Goal: Task Accomplishment & Management: Complete application form

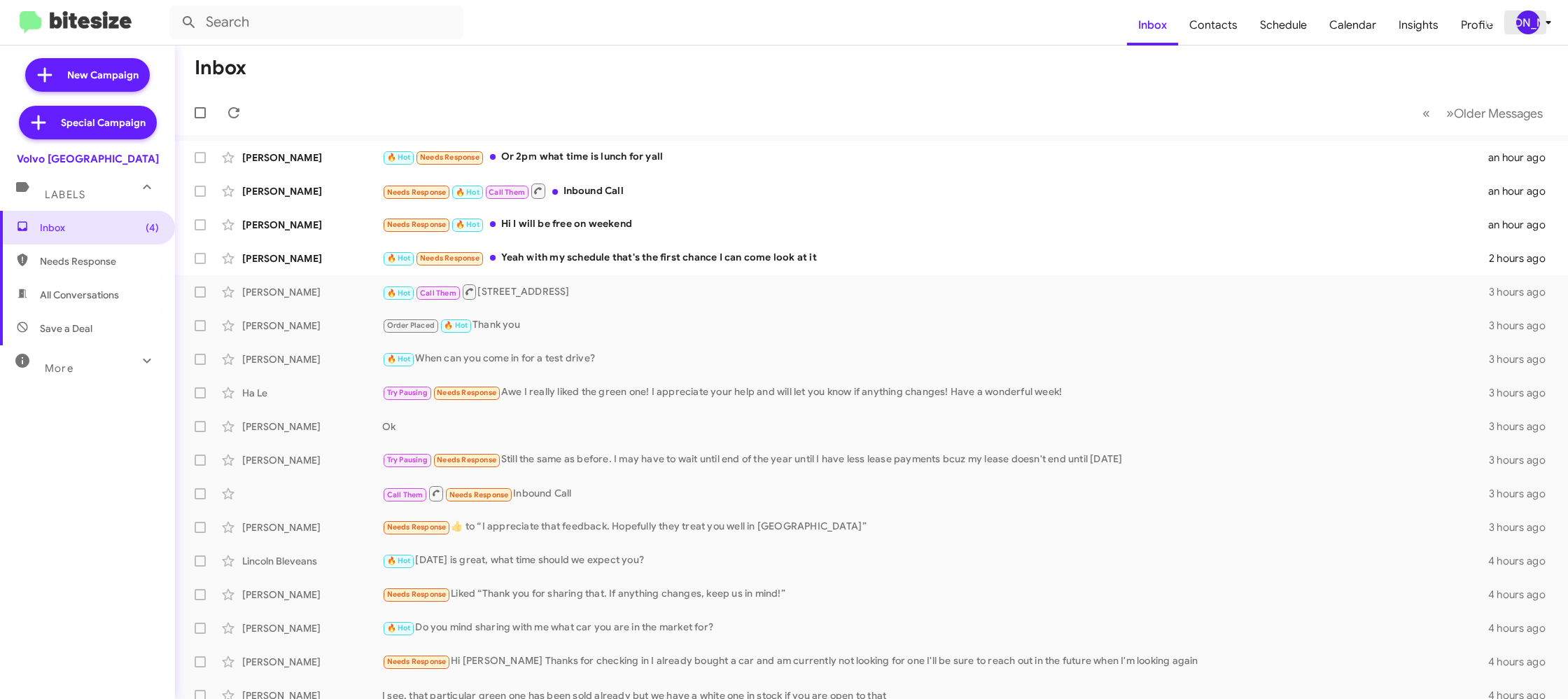
click at [1540, 22] on icon at bounding box center [1548, 23] width 17 height 17
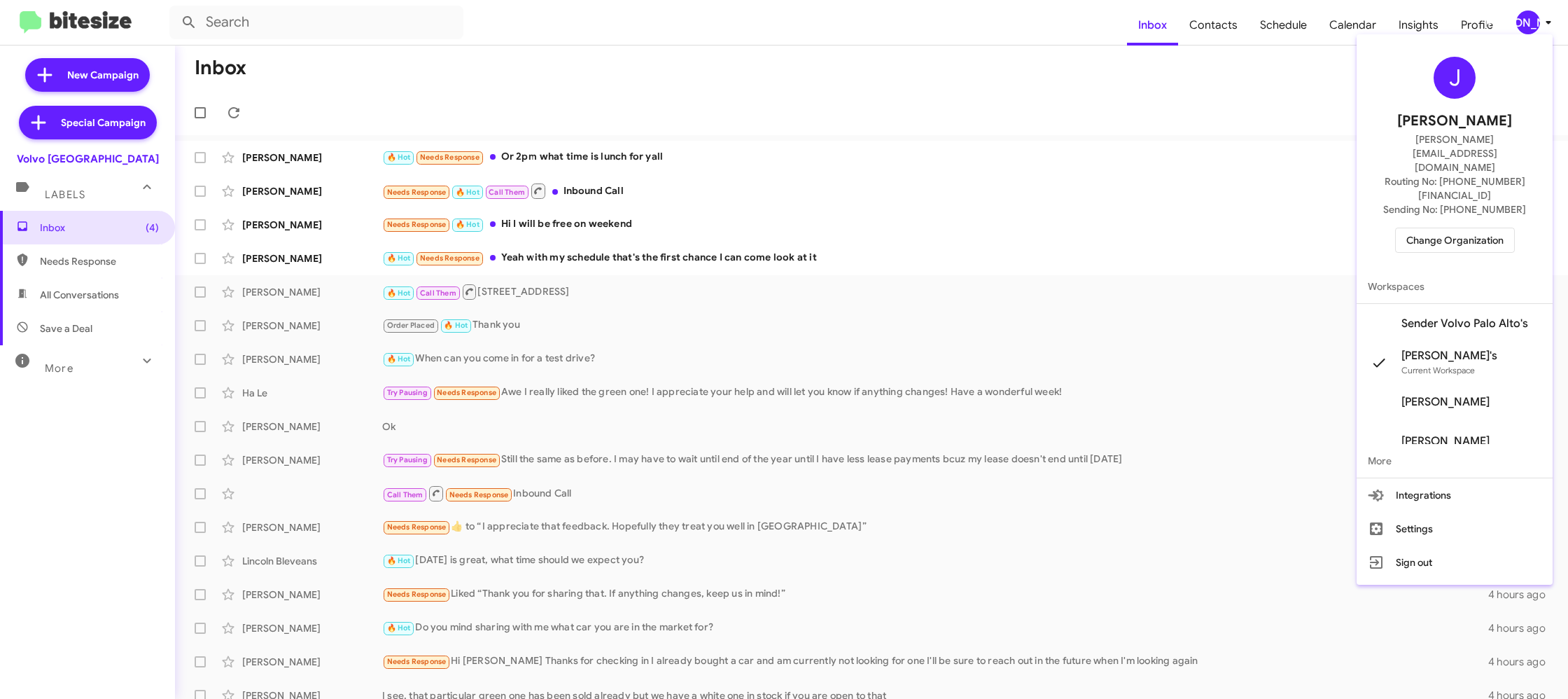
click at [1448, 228] on span "Change Organization" at bounding box center [1454, 240] width 97 height 24
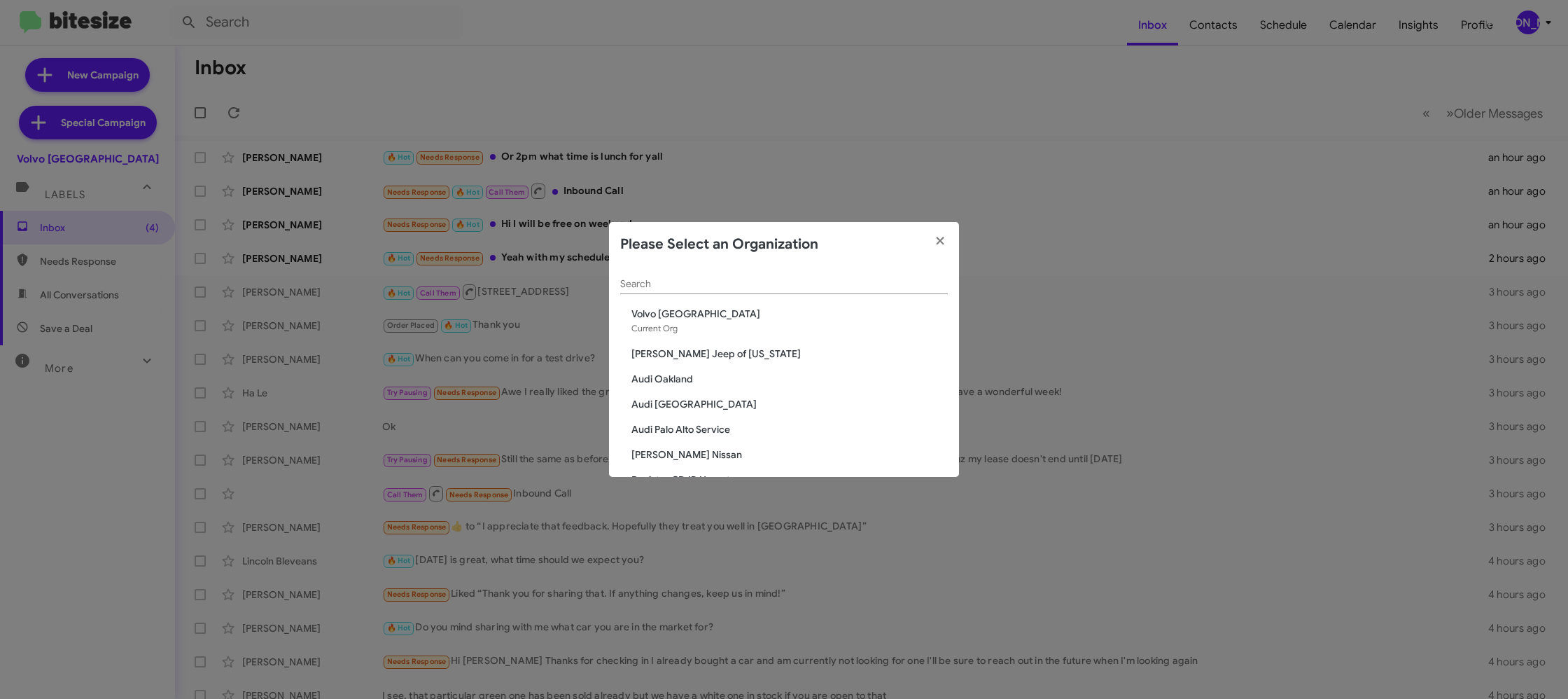
click at [666, 289] on input "Search" at bounding box center [784, 285] width 328 height 11
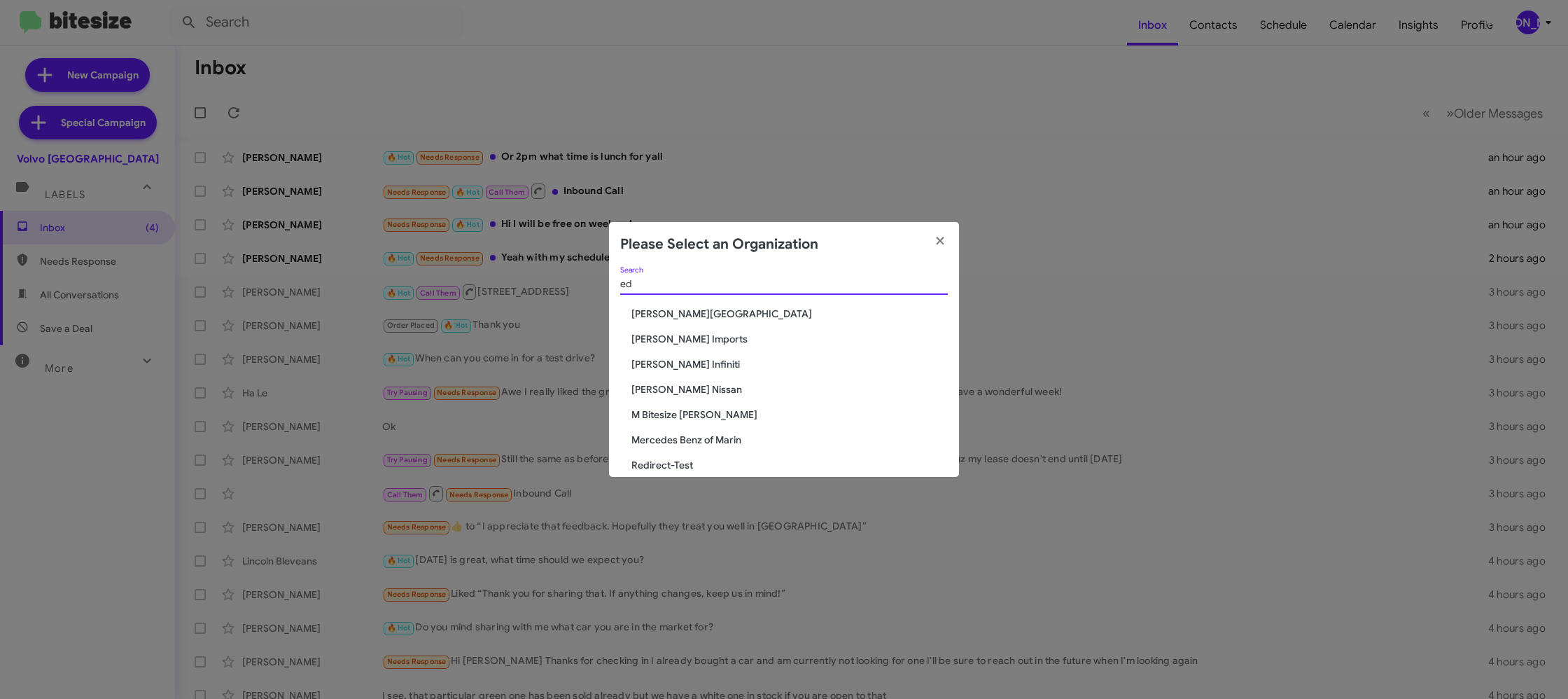
type input "ed"
click at [689, 346] on div "ed Search Don Ledford Auto Center Ed Hicks Imports Ed Hicks Infiniti Ed Hicks N…" at bounding box center [784, 372] width 350 height 210
click at [692, 343] on span "[PERSON_NAME] Imports" at bounding box center [789, 339] width 316 height 14
click at [693, 342] on span "[PERSON_NAME] Imports" at bounding box center [789, 339] width 316 height 14
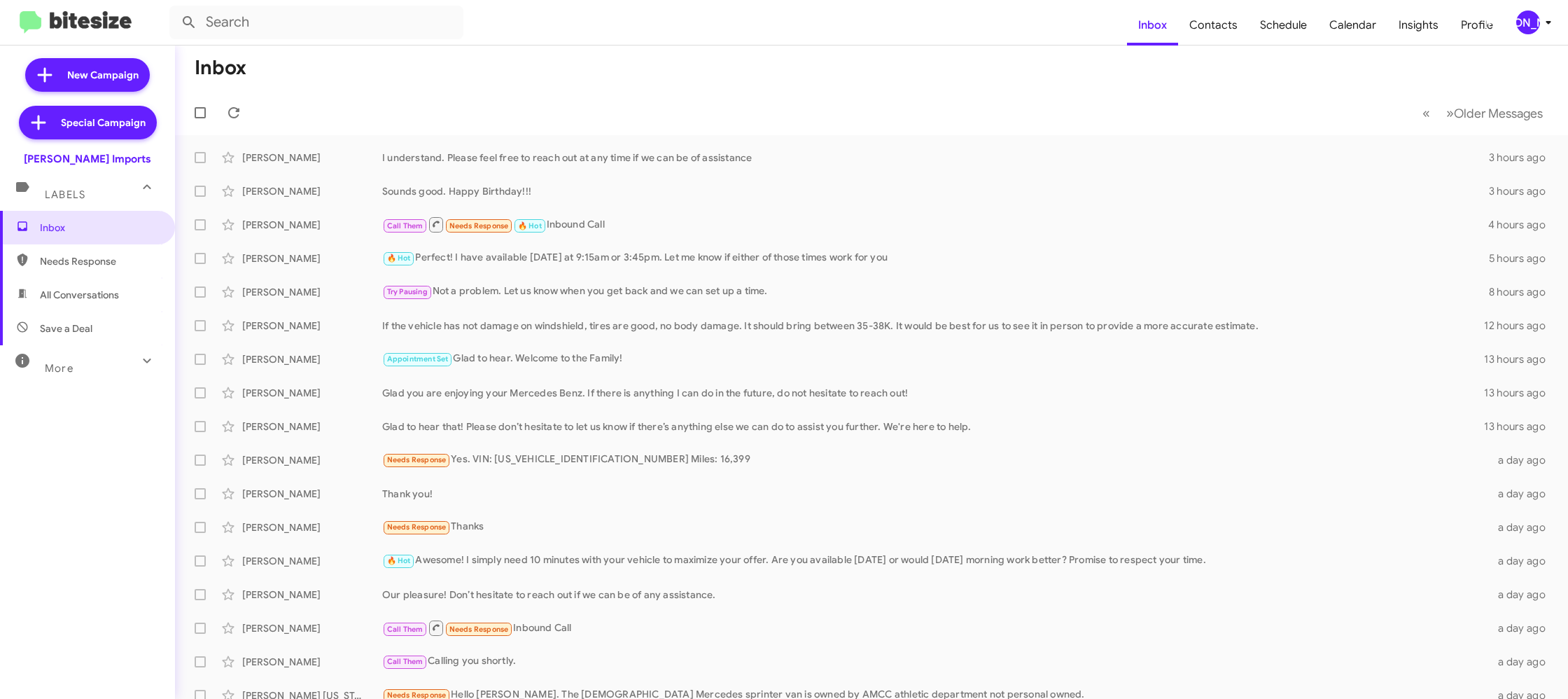
click at [1541, 31] on span "[PERSON_NAME]" at bounding box center [1536, 23] width 42 height 24
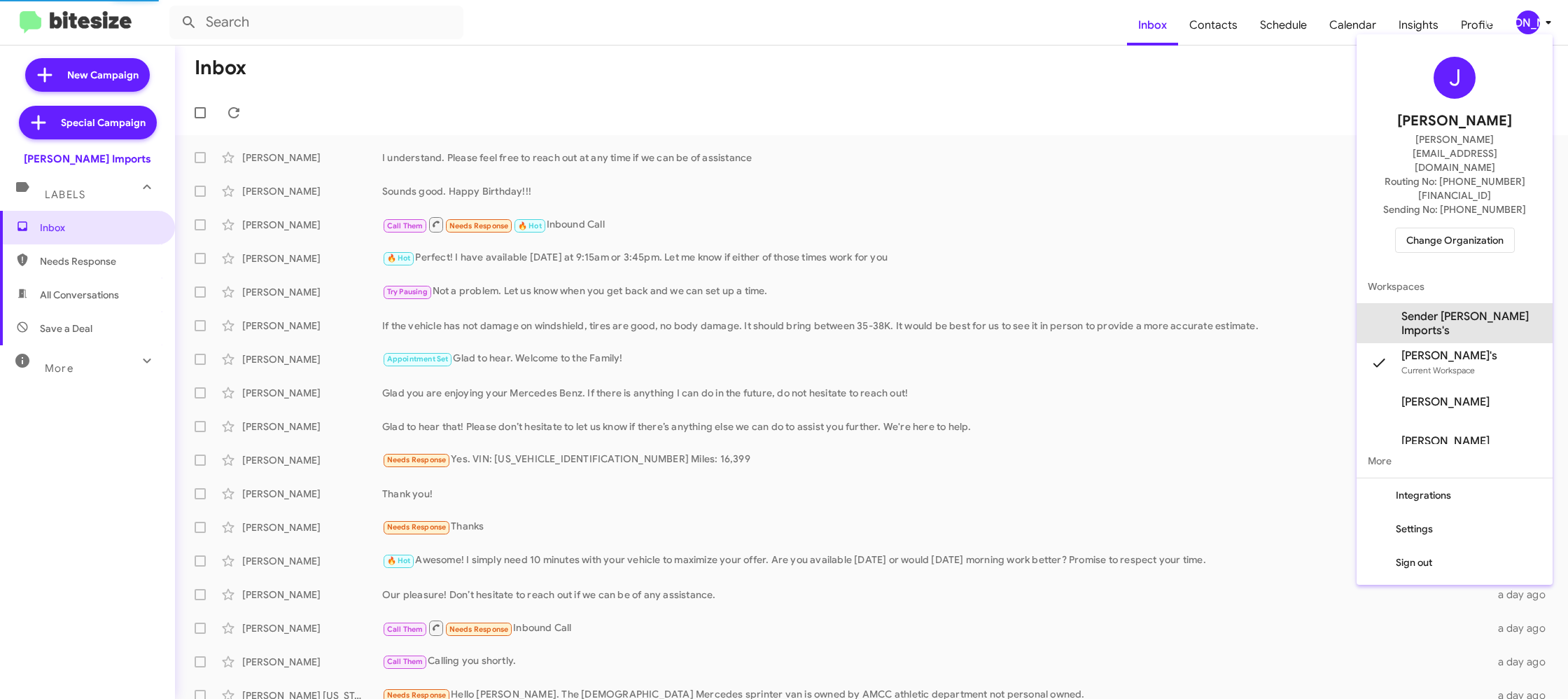
click at [1481, 309] on span "Sender Ed Hicks Imports's" at bounding box center [1471, 324] width 140 height 28
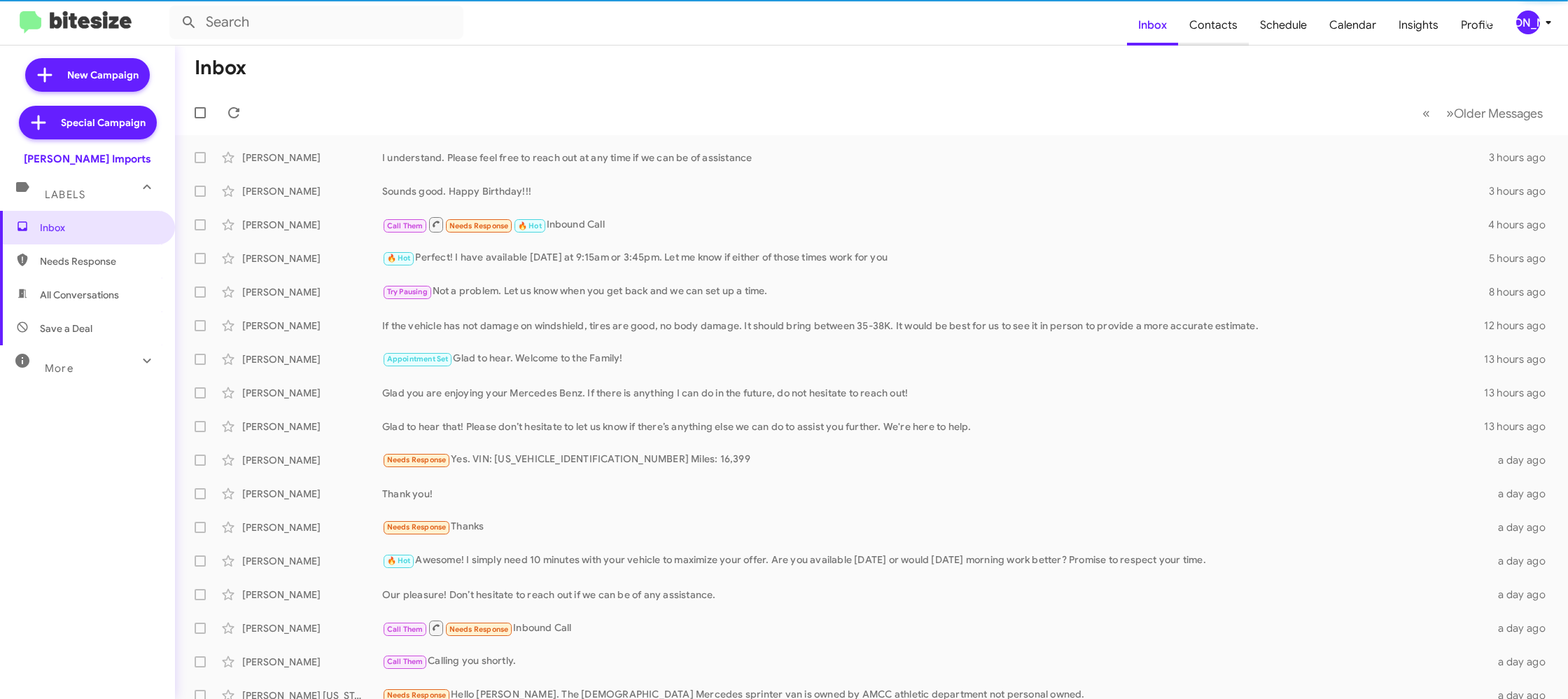
click at [1223, 42] on span "Contacts" at bounding box center [1213, 25] width 71 height 40
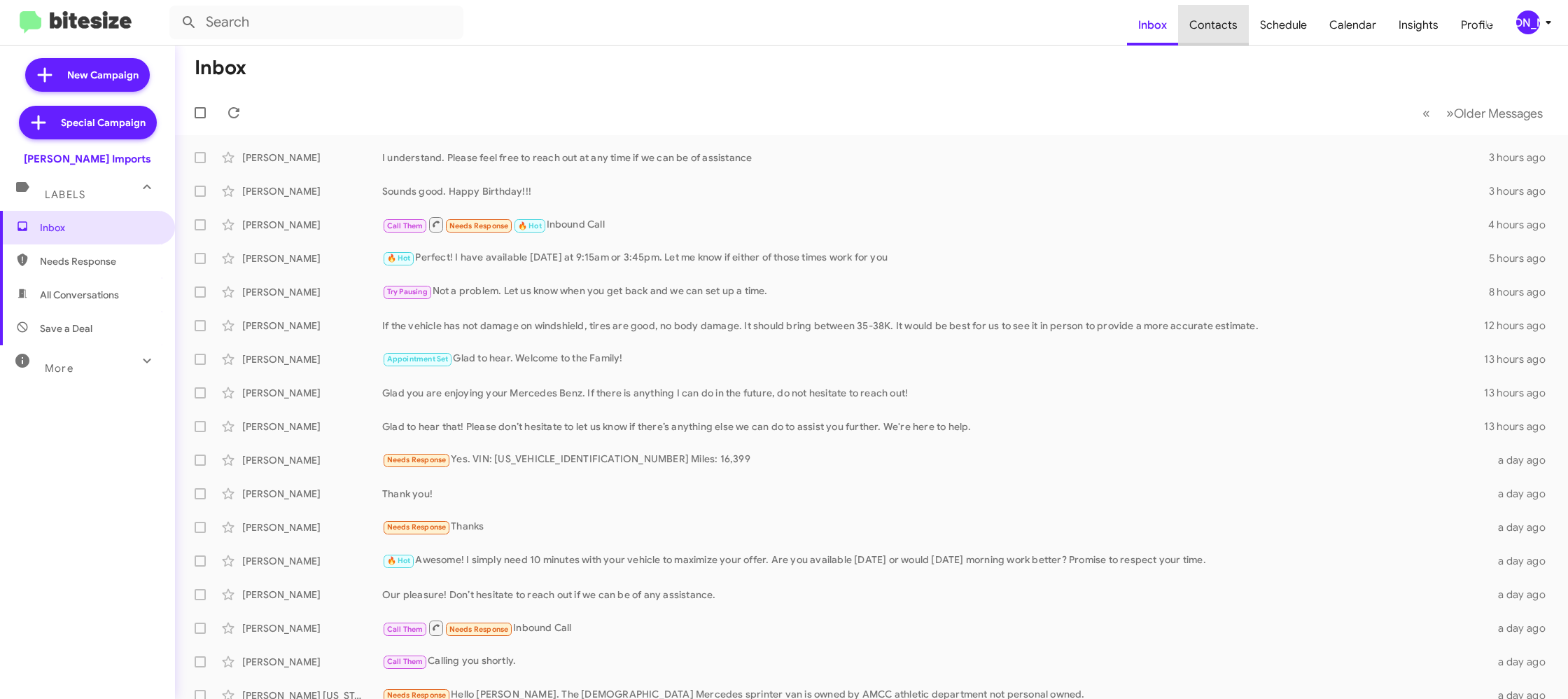
click at [1223, 41] on span "Contacts" at bounding box center [1213, 25] width 71 height 40
click at [1521, 27] on div "[PERSON_NAME]" at bounding box center [1528, 23] width 24 height 24
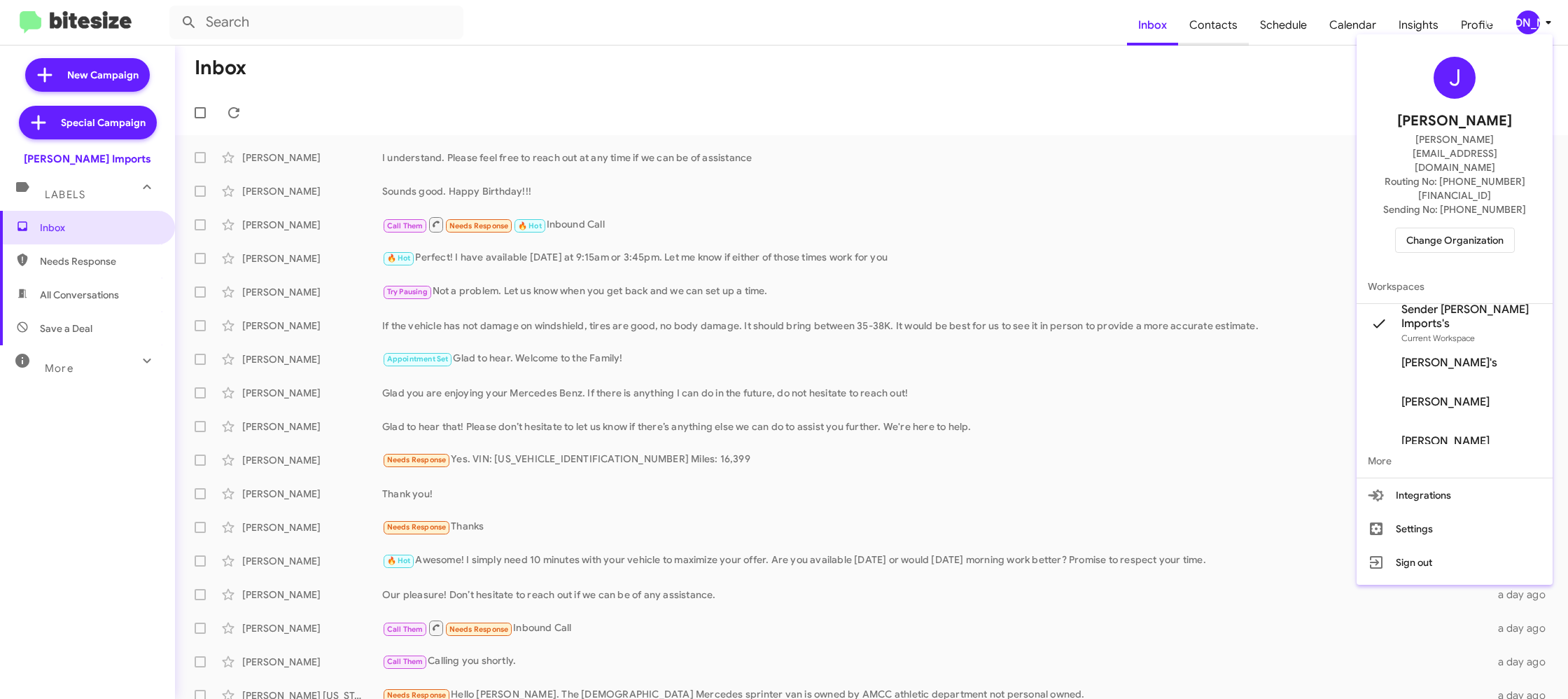
click at [1203, 39] on div at bounding box center [784, 349] width 1568 height 699
click at [1203, 36] on span "Contacts" at bounding box center [1213, 25] width 71 height 40
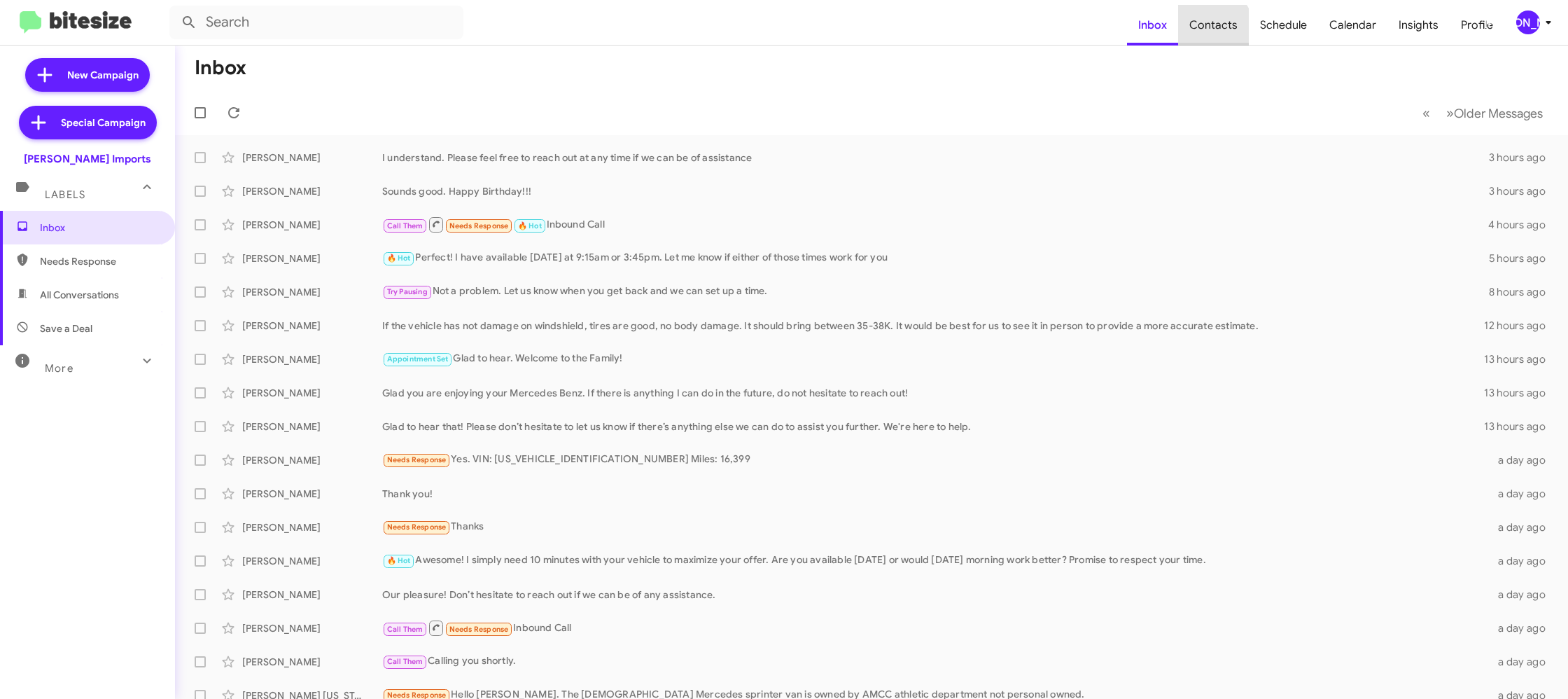
click at [1203, 36] on span "Contacts" at bounding box center [1213, 25] width 71 height 40
drag, startPoint x: 1203, startPoint y: 36, endPoint x: 1193, endPoint y: 31, distance: 11.2
click at [1202, 35] on span "Contacts" at bounding box center [1213, 25] width 71 height 40
type input "in:groups"
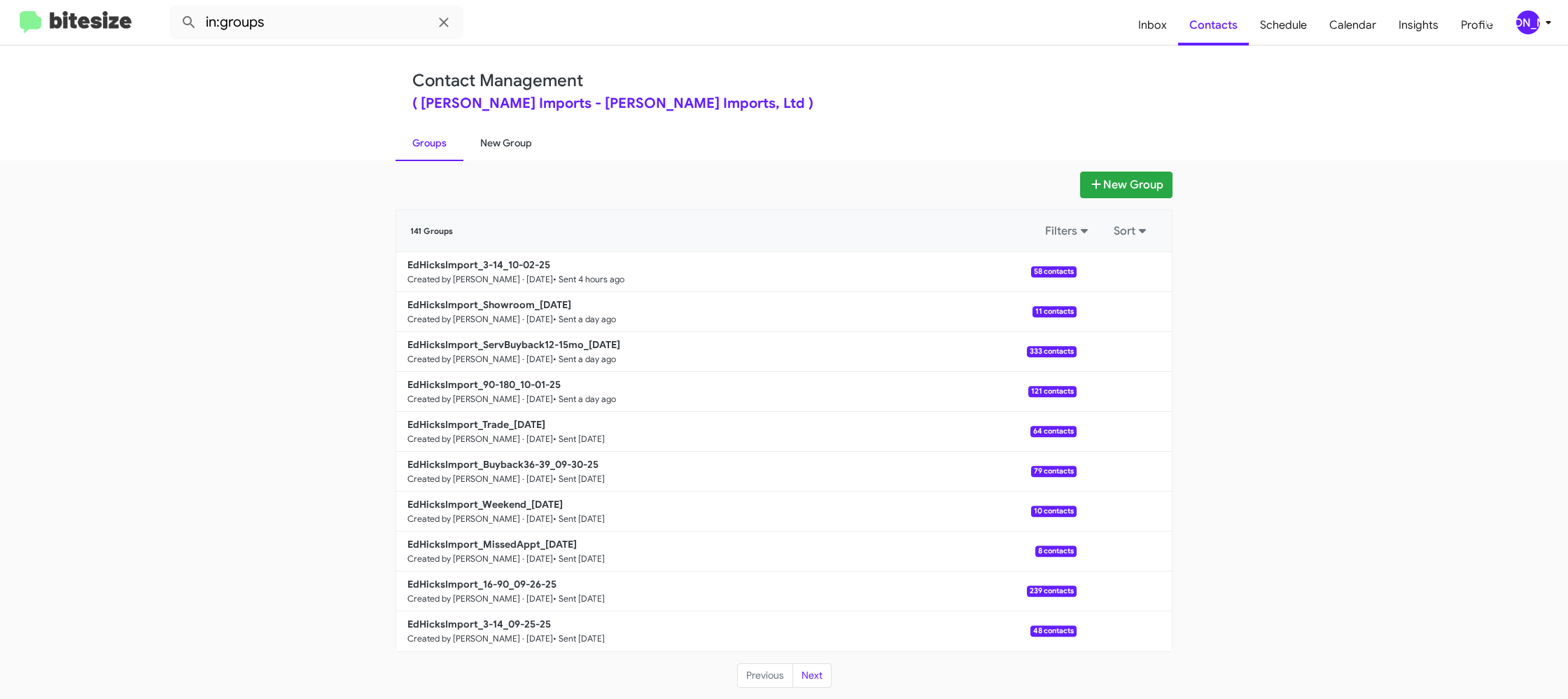
click at [510, 139] on link "New Group" at bounding box center [506, 142] width 86 height 36
drag, startPoint x: 510, startPoint y: 139, endPoint x: 461, endPoint y: 72, distance: 83.0
click at [509, 138] on link "New Group" at bounding box center [506, 142] width 86 height 36
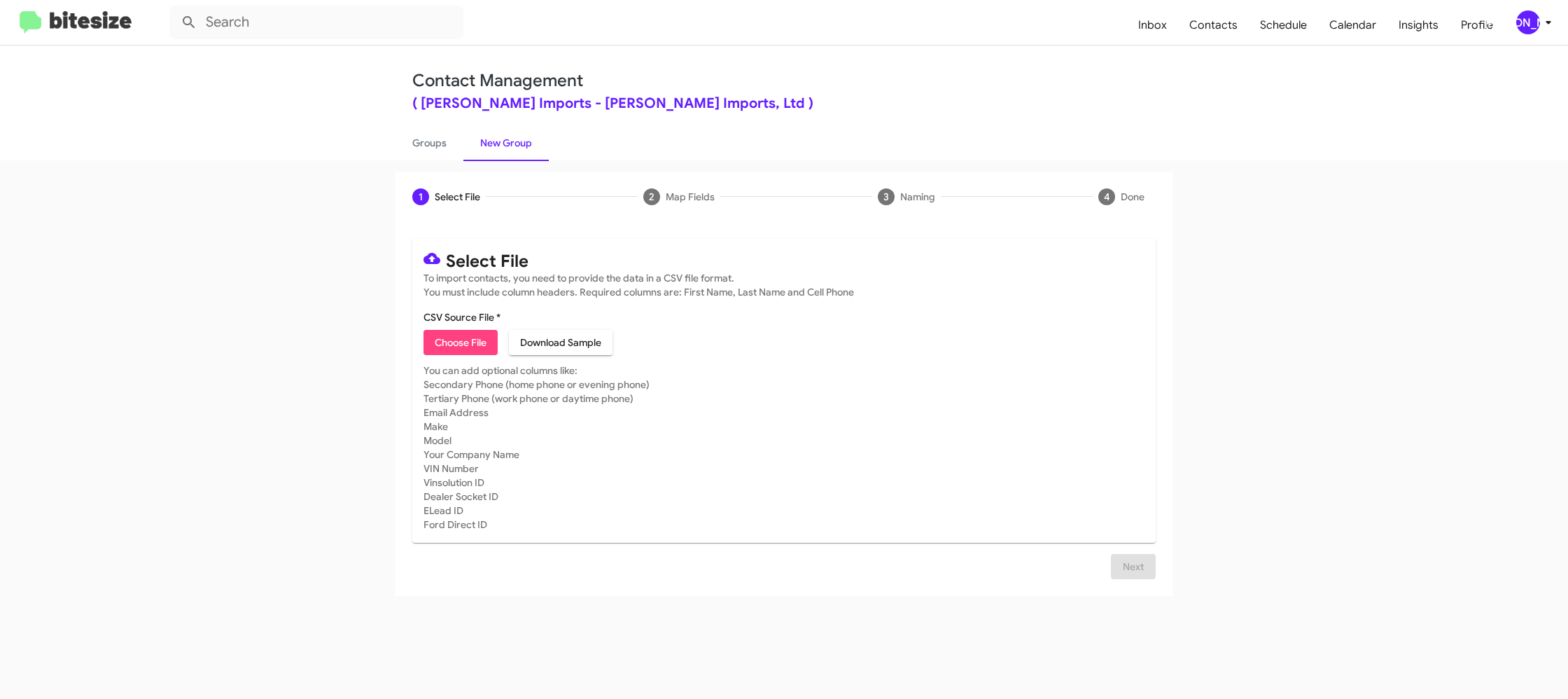
click at [1535, 19] on div "[PERSON_NAME]" at bounding box center [1528, 23] width 24 height 24
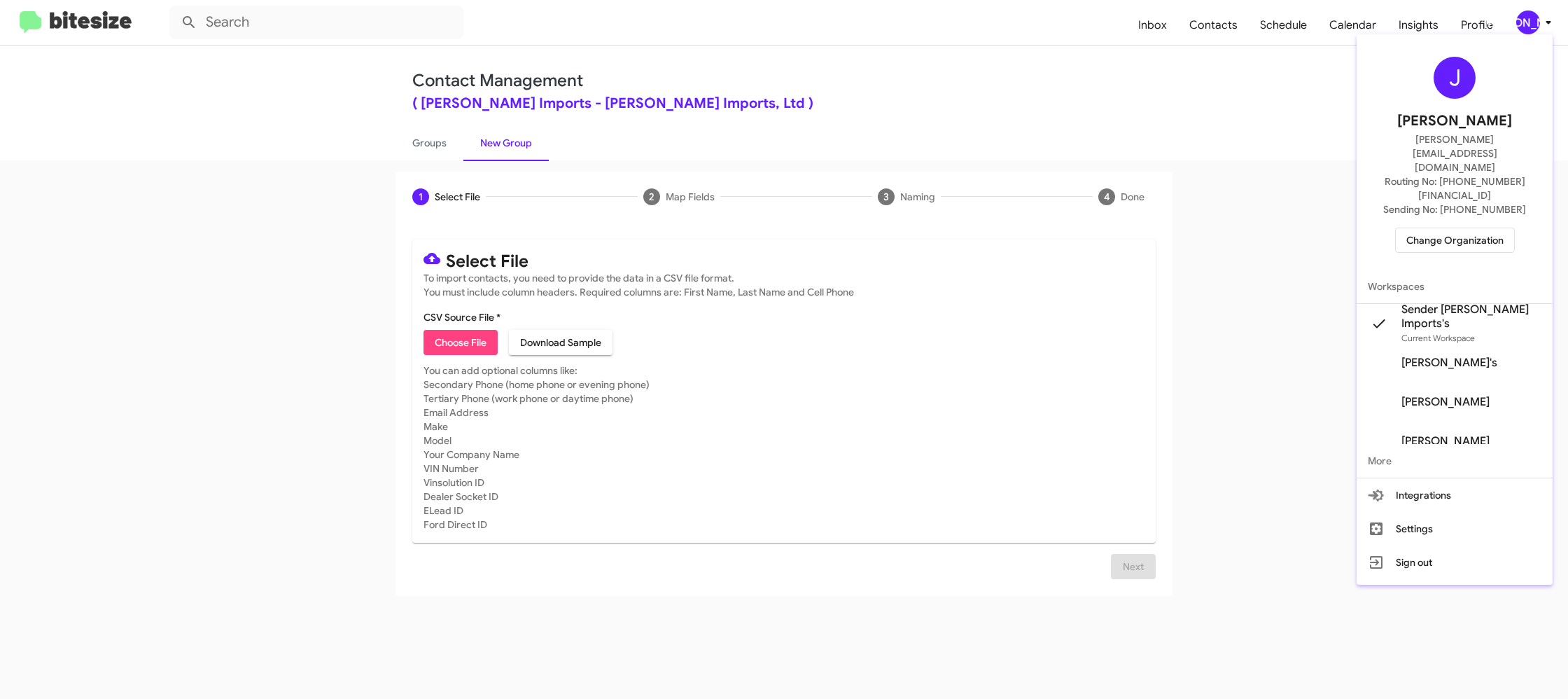
drag, startPoint x: 1535, startPoint y: 19, endPoint x: 1517, endPoint y: 4, distance: 23.4
click at [1535, 18] on div at bounding box center [784, 349] width 1568 height 699
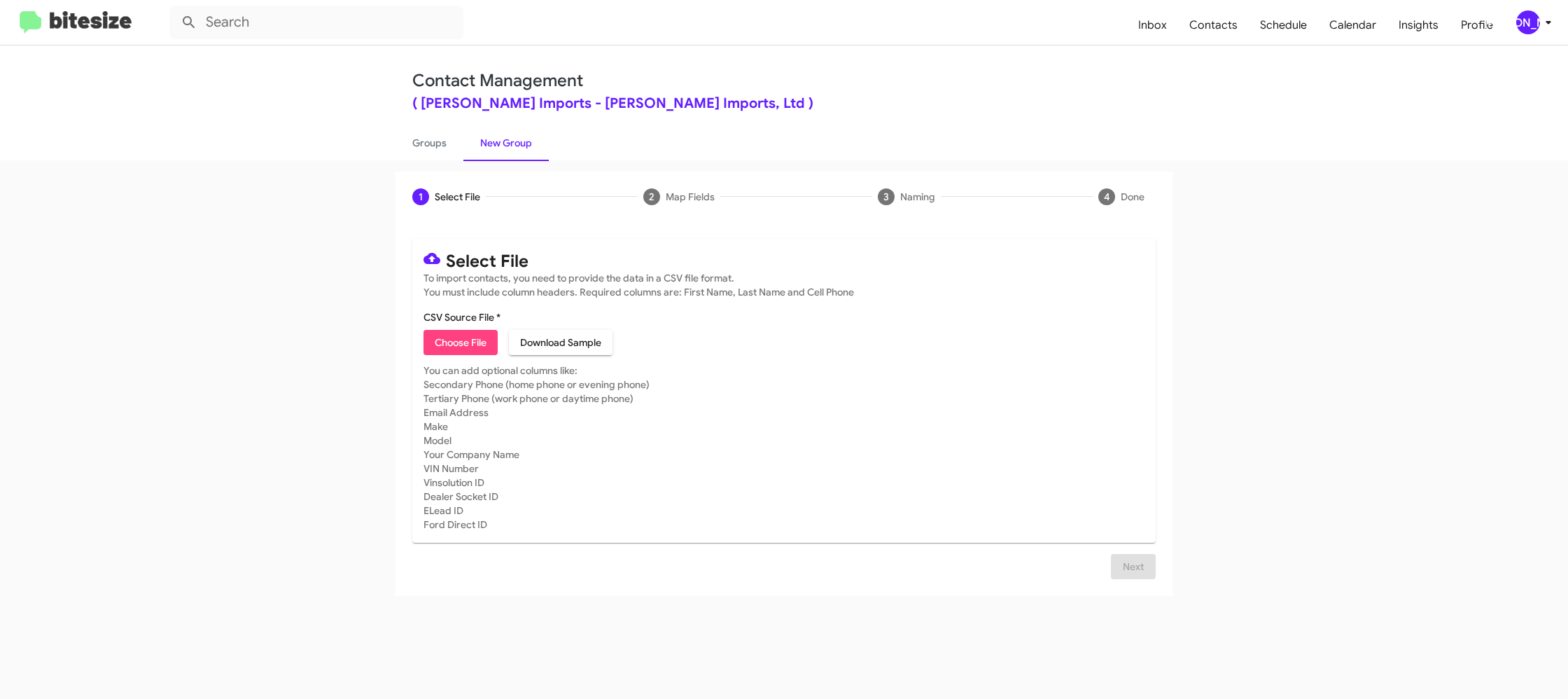
click at [1532, 31] on div "[PERSON_NAME]" at bounding box center [1528, 23] width 24 height 24
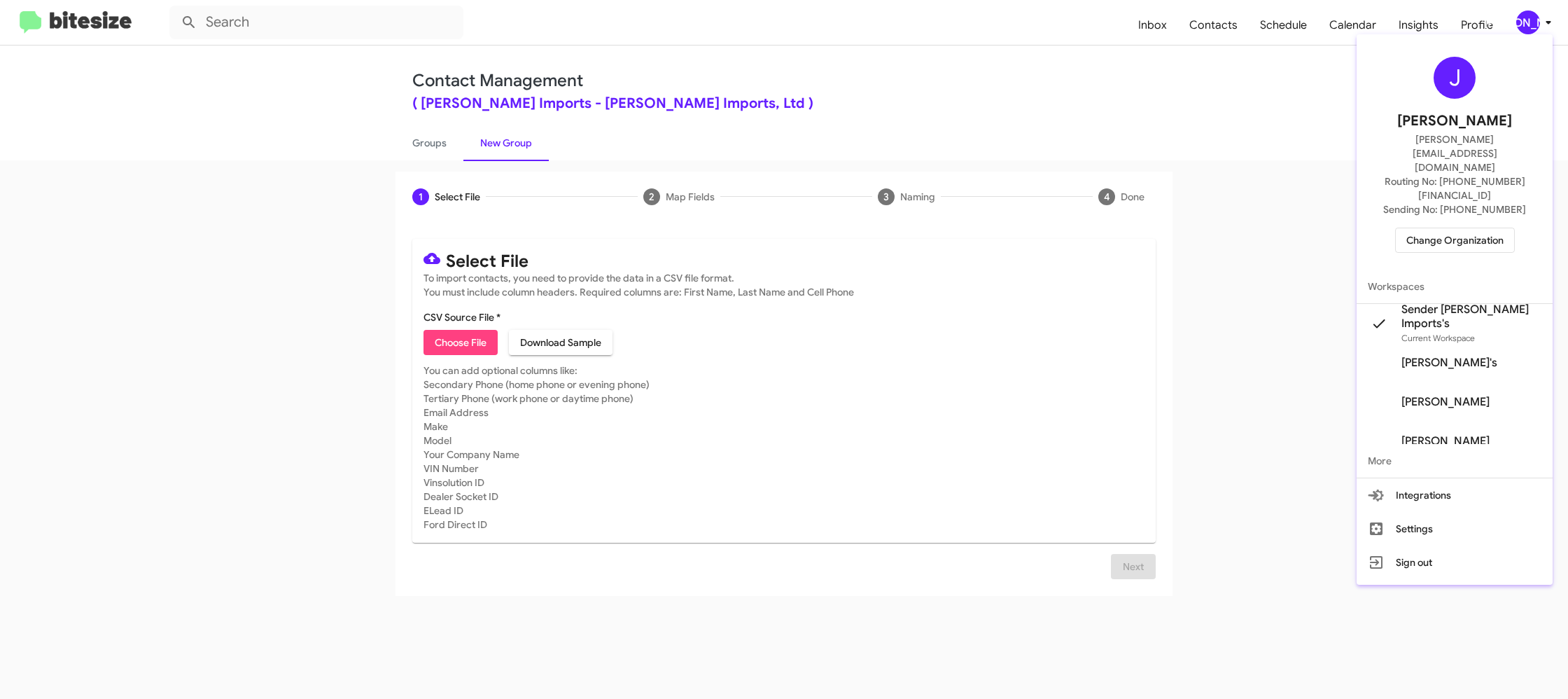
click at [1532, 31] on div at bounding box center [784, 349] width 1568 height 699
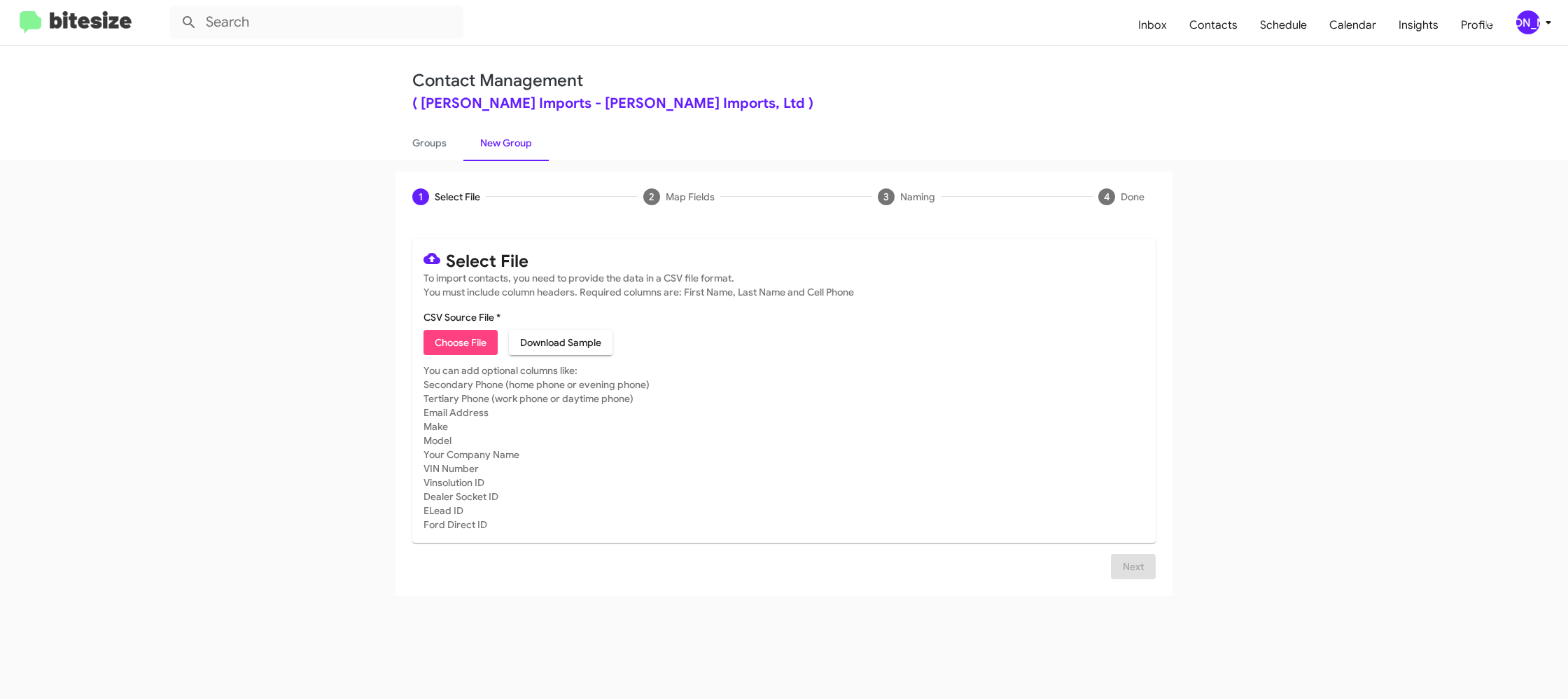
click at [1536, 33] on span "[PERSON_NAME]" at bounding box center [1536, 23] width 42 height 24
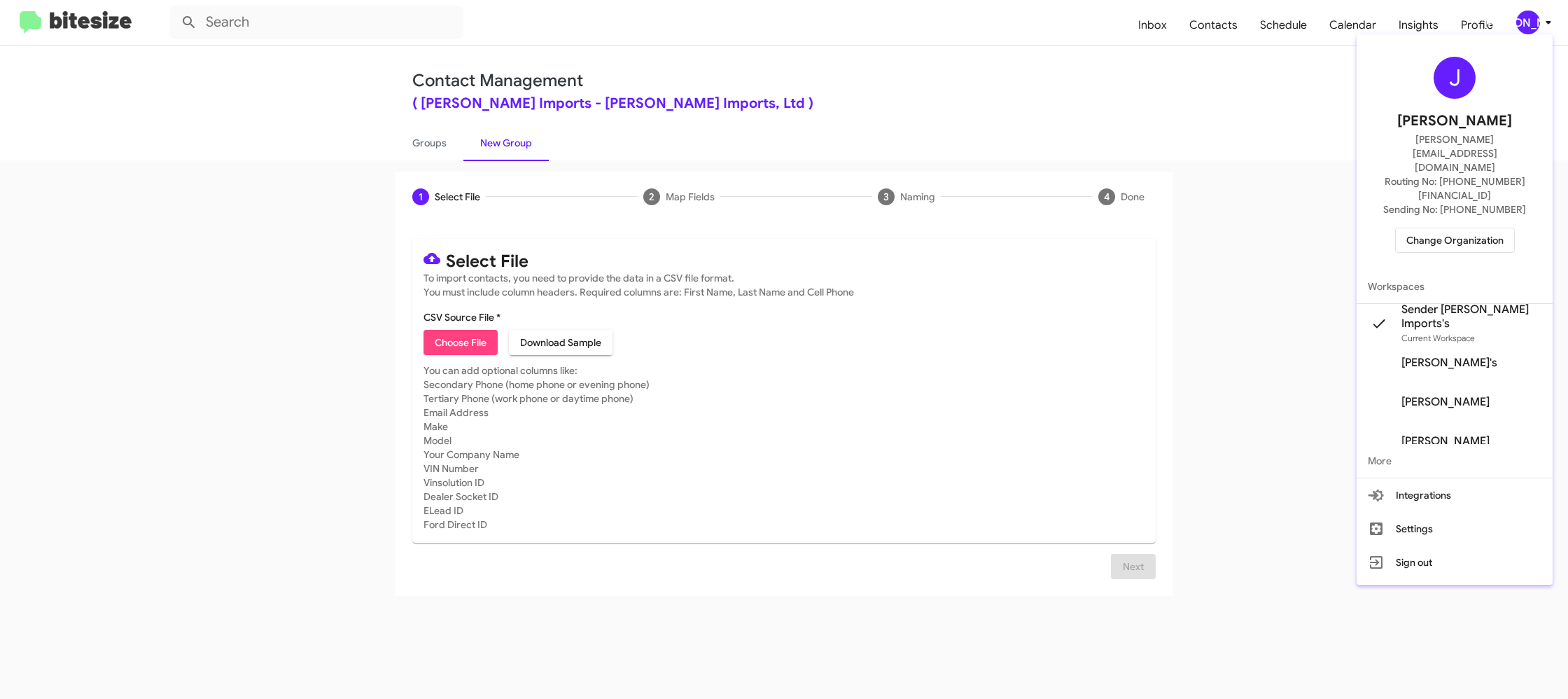
click at [1536, 30] on div at bounding box center [784, 349] width 1568 height 699
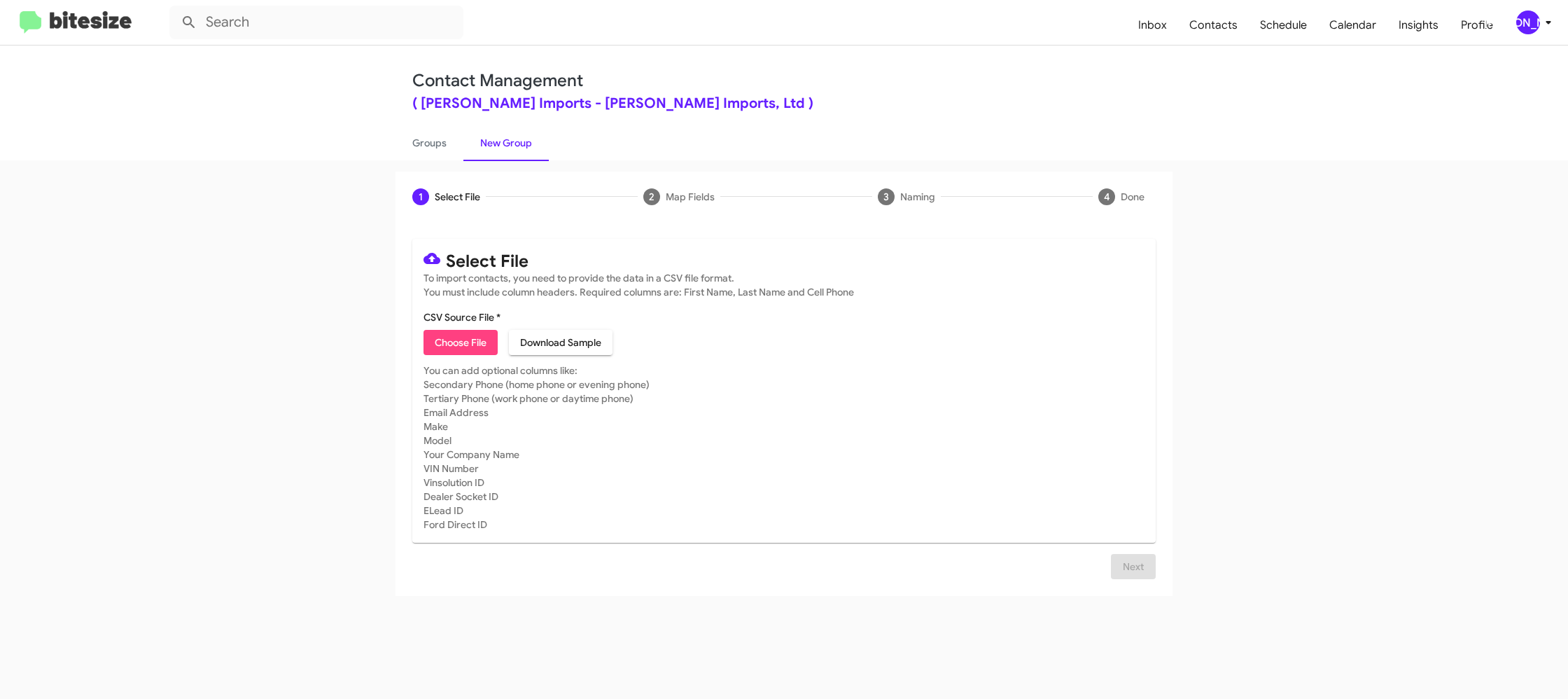
click at [1543, 13] on span "[PERSON_NAME]" at bounding box center [1536, 23] width 42 height 24
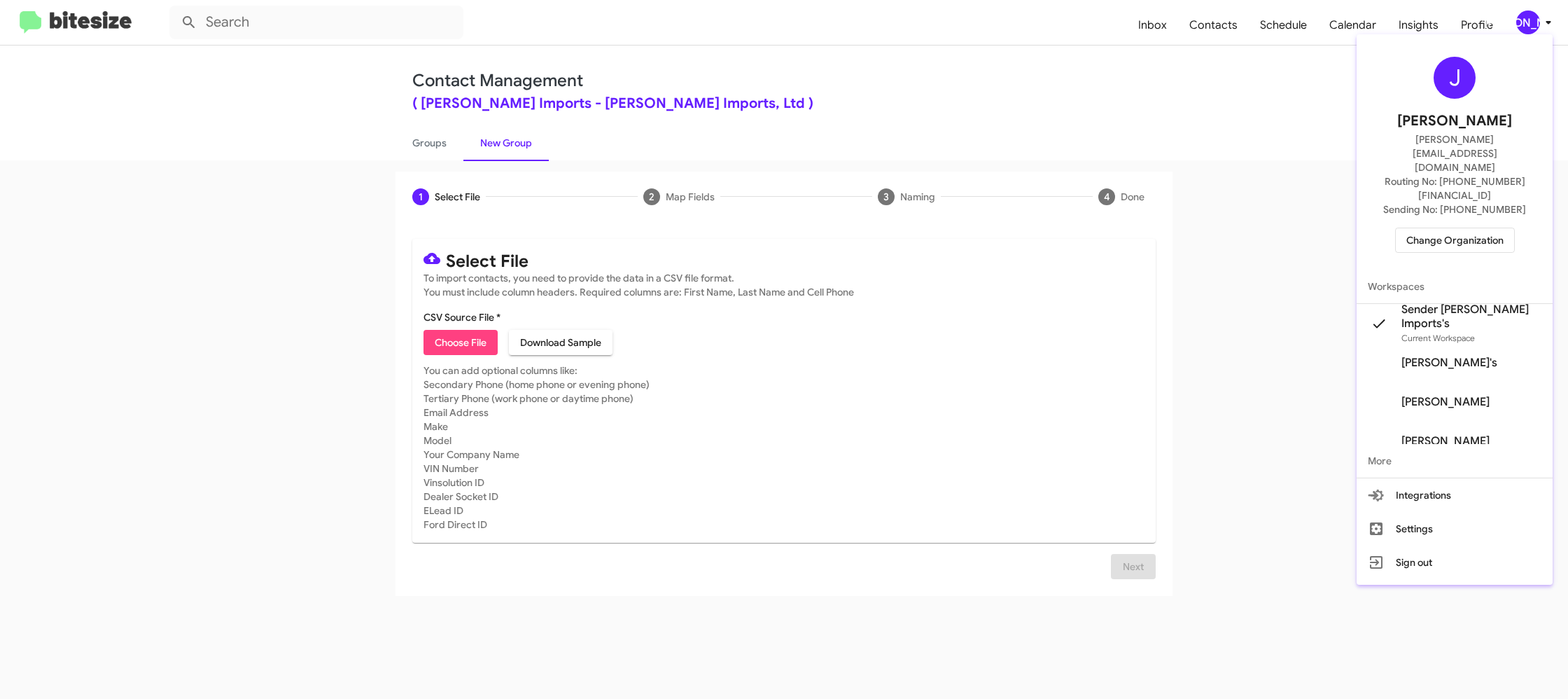
click at [1543, 13] on div at bounding box center [784, 349] width 1568 height 699
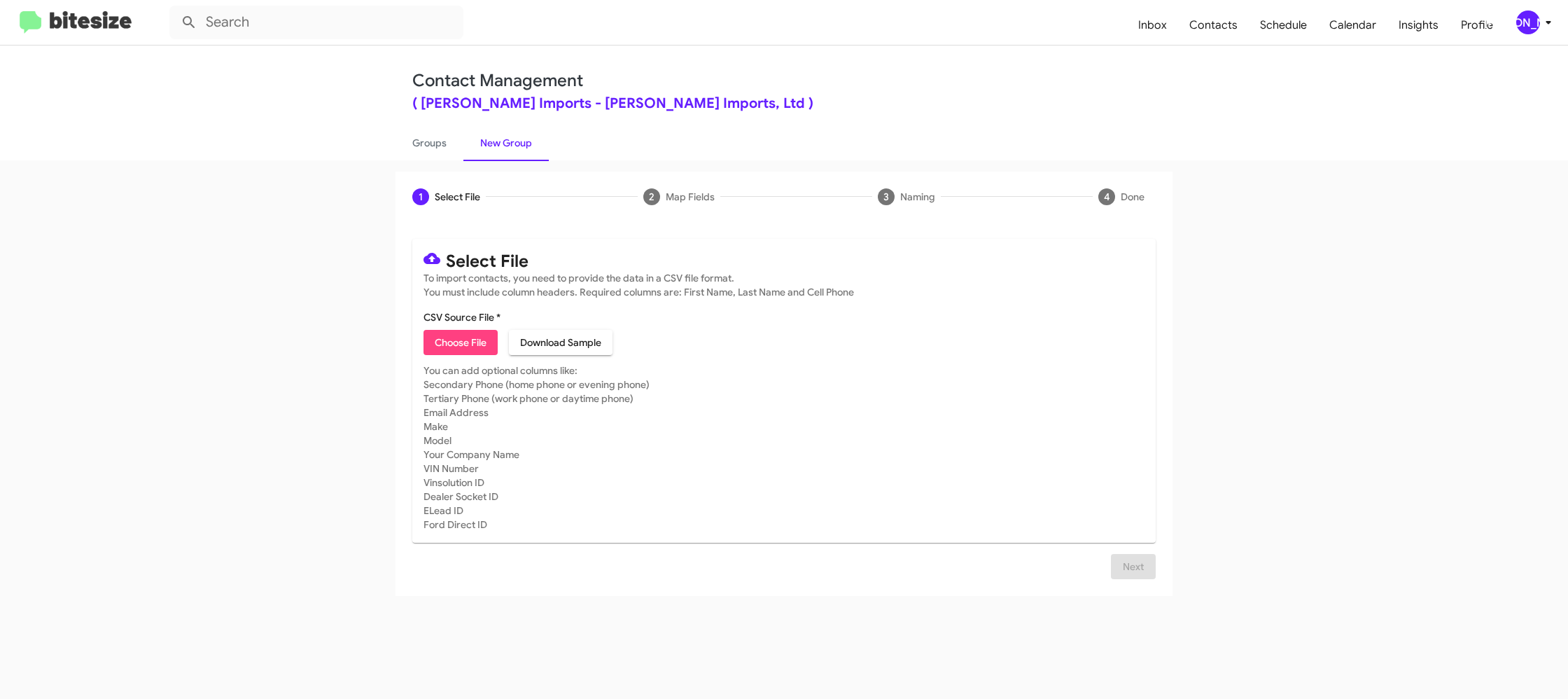
click at [1547, 30] on icon at bounding box center [1548, 23] width 17 height 17
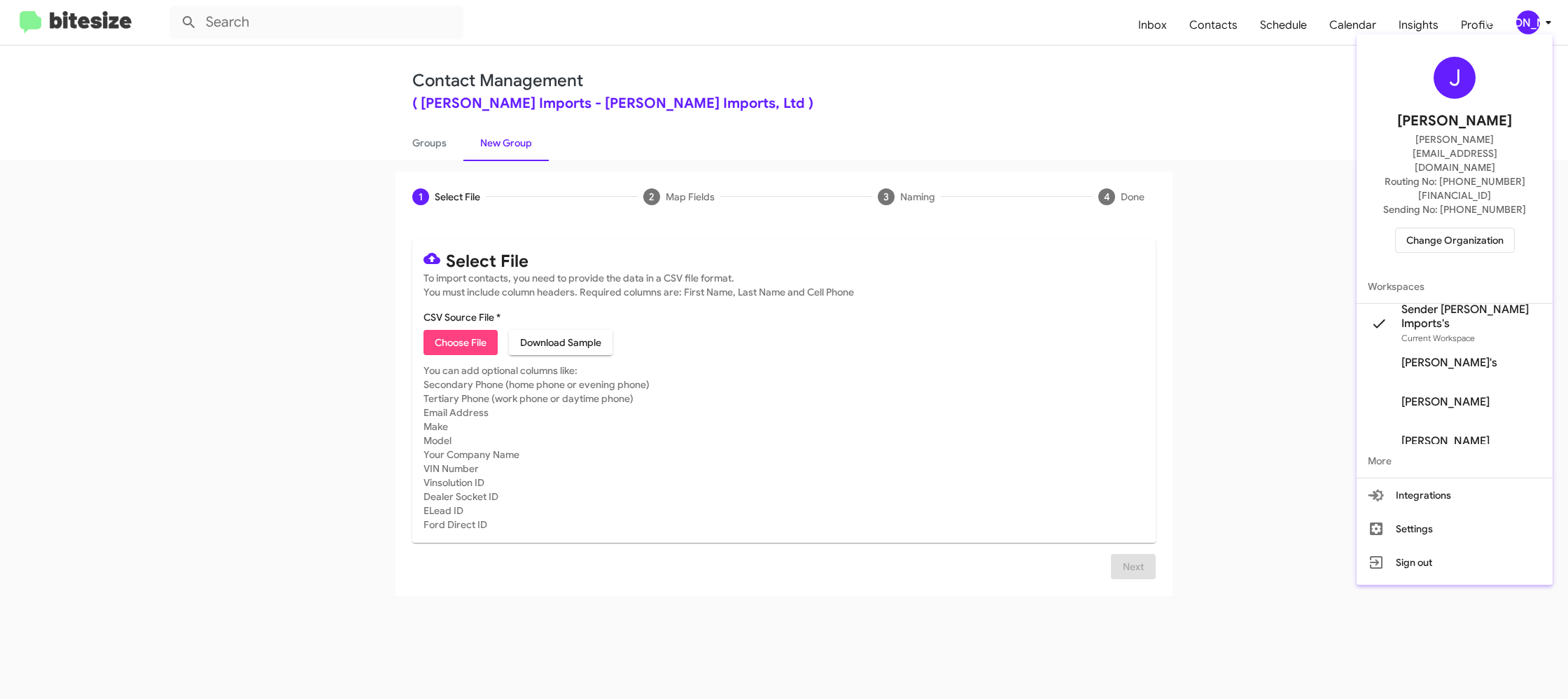
click at [1436, 228] on span "Change Organization" at bounding box center [1454, 240] width 97 height 24
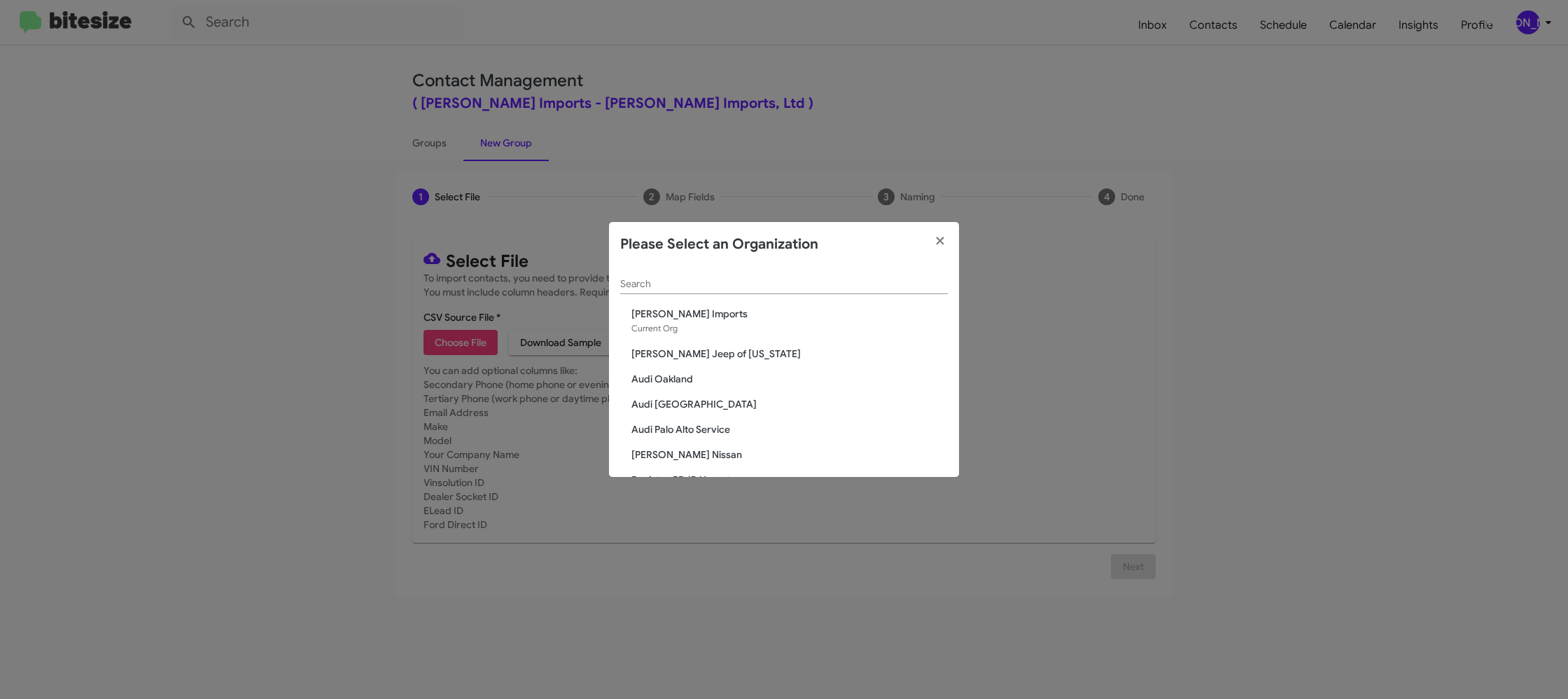
click at [647, 288] on div "Search" at bounding box center [784, 280] width 328 height 28
click at [636, 270] on div "Search" at bounding box center [784, 280] width 328 height 28
click at [637, 281] on div "Search" at bounding box center [784, 280] width 328 height 28
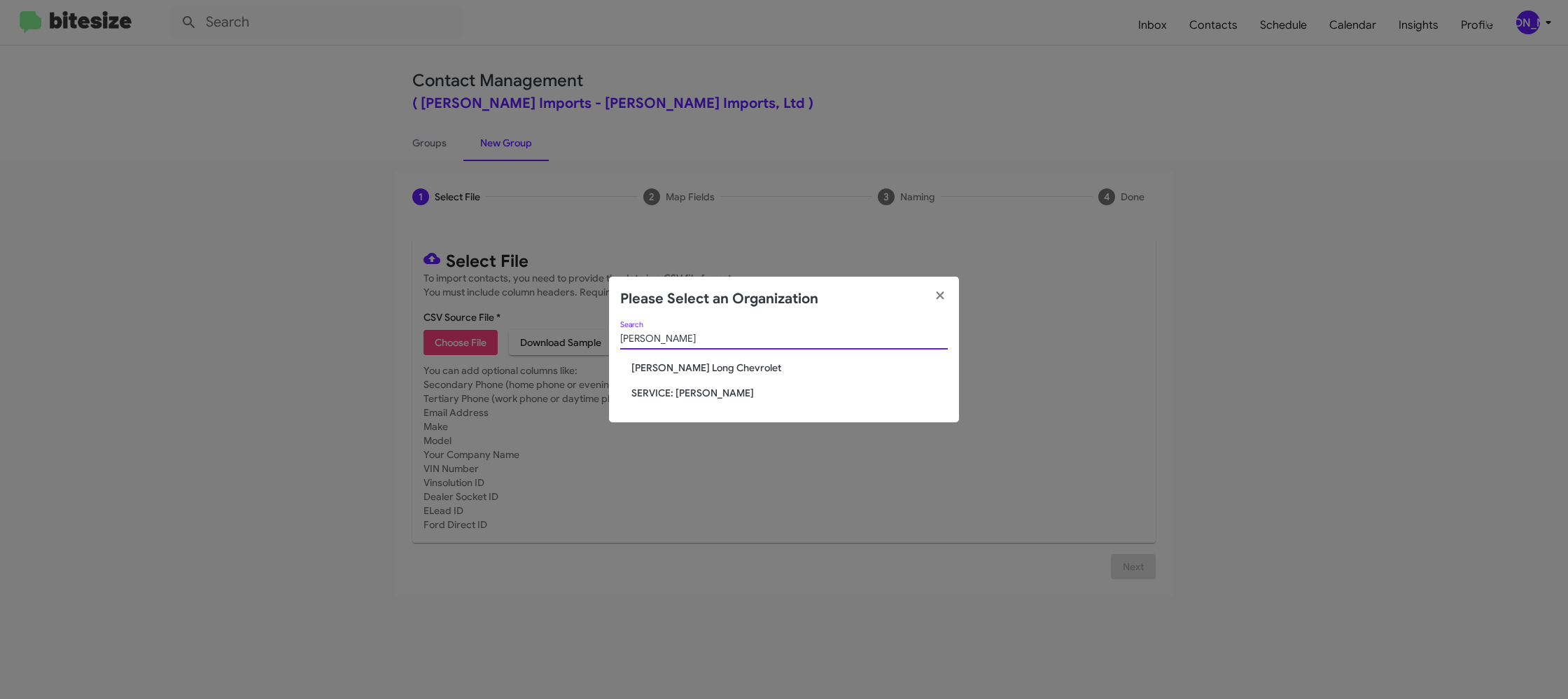
type input "daniel"
click at [685, 364] on span "[PERSON_NAME] Long Chevrolet" at bounding box center [789, 368] width 316 height 14
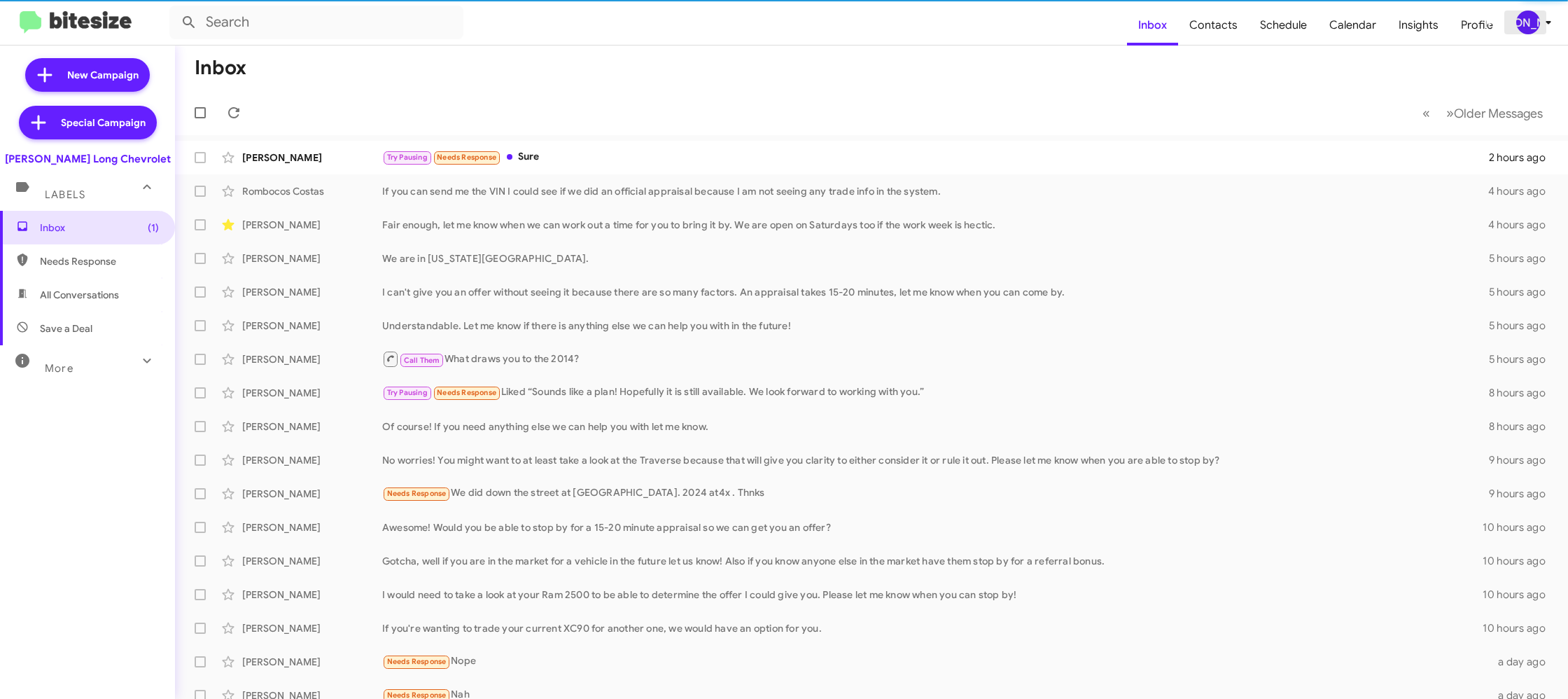
drag, startPoint x: 1533, startPoint y: 16, endPoint x: 1529, endPoint y: 33, distance: 17.5
click at [1533, 17] on div "[PERSON_NAME]" at bounding box center [1528, 23] width 24 height 24
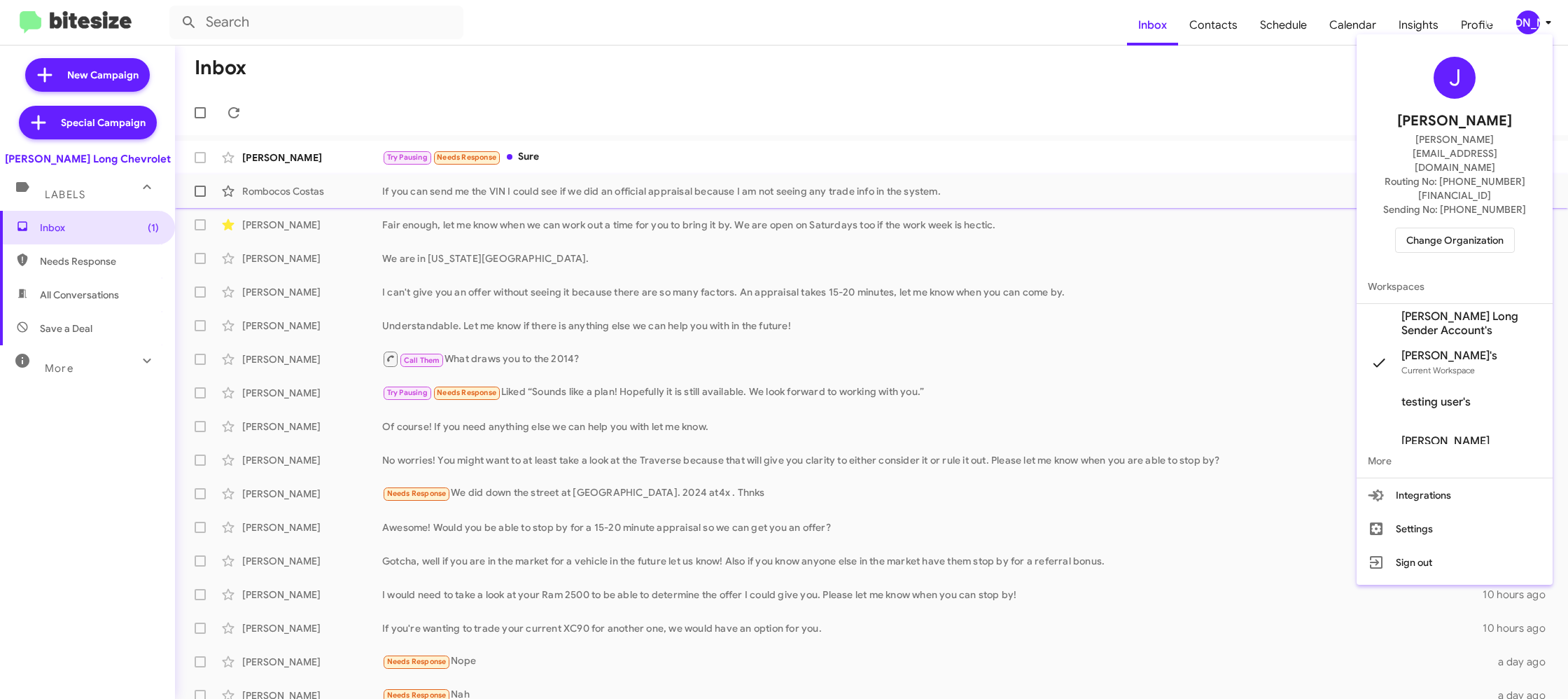
drag, startPoint x: 1450, startPoint y: 283, endPoint x: 1346, endPoint y: 182, distance: 145.0
click at [1448, 309] on span "Daniels Long Sender Account's" at bounding box center [1471, 324] width 140 height 28
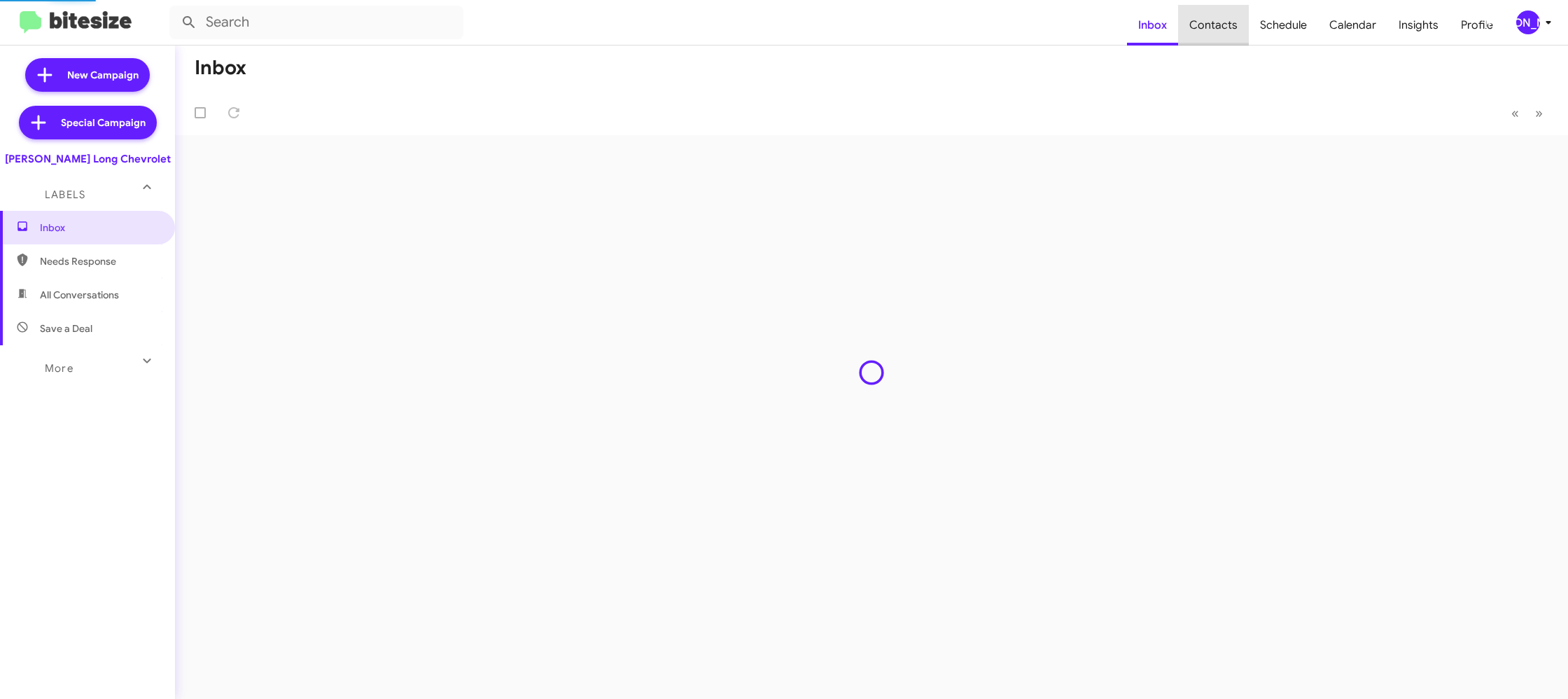
click at [1234, 33] on span "Contacts" at bounding box center [1213, 25] width 71 height 40
type input "in:groups"
click at [1234, 33] on span "Contacts" at bounding box center [1213, 25] width 71 height 40
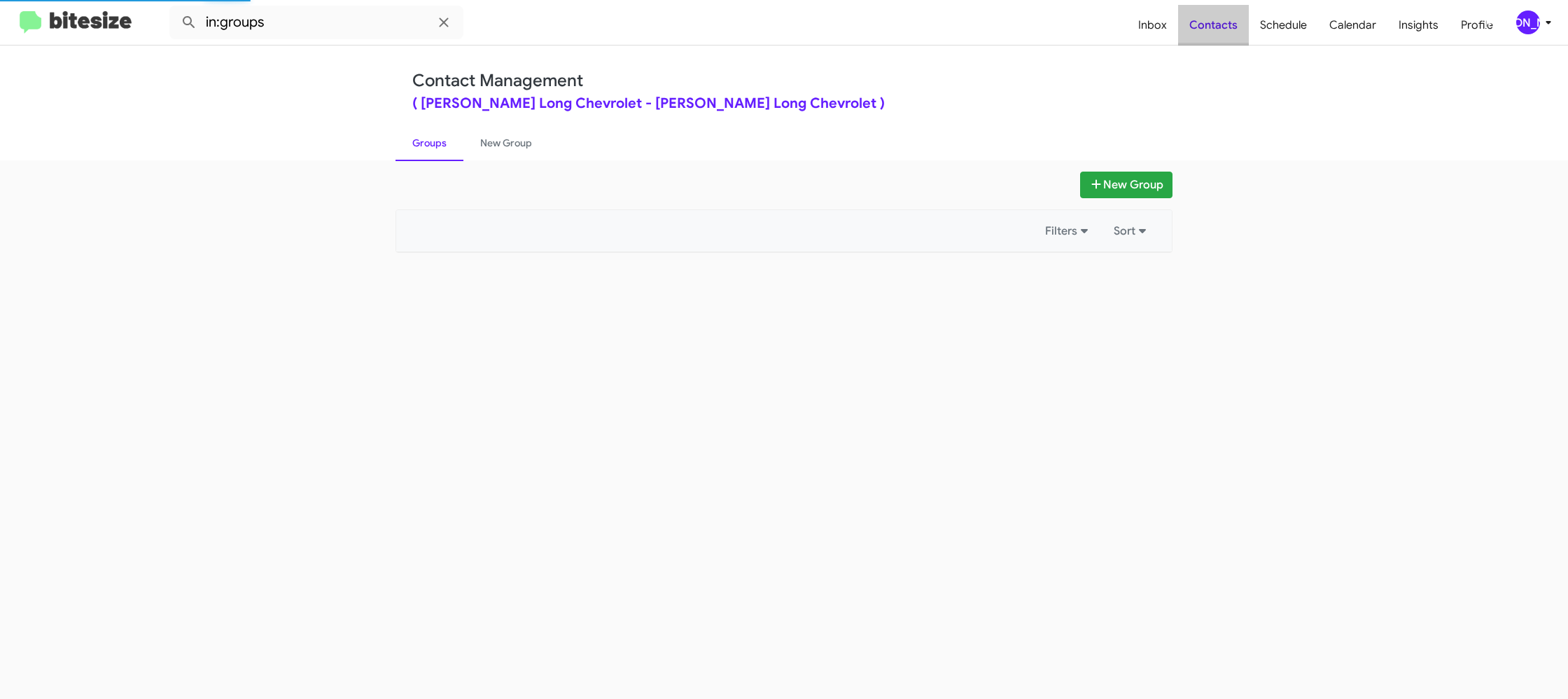
click at [1234, 33] on span "Contacts" at bounding box center [1213, 25] width 71 height 40
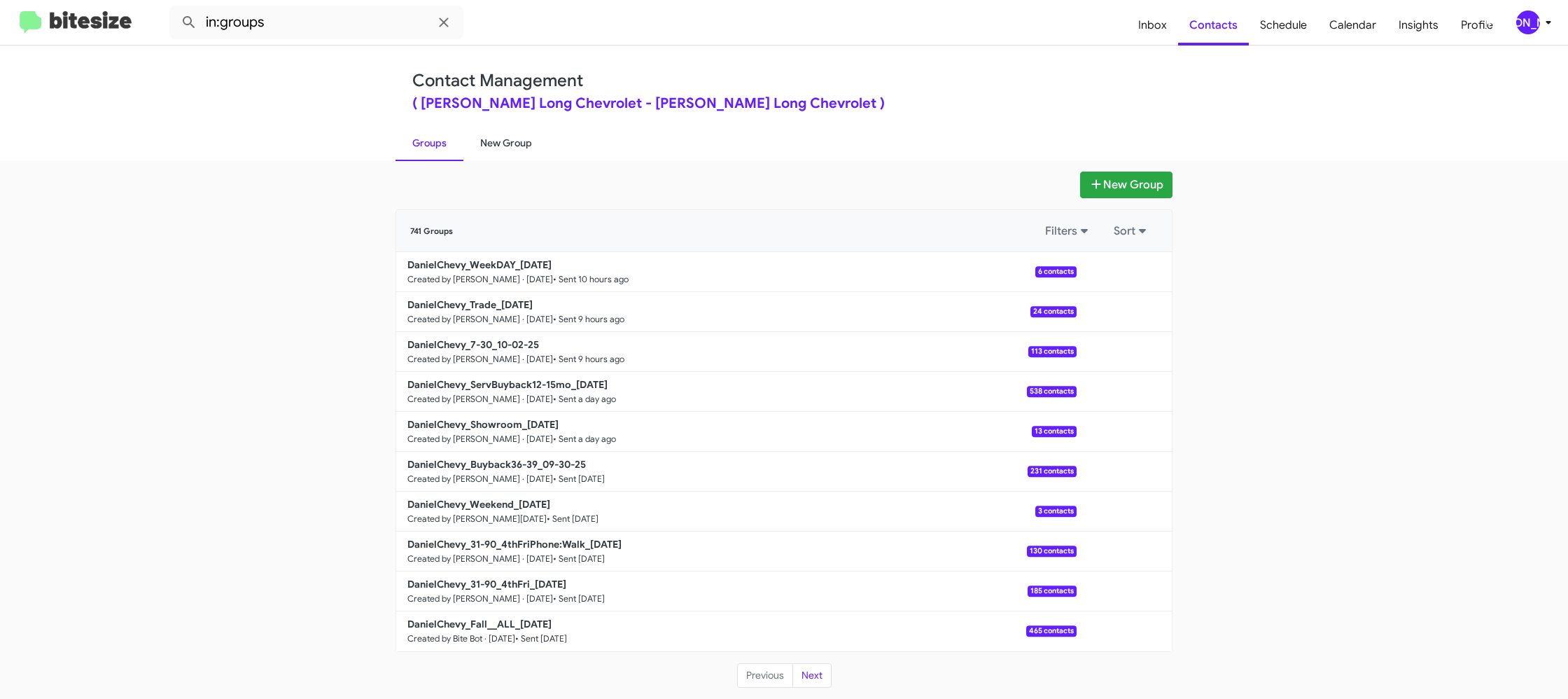
click at [499, 138] on link "New Group" at bounding box center [506, 142] width 86 height 36
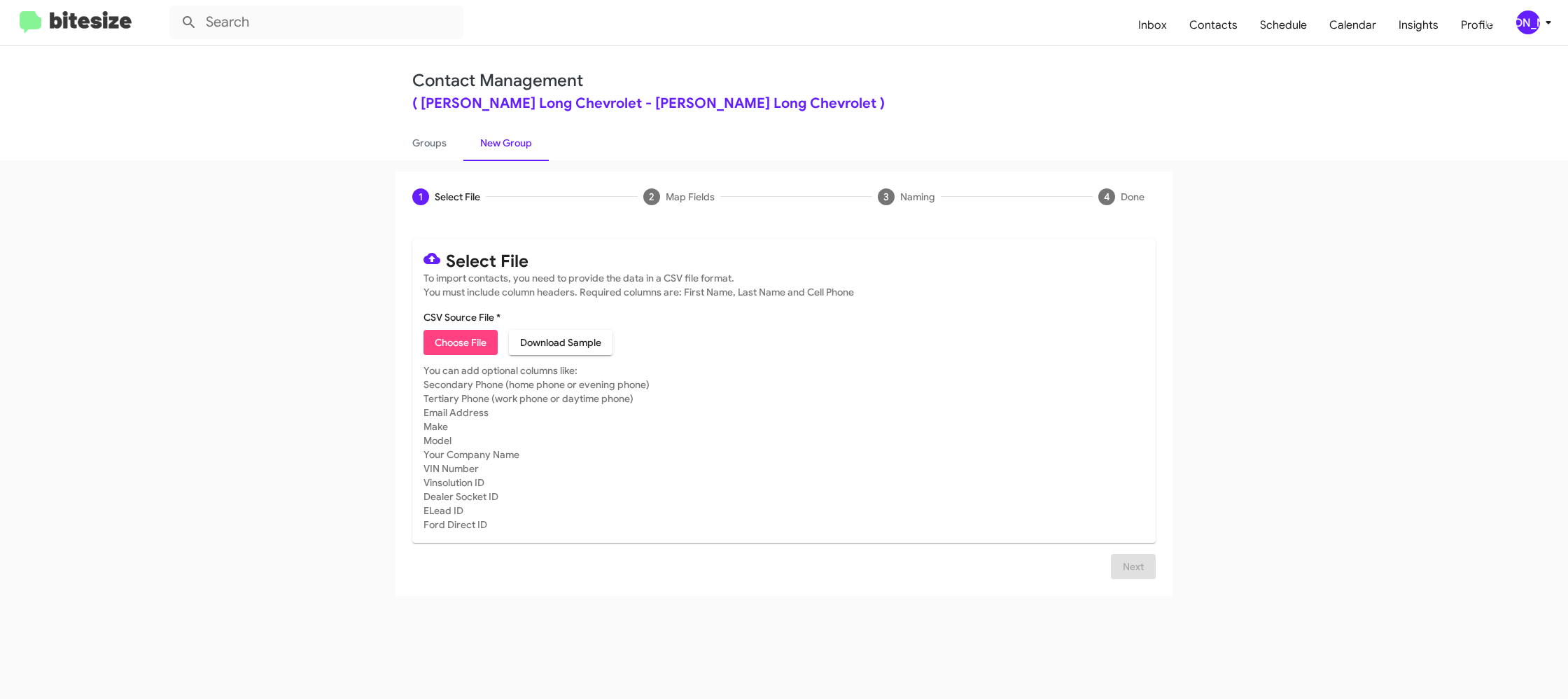
click at [1540, 28] on icon at bounding box center [1548, 23] width 17 height 17
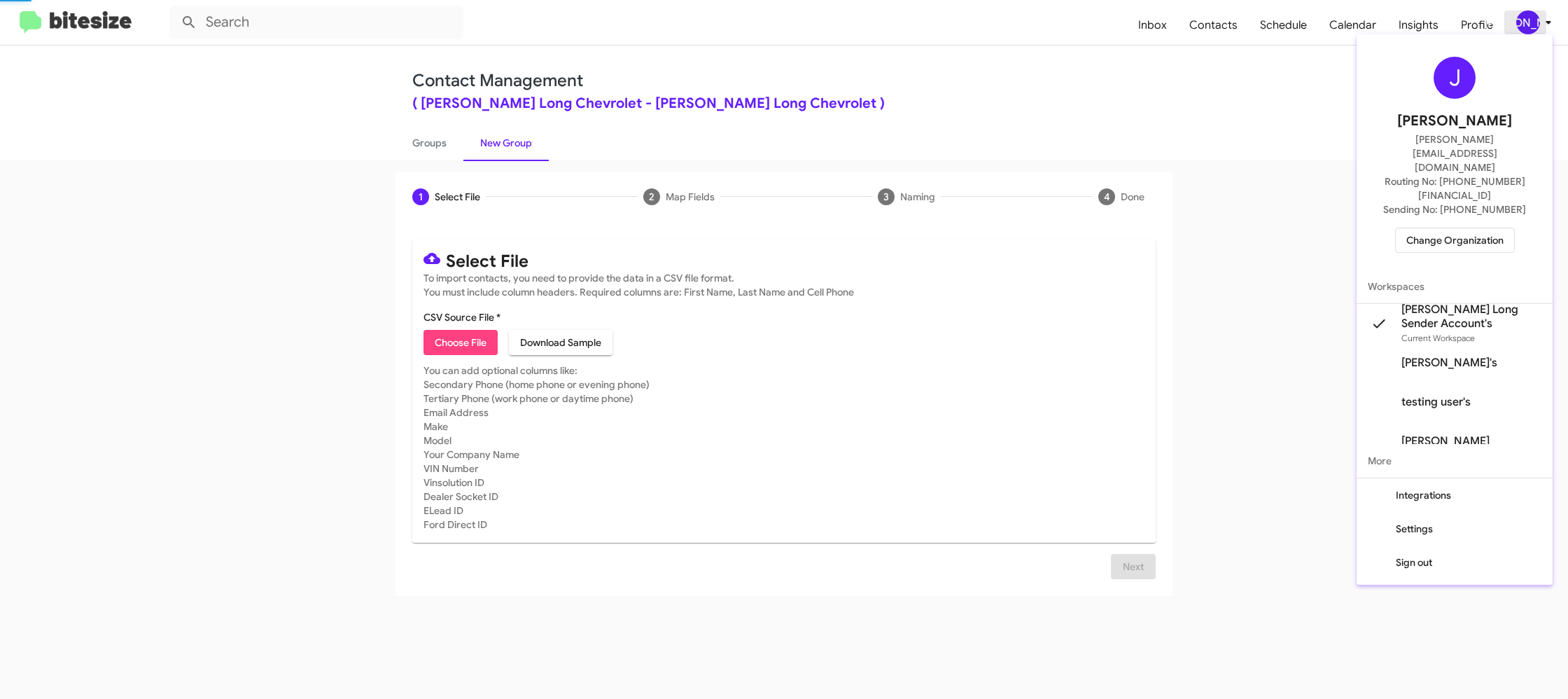
click at [1540, 28] on div at bounding box center [784, 349] width 1568 height 699
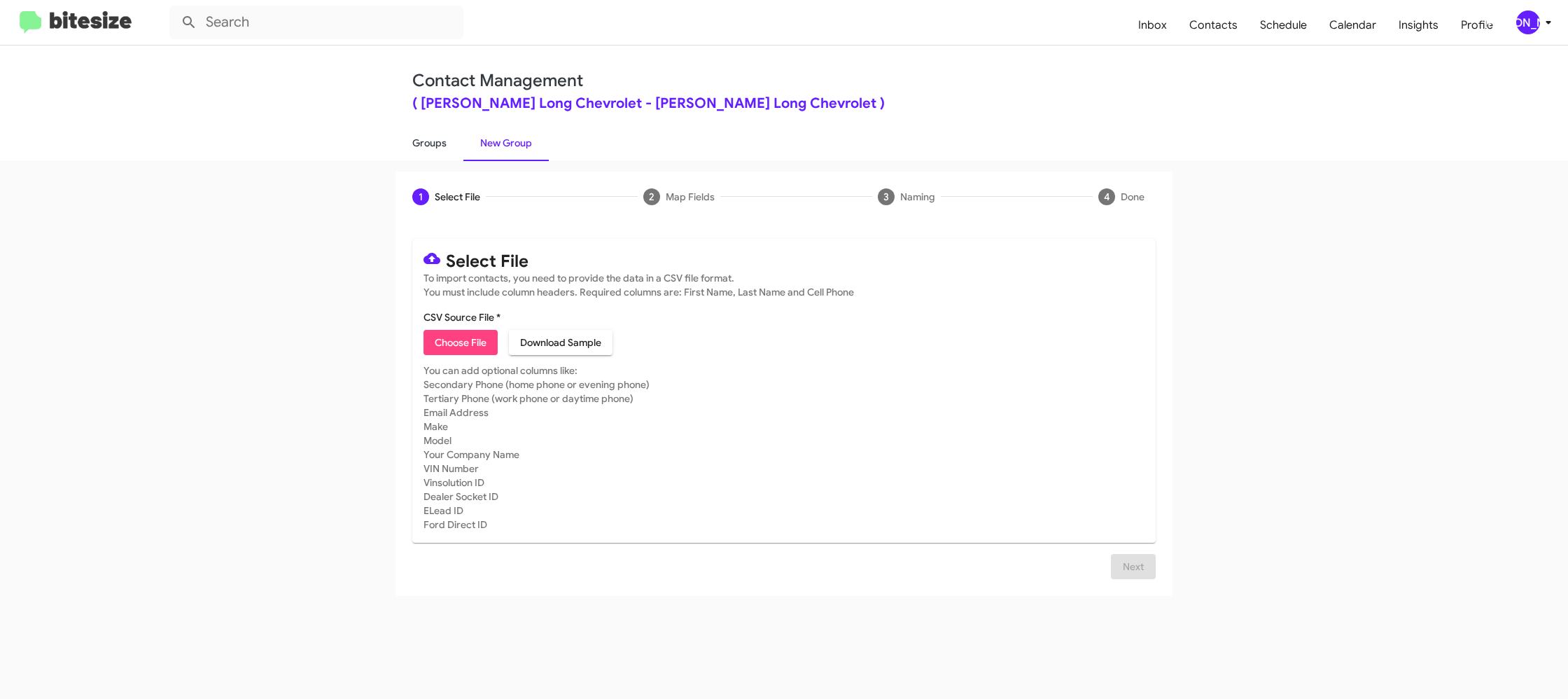
click at [454, 157] on link "Groups" at bounding box center [430, 142] width 68 height 36
type input "in:groups"
click at [454, 157] on link "Groups" at bounding box center [430, 142] width 68 height 36
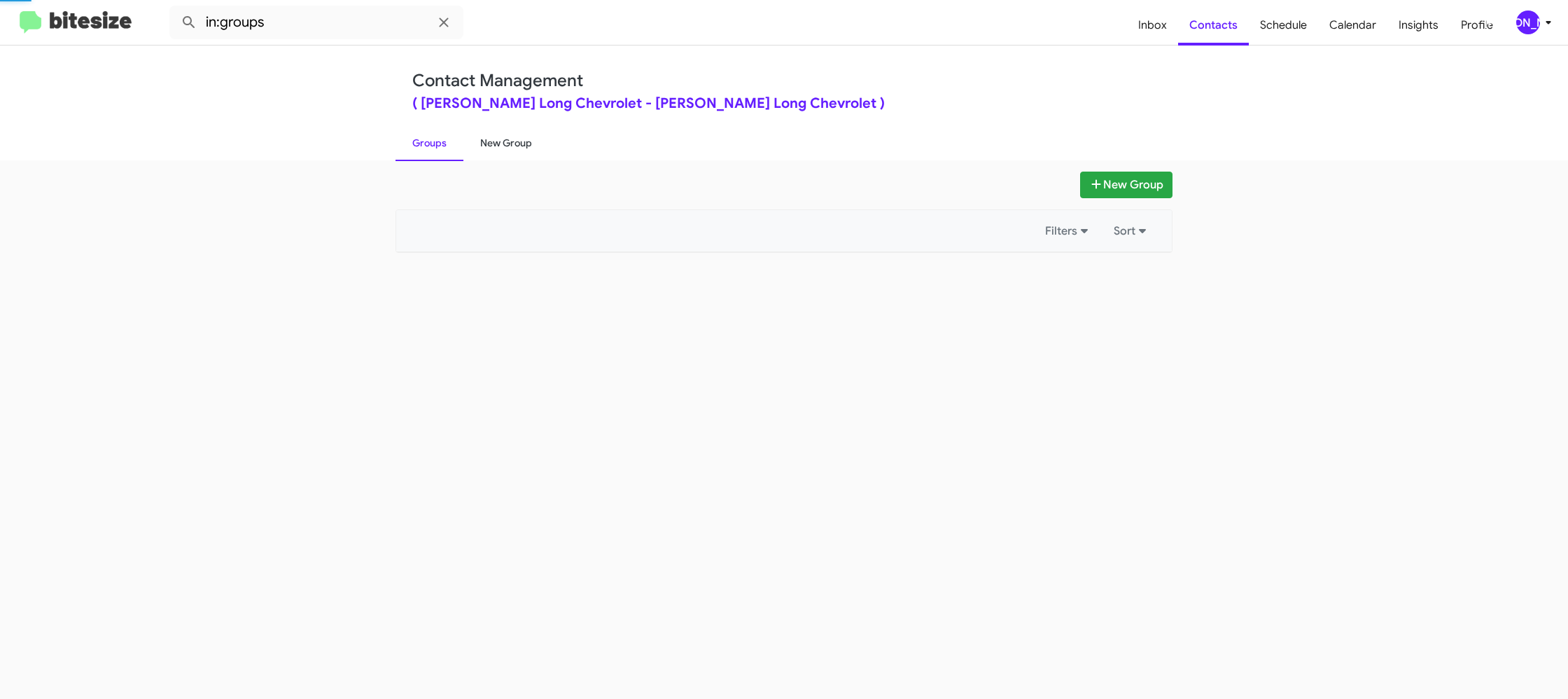
click at [528, 142] on link "New Group" at bounding box center [506, 142] width 86 height 36
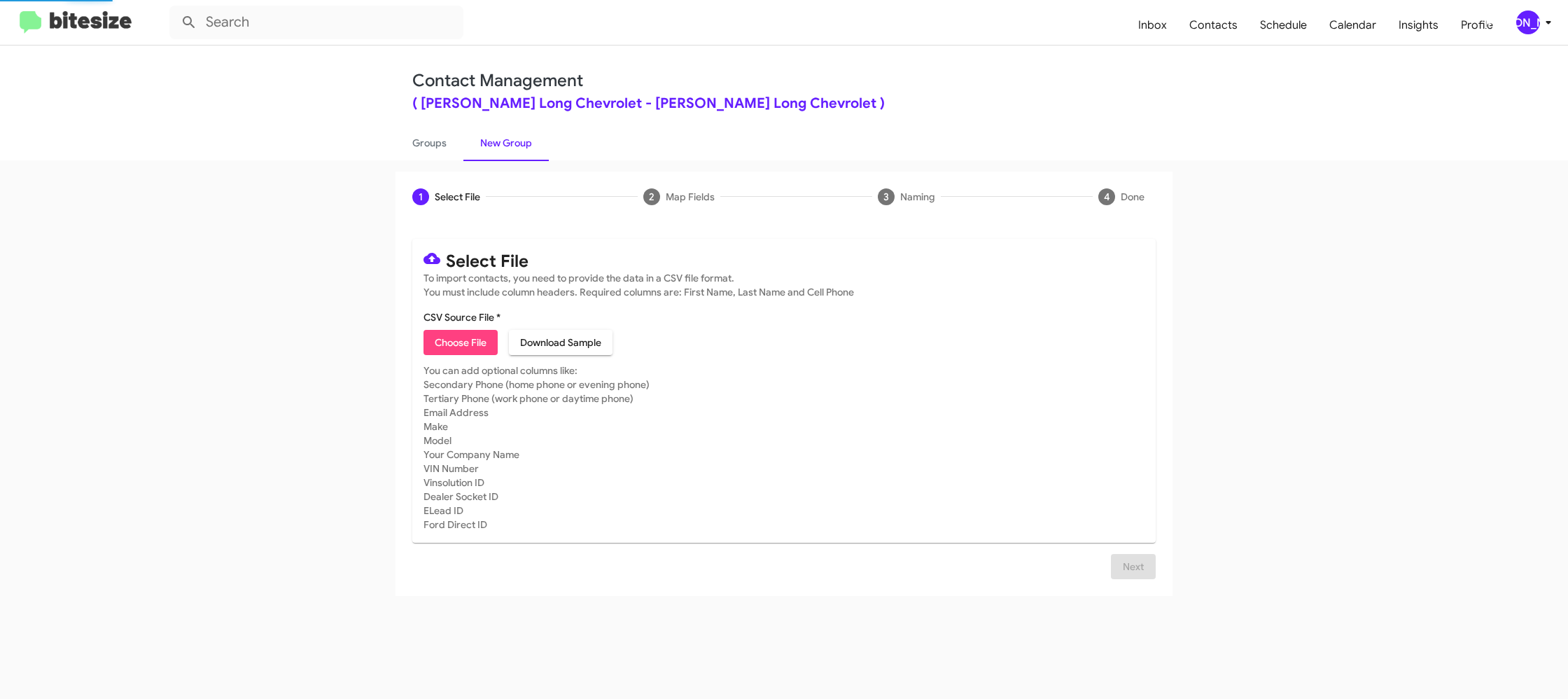
click at [528, 142] on link "New Group" at bounding box center [506, 142] width 86 height 36
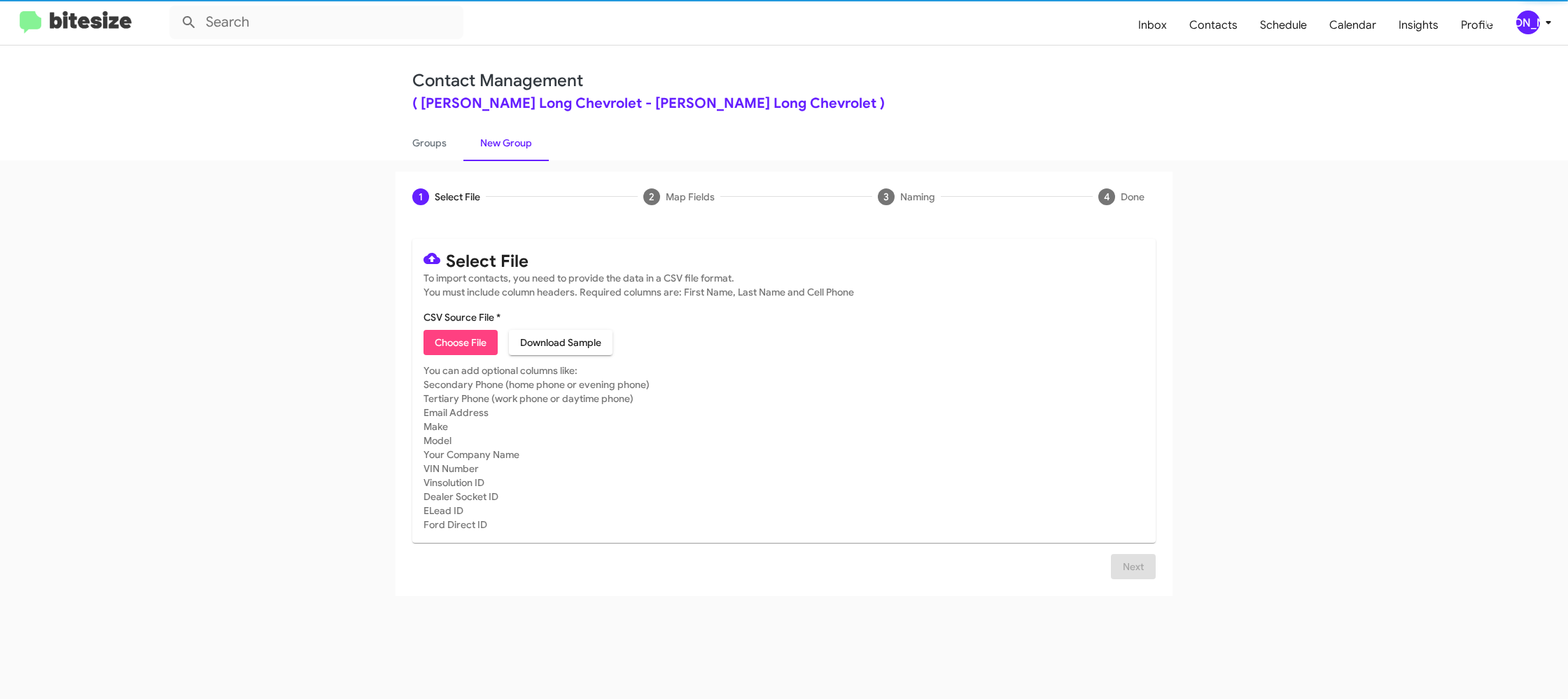
click at [1533, 11] on div "[PERSON_NAME]" at bounding box center [1528, 23] width 24 height 24
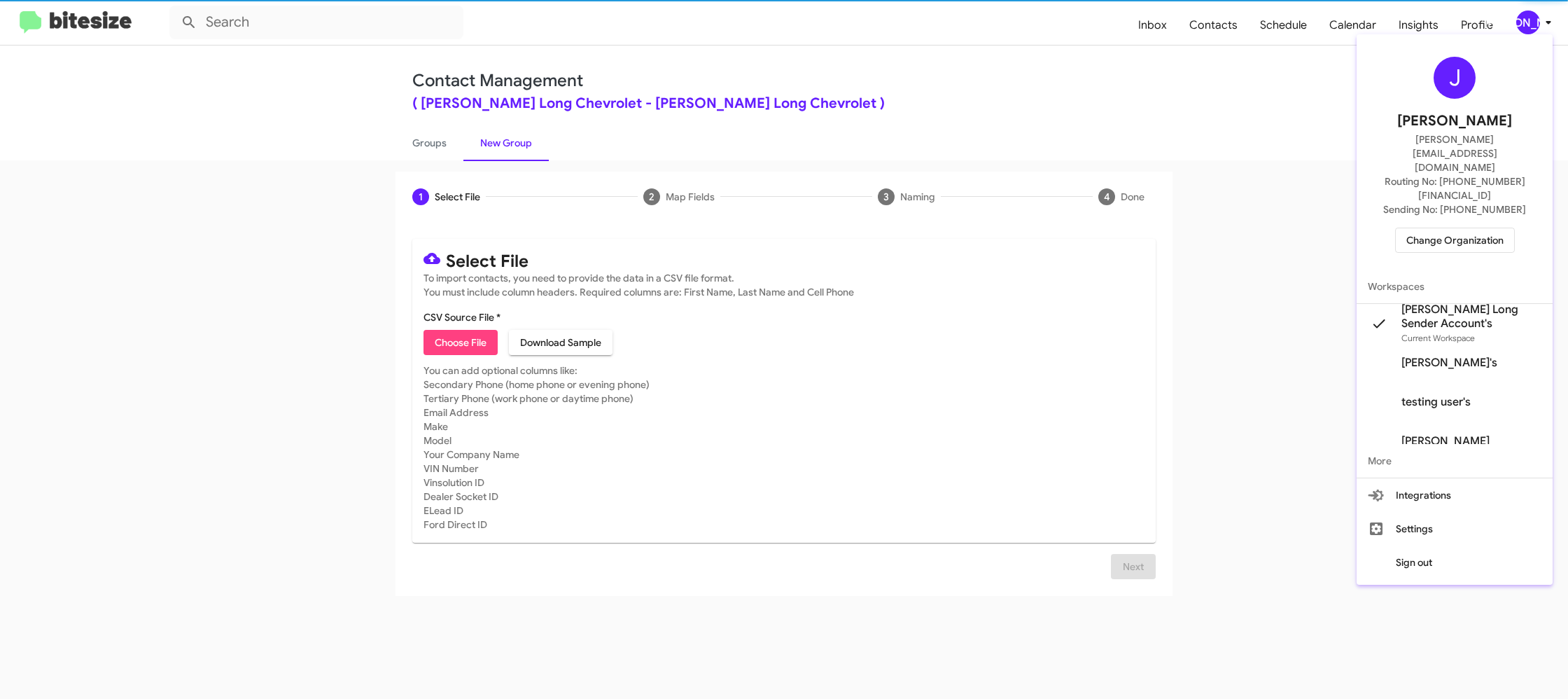
click at [1533, 11] on div at bounding box center [784, 349] width 1568 height 699
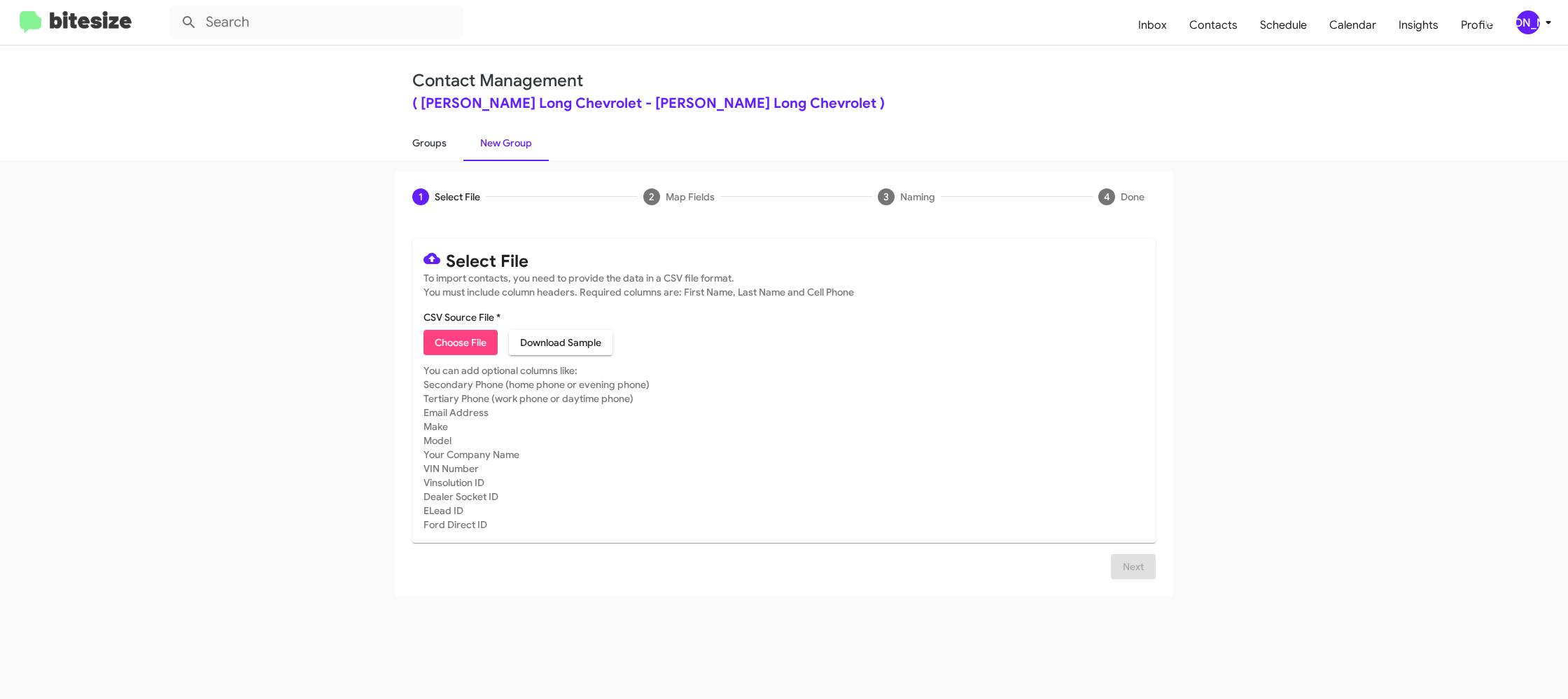
click at [437, 149] on link "Groups" at bounding box center [430, 142] width 68 height 36
type input "in:groups"
click at [437, 149] on link "Groups" at bounding box center [430, 142] width 68 height 36
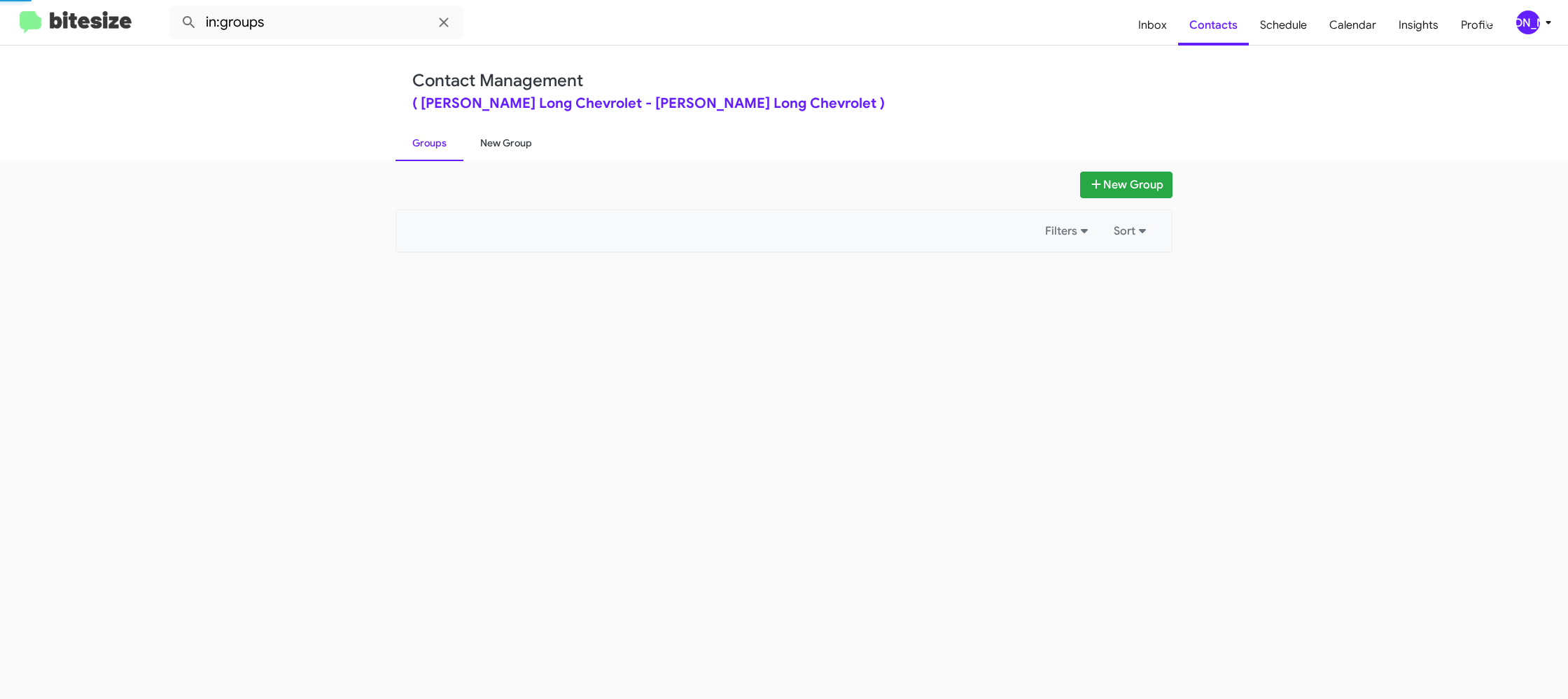
drag, startPoint x: 437, startPoint y: 149, endPoint x: 513, endPoint y: 150, distance: 76.0
click at [439, 148] on link "Groups" at bounding box center [430, 142] width 68 height 36
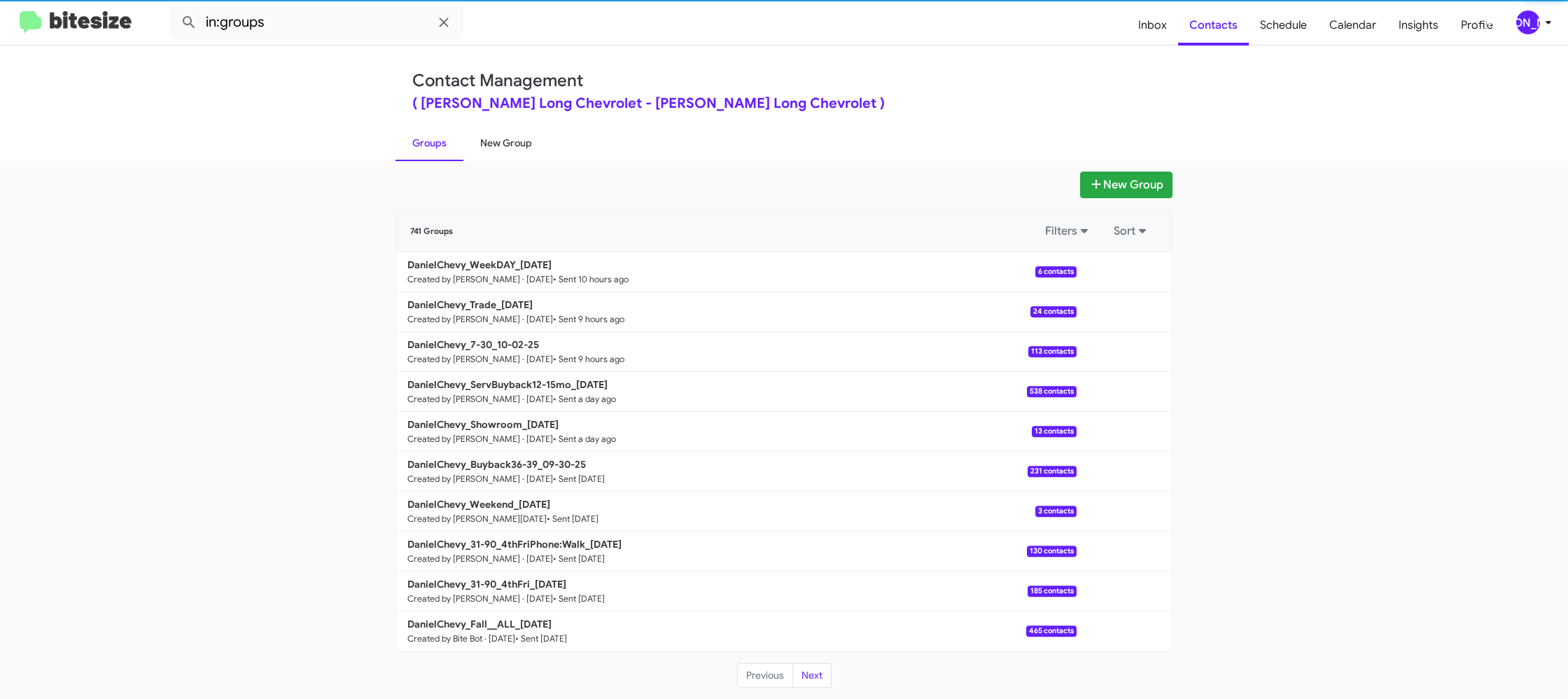
click at [513, 150] on link "New Group" at bounding box center [506, 142] width 86 height 36
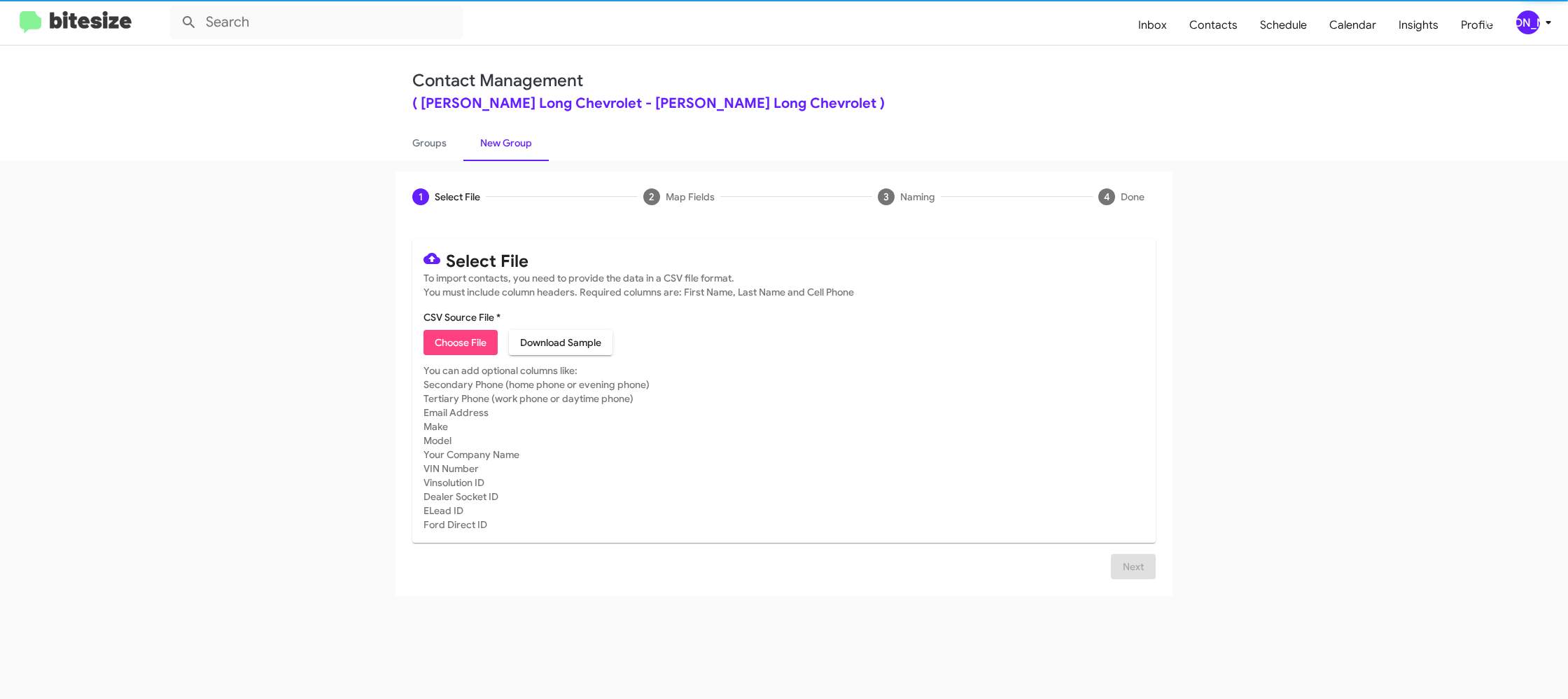
click at [513, 149] on link "New Group" at bounding box center [506, 142] width 86 height 36
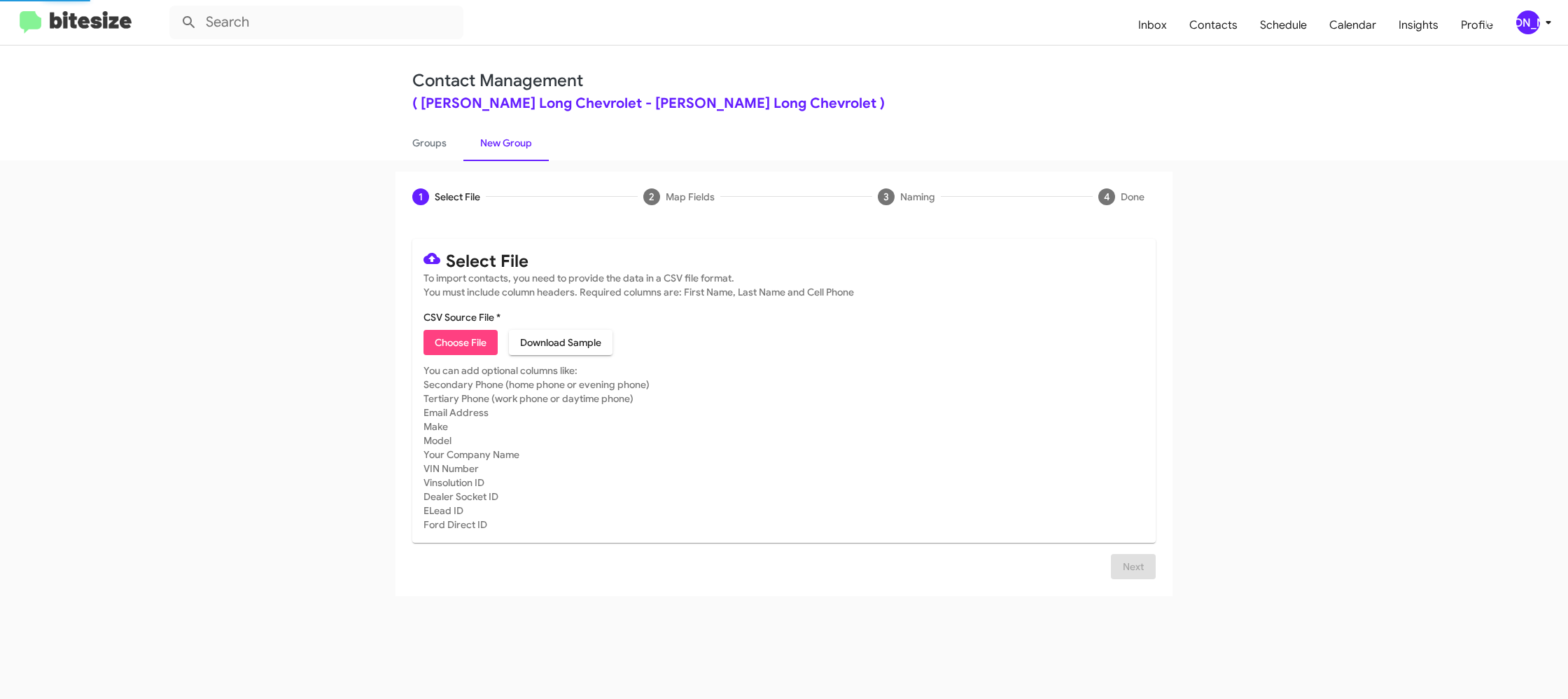
click at [459, 342] on span "Choose File" at bounding box center [460, 343] width 52 height 25
type input "DanielChevy_Military_10-03-25"
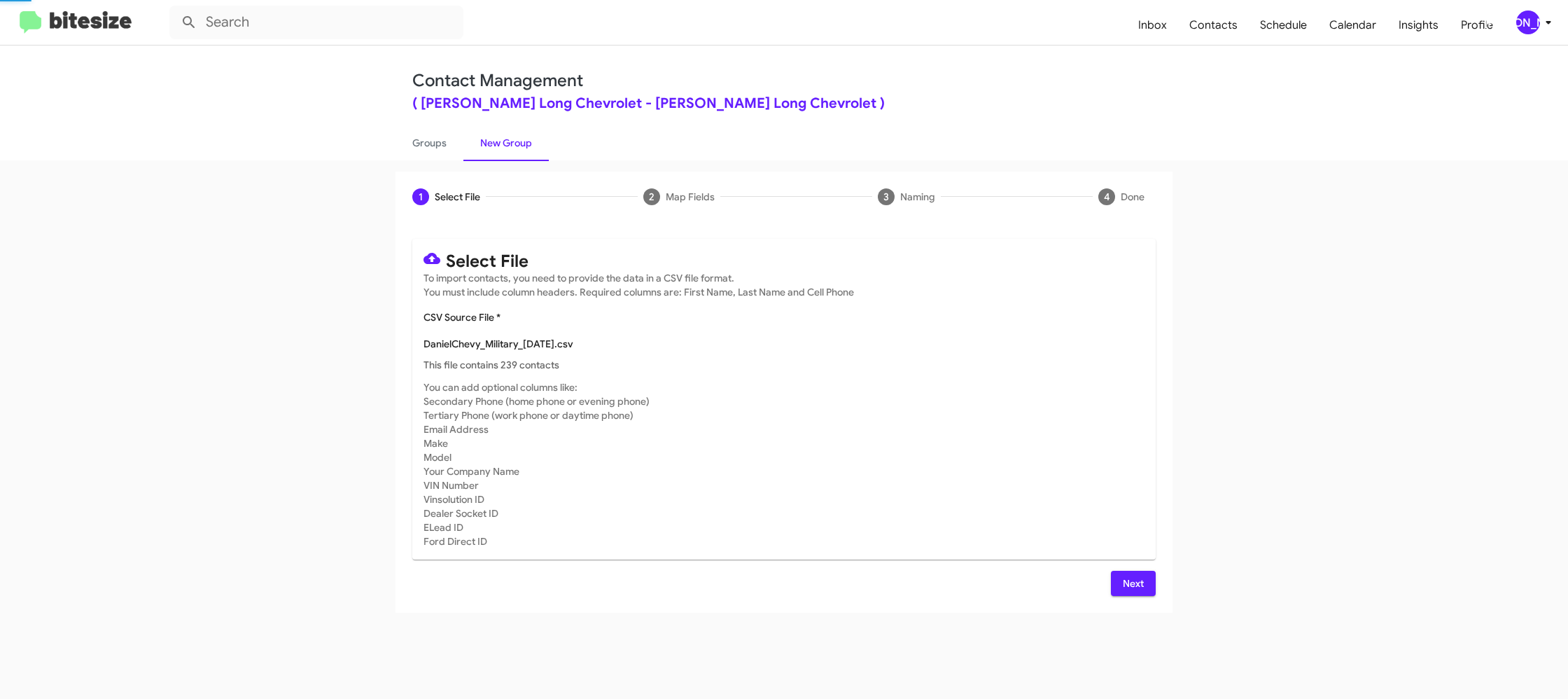
click at [949, 426] on mat-card-subtitle "You can add optional columns like: Secondary Phone (home phone or evening phone…" at bounding box center [784, 464] width 721 height 168
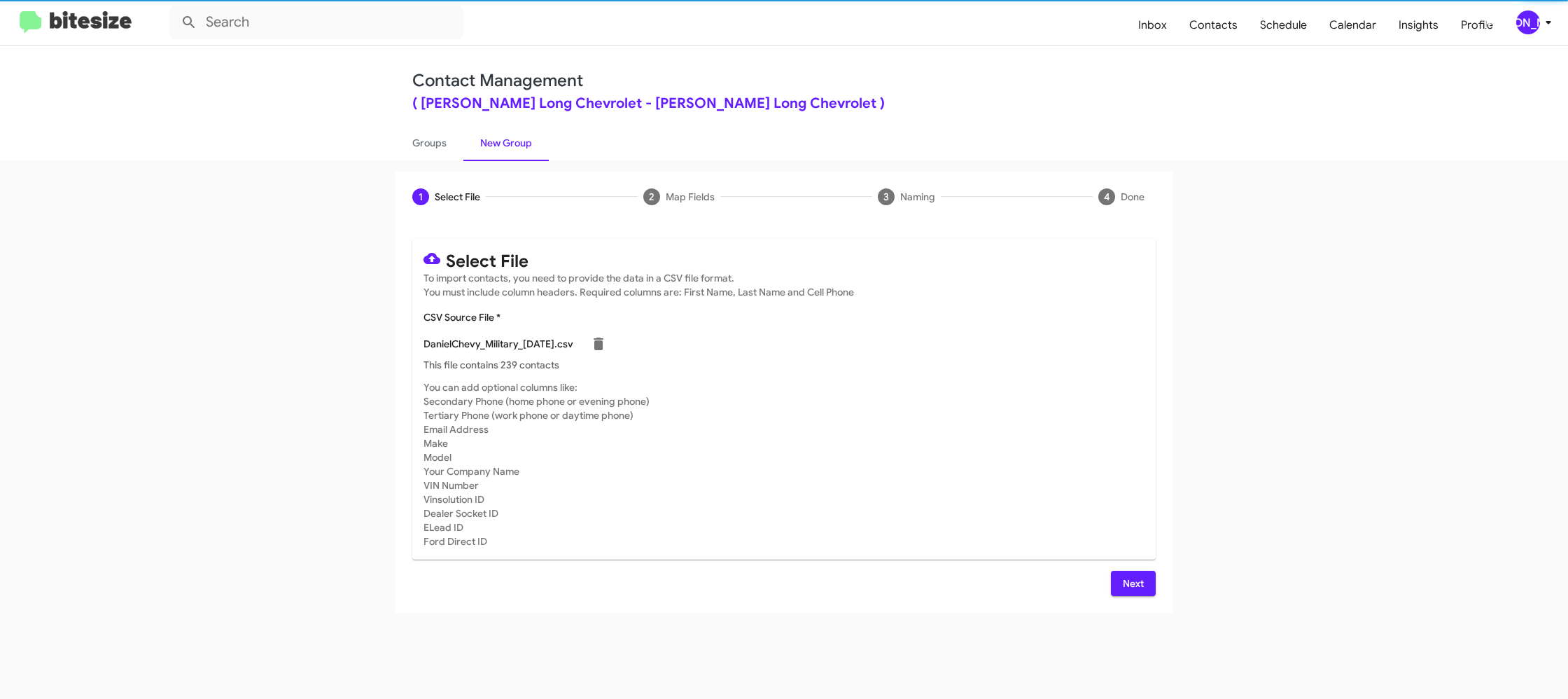
click at [1138, 588] on span "Next" at bounding box center [1133, 584] width 23 height 25
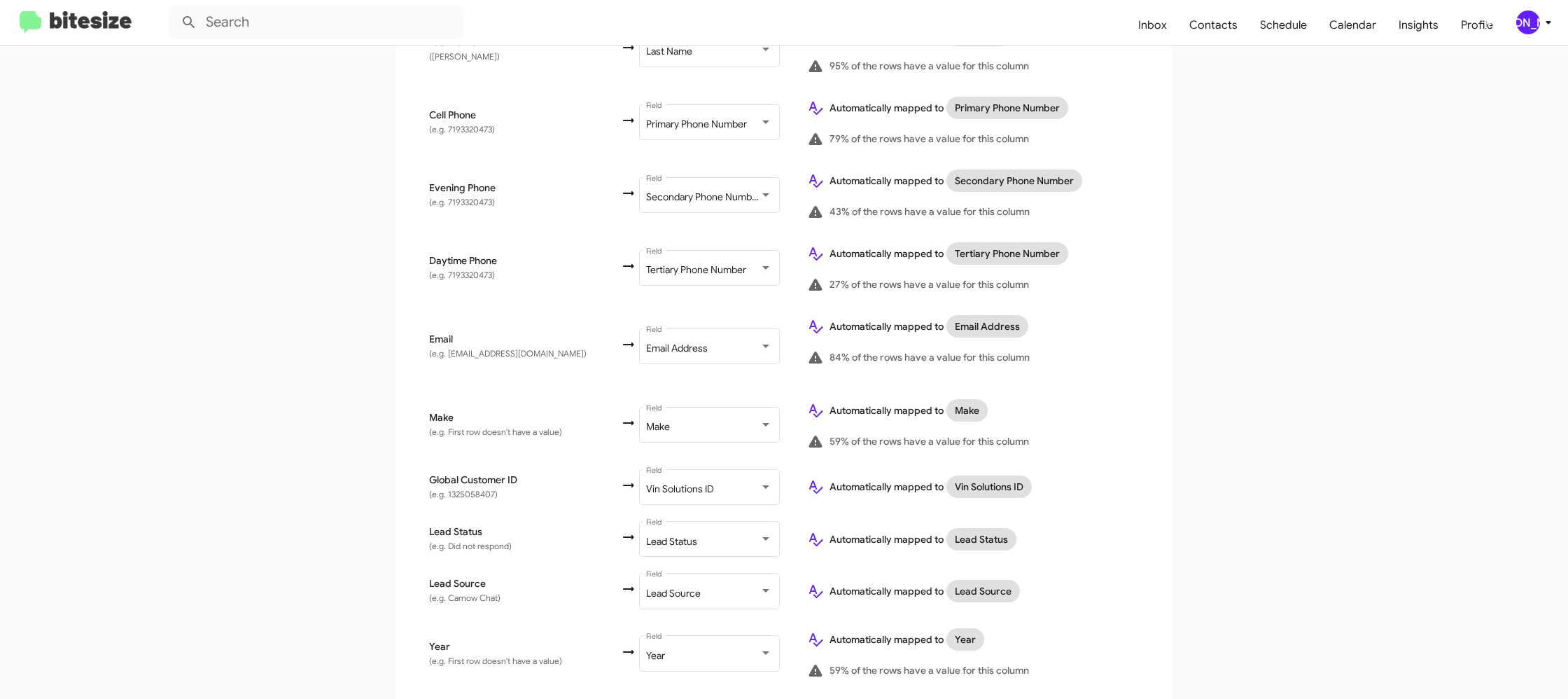
scroll to position [690, 0]
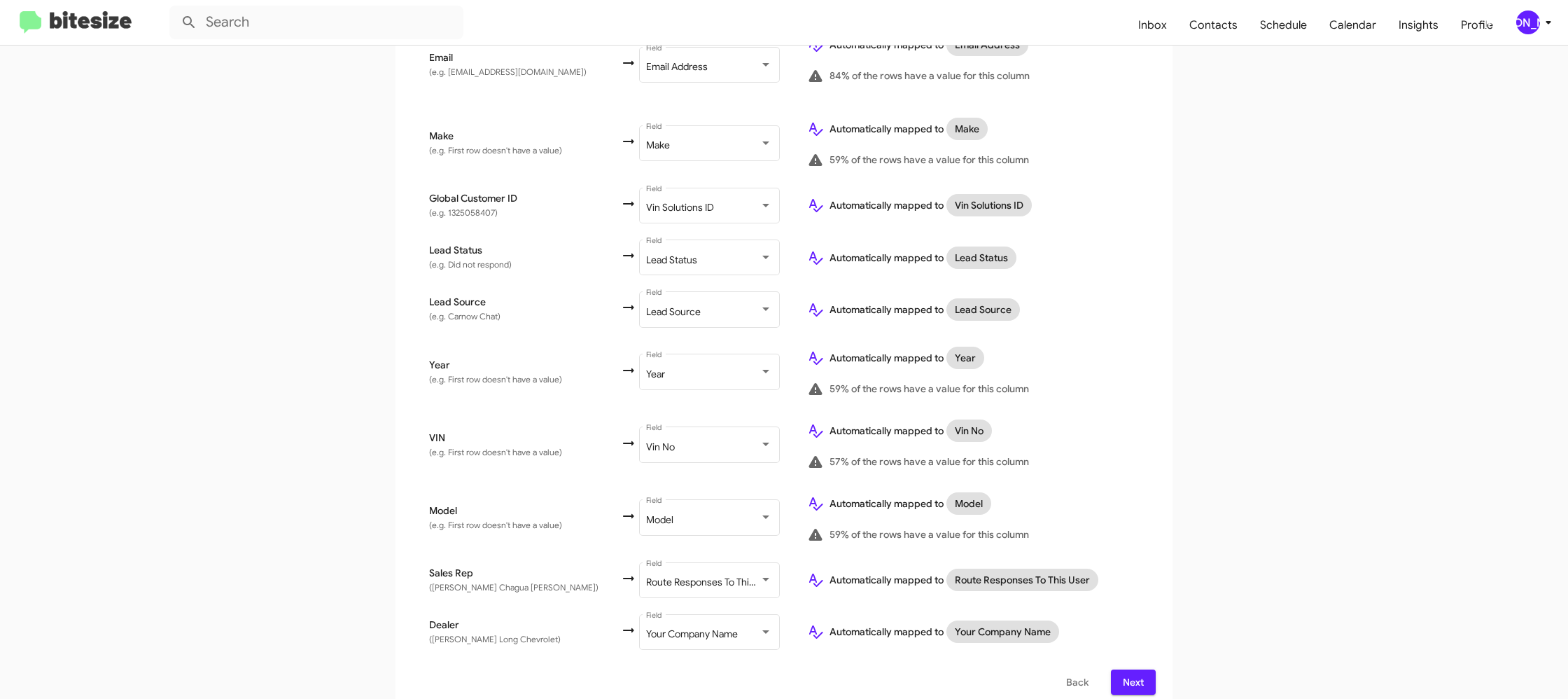
click at [1526, 24] on div "[PERSON_NAME]" at bounding box center [1528, 23] width 24 height 24
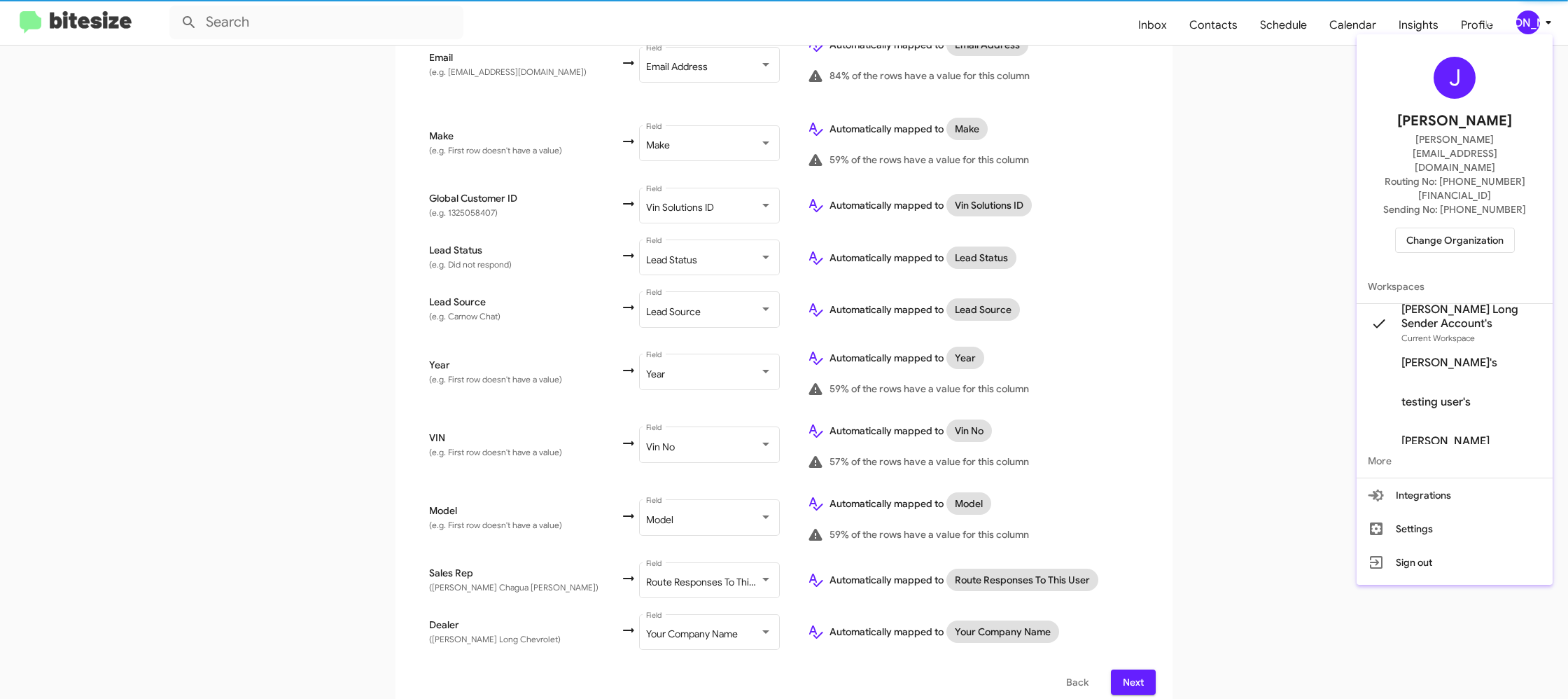
click at [1526, 24] on div at bounding box center [784, 349] width 1568 height 699
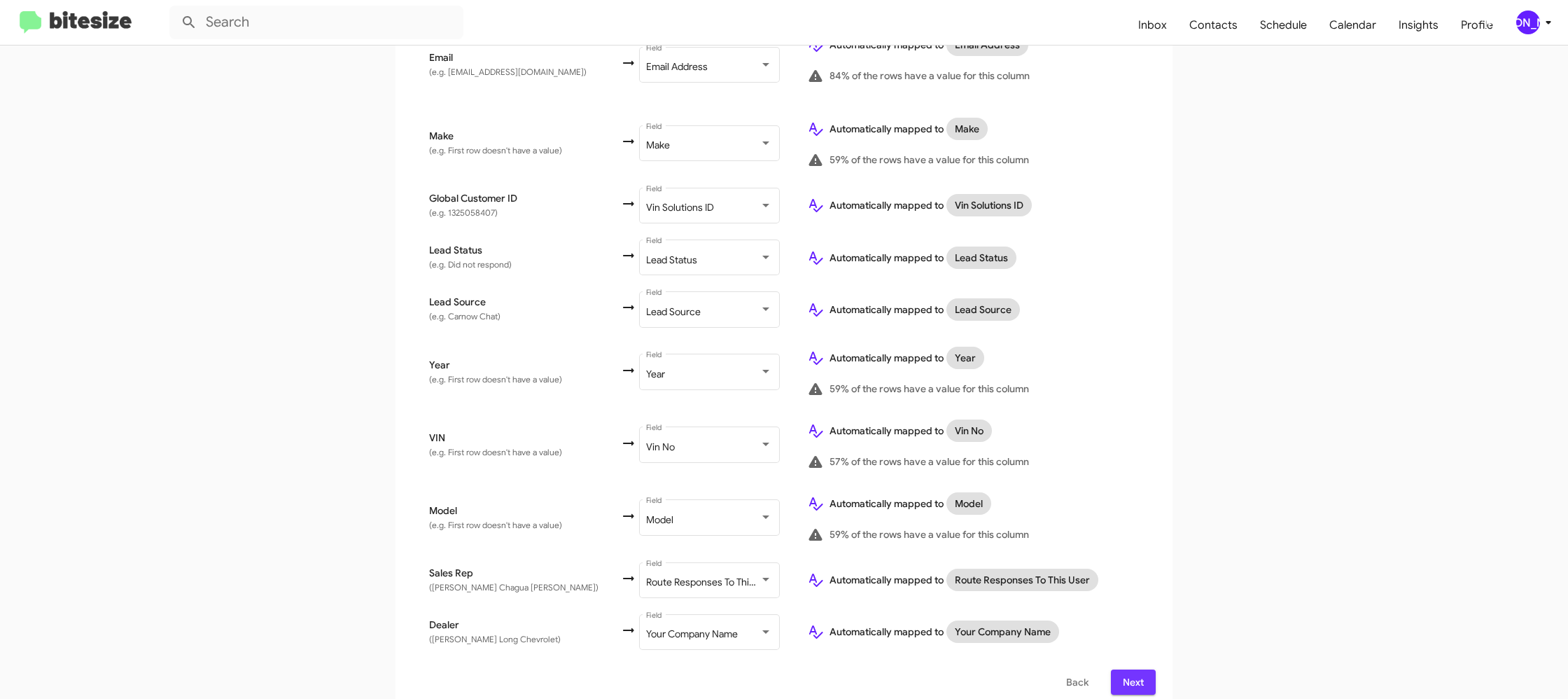
click at [1132, 669] on span "Next" at bounding box center [1133, 682] width 23 height 25
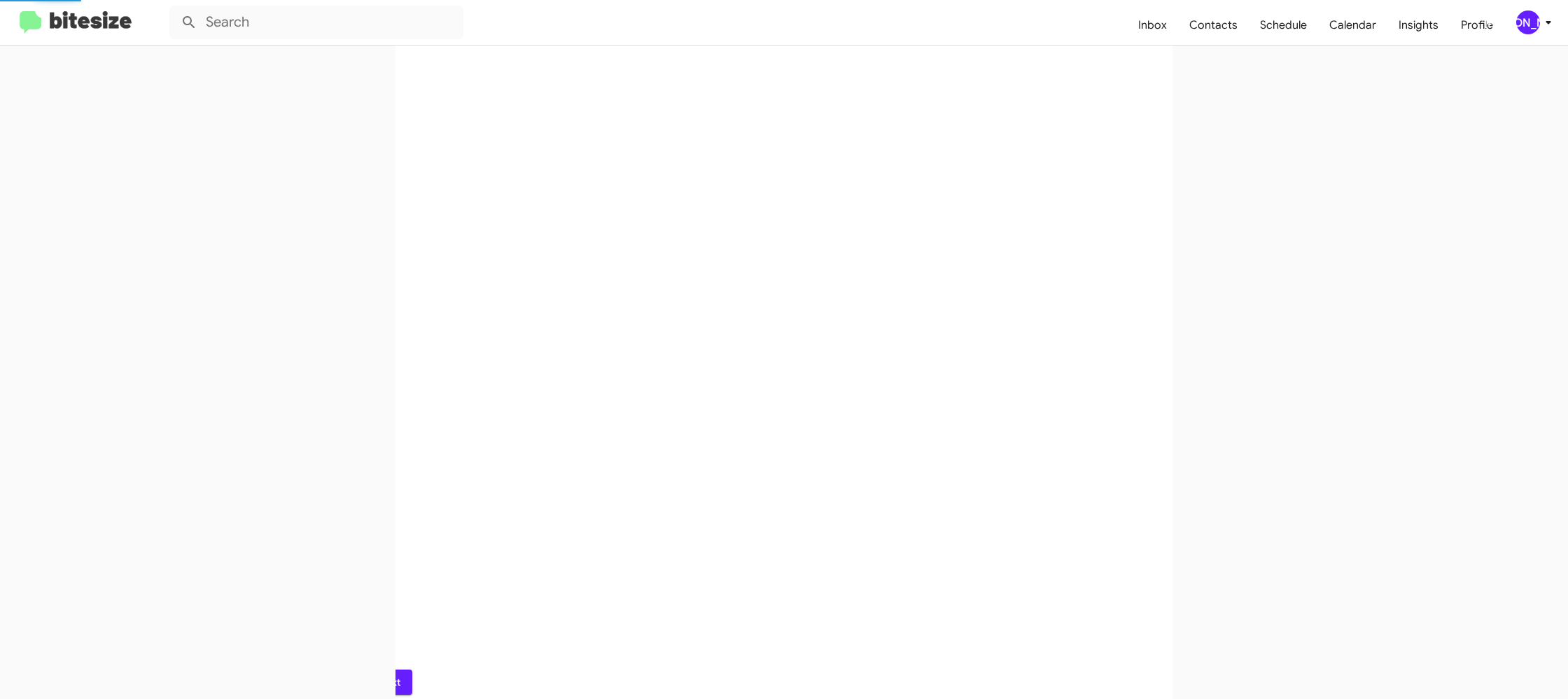
scroll to position [0, 0]
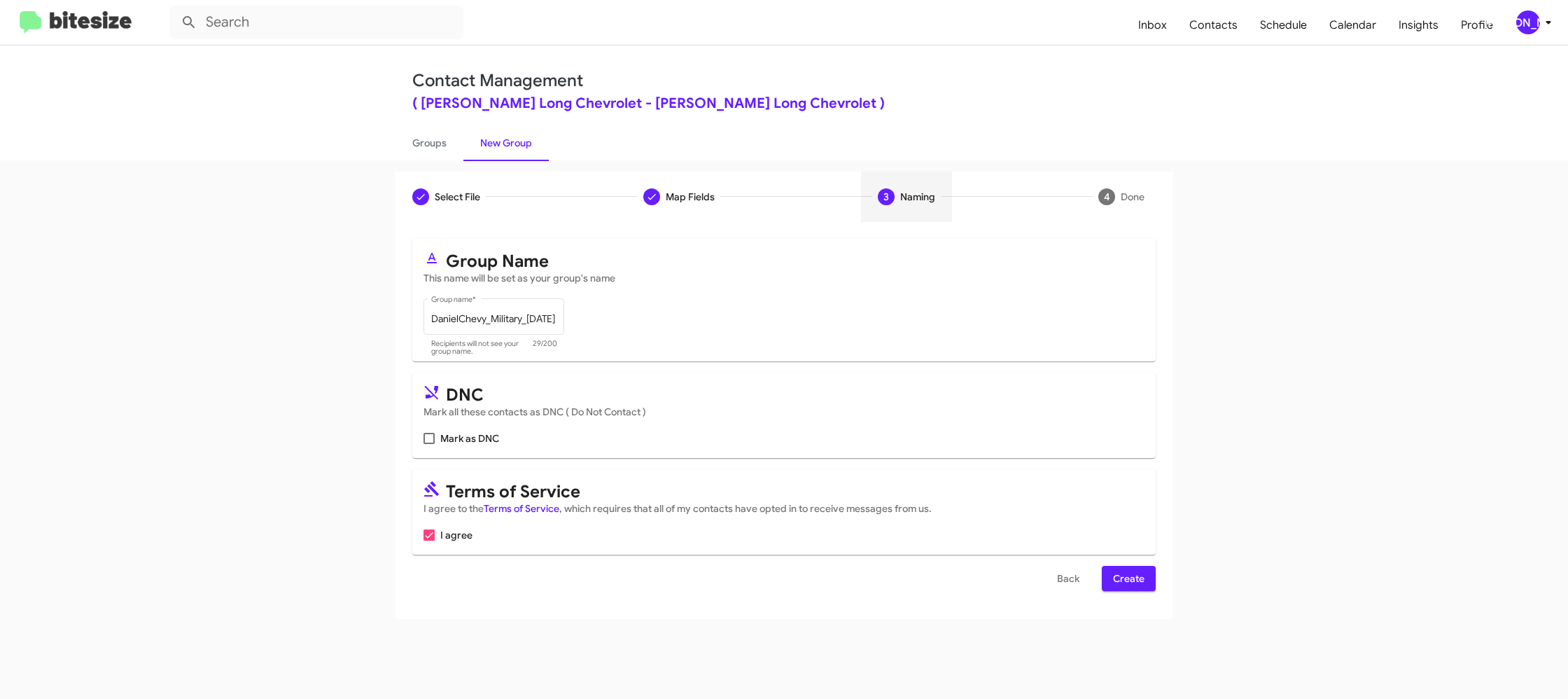
click at [1128, 579] on span "Create" at bounding box center [1128, 579] width 31 height 25
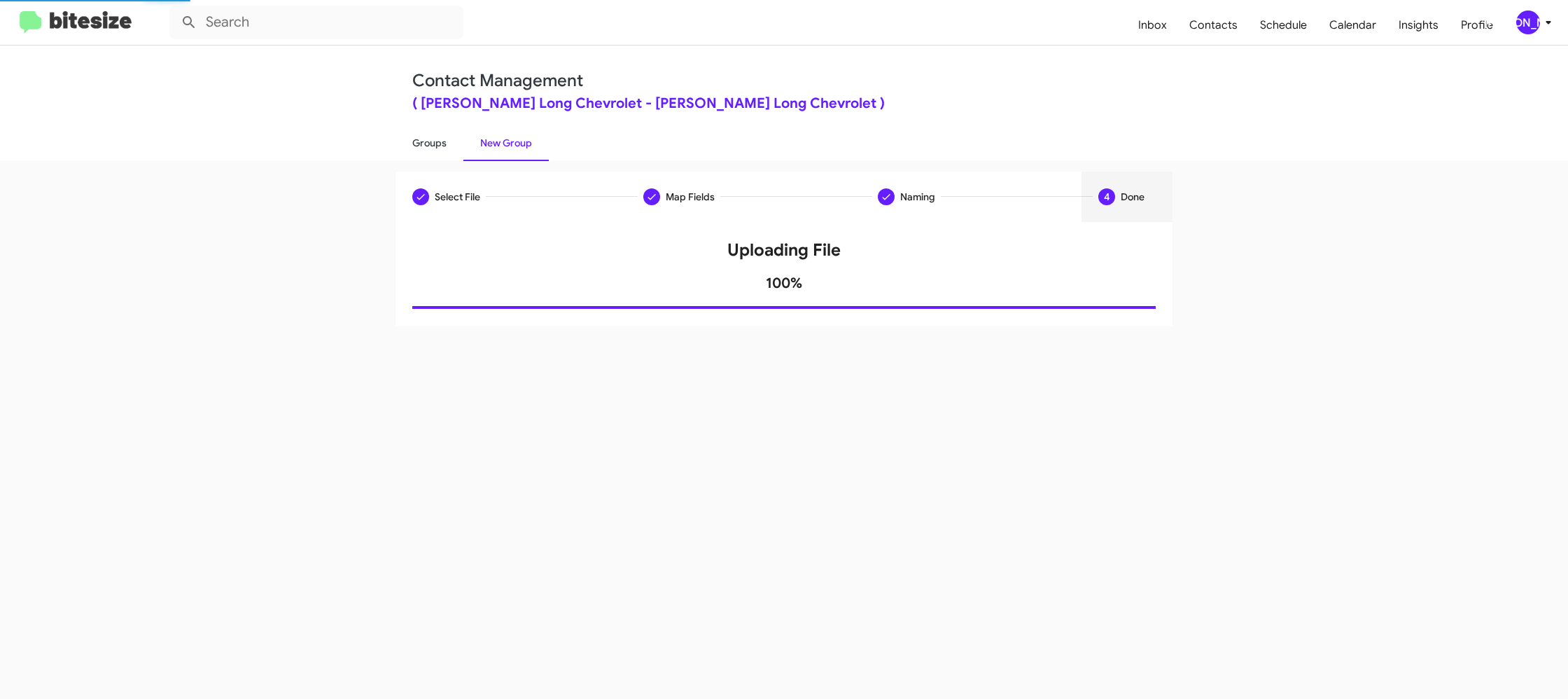
click at [440, 137] on link "Groups" at bounding box center [430, 142] width 68 height 36
type input "in:groups"
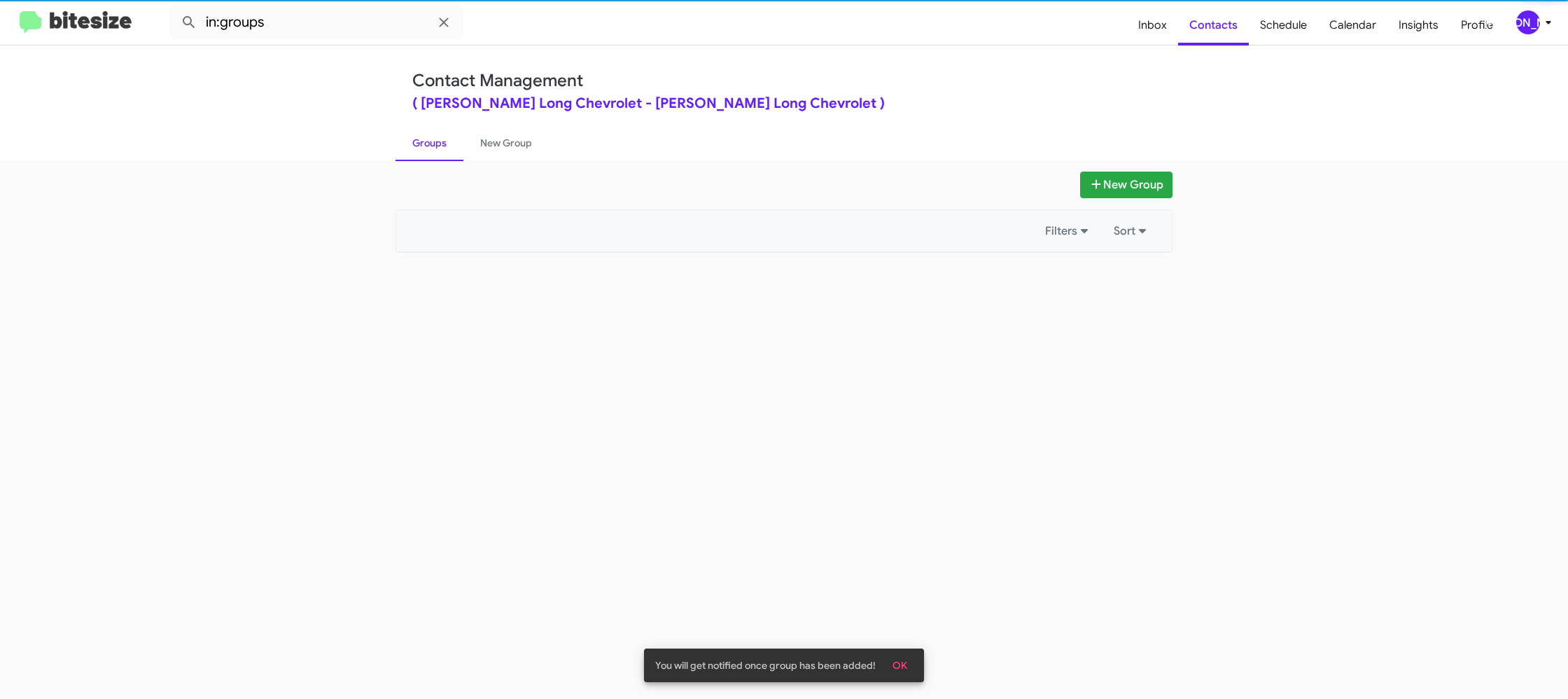
click at [440, 137] on link "Groups" at bounding box center [430, 142] width 68 height 36
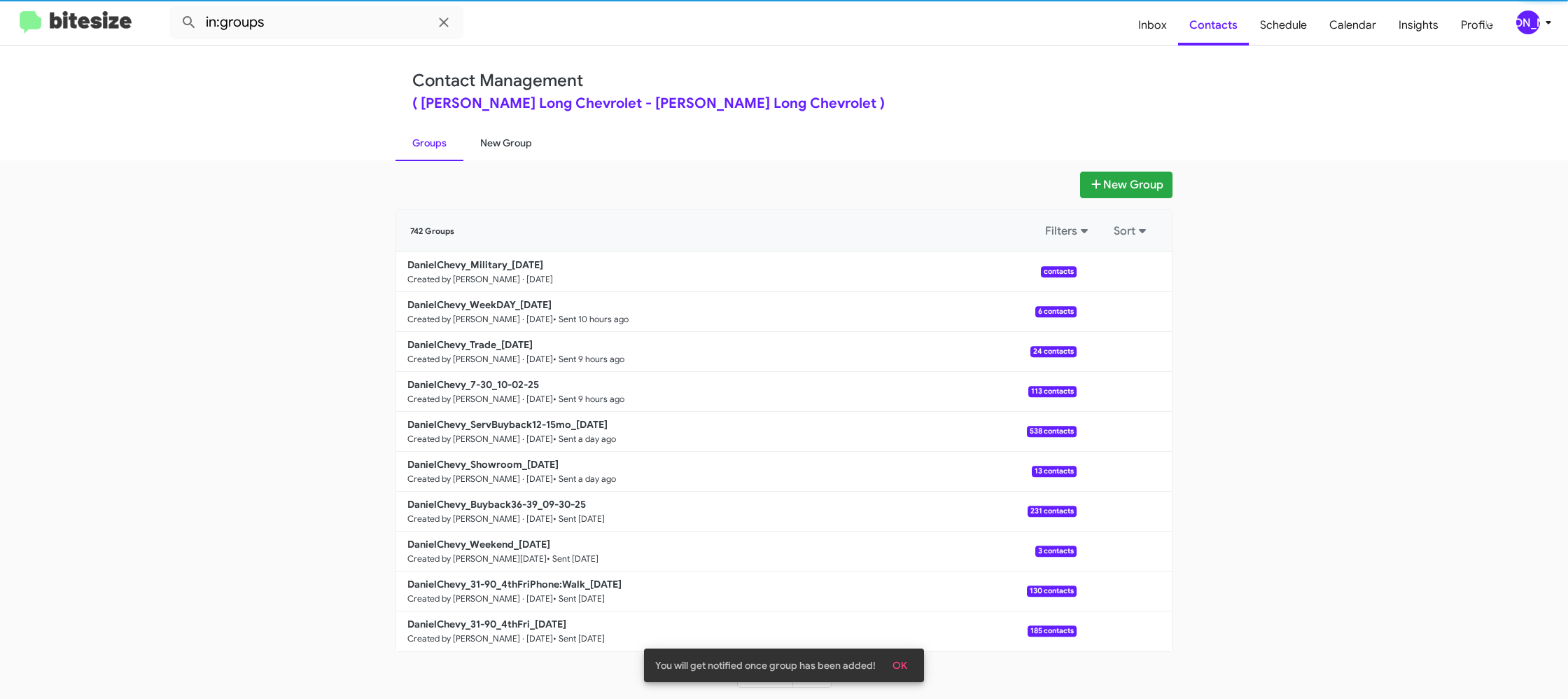
click at [513, 132] on link "New Group" at bounding box center [506, 142] width 86 height 36
drag, startPoint x: 513, startPoint y: 132, endPoint x: 509, endPoint y: 117, distance: 15.5
click at [510, 120] on div "Contact Management ( Daniels Long Chevrolet - Daniels Long Chevrolet ) Groups N…" at bounding box center [784, 103] width 798 height 115
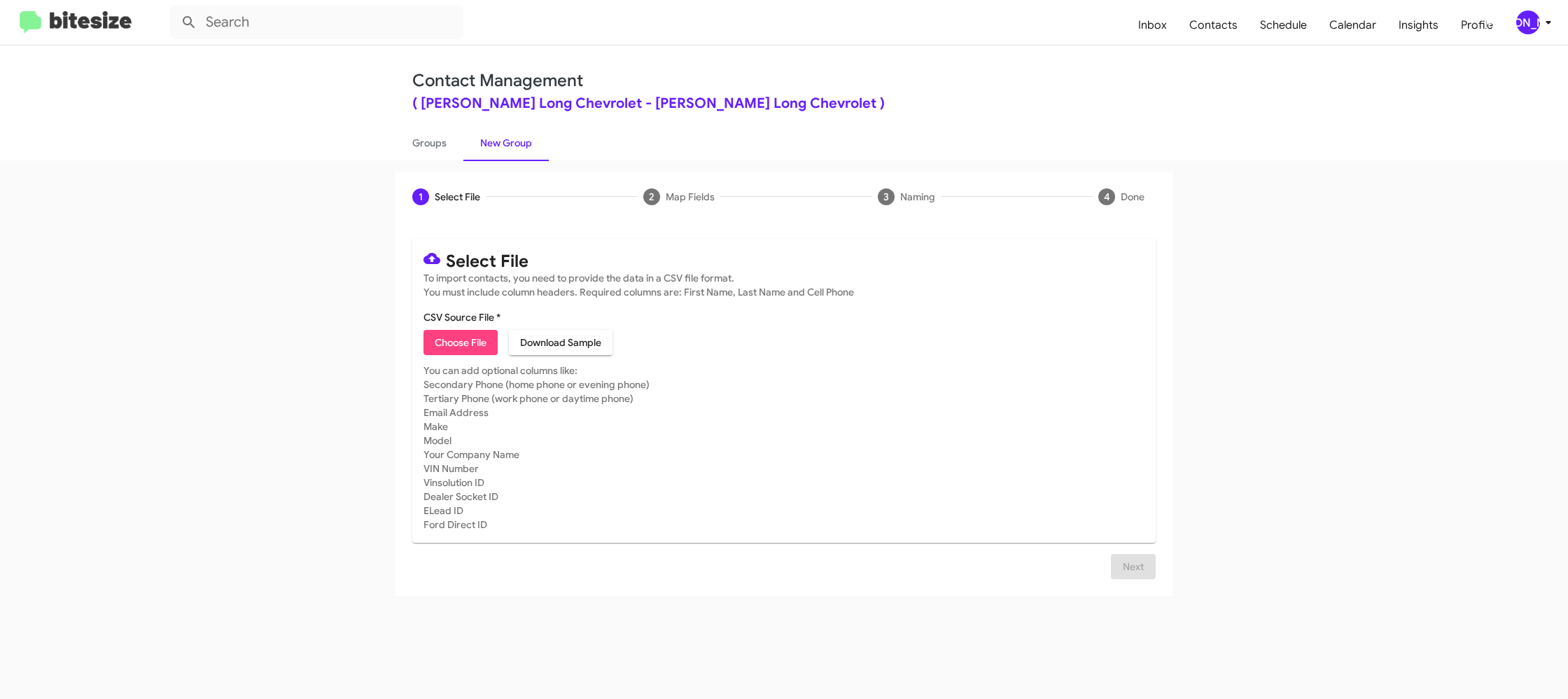
click at [1535, 25] on div "[PERSON_NAME]" at bounding box center [1528, 23] width 24 height 24
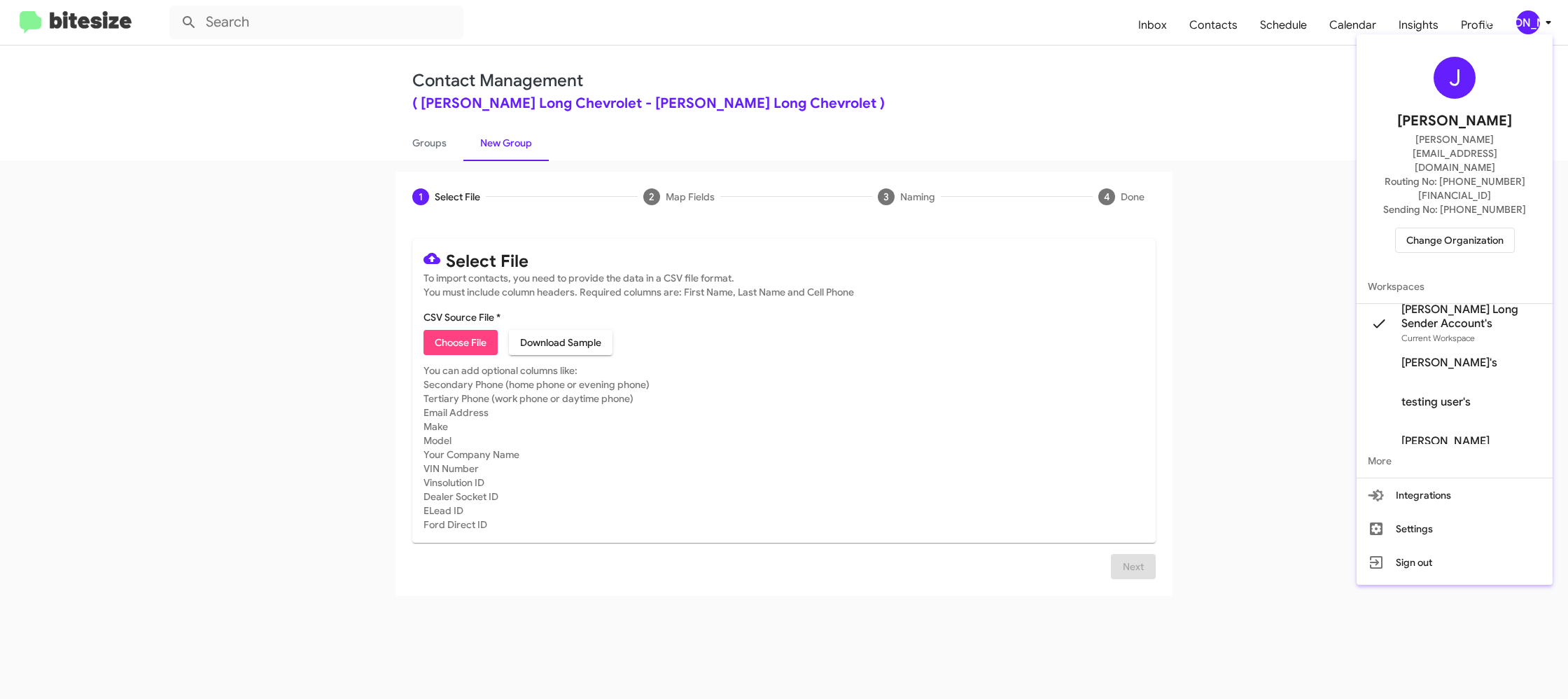
click at [1535, 26] on div at bounding box center [784, 349] width 1568 height 699
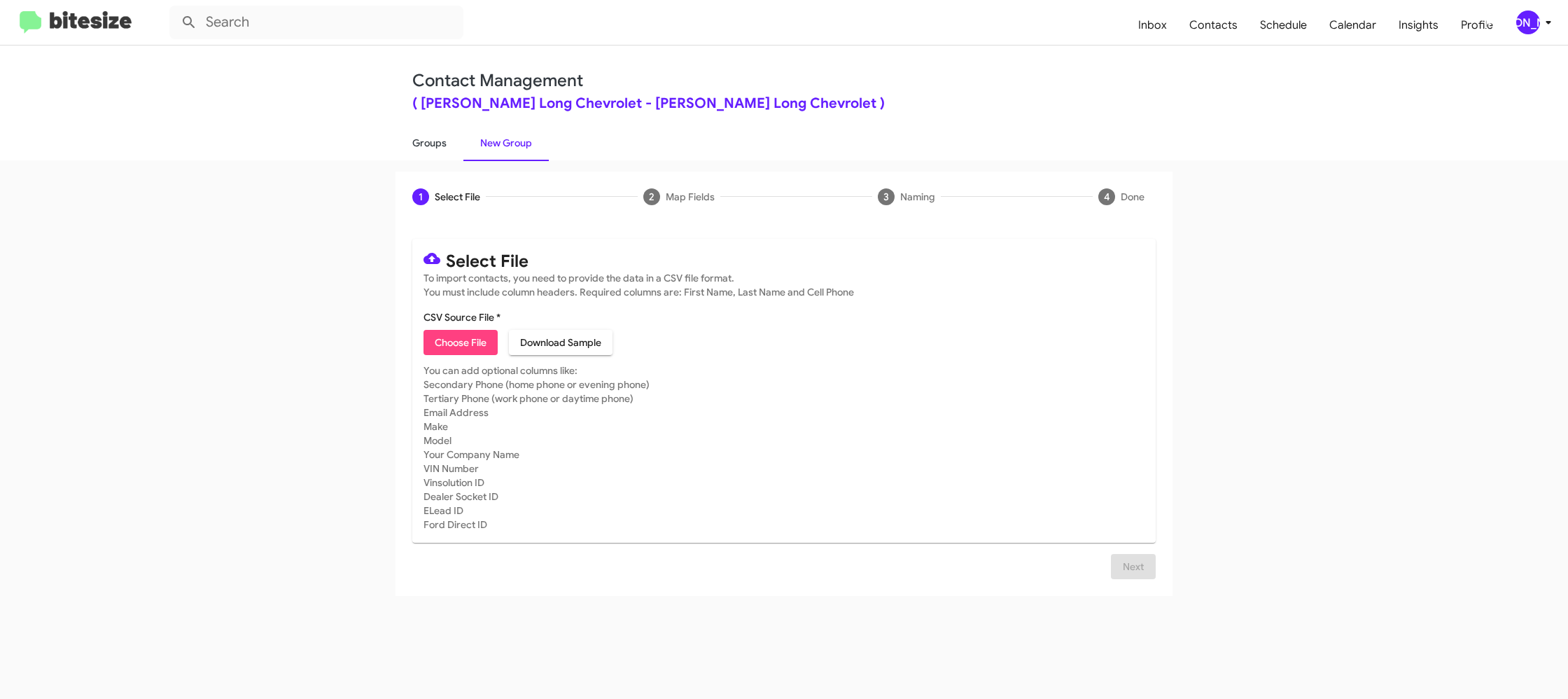
click at [442, 154] on link "Groups" at bounding box center [430, 142] width 68 height 36
type input "in:groups"
click at [442, 154] on link "Groups" at bounding box center [430, 142] width 68 height 36
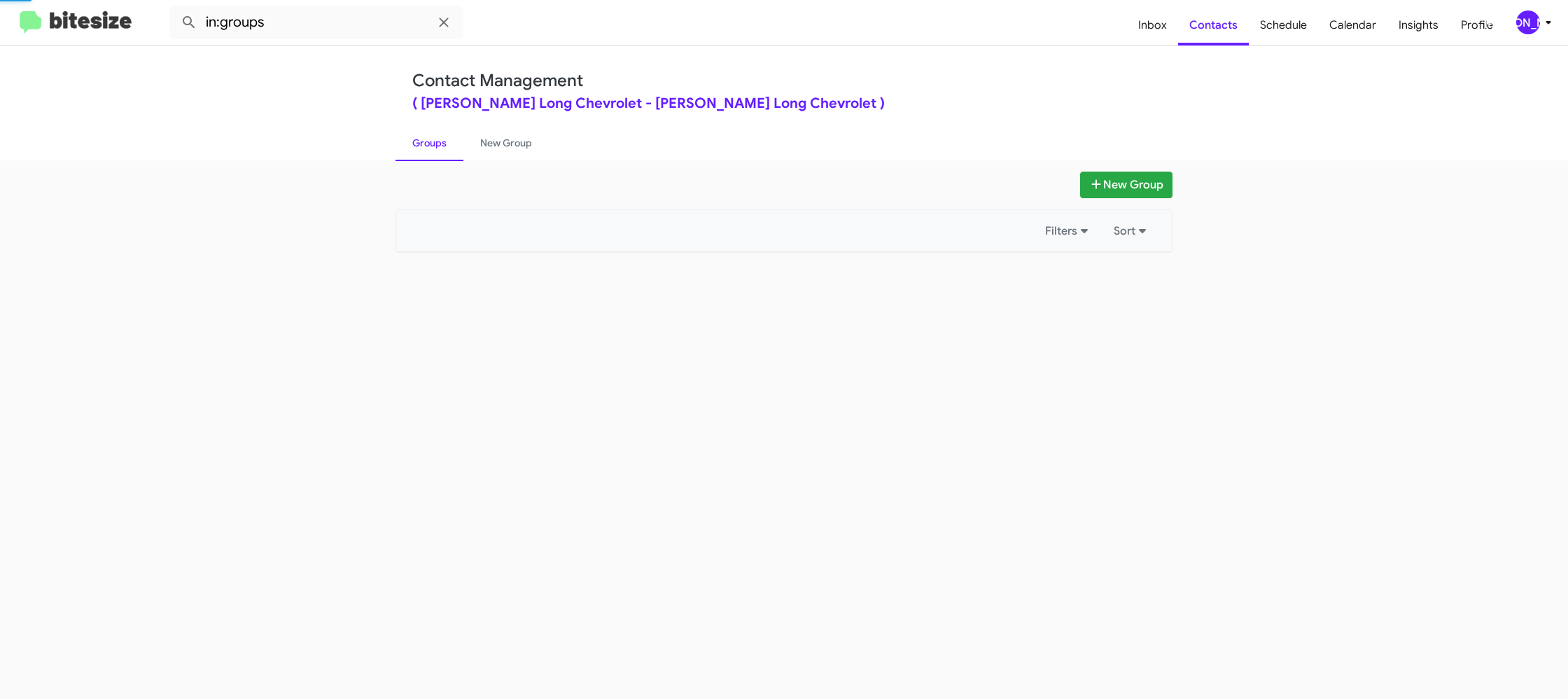
click at [442, 154] on link "Groups" at bounding box center [430, 142] width 68 height 36
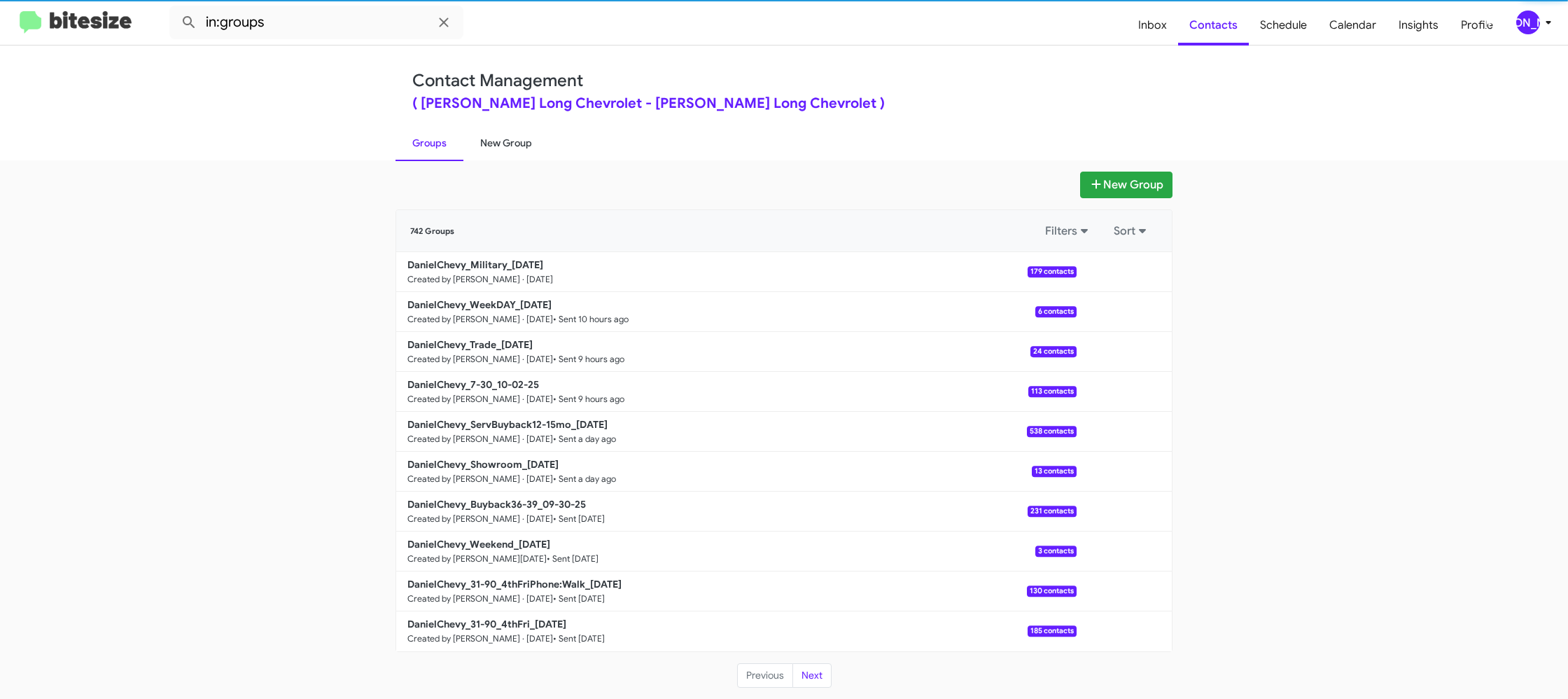
click at [474, 150] on link "New Group" at bounding box center [506, 142] width 86 height 36
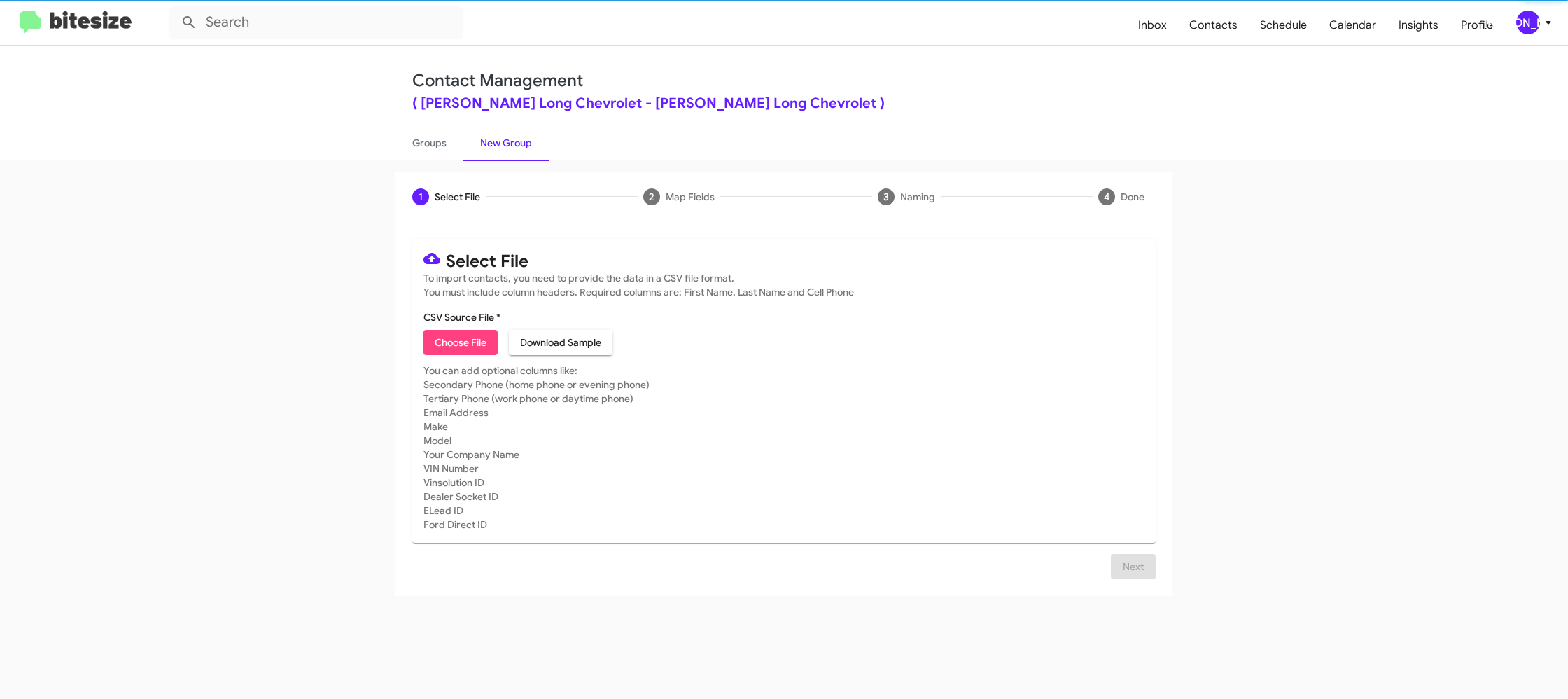
click at [474, 150] on link "New Group" at bounding box center [506, 142] width 86 height 36
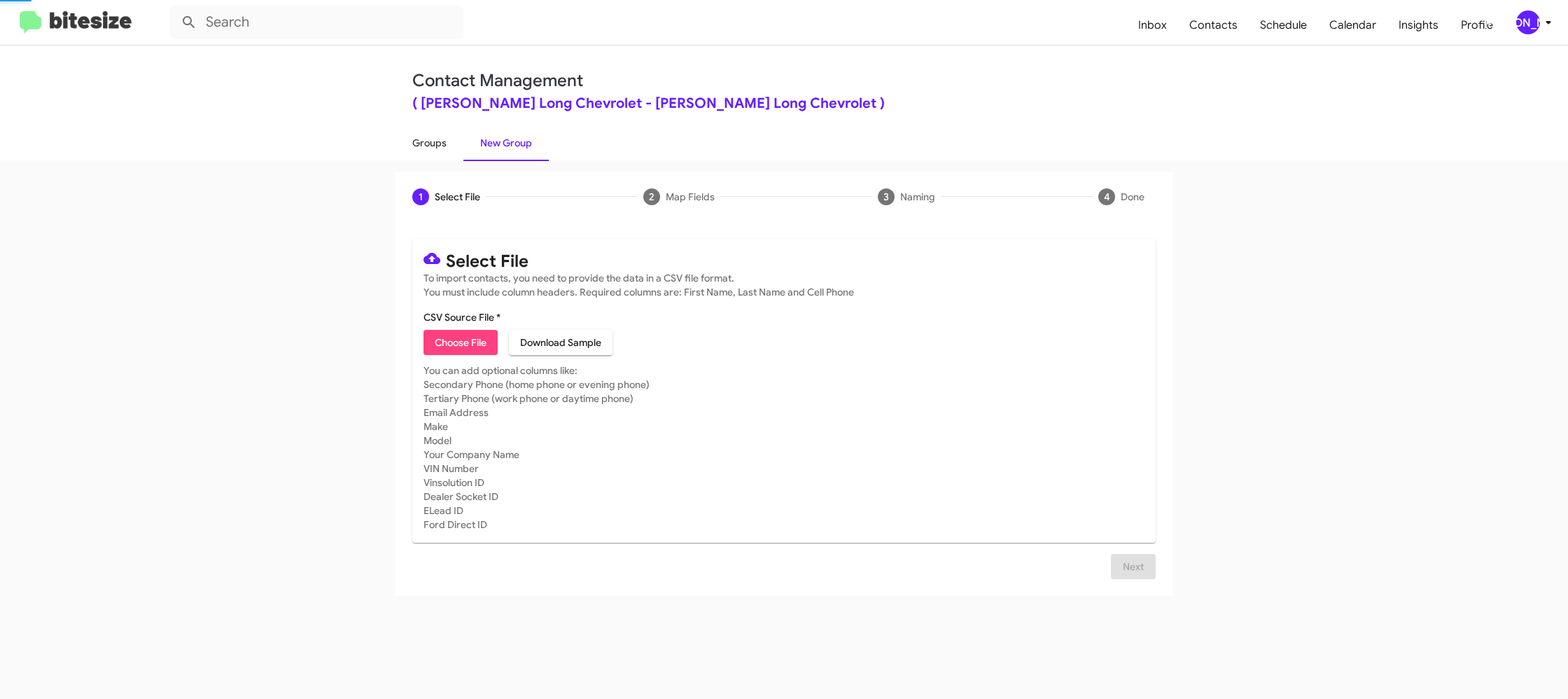
click at [444, 152] on link "Groups" at bounding box center [430, 142] width 68 height 36
type input "in:groups"
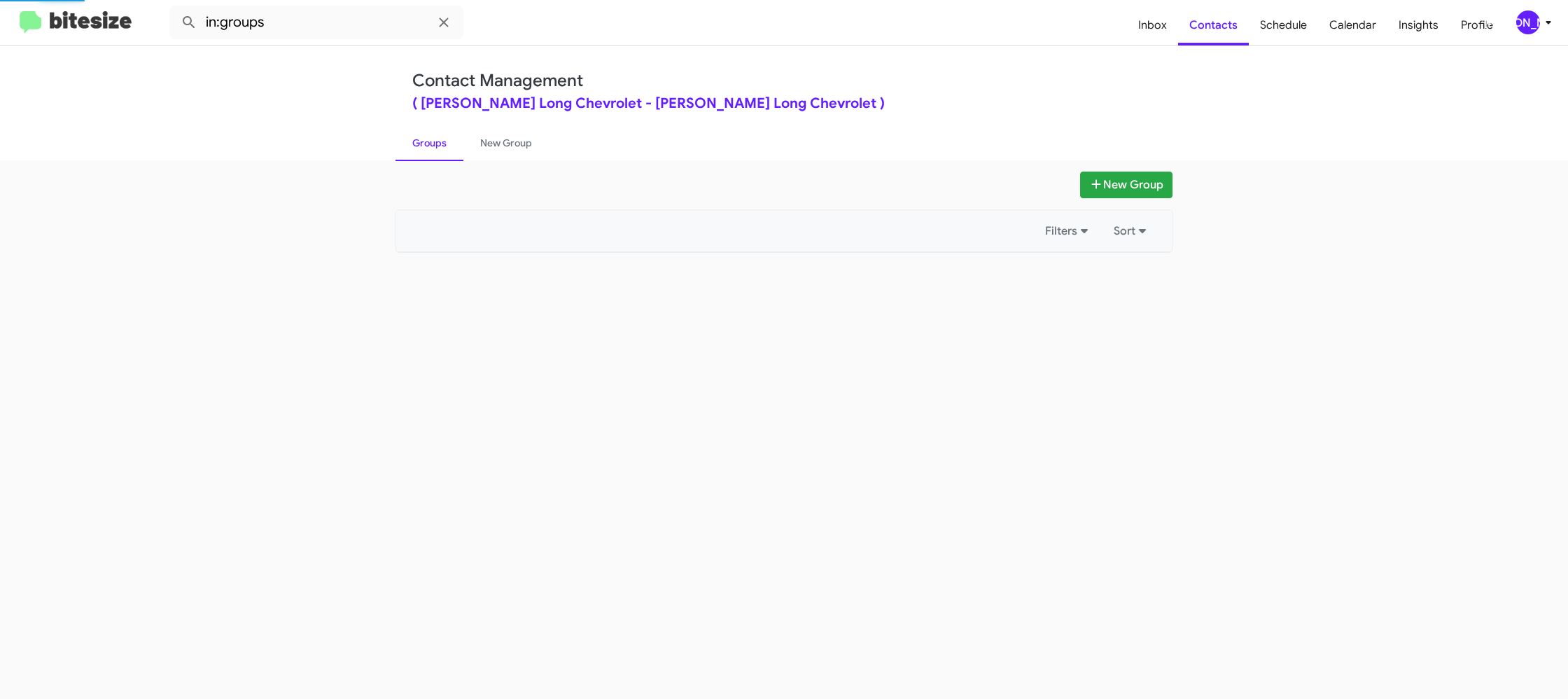
click at [444, 152] on link "Groups" at bounding box center [430, 142] width 68 height 36
click at [481, 152] on link "New Group" at bounding box center [506, 142] width 86 height 36
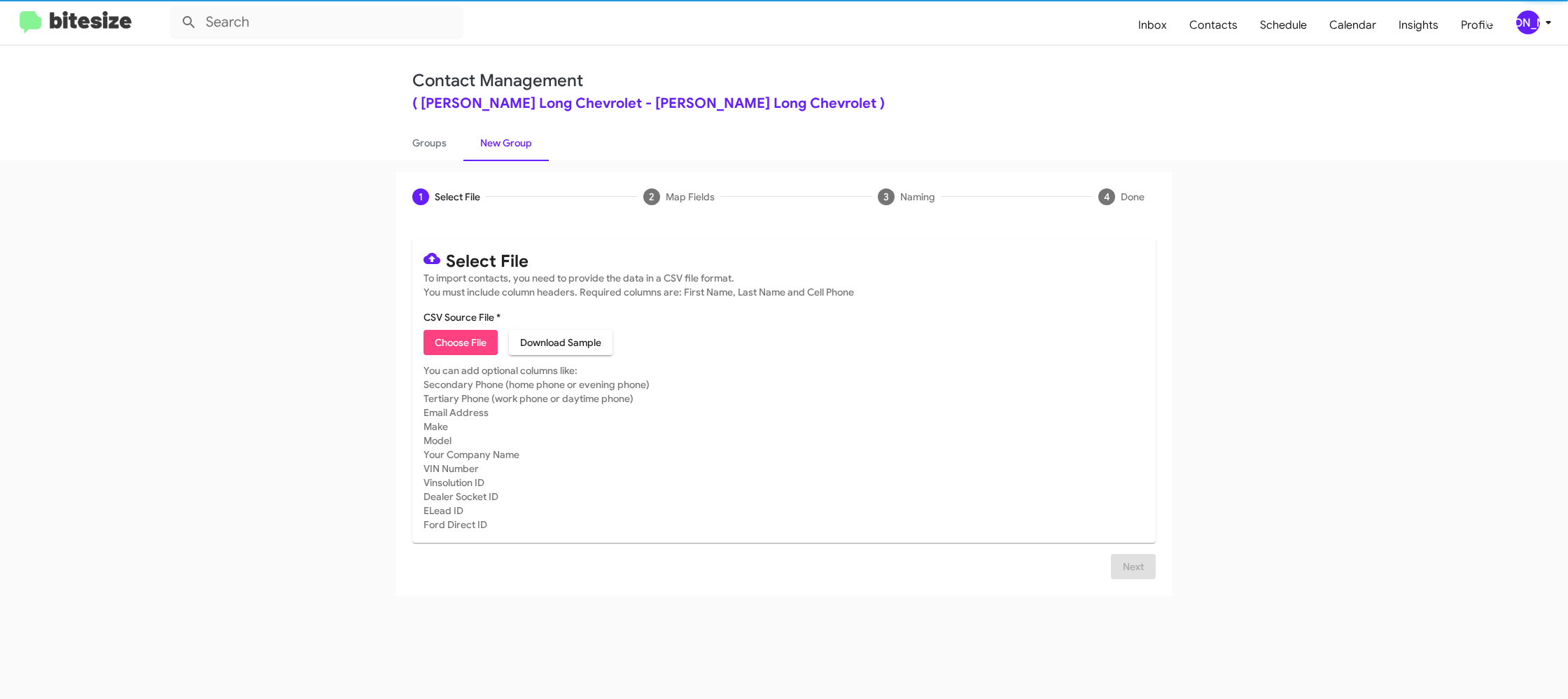
click at [1534, 25] on div "[PERSON_NAME]" at bounding box center [1528, 23] width 24 height 24
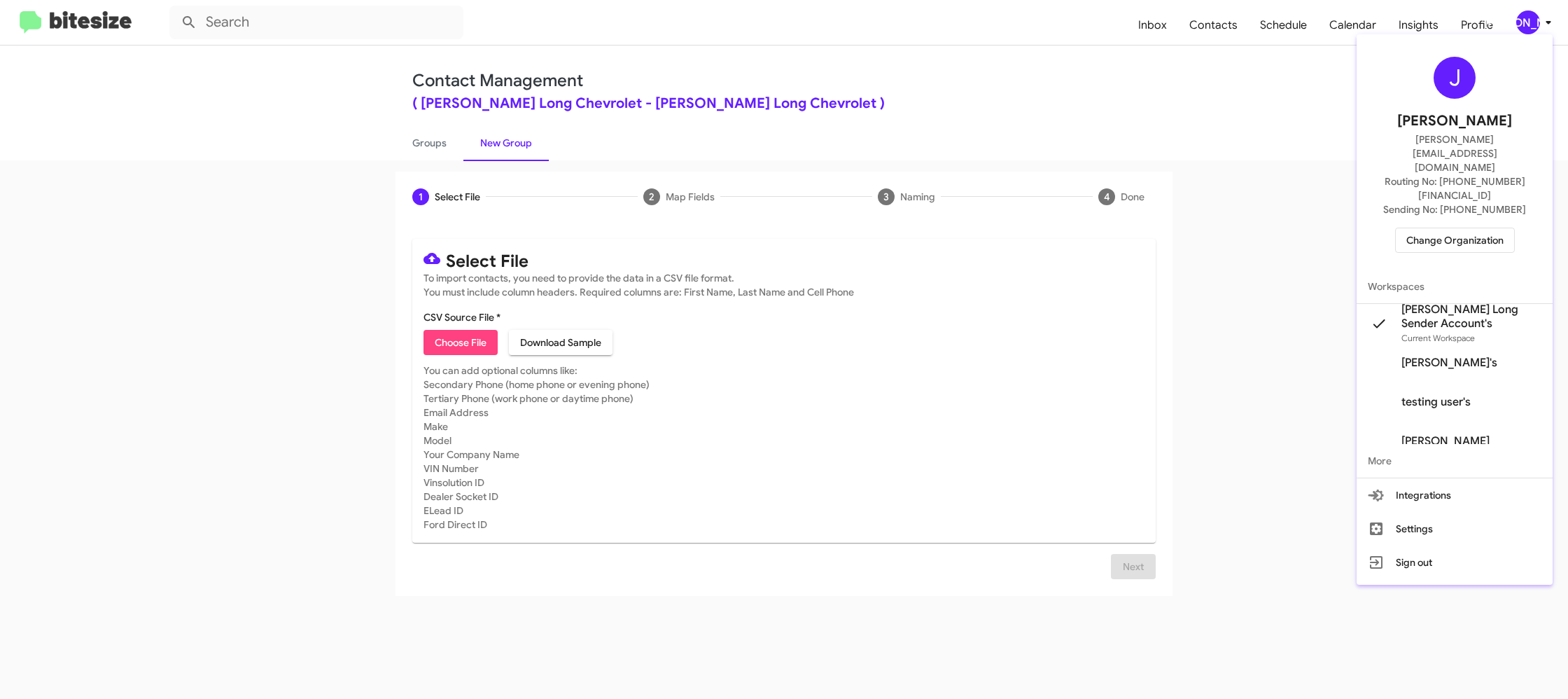
click at [1534, 25] on div at bounding box center [784, 349] width 1568 height 699
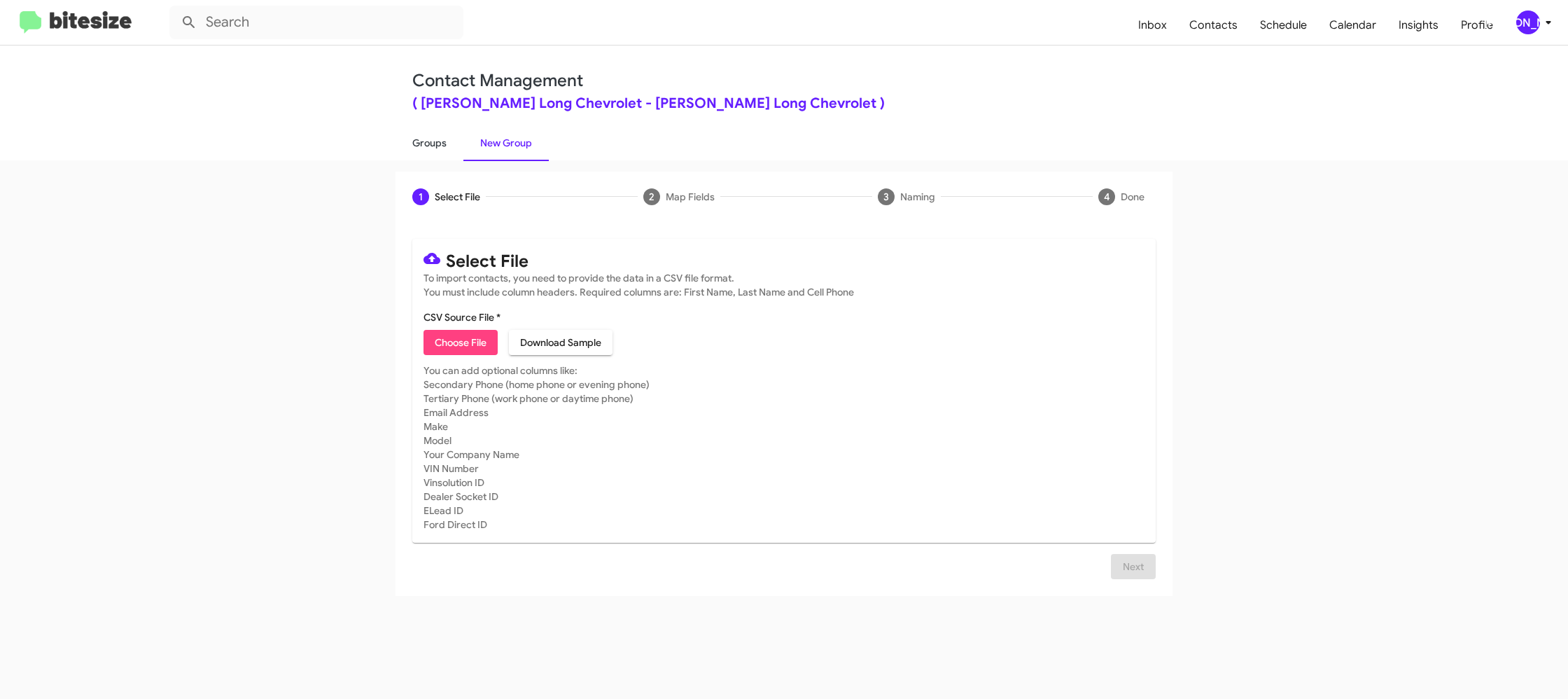
click at [423, 151] on link "Groups" at bounding box center [430, 142] width 68 height 36
type input "in:groups"
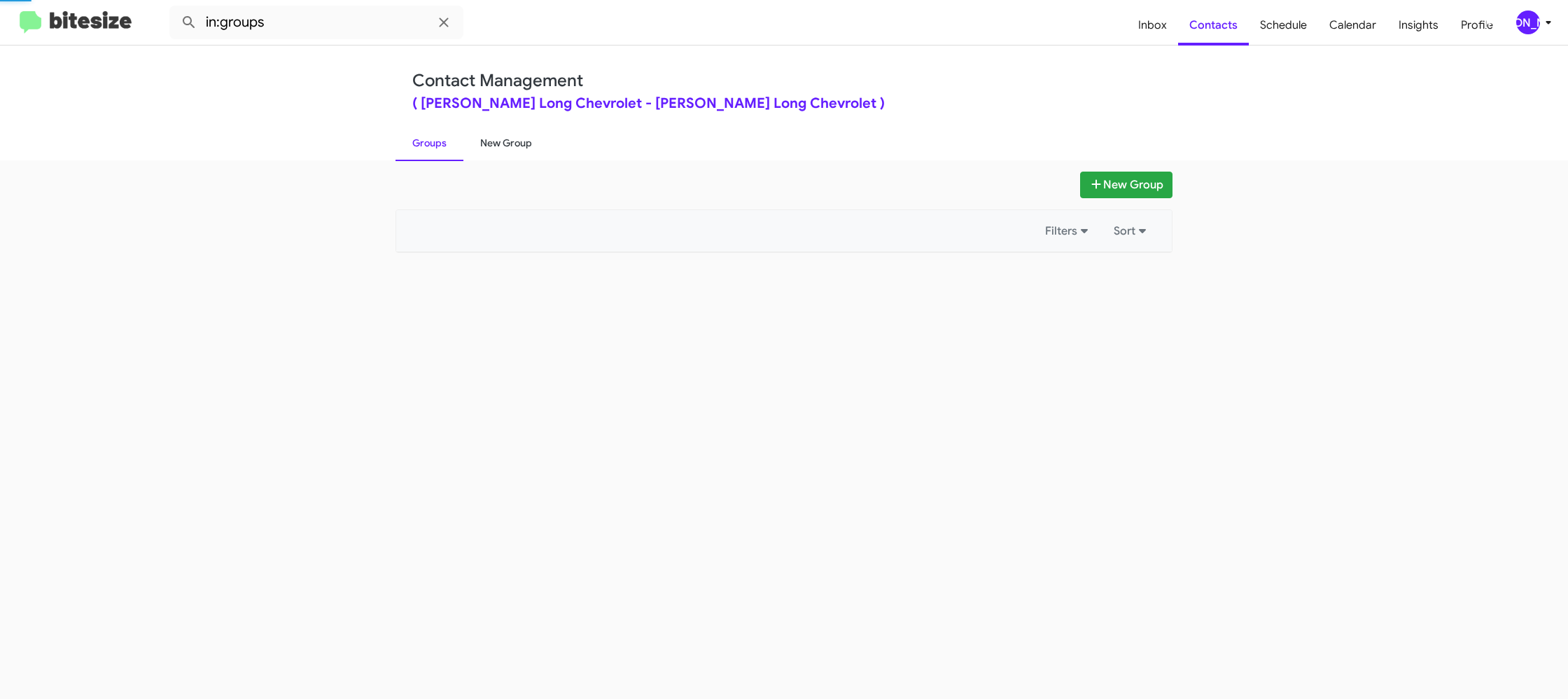
click at [537, 143] on link "New Group" at bounding box center [506, 142] width 86 height 36
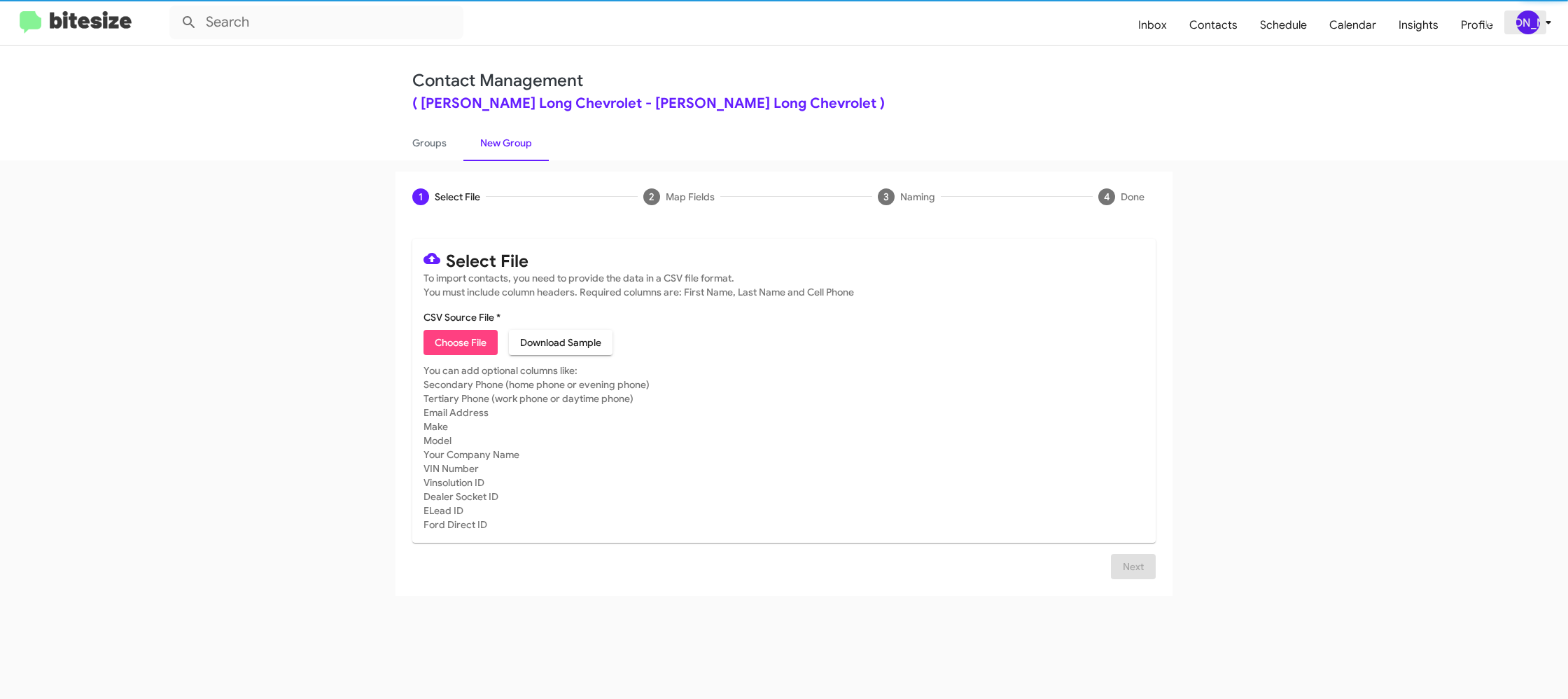
click at [1535, 28] on div "[PERSON_NAME]" at bounding box center [1528, 23] width 24 height 24
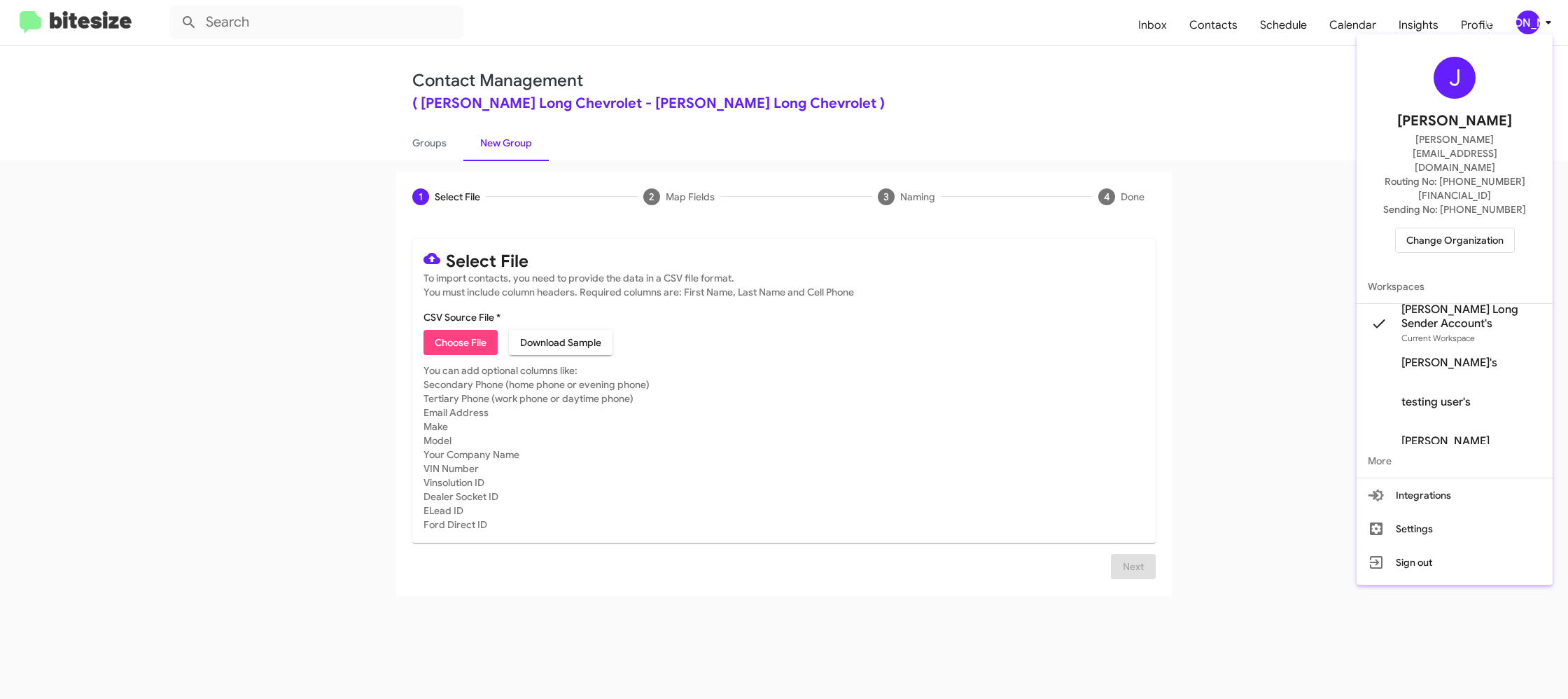
click at [1536, 26] on div at bounding box center [784, 349] width 1568 height 699
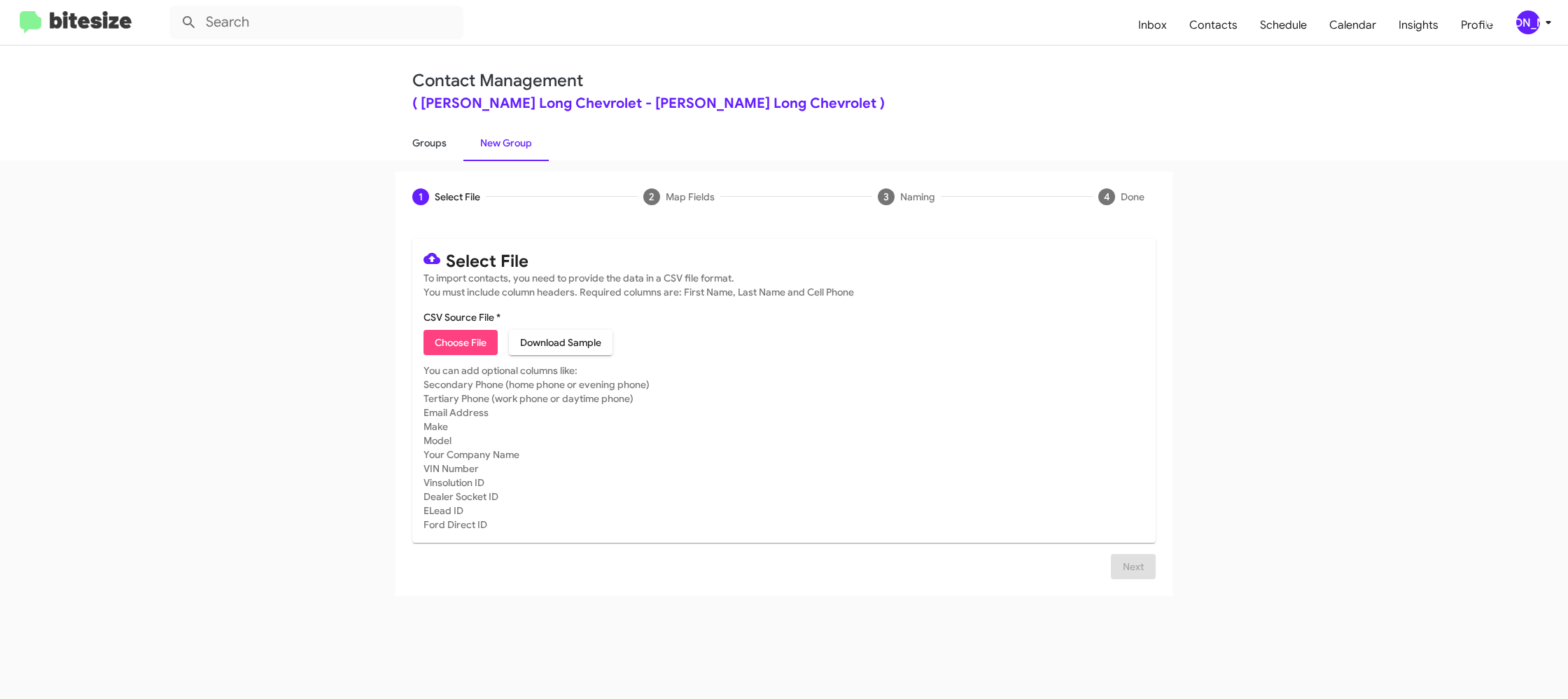
click at [432, 150] on link "Groups" at bounding box center [430, 142] width 68 height 36
type input "in:groups"
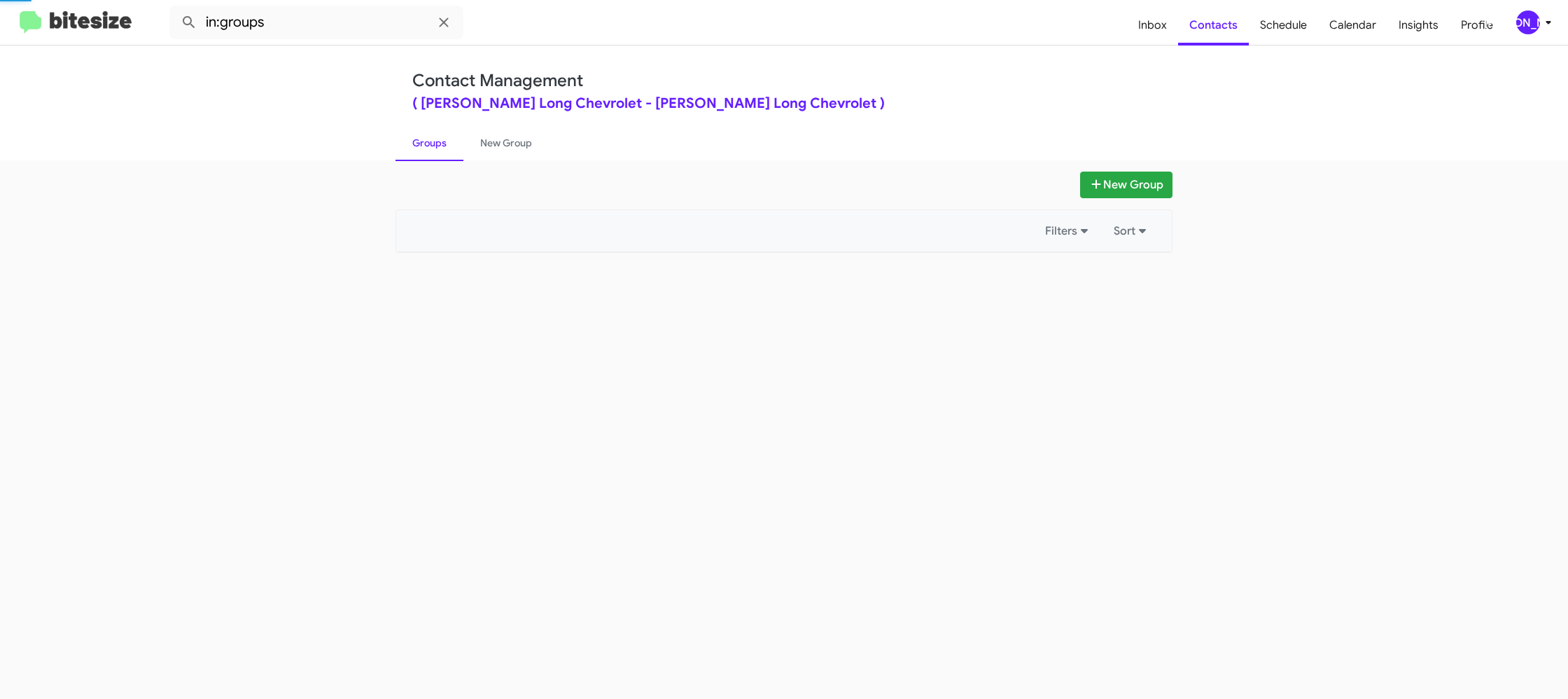
click at [432, 150] on link "Groups" at bounding box center [430, 142] width 68 height 36
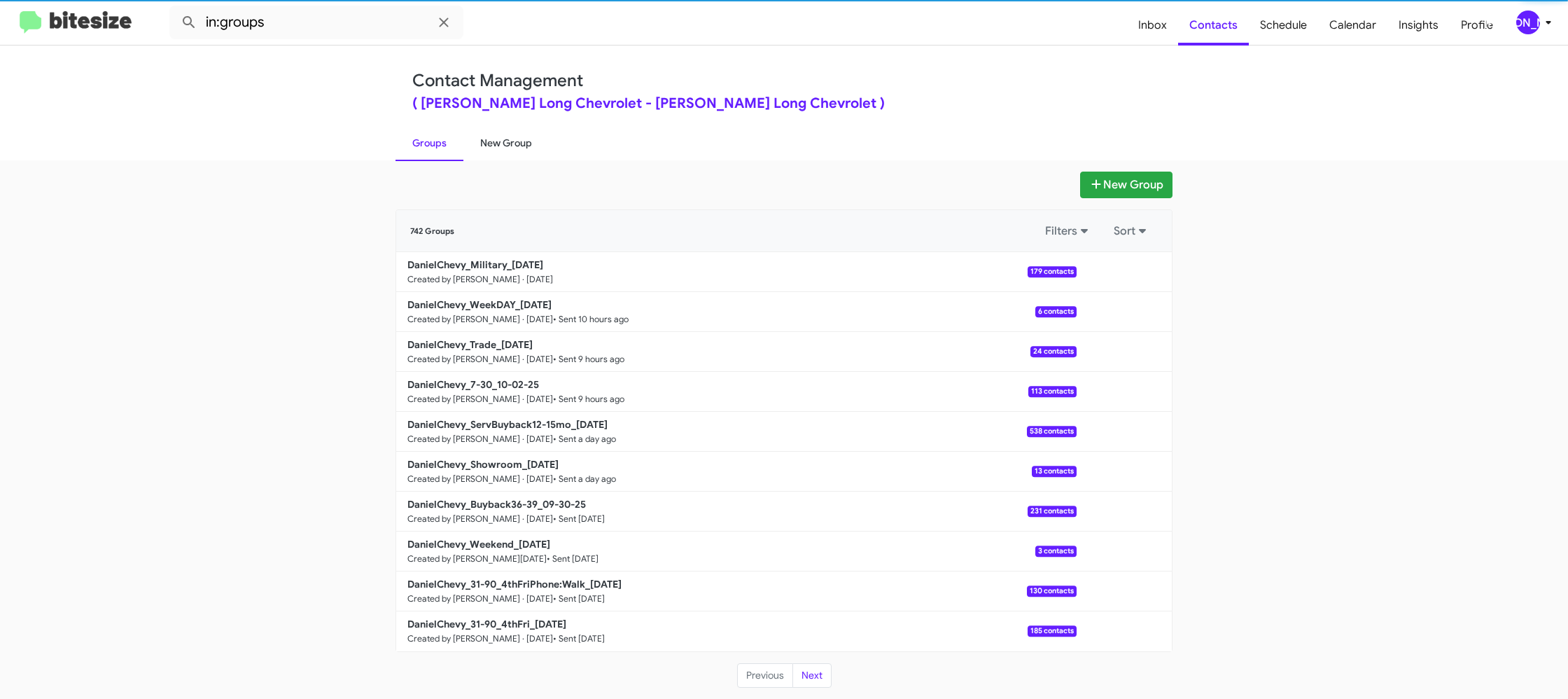
click at [510, 143] on link "New Group" at bounding box center [506, 142] width 86 height 36
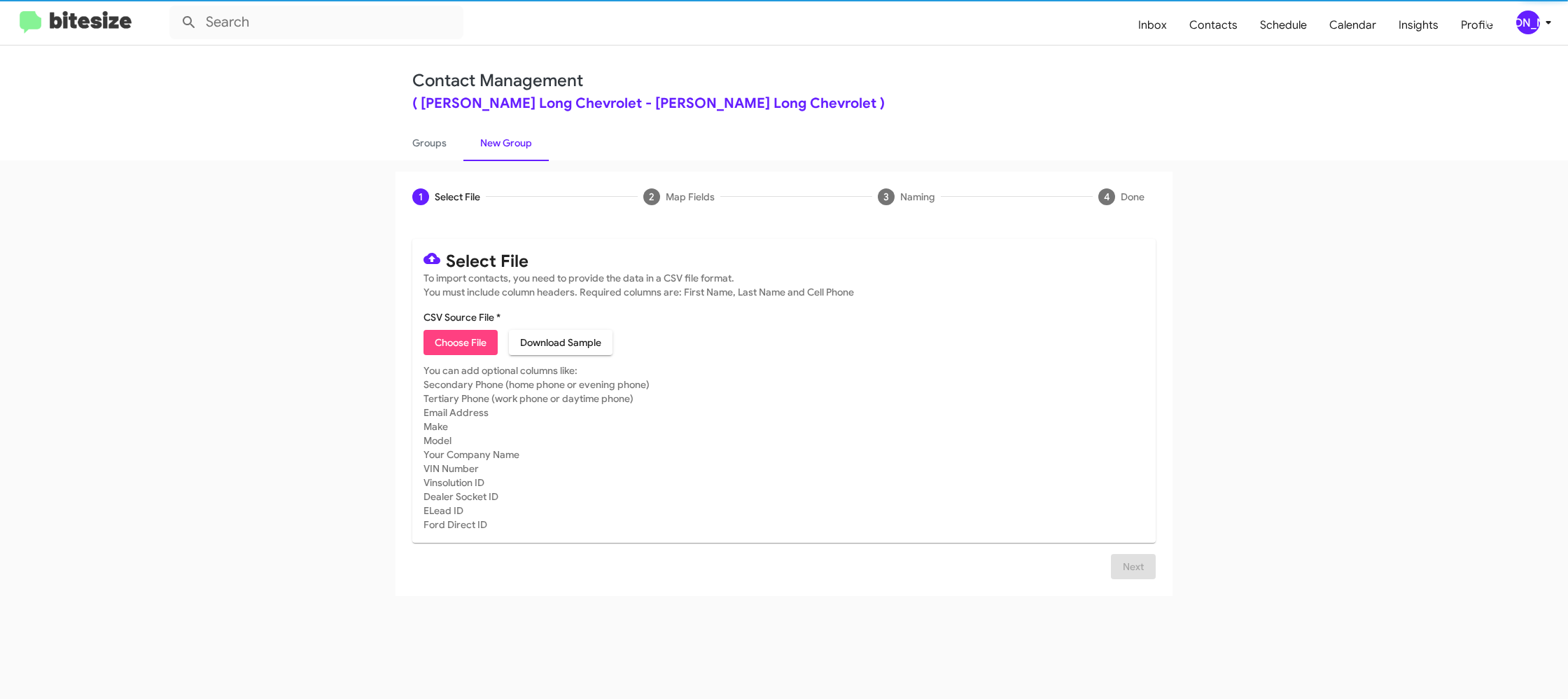
click at [466, 345] on span "Choose File" at bounding box center [460, 343] width 52 height 25
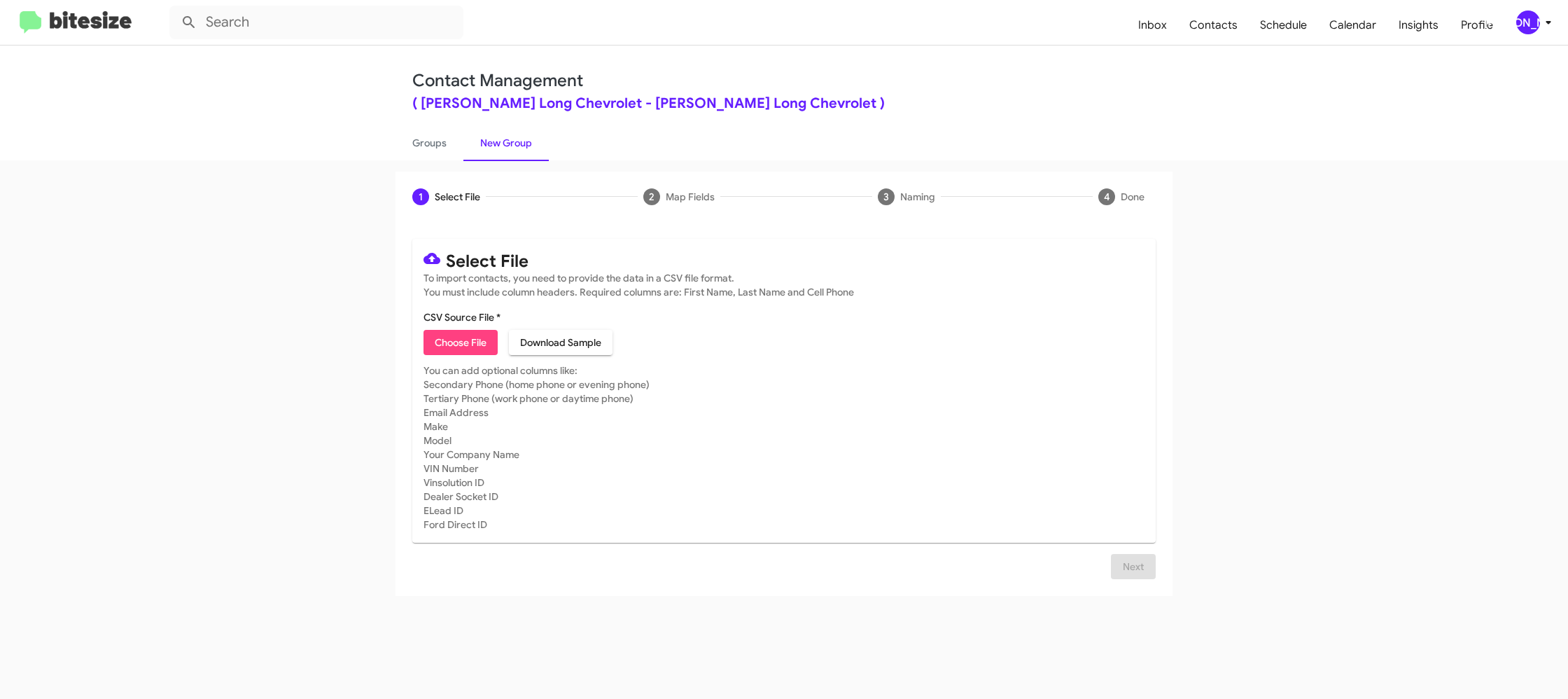
type input "DanielChevy_MilitaryPhone:Walk_10-03-25"
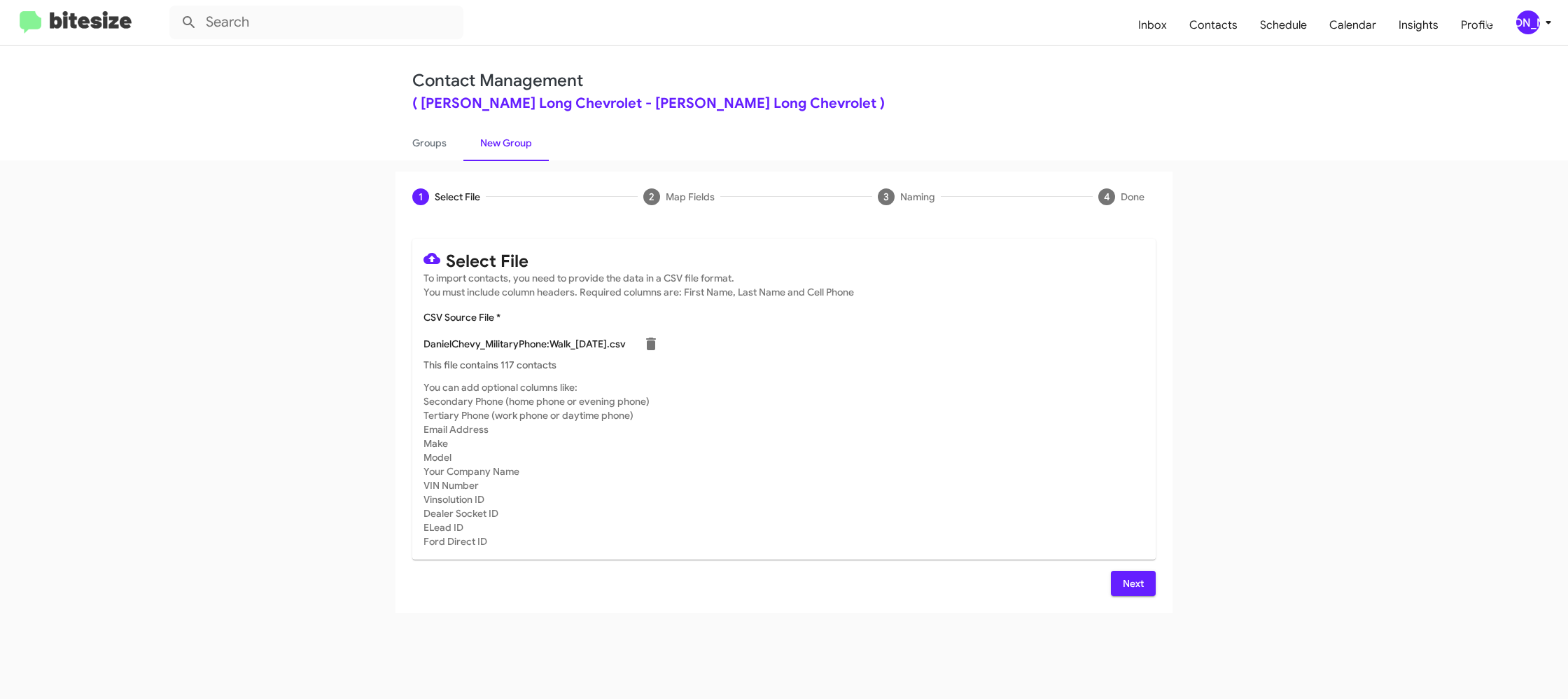
click at [970, 424] on mat-card-subtitle "You can add optional columns like: Secondary Phone (home phone or evening phone…" at bounding box center [784, 464] width 721 height 168
click at [1131, 585] on span "Next" at bounding box center [1133, 584] width 23 height 25
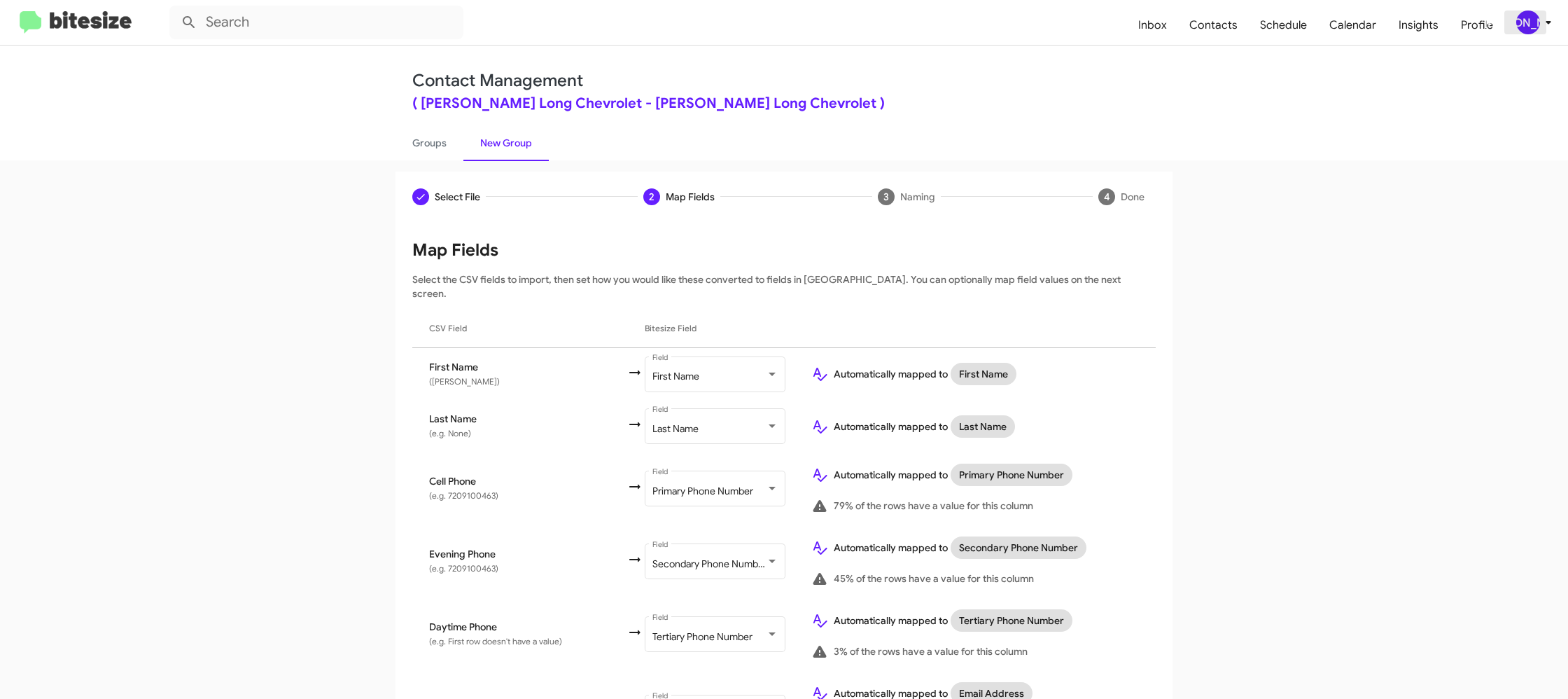
click at [1544, 24] on icon at bounding box center [1548, 23] width 17 height 17
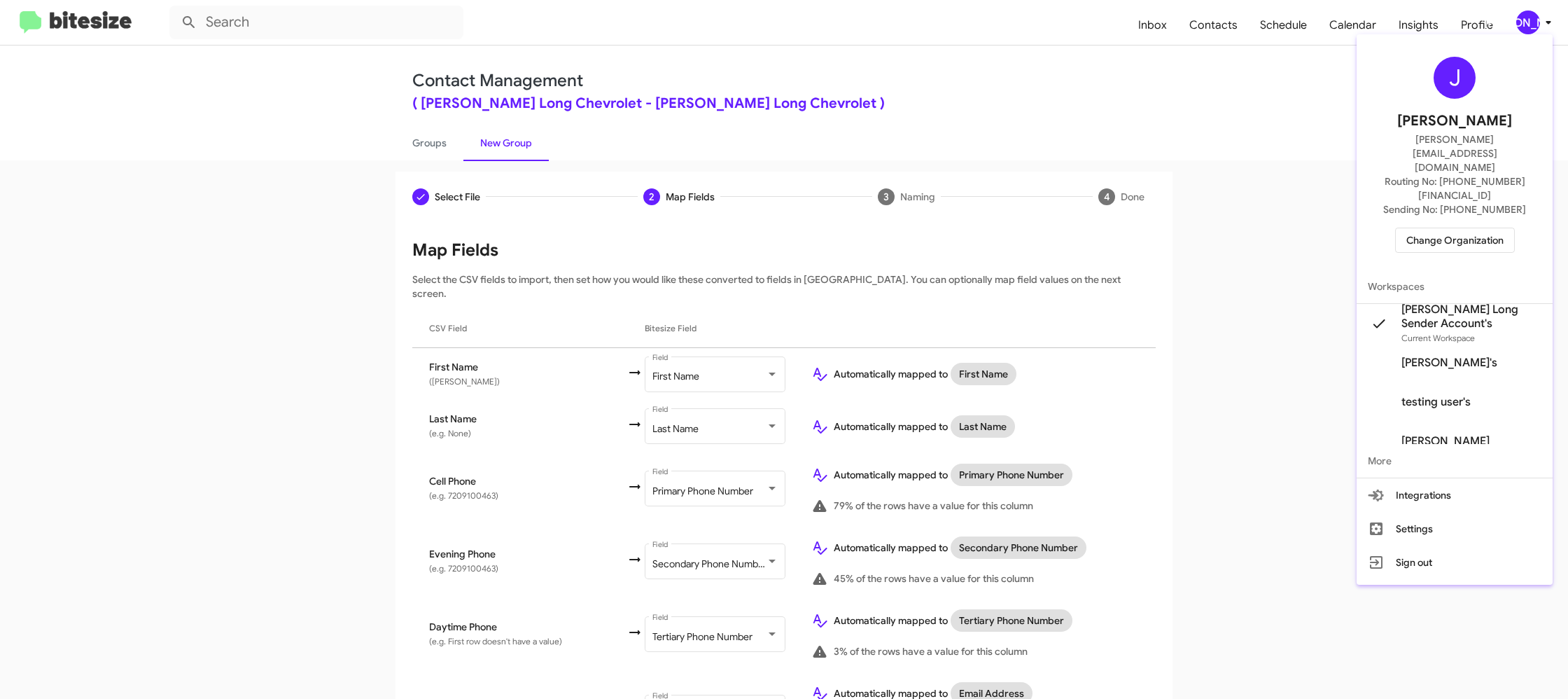
click at [1541, 24] on div at bounding box center [784, 349] width 1568 height 699
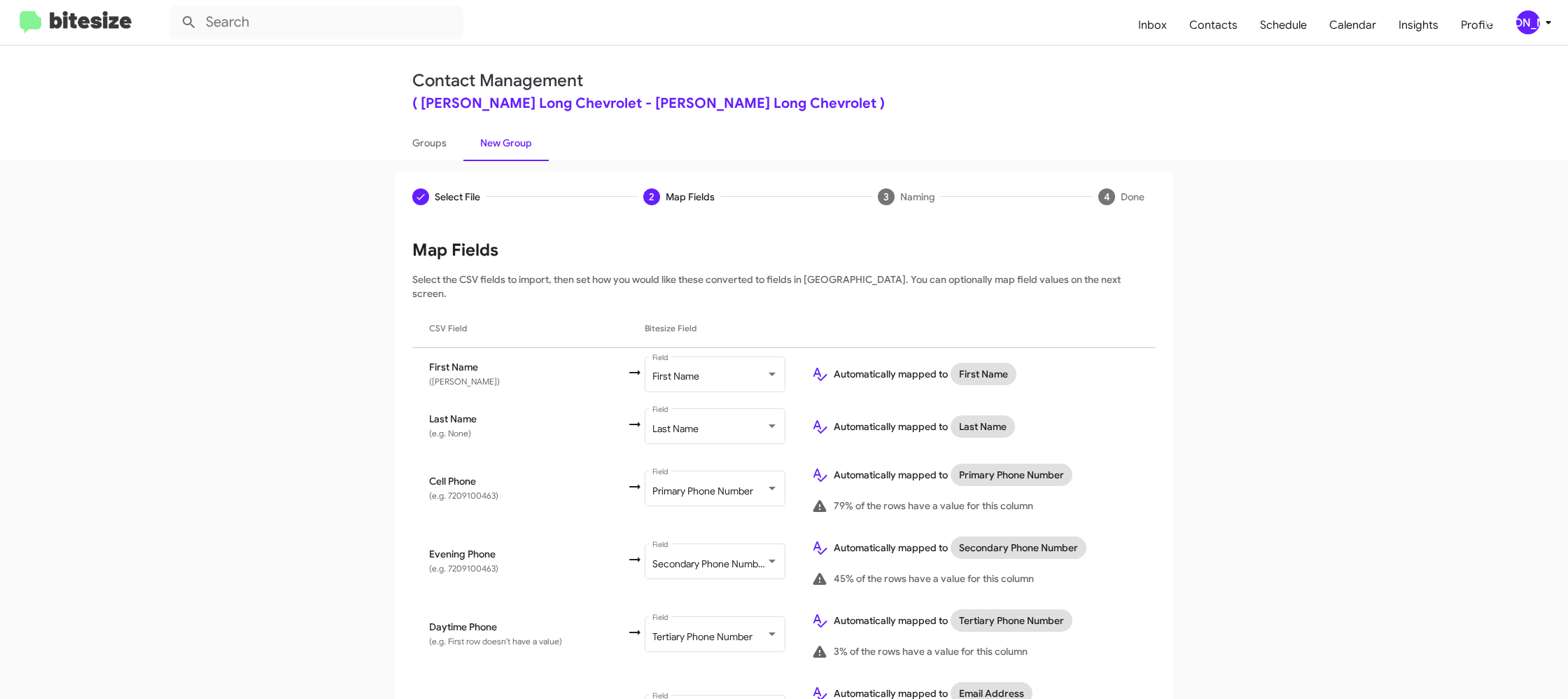
scroll to position [649, 0]
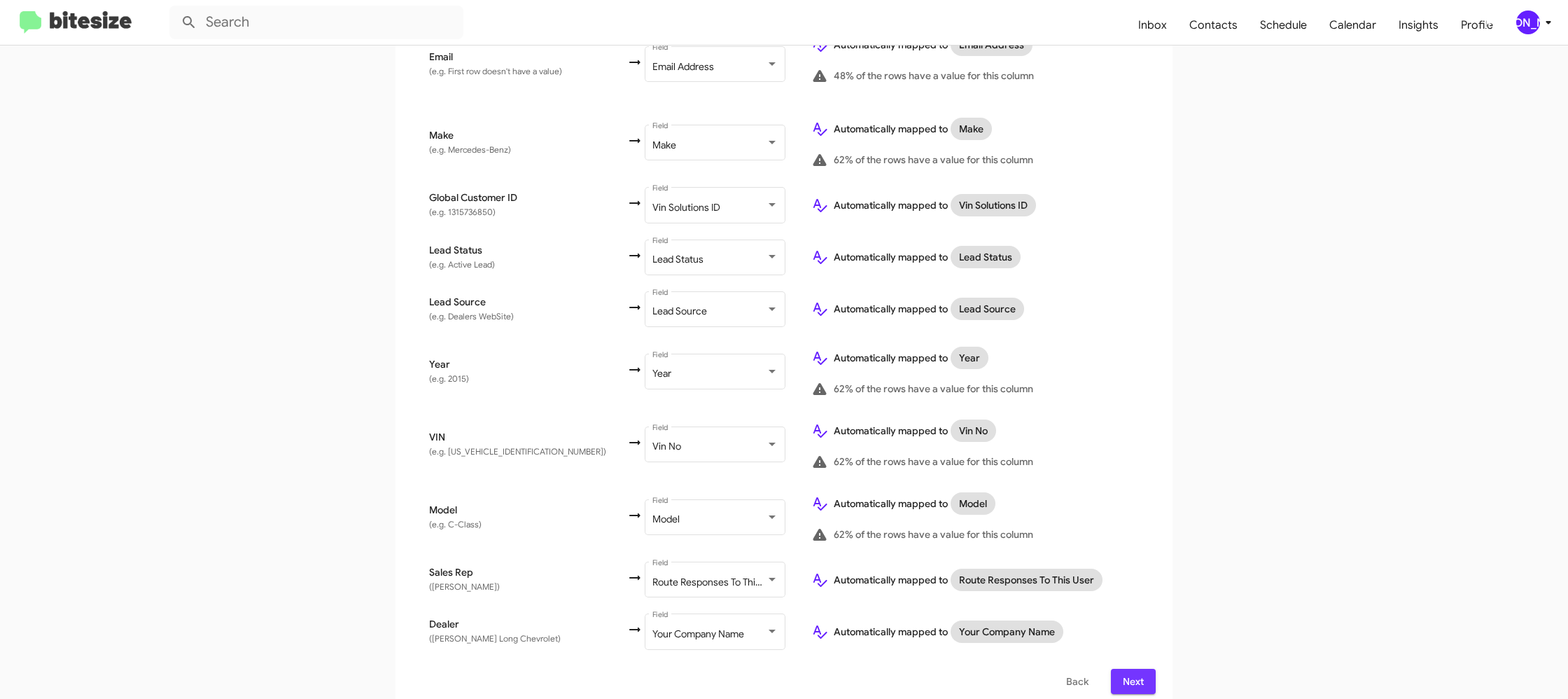
click at [1144, 674] on span "Next" at bounding box center [1133, 681] width 23 height 25
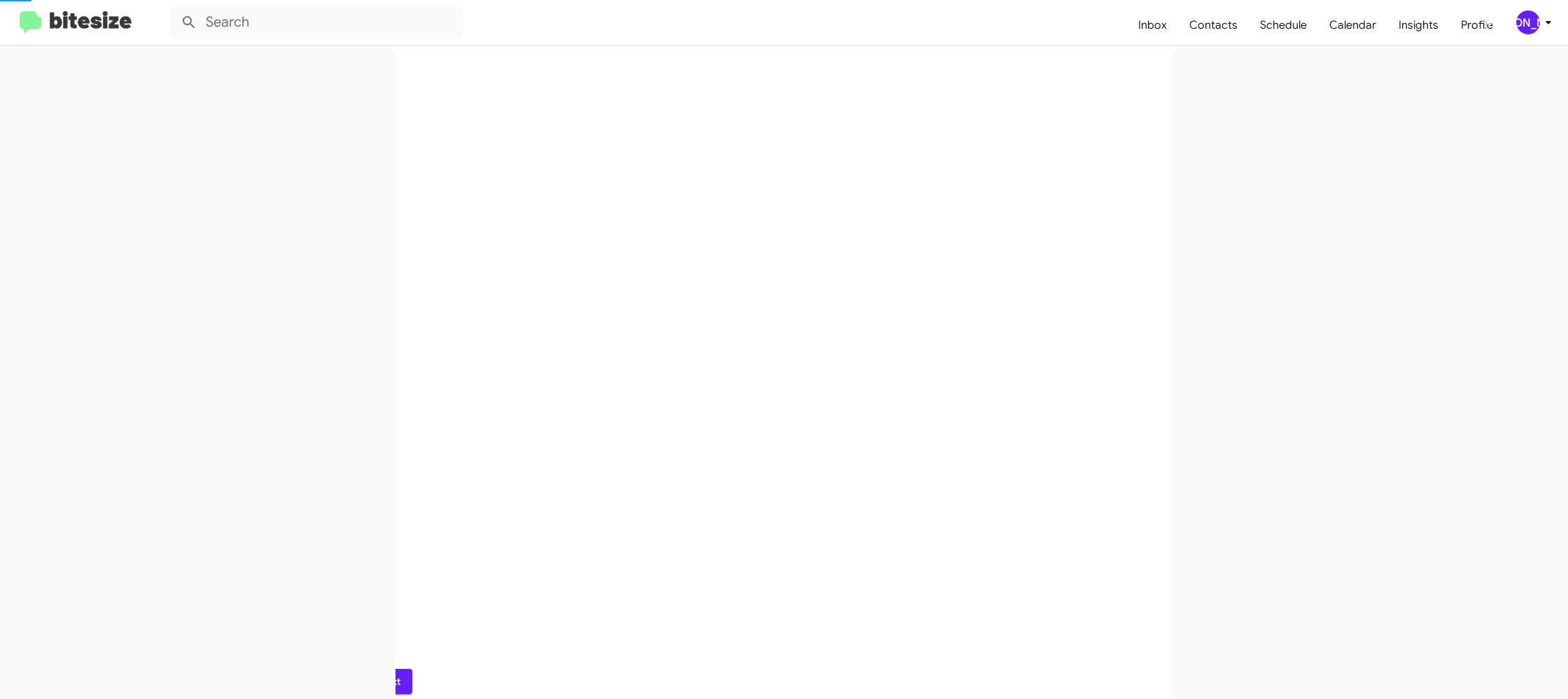
scroll to position [0, 0]
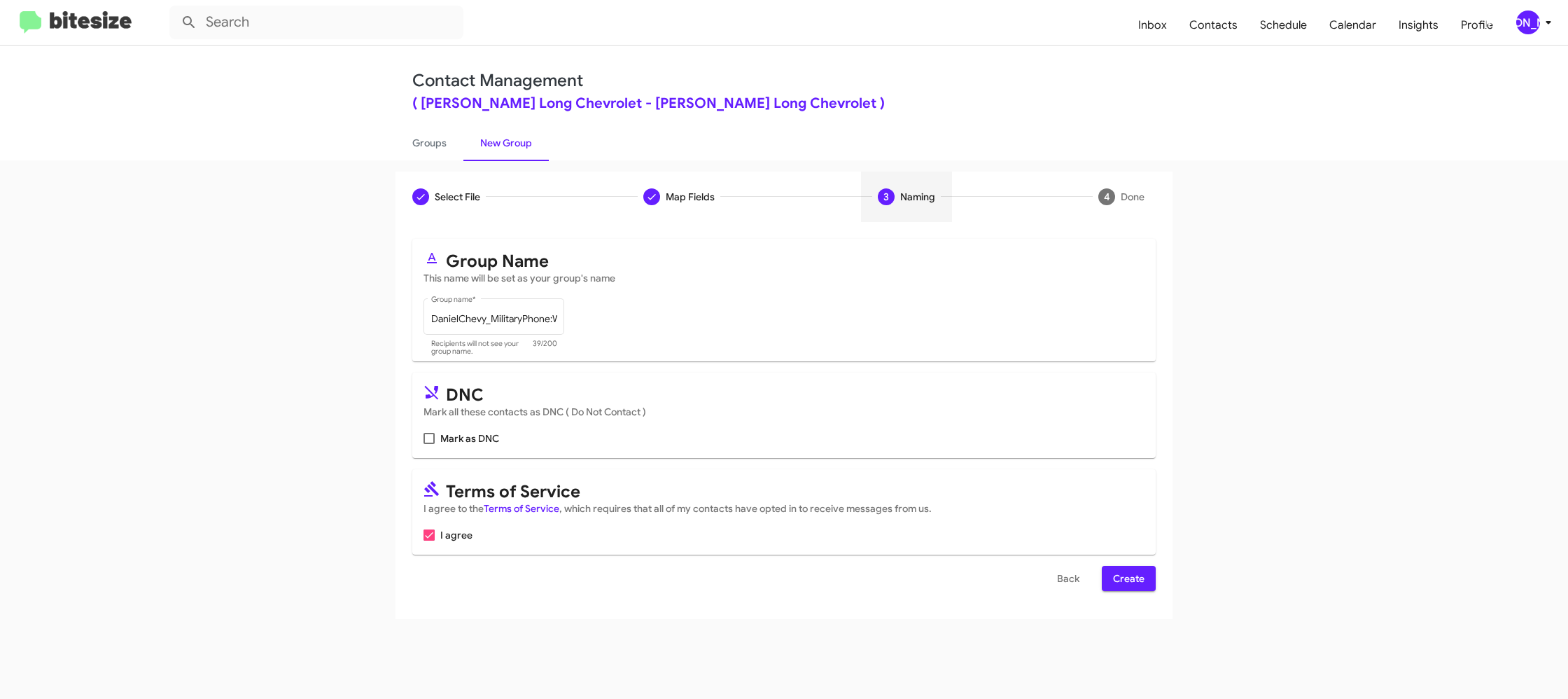
drag, startPoint x: 1138, startPoint y: 579, endPoint x: 1009, endPoint y: 421, distance: 204.0
click at [1138, 579] on span "Create" at bounding box center [1128, 579] width 31 height 25
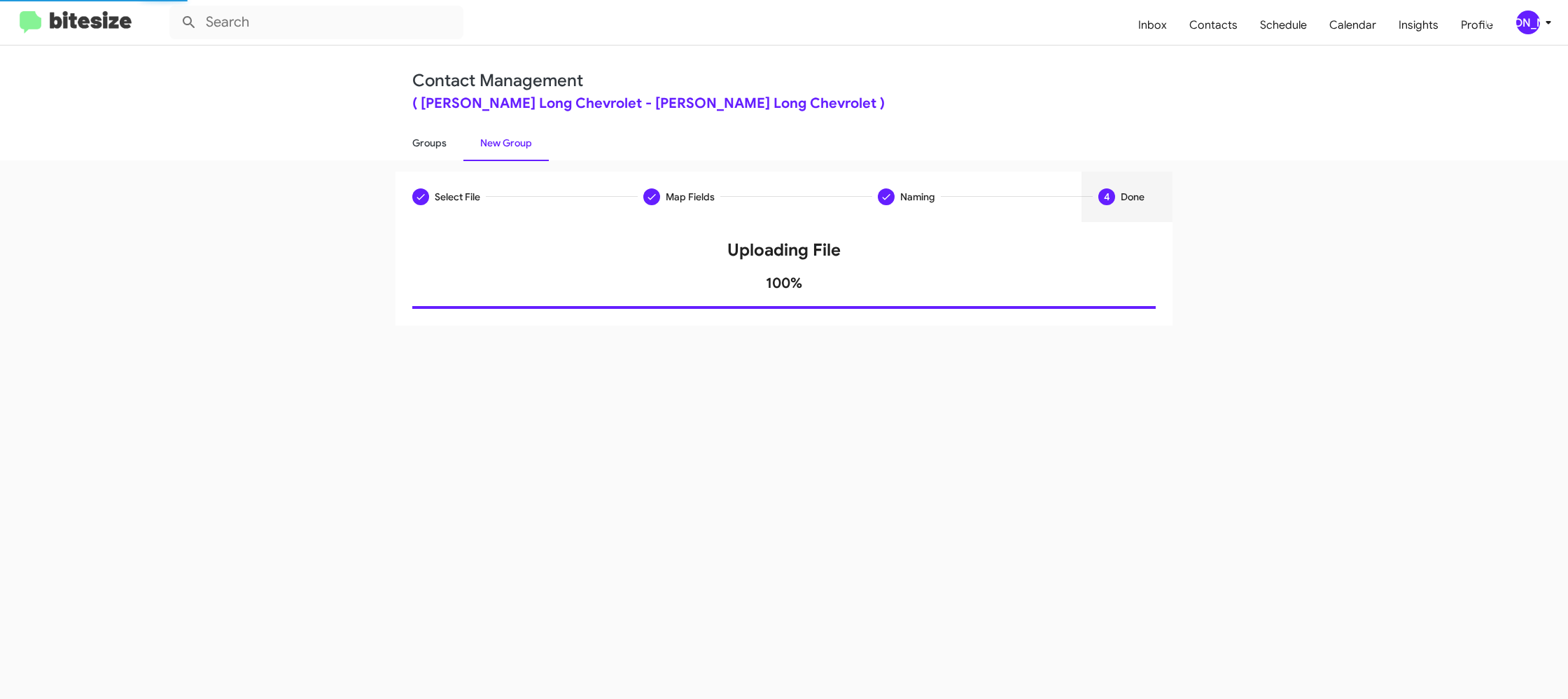
click at [432, 141] on link "Groups" at bounding box center [430, 142] width 68 height 36
type input "in:groups"
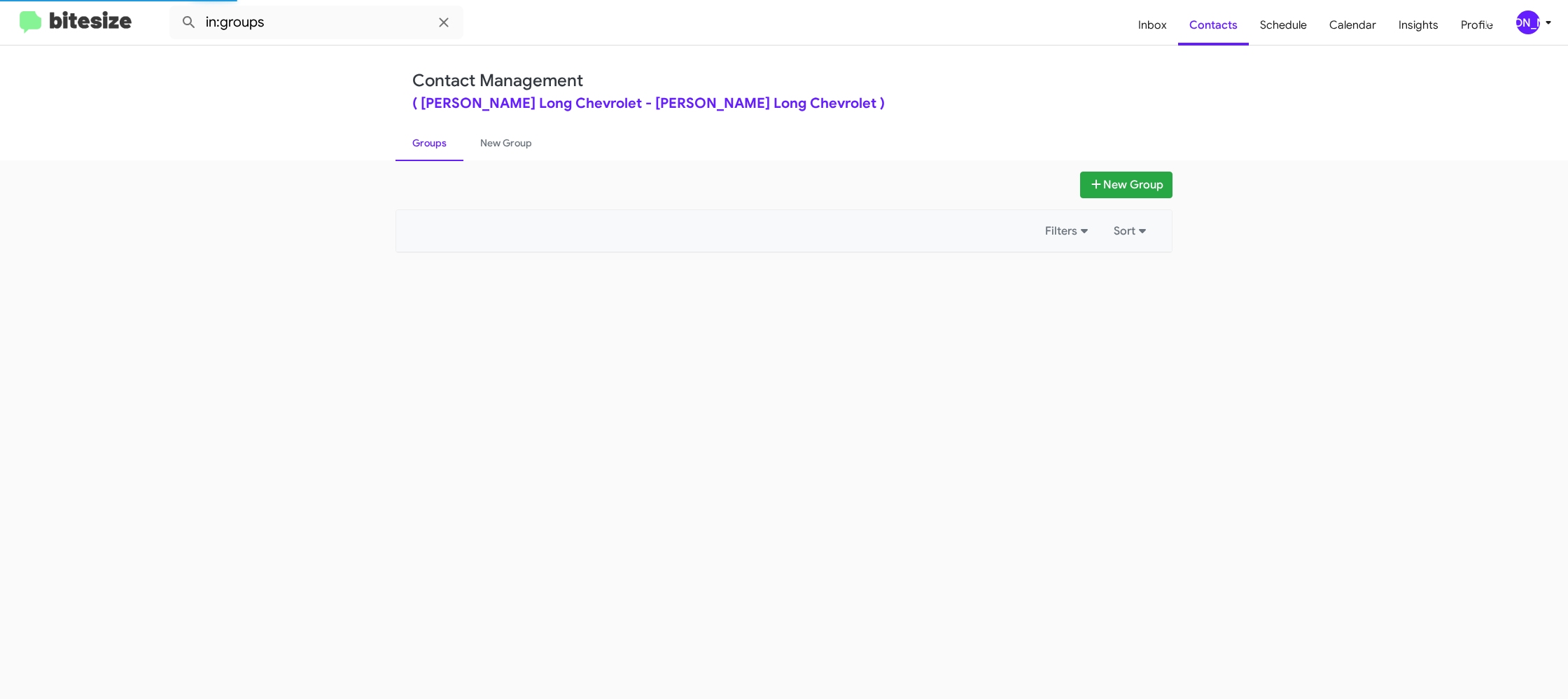
click at [432, 141] on link "Groups" at bounding box center [430, 142] width 68 height 36
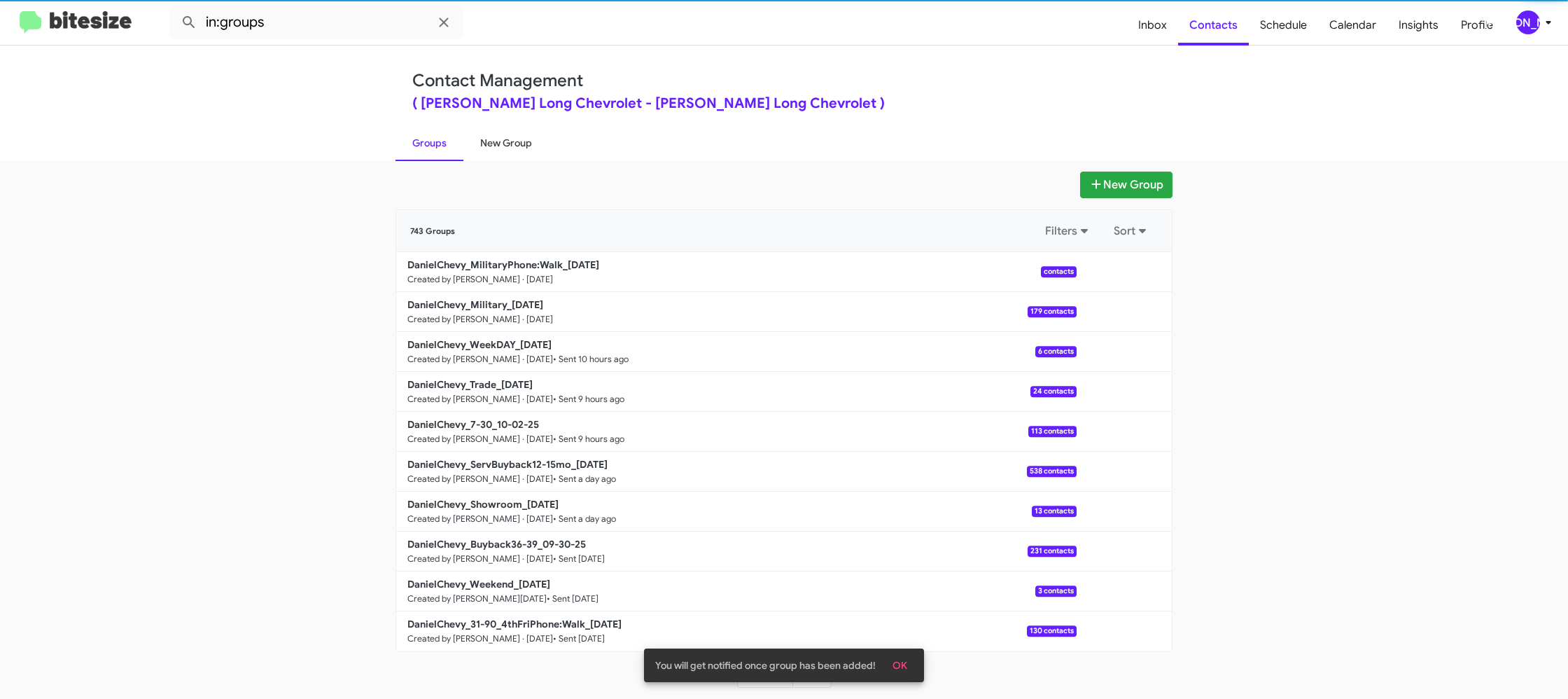
drag, startPoint x: 432, startPoint y: 141, endPoint x: 465, endPoint y: 135, distance: 33.5
click at [433, 139] on link "Groups" at bounding box center [430, 142] width 68 height 36
click at [481, 135] on link "New Group" at bounding box center [506, 142] width 86 height 36
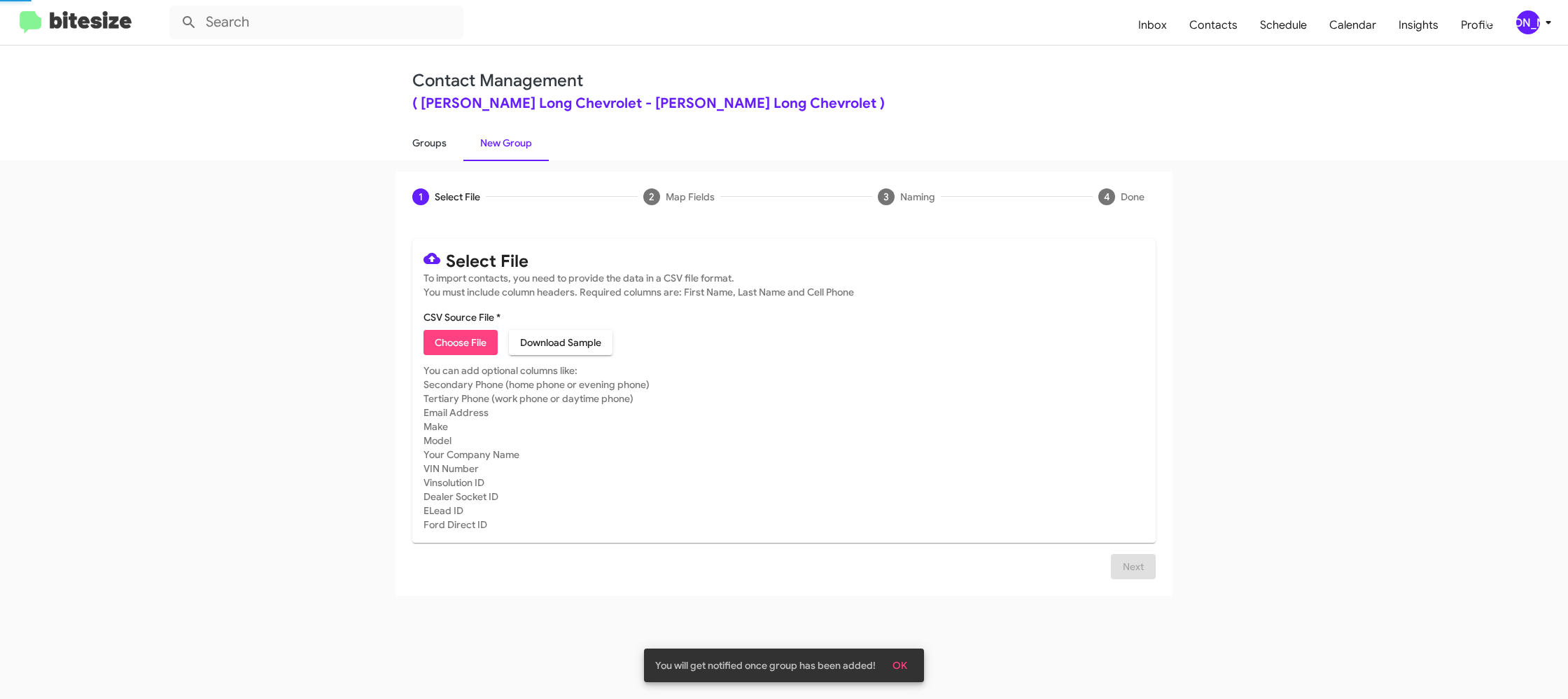
click at [426, 142] on link "Groups" at bounding box center [430, 142] width 68 height 36
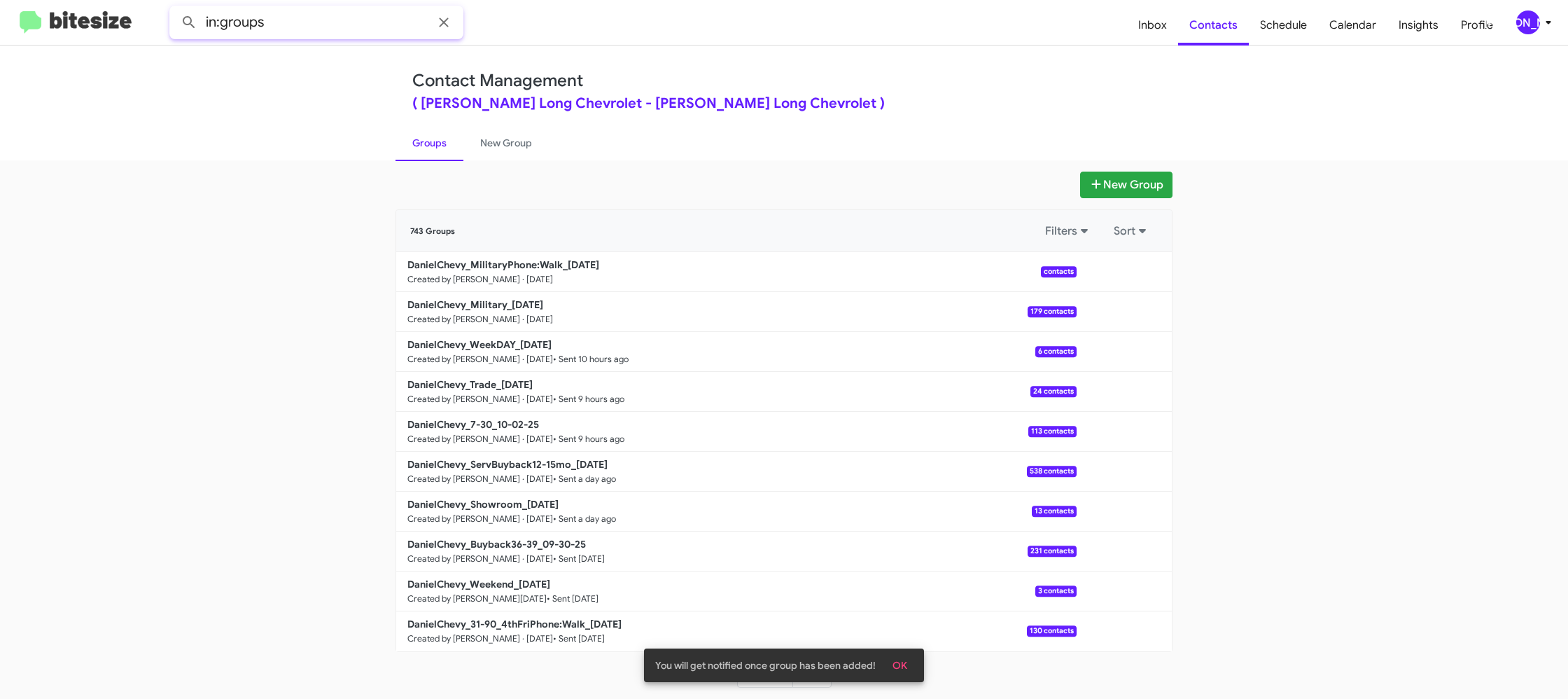
click at [327, 31] on input "in:groups" at bounding box center [316, 22] width 294 height 33
type input "in:groups mili"
click at [175, 8] on button at bounding box center [189, 23] width 28 height 28
click at [503, 137] on link "New Group" at bounding box center [506, 142] width 86 height 36
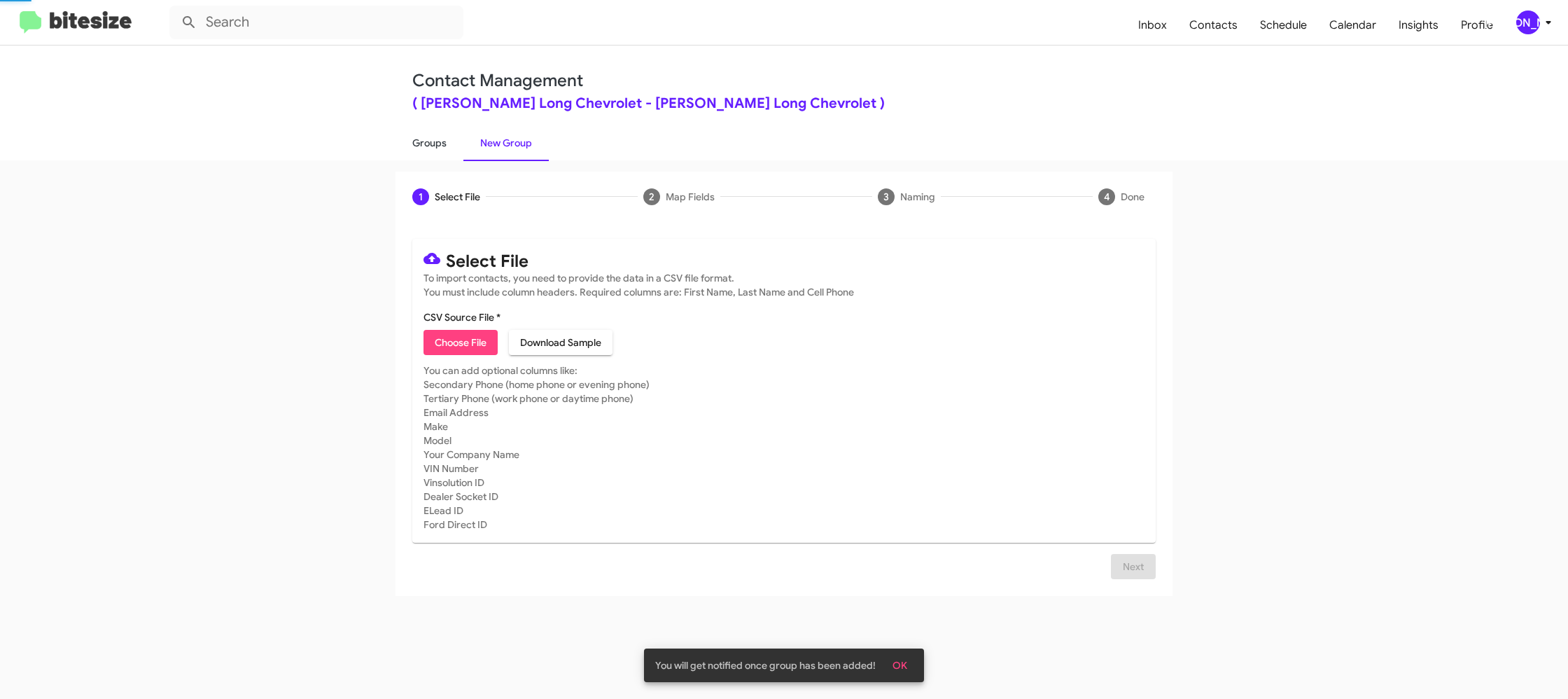
drag, startPoint x: 503, startPoint y: 137, endPoint x: 407, endPoint y: 143, distance: 96.2
click at [496, 137] on link "New Group" at bounding box center [506, 142] width 86 height 36
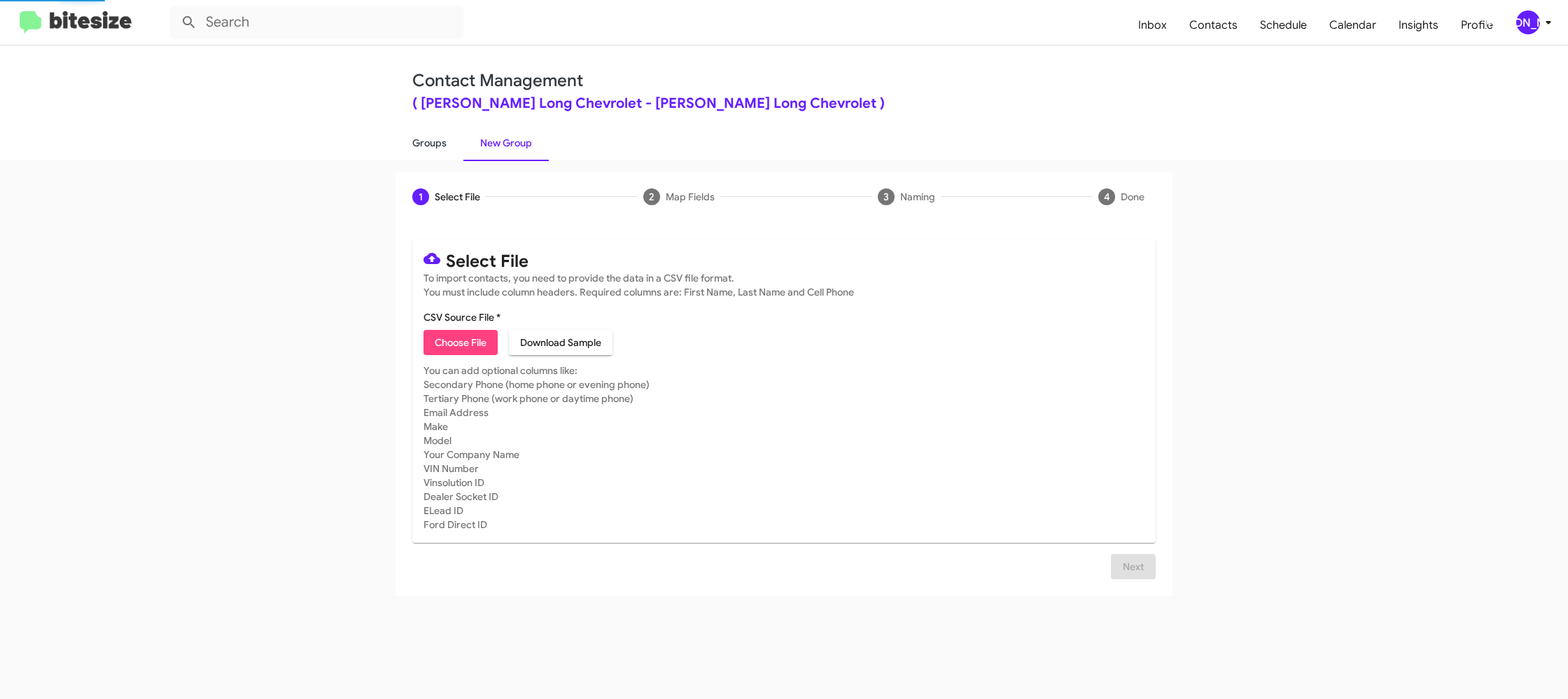
click at [407, 143] on link "Groups" at bounding box center [430, 142] width 68 height 36
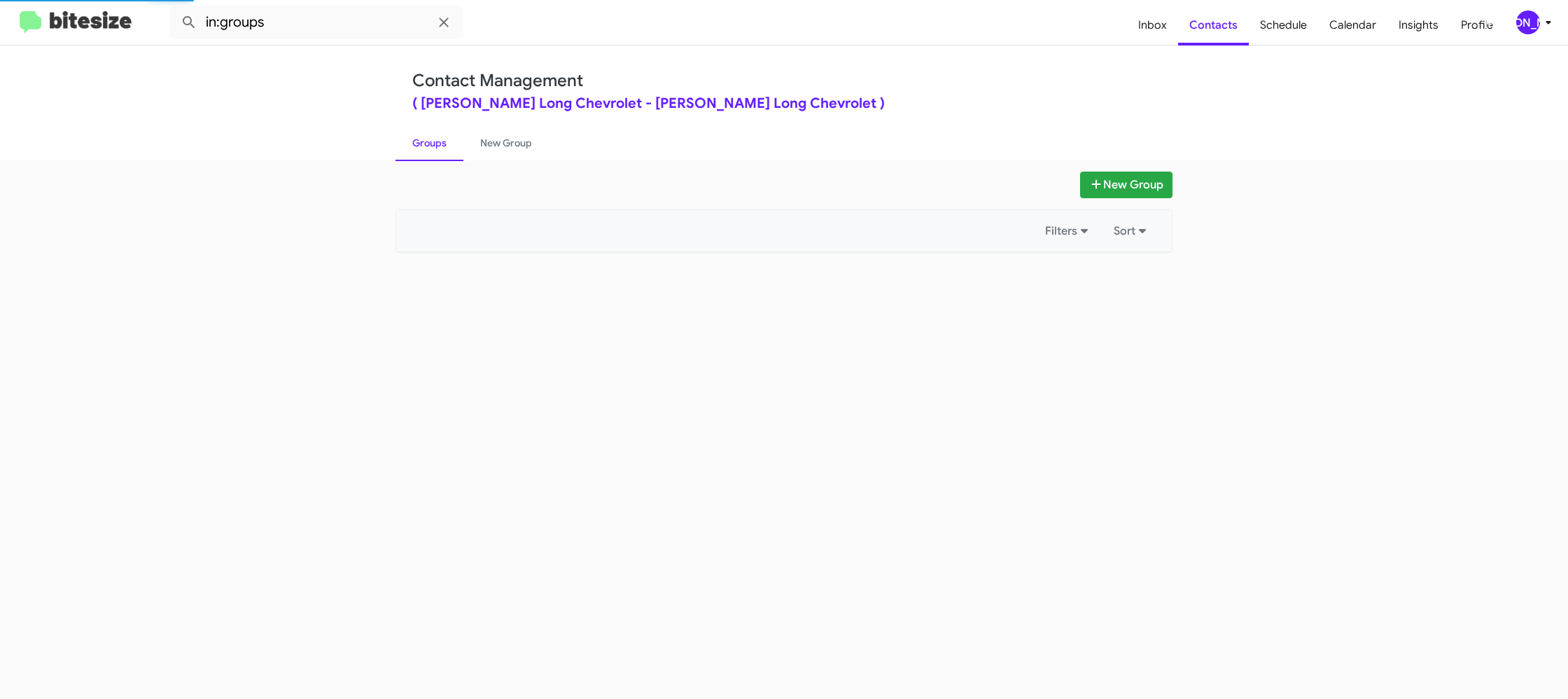
click at [407, 143] on link "Groups" at bounding box center [430, 142] width 68 height 36
drag, startPoint x: 407, startPoint y: 143, endPoint x: 505, endPoint y: 184, distance: 106.2
click at [410, 141] on link "Groups" at bounding box center [430, 142] width 68 height 36
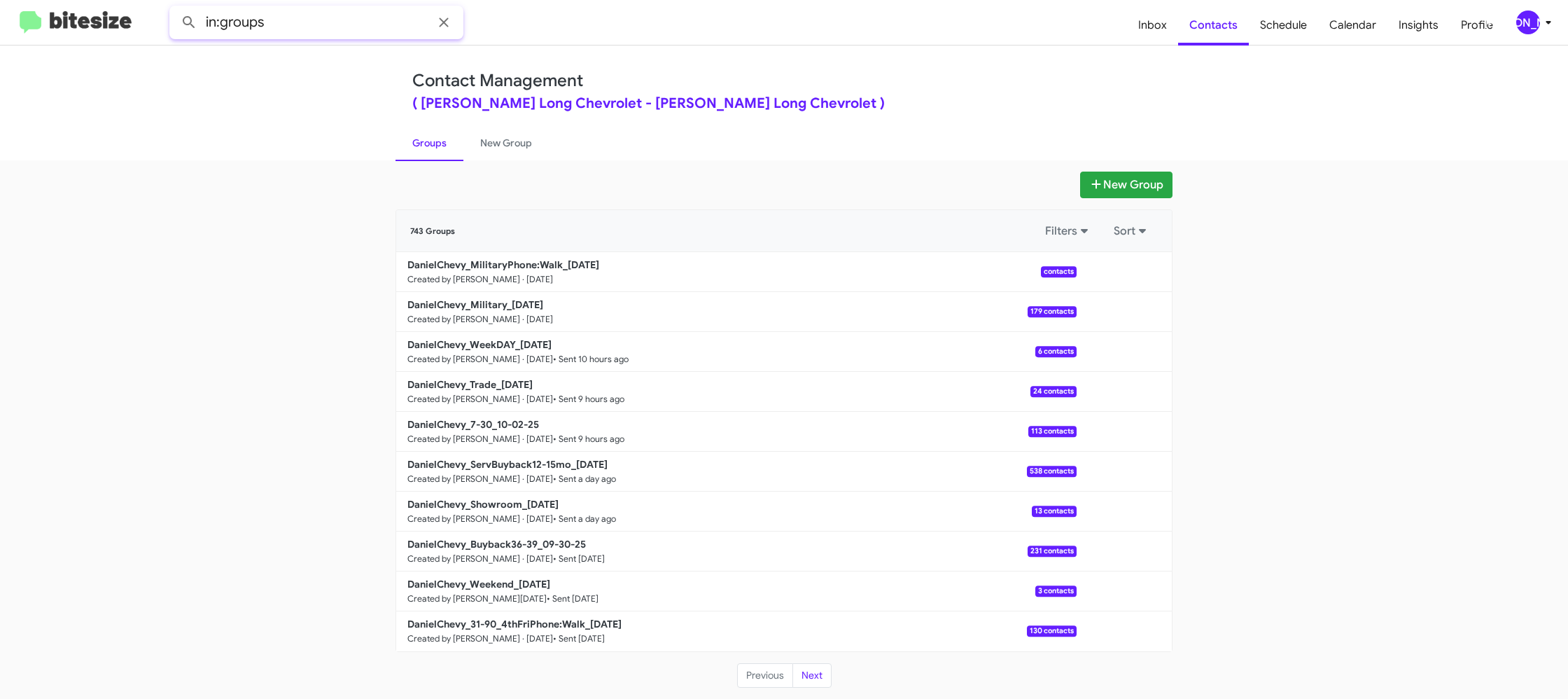
click at [331, 38] on input "in:groups" at bounding box center [316, 22] width 294 height 33
type input "in:groups mil"
click at [175, 8] on button at bounding box center [189, 23] width 28 height 28
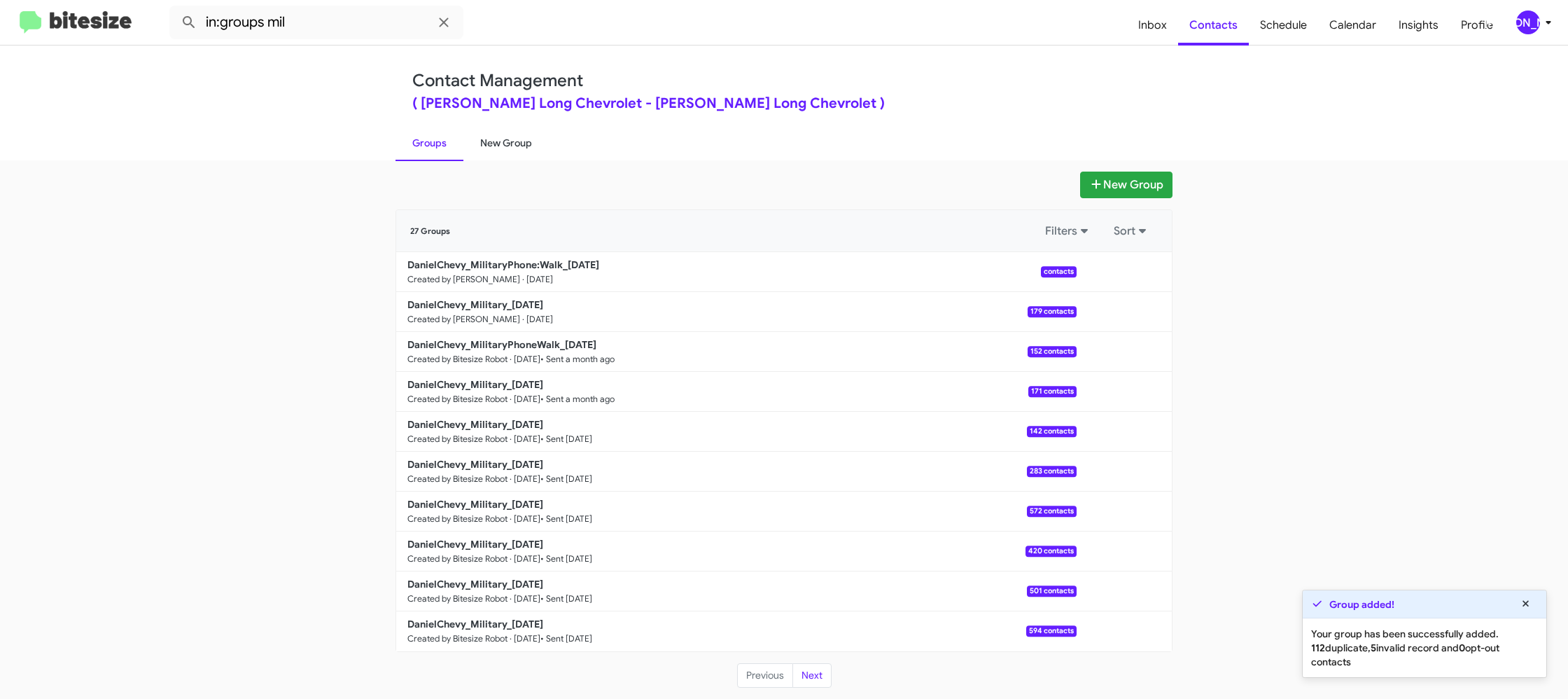
click at [510, 144] on link "New Group" at bounding box center [506, 142] width 86 height 36
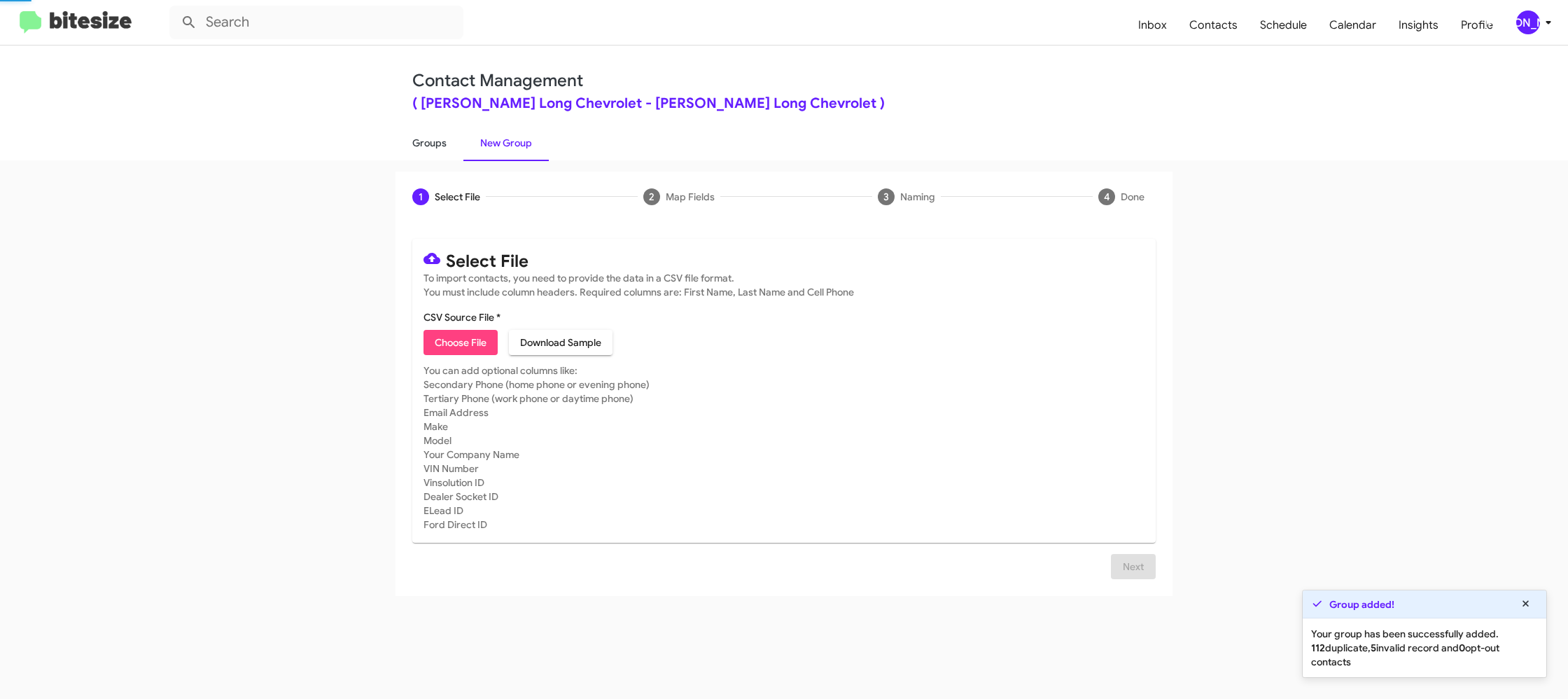
click at [411, 140] on link "Groups" at bounding box center [430, 142] width 68 height 36
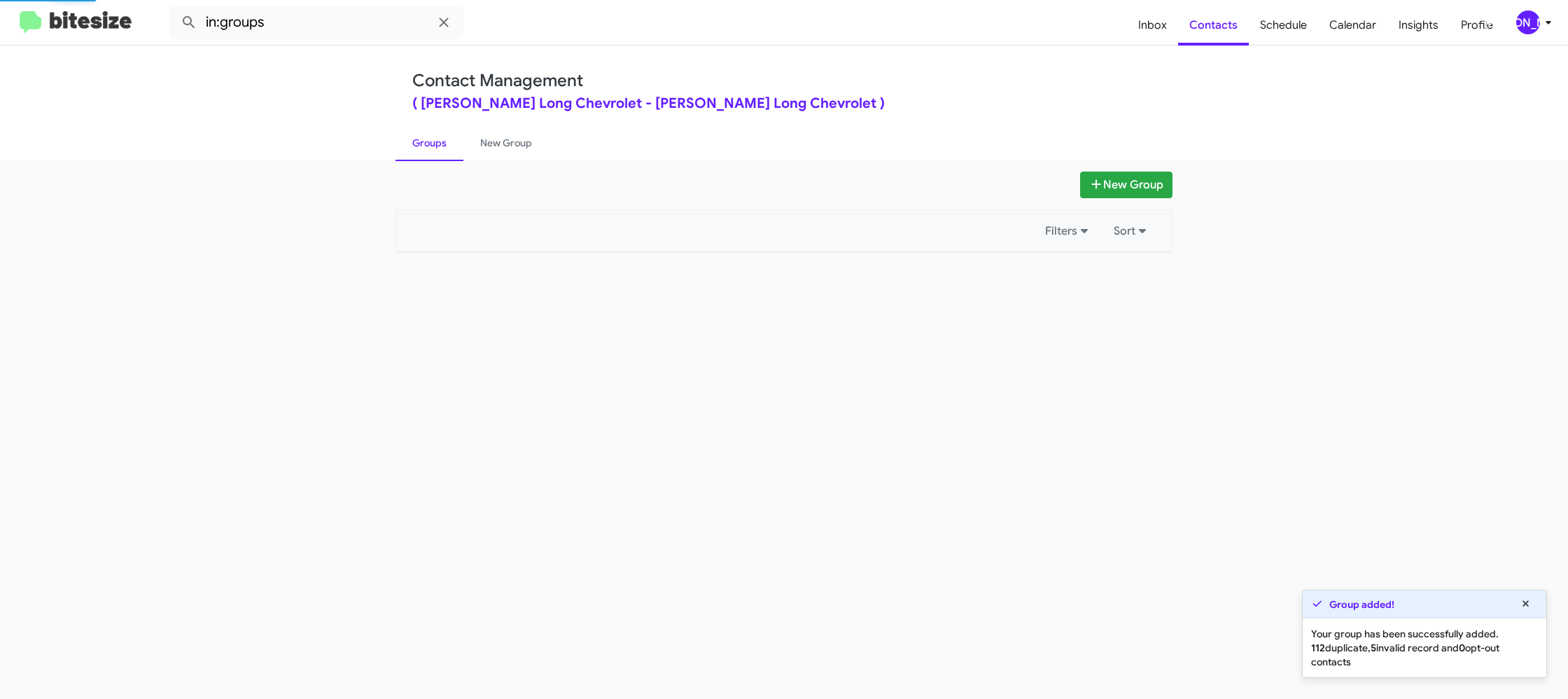
click at [411, 140] on link "Groups" at bounding box center [430, 142] width 68 height 36
drag, startPoint x: 411, startPoint y: 140, endPoint x: 447, endPoint y: 137, distance: 36.1
click at [413, 138] on link "Groups" at bounding box center [430, 142] width 68 height 36
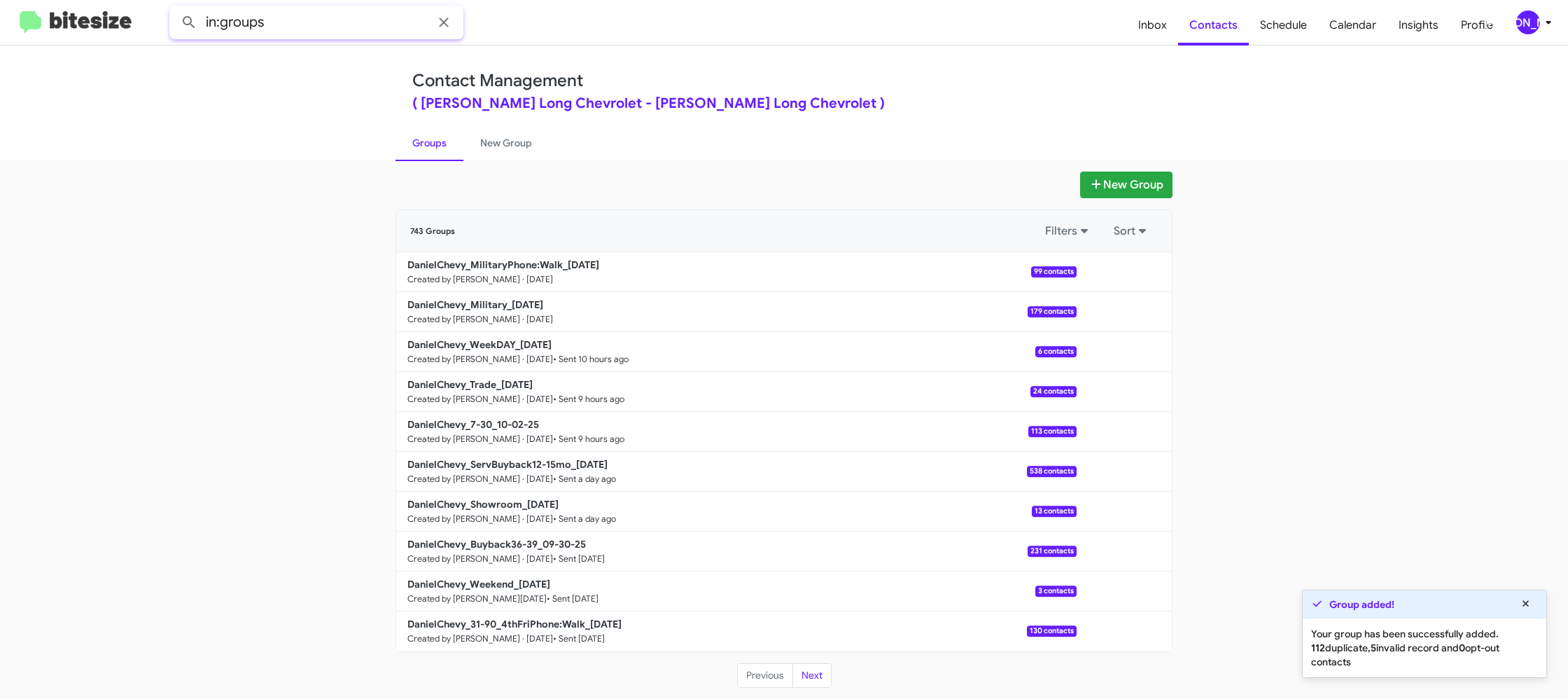
click at [333, 13] on input "in:groups" at bounding box center [316, 22] width 294 height 33
click at [175, 8] on button at bounding box center [189, 23] width 28 height 28
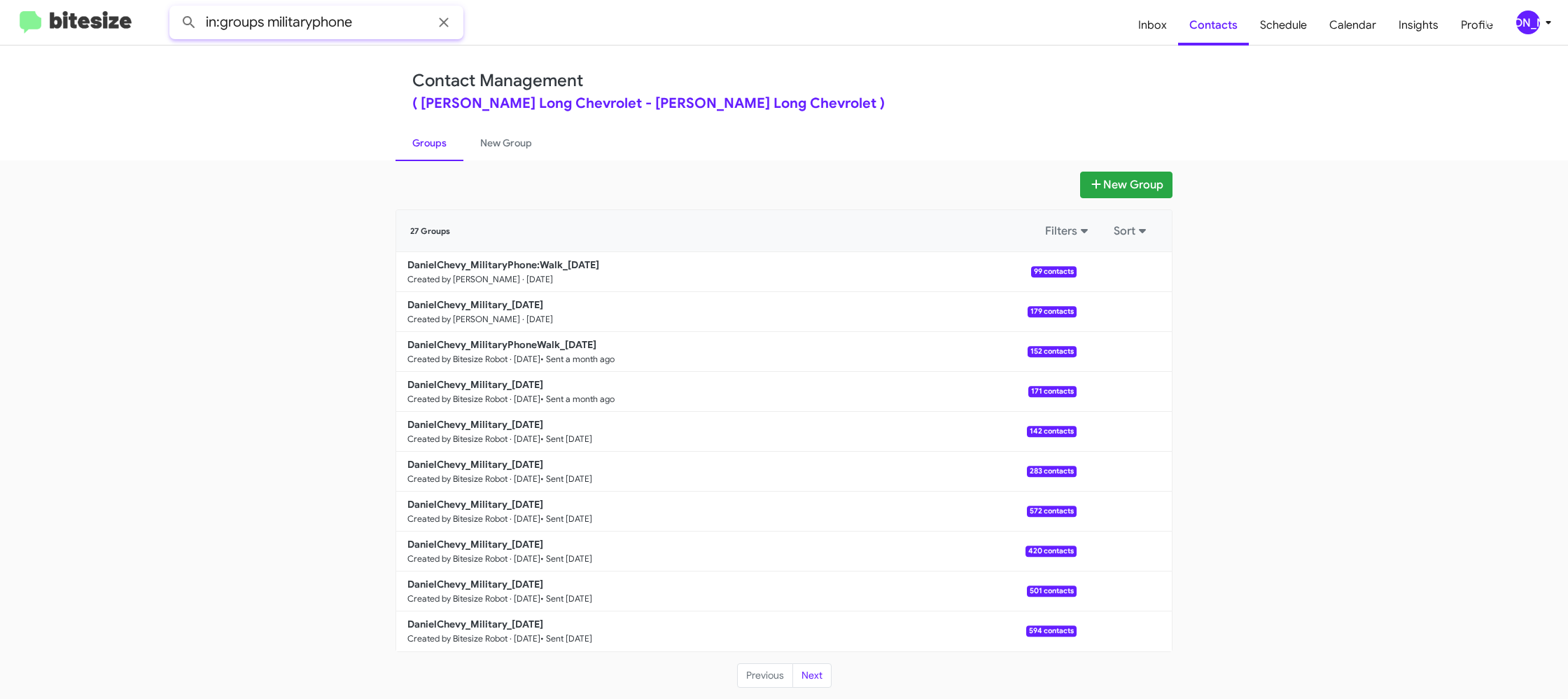
click at [175, 8] on button at bounding box center [189, 23] width 28 height 28
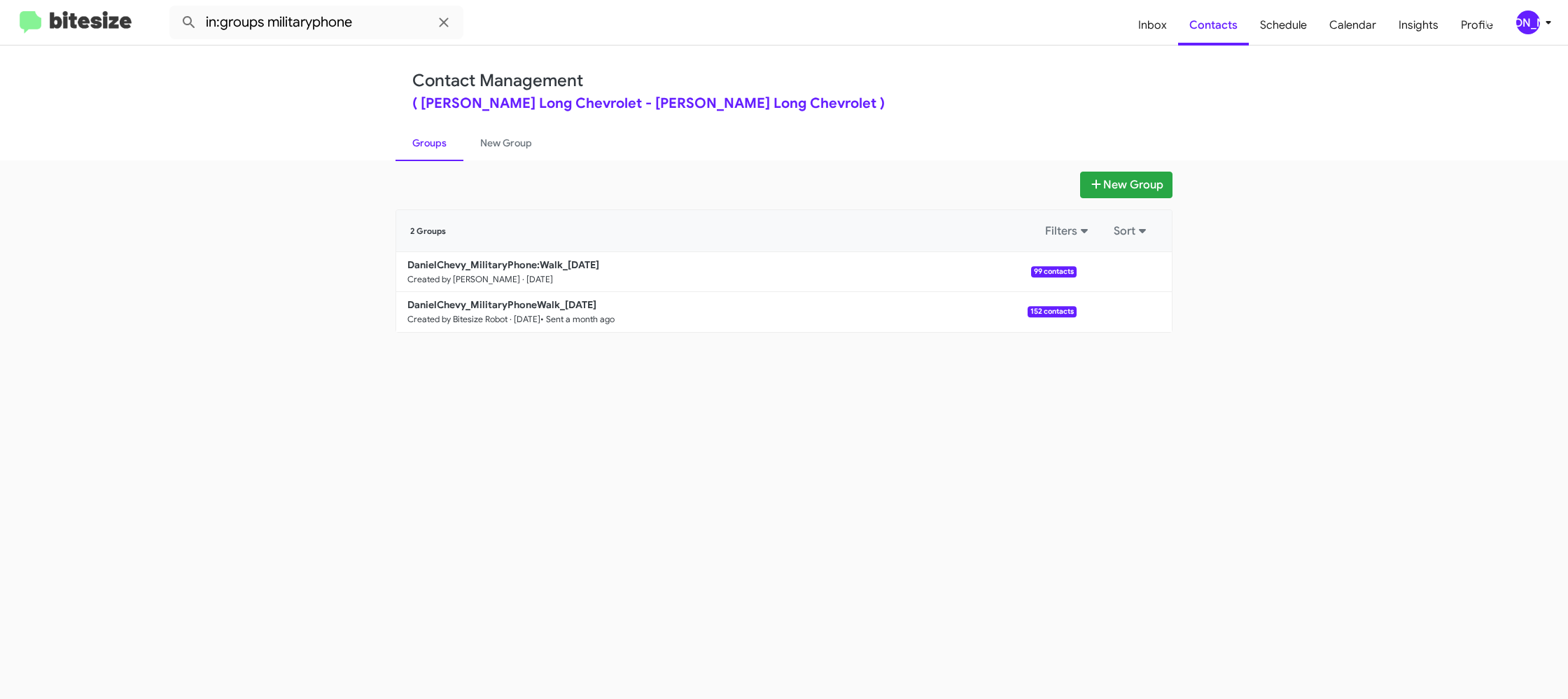
click at [452, 148] on link "Groups" at bounding box center [430, 142] width 68 height 36
type input "in:groups"
click at [418, 151] on link "Groups" at bounding box center [430, 142] width 68 height 36
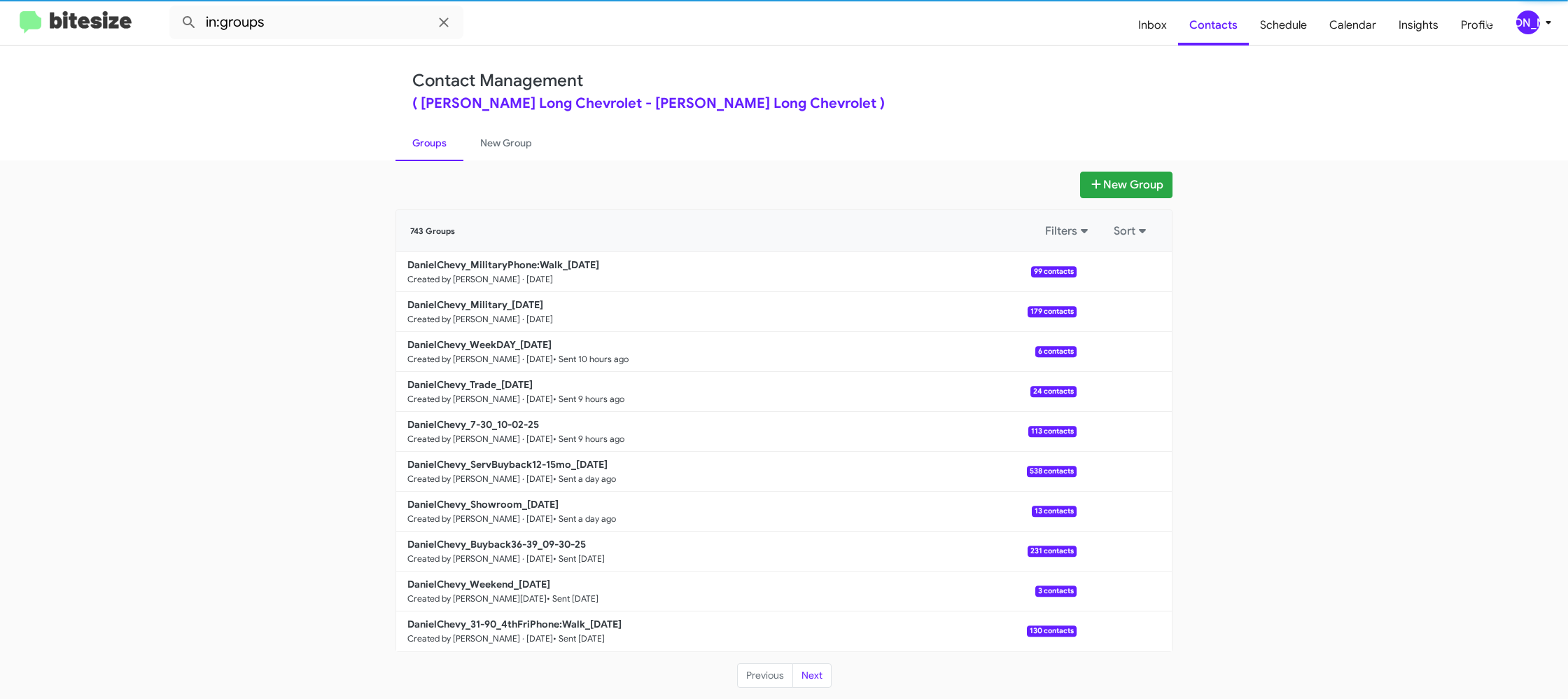
click at [418, 151] on link "Groups" at bounding box center [430, 142] width 68 height 36
drag, startPoint x: 418, startPoint y: 151, endPoint x: 462, endPoint y: 177, distance: 51.1
click at [419, 149] on link "Groups" at bounding box center [430, 142] width 68 height 36
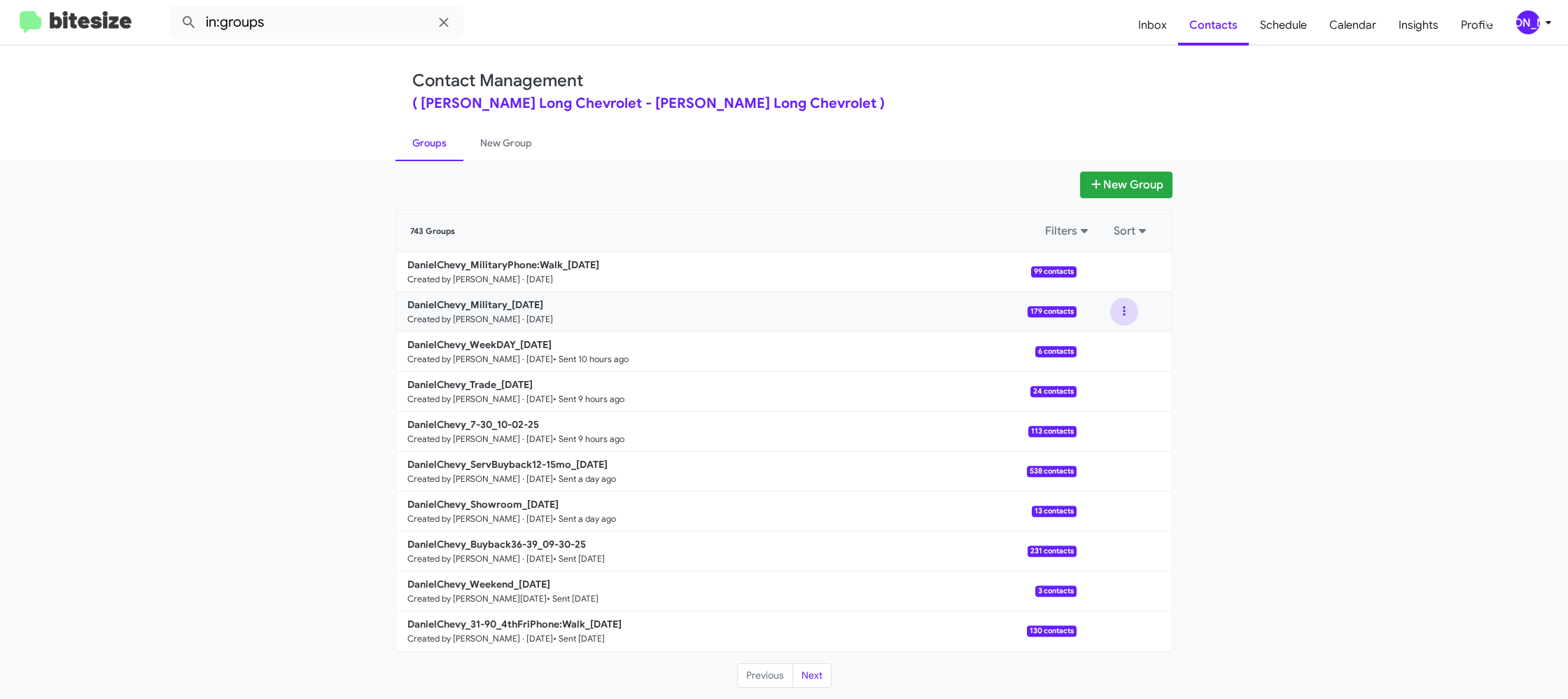
click at [1124, 314] on button at bounding box center [1124, 312] width 28 height 28
click at [1120, 338] on button "View contacts" at bounding box center [1082, 349] width 112 height 33
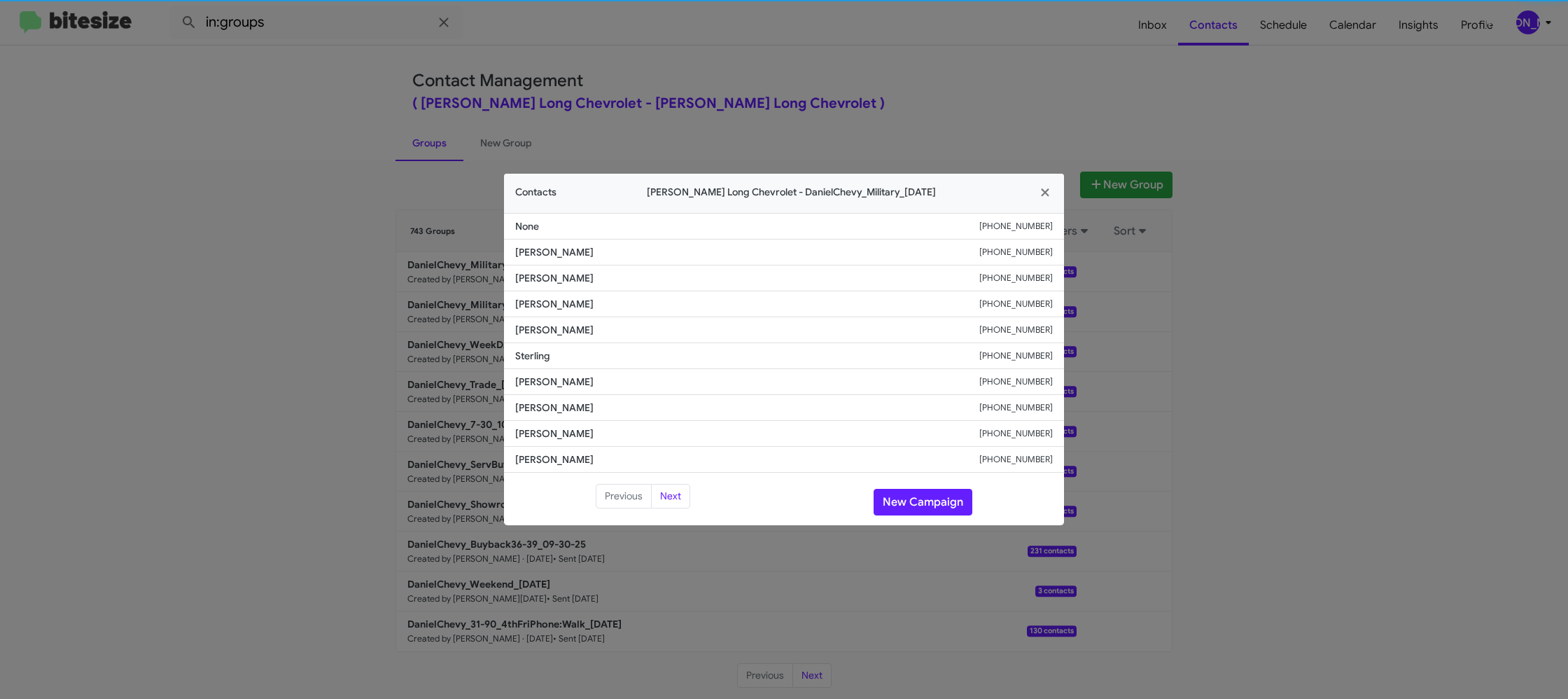
click at [549, 341] on li "Ronalyn Martinez +12532056961" at bounding box center [784, 330] width 560 height 26
copy span "Ronalyn Martinez"
drag, startPoint x: 644, startPoint y: 30, endPoint x: 735, endPoint y: 80, distance: 103.8
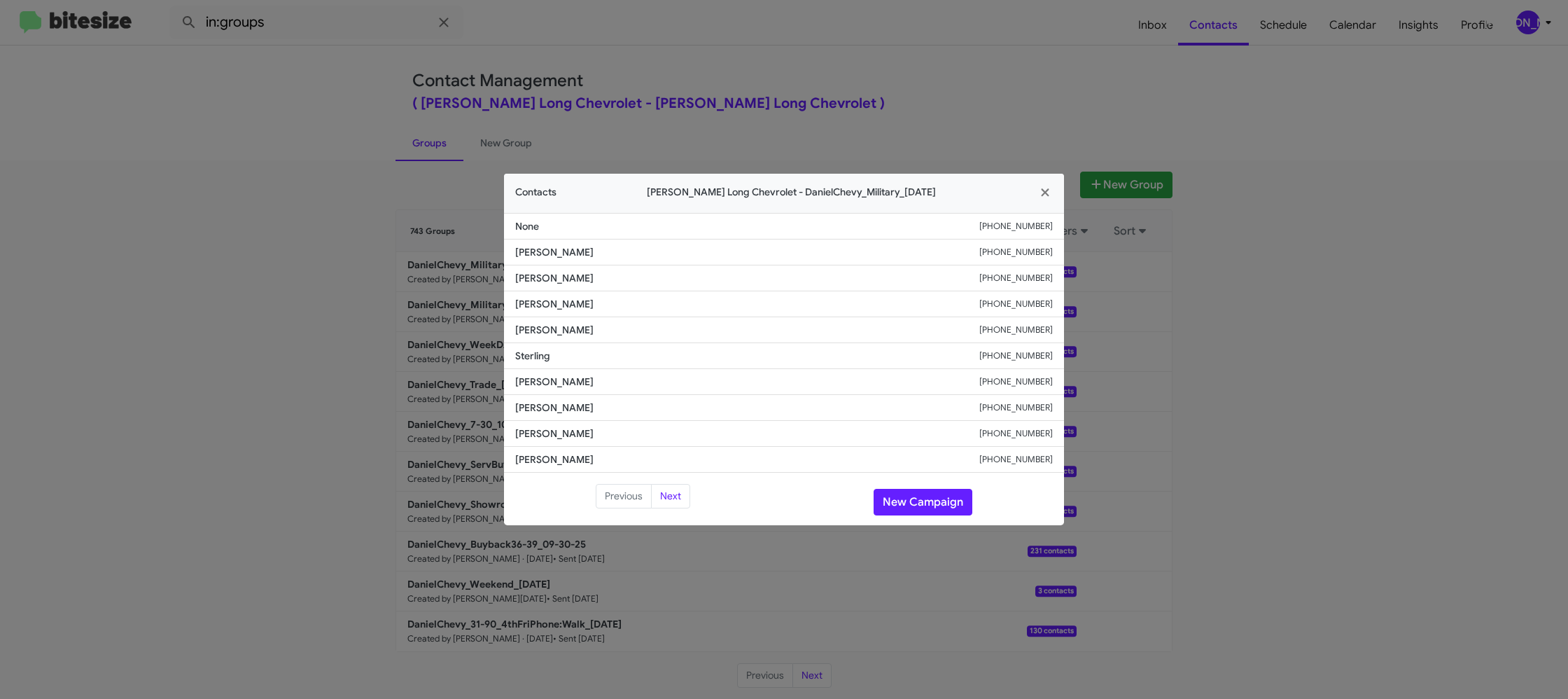
click at [645, 31] on modal-container "Contacts Daniels Long Chevrolet - DanielChevy_Military_10-03-25 None +131680687…" at bounding box center [784, 349] width 1568 height 699
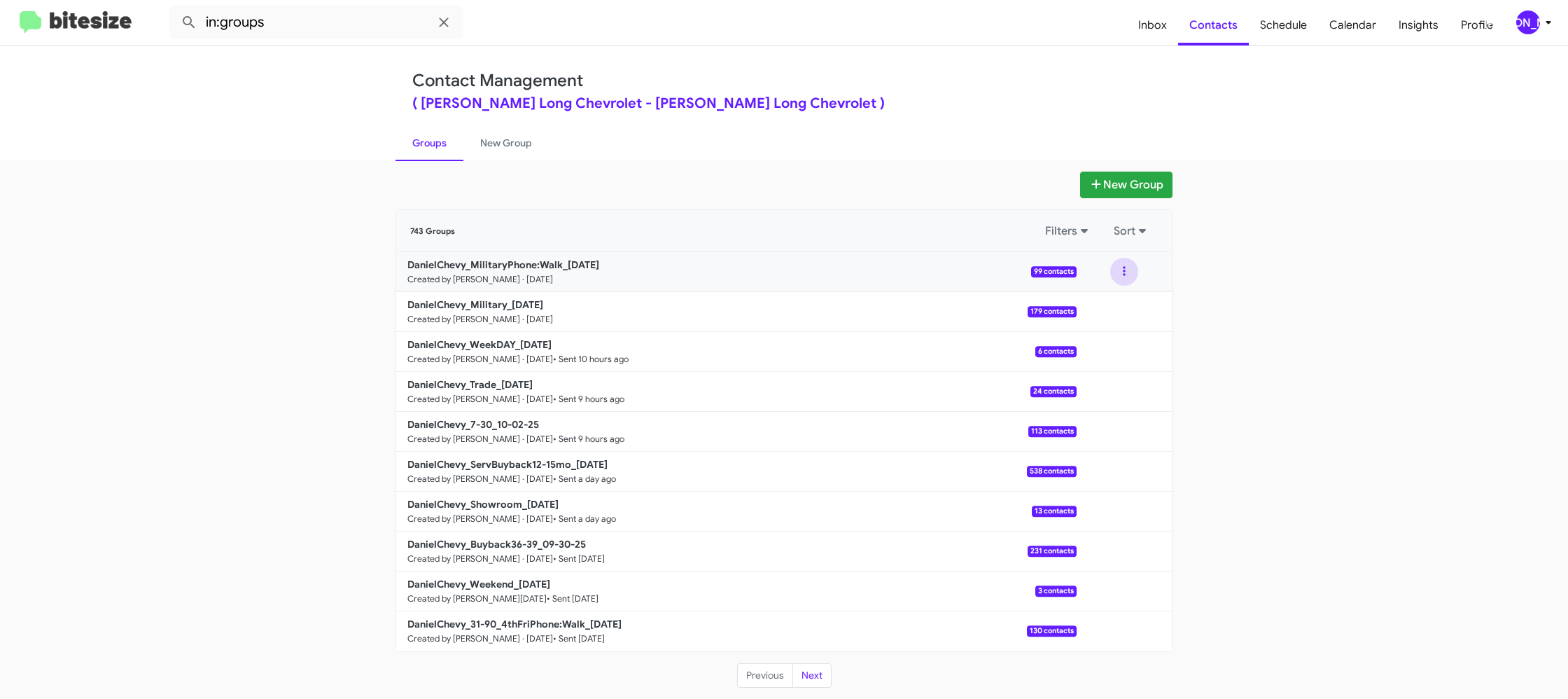
click at [1119, 280] on button at bounding box center [1124, 272] width 28 height 28
click at [1103, 304] on button "View contacts" at bounding box center [1082, 309] width 112 height 33
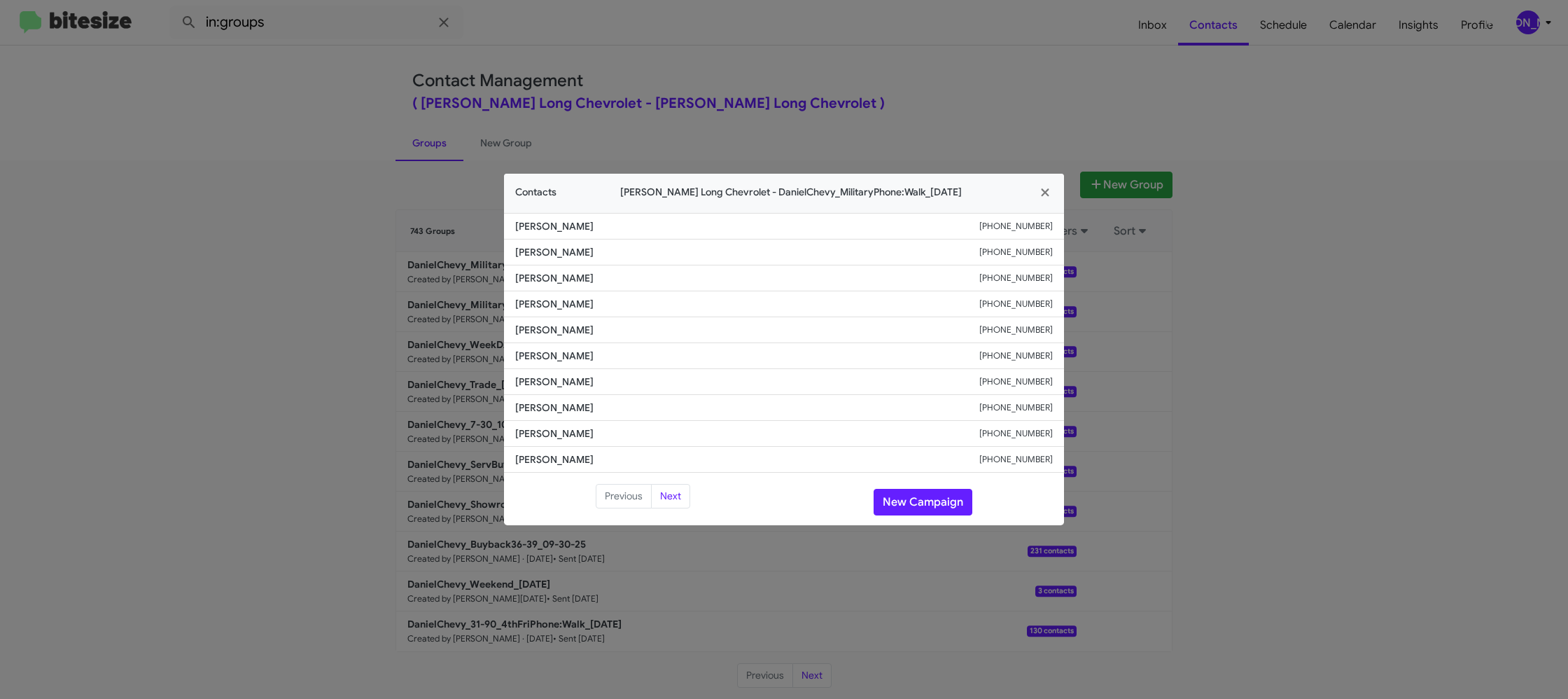
click at [542, 326] on span "Corrin Robbinson" at bounding box center [748, 330] width 464 height 14
copy span "Corrin Robbinson"
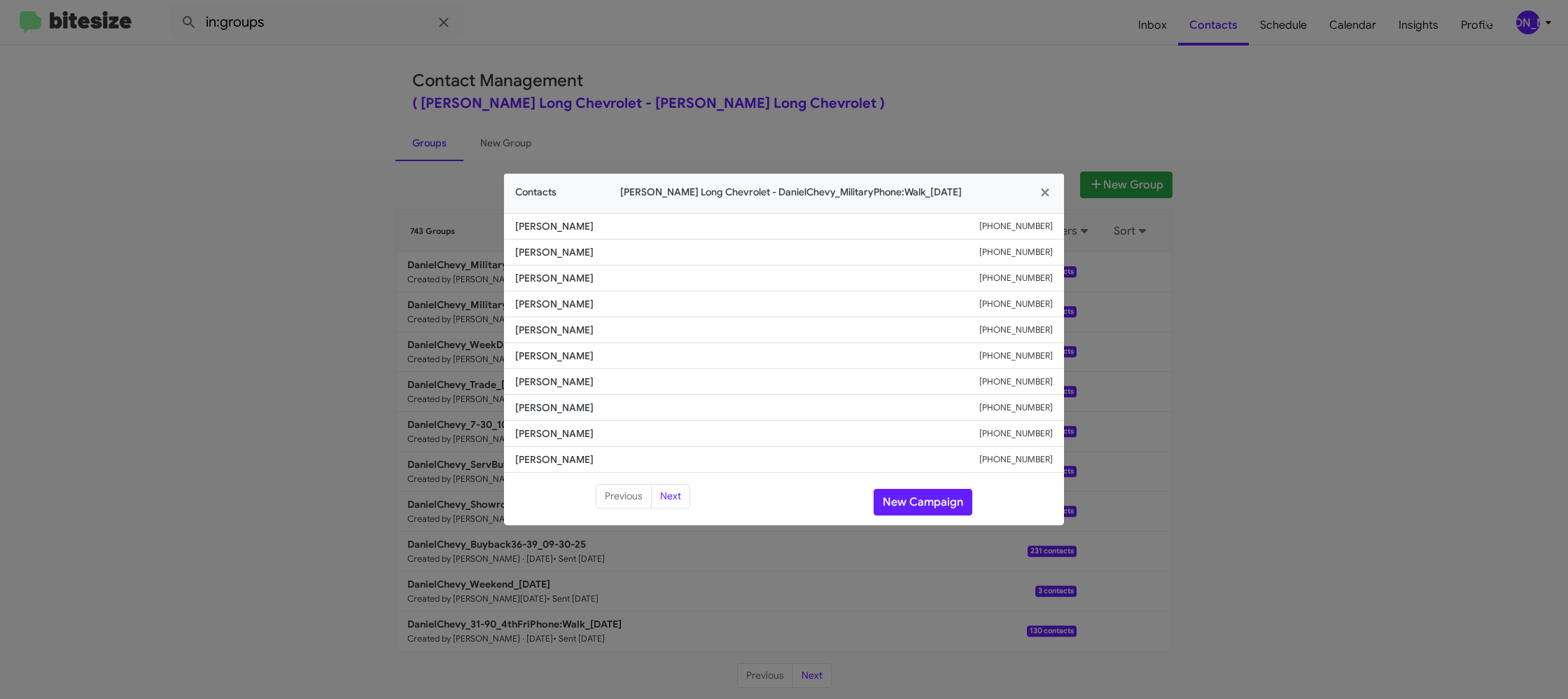
drag, startPoint x: 374, startPoint y: 173, endPoint x: 408, endPoint y: 182, distance: 35.2
click at [374, 173] on modal-container "Contacts Daniels Long Chevrolet - DanielChevy_MilitaryPhone:Walk_10-03-25 Noemi…" at bounding box center [784, 349] width 1568 height 699
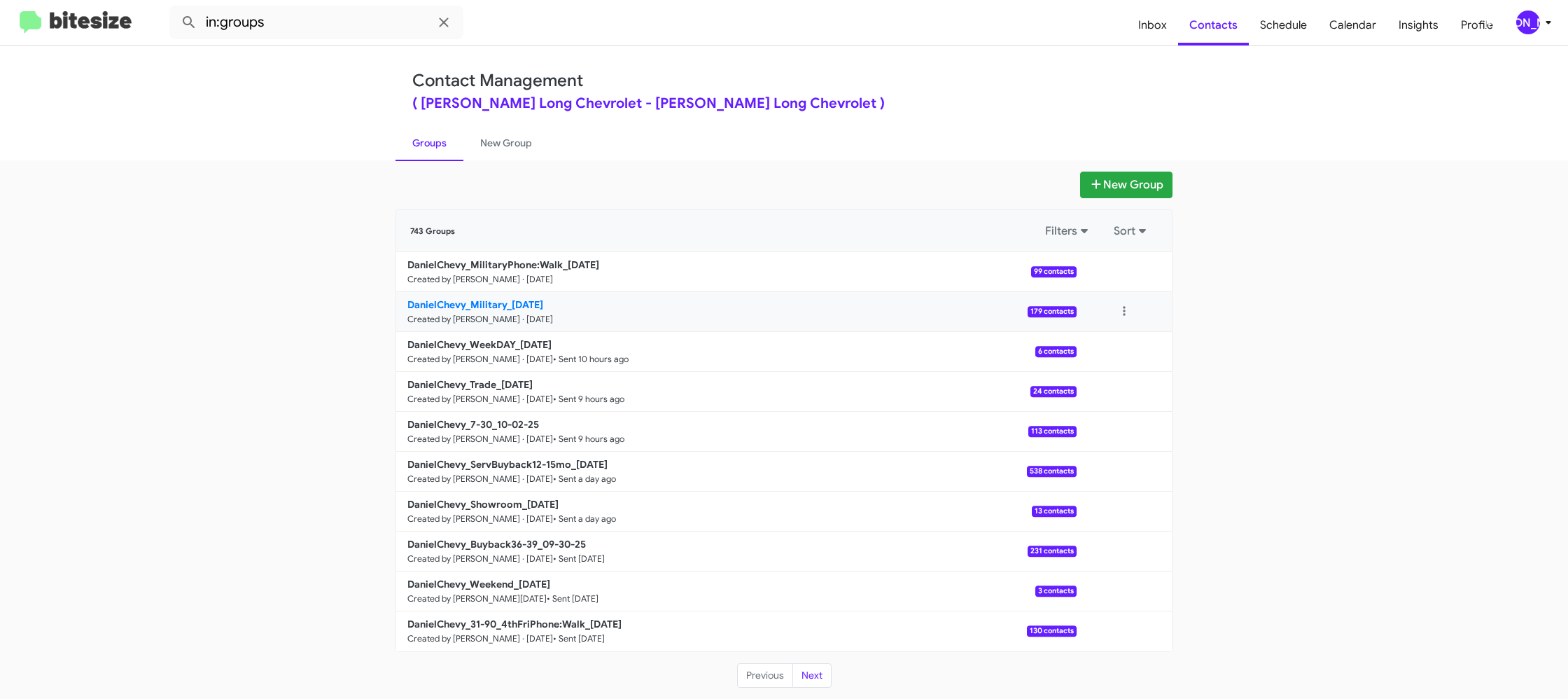
click at [483, 306] on b "DanielChevy_Military_10-03-25" at bounding box center [475, 305] width 136 height 13
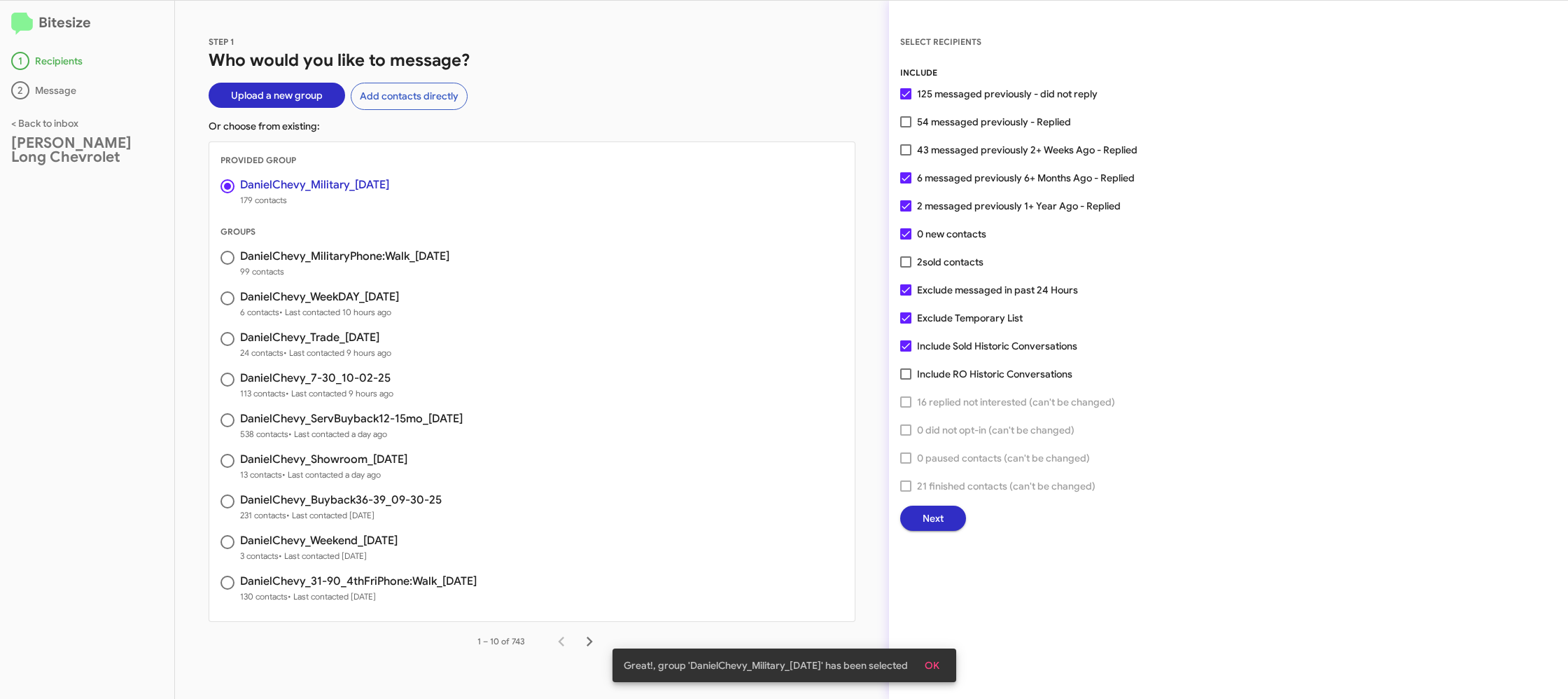
click at [922, 518] on span "Next" at bounding box center [933, 518] width 21 height 25
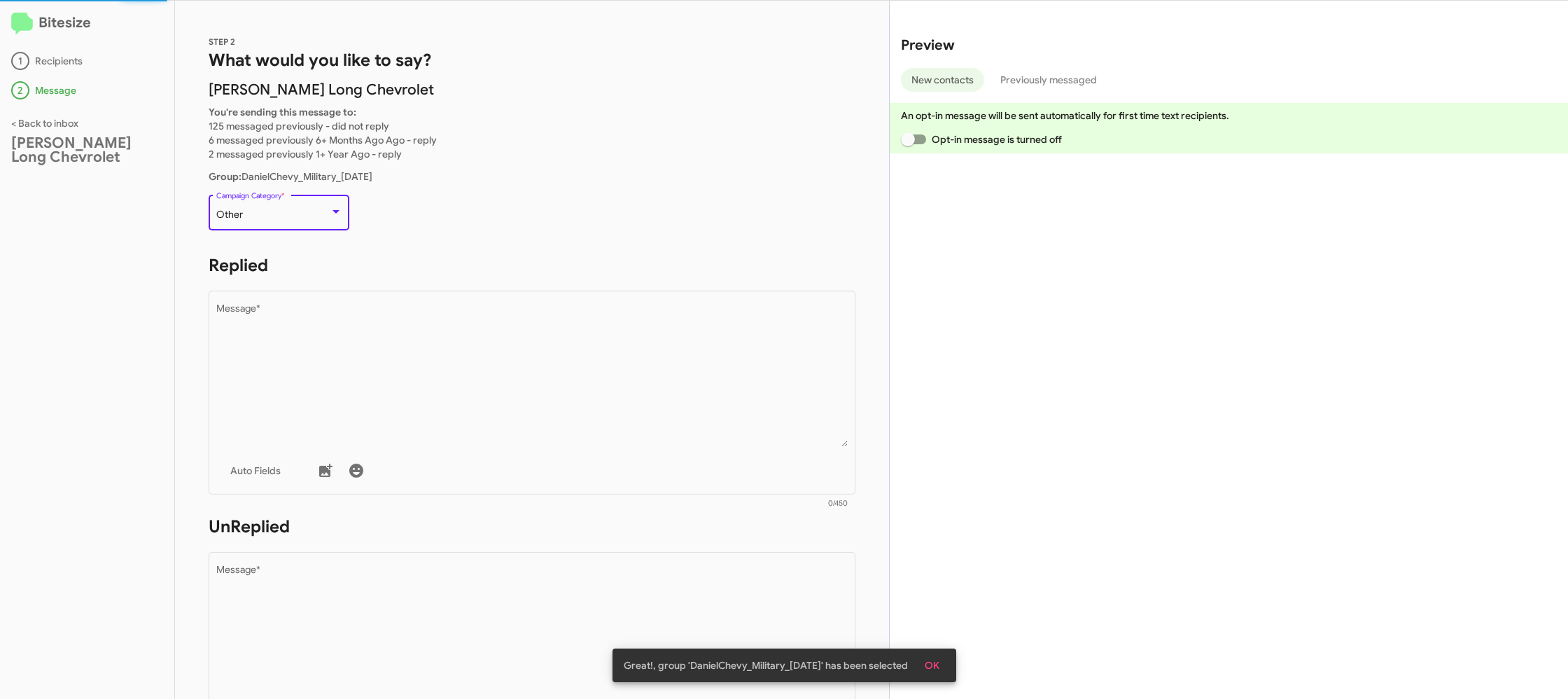
click at [337, 219] on div "Other" at bounding box center [280, 215] width 126 height 11
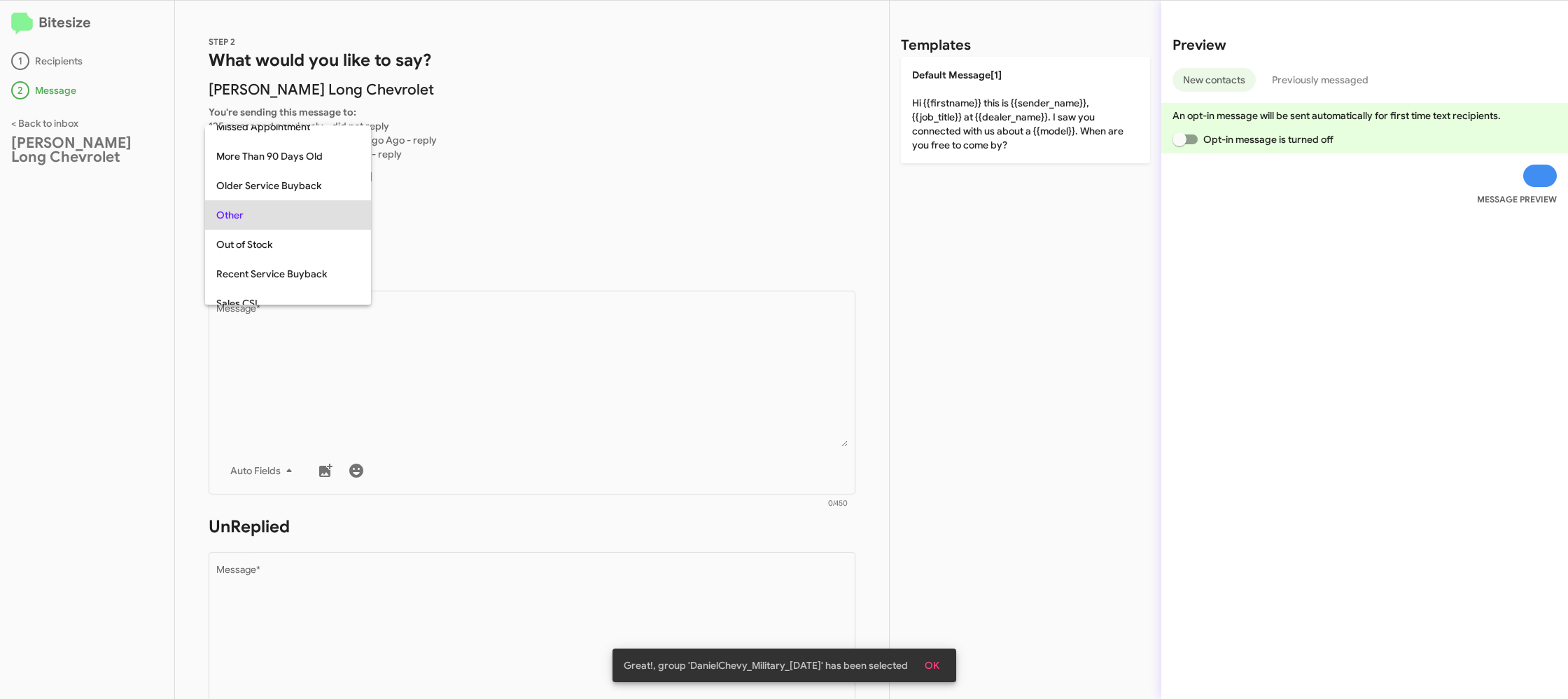
scroll to position [265, 0]
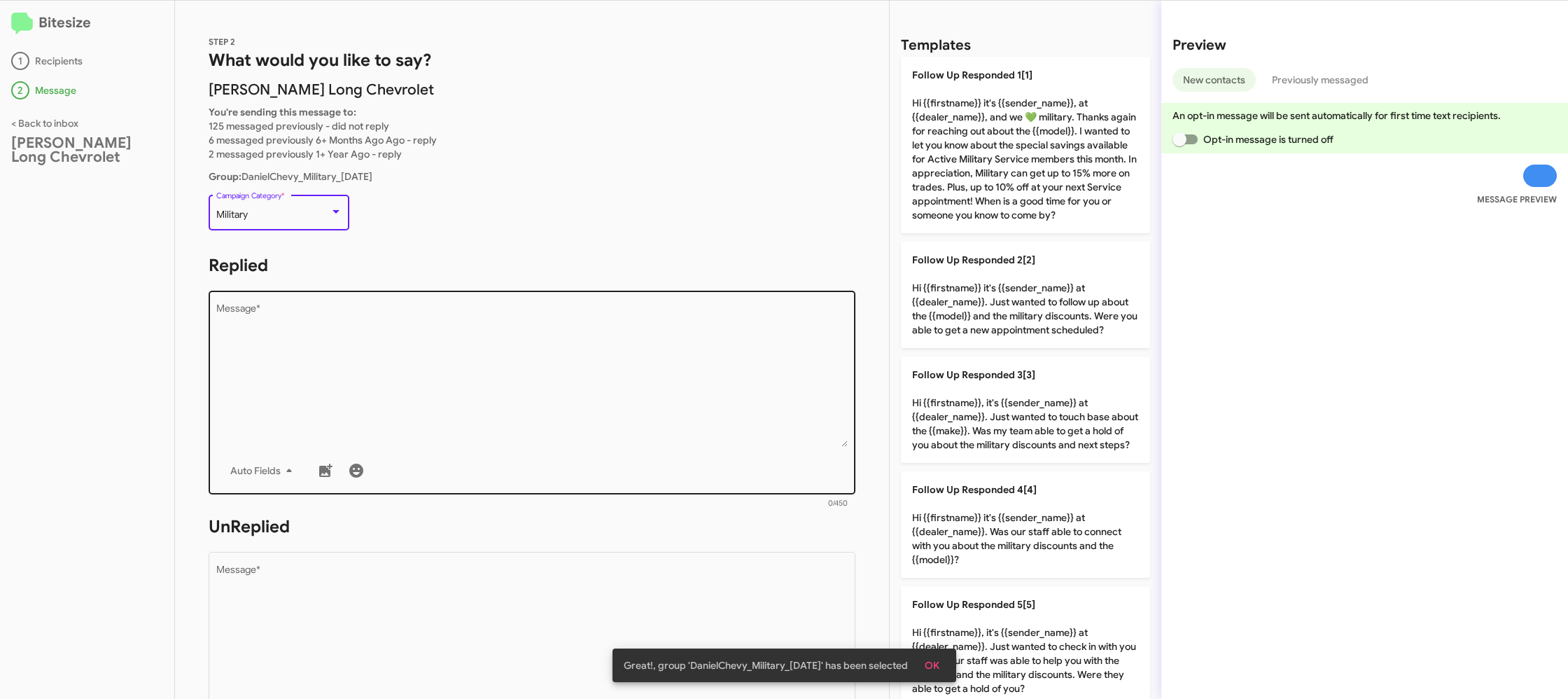
click at [428, 325] on textarea "Message *" at bounding box center [532, 375] width 632 height 143
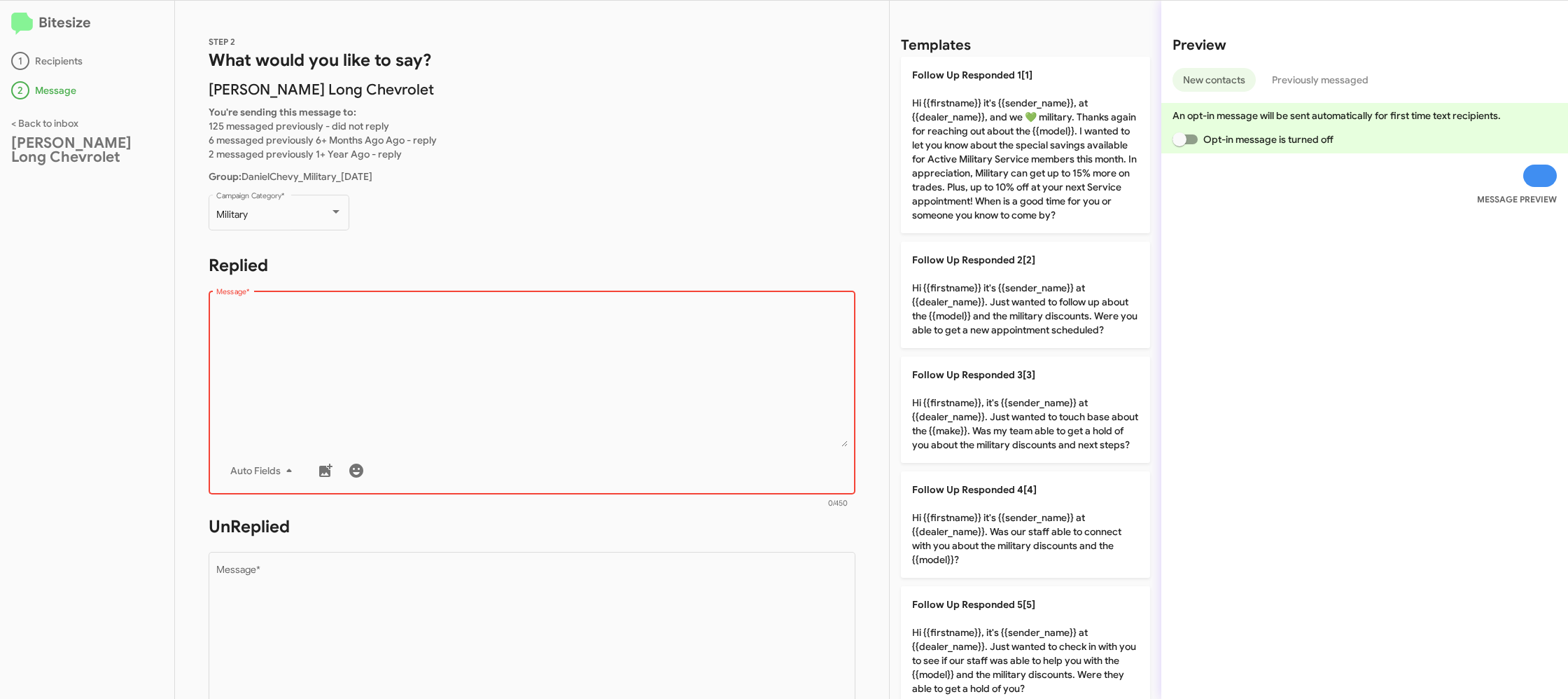
drag, startPoint x: 489, startPoint y: 327, endPoint x: 509, endPoint y: 326, distance: 20.0
click at [489, 327] on textarea "Message *" at bounding box center [532, 375] width 632 height 143
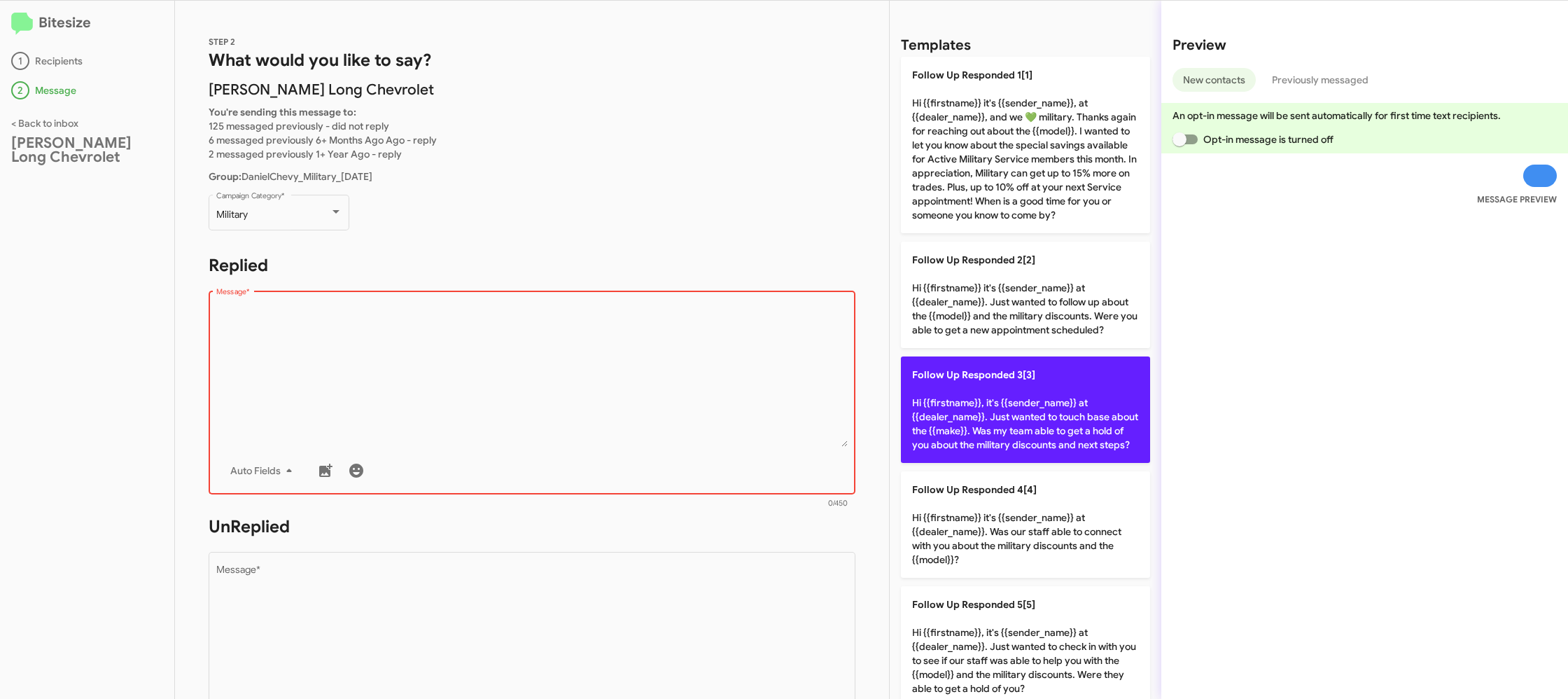
drag, startPoint x: 1002, startPoint y: 390, endPoint x: 952, endPoint y: 397, distance: 50.5
click at [999, 390] on p "Follow Up Responded 3[3] Hi {{firstname}}, it's {{sender_name}} at {{dealer_nam…" at bounding box center [1025, 409] width 249 height 106
type textarea "Hi {{firstname}}, it's {{sender_name}} at {{dealer_name}}. Just wanted to touch…"
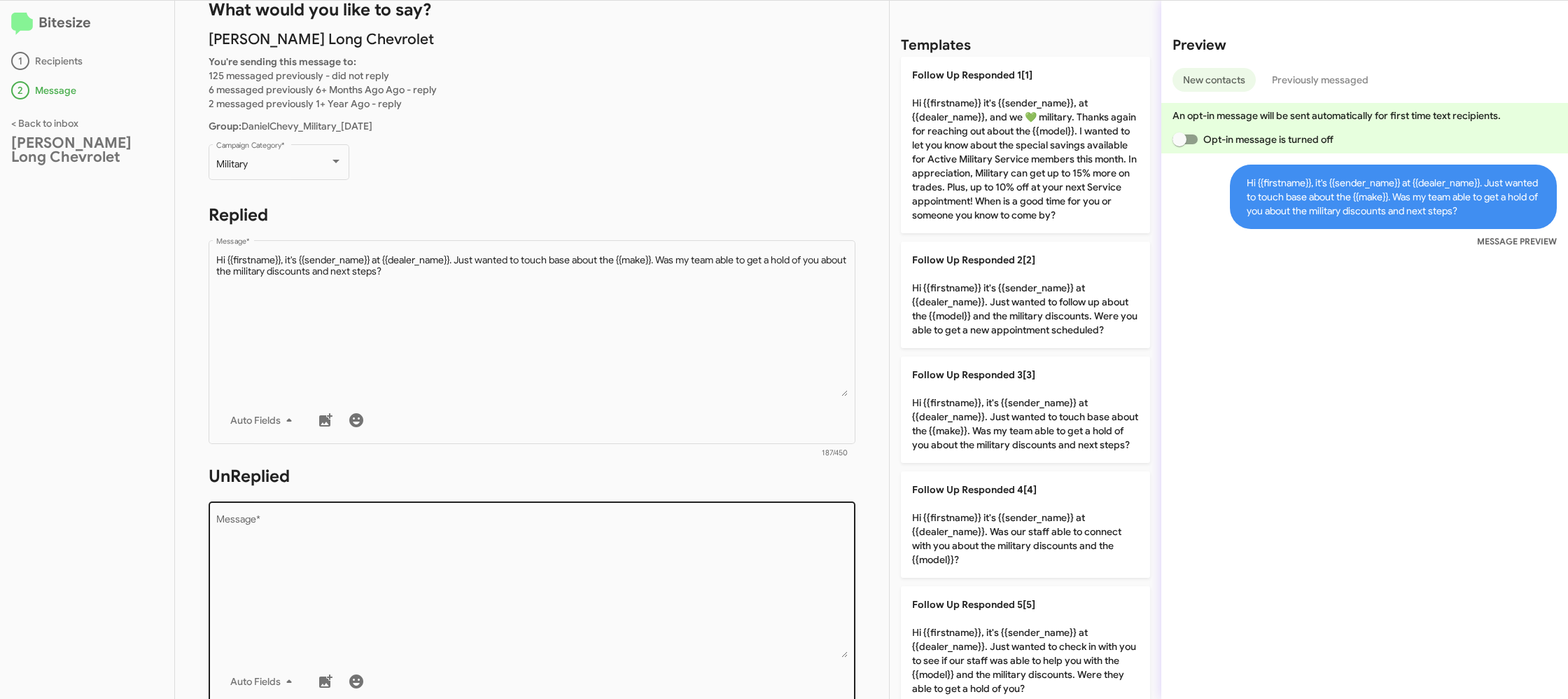
scroll to position [62, 0]
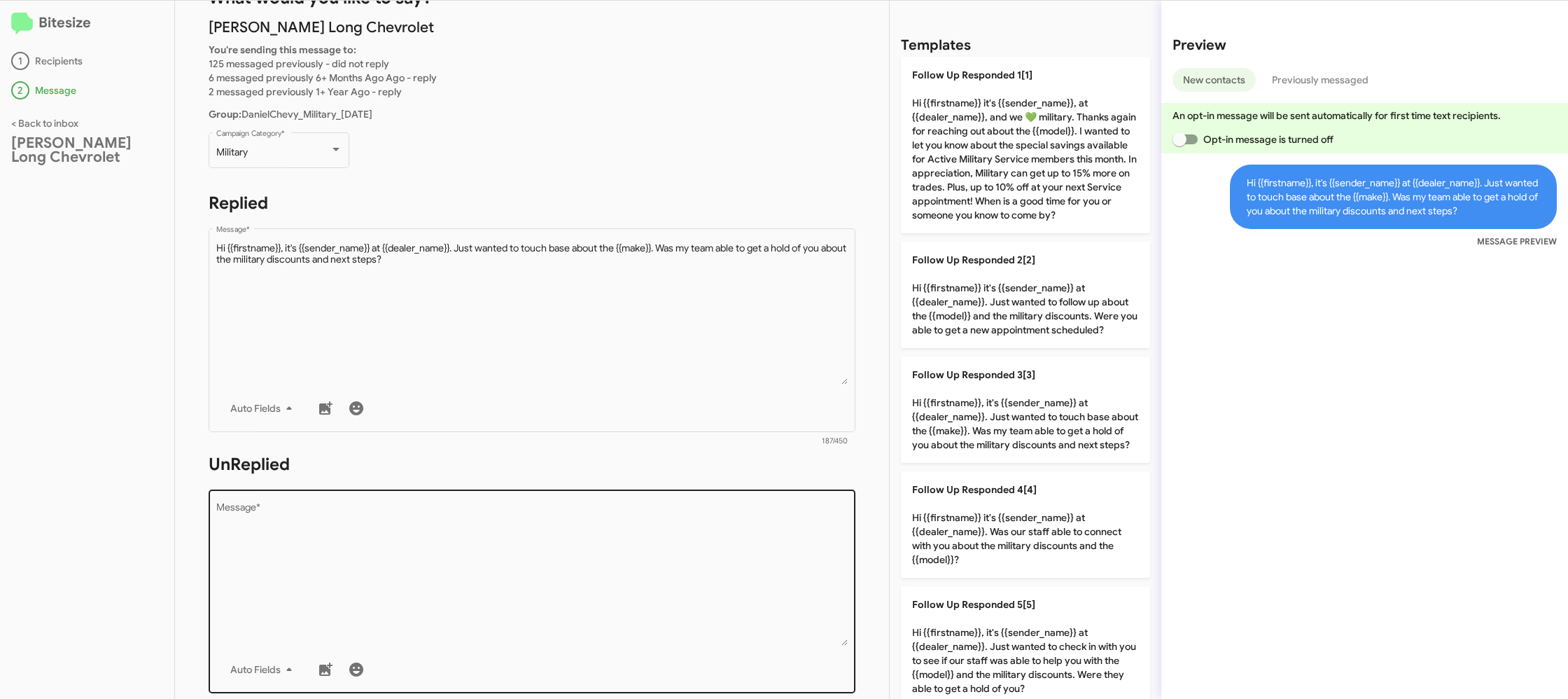
click at [633, 508] on textarea "Message *" at bounding box center [532, 574] width 632 height 143
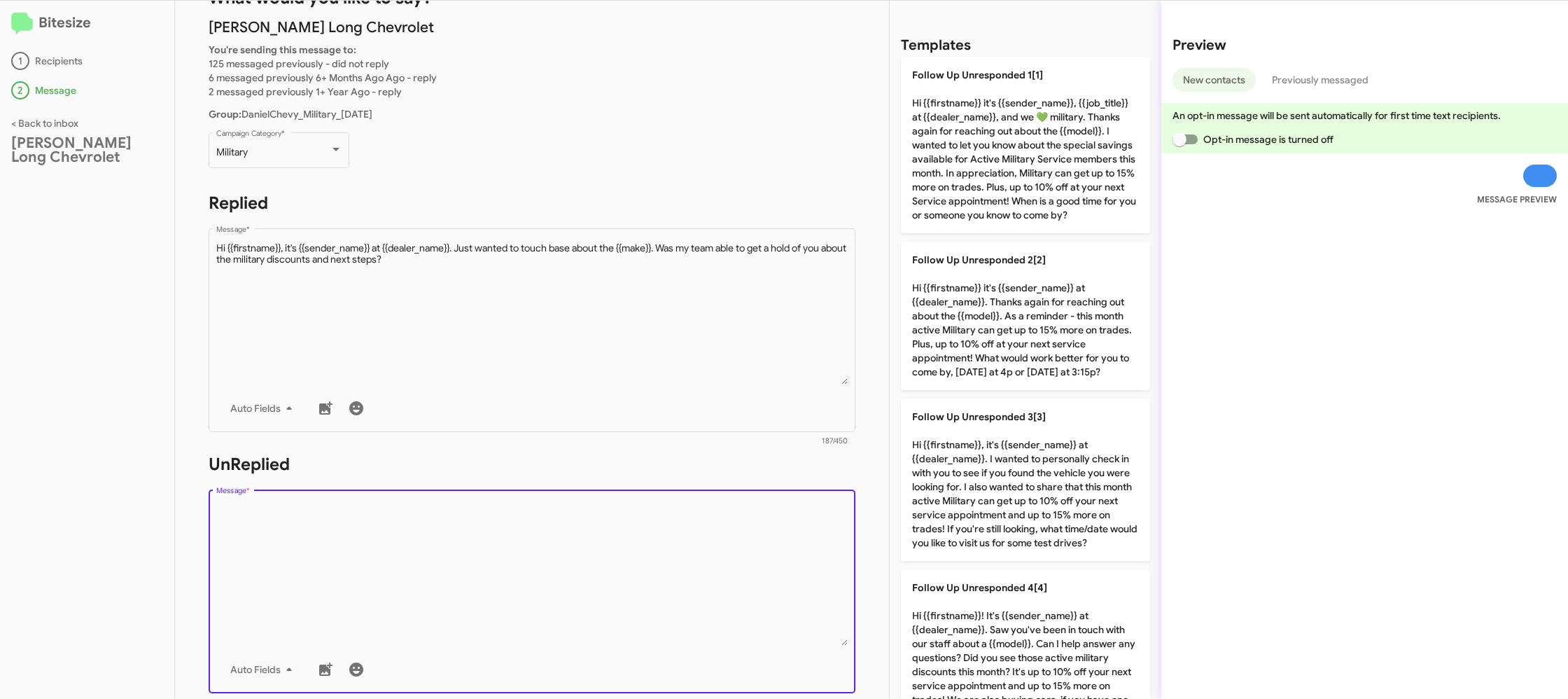
click at [633, 508] on textarea "Message *" at bounding box center [532, 574] width 632 height 143
drag, startPoint x: 632, startPoint y: 508, endPoint x: 687, endPoint y: 494, distance: 56.8
click at [634, 501] on div "Drop image here to insert Auto Fields Message *" at bounding box center [532, 590] width 632 height 207
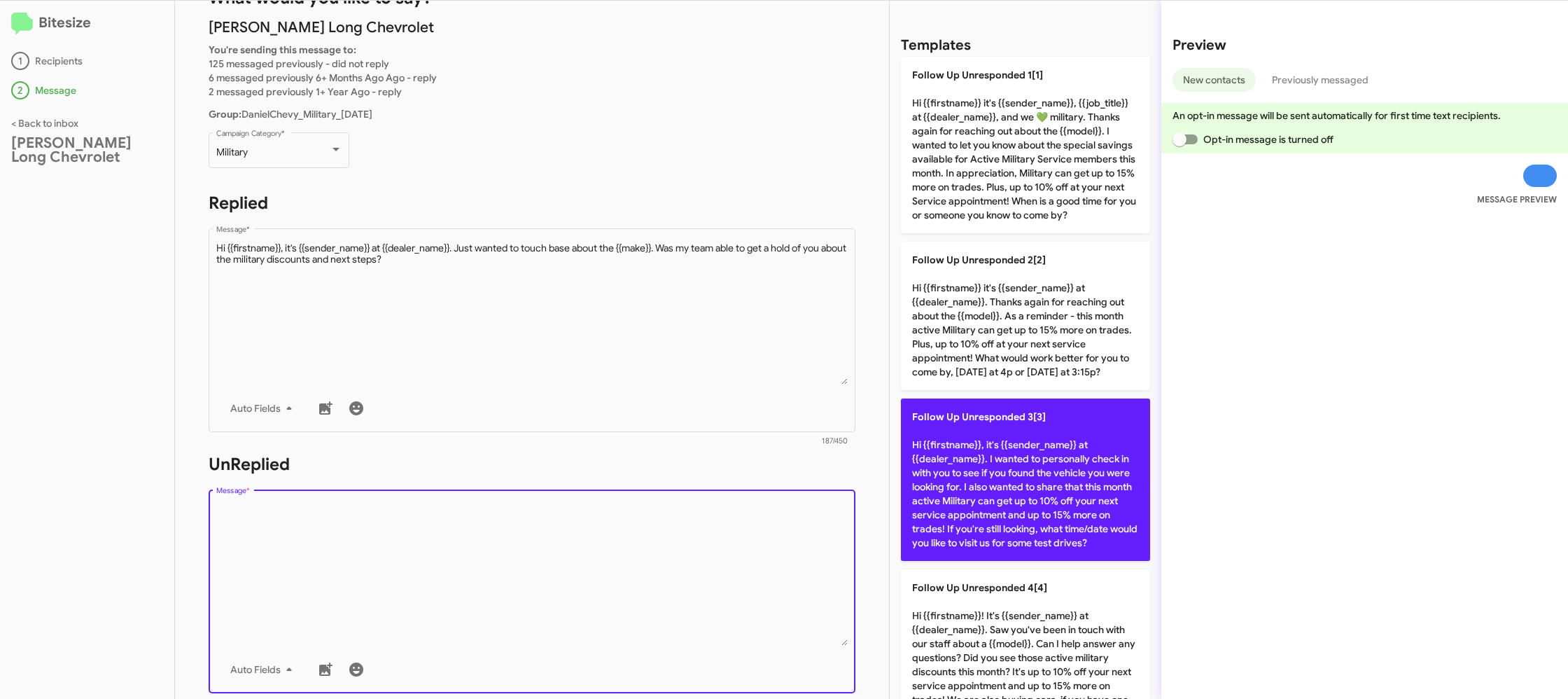
click at [1028, 449] on p "Follow Up Unresponded 3[3] Hi {{firstname}}, it's {{sender_name}} at {{dealer_n…" at bounding box center [1025, 479] width 249 height 162
type textarea "Hi {{firstname}}, it's {{sender_name}} at {{dealer_name}}. I wanted to personal…"
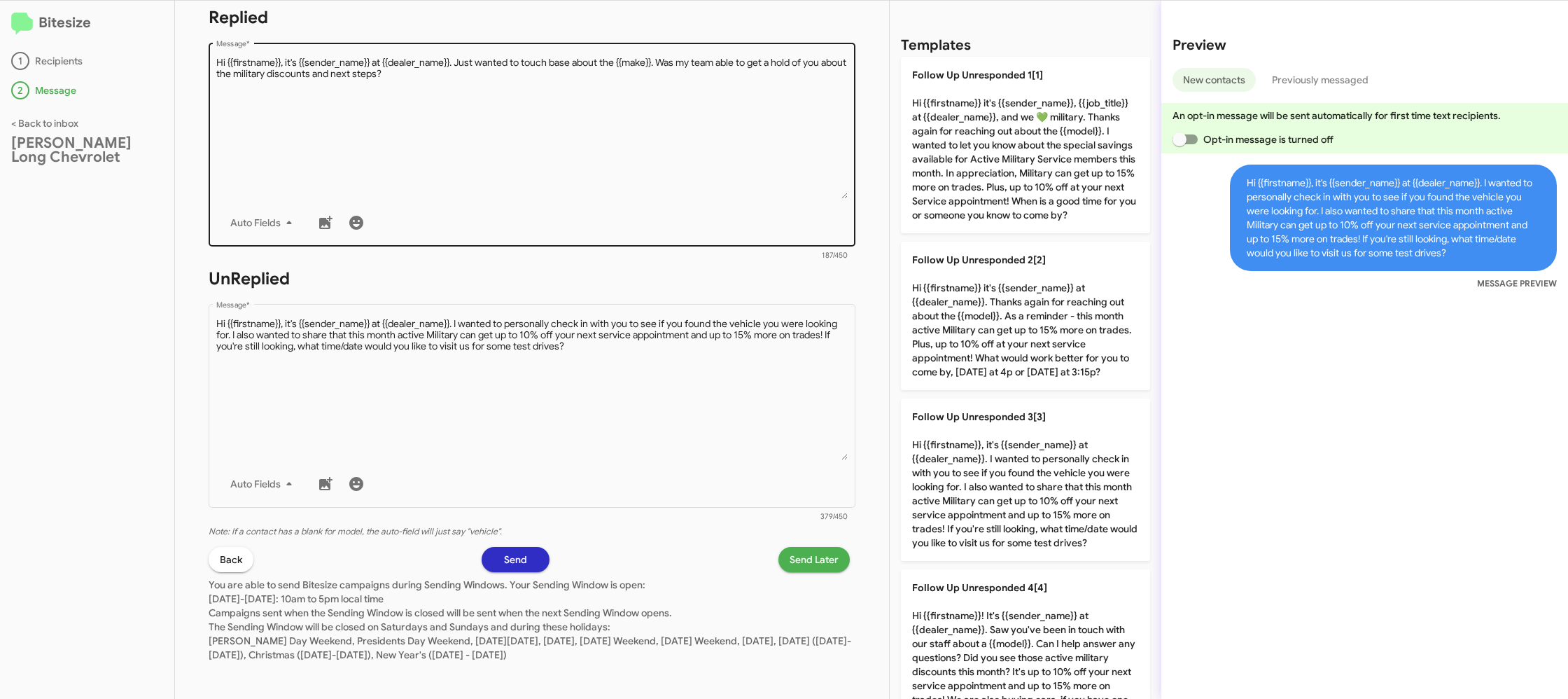
scroll to position [253, 0]
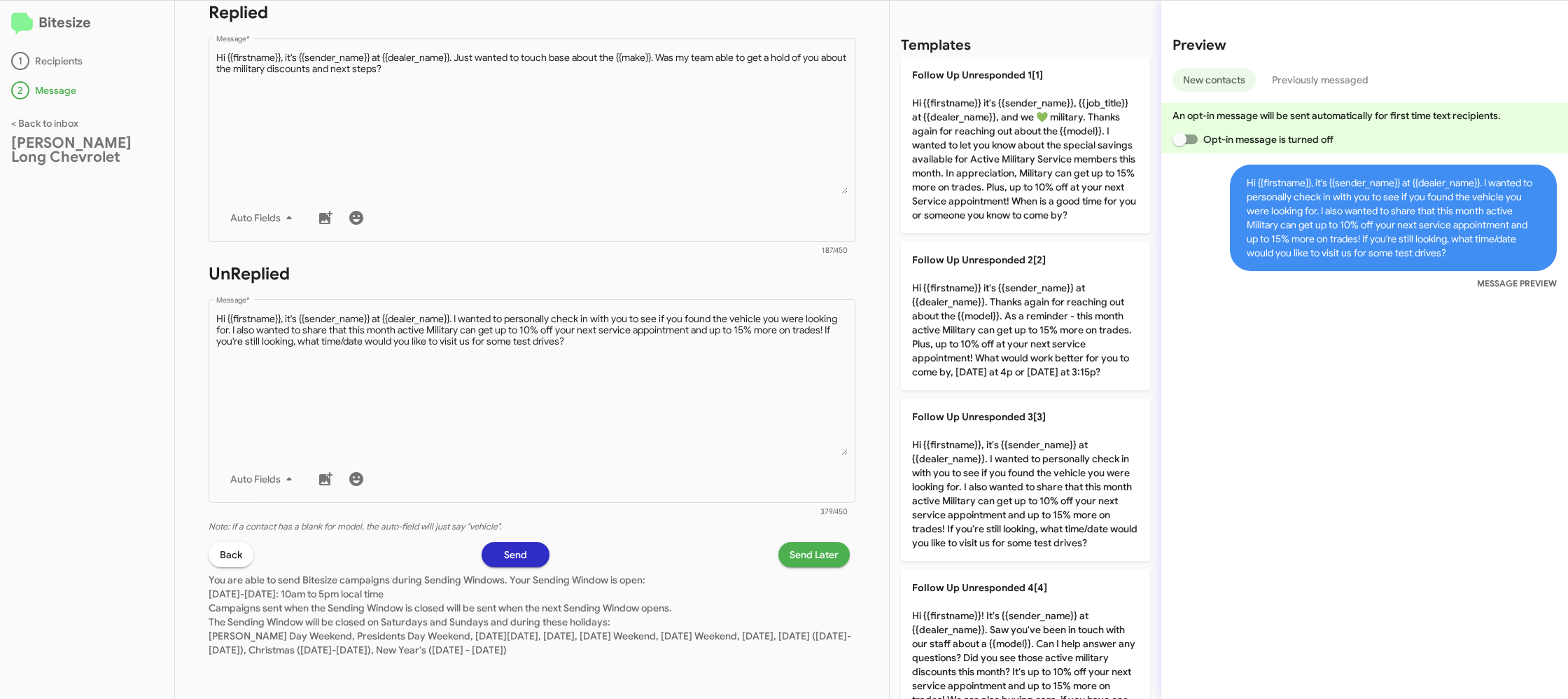
click at [827, 555] on span "Send Later" at bounding box center [813, 555] width 49 height 25
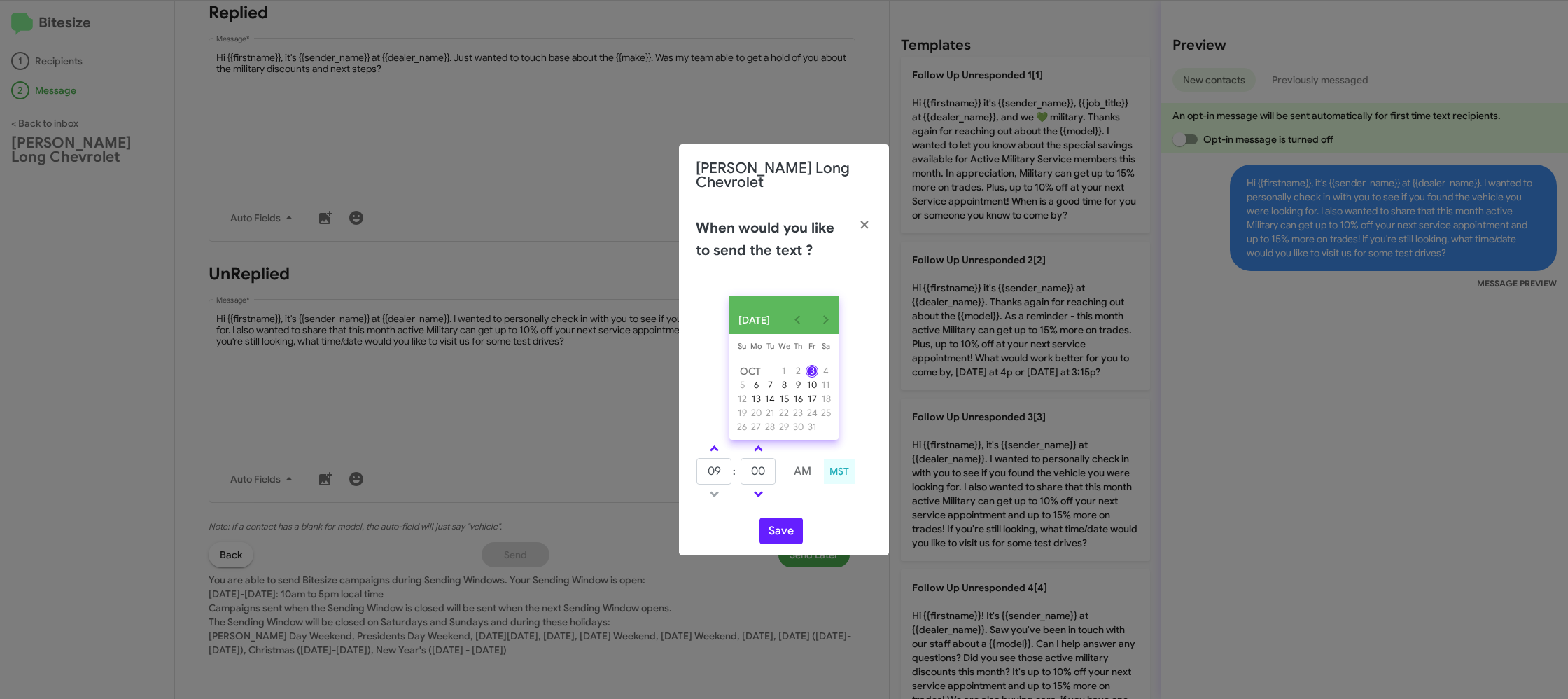
drag, startPoint x: 718, startPoint y: 450, endPoint x: 752, endPoint y: 463, distance: 36.4
click at [720, 449] on link at bounding box center [714, 448] width 25 height 16
type input "10"
click at [752, 463] on input "00" at bounding box center [757, 472] width 35 height 27
drag, startPoint x: 752, startPoint y: 463, endPoint x: 779, endPoint y: 465, distance: 27.1
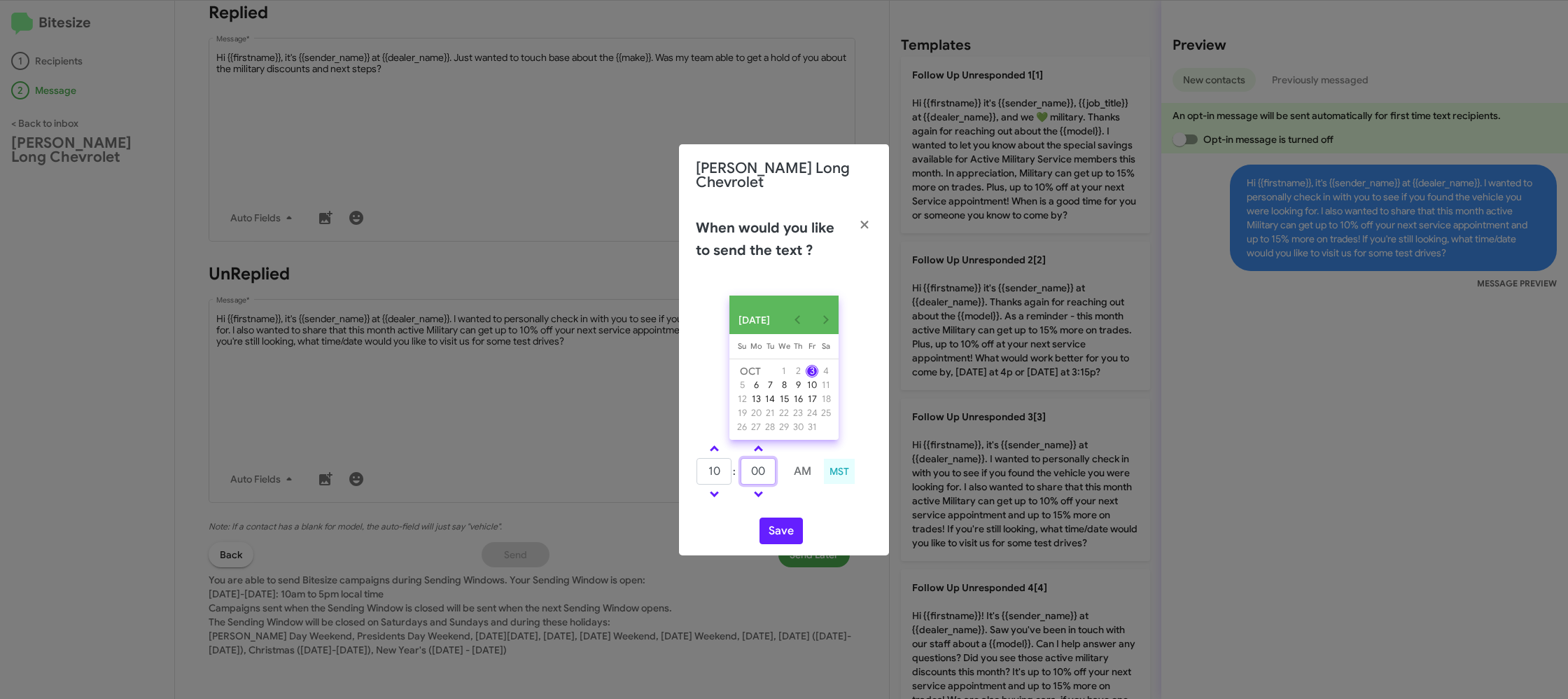
click at [752, 464] on input "00" at bounding box center [757, 472] width 35 height 27
type input "5"
type input "59"
drag, startPoint x: 836, startPoint y: 491, endPoint x: 830, endPoint y: 504, distance: 14.3
click at [835, 491] on div "10 : 59 AM MST" at bounding box center [784, 473] width 198 height 67
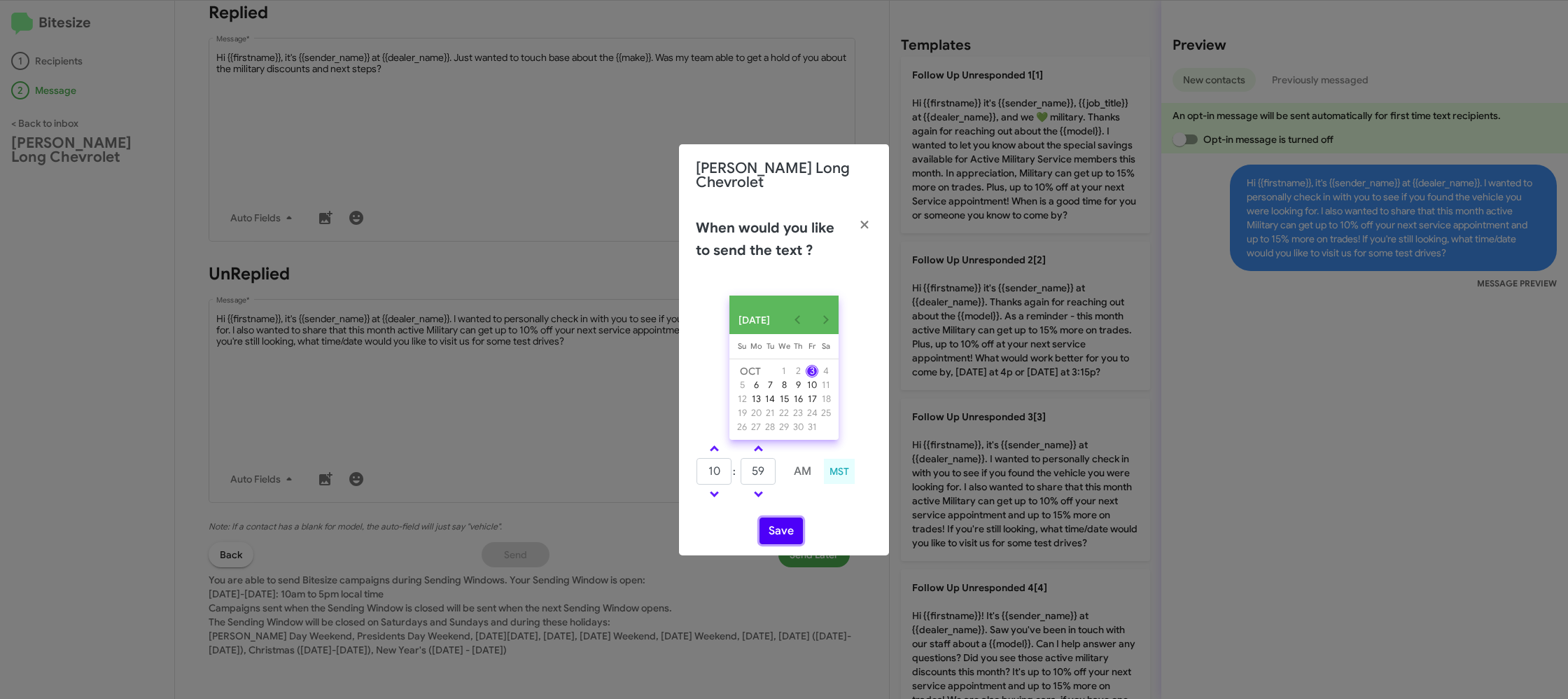
click at [788, 521] on button "Save" at bounding box center [781, 531] width 43 height 27
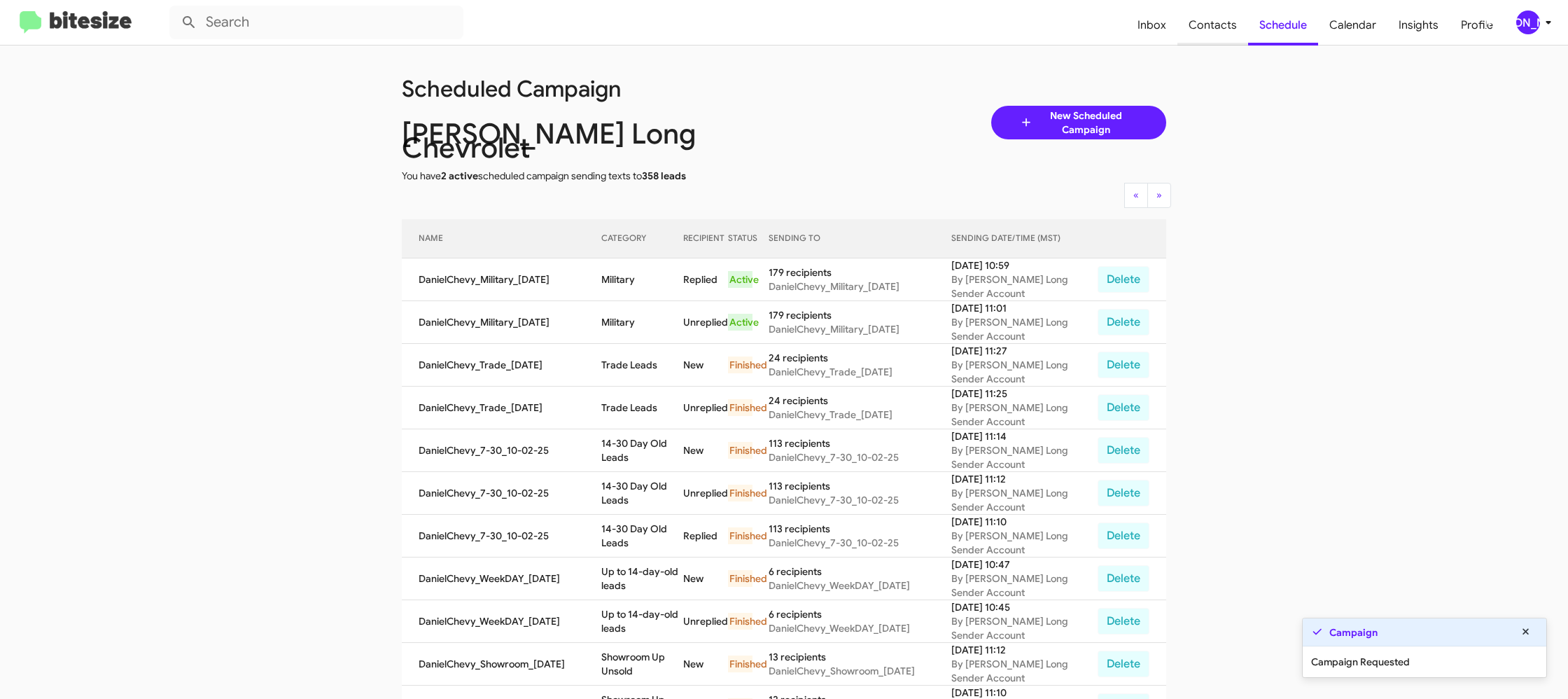
click at [1227, 34] on span "Contacts" at bounding box center [1213, 25] width 71 height 40
type input "in:groups"
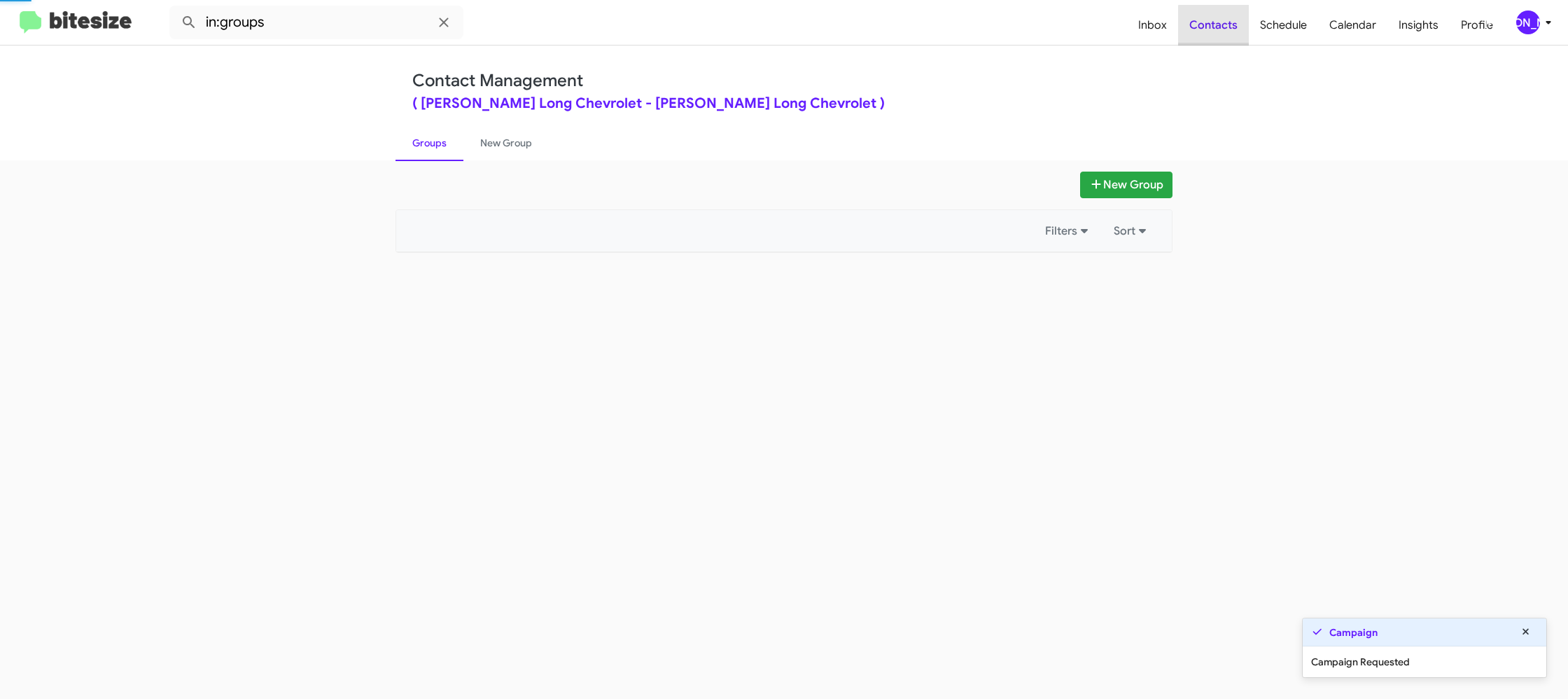
click at [1227, 34] on span "Contacts" at bounding box center [1213, 25] width 71 height 40
drag, startPoint x: 1227, startPoint y: 34, endPoint x: 499, endPoint y: 261, distance: 762.6
click at [1227, 34] on span "Contacts" at bounding box center [1213, 25] width 71 height 40
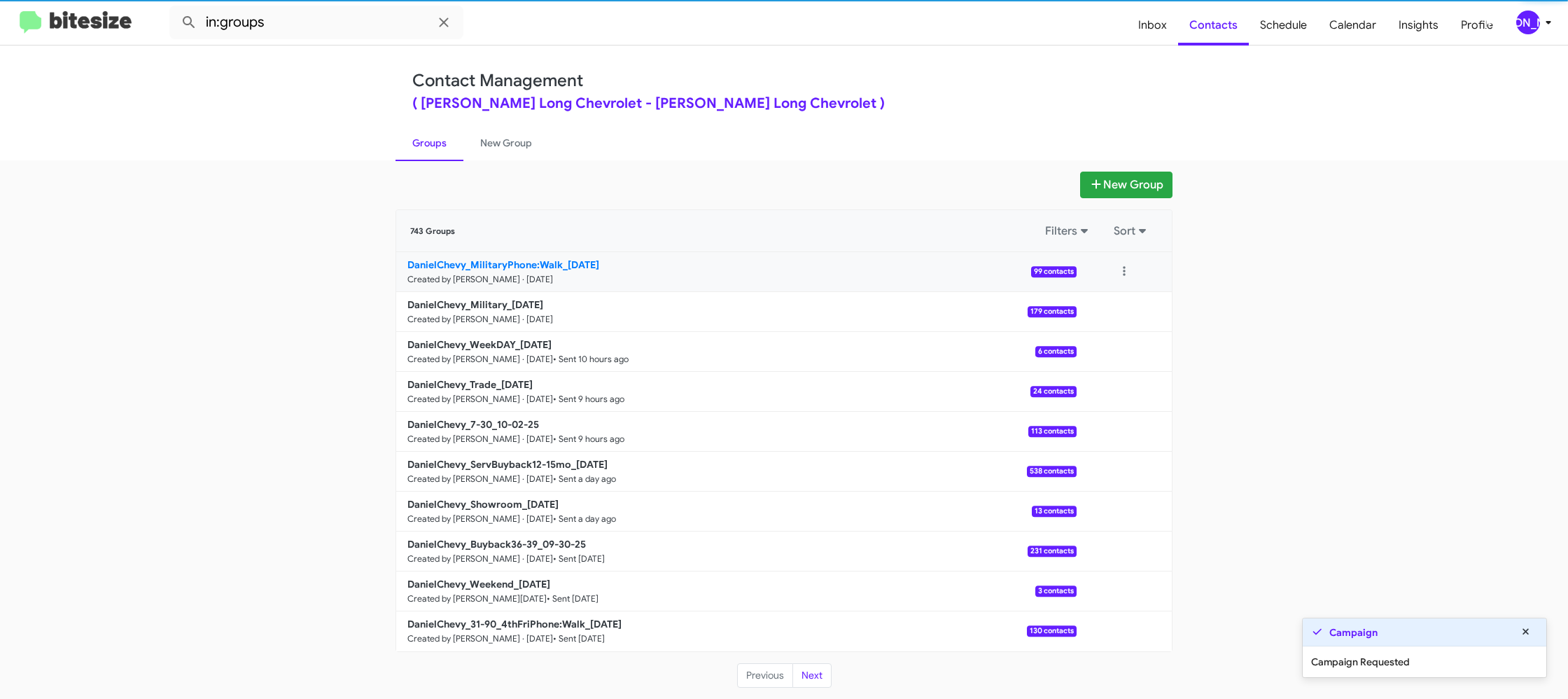
click at [491, 272] on link "DanielChevy_MilitaryPhone:Walk_10-03-25 Created by Jason Apdua · Oct 3, 2025 99…" at bounding box center [736, 272] width 680 height 40
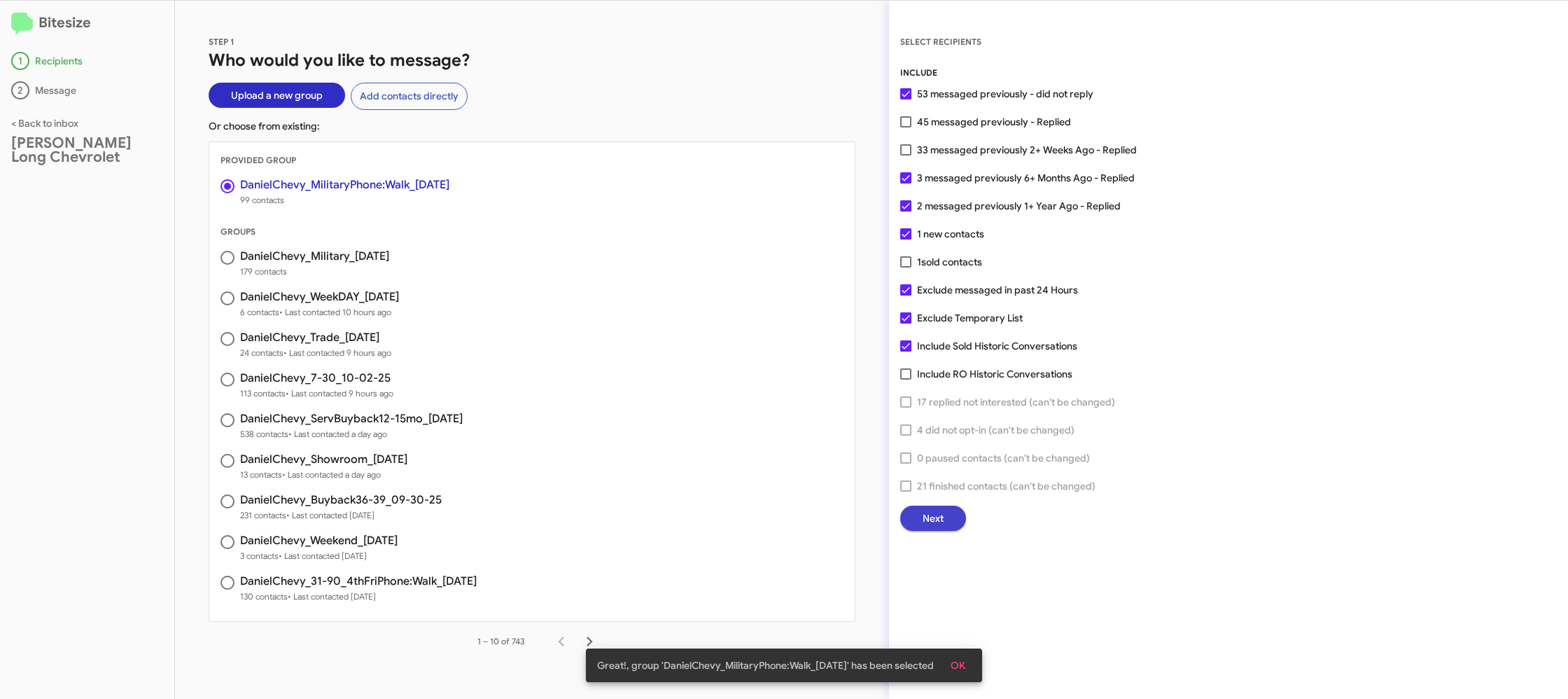
click at [931, 529] on span "Next" at bounding box center [933, 518] width 21 height 25
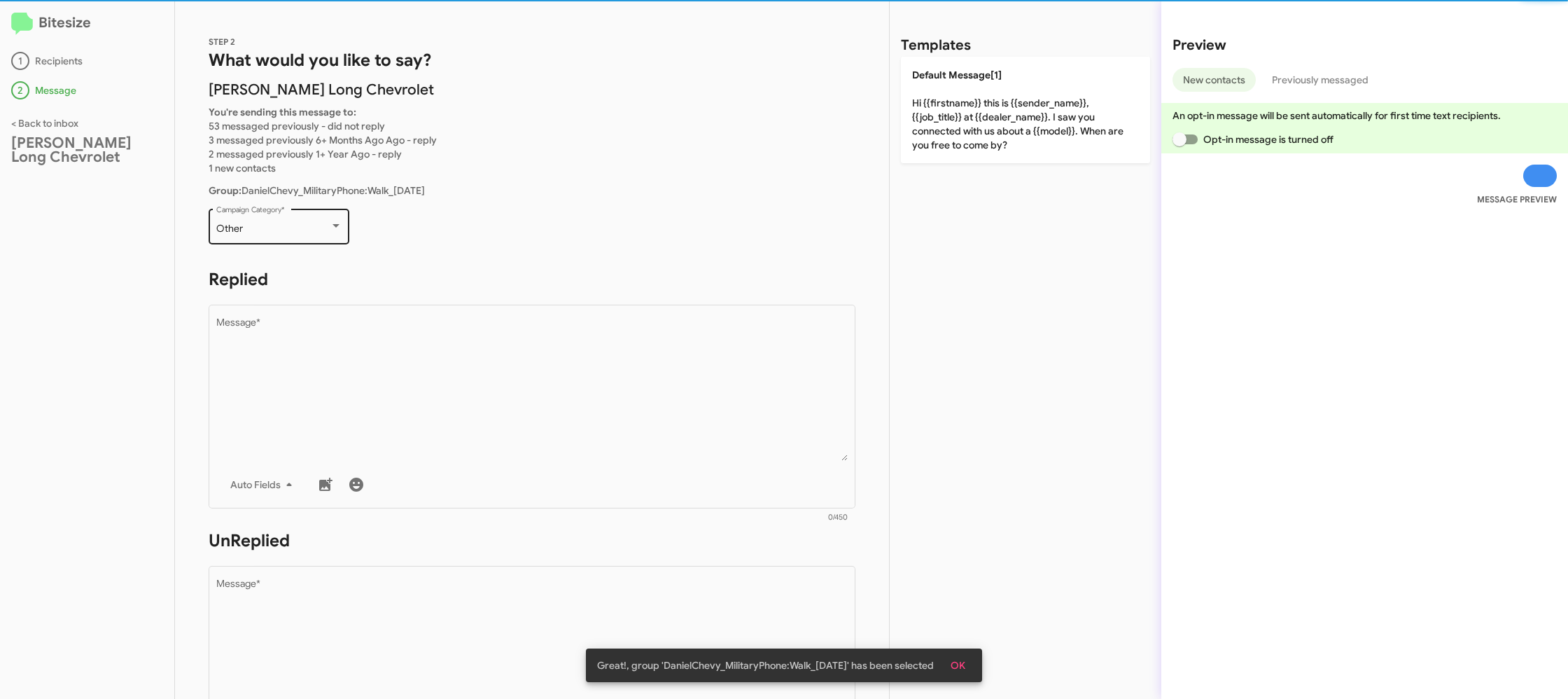
click at [299, 239] on div "Other Campaign Category *" at bounding box center [280, 225] width 126 height 38
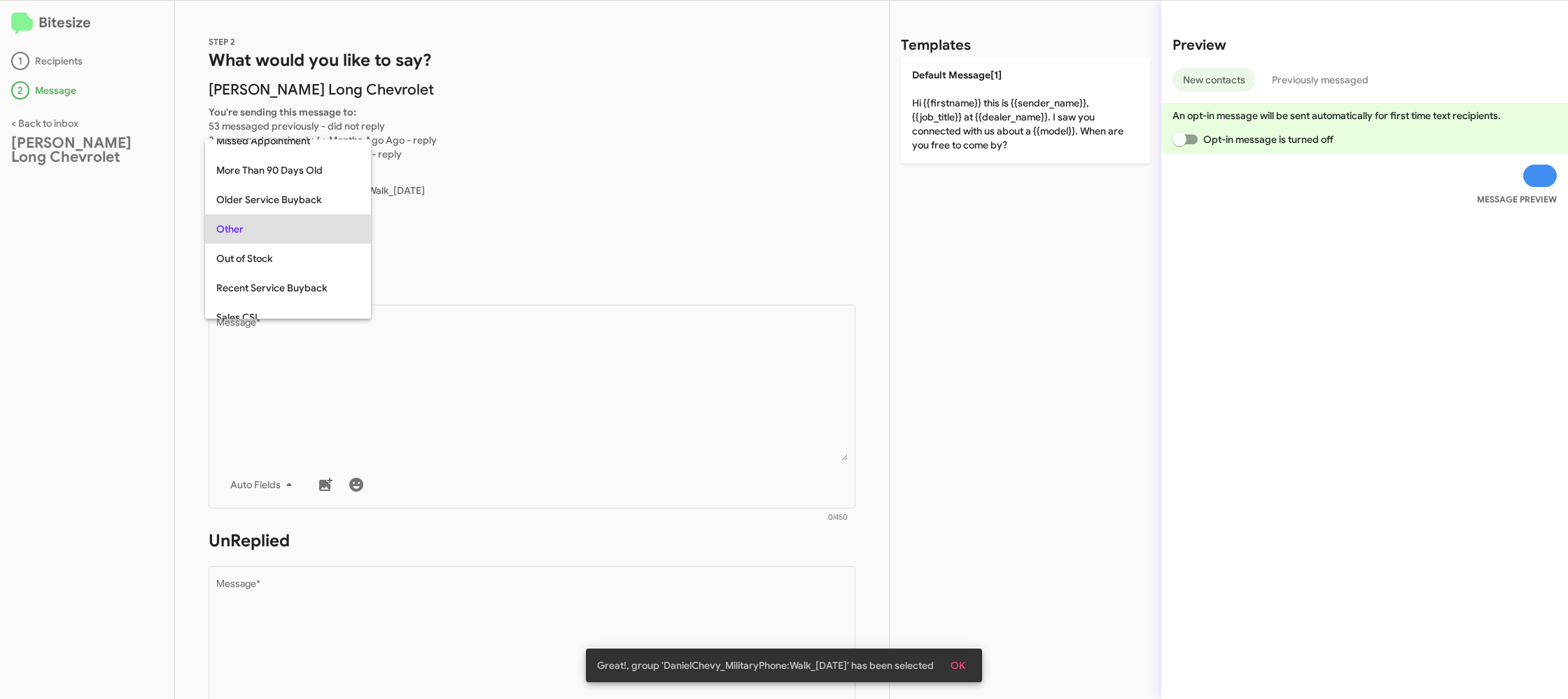
scroll to position [265, 0]
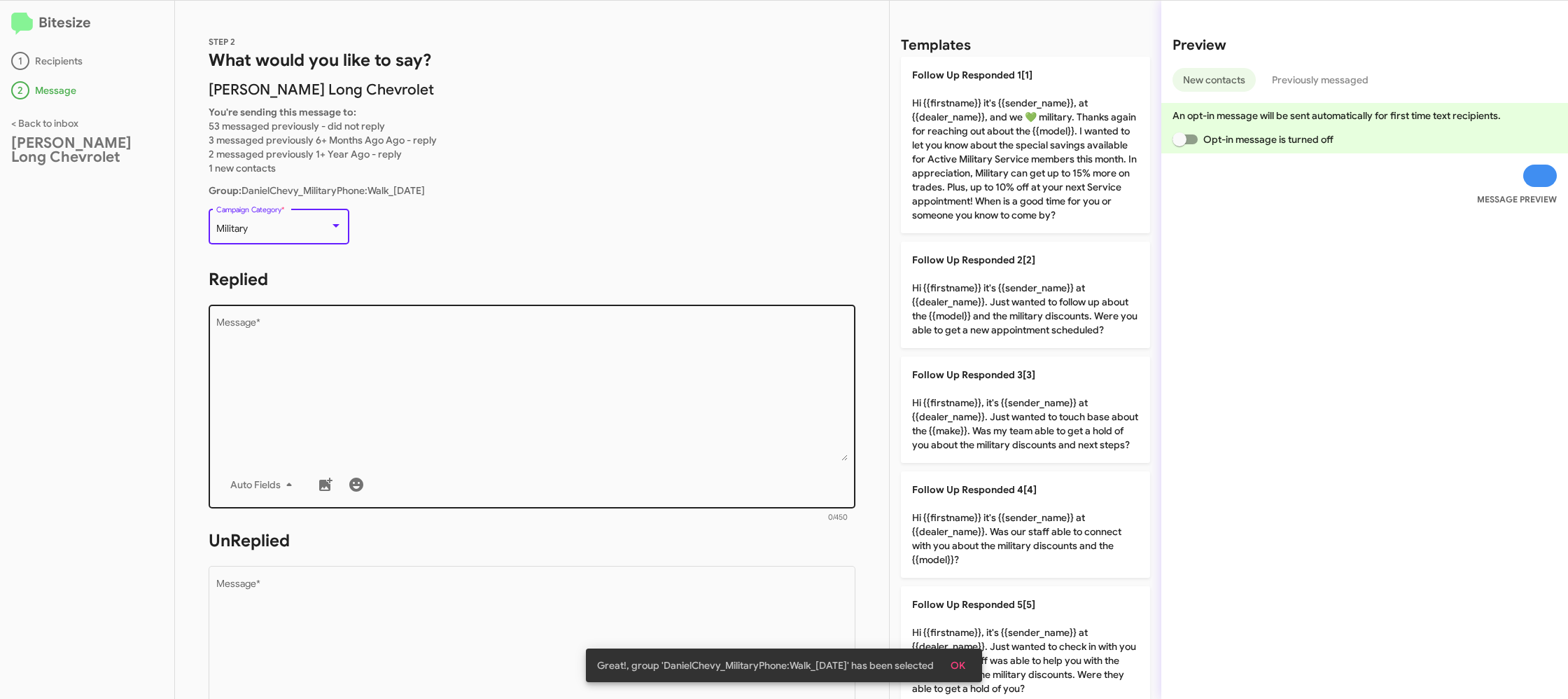
click at [350, 339] on textarea "Message *" at bounding box center [532, 390] width 632 height 143
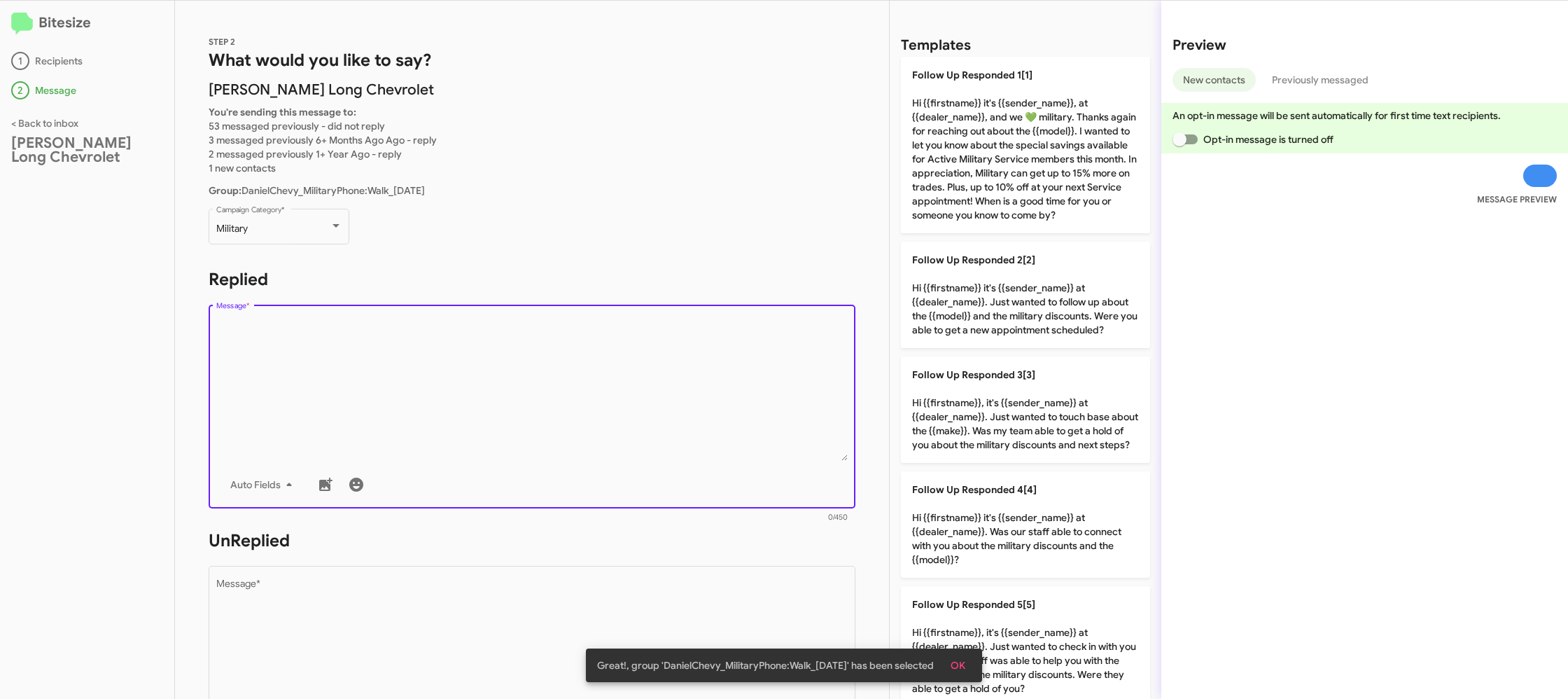
drag, startPoint x: 367, startPoint y: 346, endPoint x: 934, endPoint y: 351, distance: 567.0
click at [386, 343] on textarea "Message *" at bounding box center [532, 390] width 632 height 143
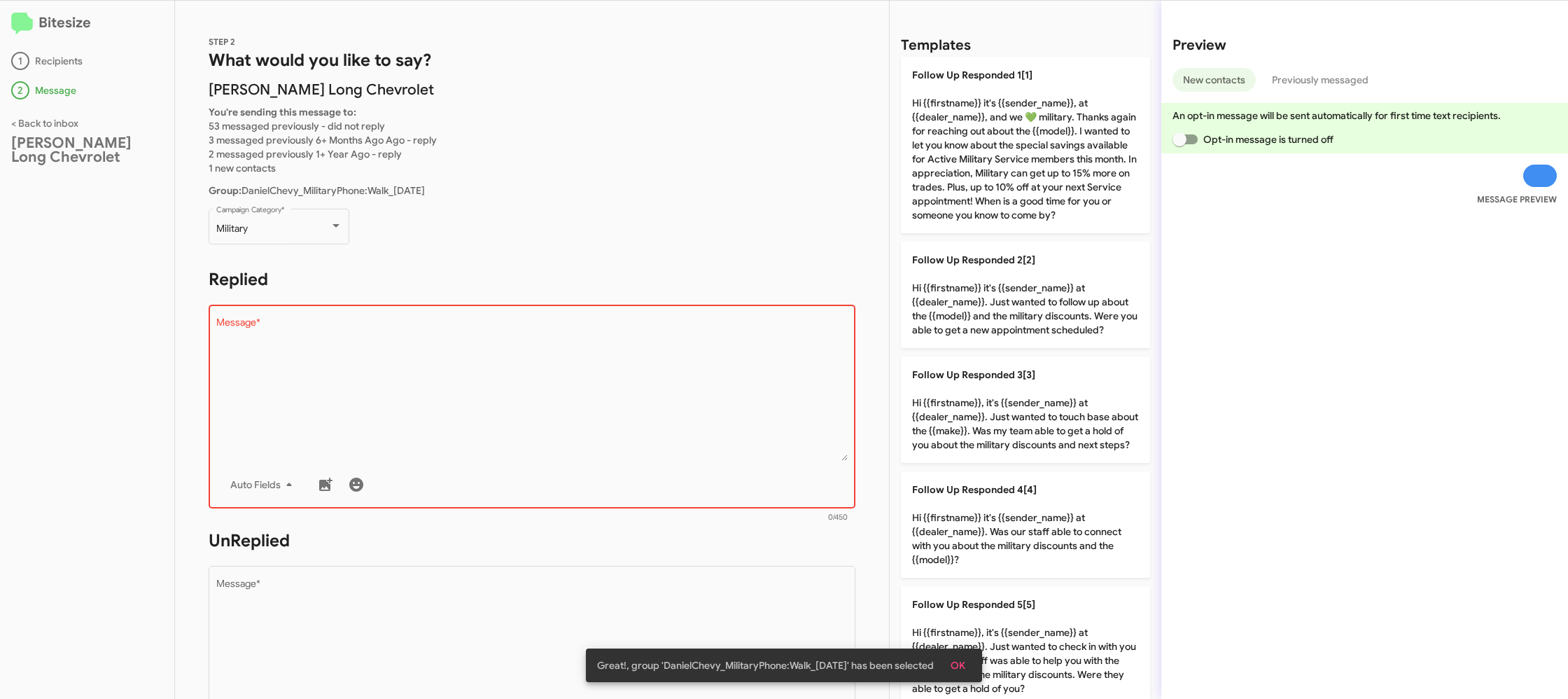
drag, startPoint x: 1046, startPoint y: 409, endPoint x: 873, endPoint y: 465, distance: 181.8
click at [1037, 408] on p "Follow Up Responded 3[3] Hi {{firstname}}, it's {{sender_name}} at {{dealer_nam…" at bounding box center [1025, 409] width 249 height 106
type textarea "Hi {{firstname}}, it's {{sender_name}} at {{dealer_name}}. Just wanted to touch…"
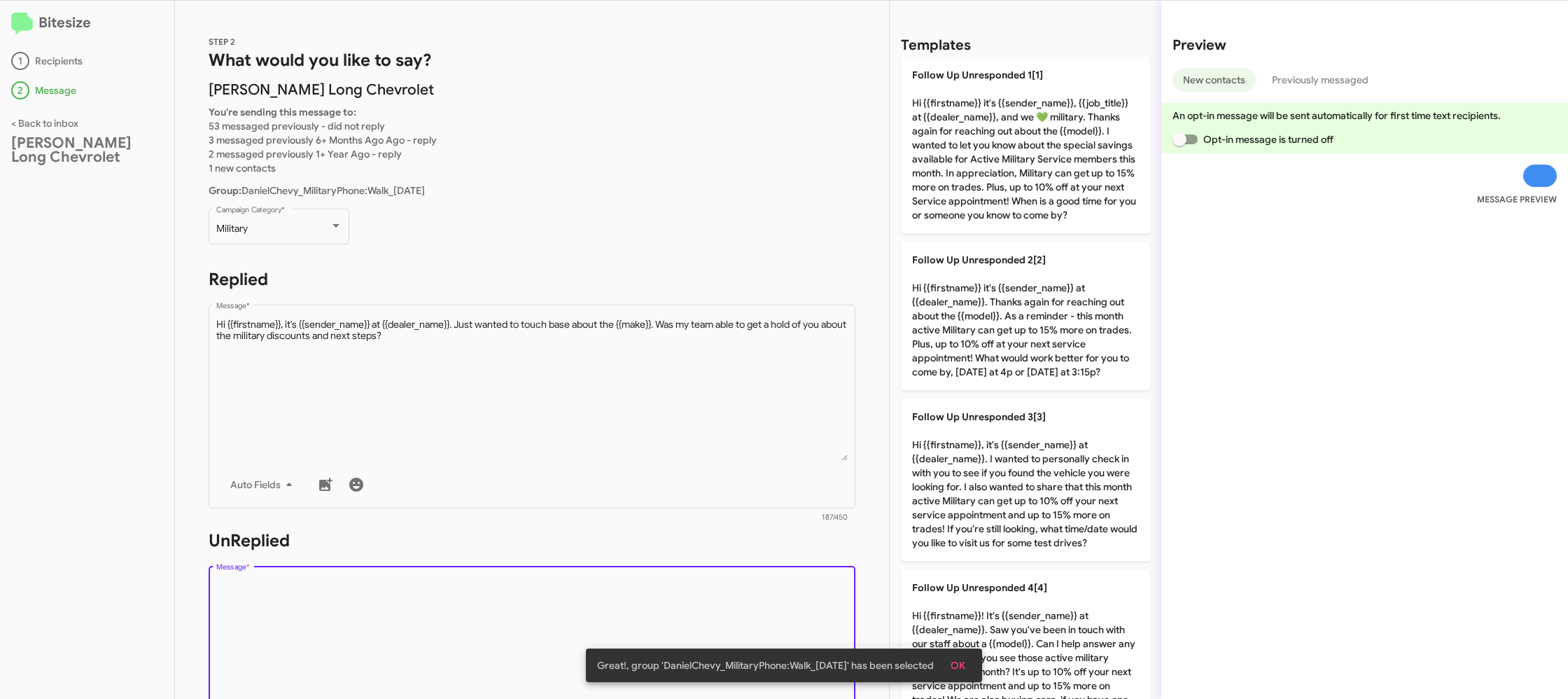
click at [634, 603] on textarea "Message *" at bounding box center [532, 651] width 632 height 143
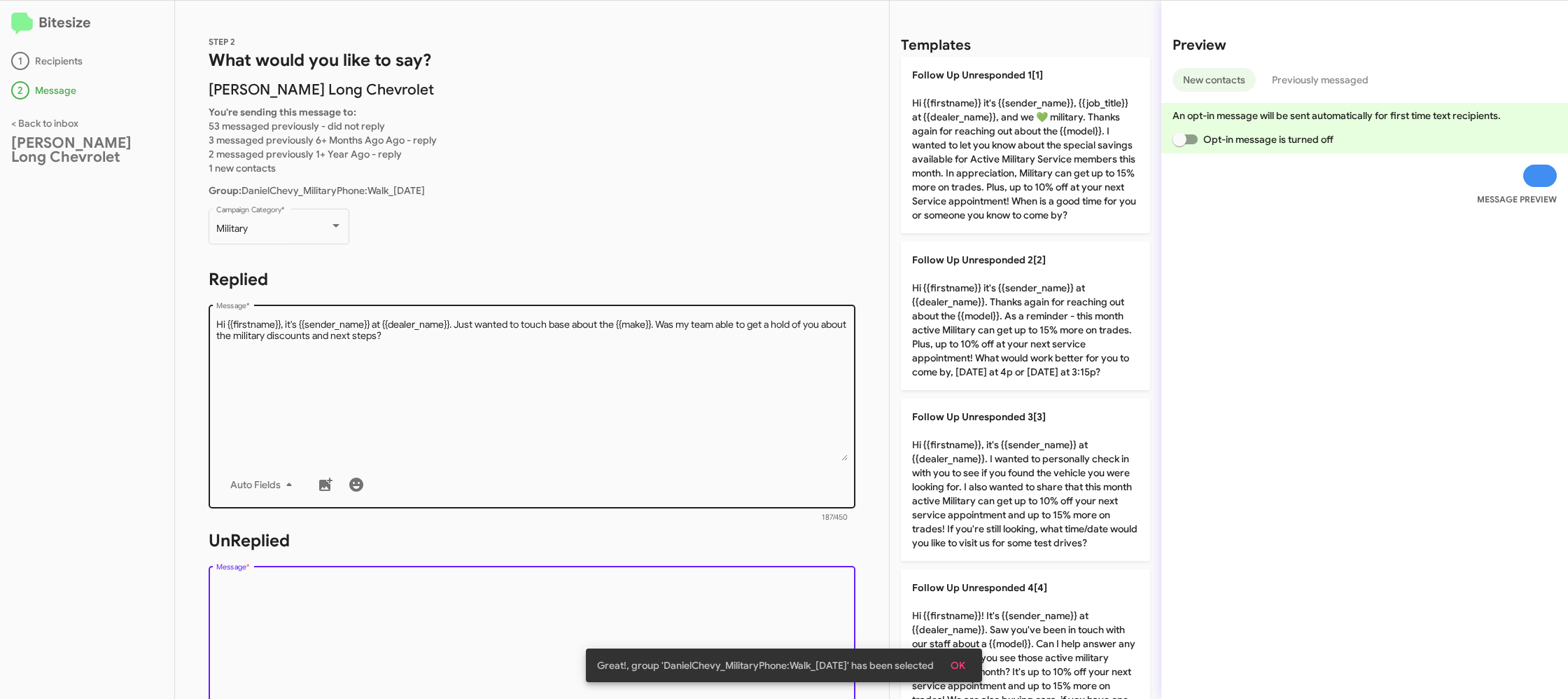
drag, startPoint x: 630, startPoint y: 606, endPoint x: 845, endPoint y: 409, distance: 291.6
click at [628, 592] on textarea "Message *" at bounding box center [532, 651] width 632 height 143
drag, startPoint x: 1029, startPoint y: 453, endPoint x: 670, endPoint y: 331, distance: 379.2
click at [1010, 445] on p "Follow Up Unresponded 3[3] Hi {{firstname}}, it's {{sender_name}} at {{dealer_n…" at bounding box center [1025, 479] width 249 height 162
type textarea "Hi {{firstname}}, it's {{sender_name}} at {{dealer_name}}. I wanted to personal…"
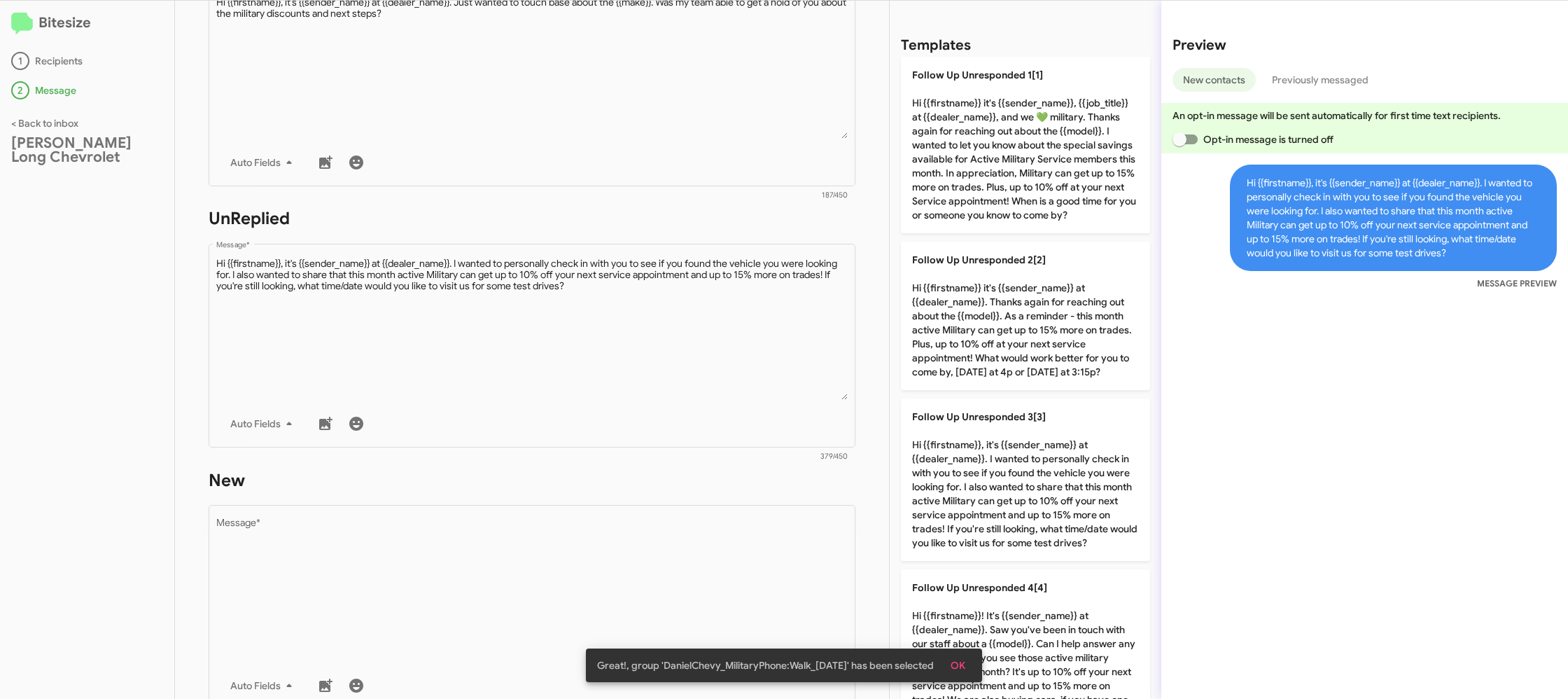
scroll to position [528, 0]
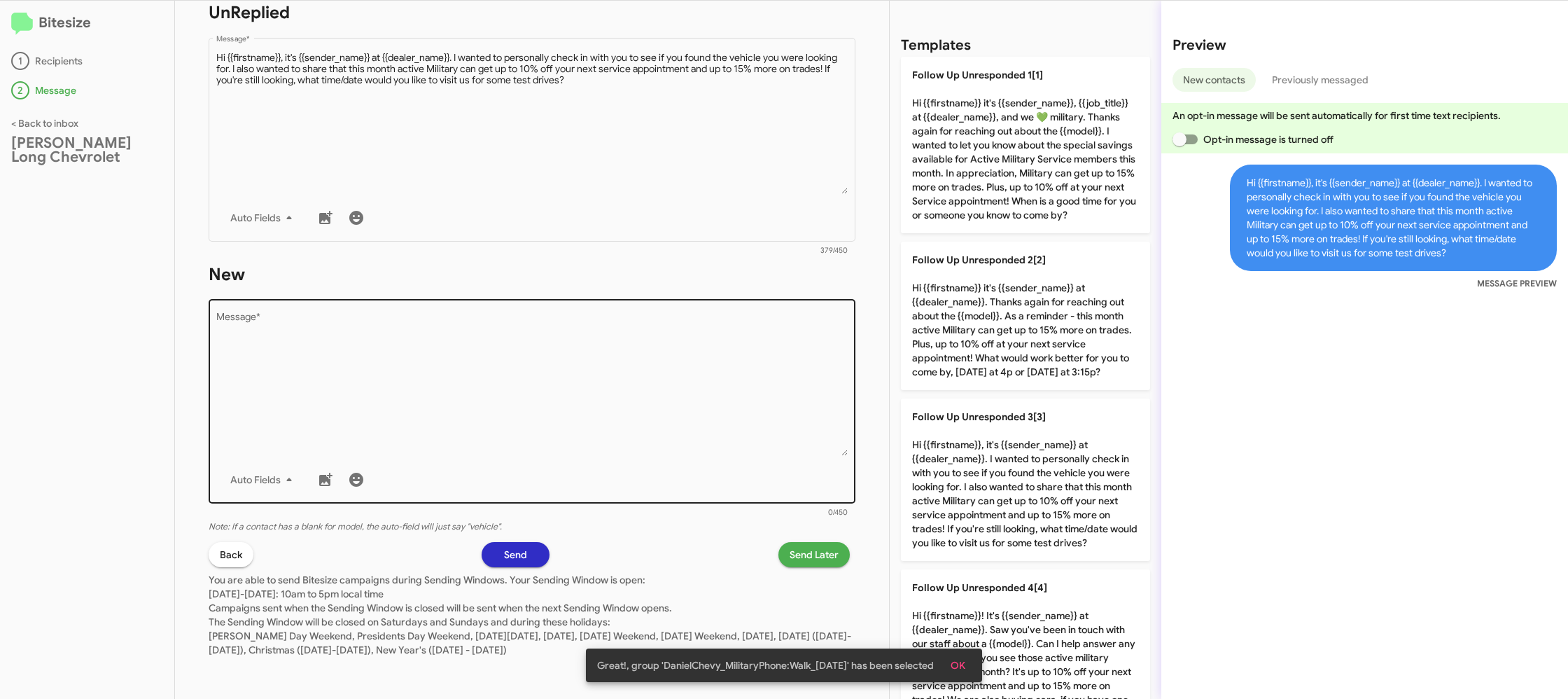
click at [728, 424] on textarea "Message *" at bounding box center [532, 385] width 632 height 143
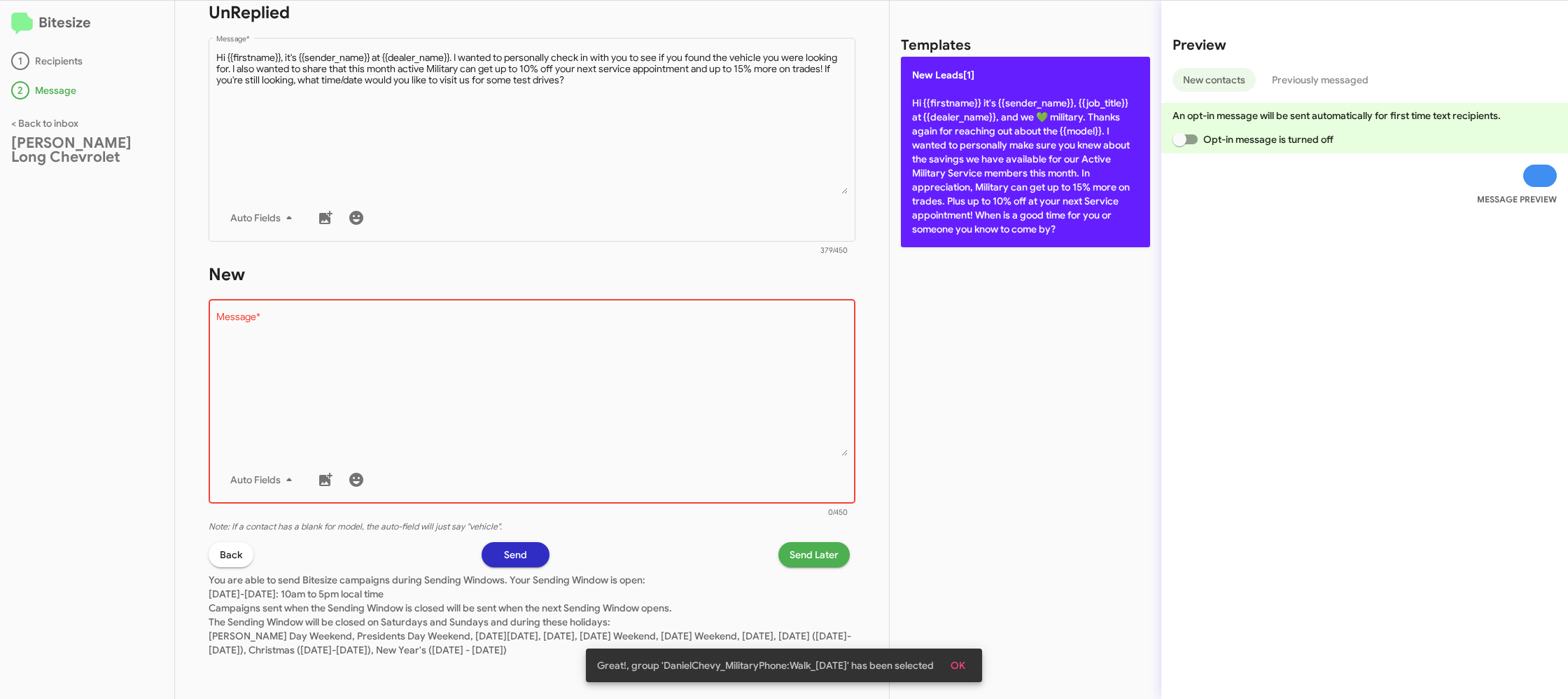
click at [950, 170] on p "New Leads[1] Hi {{firstname}} it's {{sender_name}}, {{job_title}} at {{dealer_n…" at bounding box center [1025, 152] width 249 height 191
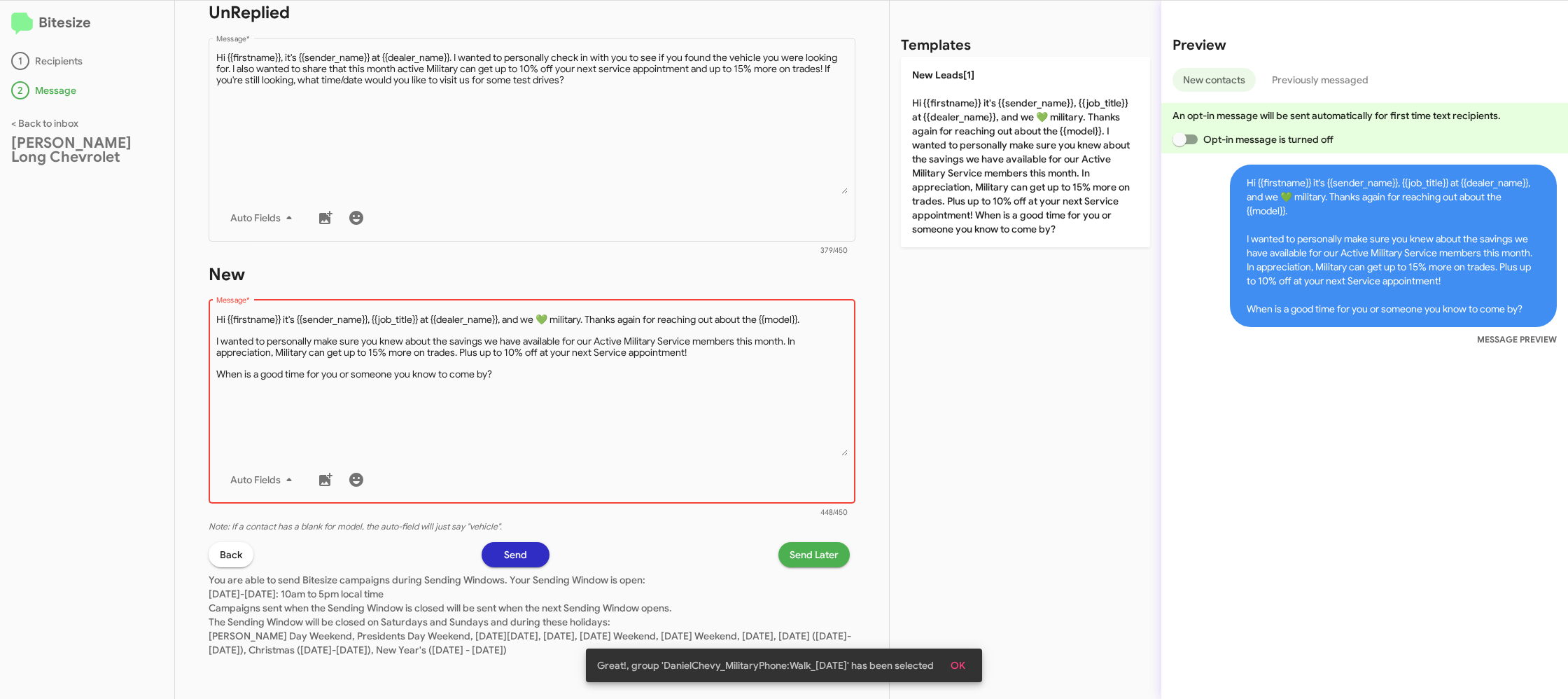
click at [813, 558] on span "Send Later" at bounding box center [813, 555] width 49 height 25
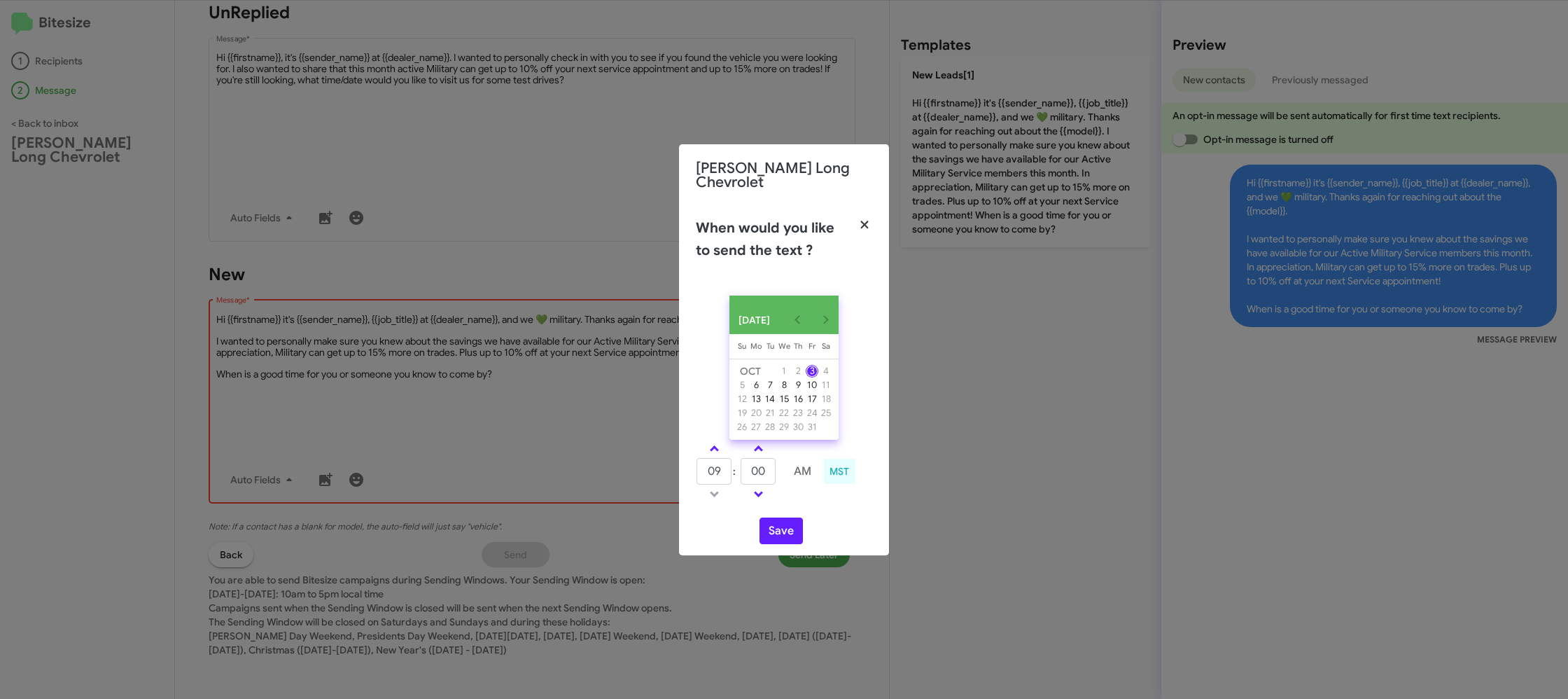
click at [864, 218] on icon "button" at bounding box center [864, 225] width 16 height 13
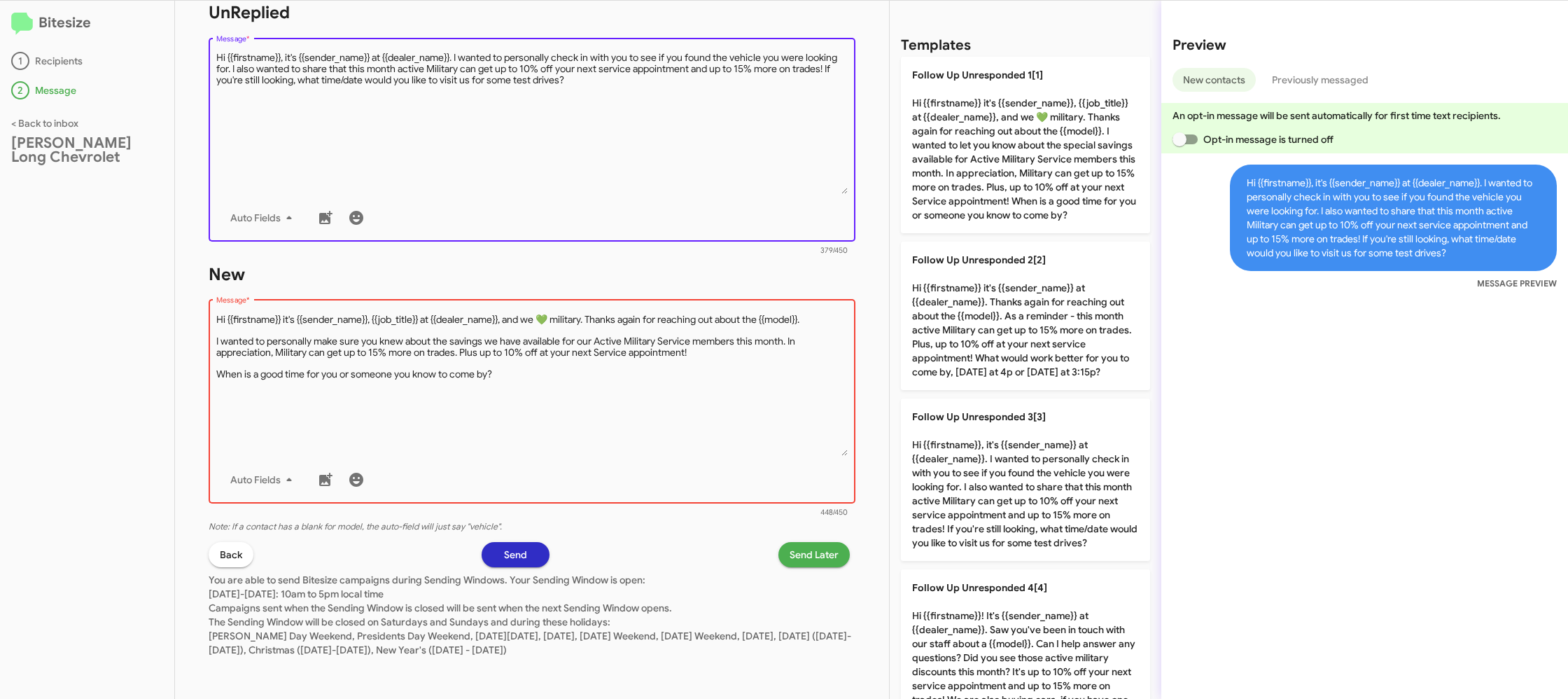
click at [585, 192] on textarea "Message *" at bounding box center [532, 123] width 632 height 143
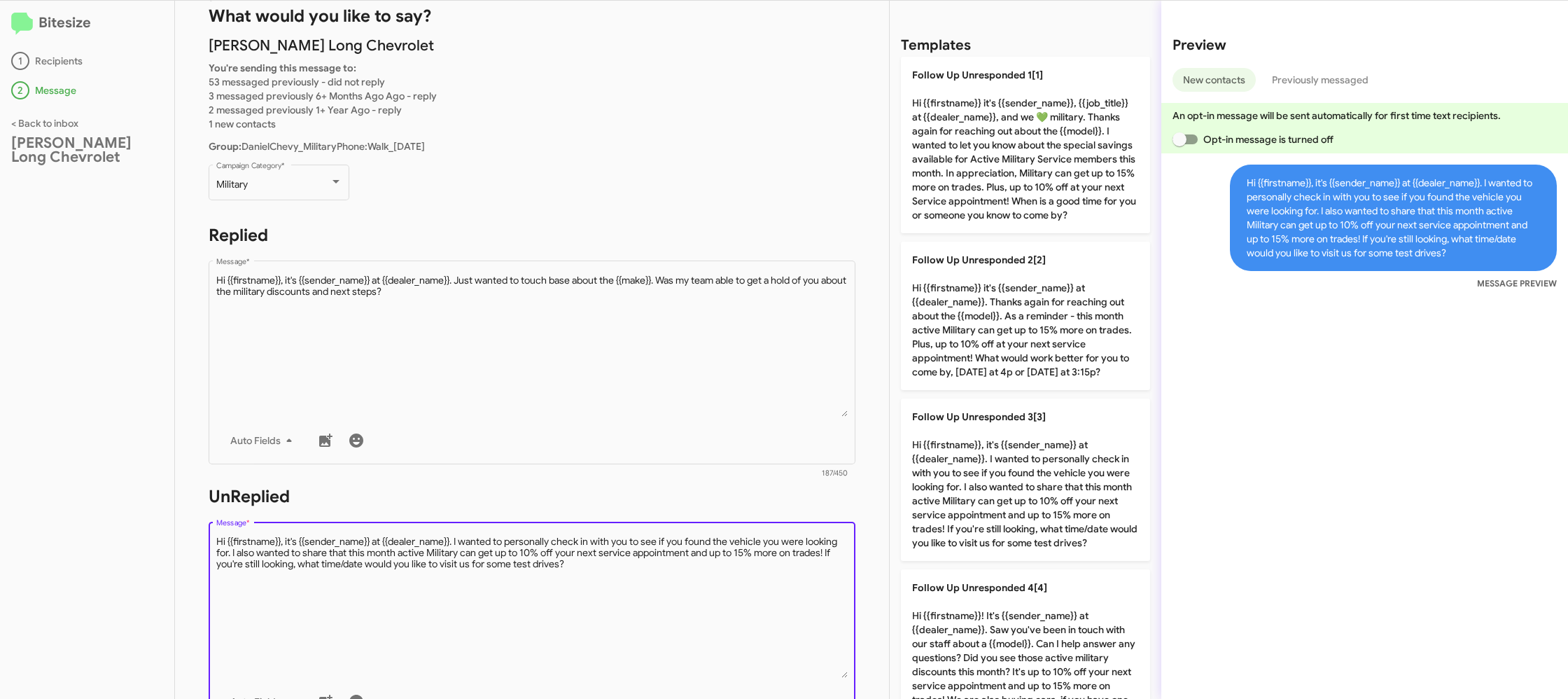
scroll to position [0, 0]
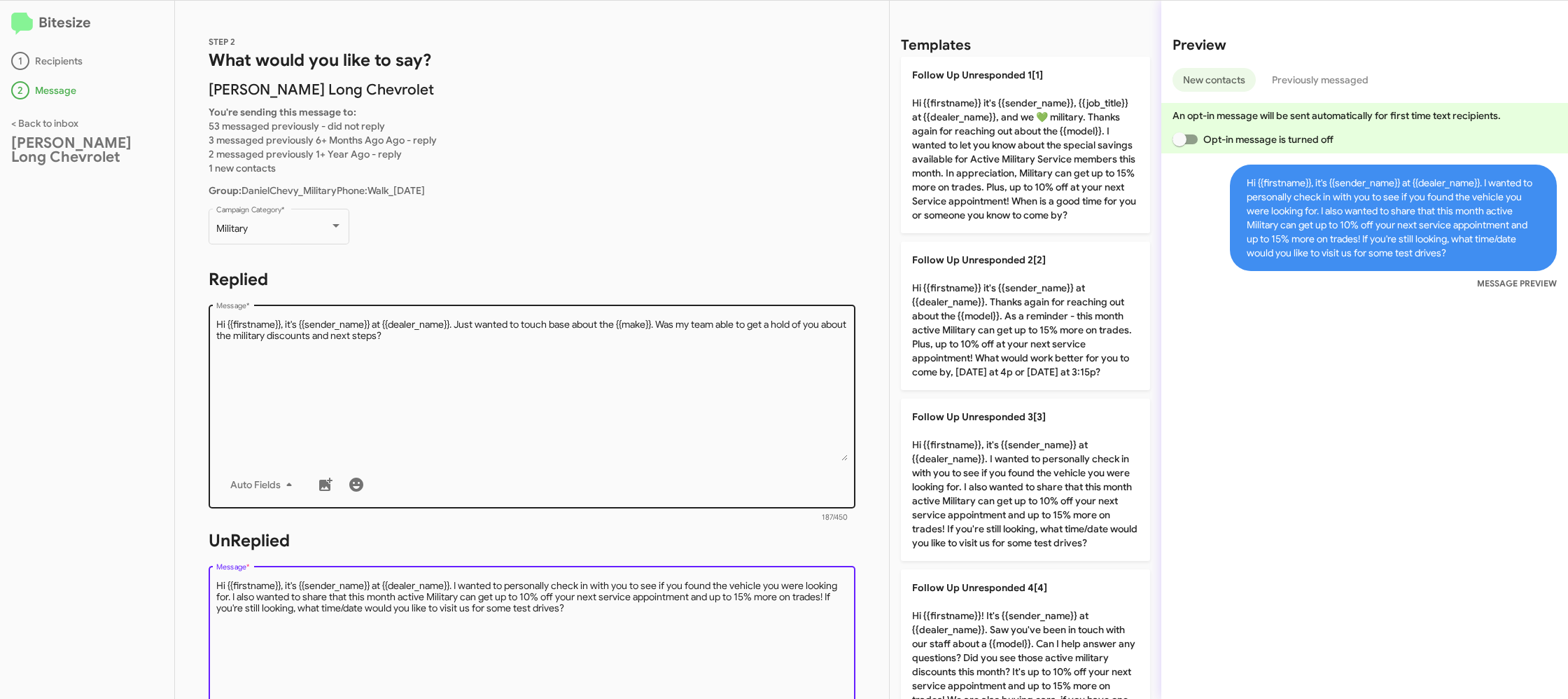
click at [503, 334] on textarea "Message *" at bounding box center [532, 390] width 632 height 143
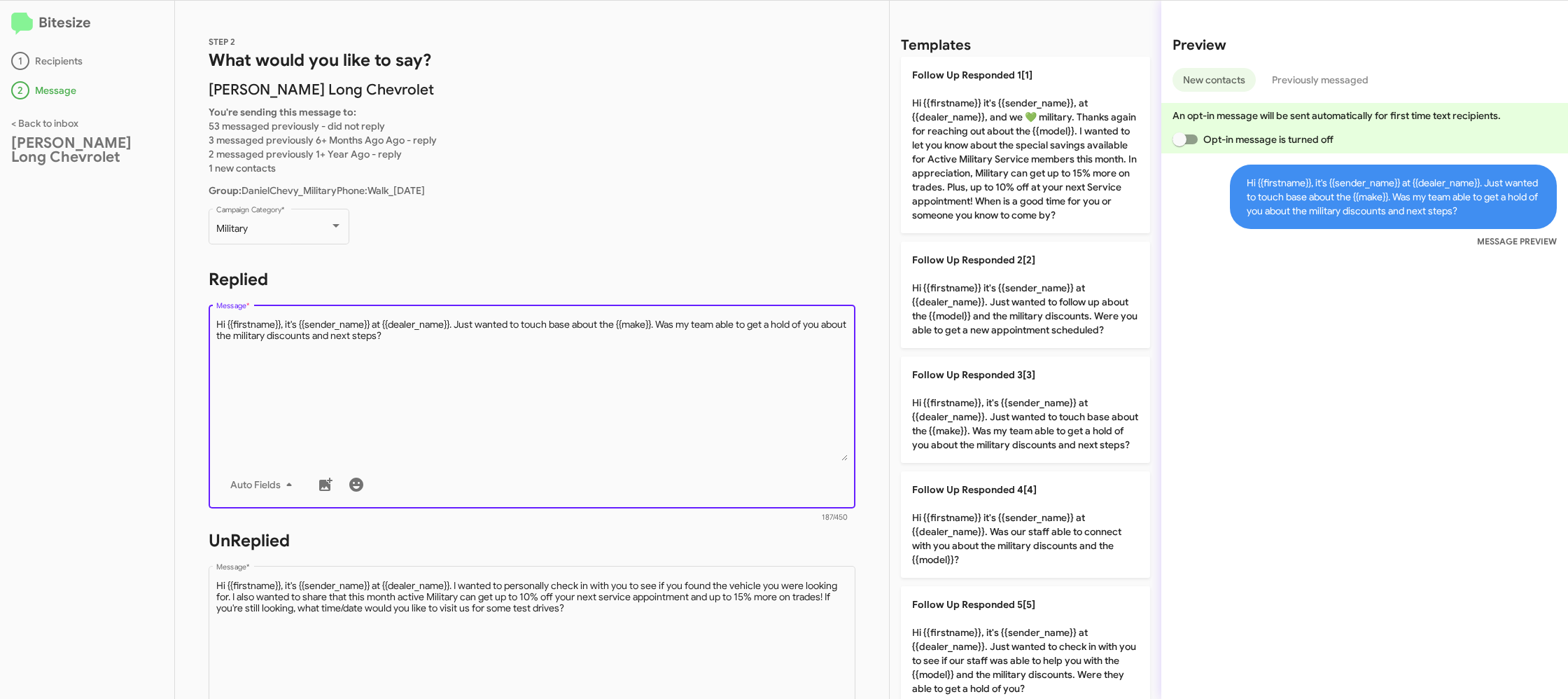
click at [503, 334] on textarea "Message *" at bounding box center [532, 390] width 632 height 143
click at [510, 327] on textarea "Message *" at bounding box center [532, 390] width 632 height 143
drag, startPoint x: 964, startPoint y: 414, endPoint x: 663, endPoint y: 404, distance: 301.2
click at [961, 412] on p "Follow Up Responded 3[3] Hi {{firstname}}, it's {{sender_name}} at {{dealer_nam…" at bounding box center [1025, 409] width 249 height 106
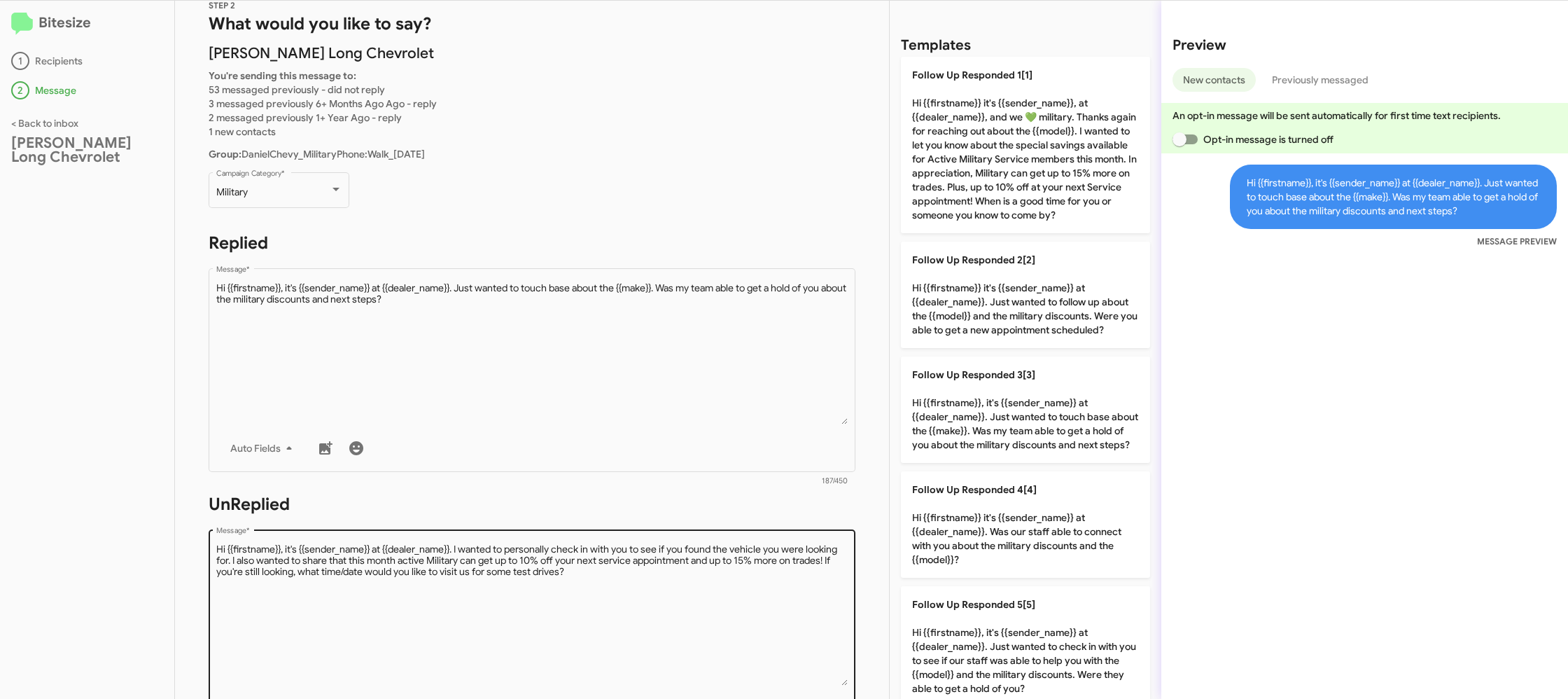
scroll to position [86, 0]
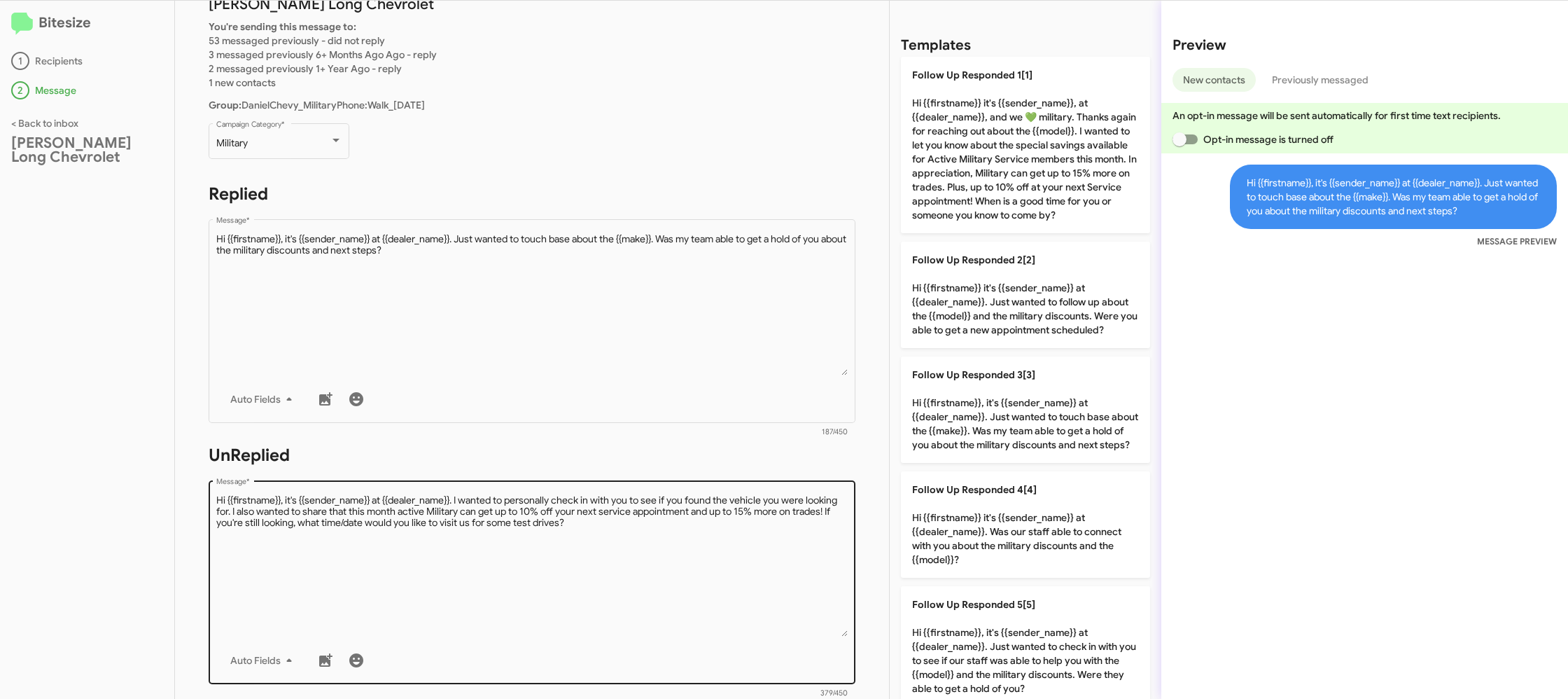
click at [723, 552] on textarea "Message *" at bounding box center [532, 565] width 632 height 143
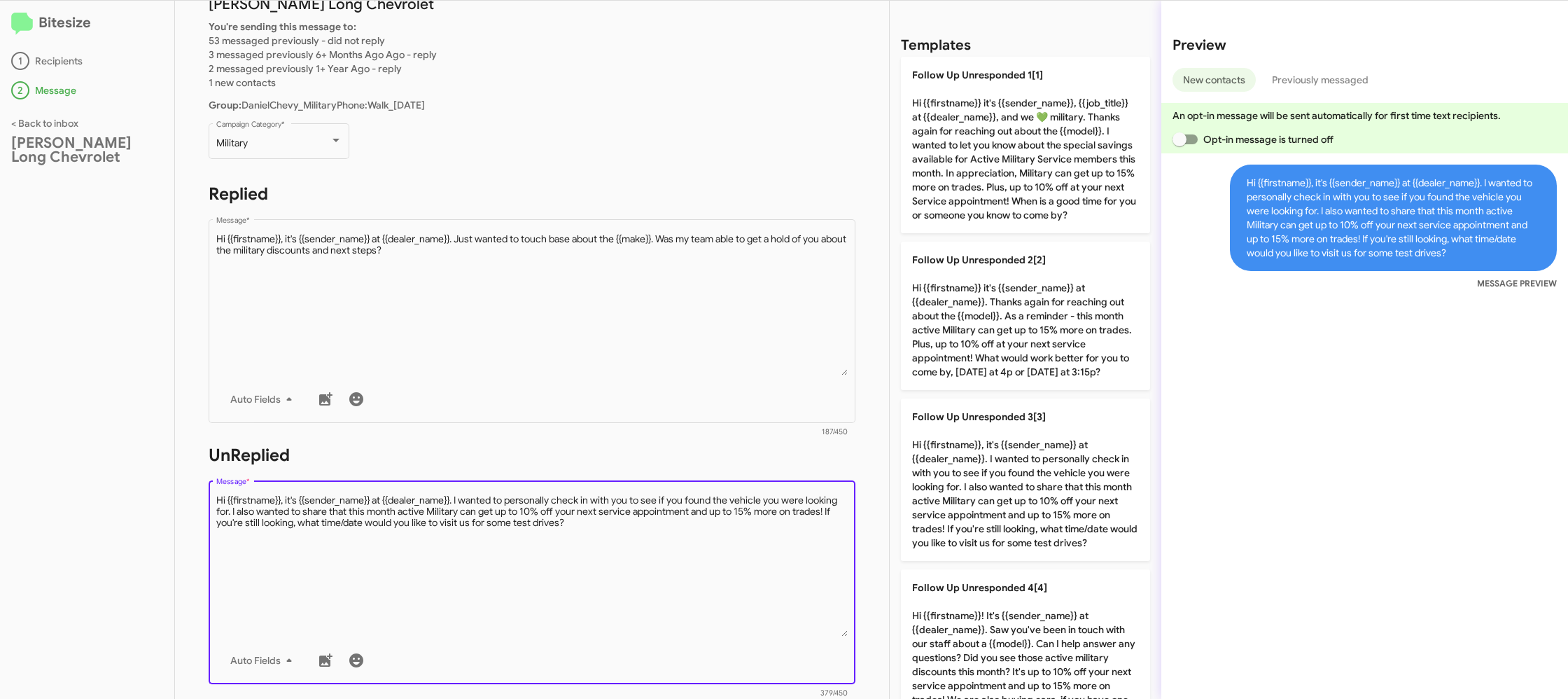
drag, startPoint x: 723, startPoint y: 552, endPoint x: 864, endPoint y: 517, distance: 145.3
click at [736, 545] on textarea "Message *" at bounding box center [532, 565] width 632 height 143
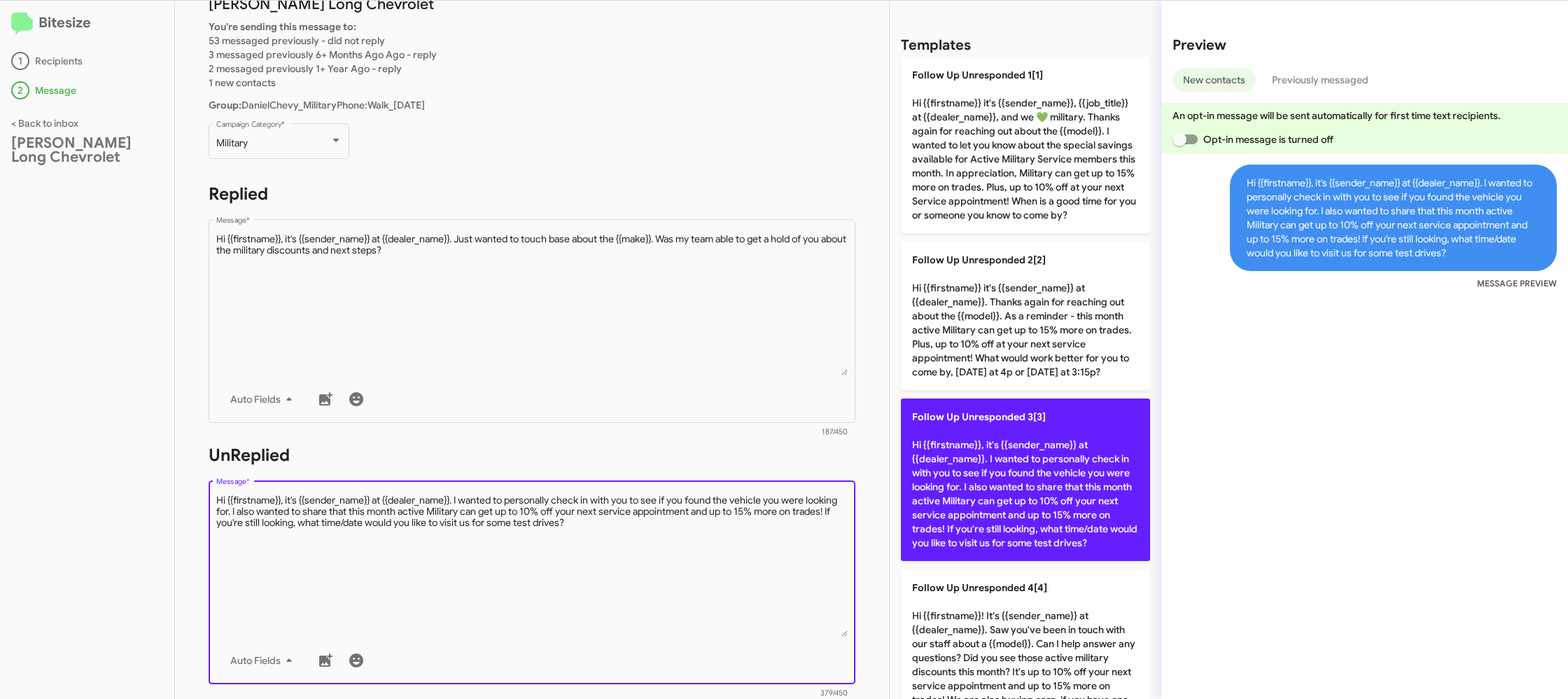
drag, startPoint x: 980, startPoint y: 490, endPoint x: 966, endPoint y: 482, distance: 16.1
click at [979, 489] on p "Follow Up Unresponded 3[3] Hi {{firstname}}, it's {{sender_name}} at {{dealer_n…" at bounding box center [1025, 479] width 249 height 162
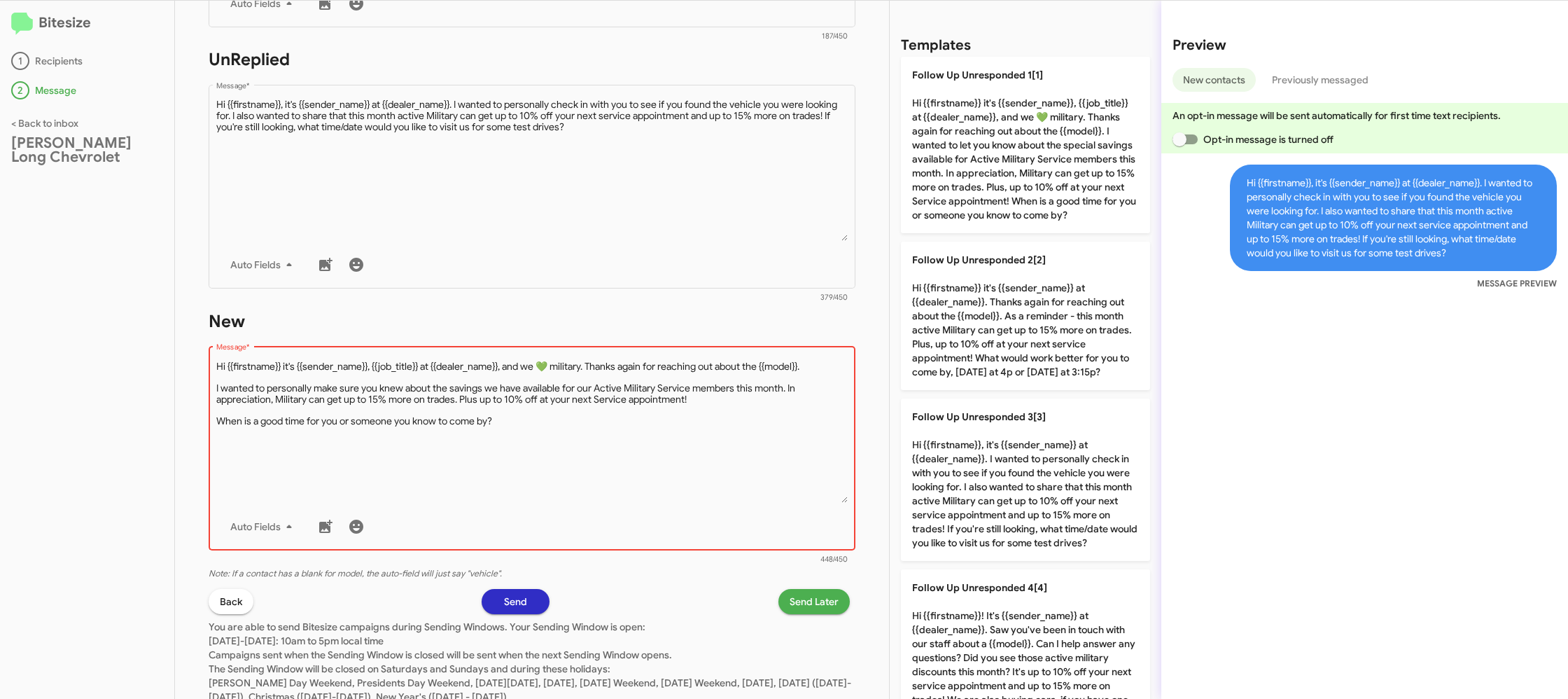
scroll to position [528, 0]
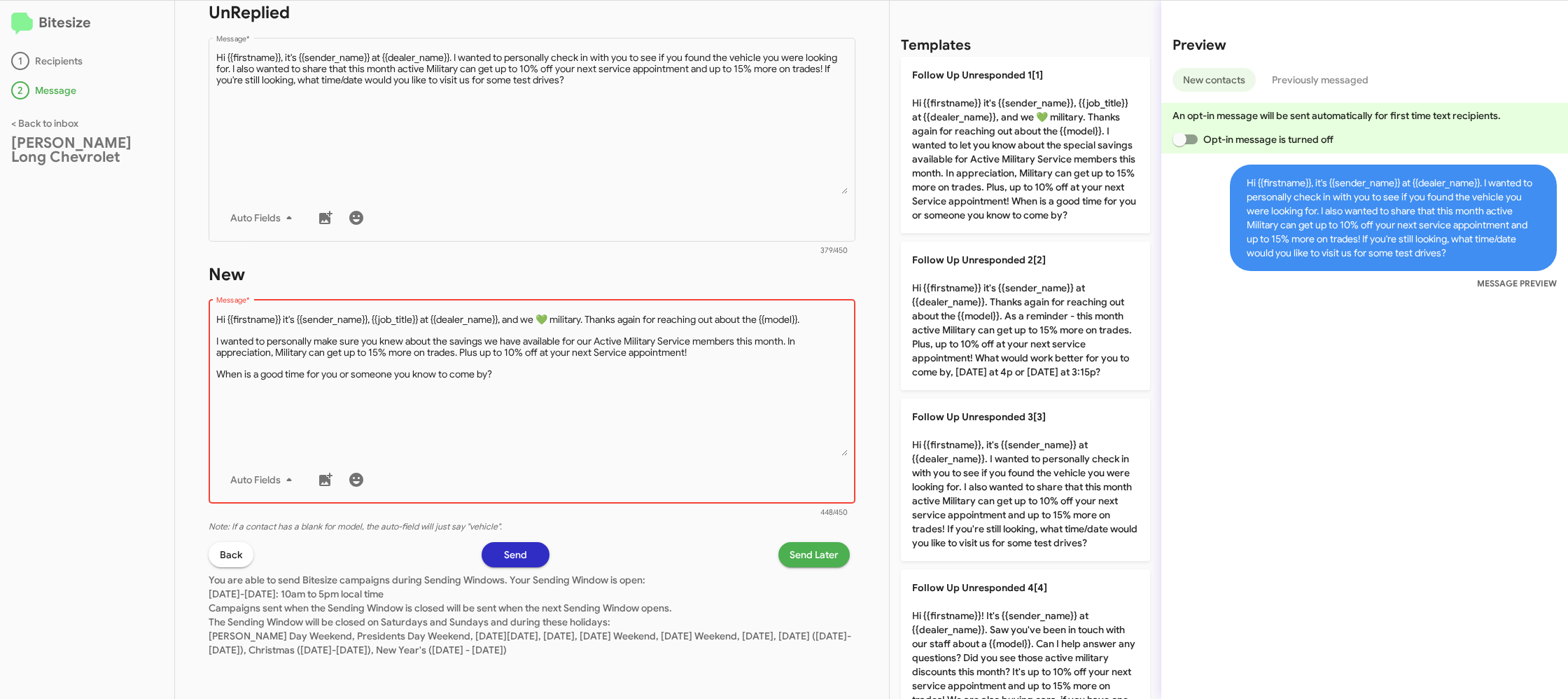
click at [714, 381] on textarea "Message *" at bounding box center [532, 385] width 632 height 143
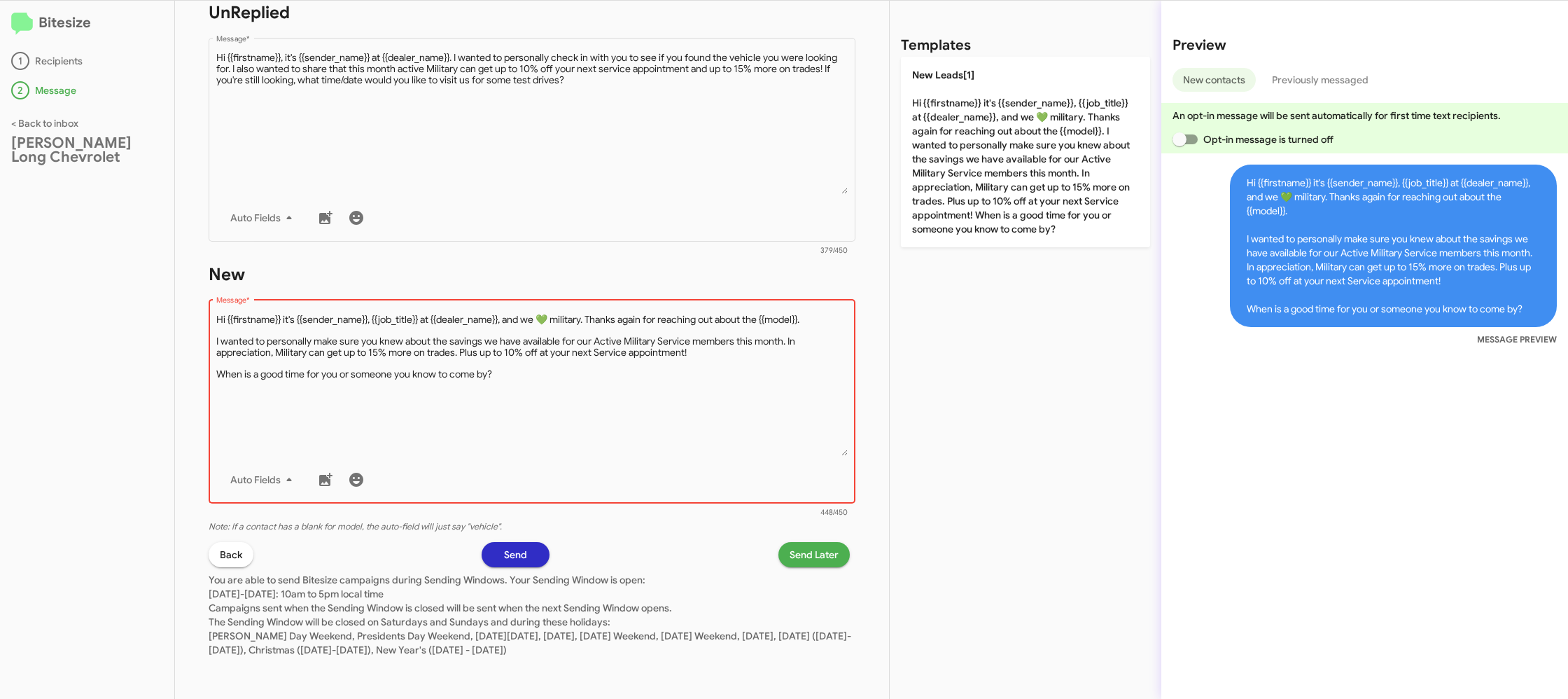
click at [714, 380] on textarea "Message *" at bounding box center [532, 385] width 632 height 143
drag, startPoint x: 714, startPoint y: 380, endPoint x: 765, endPoint y: 338, distance: 66.1
click at [733, 356] on textarea "Message *" at bounding box center [532, 385] width 632 height 143
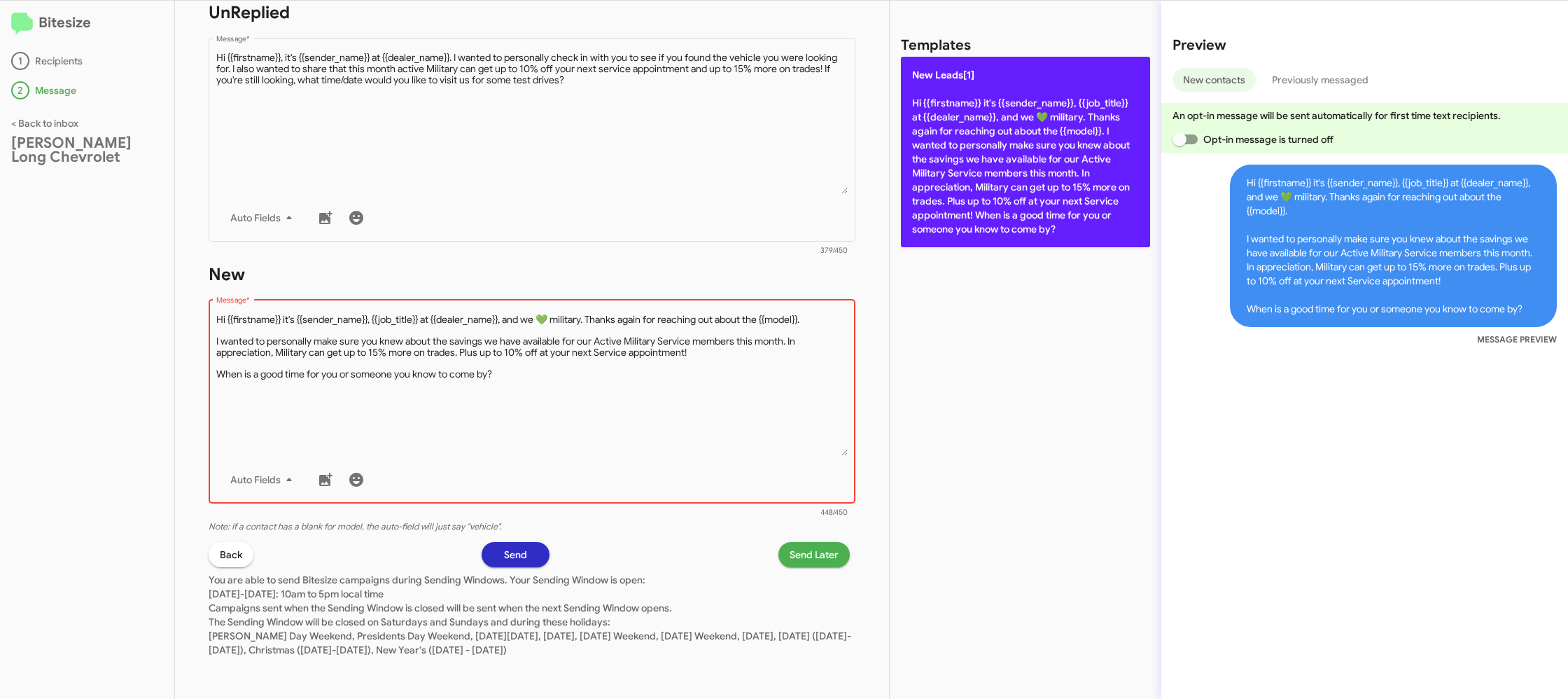
click at [949, 194] on p "New Leads[1] Hi {{firstname}} it's {{sender_name}}, {{job_title}} at {{dealer_n…" at bounding box center [1025, 152] width 249 height 191
type textarea "Hi {{firstname}} it's {{sender_name}}, {{job_title}} at {{dealer_name}}, and we…"
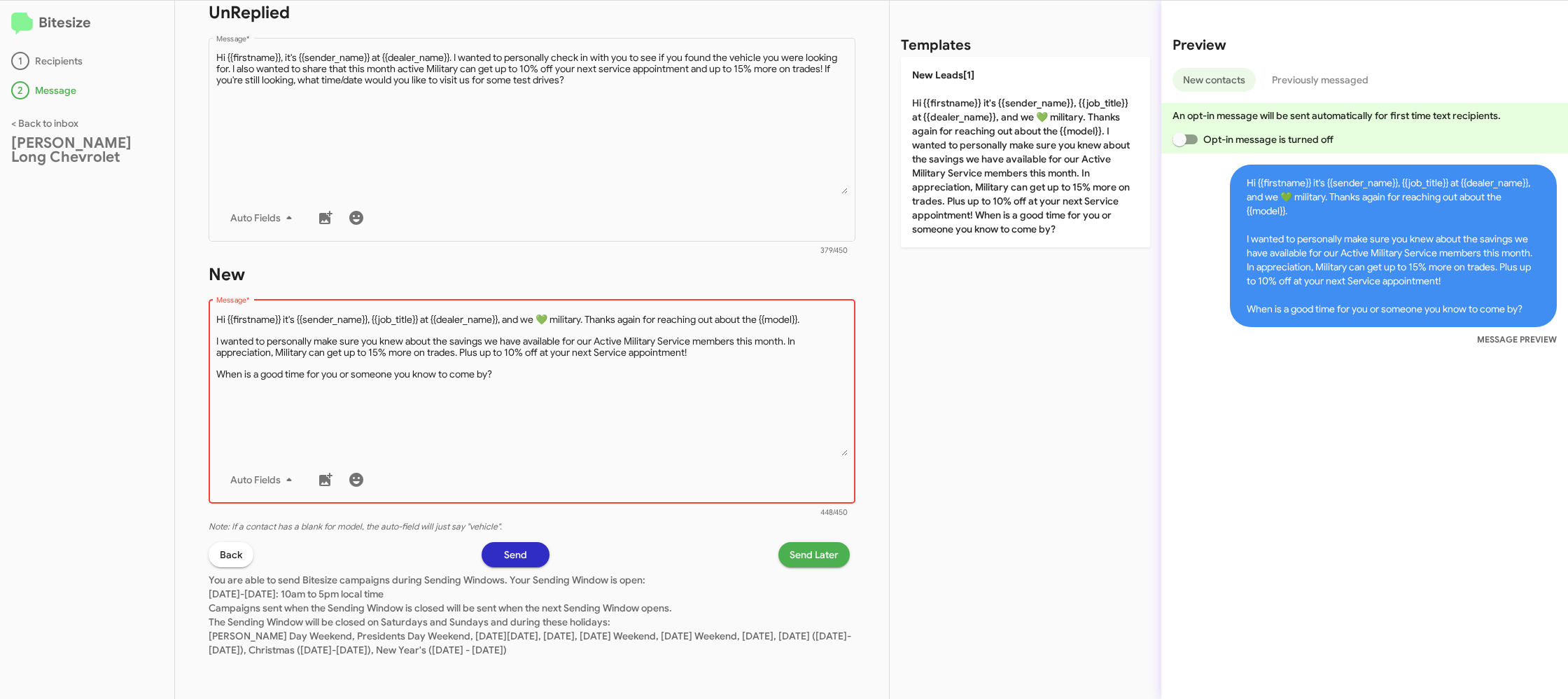
click at [658, 255] on div at bounding box center [519, 251] width 605 height 8
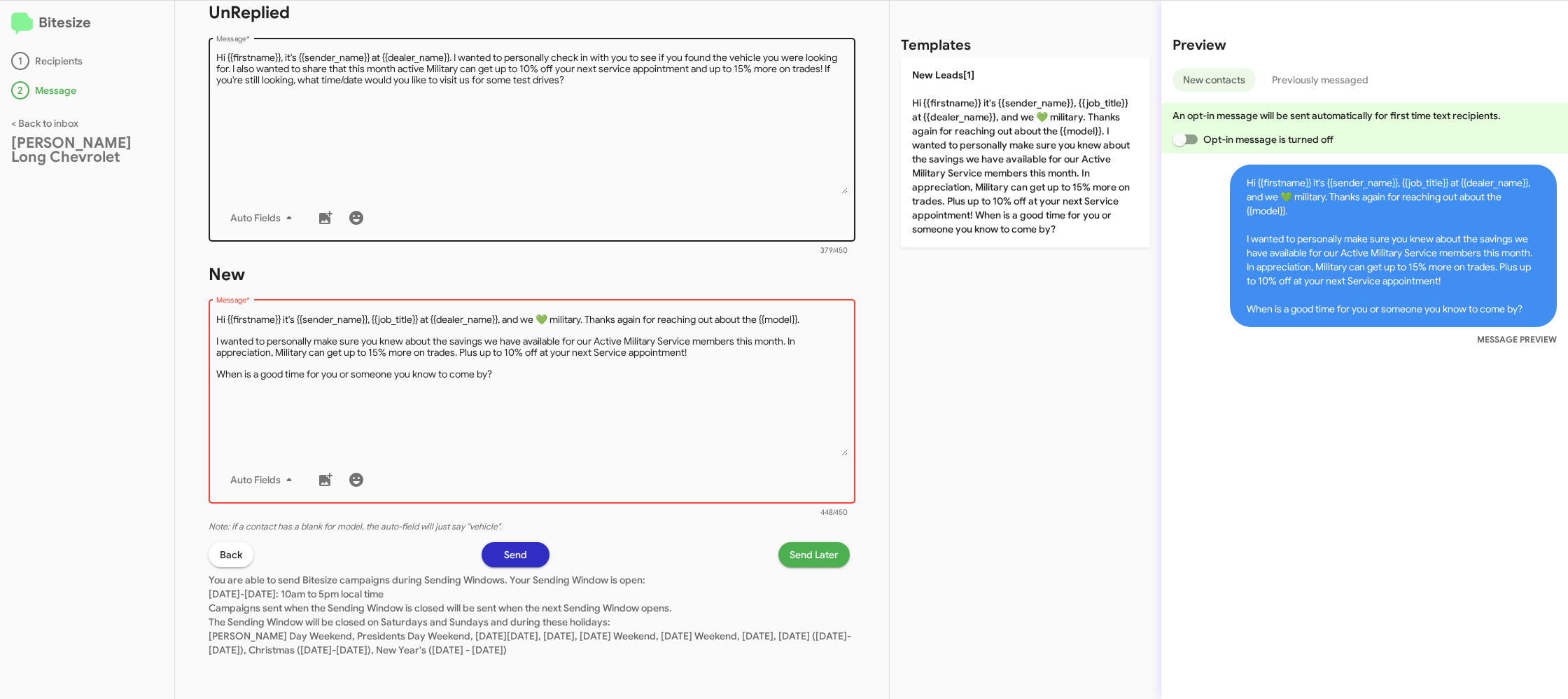
click at [673, 176] on textarea "Message *" at bounding box center [532, 123] width 632 height 143
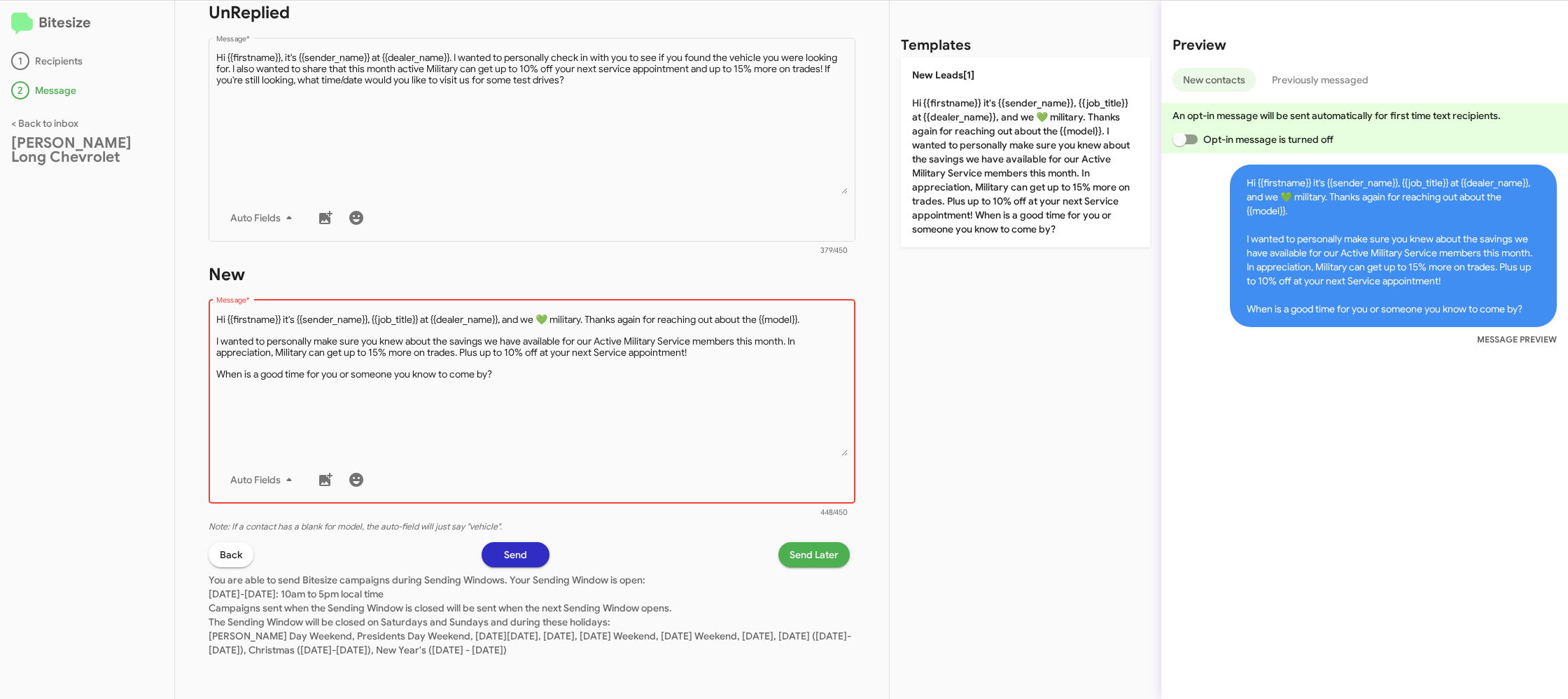
click at [626, 360] on textarea "Message *" at bounding box center [532, 385] width 632 height 143
click at [805, 558] on span "Send Later" at bounding box center [813, 555] width 49 height 25
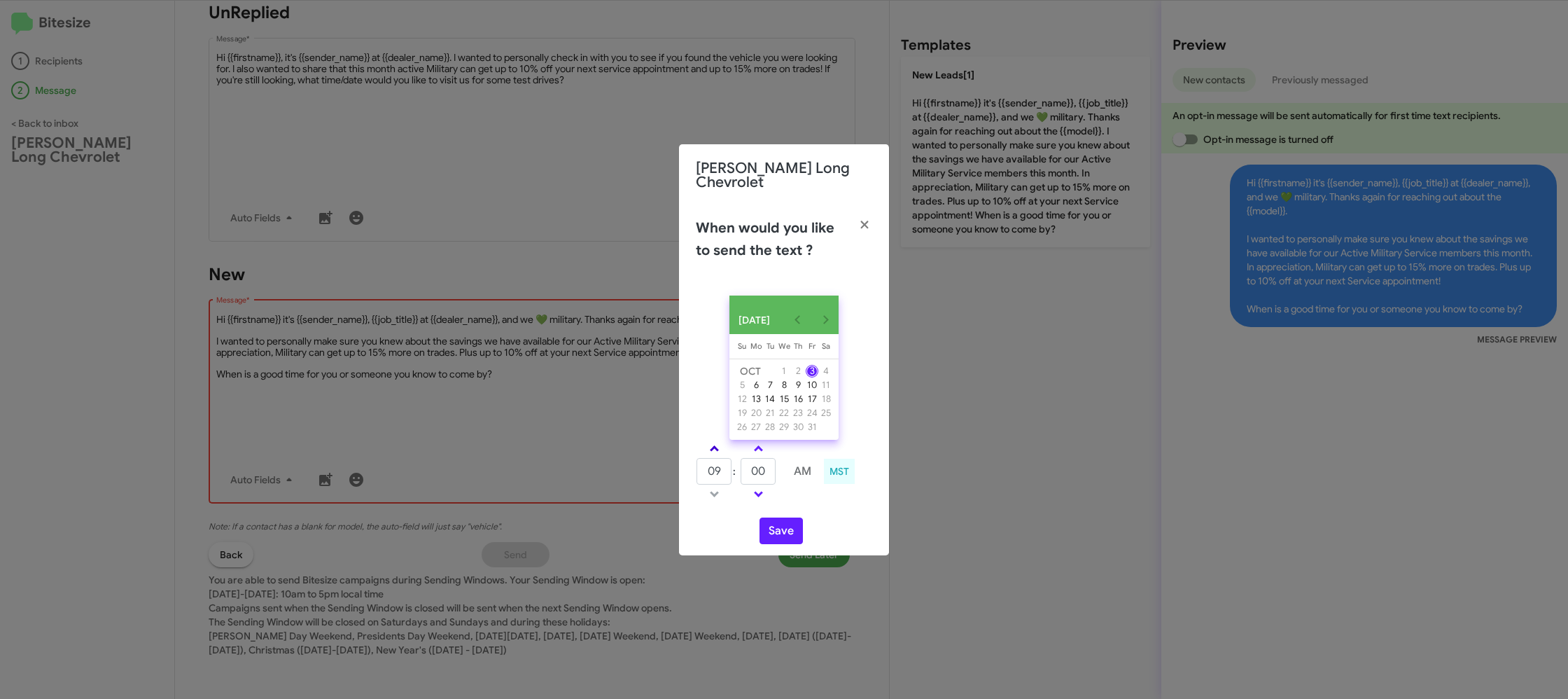
click at [711, 445] on link at bounding box center [714, 448] width 25 height 16
type input "11"
click at [763, 466] on input "00" at bounding box center [757, 472] width 35 height 27
type input "09"
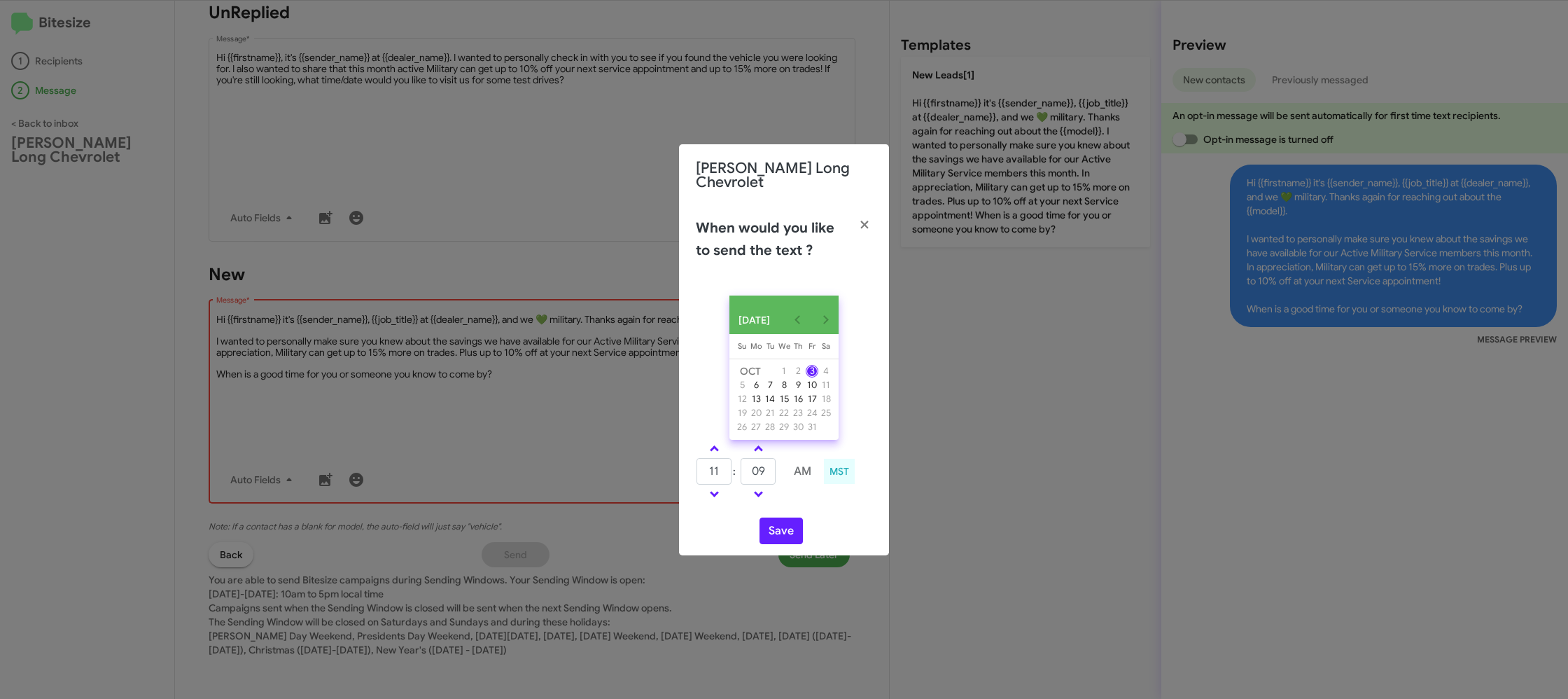
click at [832, 508] on div "OCT 2025 Sunday Su Monday Mo Tuesday Tu Wednesday We Thursday Th Friday Fr Satu…" at bounding box center [784, 419] width 210 height 271
click at [786, 533] on button "Save" at bounding box center [781, 531] width 43 height 27
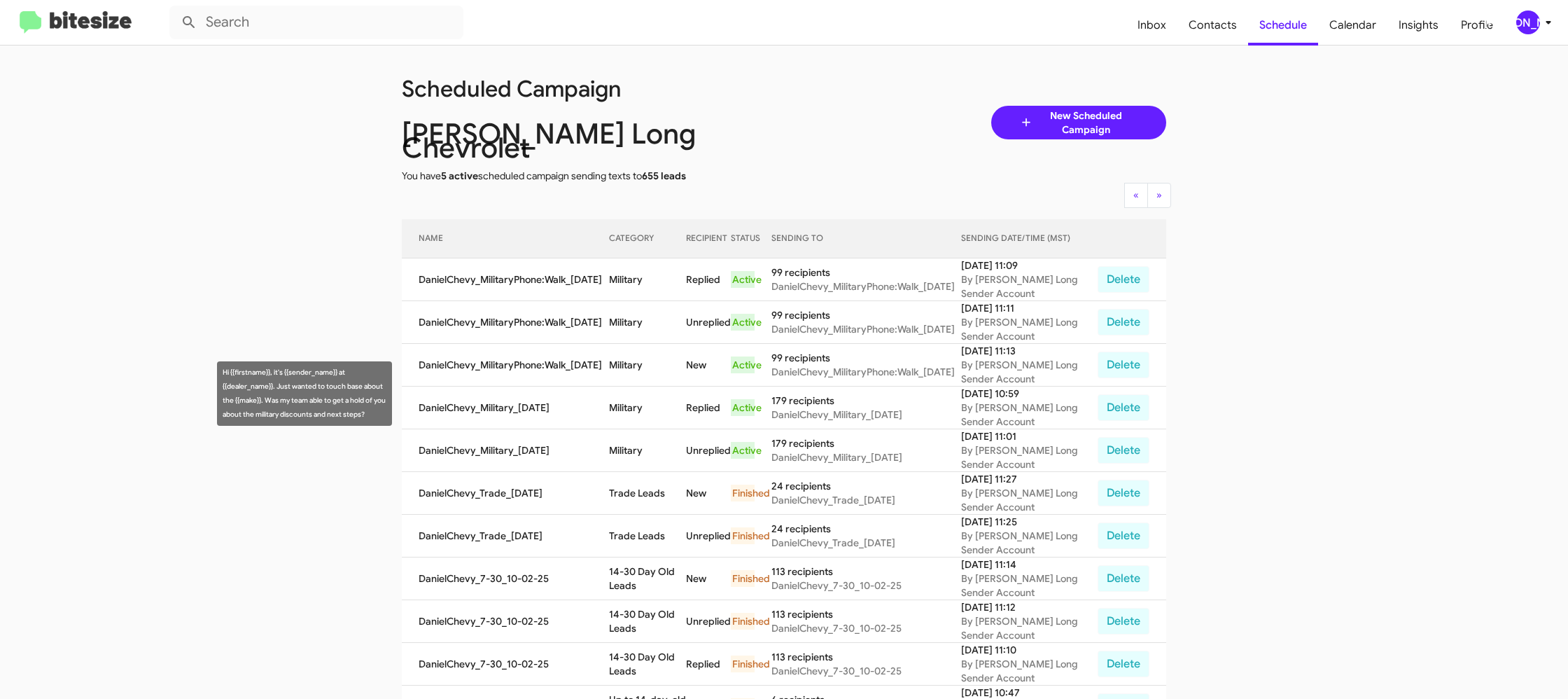
click at [614, 388] on td "Military" at bounding box center [647, 408] width 77 height 42
copy td "Military"
drag, startPoint x: 1538, startPoint y: 24, endPoint x: 1531, endPoint y: 31, distance: 9.9
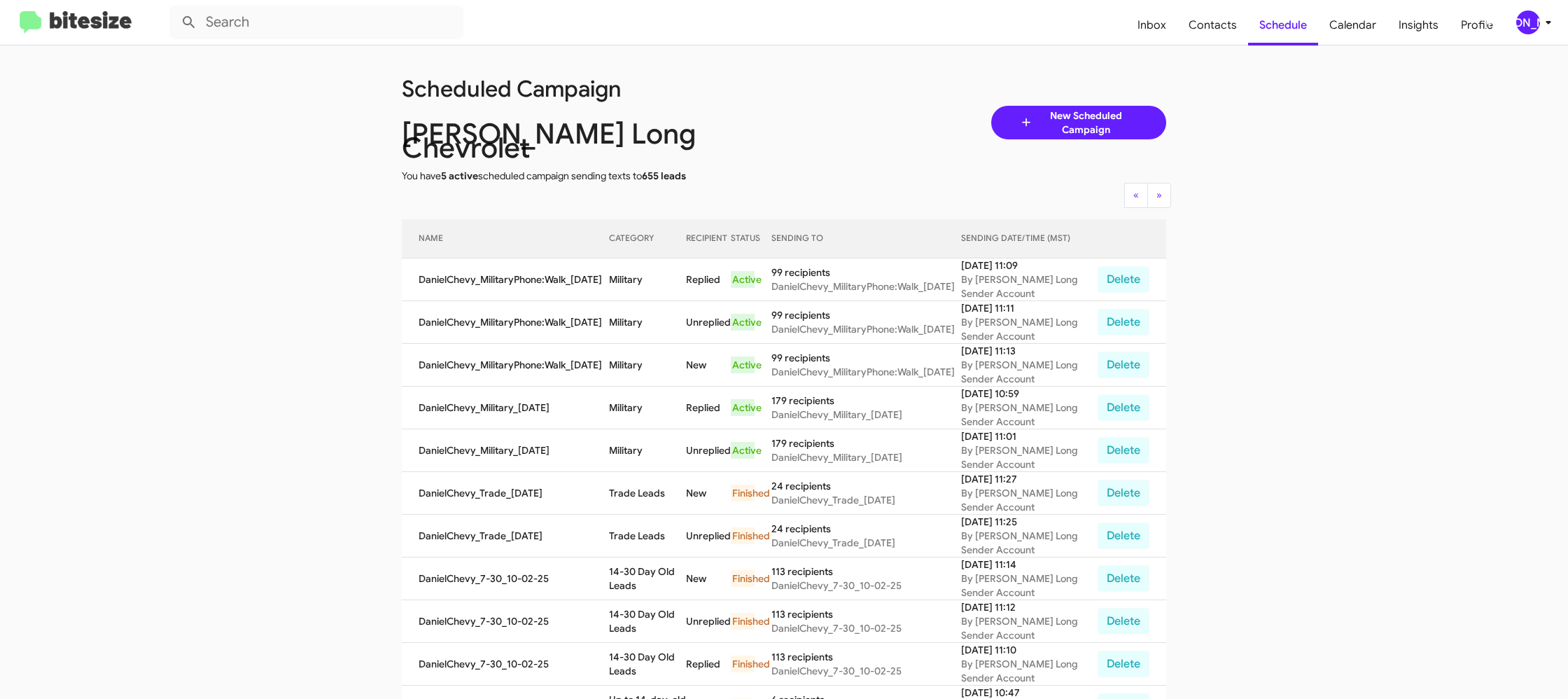
click at [1537, 25] on div "[PERSON_NAME]" at bounding box center [1528, 23] width 24 height 24
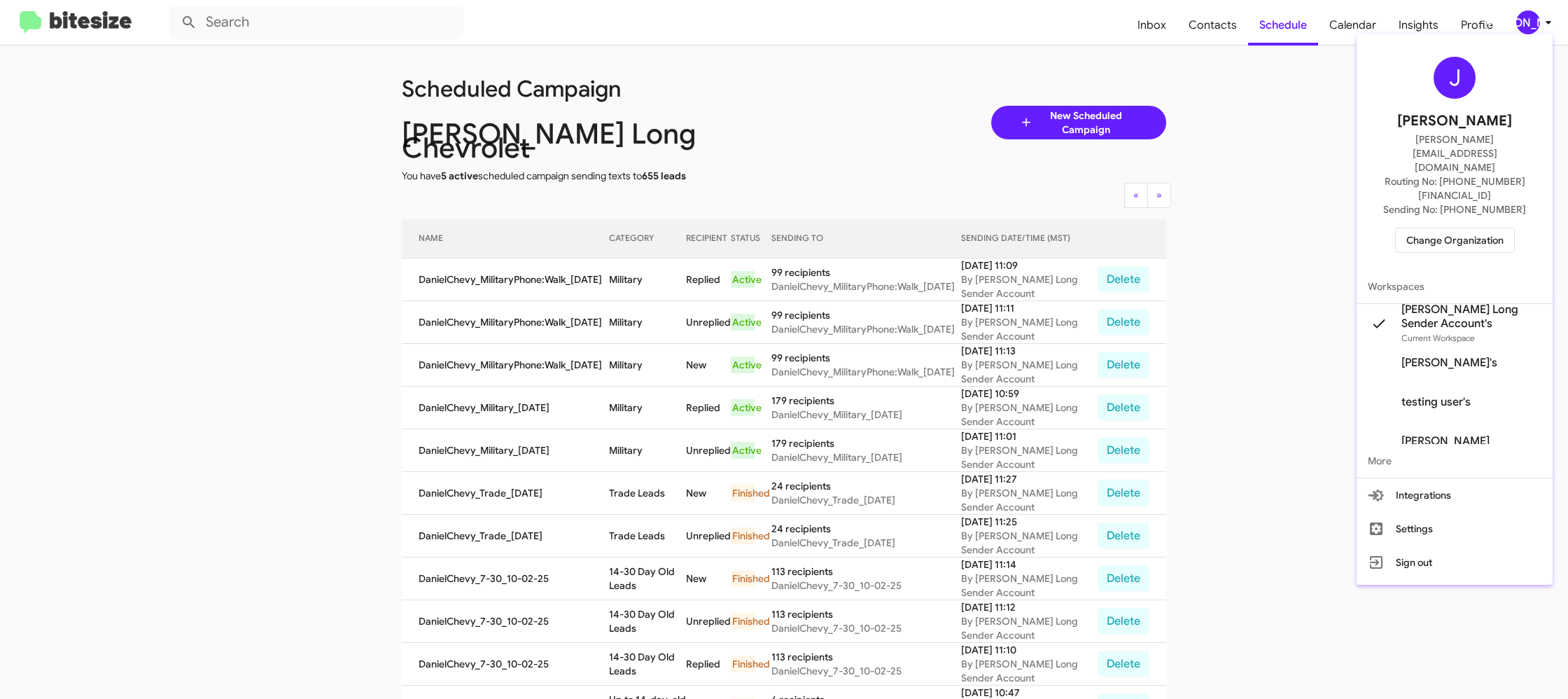
click at [1427, 210] on div "J Jason Apdua jason@bitesize.co Routing No: +1 (719) 228-3570 Sending No: +1 (7…" at bounding box center [1454, 154] width 196 height 229
drag, startPoint x: 1479, startPoint y: 191, endPoint x: 1475, endPoint y: 197, distance: 7.2
click at [1475, 228] on span "Change Organization" at bounding box center [1454, 240] width 97 height 24
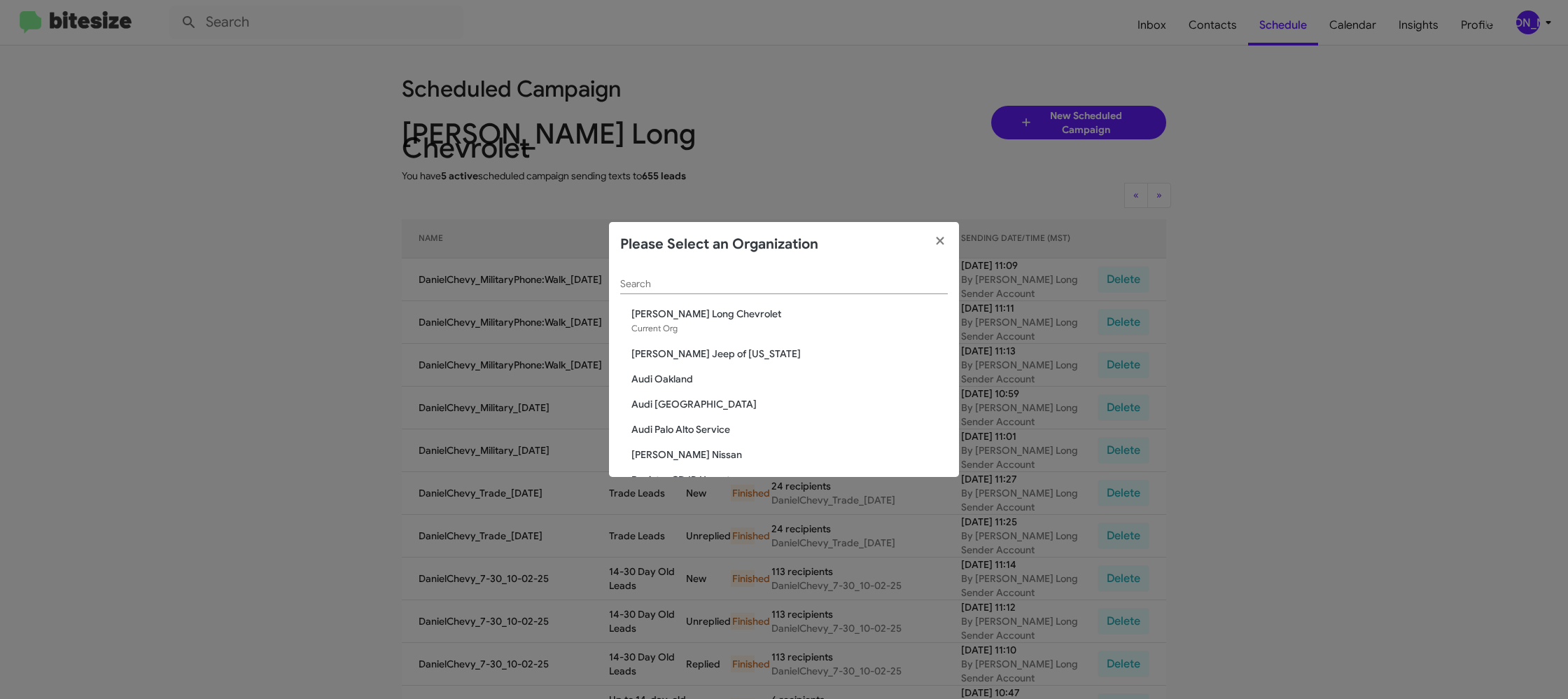
click at [622, 281] on input "Search" at bounding box center [784, 285] width 328 height 11
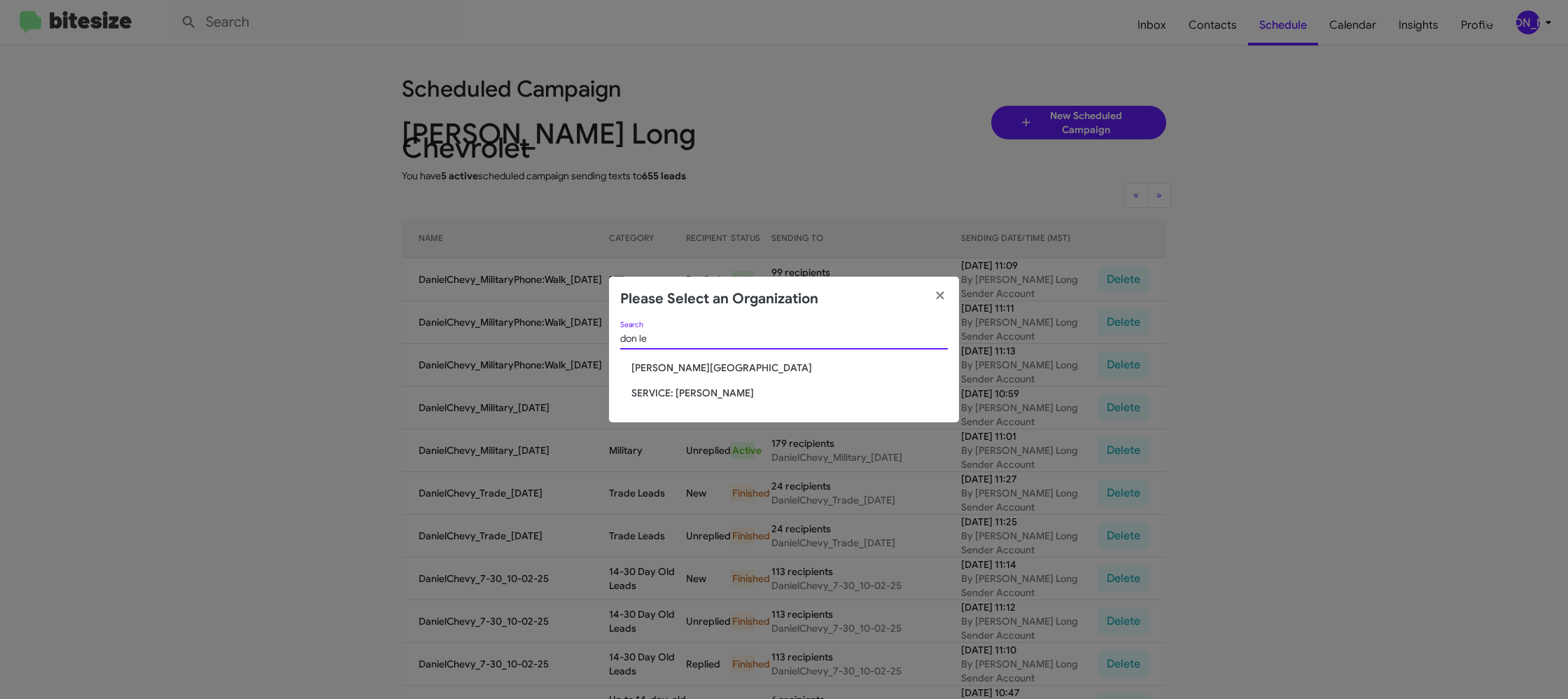
type input "don le"
click at [671, 366] on span "[PERSON_NAME][GEOGRAPHIC_DATA]" at bounding box center [789, 368] width 316 height 14
click at [671, 365] on span "[PERSON_NAME][GEOGRAPHIC_DATA]" at bounding box center [789, 368] width 316 height 14
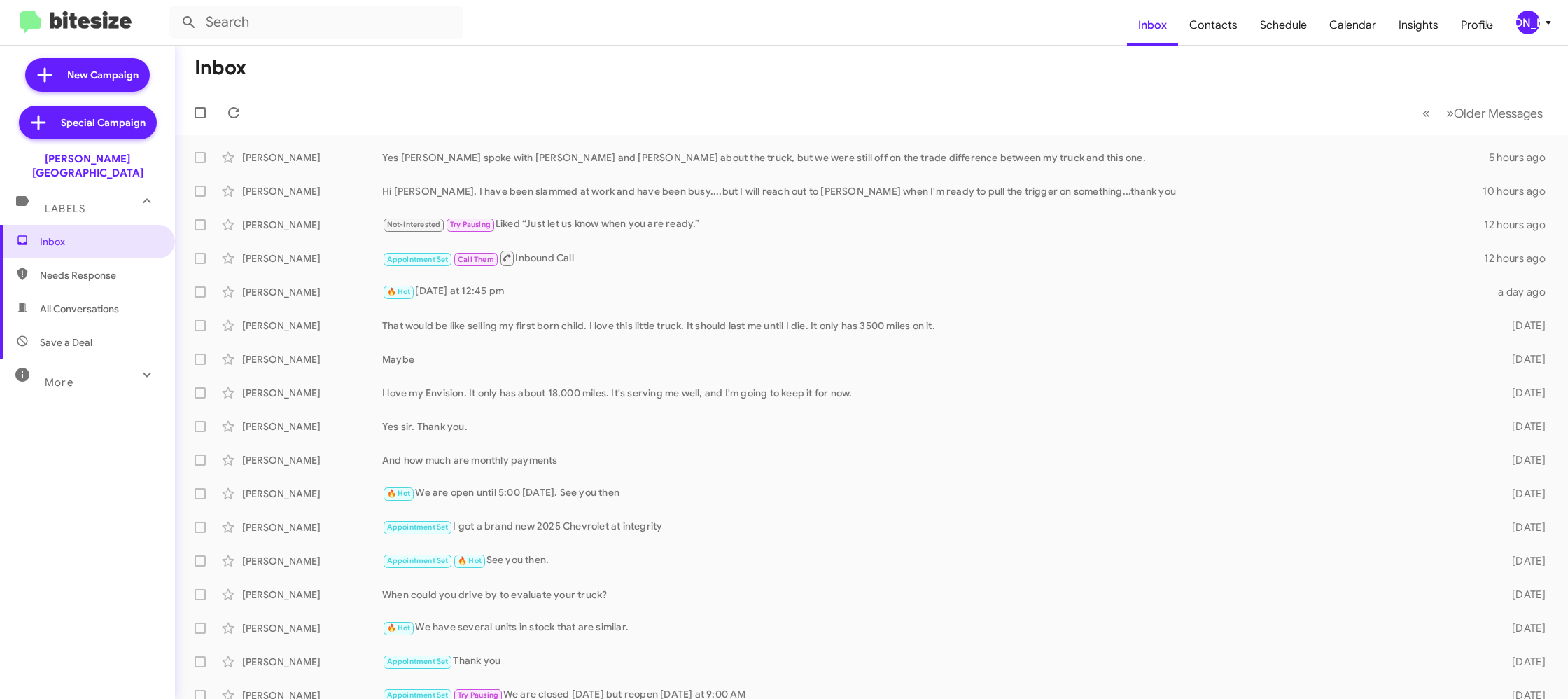
click at [1535, 17] on div "[PERSON_NAME]" at bounding box center [1528, 23] width 24 height 24
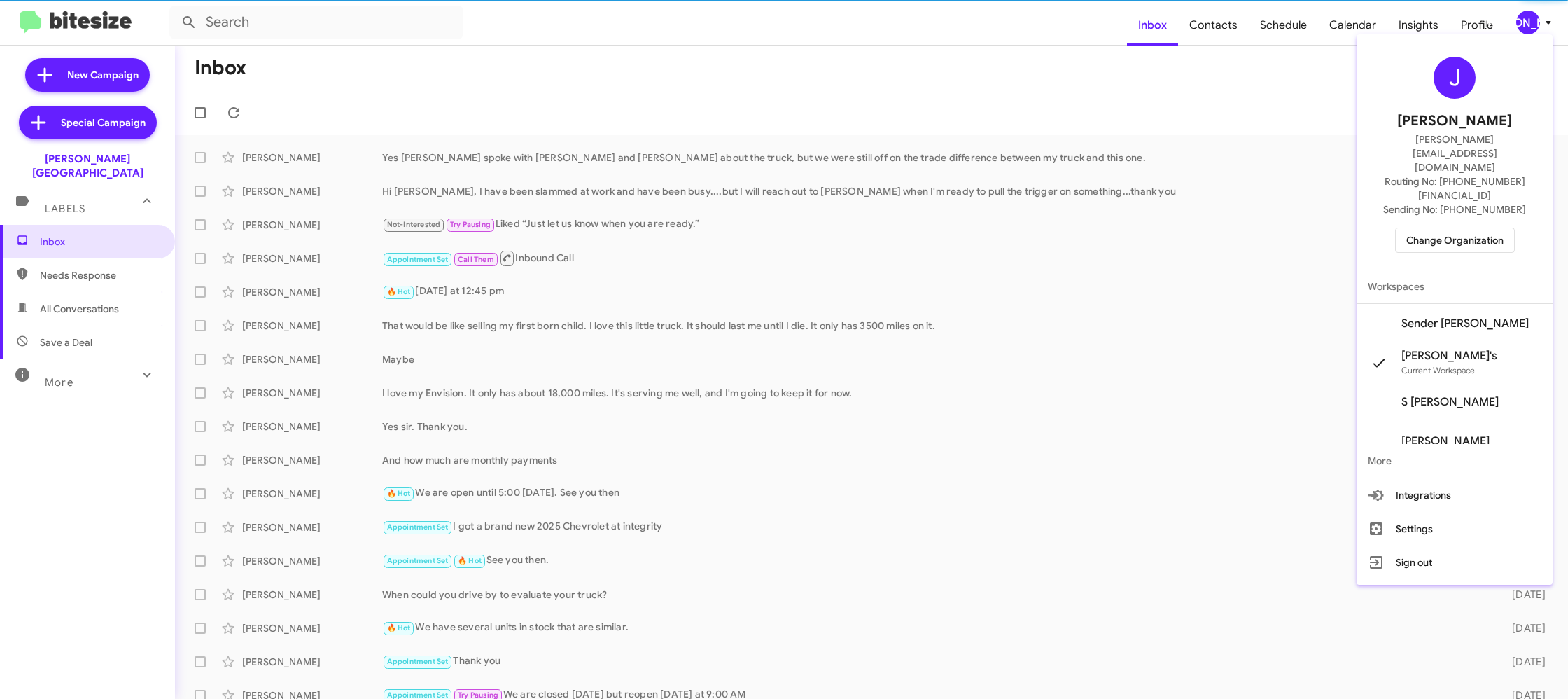
click at [1472, 304] on span "Sender [PERSON_NAME]" at bounding box center [1454, 323] width 196 height 39
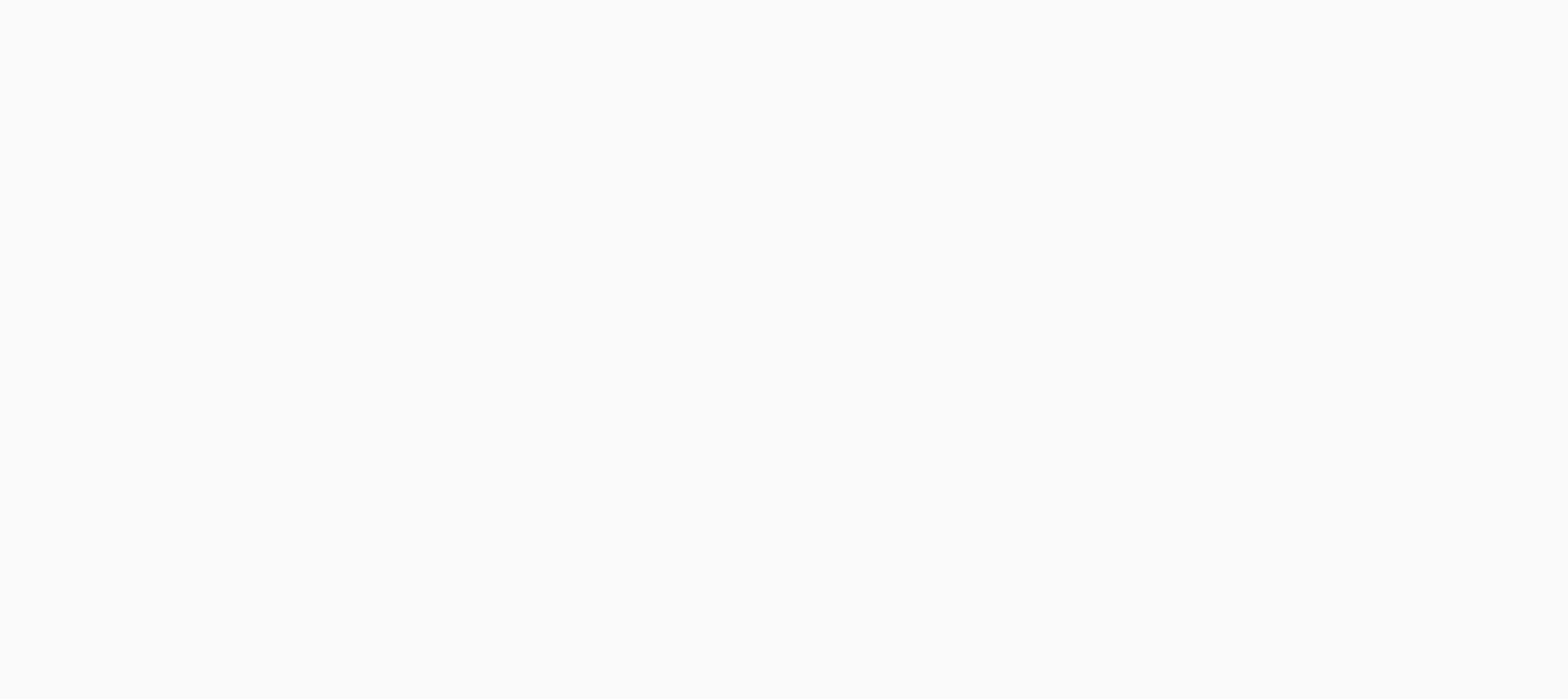
click at [1215, 38] on body at bounding box center [784, 349] width 1568 height 699
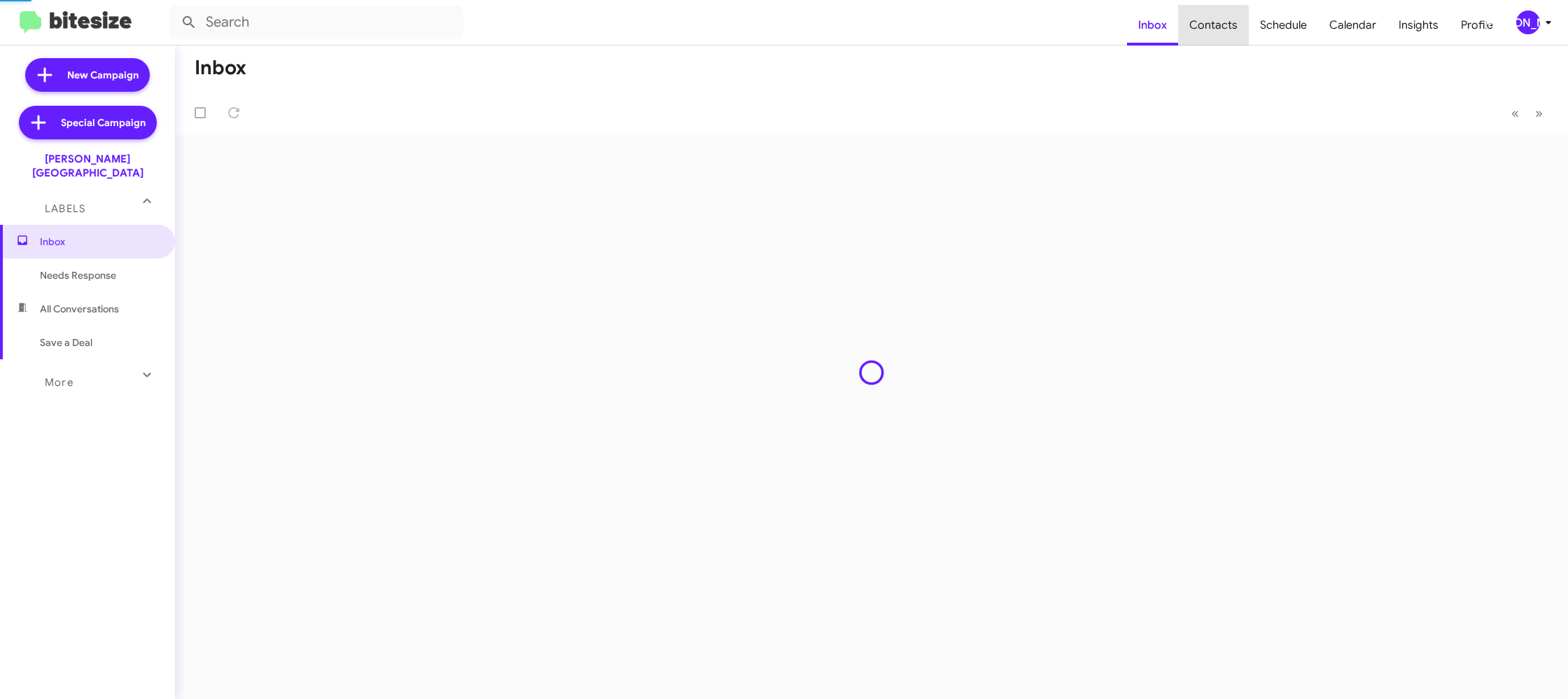
click at [1215, 38] on span "Contacts" at bounding box center [1213, 25] width 71 height 40
type input "in:groups"
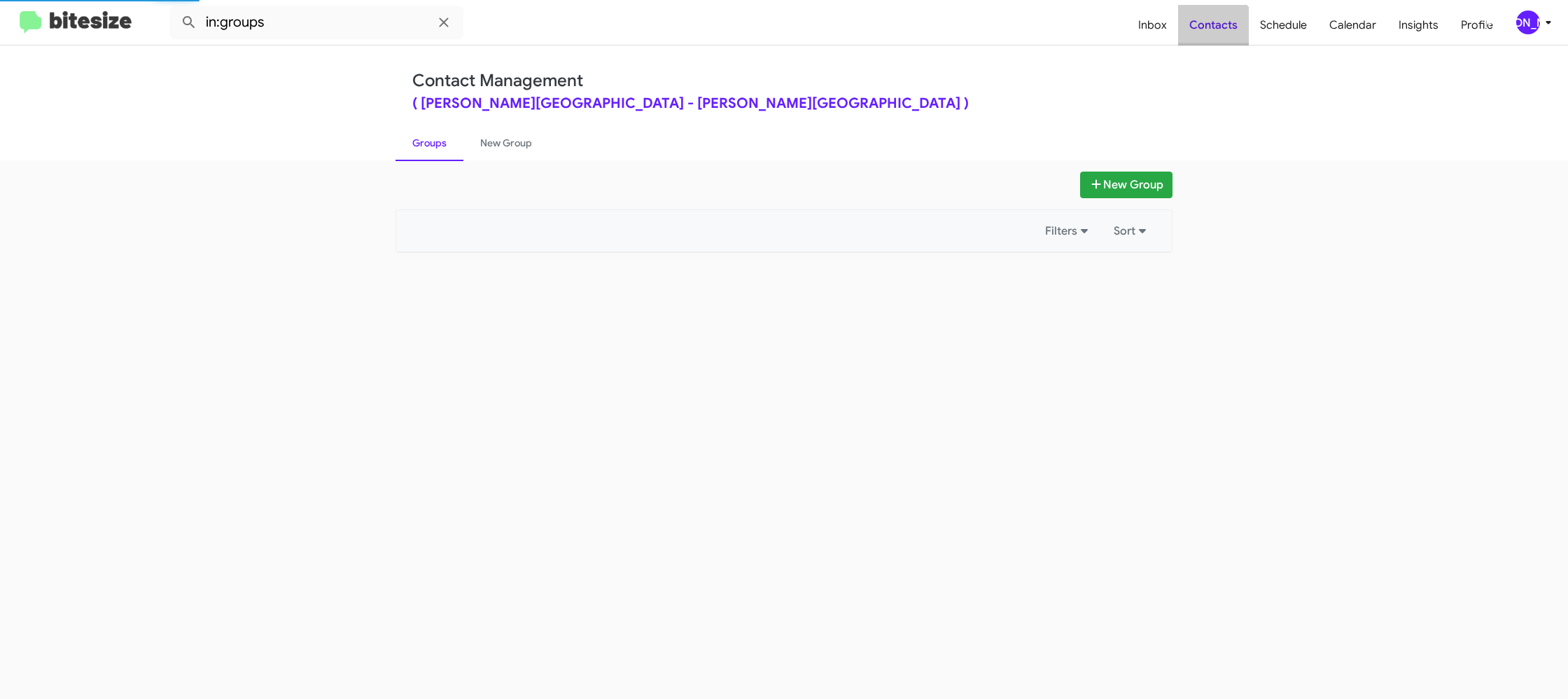
drag, startPoint x: 1215, startPoint y: 38, endPoint x: 1167, endPoint y: 10, distance: 55.6
click at [1211, 31] on span "Contacts" at bounding box center [1213, 25] width 71 height 40
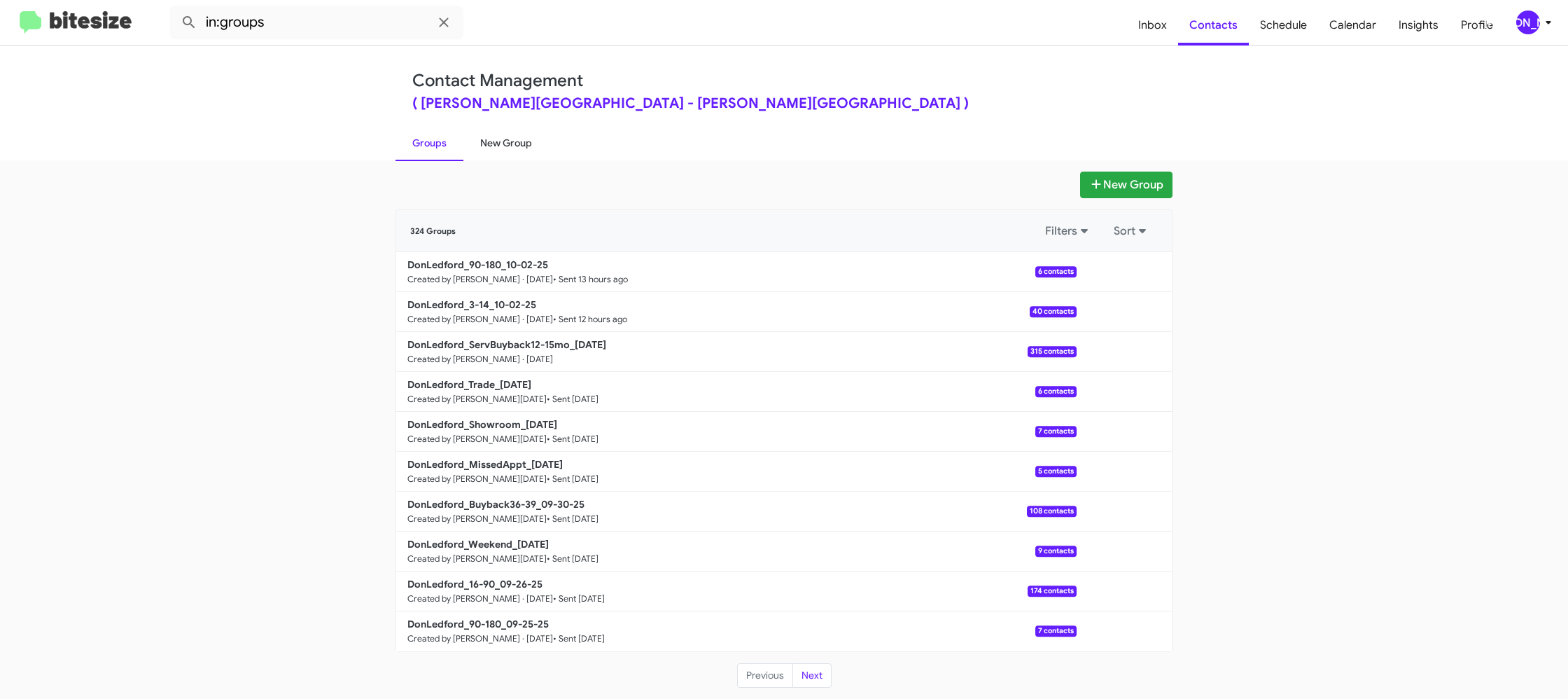
click at [508, 142] on link "New Group" at bounding box center [506, 142] width 86 height 36
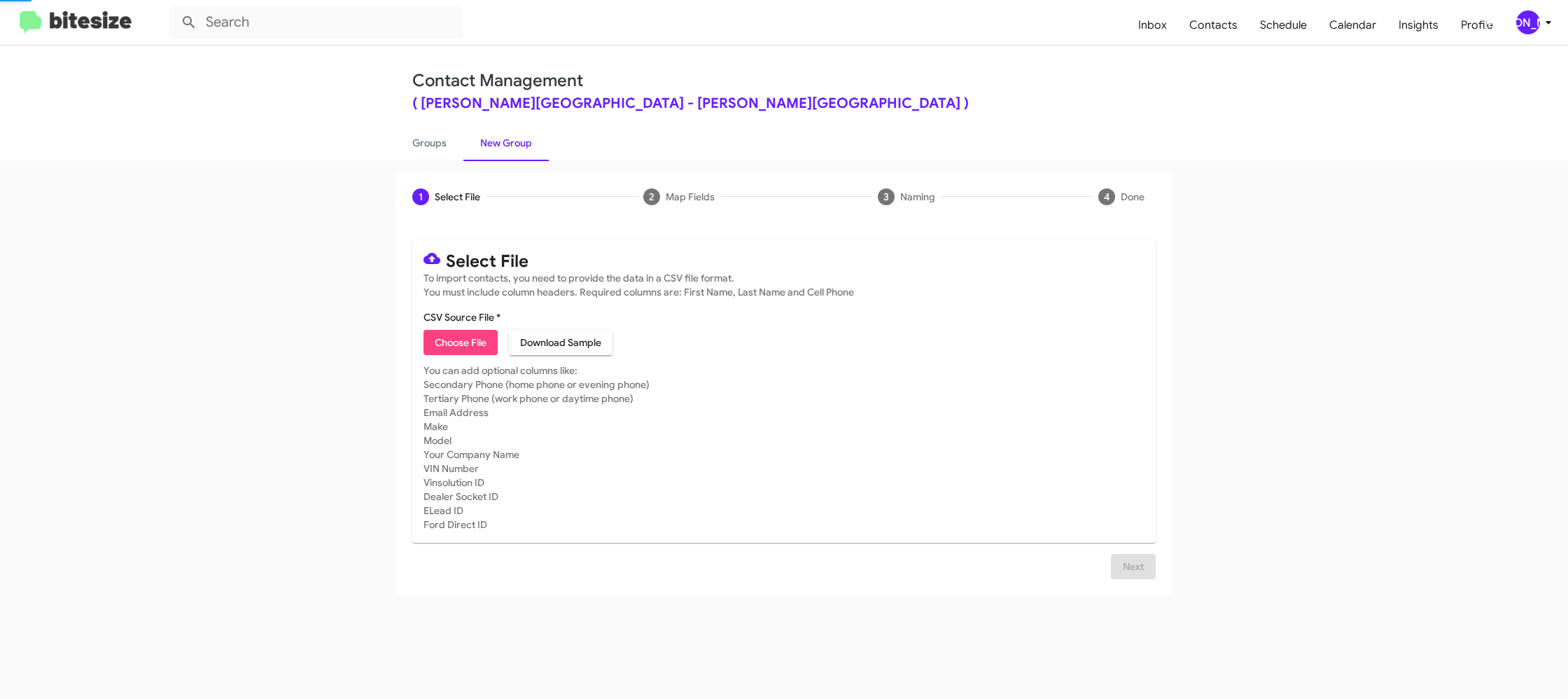
click at [508, 142] on link "New Group" at bounding box center [506, 142] width 86 height 36
click at [1538, 21] on div "[PERSON_NAME]" at bounding box center [1528, 23] width 24 height 24
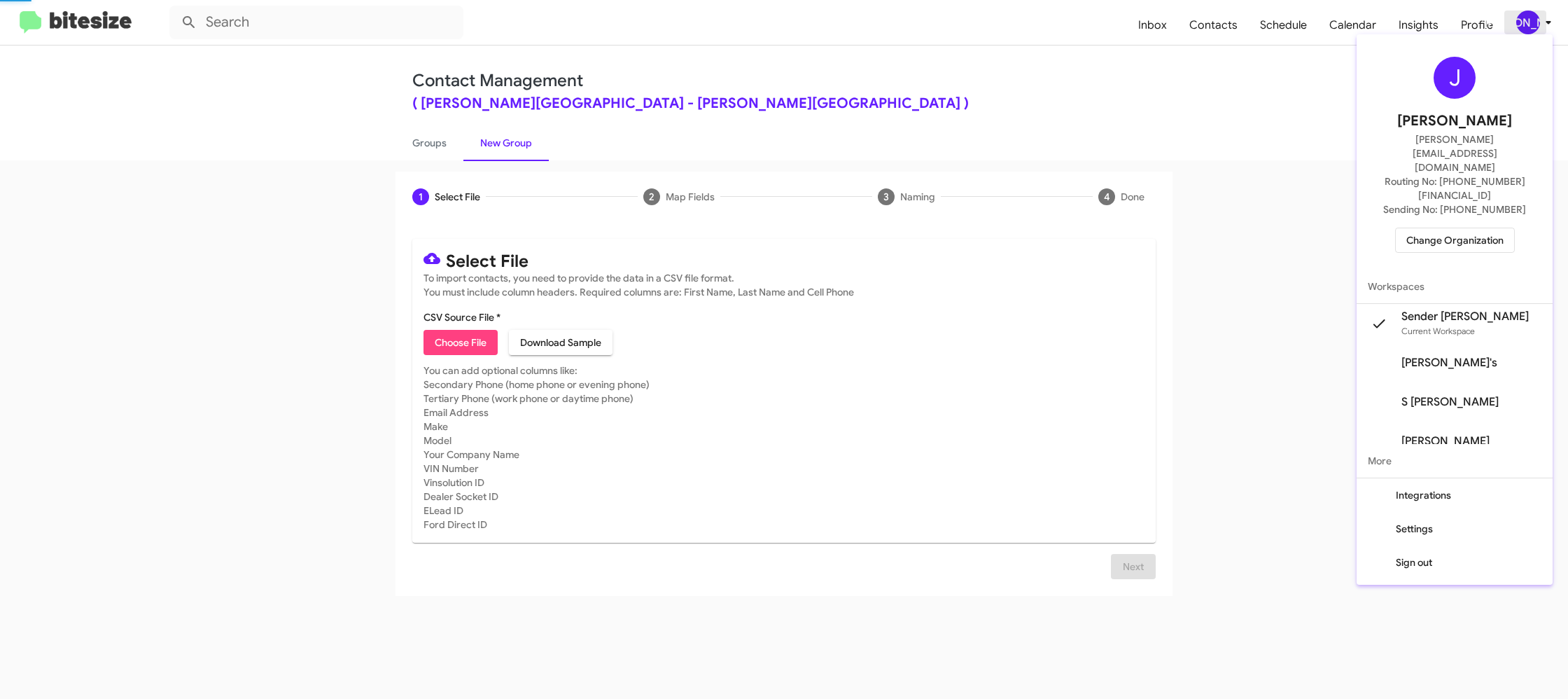
click at [1538, 21] on div at bounding box center [784, 349] width 1568 height 699
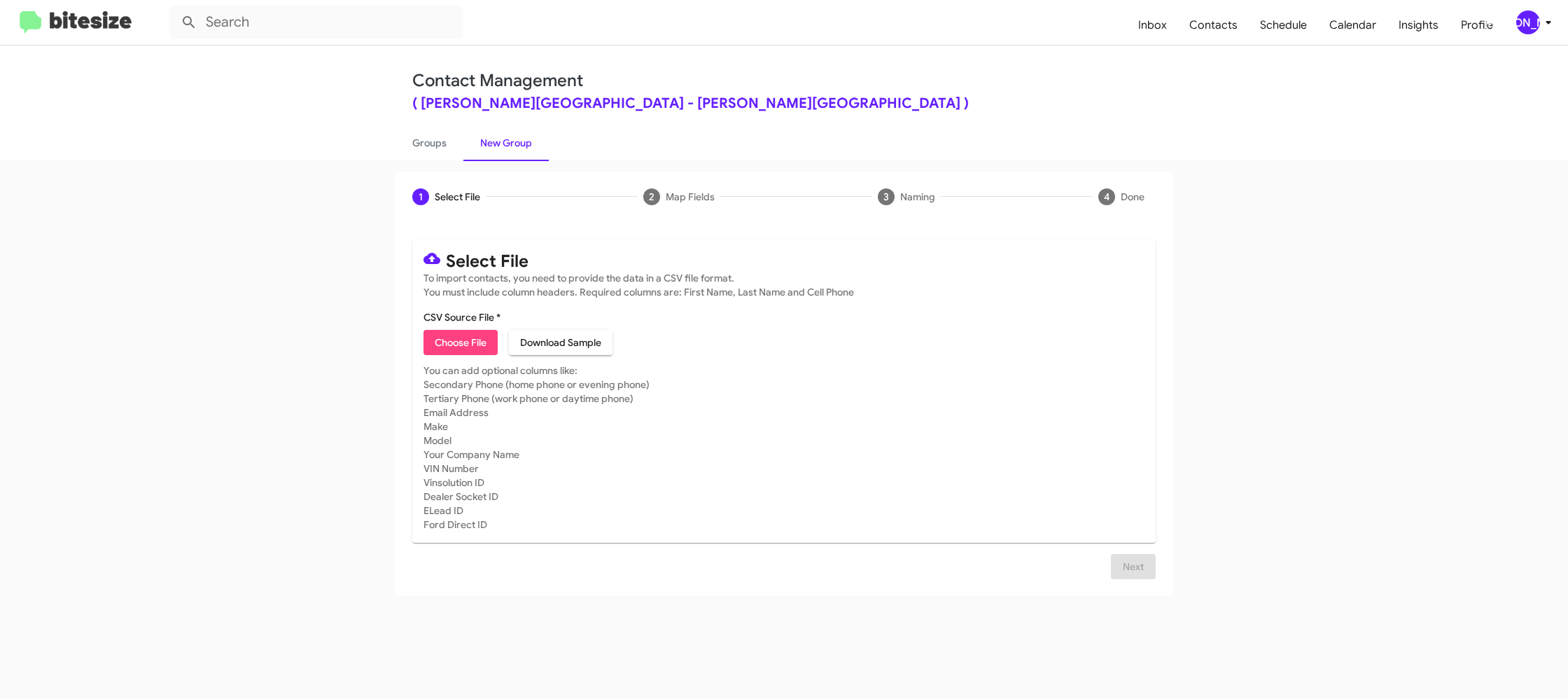
click at [1533, 34] on mat-toolbar "Inbox Contacts Schedule Calendar Insights Profile [PERSON_NAME]" at bounding box center [784, 22] width 1568 height 45
click at [1533, 25] on div "[PERSON_NAME]" at bounding box center [1528, 23] width 24 height 24
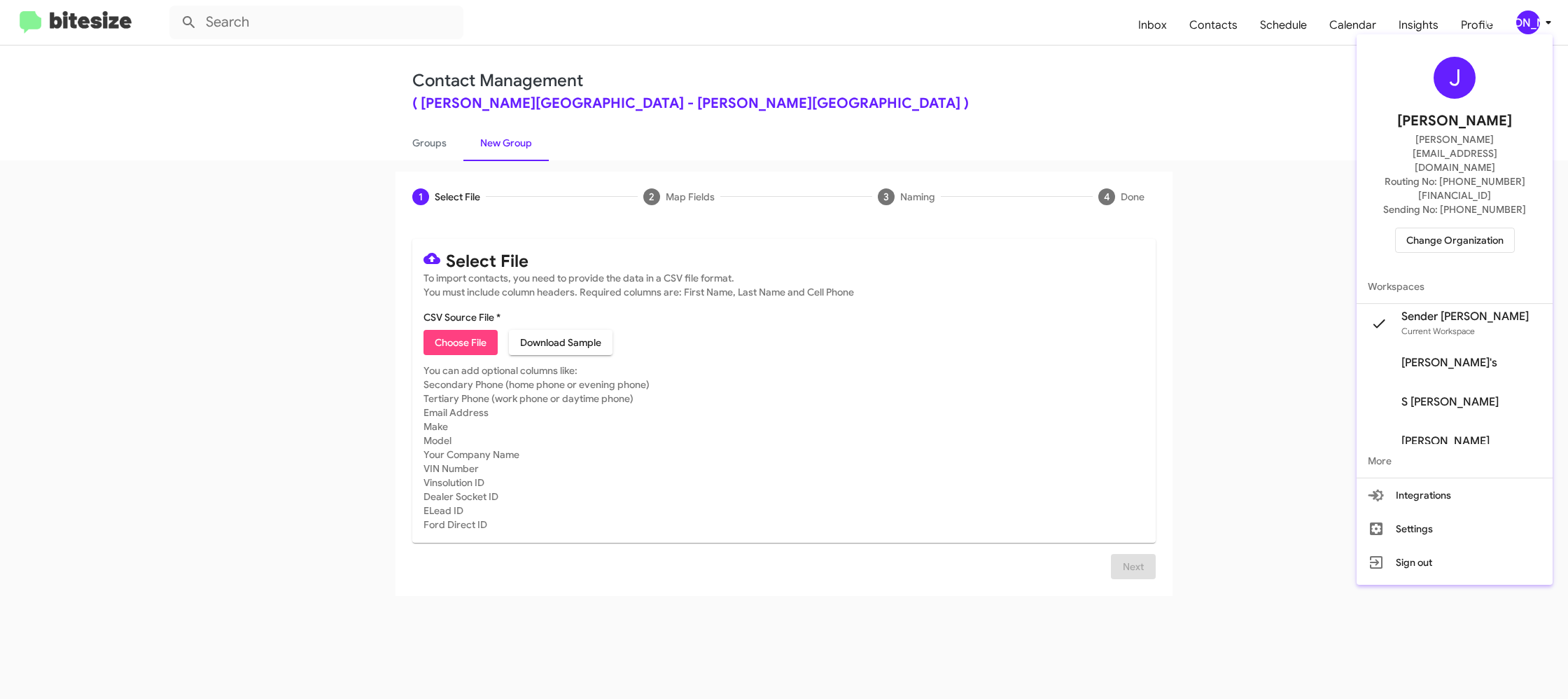
click at [1533, 25] on div at bounding box center [784, 349] width 1568 height 699
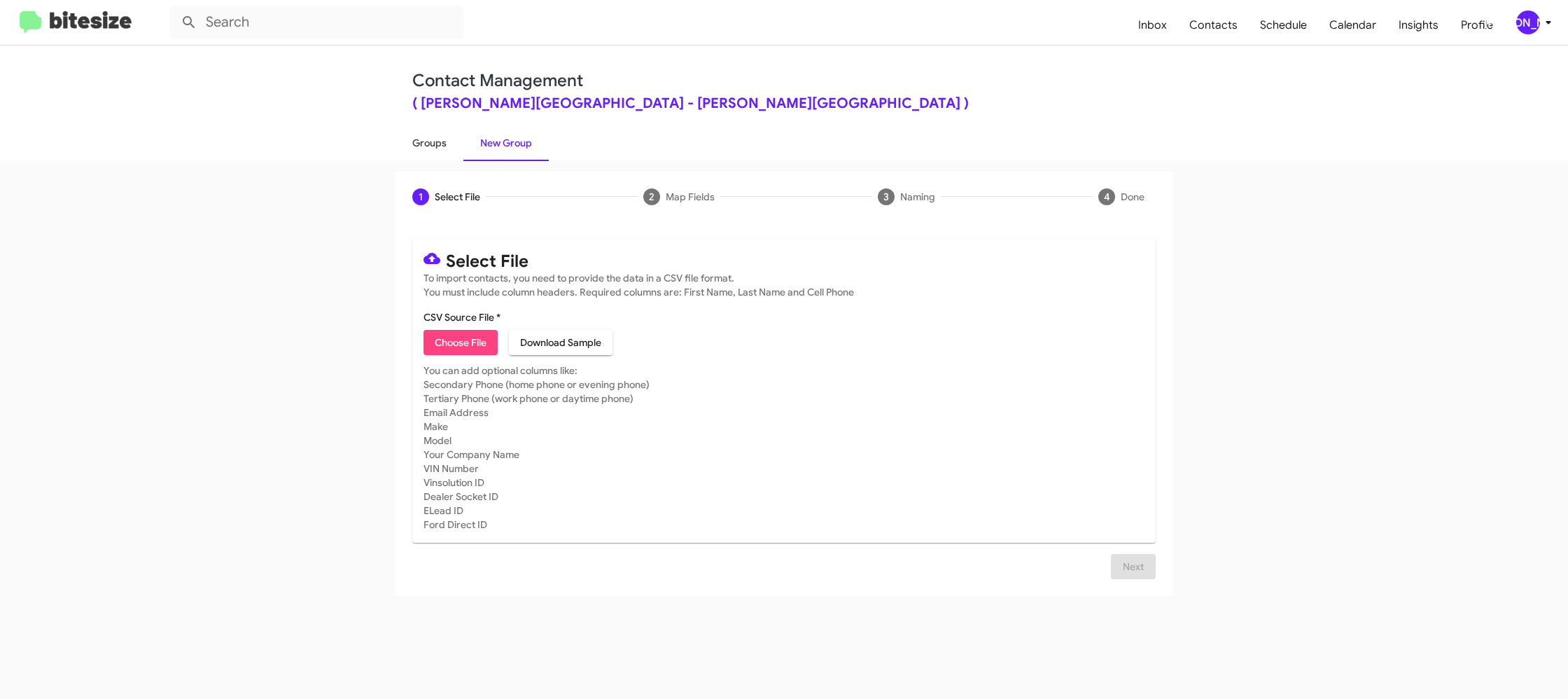
click at [420, 153] on link "Groups" at bounding box center [430, 142] width 68 height 36
type input "in:groups"
click at [420, 153] on link "Groups" at bounding box center [430, 142] width 68 height 36
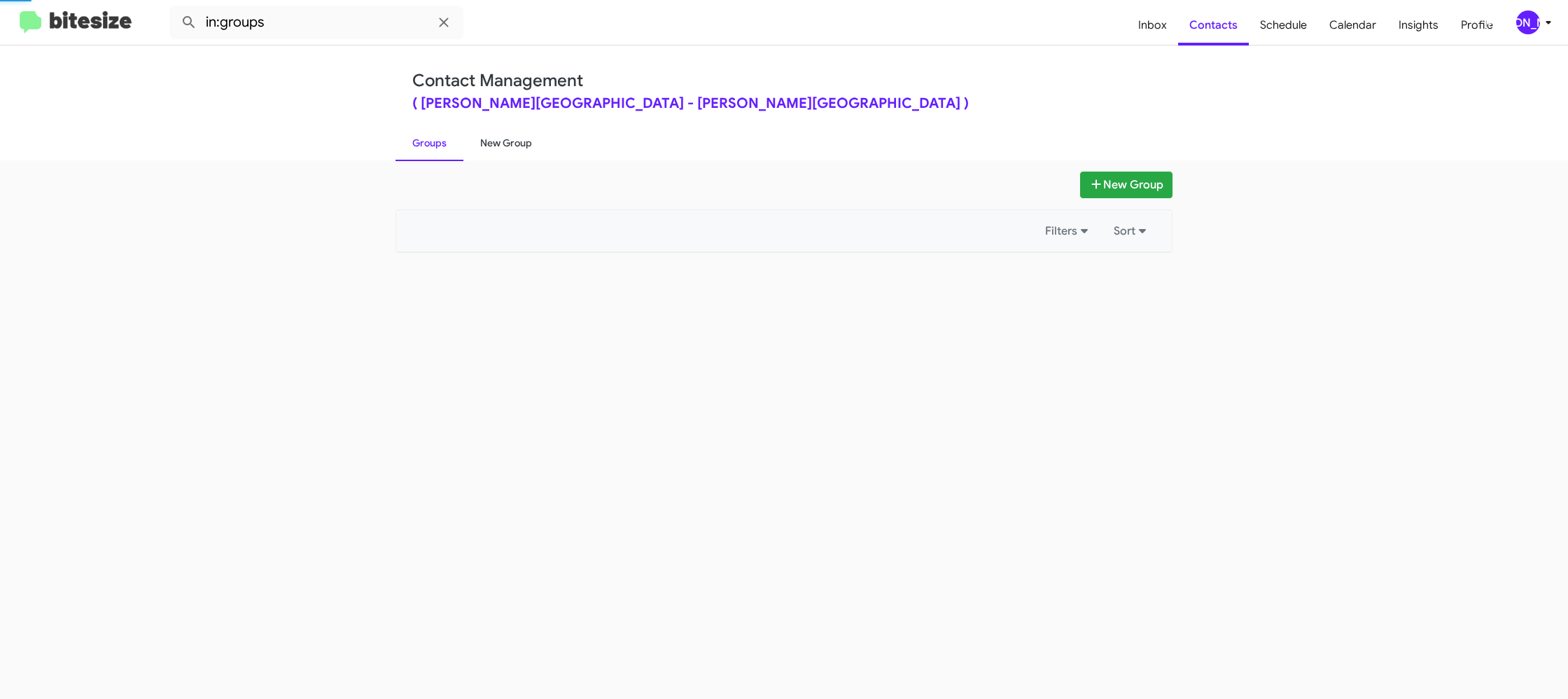
drag, startPoint x: 420, startPoint y: 153, endPoint x: 520, endPoint y: 145, distance: 100.3
click at [421, 153] on link "Groups" at bounding box center [430, 142] width 68 height 36
click at [524, 146] on link "New Group" at bounding box center [506, 142] width 86 height 36
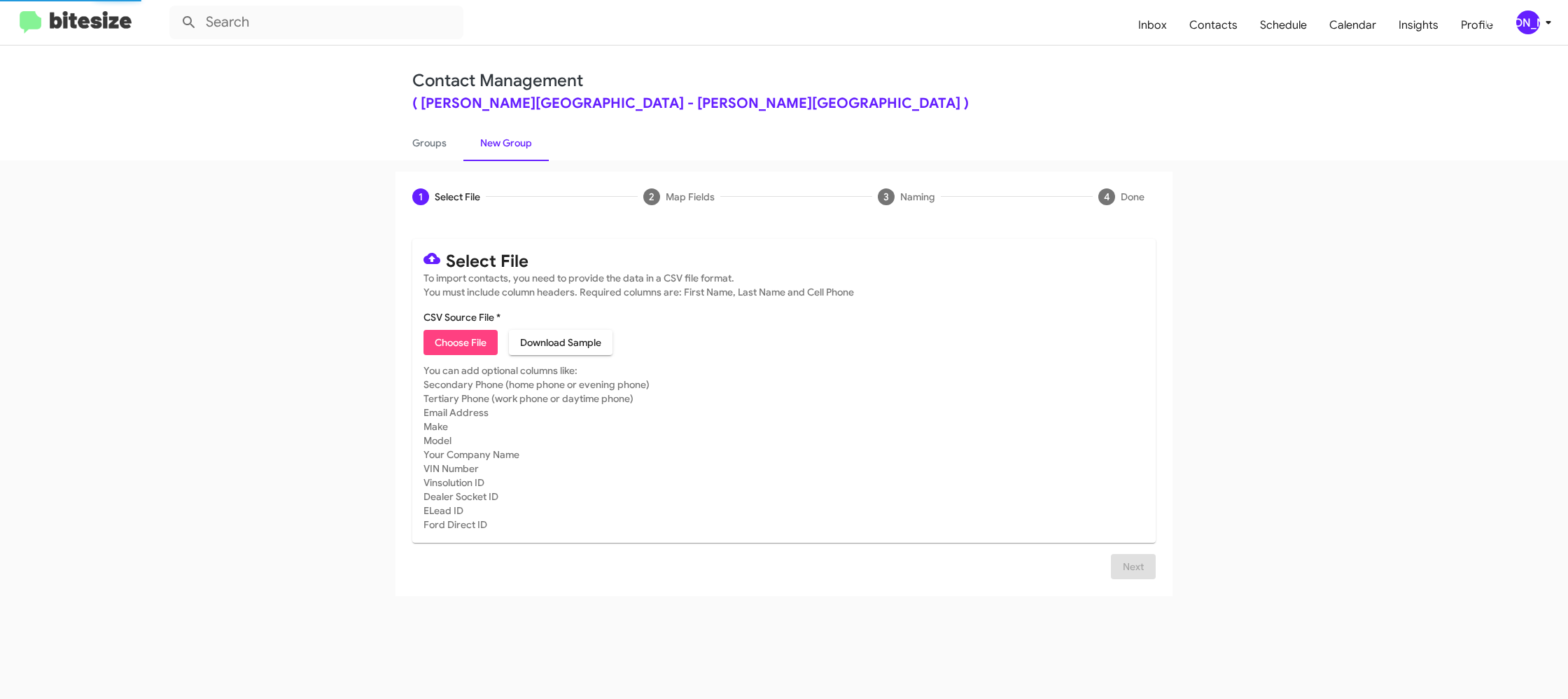
click at [524, 146] on link "New Group" at bounding box center [506, 142] width 86 height 36
click at [437, 147] on link "Groups" at bounding box center [430, 142] width 68 height 36
type input "in:groups"
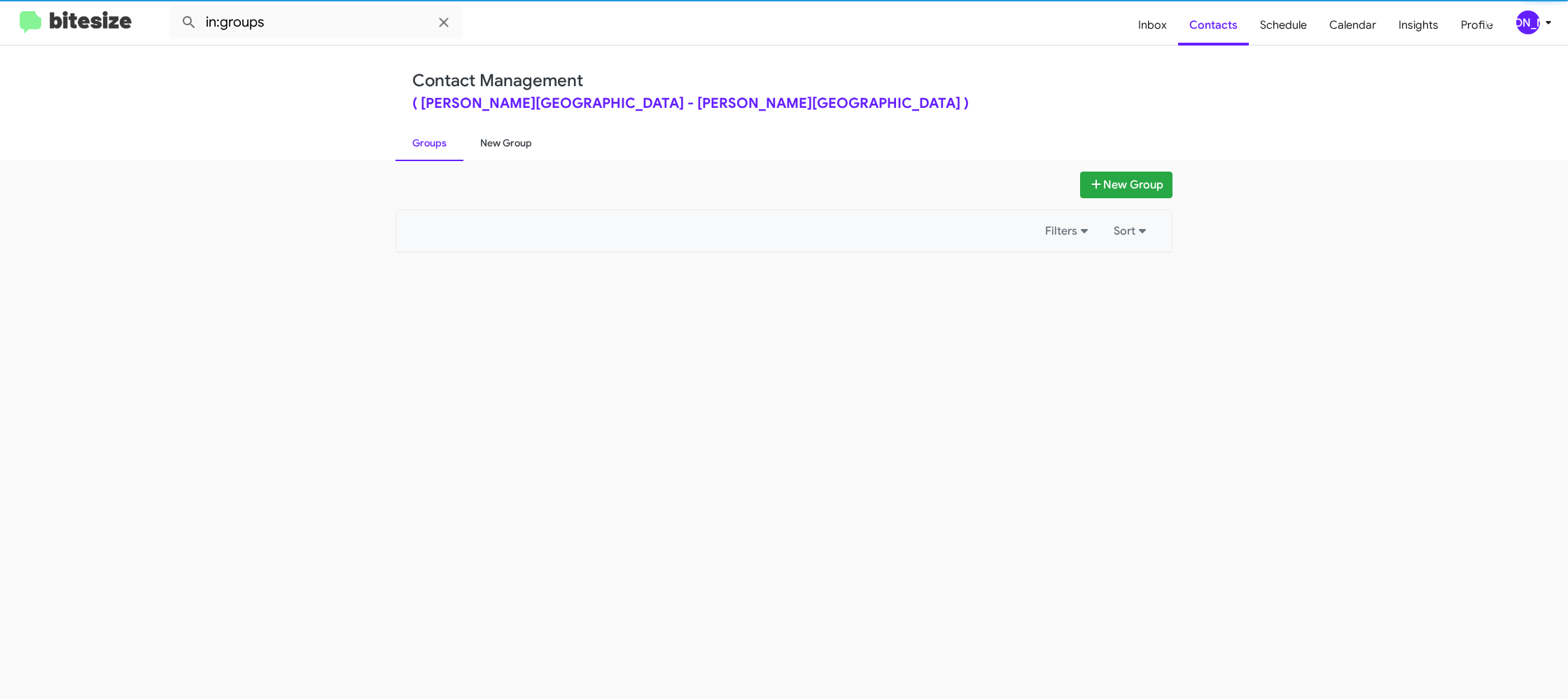
drag, startPoint x: 437, startPoint y: 147, endPoint x: 501, endPoint y: 143, distance: 64.1
click at [441, 145] on link "Groups" at bounding box center [430, 142] width 68 height 36
click at [501, 143] on link "New Group" at bounding box center [506, 142] width 86 height 36
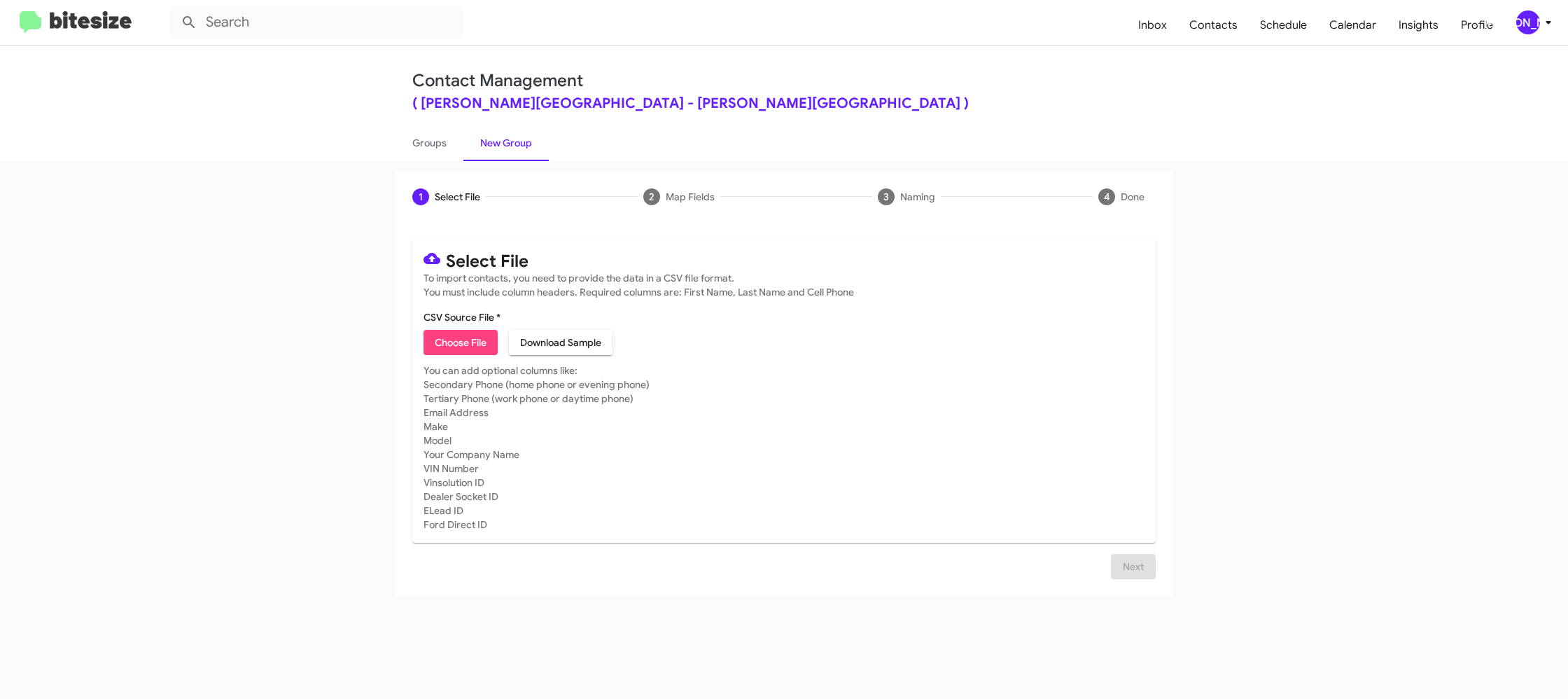
click at [480, 342] on span "Choose File" at bounding box center [460, 343] width 52 height 25
type input "DonLedford_16-90_10-03-25"
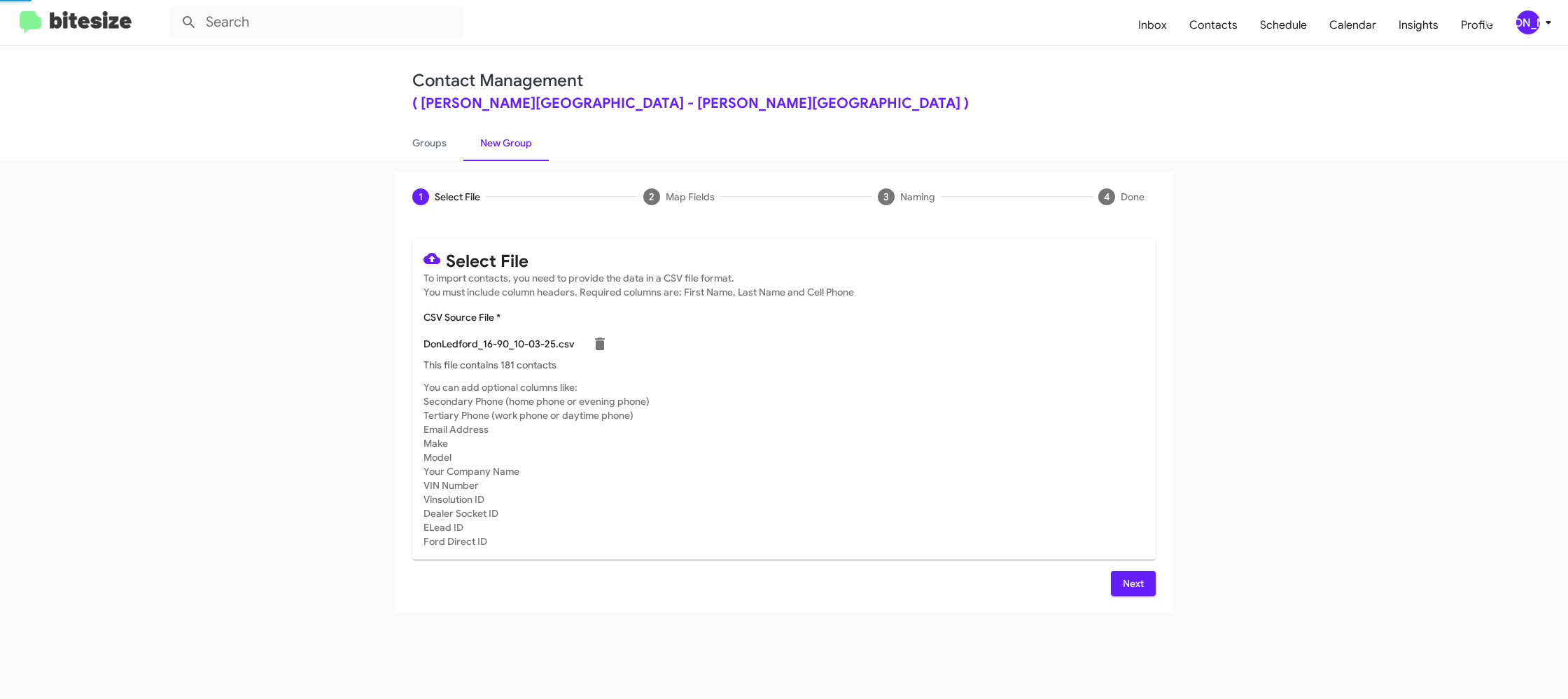
drag, startPoint x: 866, startPoint y: 403, endPoint x: 874, endPoint y: 459, distance: 56.6
click at [872, 408] on mat-card-subtitle "You can add optional columns like: Secondary Phone (home phone or evening phone…" at bounding box center [784, 464] width 721 height 168
click at [1543, 28] on icon at bounding box center [1548, 23] width 17 height 17
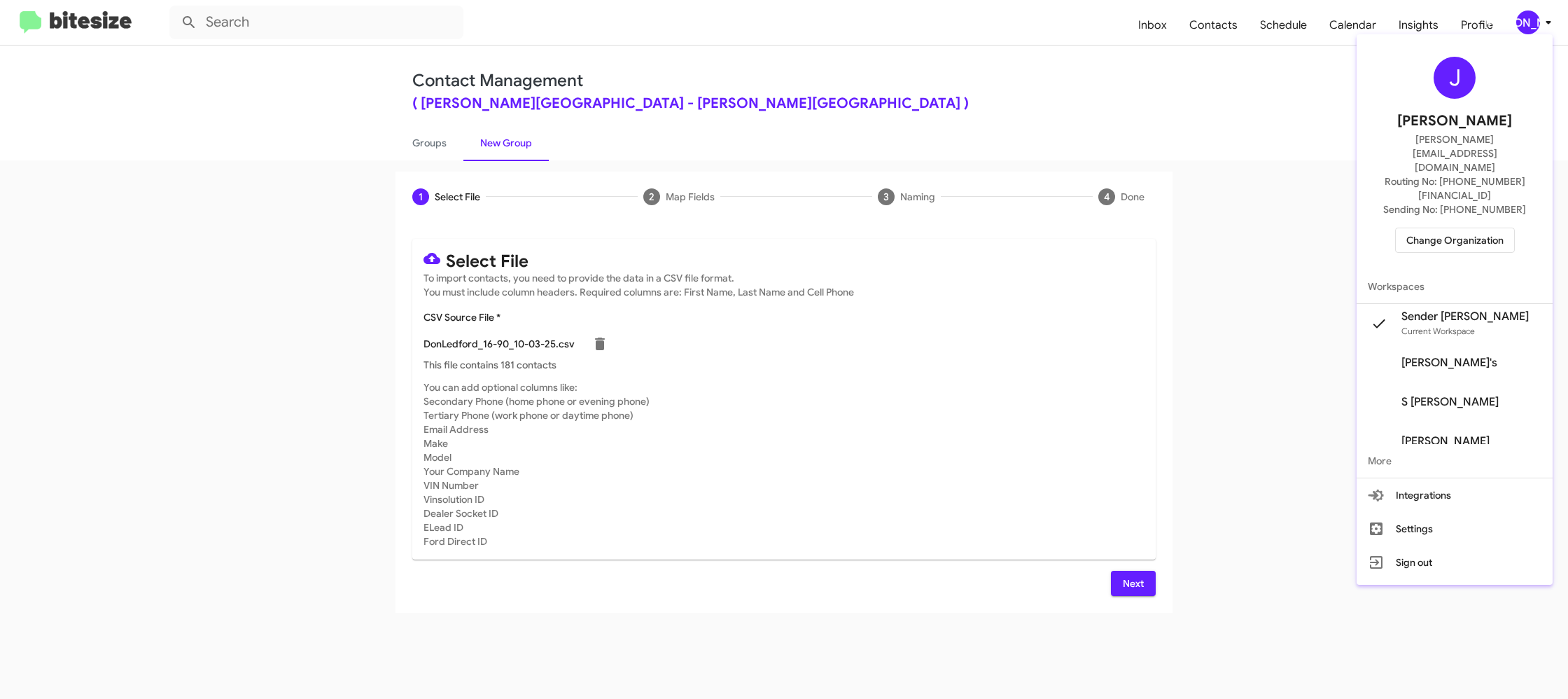
click at [1543, 28] on div at bounding box center [784, 349] width 1568 height 699
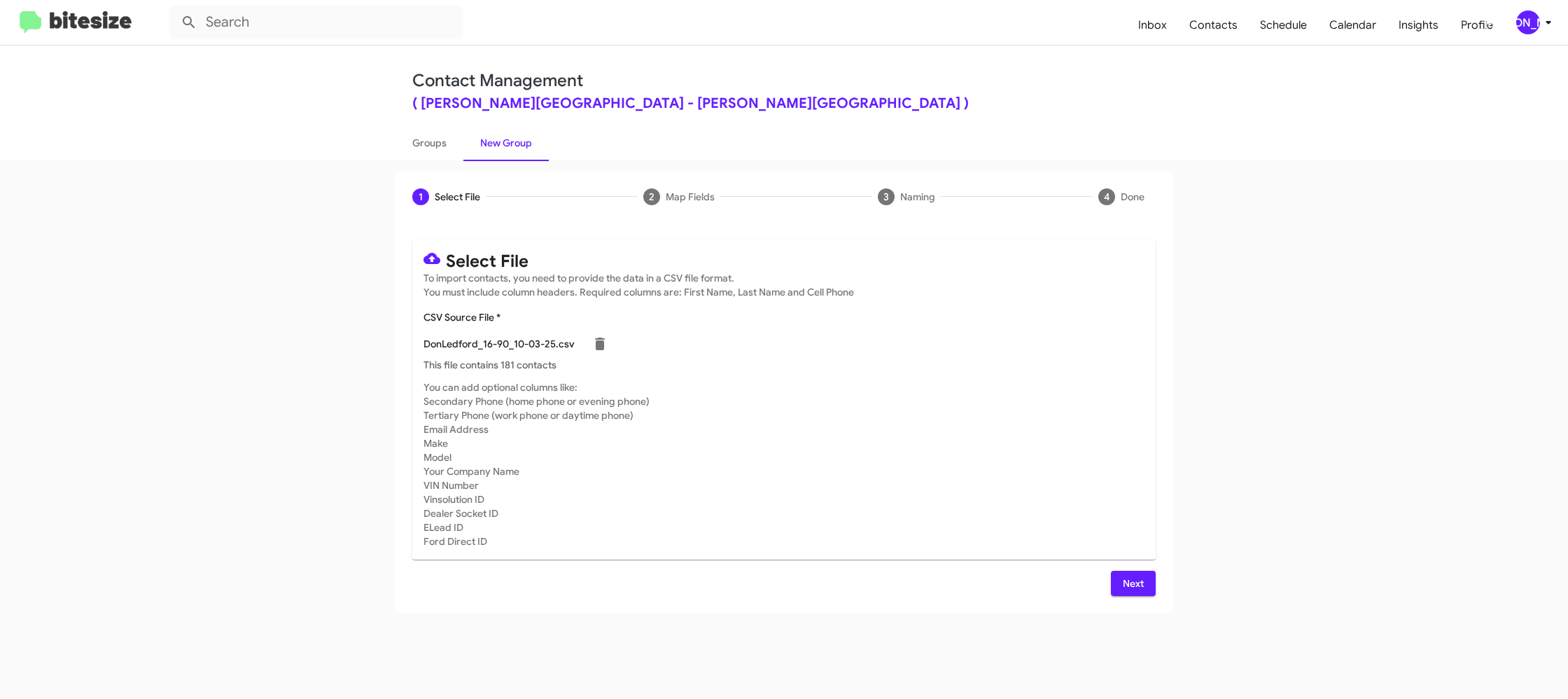
click at [1169, 586] on div "1 Select File 2 Map Fields 3 Naming 4 Done Select File To import contacts, you …" at bounding box center [784, 392] width 798 height 441
drag, startPoint x: 1141, startPoint y: 585, endPoint x: 1125, endPoint y: 584, distance: 16.0
click at [1138, 584] on span "Next" at bounding box center [1133, 584] width 23 height 25
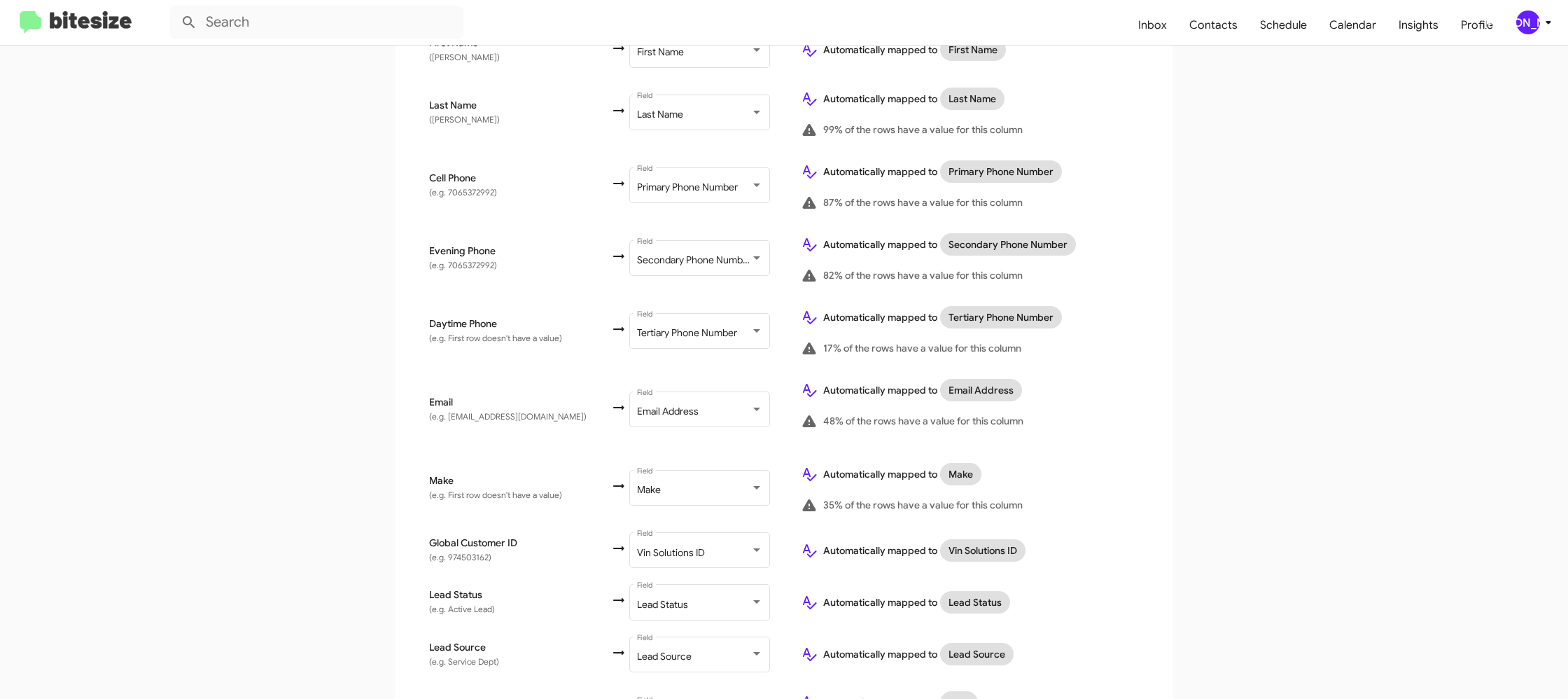
scroll to position [669, 0]
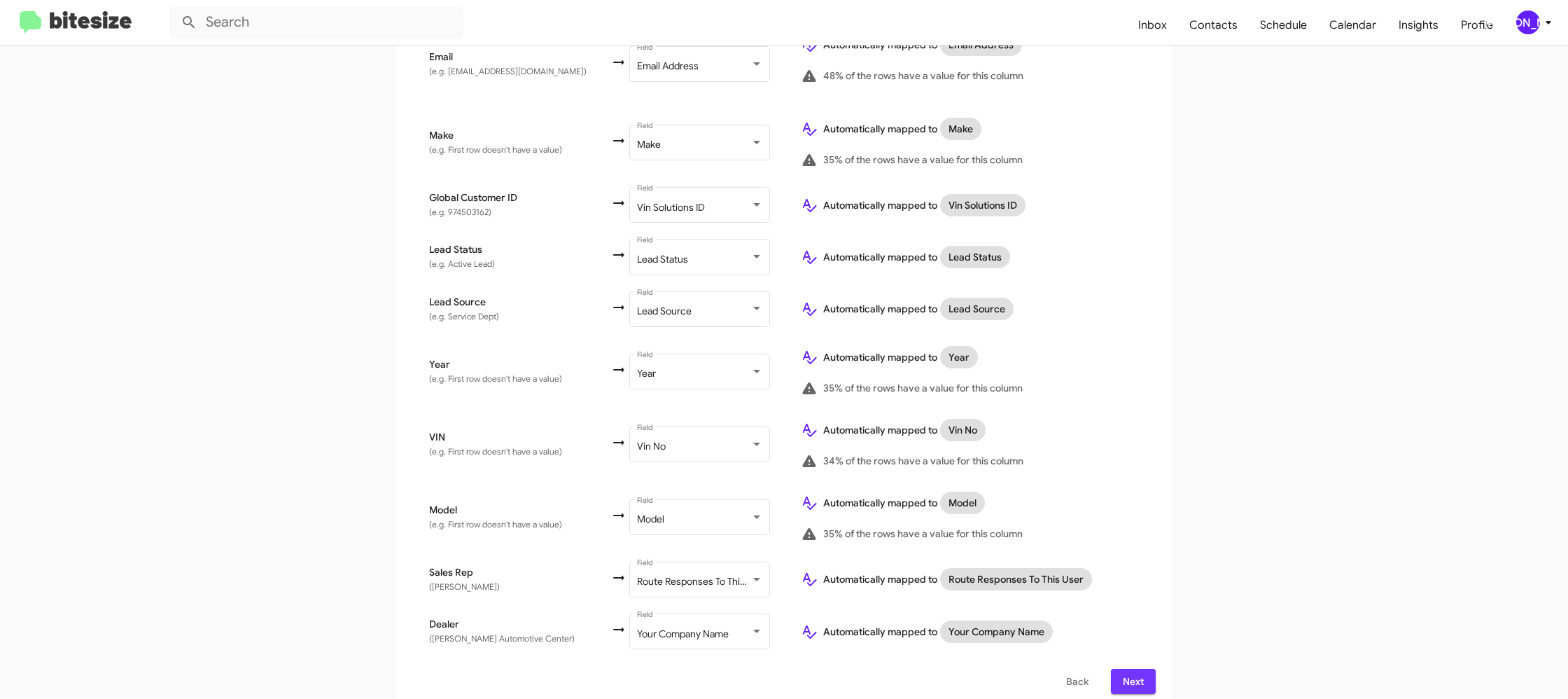
click at [1127, 669] on span "Next" at bounding box center [1133, 681] width 23 height 25
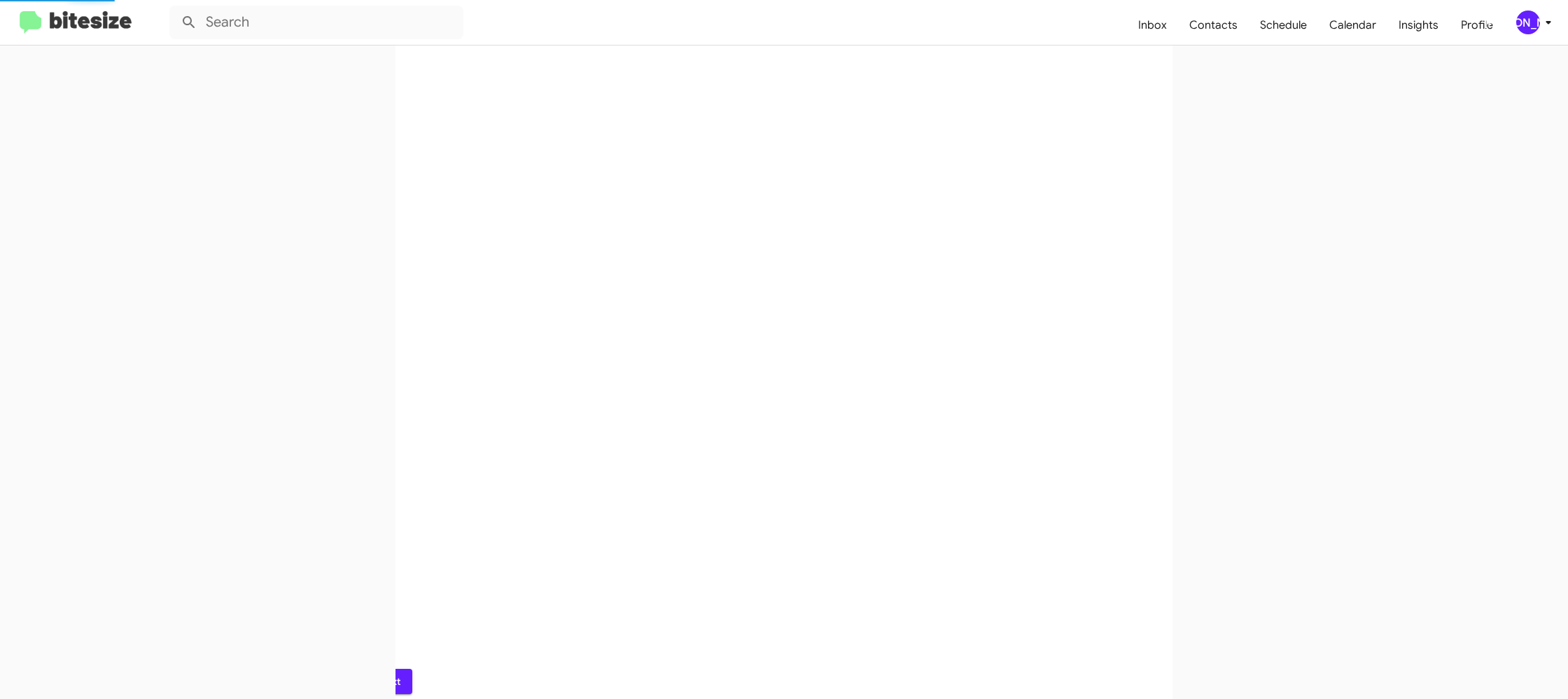
scroll to position [0, 0]
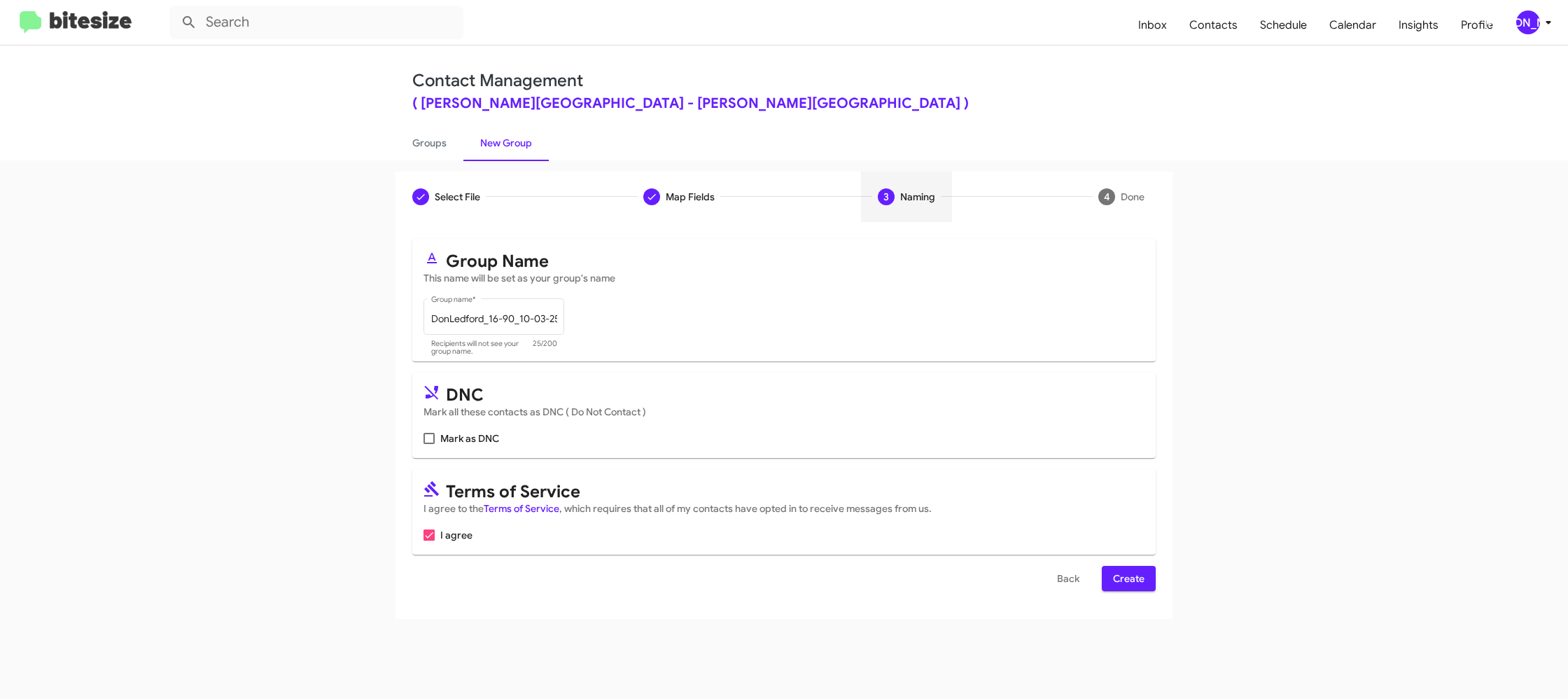
drag, startPoint x: 1122, startPoint y: 573, endPoint x: 997, endPoint y: 471, distance: 161.3
click at [1122, 574] on span "Create" at bounding box center [1128, 579] width 31 height 25
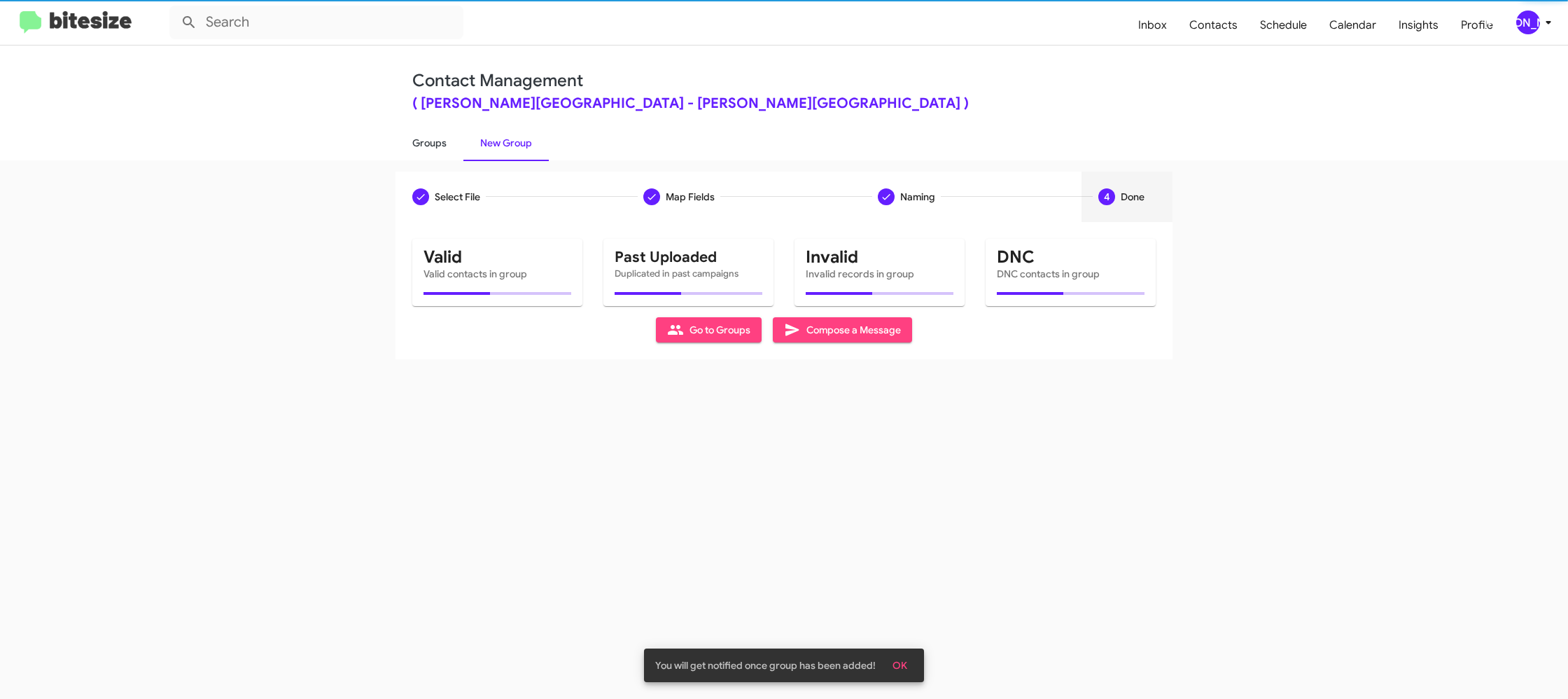
click at [430, 152] on link "Groups" at bounding box center [430, 142] width 68 height 36
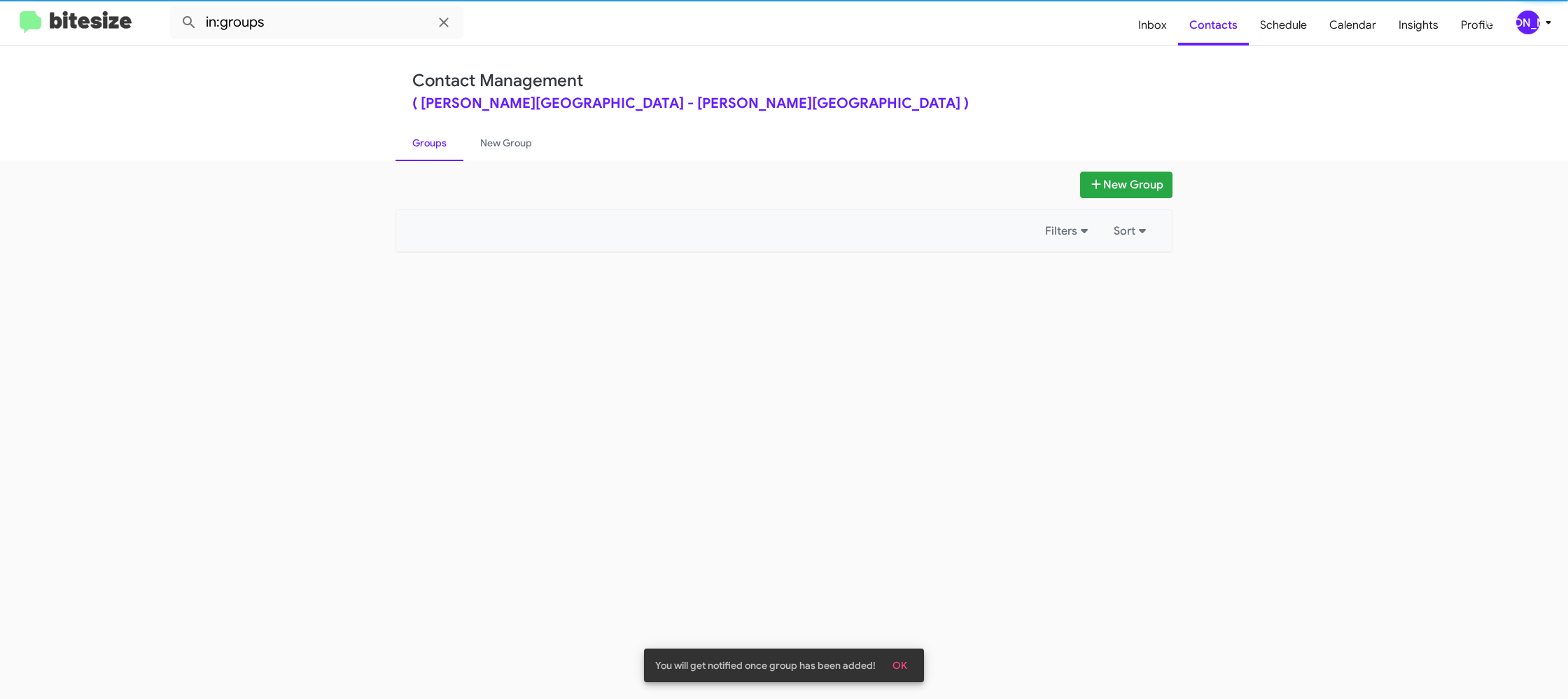
click at [430, 152] on link "Groups" at bounding box center [430, 142] width 68 height 36
drag, startPoint x: 430, startPoint y: 152, endPoint x: 357, endPoint y: 58, distance: 119.0
click at [429, 149] on link "Groups" at bounding box center [430, 142] width 68 height 36
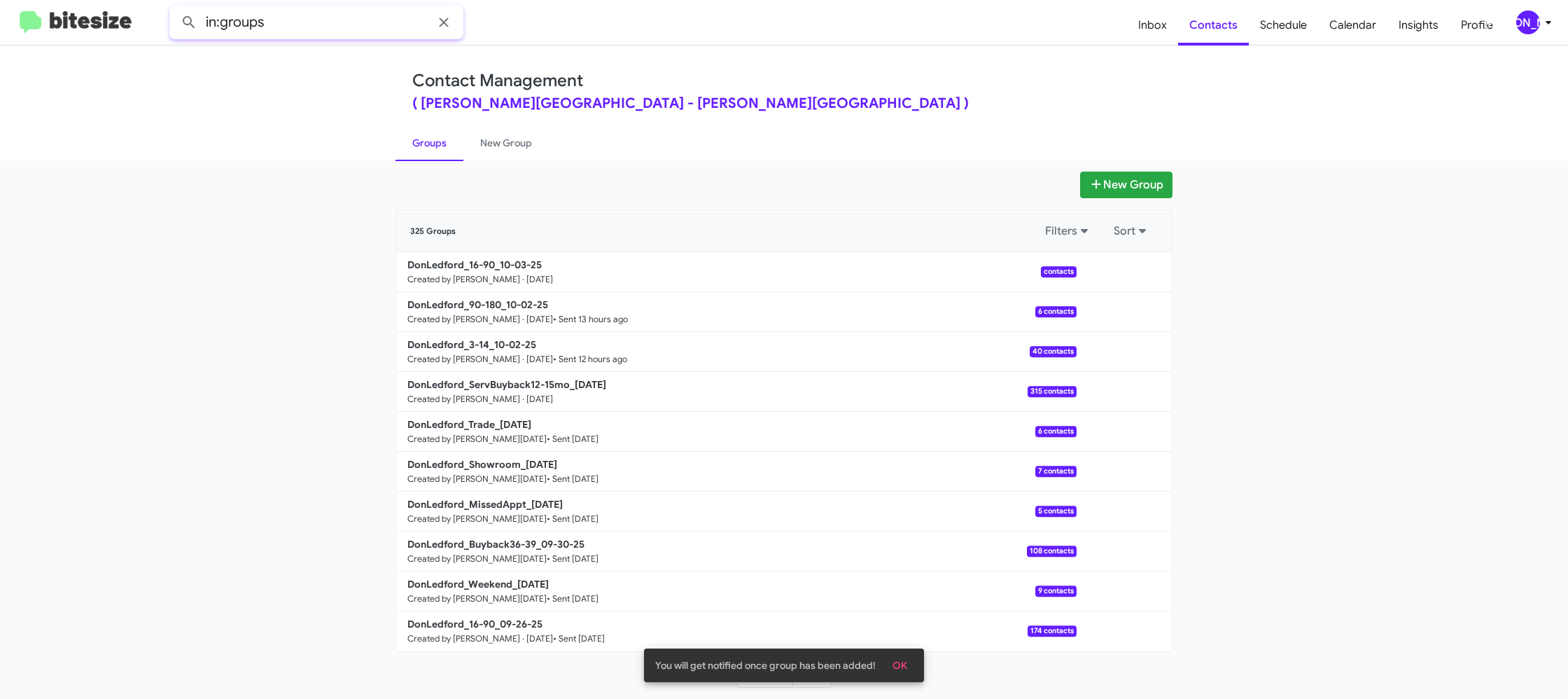
click at [328, 31] on input "in:groups" at bounding box center [316, 22] width 294 height 33
type input "in:groups 16-"
click at [175, 8] on button at bounding box center [189, 23] width 28 height 28
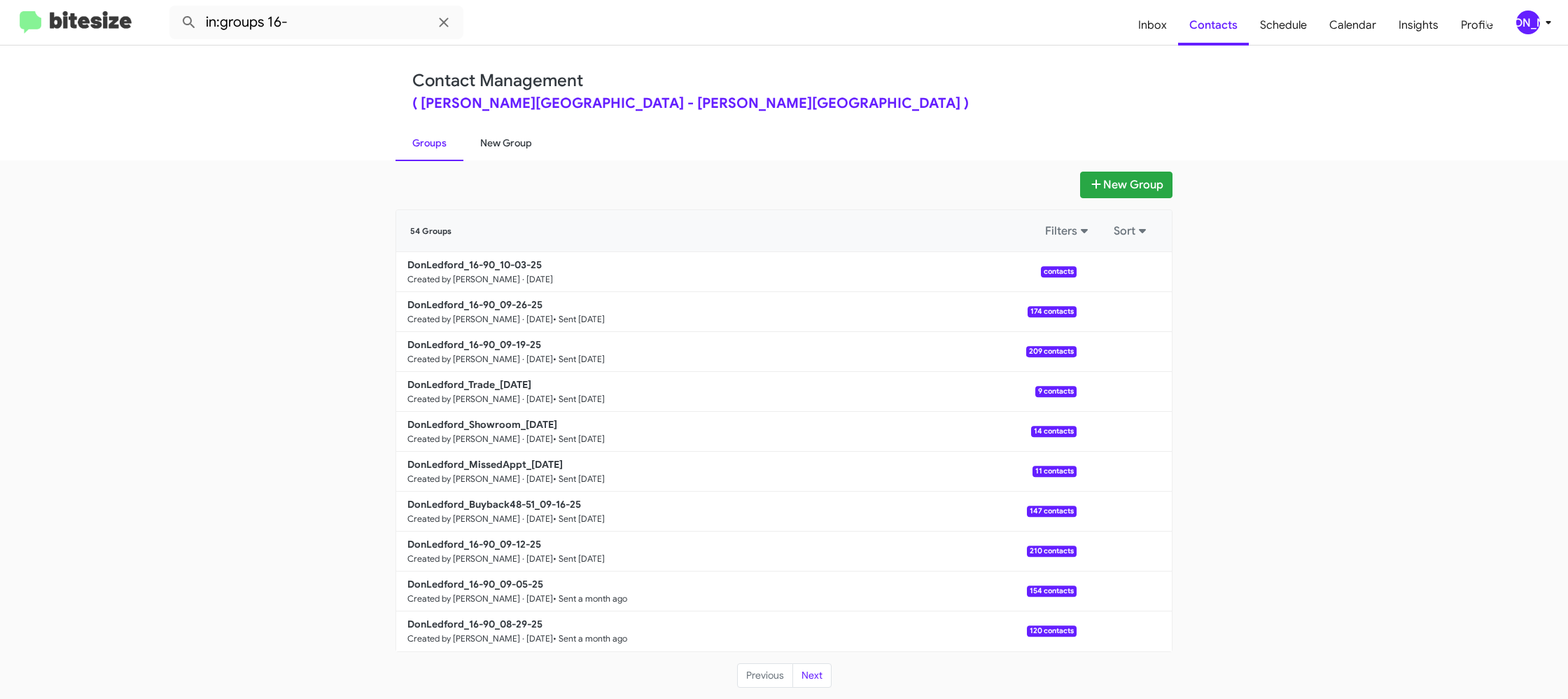
click at [494, 145] on link "New Group" at bounding box center [506, 142] width 86 height 36
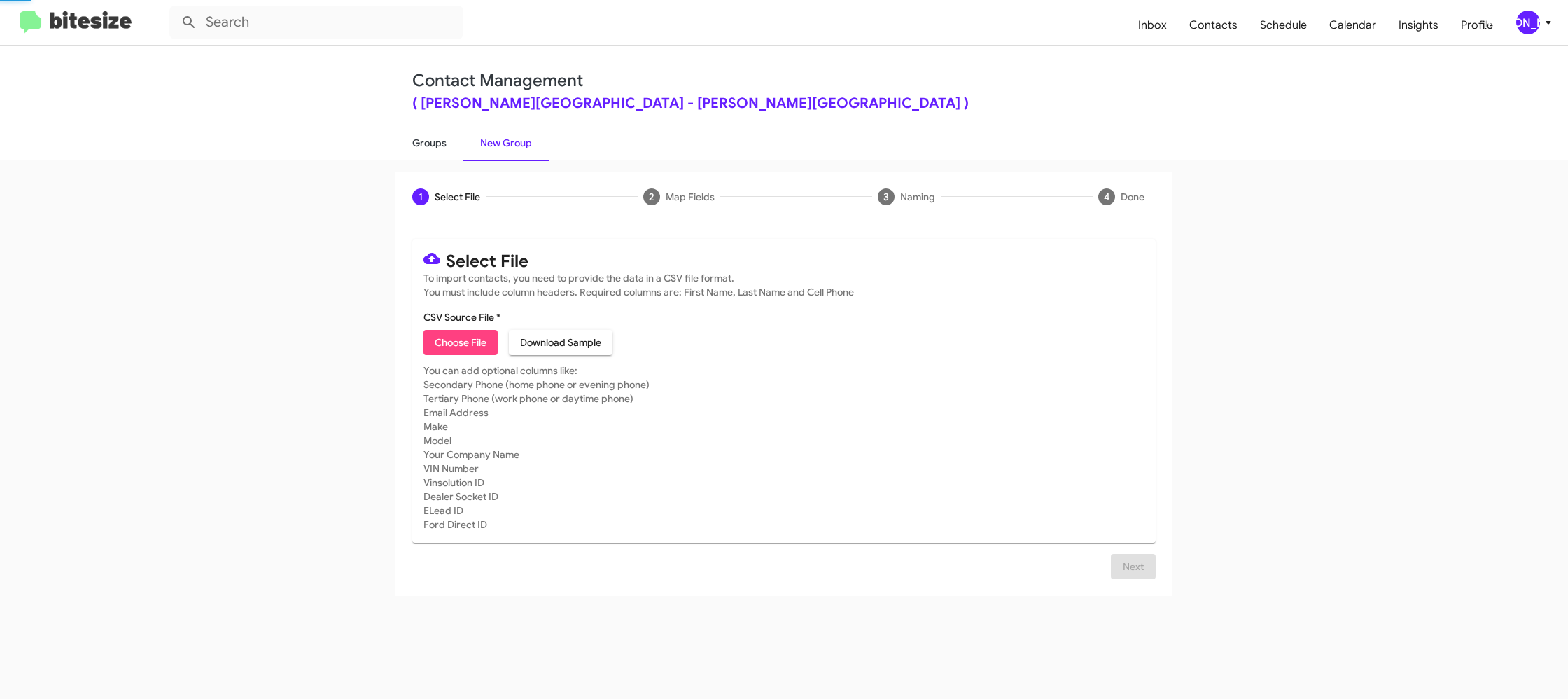
drag, startPoint x: 494, startPoint y: 145, endPoint x: 440, endPoint y: 147, distance: 54.0
click at [491, 144] on link "New Group" at bounding box center [506, 142] width 86 height 36
click at [440, 147] on link "Groups" at bounding box center [430, 142] width 68 height 36
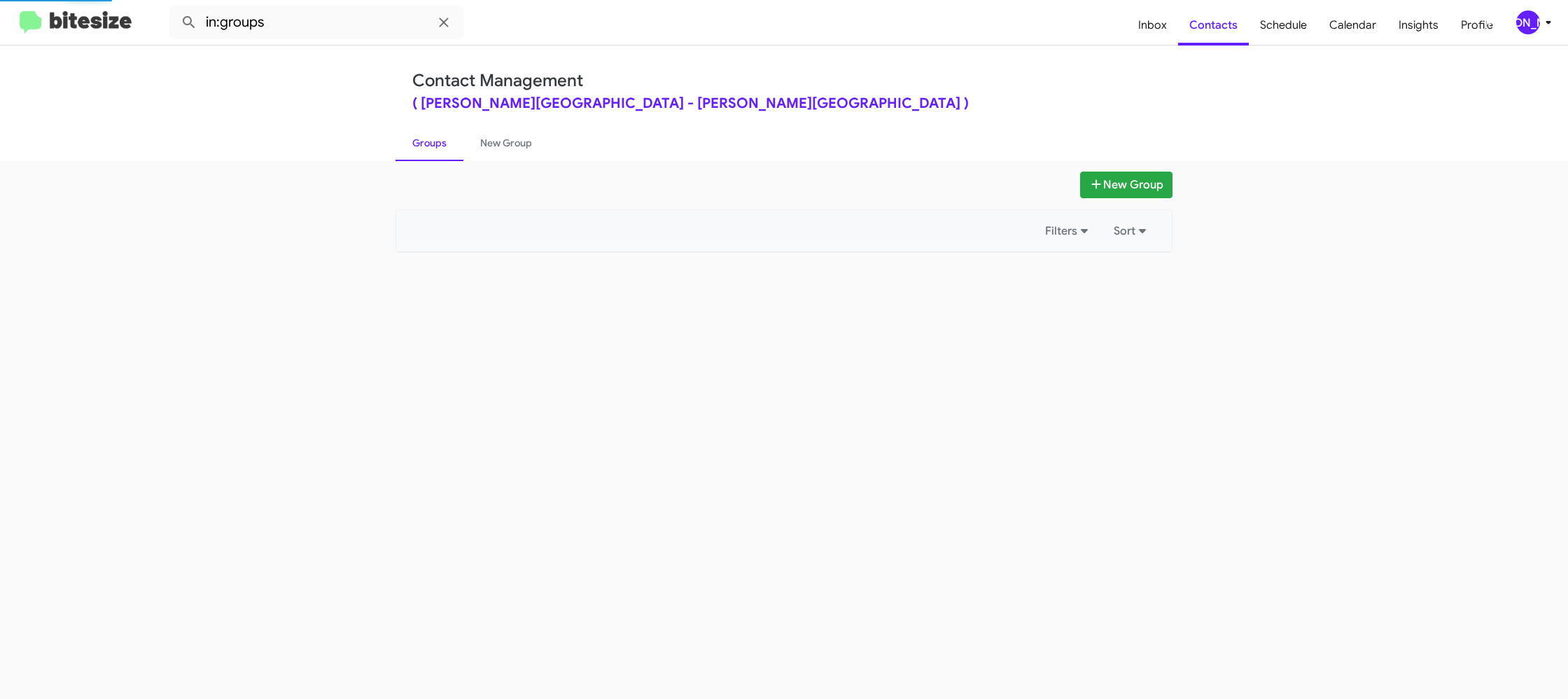
click at [440, 147] on link "Groups" at bounding box center [430, 142] width 68 height 36
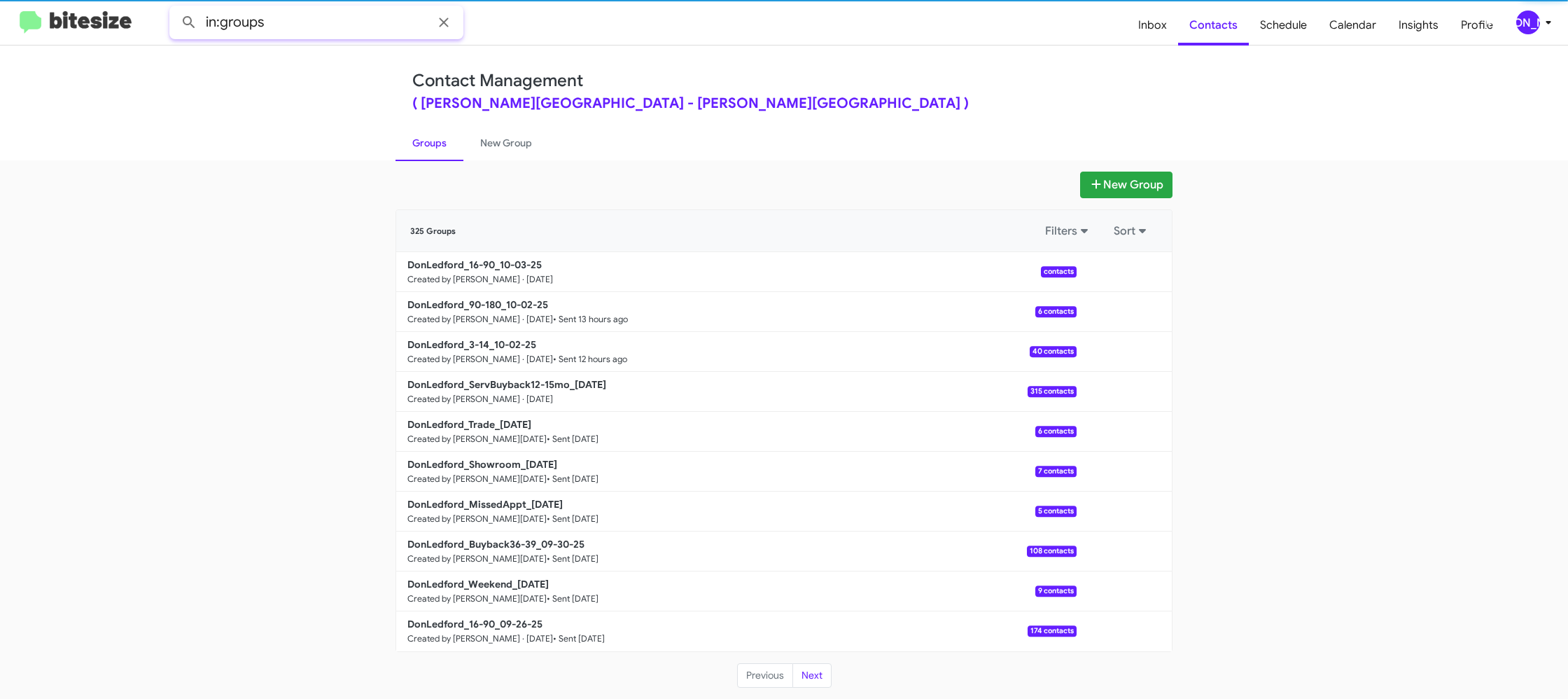
click at [313, 26] on input "in:groups" at bounding box center [316, 22] width 294 height 33
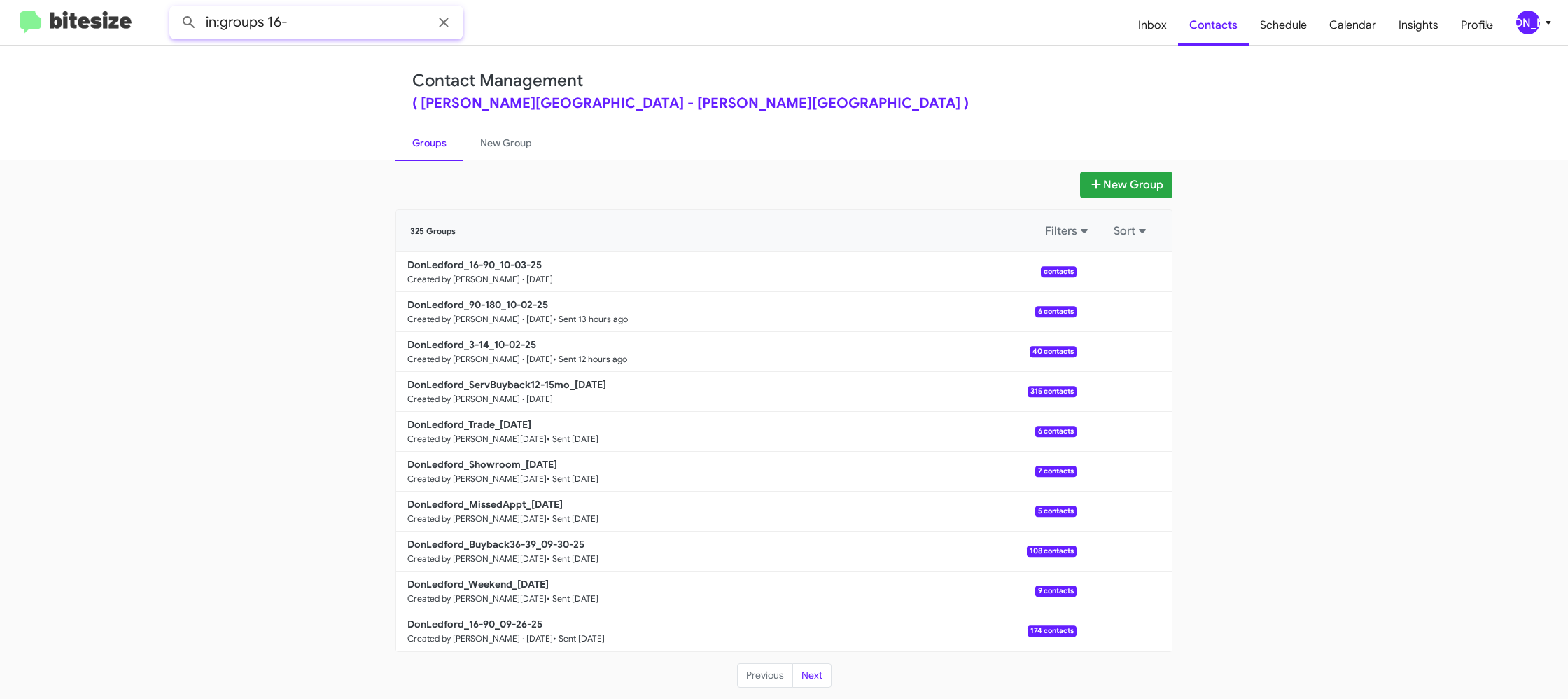
type input "in:groups 16-"
click at [175, 8] on button at bounding box center [189, 23] width 28 height 28
click at [484, 144] on link "New Group" at bounding box center [506, 142] width 86 height 36
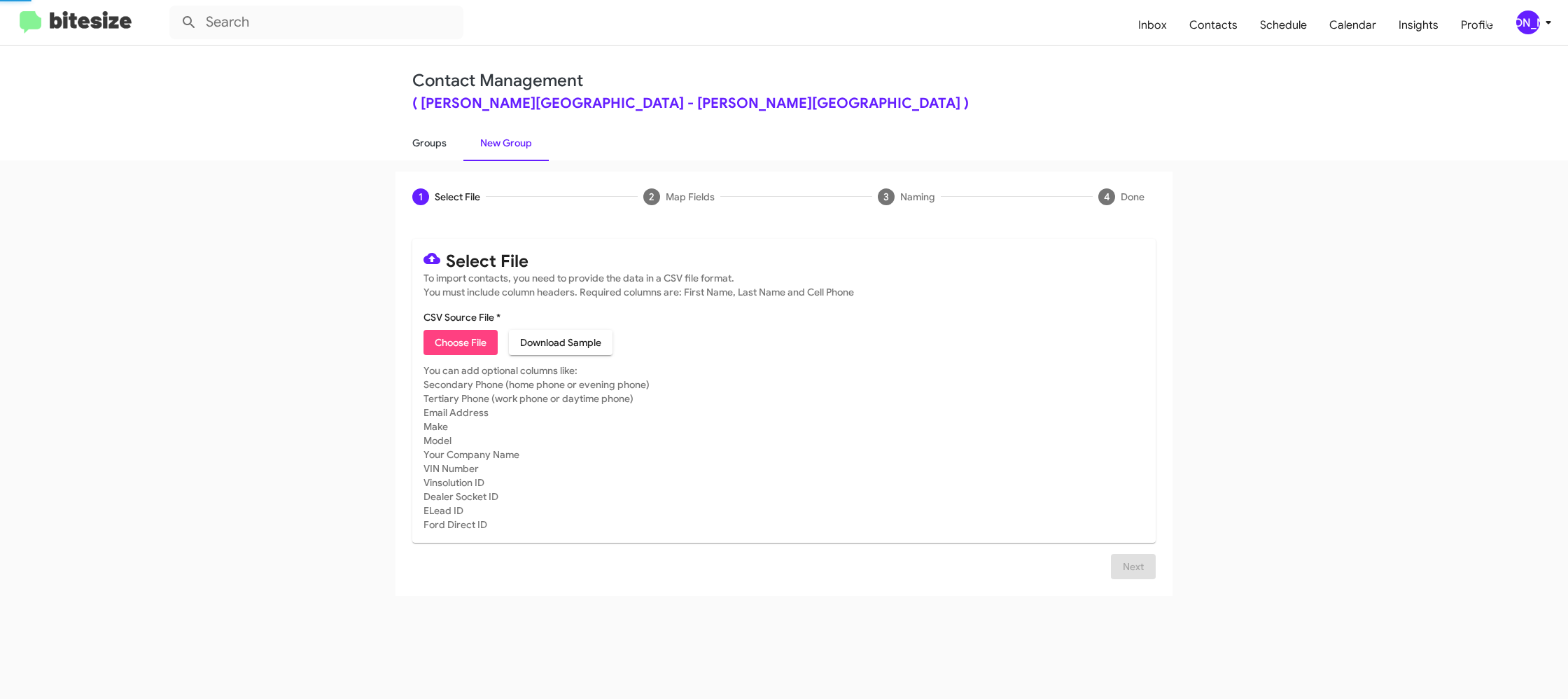
drag, startPoint x: 484, startPoint y: 144, endPoint x: 424, endPoint y: 142, distance: 60.0
click at [483, 144] on link "New Group" at bounding box center [506, 142] width 86 height 36
click at [424, 142] on link "Groups" at bounding box center [430, 142] width 68 height 36
type input "in:groups"
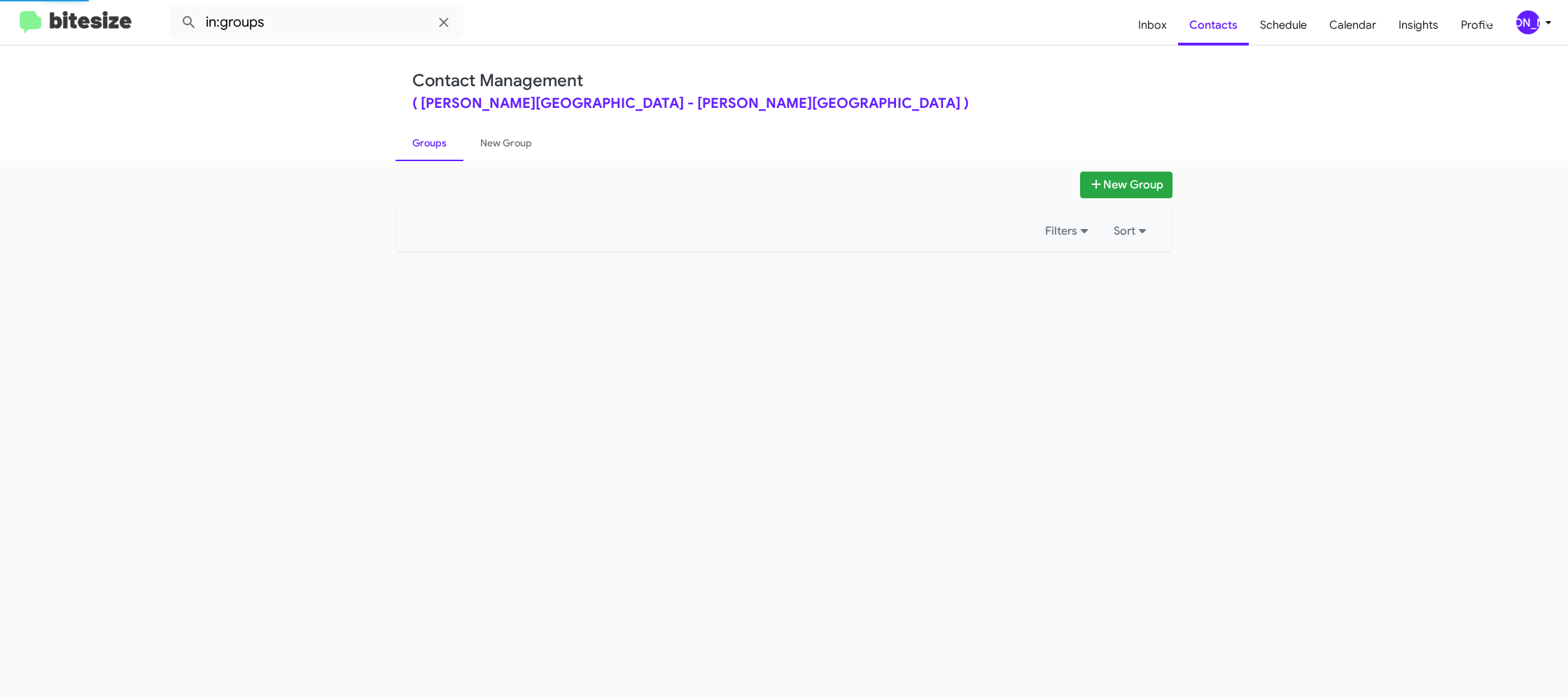
click at [424, 142] on link "Groups" at bounding box center [430, 142] width 68 height 36
click at [466, 136] on link "New Group" at bounding box center [506, 142] width 86 height 36
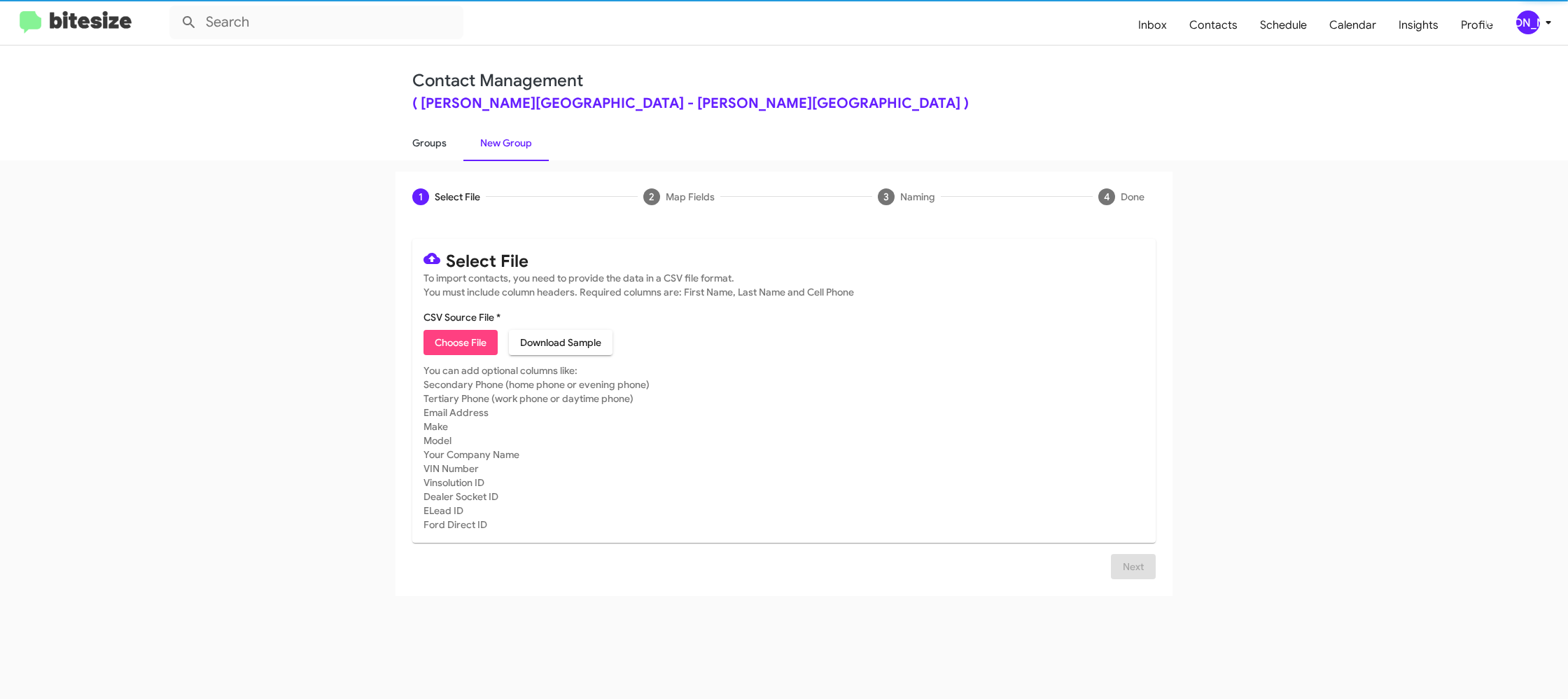
click at [442, 138] on link "Groups" at bounding box center [430, 142] width 68 height 36
type input "in:groups"
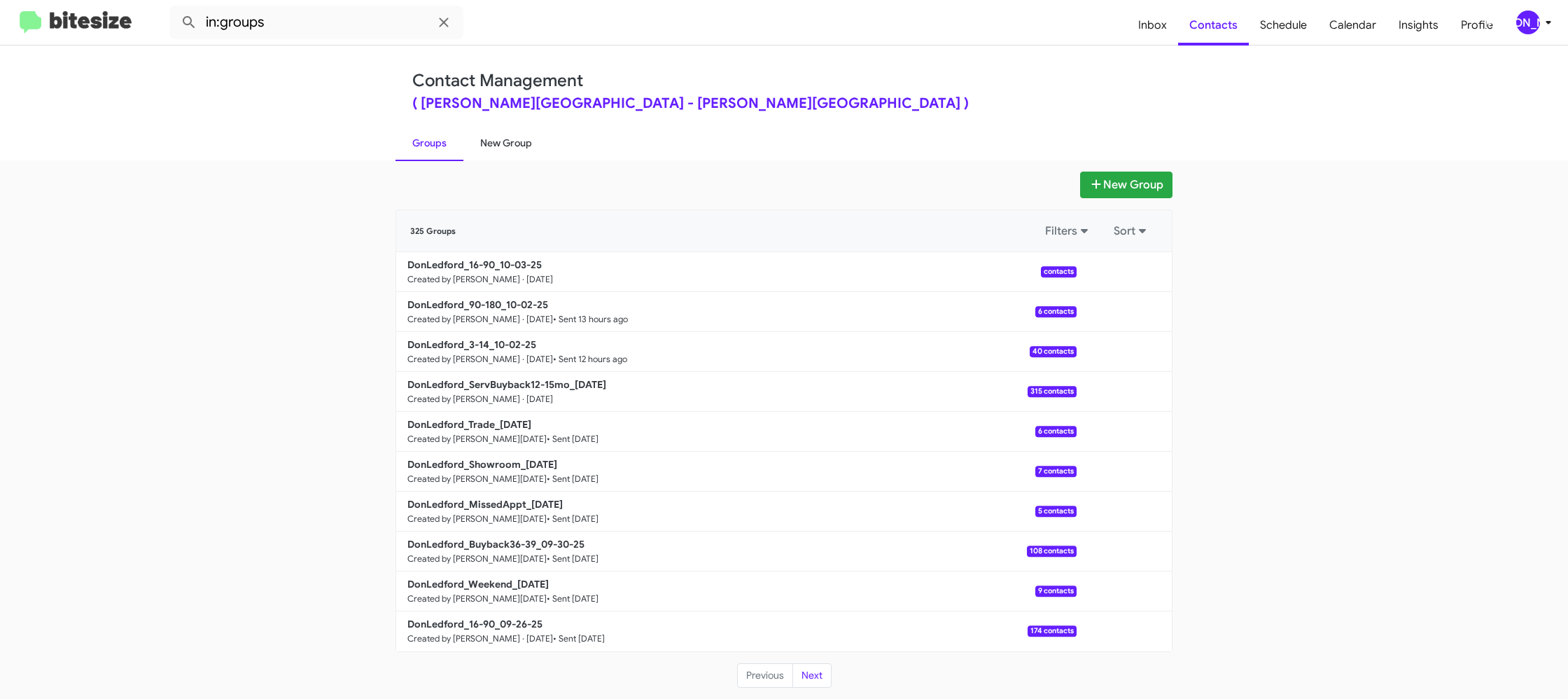
click at [471, 148] on link "New Group" at bounding box center [506, 142] width 86 height 36
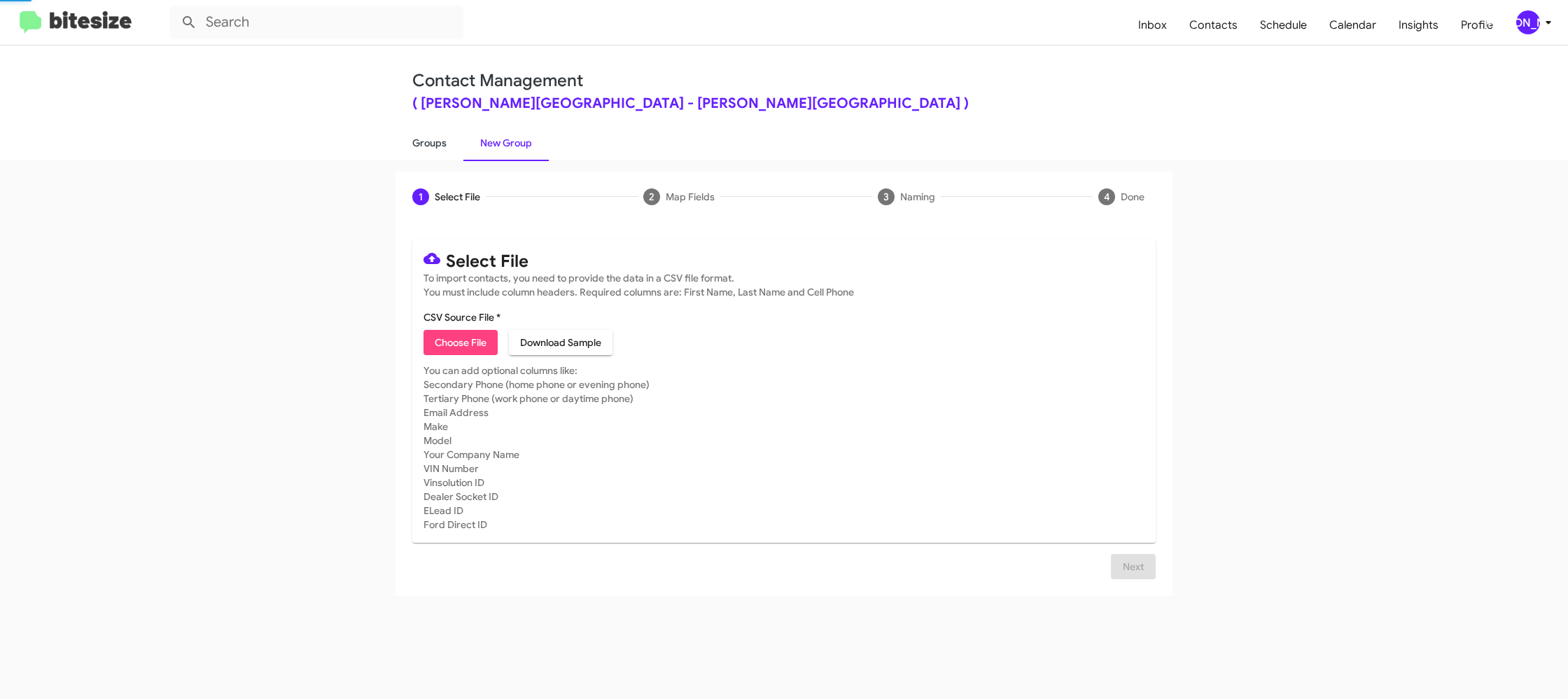
click at [452, 148] on link "Groups" at bounding box center [430, 142] width 68 height 36
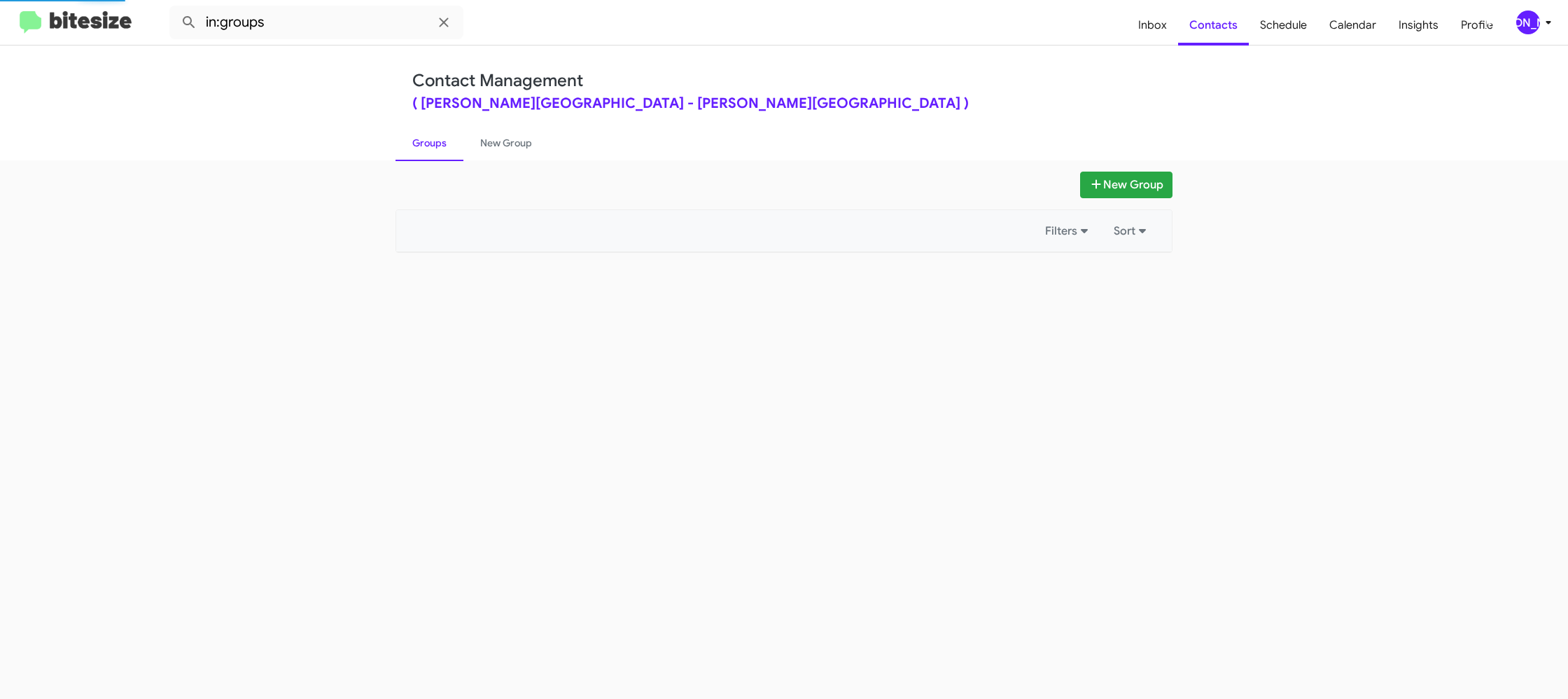
click at [452, 148] on link "Groups" at bounding box center [430, 142] width 68 height 36
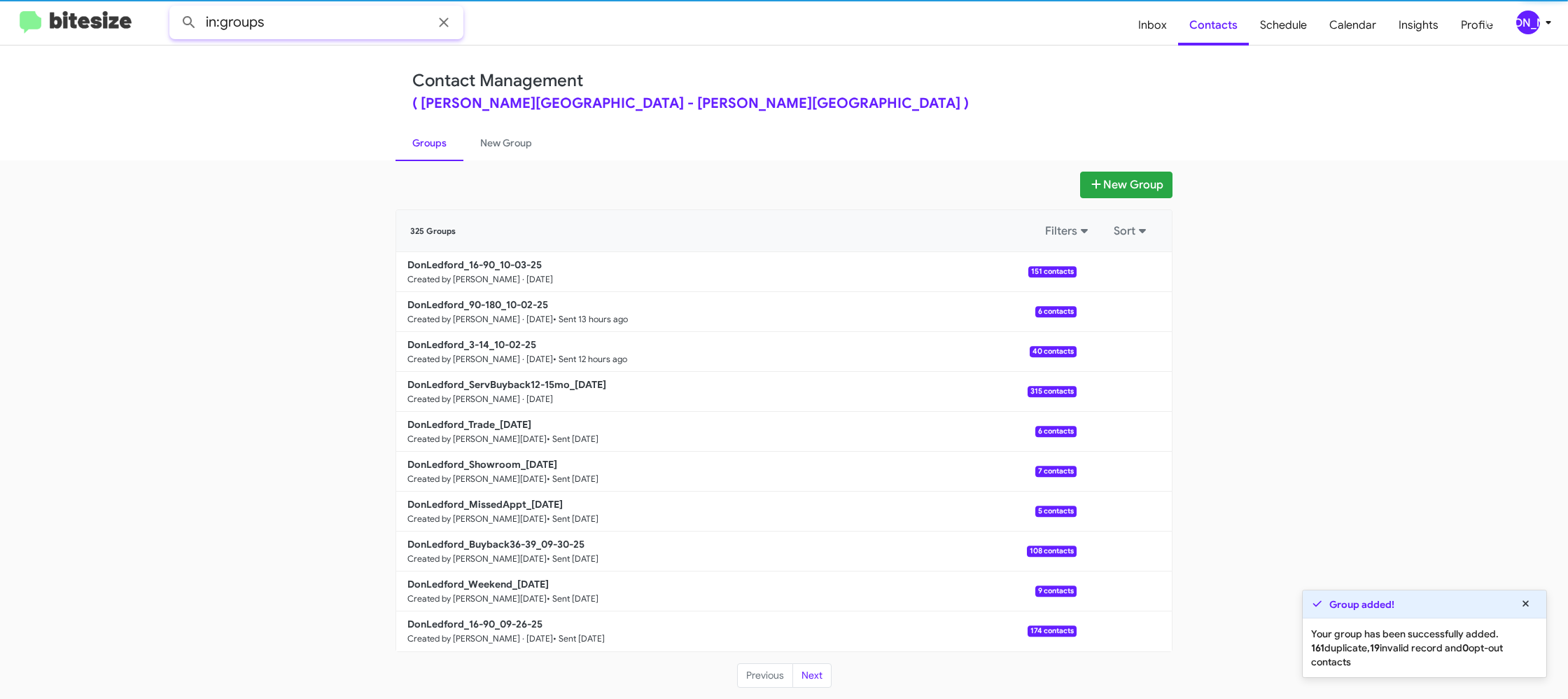
click at [328, 25] on input "in:groups" at bounding box center [316, 22] width 294 height 33
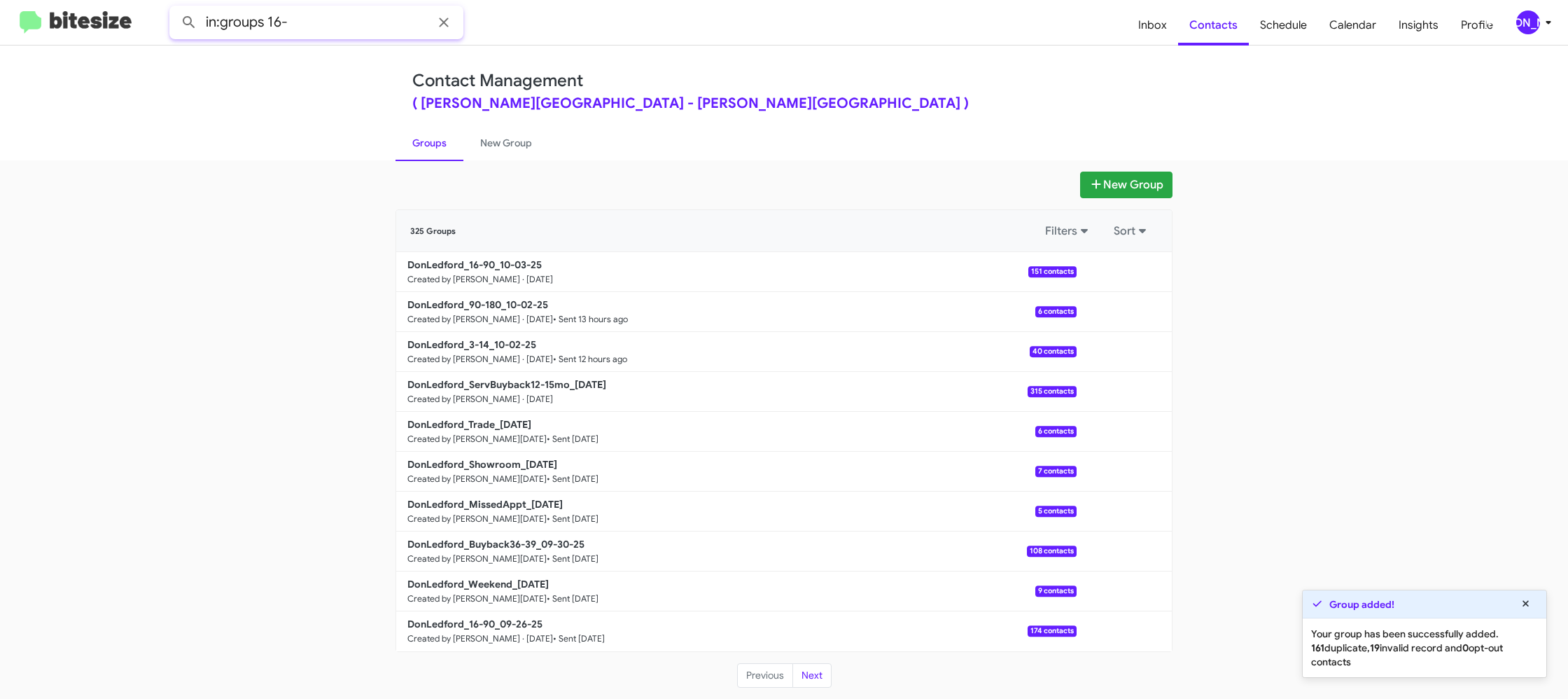
type input "in:groups 16-"
click at [175, 8] on button at bounding box center [189, 23] width 28 height 28
click at [506, 135] on link "New Group" at bounding box center [506, 142] width 86 height 36
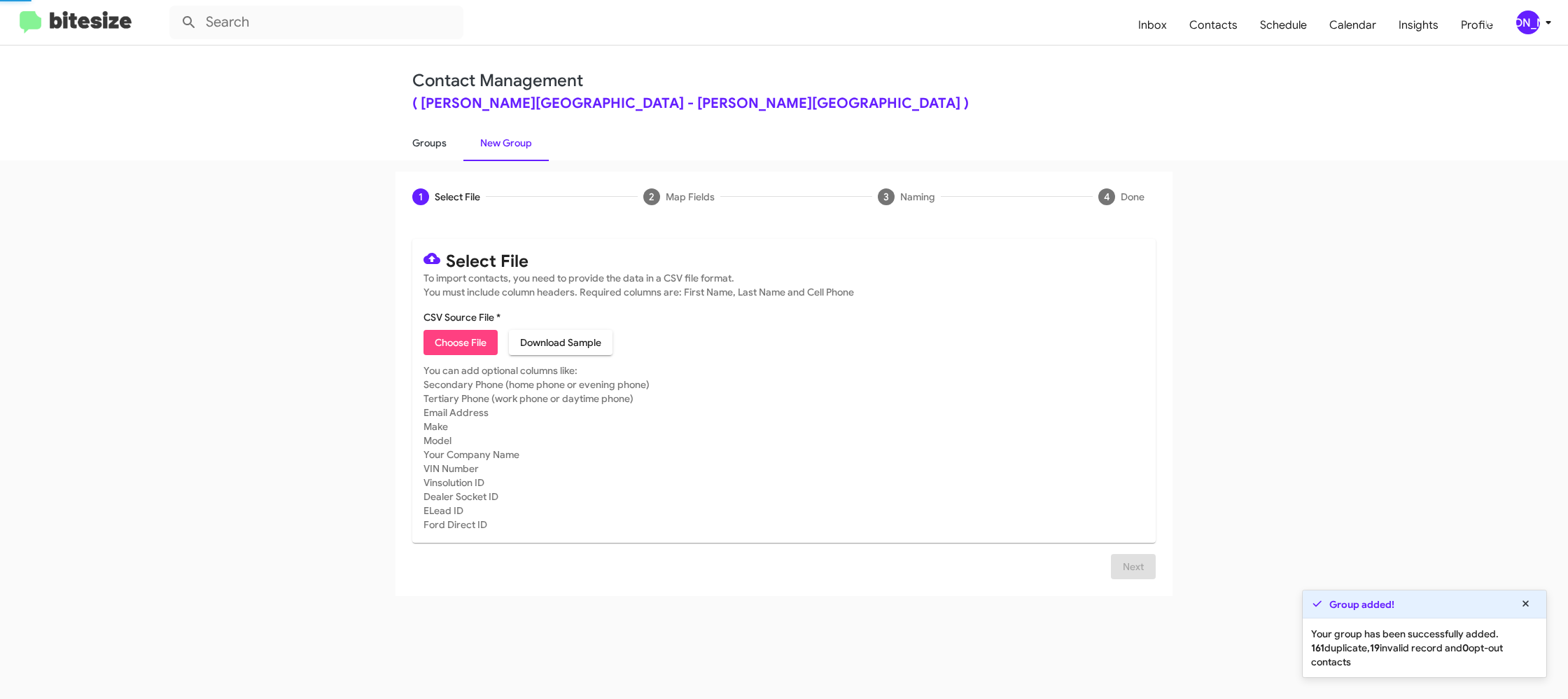
click at [436, 134] on link "Groups" at bounding box center [430, 142] width 68 height 36
type input "in:groups"
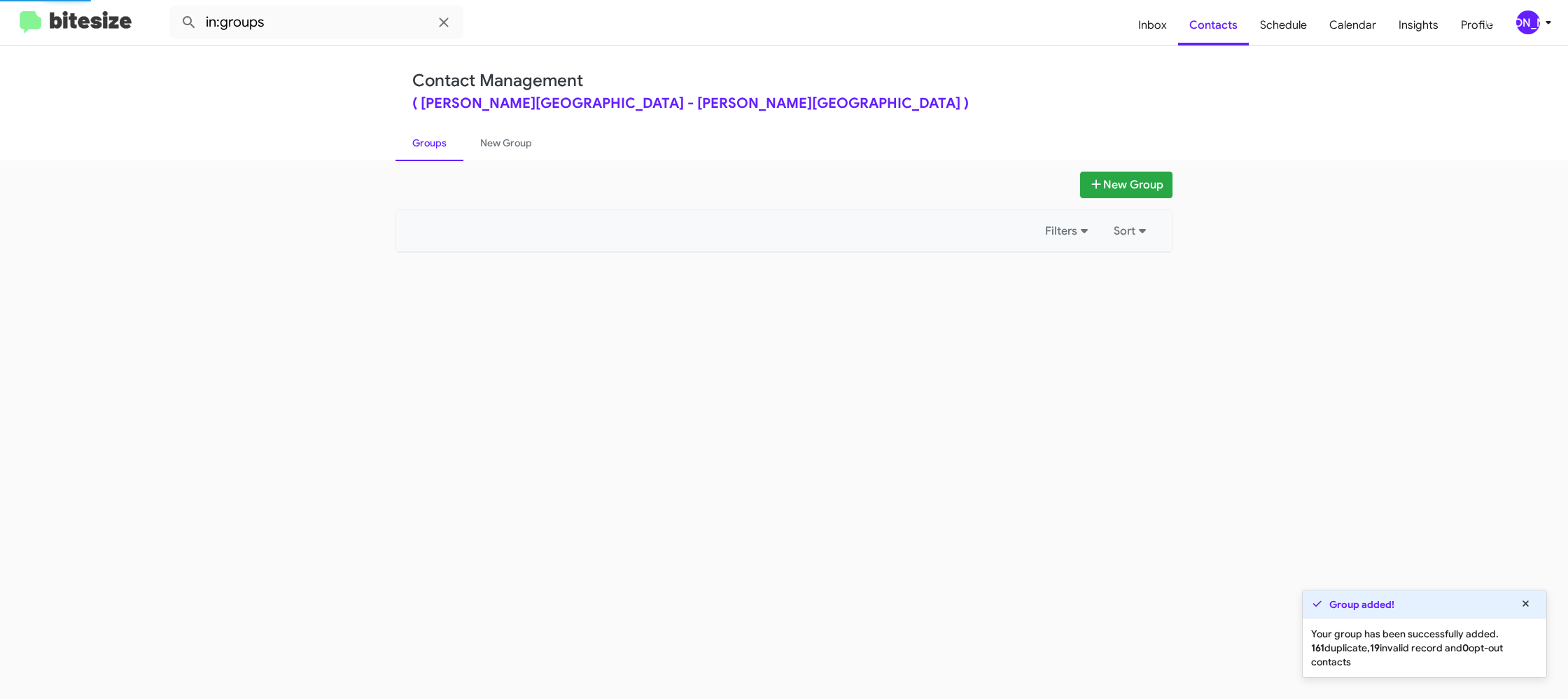
click at [436, 134] on link "Groups" at bounding box center [430, 142] width 68 height 36
drag, startPoint x: 436, startPoint y: 134, endPoint x: 517, endPoint y: 137, distance: 81.1
click at [438, 133] on link "Groups" at bounding box center [430, 142] width 68 height 36
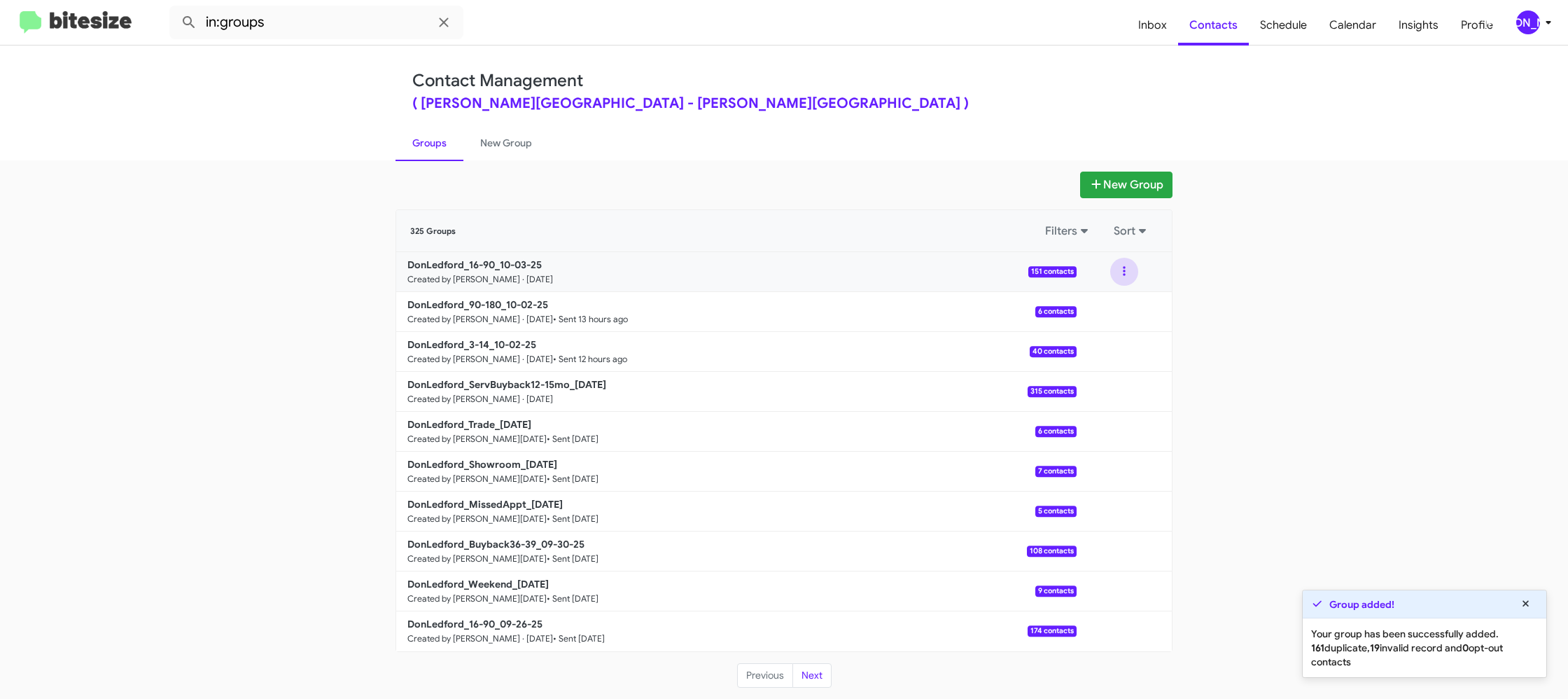
drag, startPoint x: 1118, startPoint y: 273, endPoint x: 1120, endPoint y: 282, distance: 9.2
click at [1118, 275] on button at bounding box center [1124, 272] width 28 height 28
click at [1112, 306] on button "View contacts" at bounding box center [1082, 309] width 112 height 33
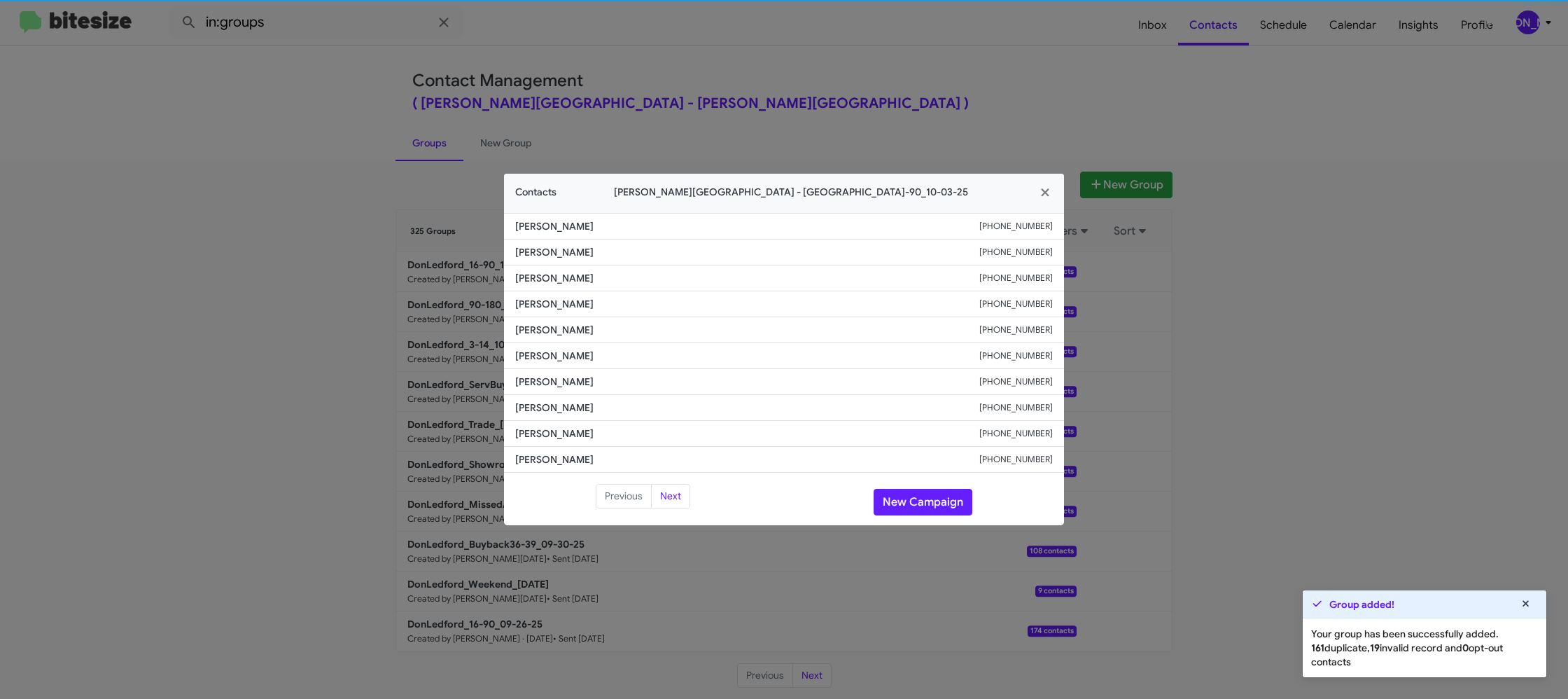
click at [532, 334] on span "April Oody" at bounding box center [748, 330] width 464 height 14
click at [539, 329] on span "April Oody" at bounding box center [748, 330] width 464 height 14
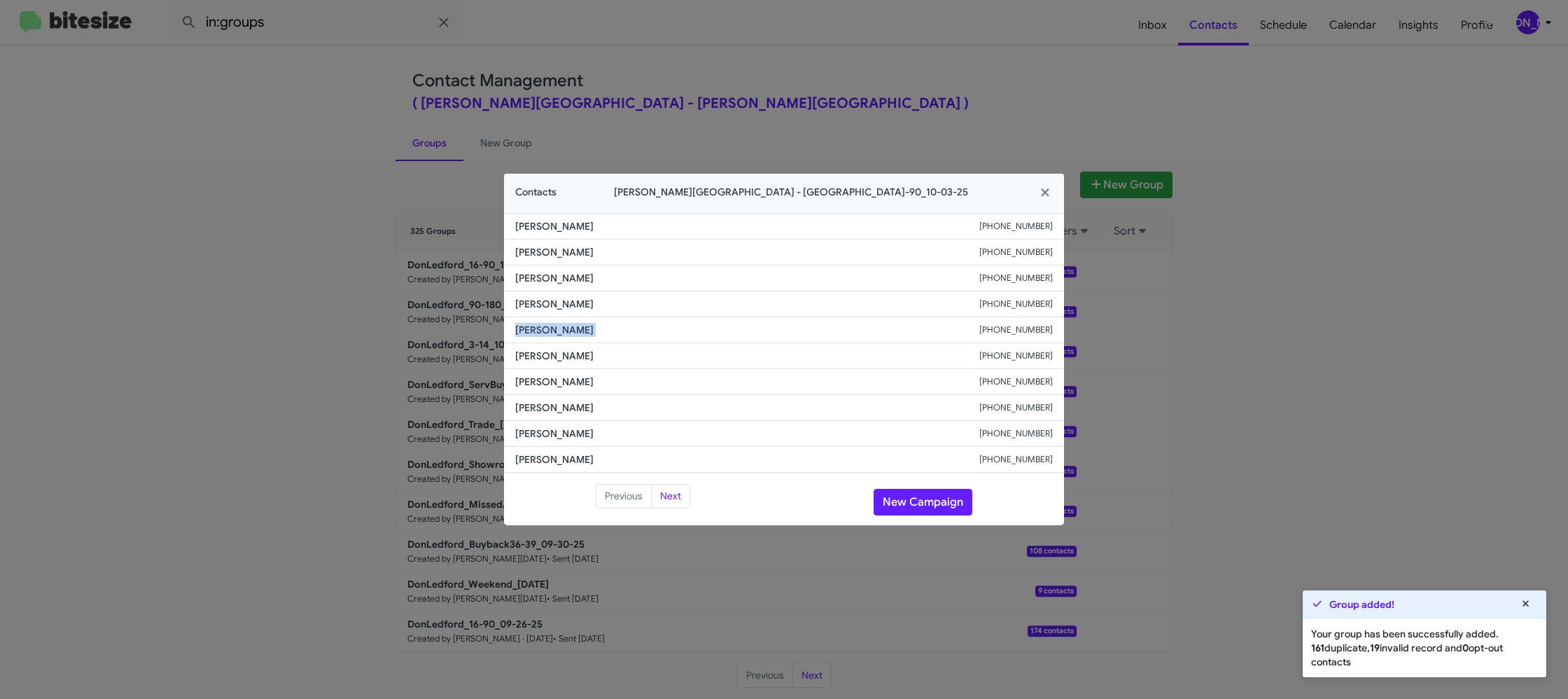
click at [539, 329] on span "April Oody" at bounding box center [748, 330] width 464 height 14
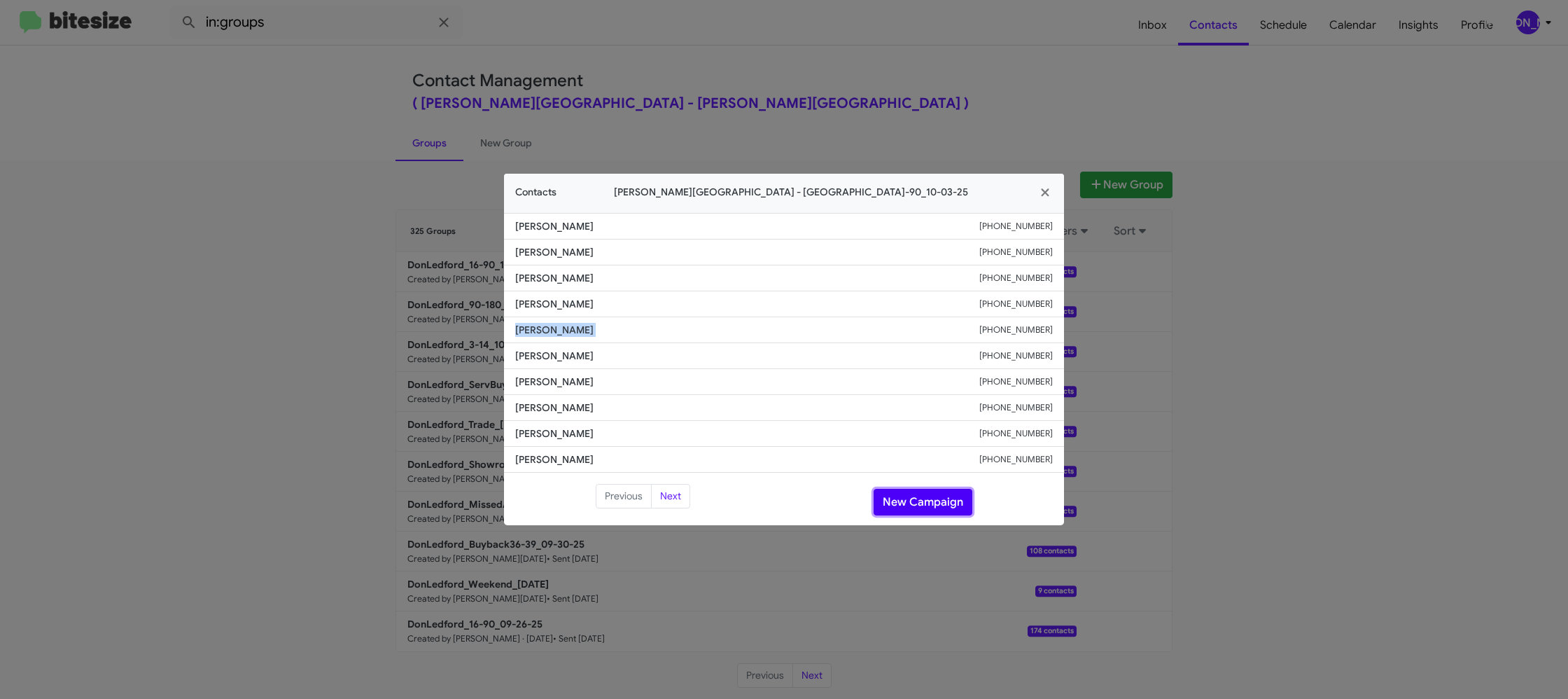
drag, startPoint x: 918, startPoint y: 501, endPoint x: 816, endPoint y: 358, distance: 175.7
click at [918, 501] on button "New Campaign" at bounding box center [922, 502] width 98 height 27
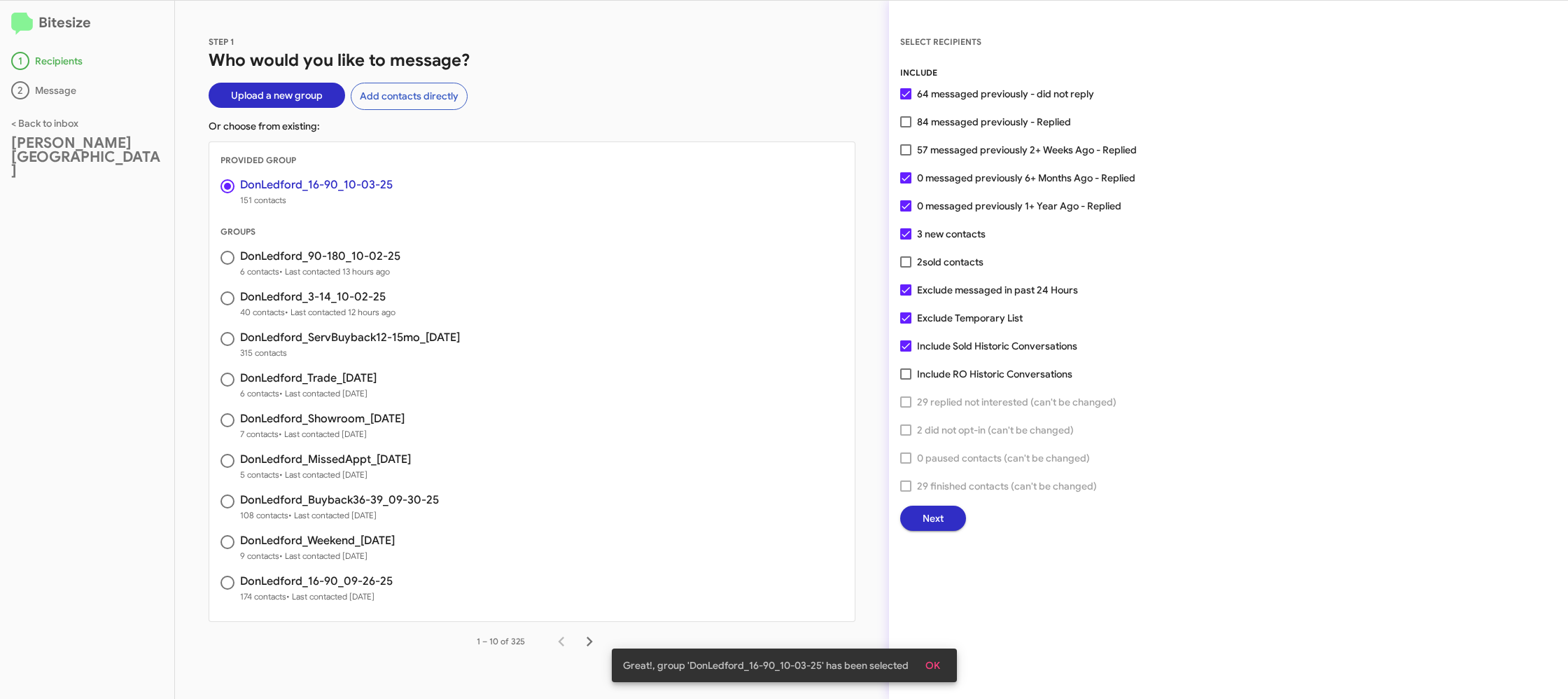
click at [934, 155] on span "57 messaged previously 2+ Weeks Ago - Replied" at bounding box center [1026, 150] width 219 height 17
click at [905, 155] on input "57 messaged previously 2+ Weeks Ago - Replied" at bounding box center [905, 155] width 1 height 1
checkbox input "true"
click at [934, 508] on span "Next" at bounding box center [933, 518] width 21 height 25
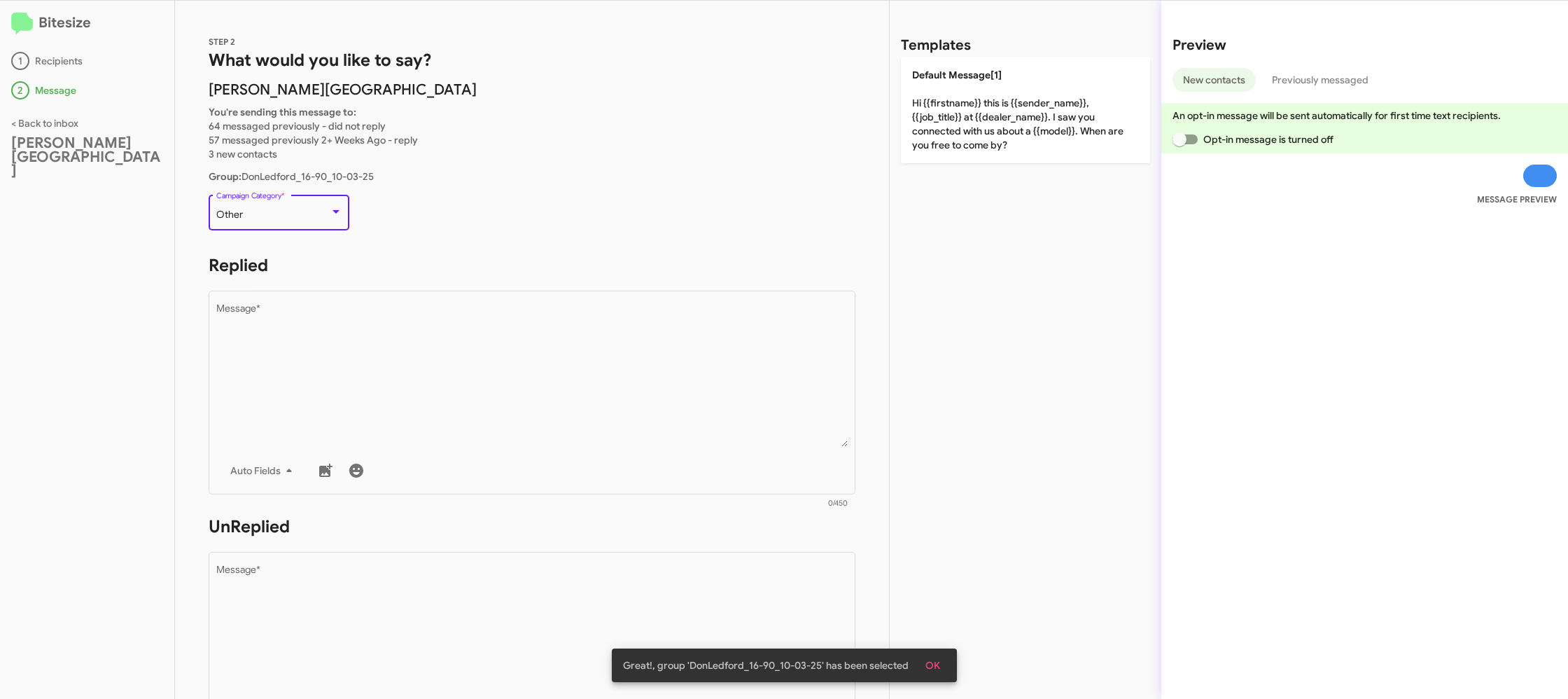
click at [303, 217] on div "Other" at bounding box center [273, 215] width 113 height 11
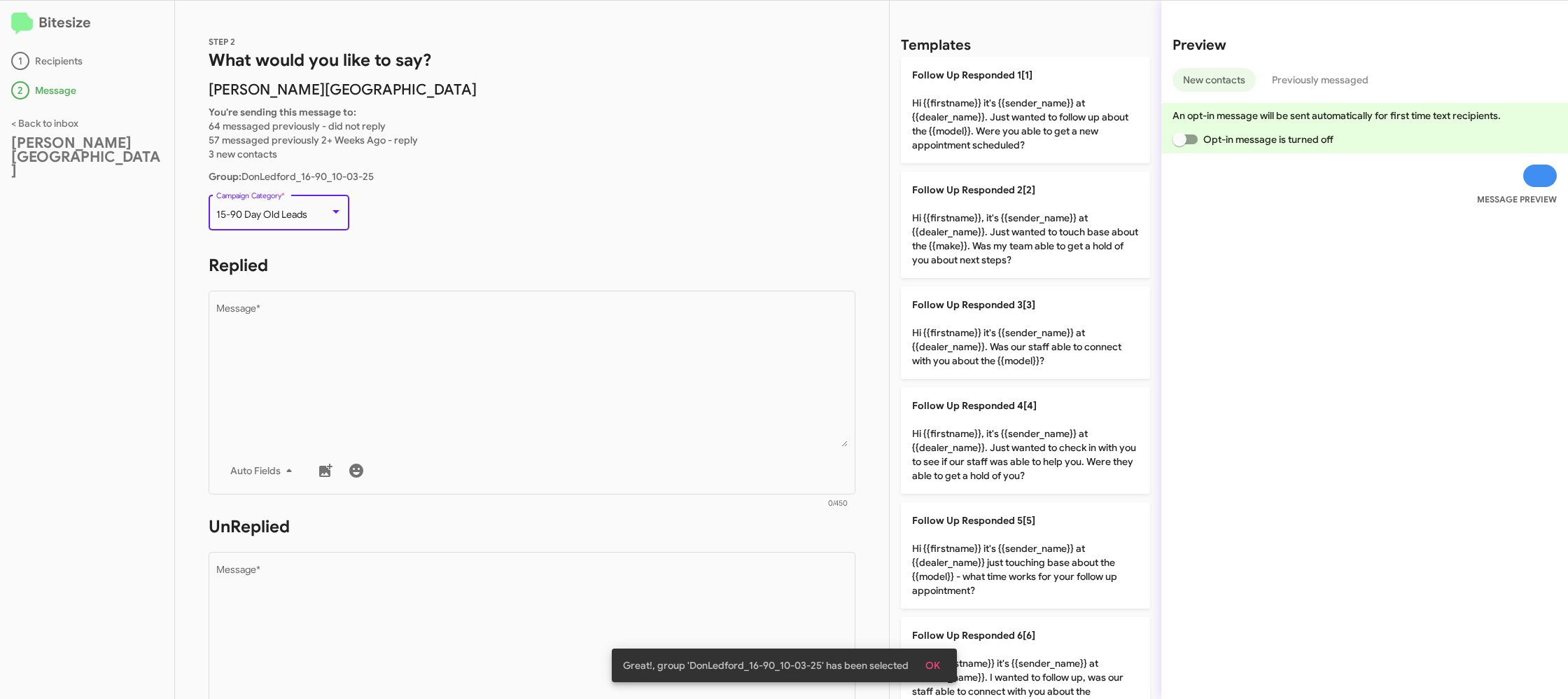
scroll to position [30, 0]
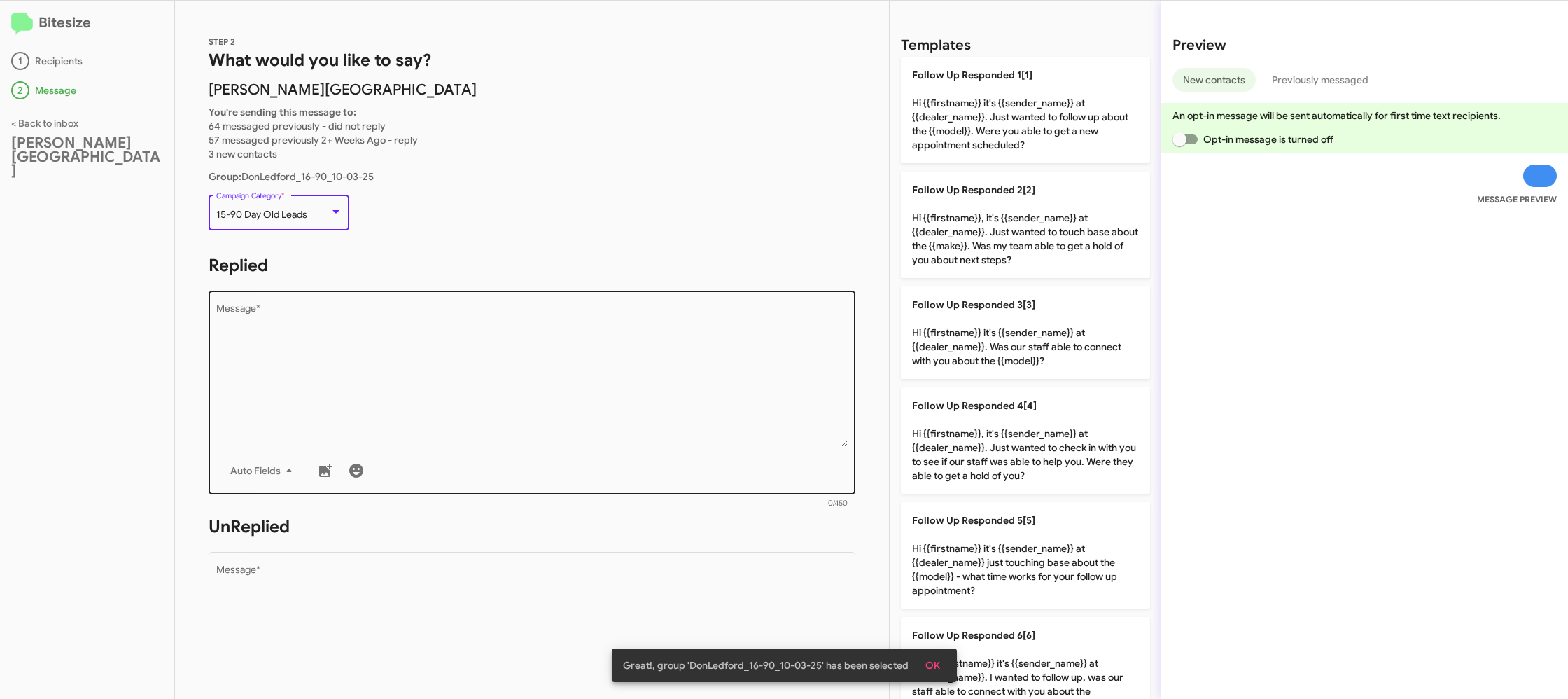
click at [409, 346] on textarea "Message *" at bounding box center [532, 375] width 632 height 143
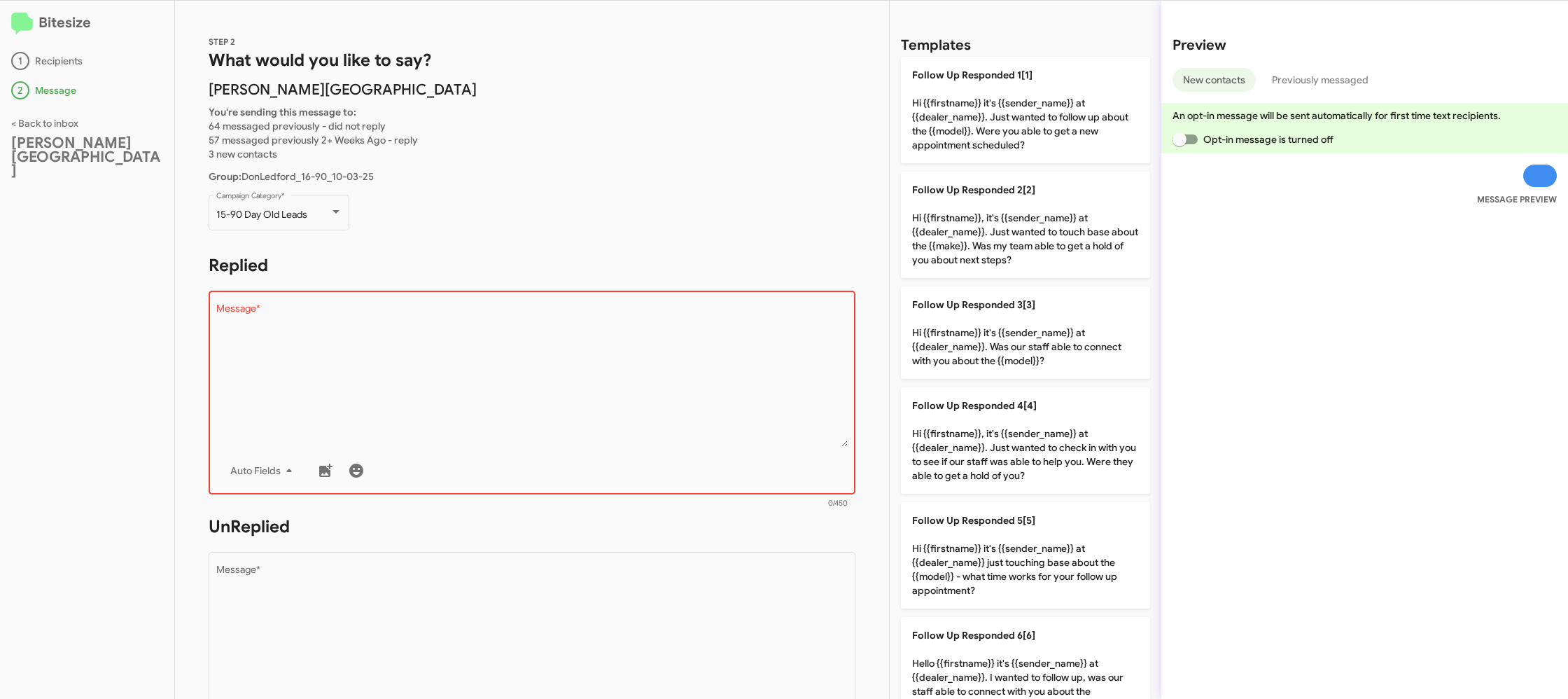
drag, startPoint x: 591, startPoint y: 474, endPoint x: 670, endPoint y: 426, distance: 92.4
click at [591, 466] on div "Auto Fields" at bounding box center [532, 471] width 632 height 28
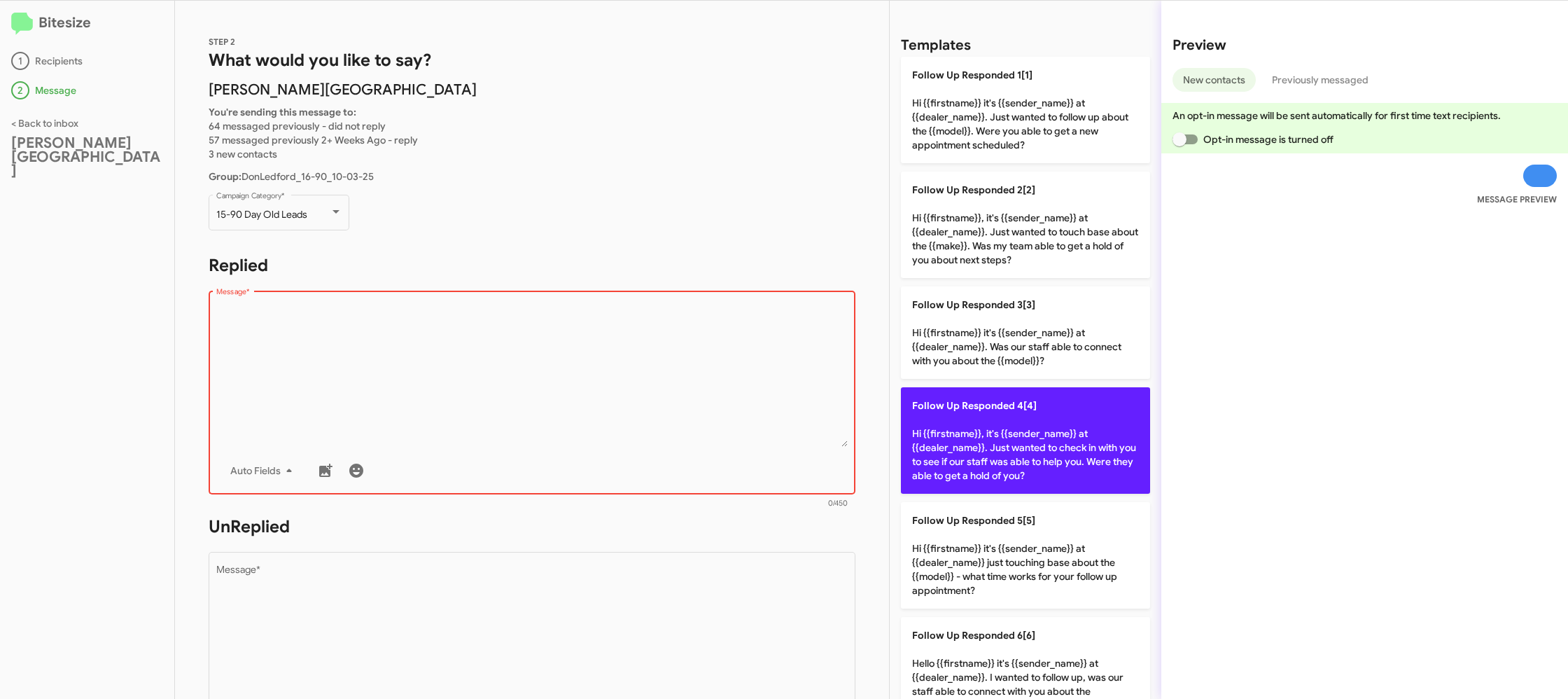
drag, startPoint x: 670, startPoint y: 426, endPoint x: 1017, endPoint y: 424, distance: 347.0
click at [714, 421] on textarea "Message *" at bounding box center [532, 375] width 632 height 143
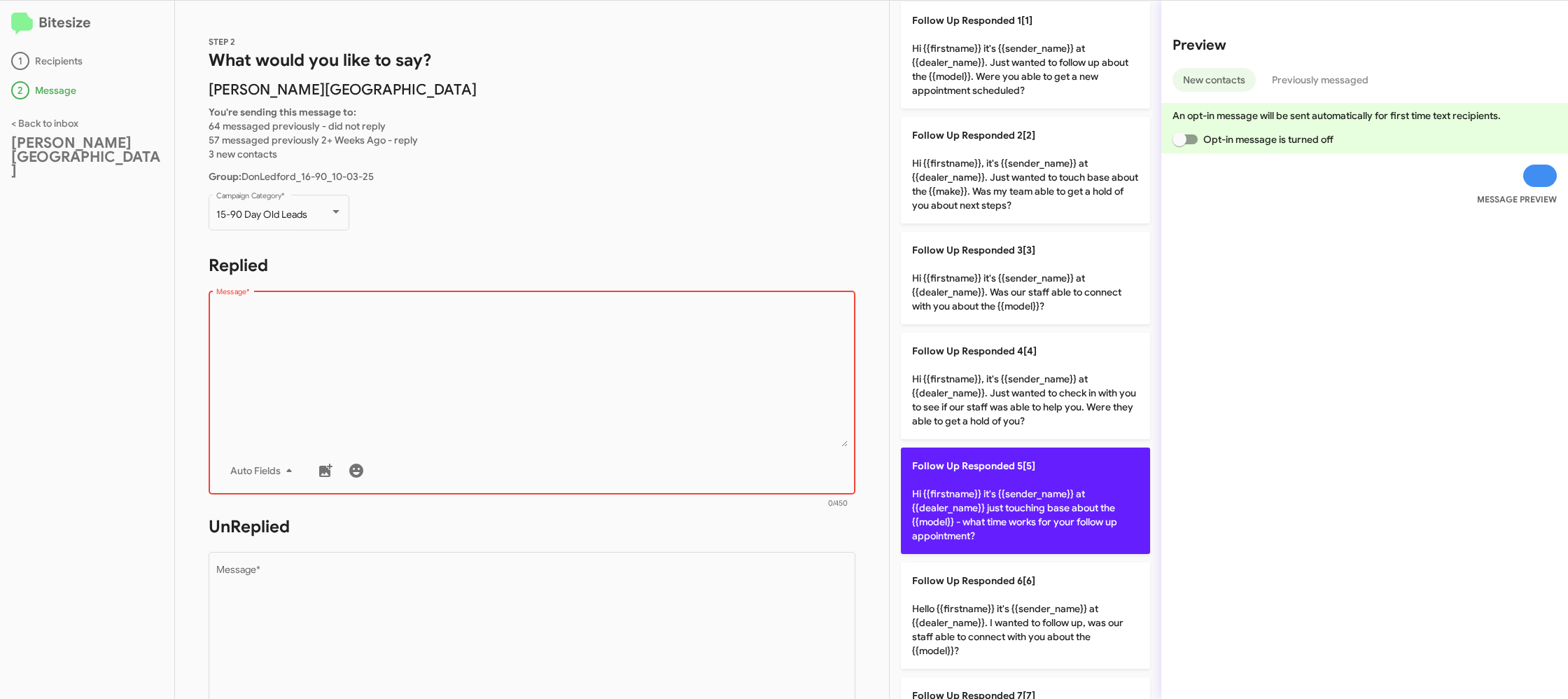
scroll to position [159, 0]
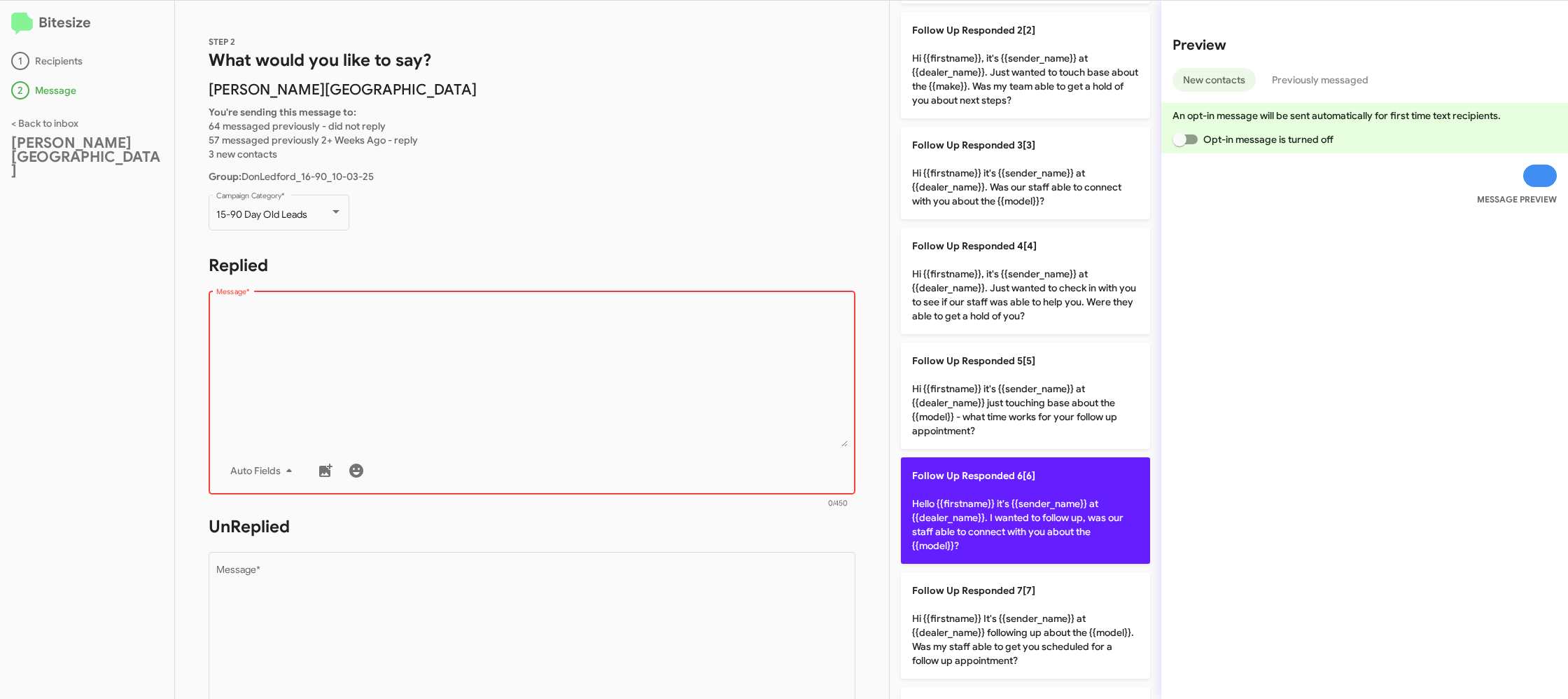
click at [962, 518] on p "Follow Up Responded 6[6] Hello {{firstname}} it's {{sender_name}} at {{dealer_n…" at bounding box center [1025, 511] width 249 height 106
type textarea "Hello {{firstname}} it's {{sender_name}} at {{dealer_name}}. I wanted to follow…"
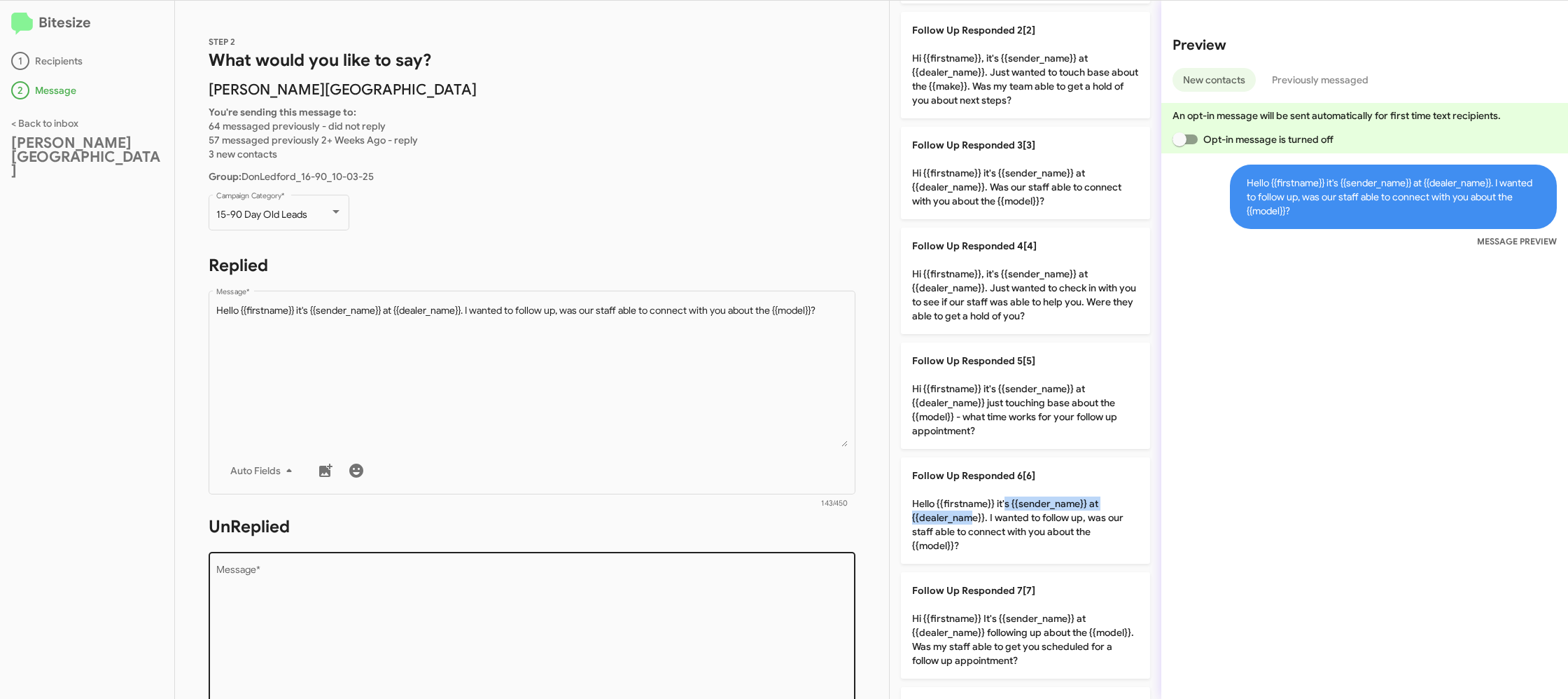
click at [614, 628] on textarea "Message *" at bounding box center [532, 637] width 632 height 143
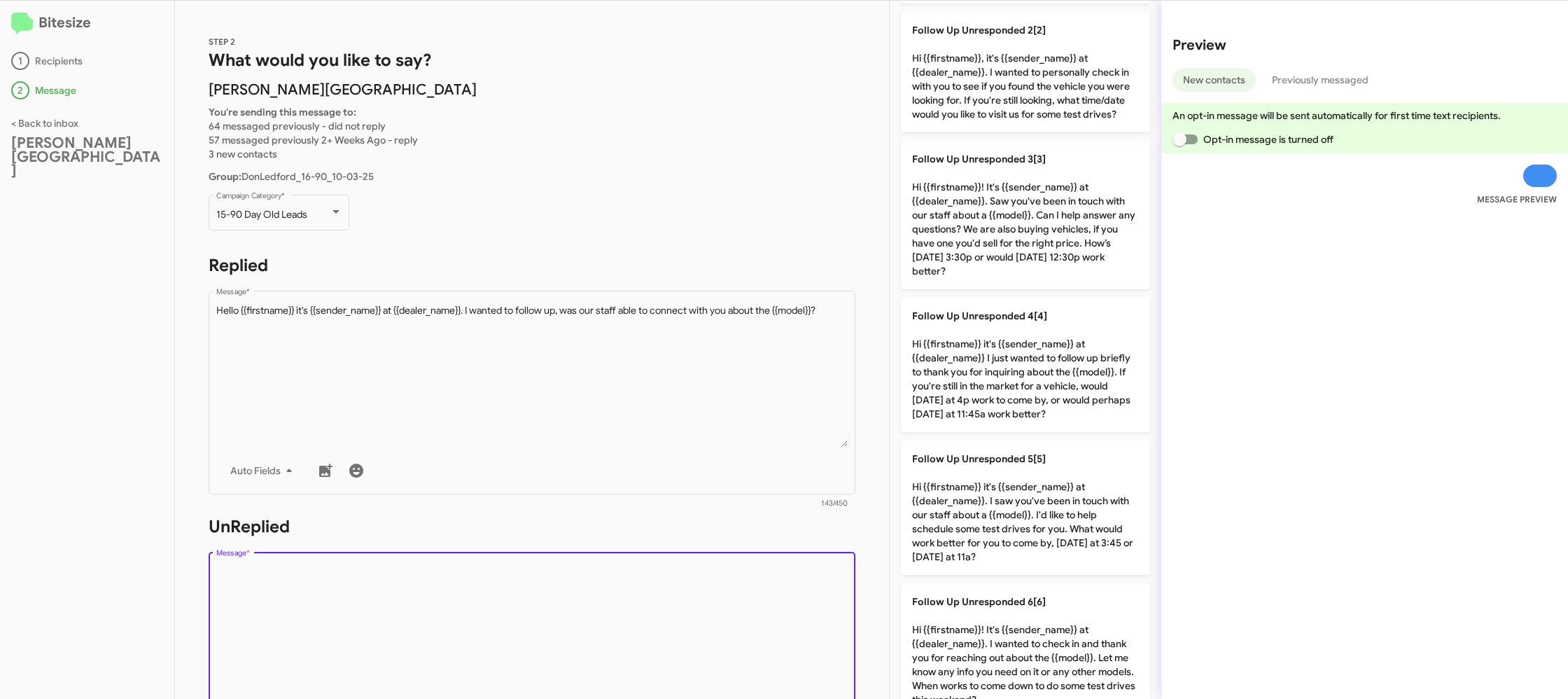
click at [614, 627] on textarea "Message *" at bounding box center [532, 637] width 632 height 143
drag, startPoint x: 613, startPoint y: 625, endPoint x: 646, endPoint y: 590, distance: 48.1
click at [613, 623] on textarea "Message *" at bounding box center [532, 637] width 632 height 143
drag, startPoint x: 646, startPoint y: 590, endPoint x: 857, endPoint y: 421, distance: 270.3
click at [654, 585] on textarea "Message *" at bounding box center [532, 637] width 632 height 143
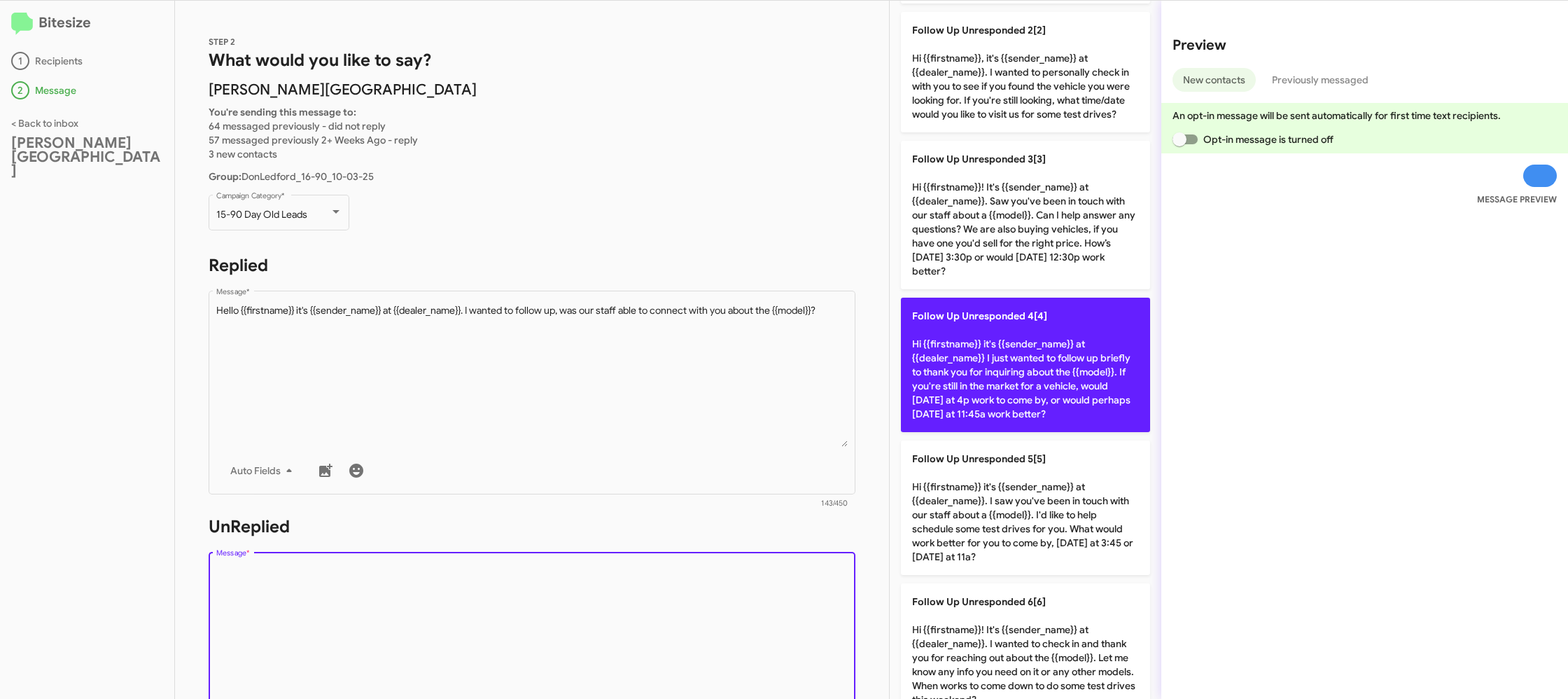
drag, startPoint x: 884, startPoint y: 397, endPoint x: 920, endPoint y: 397, distance: 36.0
click at [891, 397] on div "STEP 2 What would you like to say? Don Ledford Auto Center You're sending this …" at bounding box center [871, 350] width 1393 height 698
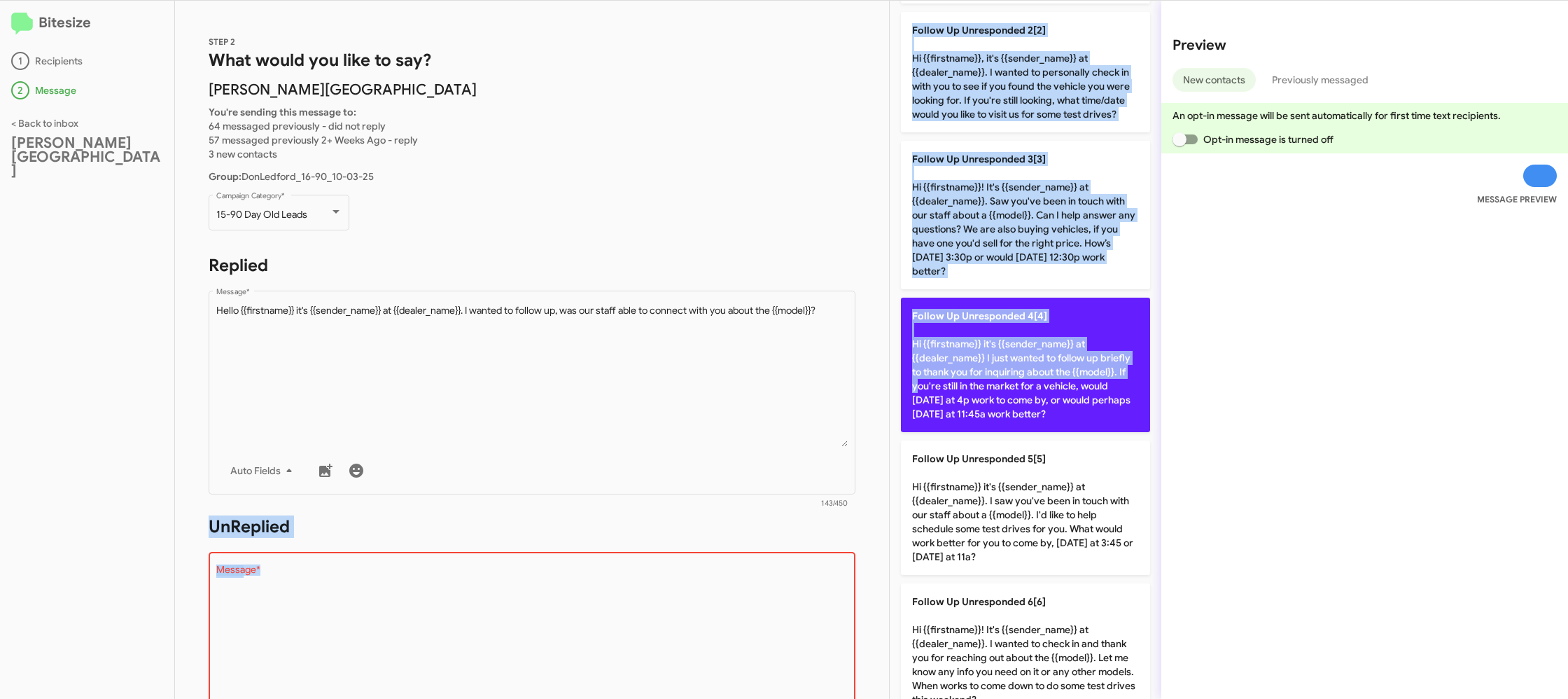
click at [946, 390] on p "Follow Up Unresponded 4[4] Hi {{firstname}} it's {{sender_name}} at {{dealer_na…" at bounding box center [1025, 365] width 249 height 135
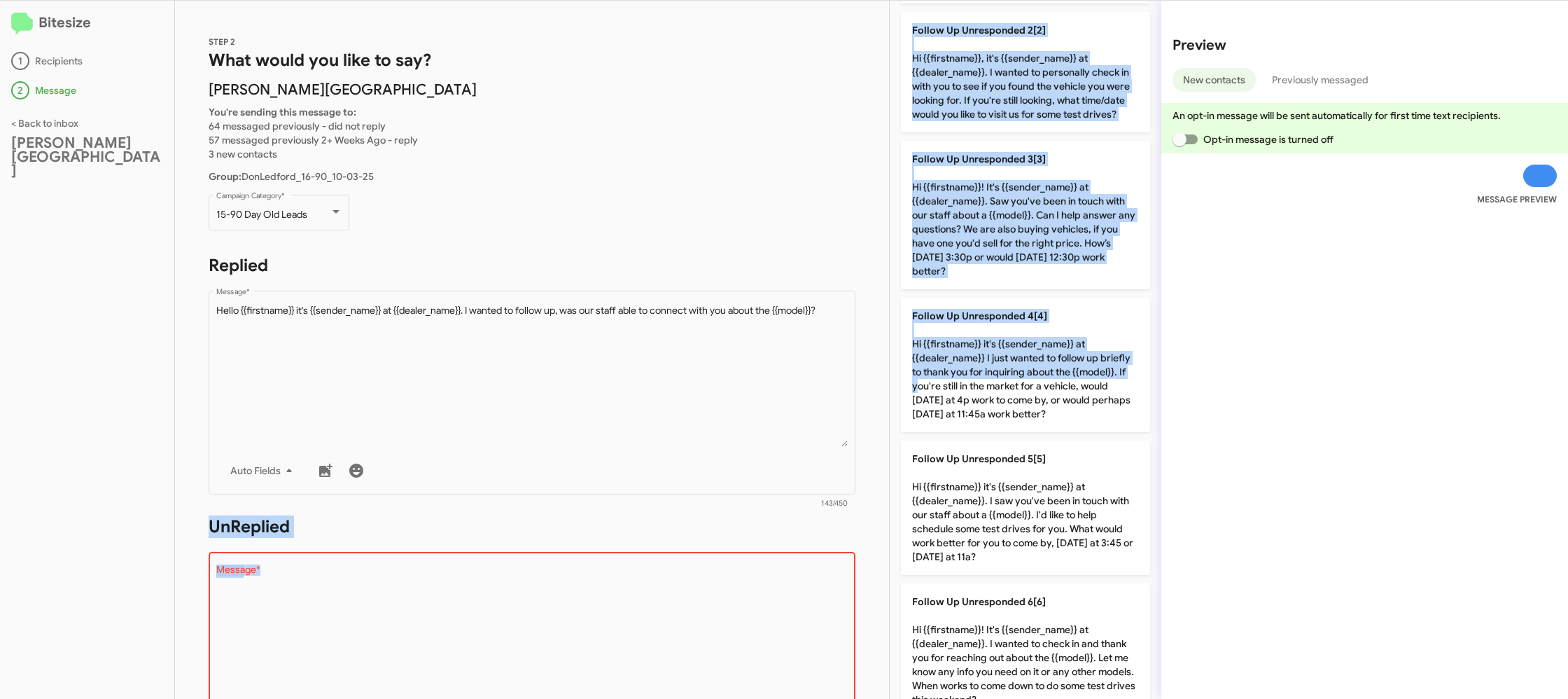
type textarea "Hi {{firstname}} it's {{sender_name}} at {{dealer_name}} I just wanted to follo…"
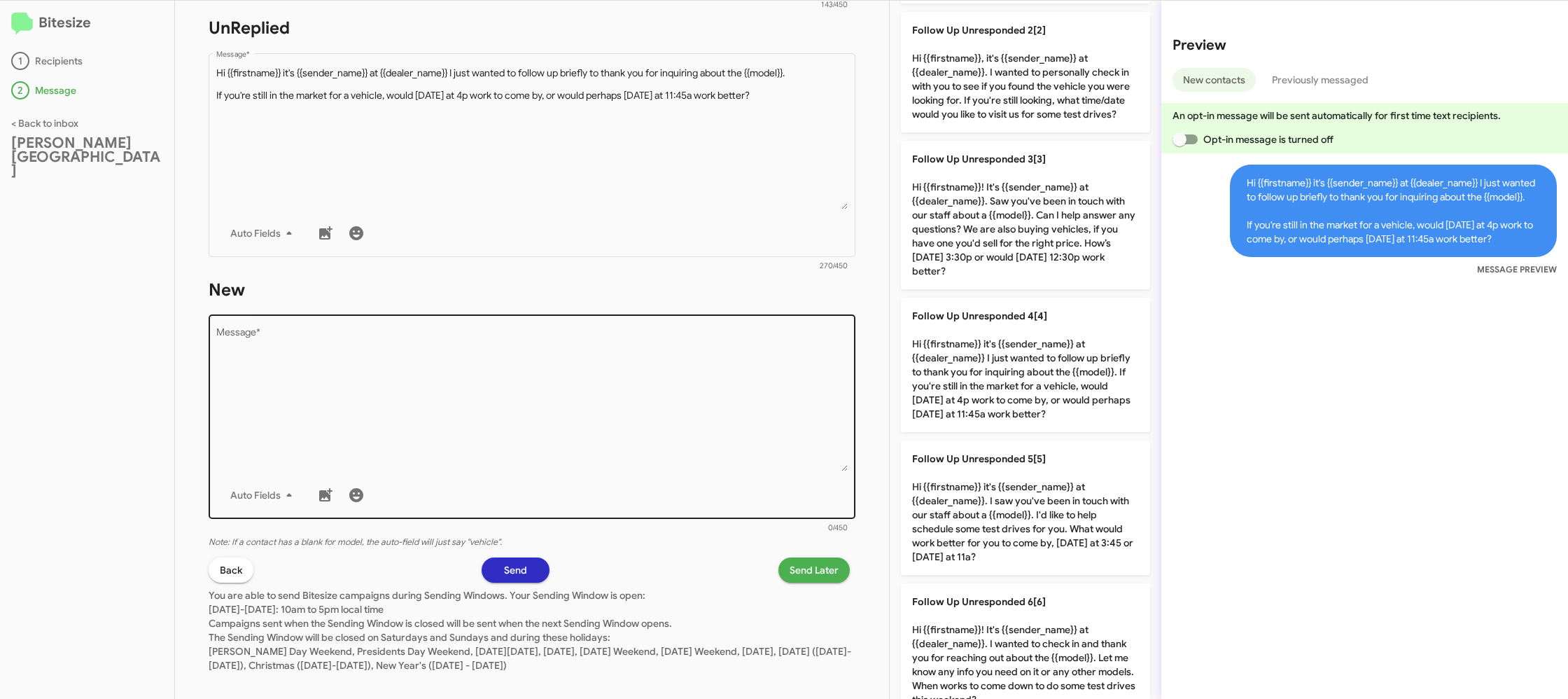
scroll to position [515, 0]
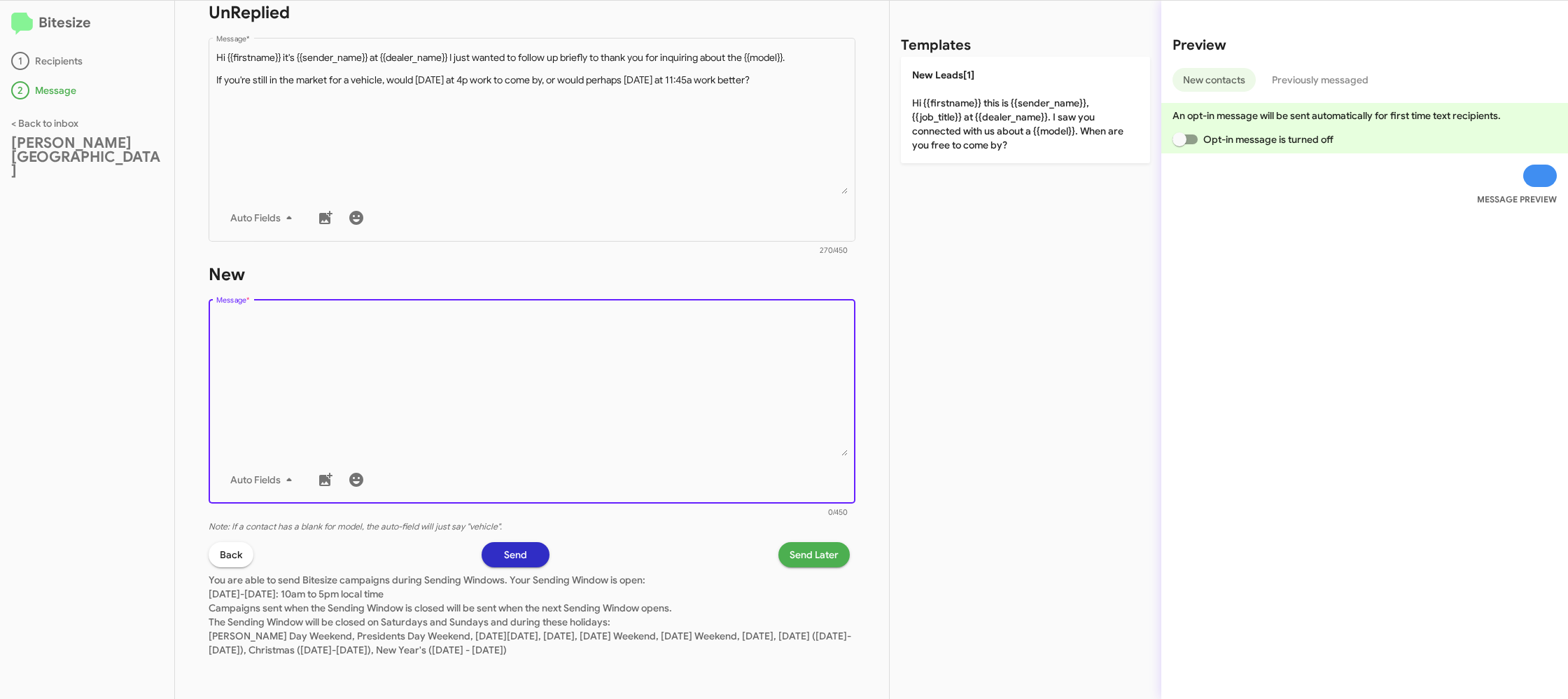
click at [708, 439] on textarea "Message *" at bounding box center [532, 385] width 632 height 143
drag, startPoint x: 708, startPoint y: 439, endPoint x: 837, endPoint y: 314, distance: 179.6
click at [740, 391] on textarea "Message *" at bounding box center [532, 385] width 632 height 143
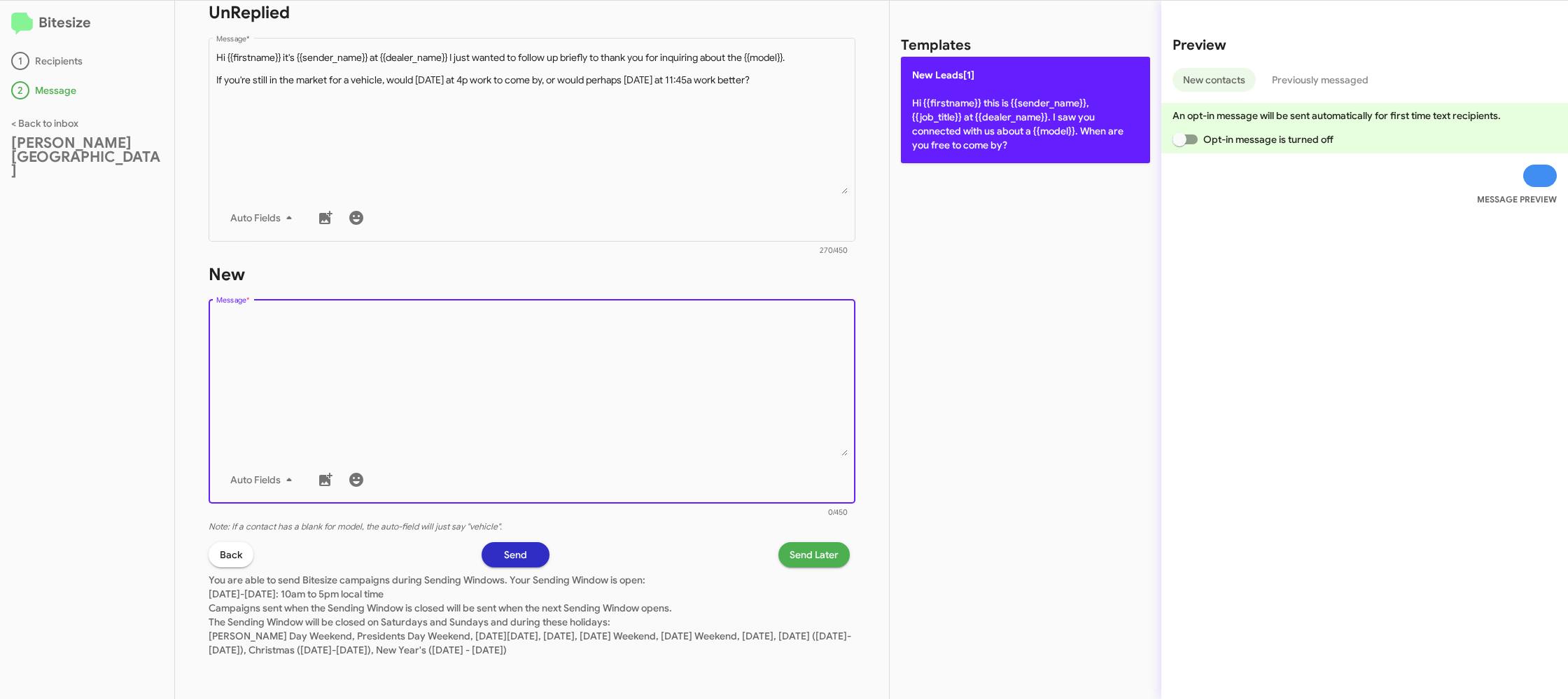
click at [1008, 120] on p "New Leads[1] Hi {{firstname}} this is {{sender_name}}, {{job_title}} at {{deale…" at bounding box center [1025, 110] width 249 height 106
type textarea "Hi {{firstname}} this is {{sender_name}}, {{job_title}} at {{dealer_name}}. I s…"
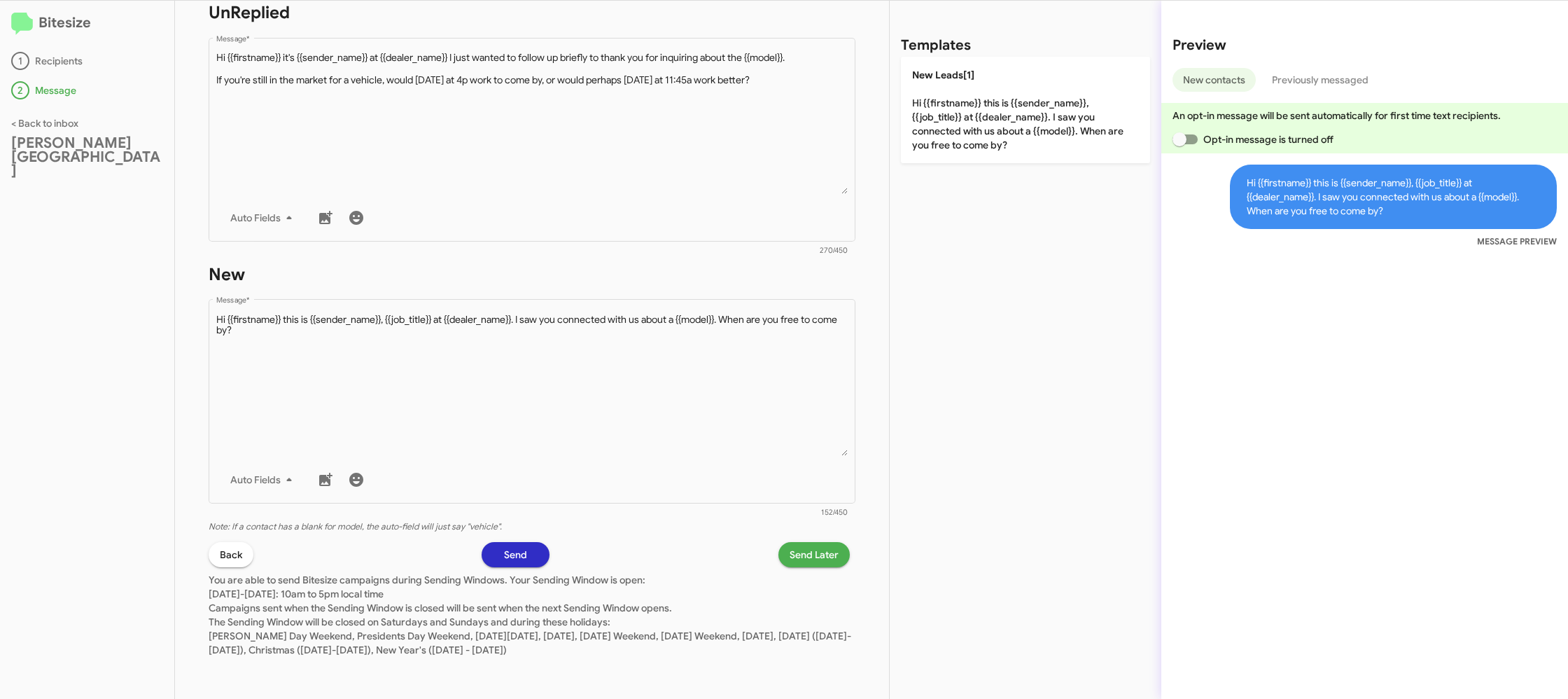
click at [811, 541] on div "STEP 2 What would you like to say? Don Ledford Auto Center You're sending this …" at bounding box center [532, 350] width 714 height 698
drag, startPoint x: 813, startPoint y: 580, endPoint x: 810, endPoint y: 554, distance: 26.2
click at [813, 580] on p "You are able to send Bitesize campaigns during Sending Windows. Your Sending Wi…" at bounding box center [532, 612] width 647 height 90
click at [811, 552] on span "Send Later" at bounding box center [813, 555] width 49 height 25
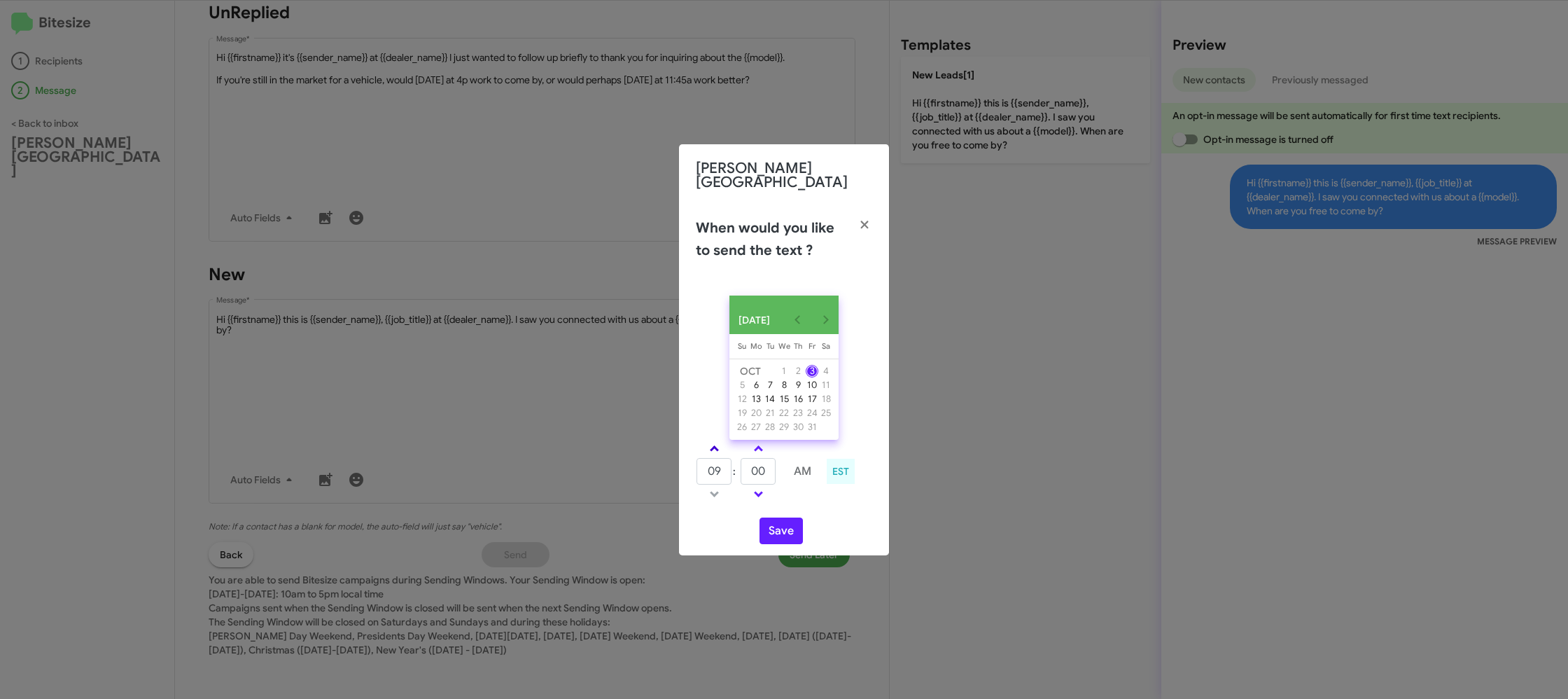
click at [716, 445] on link at bounding box center [714, 448] width 25 height 16
type input "10"
click at [770, 472] on input "00" at bounding box center [757, 472] width 35 height 27
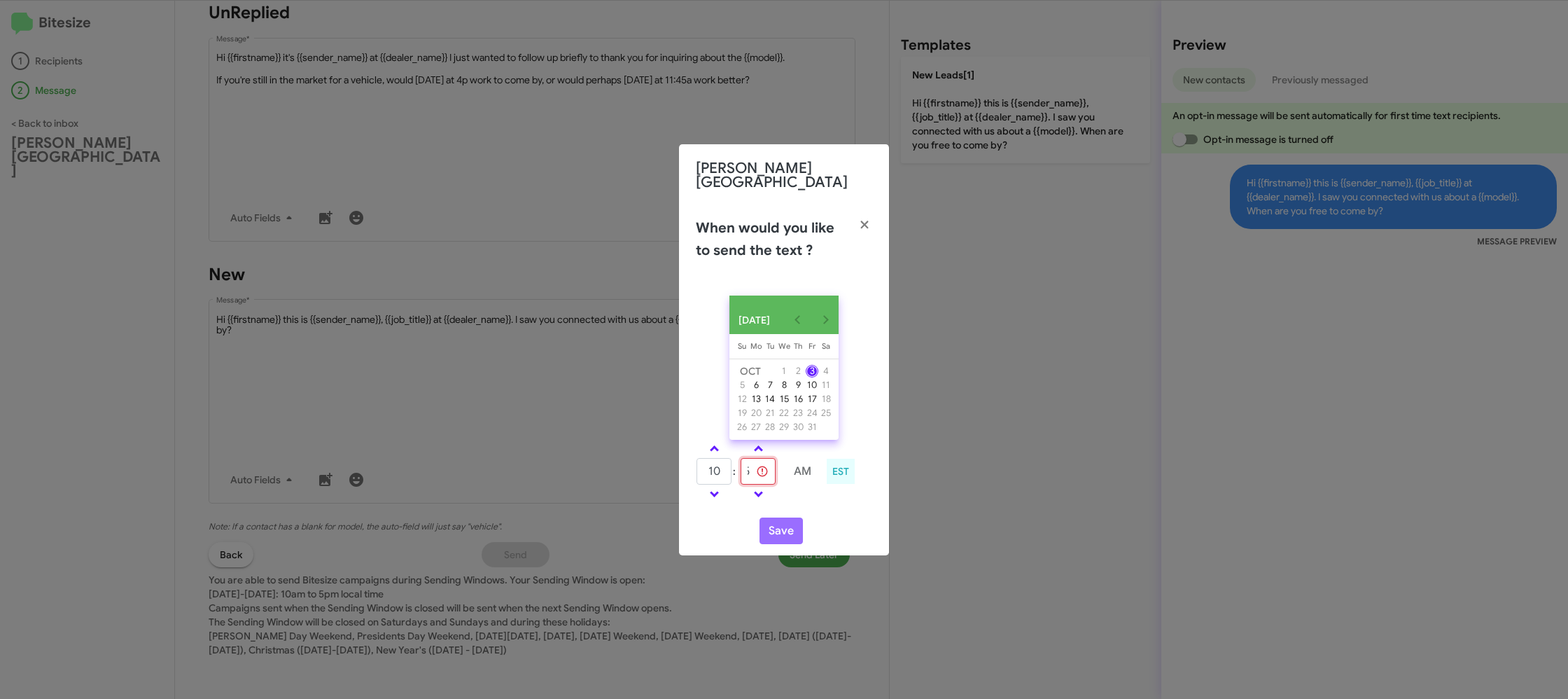
type input "45"
click at [803, 499] on td at bounding box center [802, 494] width 37 height 18
click at [810, 507] on div "OCT 2025 Sunday Su Monday Mo Tuesday Tu Wednesday We Thursday Th Friday Fr Satu…" at bounding box center [784, 419] width 210 height 271
click at [791, 531] on button "Save" at bounding box center [781, 531] width 43 height 27
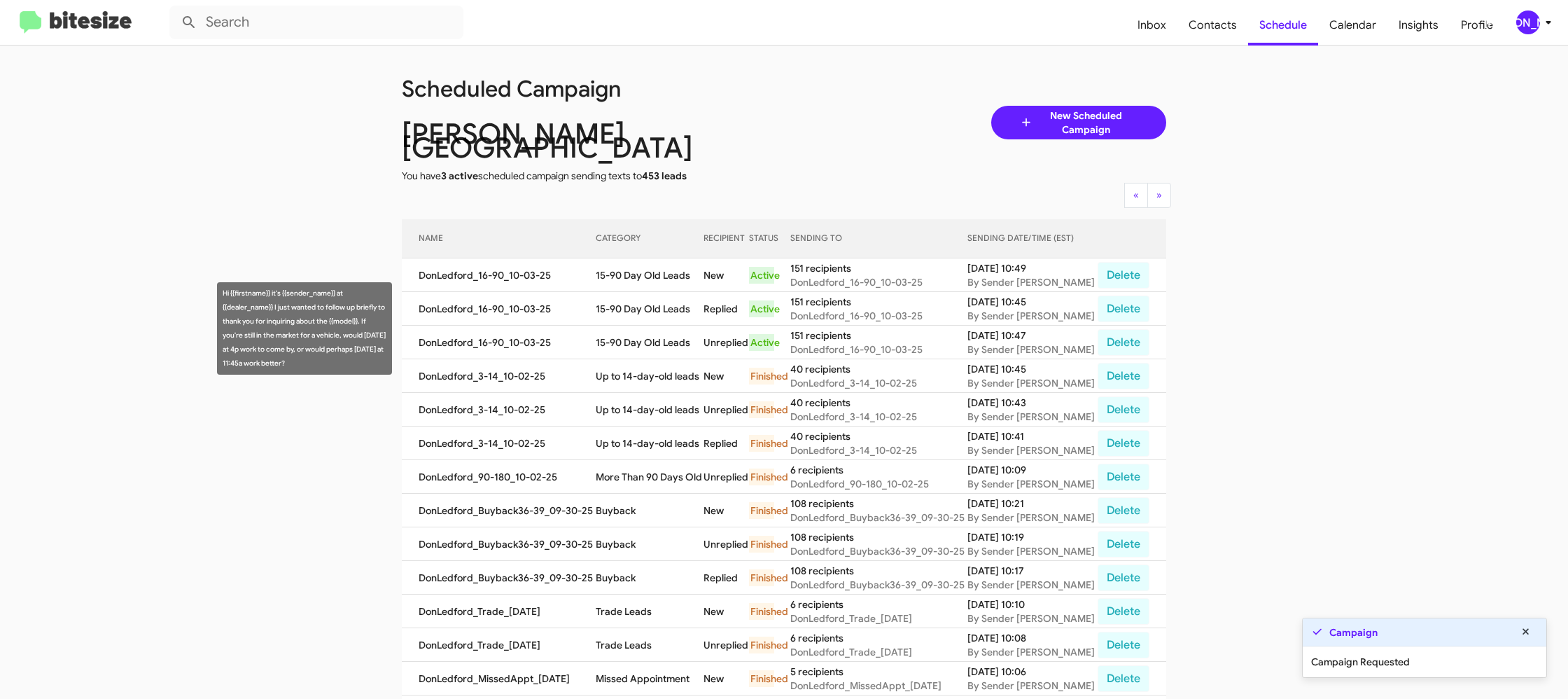
click at [619, 326] on td "15-90 Day Old Leads" at bounding box center [649, 342] width 108 height 33
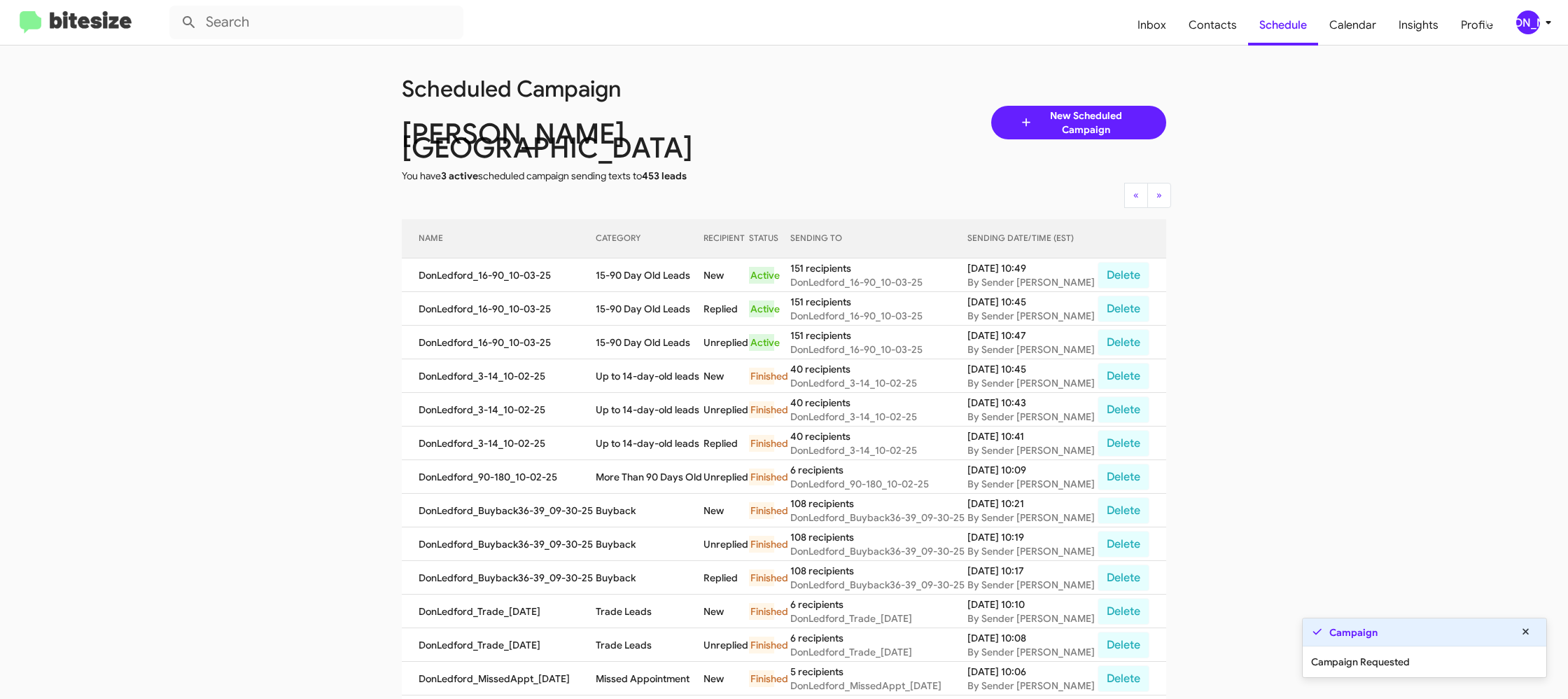
drag, startPoint x: 619, startPoint y: 326, endPoint x: 619, endPoint y: 342, distance: 16.0
click at [618, 326] on td "15-90 Day Old Leads" at bounding box center [649, 342] width 108 height 33
copy td "15-90 Day Old Leads"
drag, startPoint x: 1539, startPoint y: 18, endPoint x: 1531, endPoint y: 24, distance: 10.0
click at [1538, 18] on span "[PERSON_NAME]" at bounding box center [1536, 23] width 42 height 24
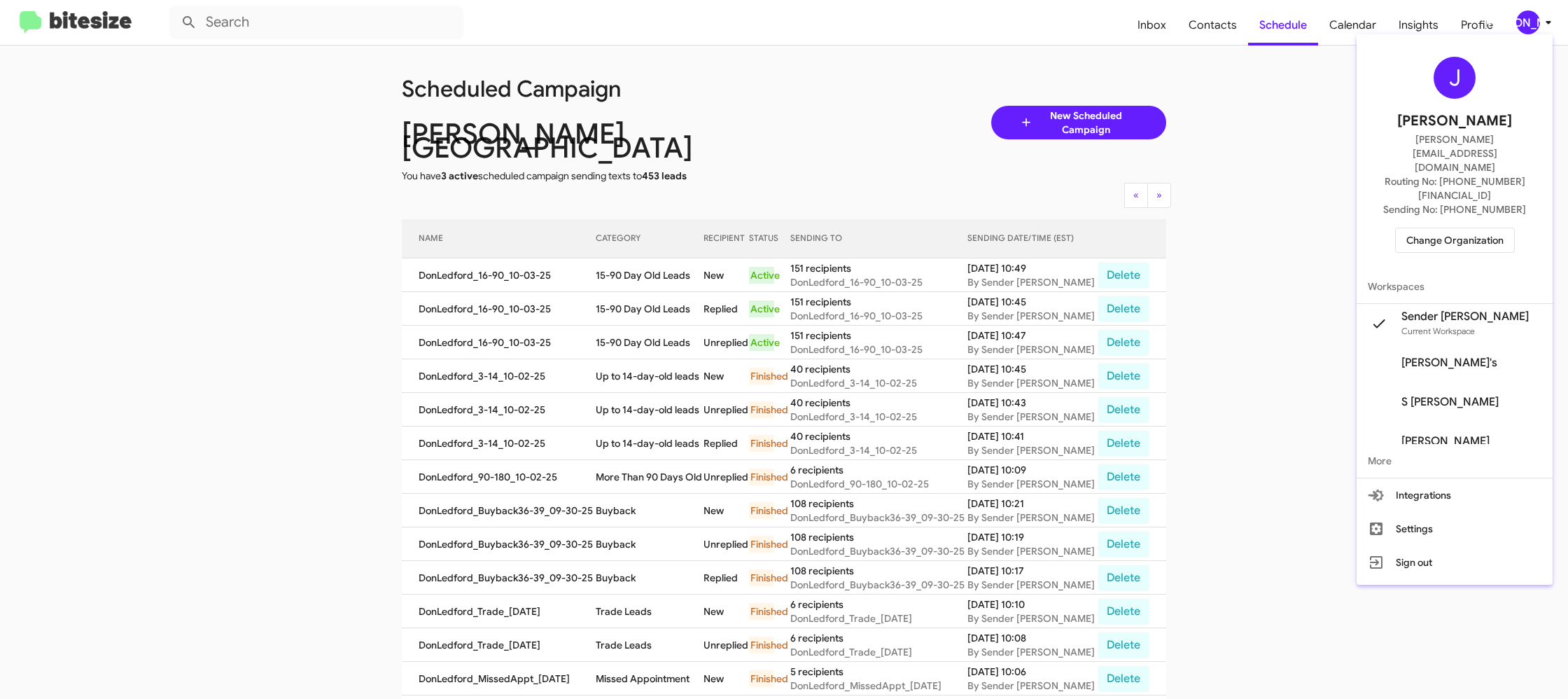
click at [1450, 228] on span "Change Organization" at bounding box center [1454, 240] width 97 height 24
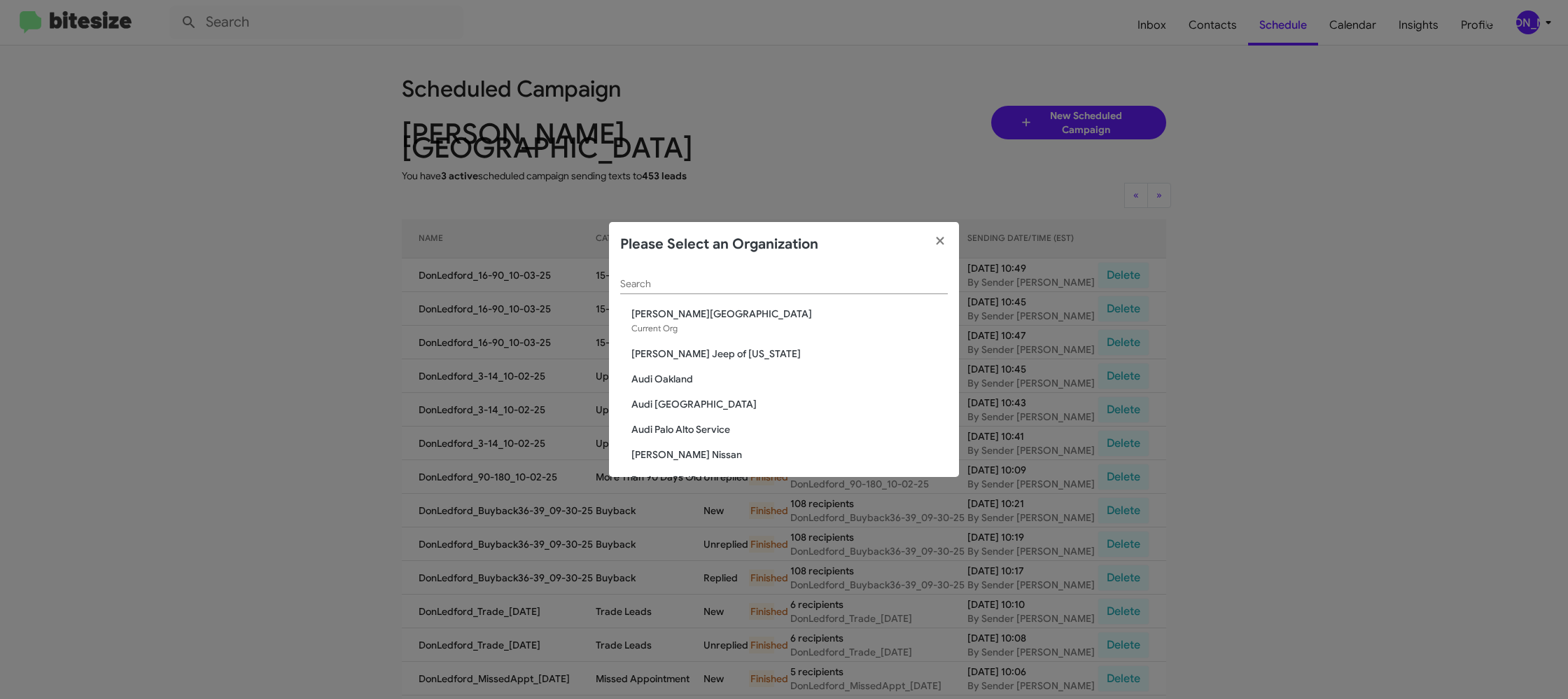
click at [650, 285] on input "Search" at bounding box center [784, 285] width 328 height 11
type input "ed"
click at [677, 353] on span "Ed Hicks Imports" at bounding box center [789, 353] width 316 height 14
click at [677, 353] on span "Ed Hicks Imports" at bounding box center [789, 353] width 316 height 14
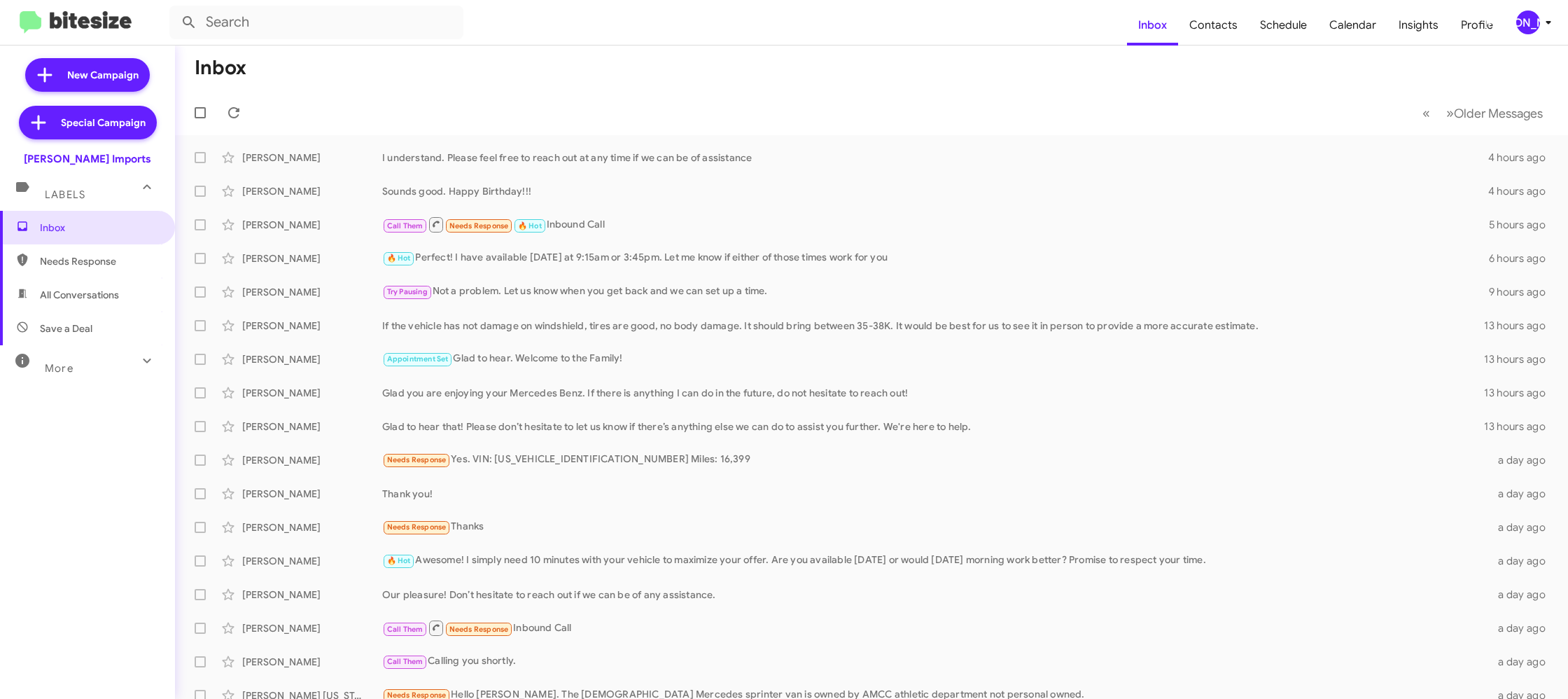
click at [1520, 19] on div "[PERSON_NAME]" at bounding box center [1528, 23] width 24 height 24
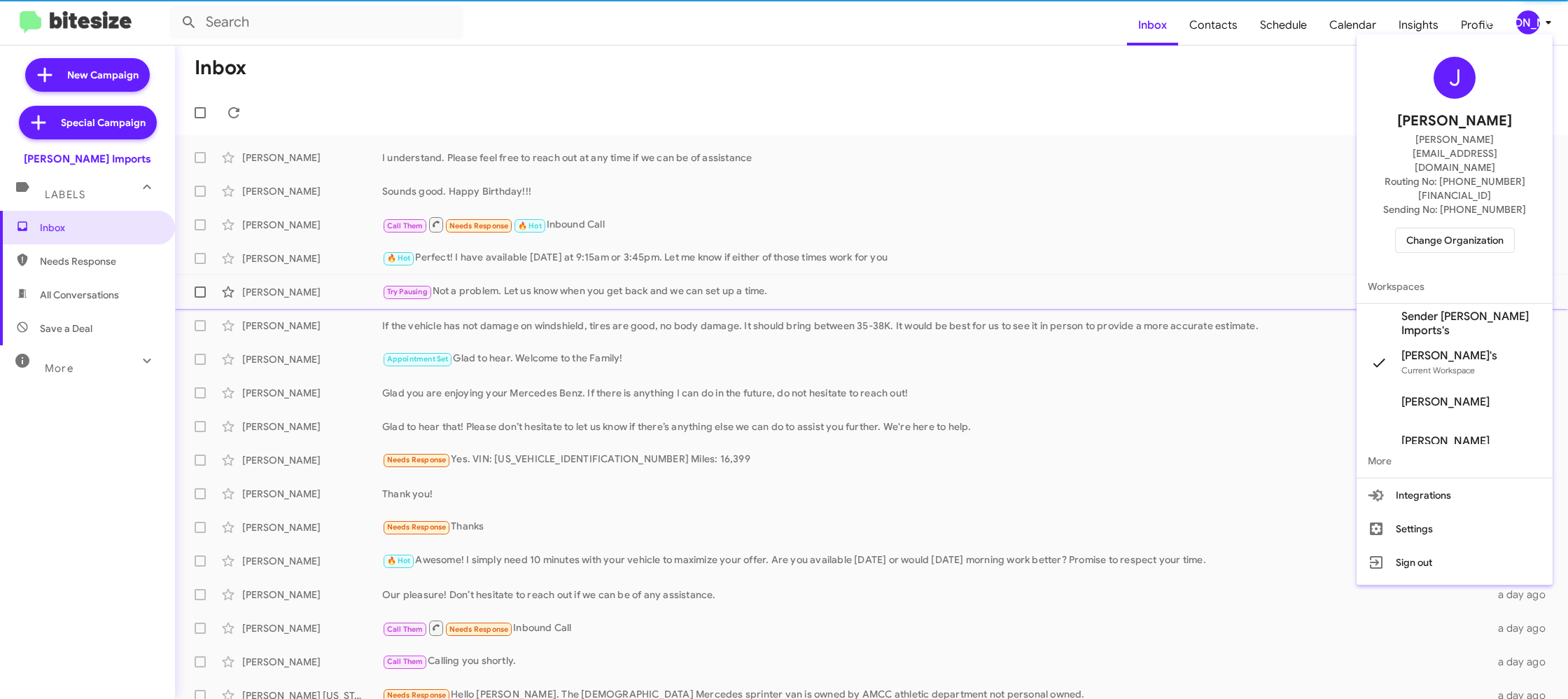
click at [1450, 309] on span "Sender [PERSON_NAME] Imports's" at bounding box center [1471, 324] width 140 height 28
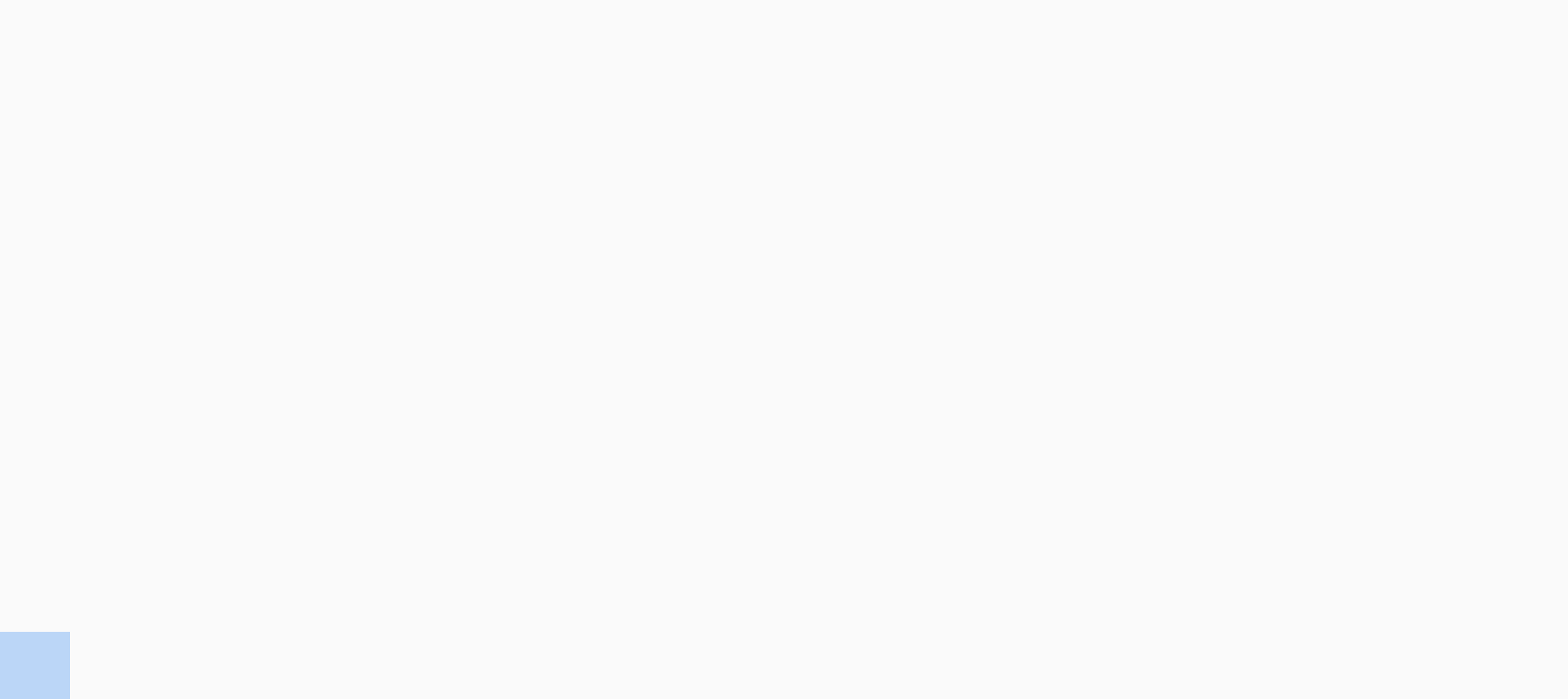
click at [1228, 19] on body at bounding box center [784, 349] width 1568 height 699
click at [1228, 20] on body at bounding box center [784, 349] width 1568 height 699
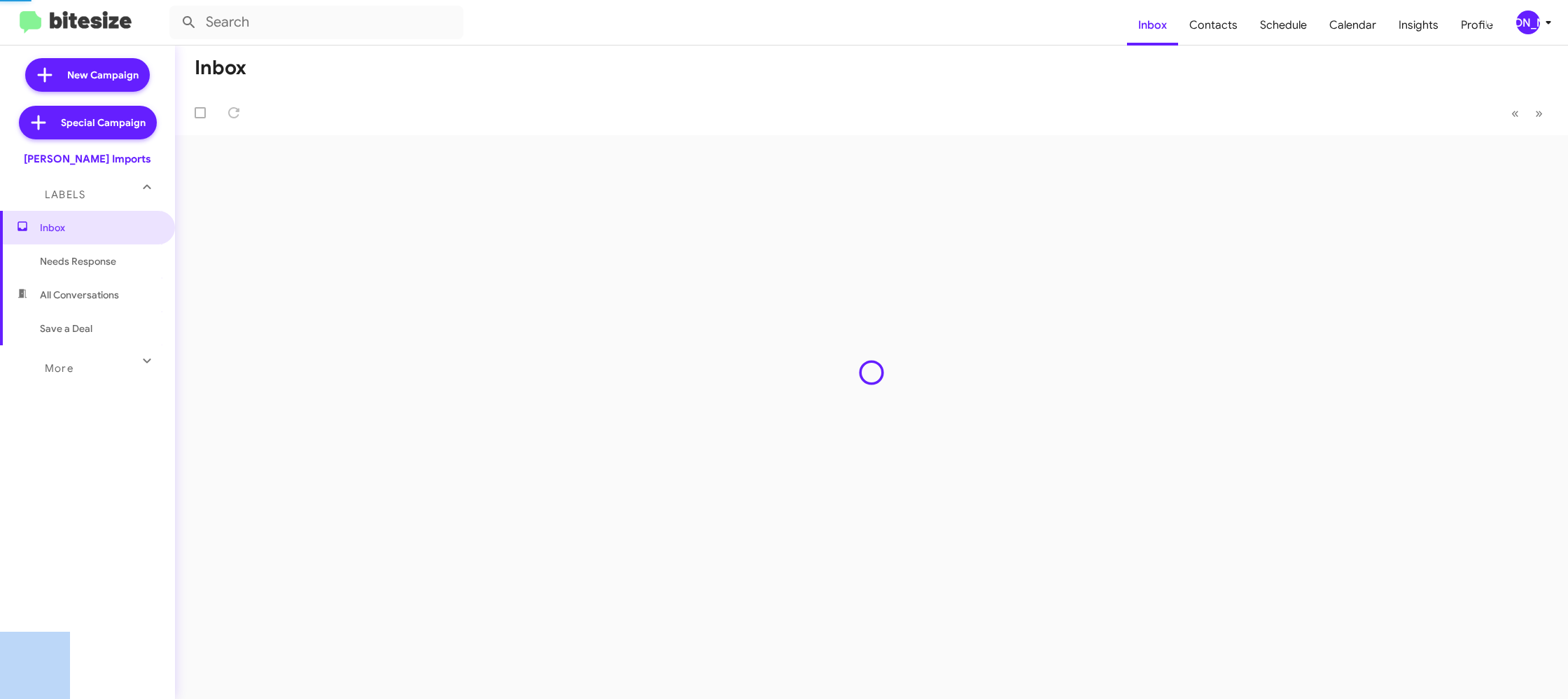
click at [1228, 20] on span "Contacts" at bounding box center [1213, 25] width 71 height 40
click at [1228, 19] on span "Contacts" at bounding box center [1213, 25] width 71 height 40
type input "in:groups"
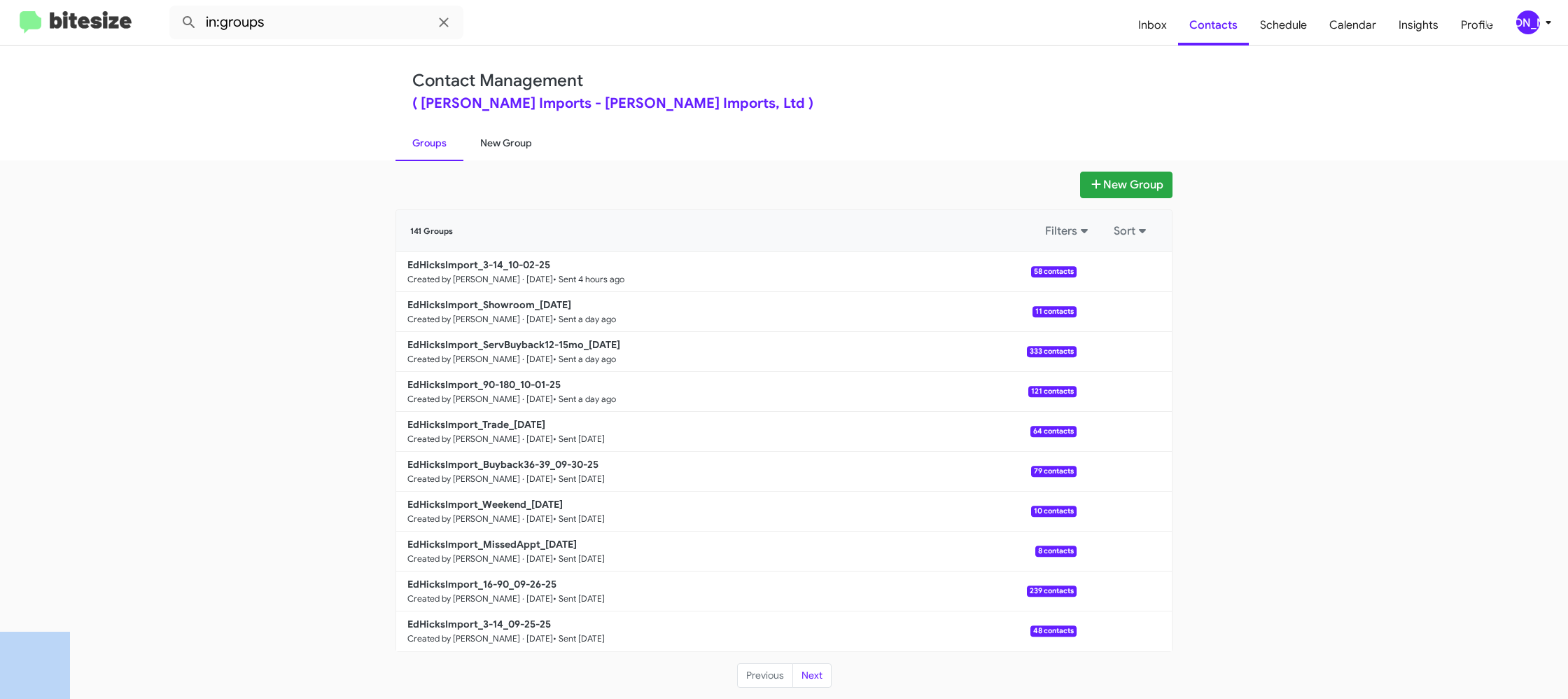
click at [514, 149] on link "New Group" at bounding box center [506, 142] width 86 height 36
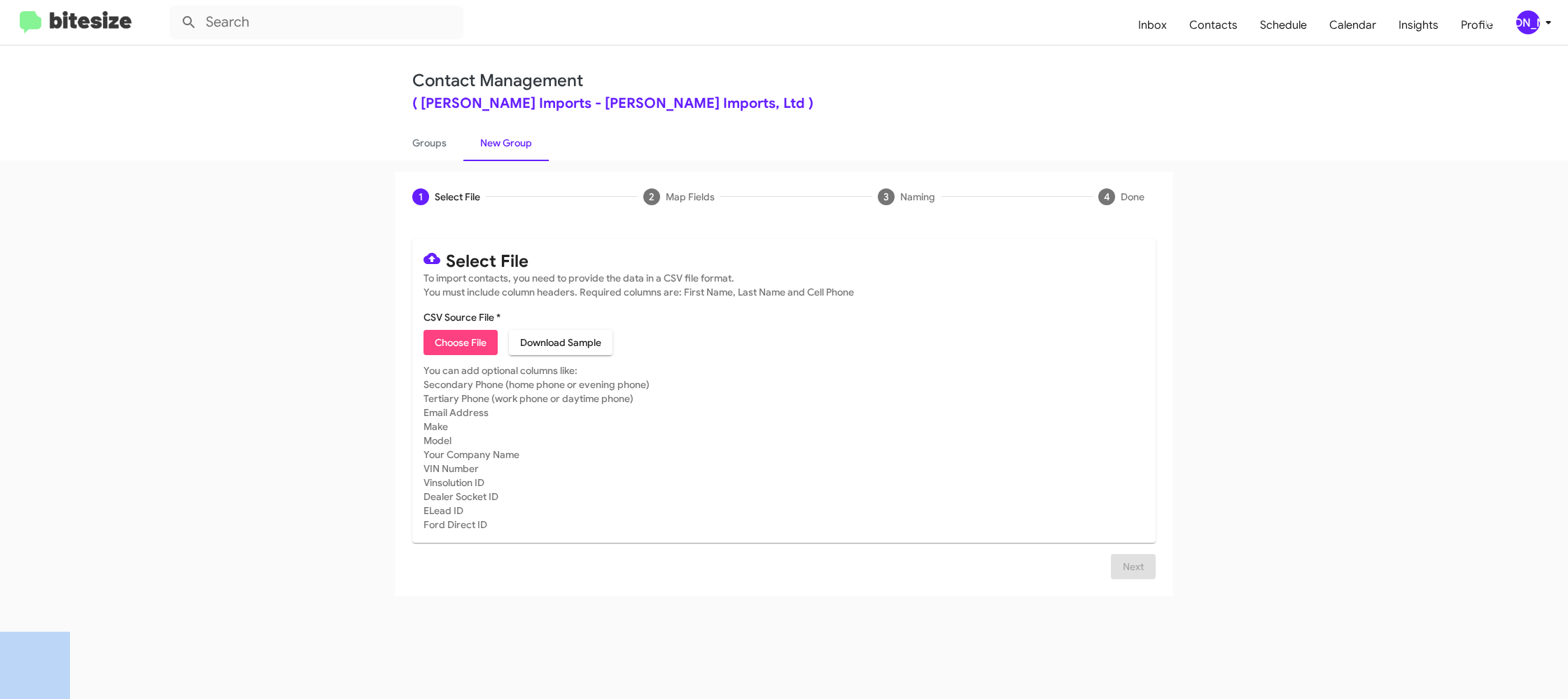
click at [1512, 24] on button "[PERSON_NAME]" at bounding box center [1528, 23] width 48 height 24
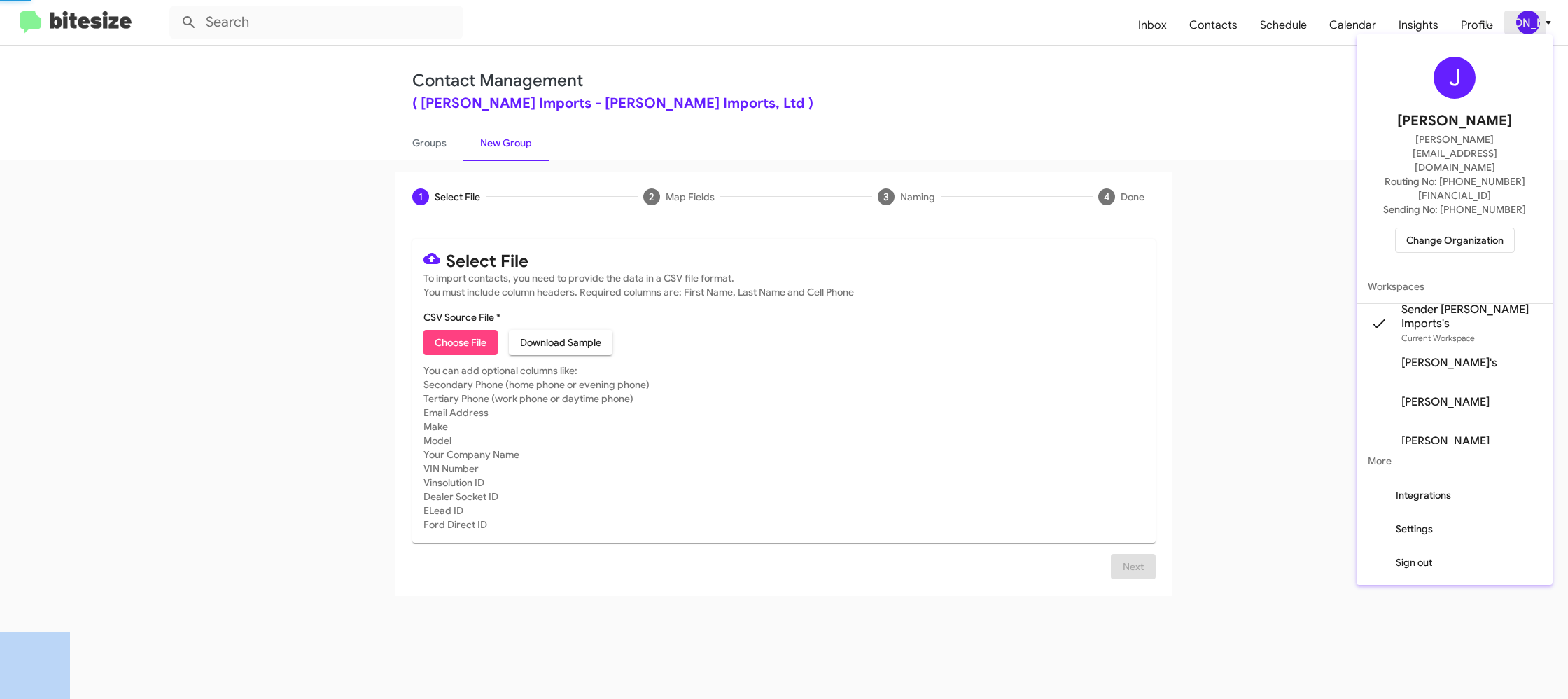
click at [1512, 24] on div at bounding box center [784, 349] width 1568 height 699
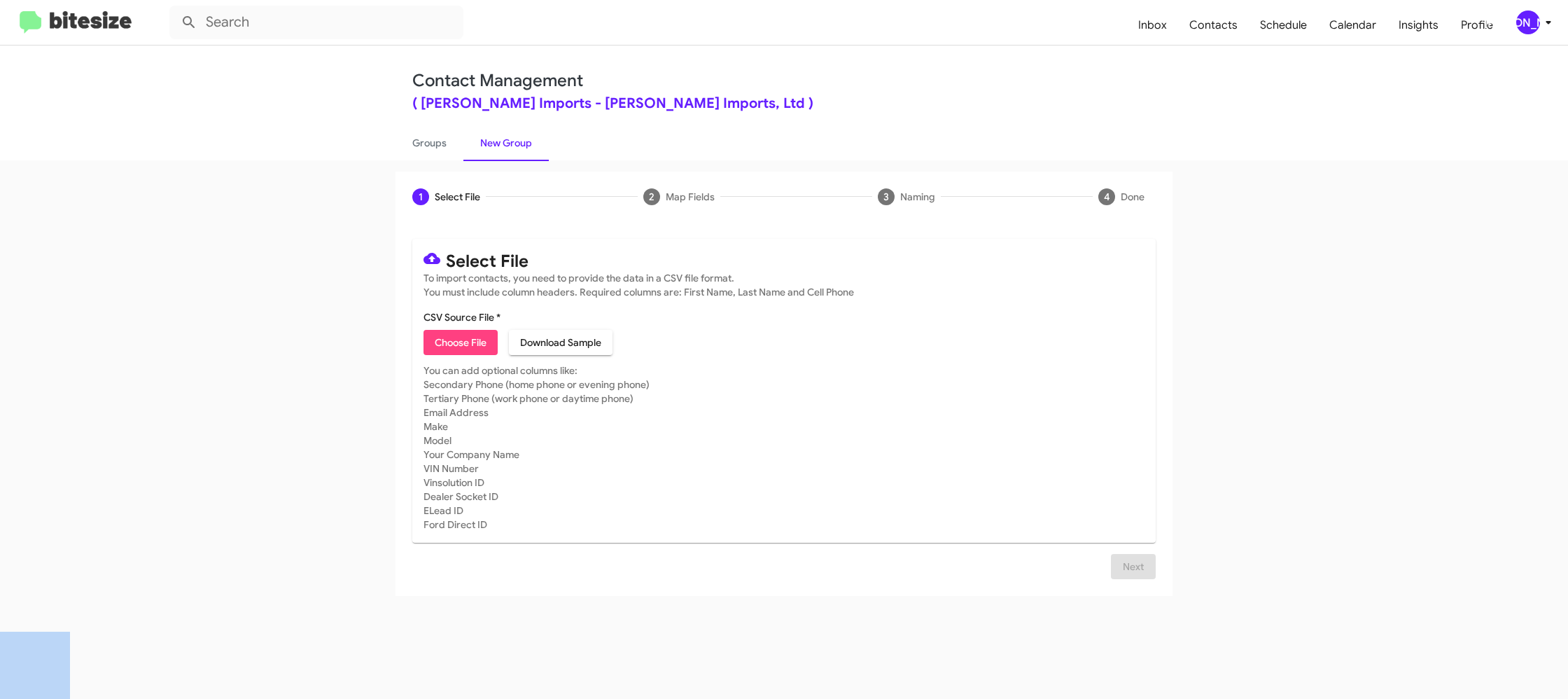
click at [1542, 33] on span "[PERSON_NAME]" at bounding box center [1536, 23] width 42 height 24
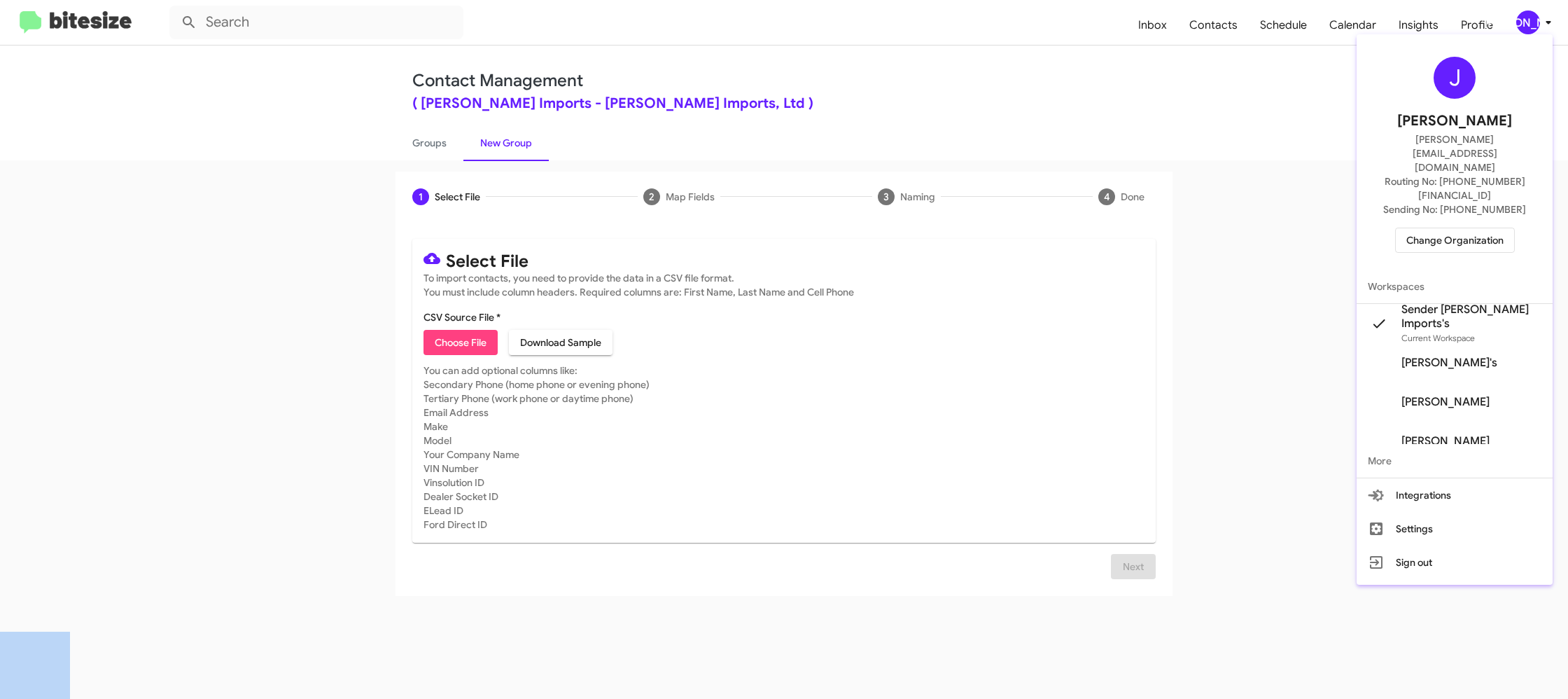
drag, startPoint x: 1542, startPoint y: 33, endPoint x: 1529, endPoint y: 18, distance: 19.8
click at [1542, 32] on div at bounding box center [784, 349] width 1568 height 699
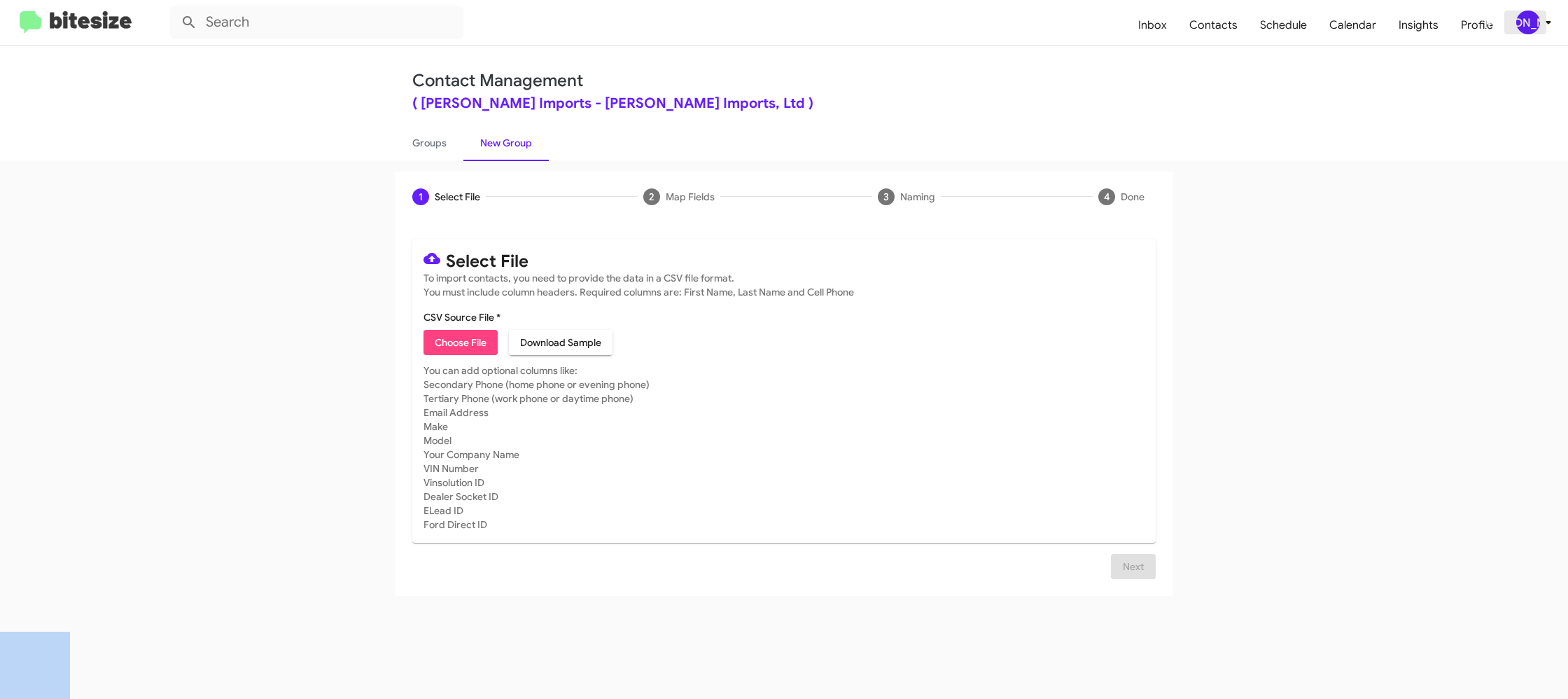
click at [1552, 21] on icon at bounding box center [1548, 23] width 17 height 17
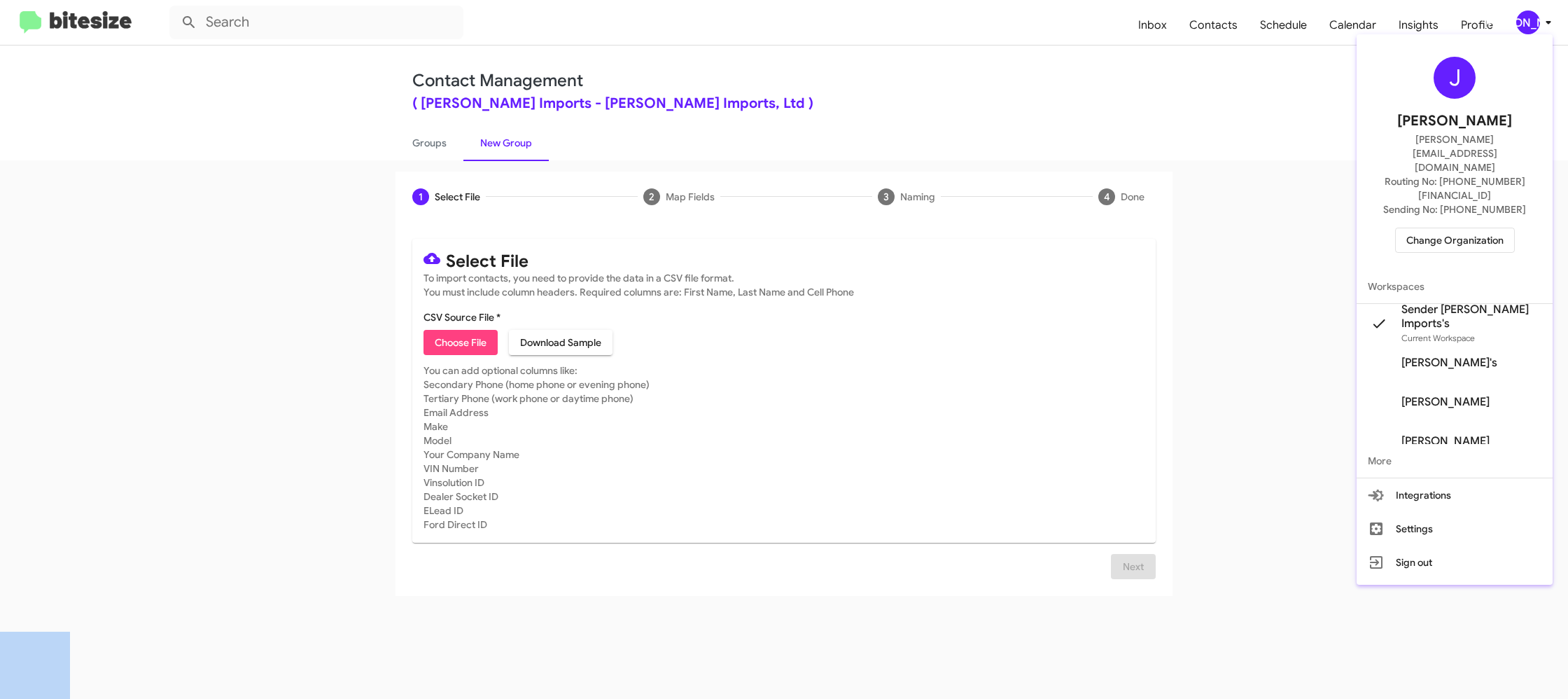
click at [1552, 21] on div at bounding box center [784, 349] width 1568 height 699
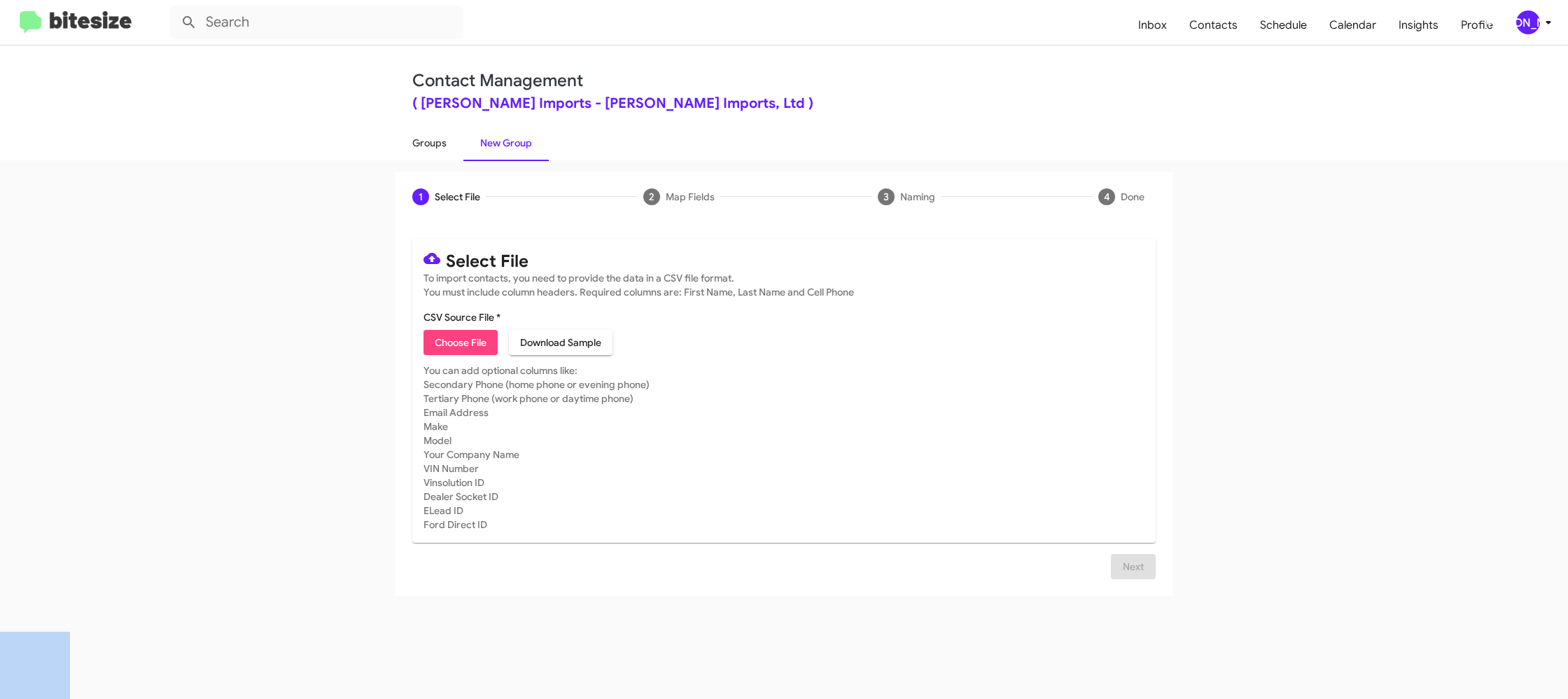
click at [440, 157] on div "Contact Management ( [PERSON_NAME] Imports - [PERSON_NAME] Imports, Ltd ) Group…" at bounding box center [784, 372] width 1568 height 653
click at [439, 154] on link "Groups" at bounding box center [430, 142] width 68 height 36
type input "in:groups"
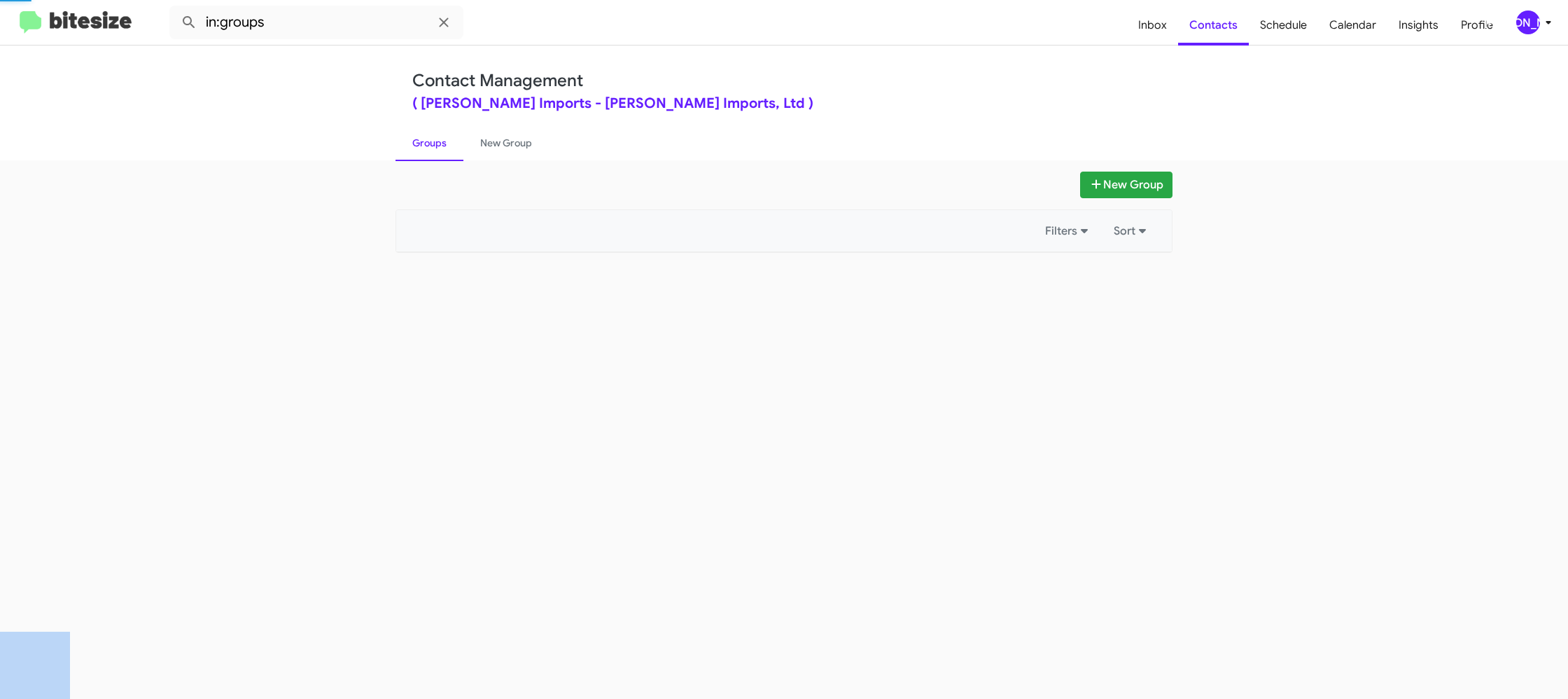
click at [439, 154] on link "Groups" at bounding box center [430, 142] width 68 height 36
drag, startPoint x: 439, startPoint y: 154, endPoint x: 517, endPoint y: 152, distance: 78.0
click at [442, 152] on link "Groups" at bounding box center [430, 142] width 68 height 36
click at [517, 150] on link "New Group" at bounding box center [506, 142] width 86 height 36
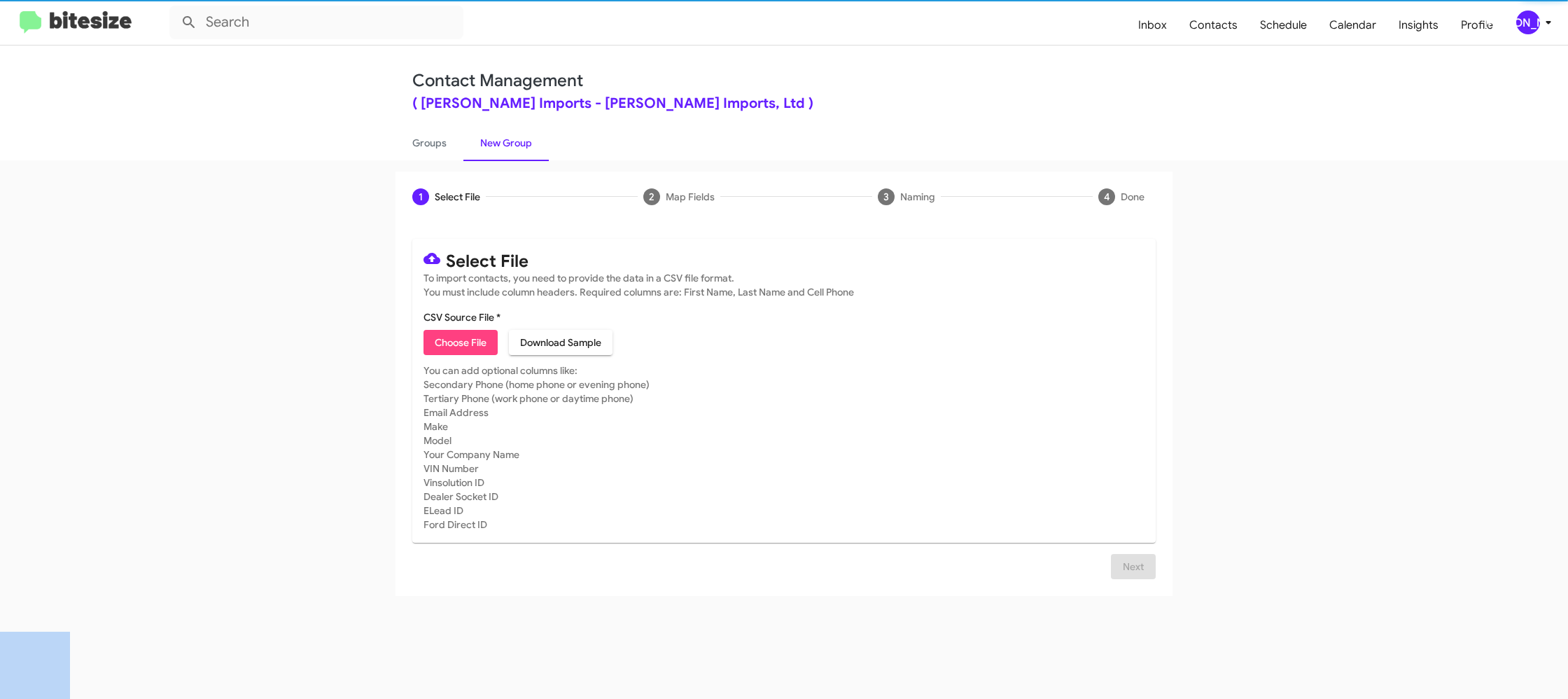
click at [517, 150] on link "New Group" at bounding box center [506, 142] width 86 height 36
drag, startPoint x: 517, startPoint y: 150, endPoint x: 641, endPoint y: 137, distance: 124.7
click at [525, 147] on link "New Group" at bounding box center [506, 142] width 86 height 36
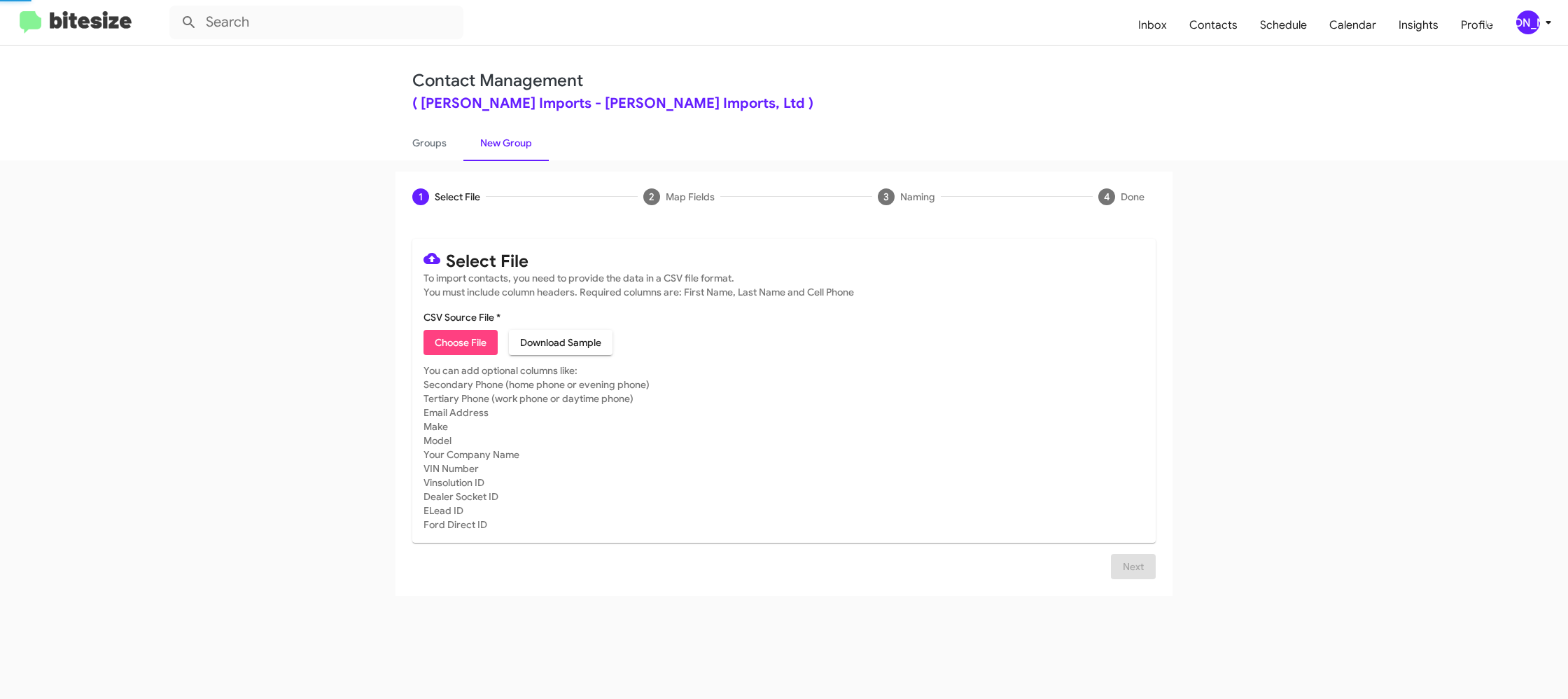
drag, startPoint x: 641, startPoint y: 137, endPoint x: 445, endPoint y: 298, distance: 253.6
click at [641, 137] on ul "Groups New Group" at bounding box center [784, 142] width 777 height 35
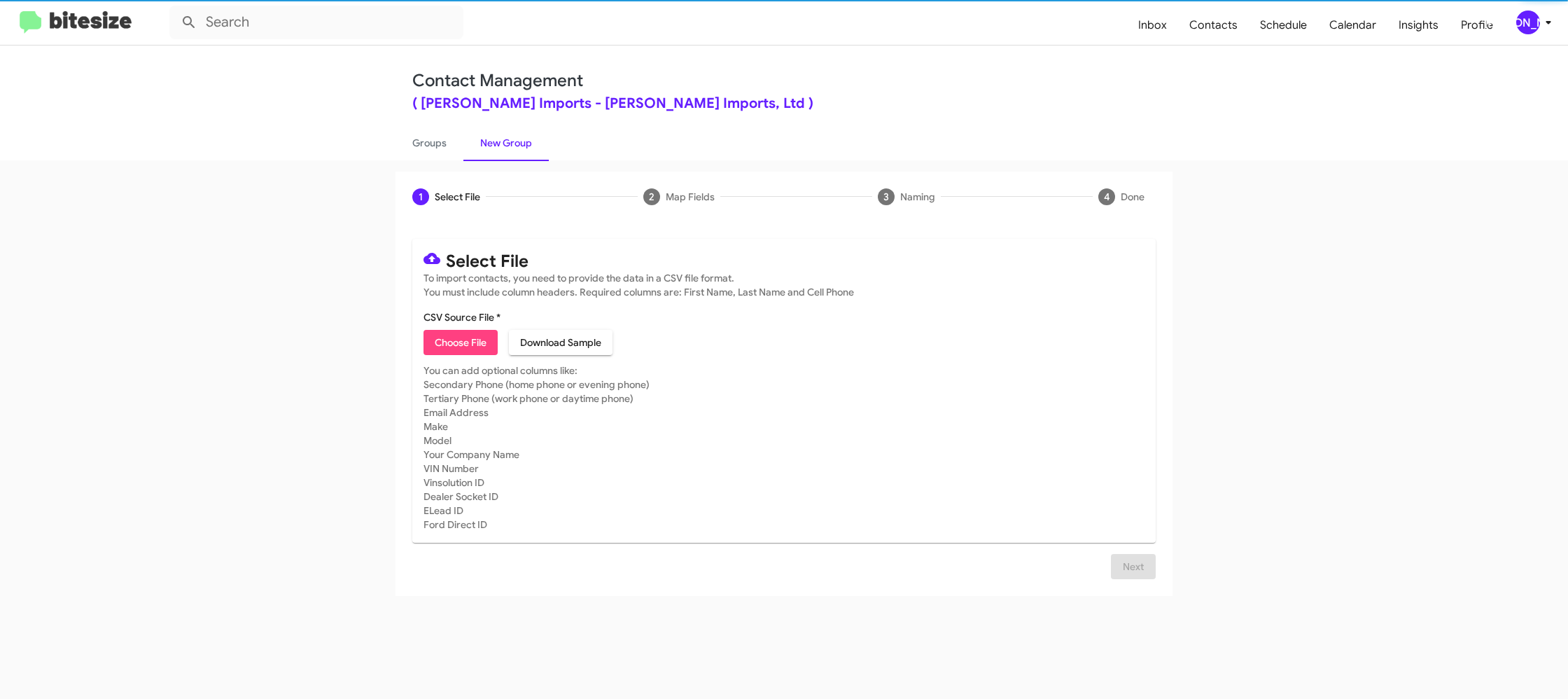
click at [442, 330] on span "Choose File" at bounding box center [460, 343] width 52 height 25
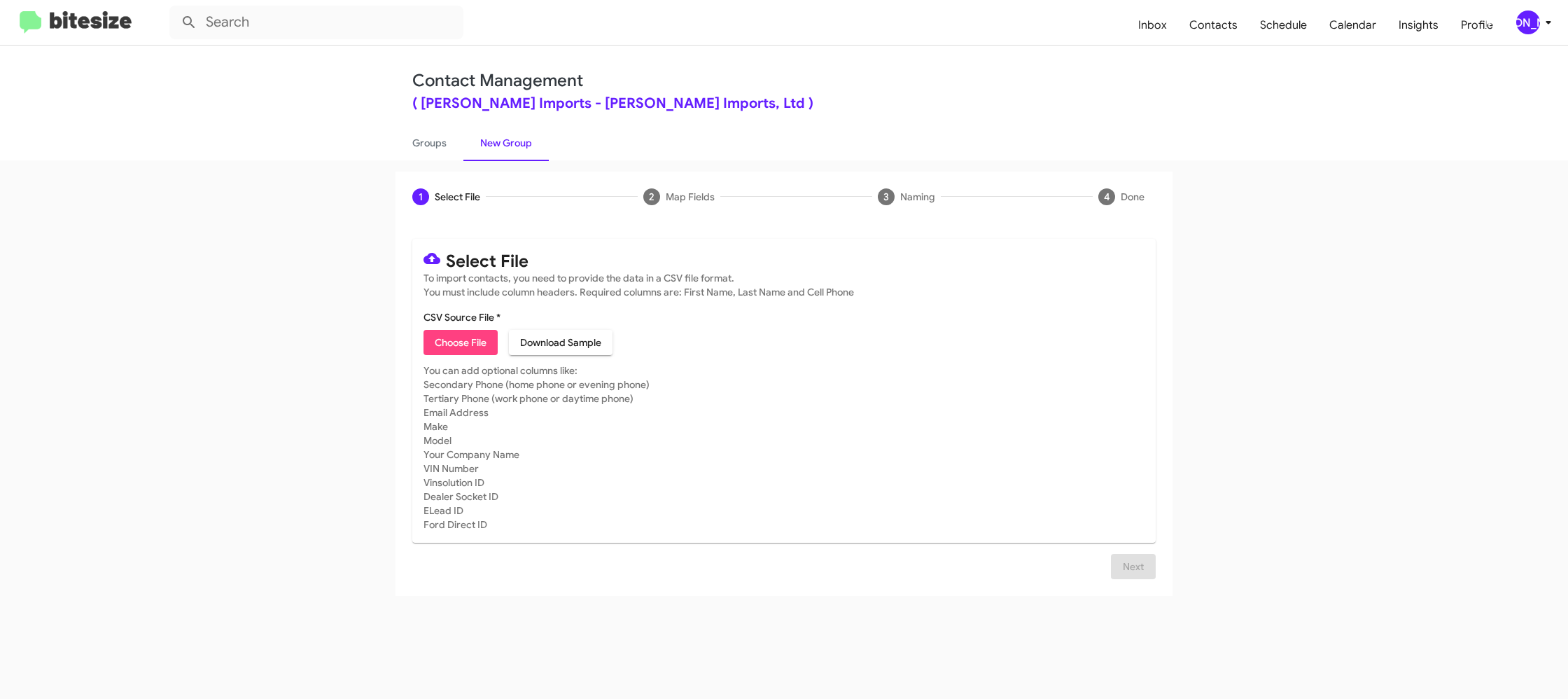
type input "EdHicksImport_16-90_10-03-25"
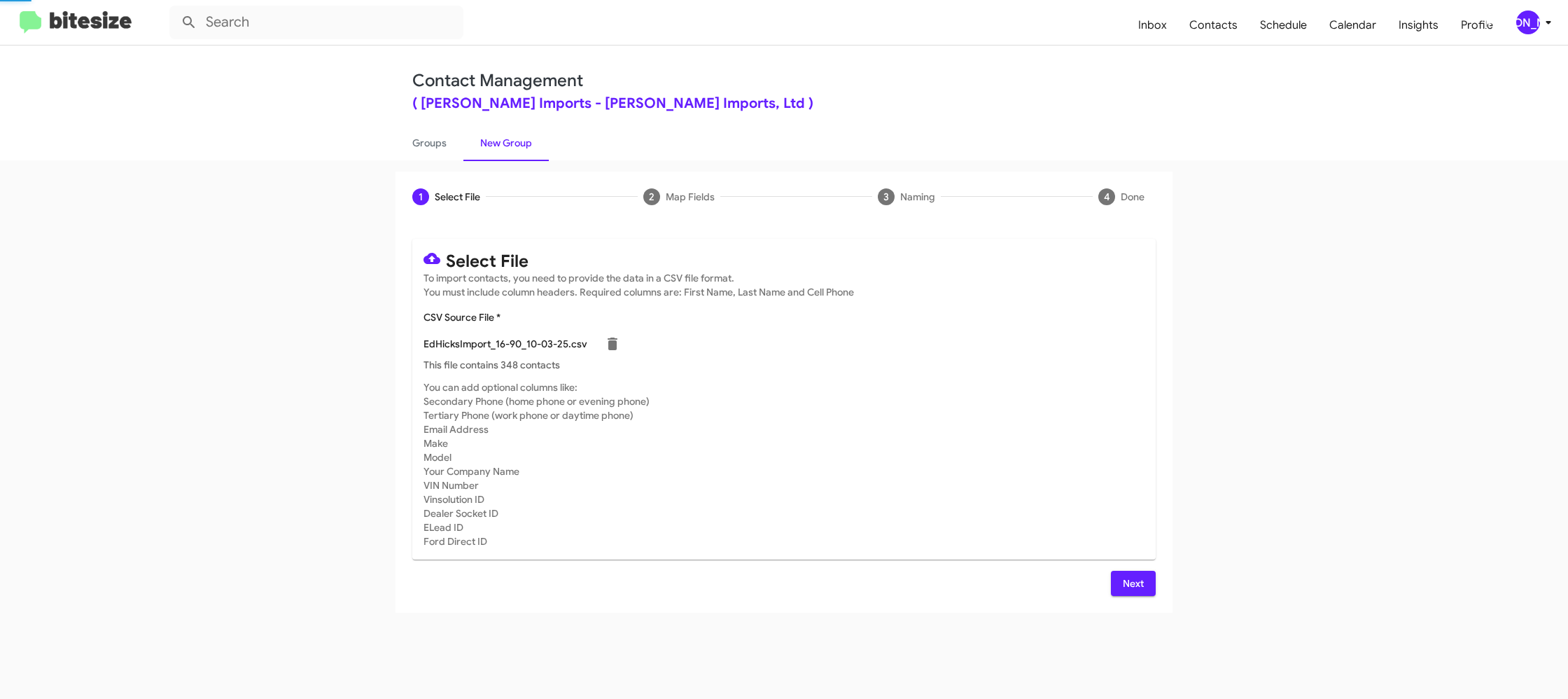
click at [864, 364] on p "This file contains 348 contacts" at bounding box center [784, 365] width 721 height 14
click at [1554, 31] on span "[PERSON_NAME]" at bounding box center [1536, 23] width 42 height 24
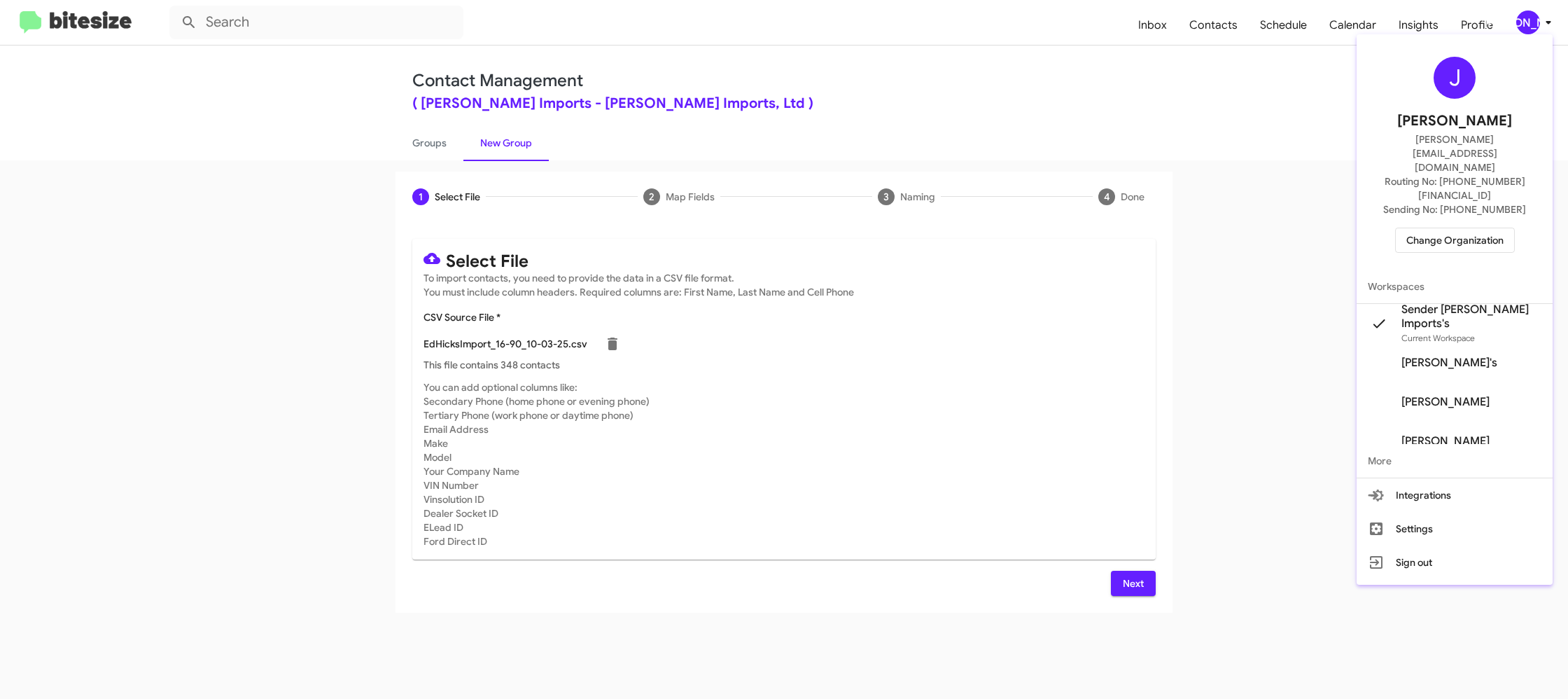
click at [1554, 30] on div at bounding box center [784, 349] width 1568 height 699
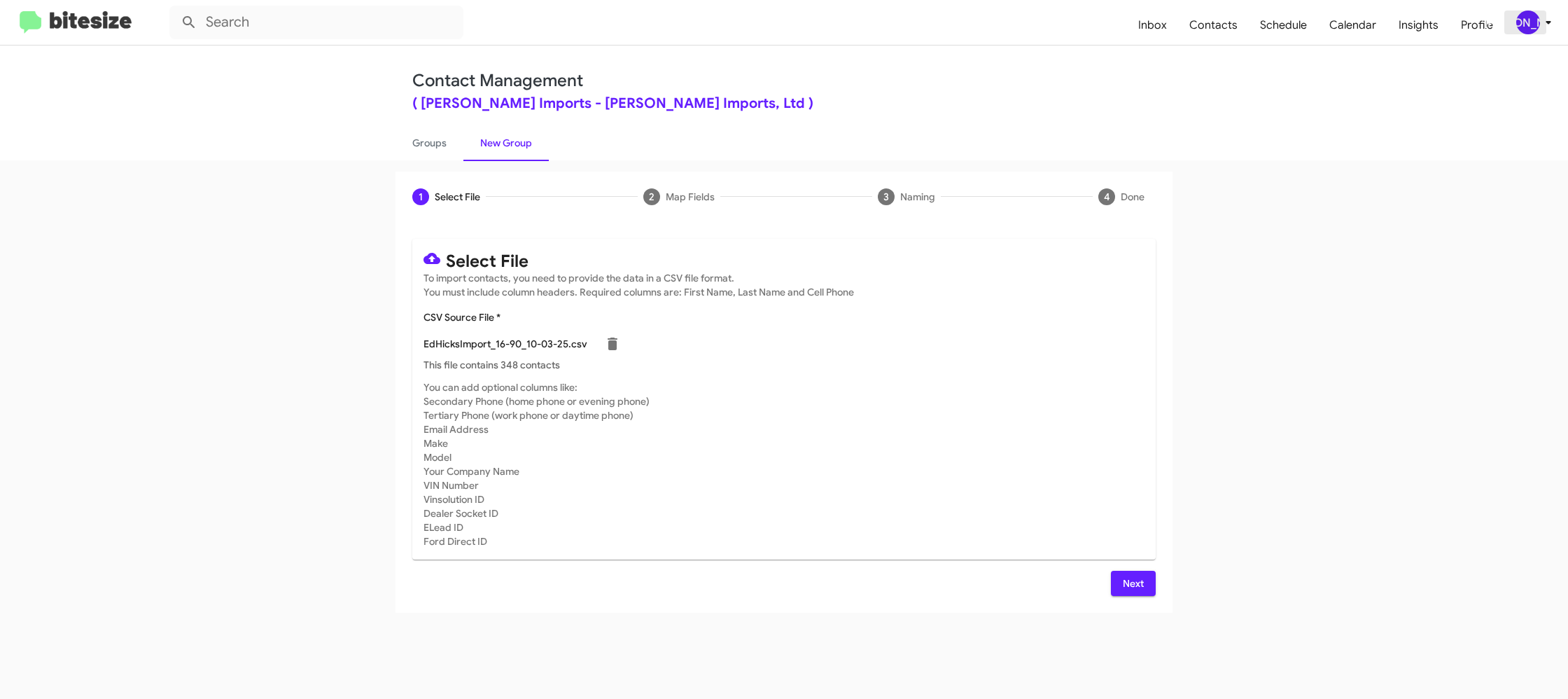
click at [1530, 16] on div "[PERSON_NAME]" at bounding box center [1528, 23] width 24 height 24
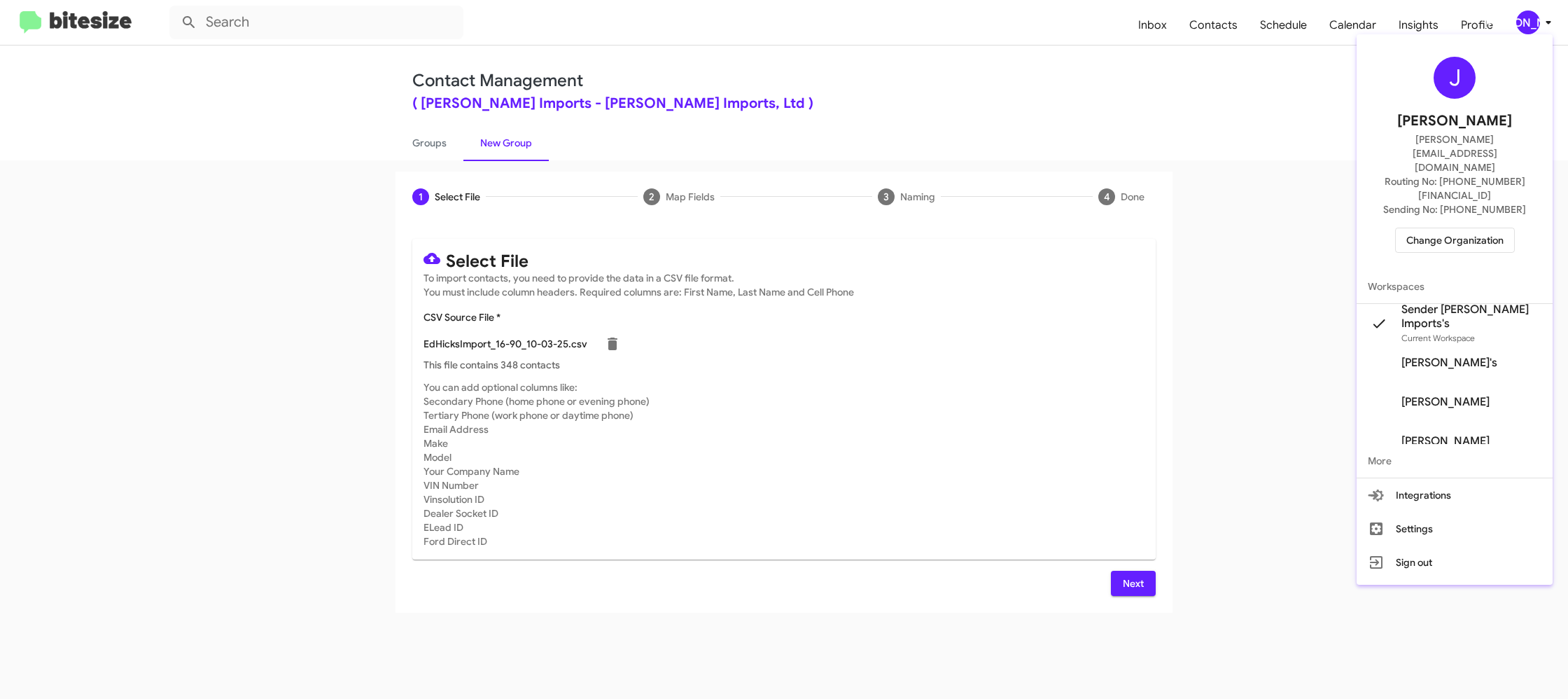
click at [1530, 16] on div at bounding box center [784, 349] width 1568 height 699
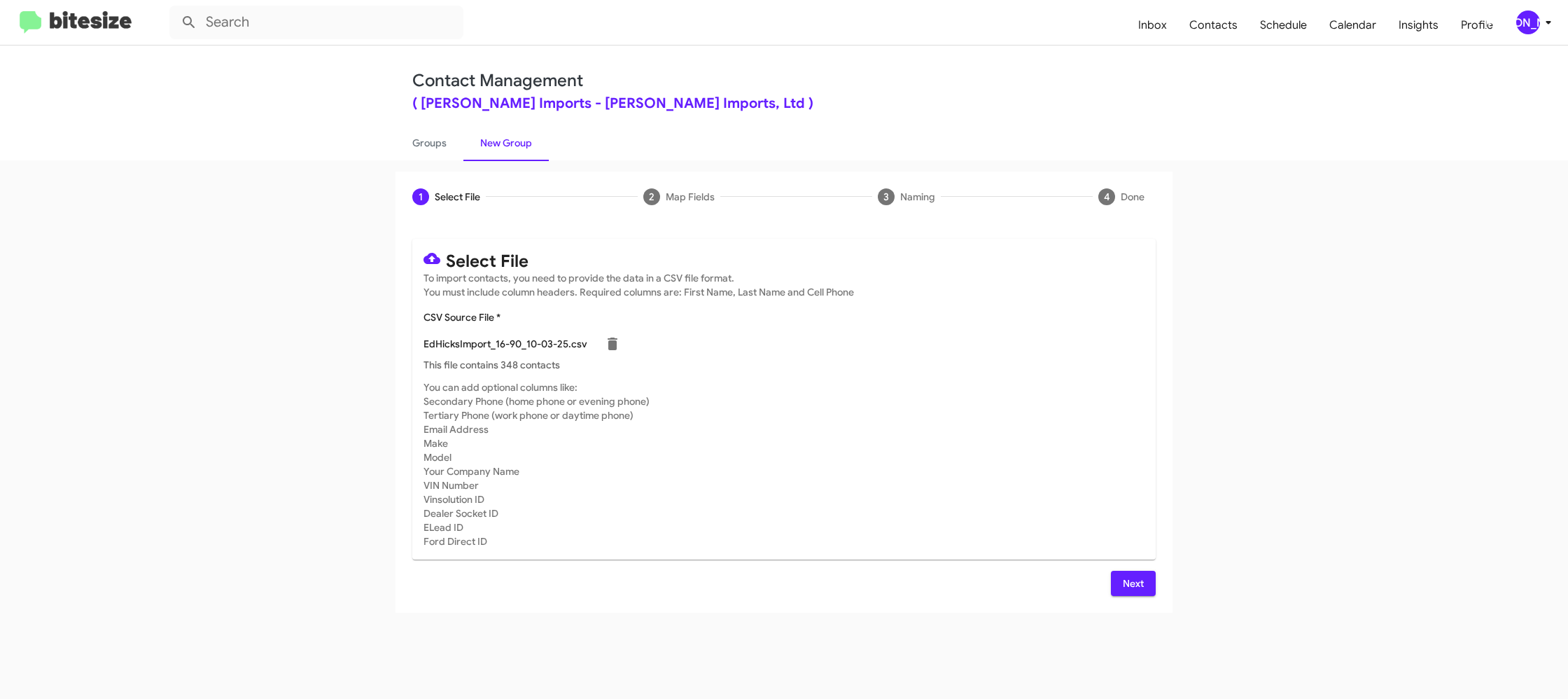
click at [1530, 27] on div "[PERSON_NAME]" at bounding box center [1528, 23] width 24 height 24
drag, startPoint x: 1145, startPoint y: 581, endPoint x: 1129, endPoint y: 560, distance: 26.4
click at [1143, 578] on button "Next" at bounding box center [1133, 584] width 45 height 25
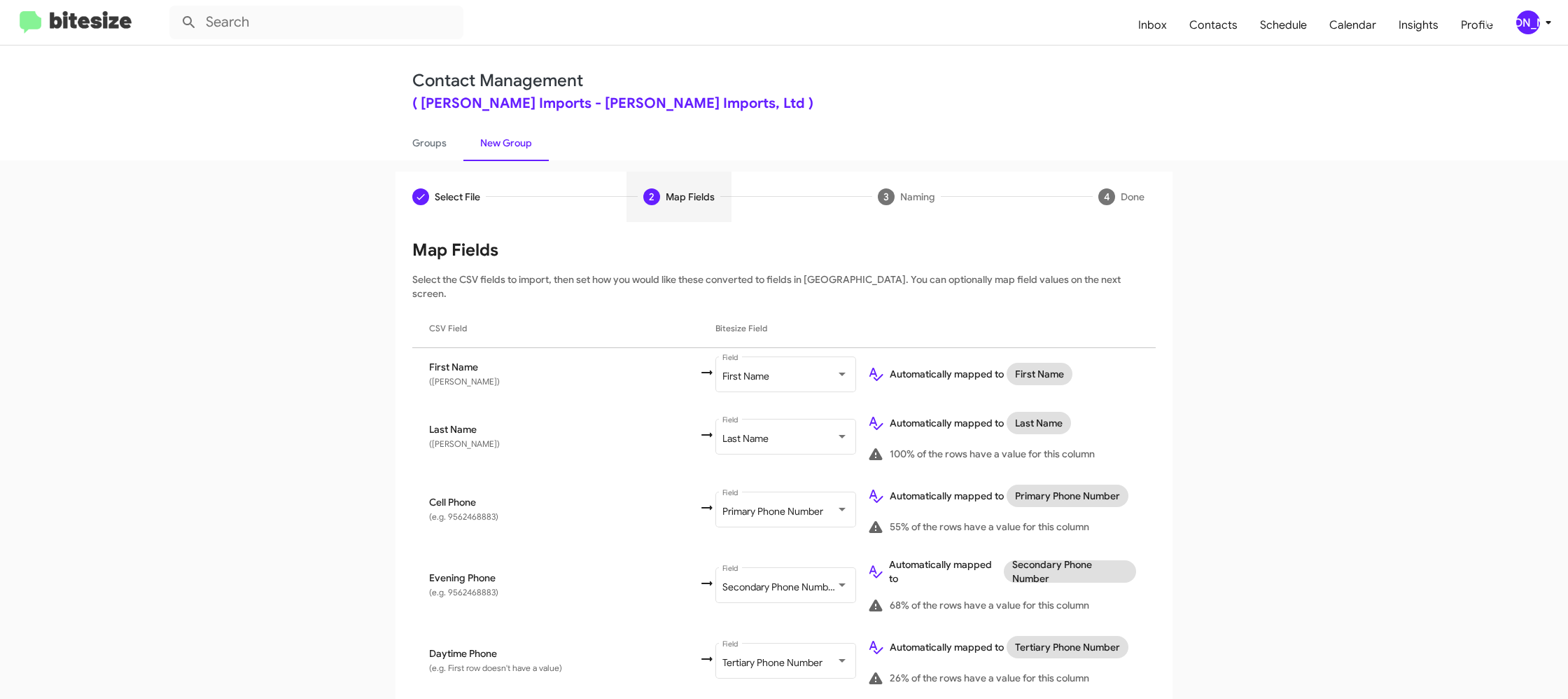
scroll to position [669, 0]
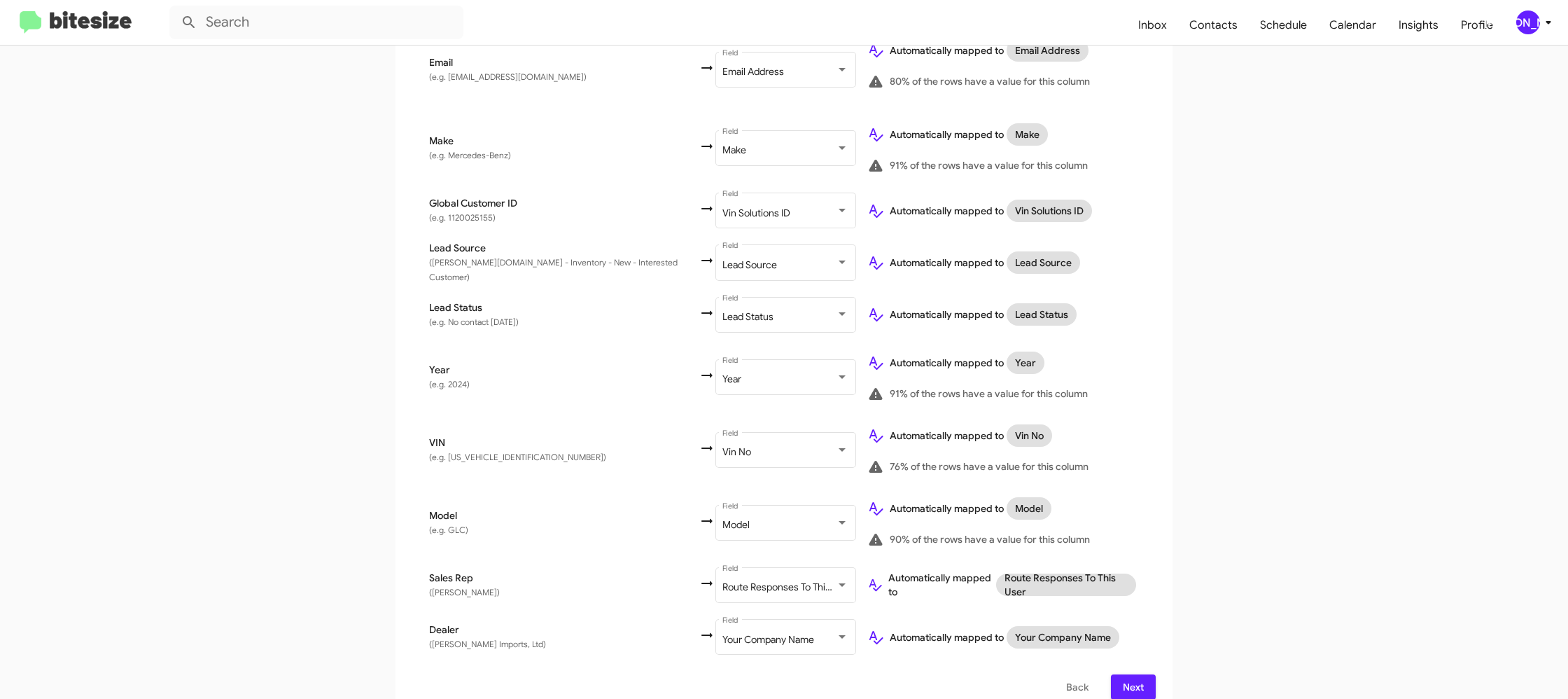
click at [1141, 674] on span "Next" at bounding box center [1133, 687] width 23 height 25
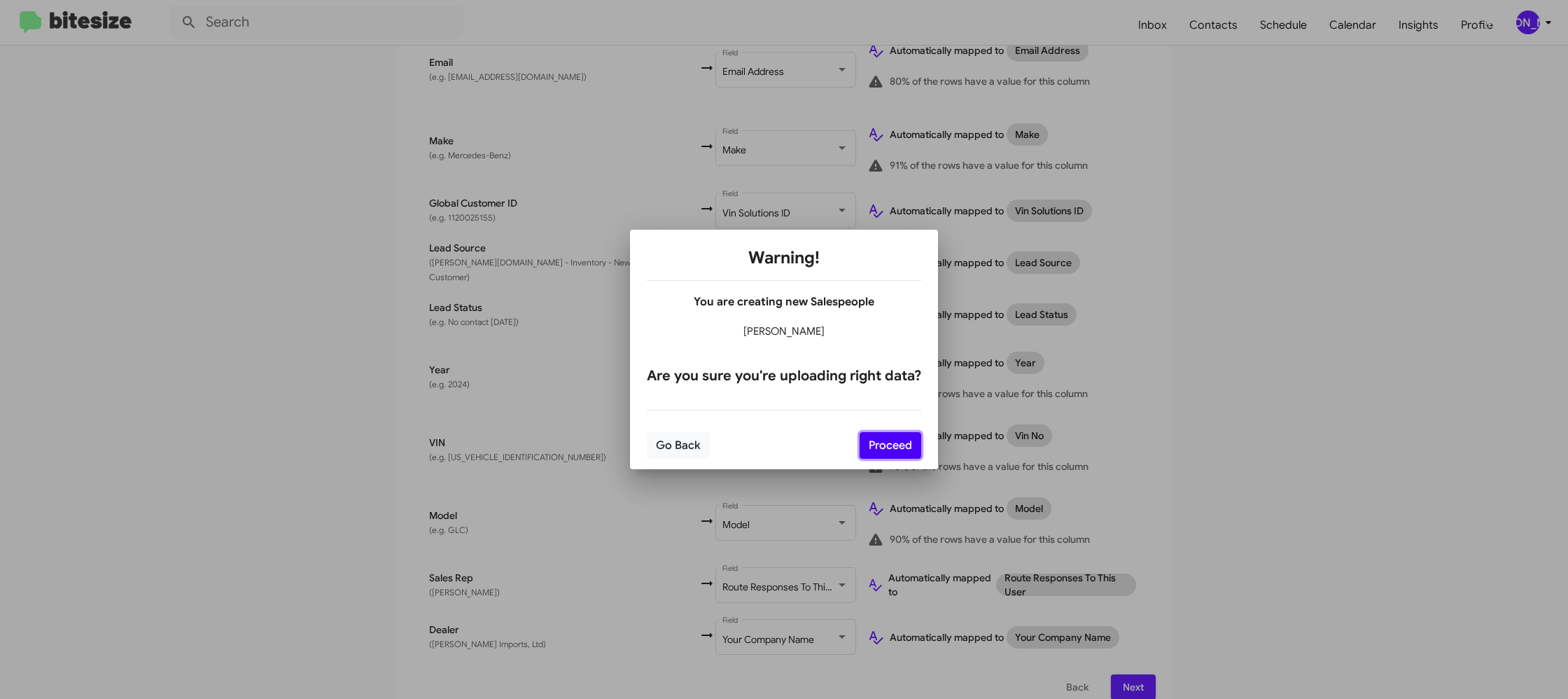
click at [890, 454] on button "Proceed" at bounding box center [890, 445] width 62 height 27
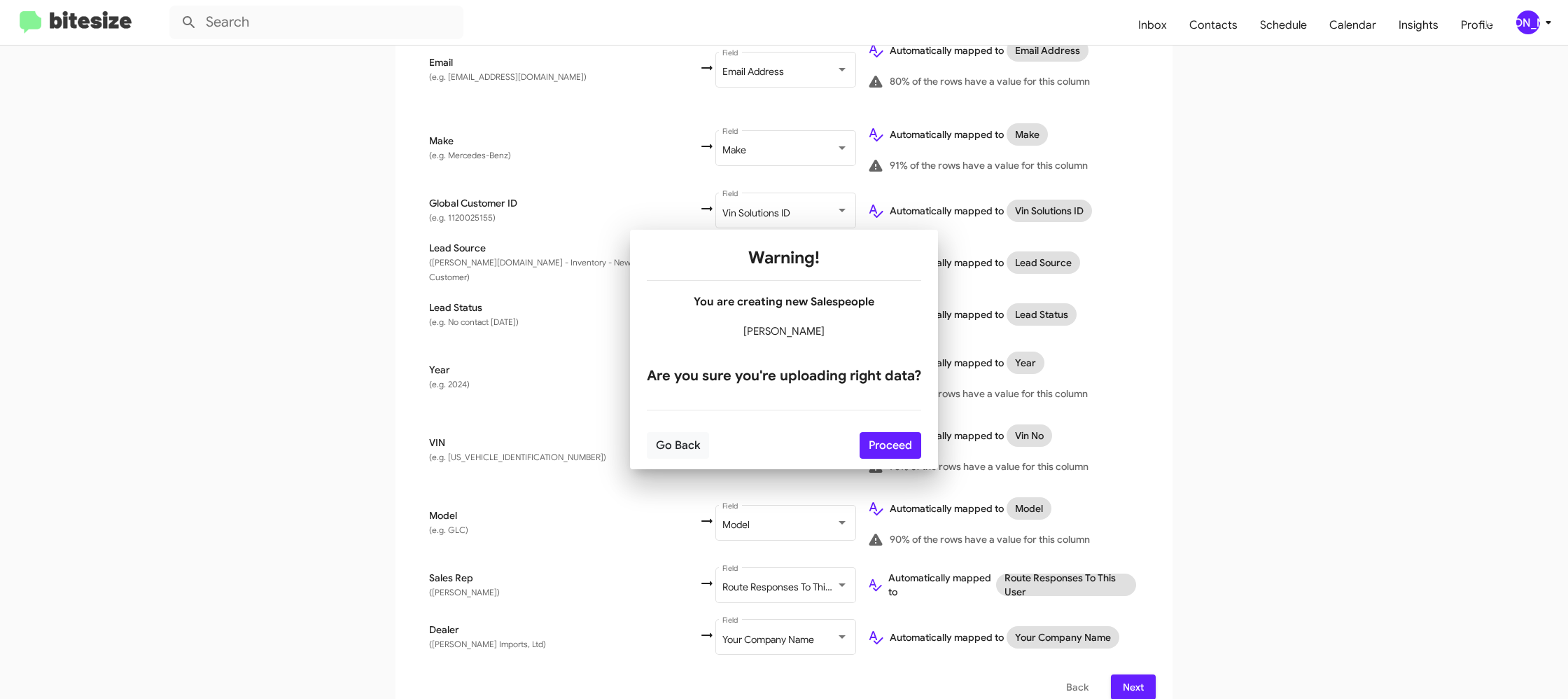
scroll to position [0, 0]
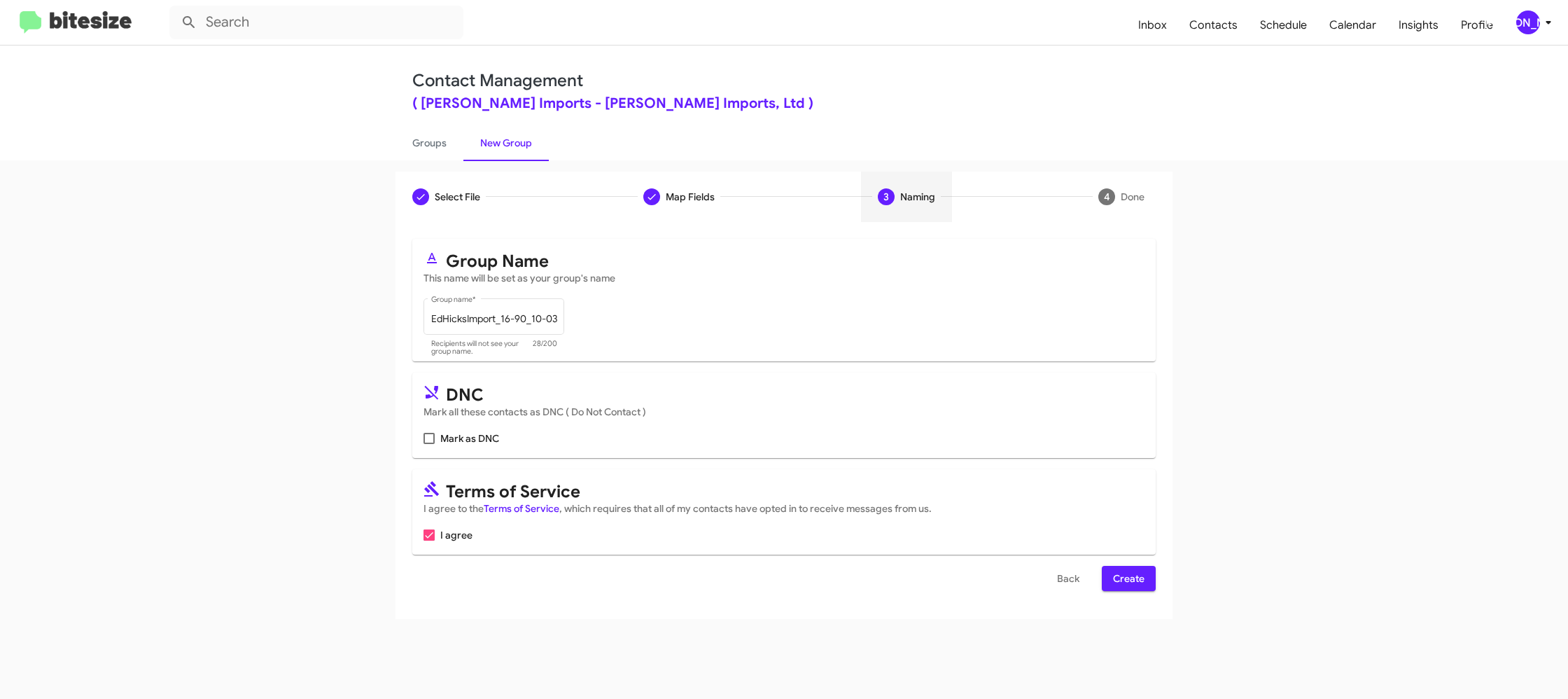
drag, startPoint x: 1115, startPoint y: 573, endPoint x: 1012, endPoint y: 446, distance: 163.5
click at [1115, 573] on span "Create" at bounding box center [1128, 579] width 31 height 25
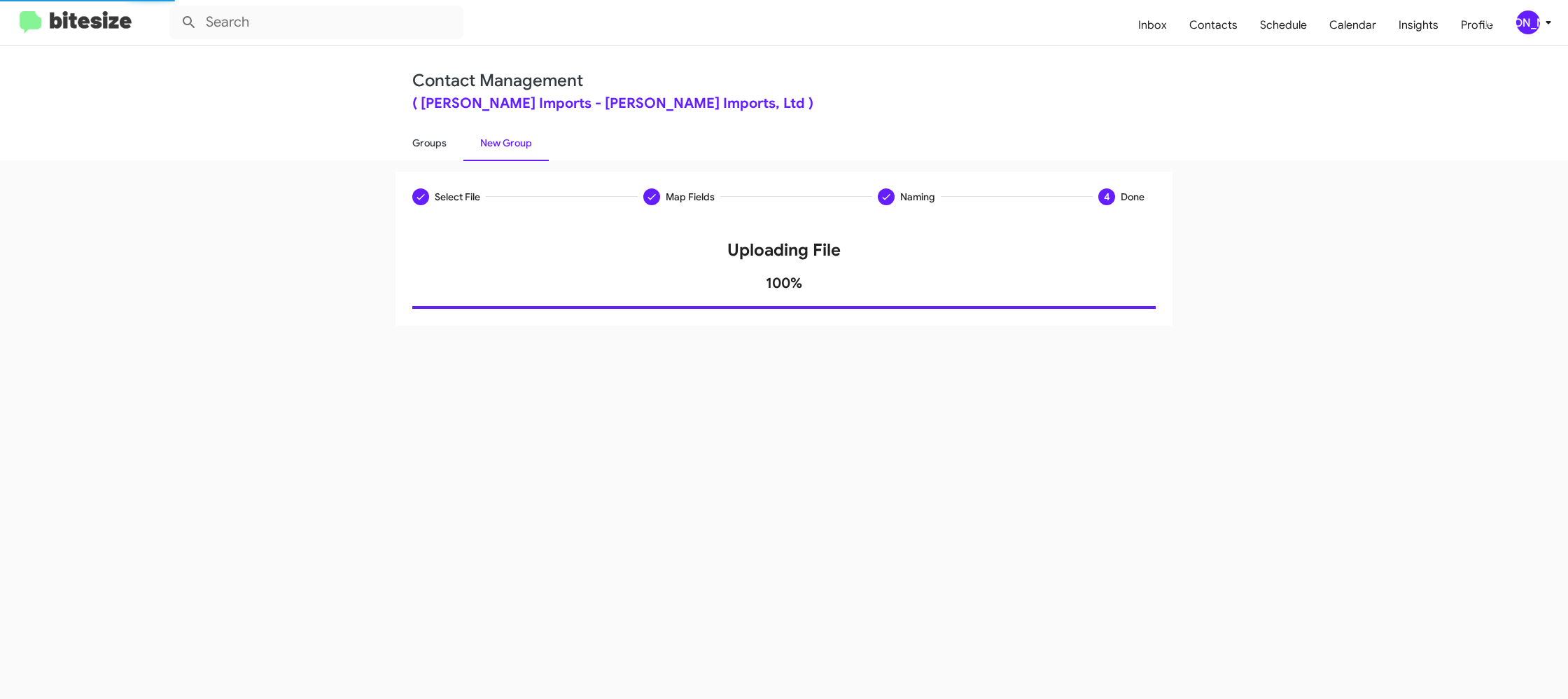
click at [431, 126] on link "Groups" at bounding box center [430, 142] width 68 height 36
type input "in:groups"
click at [431, 126] on link "Groups" at bounding box center [430, 142] width 68 height 36
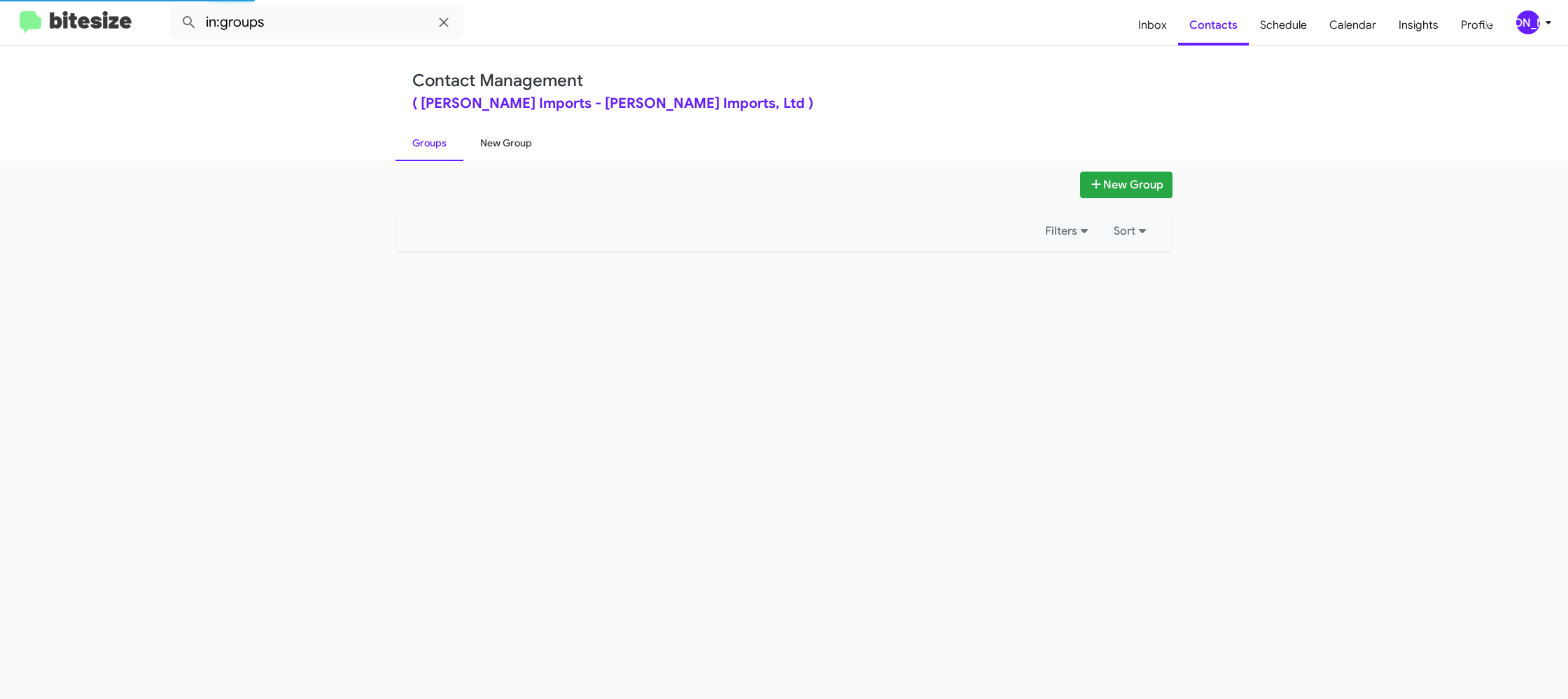
drag, startPoint x: 431, startPoint y: 126, endPoint x: 506, endPoint y: 130, distance: 75.1
click at [431, 126] on link "Groups" at bounding box center [430, 142] width 68 height 36
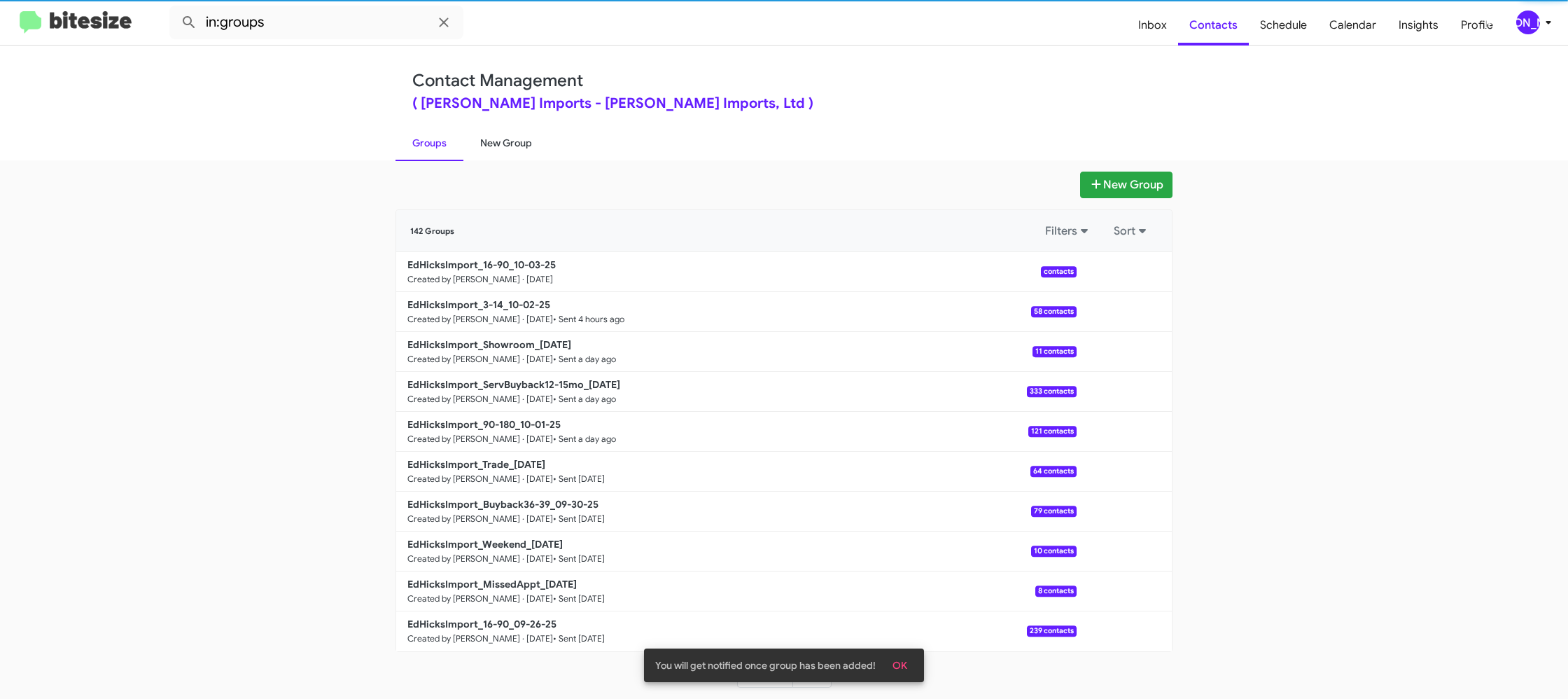
click at [440, 138] on link "Groups" at bounding box center [430, 142] width 68 height 36
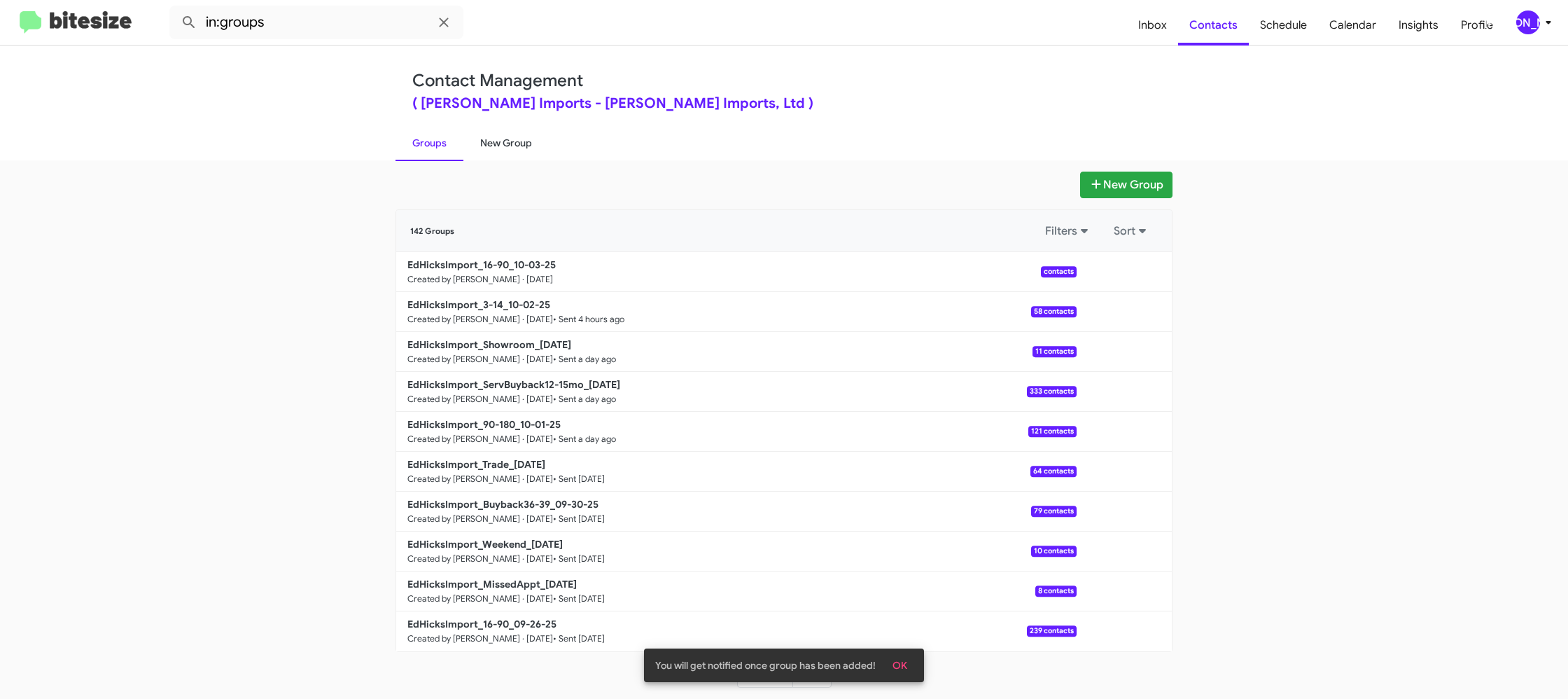
click at [478, 140] on link "New Group" at bounding box center [506, 142] width 86 height 36
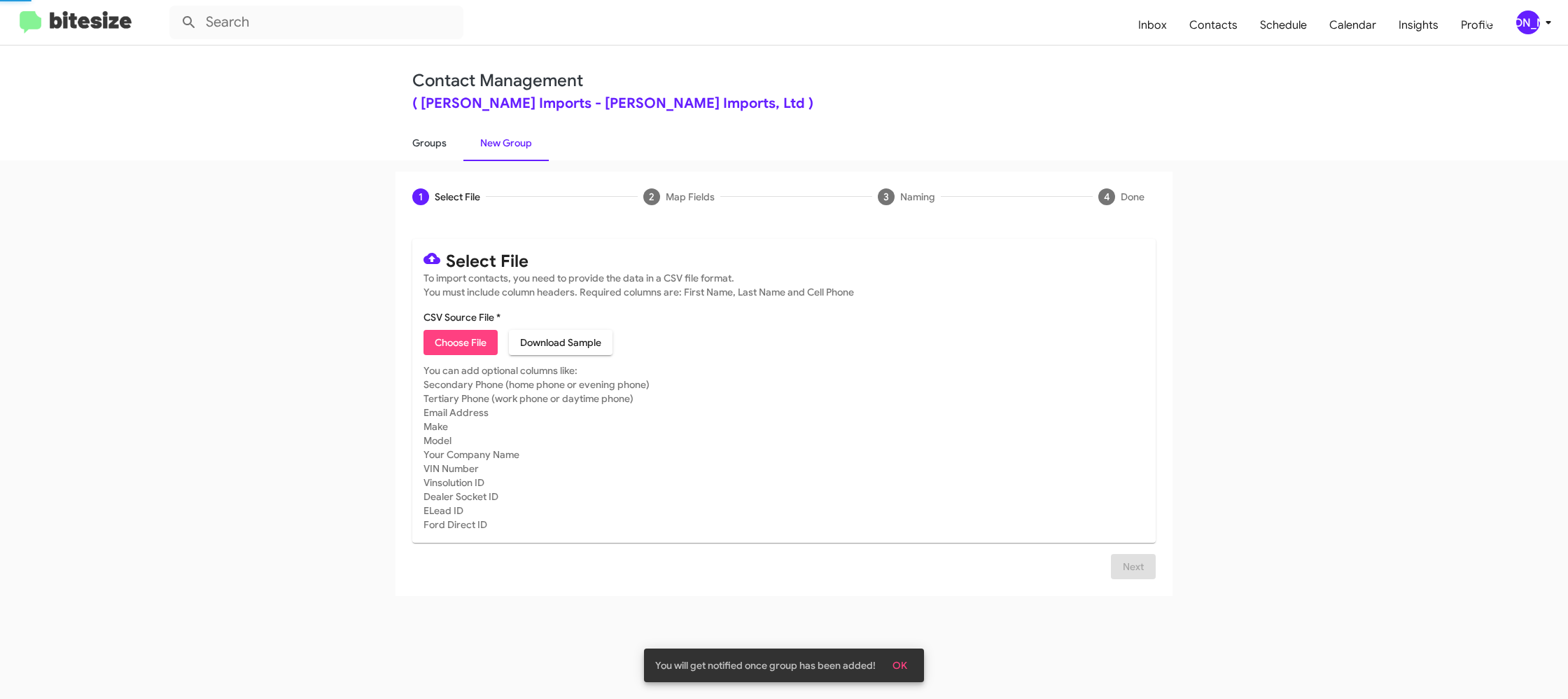
click at [426, 146] on link "Groups" at bounding box center [430, 142] width 68 height 36
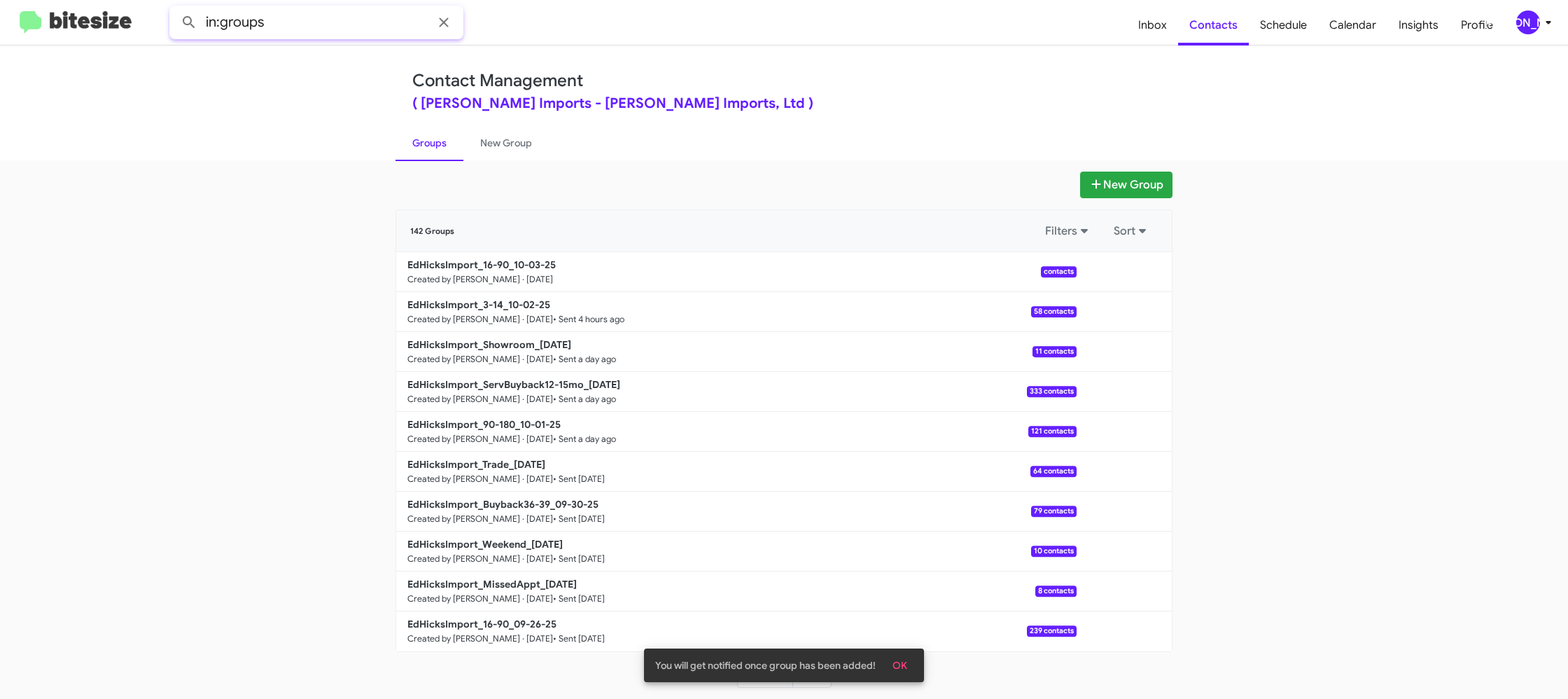
click at [360, 20] on input "in:groups" at bounding box center [316, 22] width 294 height 33
type input "in:groups 16-"
click at [175, 8] on button at bounding box center [189, 23] width 28 height 28
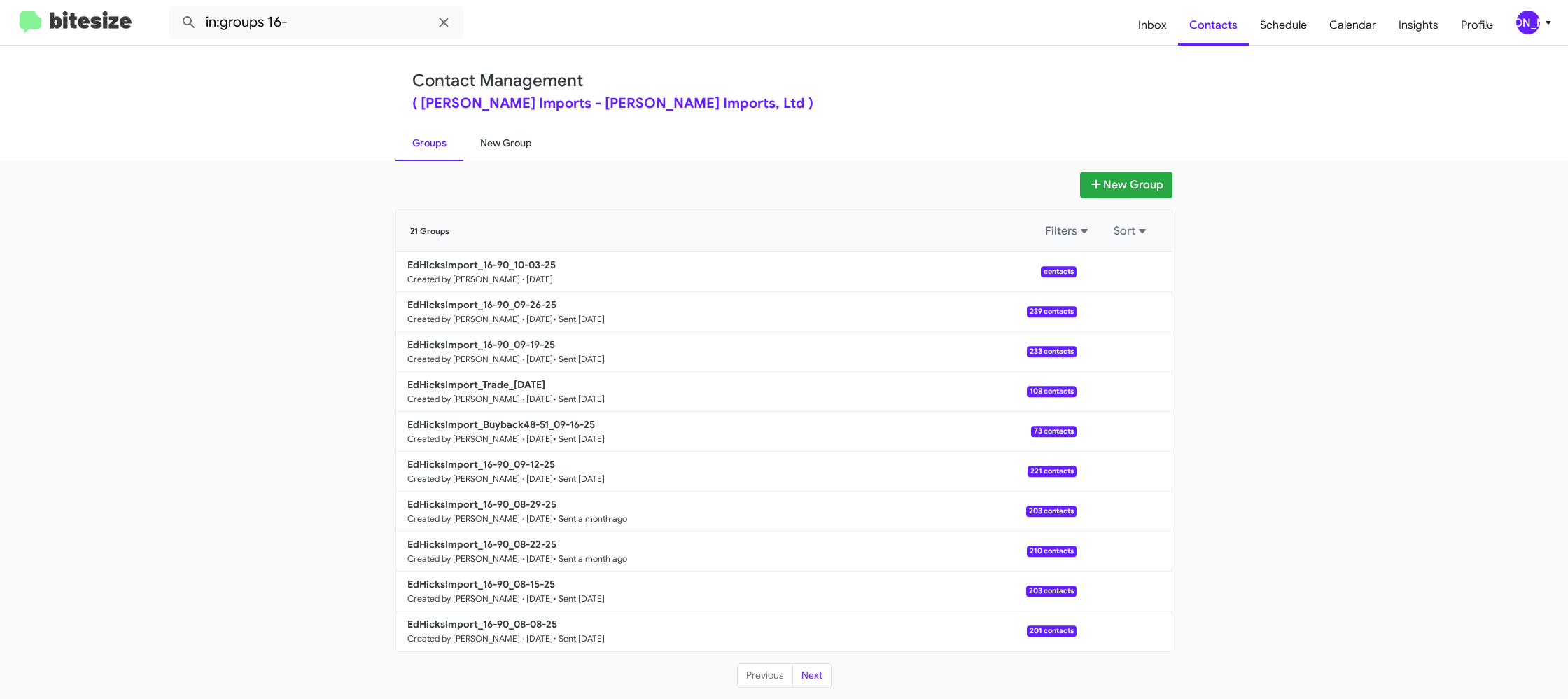
click at [498, 147] on link "New Group" at bounding box center [506, 142] width 86 height 36
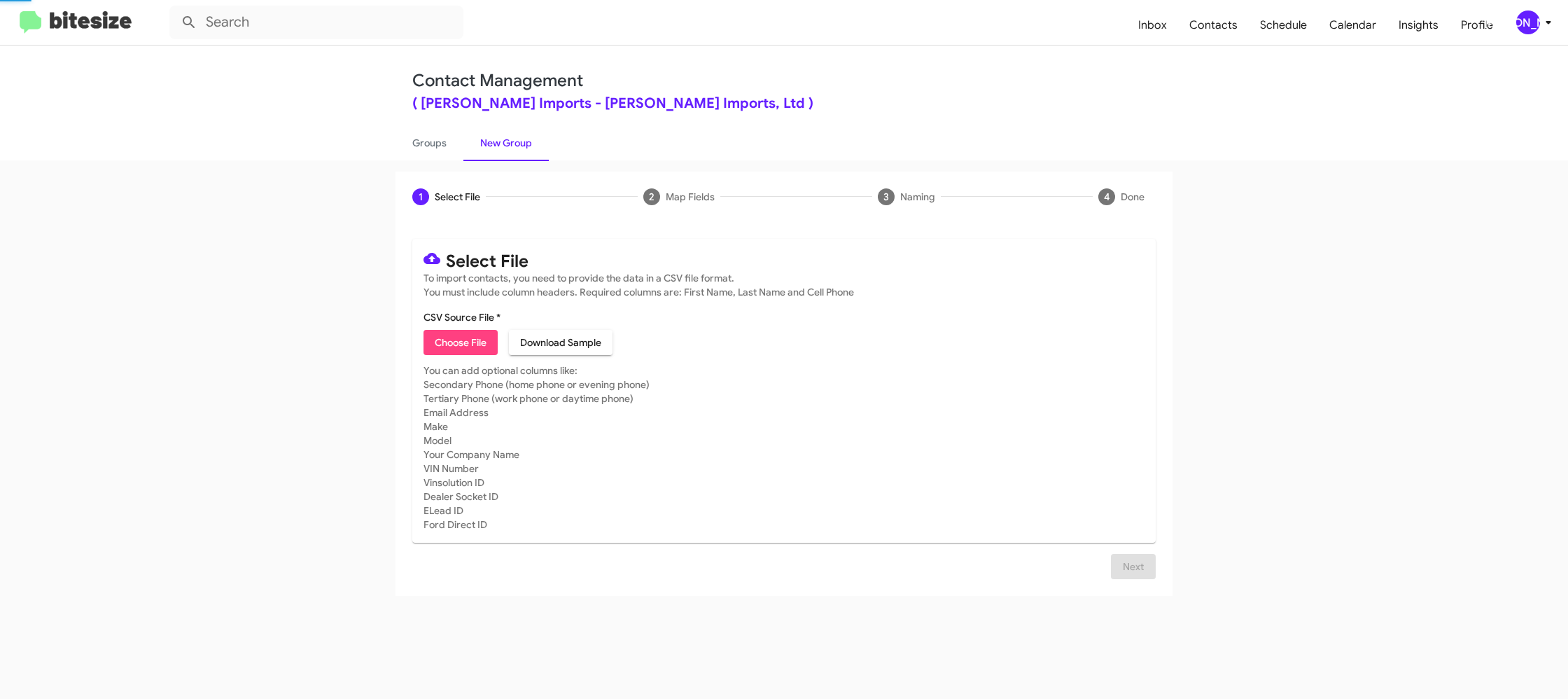
click at [496, 146] on link "New Group" at bounding box center [506, 142] width 86 height 36
click at [414, 152] on link "Groups" at bounding box center [430, 142] width 68 height 36
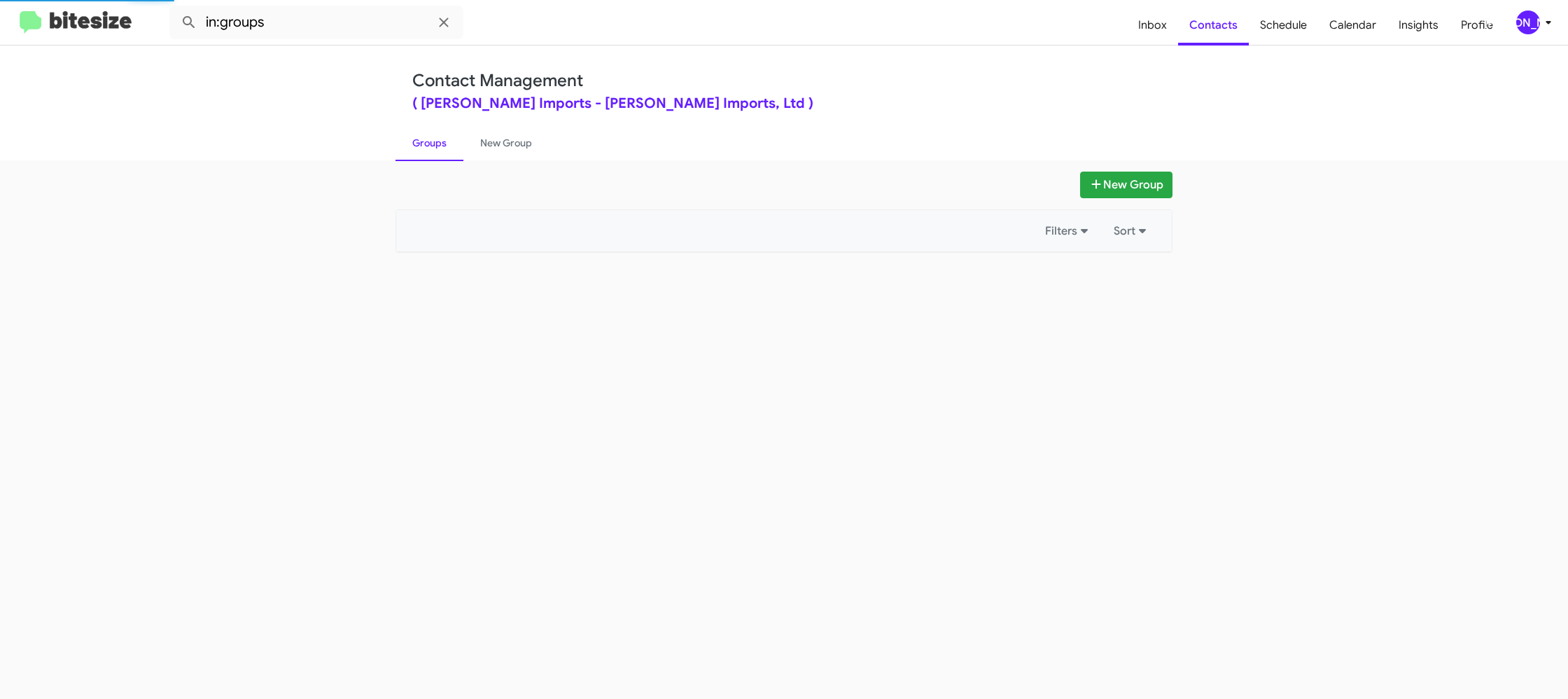
click at [414, 152] on link "Groups" at bounding box center [430, 142] width 68 height 36
drag, startPoint x: 414, startPoint y: 152, endPoint x: 371, endPoint y: 69, distance: 93.5
click at [416, 150] on link "Groups" at bounding box center [430, 142] width 68 height 36
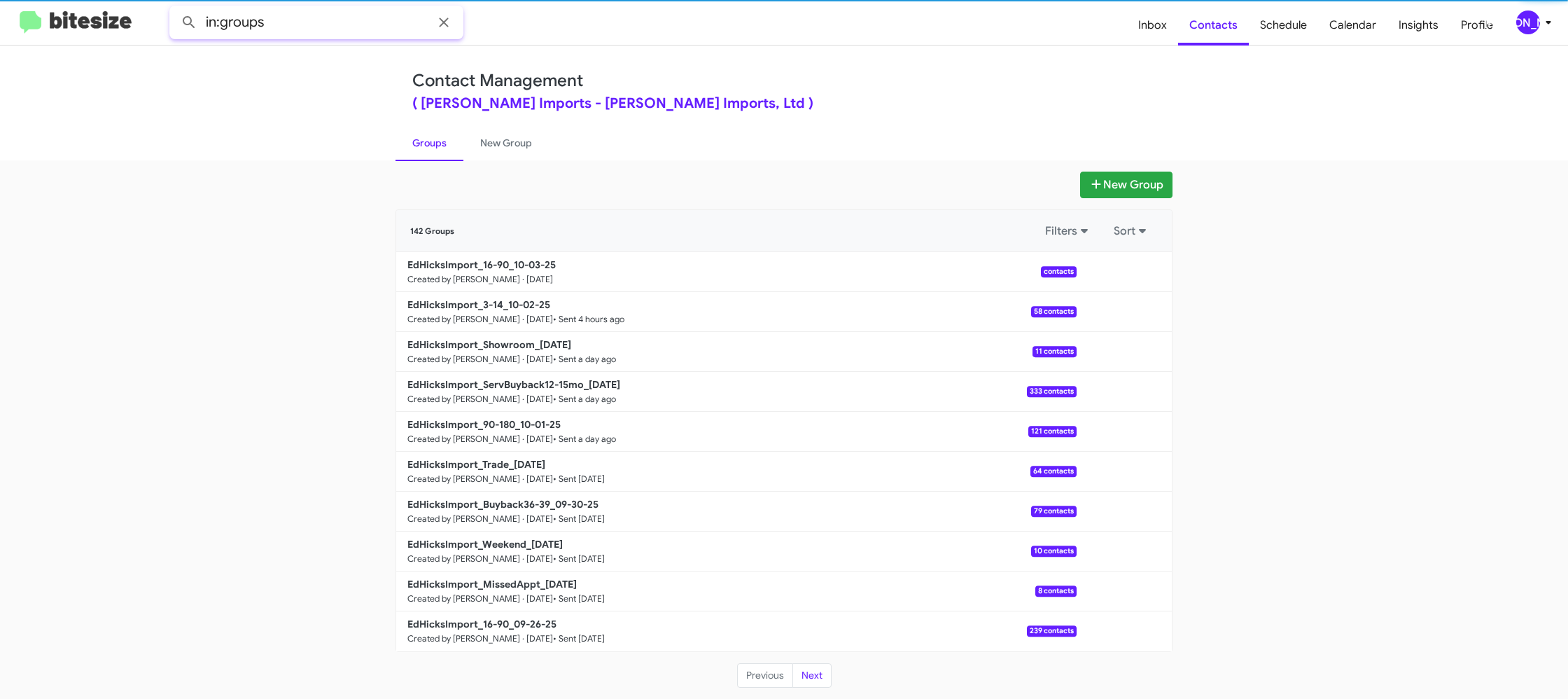
click at [322, 27] on input "in:groups" at bounding box center [316, 22] width 294 height 33
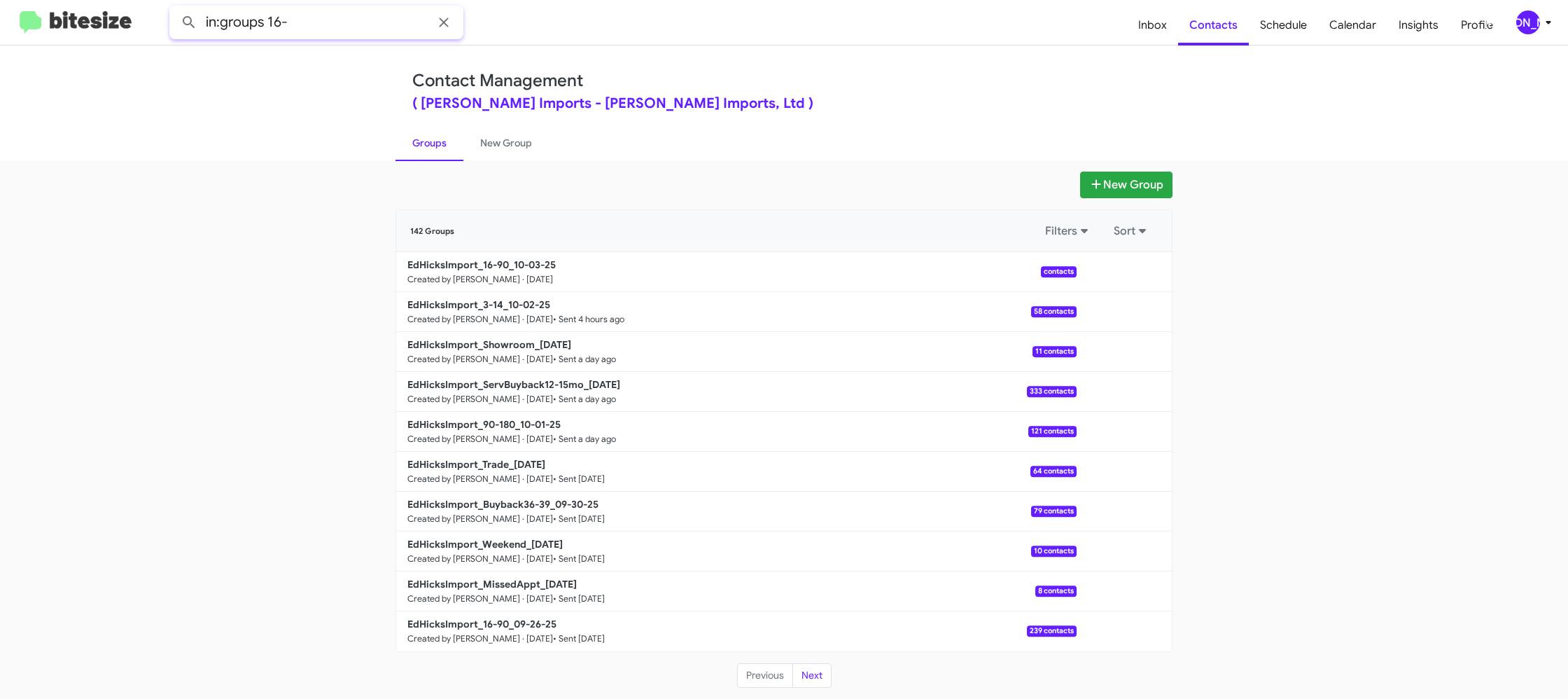
type input "in:groups 16-"
click at [175, 8] on button at bounding box center [189, 23] width 28 height 28
click at [491, 146] on link "New Group" at bounding box center [506, 142] width 86 height 36
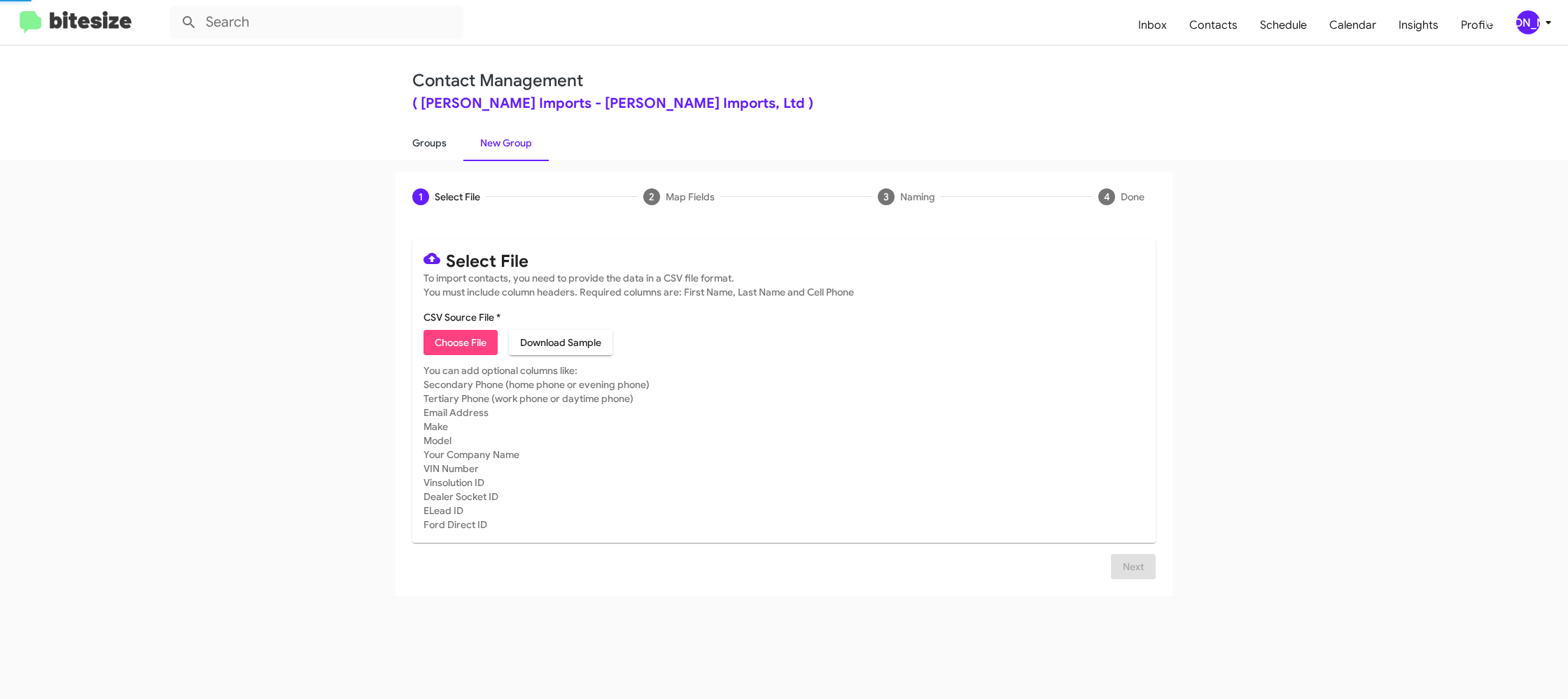
drag, startPoint x: 491, startPoint y: 146, endPoint x: 447, endPoint y: 146, distance: 44.0
click at [491, 146] on link "New Group" at bounding box center [506, 142] width 86 height 36
click at [438, 145] on link "Groups" at bounding box center [430, 142] width 68 height 36
type input "in:groups"
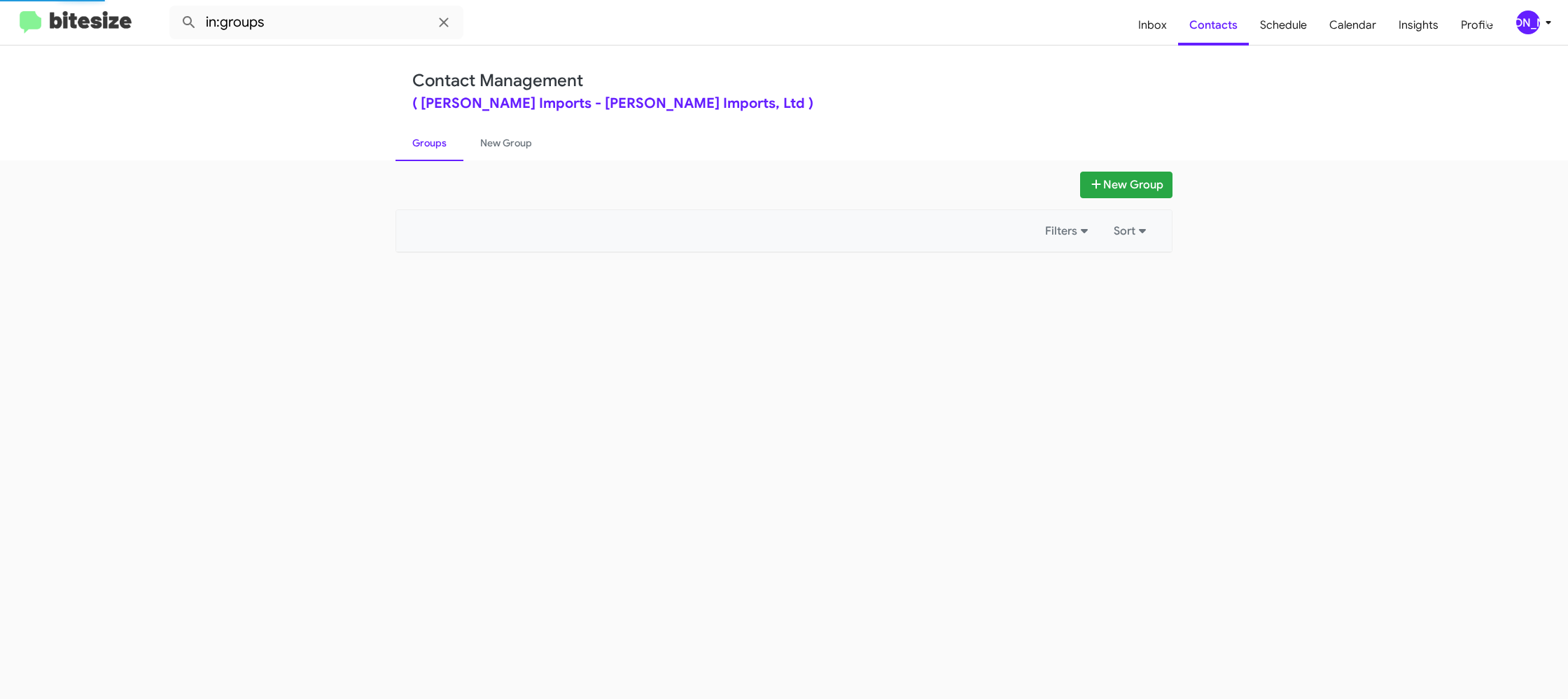
click at [438, 145] on link "Groups" at bounding box center [430, 142] width 68 height 36
drag, startPoint x: 438, startPoint y: 145, endPoint x: 483, endPoint y: 138, distance: 45.5
click at [440, 144] on link "Groups" at bounding box center [430, 142] width 68 height 36
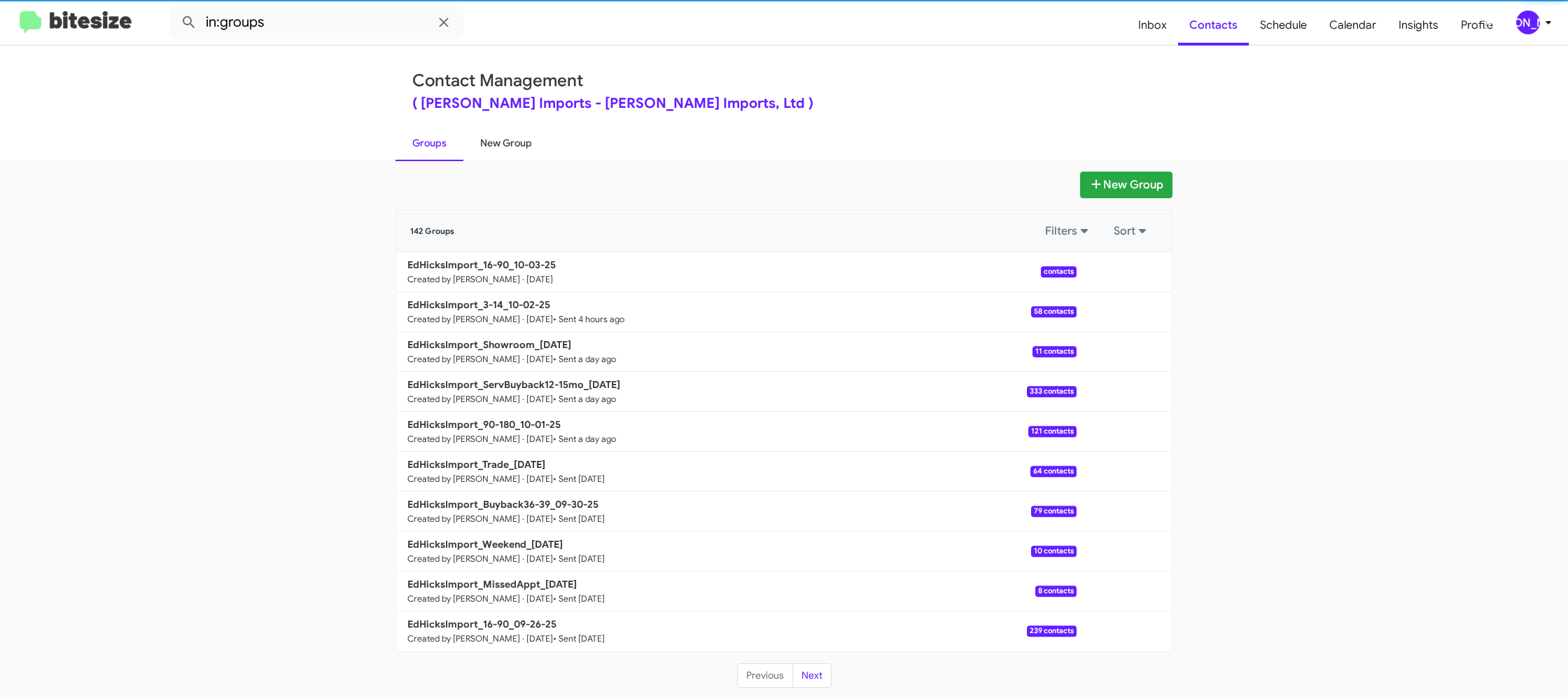
click at [483, 138] on link "New Group" at bounding box center [506, 142] width 86 height 36
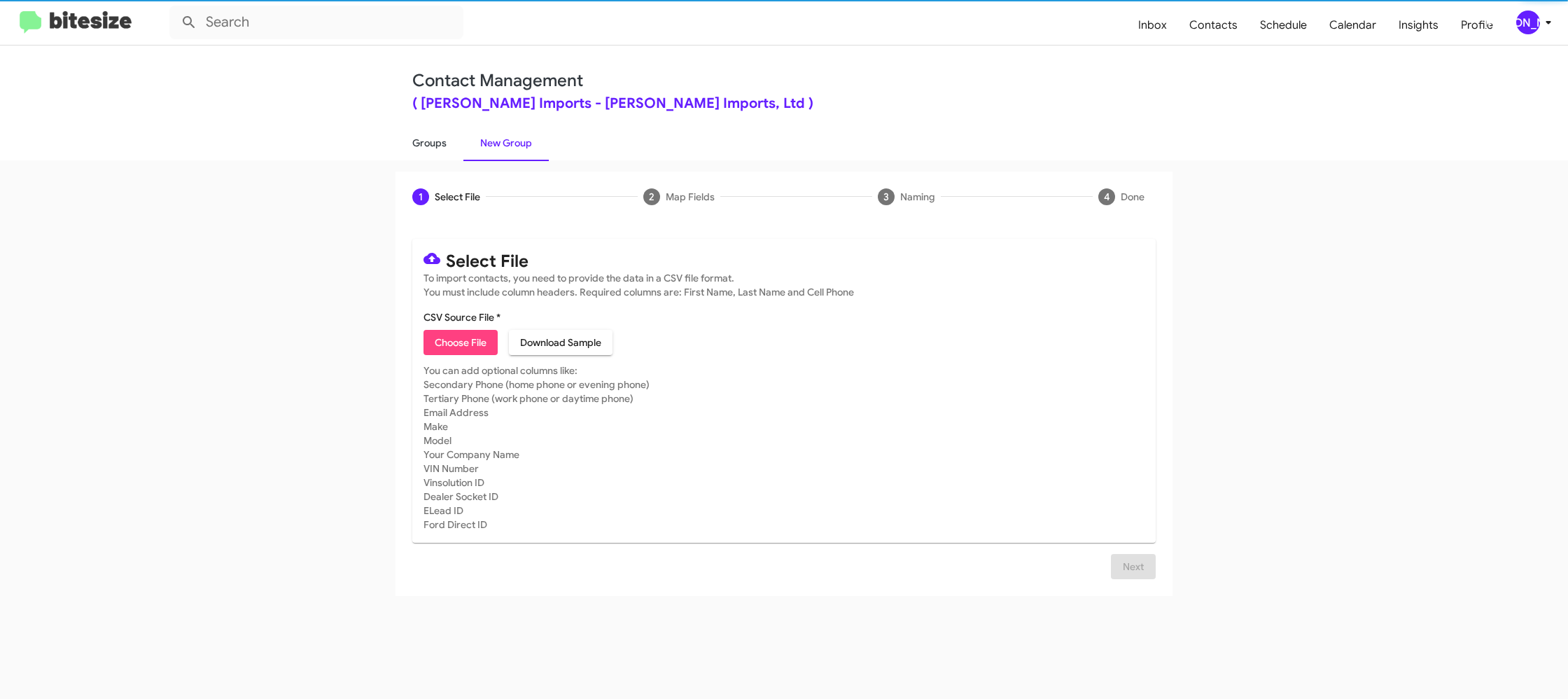
click at [418, 134] on link "Groups" at bounding box center [430, 142] width 68 height 36
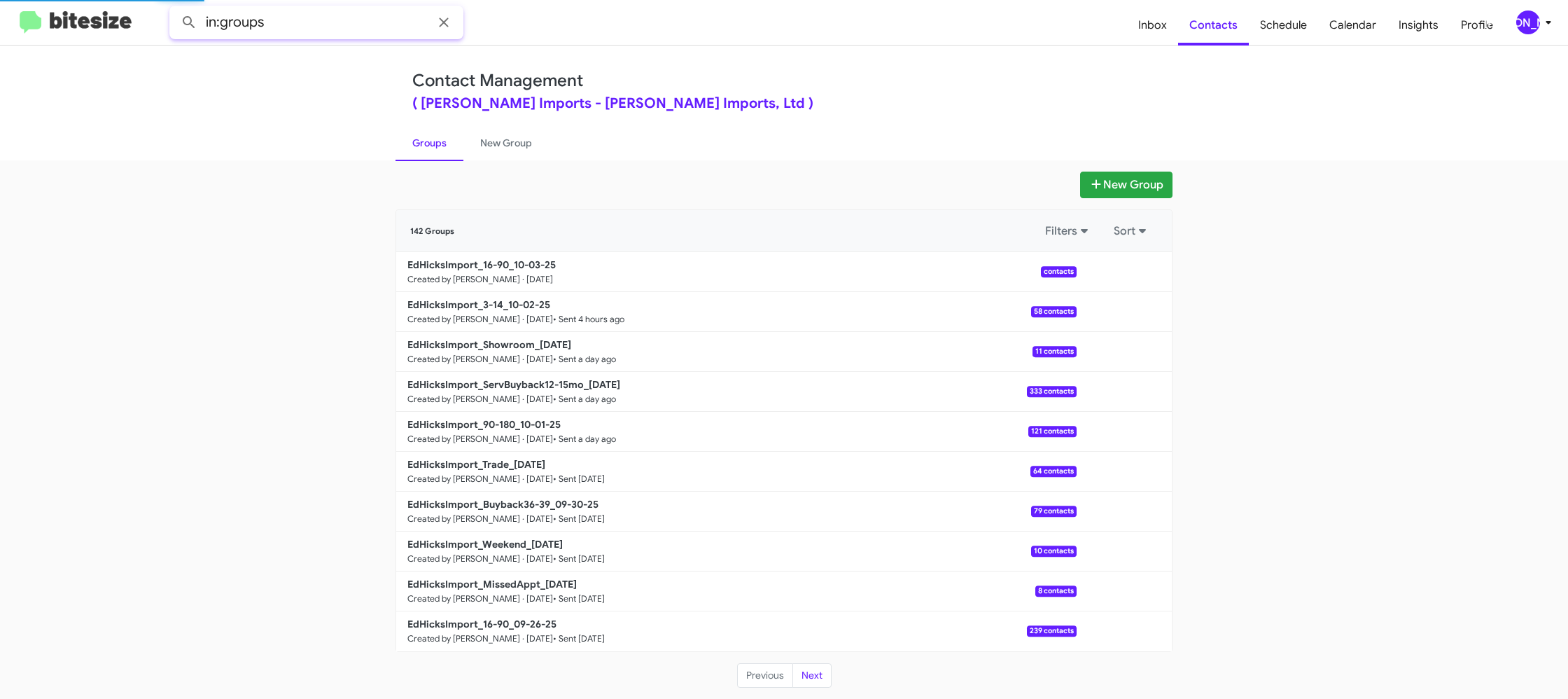
click at [329, 16] on input "in:groups" at bounding box center [316, 22] width 294 height 33
type input "in:groups 16-"
click at [175, 8] on button at bounding box center [189, 23] width 28 height 28
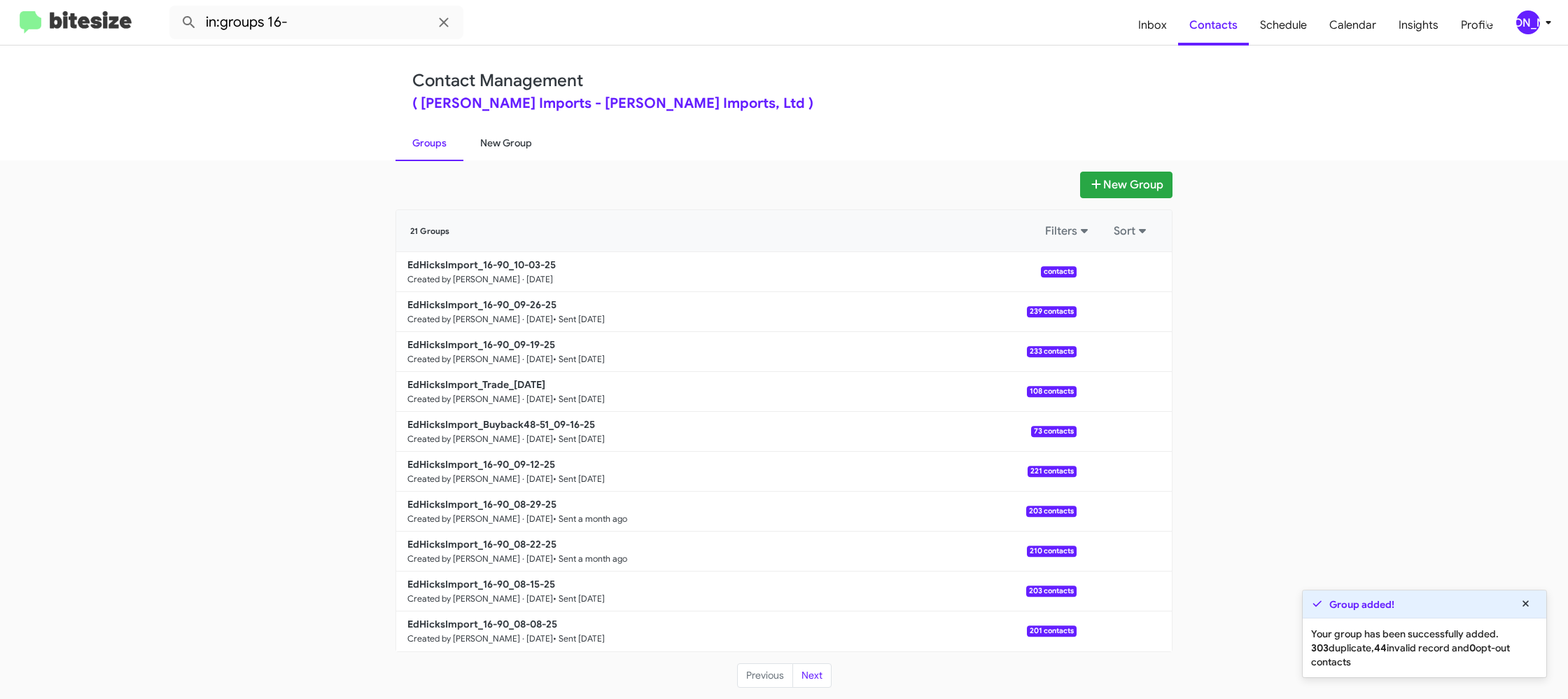
click at [489, 144] on link "New Group" at bounding box center [506, 142] width 86 height 36
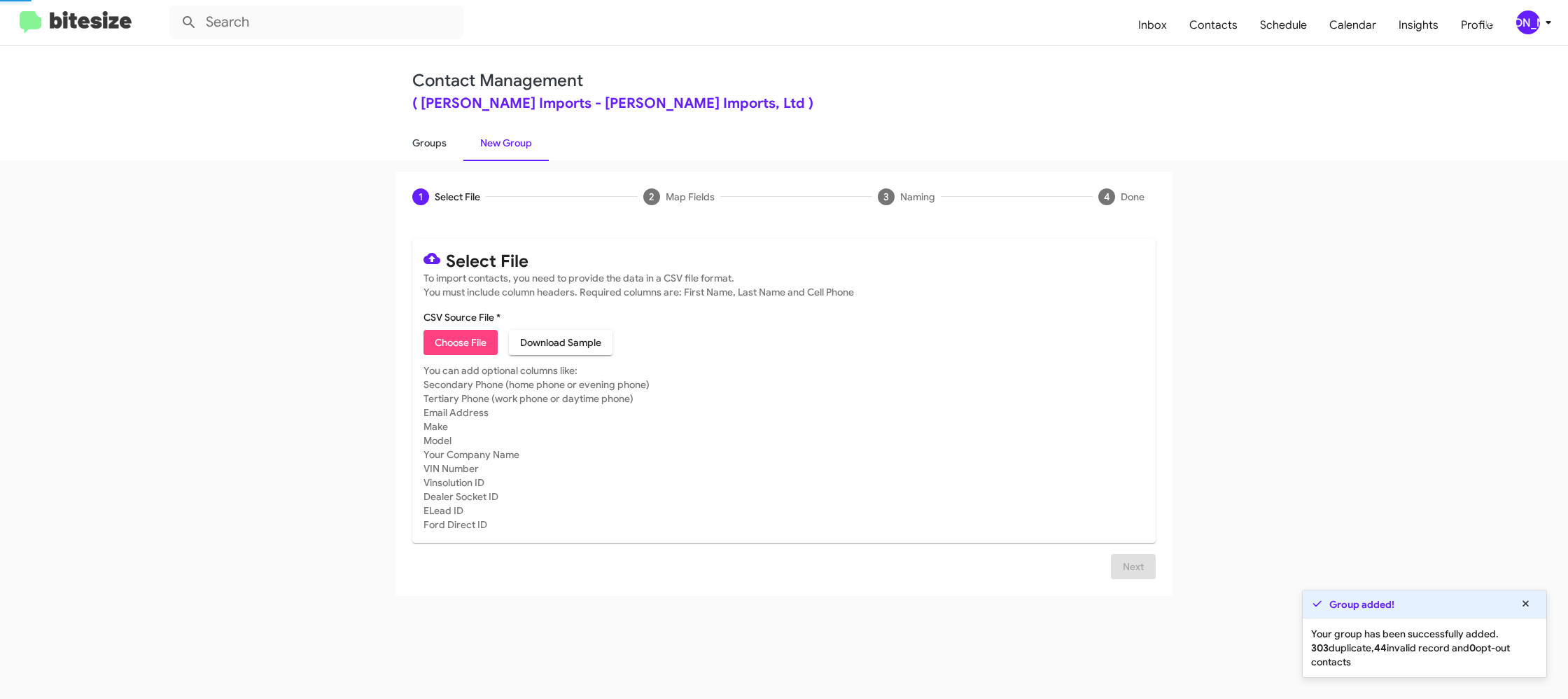
click at [440, 147] on link "Groups" at bounding box center [430, 142] width 68 height 36
type input "in:groups"
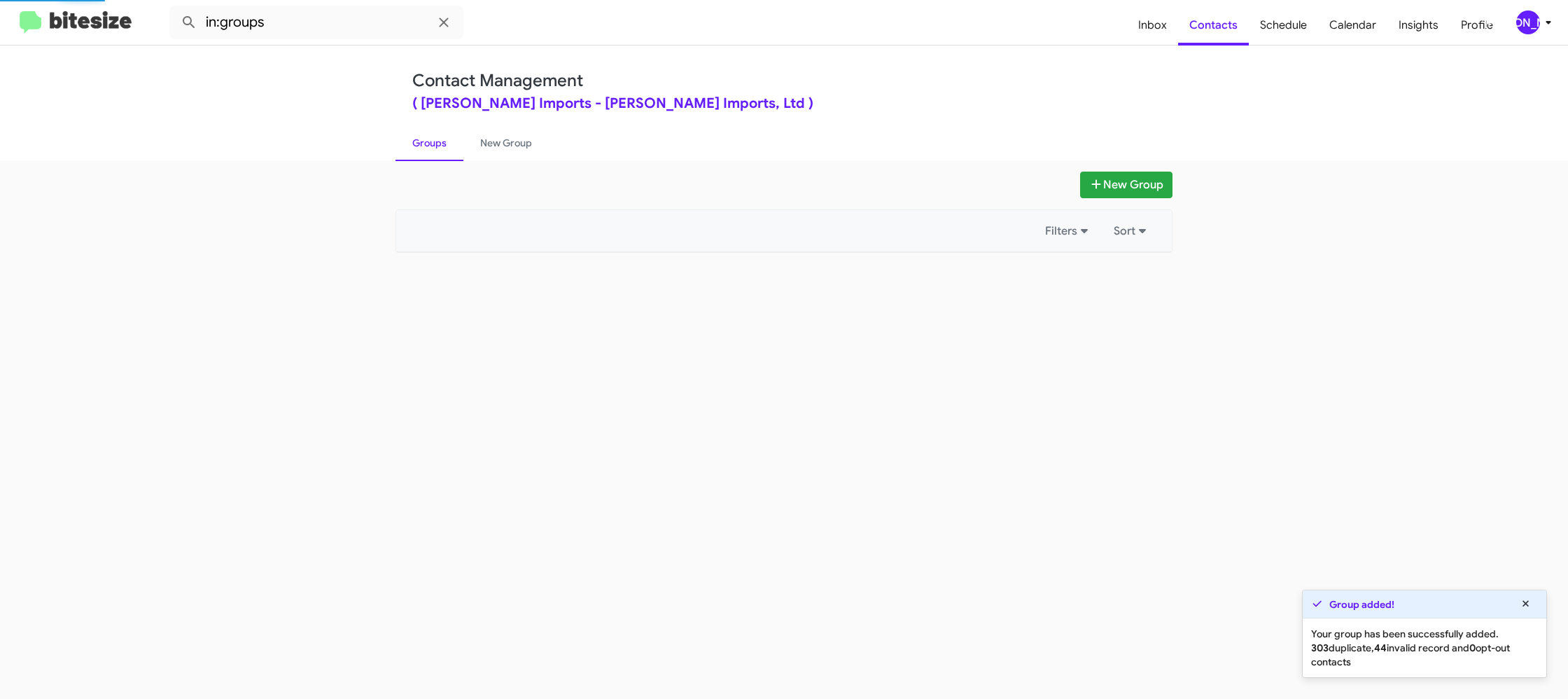
click at [440, 147] on link "Groups" at bounding box center [430, 142] width 68 height 36
drag, startPoint x: 440, startPoint y: 147, endPoint x: 778, endPoint y: 235, distance: 349.3
click at [442, 146] on link "Groups" at bounding box center [430, 142] width 68 height 36
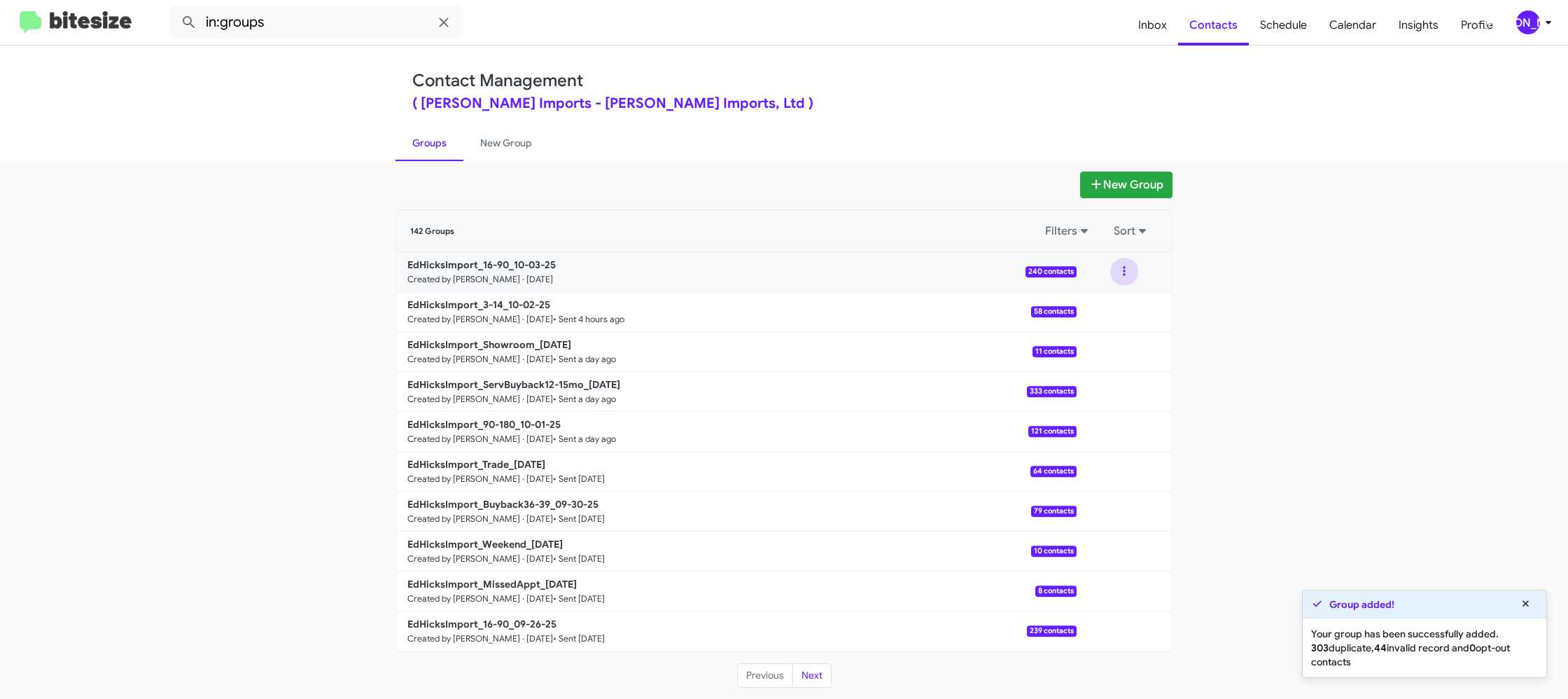
drag, startPoint x: 1123, startPoint y: 269, endPoint x: 1121, endPoint y: 283, distance: 14.1
click at [1123, 272] on button at bounding box center [1124, 272] width 28 height 28
drag, startPoint x: 1121, startPoint y: 283, endPoint x: 1087, endPoint y: 319, distance: 49.5
click at [1087, 319] on button "View contacts" at bounding box center [1082, 309] width 112 height 33
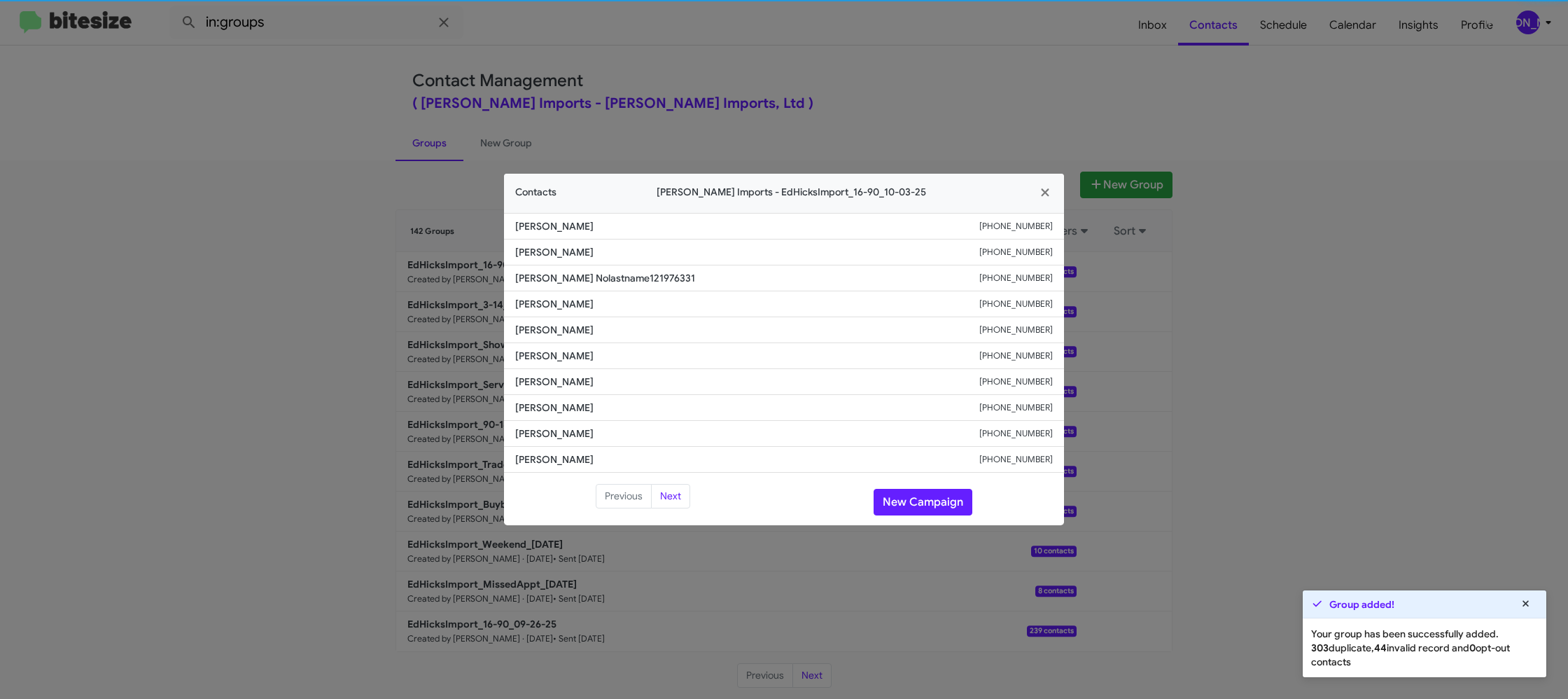
click at [550, 336] on span "Andrew Marquez" at bounding box center [748, 330] width 464 height 14
copy span "Andrew Marquez"
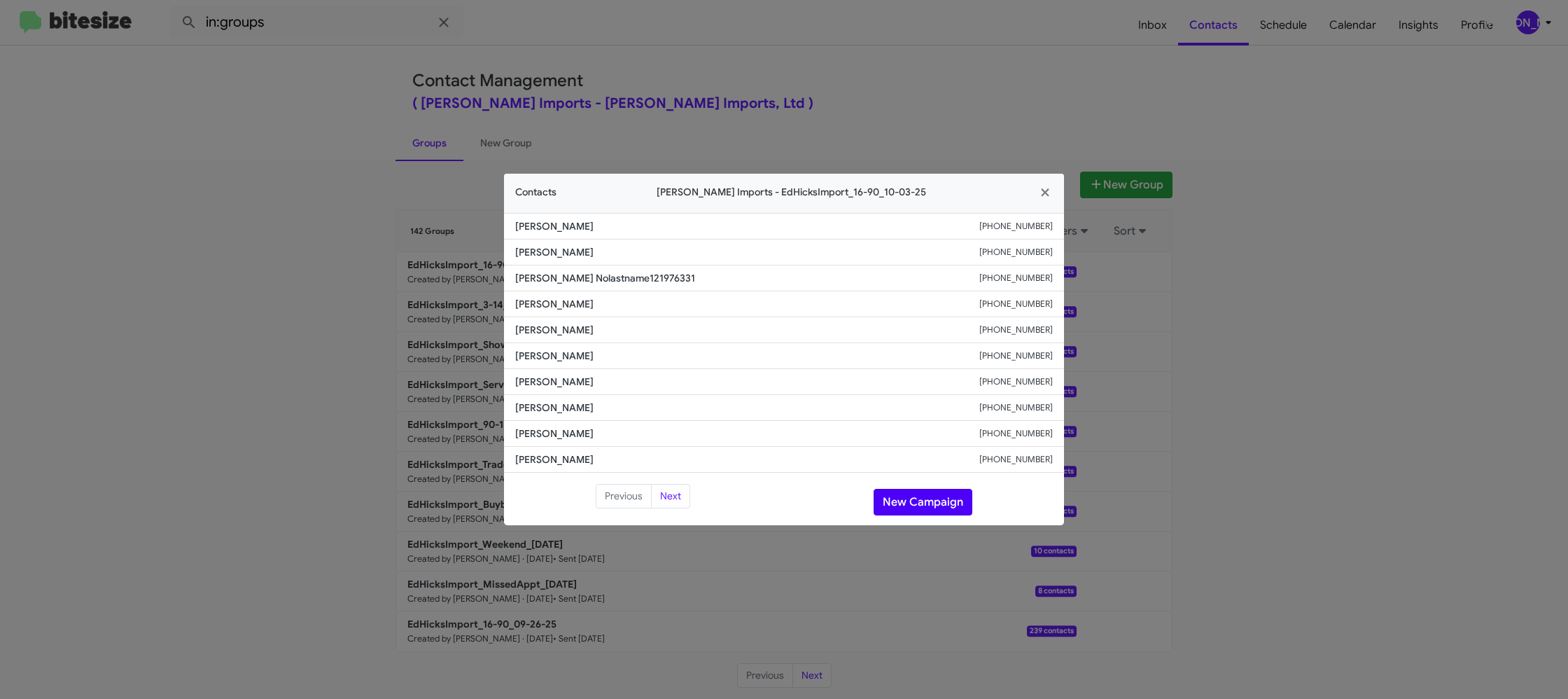
click at [937, 513] on div "Previous Next New Campaign" at bounding box center [784, 501] width 560 height 36
click at [926, 500] on button "New Campaign" at bounding box center [922, 502] width 98 height 27
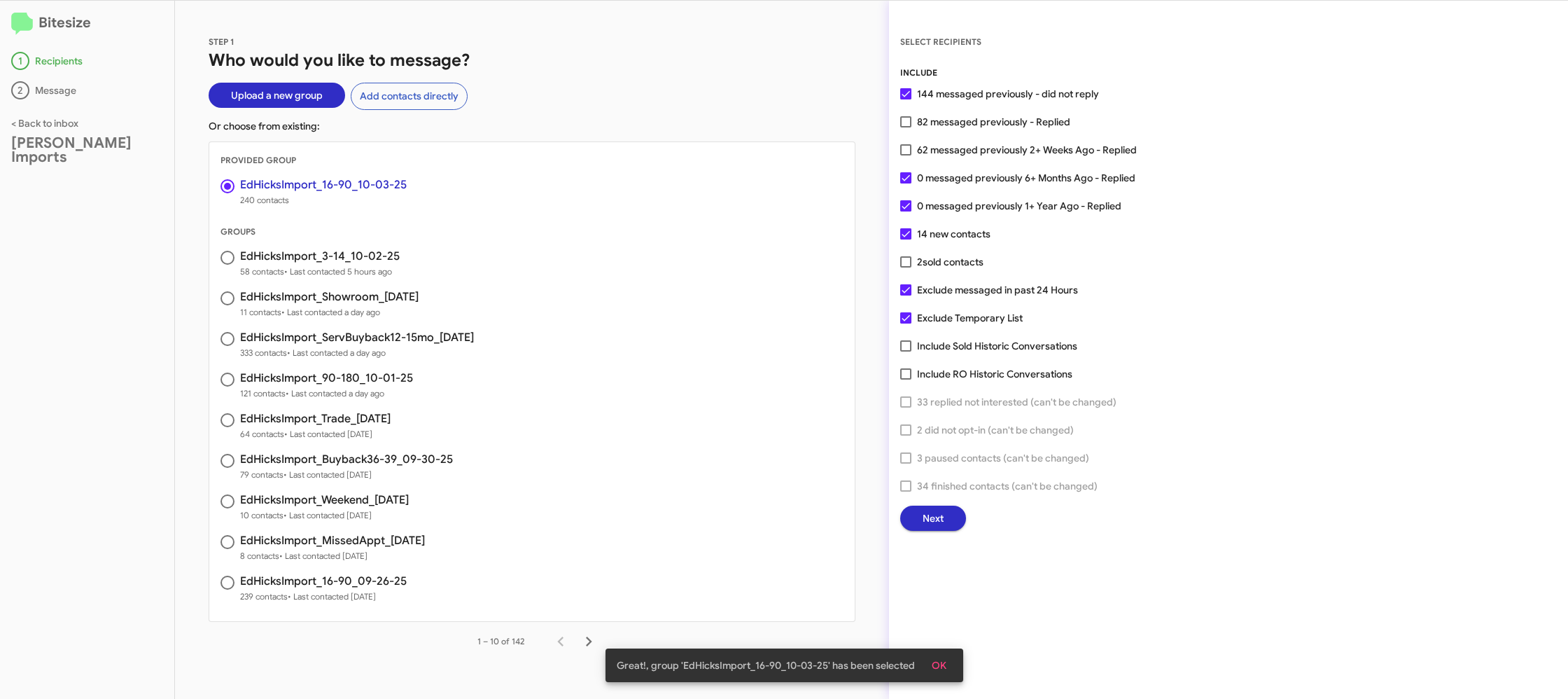
click at [918, 516] on button "Next" at bounding box center [933, 518] width 66 height 25
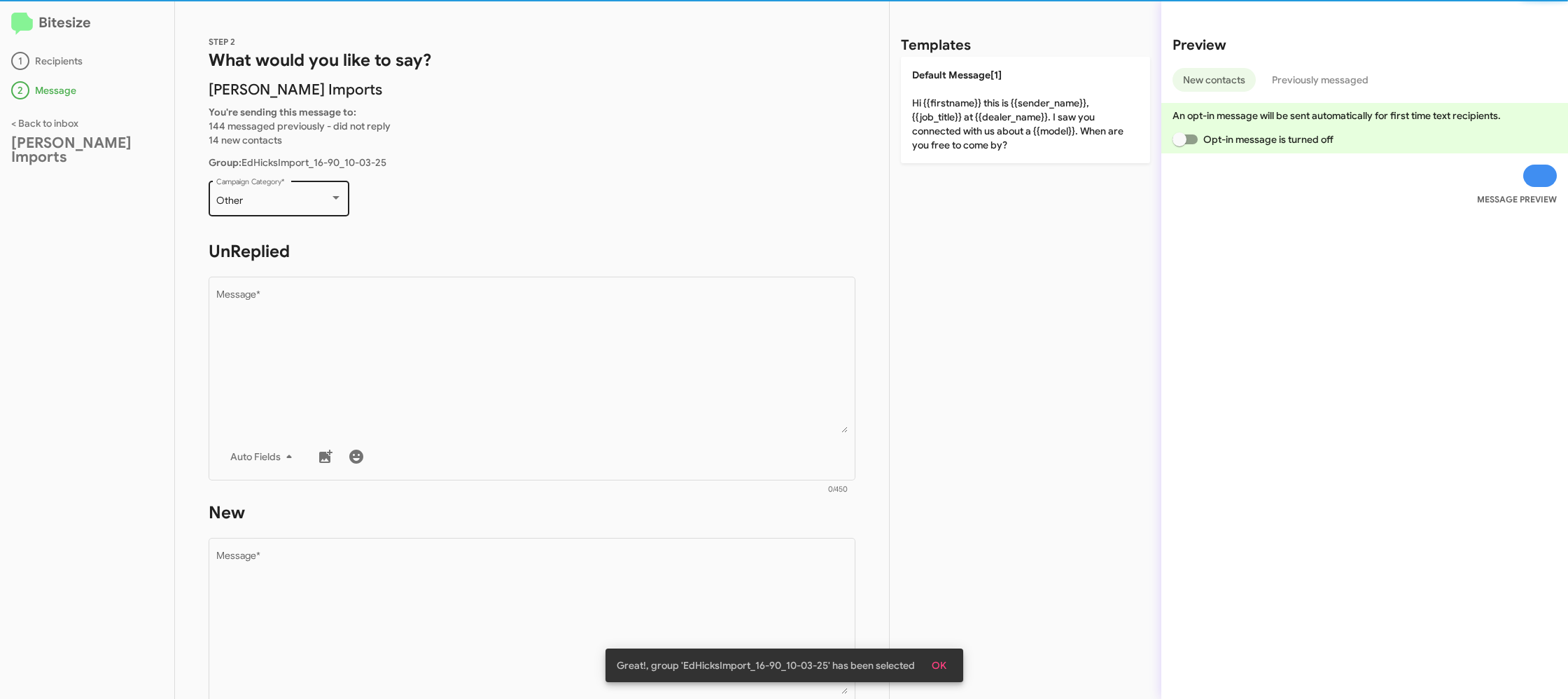
drag, startPoint x: 280, startPoint y: 166, endPoint x: 286, endPoint y: 177, distance: 12.5
click at [280, 169] on div "STEP 2 What would you like to say? Ed Hicks Imports You're sending this message…" at bounding box center [532, 350] width 714 height 698
click at [302, 206] on div "Other Campaign Category *" at bounding box center [280, 197] width 126 height 38
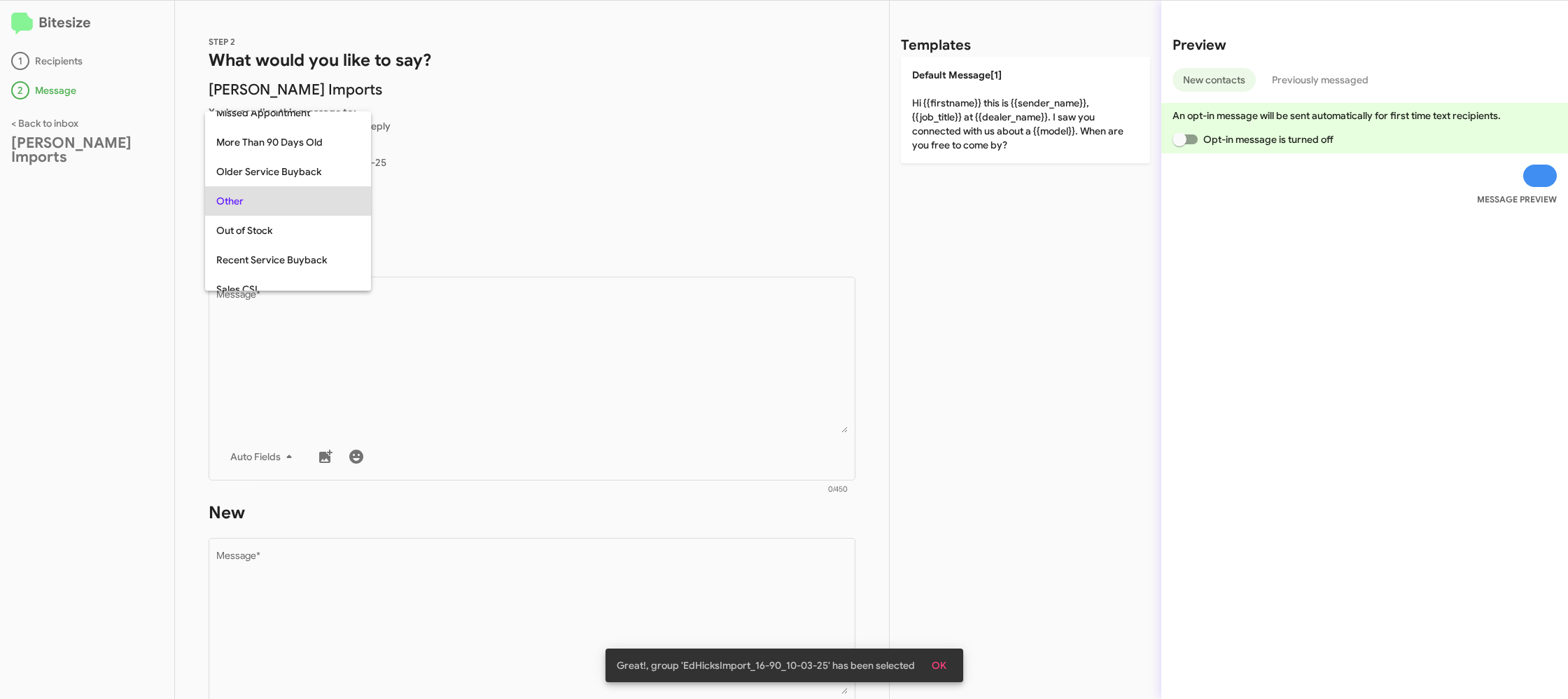
scroll to position [30, 0]
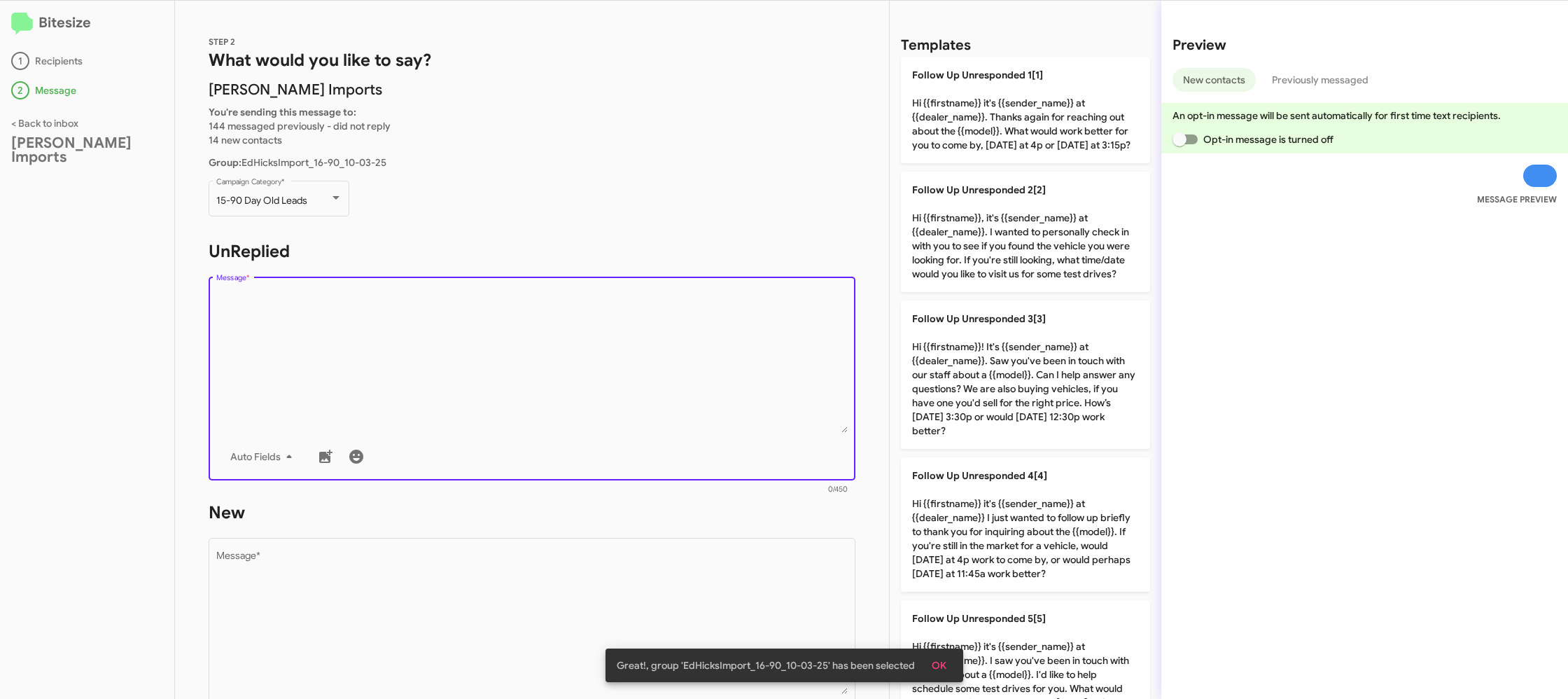
drag, startPoint x: 448, startPoint y: 370, endPoint x: 680, endPoint y: 391, distance: 232.9
click at [449, 369] on textarea "Message *" at bounding box center [532, 361] width 632 height 143
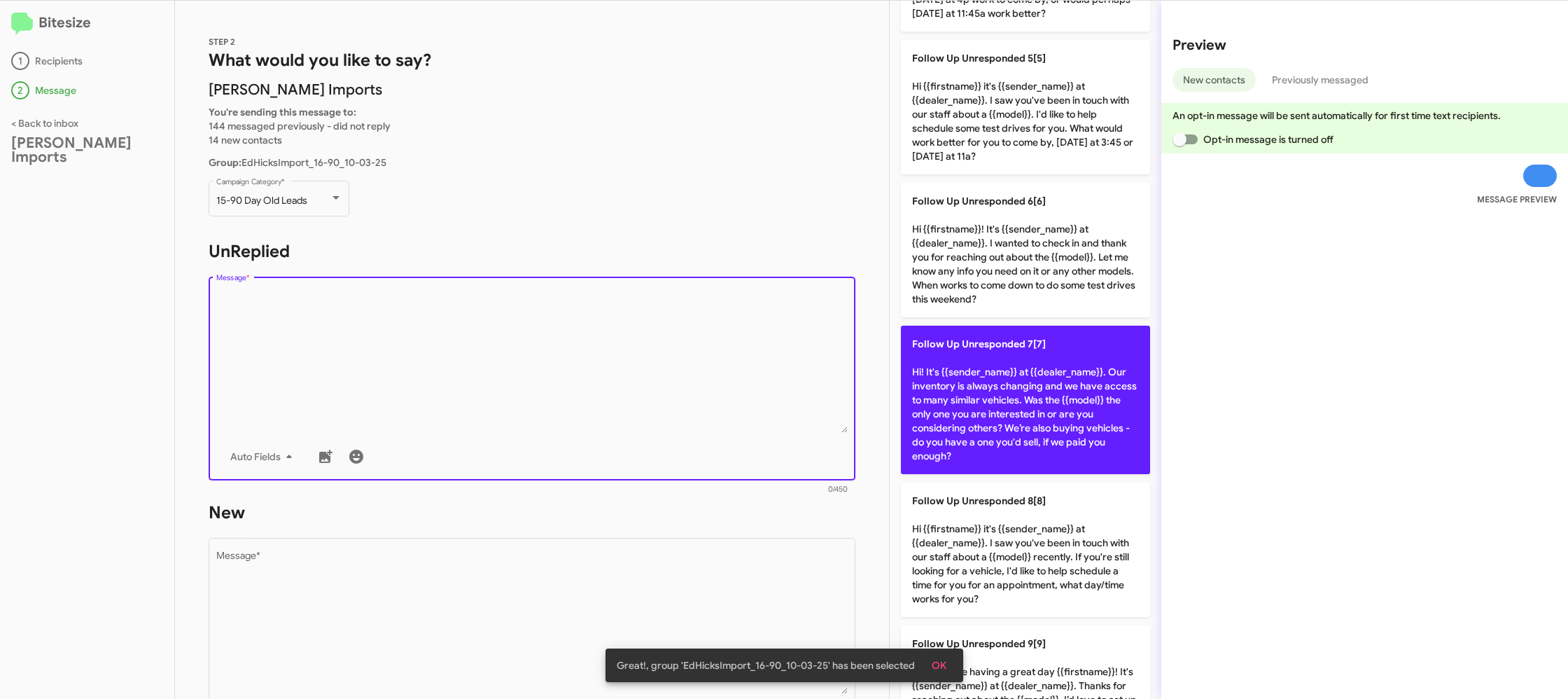
scroll to position [664, 0]
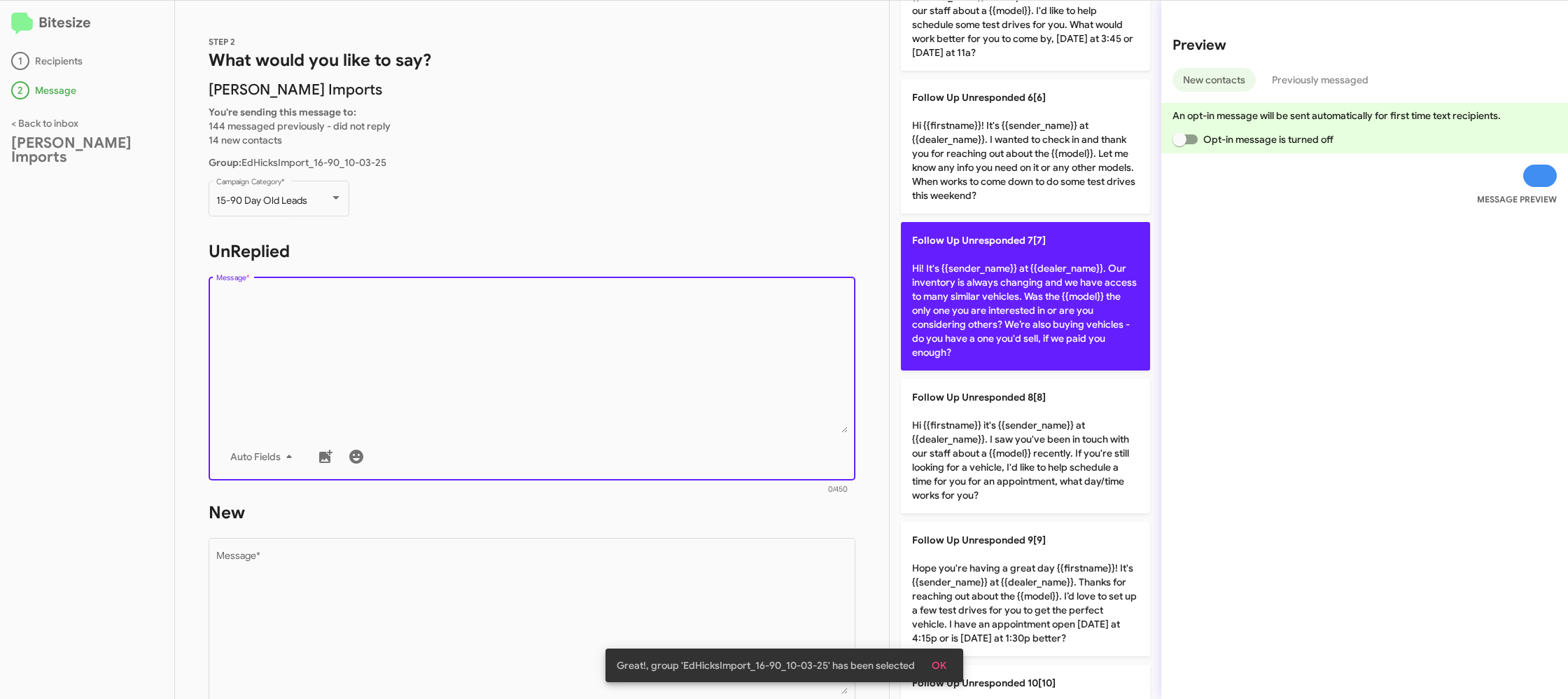
click at [961, 339] on p "Follow Up Unresponded 7[7] Hi! It's {{sender_name}} at {{dealer_name}}. Our inv…" at bounding box center [1025, 296] width 249 height 149
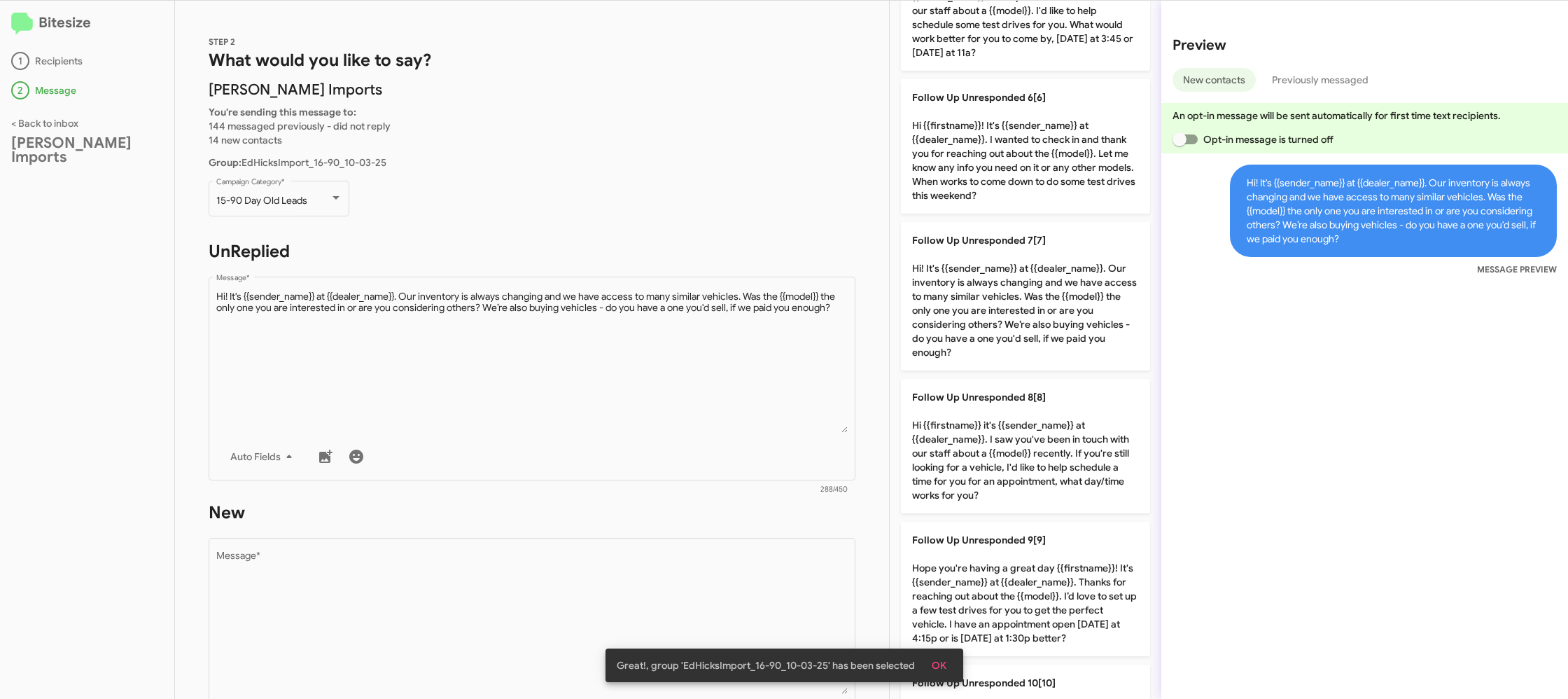
drag, startPoint x: 772, startPoint y: 511, endPoint x: 759, endPoint y: 532, distance: 24.7
click at [769, 517] on h1 "New" at bounding box center [532, 513] width 647 height 23
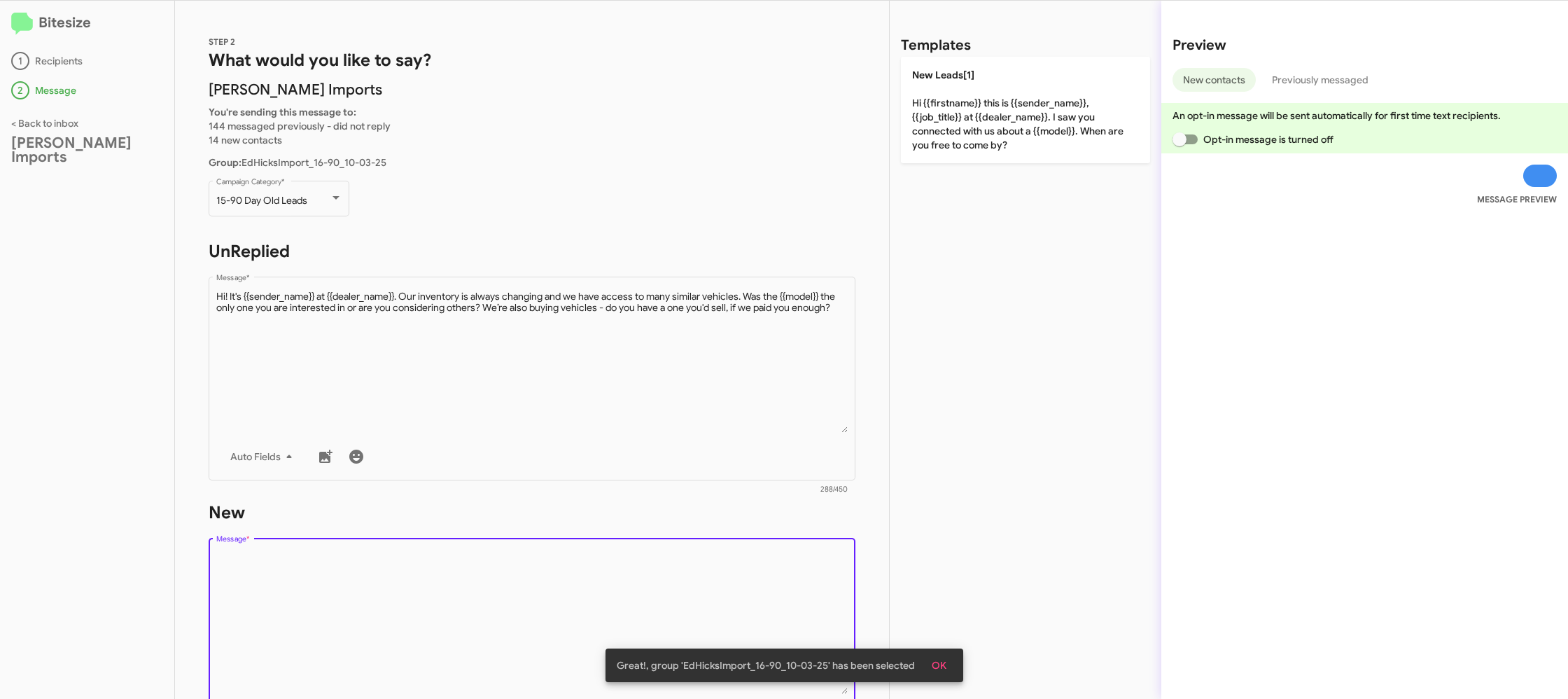
click at [733, 586] on textarea "Message *" at bounding box center [532, 623] width 632 height 143
click at [736, 573] on textarea "Message *" at bounding box center [532, 623] width 632 height 143
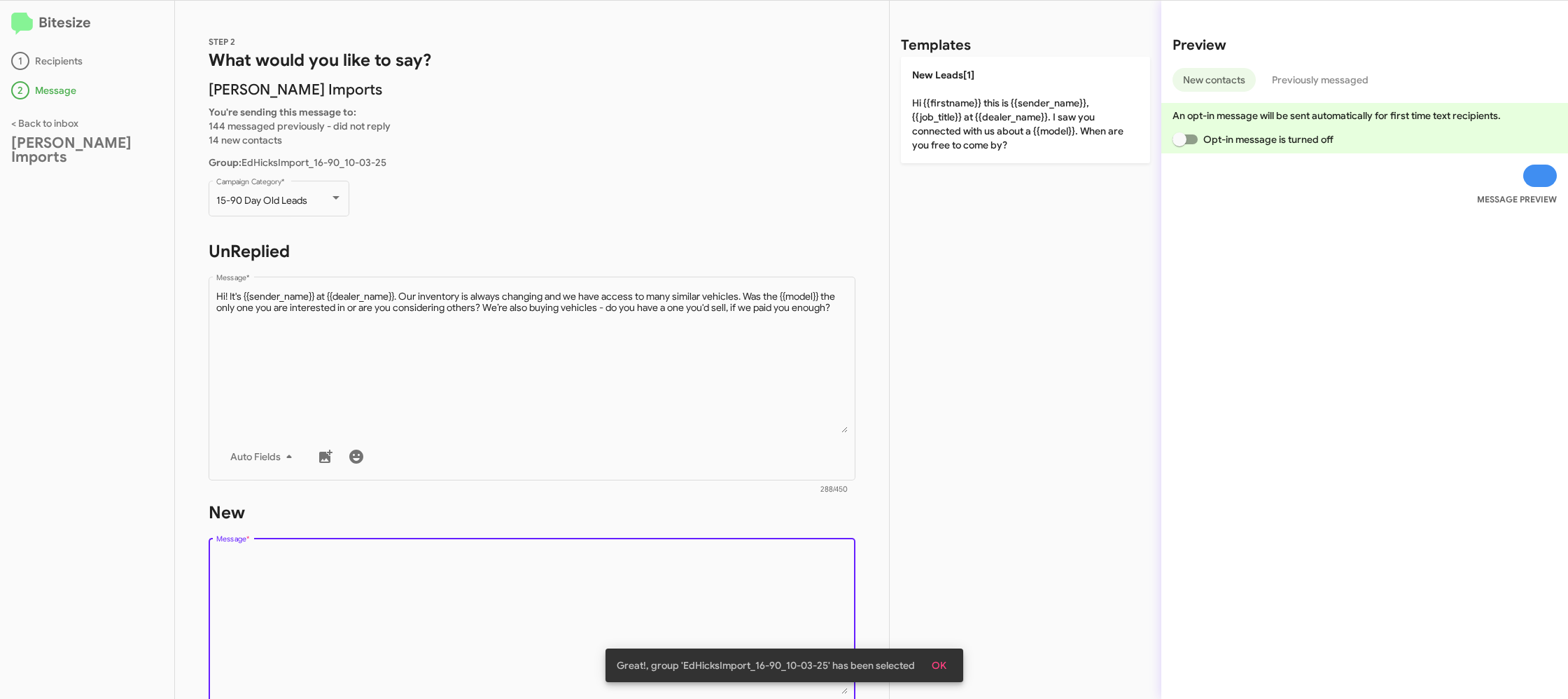
click at [736, 573] on textarea "Message *" at bounding box center [532, 623] width 632 height 143
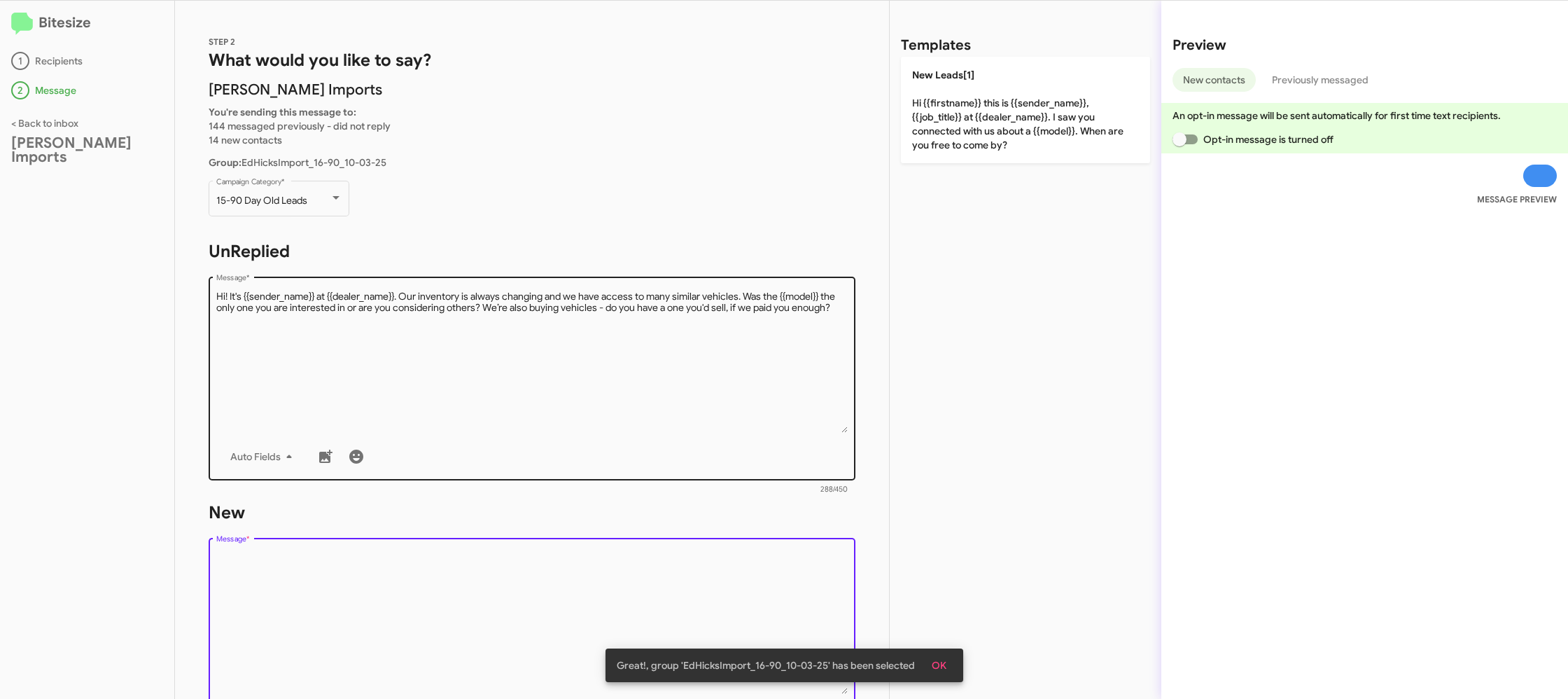
click at [685, 421] on textarea "Message *" at bounding box center [532, 361] width 632 height 143
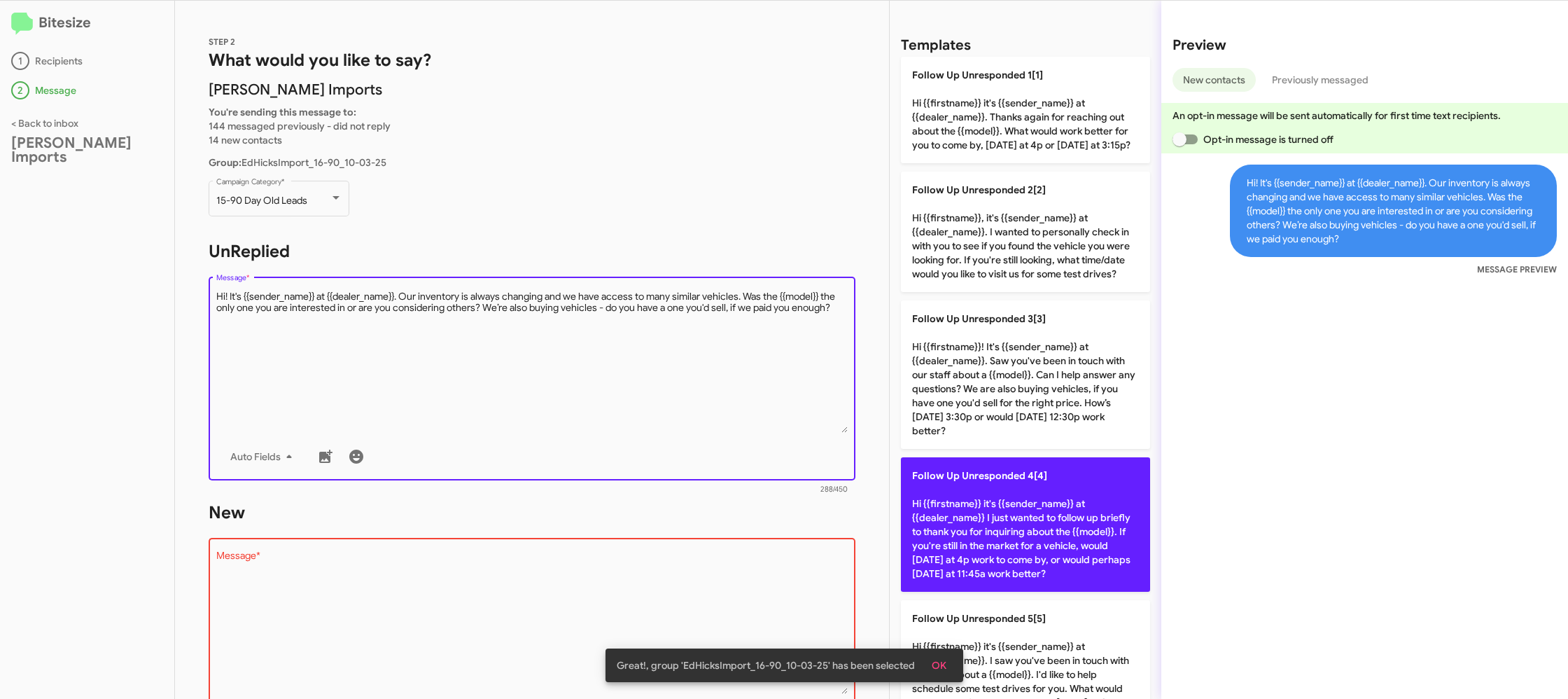
drag, startPoint x: 992, startPoint y: 501, endPoint x: 956, endPoint y: 499, distance: 36.1
click at [988, 501] on p "Follow Up Unresponded 4[4] Hi {{firstname}} it's {{sender_name}} at {{dealer_na…" at bounding box center [1025, 525] width 249 height 135
type textarea "Hi {{firstname}} it's {{sender_name}} at {{dealer_name}} I just wanted to follo…"
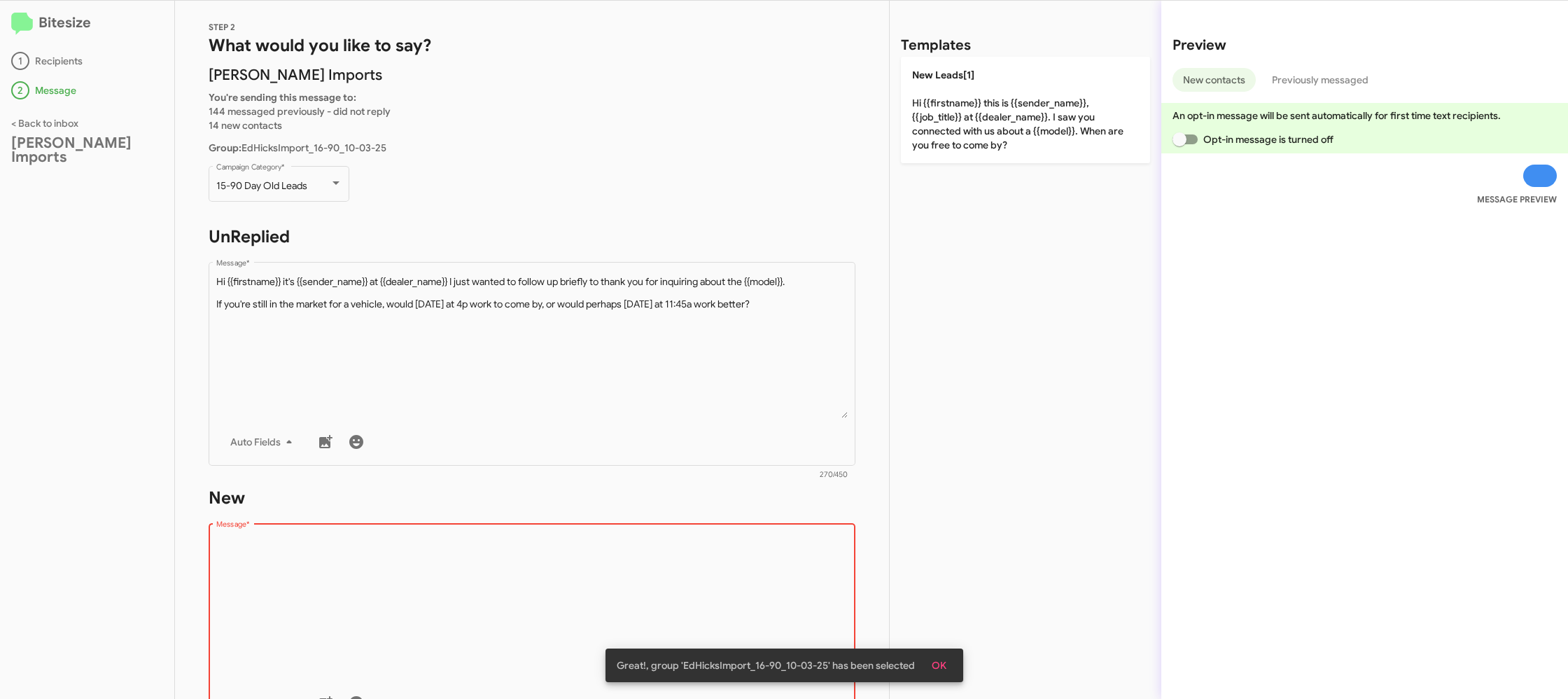
click at [726, 570] on textarea "Message *" at bounding box center [532, 608] width 632 height 143
drag, startPoint x: 726, startPoint y: 570, endPoint x: 762, endPoint y: 491, distance: 86.8
click at [739, 530] on div "Drop image here to insert Auto Fields Message *" at bounding box center [532, 625] width 632 height 207
drag, startPoint x: 967, startPoint y: 144, endPoint x: 918, endPoint y: 152, distance: 49.6
click at [966, 144] on p "New Leads[1] Hi {{firstname}} this is {{sender_name}}, {{job_title}} at {{deale…" at bounding box center [1025, 110] width 249 height 106
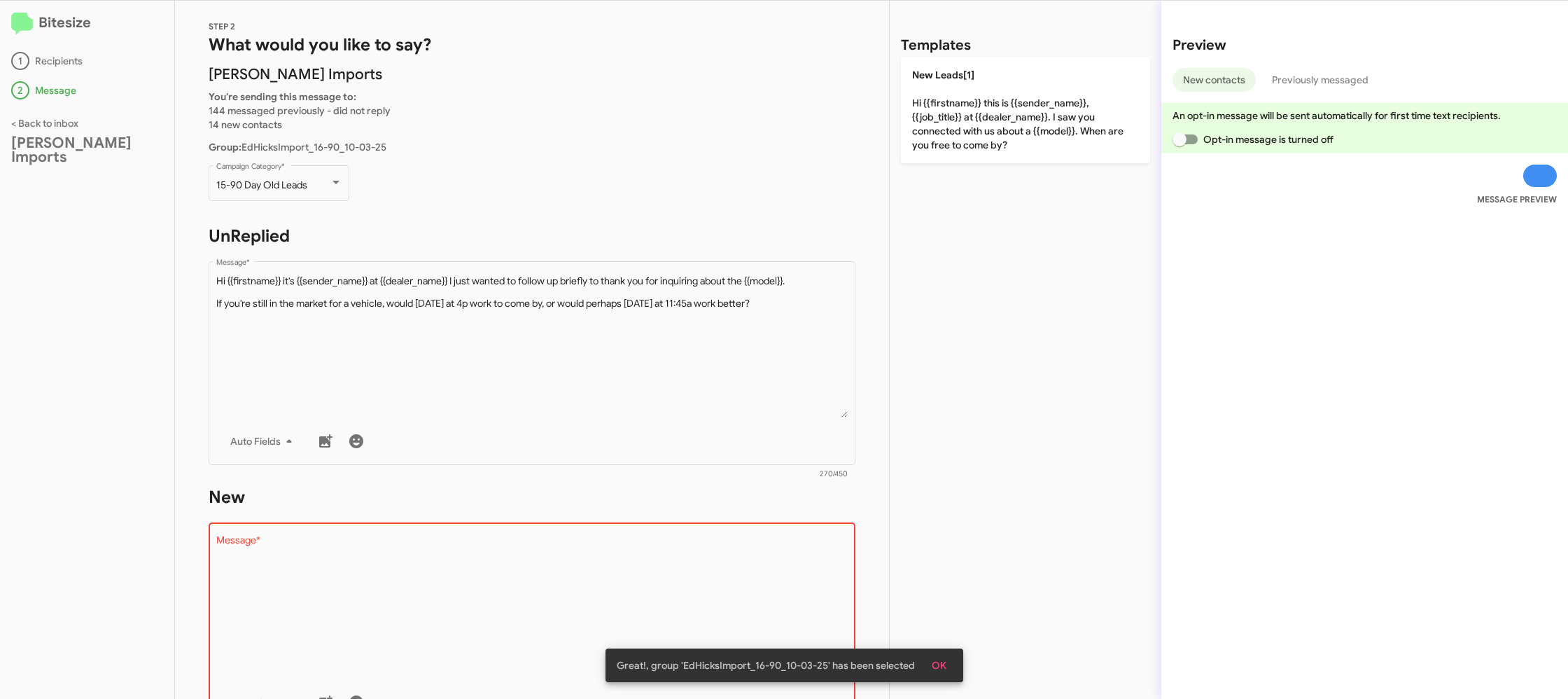
type textarea "Hi {{firstname}} this is {{sender_name}}, {{job_title}} at {{dealer_name}}. I s…"
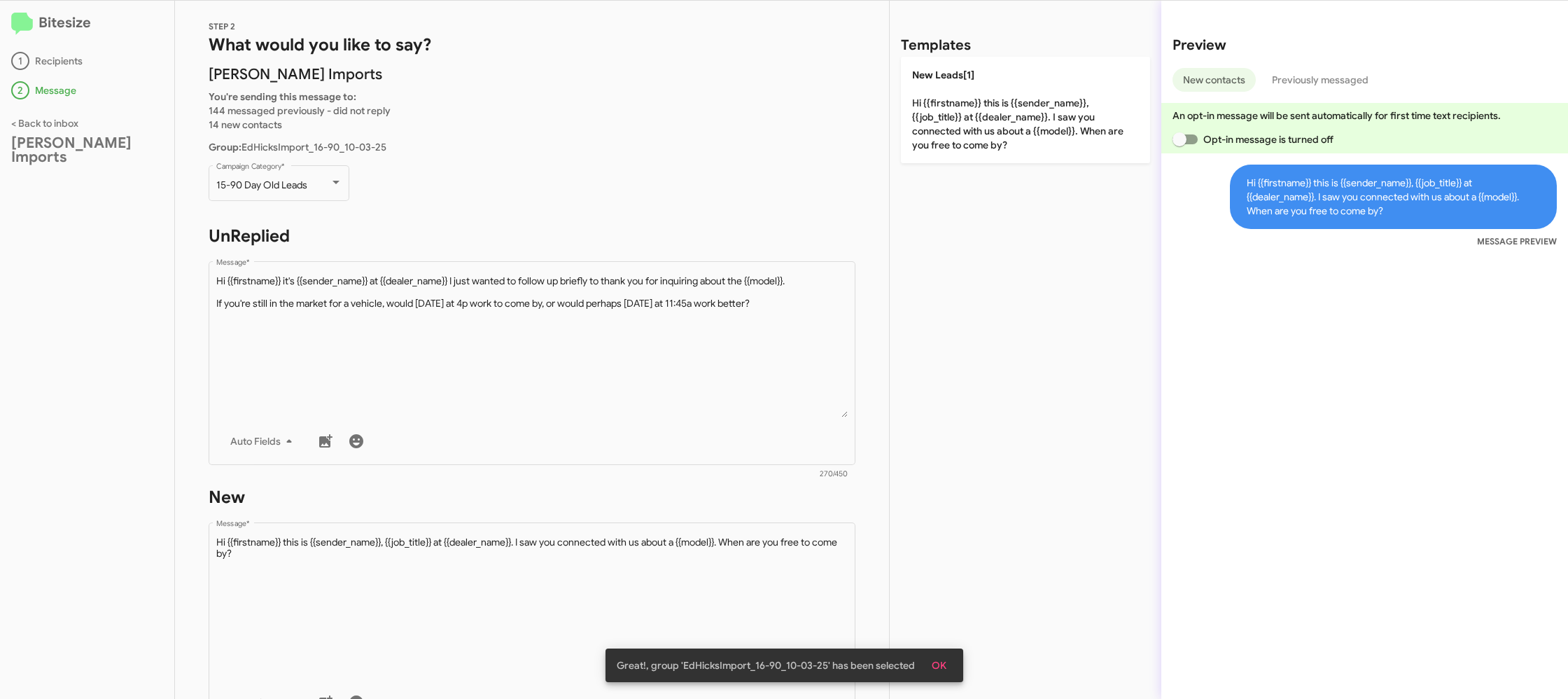
scroll to position [239, 0]
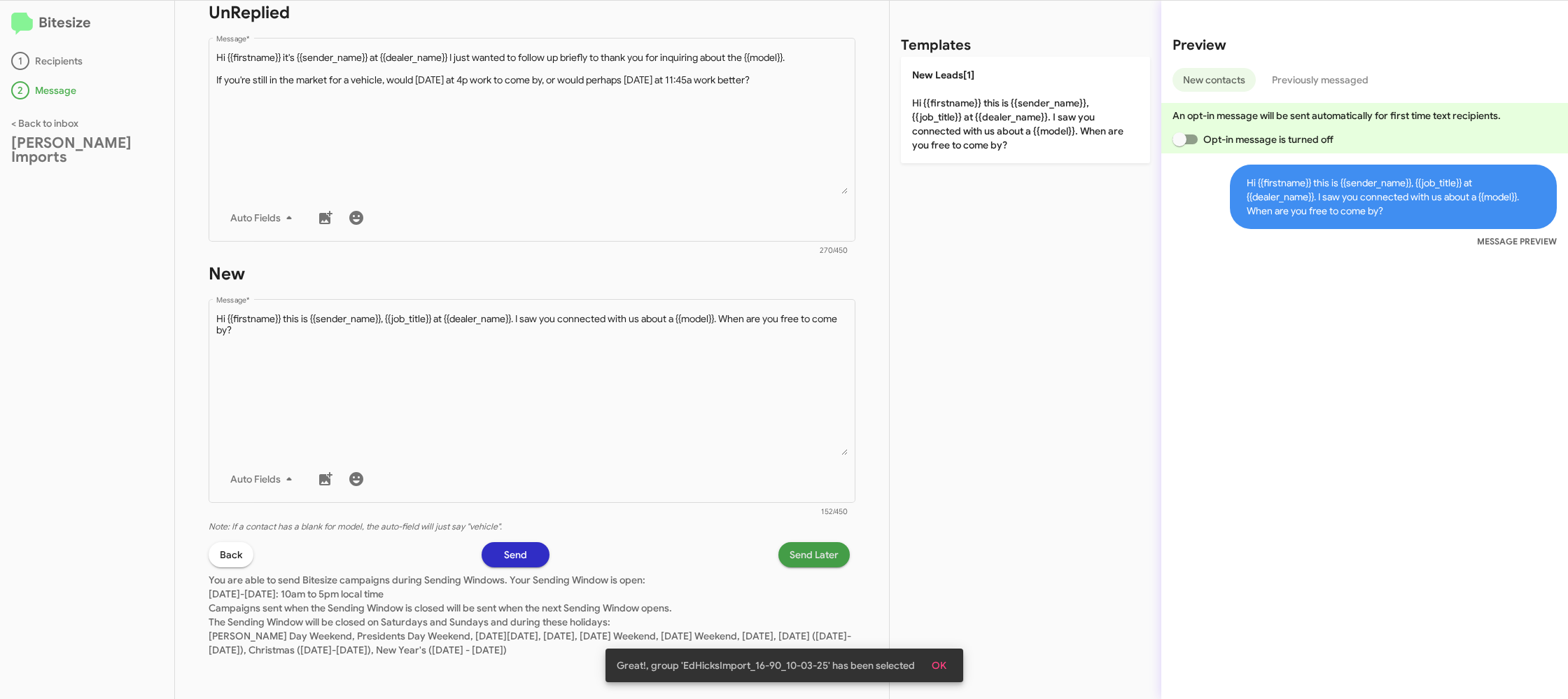
click at [808, 550] on span "Send Later" at bounding box center [813, 555] width 49 height 25
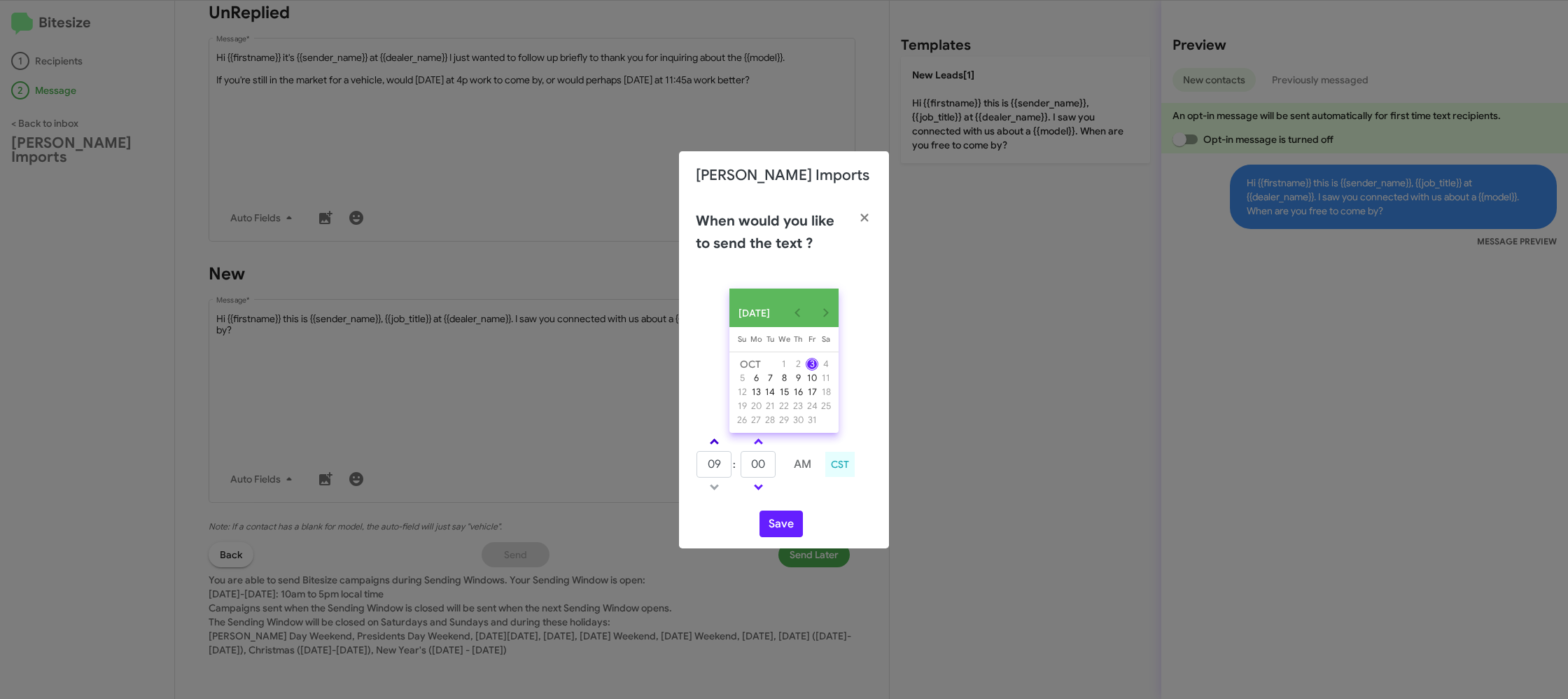
click at [716, 448] on span at bounding box center [714, 443] width 9 height 9
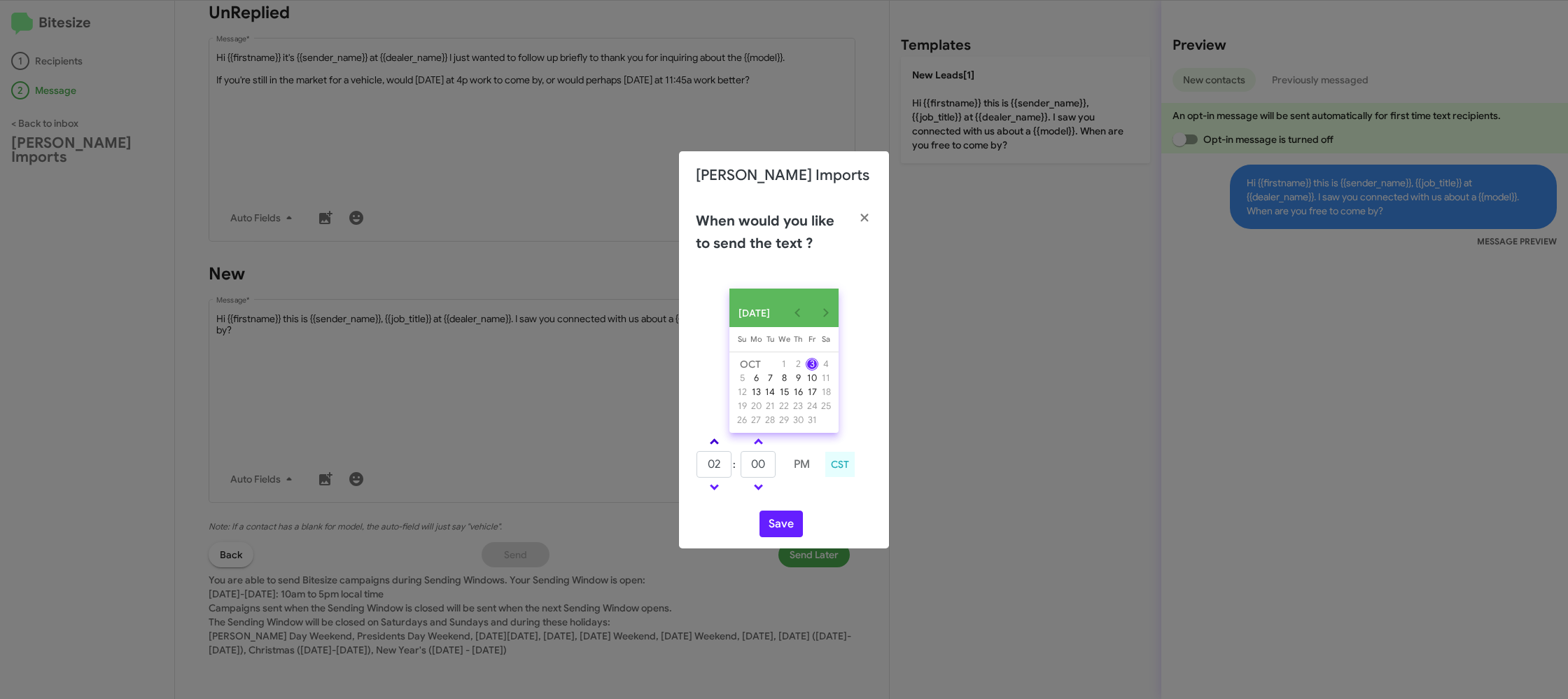
click at [716, 448] on span at bounding box center [714, 443] width 9 height 9
type input "05"
click at [774, 477] on input "00" at bounding box center [757, 465] width 35 height 27
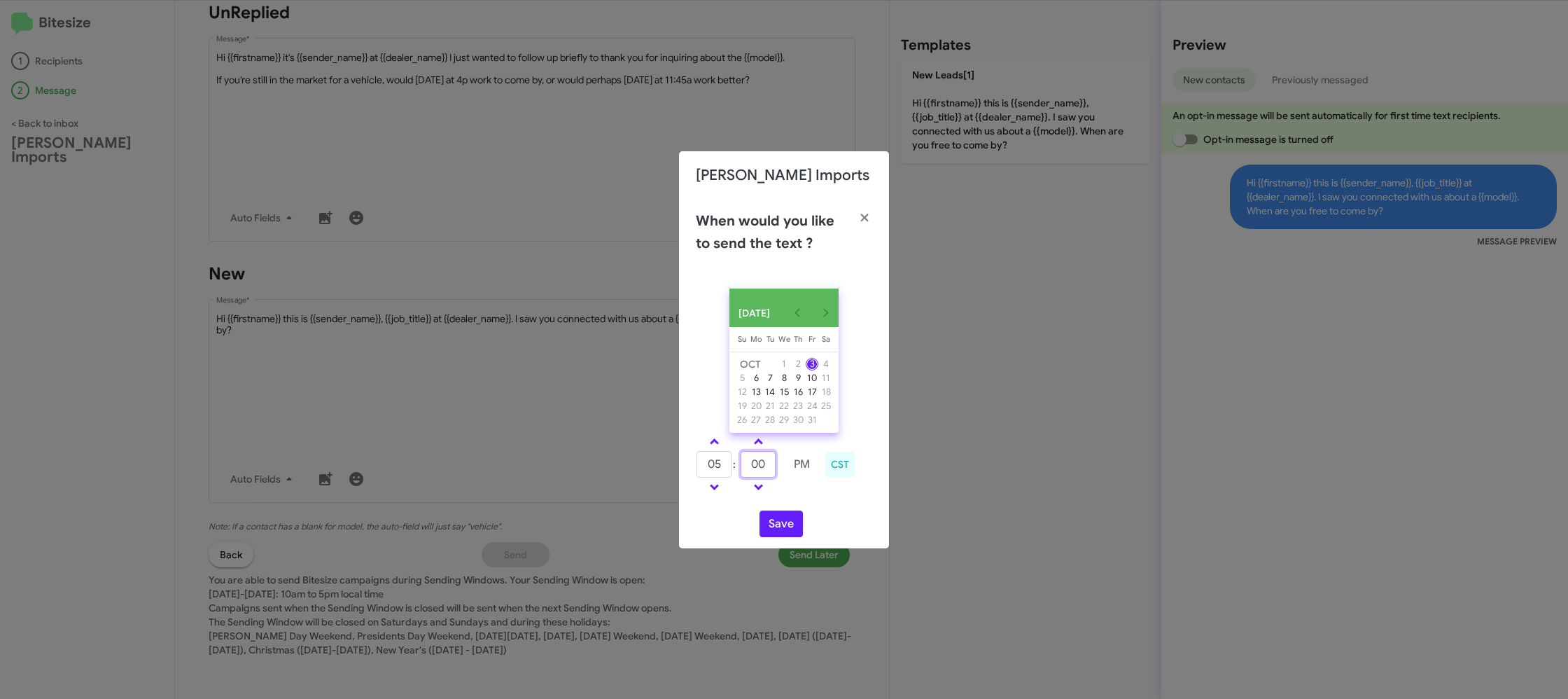
click at [774, 477] on input "00" at bounding box center [757, 465] width 35 height 27
type input "29"
click at [805, 496] on td at bounding box center [801, 487] width 35 height 18
click at [787, 529] on button "Save" at bounding box center [781, 524] width 43 height 27
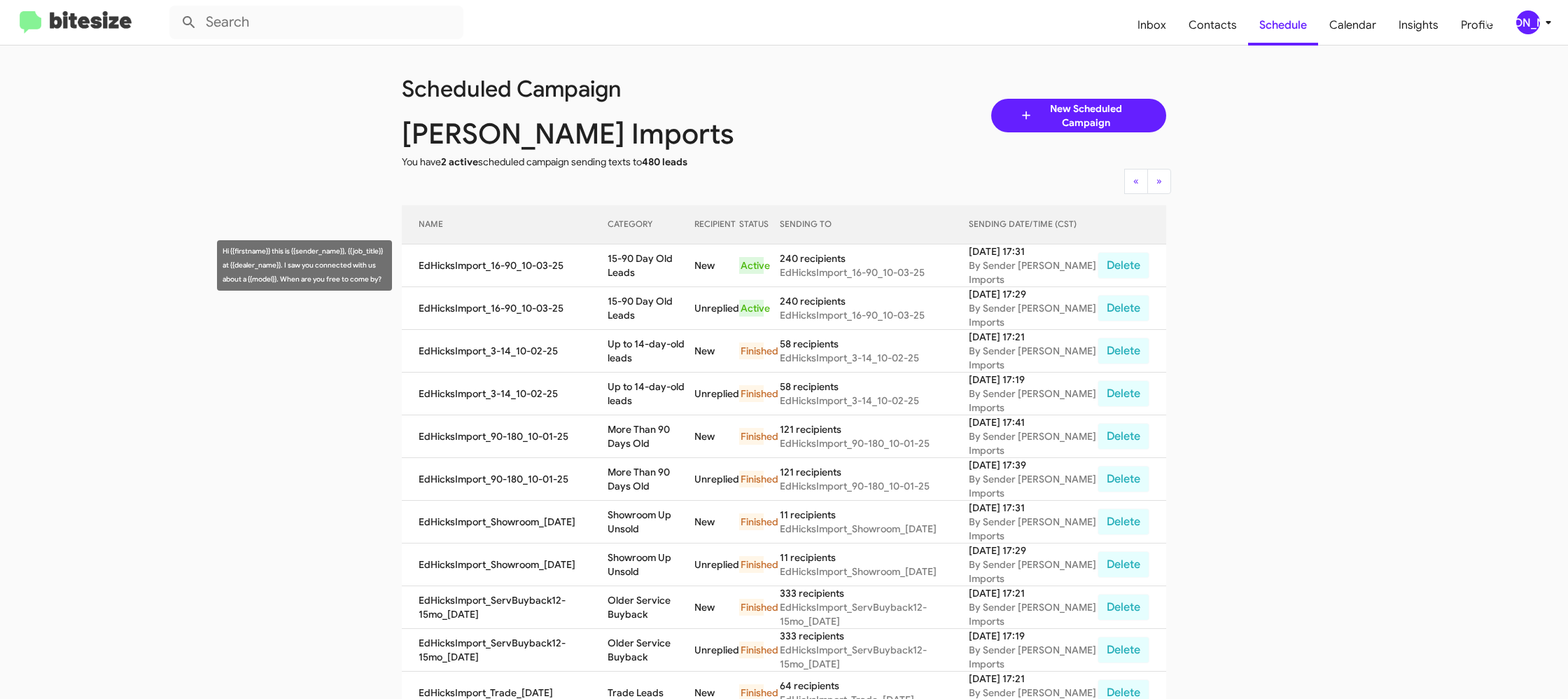
click at [677, 271] on td "15-90 Day Old Leads" at bounding box center [651, 266] width 87 height 42
click at [679, 270] on td "15-90 Day Old Leads" at bounding box center [651, 266] width 87 height 42
copy td "15-90 Day Old Leads"
click at [1536, 24] on div "[PERSON_NAME]" at bounding box center [1528, 23] width 24 height 24
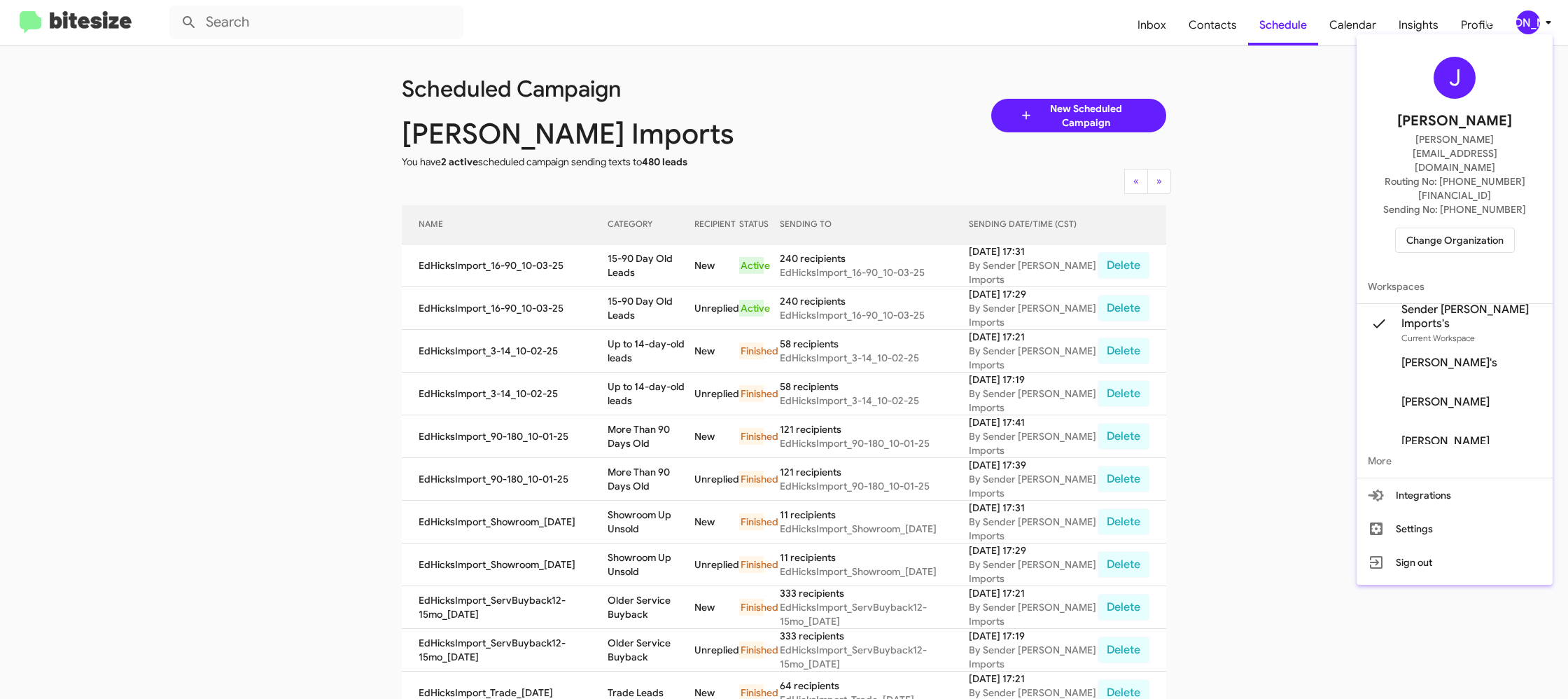
click at [1458, 228] on span "Change Organization" at bounding box center [1454, 240] width 97 height 24
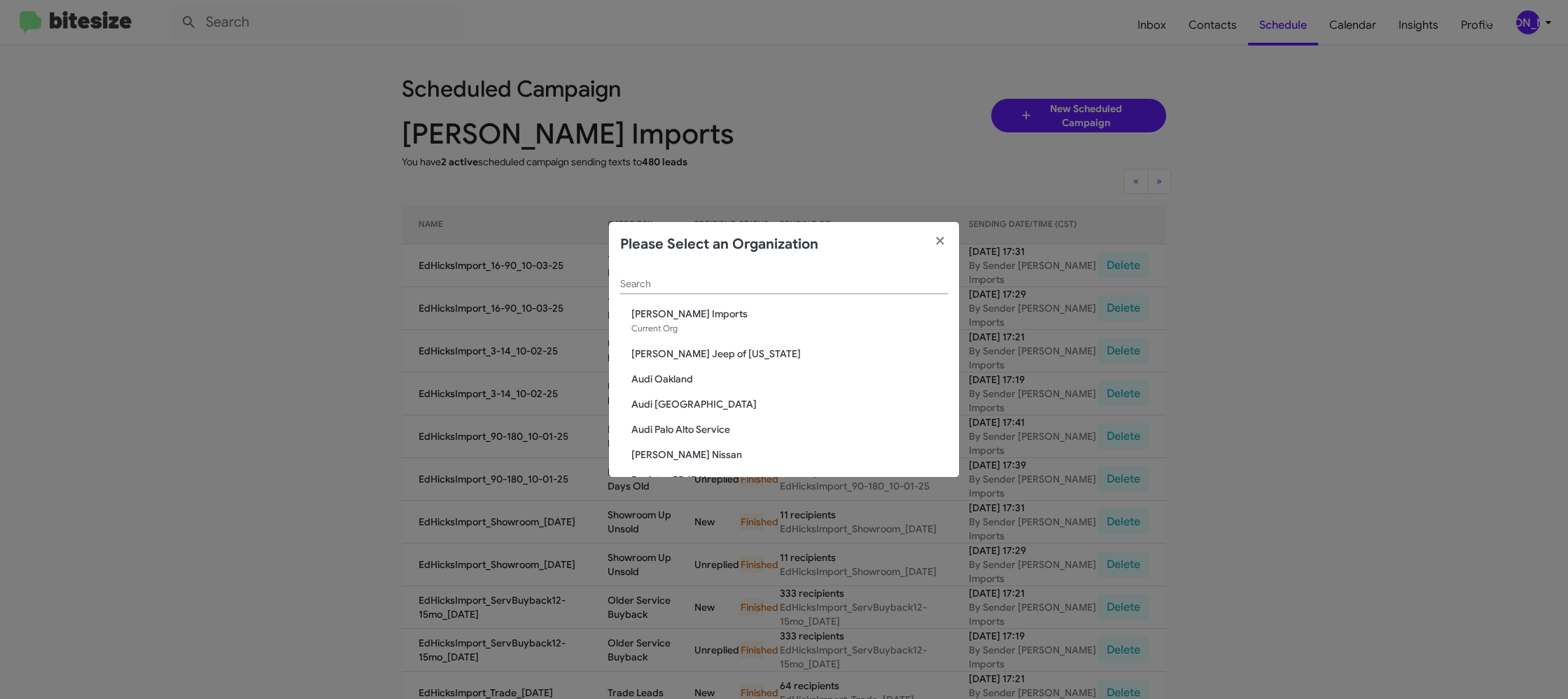
click at [659, 283] on input "Search" at bounding box center [784, 285] width 328 height 11
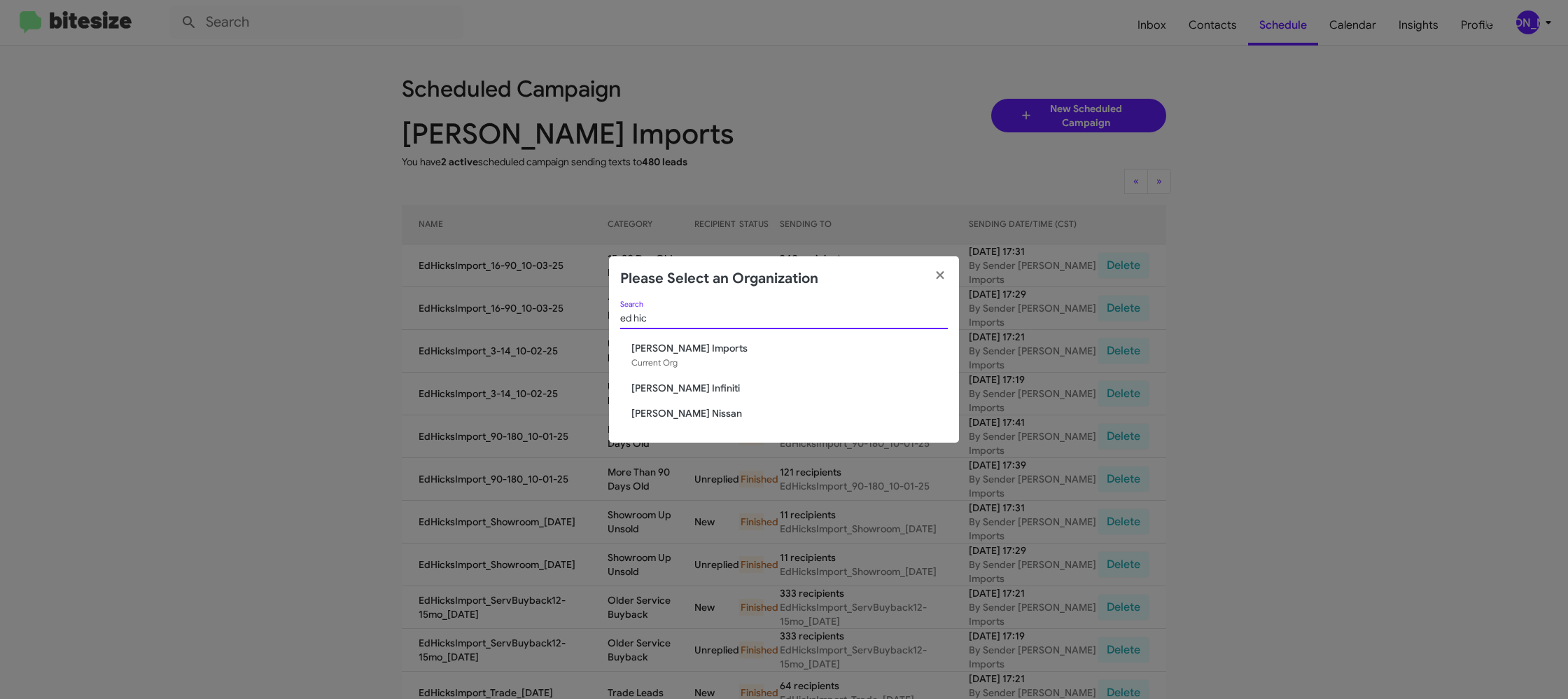
type input "ed hic"
click at [683, 385] on span "Ed Hicks Infiniti" at bounding box center [789, 388] width 316 height 14
drag, startPoint x: 683, startPoint y: 385, endPoint x: 702, endPoint y: 86, distance: 299.6
click at [683, 384] on span "Ed Hicks Infiniti" at bounding box center [789, 388] width 316 height 14
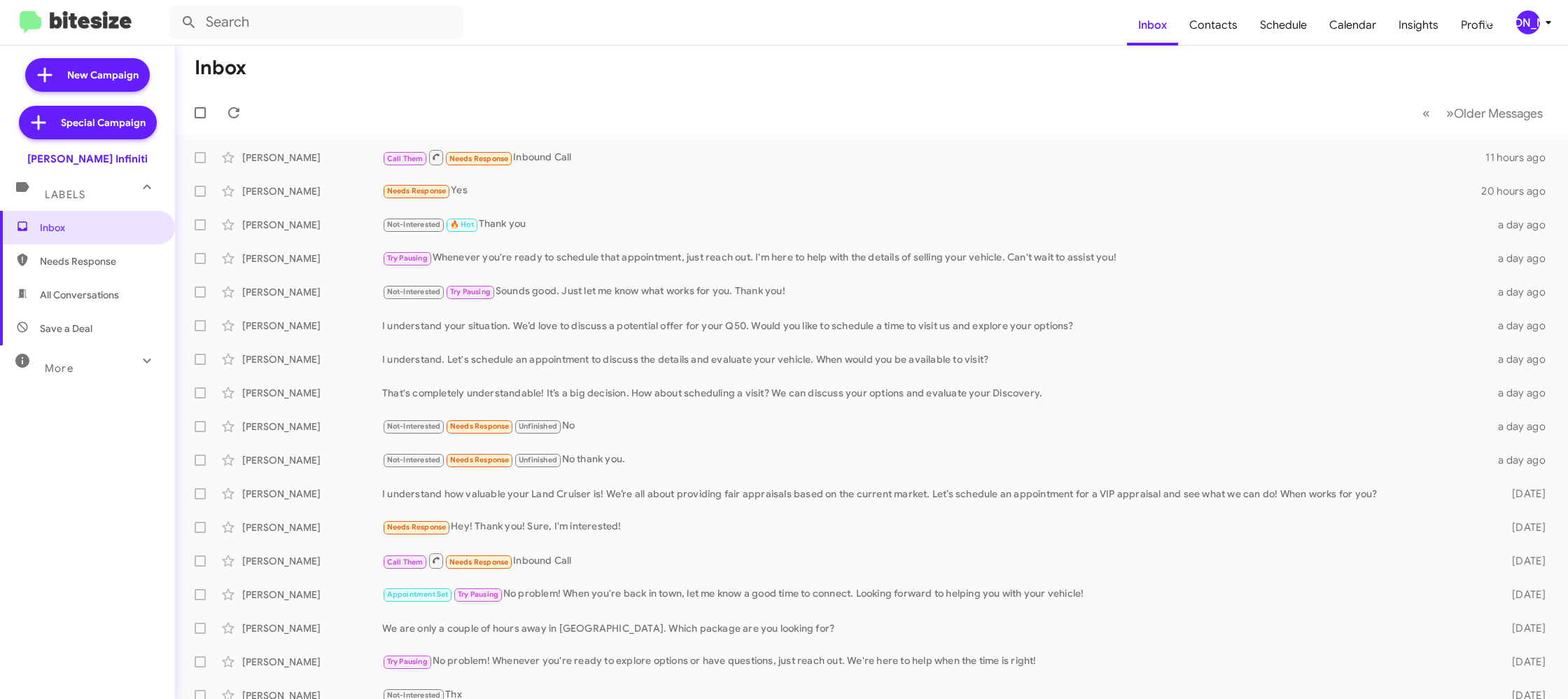
click at [1535, 27] on div "[PERSON_NAME]" at bounding box center [1528, 23] width 24 height 24
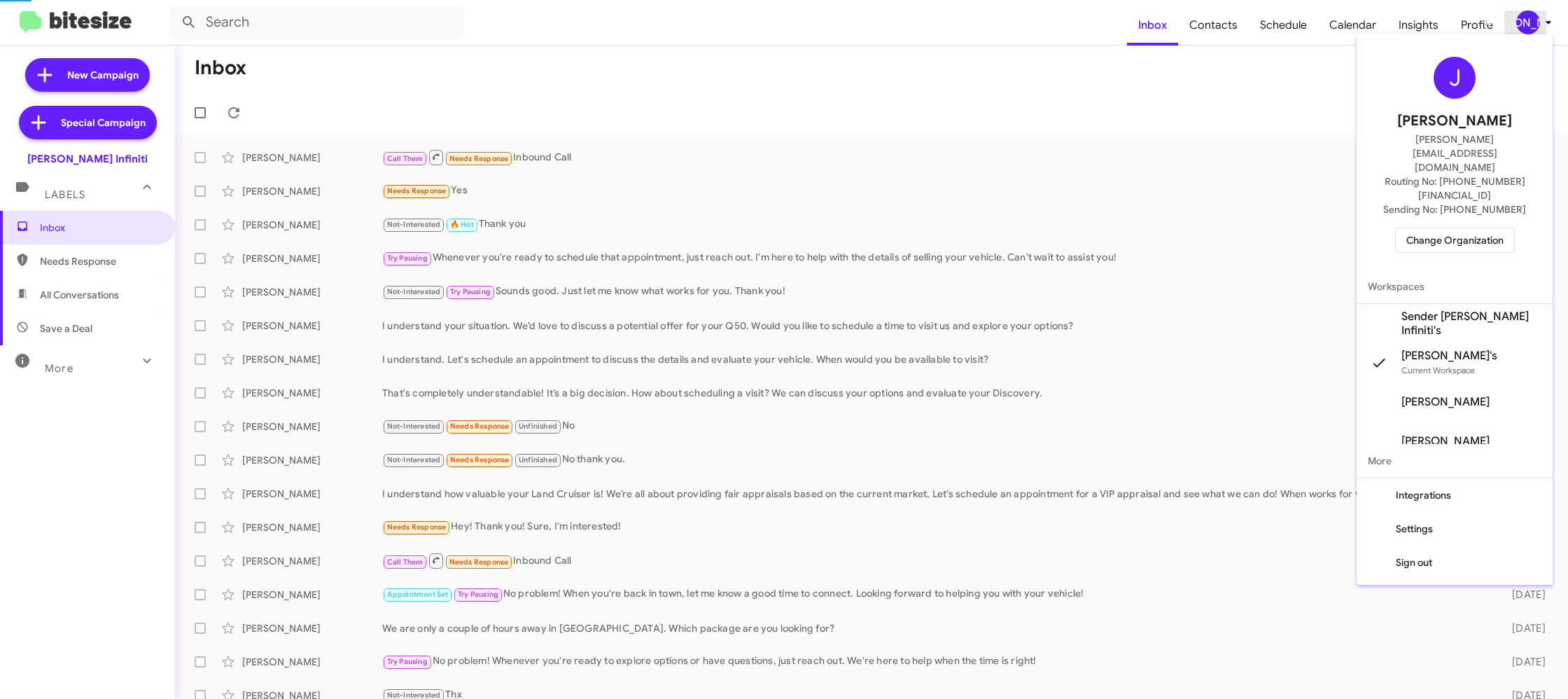
scroll to position [1, 0]
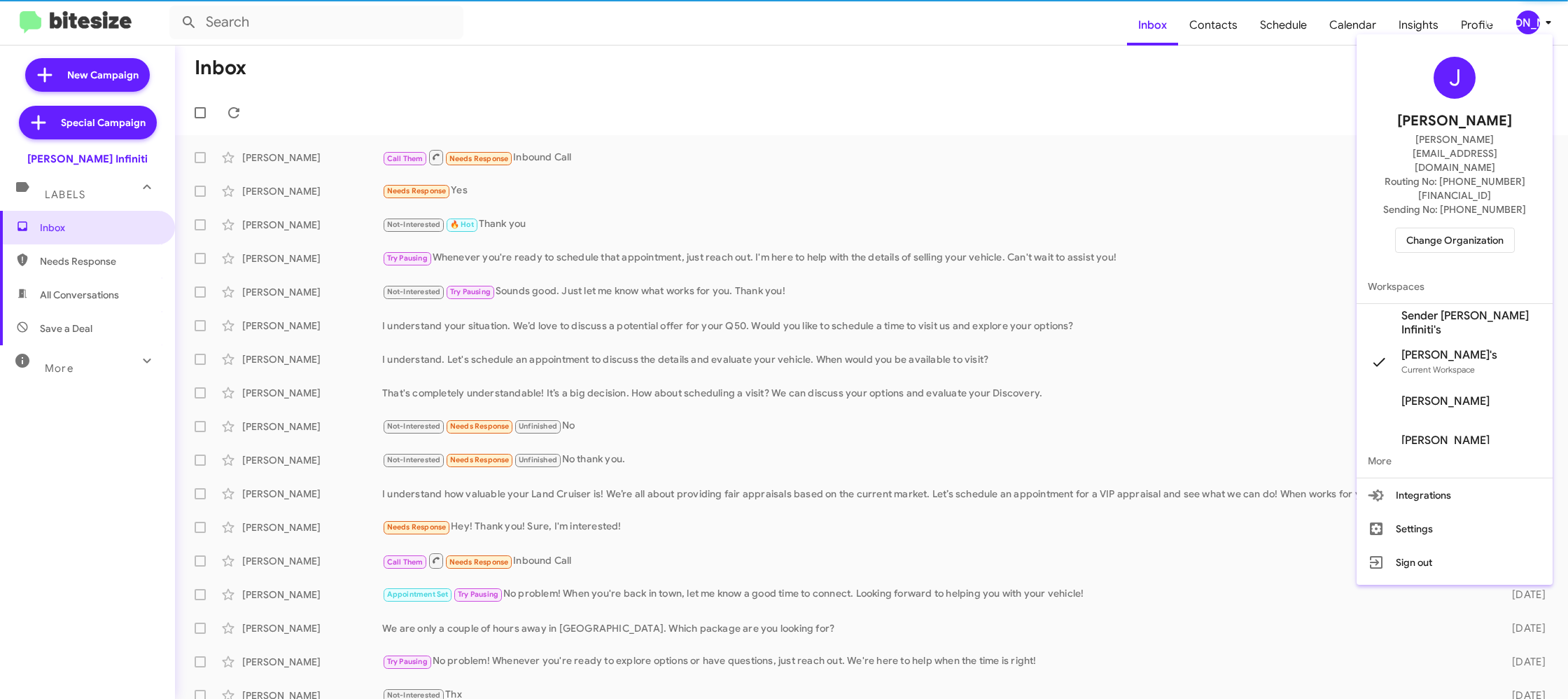
click at [1465, 309] on span "Sender [PERSON_NAME] Infiniti's" at bounding box center [1471, 323] width 140 height 28
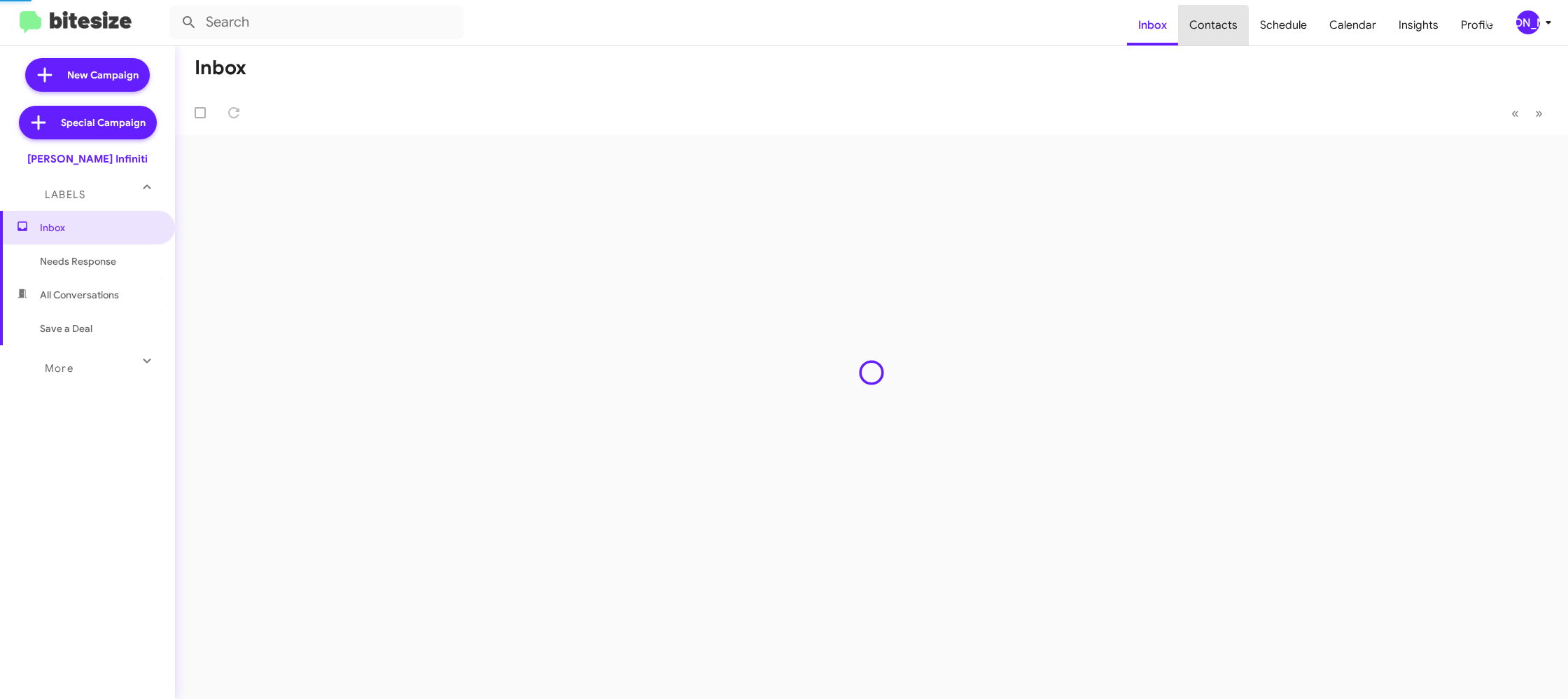
click at [1213, 33] on span "Contacts" at bounding box center [1213, 25] width 71 height 40
drag, startPoint x: 0, startPoint y: 0, endPoint x: 1201, endPoint y: 27, distance: 1201.3
click at [1211, 31] on span "Contacts" at bounding box center [1213, 25] width 71 height 40
type input "in:groups"
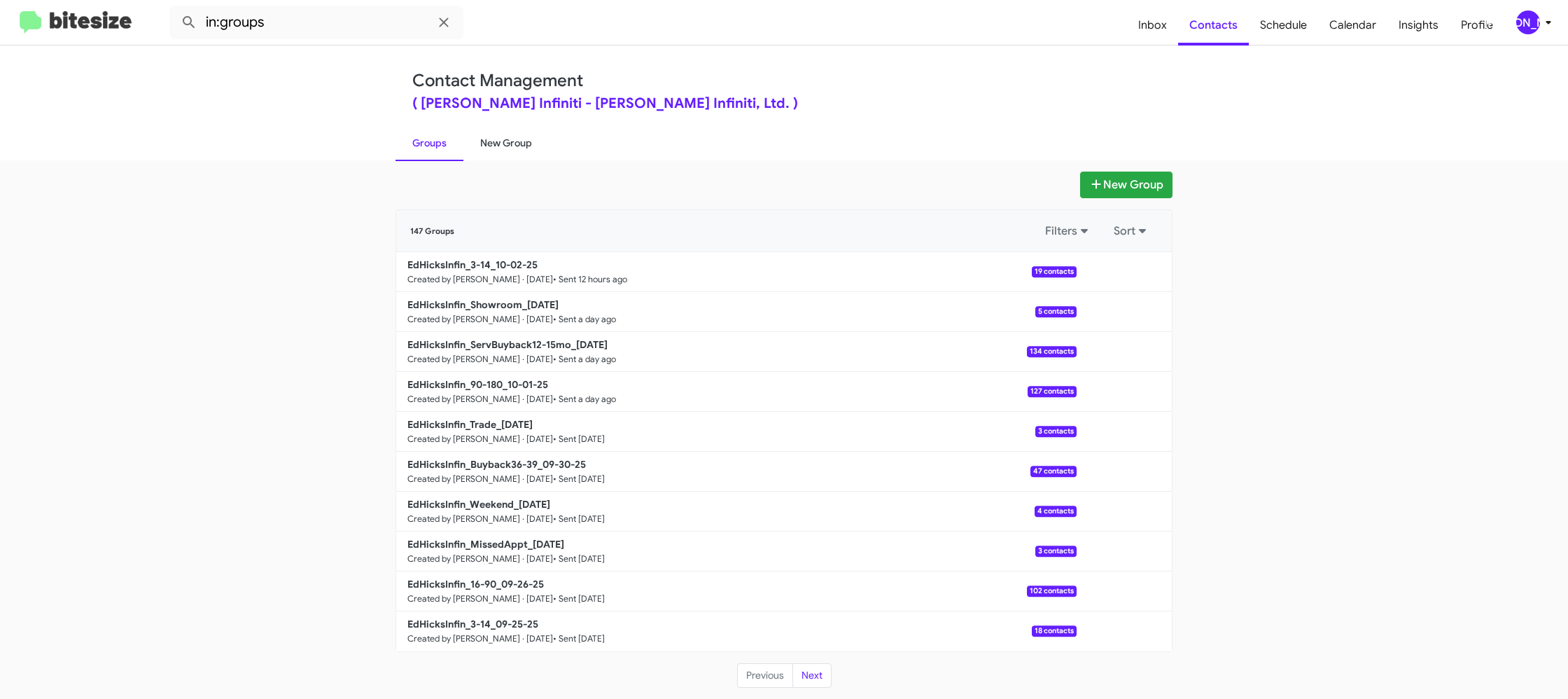
click at [501, 137] on link "New Group" at bounding box center [506, 142] width 86 height 36
drag, startPoint x: 501, startPoint y: 137, endPoint x: 498, endPoint y: 128, distance: 9.5
click at [500, 133] on link "New Group" at bounding box center [506, 142] width 86 height 36
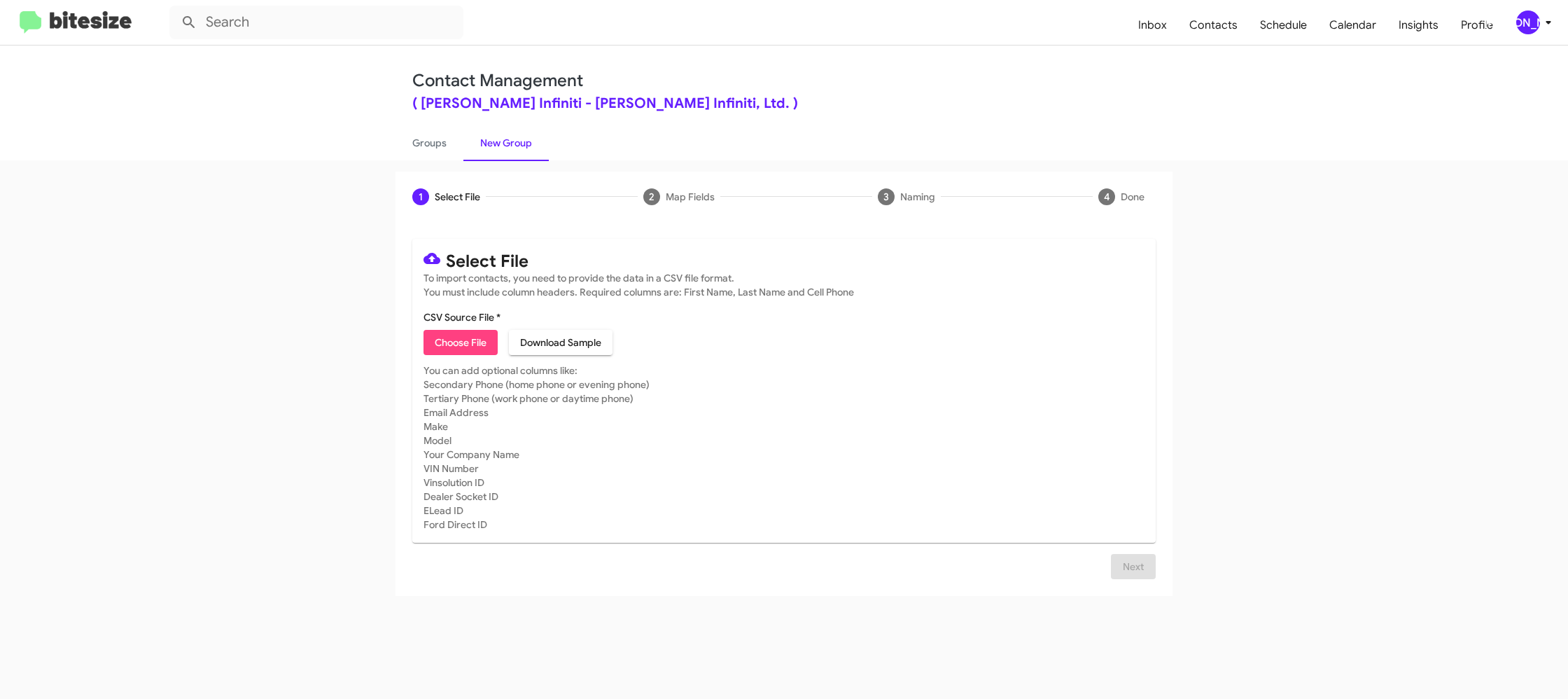
click at [1547, 24] on icon at bounding box center [1547, 23] width 5 height 4
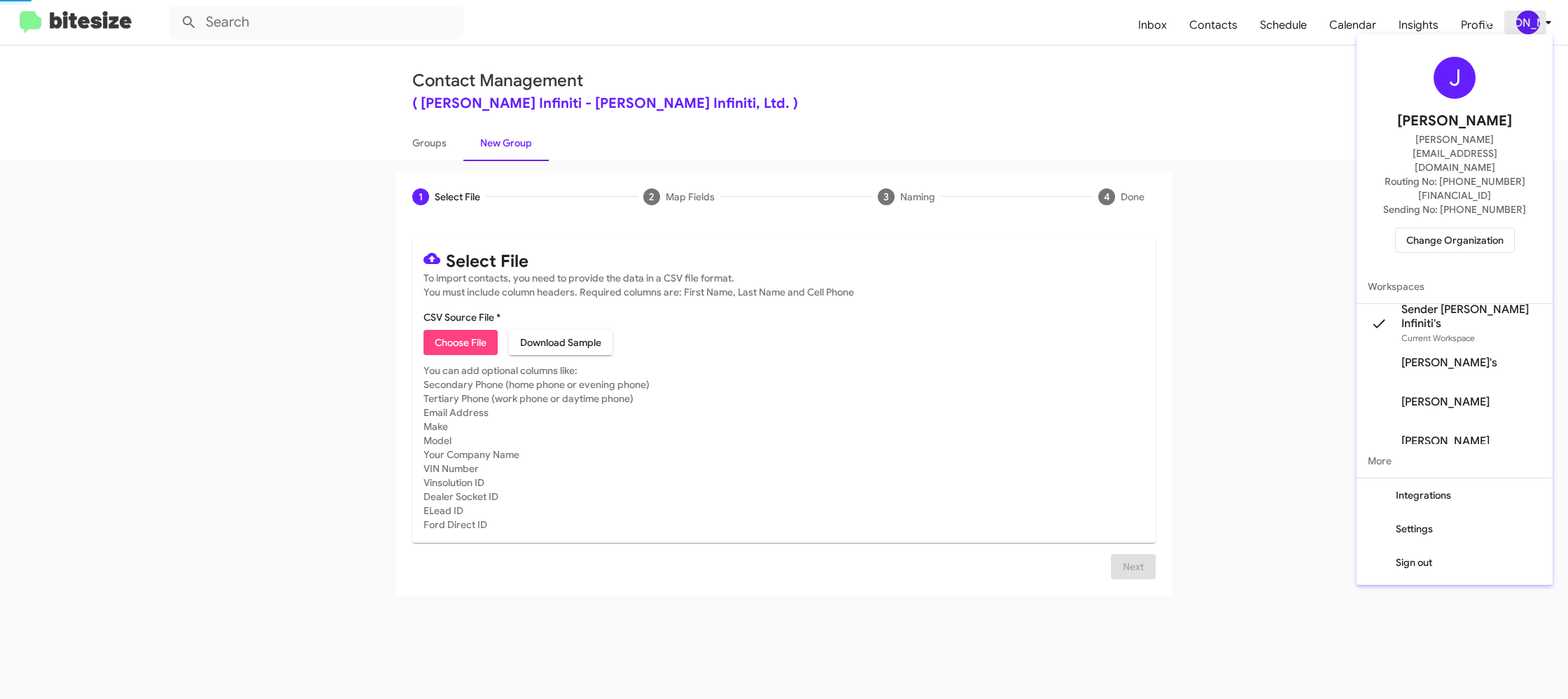
click at [1547, 24] on div at bounding box center [784, 349] width 1568 height 699
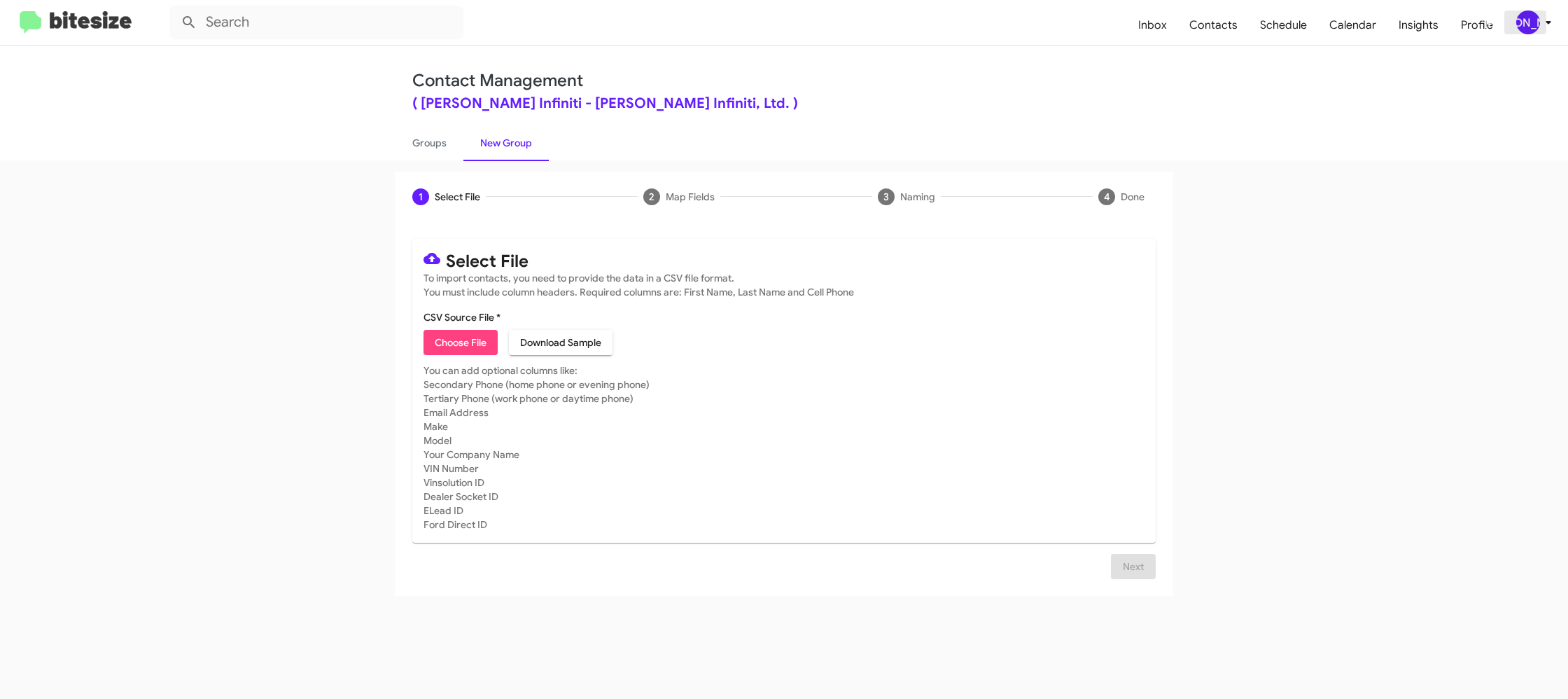
click at [1517, 23] on div "[PERSON_NAME]" at bounding box center [1528, 23] width 24 height 24
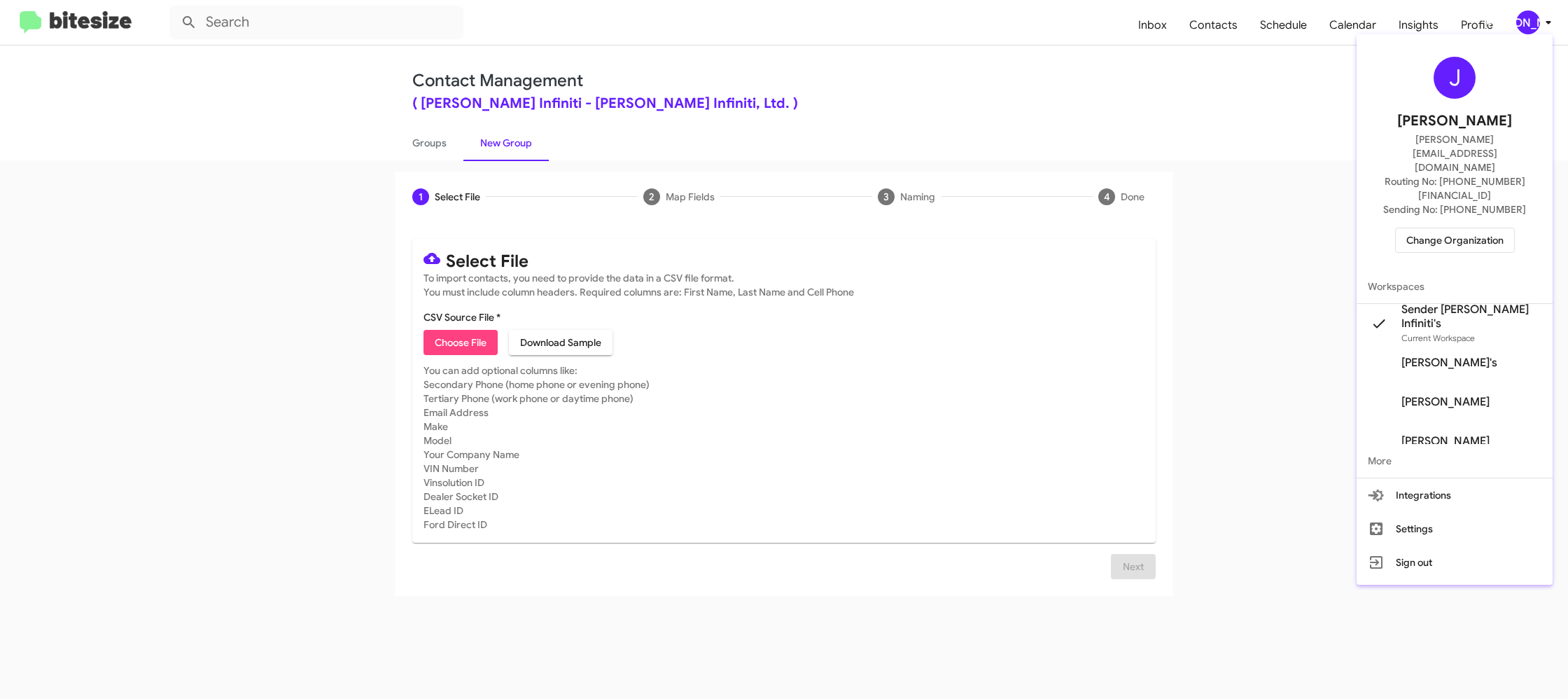
click at [1518, 21] on div at bounding box center [784, 349] width 1568 height 699
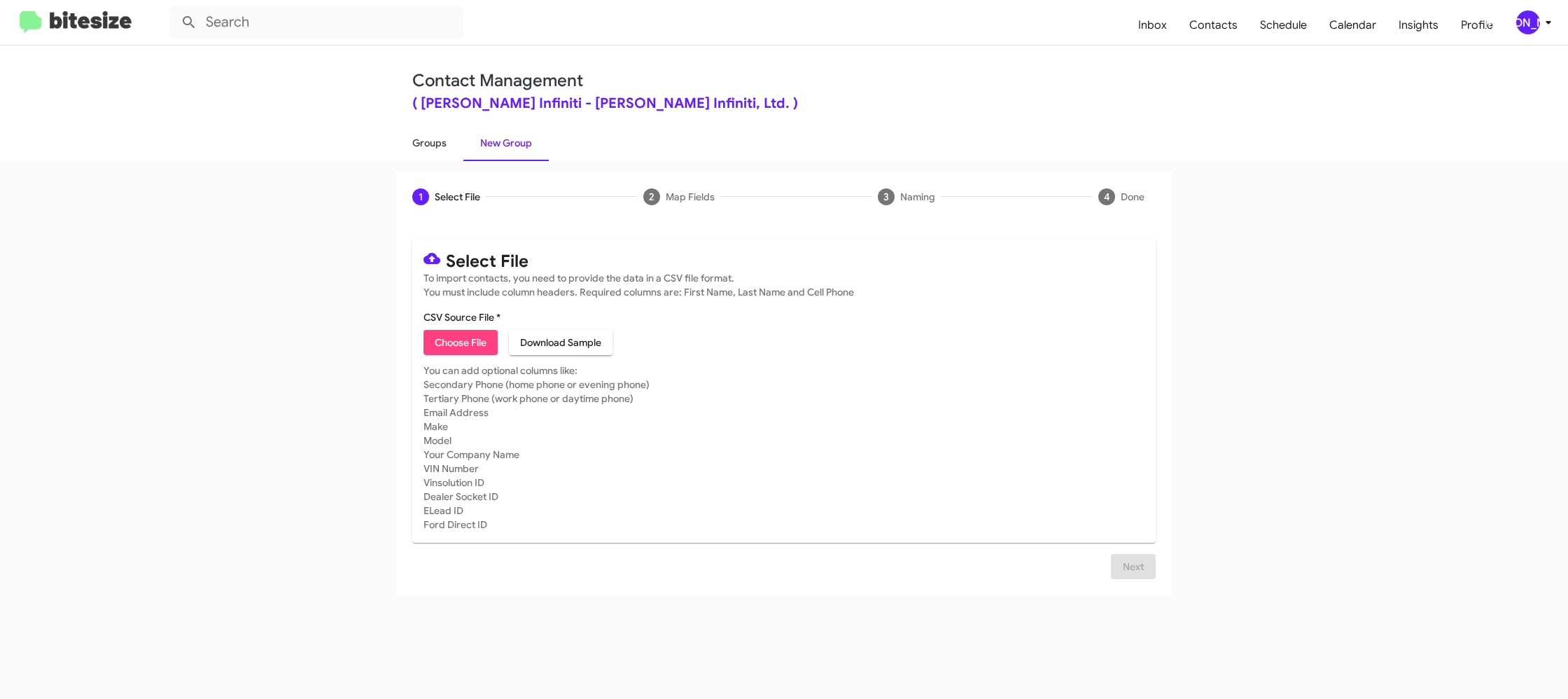
click at [447, 148] on link "Groups" at bounding box center [430, 142] width 68 height 36
type input "in:groups"
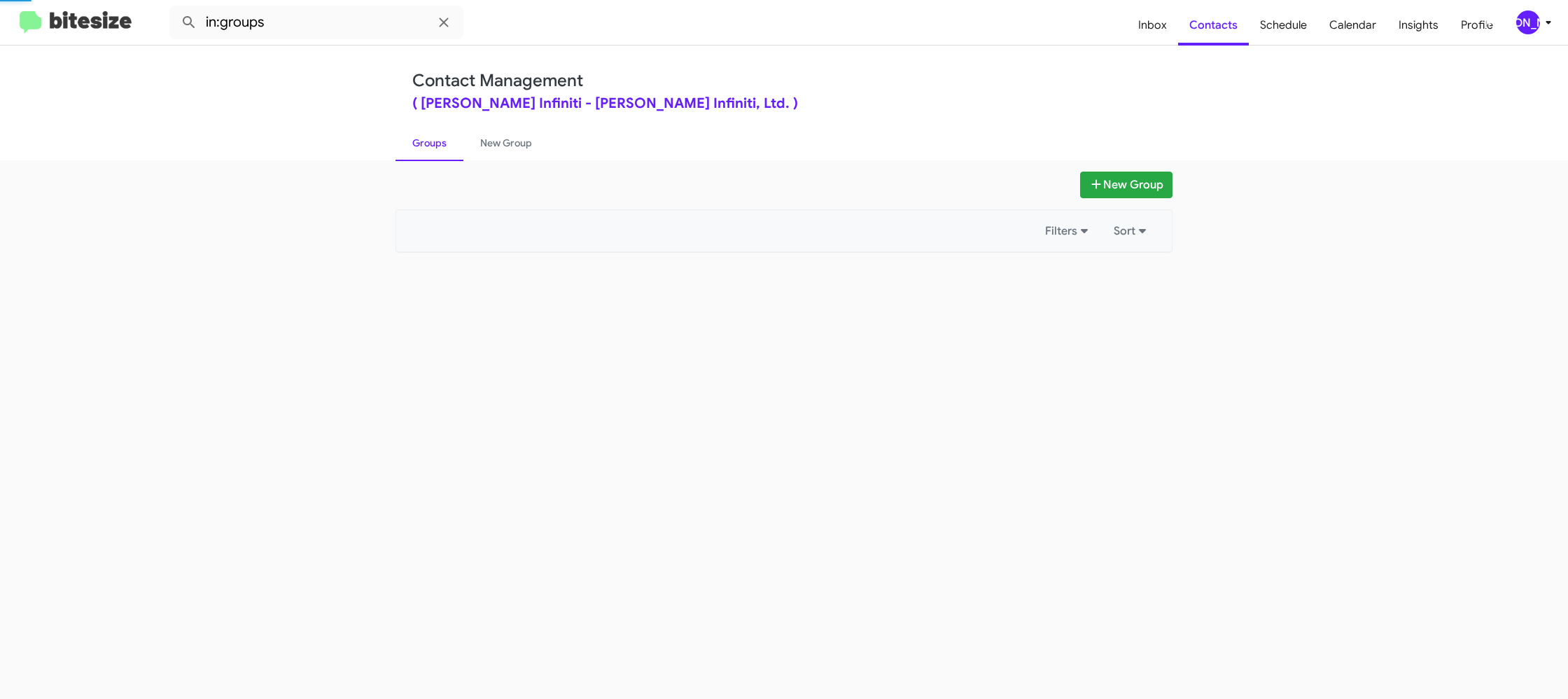
click at [447, 148] on link "Groups" at bounding box center [430, 142] width 68 height 36
drag, startPoint x: 447, startPoint y: 148, endPoint x: 461, endPoint y: 144, distance: 14.6
click at [450, 146] on link "Groups" at bounding box center [430, 142] width 68 height 36
click at [515, 143] on link "New Group" at bounding box center [506, 142] width 86 height 36
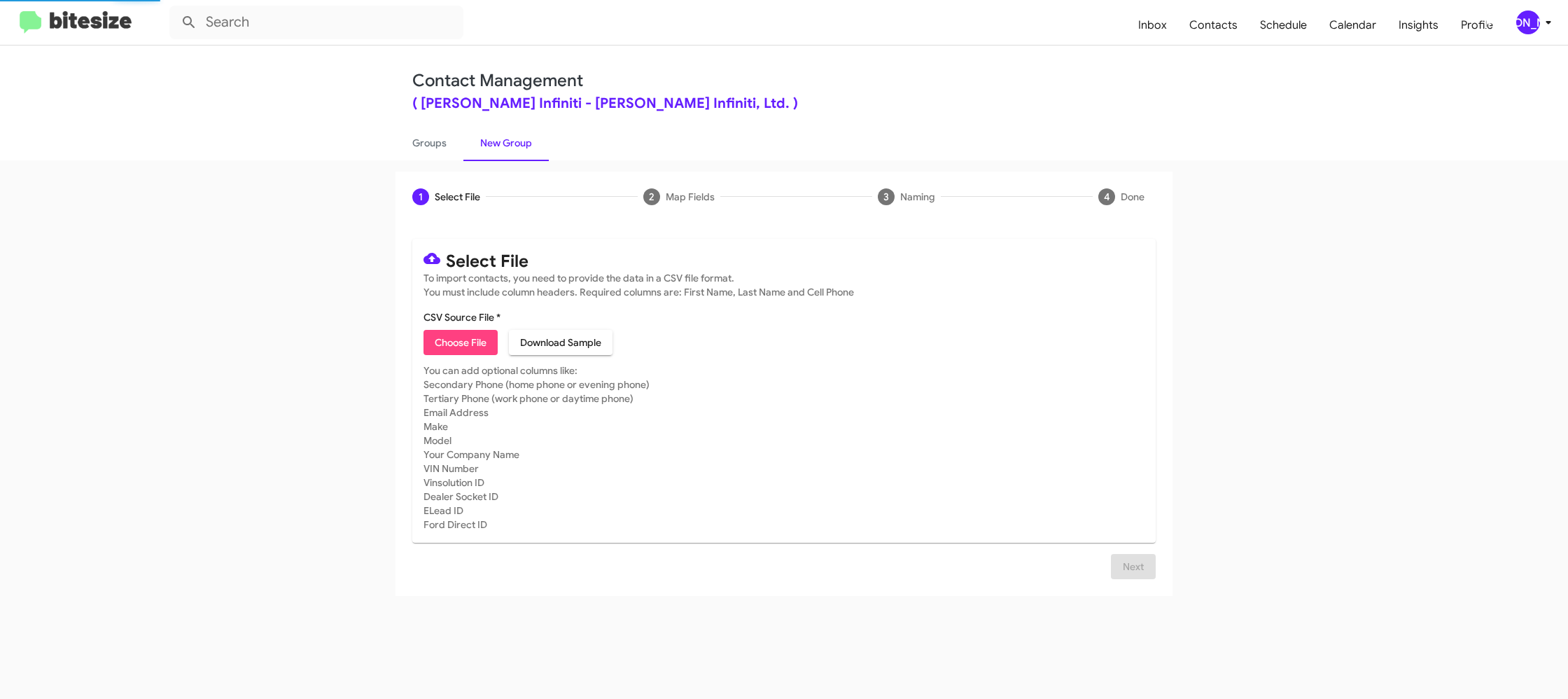
click at [515, 143] on link "New Group" at bounding box center [506, 142] width 86 height 36
click at [515, 142] on link "New Group" at bounding box center [506, 142] width 86 height 36
click at [457, 342] on span "Choose File" at bounding box center [460, 343] width 52 height 25
type input "EdHicksInfin_16-90_10-03-25"
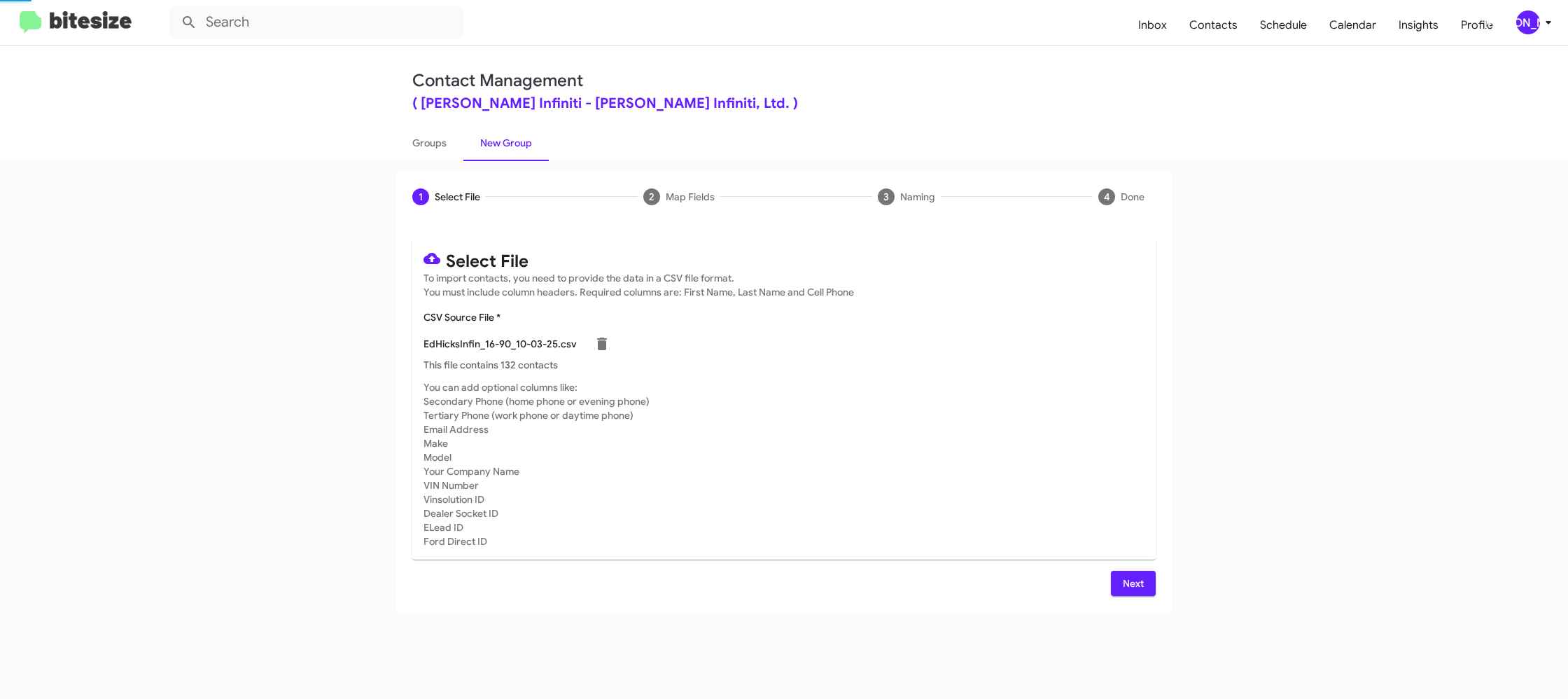
drag, startPoint x: 866, startPoint y: 422, endPoint x: 894, endPoint y: 440, distance: 33.3
click at [870, 423] on mat-card-subtitle "You can add optional columns like: Secondary Phone (home phone or evening phone…" at bounding box center [784, 464] width 721 height 168
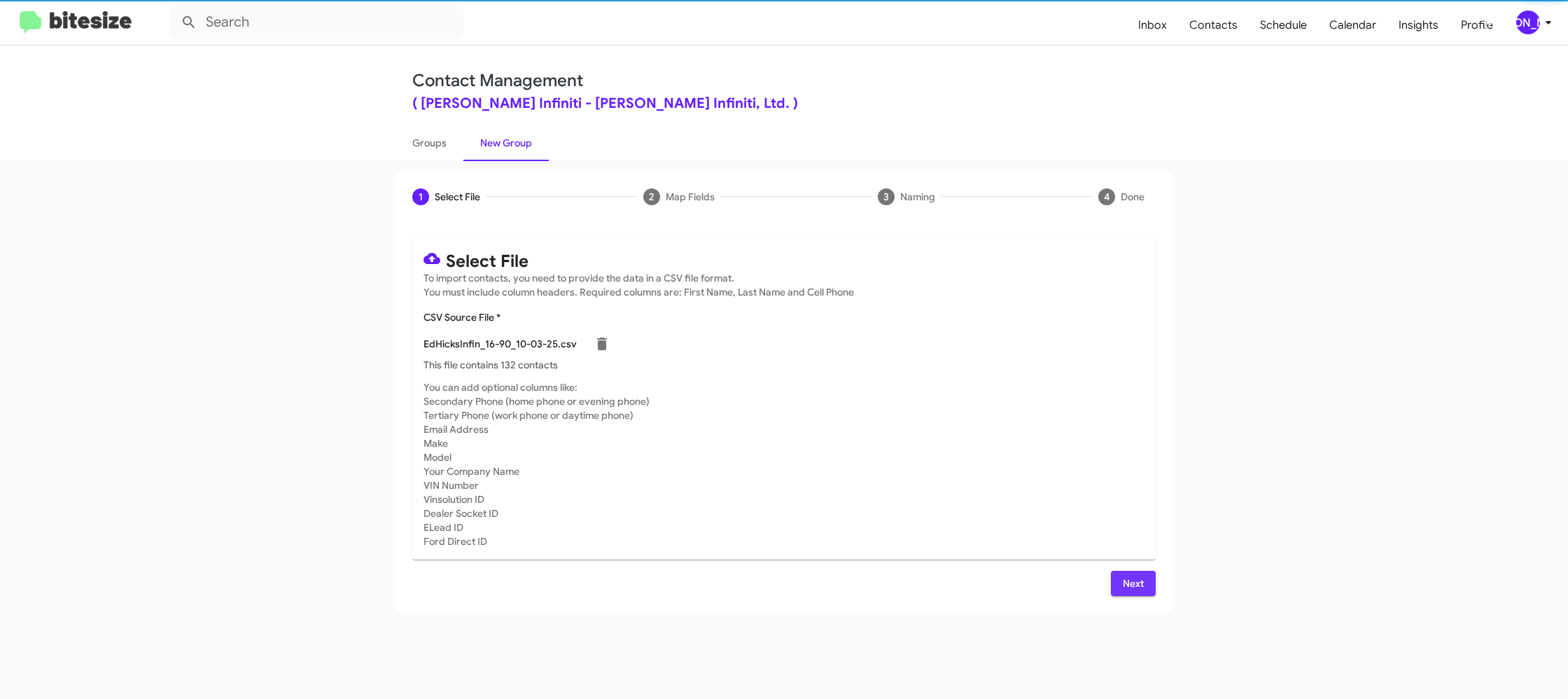
click at [1118, 582] on button "Next" at bounding box center [1133, 584] width 45 height 25
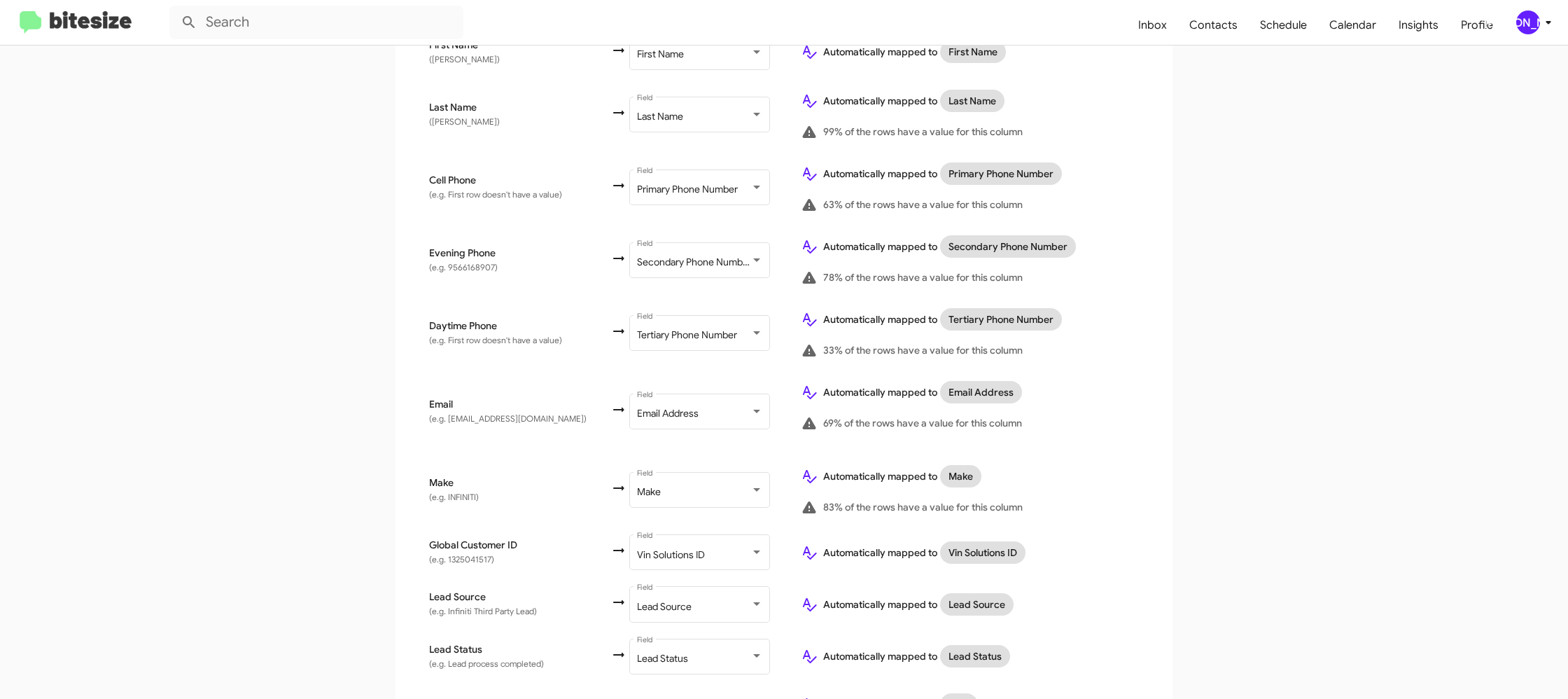
scroll to position [669, 0]
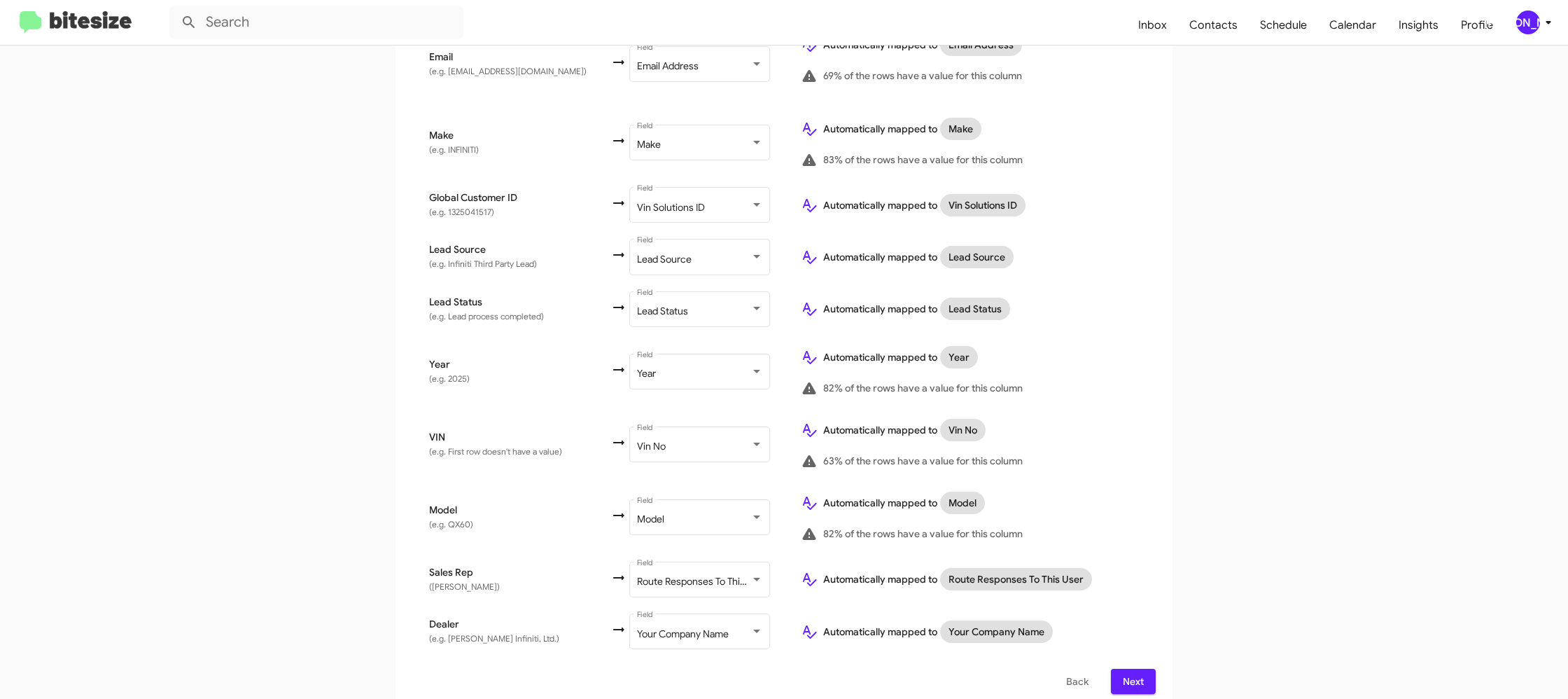
click at [1552, 16] on icon at bounding box center [1548, 23] width 17 height 17
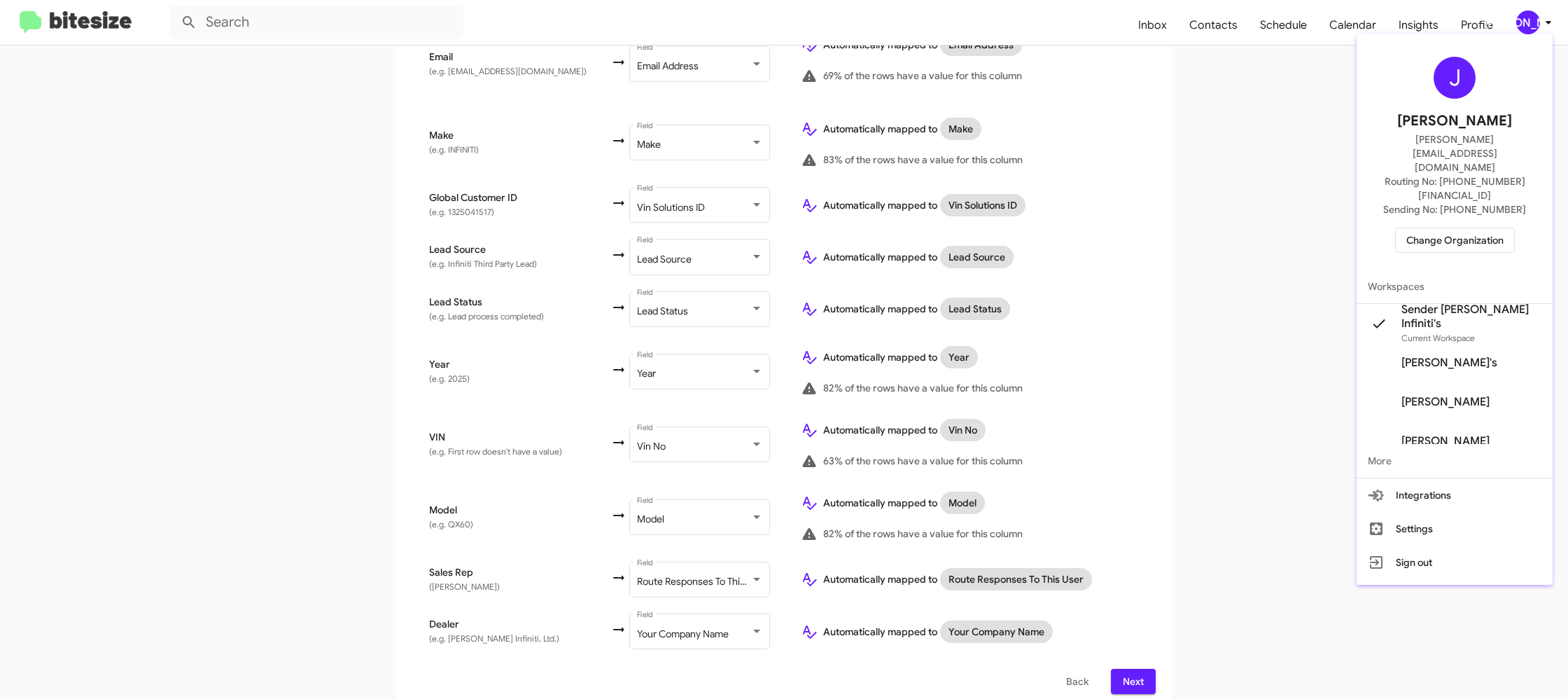
click at [1552, 16] on div at bounding box center [784, 349] width 1568 height 699
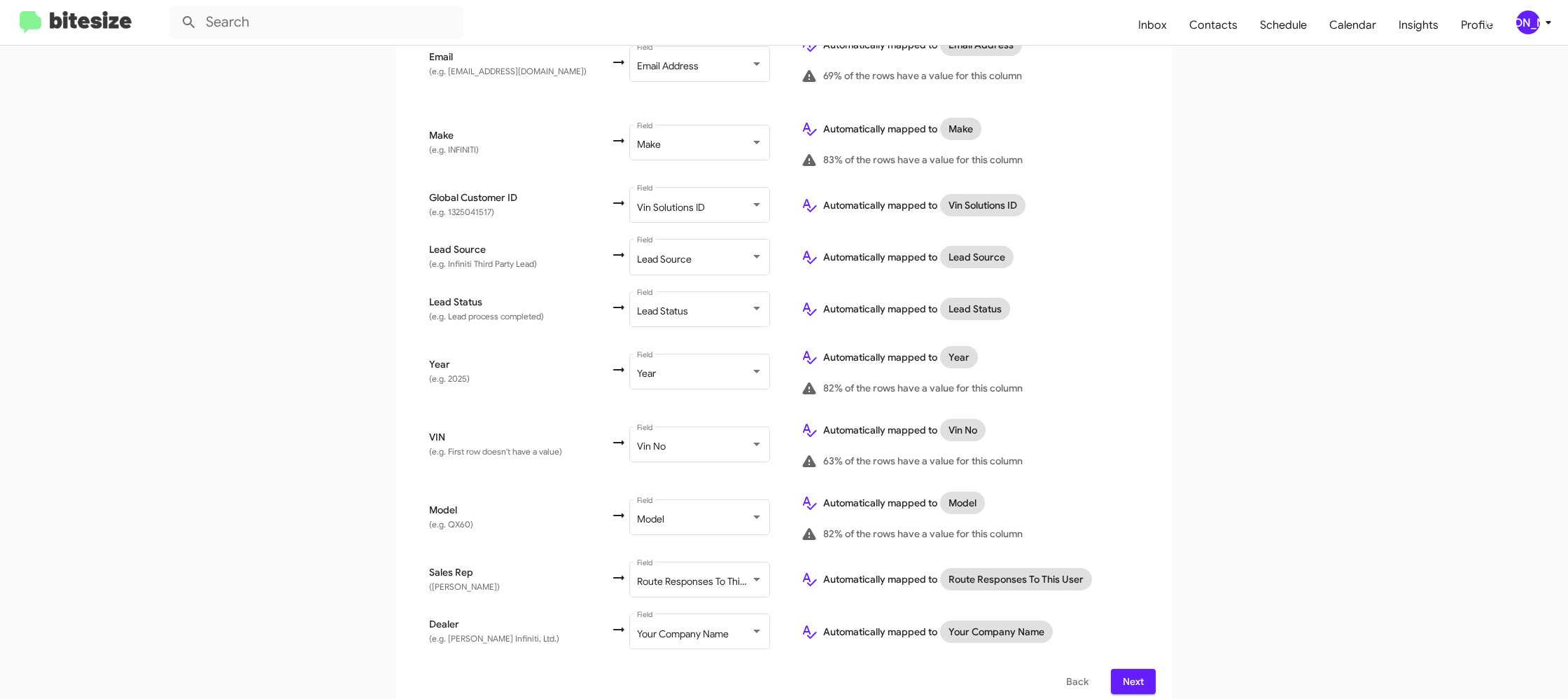
click at [1131, 669] on span "Next" at bounding box center [1133, 681] width 23 height 25
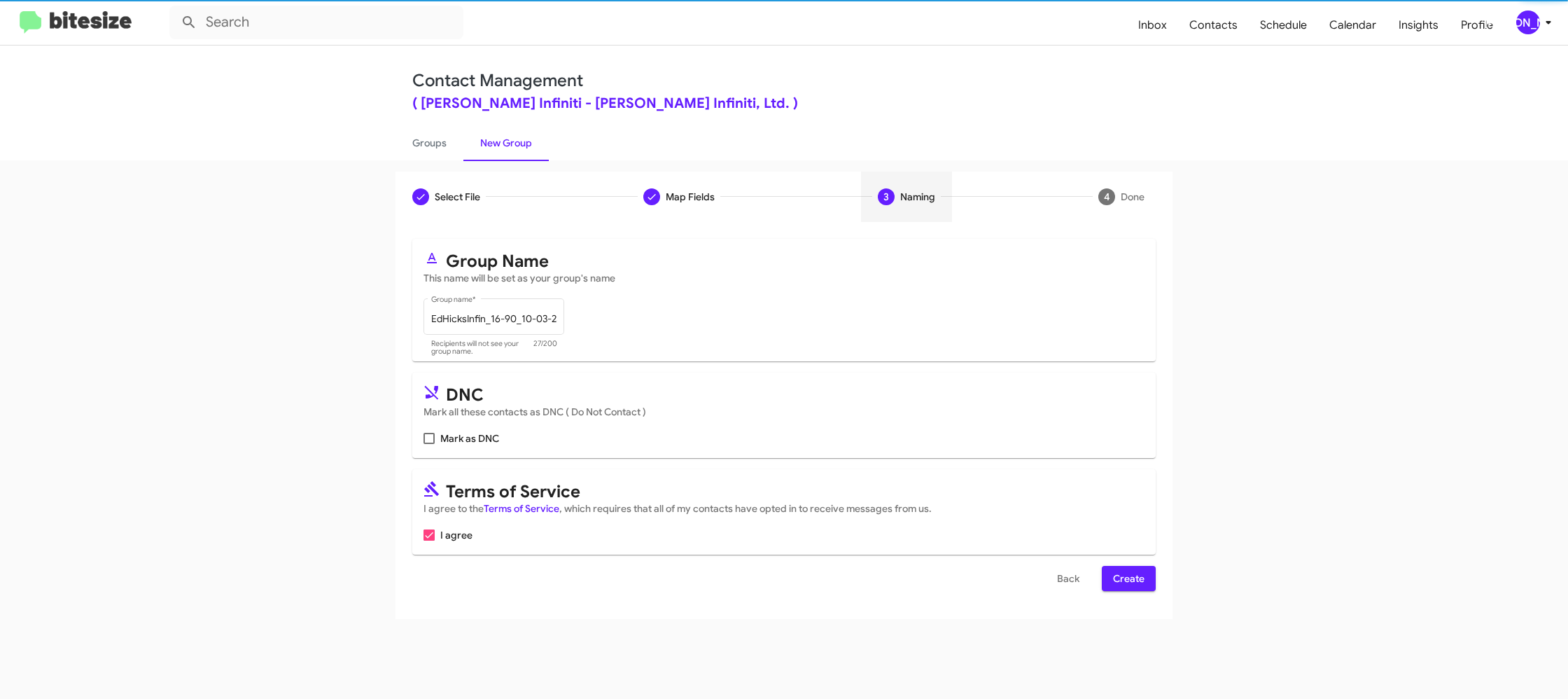
scroll to position [0, 0]
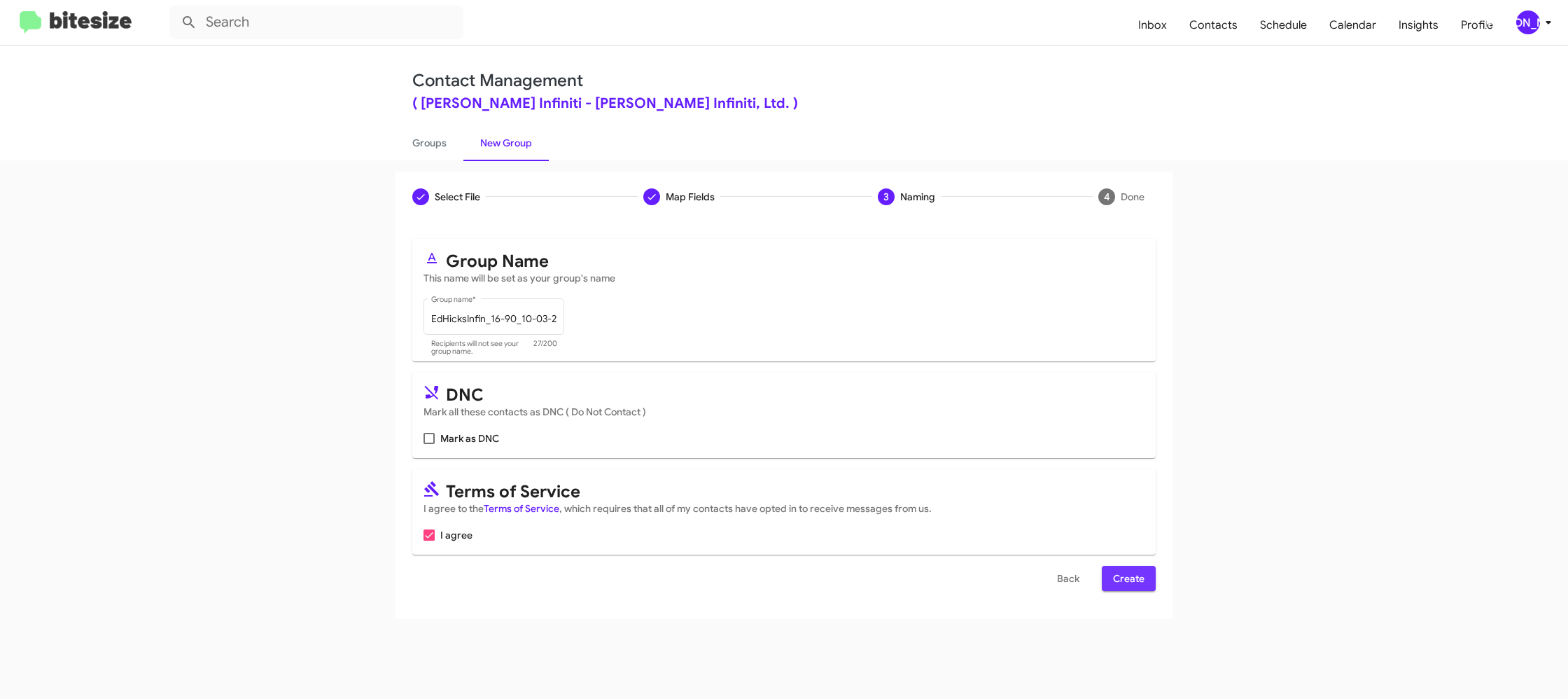
click at [1122, 582] on span "Create" at bounding box center [1128, 579] width 31 height 25
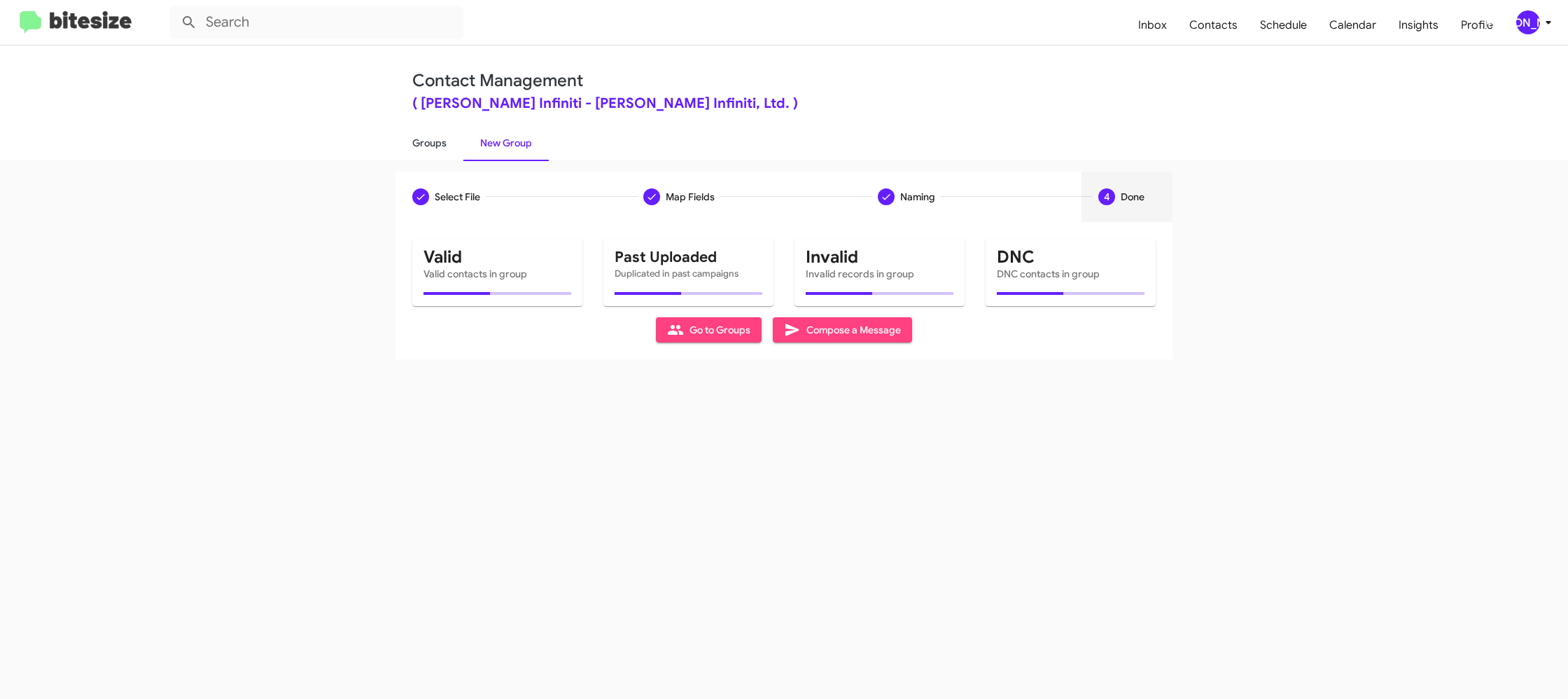
click at [438, 153] on link "Groups" at bounding box center [430, 142] width 68 height 36
type input "in:groups"
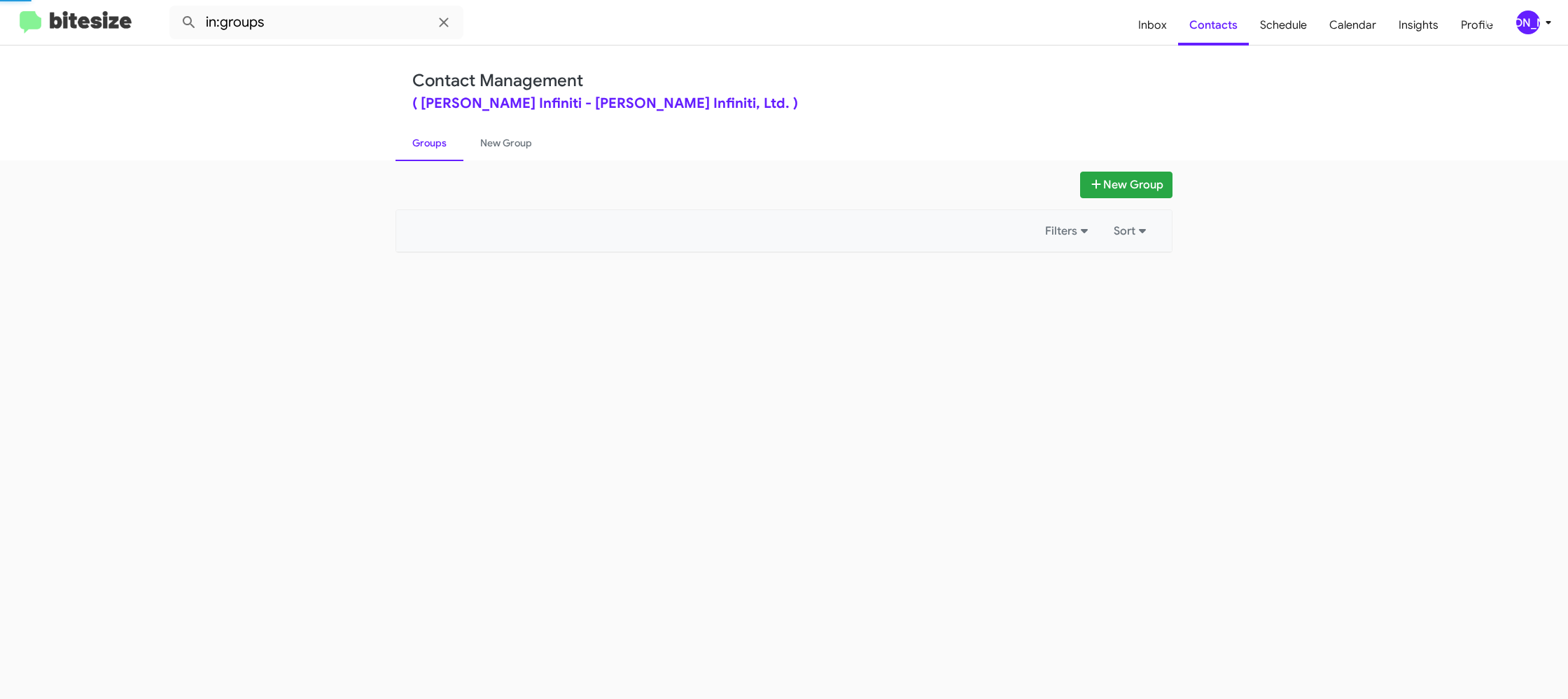
click at [438, 153] on link "Groups" at bounding box center [430, 142] width 68 height 36
click at [438, 152] on link "Groups" at bounding box center [430, 142] width 68 height 36
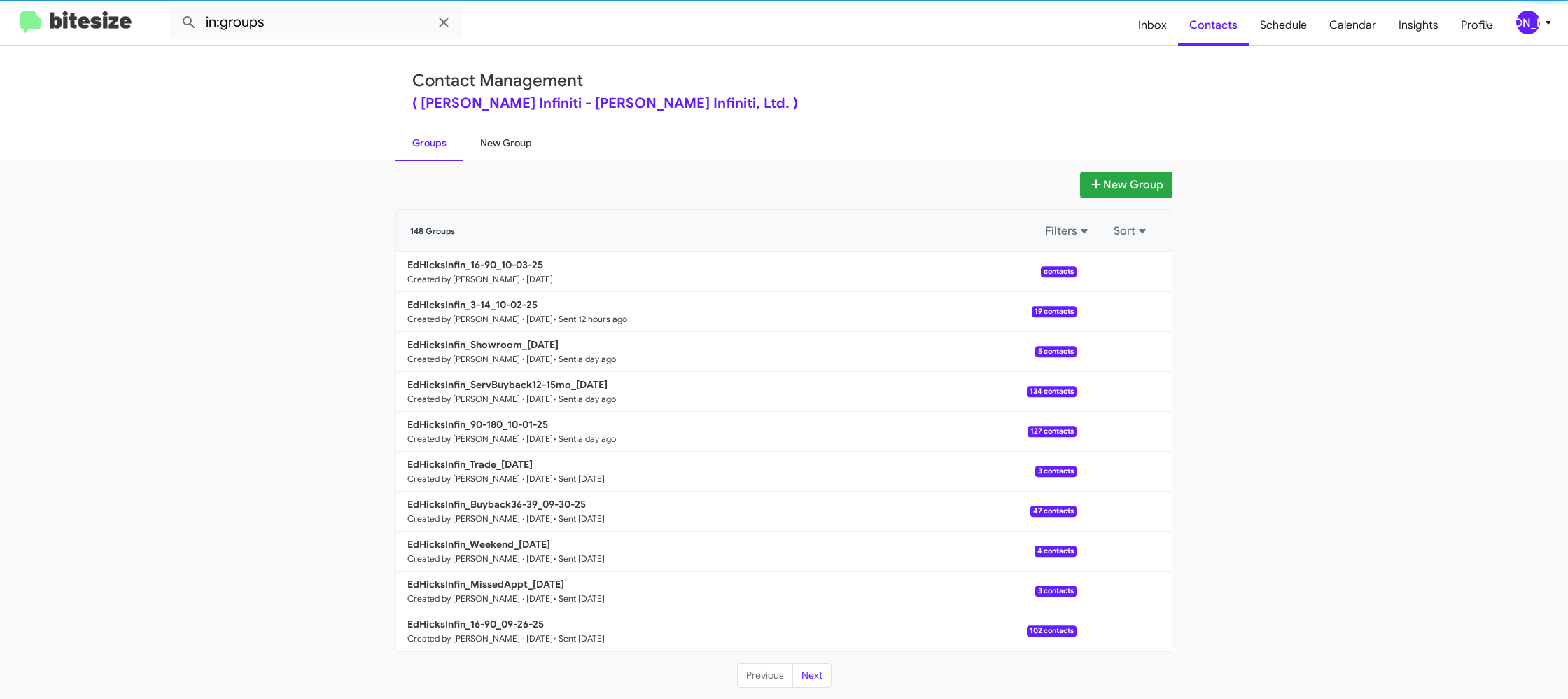
click at [471, 143] on link "New Group" at bounding box center [506, 142] width 86 height 36
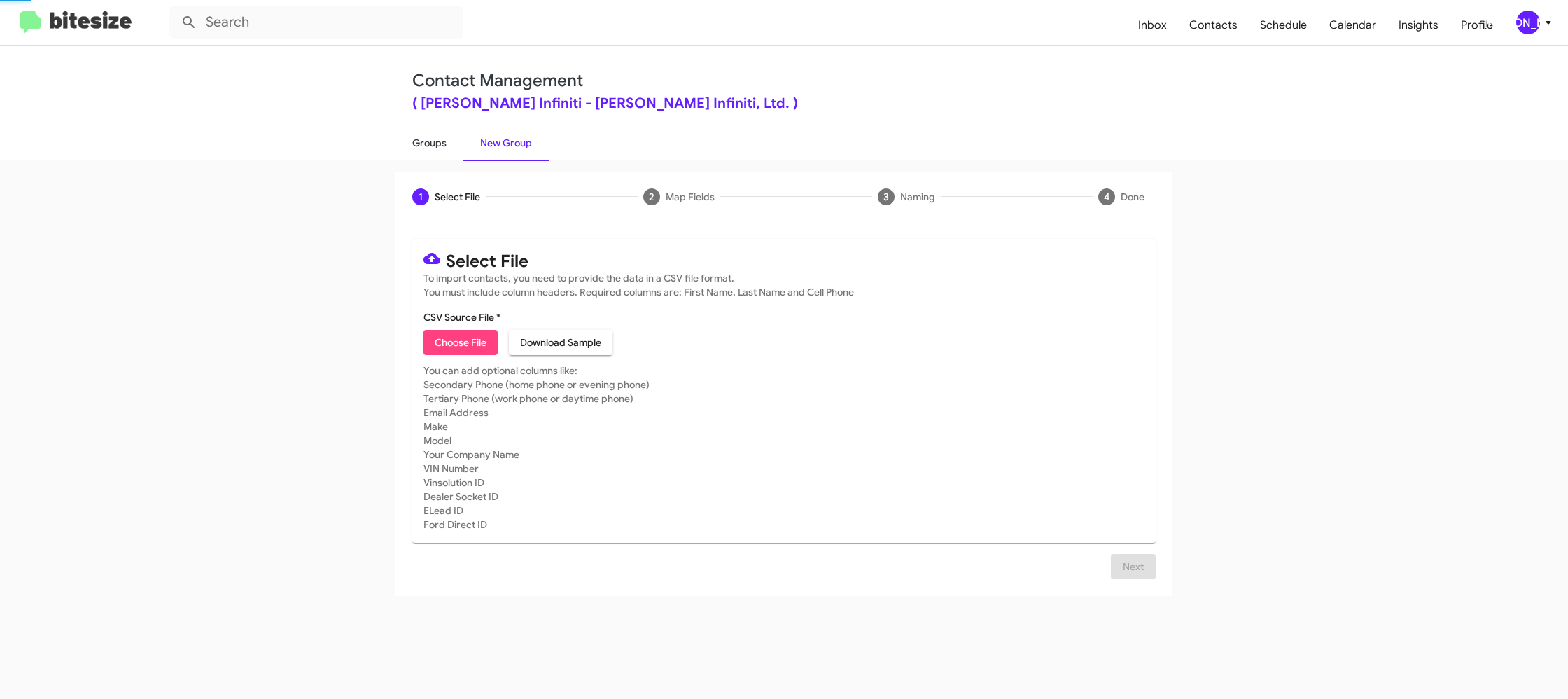
click at [436, 145] on link "Groups" at bounding box center [430, 142] width 68 height 36
type input "in:groups"
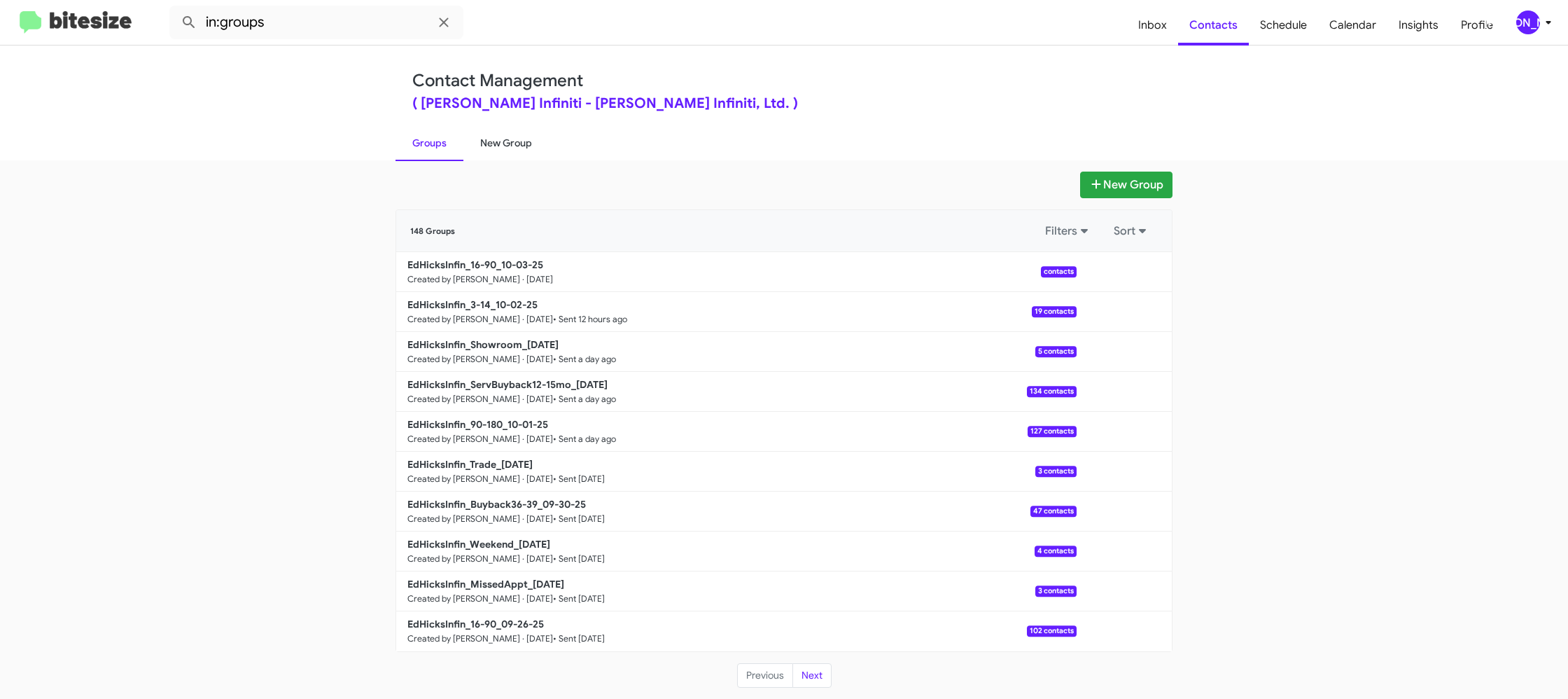
click at [520, 148] on link "New Group" at bounding box center [506, 142] width 86 height 36
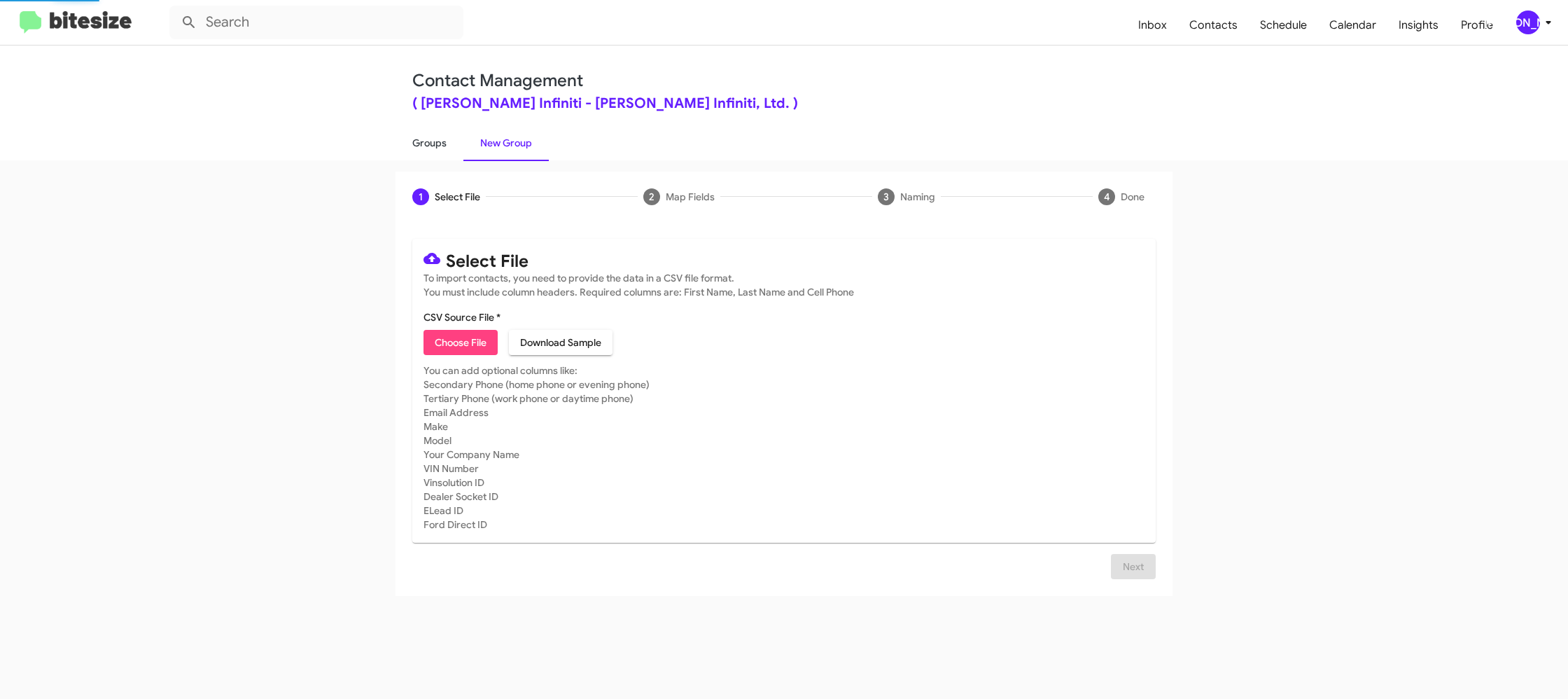
click at [434, 147] on link "Groups" at bounding box center [430, 142] width 68 height 36
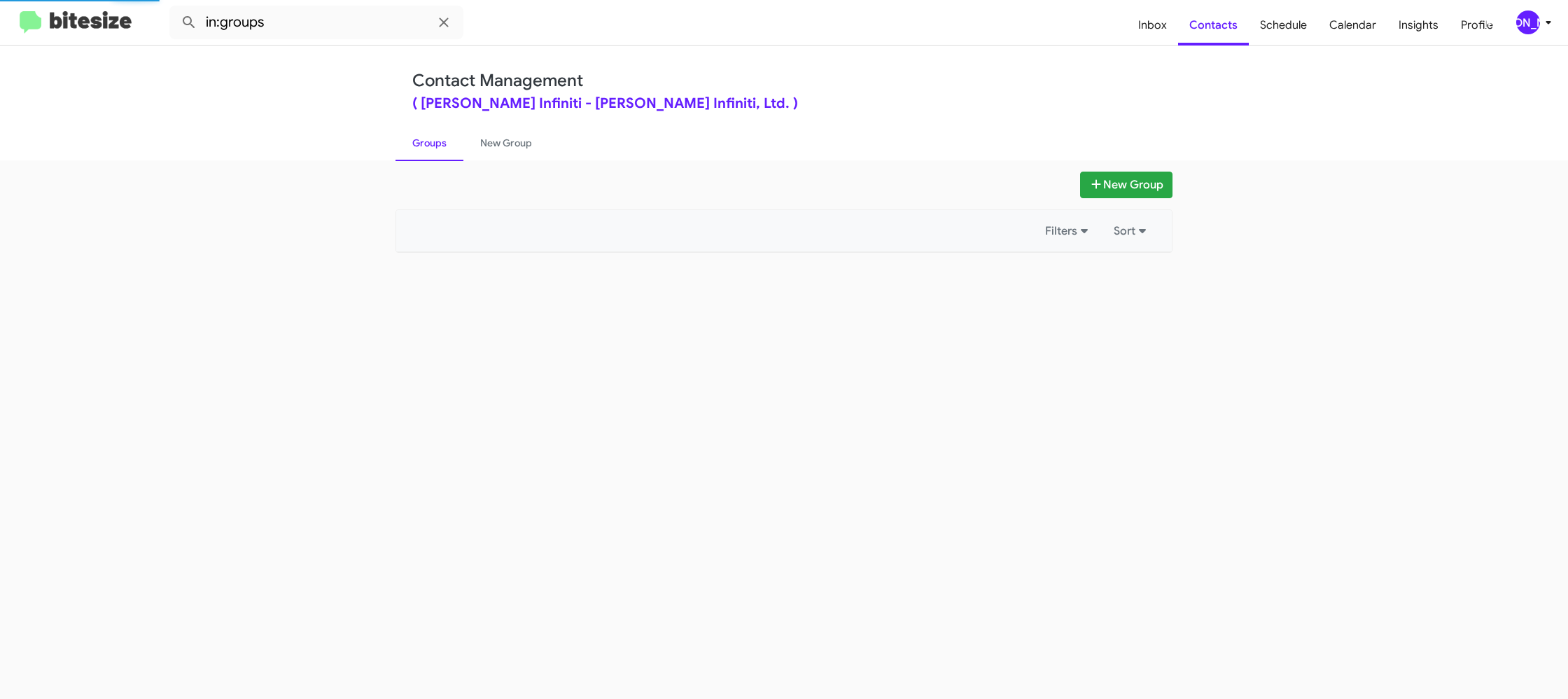
click at [434, 147] on link "Groups" at bounding box center [430, 142] width 68 height 36
drag, startPoint x: 434, startPoint y: 147, endPoint x: 445, endPoint y: 149, distance: 11.2
click at [434, 147] on link "Groups" at bounding box center [430, 142] width 68 height 36
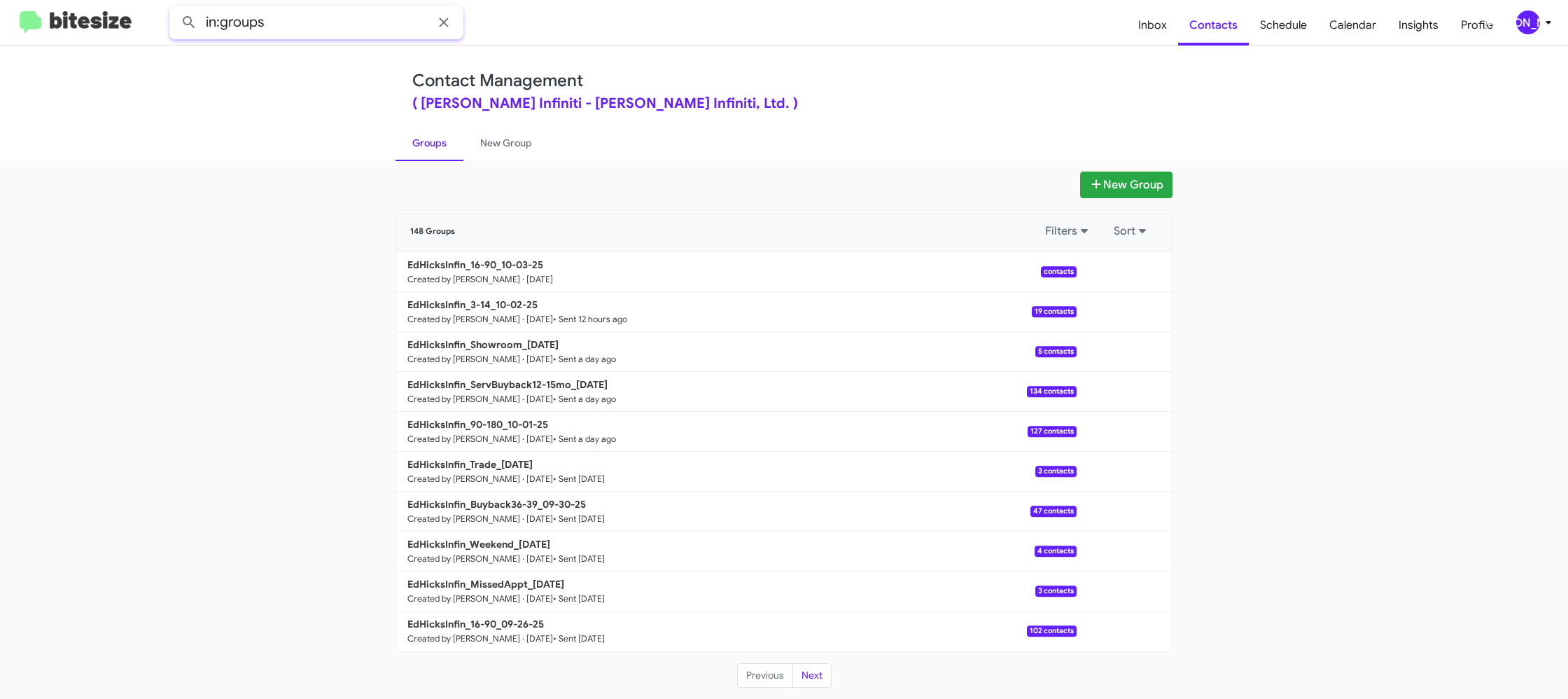
drag, startPoint x: 340, startPoint y: 23, endPoint x: 362, endPoint y: 35, distance: 25.1
click at [340, 23] on input "in:groups" at bounding box center [316, 22] width 294 height 33
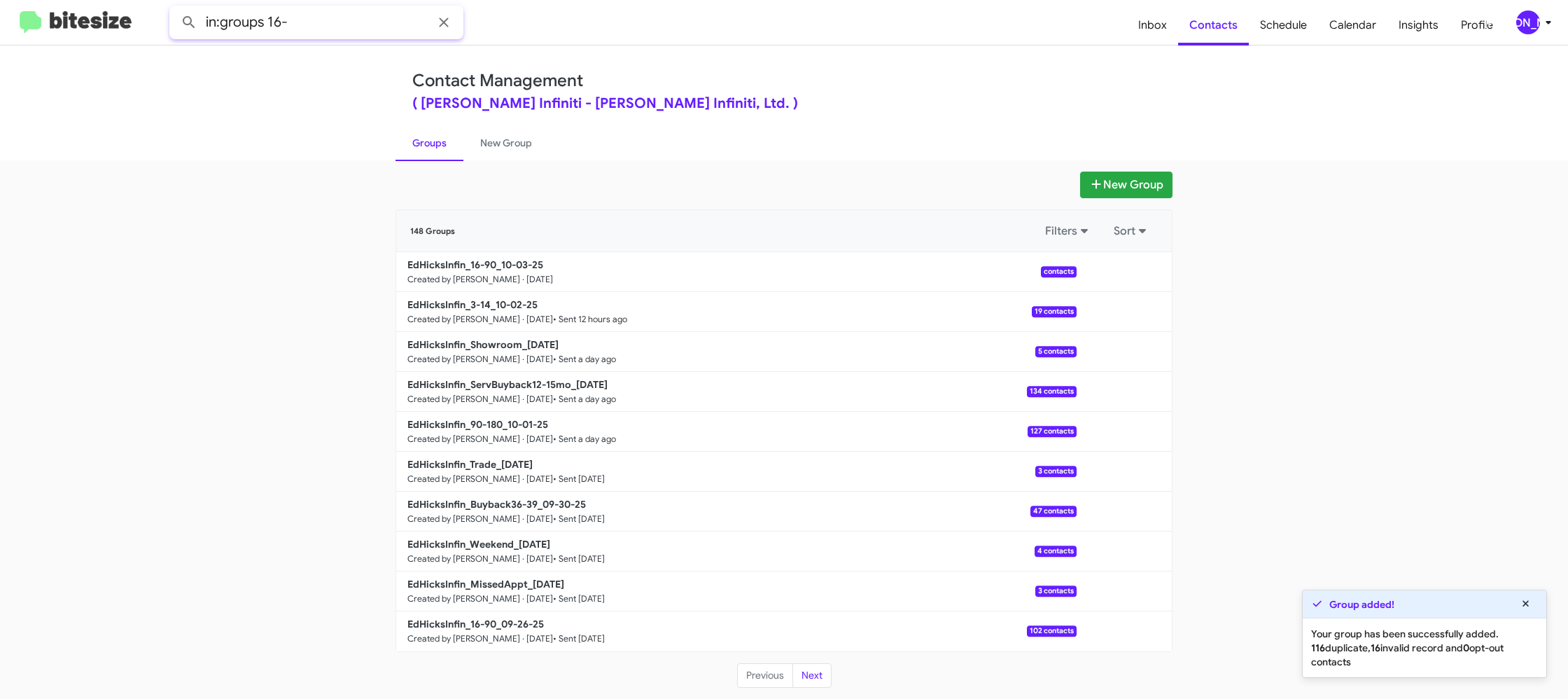
type input "in:groups 16-"
click at [175, 8] on button at bounding box center [189, 23] width 28 height 28
click at [488, 145] on link "New Group" at bounding box center [506, 142] width 86 height 36
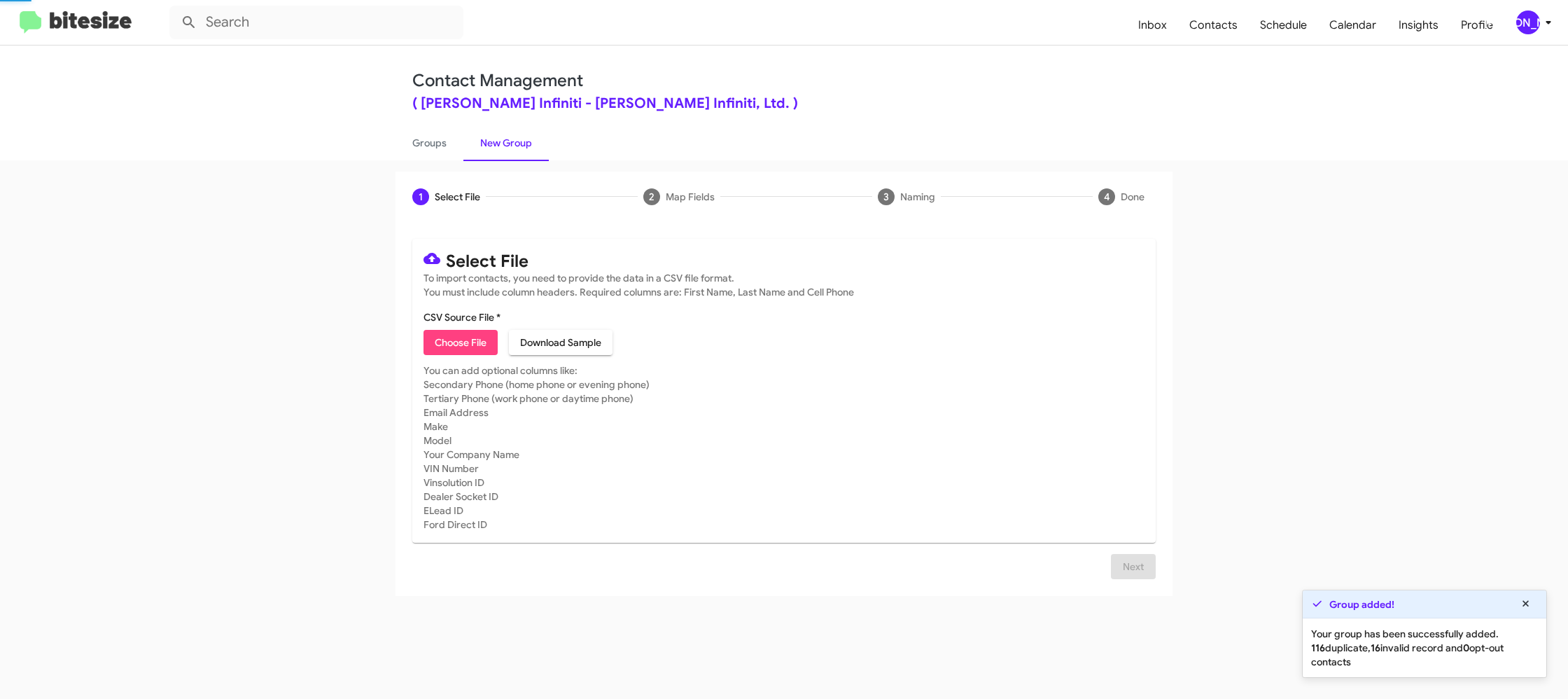
click at [488, 145] on link "New Group" at bounding box center [506, 142] width 86 height 36
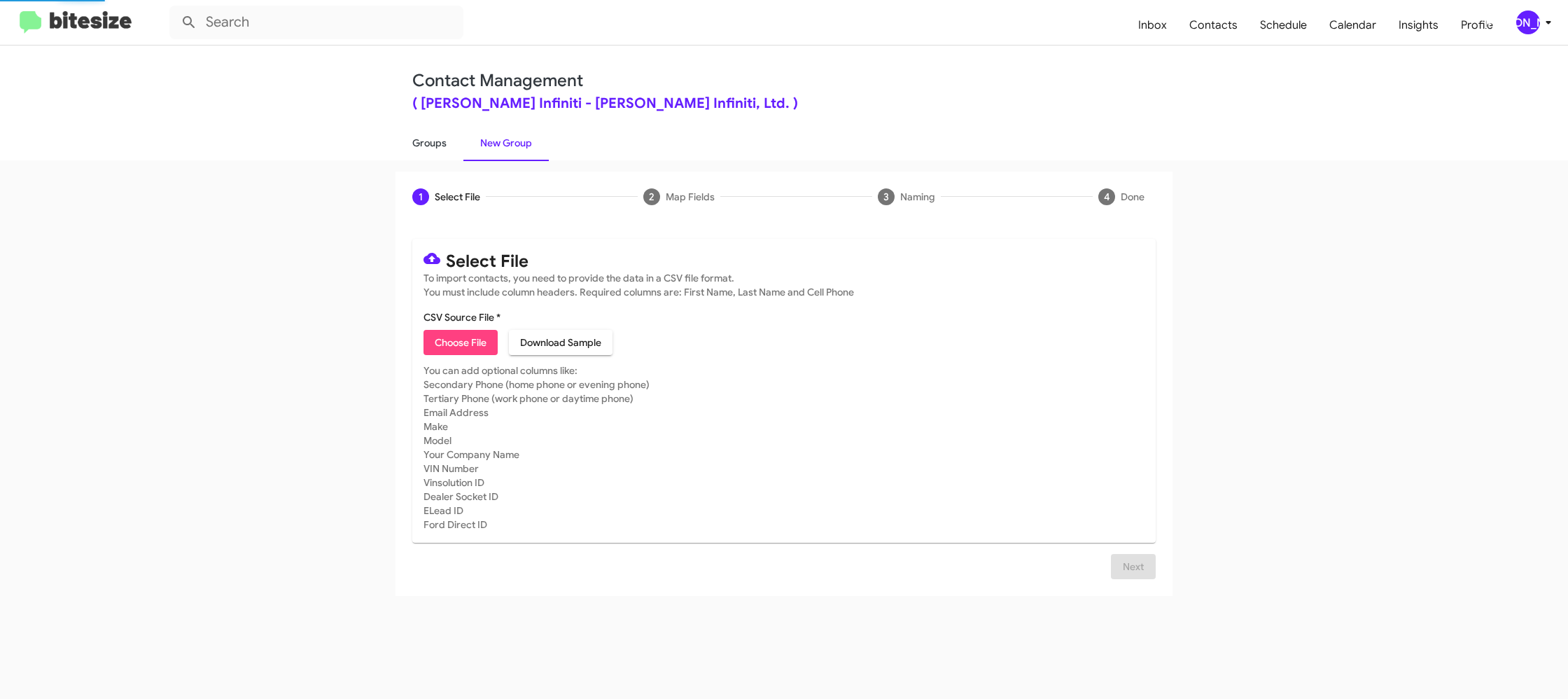
click at [457, 148] on link "Groups" at bounding box center [430, 142] width 68 height 36
type input "in:groups"
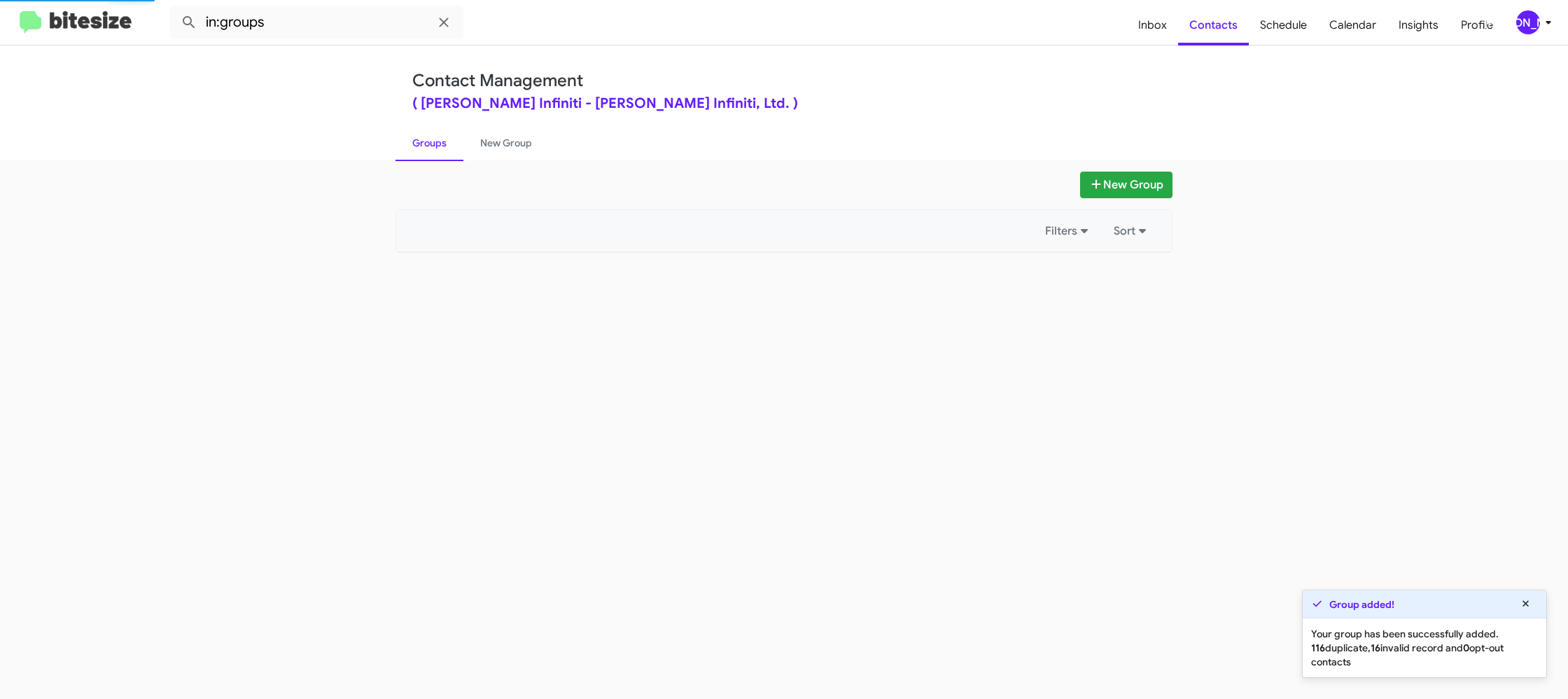
click at [457, 148] on link "Groups" at bounding box center [430, 142] width 68 height 36
click at [457, 147] on link "Groups" at bounding box center [430, 142] width 68 height 36
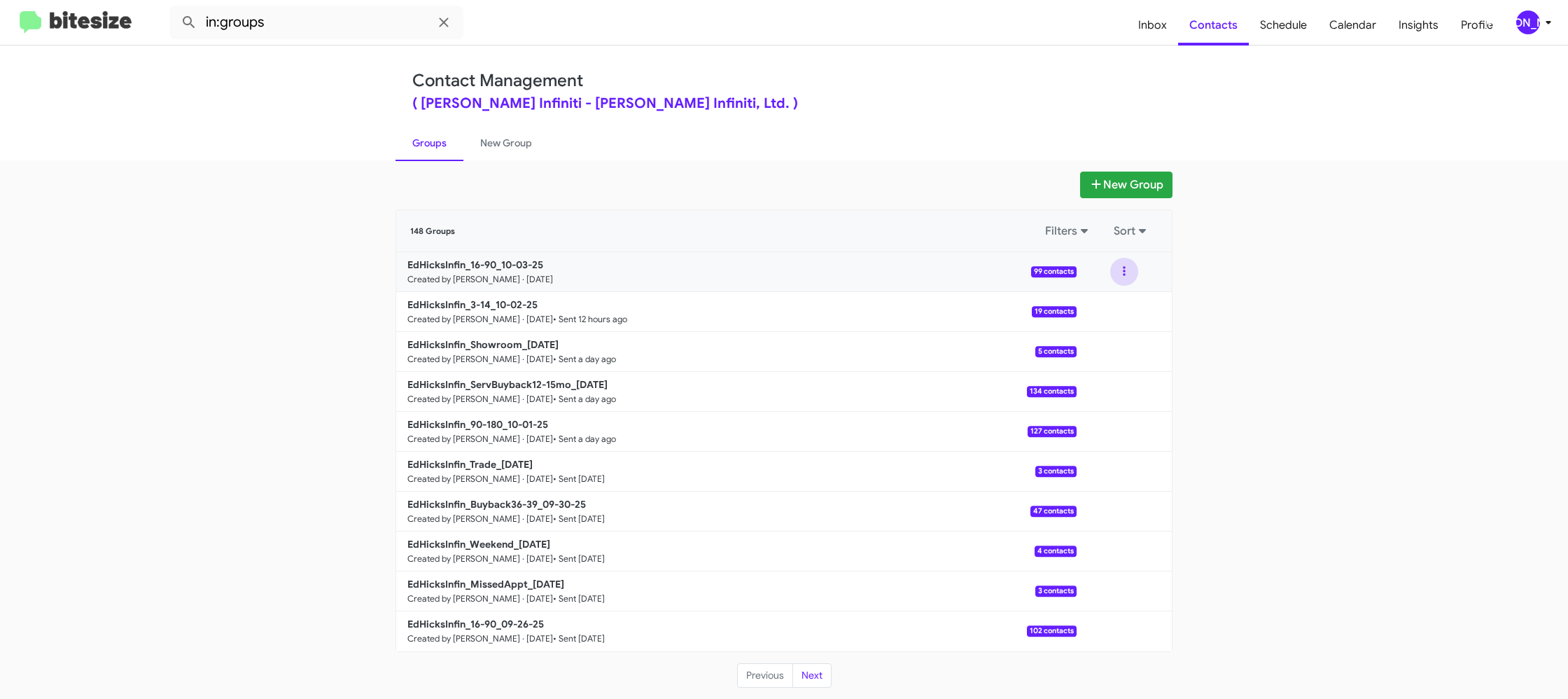
click at [1134, 280] on button at bounding box center [1124, 272] width 28 height 28
drag, startPoint x: 1135, startPoint y: 284, endPoint x: 1133, endPoint y: 304, distance: 20.1
click at [1133, 304] on button "View contacts" at bounding box center [1082, 309] width 112 height 33
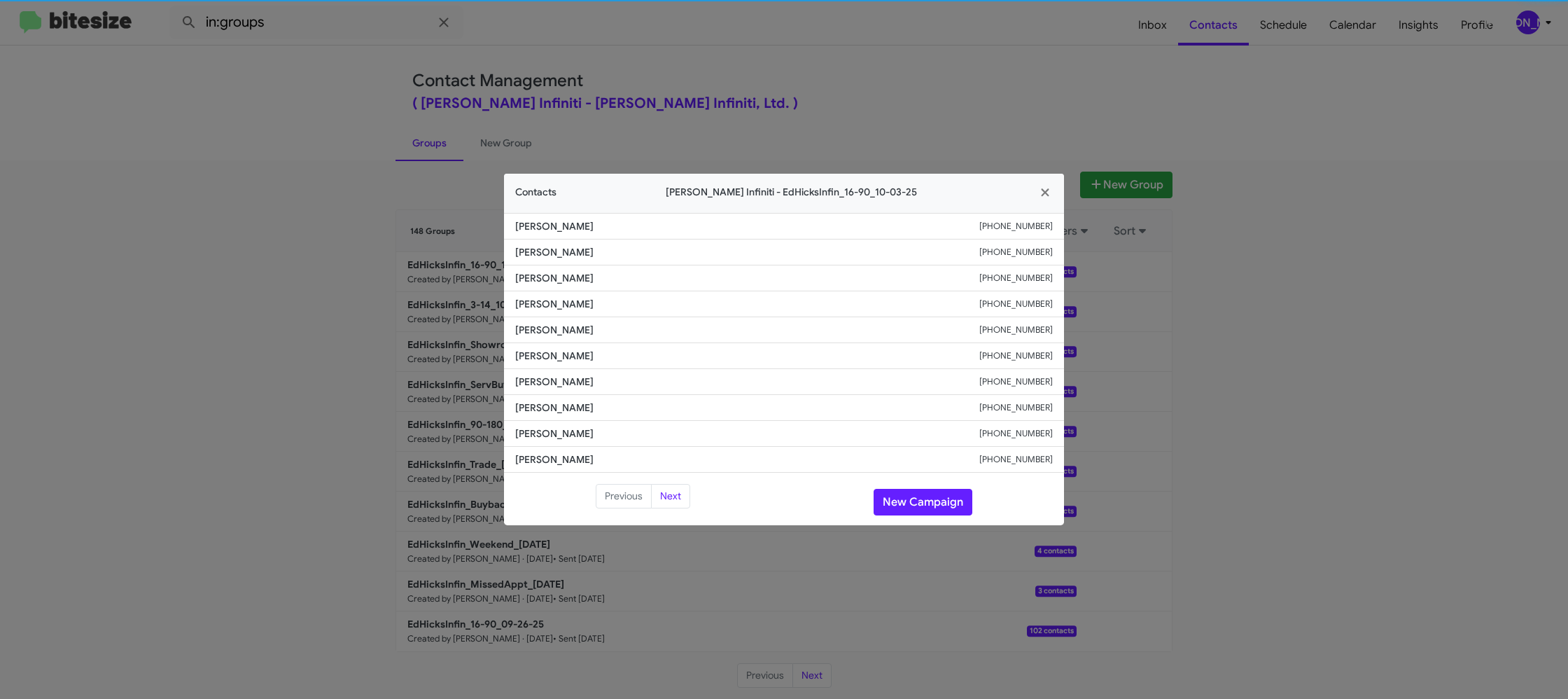
click at [542, 351] on span "Nicholas Rivera" at bounding box center [748, 356] width 464 height 14
drag, startPoint x: 539, startPoint y: 356, endPoint x: 583, endPoint y: 355, distance: 44.0
click at [542, 351] on span "Nicholas Rivera" at bounding box center [748, 356] width 464 height 14
copy span "Nicholas Rivera"
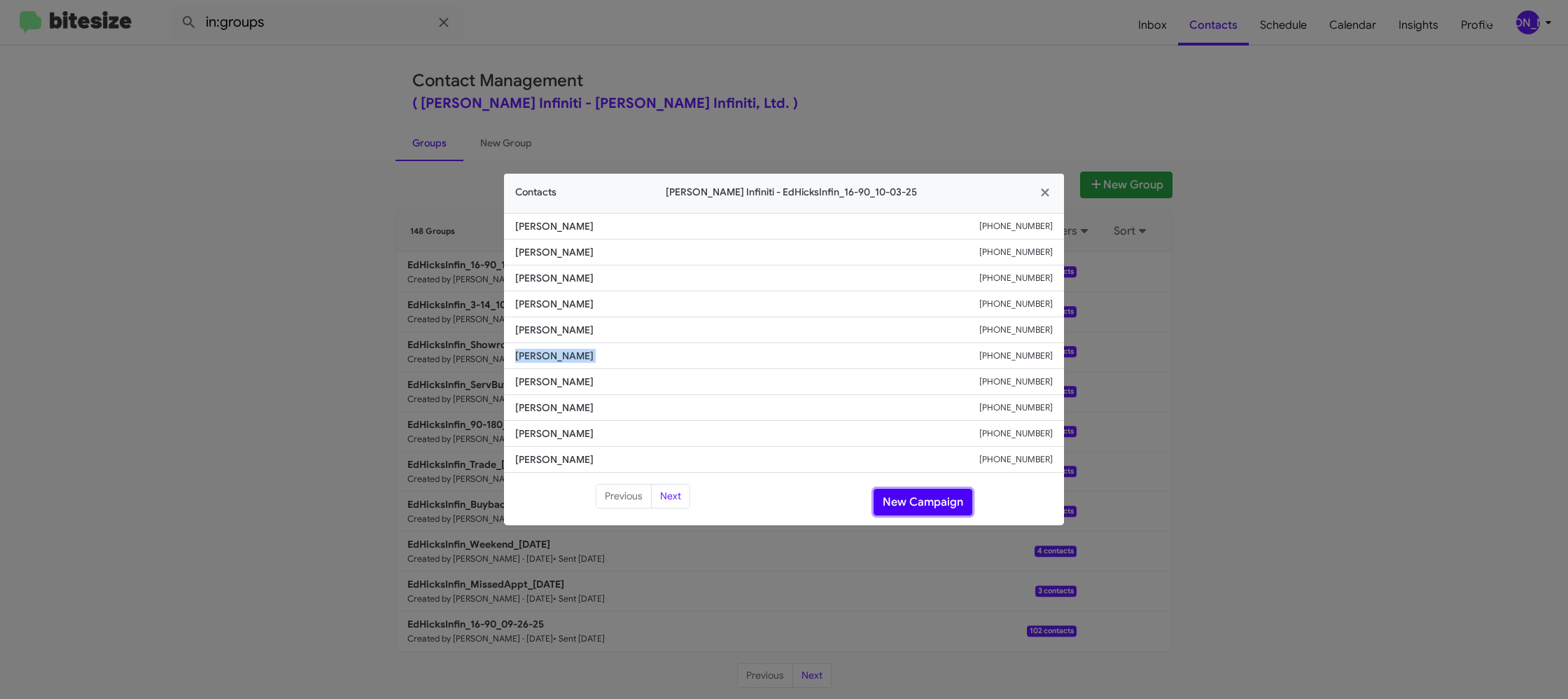
click at [915, 501] on button "New Campaign" at bounding box center [922, 502] width 98 height 27
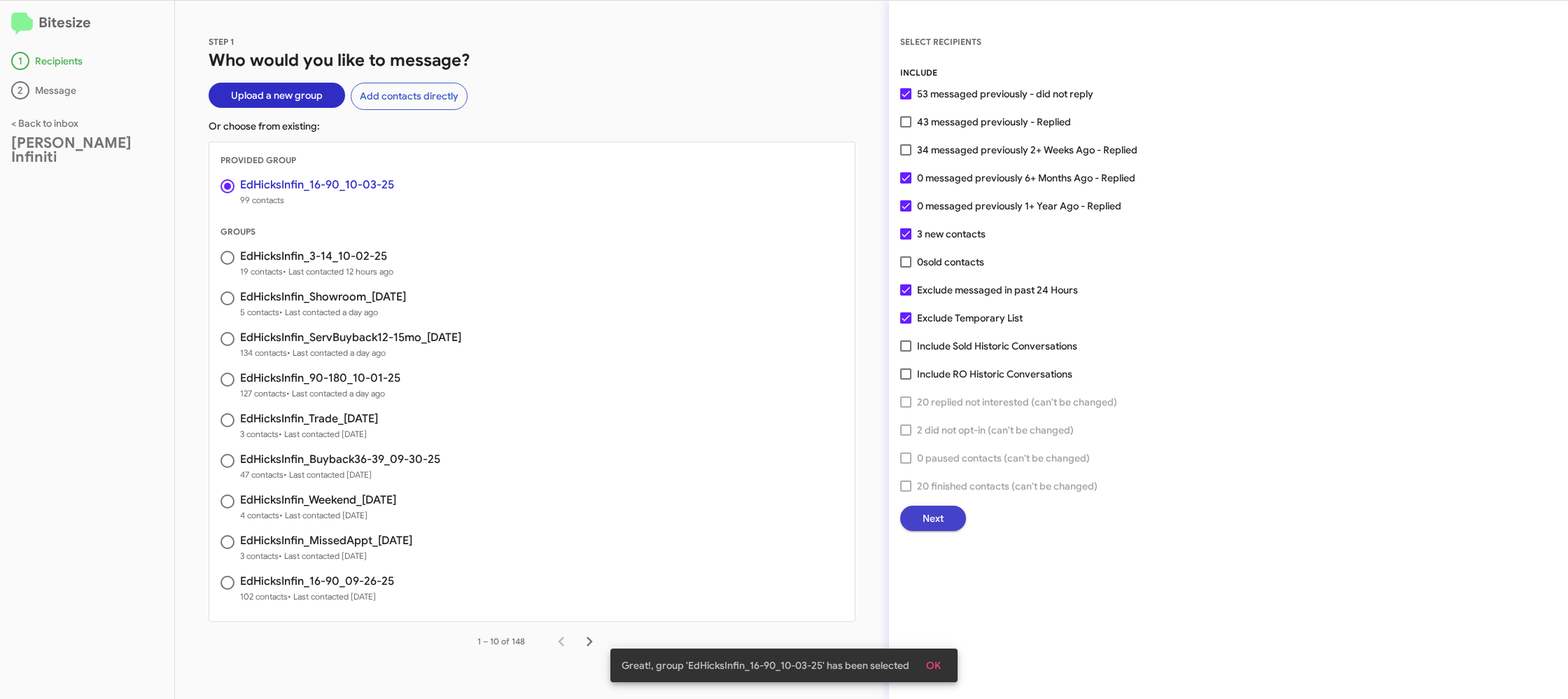
click at [935, 512] on span "Next" at bounding box center [933, 518] width 21 height 25
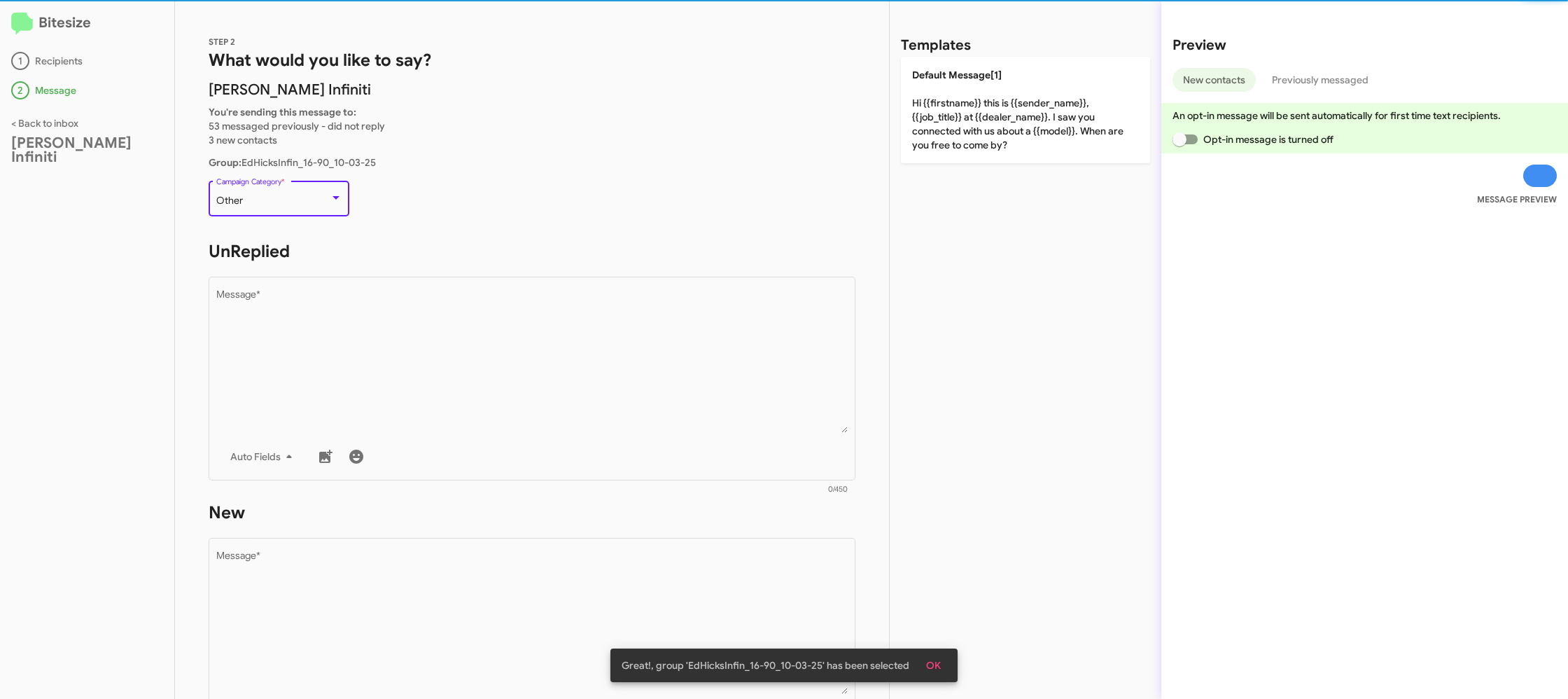
click at [292, 202] on div "Other" at bounding box center [273, 201] width 113 height 11
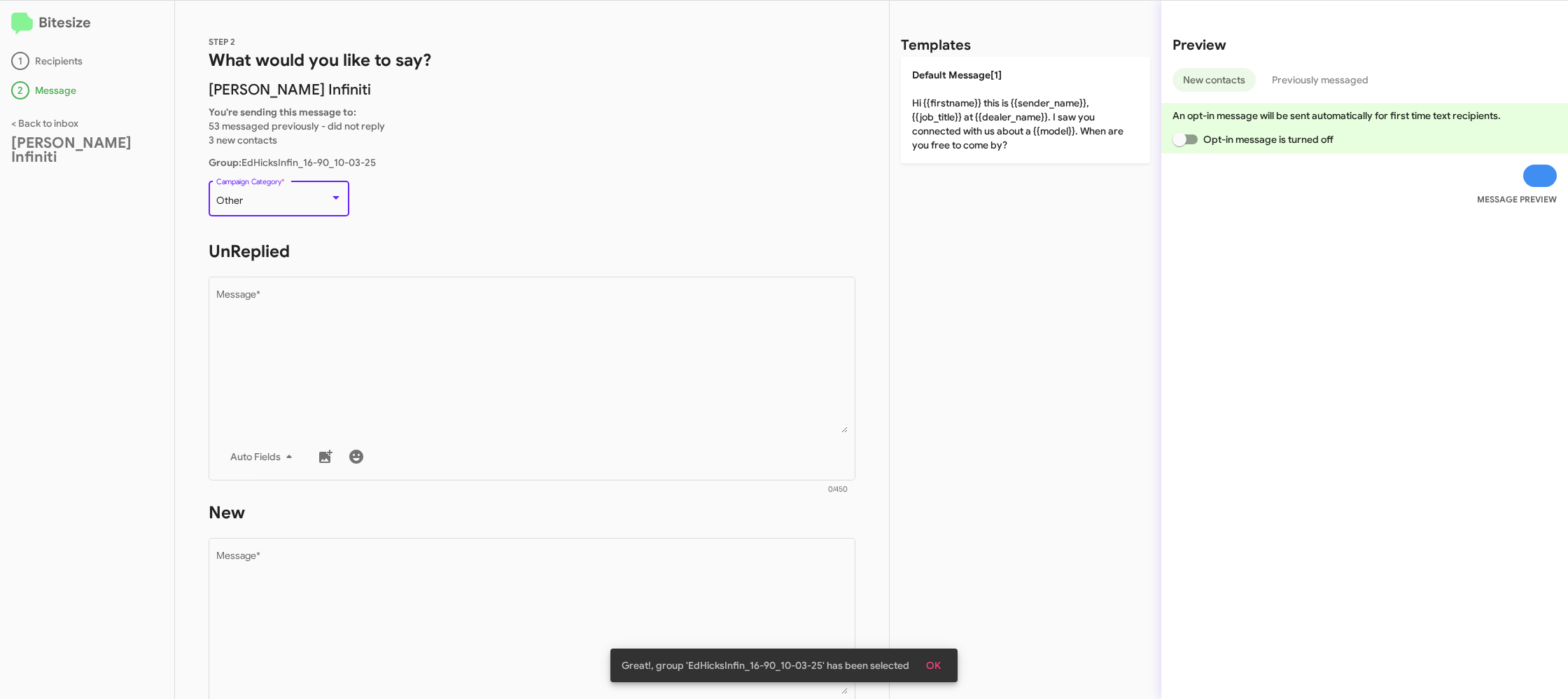
scroll to position [30, 0]
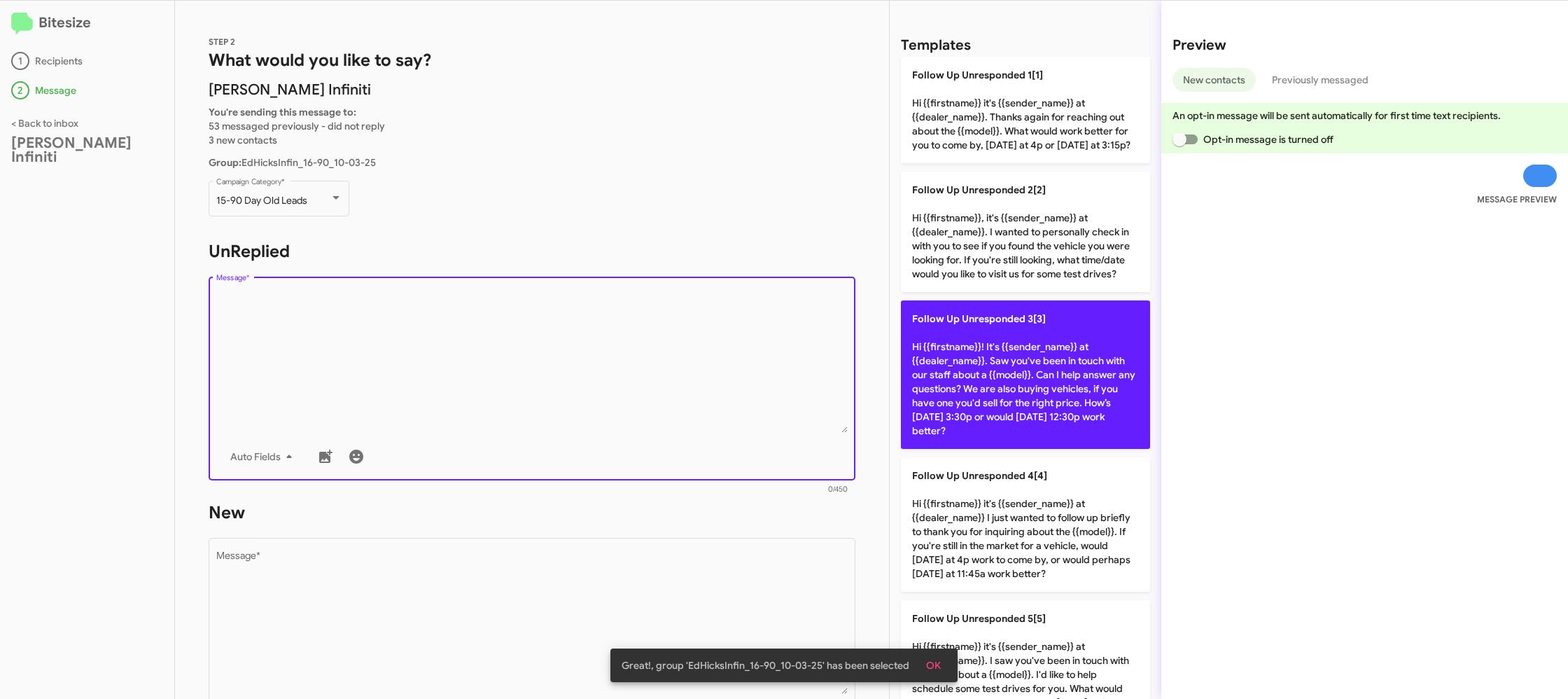
drag, startPoint x: 511, startPoint y: 370, endPoint x: 1041, endPoint y: 444, distance: 535.1
click at [512, 370] on textarea "Message *" at bounding box center [532, 361] width 632 height 143
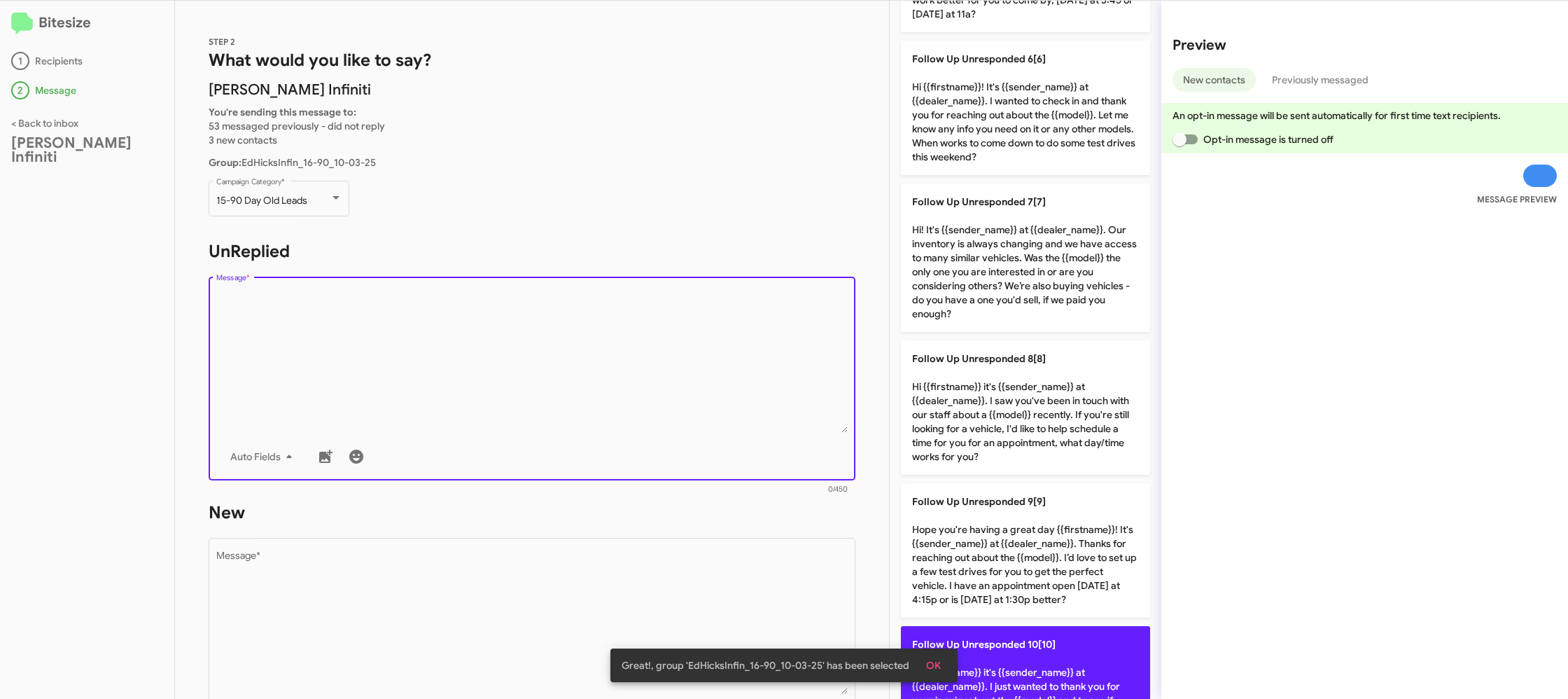
scroll to position [910, 0]
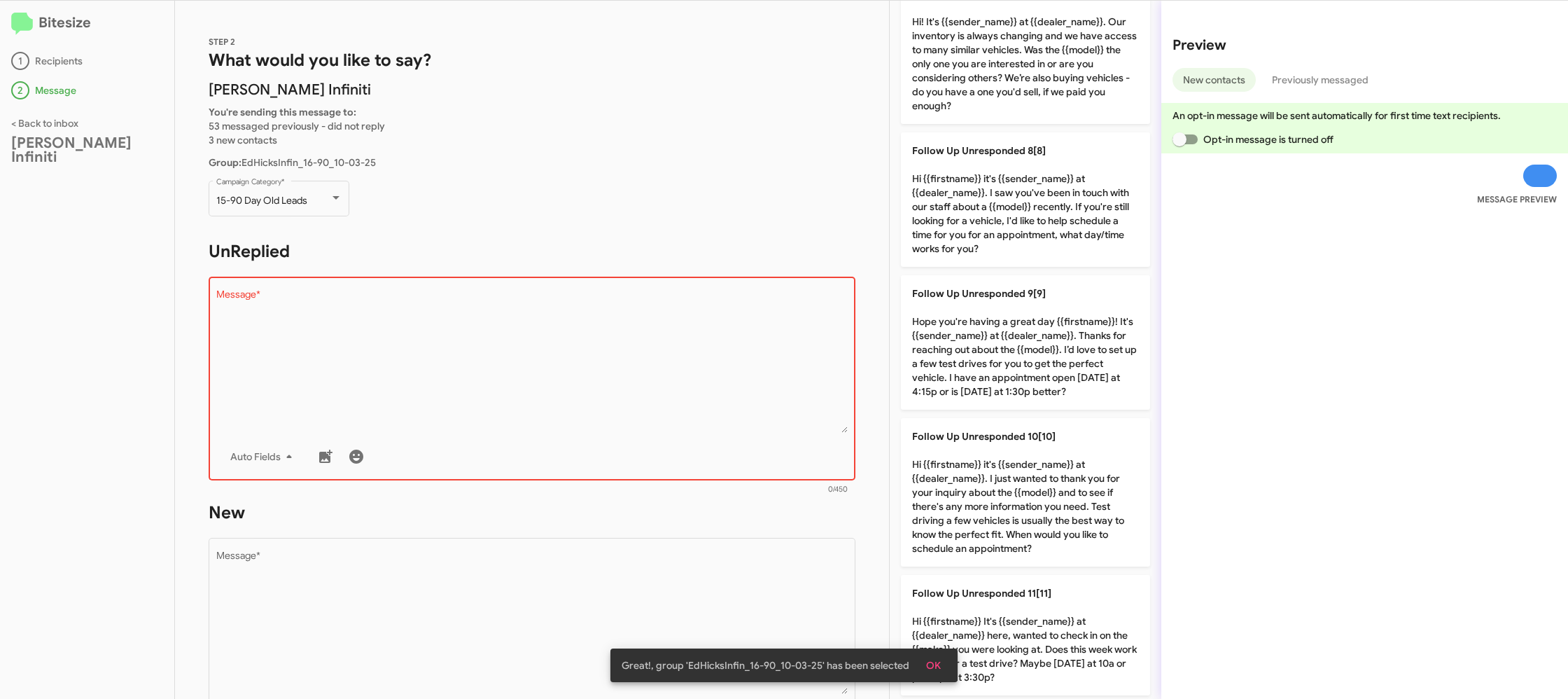
drag, startPoint x: 1036, startPoint y: 392, endPoint x: 740, endPoint y: 640, distance: 386.2
click at [1002, 403] on p "Follow Up Unresponded 9[9] Hope you're having a great day {{firstname}}! It's {…" at bounding box center [1025, 343] width 249 height 135
type textarea "Hope you're having a great day {{firstname}}! It's {{sender_name}} at {{dealer_…"
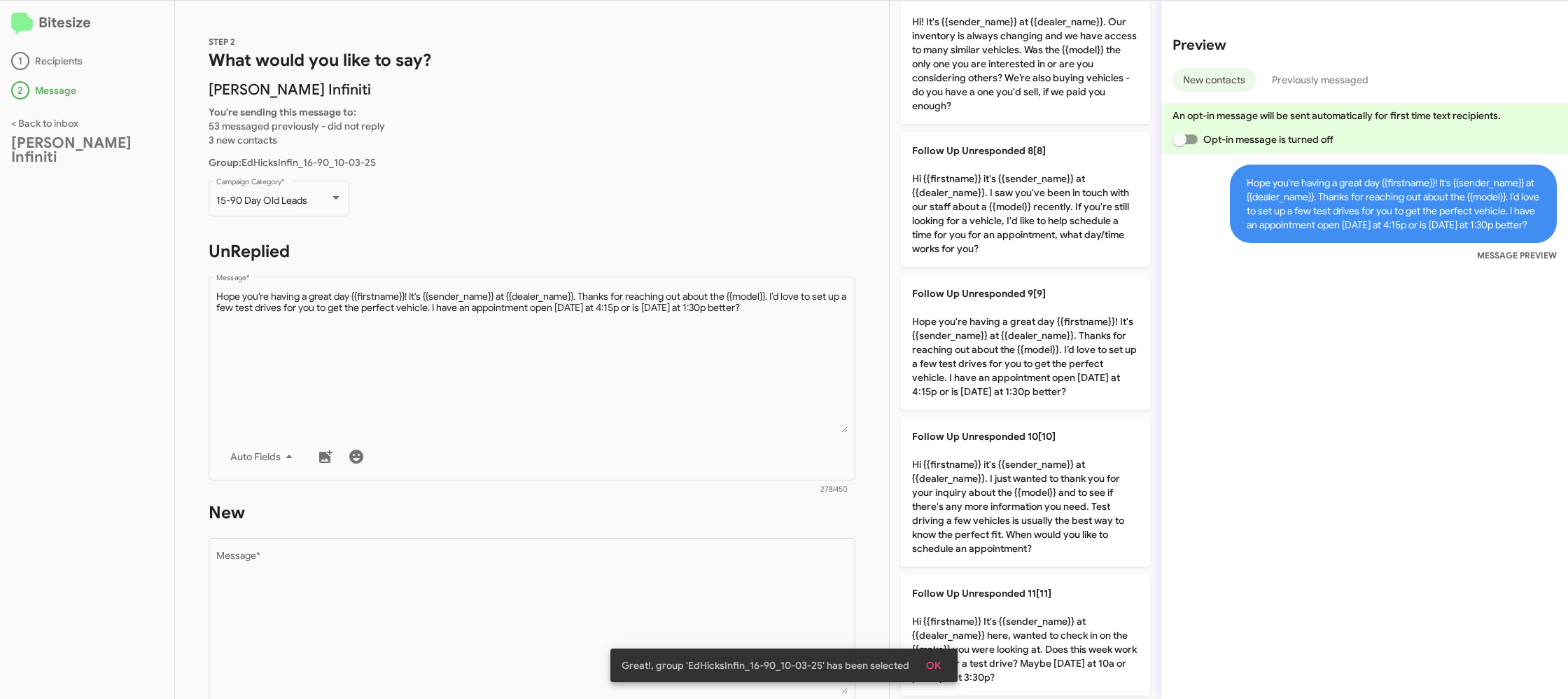
click at [739, 640] on div "Great!, group 'EdHicksInfin_16-90_10-03-25' has been selected OK" at bounding box center [784, 665] width 381 height 67
click at [740, 628] on body "Bitesize 1 Recipients 2 Message < Back to inbox Ed Hicks Infiniti STEP 2 What w…" at bounding box center [784, 349] width 1568 height 699
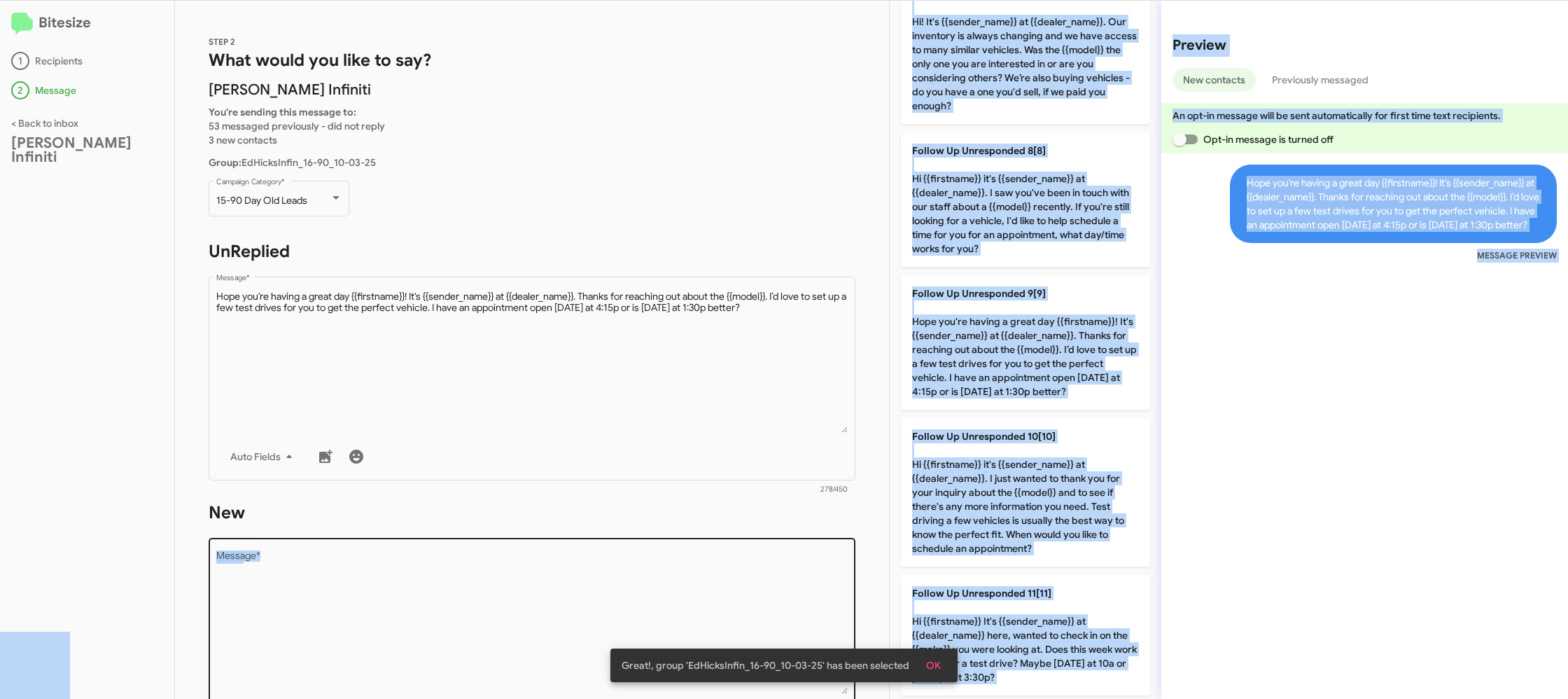
click at [743, 613] on textarea "Message *" at bounding box center [532, 623] width 632 height 143
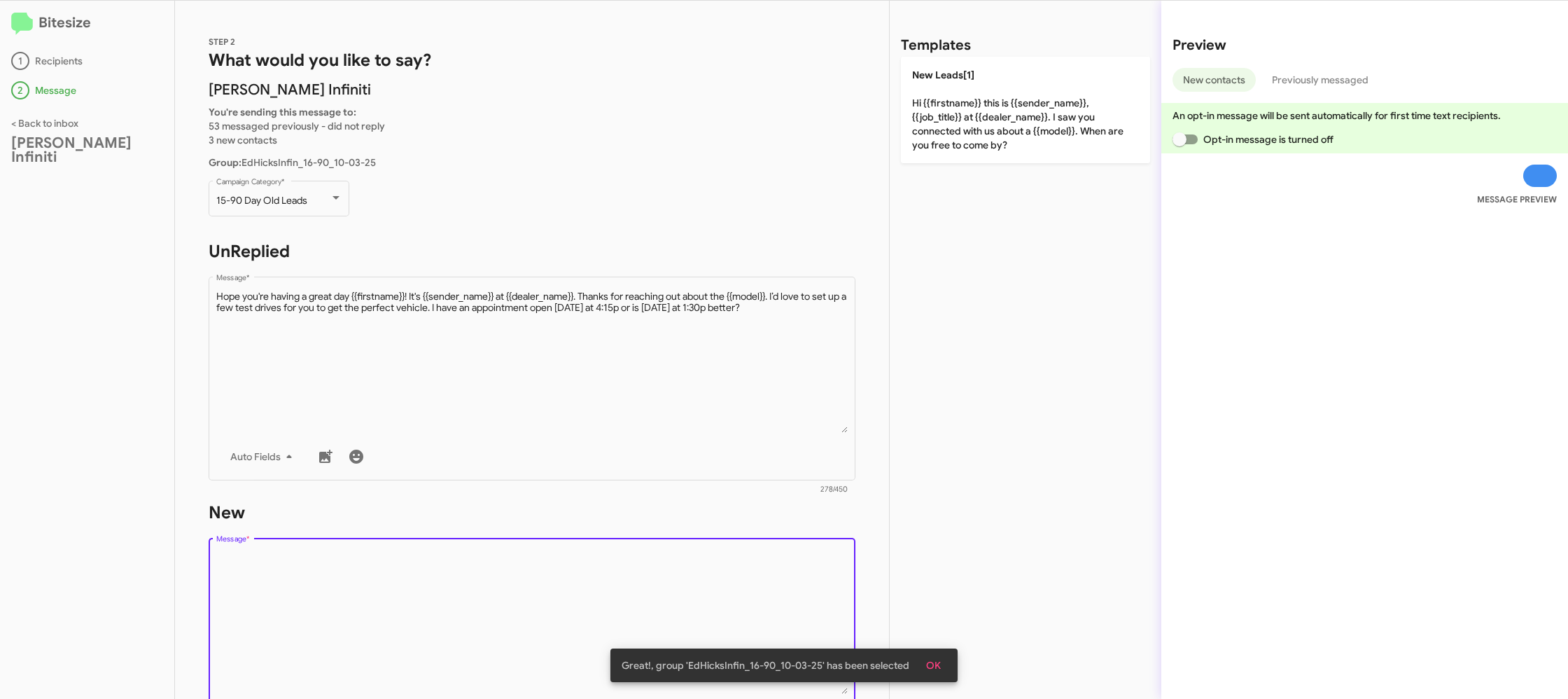
click at [743, 613] on textarea "Message *" at bounding box center [532, 623] width 632 height 143
click at [743, 612] on textarea "Message *" at bounding box center [532, 623] width 632 height 143
click at [743, 611] on textarea "Message *" at bounding box center [532, 623] width 632 height 143
drag, startPoint x: 743, startPoint y: 611, endPoint x: 740, endPoint y: 571, distance: 40.1
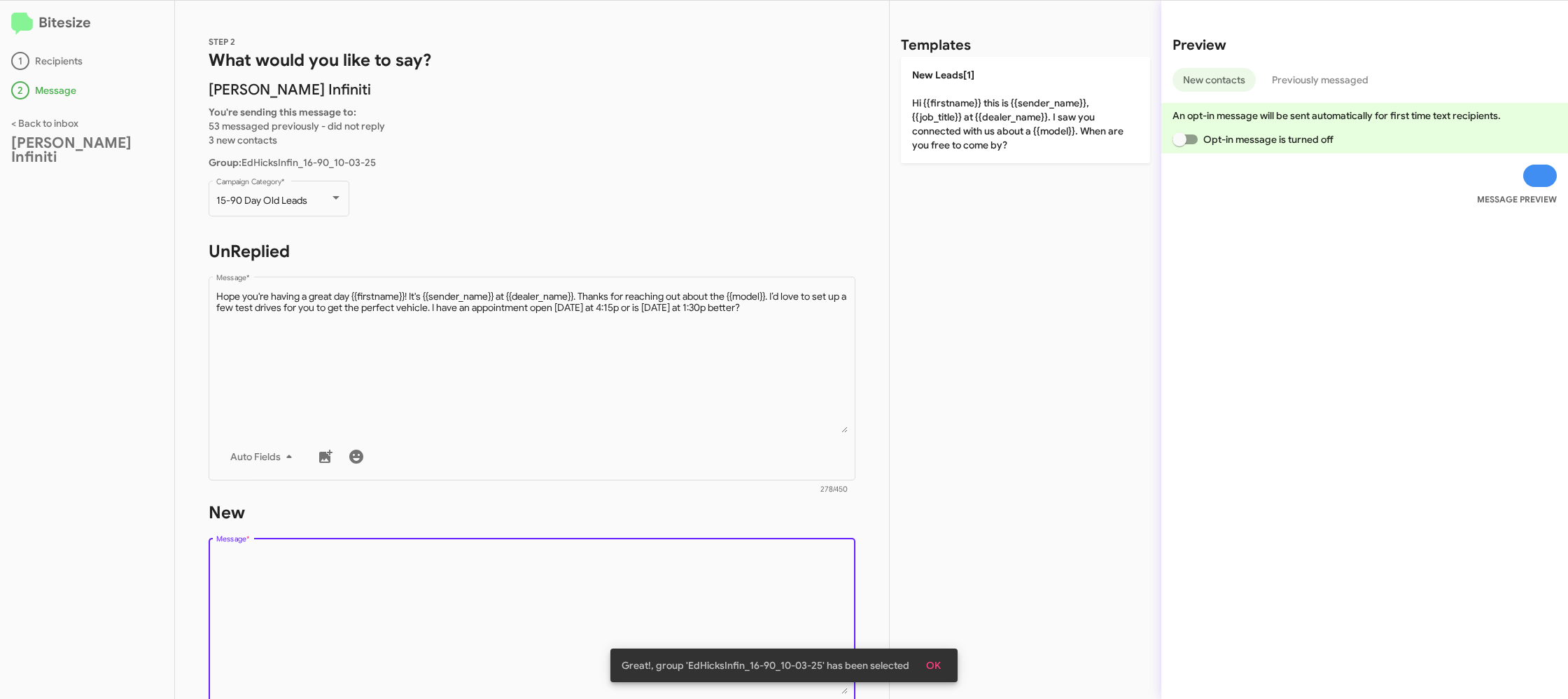
click at [738, 597] on textarea "Message *" at bounding box center [532, 623] width 632 height 143
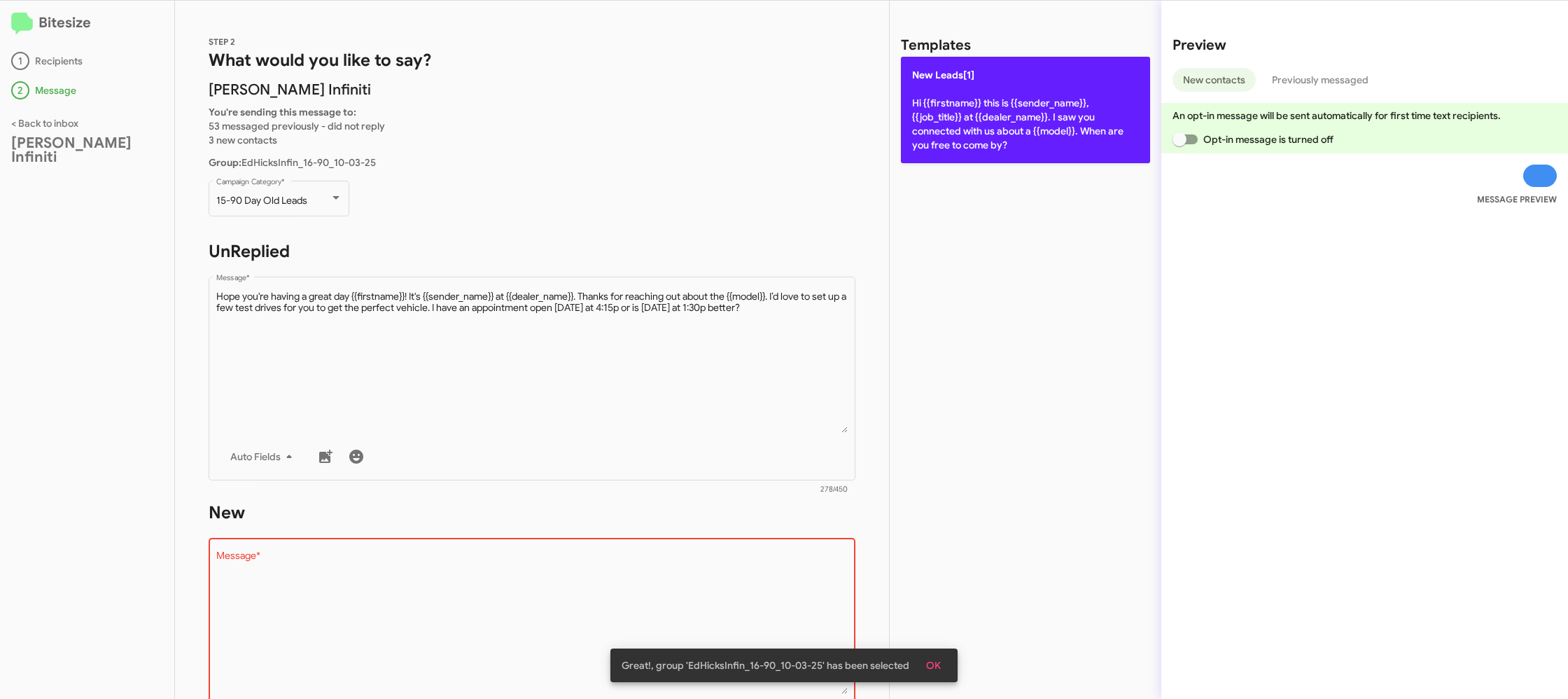
drag, startPoint x: 1002, startPoint y: 110, endPoint x: 680, endPoint y: 293, distance: 370.4
click at [999, 110] on p "New Leads[1] Hi {{firstname}} this is {{sender_name}}, {{job_title}} at {{deale…" at bounding box center [1025, 110] width 249 height 106
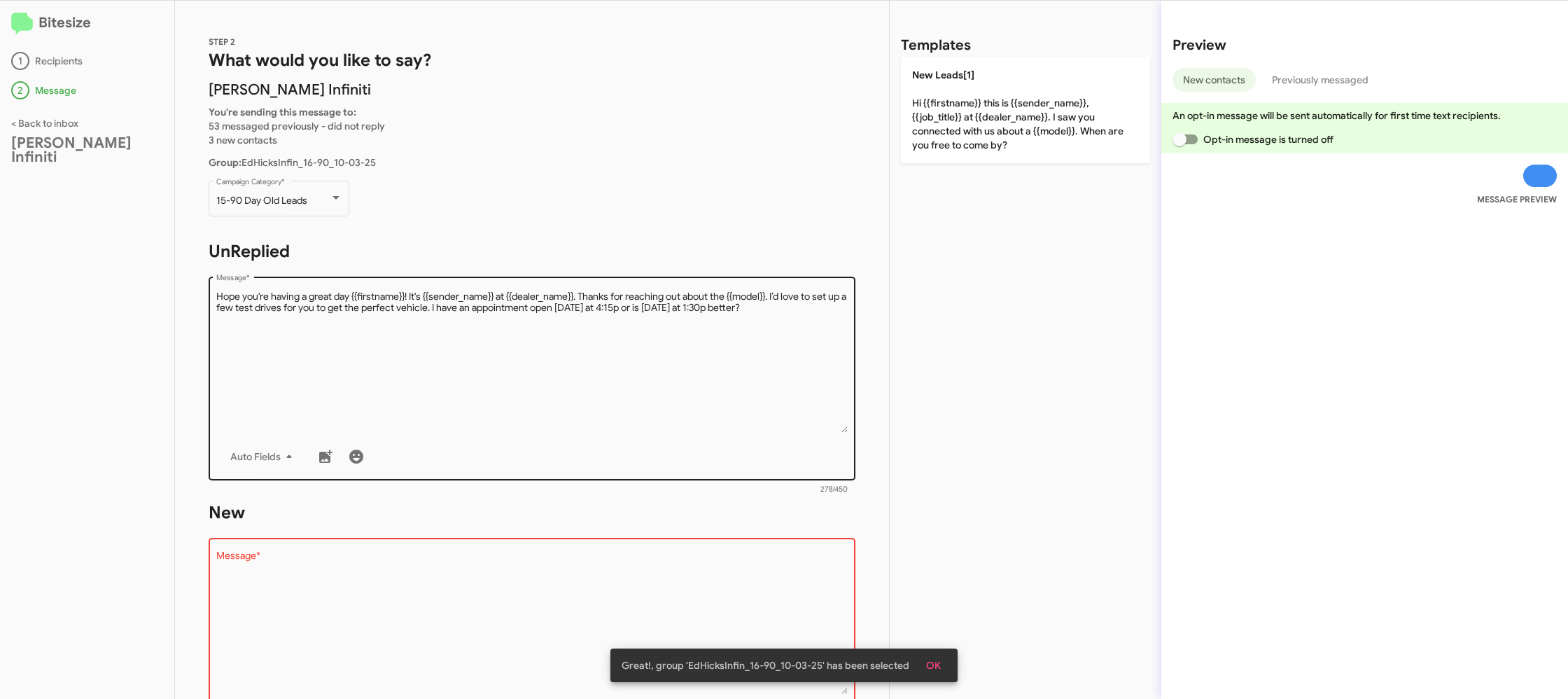
type textarea "Hi {{firstname}} this is {{sender_name}}, {{job_title}} at {{dealer_name}}. I s…"
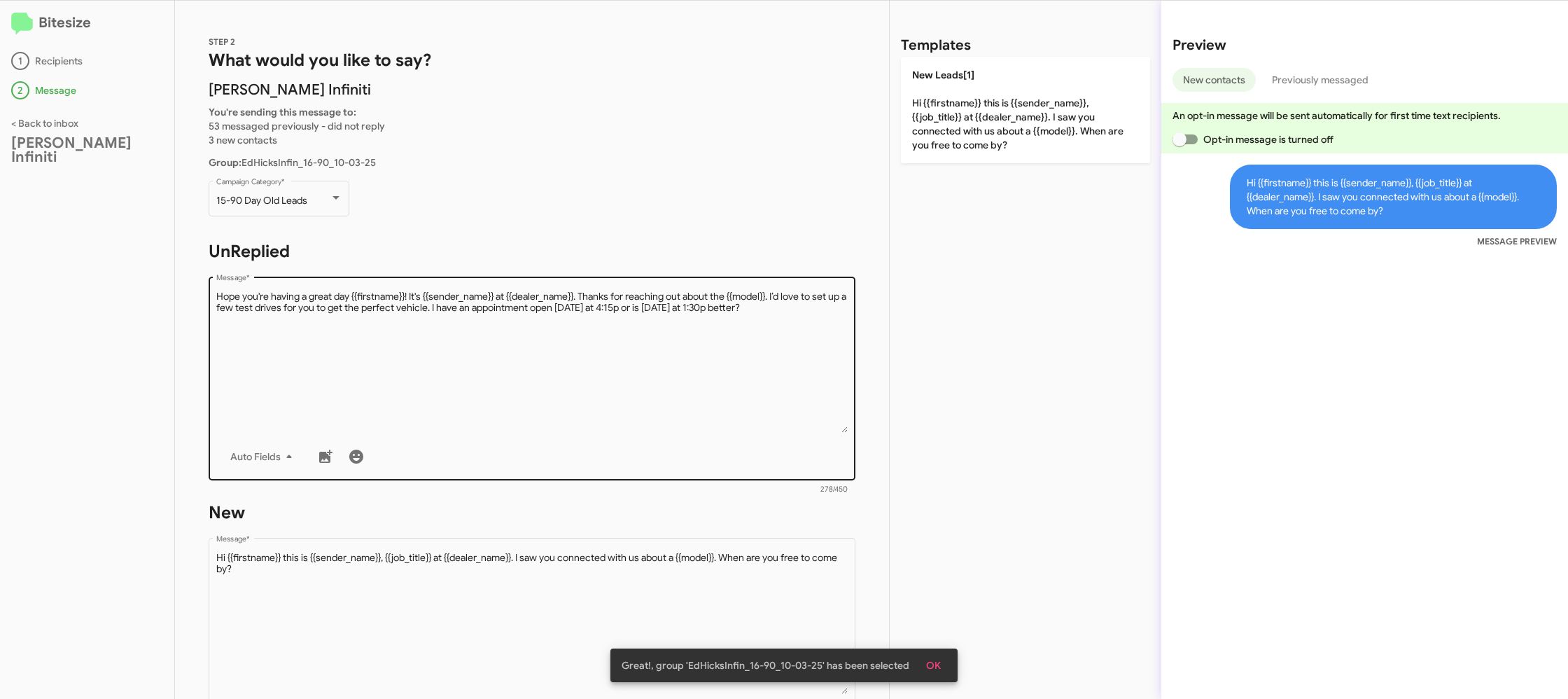
drag, startPoint x: 663, startPoint y: 353, endPoint x: 676, endPoint y: 353, distance: 13.0
click at [663, 353] on textarea "Message *" at bounding box center [532, 361] width 632 height 143
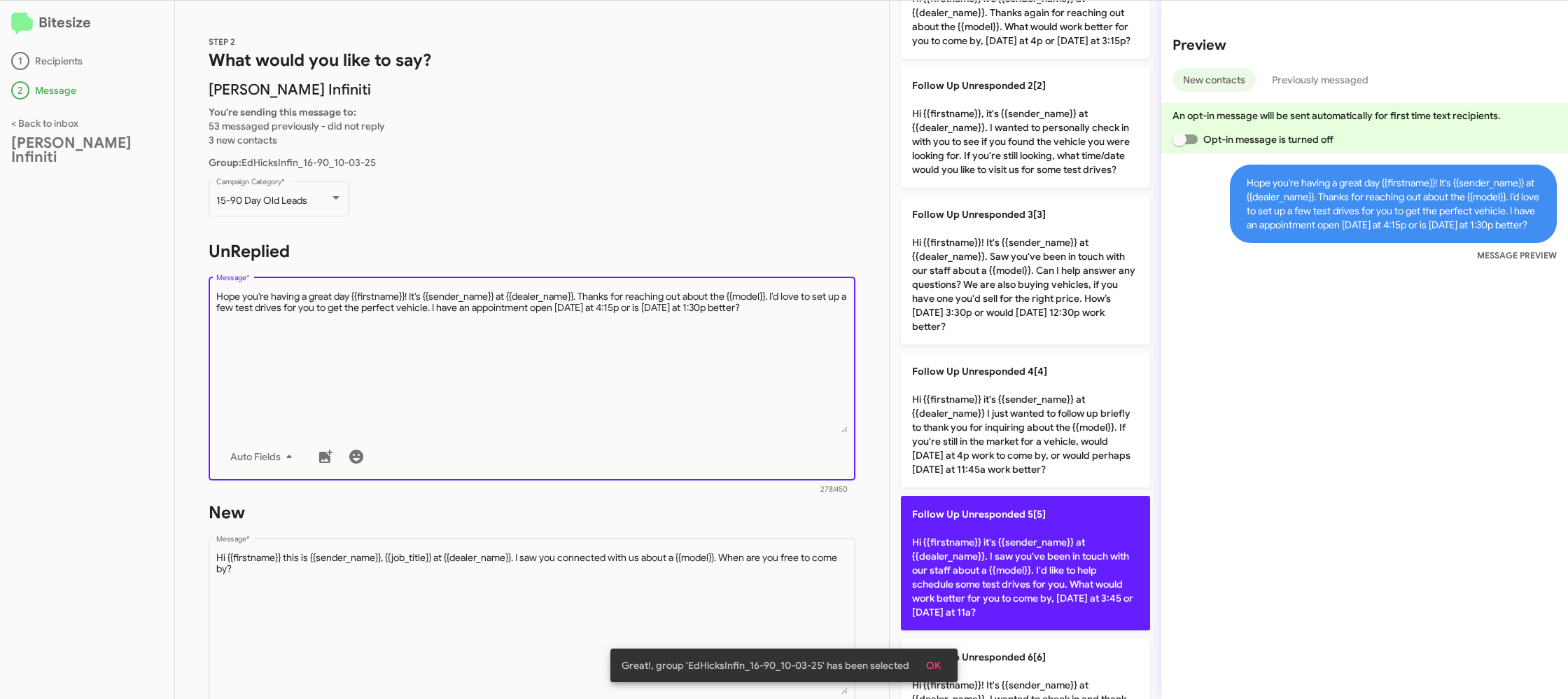
scroll to position [125, 0]
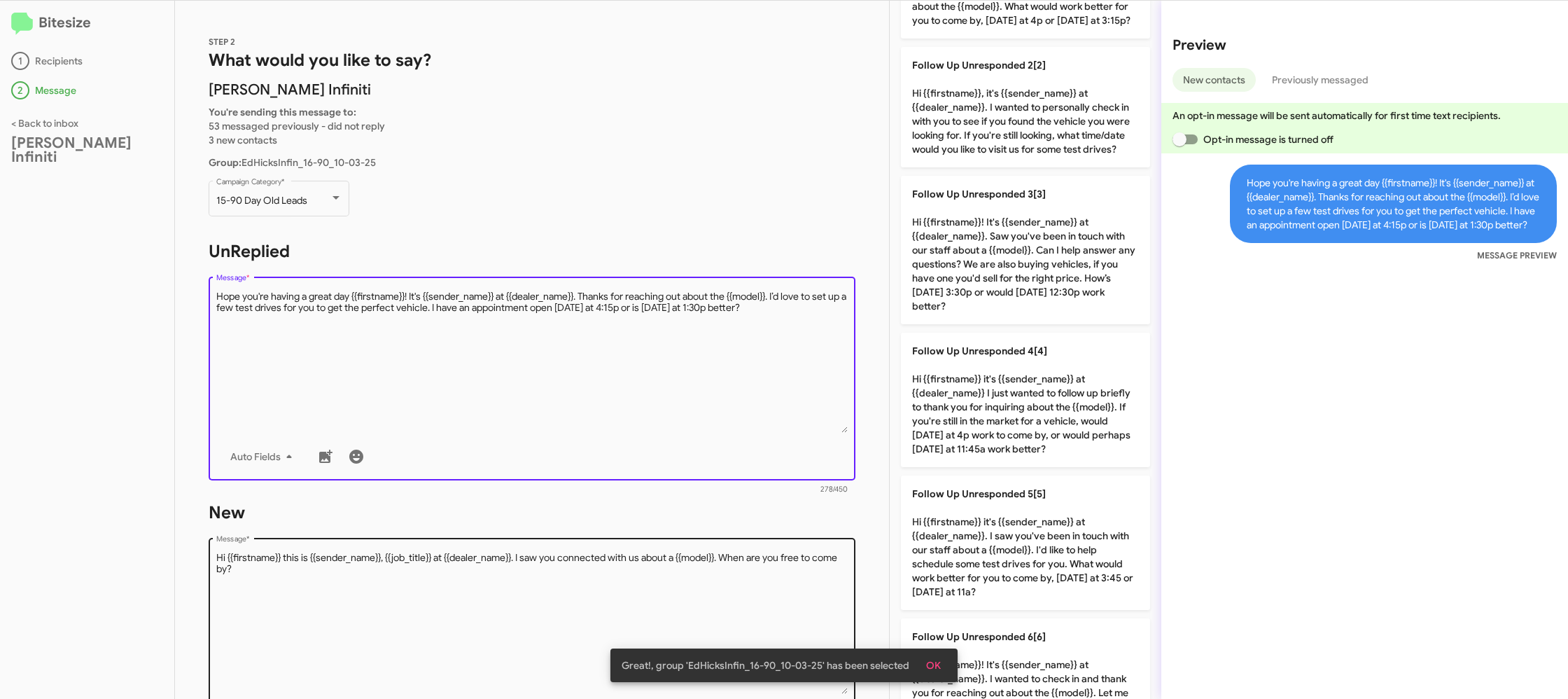
click at [987, 532] on p "Follow Up Unresponded 5[5] Hi {{firstname}} it's {{sender_name}} at {{dealer_na…" at bounding box center [1025, 542] width 249 height 135
type textarea "Hi {{firstname}} it's {{sender_name}} at {{dealer_name}}. I saw you've been in …"
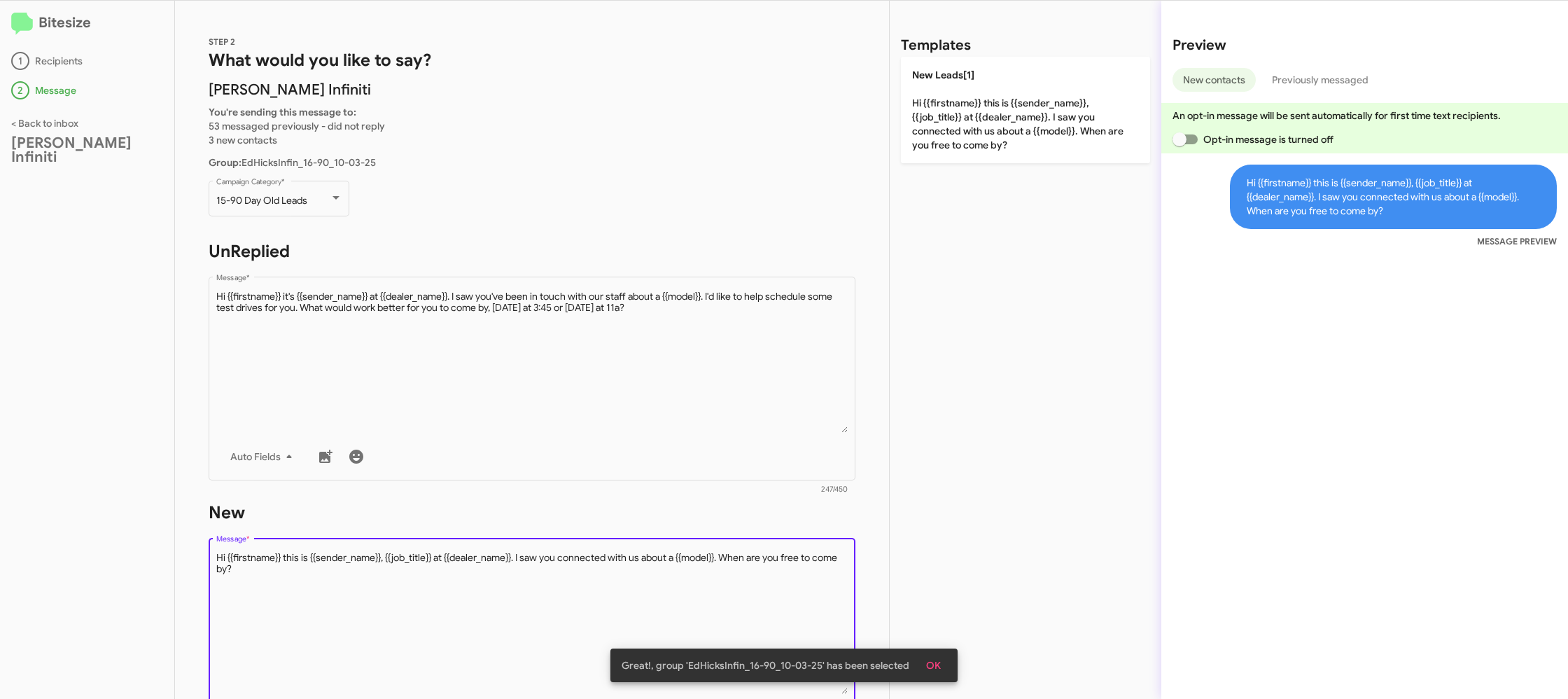
click at [673, 562] on textarea "Message *" at bounding box center [532, 623] width 632 height 143
drag, startPoint x: 673, startPoint y: 562, endPoint x: 985, endPoint y: 55, distance: 595.3
click at [745, 443] on div "STEP 2 What would you like to say? Ed Hicks Infiniti You're sending this messag…" at bounding box center [532, 350] width 714 height 698
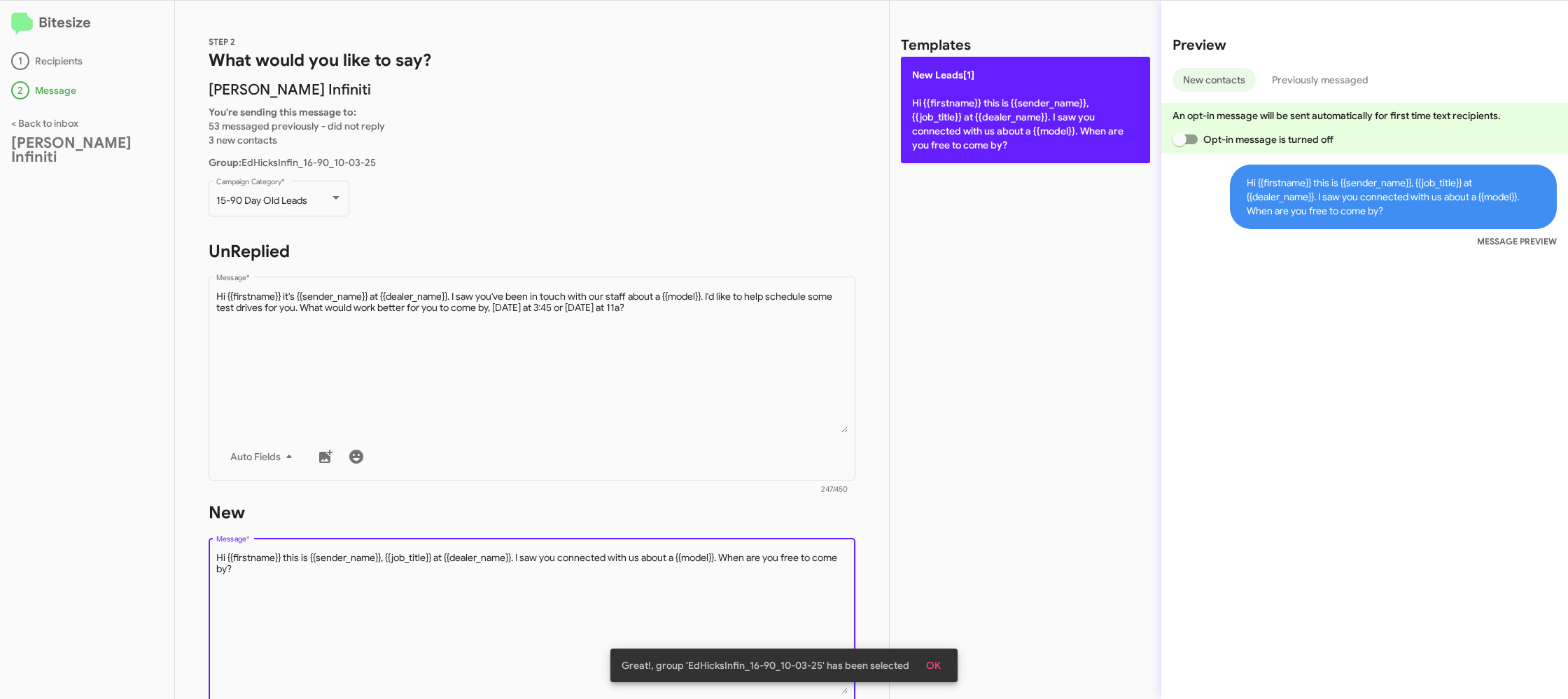
drag, startPoint x: 990, startPoint y: 52, endPoint x: 962, endPoint y: 67, distance: 31.8
click at [990, 52] on div "Templates" at bounding box center [1025, 45] width 249 height 23
click at [940, 115] on p "New Leads[1] Hi {{firstname}} this is {{sender_name}}, {{job_title}} at {{deale…" at bounding box center [1025, 110] width 249 height 106
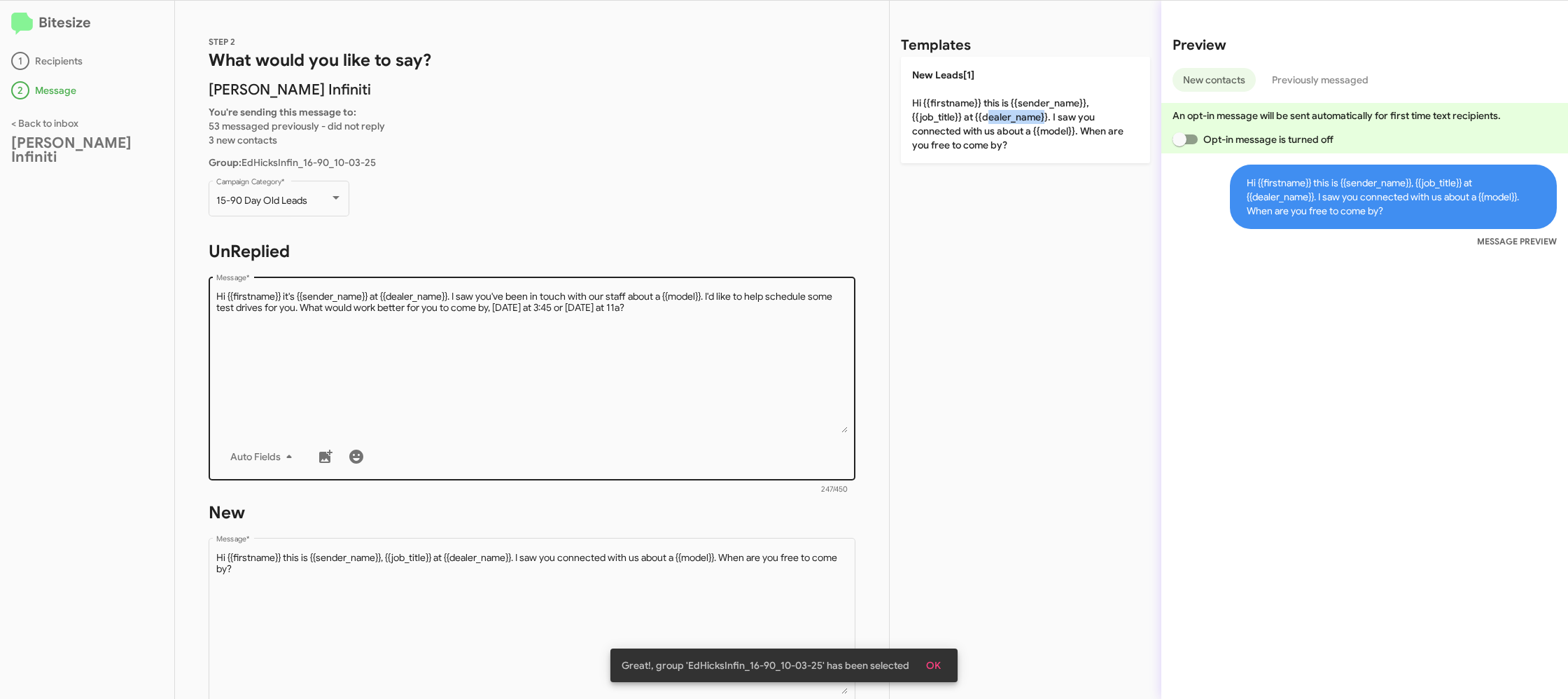
drag, startPoint x: 940, startPoint y: 115, endPoint x: 695, endPoint y: 277, distance: 293.7
click at [929, 123] on p "New Leads[1] Hi {{firstname}} this is {{sender_name}}, {{job_title}} at {{deale…" at bounding box center [1025, 110] width 249 height 106
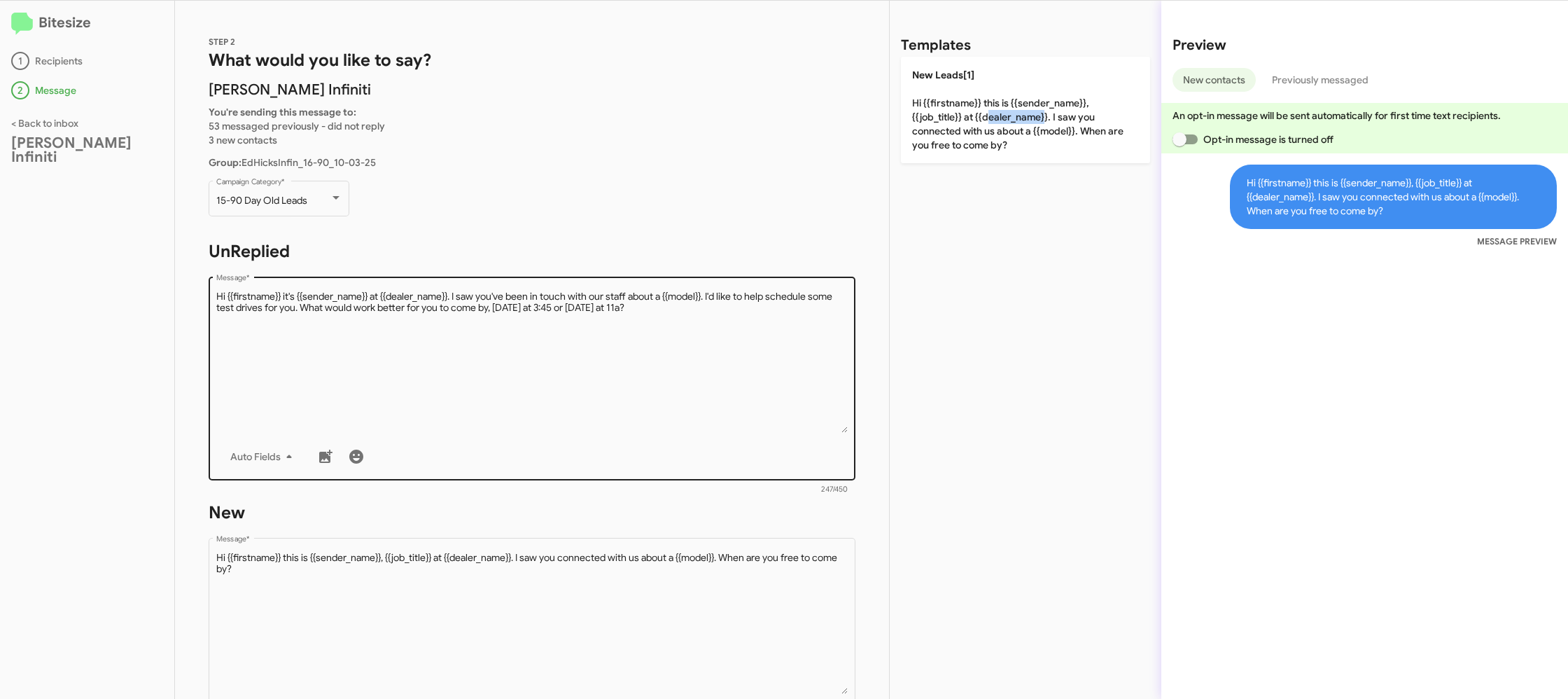
scroll to position [239, 0]
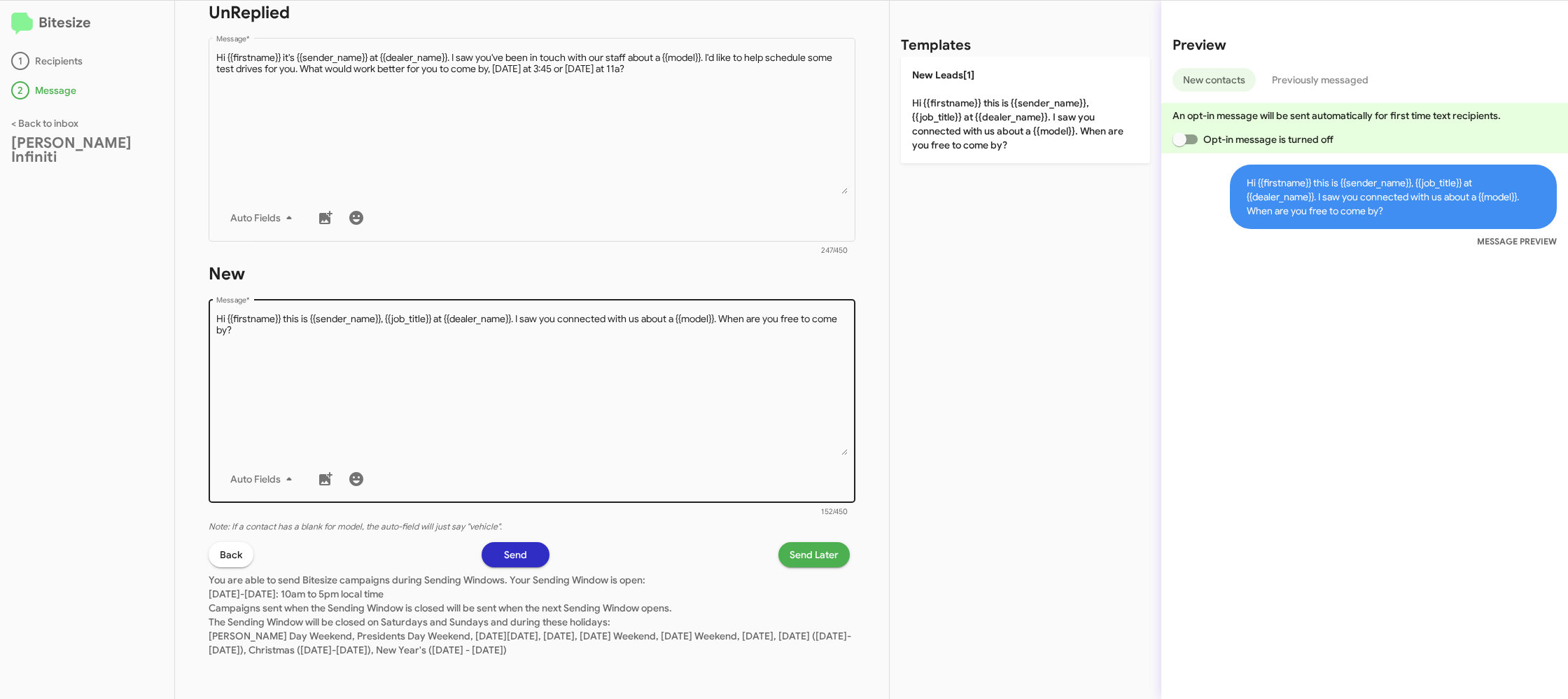
click at [630, 415] on textarea "Message *" at bounding box center [532, 384] width 632 height 143
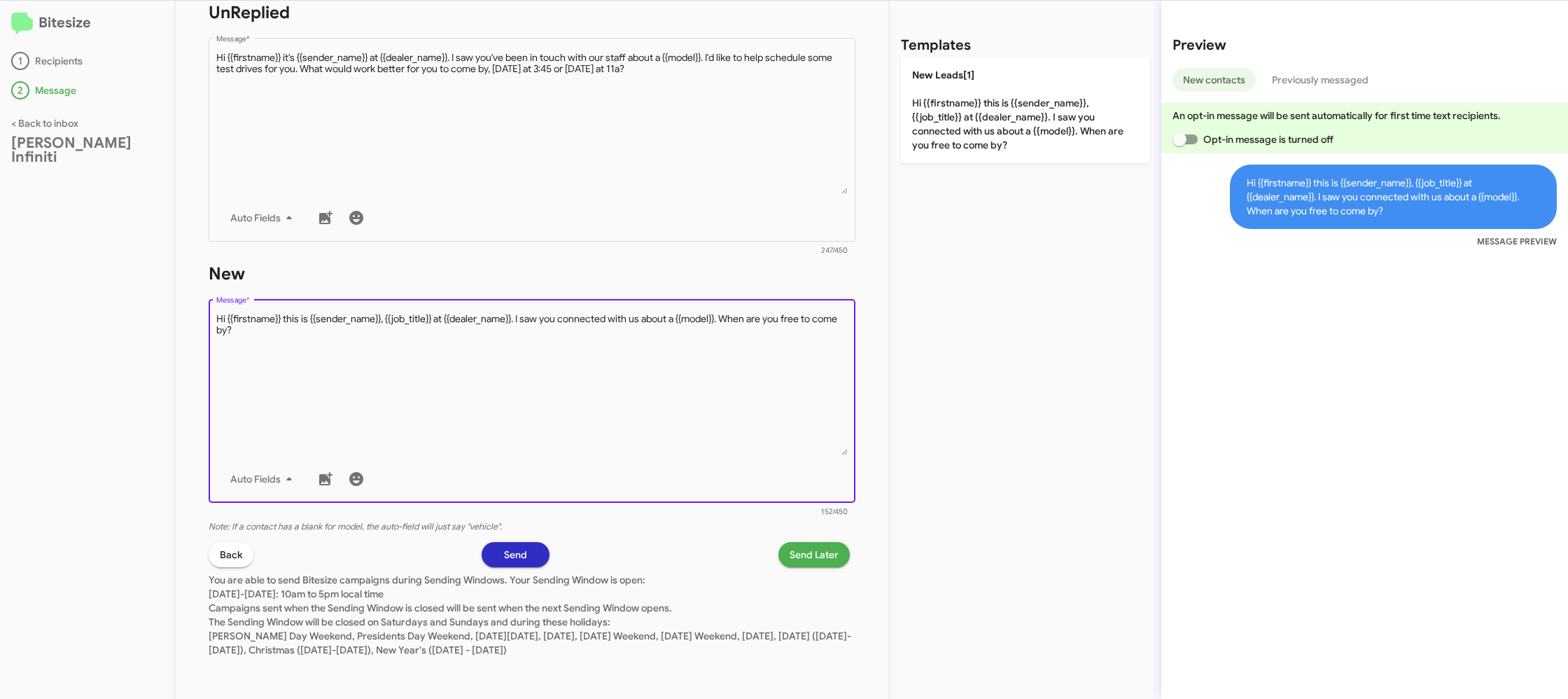
drag, startPoint x: 630, startPoint y: 415, endPoint x: 802, endPoint y: 472, distance: 181.2
click at [631, 415] on textarea "Message *" at bounding box center [532, 384] width 632 height 143
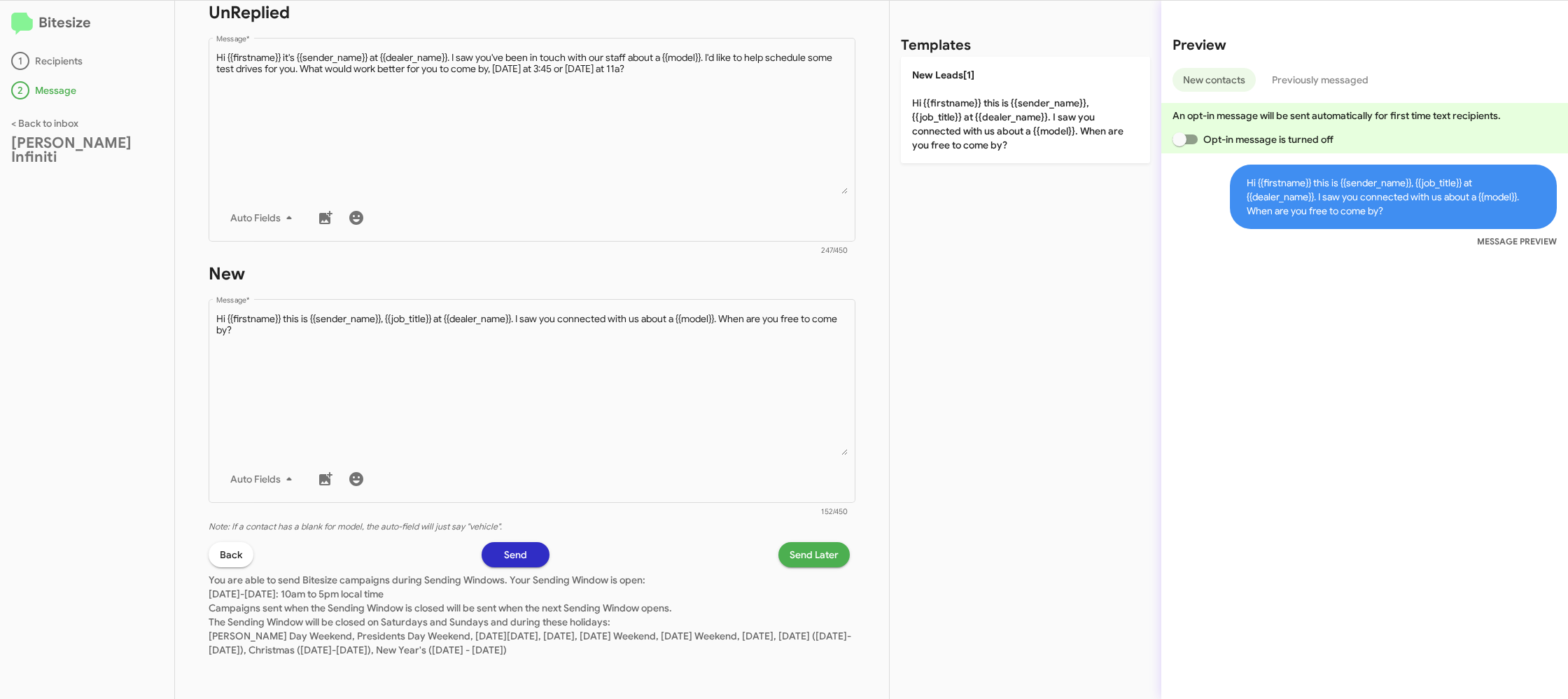
click at [809, 567] on div "STEP 2 What would you like to say? Ed Hicks Infiniti You're sending this messag…" at bounding box center [532, 350] width 714 height 698
click at [818, 574] on p "You are able to send Bitesize campaigns during Sending Windows. Your Sending Wi…" at bounding box center [532, 612] width 647 height 90
click at [821, 559] on span "Send Later" at bounding box center [813, 555] width 49 height 25
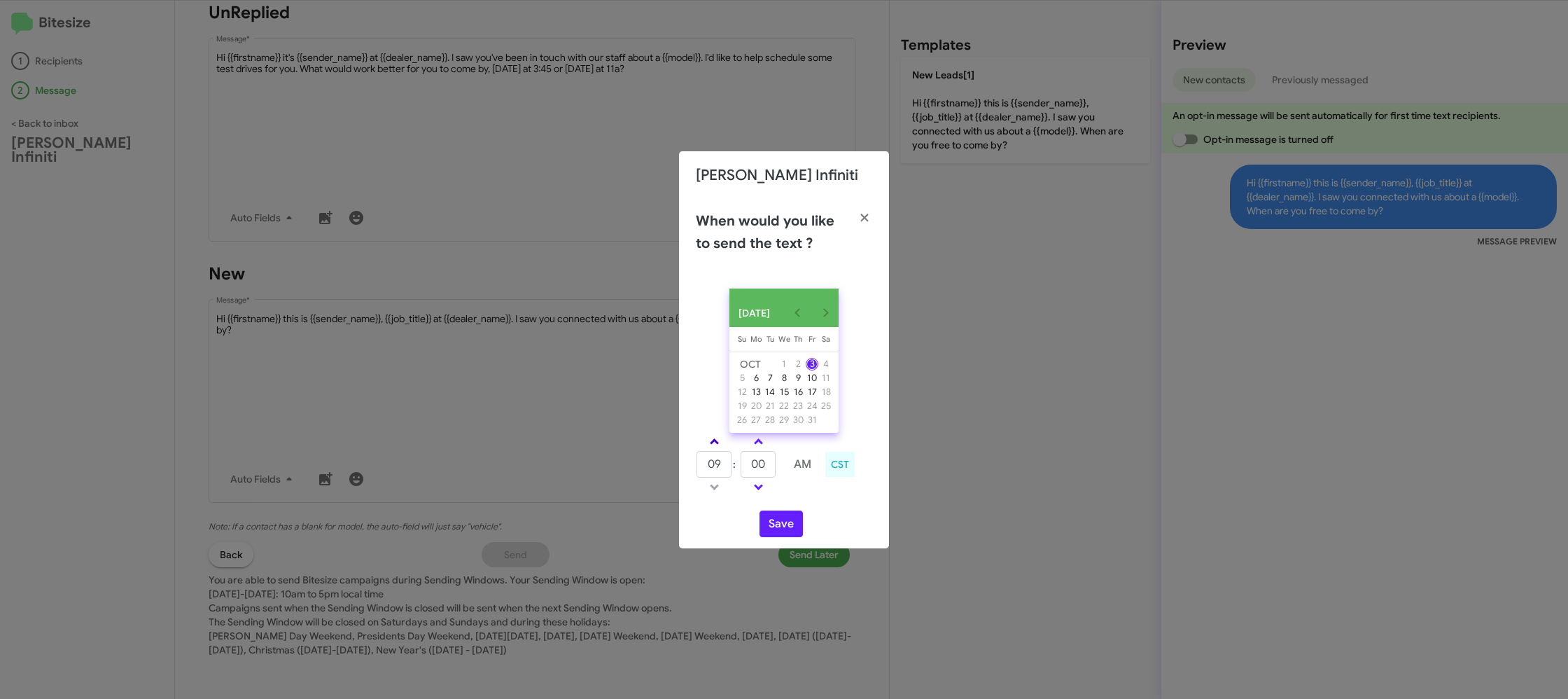
drag, startPoint x: 717, startPoint y: 446, endPoint x: 734, endPoint y: 458, distance: 20.8
click at [717, 446] on link at bounding box center [714, 441] width 25 height 16
type input "10"
click at [758, 466] on input "00" at bounding box center [757, 465] width 35 height 27
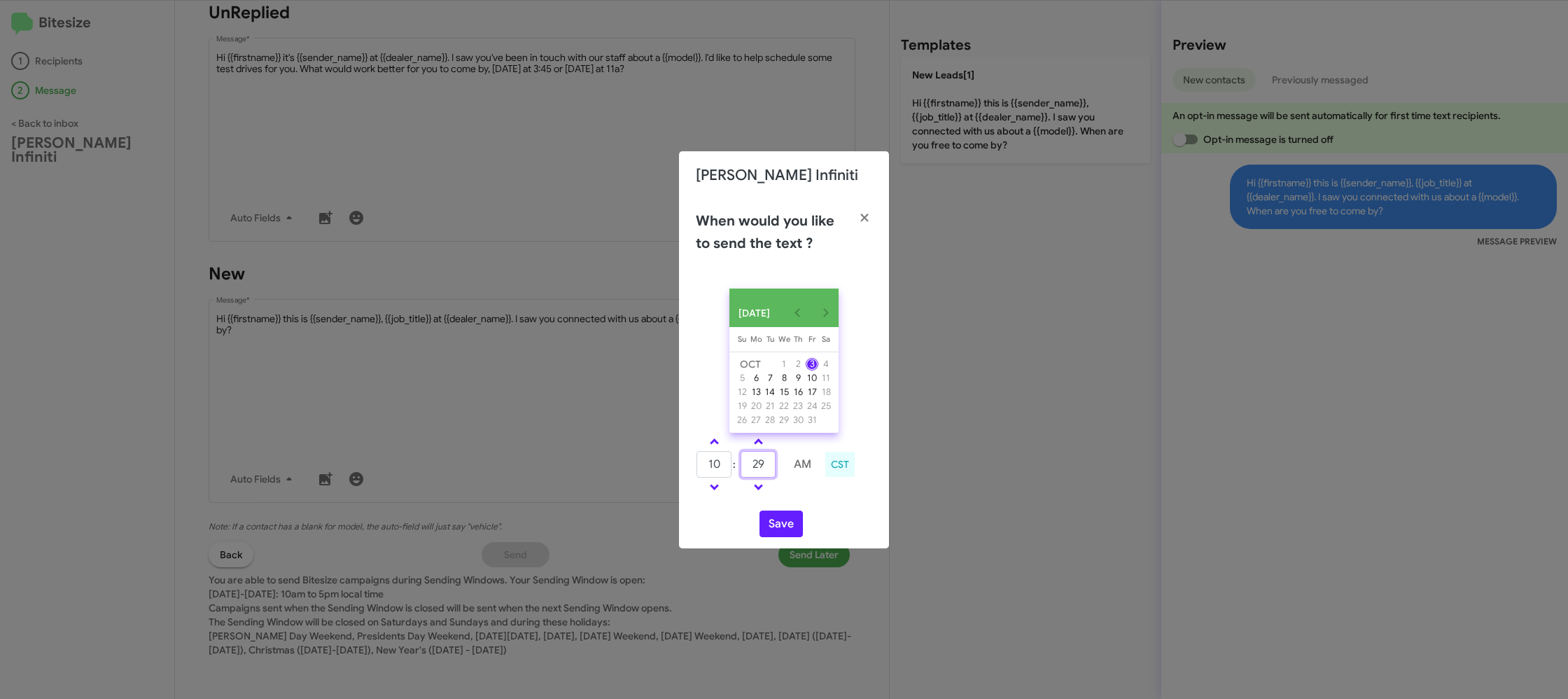
type input "29"
click at [825, 499] on div "10 : 29 AM CST" at bounding box center [784, 466] width 198 height 67
click at [789, 521] on button "Save" at bounding box center [781, 524] width 43 height 27
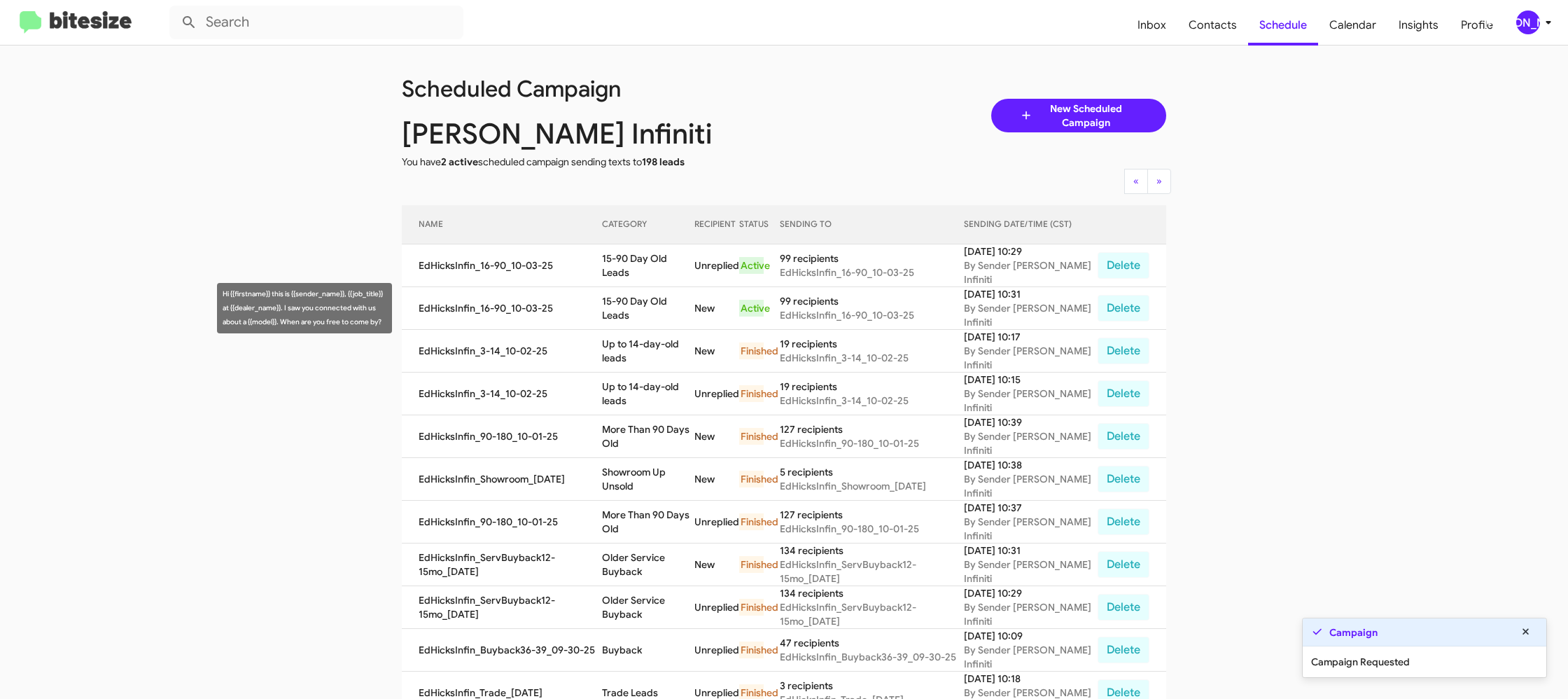
click at [631, 315] on td "15-90 Day Old Leads" at bounding box center [648, 308] width 93 height 42
click at [633, 310] on td "15-90 Day Old Leads" at bounding box center [648, 308] width 93 height 42
drag, startPoint x: 633, startPoint y: 310, endPoint x: 608, endPoint y: 320, distance: 26.9
click at [631, 308] on td "15-90 Day Old Leads" at bounding box center [648, 308] width 93 height 42
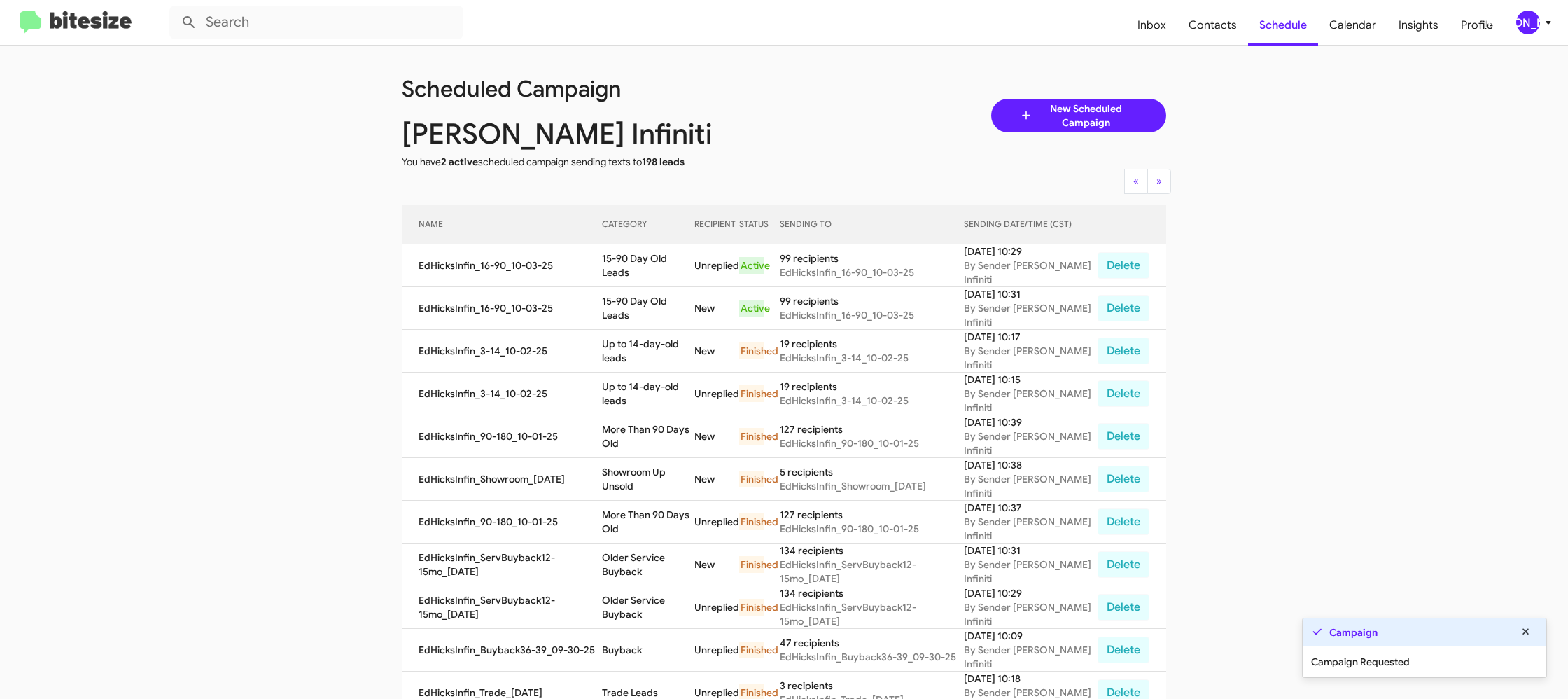
copy td "15-90 Day Old Leads"
click at [1530, 23] on div "[PERSON_NAME]" at bounding box center [1528, 23] width 24 height 24
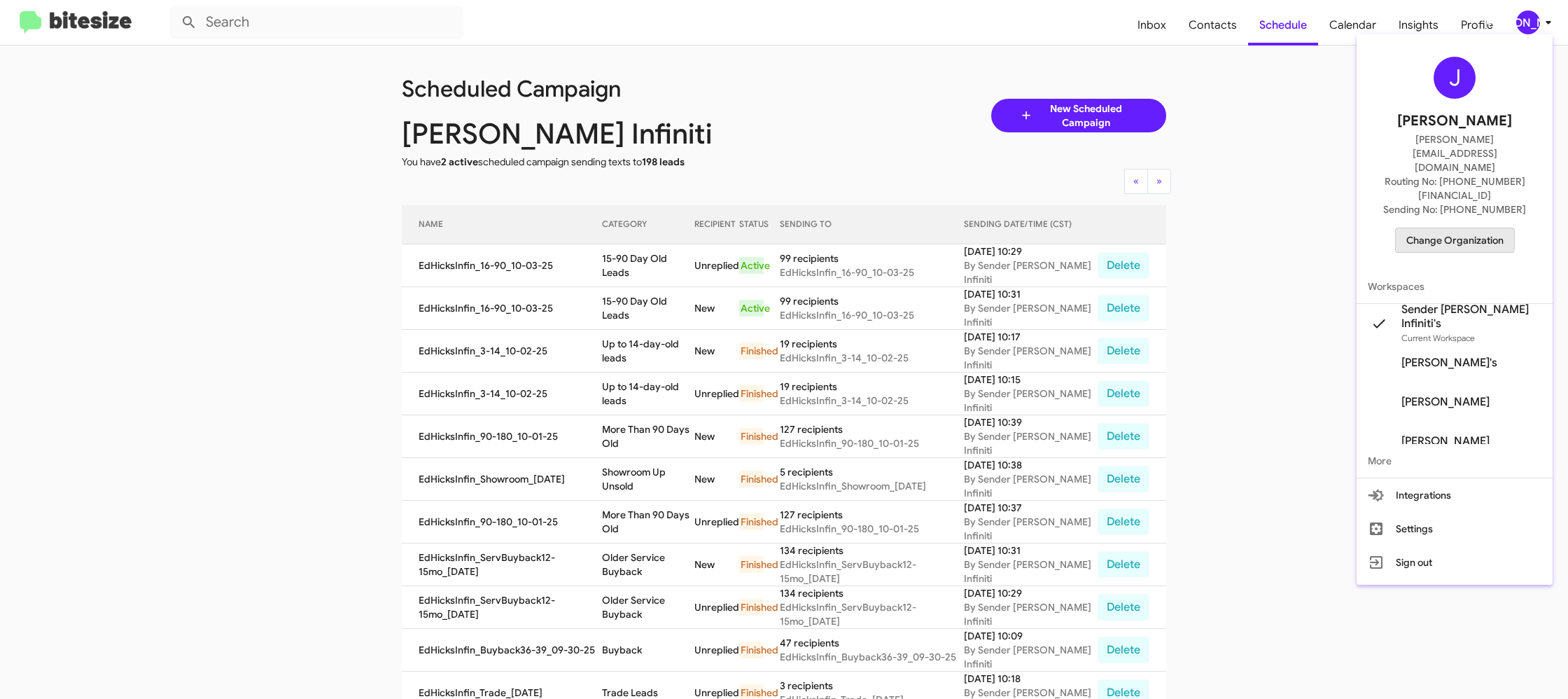
click at [1430, 228] on span "Change Organization" at bounding box center [1454, 240] width 97 height 24
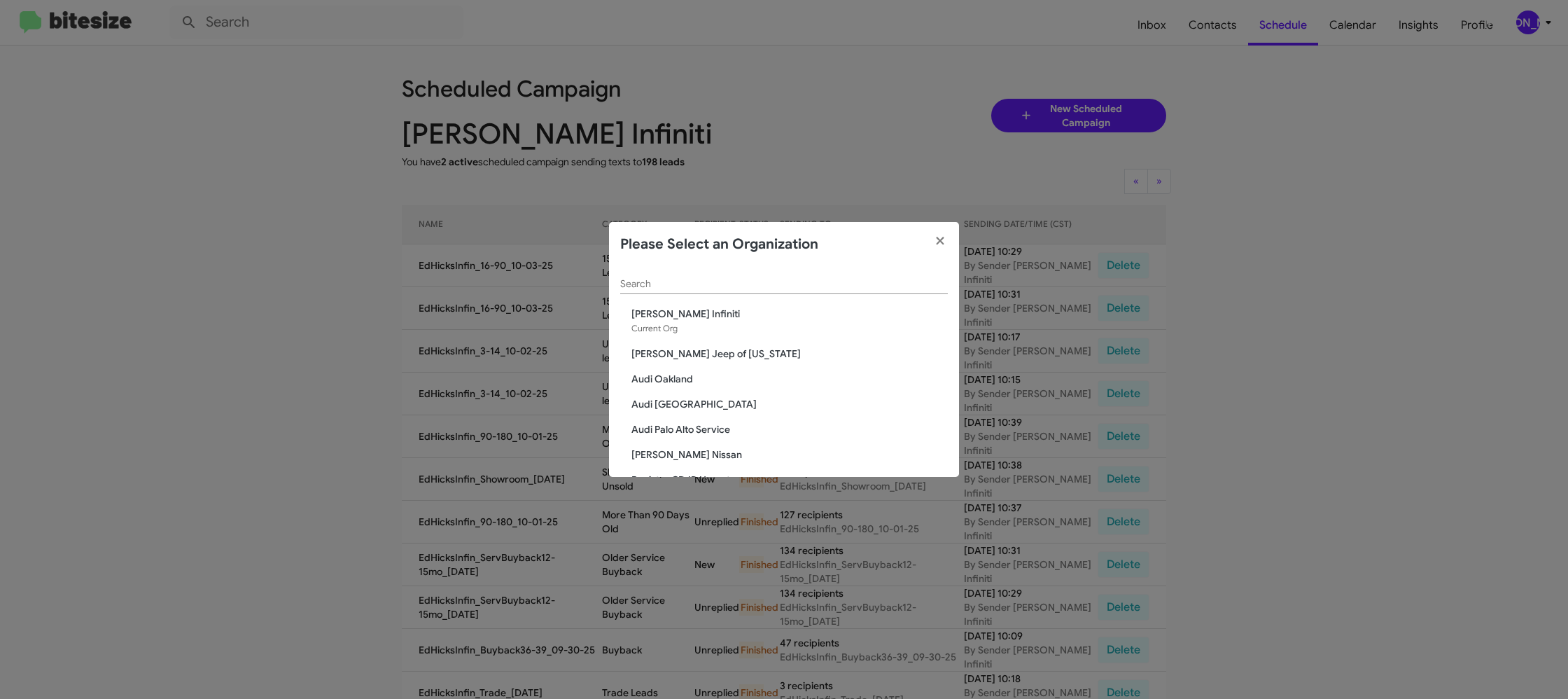
click at [653, 286] on input "Search" at bounding box center [784, 285] width 328 height 11
type input "ed"
click at [689, 407] on span "[PERSON_NAME] Nissan" at bounding box center [789, 404] width 316 height 14
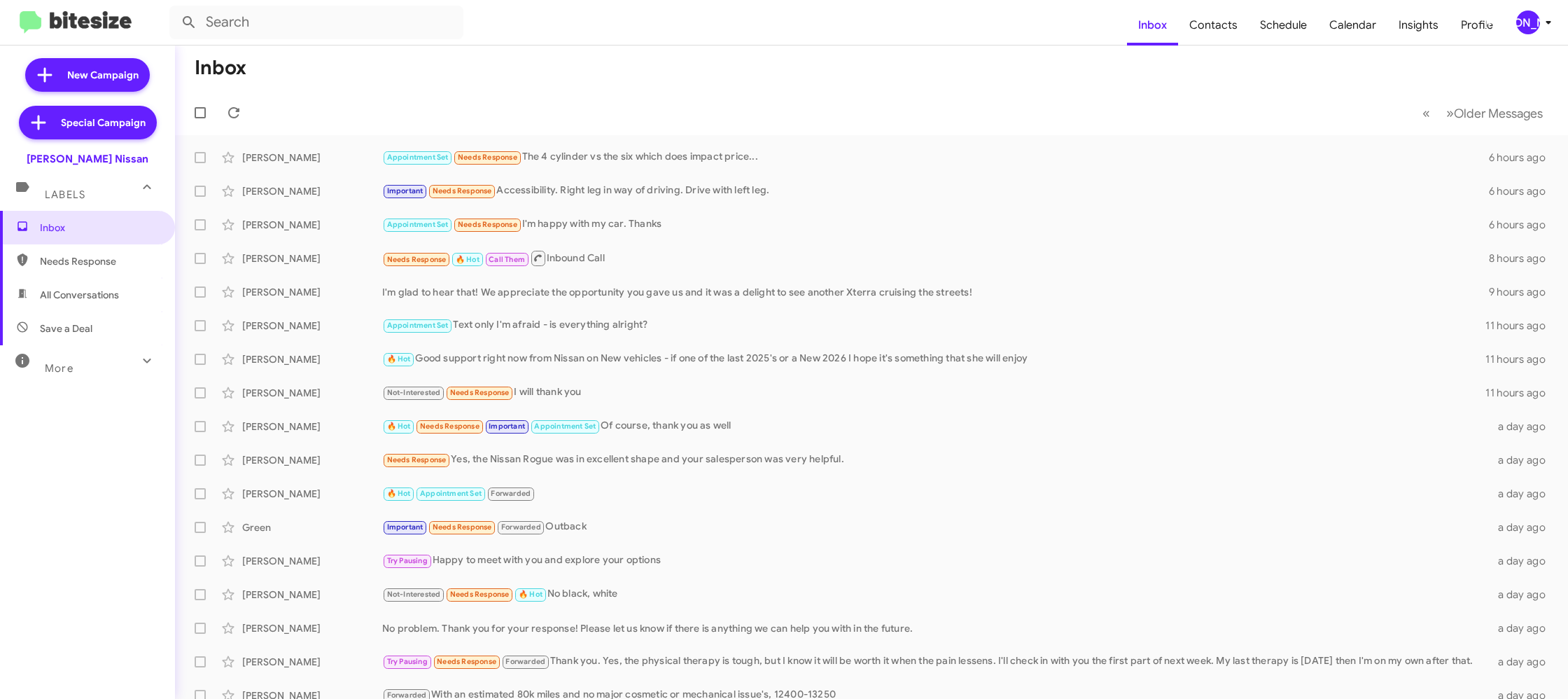
click at [1549, 25] on icon at bounding box center [1548, 23] width 17 height 17
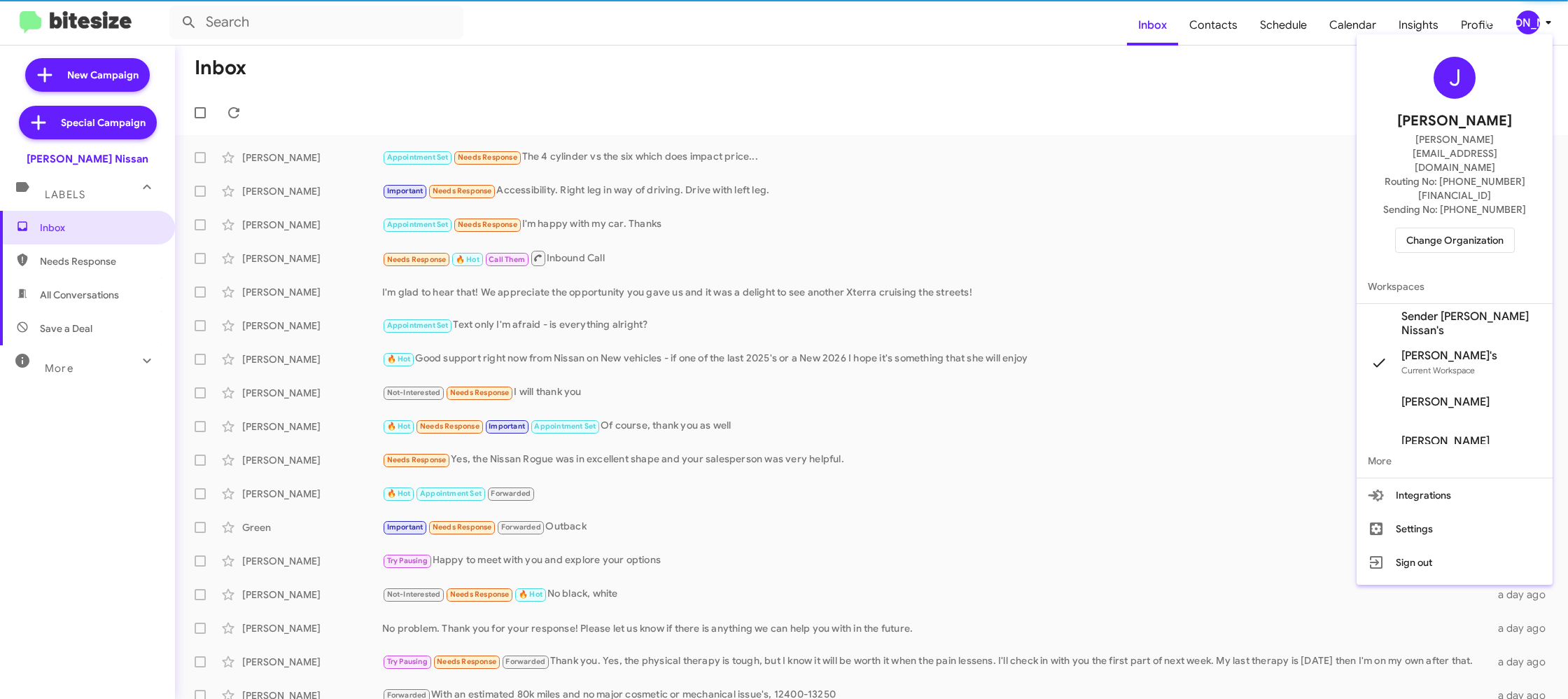
click at [1477, 309] on span "Sender Ed Hicks Nissan's" at bounding box center [1471, 324] width 140 height 28
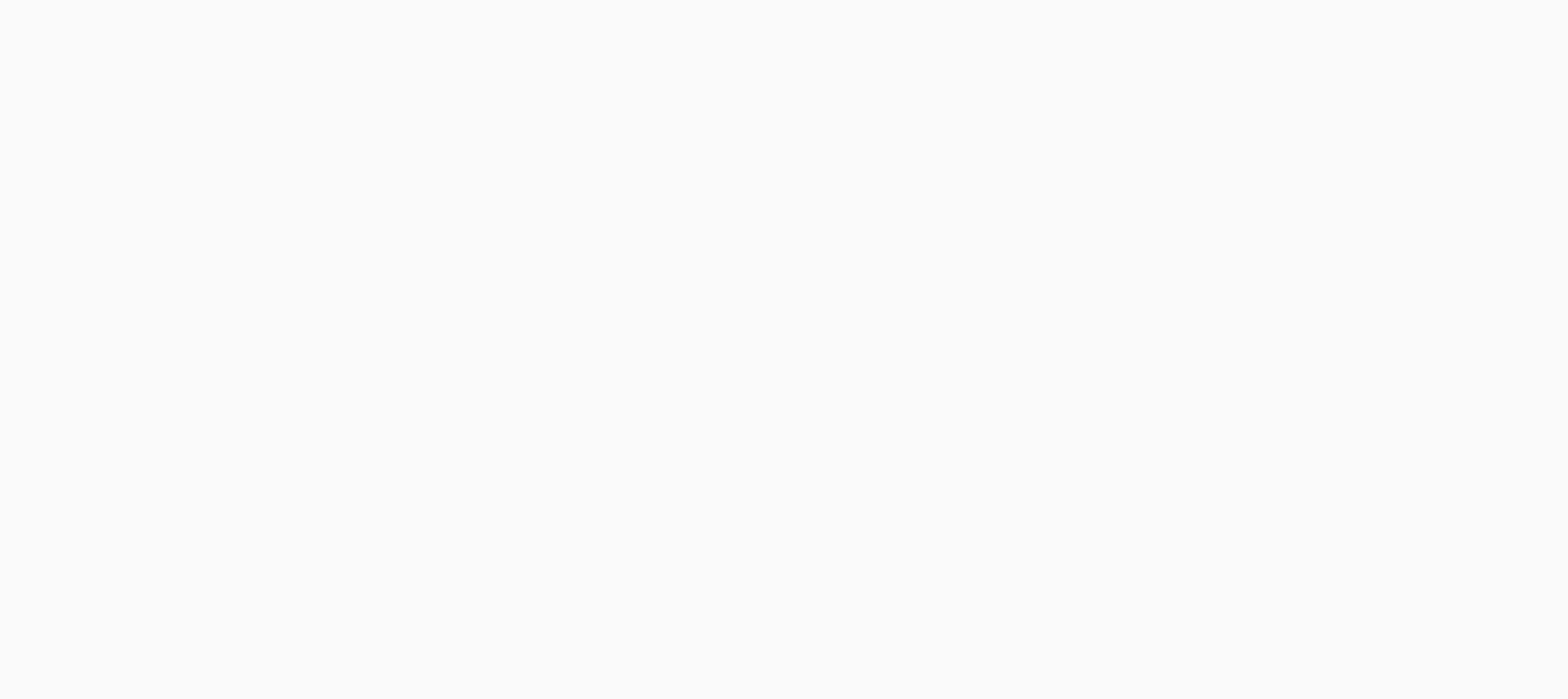
click at [1215, 29] on body at bounding box center [784, 349] width 1568 height 699
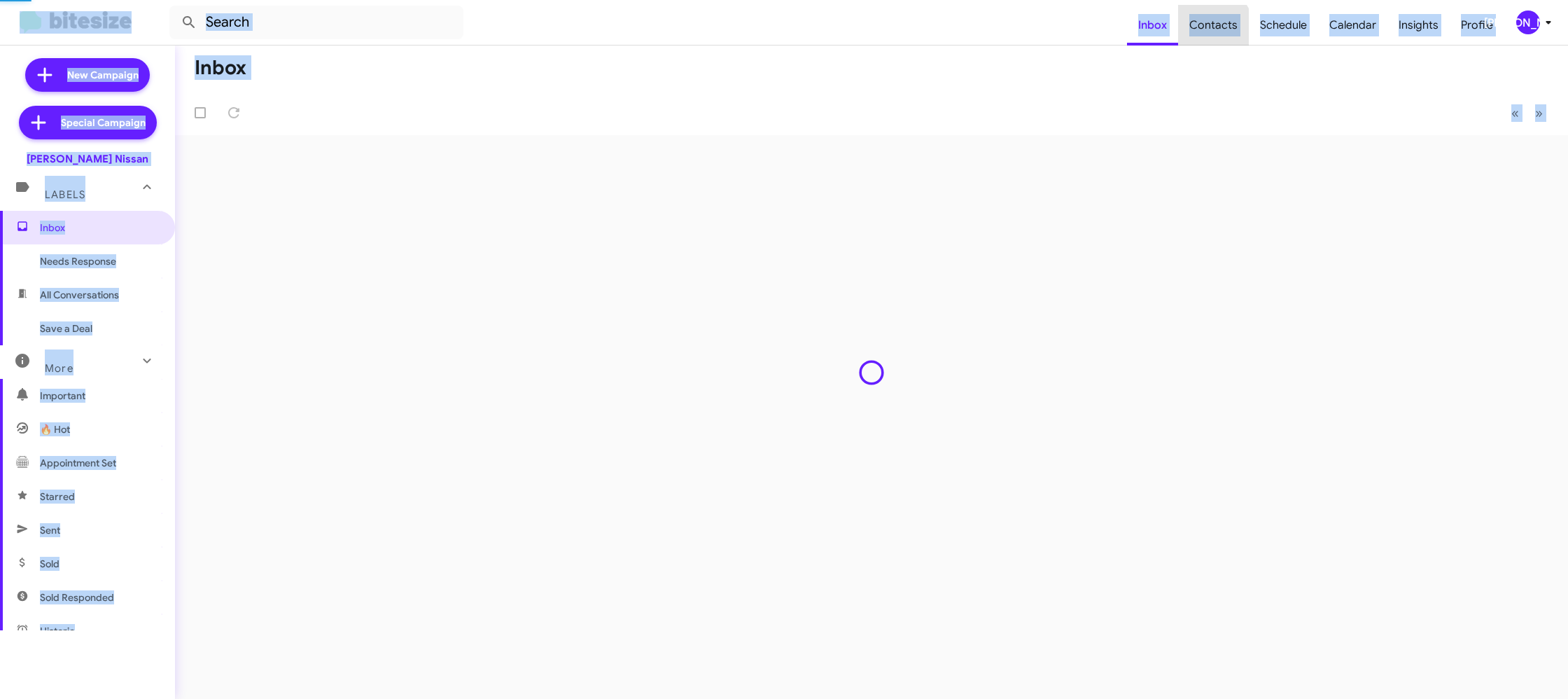
drag, startPoint x: 0, startPoint y: 0, endPoint x: 1215, endPoint y: 29, distance: 1215.3
click at [1215, 29] on span "Contacts" at bounding box center [1213, 25] width 71 height 40
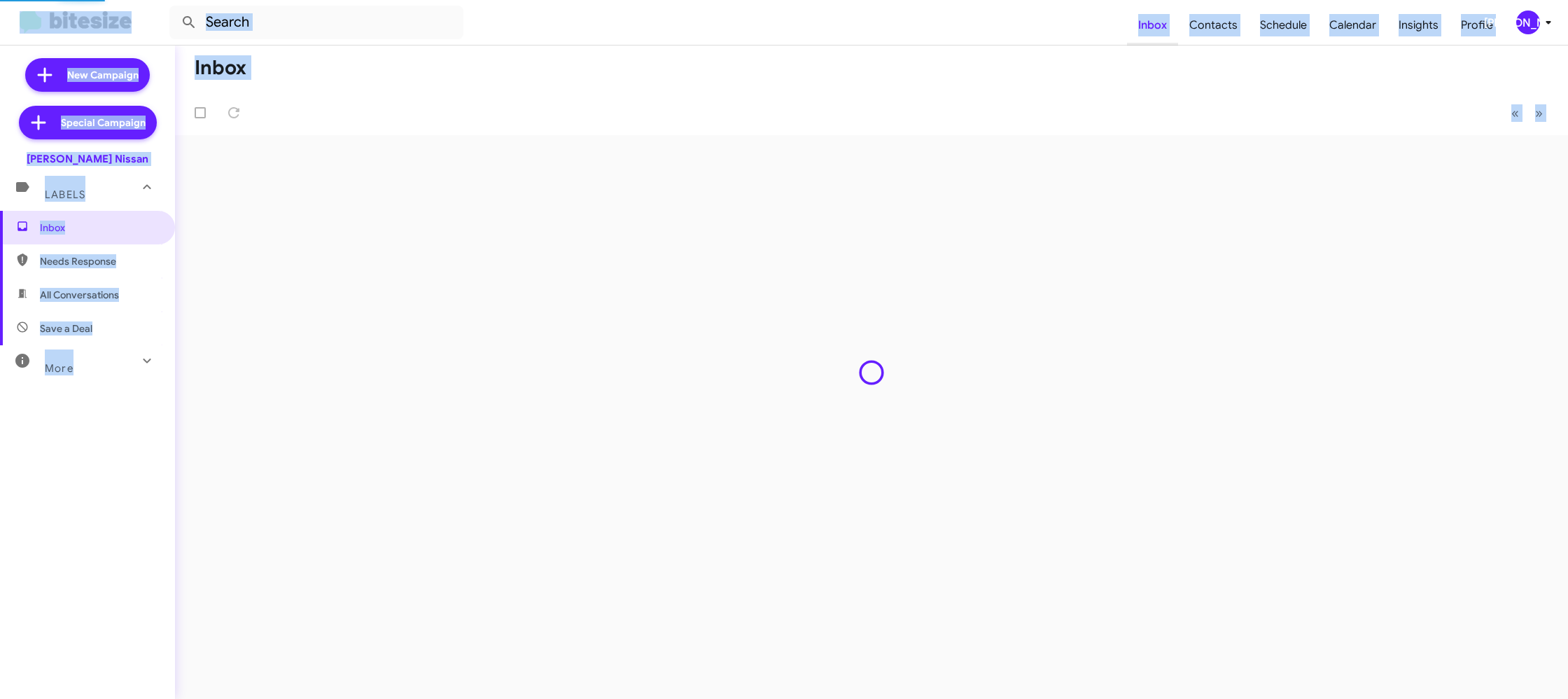
type input "in:groups"
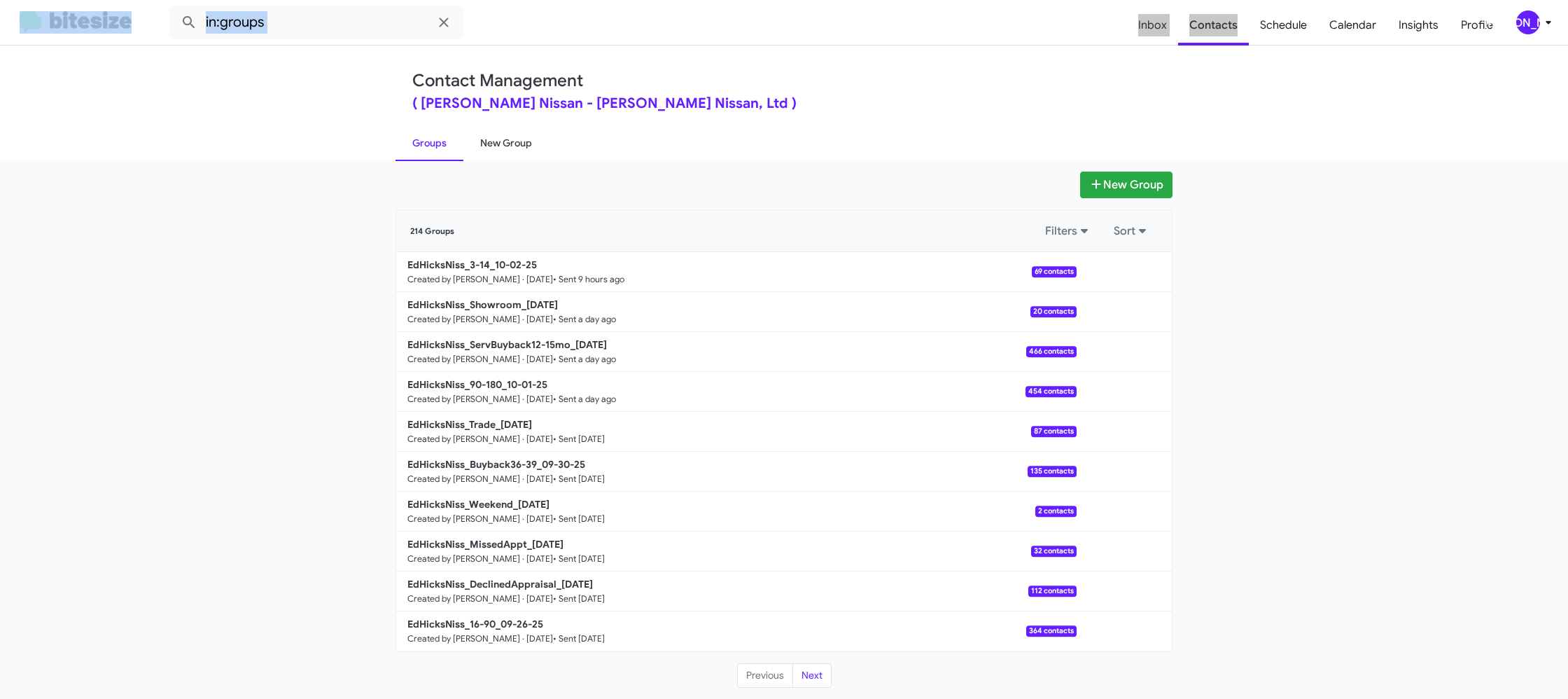
click at [511, 144] on link "New Group" at bounding box center [506, 142] width 86 height 36
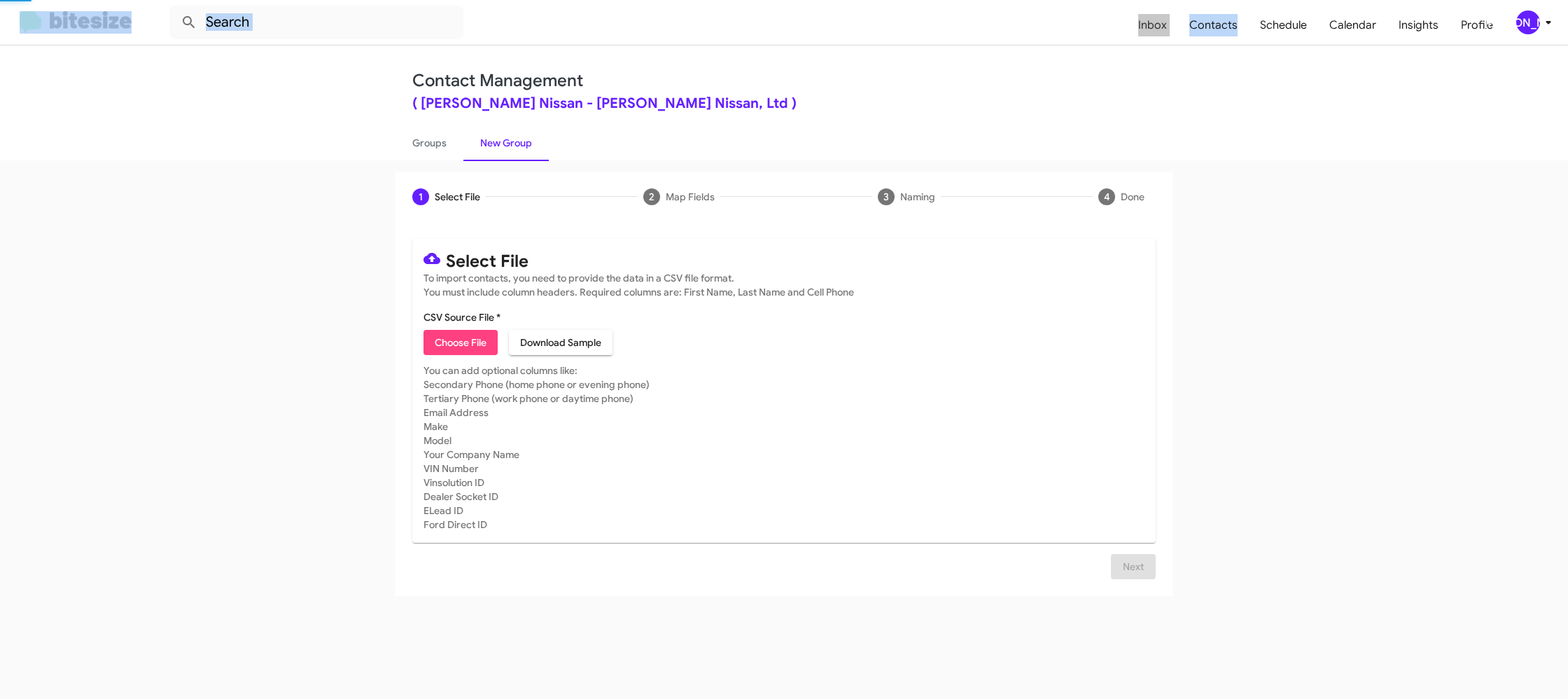
drag, startPoint x: 511, startPoint y: 144, endPoint x: 530, endPoint y: 23, distance: 122.5
click at [511, 144] on link "New Group" at bounding box center [506, 142] width 86 height 36
click at [1533, 22] on div "[PERSON_NAME]" at bounding box center [1528, 23] width 24 height 24
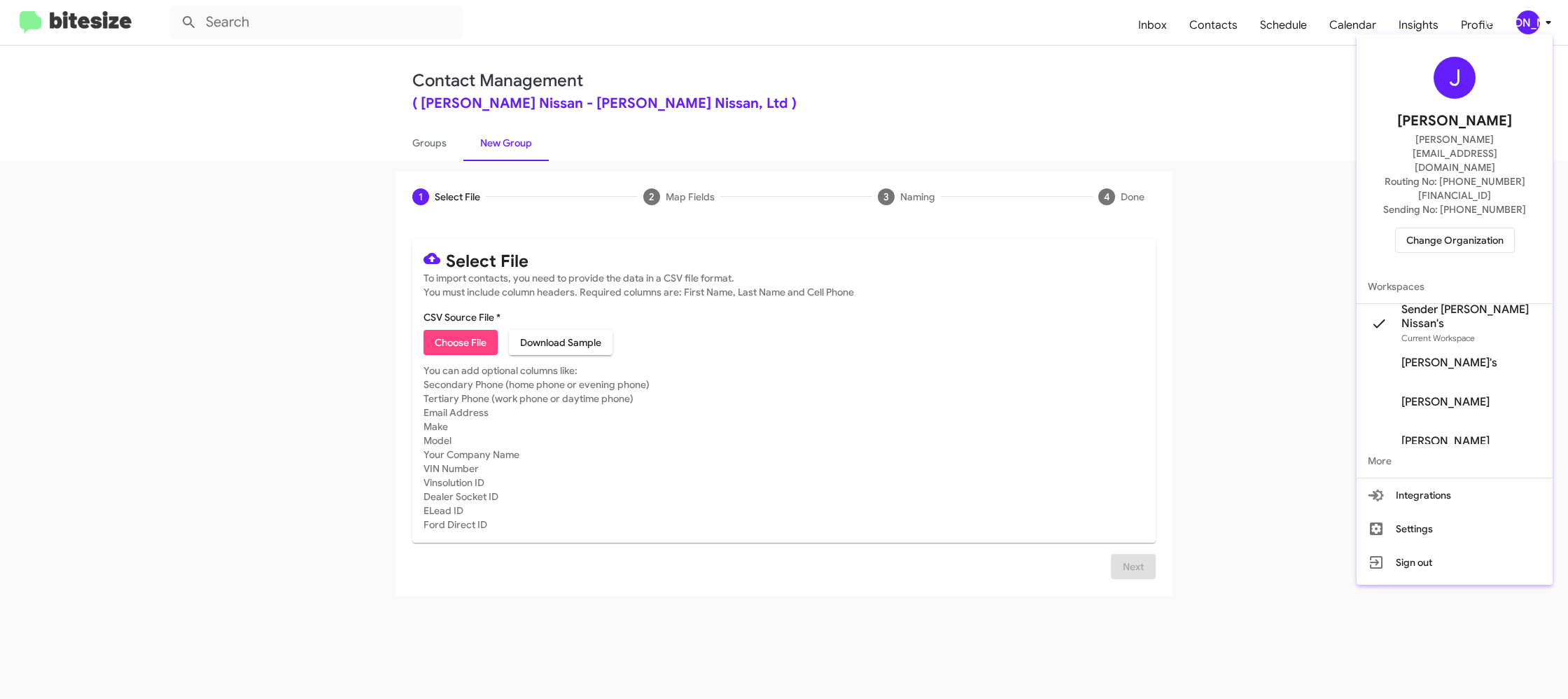
click at [1533, 22] on div at bounding box center [784, 349] width 1568 height 699
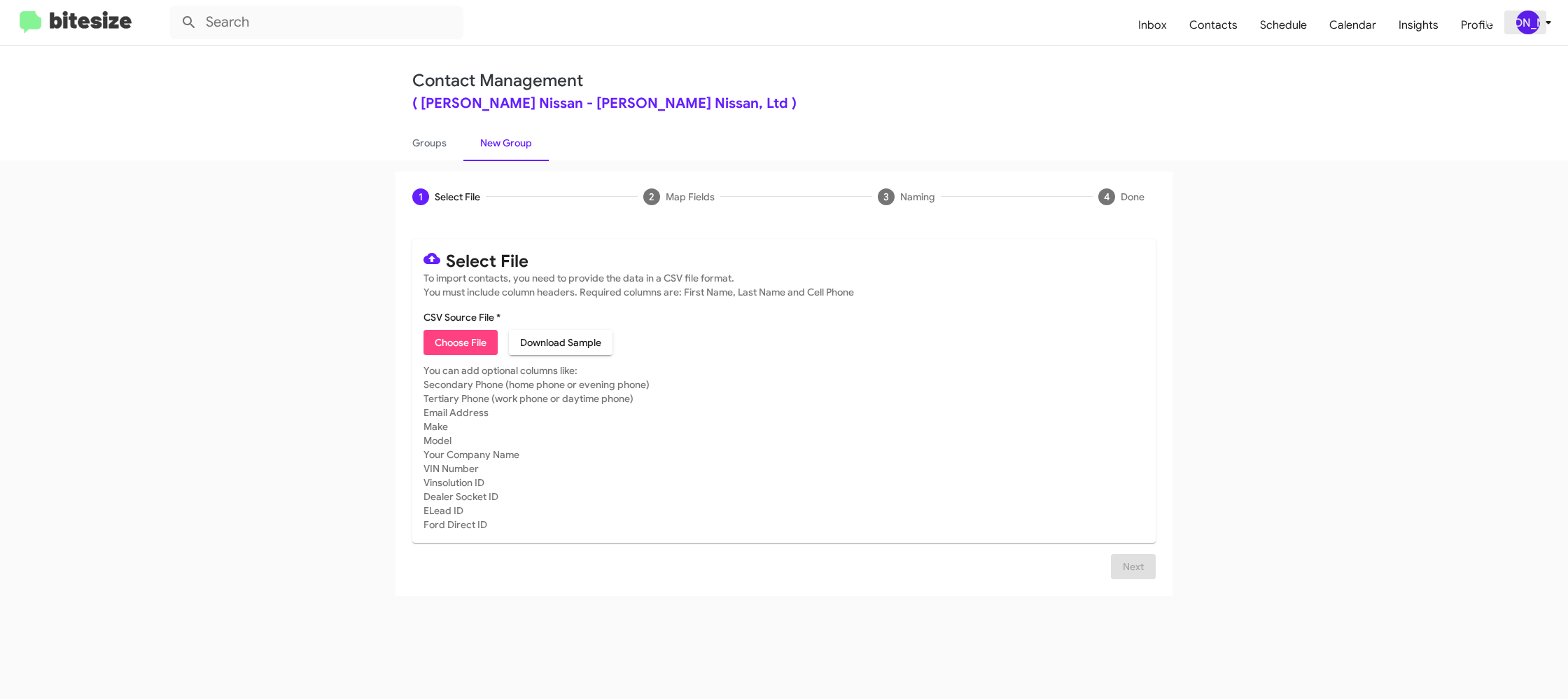
click at [1545, 28] on icon at bounding box center [1548, 23] width 17 height 17
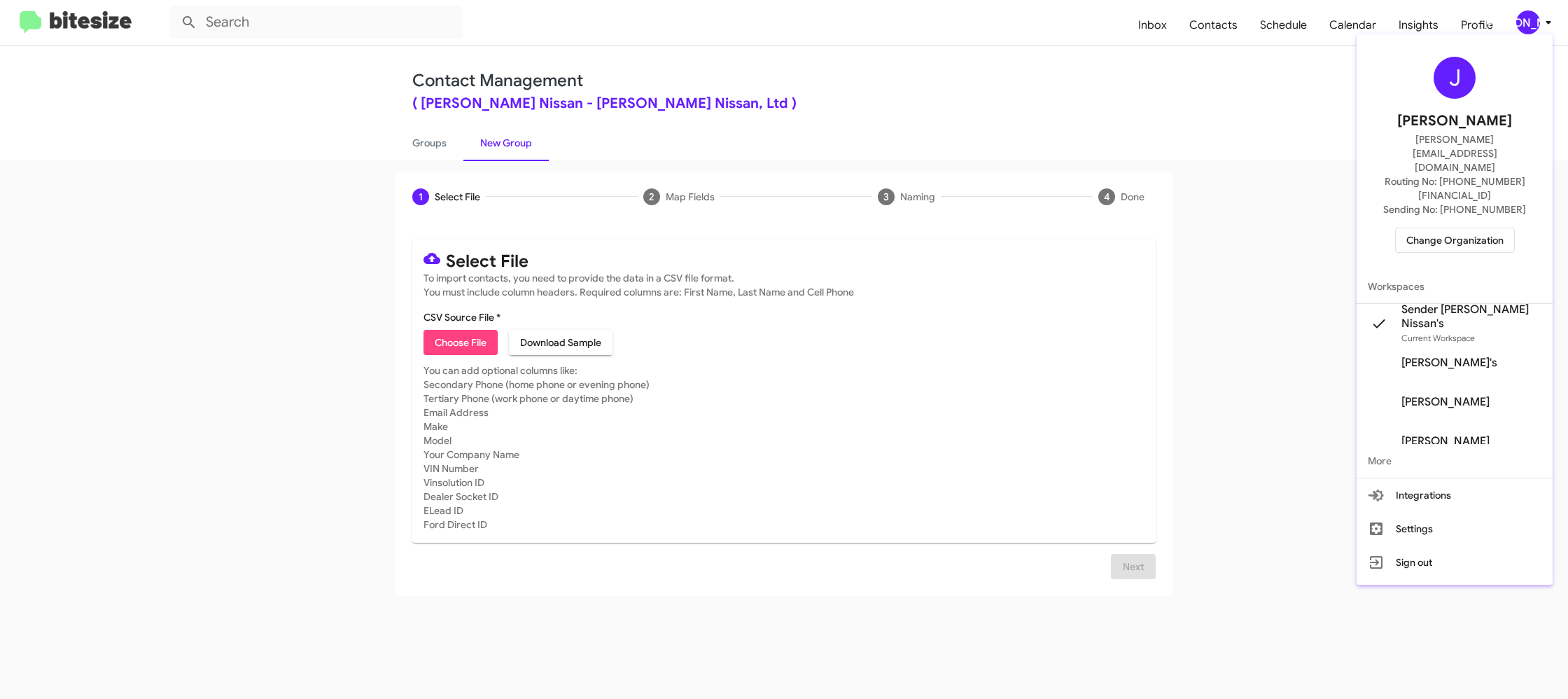
drag, startPoint x: 1545, startPoint y: 28, endPoint x: 1541, endPoint y: 21, distance: 8.1
click at [1545, 28] on div at bounding box center [784, 349] width 1568 height 699
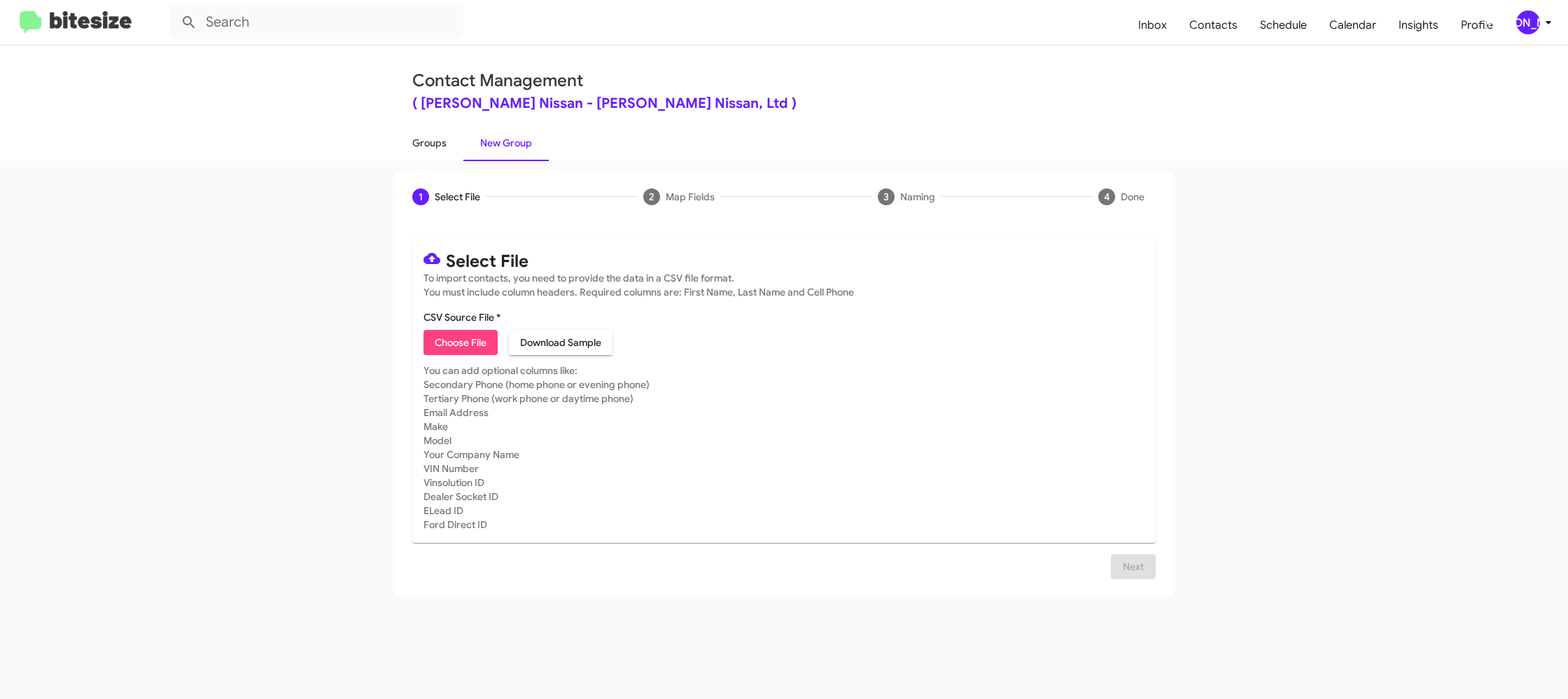
click at [429, 145] on link "Groups" at bounding box center [430, 142] width 68 height 36
type input "in:groups"
click at [429, 145] on link "Groups" at bounding box center [430, 142] width 68 height 36
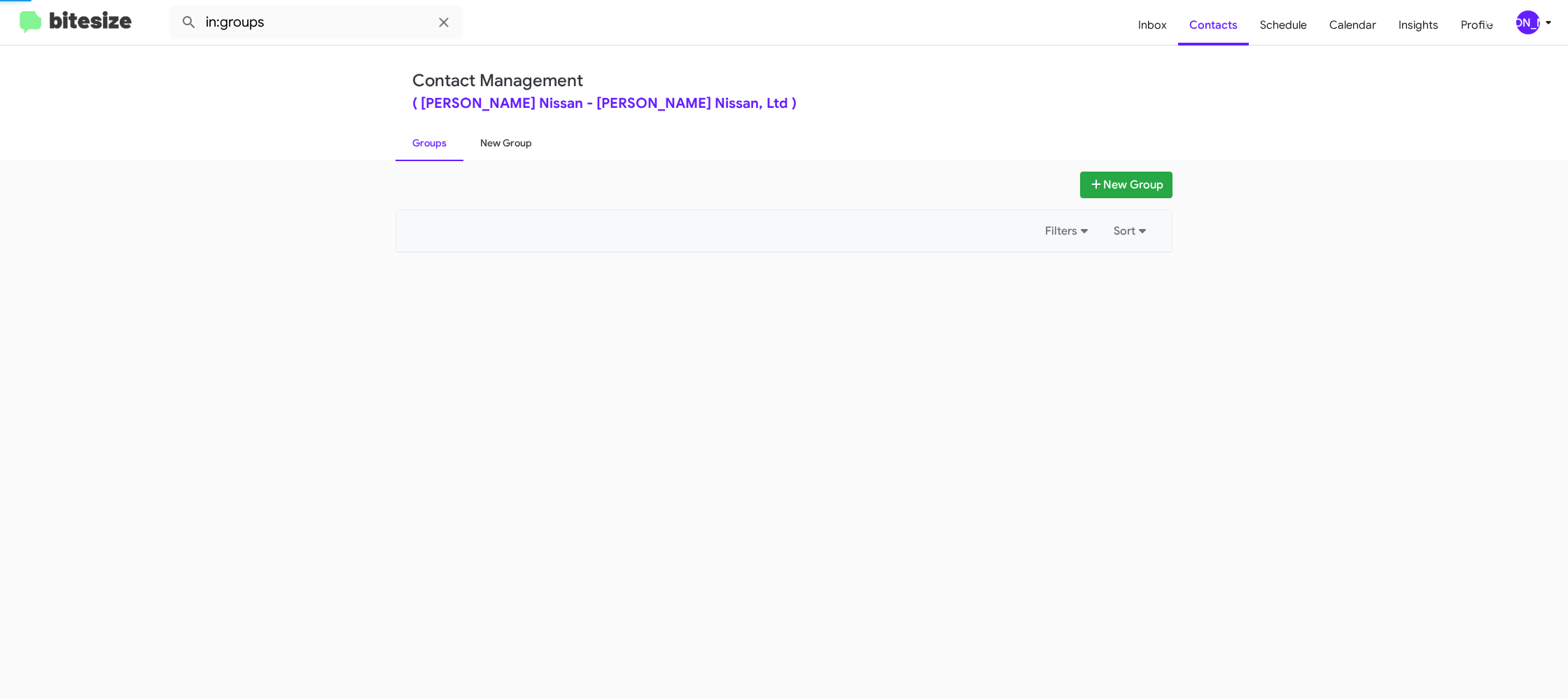
drag, startPoint x: 429, startPoint y: 145, endPoint x: 516, endPoint y: 140, distance: 87.1
click at [432, 144] on link "Groups" at bounding box center [430, 142] width 68 height 36
click at [516, 140] on link "New Group" at bounding box center [506, 142] width 86 height 36
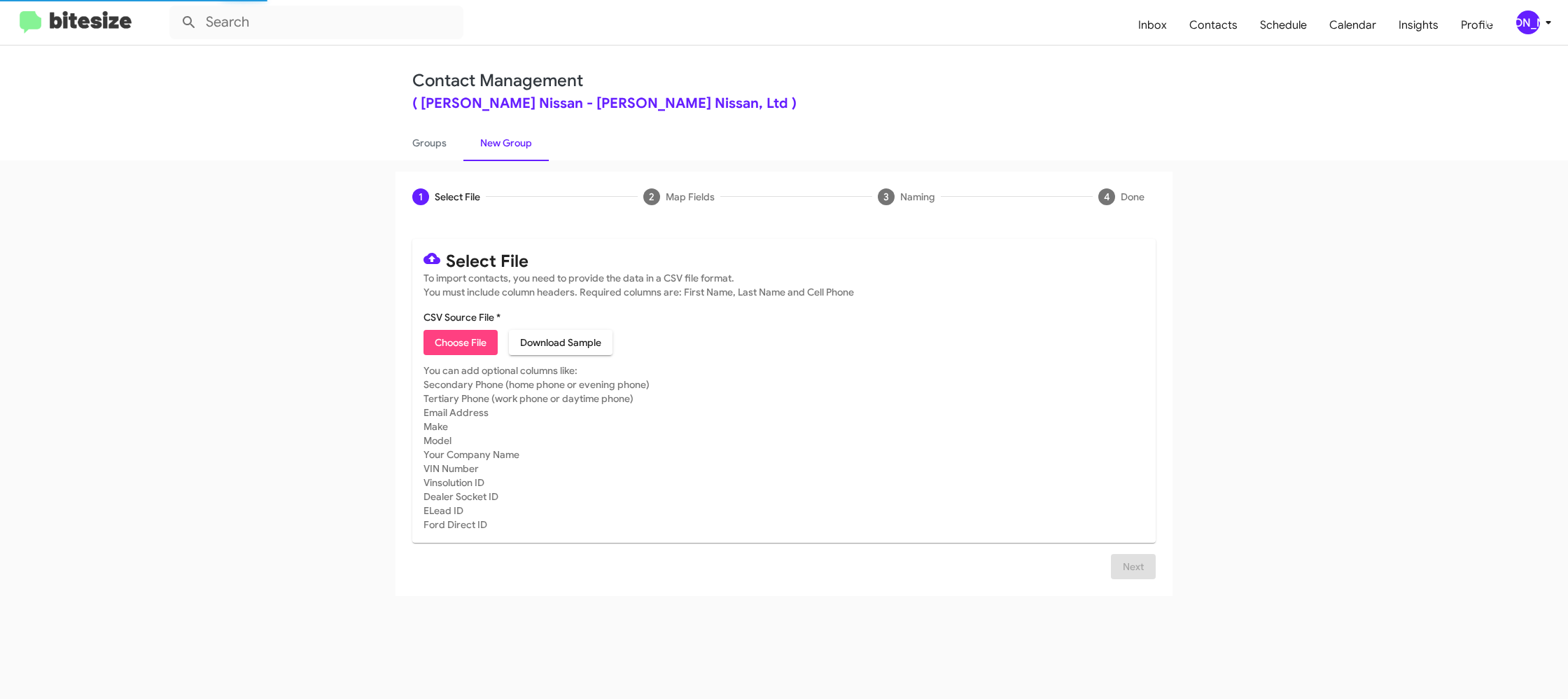
click at [351, 137] on div "Contact Management ( Ed Hicks Nissan - Ed Hicks Nissan, Ltd ) Groups New Group" at bounding box center [784, 103] width 1568 height 115
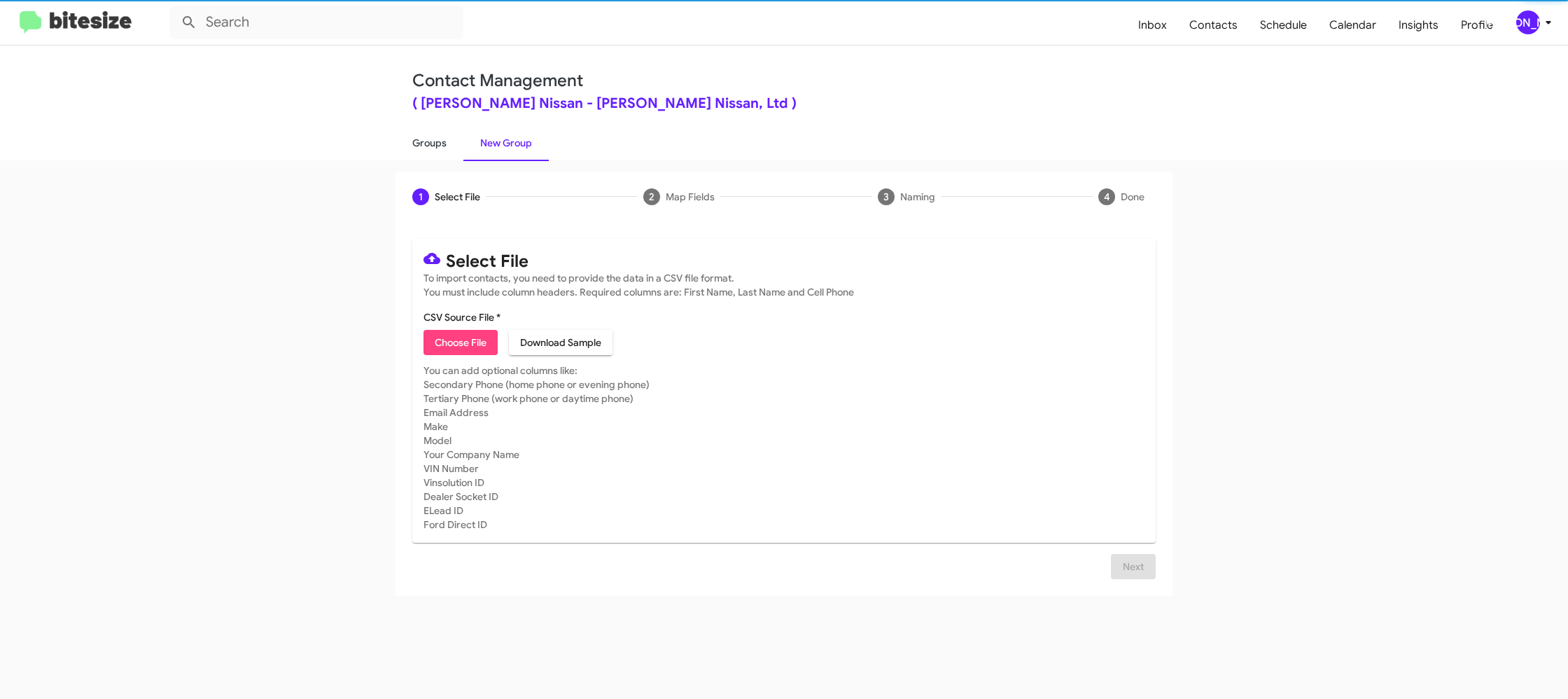
click at [428, 141] on link "Groups" at bounding box center [430, 142] width 68 height 36
type input "in:groups"
click at [428, 141] on link "Groups" at bounding box center [430, 142] width 68 height 36
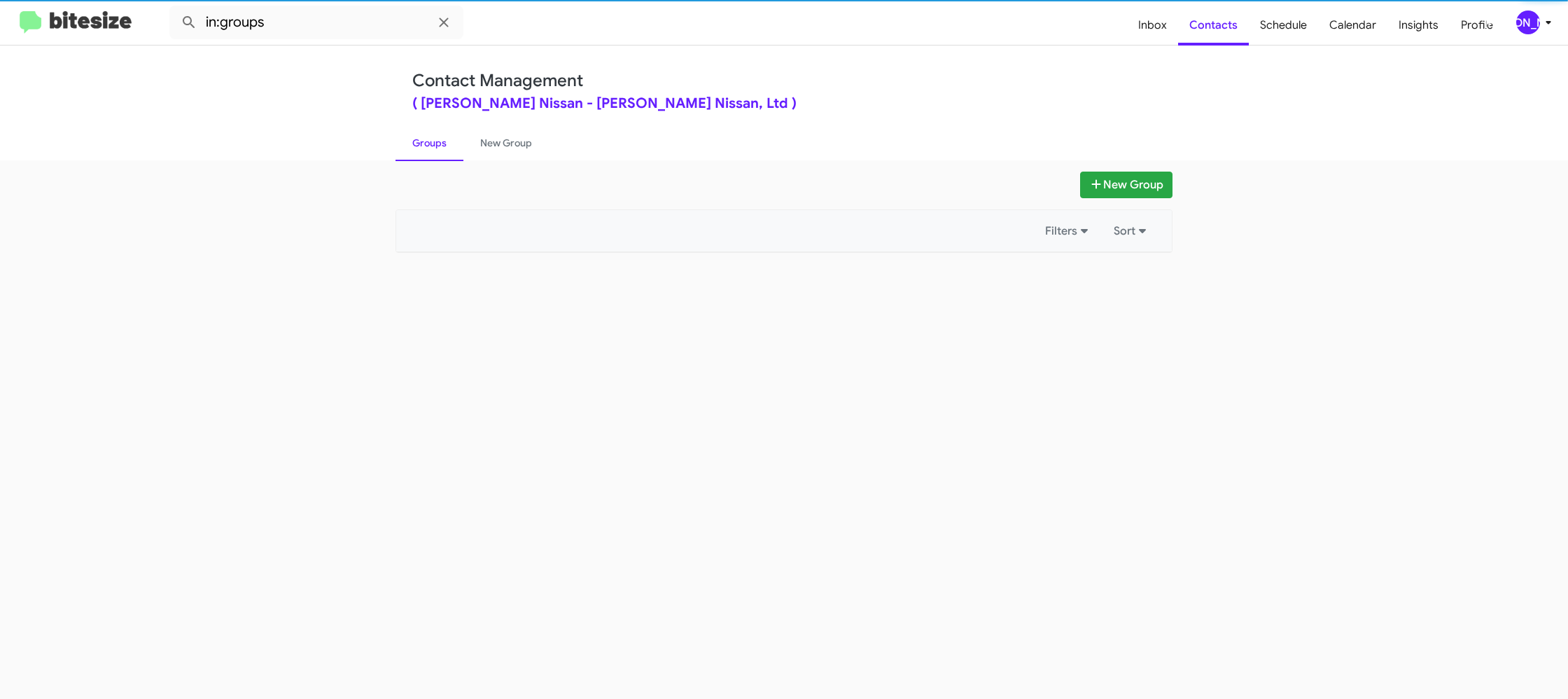
click at [428, 141] on link "Groups" at bounding box center [430, 142] width 68 height 36
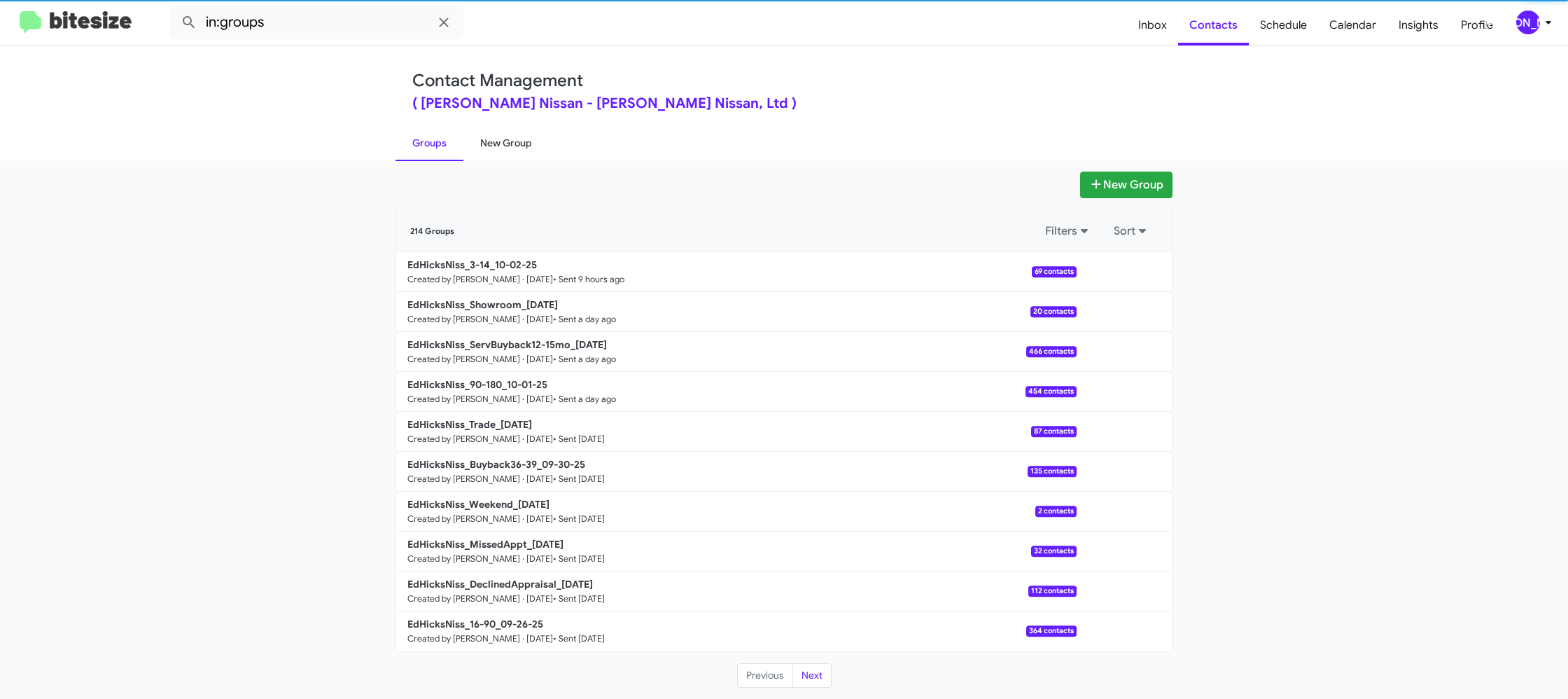
click at [487, 142] on link "New Group" at bounding box center [506, 142] width 86 height 36
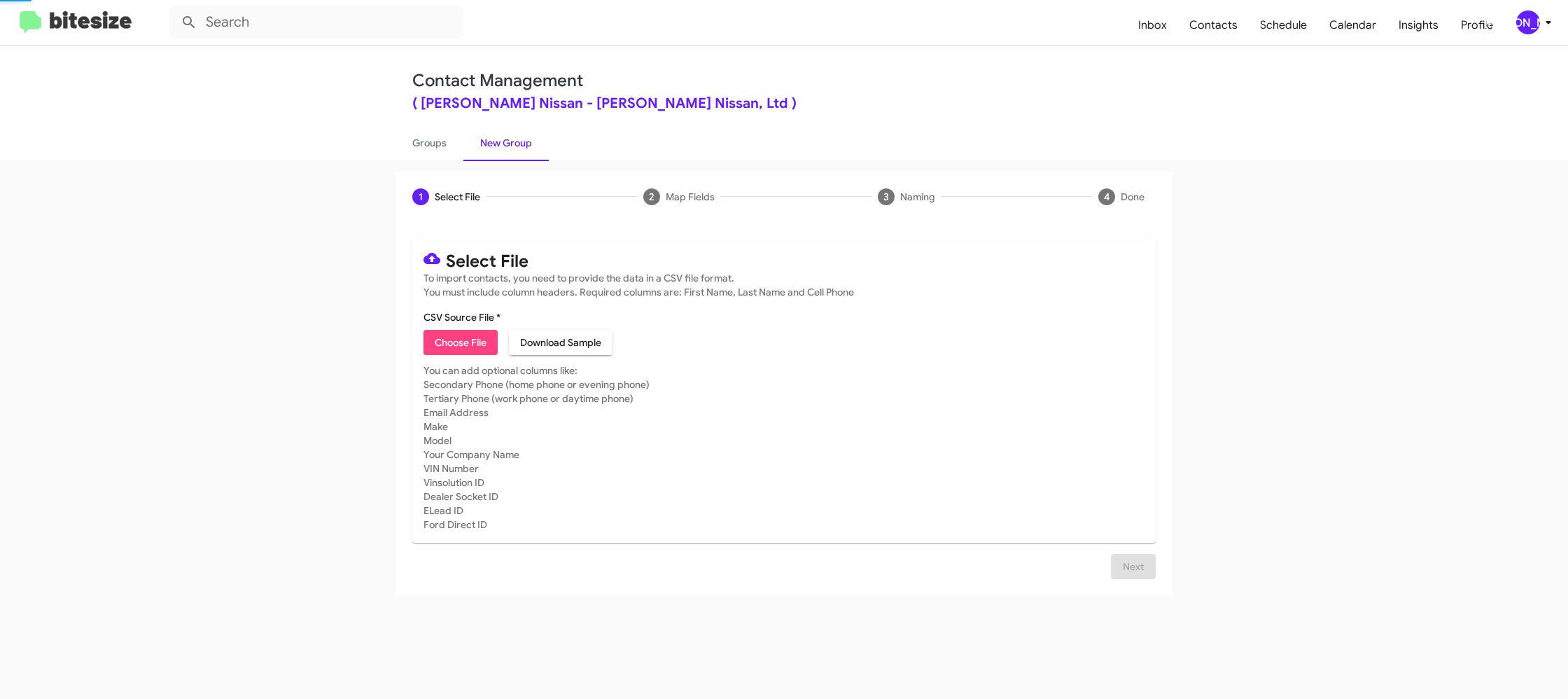
click at [487, 142] on link "New Group" at bounding box center [506, 142] width 86 height 36
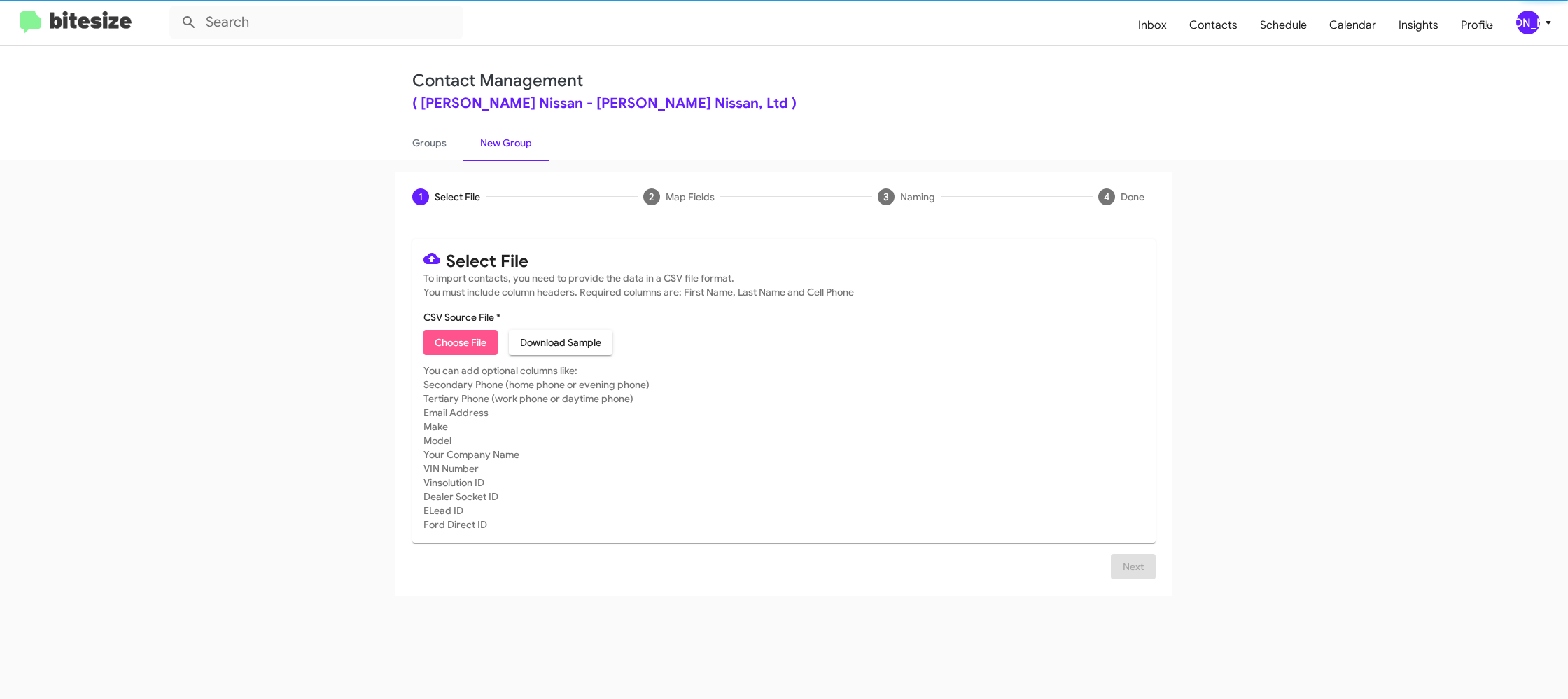
click at [442, 335] on span "Choose File" at bounding box center [460, 343] width 52 height 25
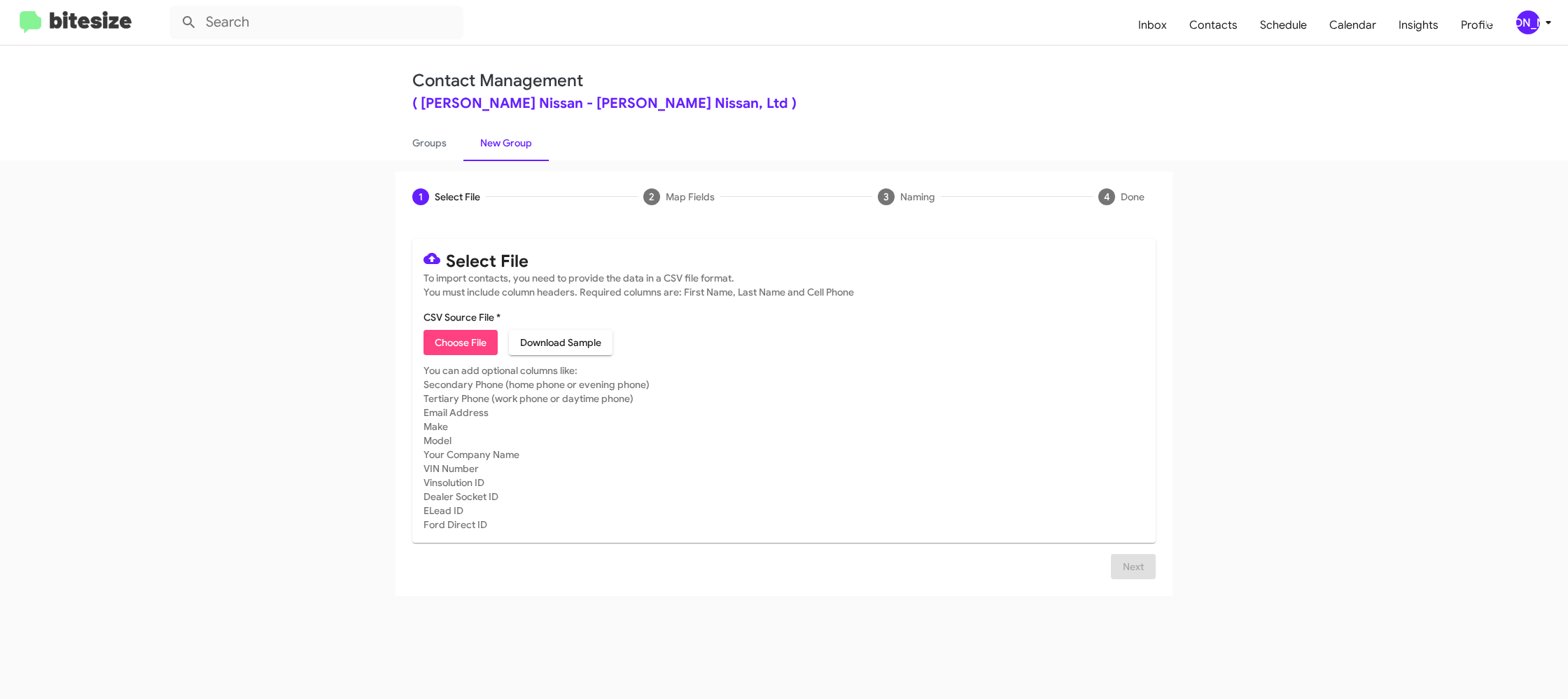
type input "EdHicksNiss_16-90_10-03-25"
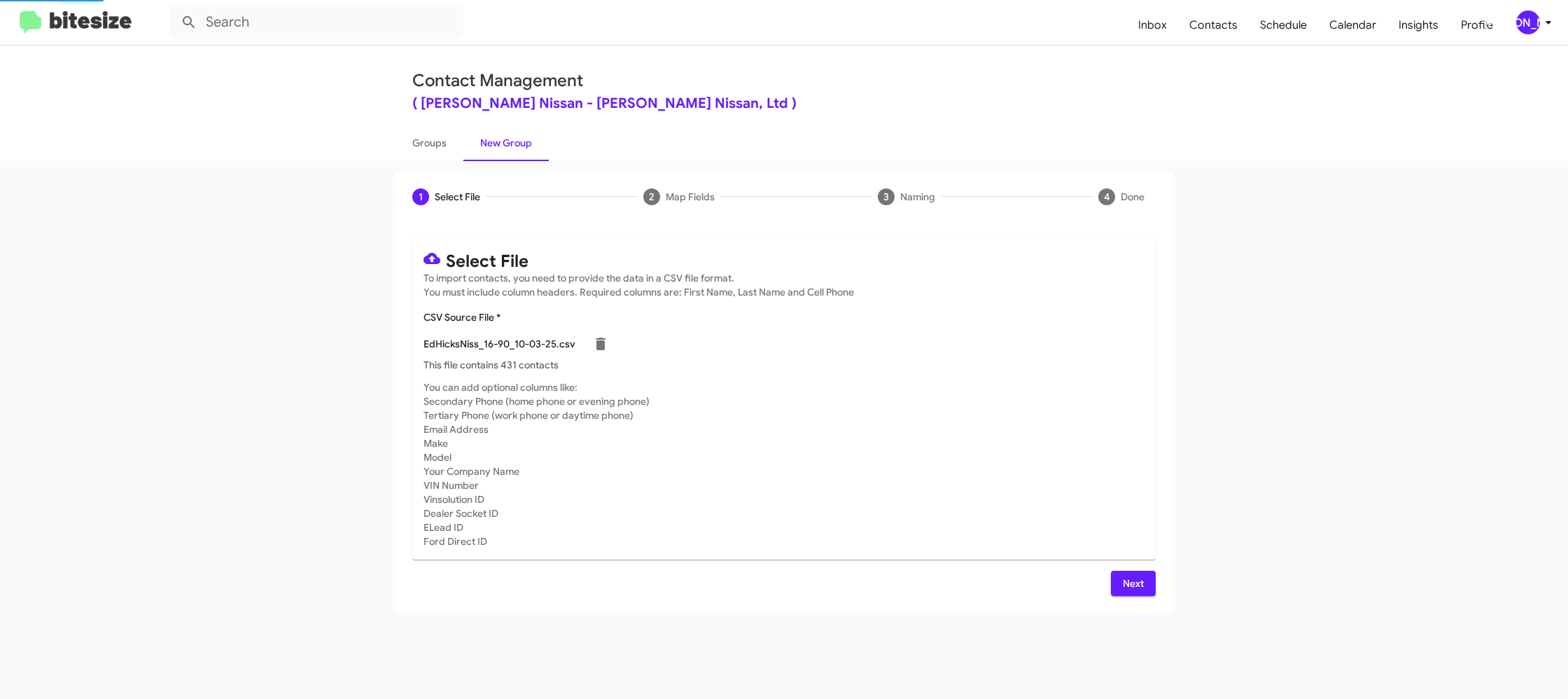
drag, startPoint x: 874, startPoint y: 380, endPoint x: 854, endPoint y: 378, distance: 20.1
click at [874, 380] on mat-card "Select File To import contacts, you need to provide the data in a CSV file form…" at bounding box center [784, 399] width 743 height 321
click at [1524, 20] on div "[PERSON_NAME]" at bounding box center [1528, 23] width 24 height 24
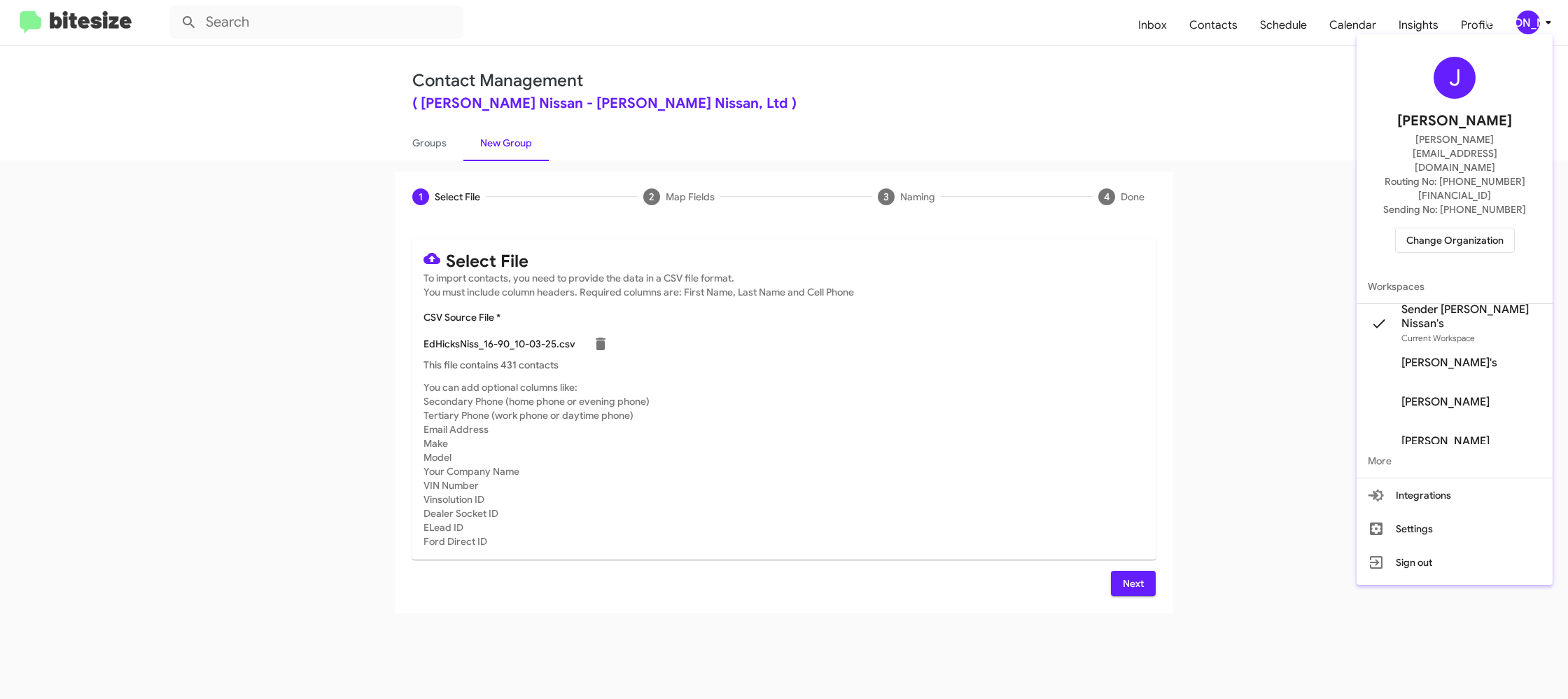
click at [1524, 20] on div at bounding box center [784, 349] width 1568 height 699
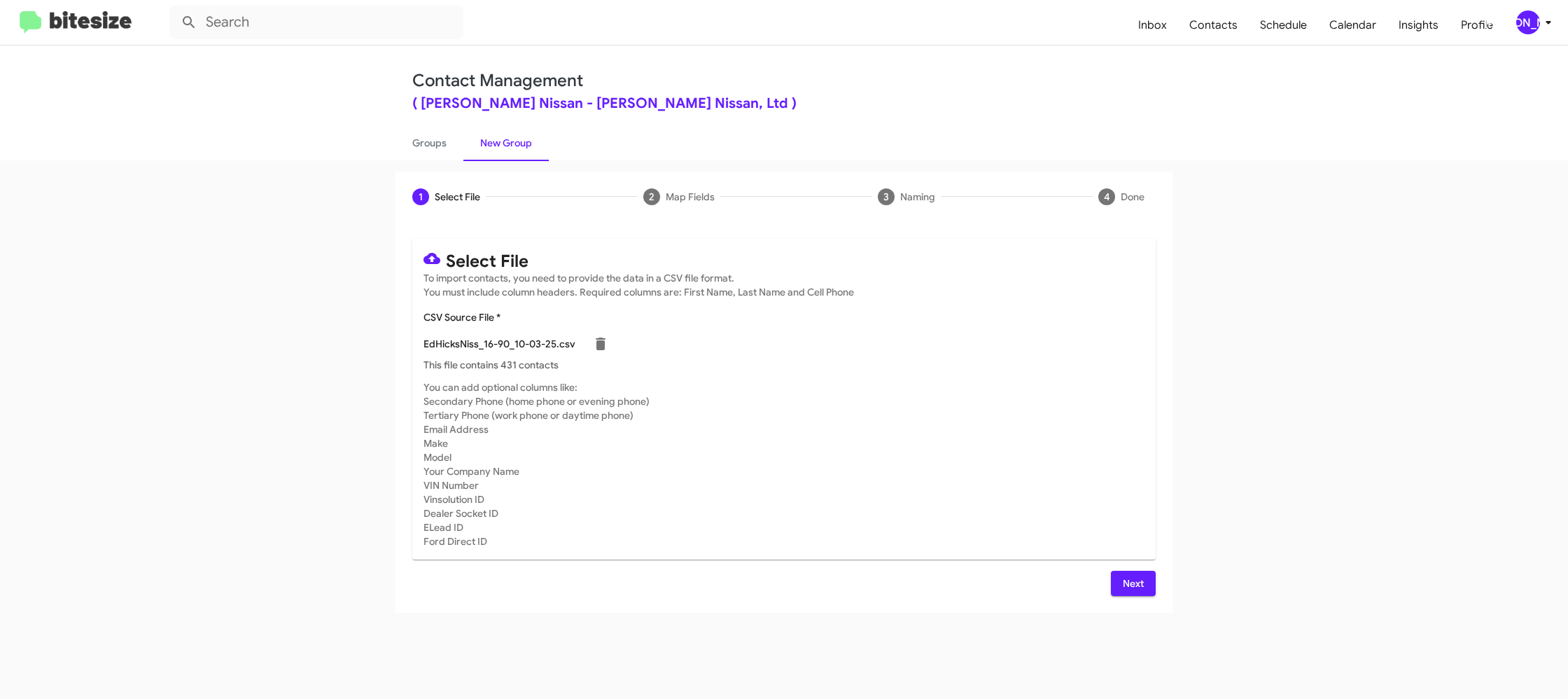
click at [1325, 485] on app-new-group "1 Select File 2 Map Fields 3 Naming 4 Done Select File To import contacts, you …" at bounding box center [784, 392] width 1568 height 441
click at [1143, 584] on span "Next" at bounding box center [1133, 584] width 23 height 25
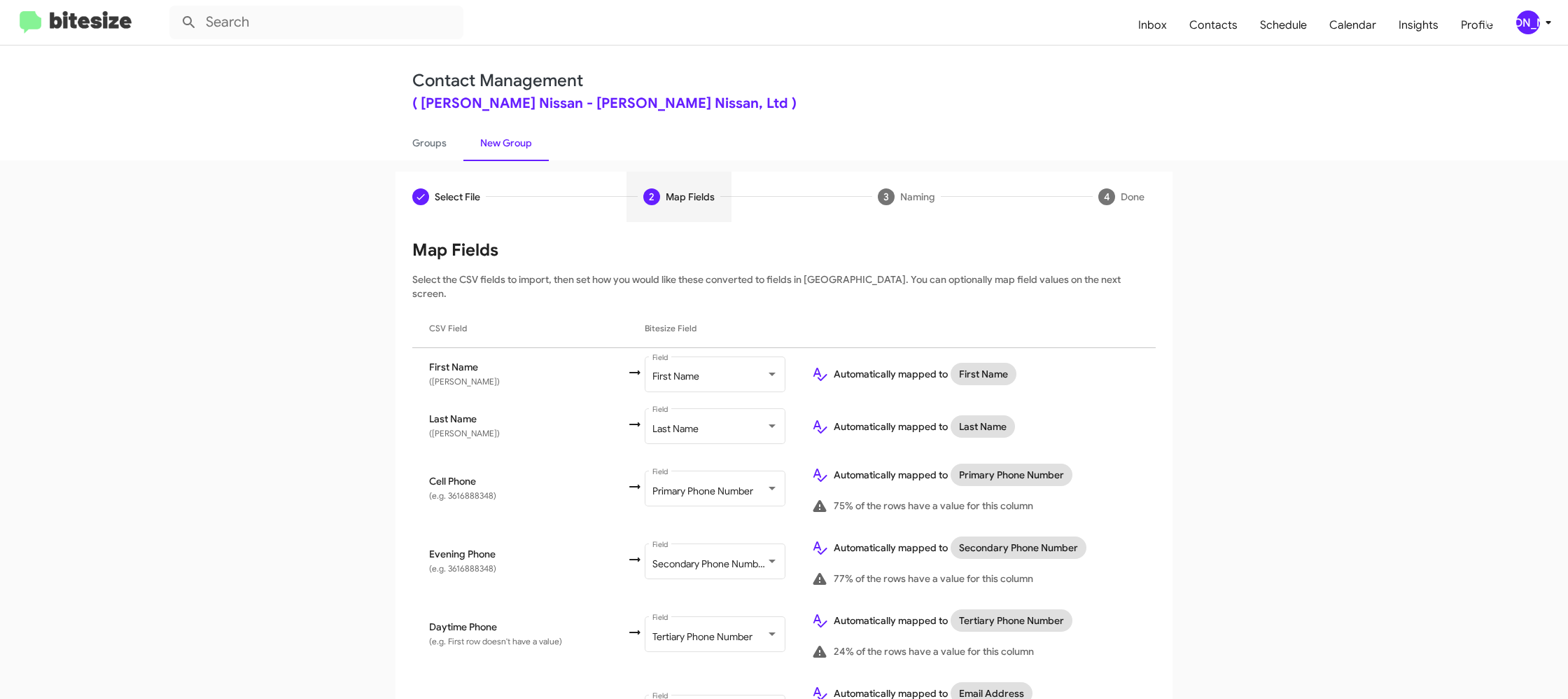
scroll to position [649, 0]
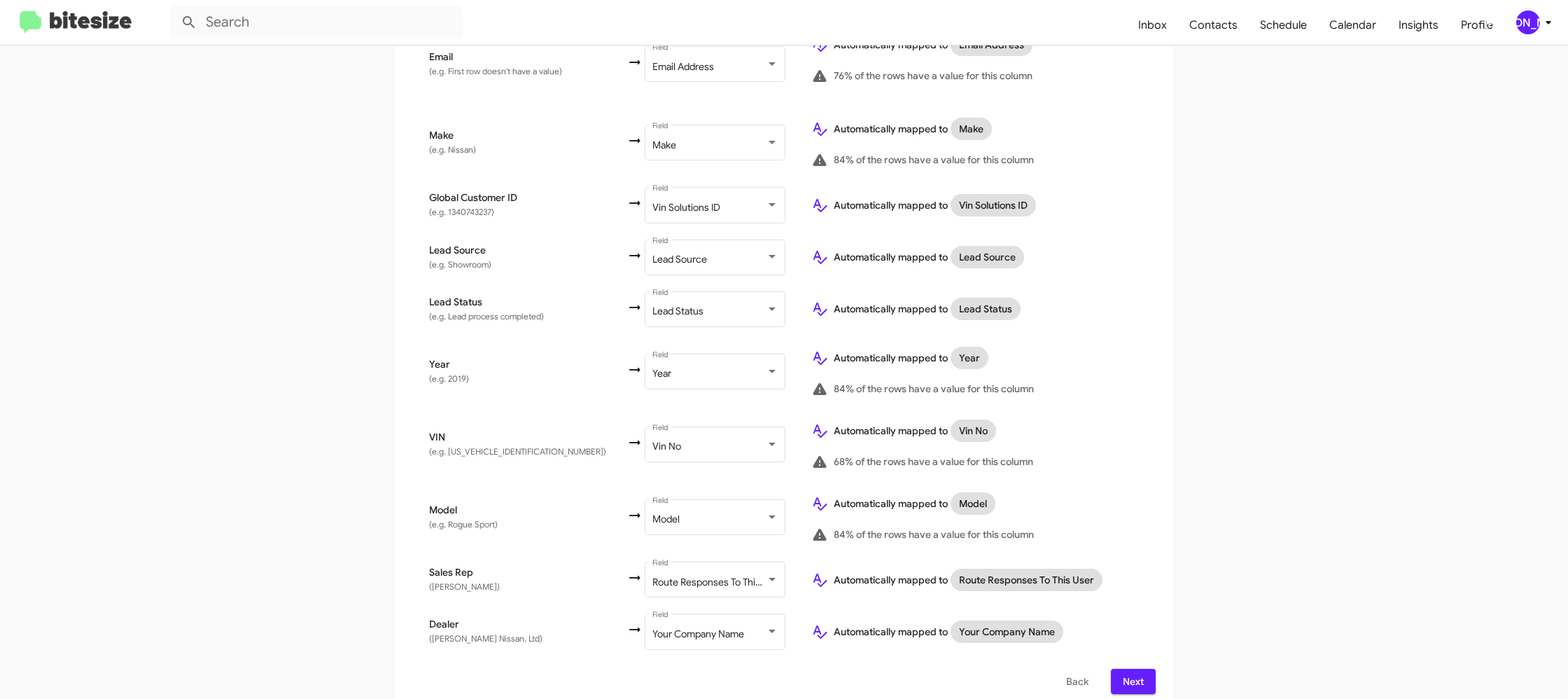
click at [1541, 22] on icon at bounding box center [1548, 23] width 17 height 17
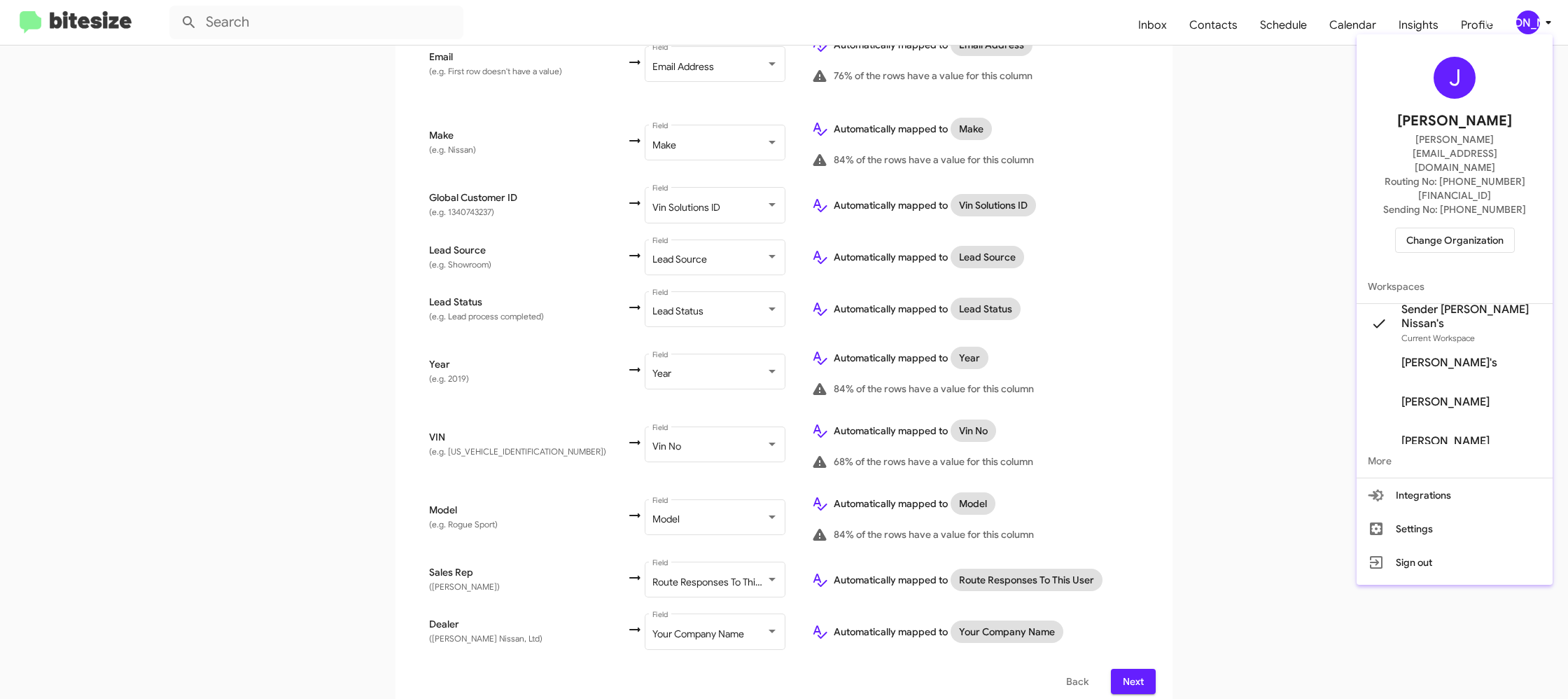
click at [1541, 22] on div at bounding box center [784, 349] width 1568 height 699
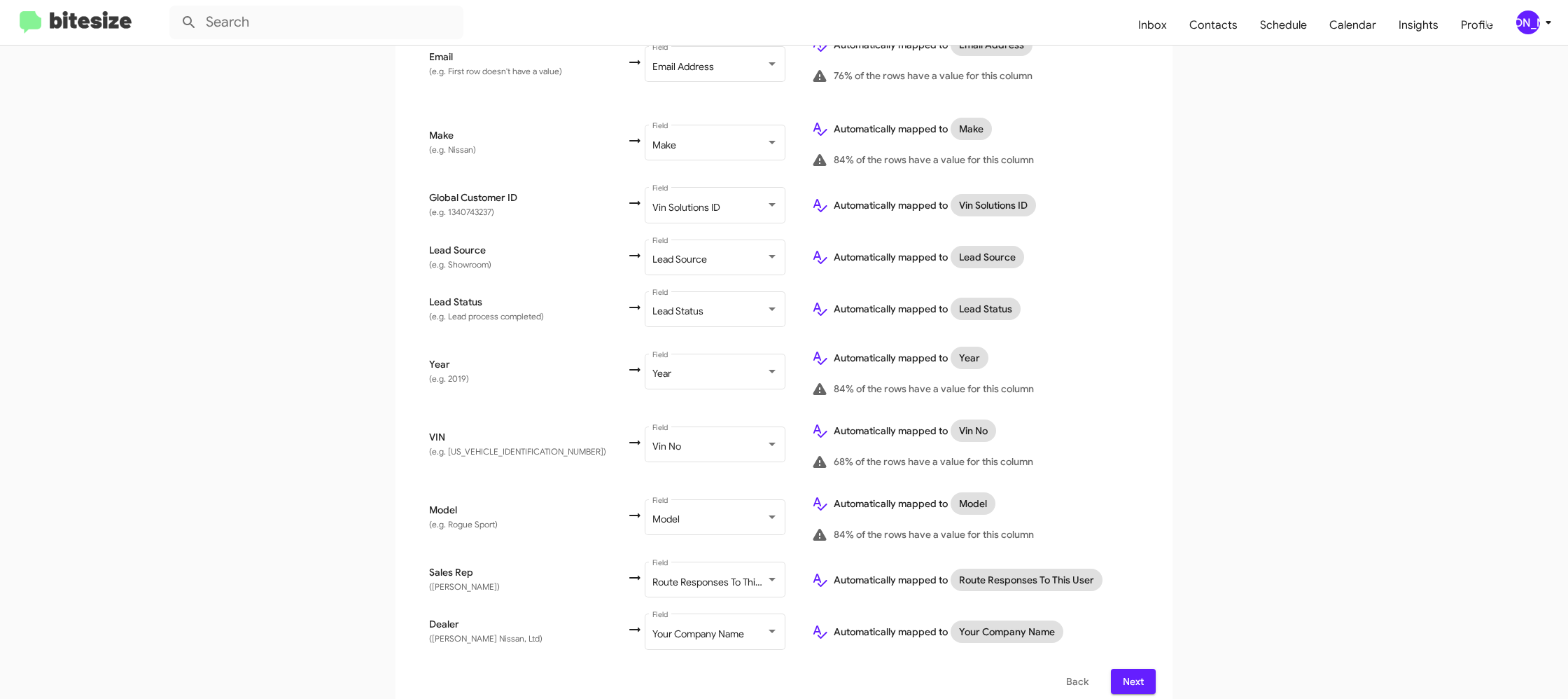
scroll to position [0, 0]
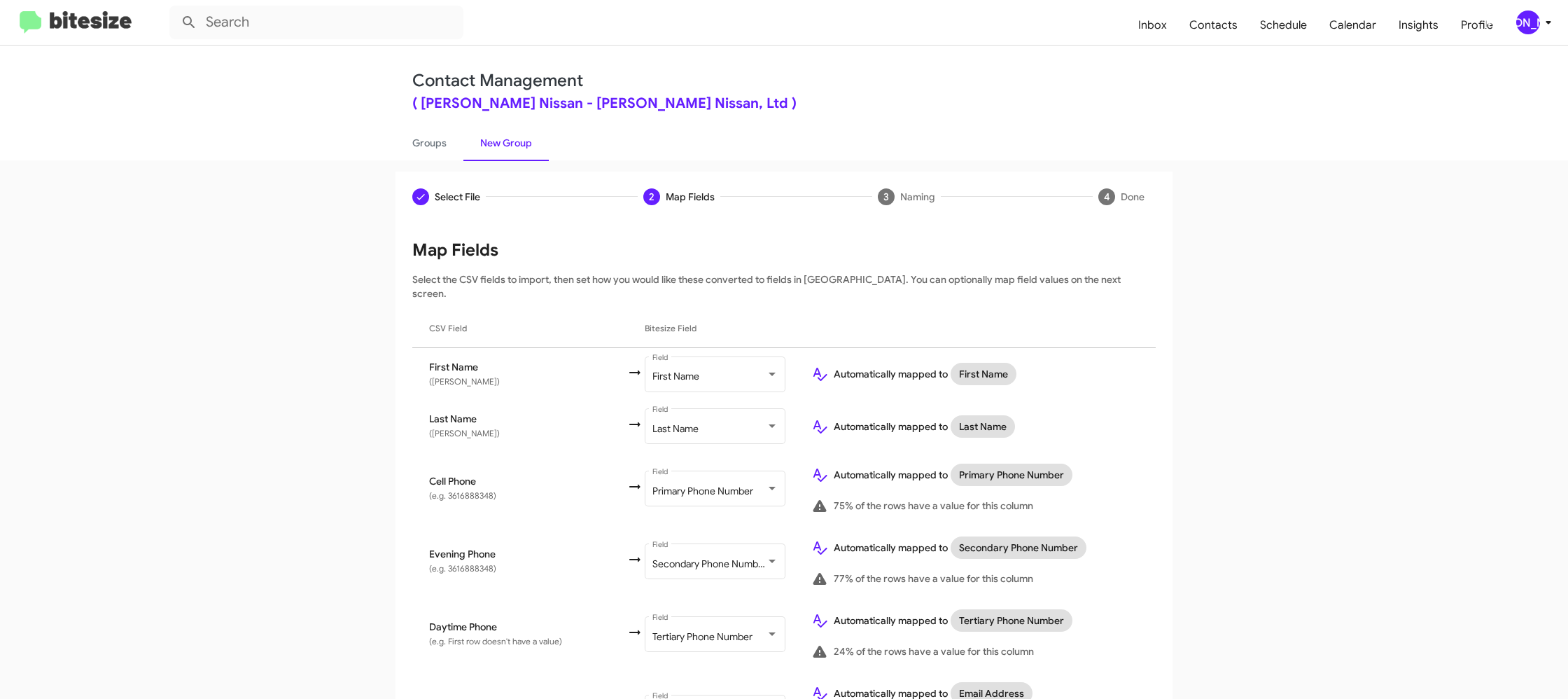
click at [1533, 30] on div "[PERSON_NAME]" at bounding box center [1528, 23] width 24 height 24
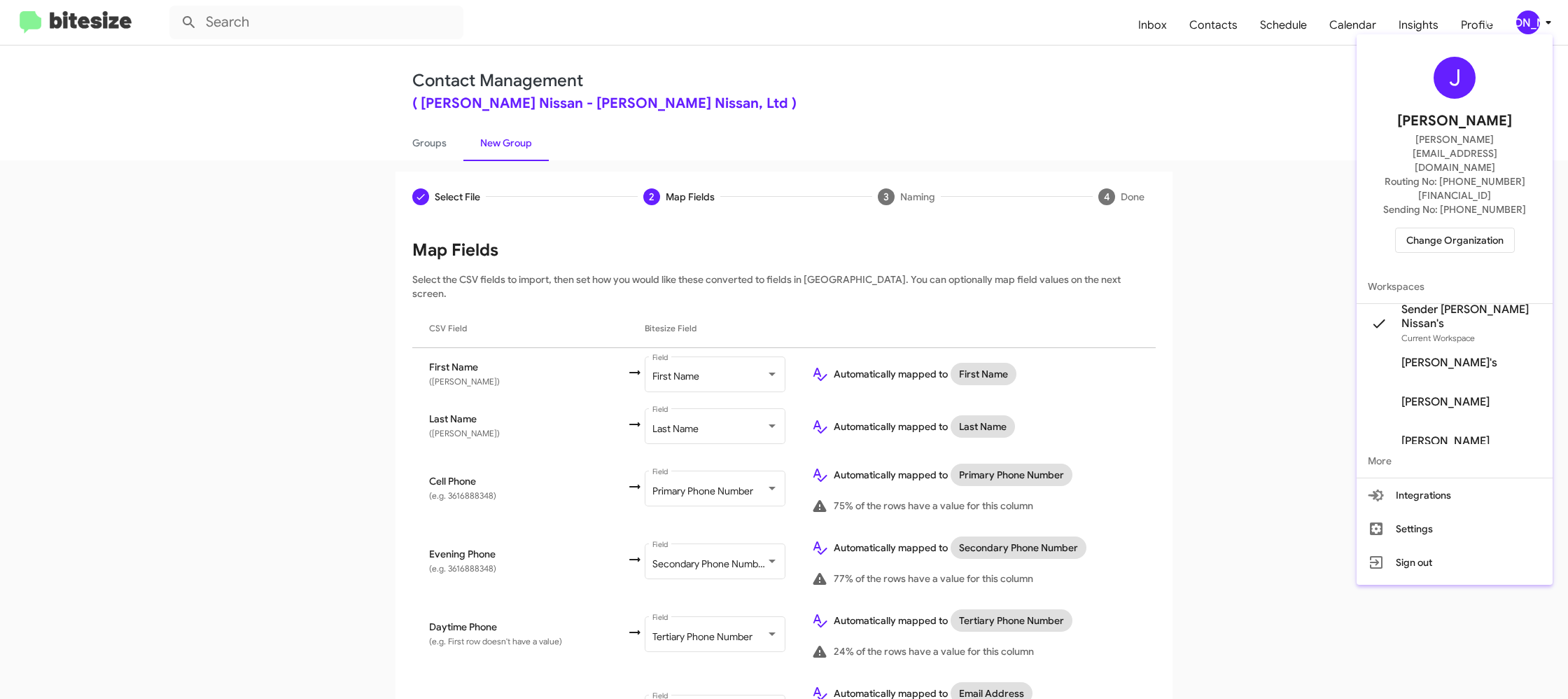
click at [1533, 30] on div at bounding box center [784, 349] width 1568 height 699
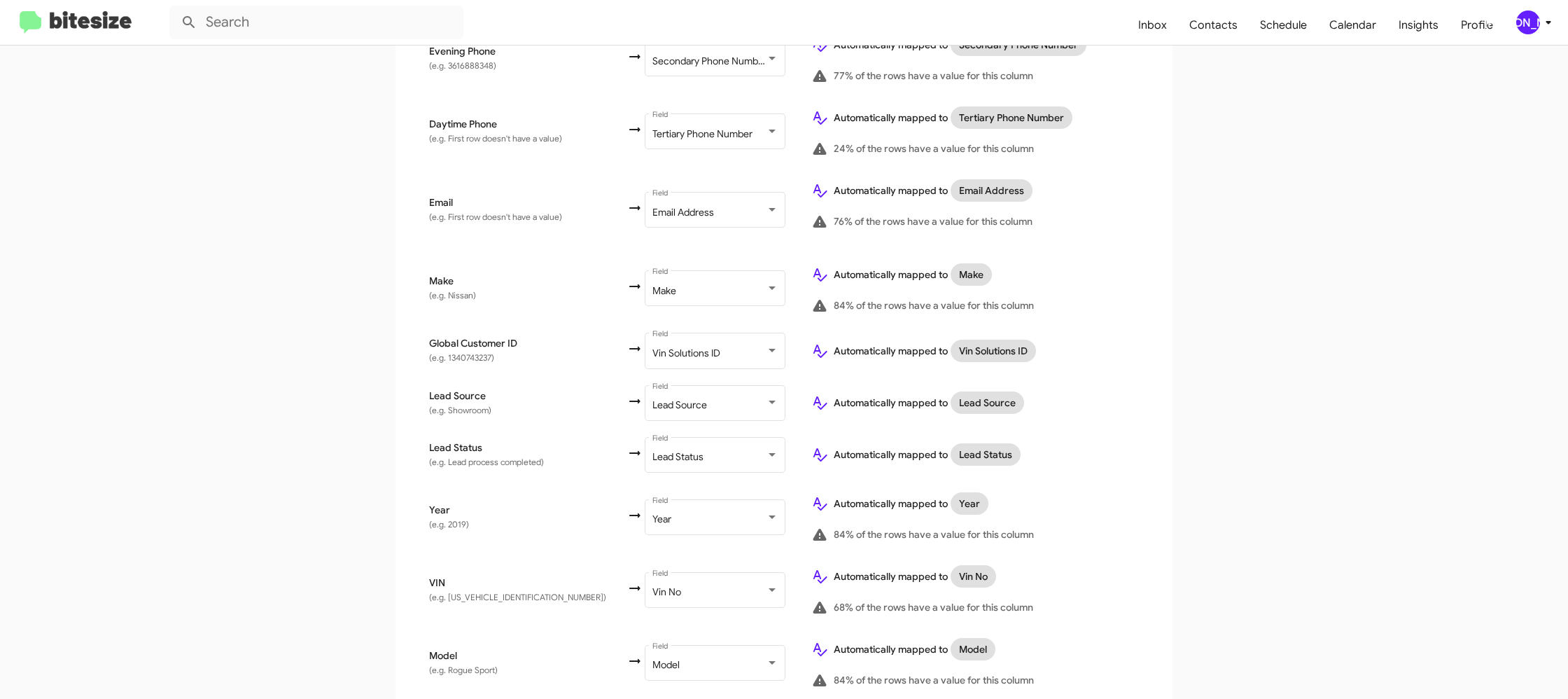
scroll to position [649, 0]
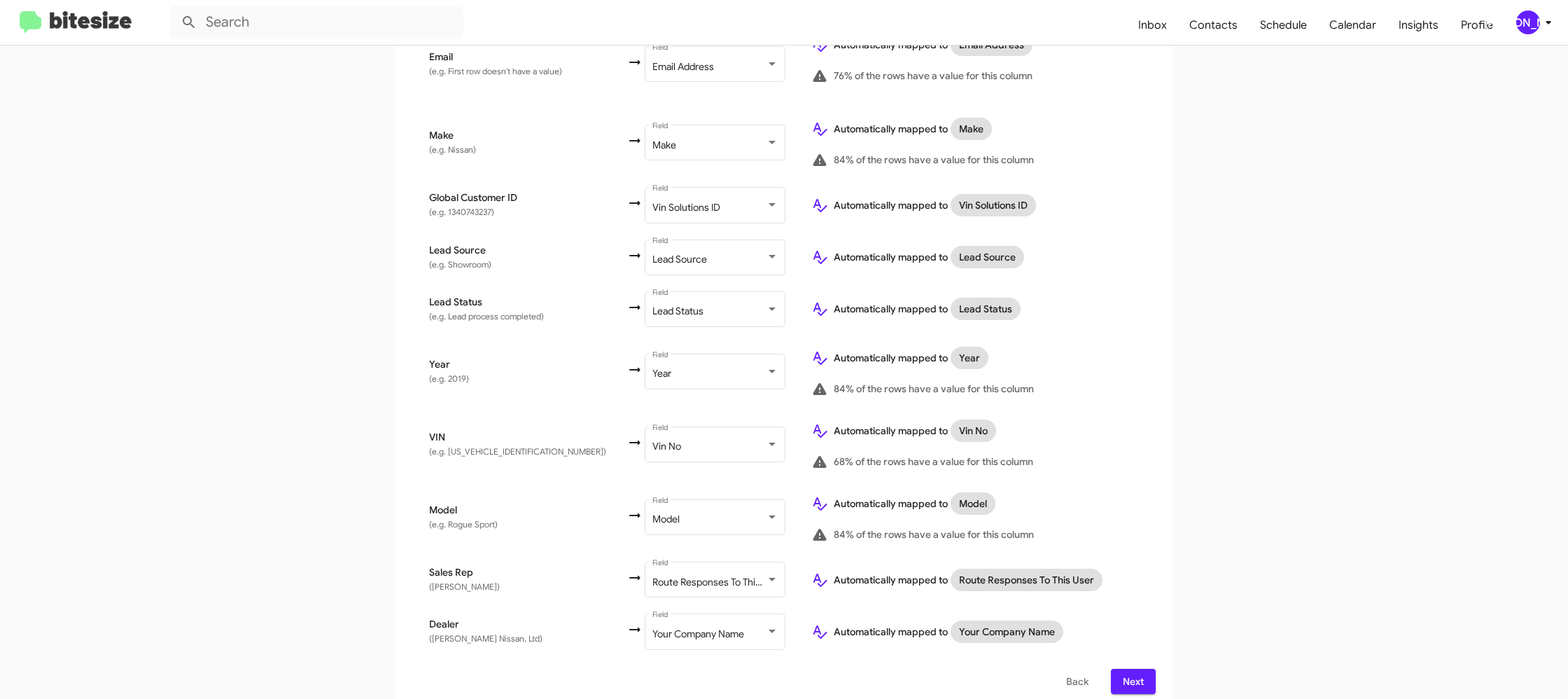
click at [1139, 669] on span "Next" at bounding box center [1133, 681] width 23 height 25
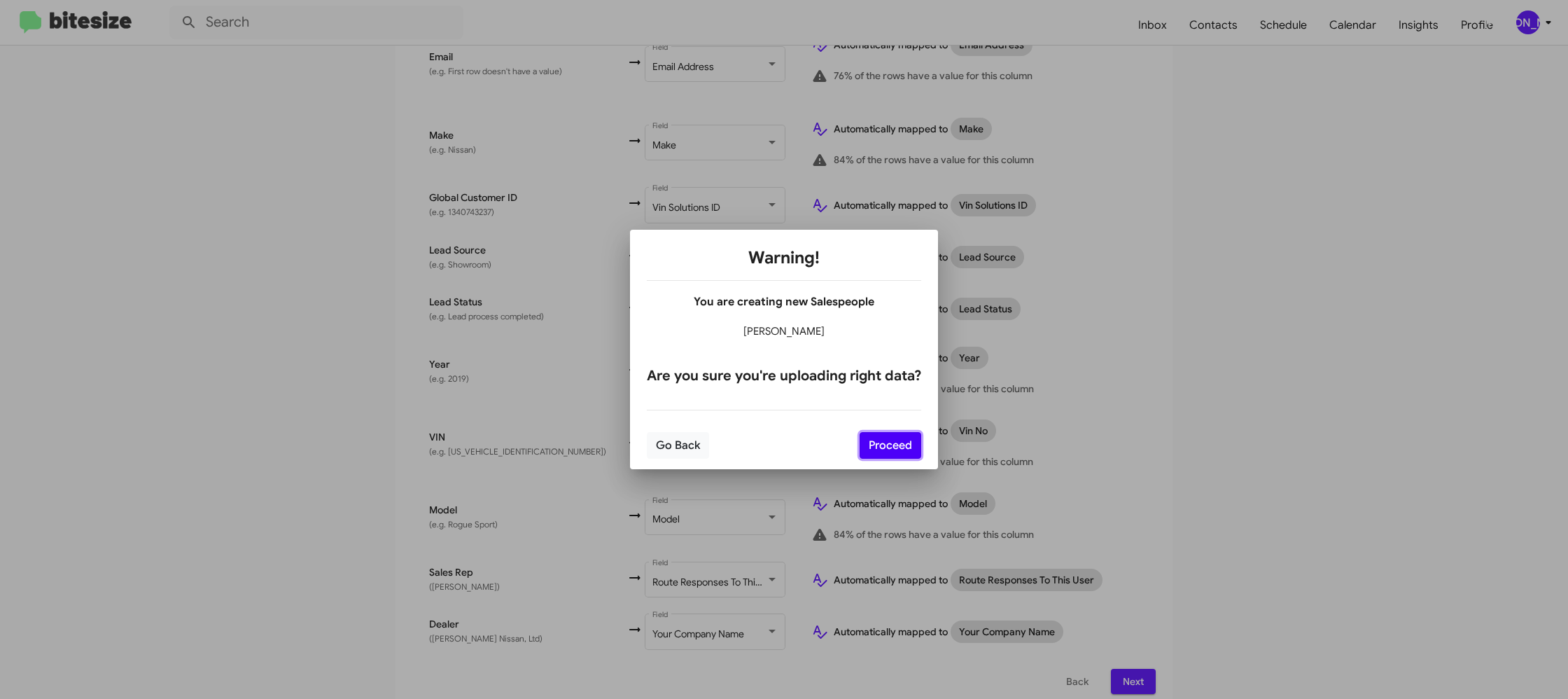
drag, startPoint x: 902, startPoint y: 455, endPoint x: 898, endPoint y: 449, distance: 7.2
click at [900, 452] on button "Proceed" at bounding box center [890, 445] width 62 height 27
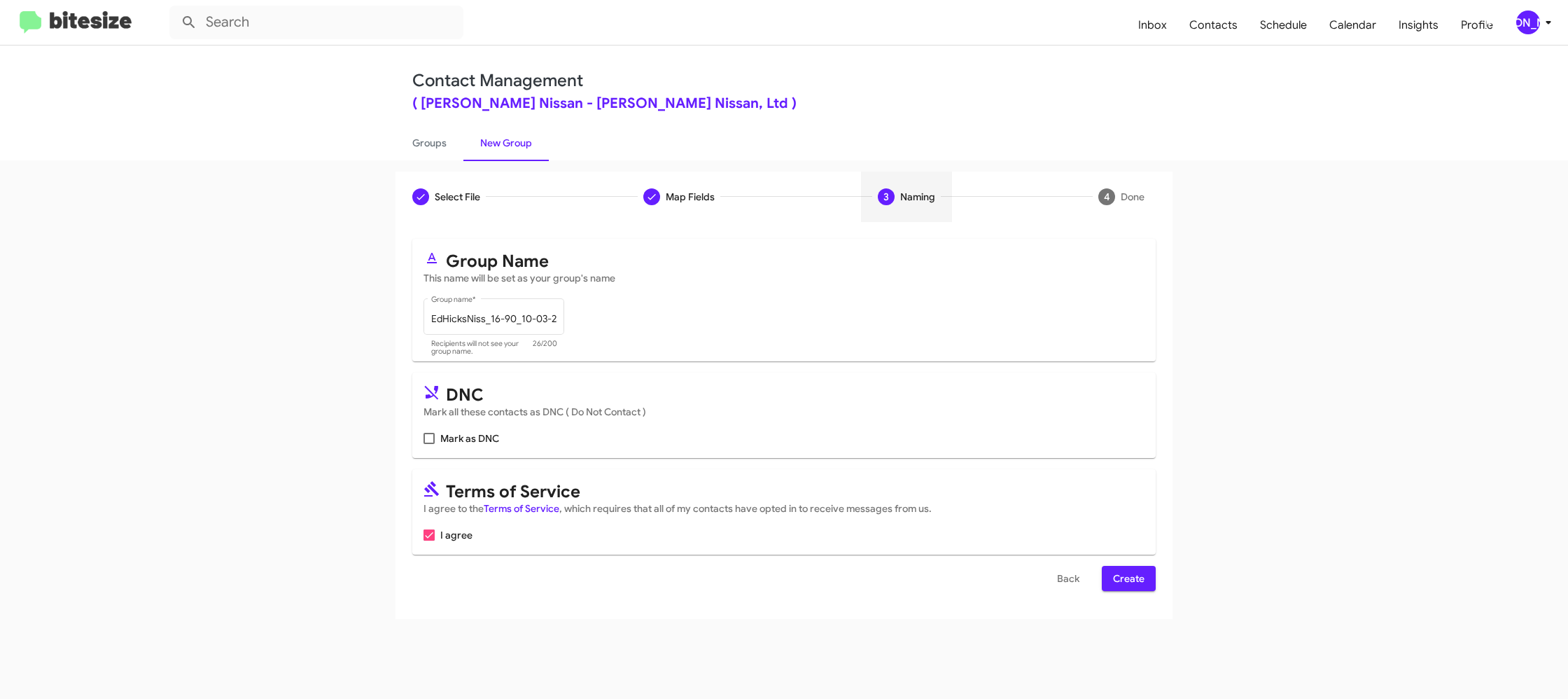
scroll to position [0, 0]
click at [1122, 581] on span "Create" at bounding box center [1128, 579] width 31 height 25
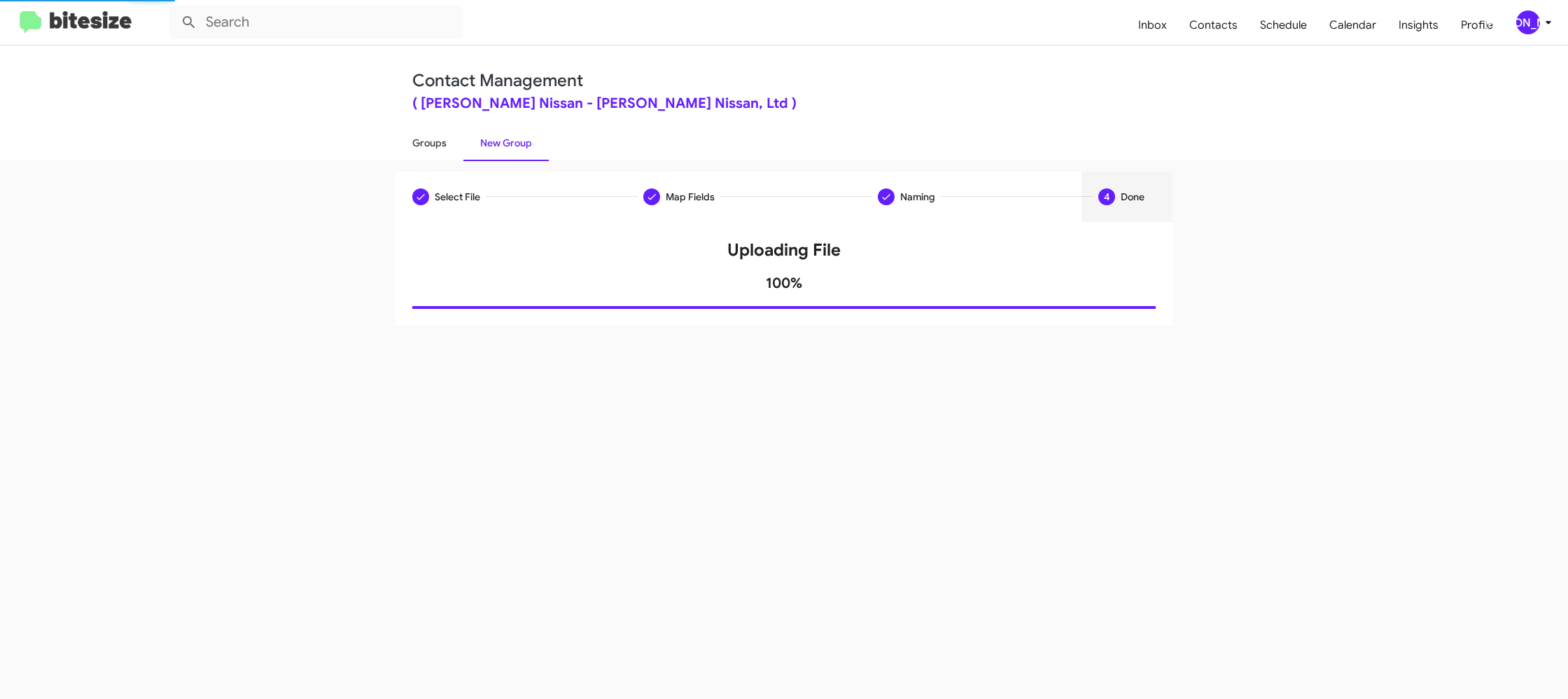
click at [438, 130] on link "Groups" at bounding box center [430, 142] width 68 height 36
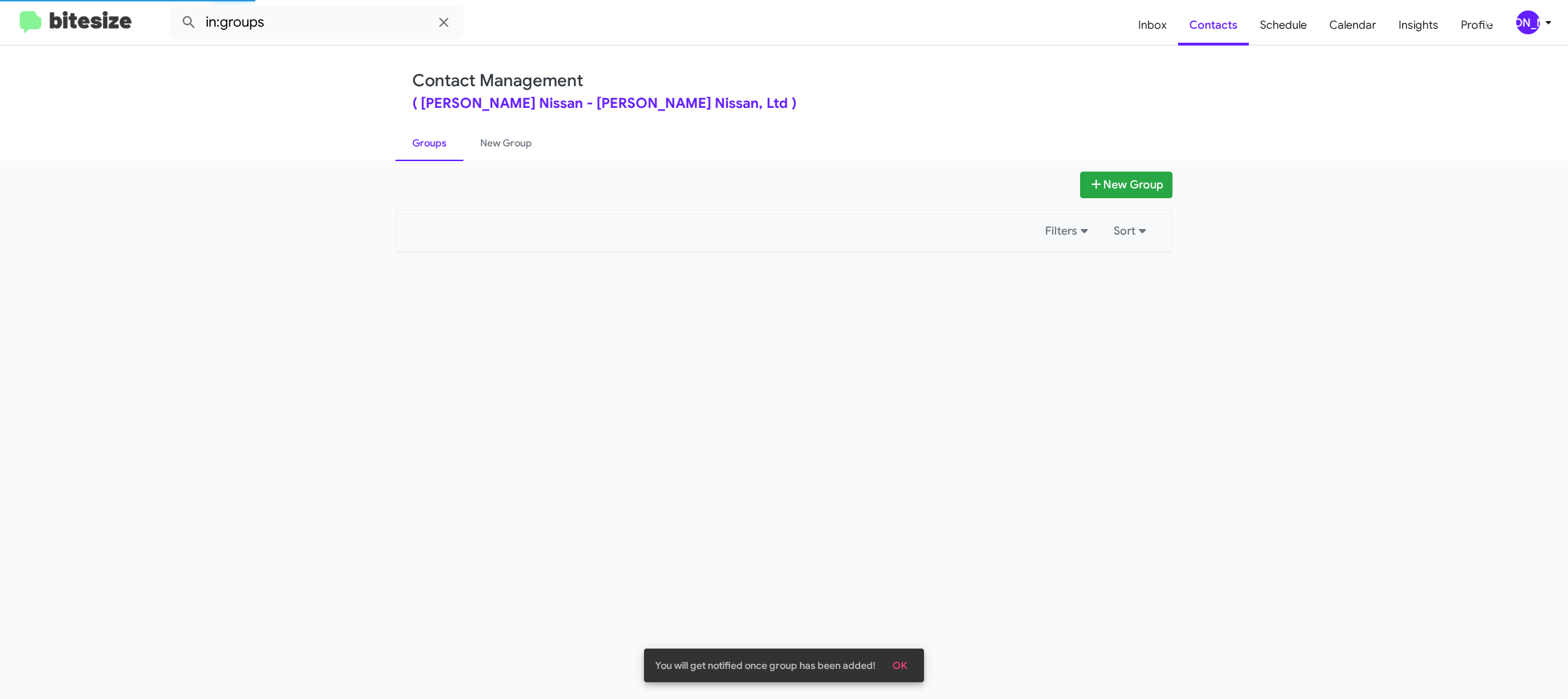
click at [438, 130] on link "Groups" at bounding box center [430, 142] width 68 height 36
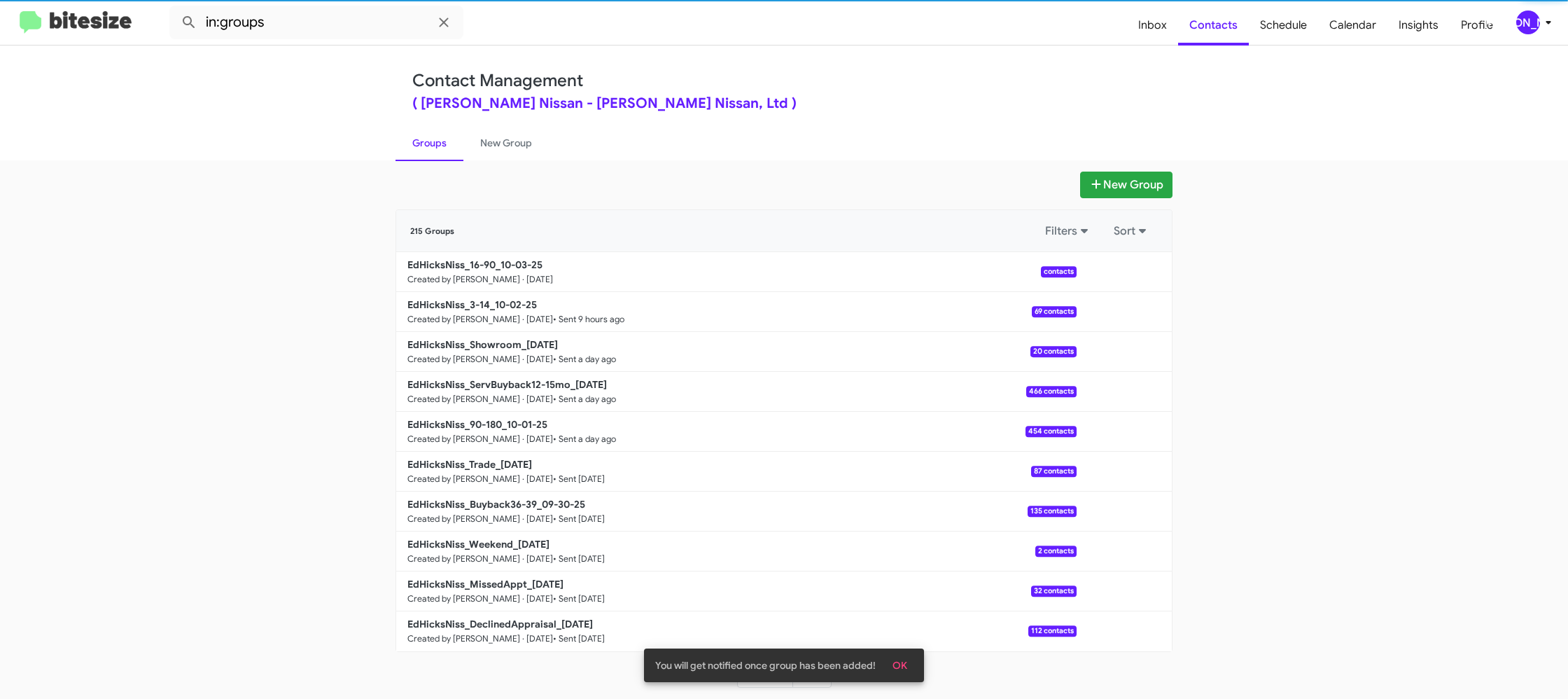
drag, startPoint x: 438, startPoint y: 130, endPoint x: 394, endPoint y: 72, distance: 72.8
click at [437, 128] on link "Groups" at bounding box center [430, 142] width 68 height 36
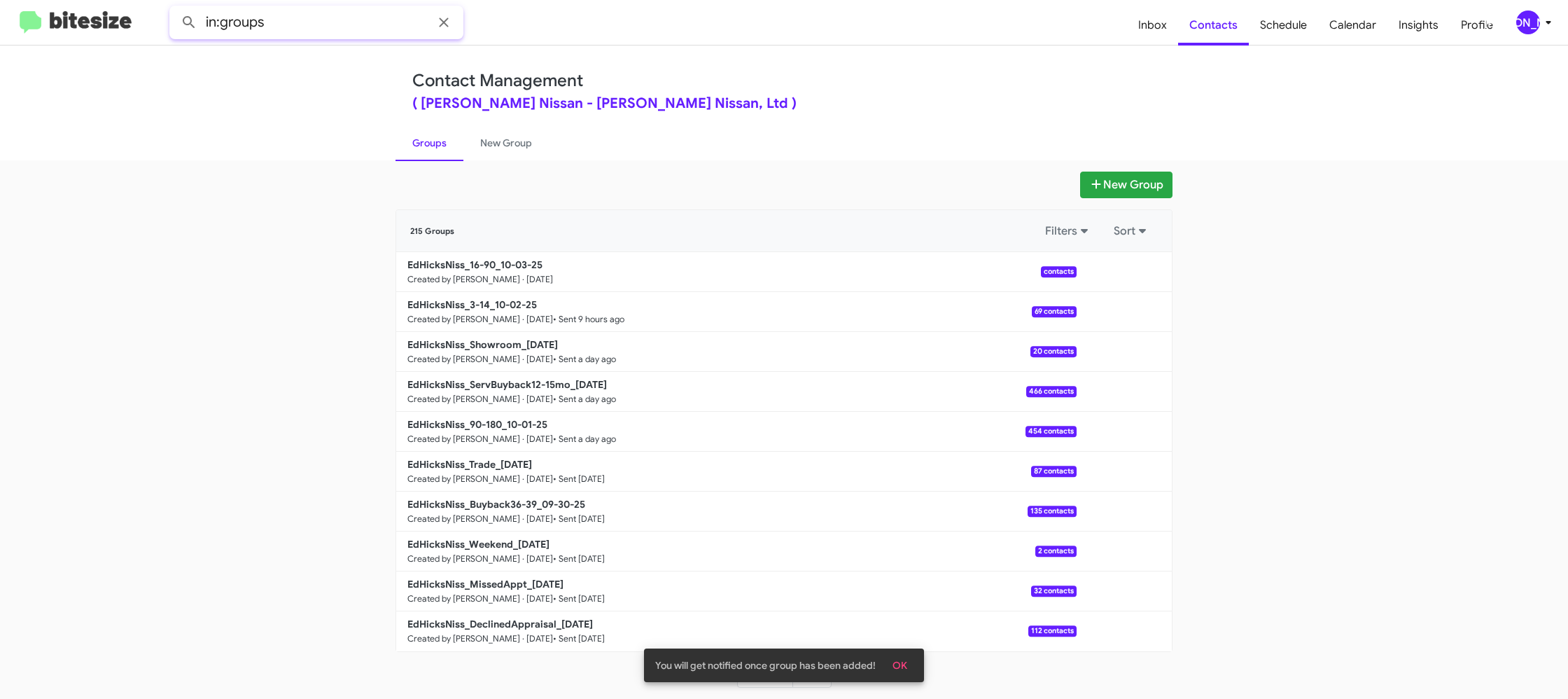
click at [305, 29] on input "in:groups" at bounding box center [316, 22] width 294 height 33
type input "in:groups 16-"
click at [175, 8] on button at bounding box center [189, 23] width 28 height 28
click at [496, 141] on link "New Group" at bounding box center [506, 142] width 86 height 36
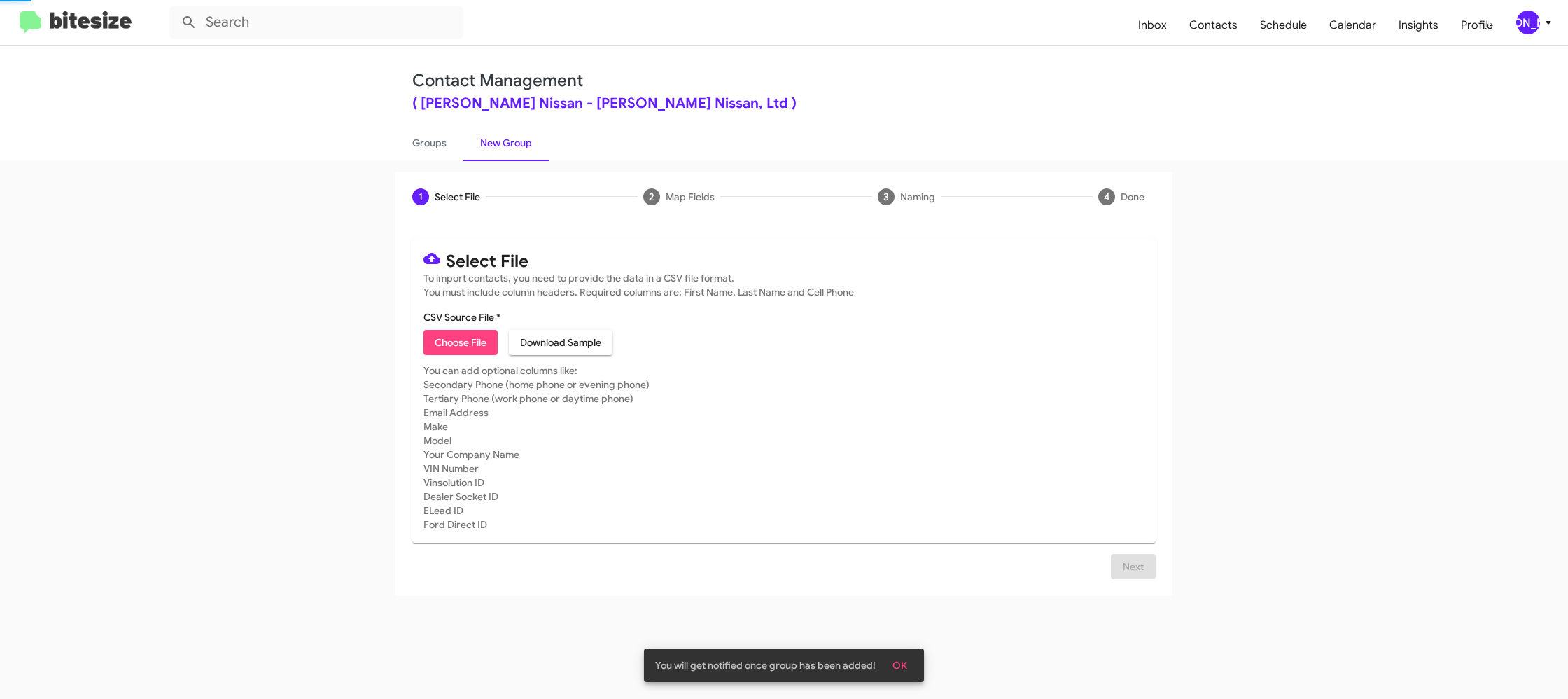
click at [496, 141] on link "New Group" at bounding box center [506, 142] width 86 height 36
click at [420, 144] on link "Groups" at bounding box center [430, 142] width 68 height 36
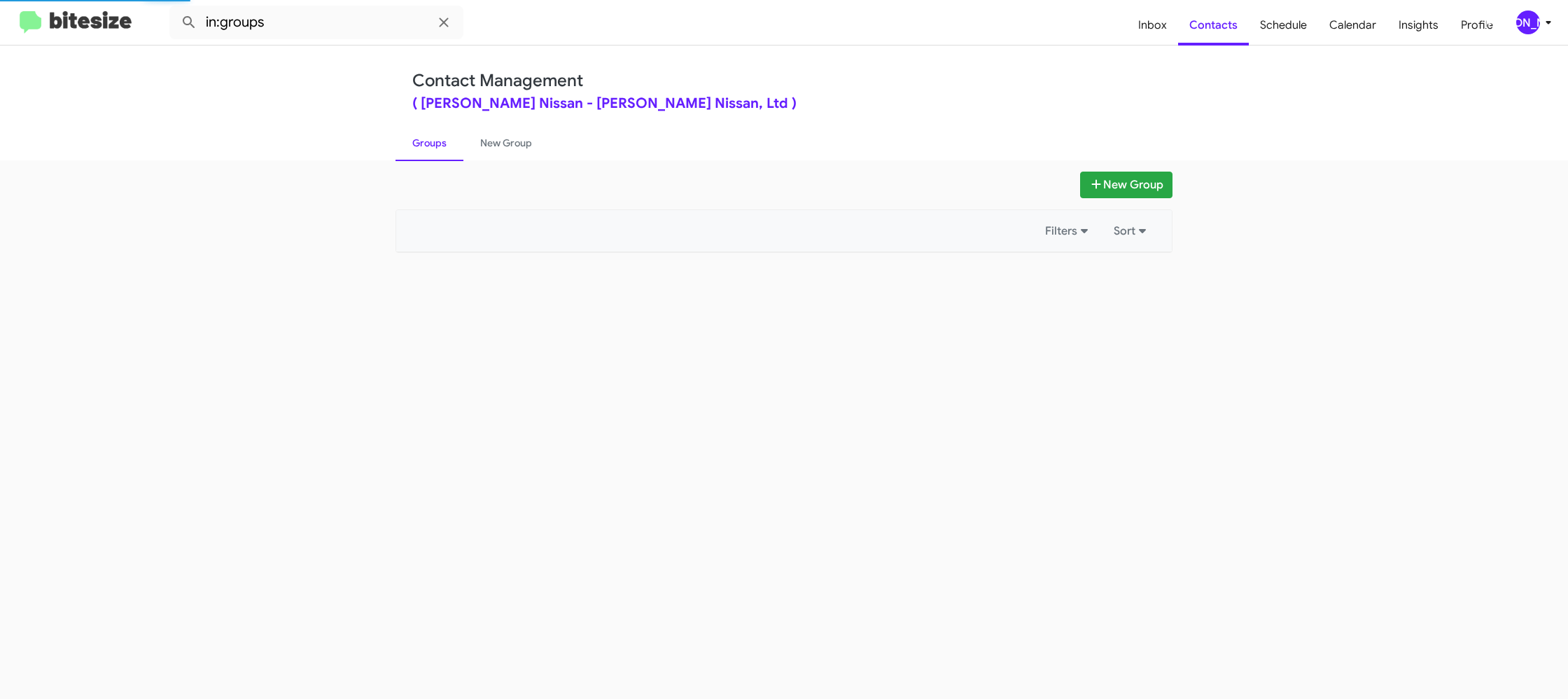
click at [420, 144] on link "Groups" at bounding box center [430, 142] width 68 height 36
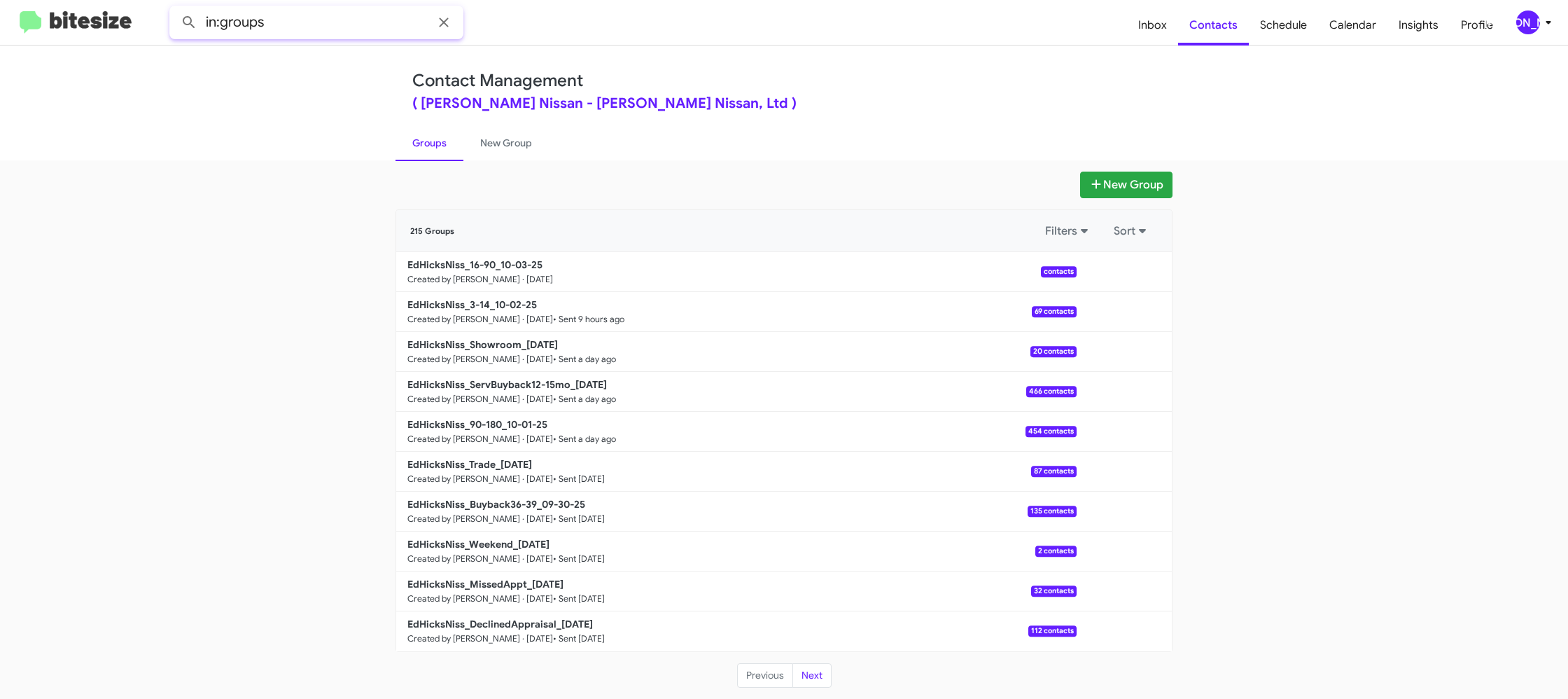
click at [358, 25] on input "in:groups" at bounding box center [316, 22] width 294 height 33
type input "in:groups 16-"
click at [175, 8] on button at bounding box center [189, 23] width 28 height 28
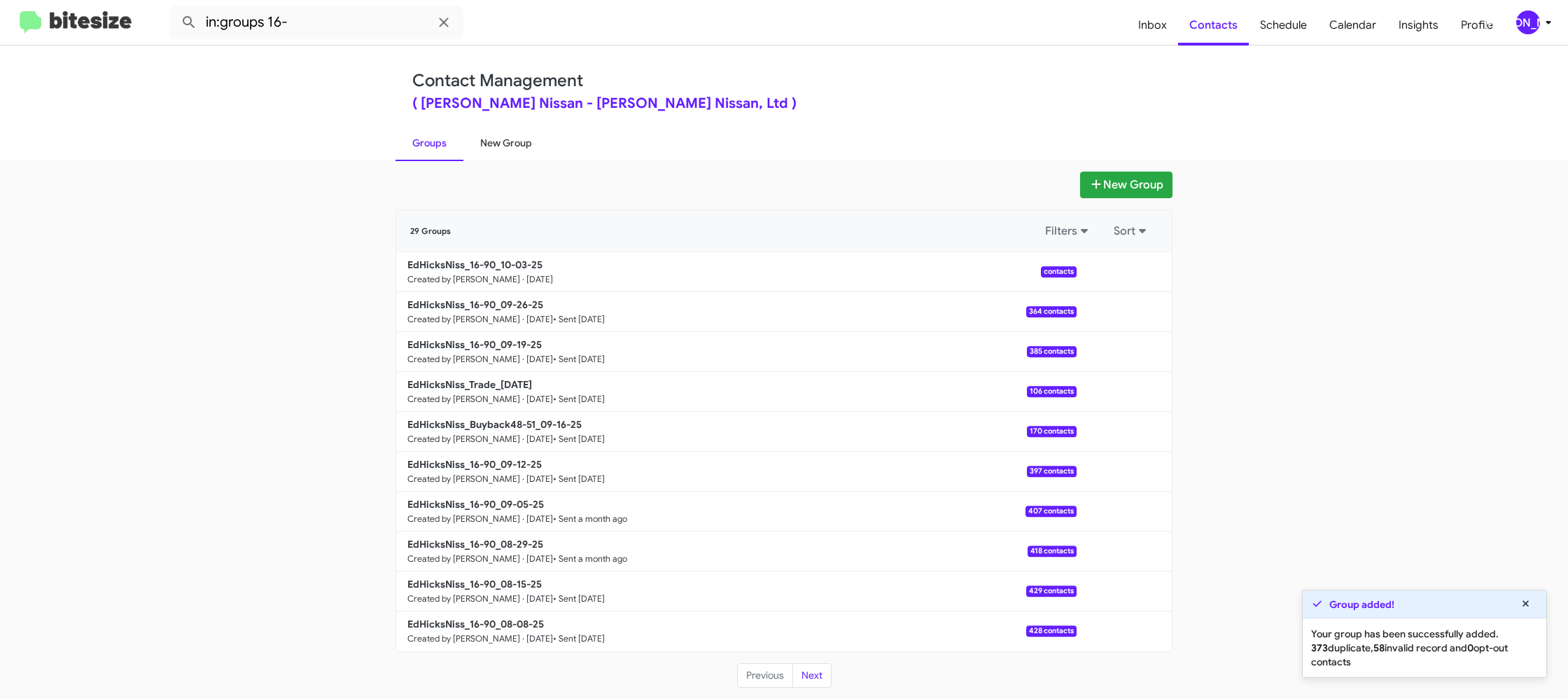
click at [524, 155] on link "New Group" at bounding box center [506, 142] width 86 height 36
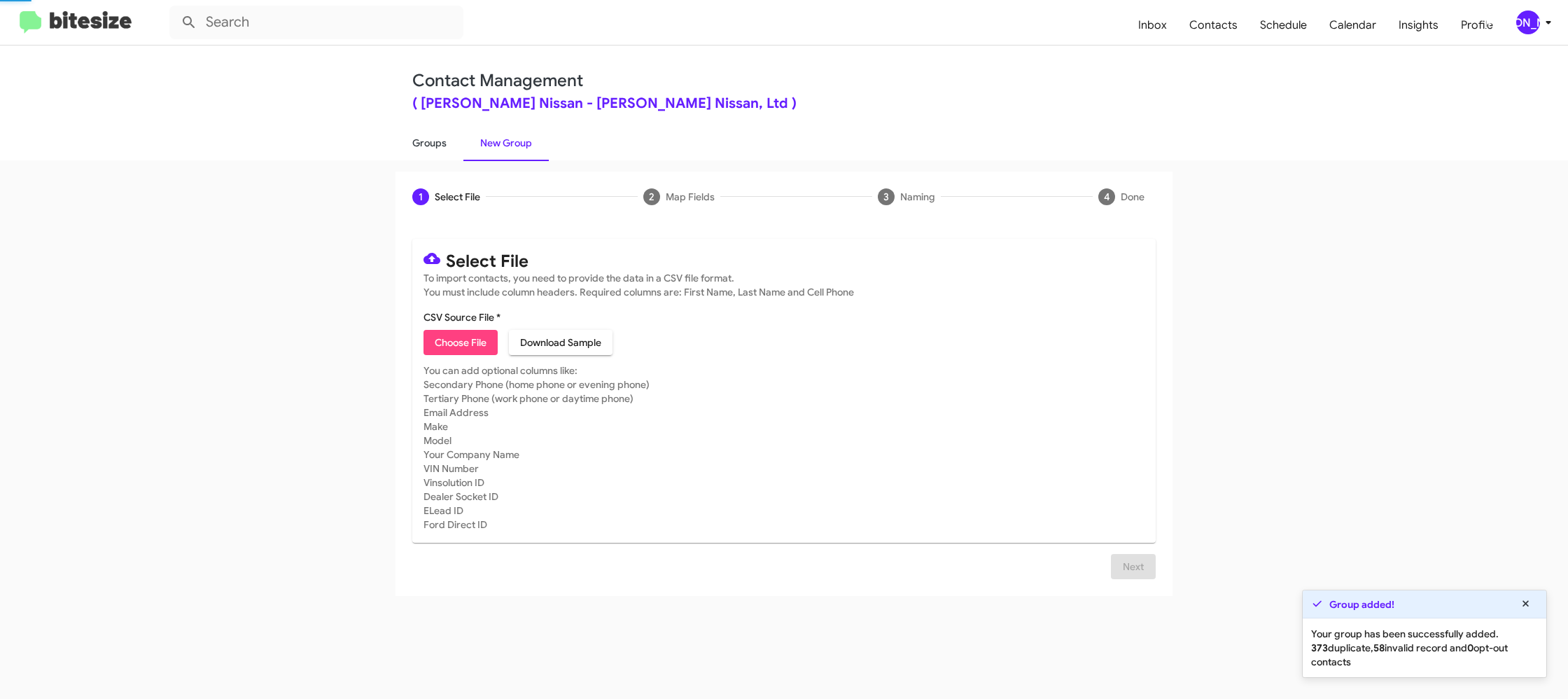
click at [449, 138] on link "Groups" at bounding box center [430, 142] width 68 height 36
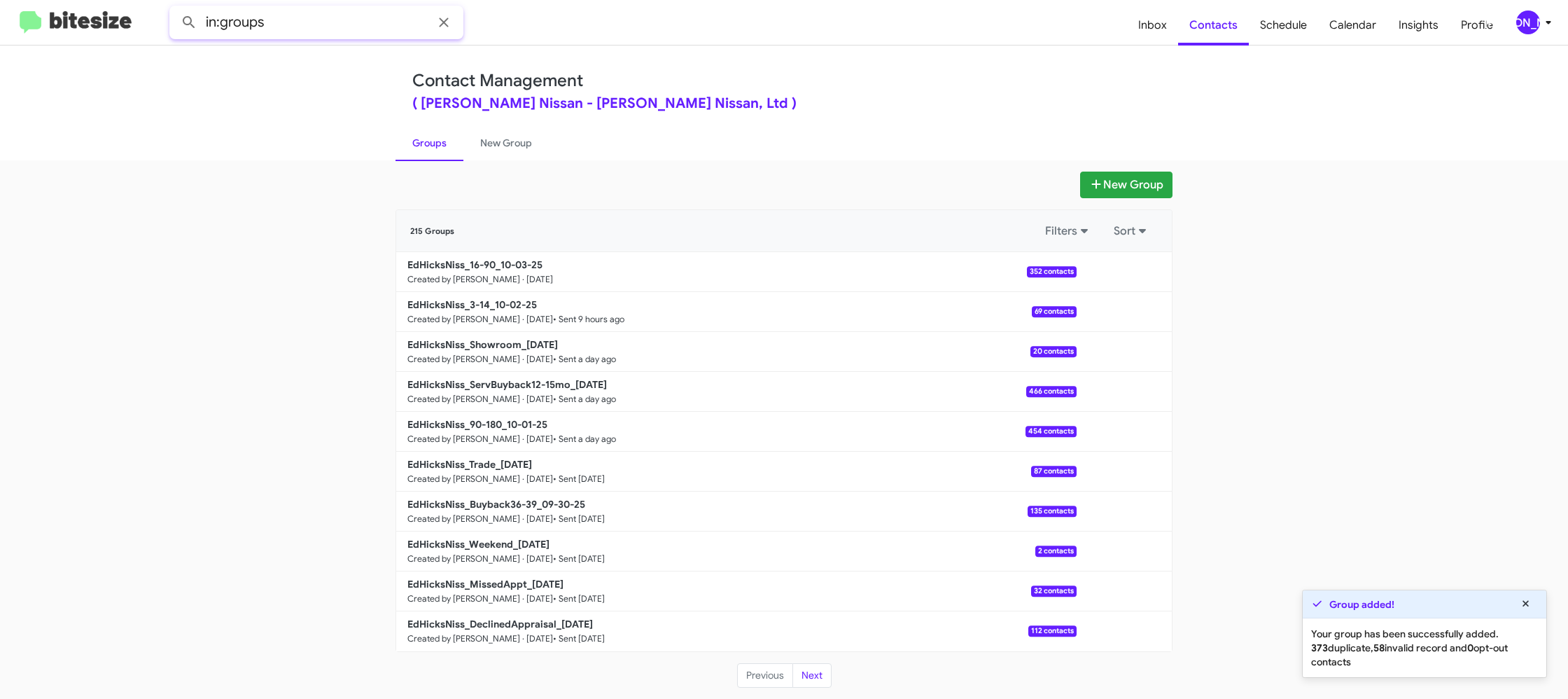
drag, startPoint x: 306, startPoint y: 25, endPoint x: 318, endPoint y: 25, distance: 12.0
click at [306, 25] on input "in:groups" at bounding box center [316, 22] width 294 height 33
type input "in:groups 16-"
click at [175, 8] on button at bounding box center [189, 23] width 28 height 28
drag, startPoint x: 501, startPoint y: 149, endPoint x: 408, endPoint y: 145, distance: 93.1
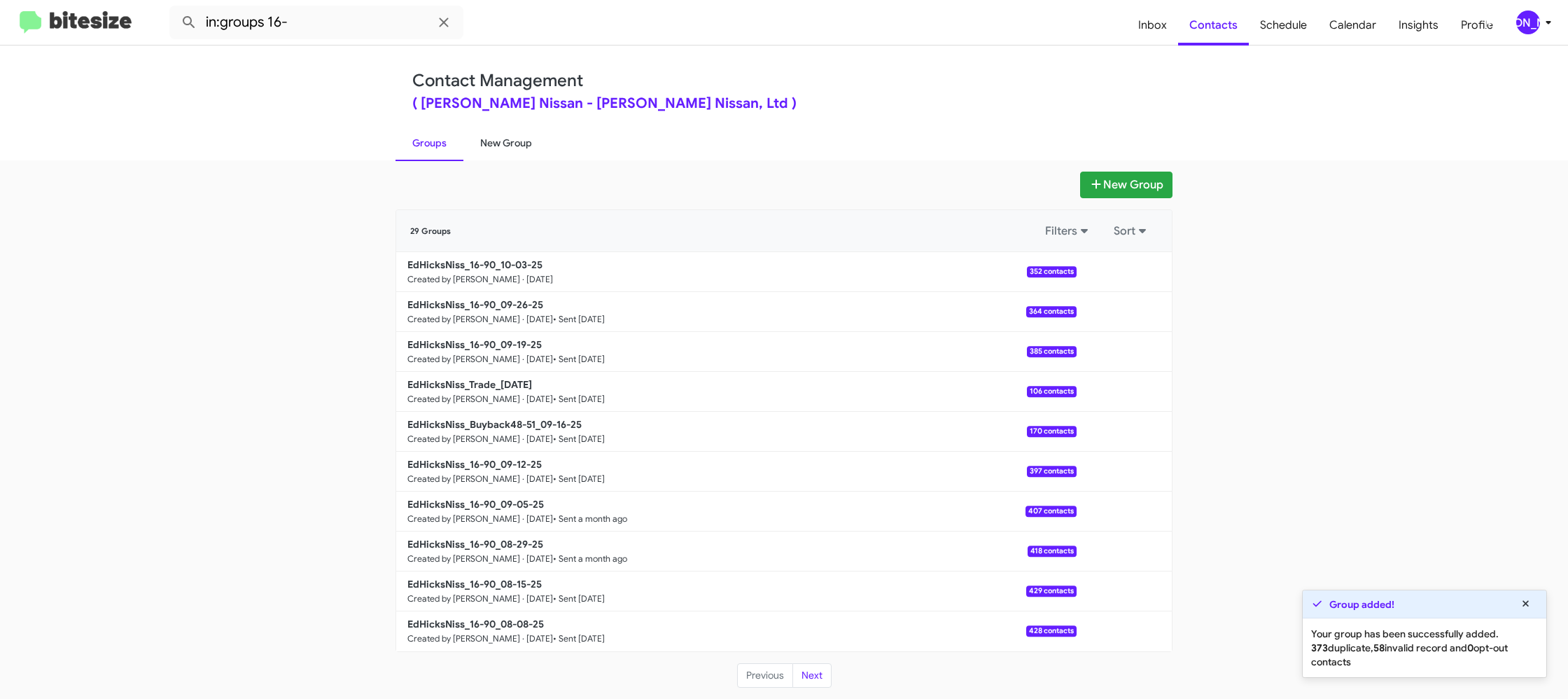
click at [501, 148] on link "New Group" at bounding box center [506, 142] width 86 height 36
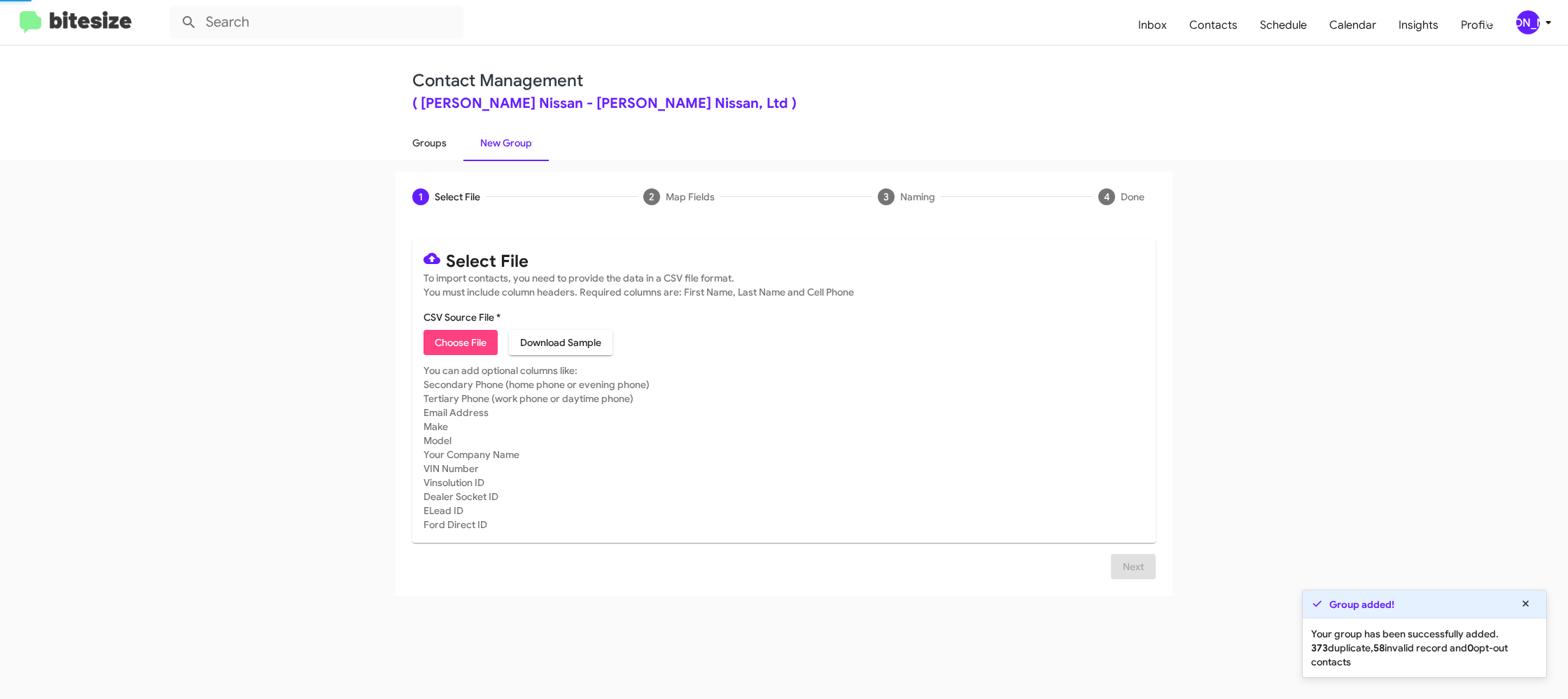
click at [408, 145] on link "Groups" at bounding box center [430, 142] width 68 height 36
type input "in:groups"
click at [408, 145] on link "Groups" at bounding box center [430, 142] width 68 height 36
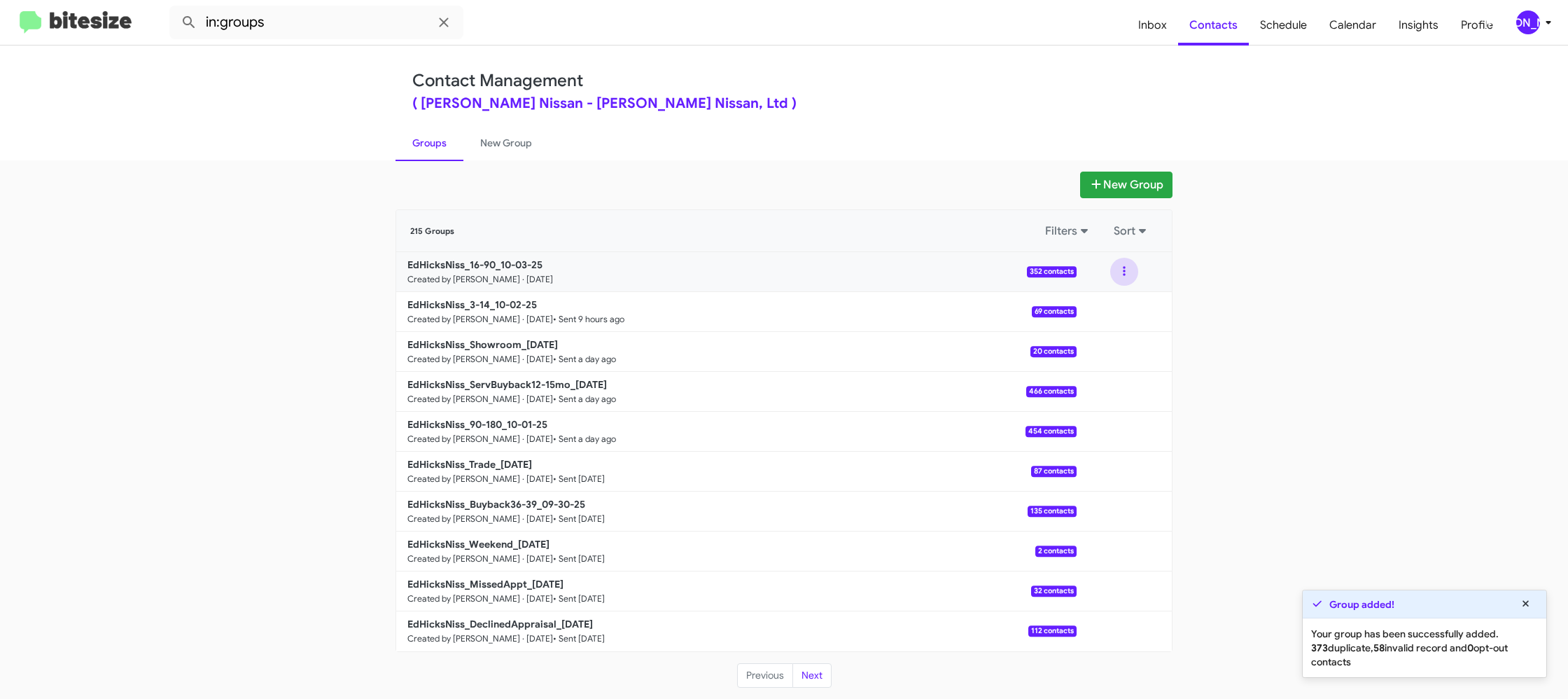
click at [1116, 271] on button at bounding box center [1124, 272] width 28 height 28
click at [1116, 295] on button "View contacts" at bounding box center [1082, 309] width 112 height 33
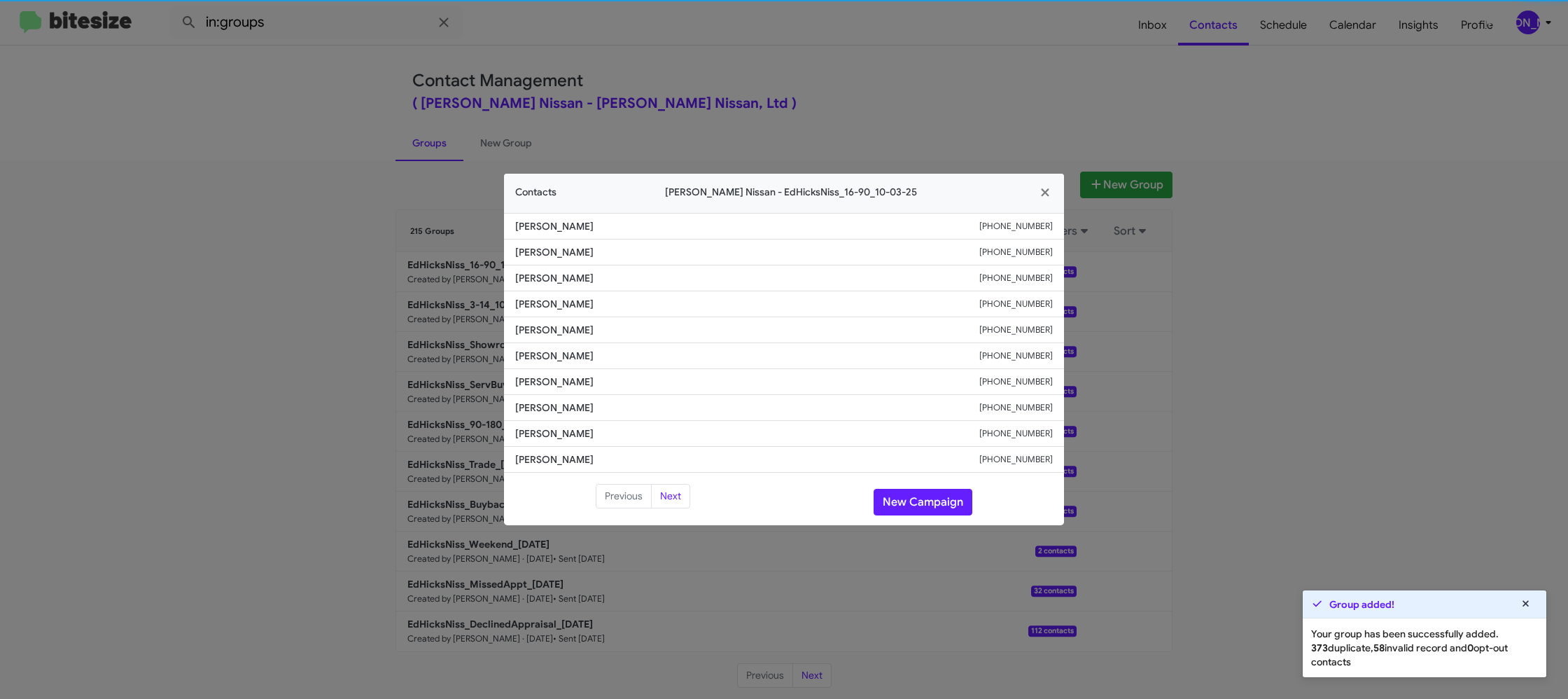
click at [561, 343] on li "Richard Stracener +13618157573" at bounding box center [784, 356] width 560 height 26
copy span "Richard Stracener"
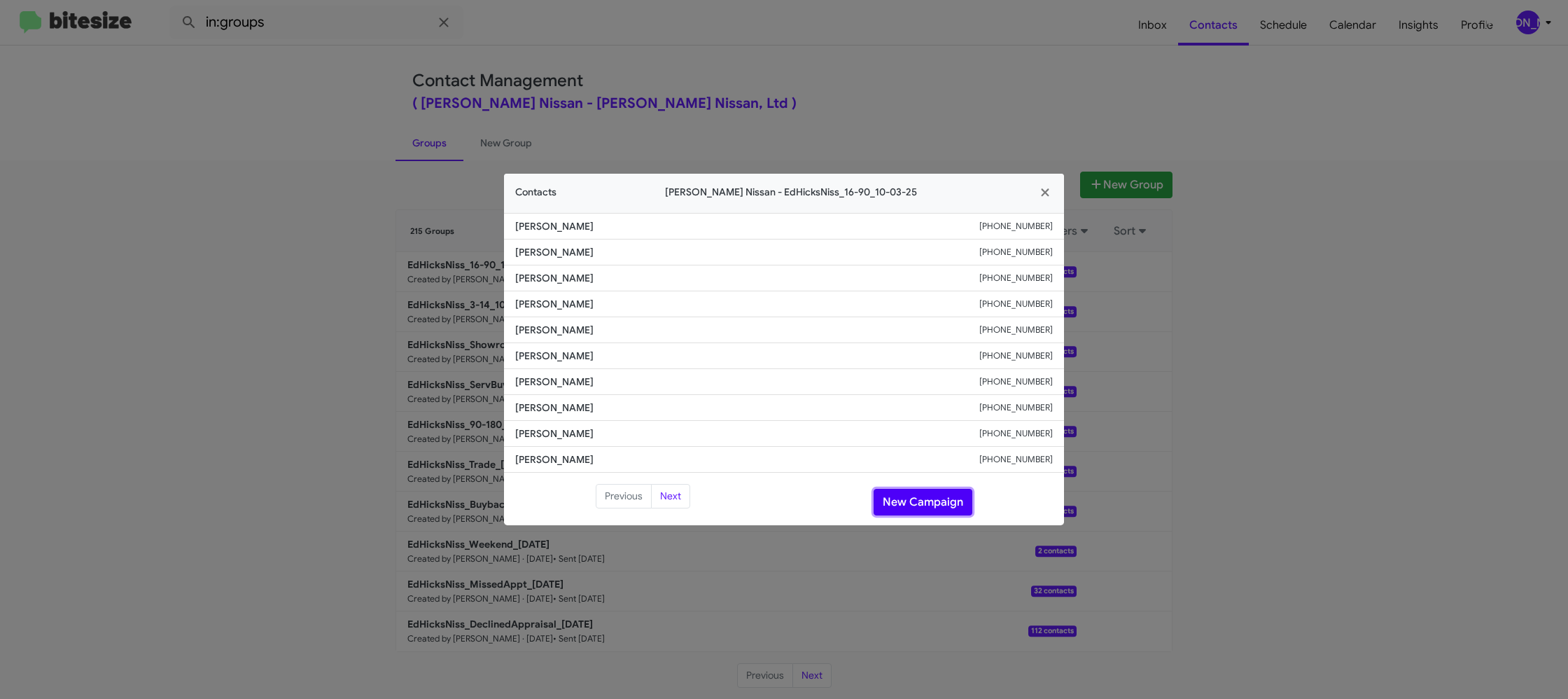
click at [910, 509] on button "New Campaign" at bounding box center [922, 502] width 98 height 27
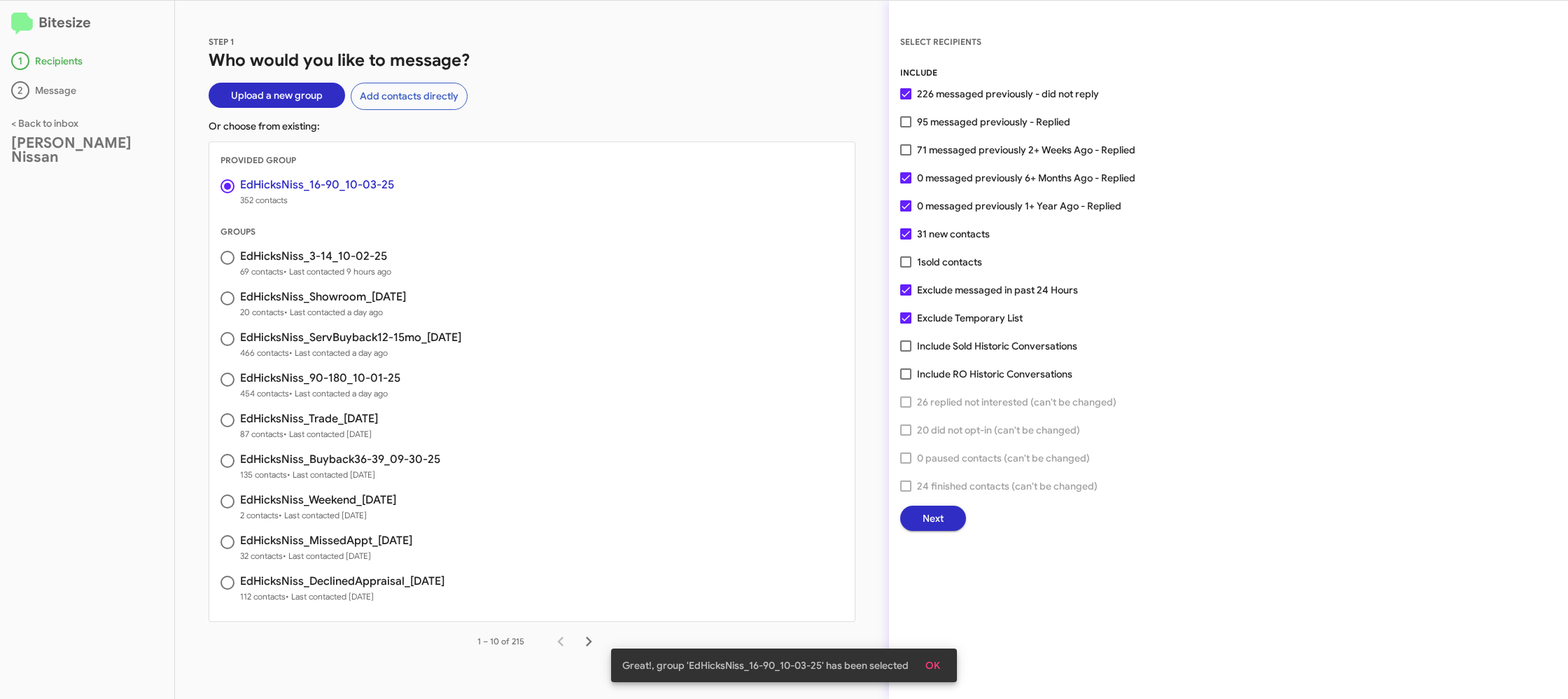
click at [919, 521] on button "Next" at bounding box center [933, 518] width 66 height 25
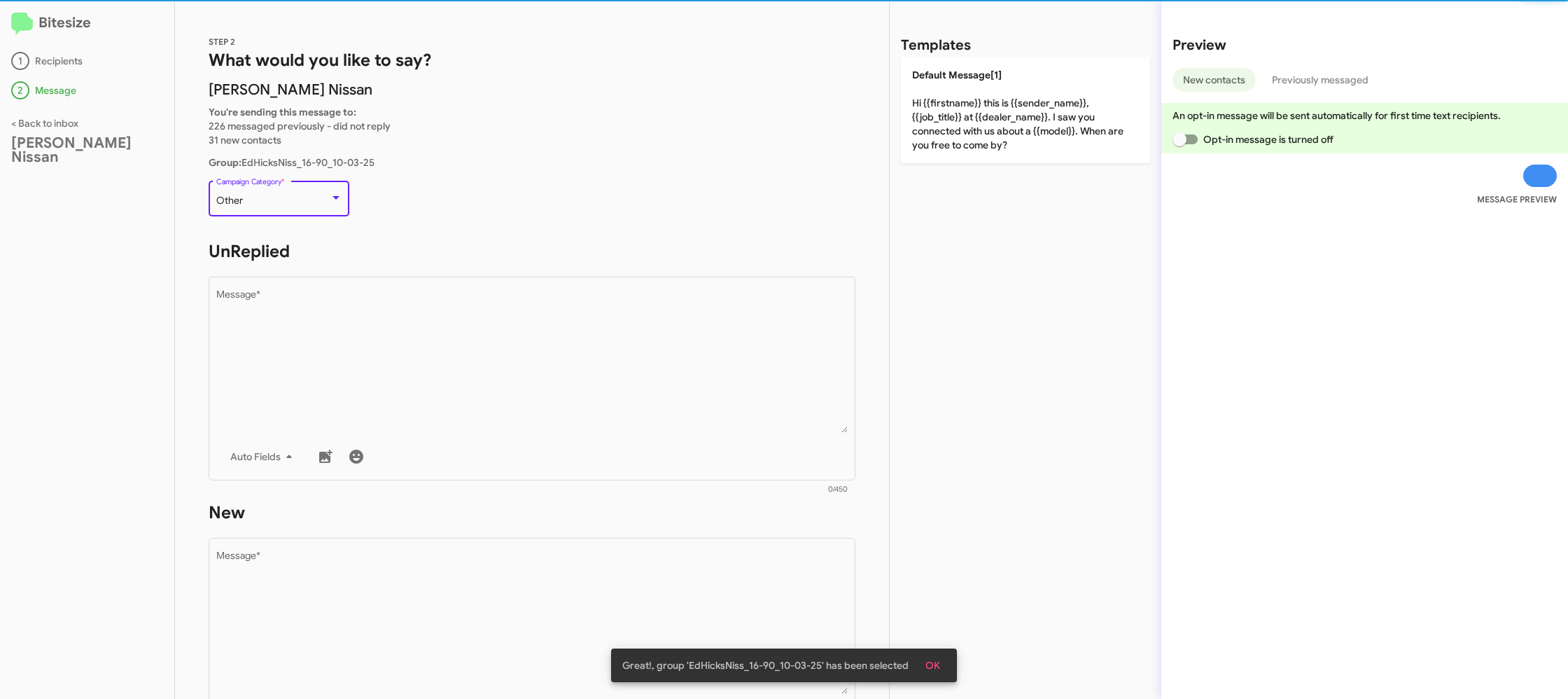
click at [294, 200] on div "Other" at bounding box center [273, 201] width 113 height 11
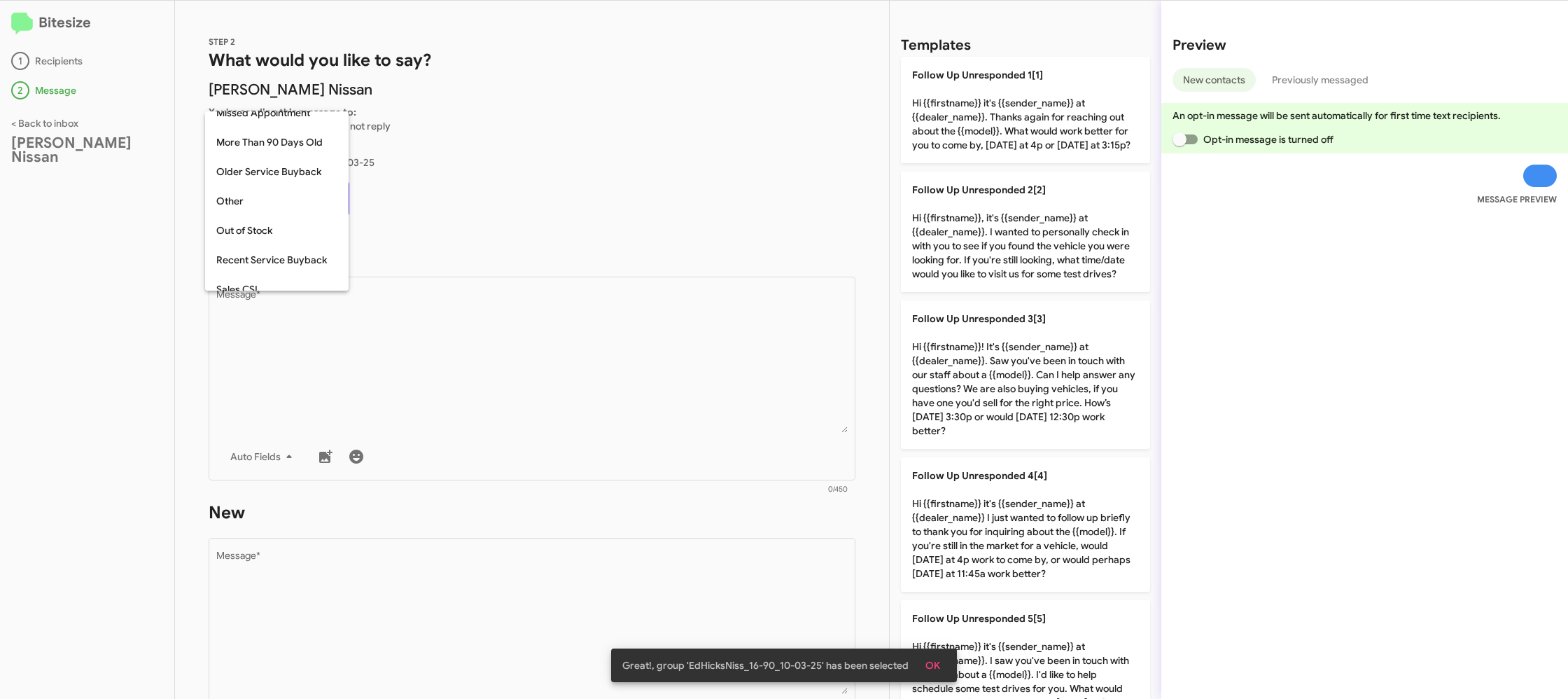
scroll to position [30, 0]
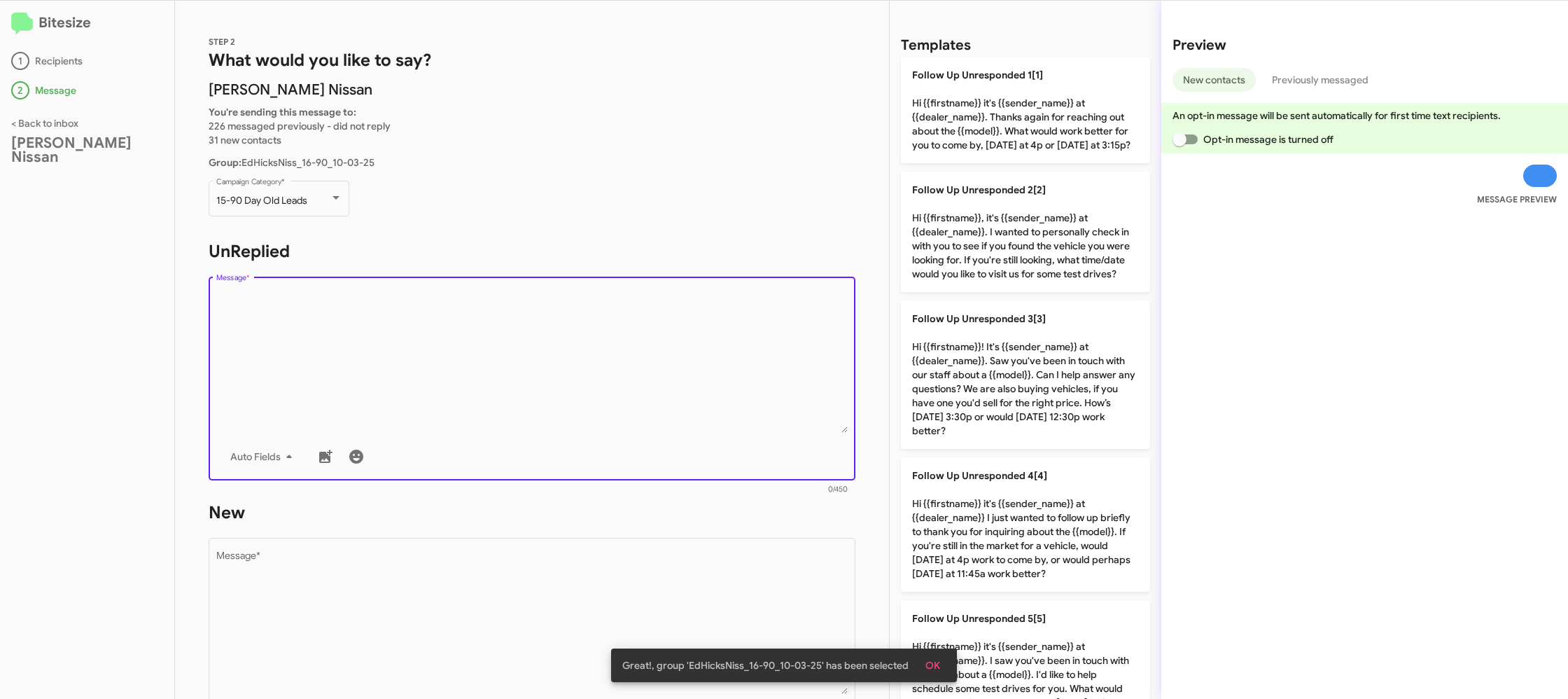
drag, startPoint x: 517, startPoint y: 391, endPoint x: 899, endPoint y: 419, distance: 383.0
click at [517, 391] on textarea "Message *" at bounding box center [532, 361] width 632 height 143
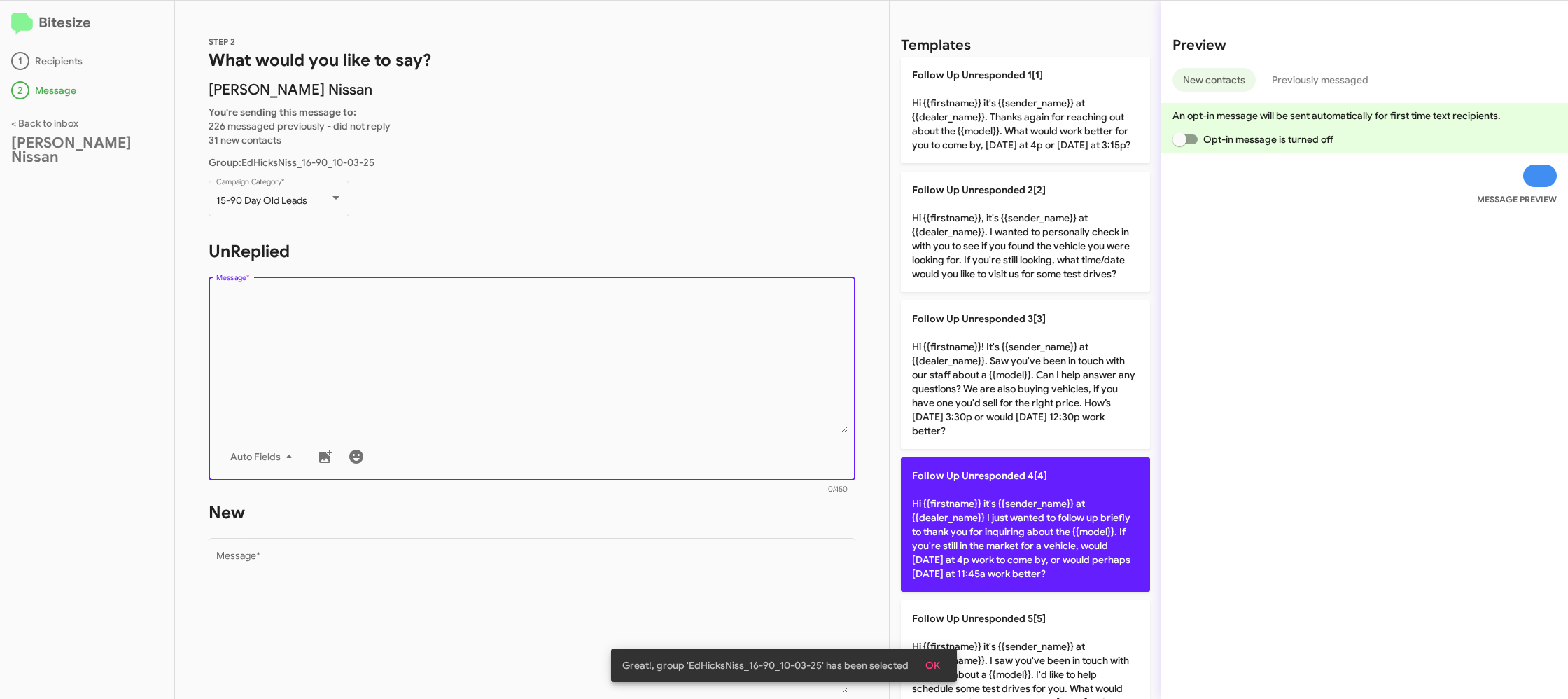
drag, startPoint x: 1012, startPoint y: 567, endPoint x: 949, endPoint y: 563, distance: 63.1
click at [978, 559] on p "Follow Up Unresponded 4[4] Hi {{firstname}} it's {{sender_name}} at {{dealer_na…" at bounding box center [1025, 525] width 249 height 135
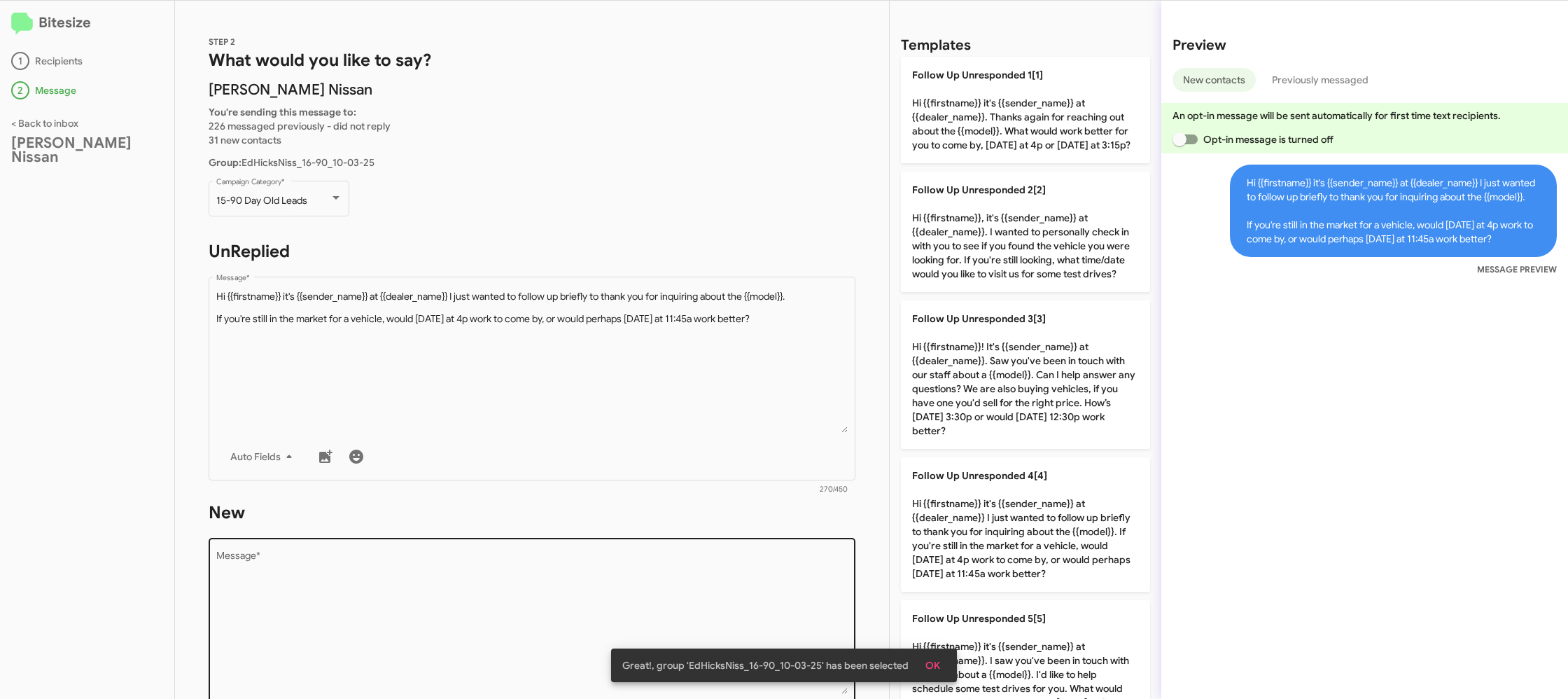
click at [629, 572] on textarea "Message *" at bounding box center [532, 623] width 632 height 143
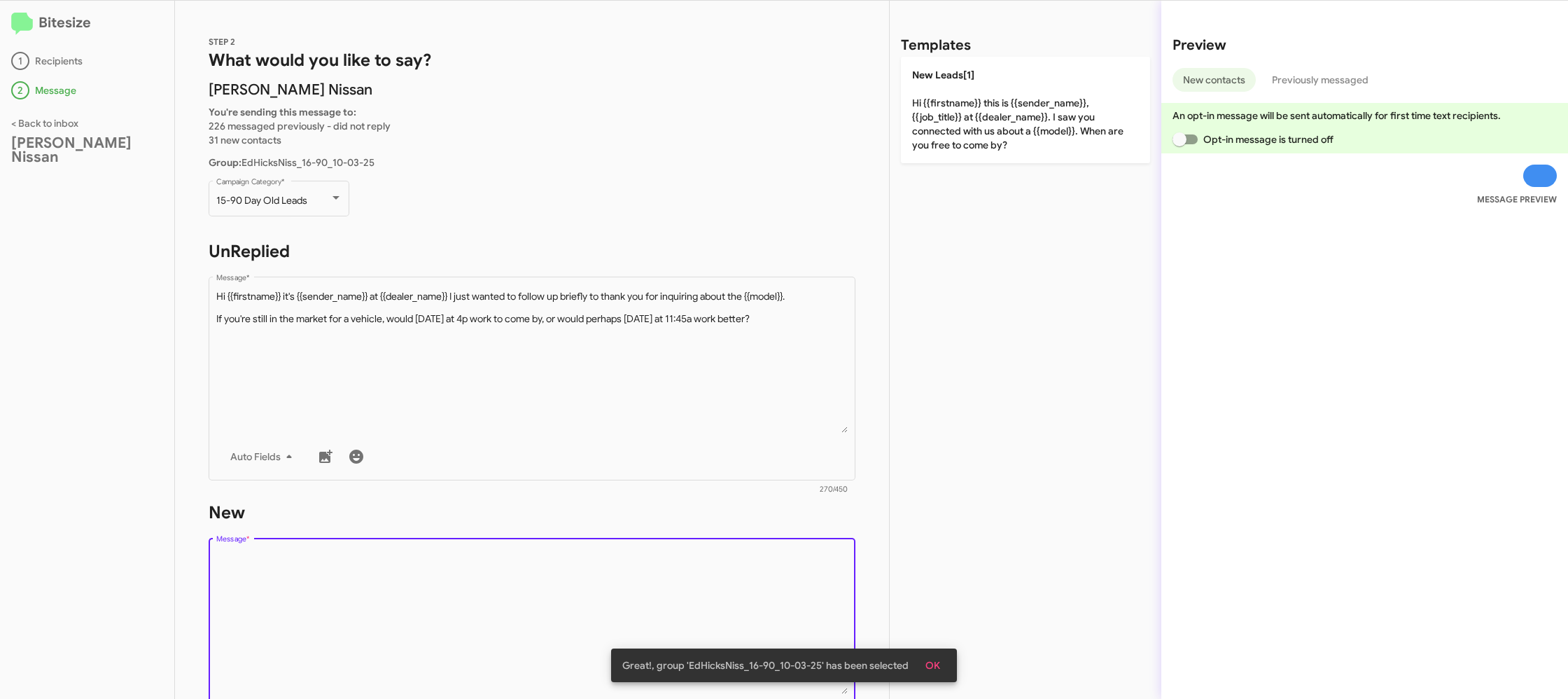
click at [629, 572] on textarea "Message *" at bounding box center [532, 623] width 632 height 143
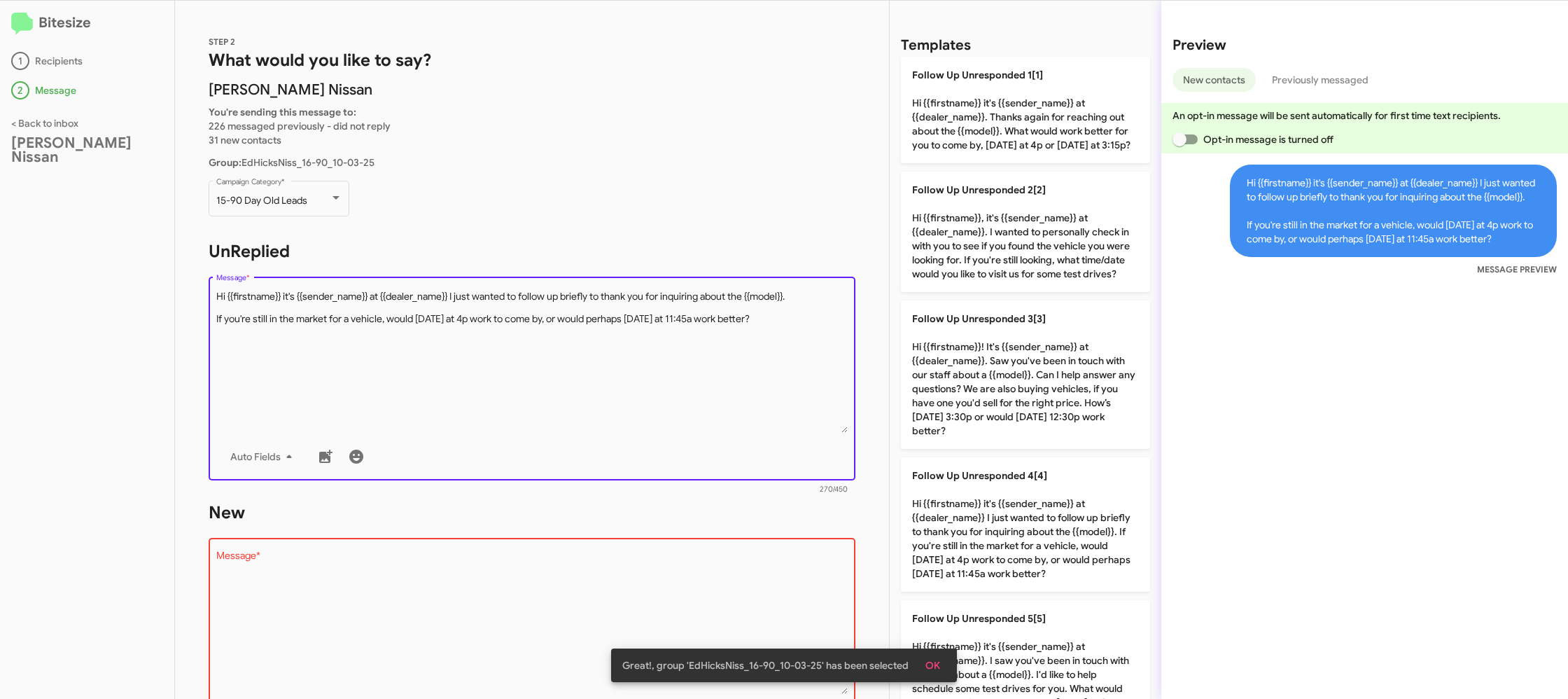
drag, startPoint x: 710, startPoint y: 359, endPoint x: 729, endPoint y: 336, distance: 29.8
click at [710, 358] on textarea "Message *" at bounding box center [532, 361] width 632 height 143
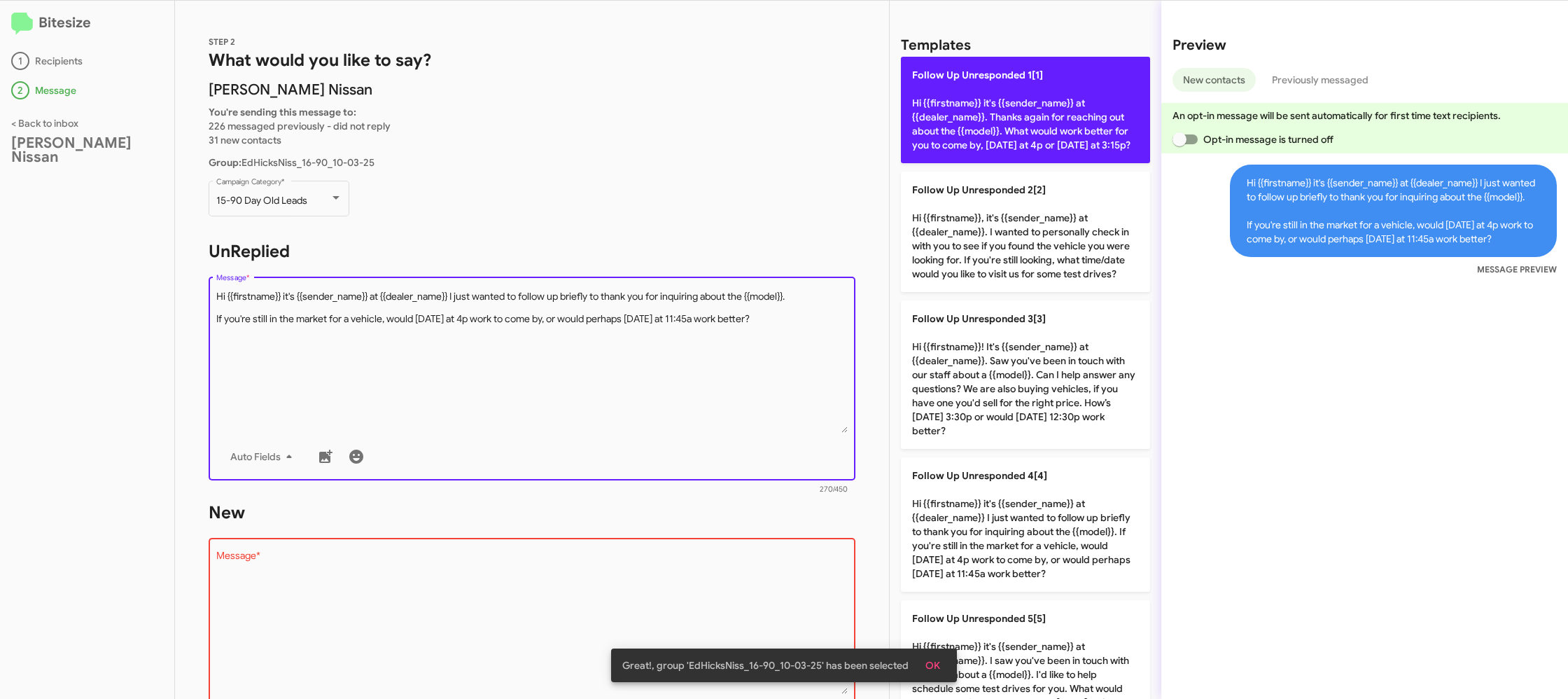
click at [984, 148] on p "Follow Up Unresponded 1[1] Hi {{firstname}} it's {{sender_name}} at {{dealer_na…" at bounding box center [1025, 110] width 249 height 106
type textarea "Hi {{firstname}} it's {{sender_name}} at {{dealer_name}}. Thanks again for reac…"
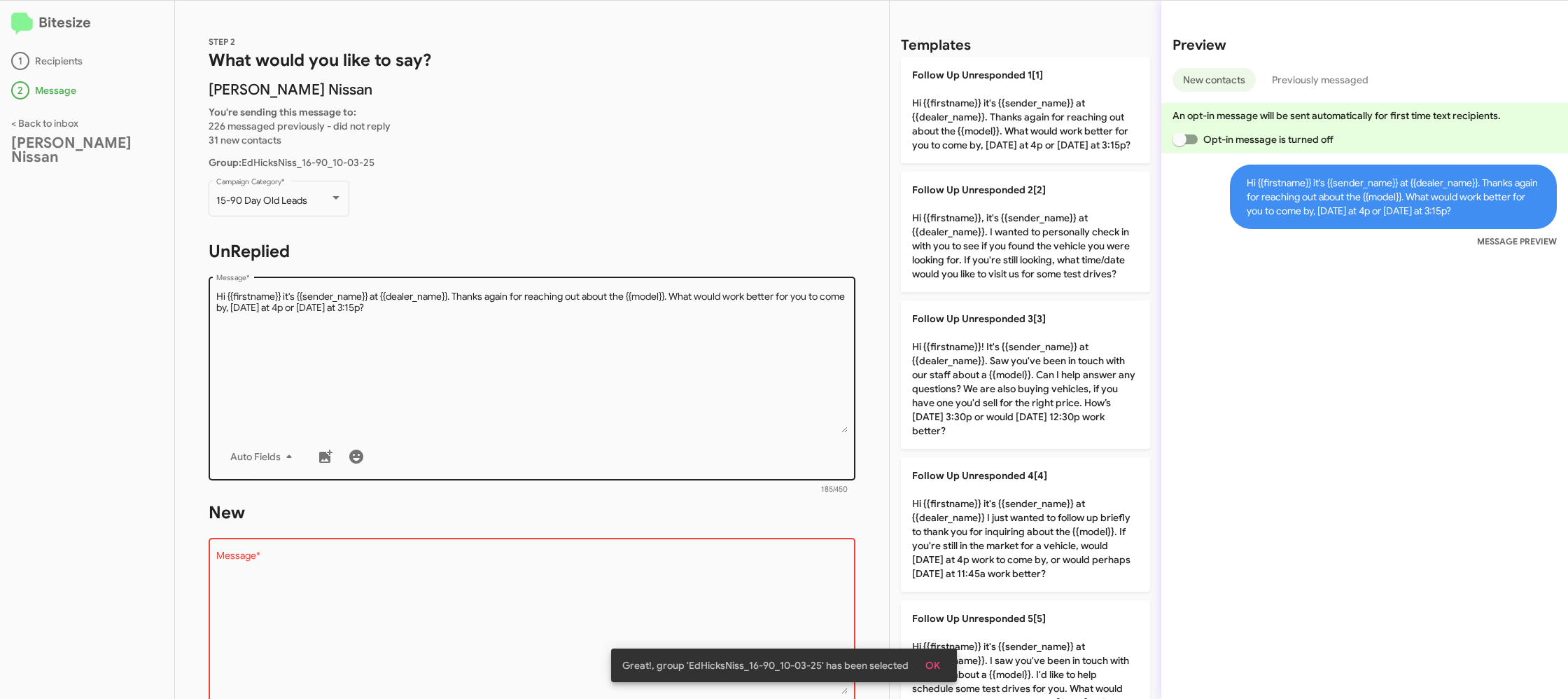
scroll to position [239, 0]
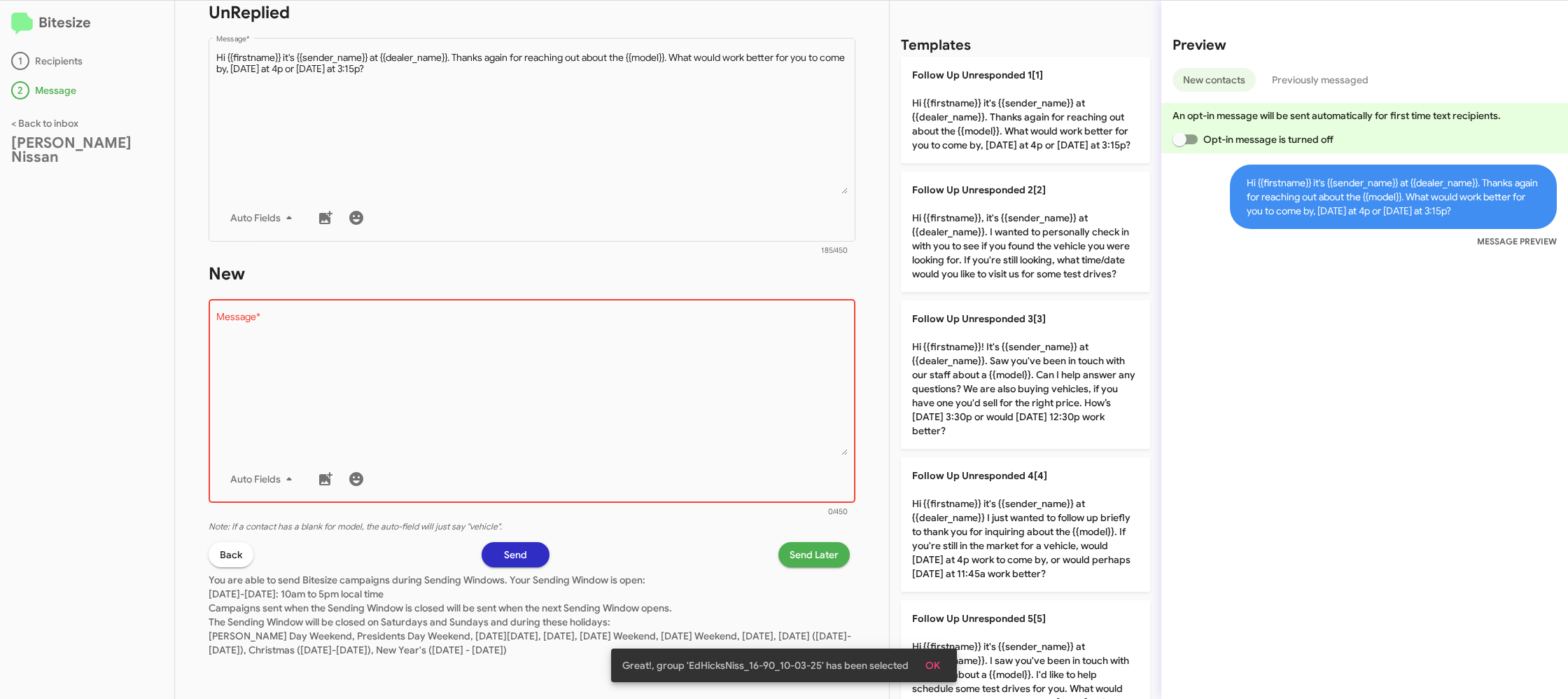
drag, startPoint x: 686, startPoint y: 356, endPoint x: 685, endPoint y: 363, distance: 7.1
click at [685, 363] on textarea "Message *" at bounding box center [532, 384] width 632 height 143
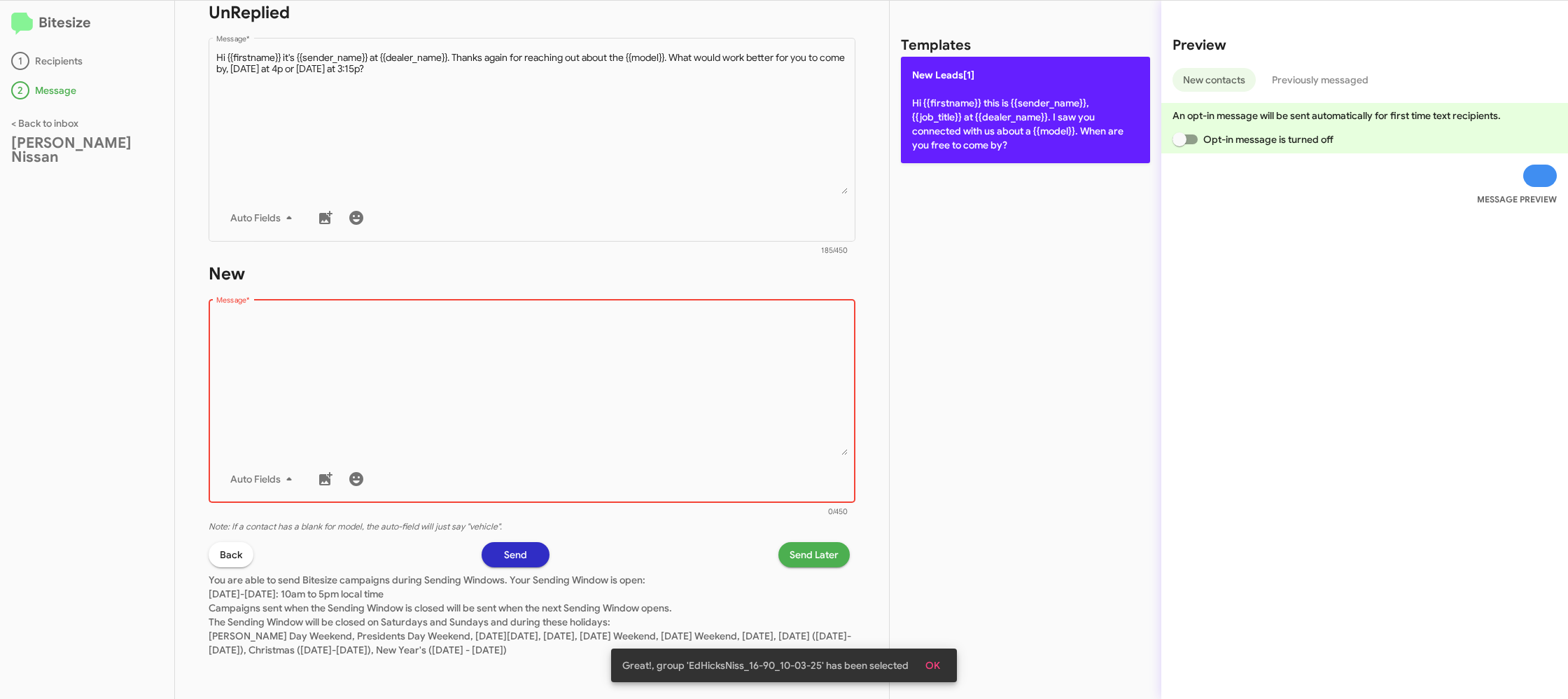
drag, startPoint x: 685, startPoint y: 363, endPoint x: 988, endPoint y: 137, distance: 378.0
click at [729, 322] on textarea "Message *" at bounding box center [532, 384] width 632 height 143
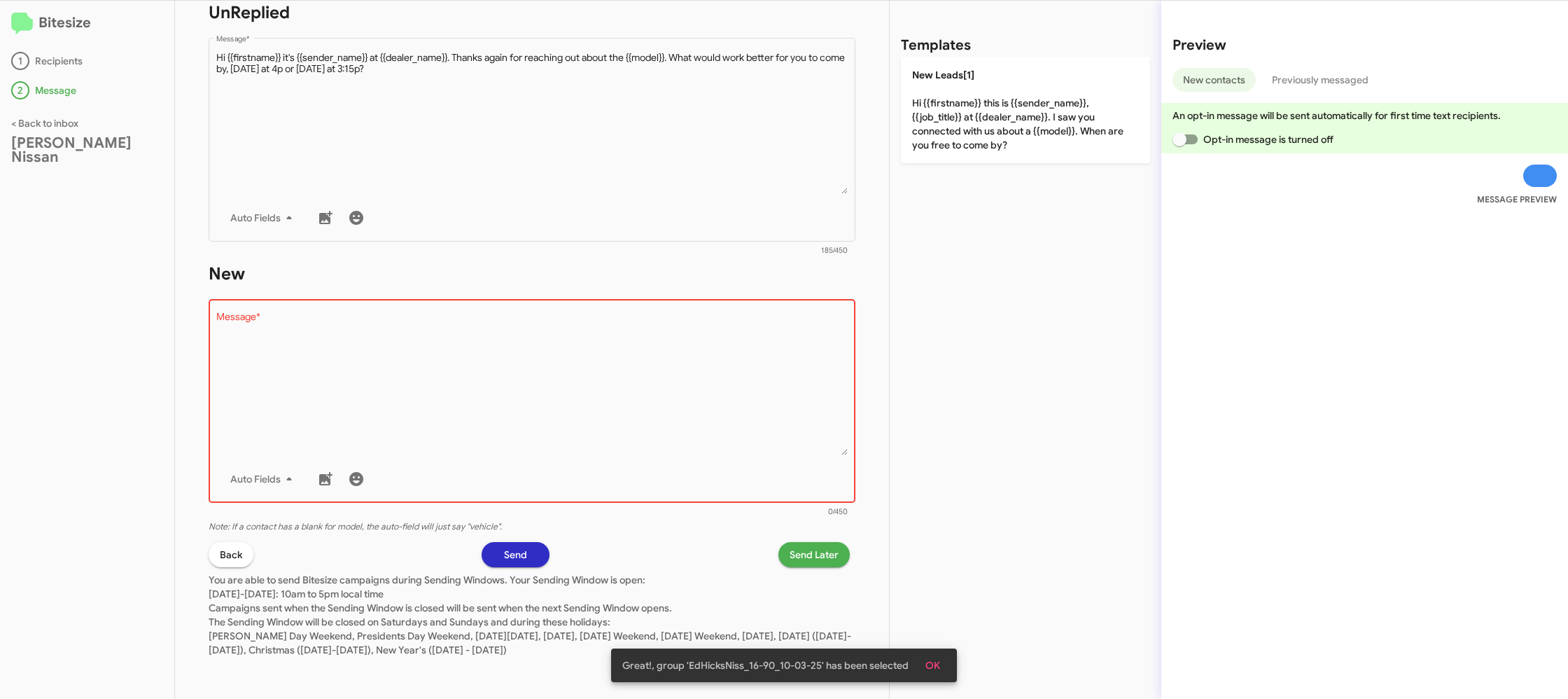
drag, startPoint x: 1019, startPoint y: 122, endPoint x: 819, endPoint y: 492, distance: 420.6
click at [1019, 122] on p "New Leads[1] Hi {{firstname}} this is {{sender_name}}, {{job_title}} at {{deale…" at bounding box center [1025, 110] width 249 height 106
type textarea "Hi {{firstname}} this is {{sender_name}}, {{job_title}} at {{dealer_name}}. I s…"
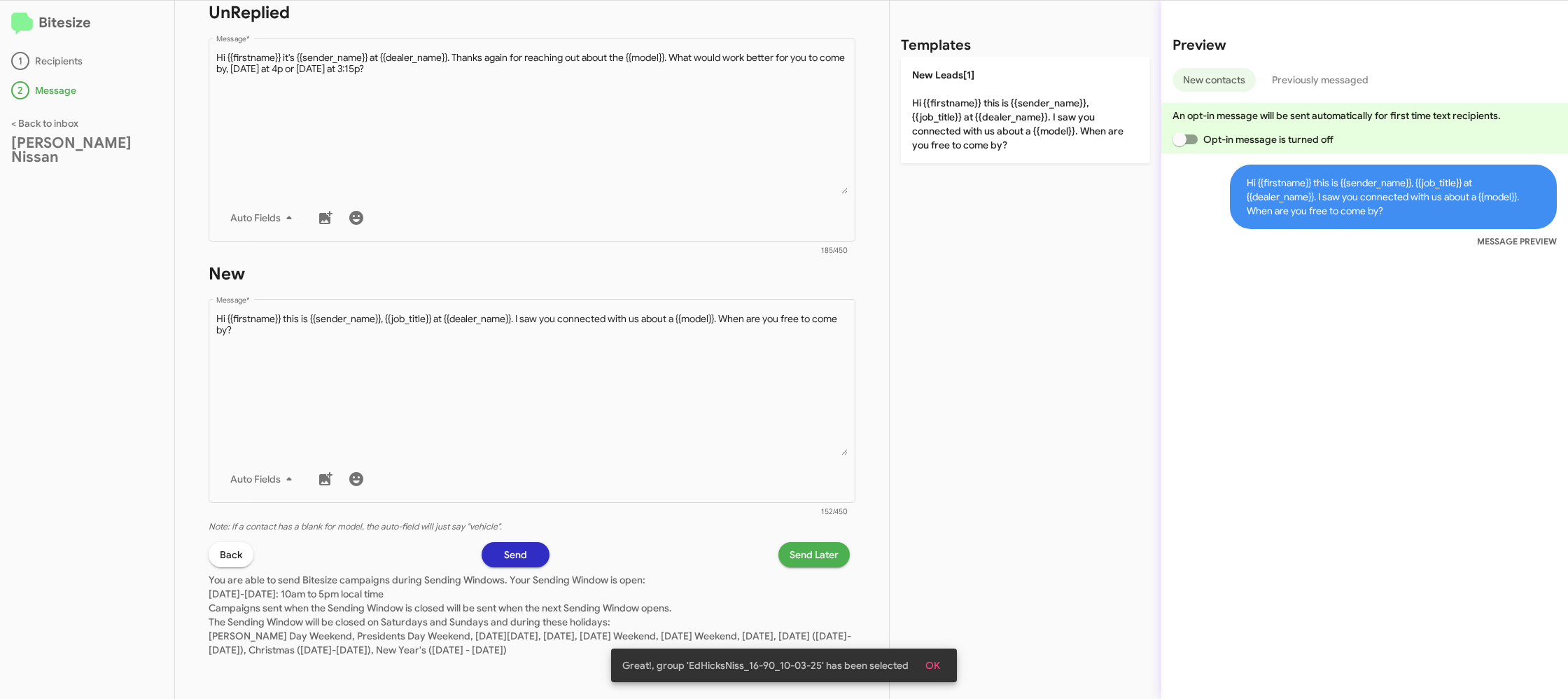
click at [806, 559] on span "Send Later" at bounding box center [813, 555] width 49 height 25
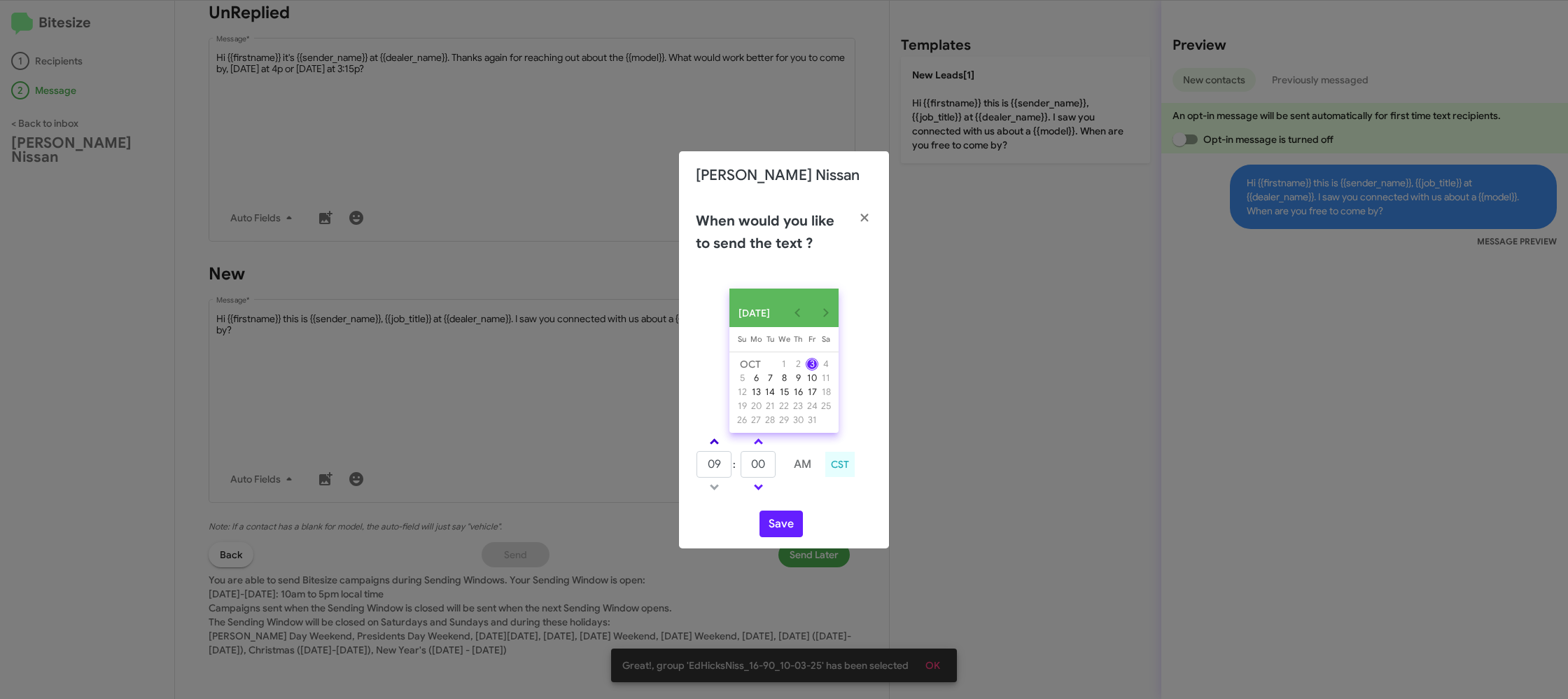
click at [708, 445] on link at bounding box center [714, 441] width 25 height 16
click at [707, 443] on link at bounding box center [714, 441] width 25 height 16
type input "01"
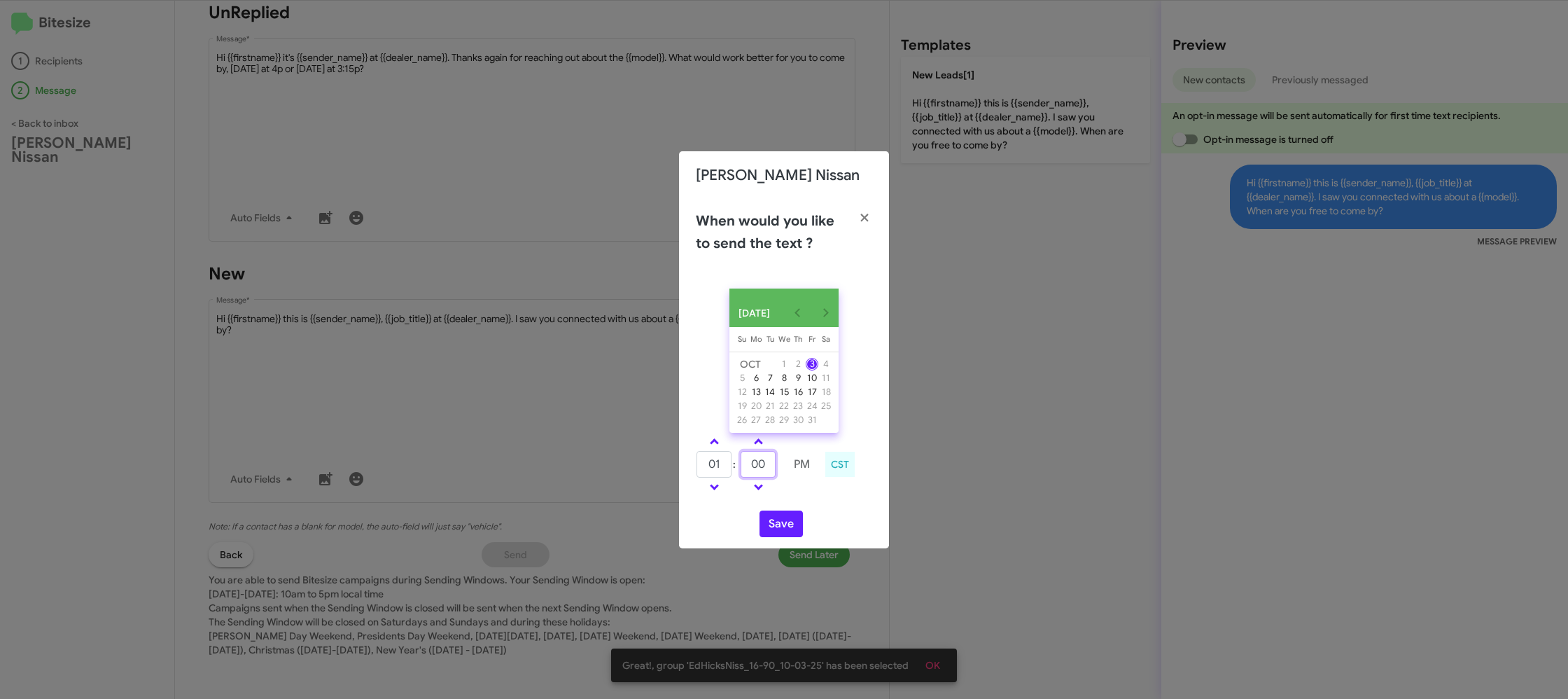
click at [755, 471] on input "00" at bounding box center [757, 465] width 35 height 27
type input "22"
drag, startPoint x: 812, startPoint y: 500, endPoint x: 799, endPoint y: 526, distance: 29.1
click at [811, 496] on td at bounding box center [801, 487] width 35 height 18
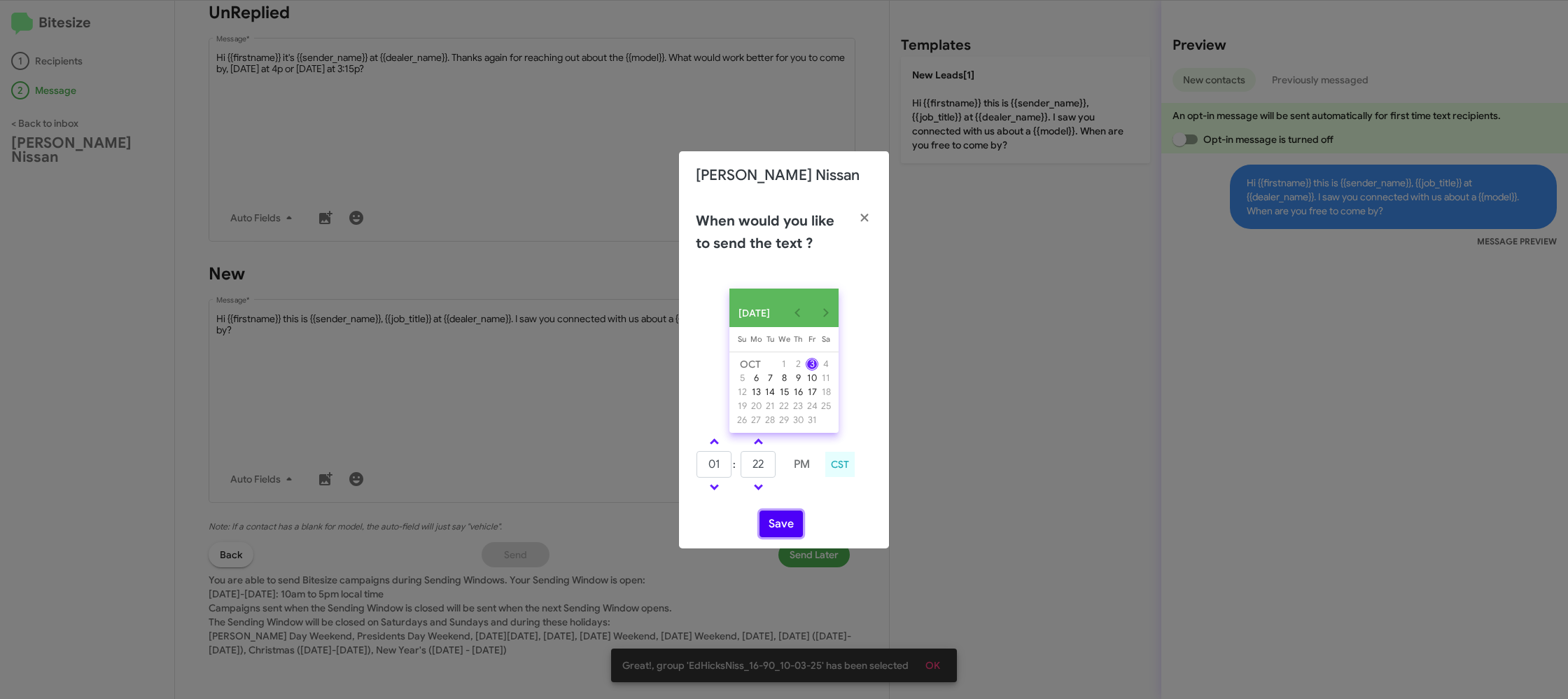
click at [796, 528] on button "Save" at bounding box center [781, 524] width 43 height 27
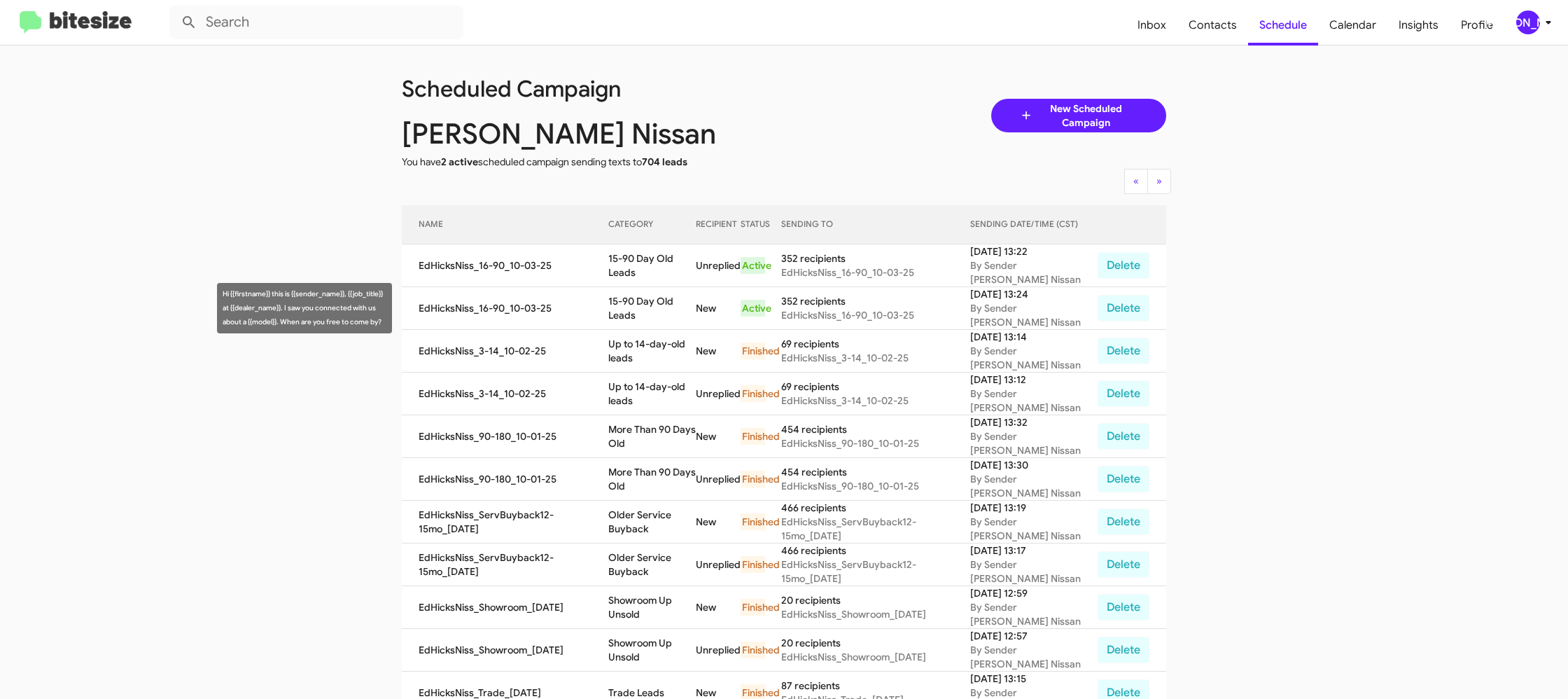
click at [657, 317] on td "15-90 Day Old Leads" at bounding box center [652, 308] width 88 height 42
copy td "15-90 Day Old Leads"
click at [1532, 23] on div "[PERSON_NAME]" at bounding box center [1528, 23] width 24 height 24
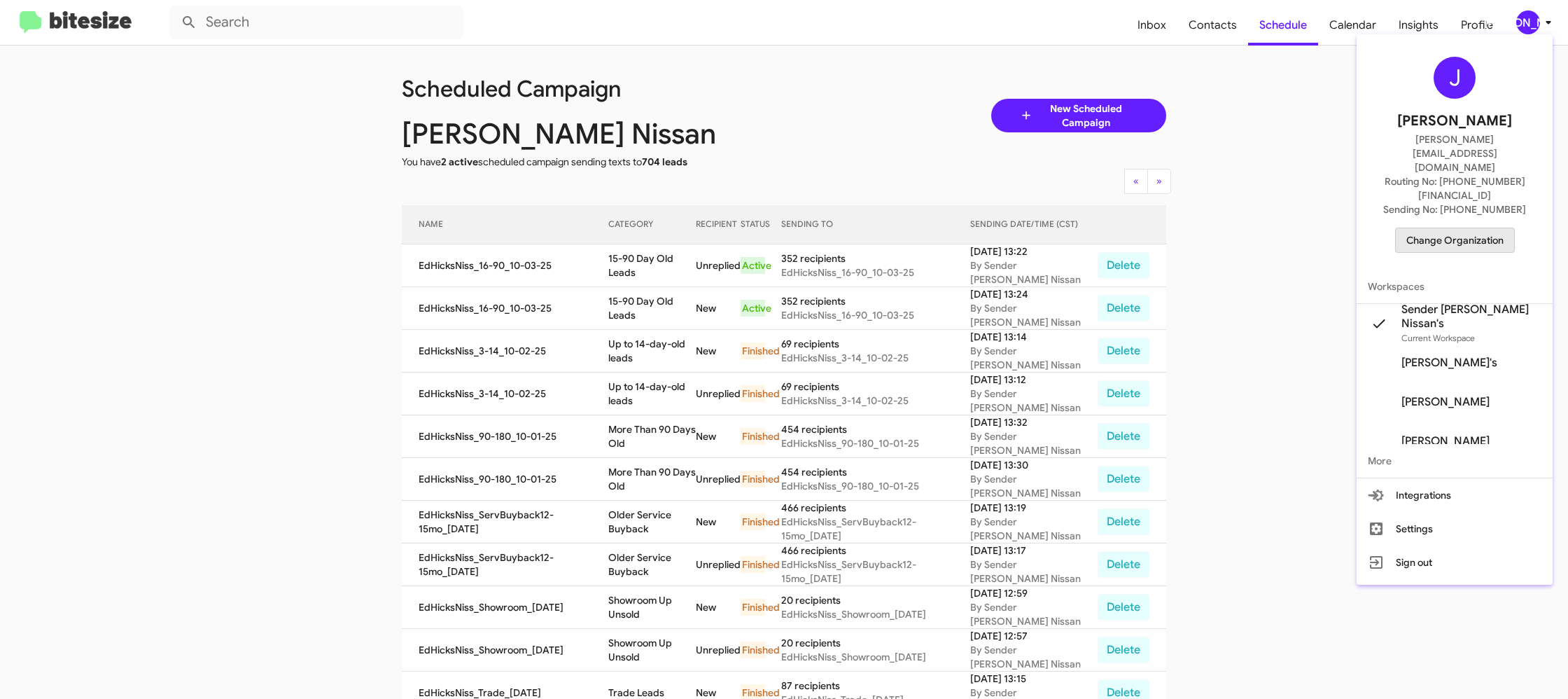
click at [1443, 228] on span "Change Organization" at bounding box center [1454, 240] width 97 height 24
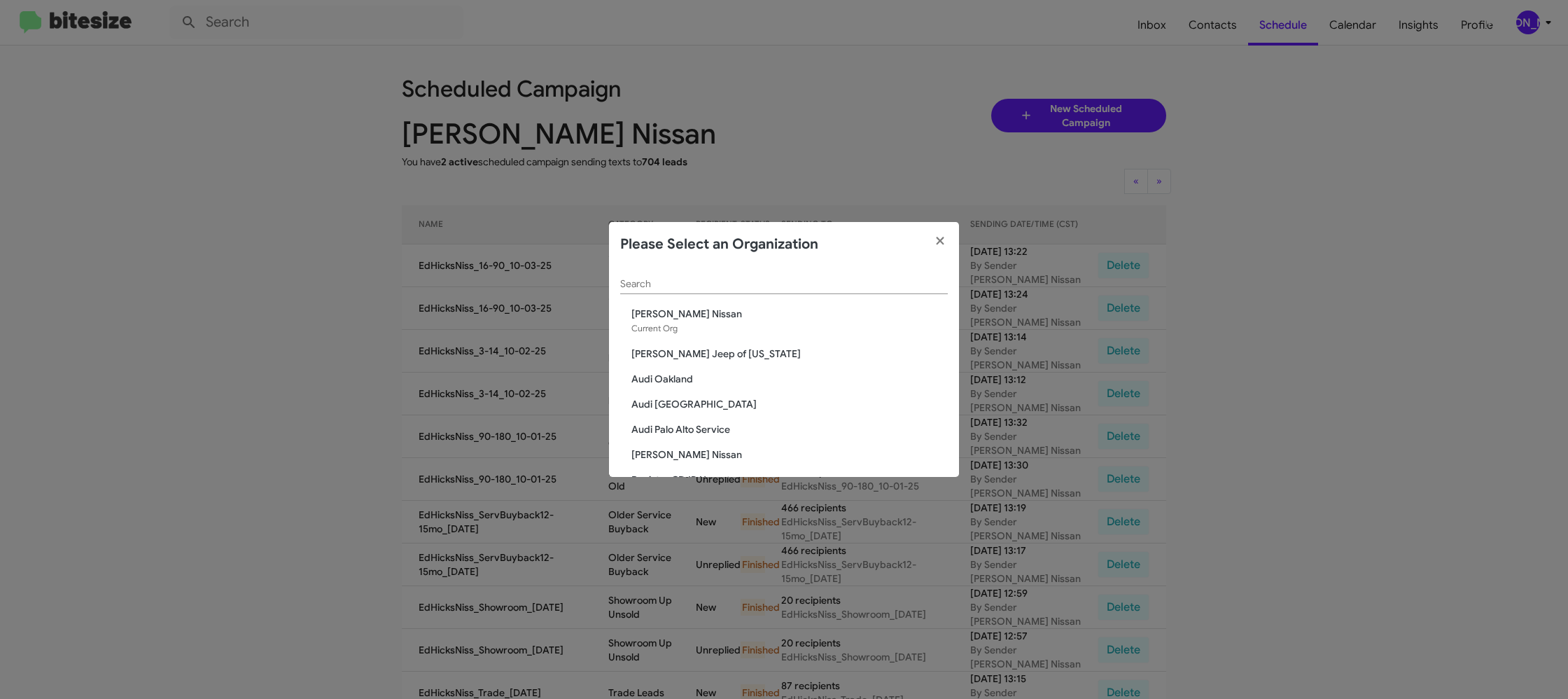
click at [668, 291] on div "Search" at bounding box center [784, 287] width 328 height 40
click at [687, 280] on input "Search" at bounding box center [784, 285] width 328 height 11
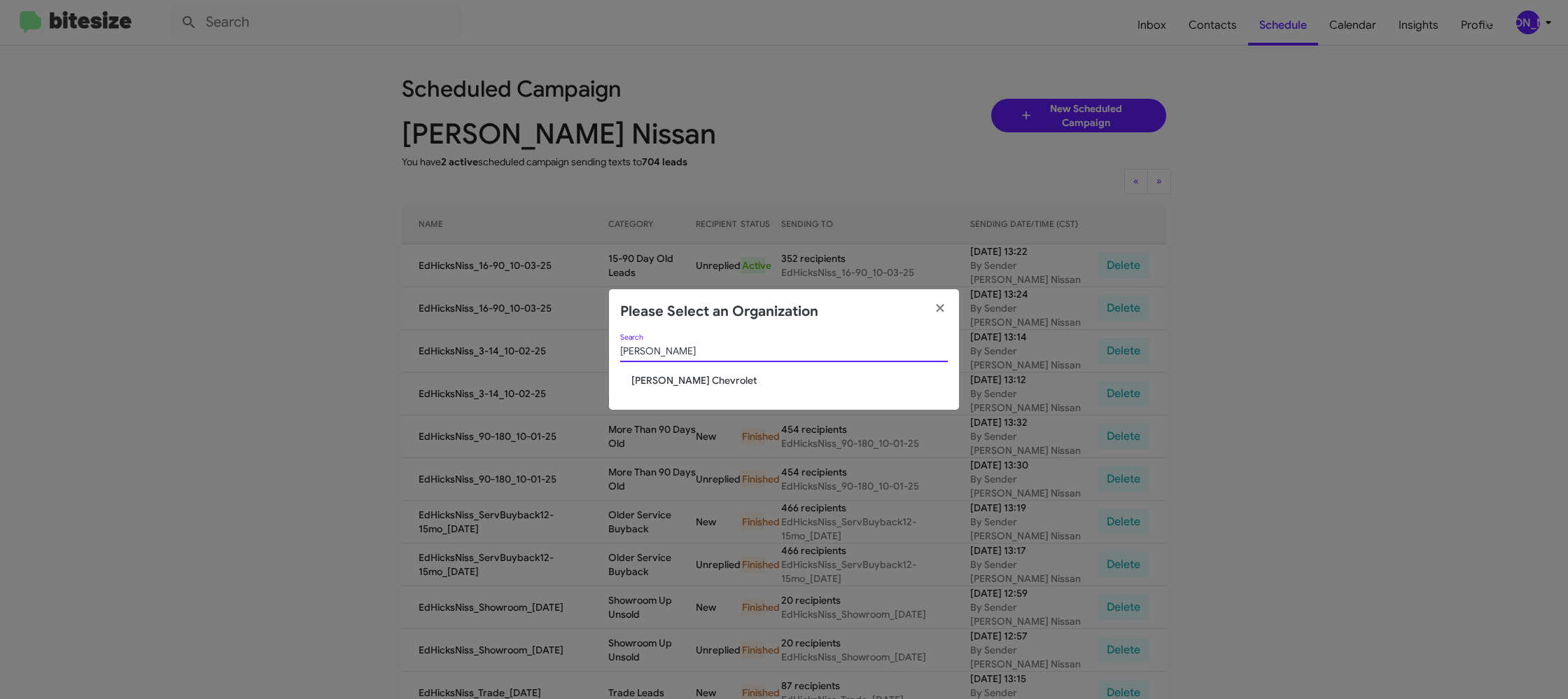
type input "elkin"
click at [658, 375] on span "[PERSON_NAME] Chevrolet" at bounding box center [789, 380] width 316 height 14
drag, startPoint x: 658, startPoint y: 375, endPoint x: 625, endPoint y: 309, distance: 73.8
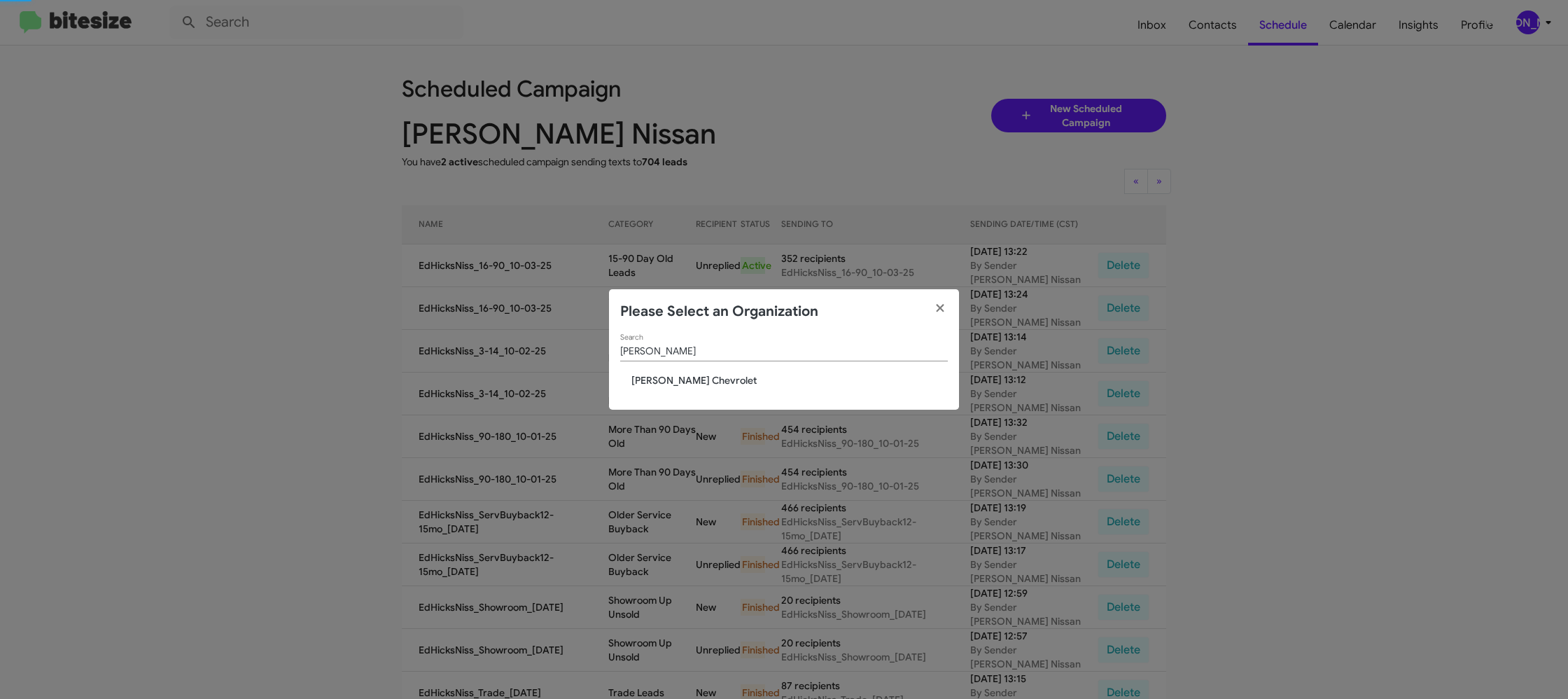
click at [650, 350] on div "elkin Search Elkins Chevrolet" at bounding box center [784, 373] width 350 height 76
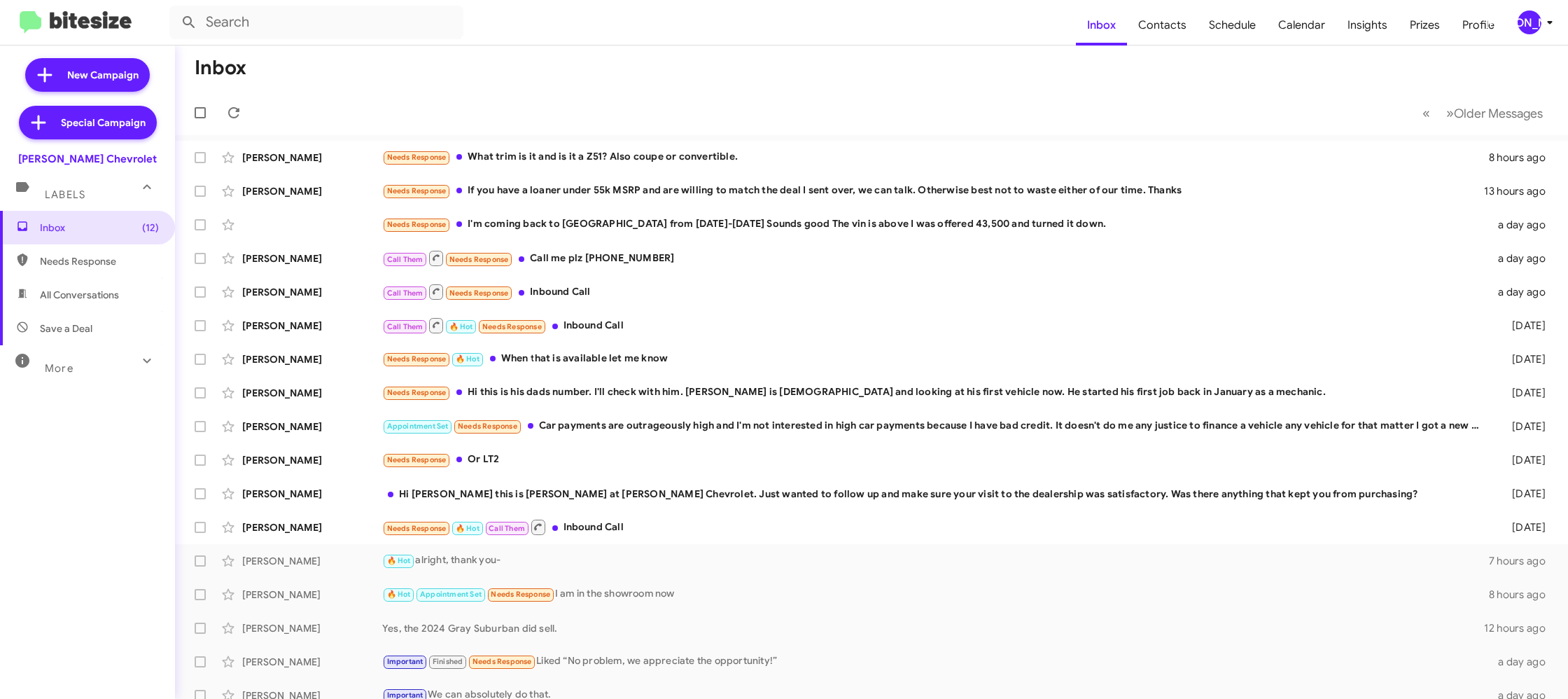
drag, startPoint x: 1552, startPoint y: 18, endPoint x: 1540, endPoint y: 30, distance: 17.0
click at [1552, 18] on icon at bounding box center [1550, 23] width 17 height 17
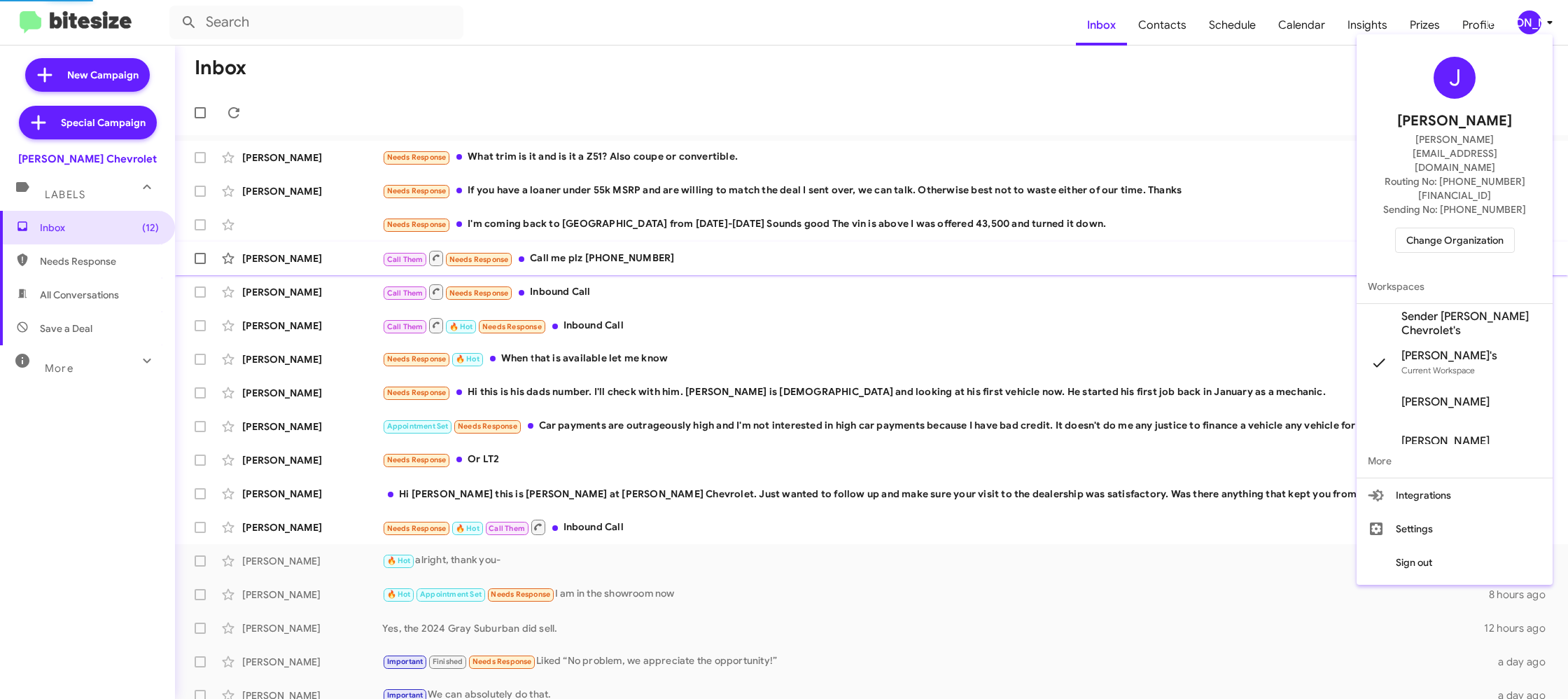
click at [1465, 304] on span "Sender [PERSON_NAME] Chevrolet's" at bounding box center [1454, 323] width 196 height 39
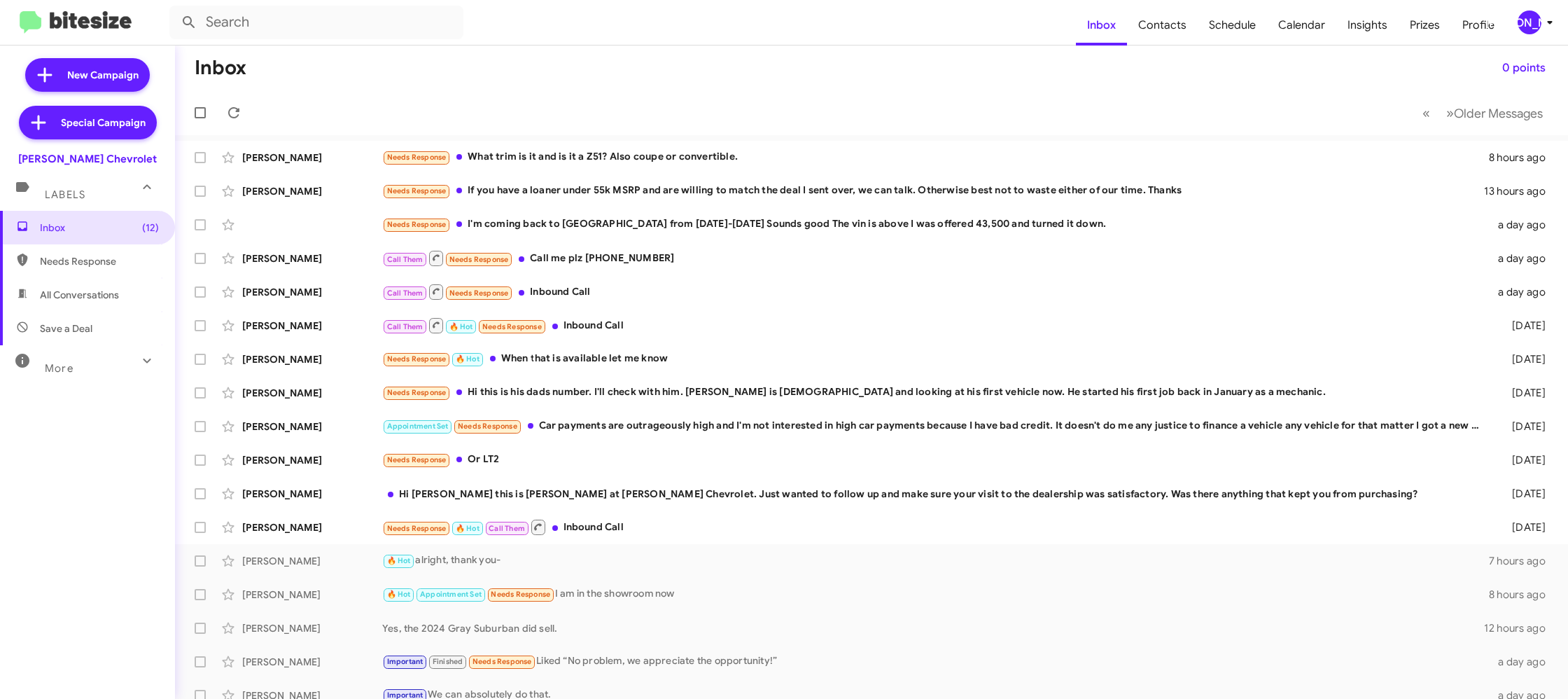
click at [1534, 14] on div "[PERSON_NAME]" at bounding box center [1530, 23] width 24 height 24
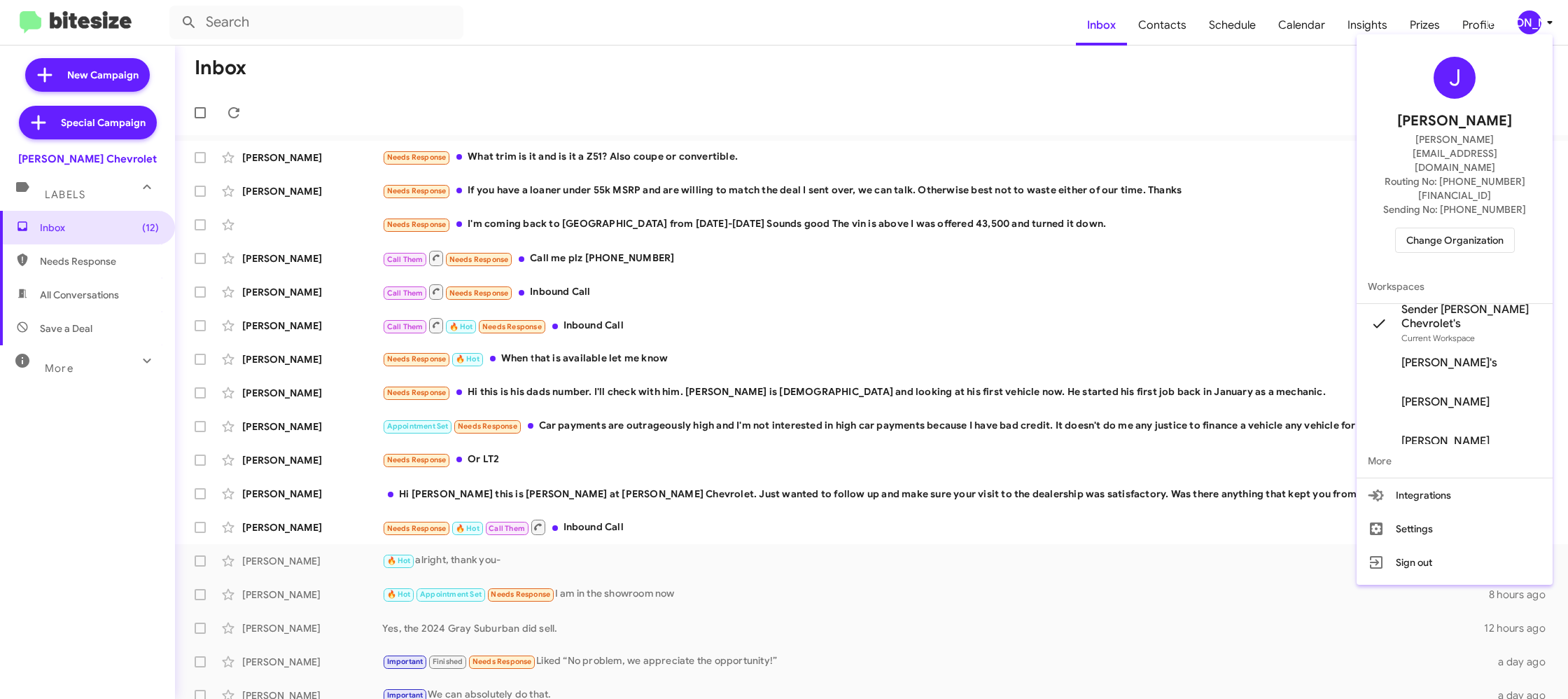
click at [1175, 31] on div at bounding box center [784, 349] width 1568 height 699
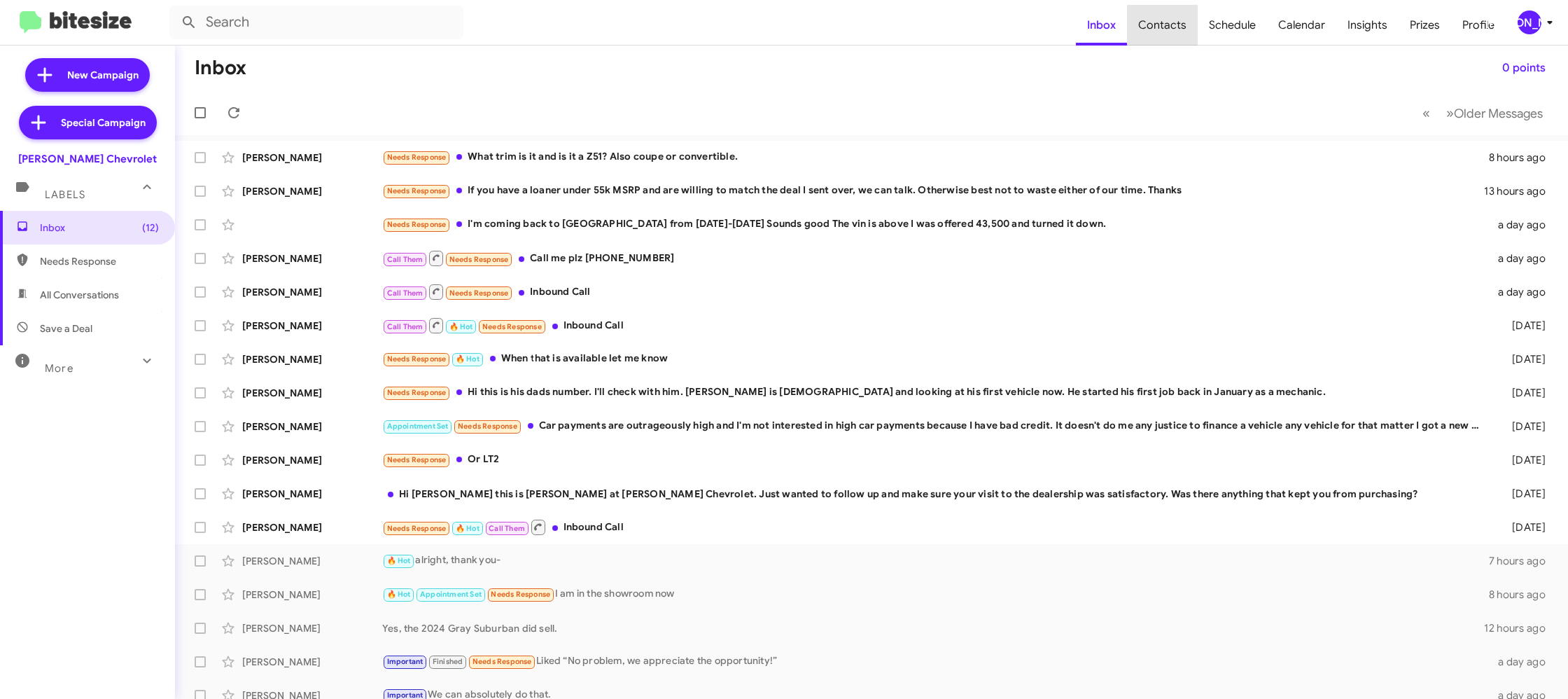
click at [1175, 31] on span "Contacts" at bounding box center [1162, 25] width 71 height 40
click at [1175, 30] on span "Contacts" at bounding box center [1162, 25] width 71 height 40
type input "in:groups"
drag, startPoint x: 1175, startPoint y: 30, endPoint x: 1115, endPoint y: 17, distance: 61.4
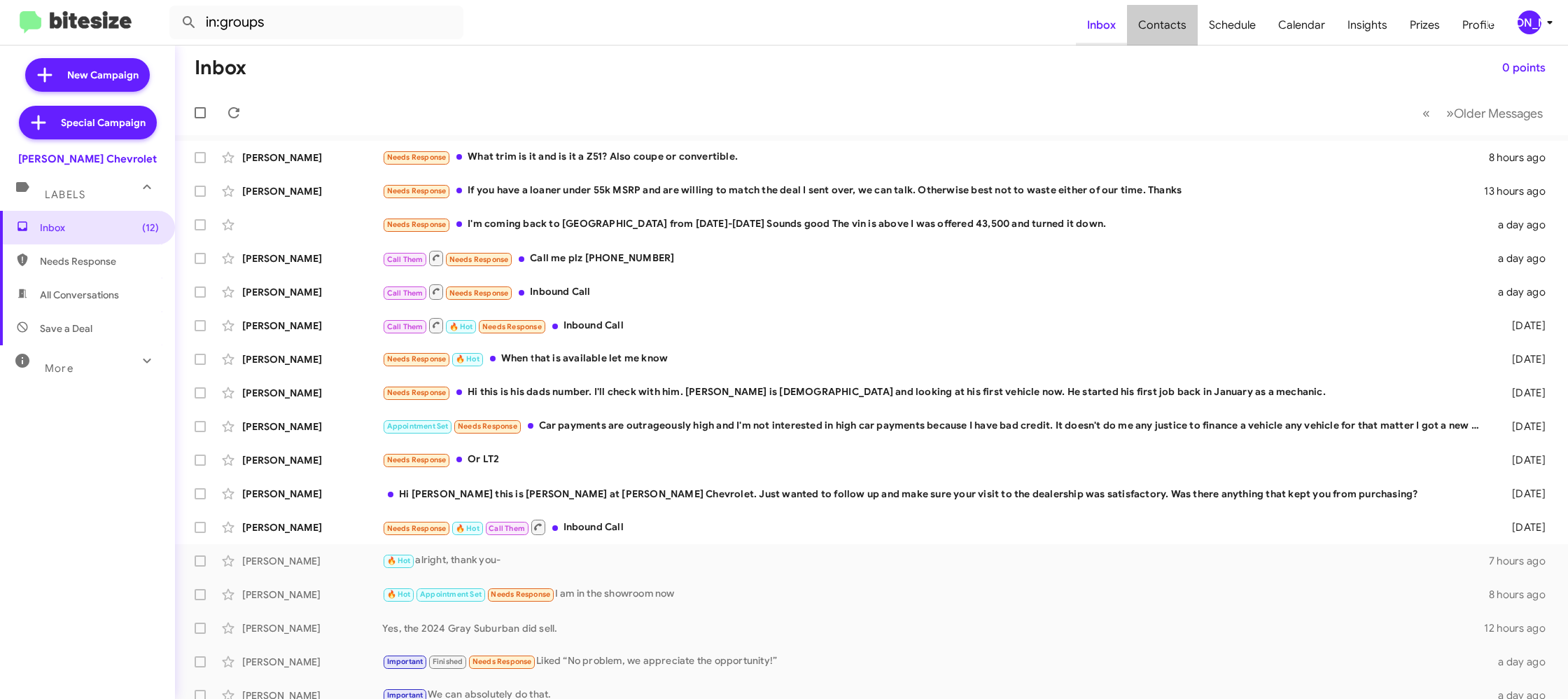
click at [1175, 30] on span "Contacts" at bounding box center [1162, 25] width 71 height 40
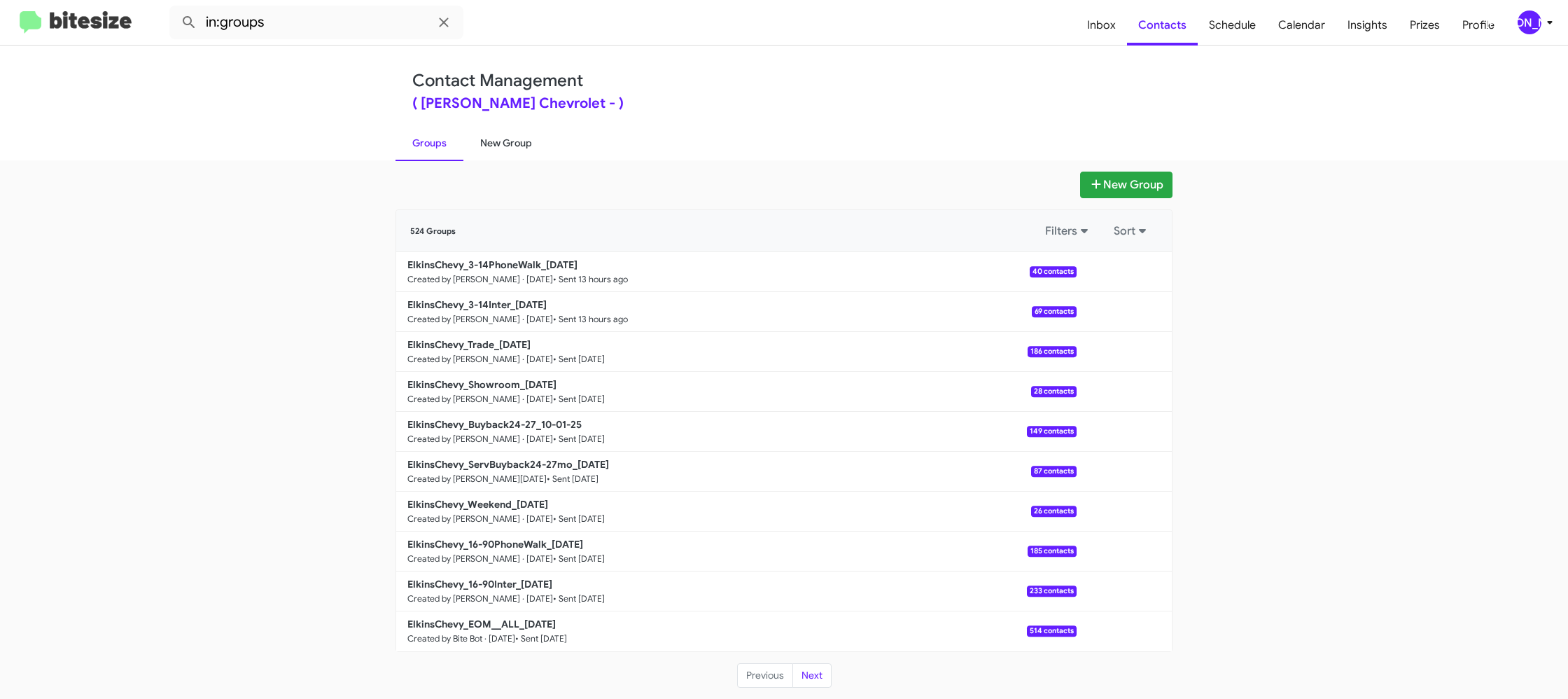
click at [503, 143] on link "New Group" at bounding box center [506, 142] width 86 height 36
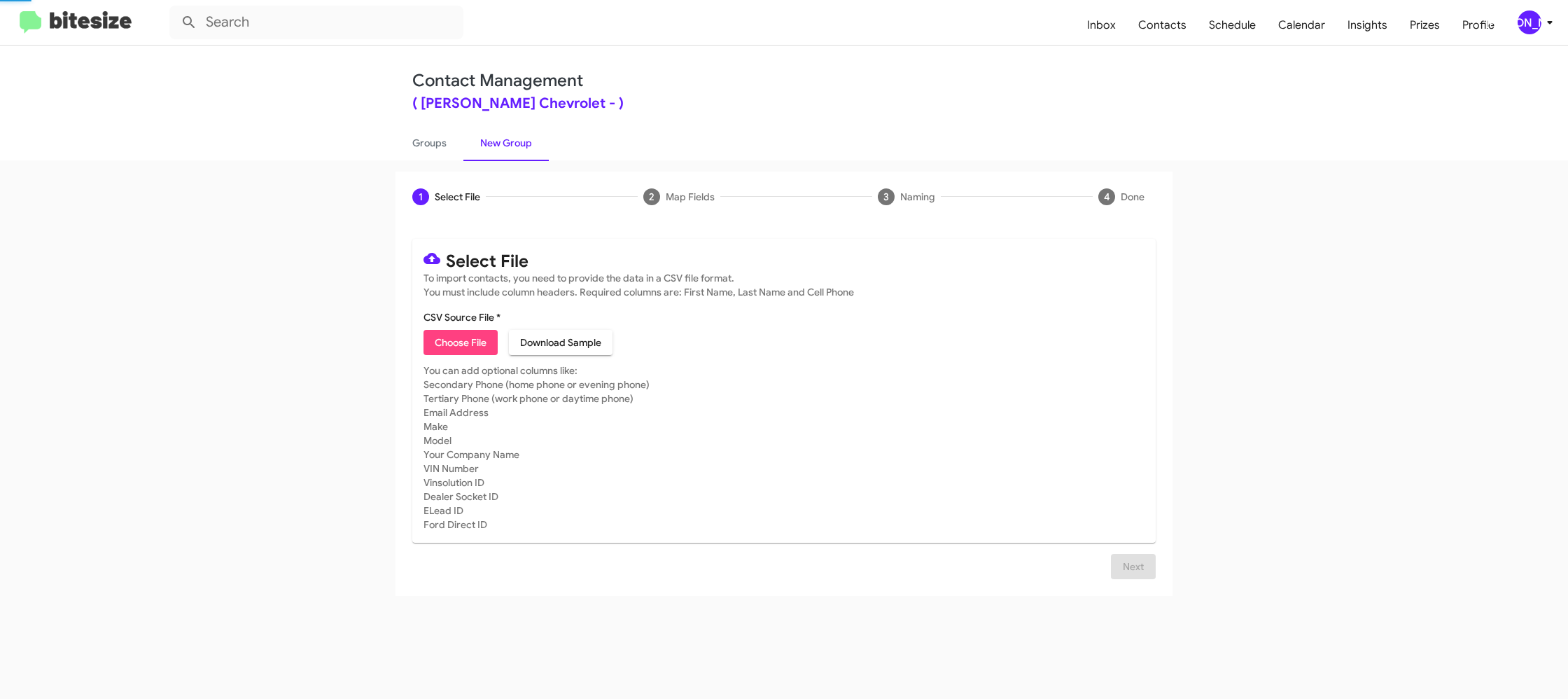
drag, startPoint x: 503, startPoint y: 143, endPoint x: 504, endPoint y: 126, distance: 17.0
click at [504, 142] on link "New Group" at bounding box center [506, 142] width 86 height 36
click at [1557, 33] on mat-toolbar "Inbox Contacts Schedule Calendar Insights Prizes Profile [PERSON_NAME]" at bounding box center [784, 22] width 1568 height 45
click at [1548, 23] on icon at bounding box center [1549, 23] width 5 height 4
click at [1536, 27] on div "[PERSON_NAME]" at bounding box center [1530, 23] width 24 height 24
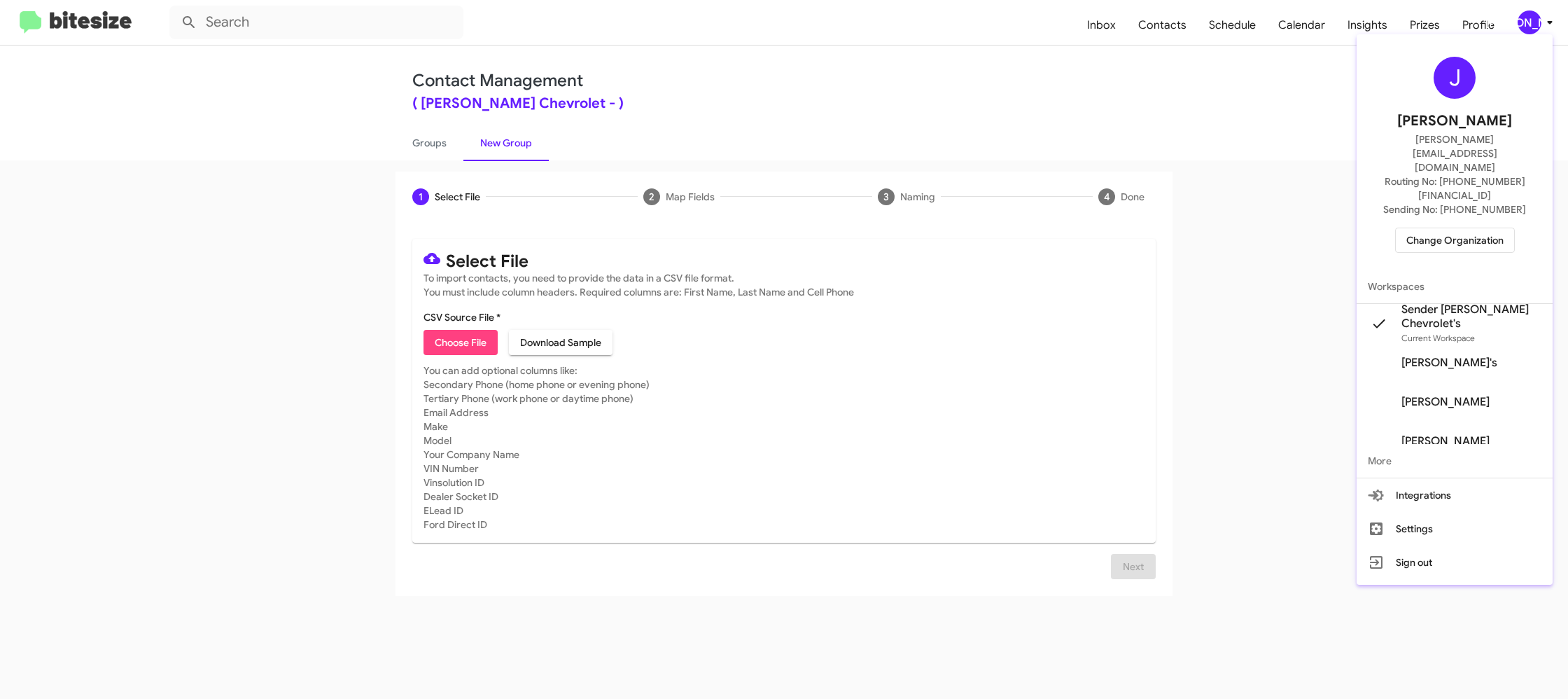
click at [1536, 26] on div at bounding box center [784, 349] width 1568 height 699
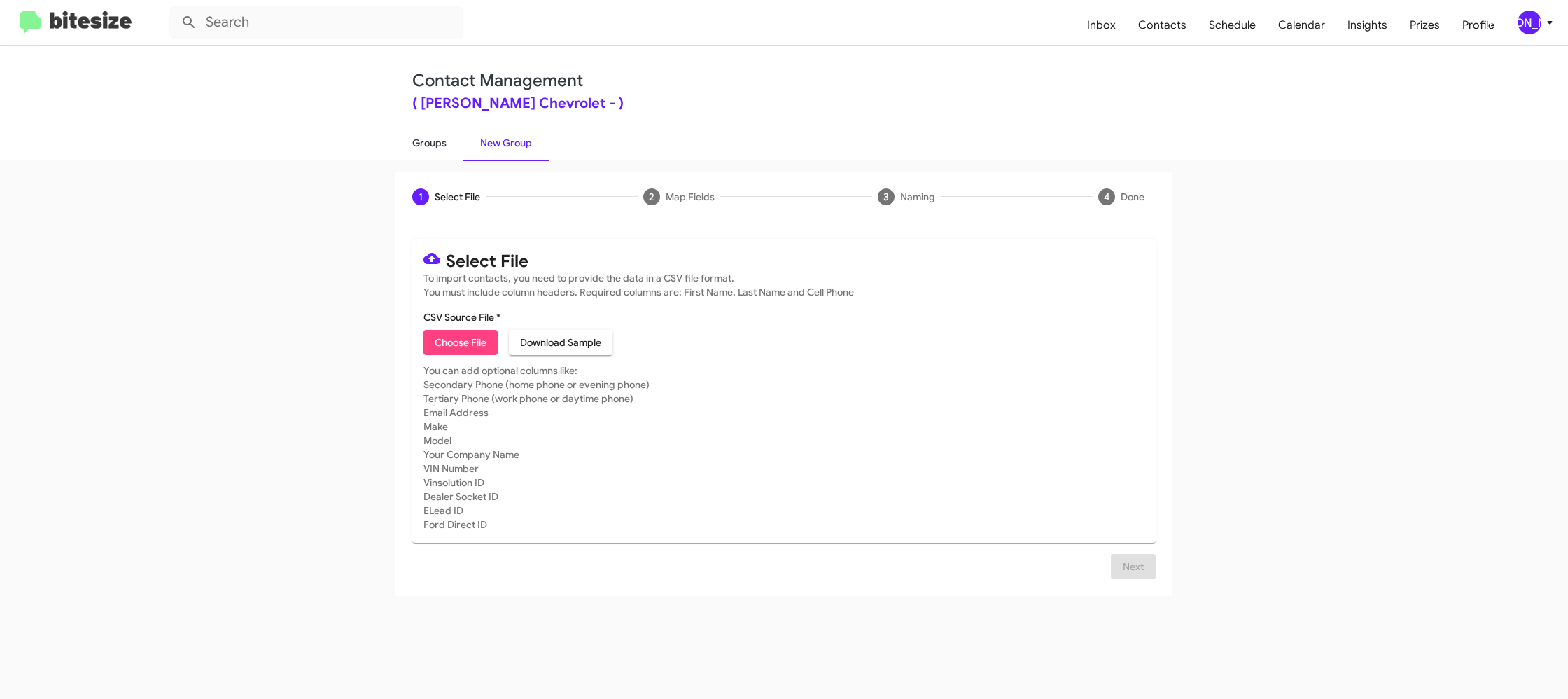
click at [412, 135] on link "Groups" at bounding box center [430, 142] width 68 height 36
type input "in:groups"
click at [412, 135] on link "Groups" at bounding box center [430, 142] width 68 height 36
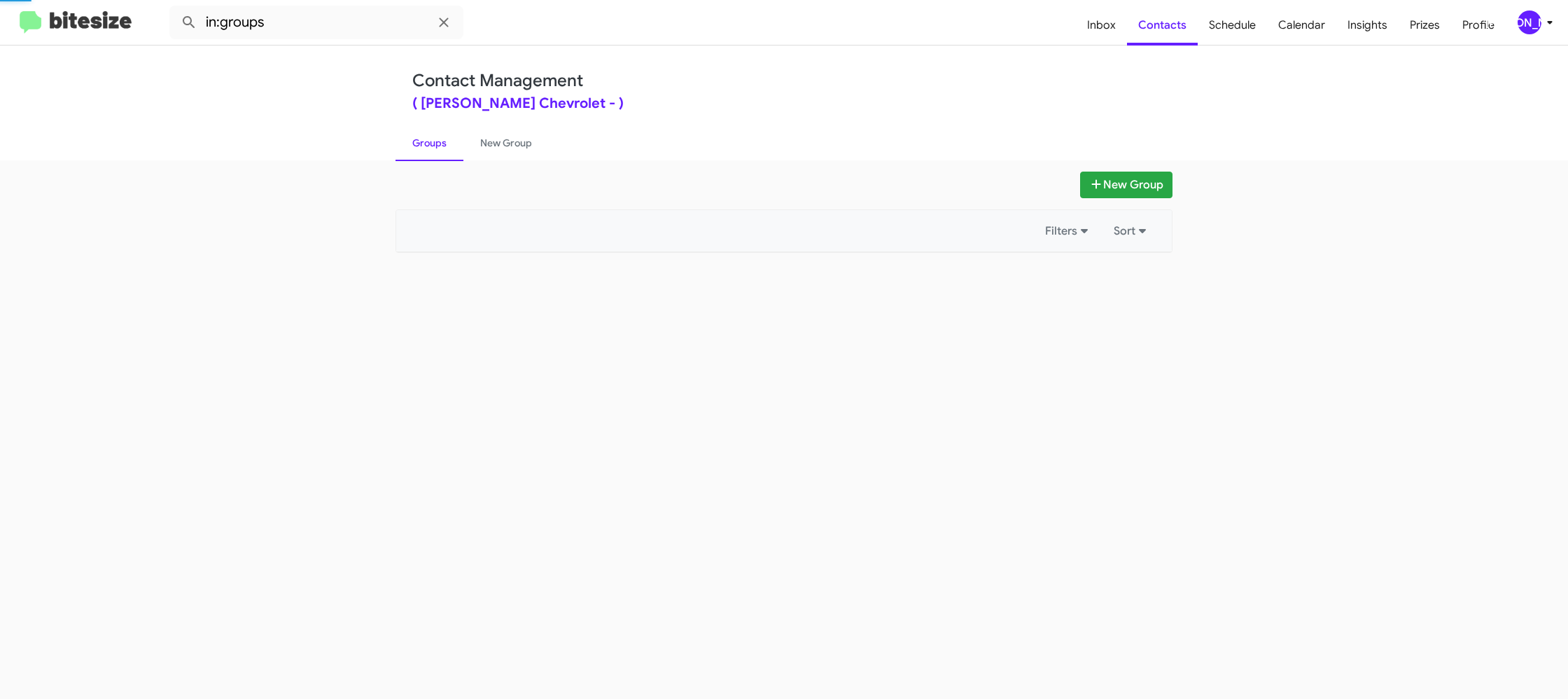
click at [412, 135] on link "Groups" at bounding box center [430, 142] width 68 height 36
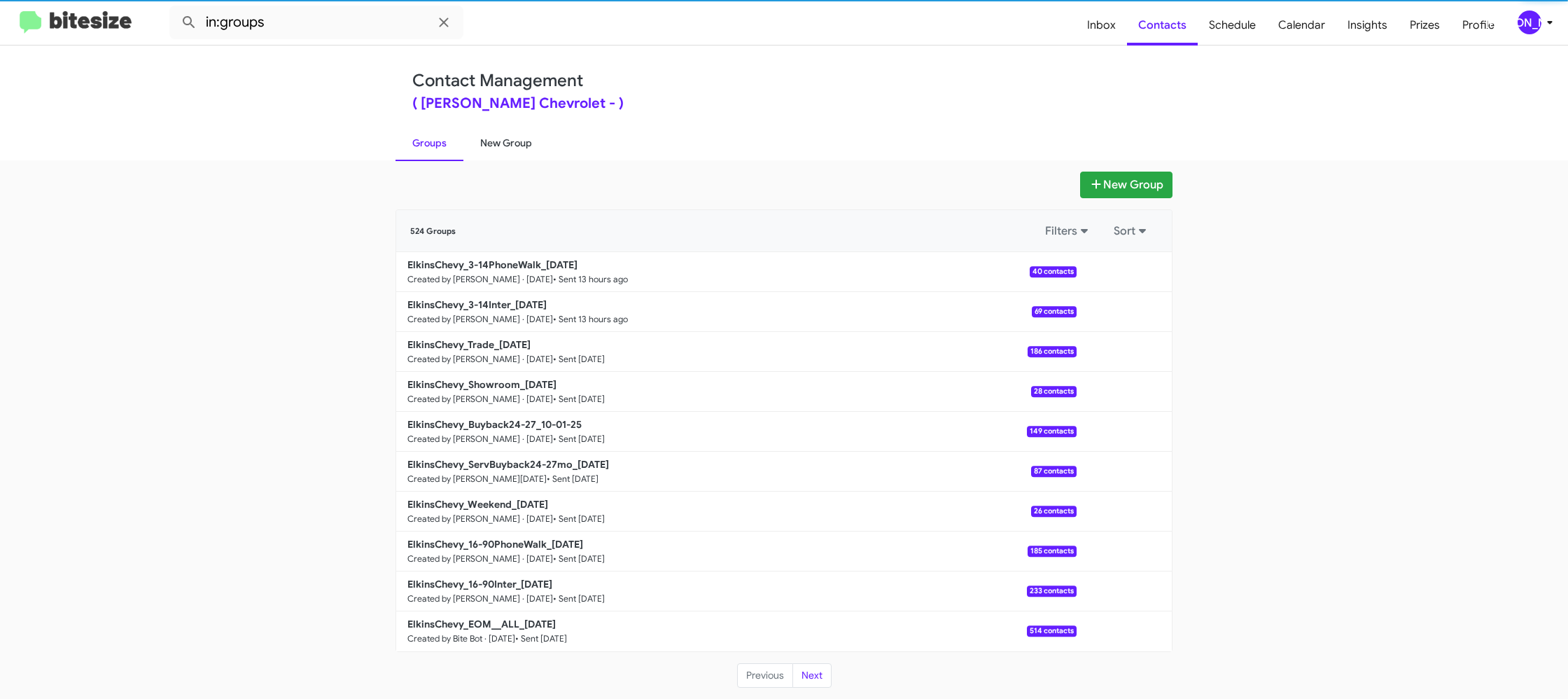
click at [522, 148] on link "New Group" at bounding box center [506, 142] width 86 height 36
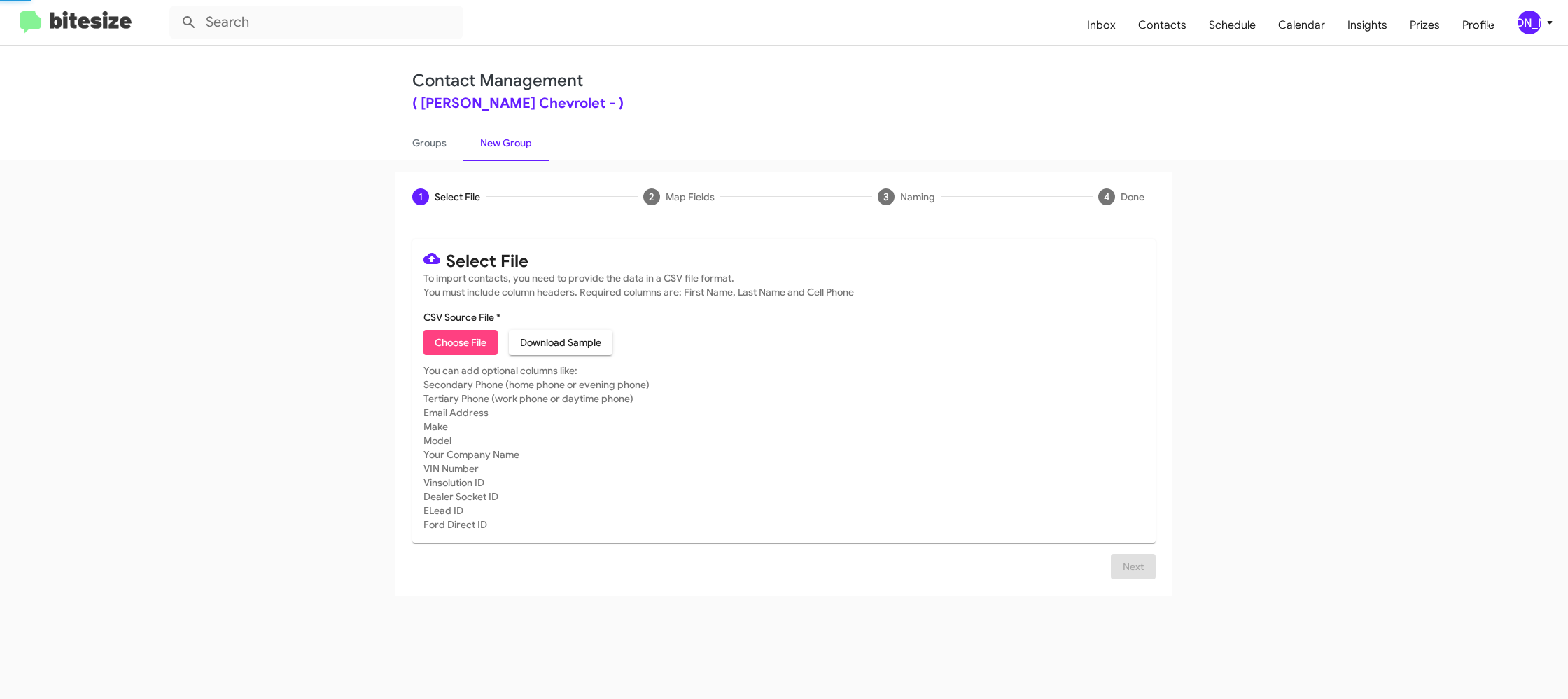
click at [522, 148] on link "New Group" at bounding box center [506, 142] width 86 height 36
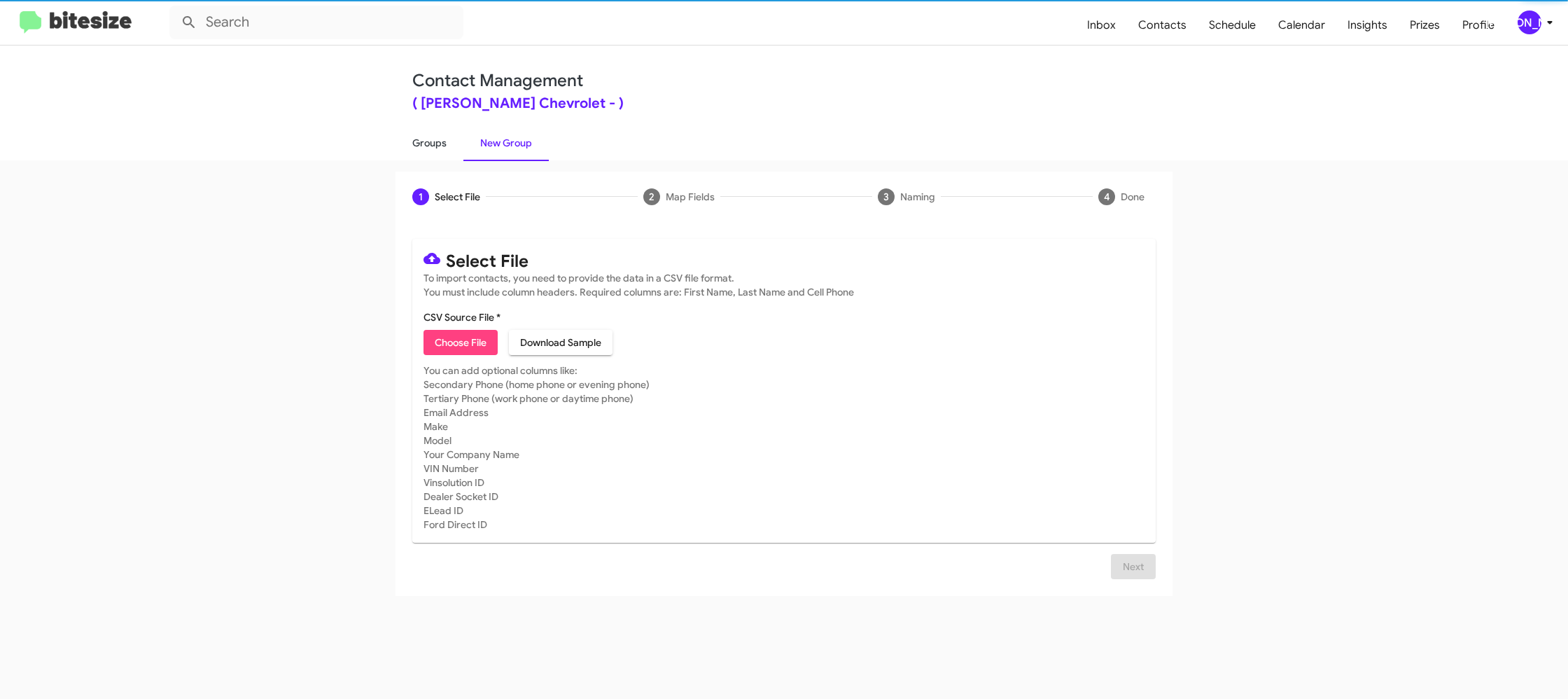
click at [420, 141] on link "Groups" at bounding box center [430, 142] width 68 height 36
type input "in:groups"
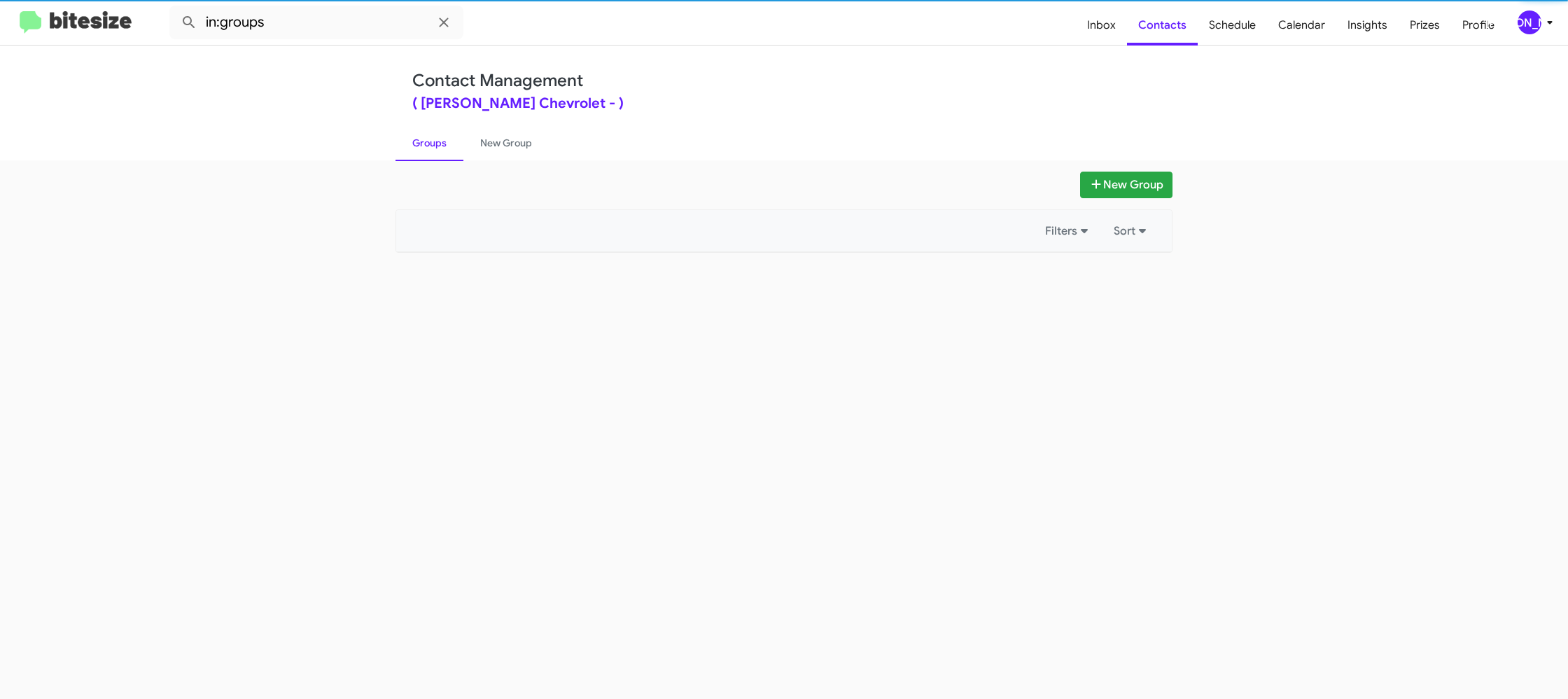
click at [420, 141] on link "Groups" at bounding box center [430, 142] width 68 height 36
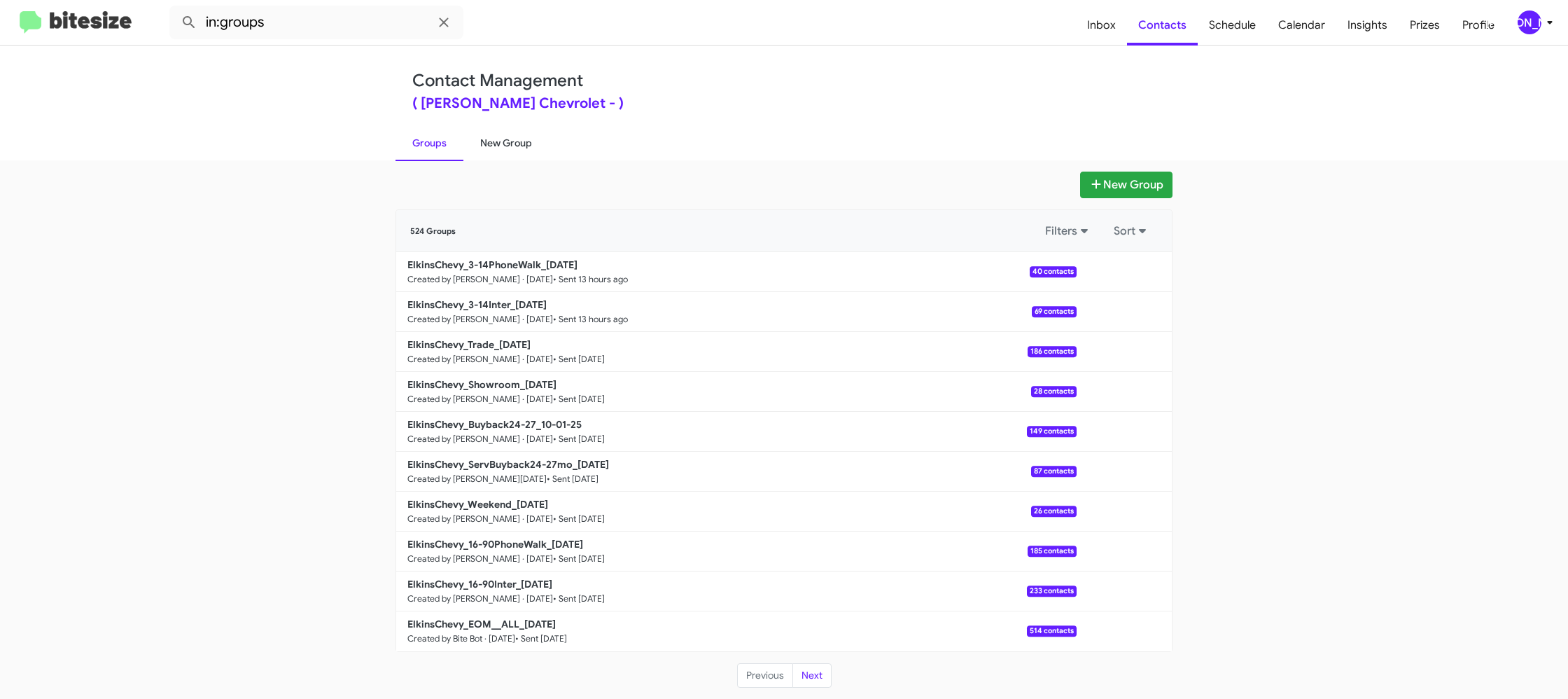
click at [499, 143] on link "New Group" at bounding box center [506, 142] width 86 height 36
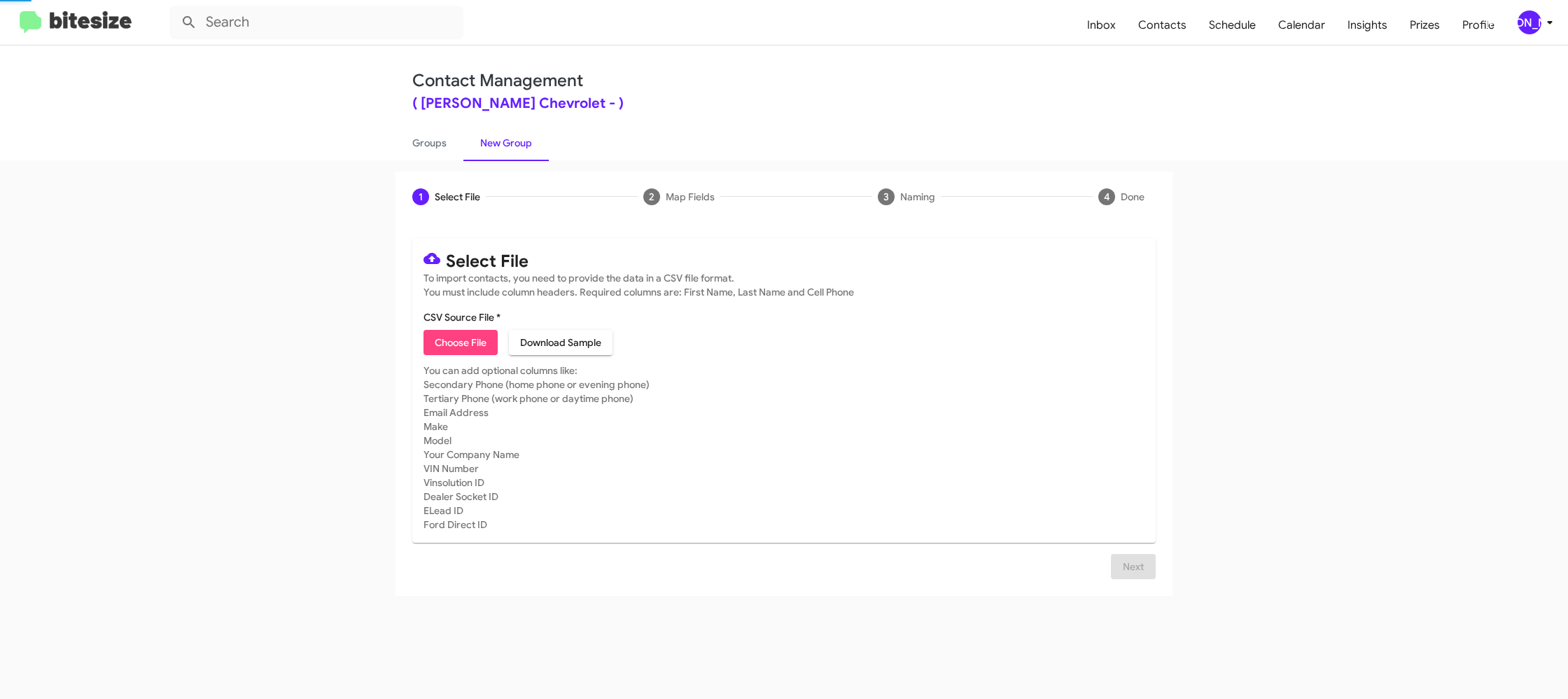
drag, startPoint x: 499, startPoint y: 143, endPoint x: 1242, endPoint y: 75, distance: 746.1
click at [500, 141] on link "New Group" at bounding box center [506, 142] width 86 height 36
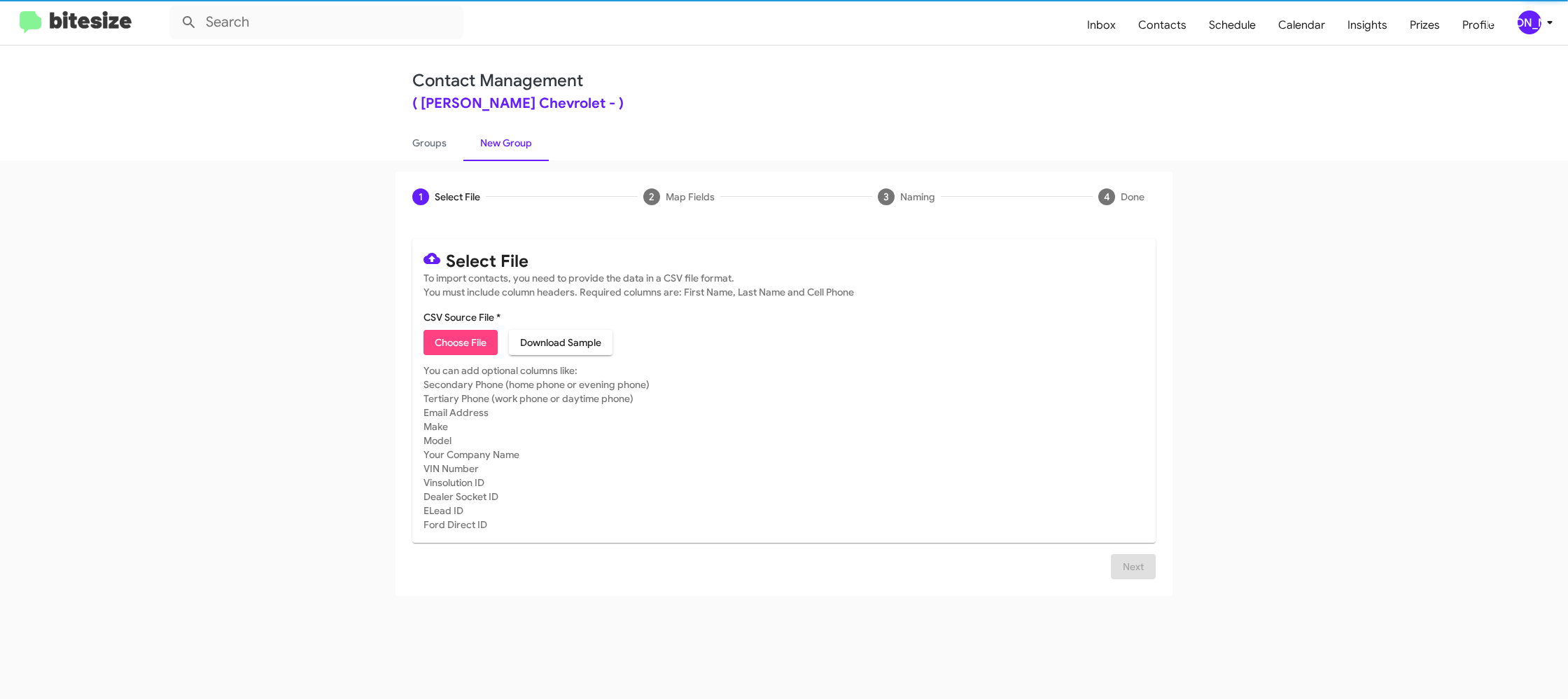
click at [1546, 22] on icon at bounding box center [1550, 23] width 17 height 17
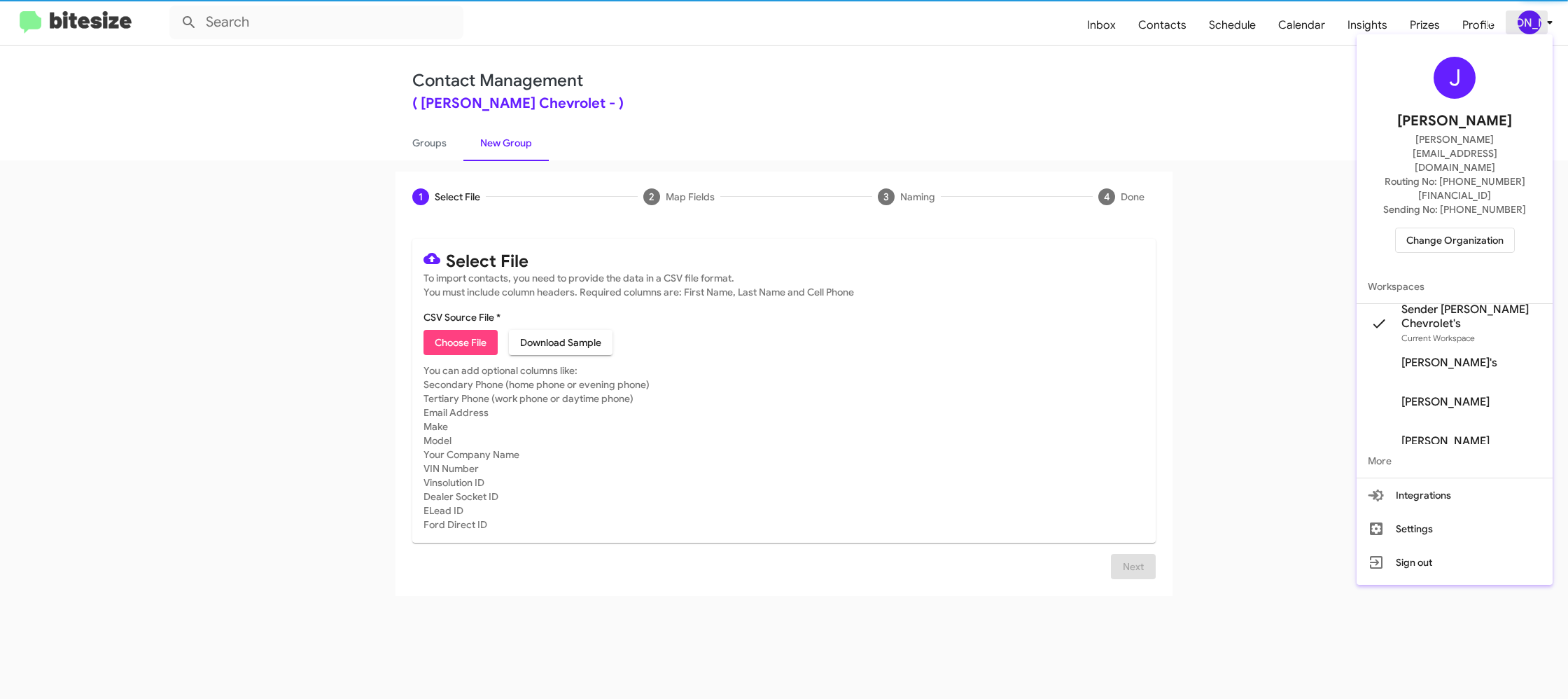
click at [1546, 22] on div at bounding box center [784, 349] width 1568 height 699
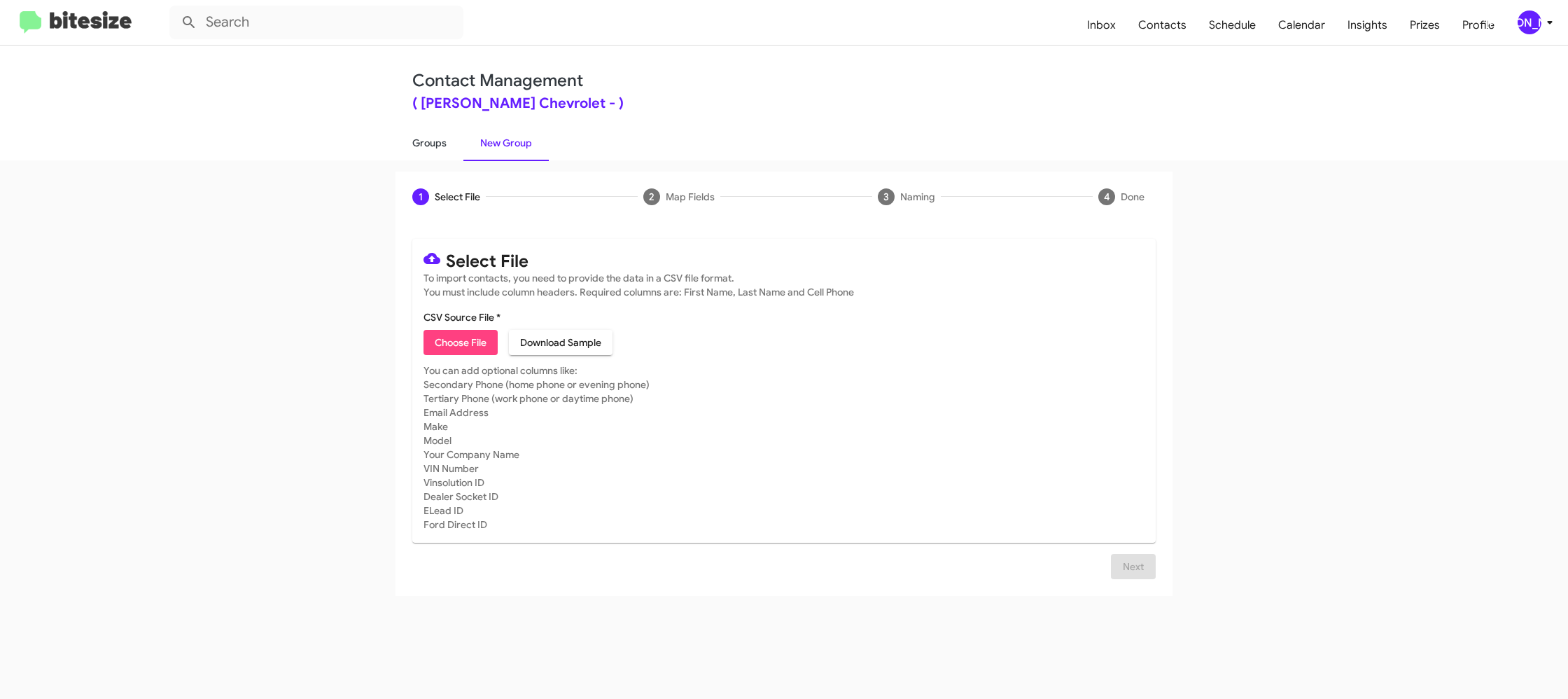
click at [432, 144] on link "Groups" at bounding box center [430, 142] width 68 height 36
type input "in:groups"
click at [432, 144] on link "Groups" at bounding box center [430, 142] width 68 height 36
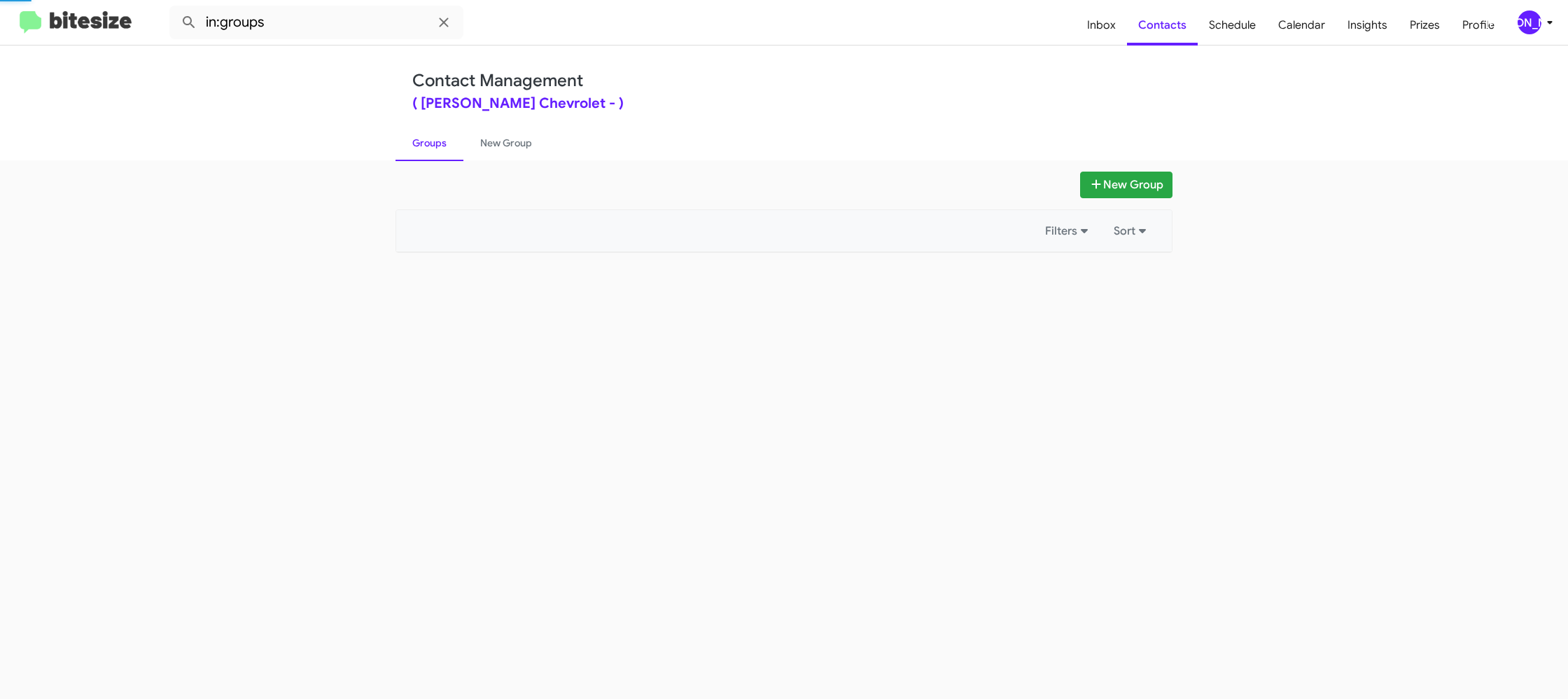
click at [432, 144] on link "Groups" at bounding box center [430, 142] width 68 height 36
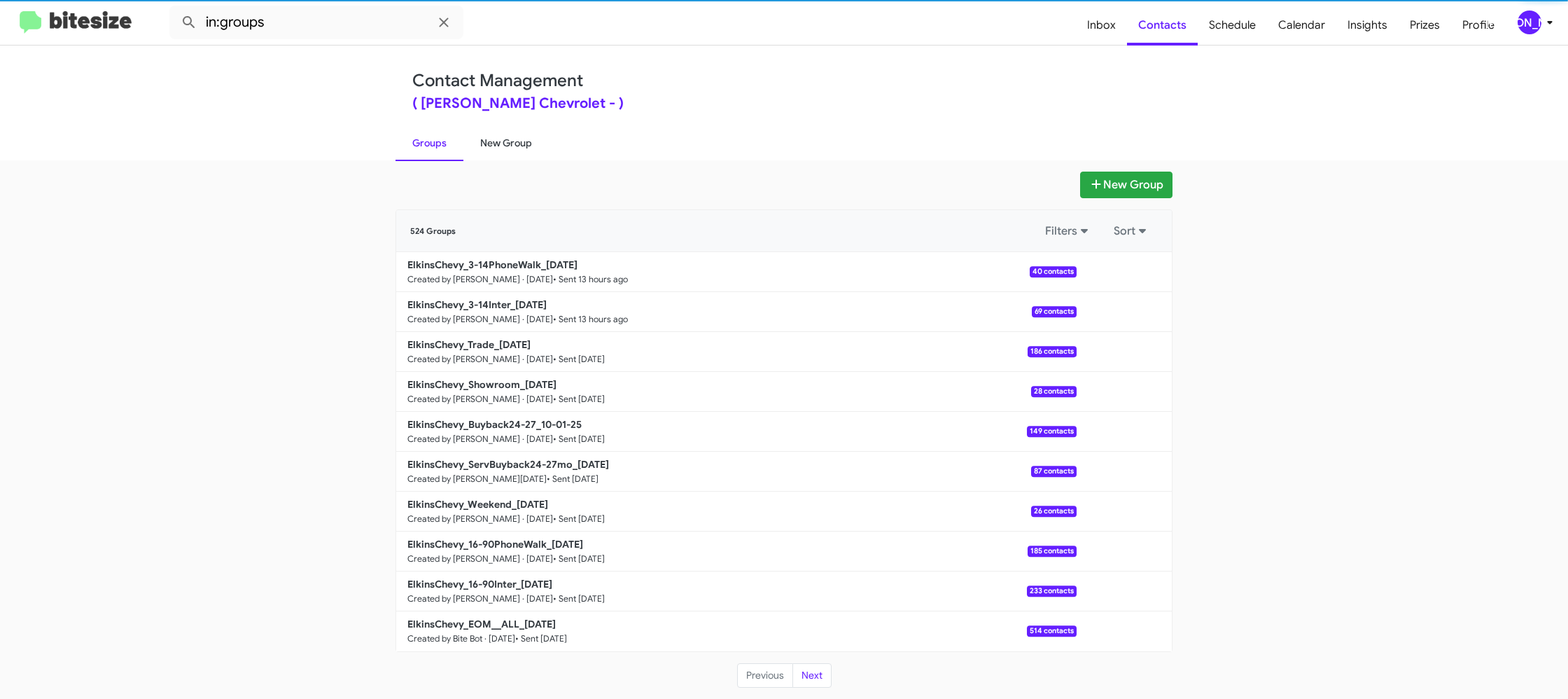
click at [471, 147] on link "New Group" at bounding box center [506, 142] width 86 height 36
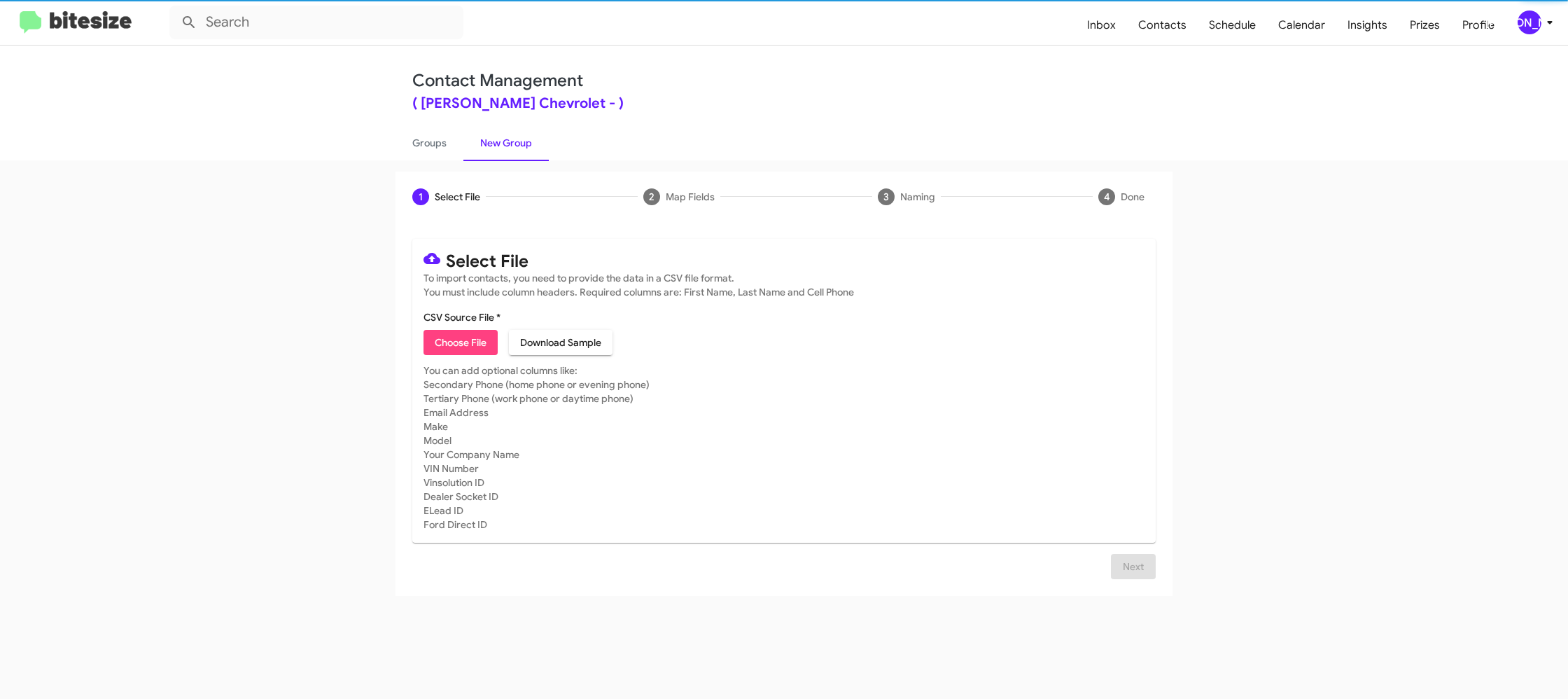
click at [471, 147] on link "New Group" at bounding box center [506, 142] width 86 height 36
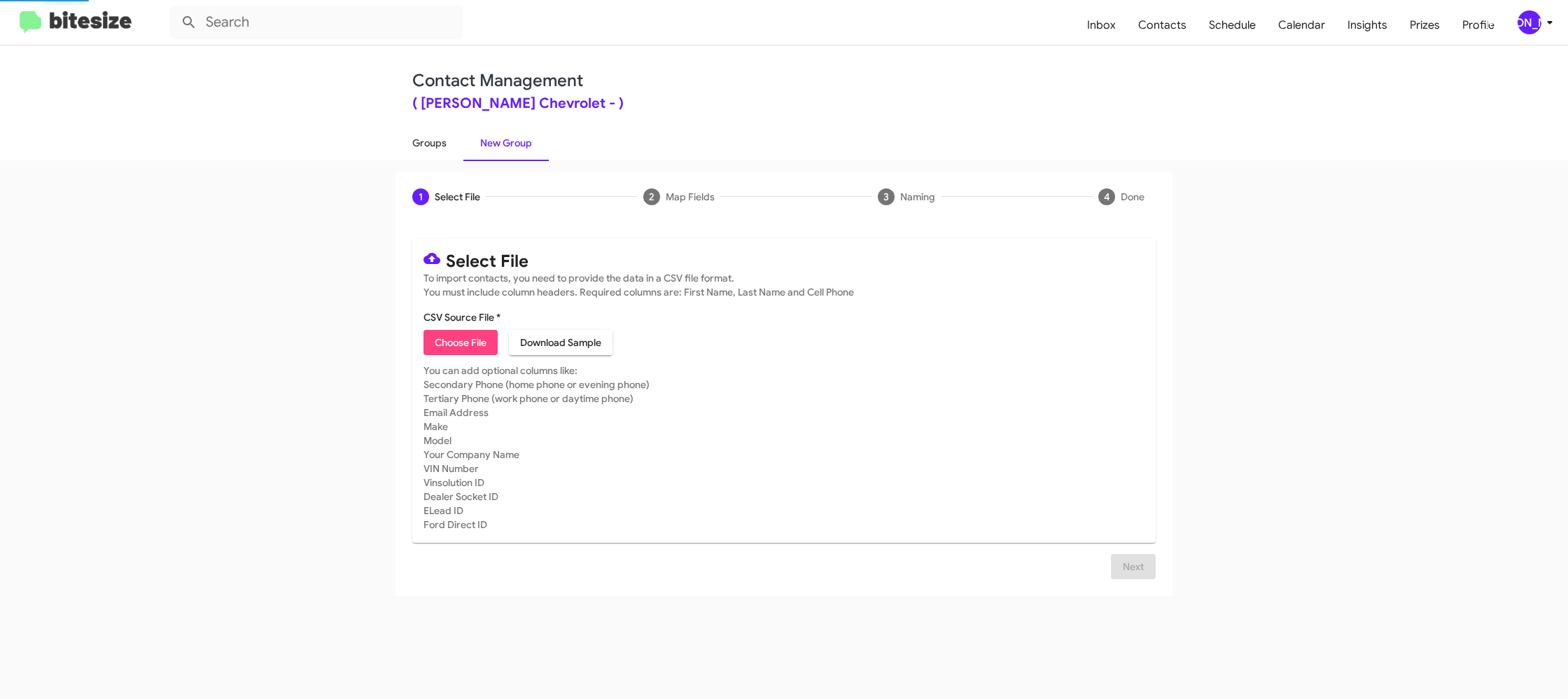
click at [441, 151] on link "Groups" at bounding box center [430, 142] width 68 height 36
type input "in:groups"
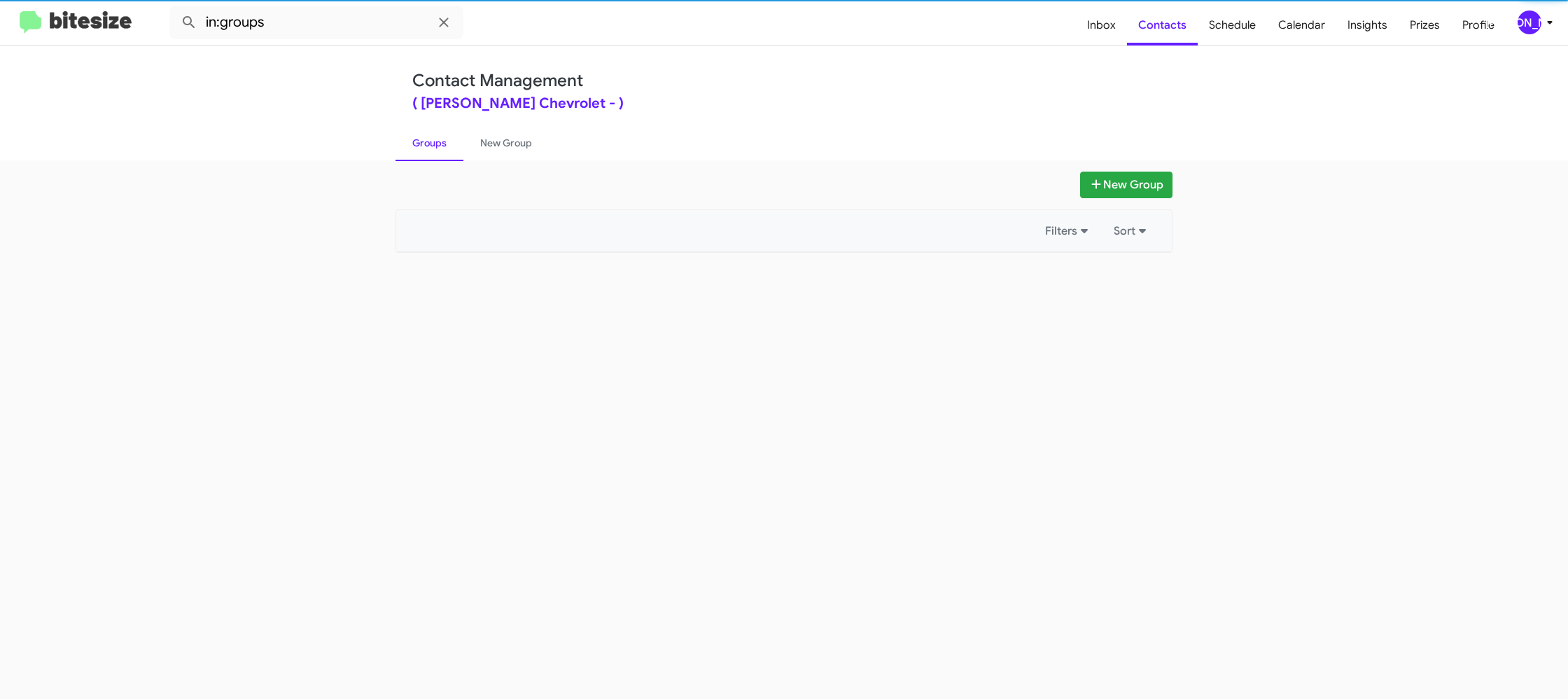
click at [441, 151] on link "Groups" at bounding box center [430, 142] width 68 height 36
click at [527, 145] on link "New Group" at bounding box center [506, 142] width 86 height 36
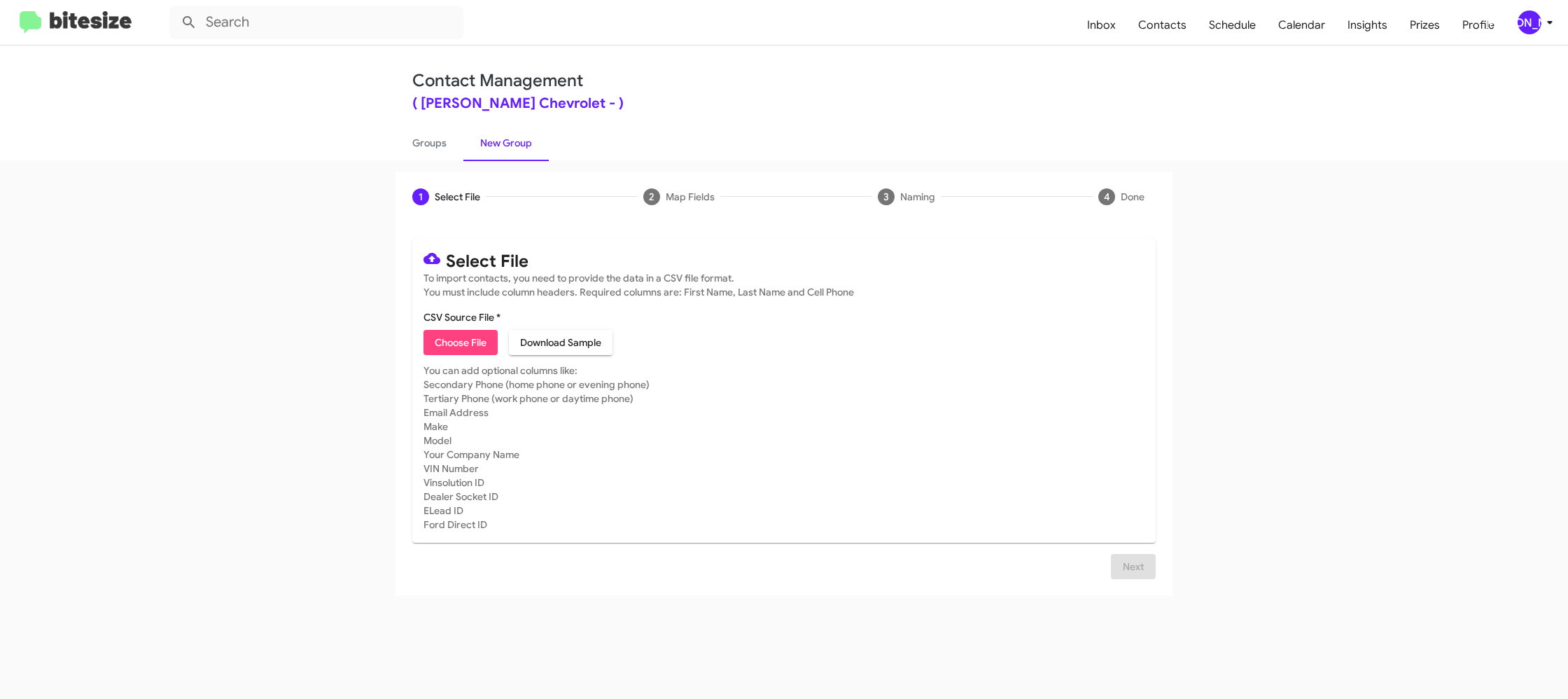
click at [1514, 18] on button "[PERSON_NAME]" at bounding box center [1529, 23] width 47 height 24
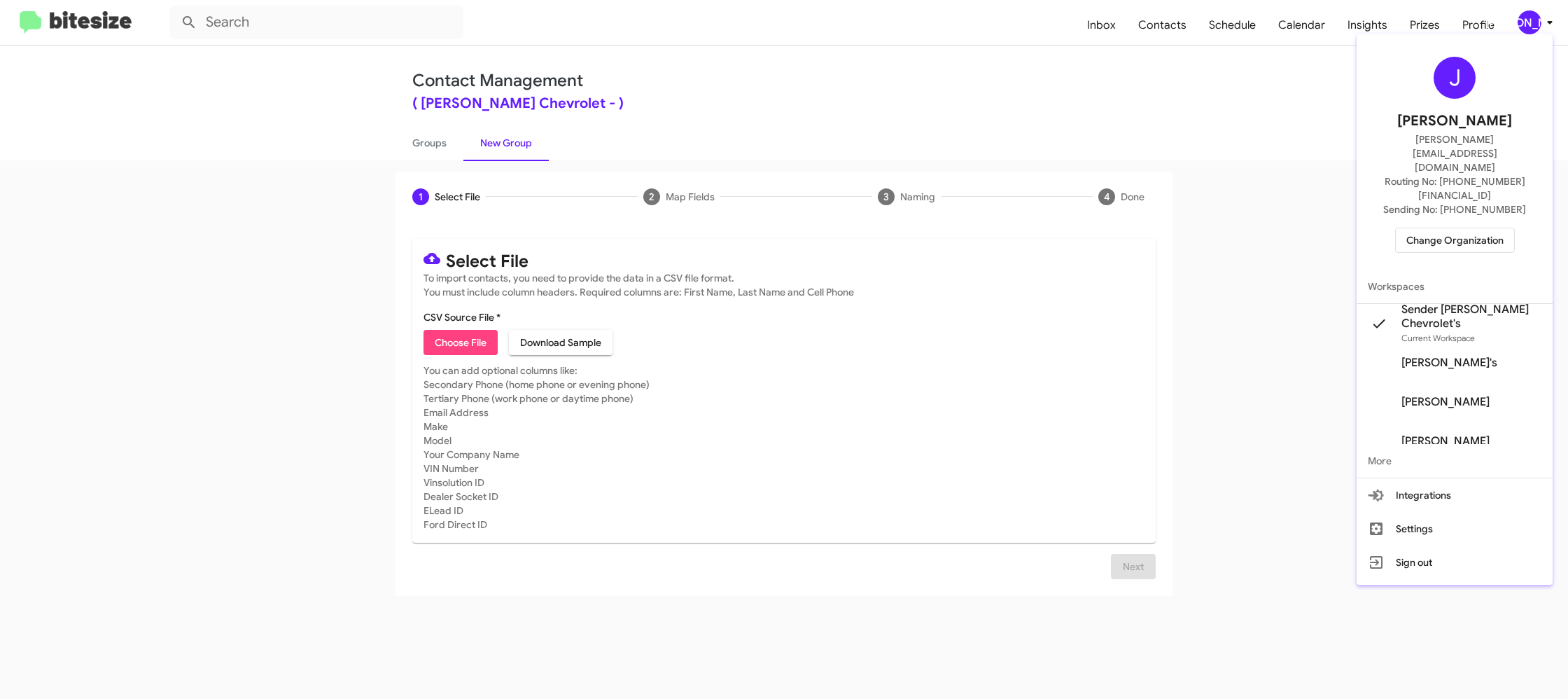
click at [1514, 18] on div at bounding box center [784, 349] width 1568 height 699
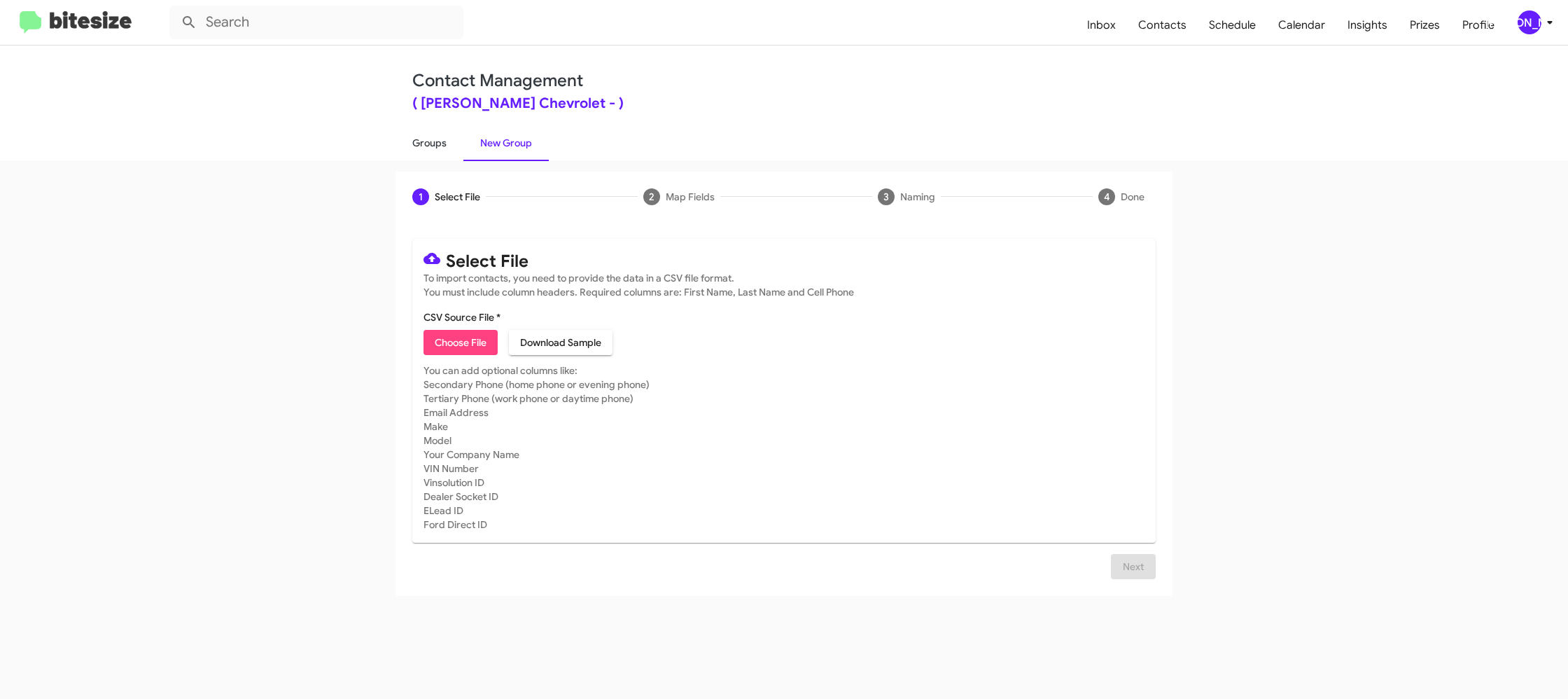
click at [454, 147] on link "Groups" at bounding box center [430, 142] width 68 height 36
type input "in:groups"
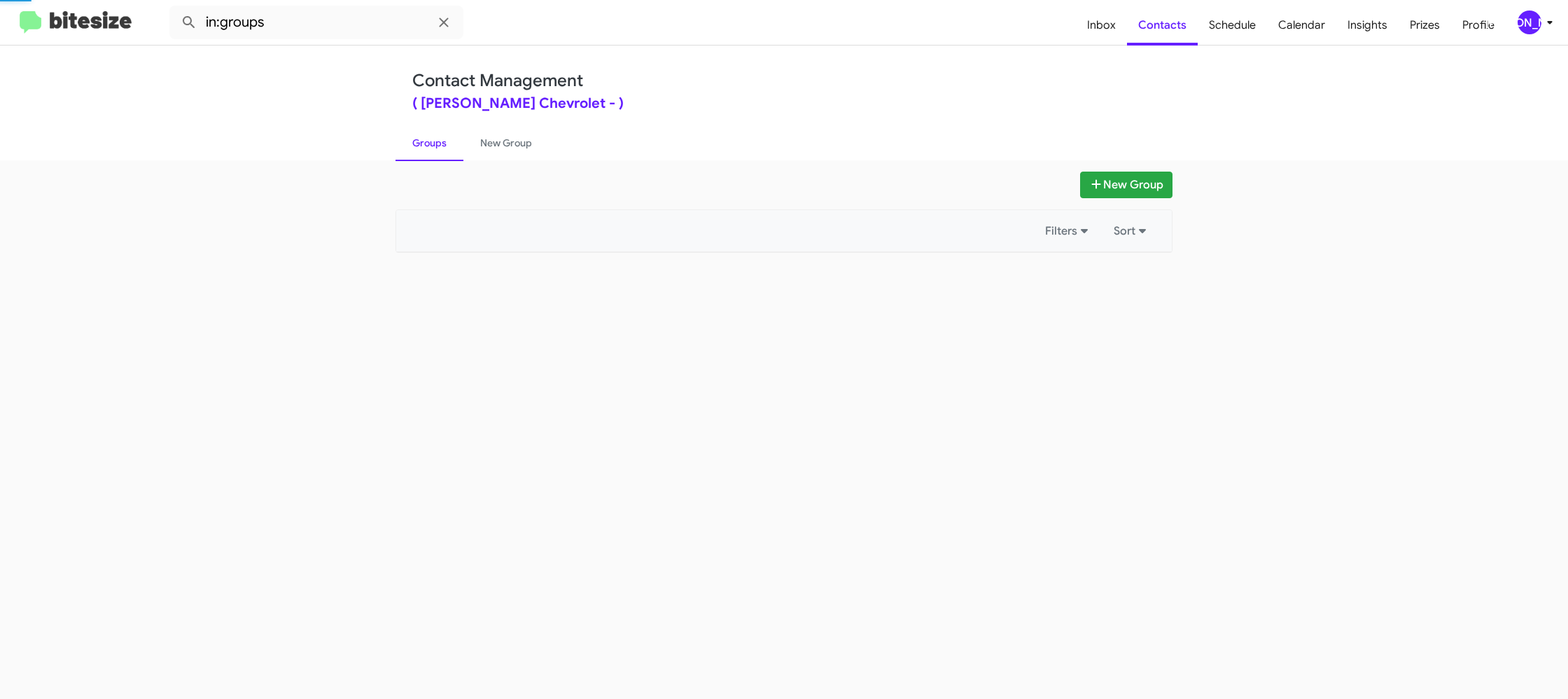
click at [454, 147] on link "Groups" at bounding box center [430, 142] width 68 height 36
click at [453, 147] on link "Groups" at bounding box center [430, 142] width 68 height 36
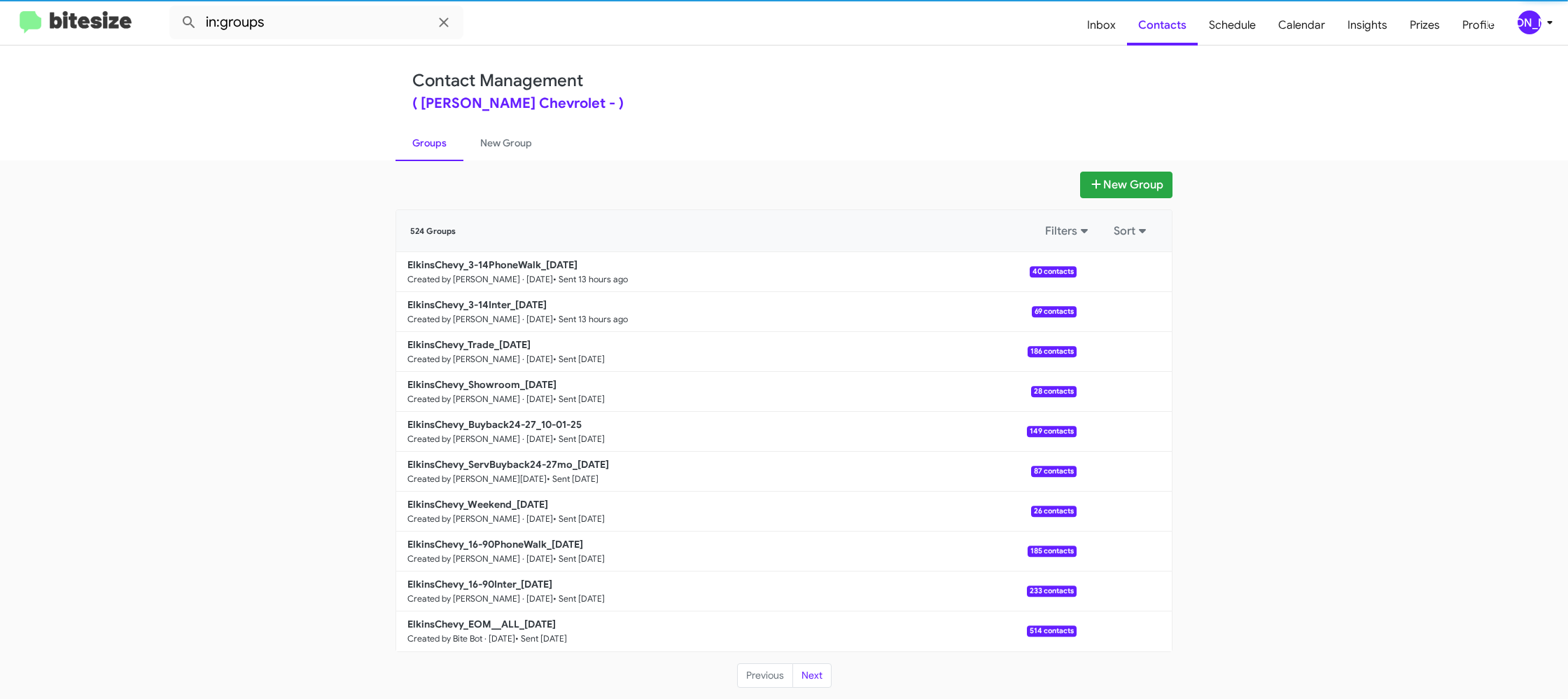
click at [453, 147] on link "Groups" at bounding box center [430, 142] width 68 height 36
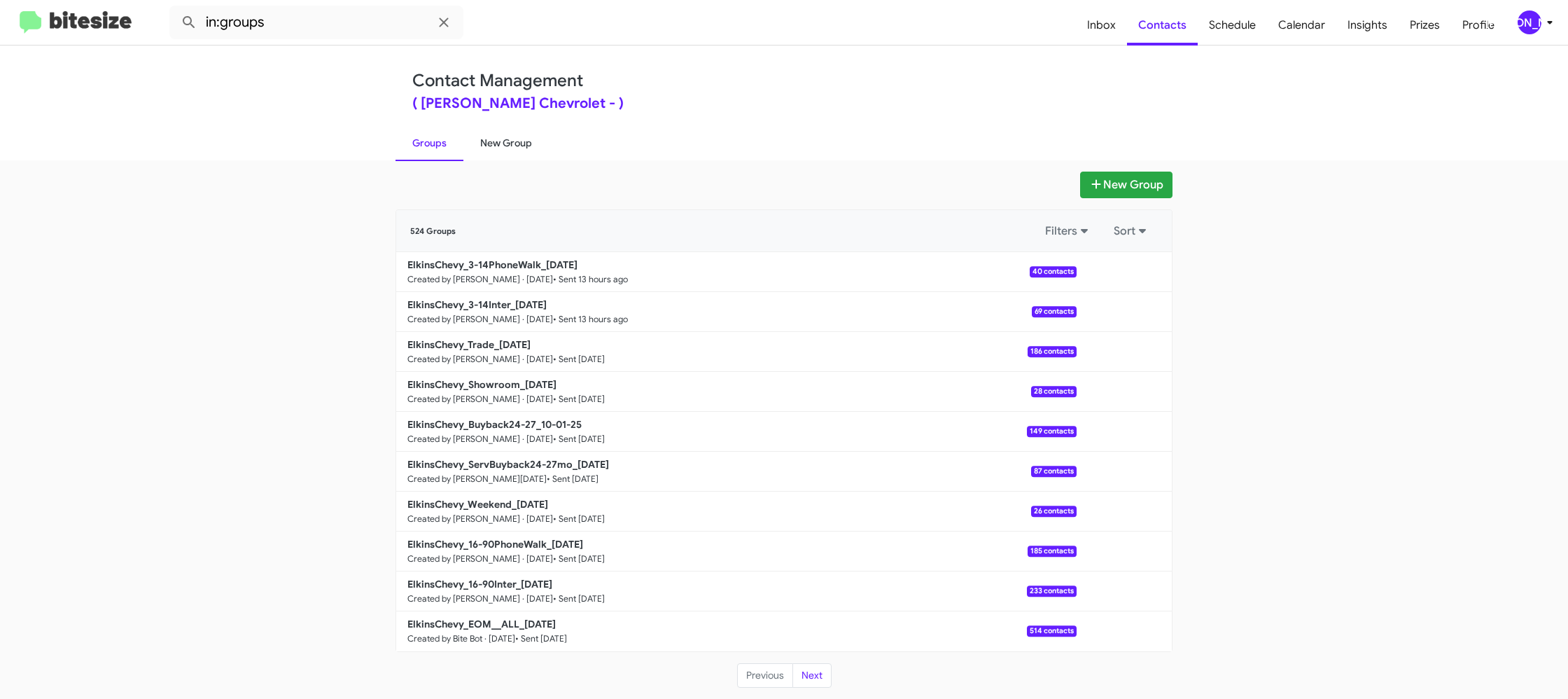
click at [491, 149] on link "New Group" at bounding box center [506, 142] width 86 height 36
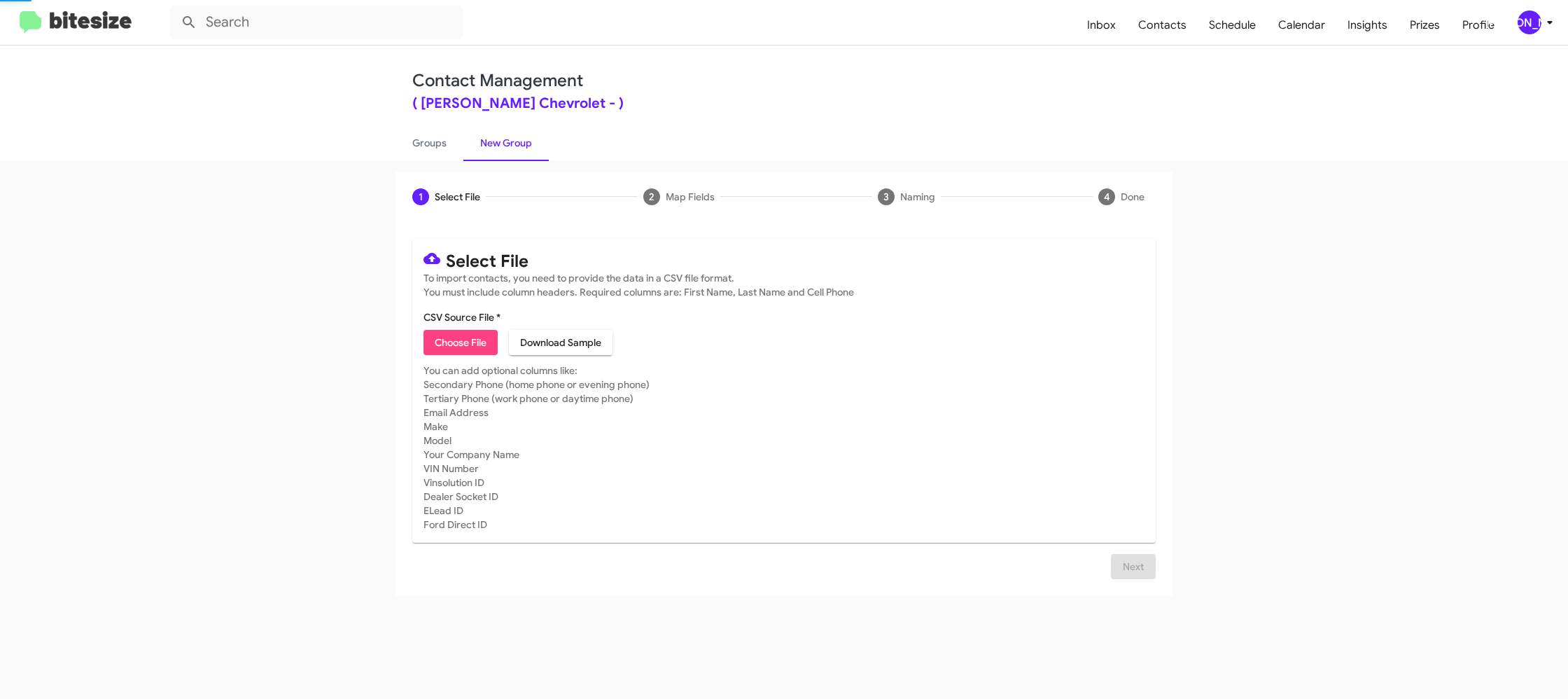
click at [491, 149] on link "New Group" at bounding box center [506, 142] width 86 height 36
drag, startPoint x: 491, startPoint y: 149, endPoint x: 424, endPoint y: 339, distance: 201.5
click at [492, 149] on link "New Group" at bounding box center [506, 142] width 86 height 36
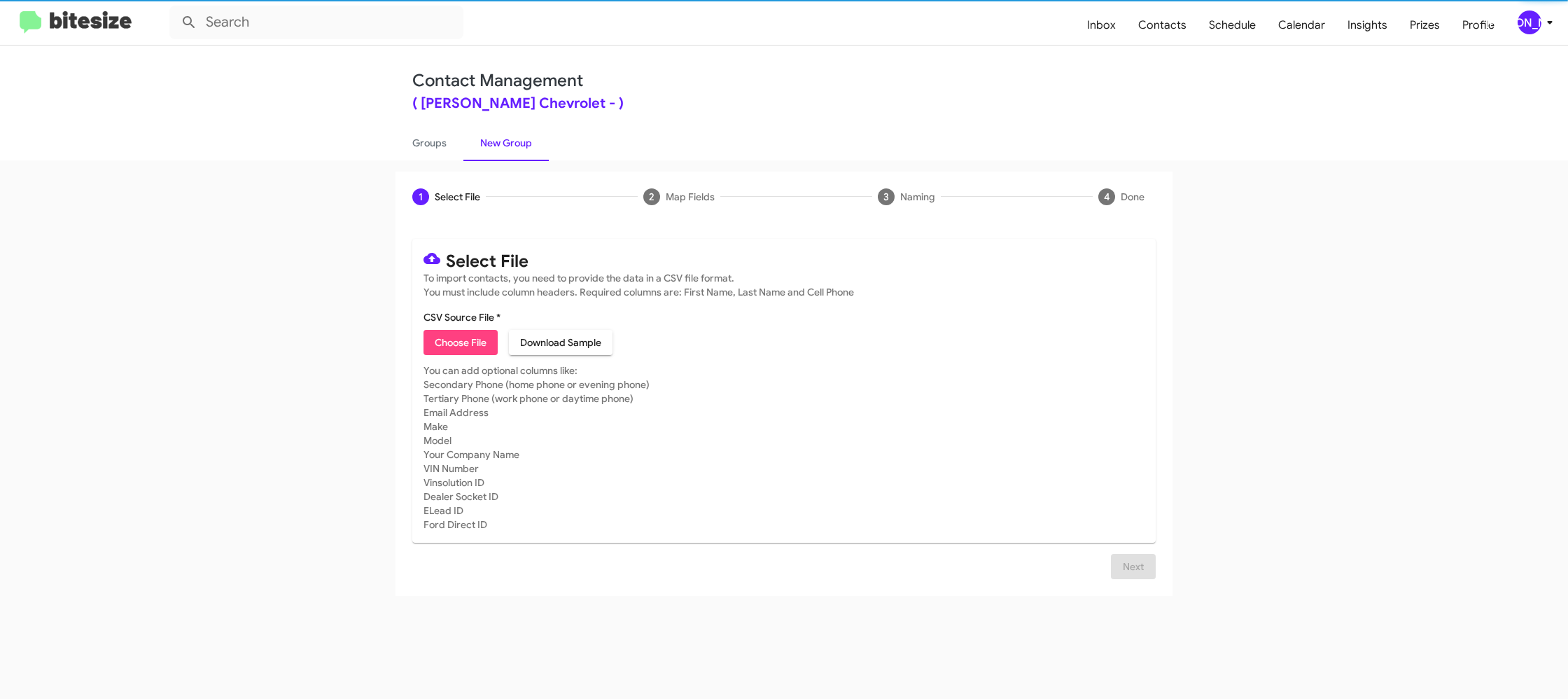
click at [454, 343] on span "Choose File" at bounding box center [460, 343] width 52 height 25
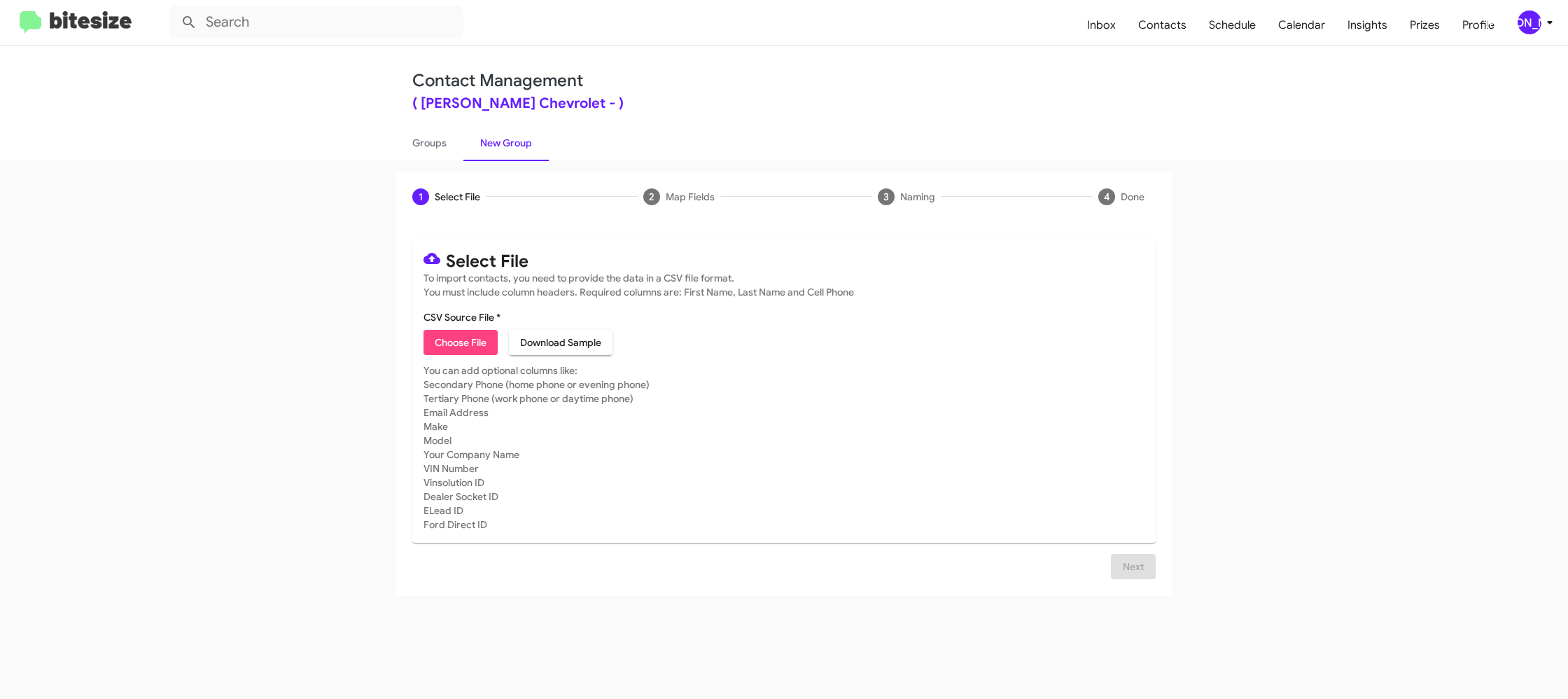
type input "ElkinsChevy_16-90Inter_10-03-25"
click at [895, 381] on mat-card-subtitle "You can add optional columns like: Secondary Phone (home phone or evening phone…" at bounding box center [784, 447] width 721 height 168
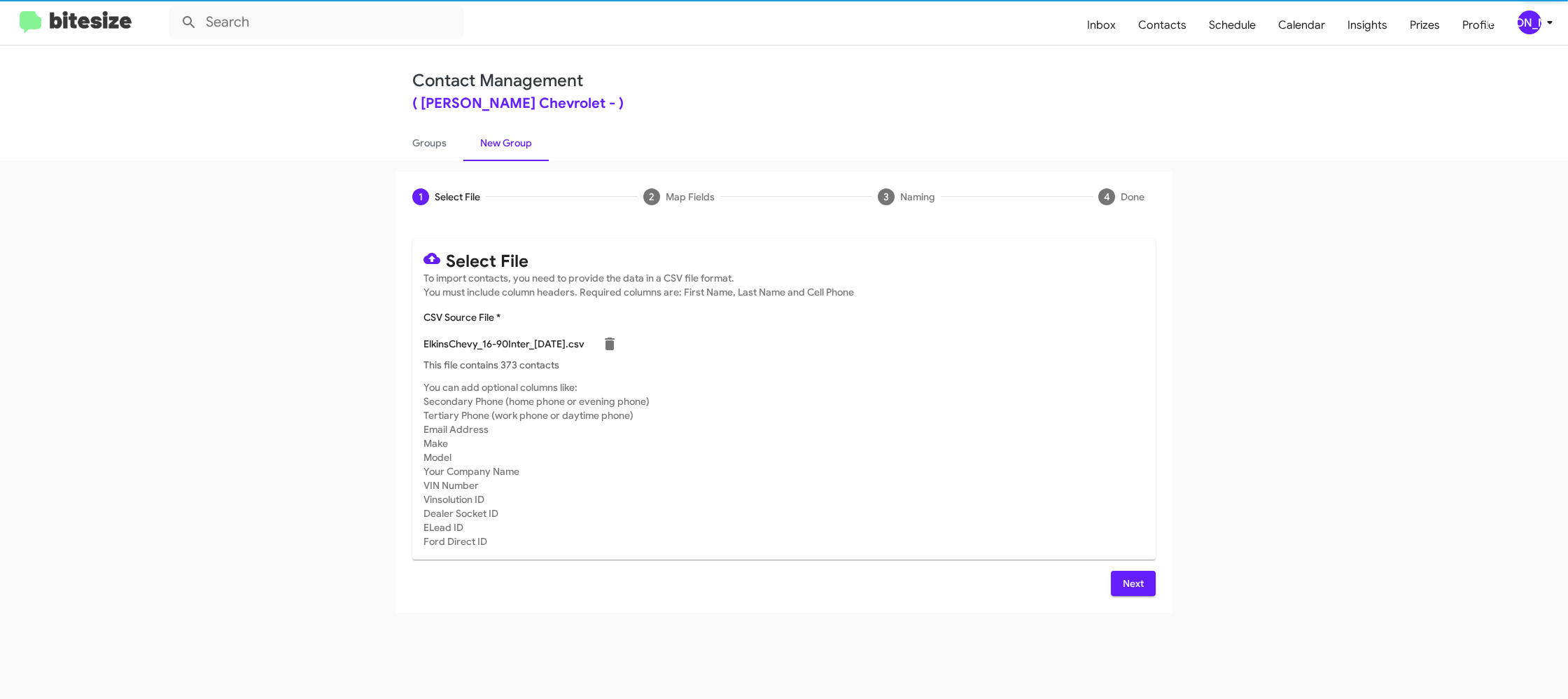
click at [1135, 586] on span "Next" at bounding box center [1133, 584] width 23 height 25
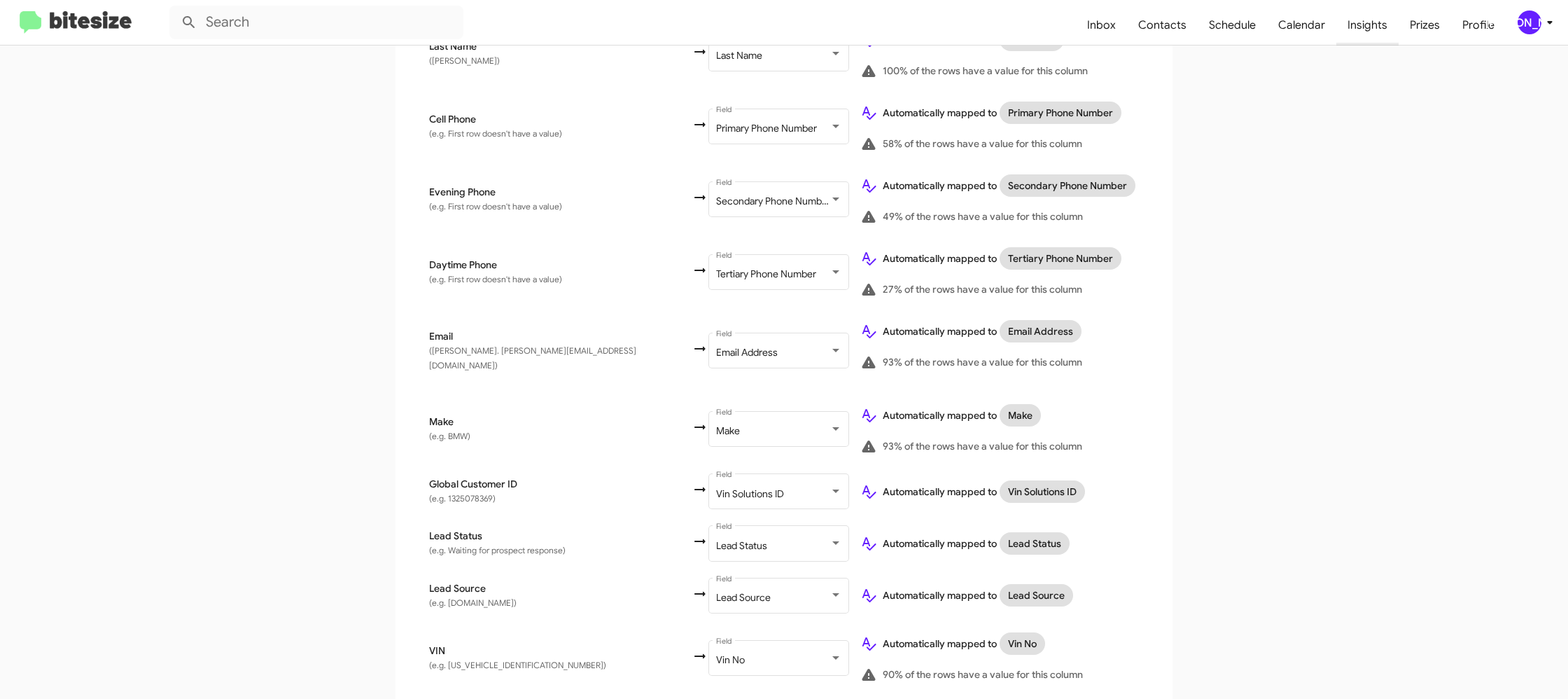
scroll to position [342, 0]
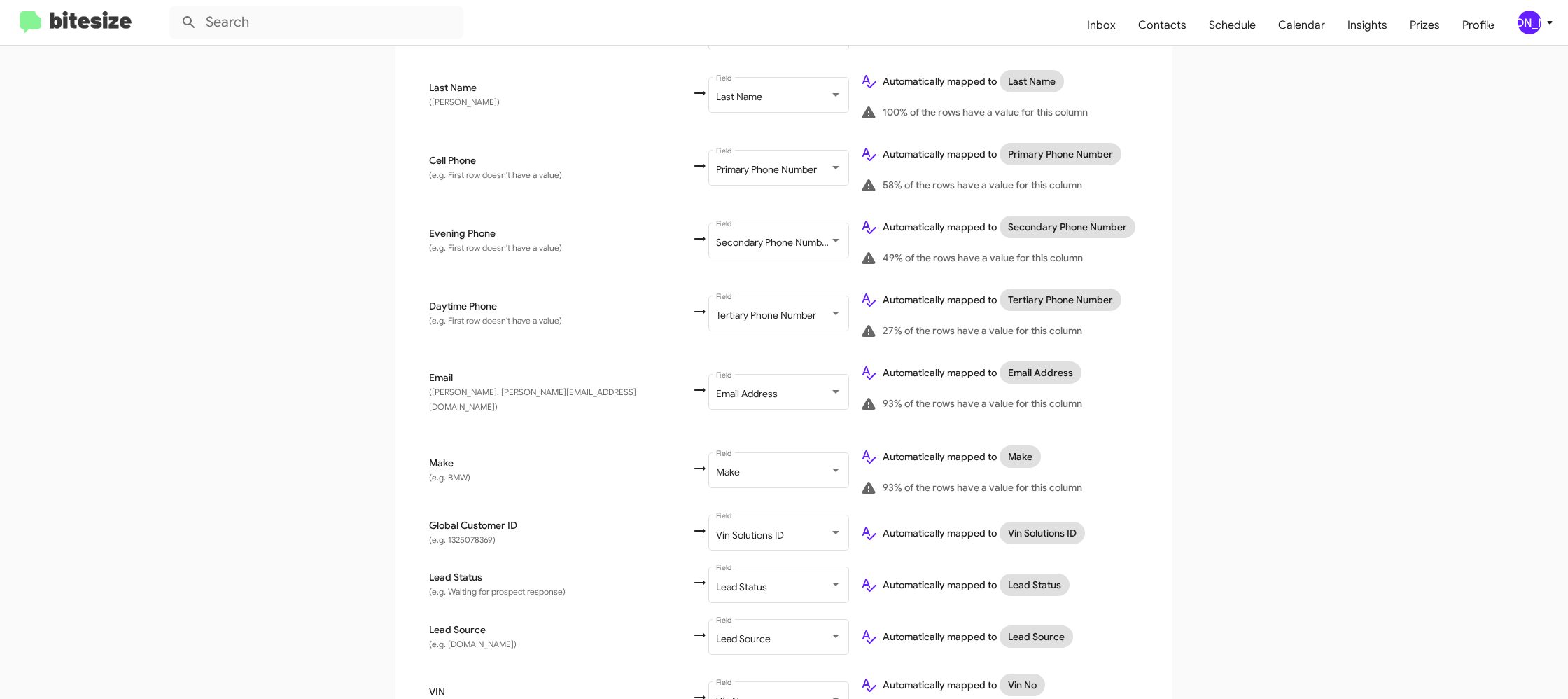
click at [1541, 16] on icon at bounding box center [1550, 23] width 17 height 17
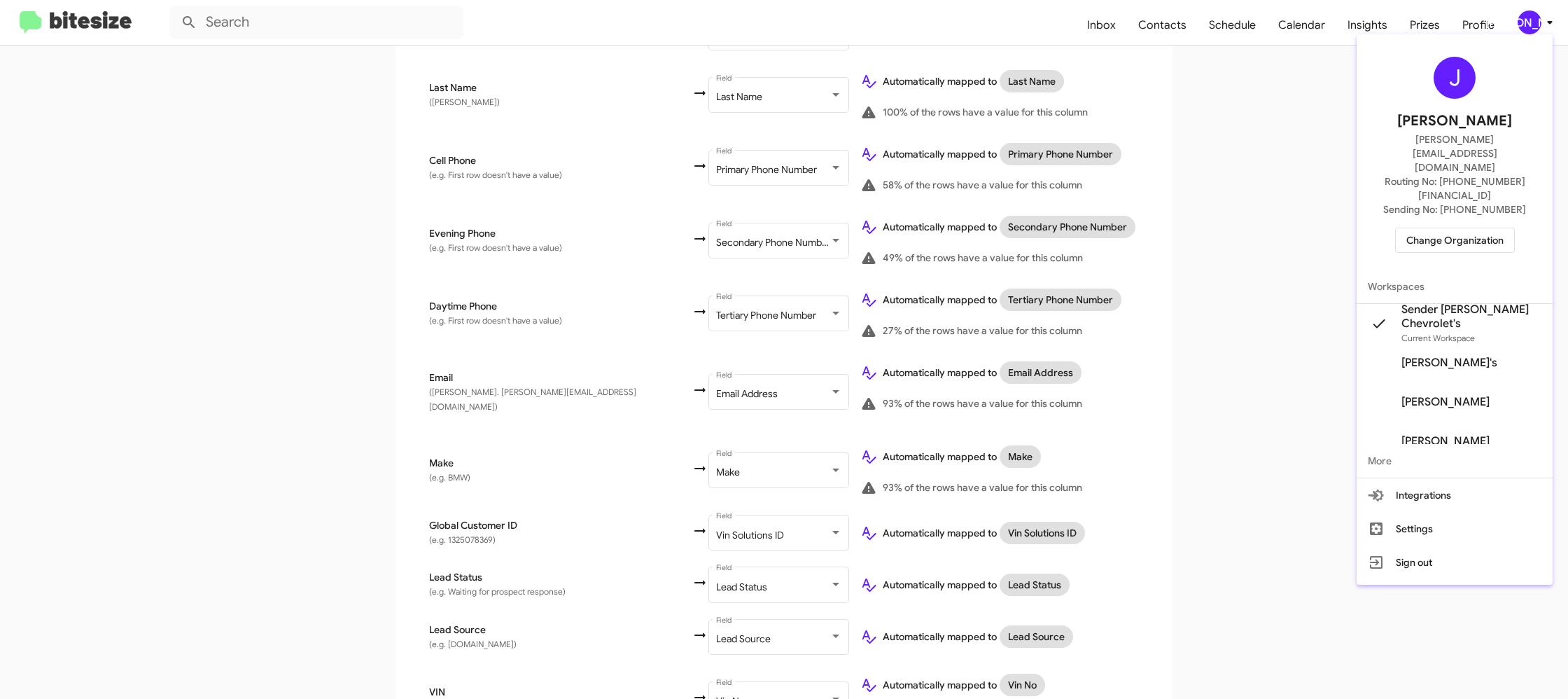
click at [1541, 16] on div at bounding box center [784, 349] width 1568 height 699
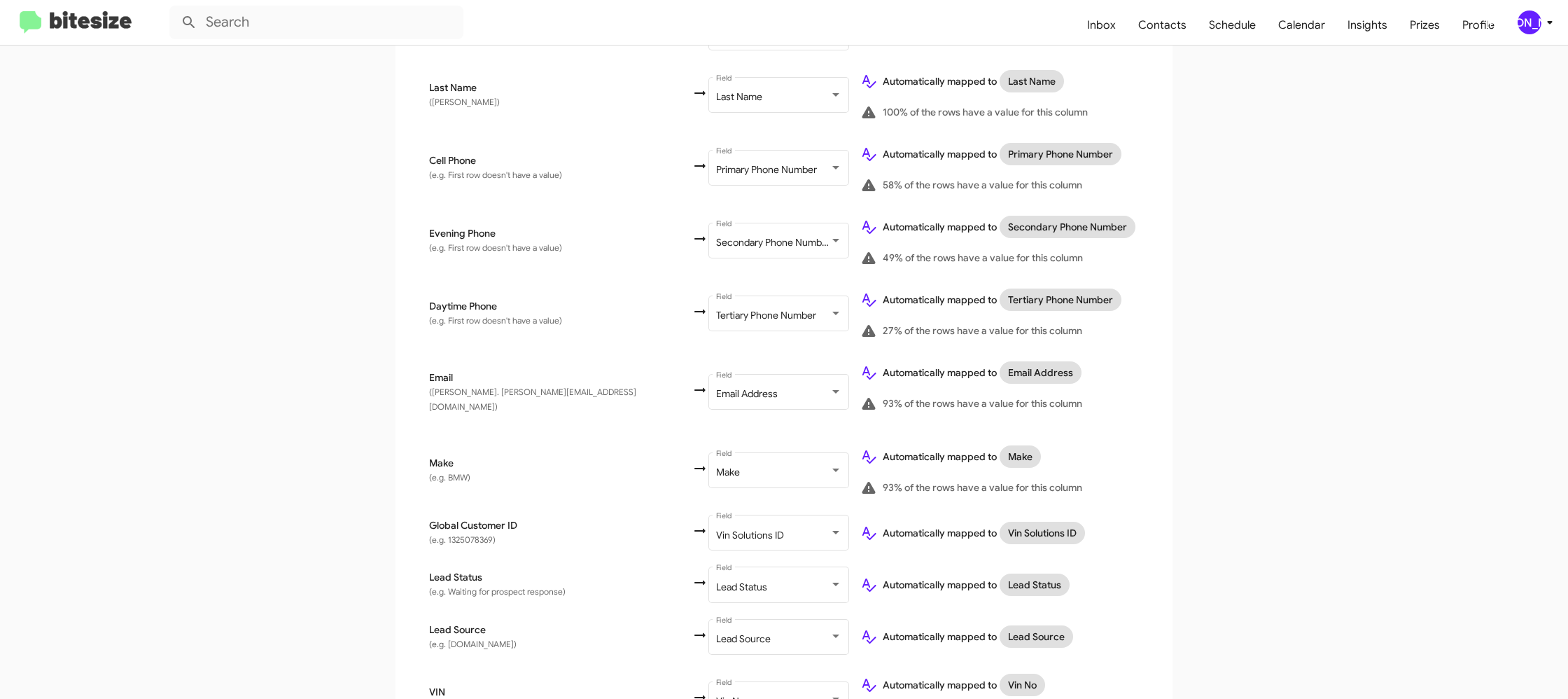
click at [1250, 254] on app-new-group "Select File 2 Map Fields 3 Naming 4 Done Select File To import contacts, you ne…" at bounding box center [784, 434] width 1568 height 1209
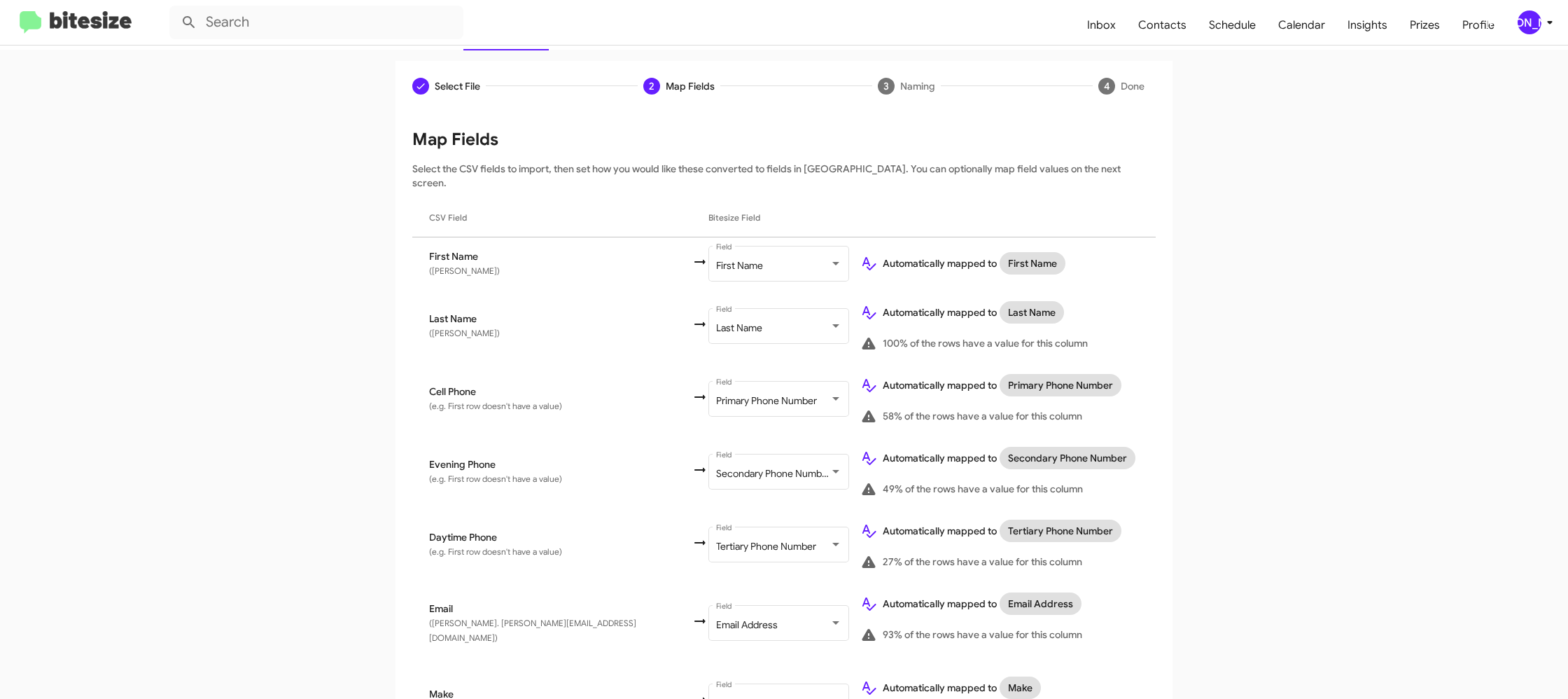
scroll to position [0, 0]
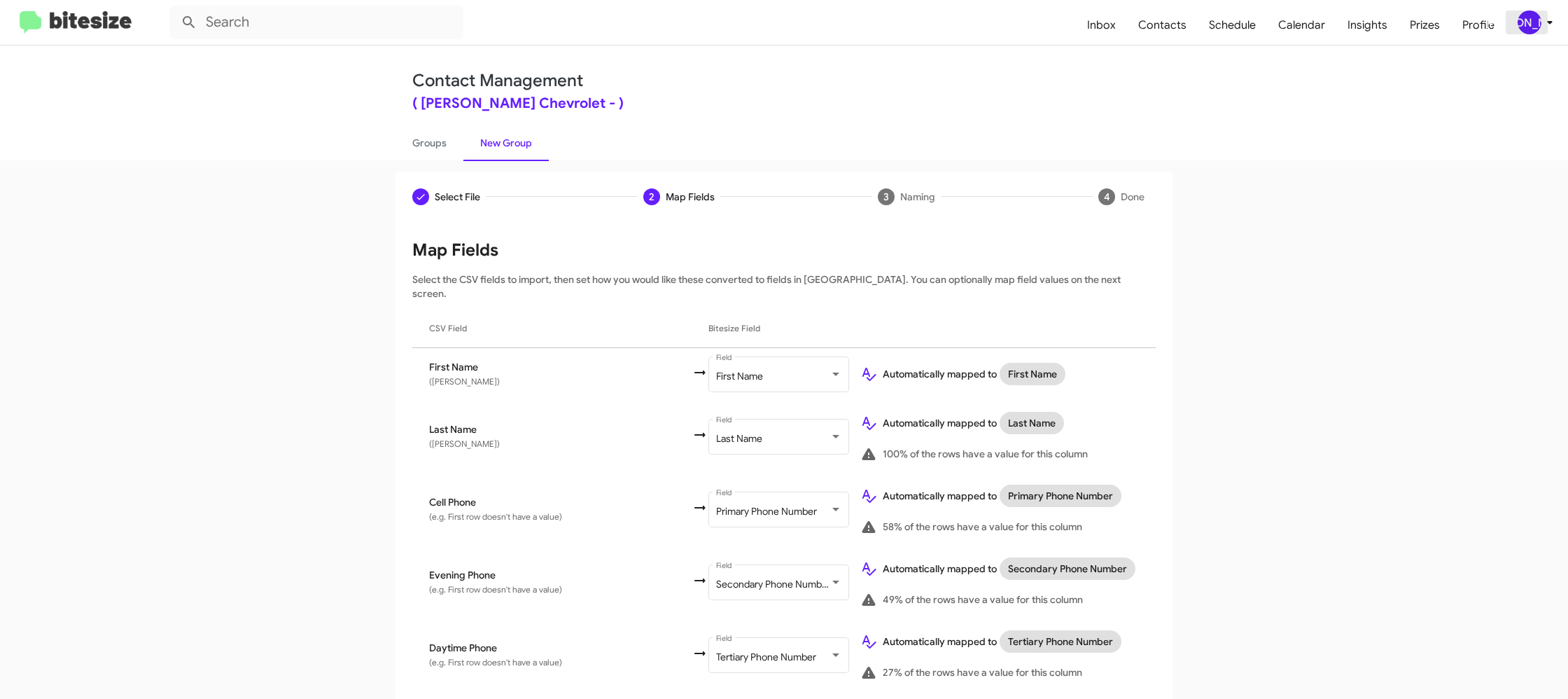
click at [1540, 28] on span "[PERSON_NAME]" at bounding box center [1538, 23] width 42 height 24
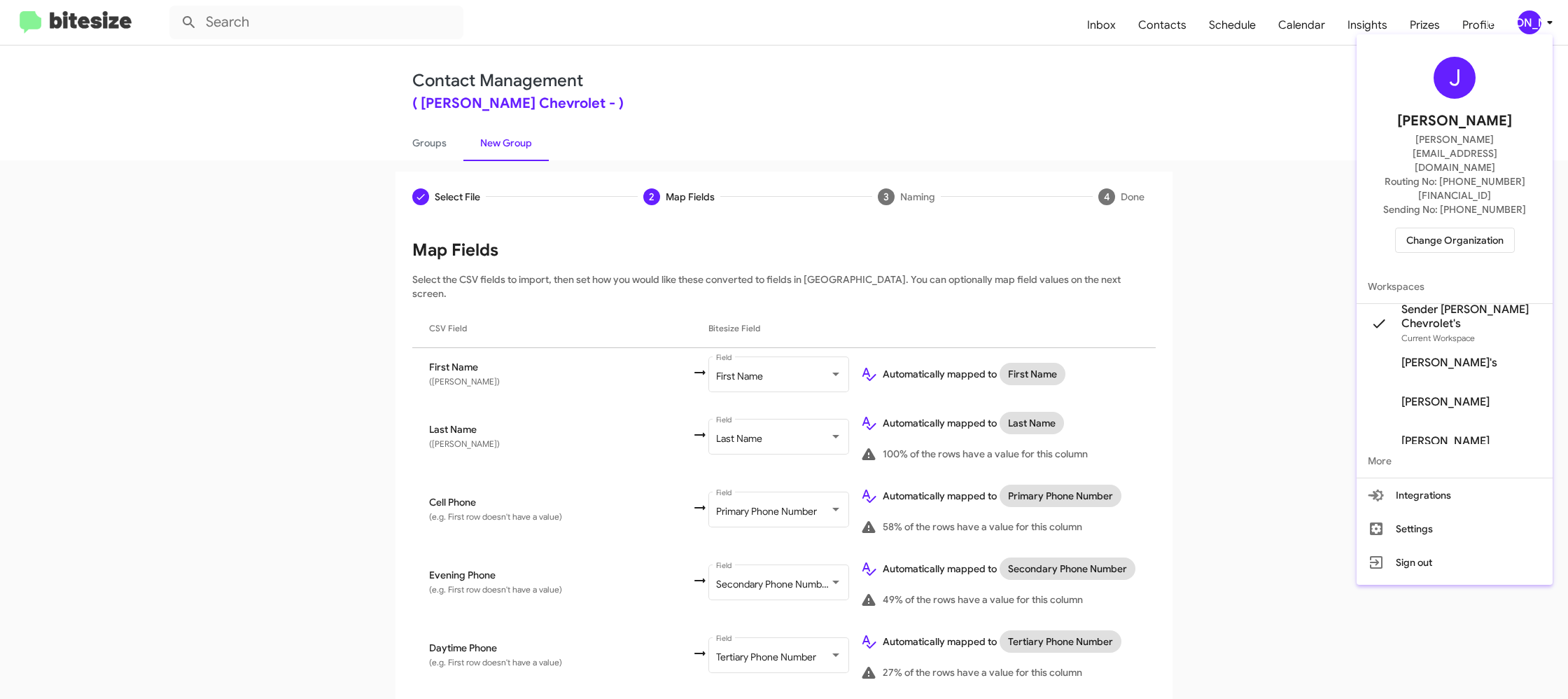
click at [1540, 28] on div at bounding box center [784, 349] width 1568 height 699
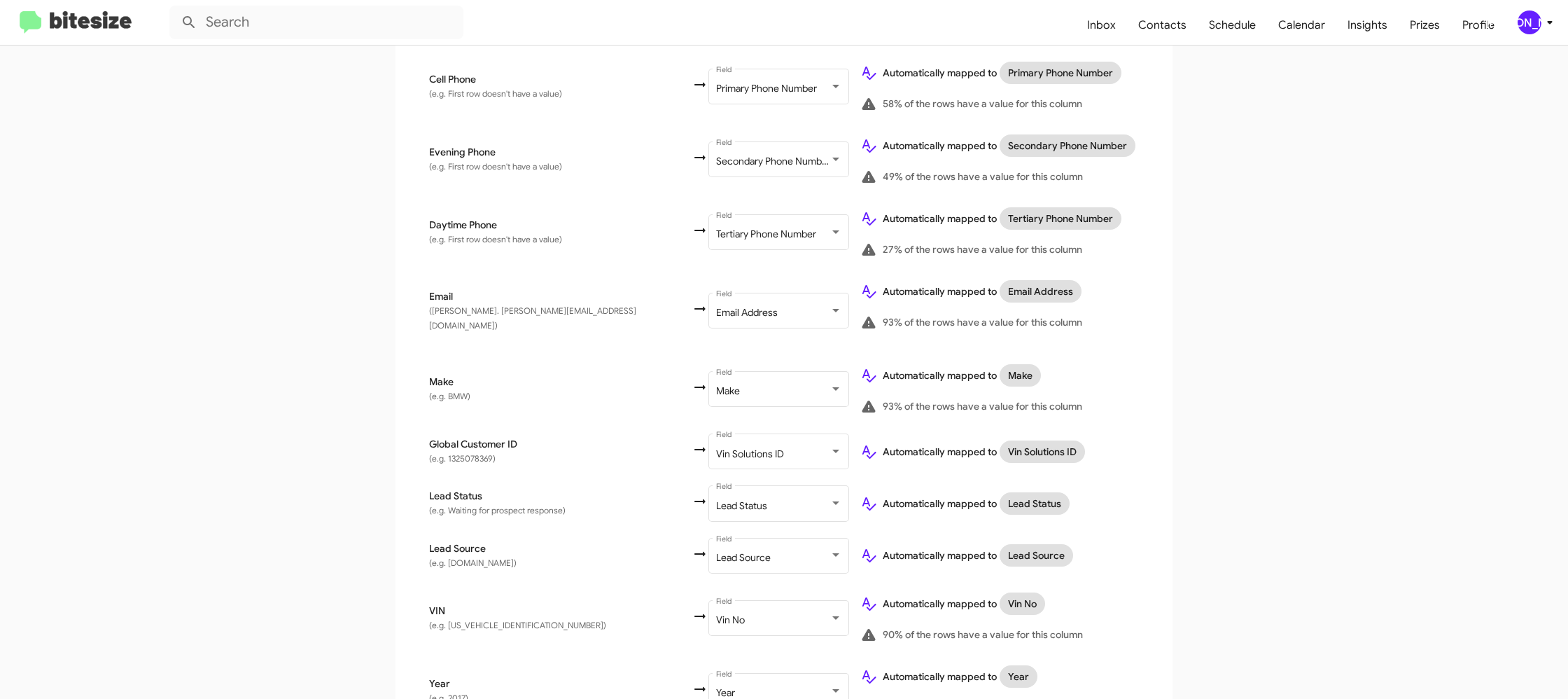
scroll to position [669, 0]
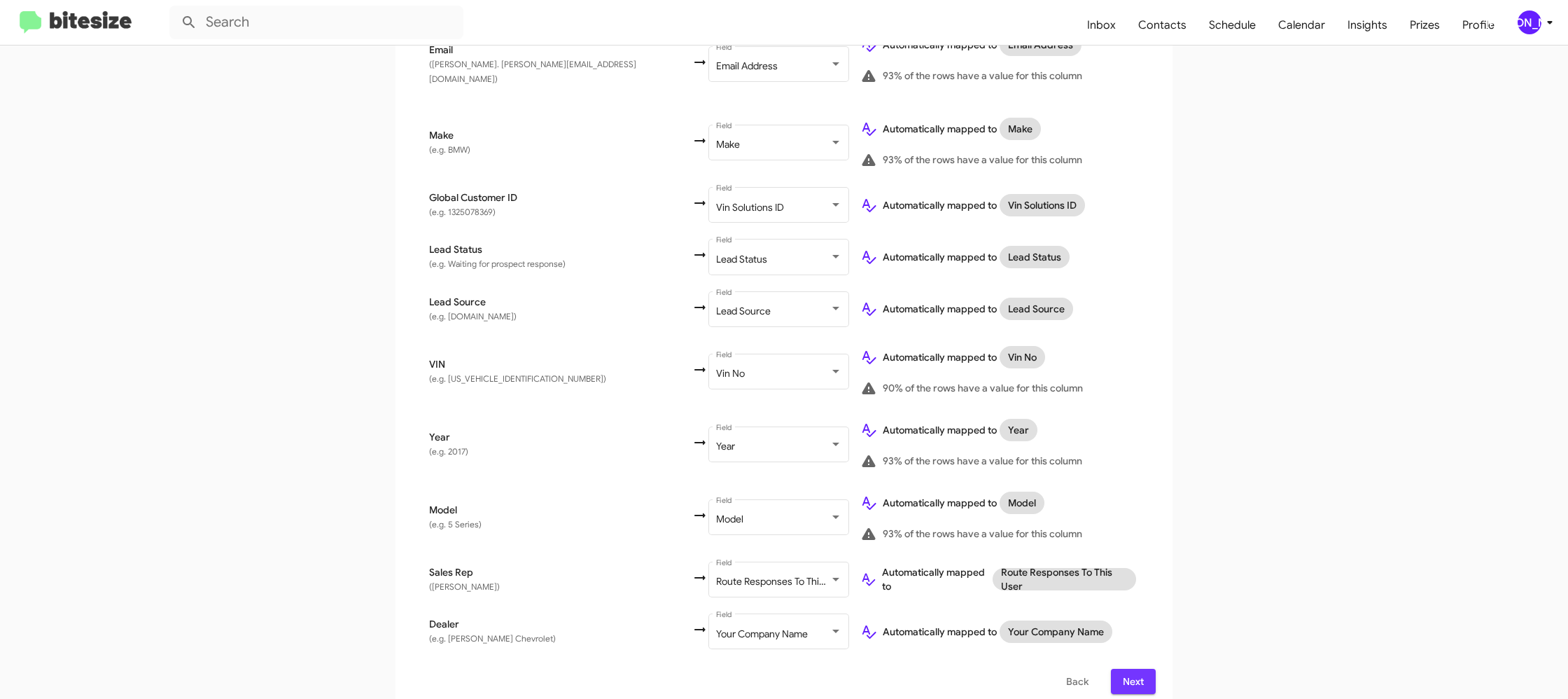
drag, startPoint x: 1131, startPoint y: 667, endPoint x: 1145, endPoint y: 629, distance: 40.5
click at [1130, 669] on span "Next" at bounding box center [1133, 681] width 23 height 25
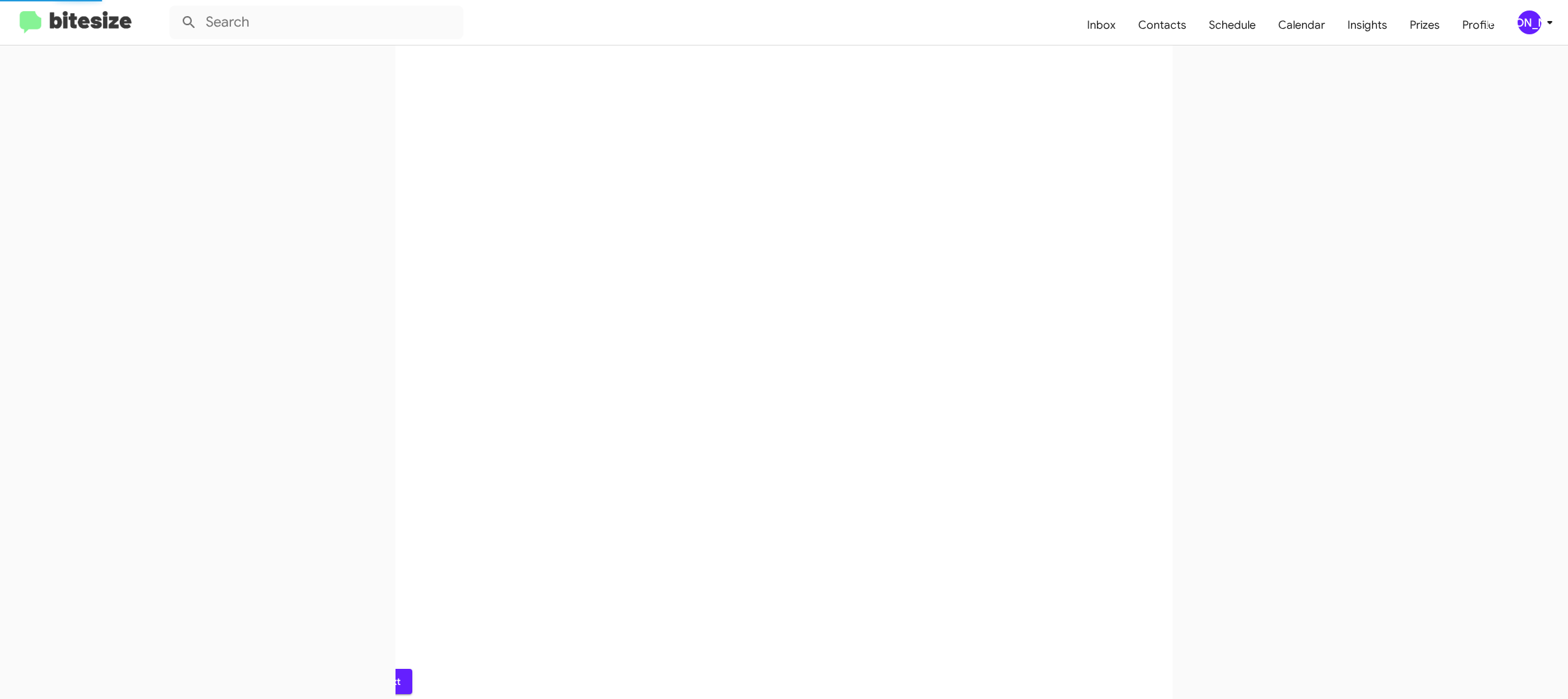
scroll to position [0, 0]
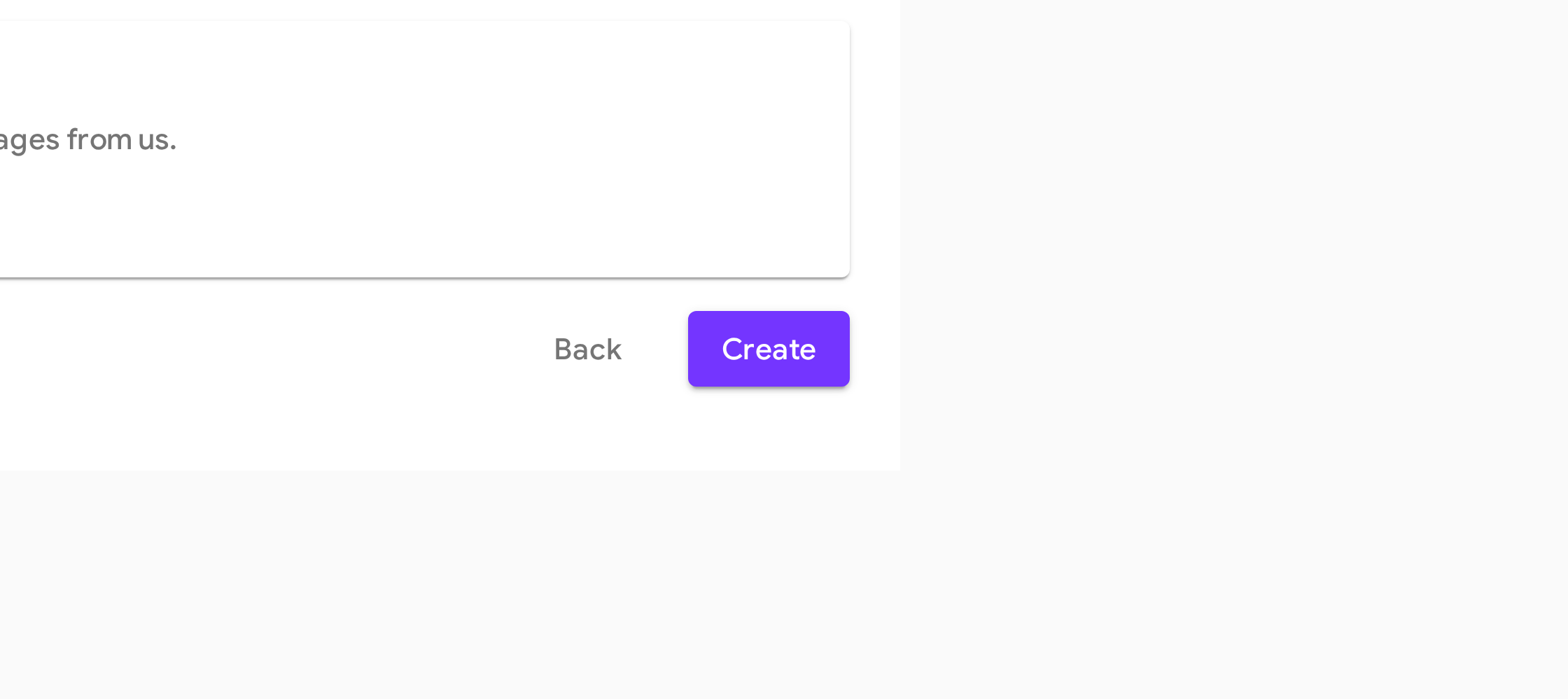
click at [1141, 586] on span "Create" at bounding box center [1128, 579] width 31 height 25
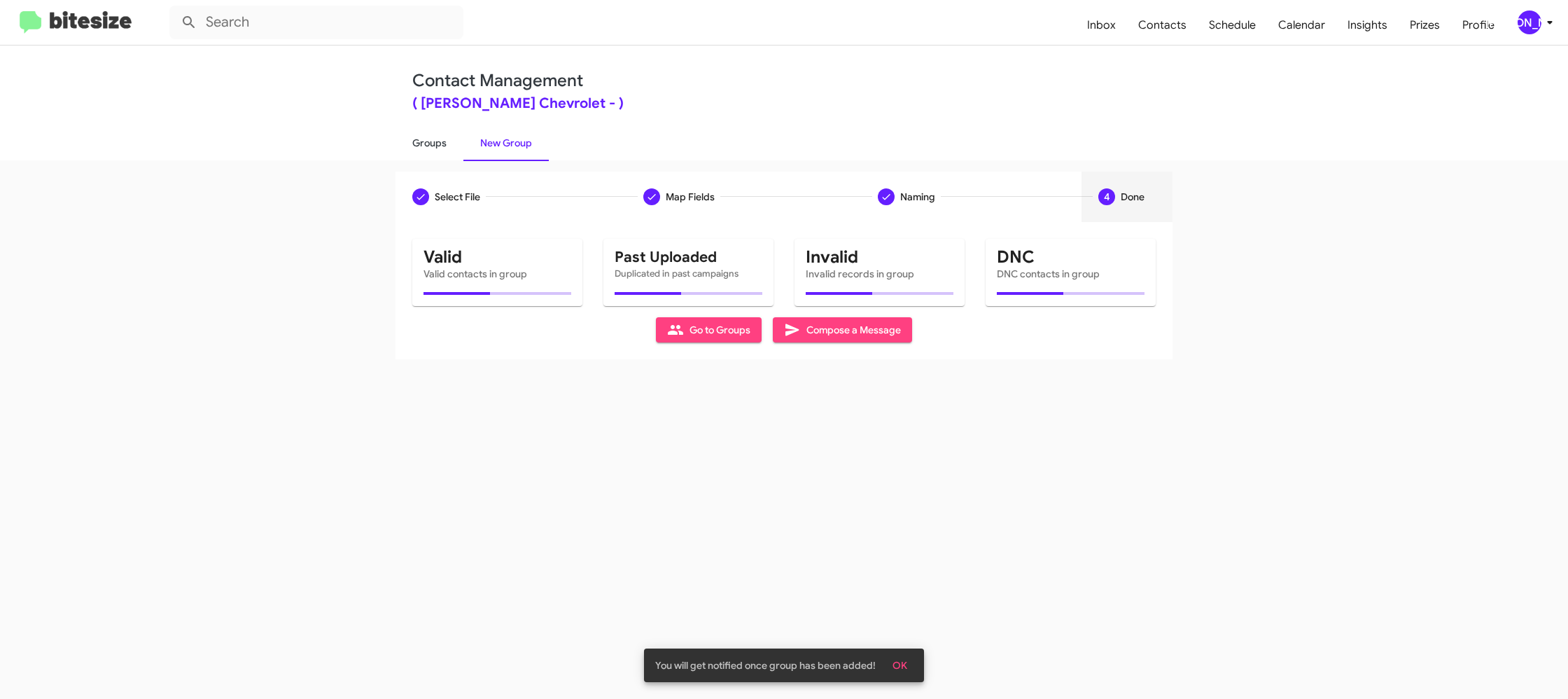
click at [450, 158] on link "Groups" at bounding box center [430, 142] width 68 height 36
type input "in:groups"
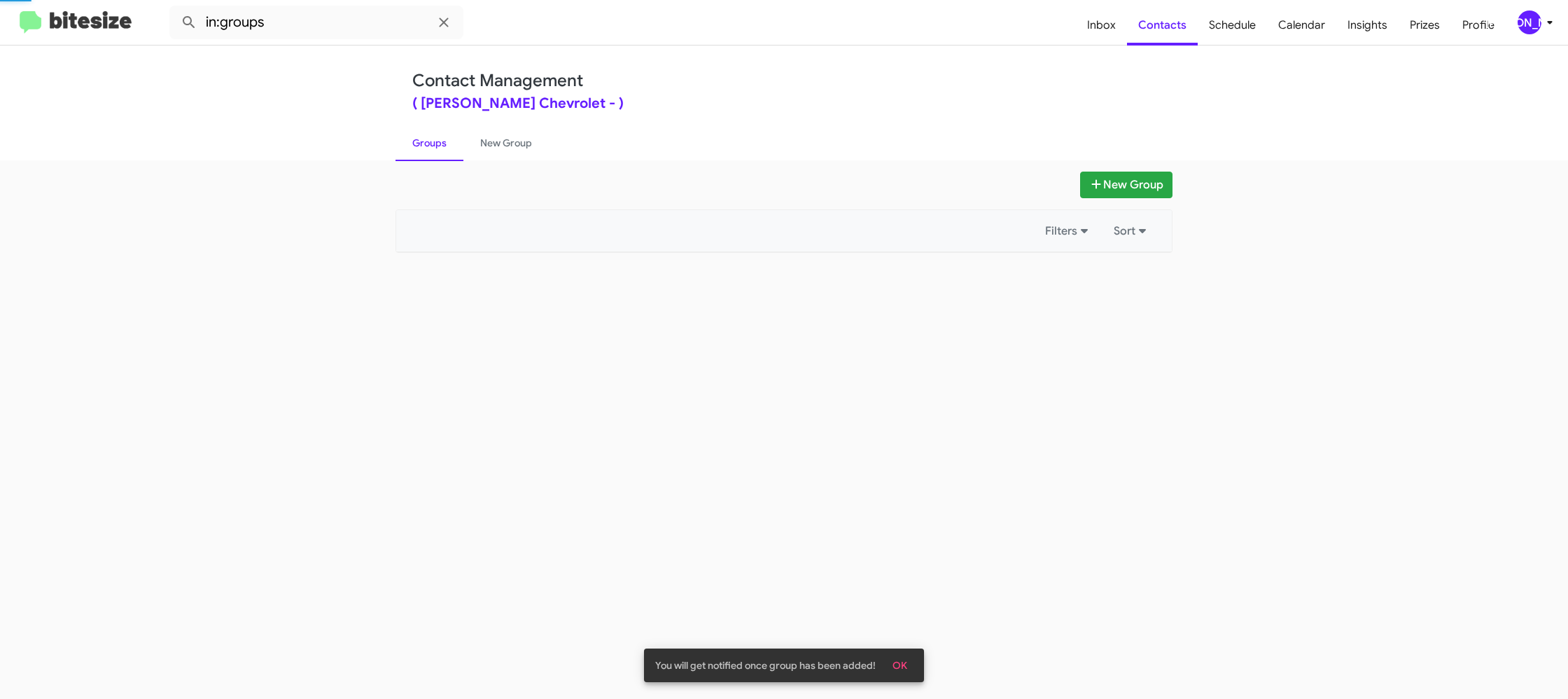
click at [450, 157] on link "Groups" at bounding box center [430, 142] width 68 height 36
drag, startPoint x: 450, startPoint y: 157, endPoint x: 476, endPoint y: 148, distance: 27.5
click at [453, 153] on link "Groups" at bounding box center [430, 142] width 68 height 36
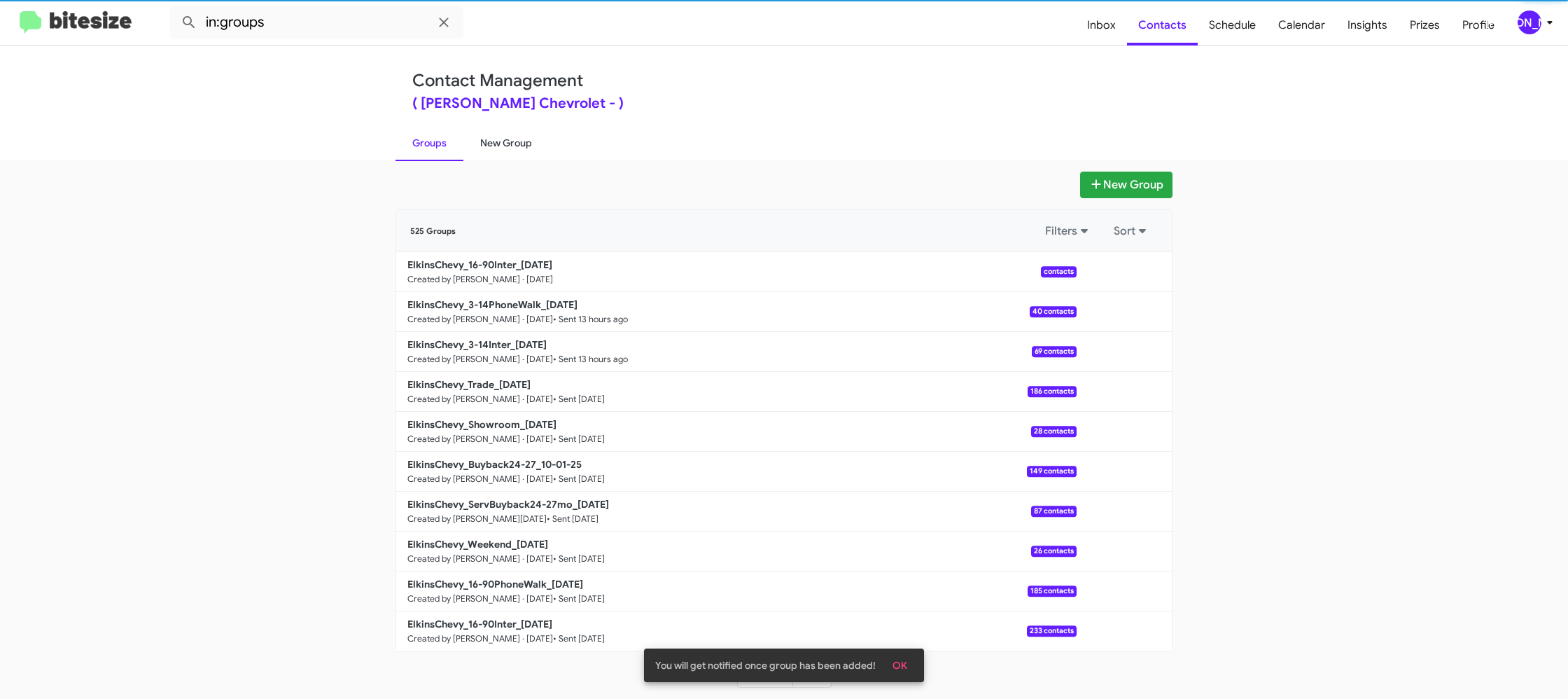
click at [476, 148] on link "New Group" at bounding box center [506, 142] width 86 height 36
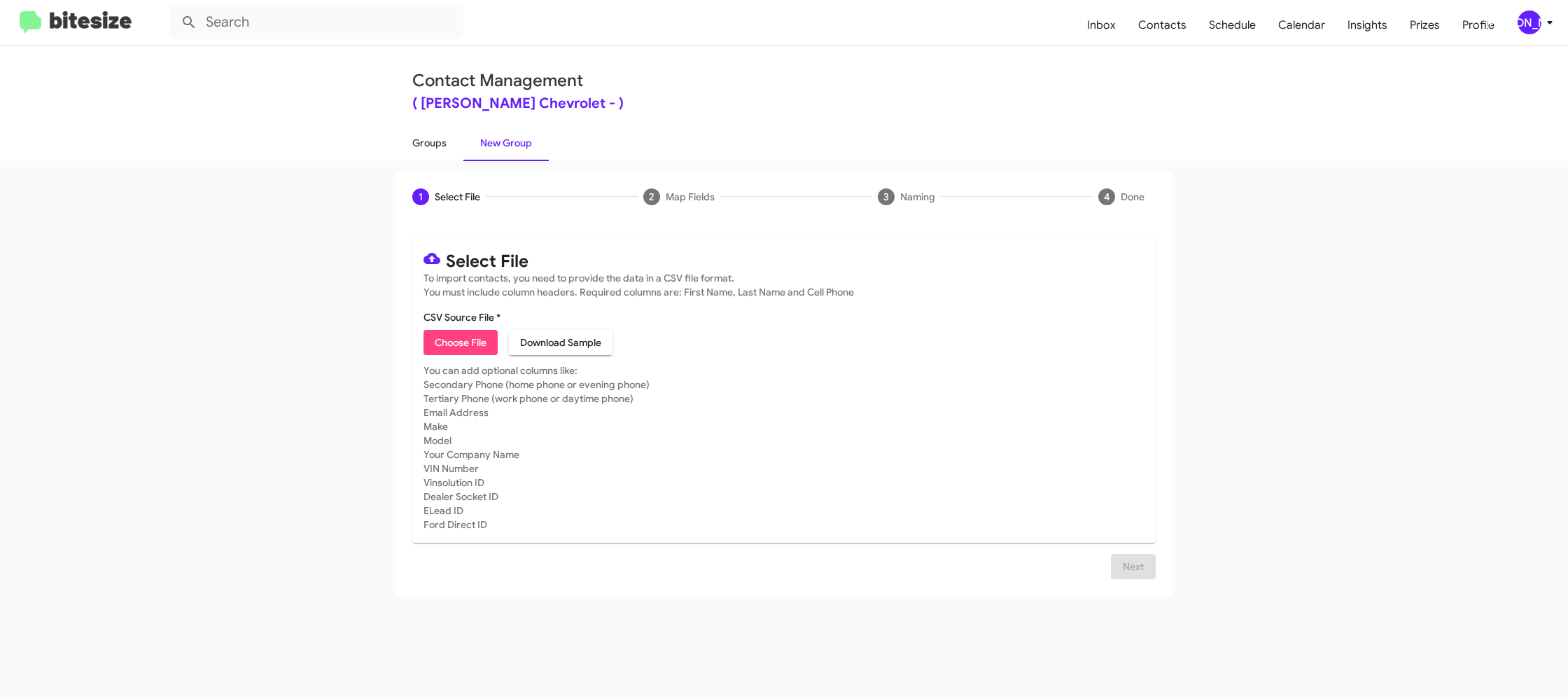
click at [449, 142] on link "Groups" at bounding box center [430, 142] width 68 height 36
type input "in:groups"
click at [449, 142] on link "Groups" at bounding box center [430, 142] width 68 height 36
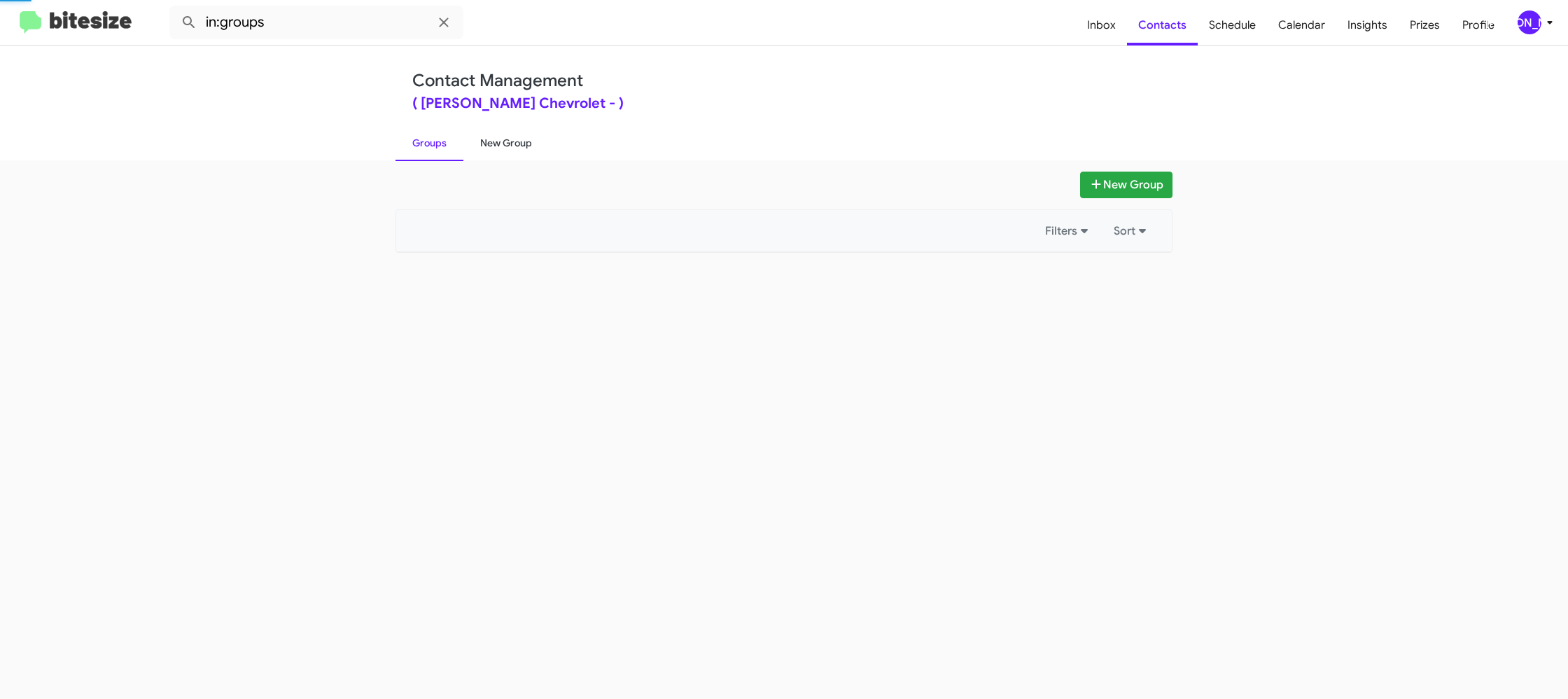
click at [549, 144] on ul "Groups New Group" at bounding box center [784, 142] width 777 height 35
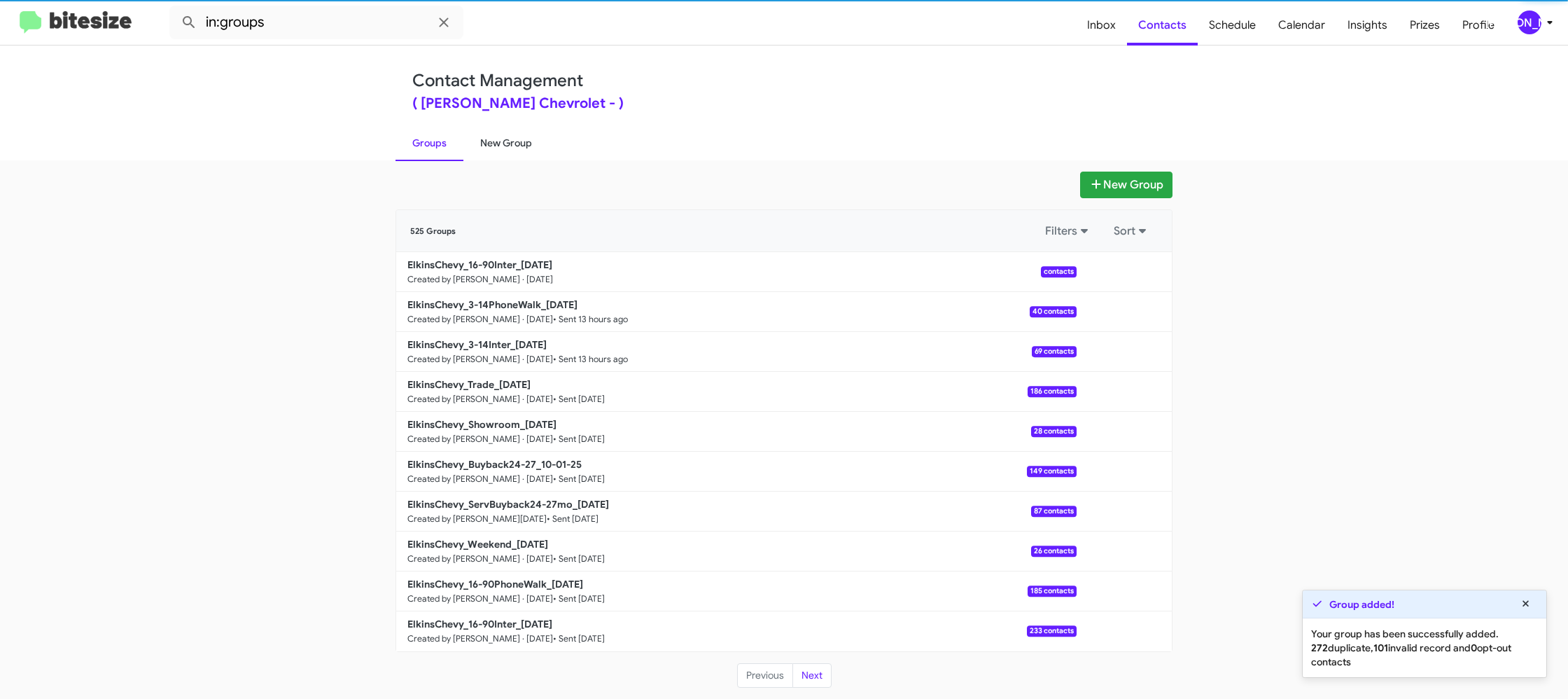
click at [522, 144] on link "New Group" at bounding box center [506, 142] width 86 height 36
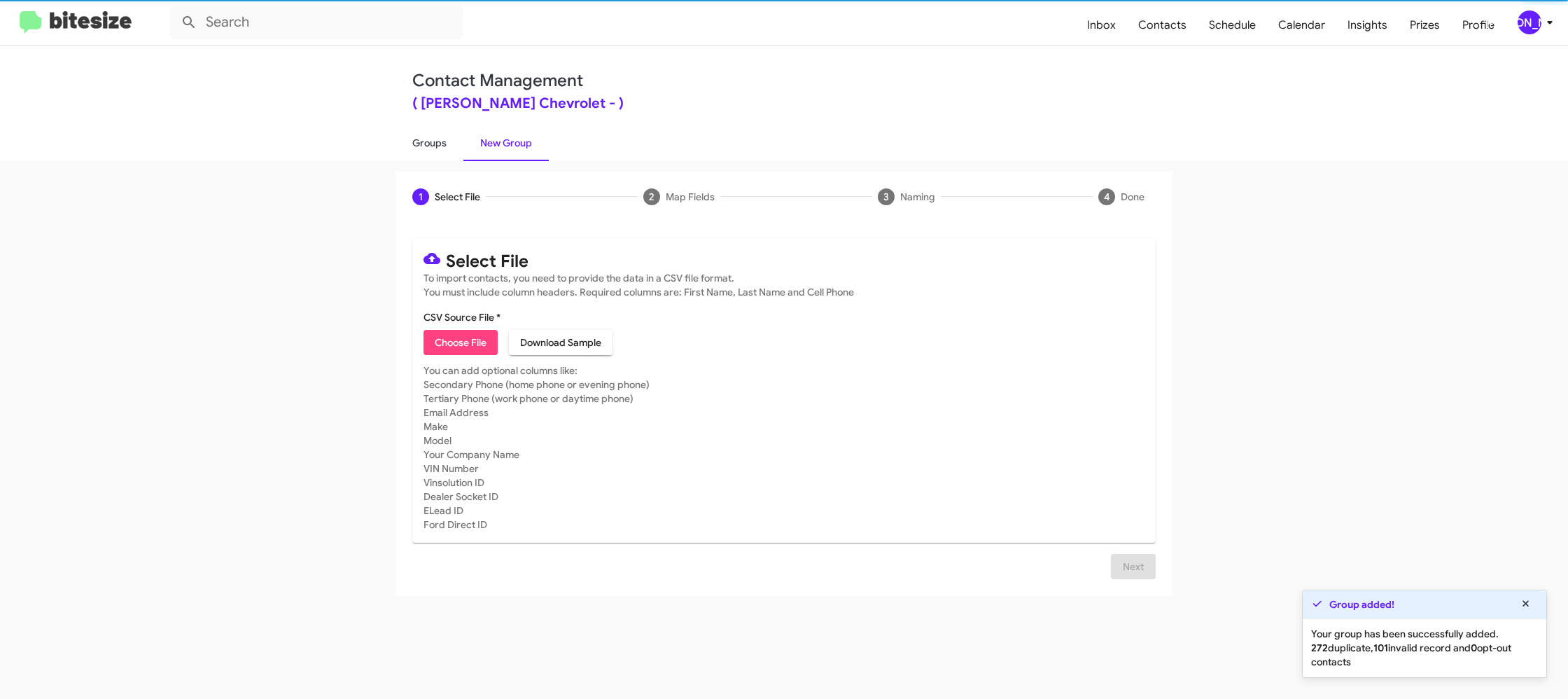
click at [406, 149] on link "Groups" at bounding box center [430, 142] width 68 height 36
type input "in:groups"
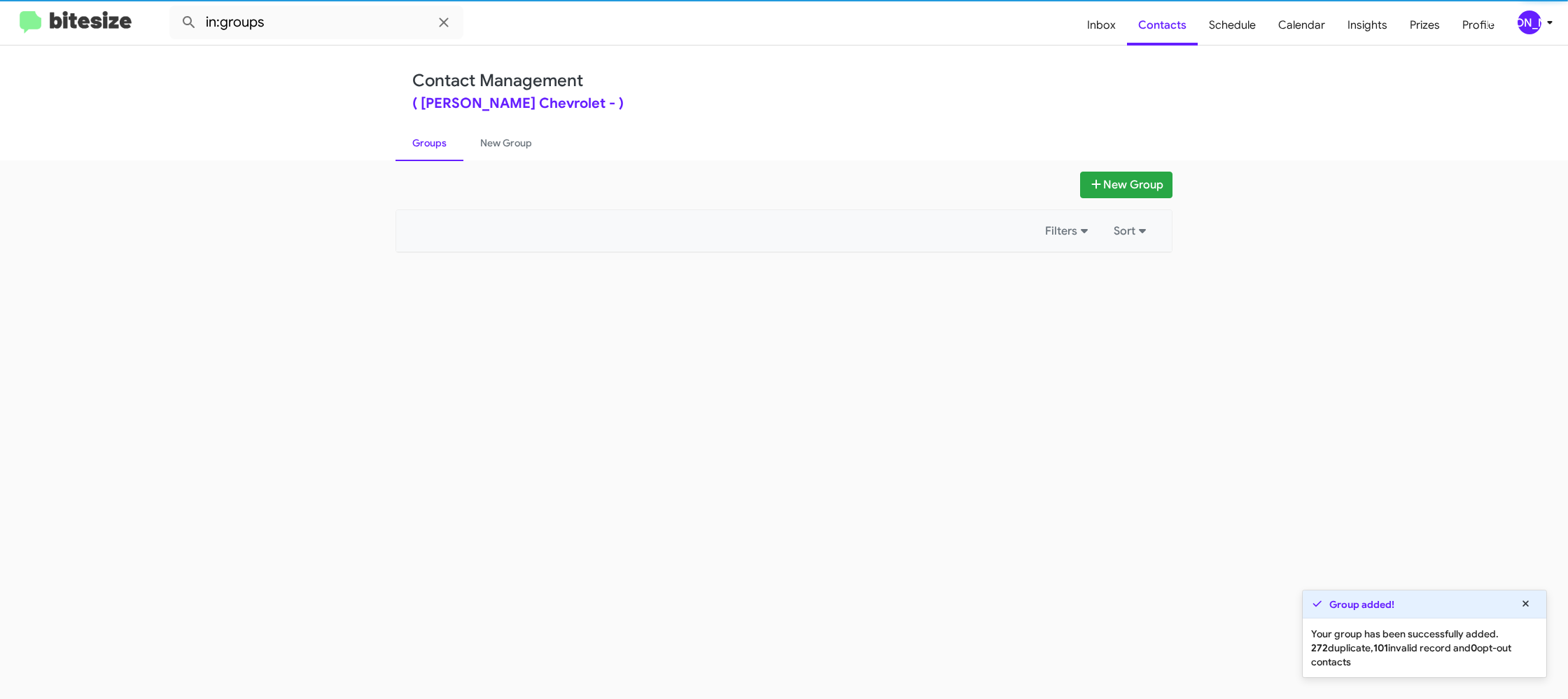
click at [406, 149] on link "Groups" at bounding box center [430, 142] width 68 height 36
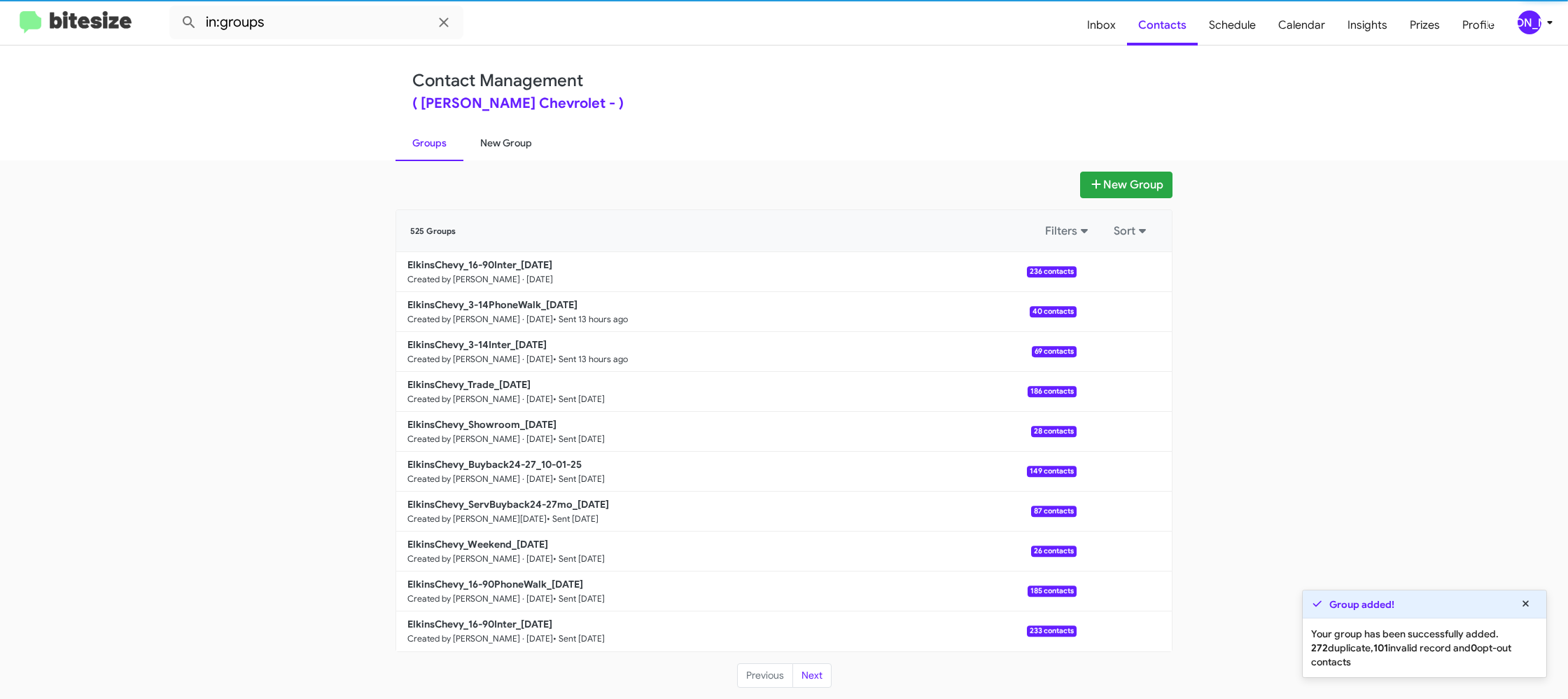
click at [510, 145] on link "New Group" at bounding box center [506, 142] width 86 height 36
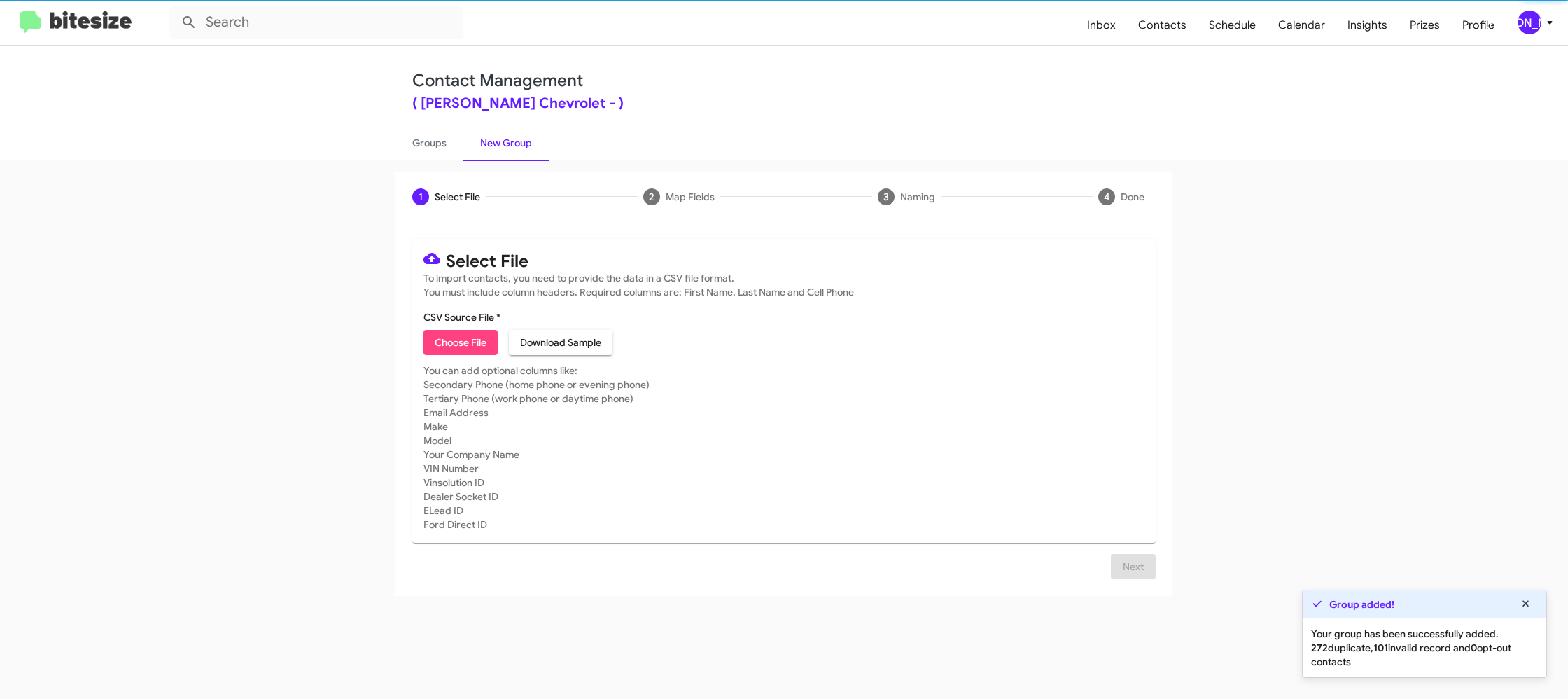
click at [1542, 18] on icon at bounding box center [1550, 23] width 17 height 17
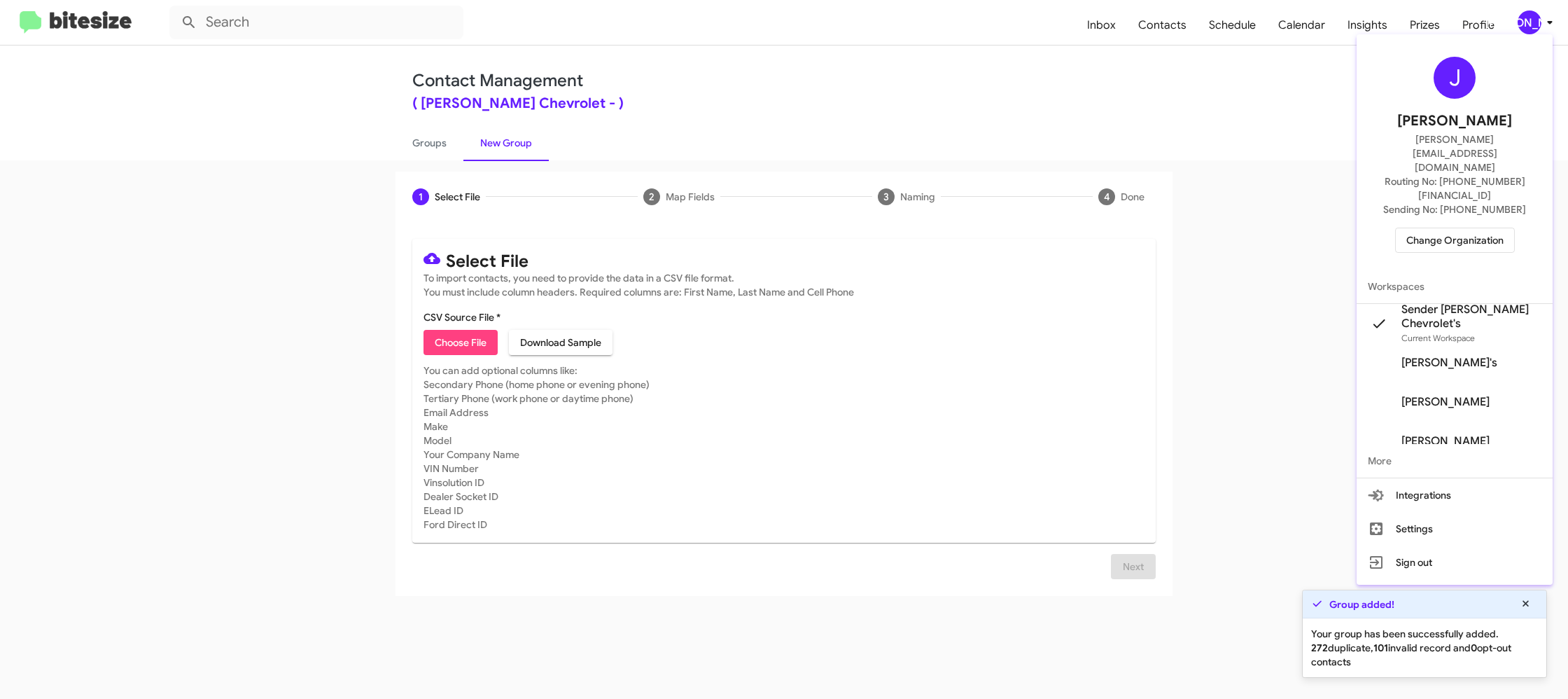
click at [1542, 18] on div at bounding box center [784, 349] width 1568 height 699
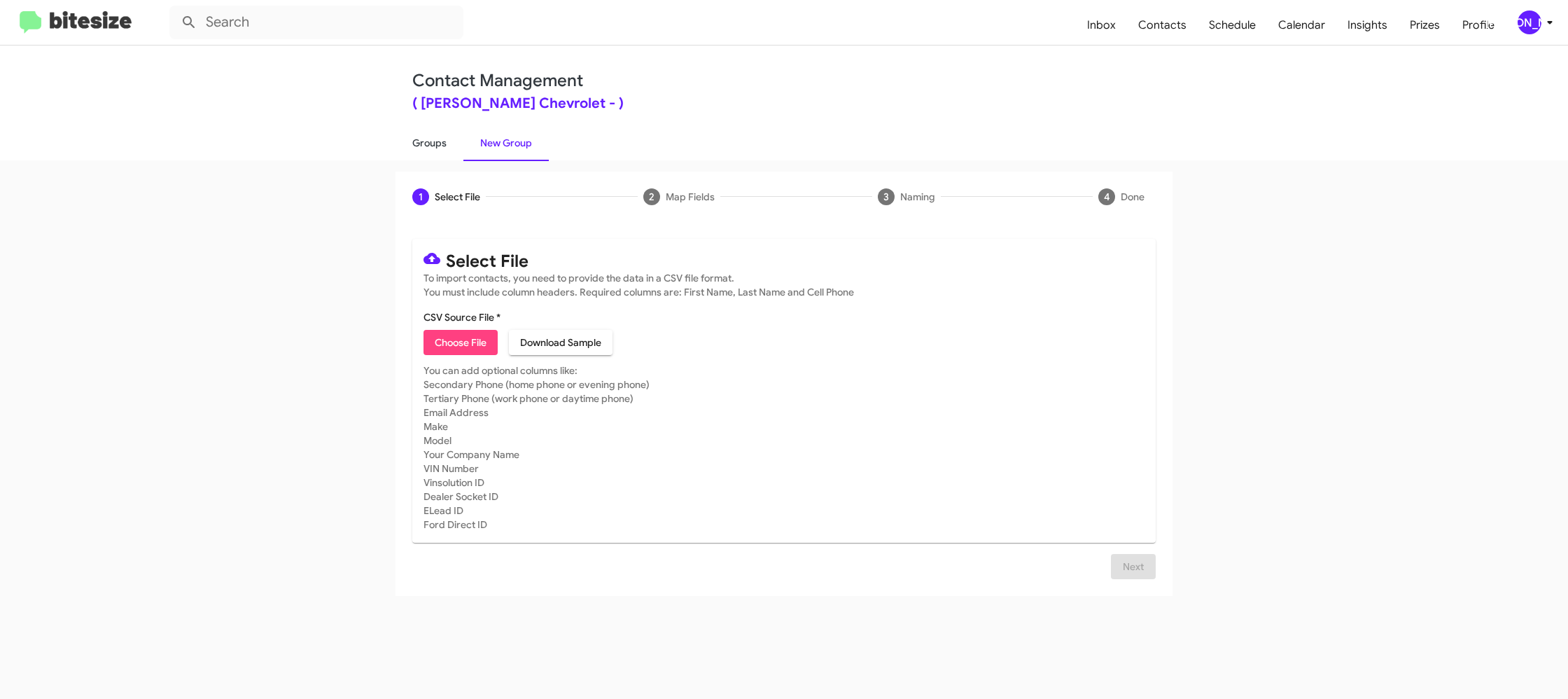
click at [425, 140] on link "Groups" at bounding box center [430, 142] width 68 height 36
type input "in:groups"
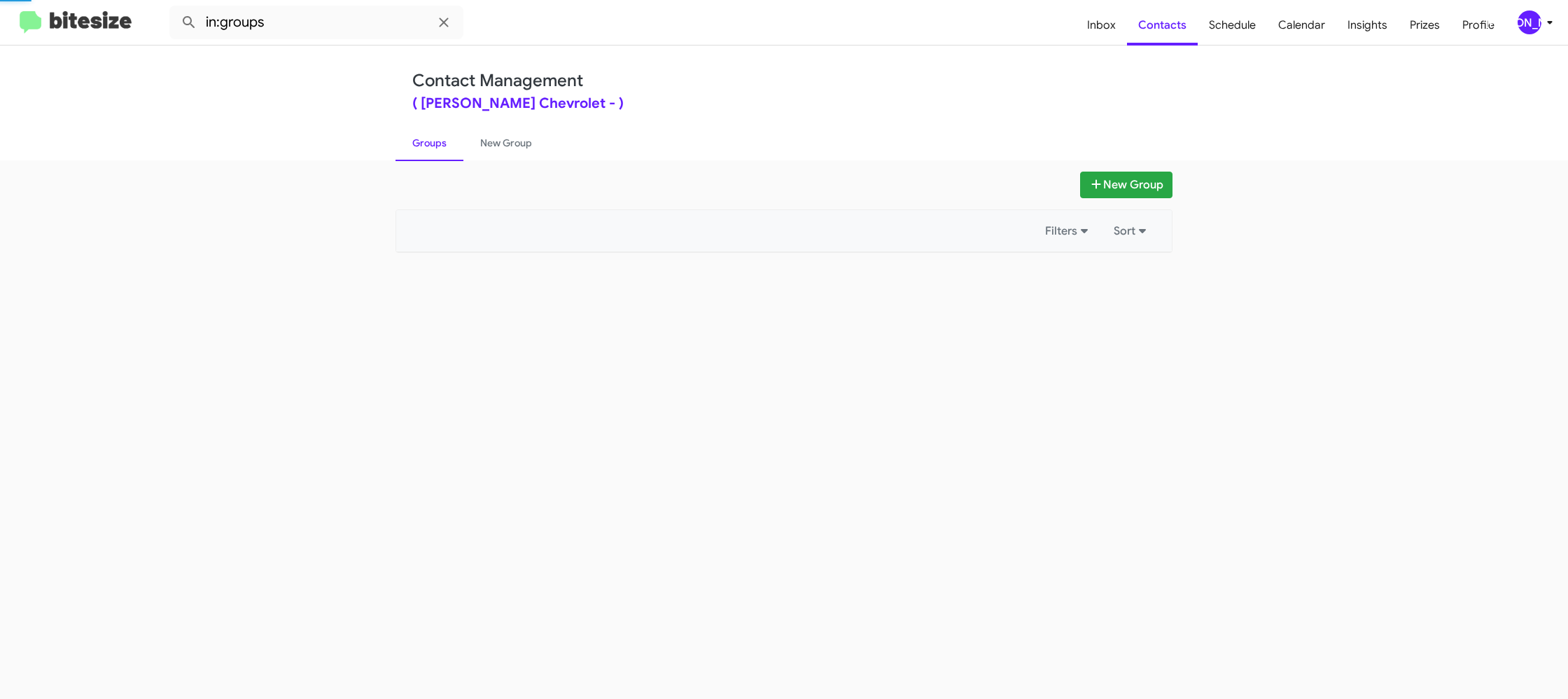
click at [425, 140] on link "Groups" at bounding box center [430, 142] width 68 height 36
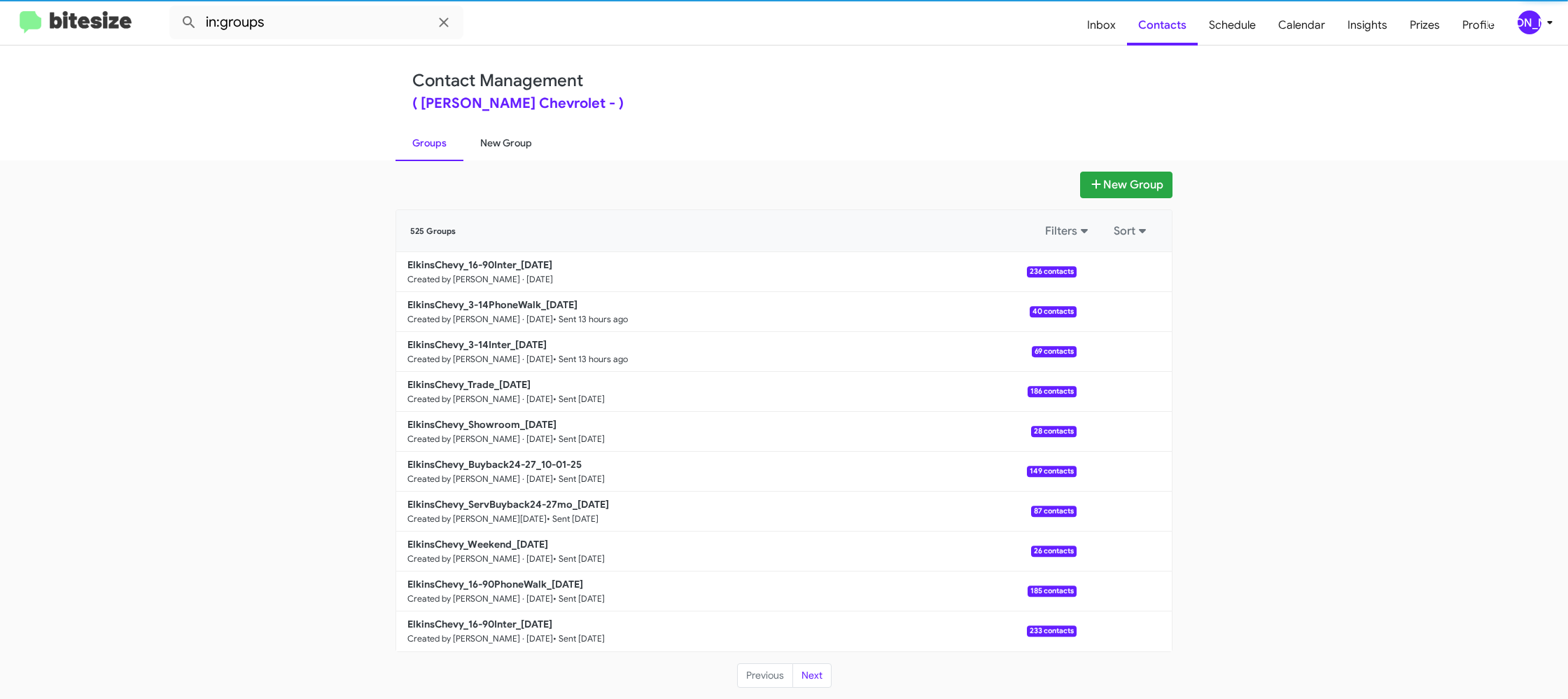
click at [488, 137] on link "New Group" at bounding box center [506, 142] width 86 height 36
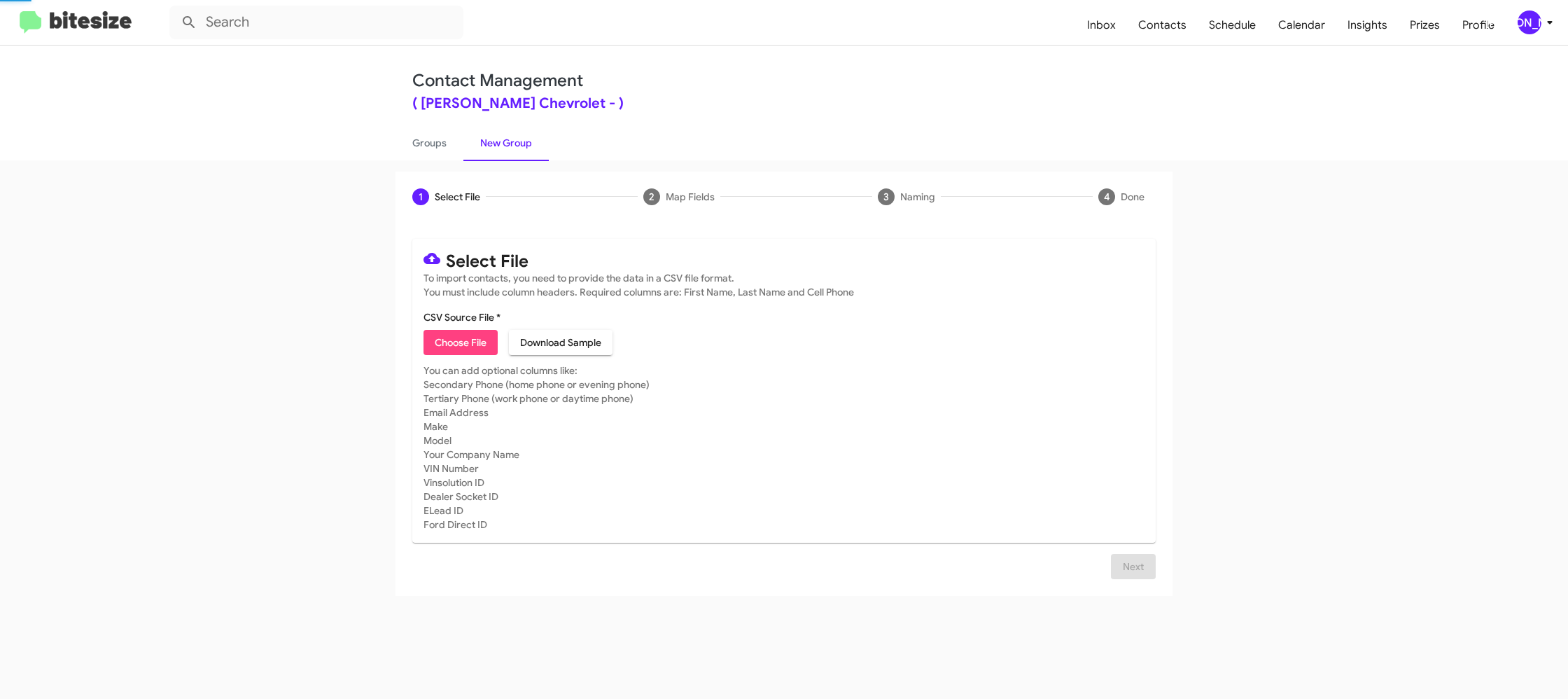
click at [488, 137] on link "New Group" at bounding box center [506, 142] width 86 height 36
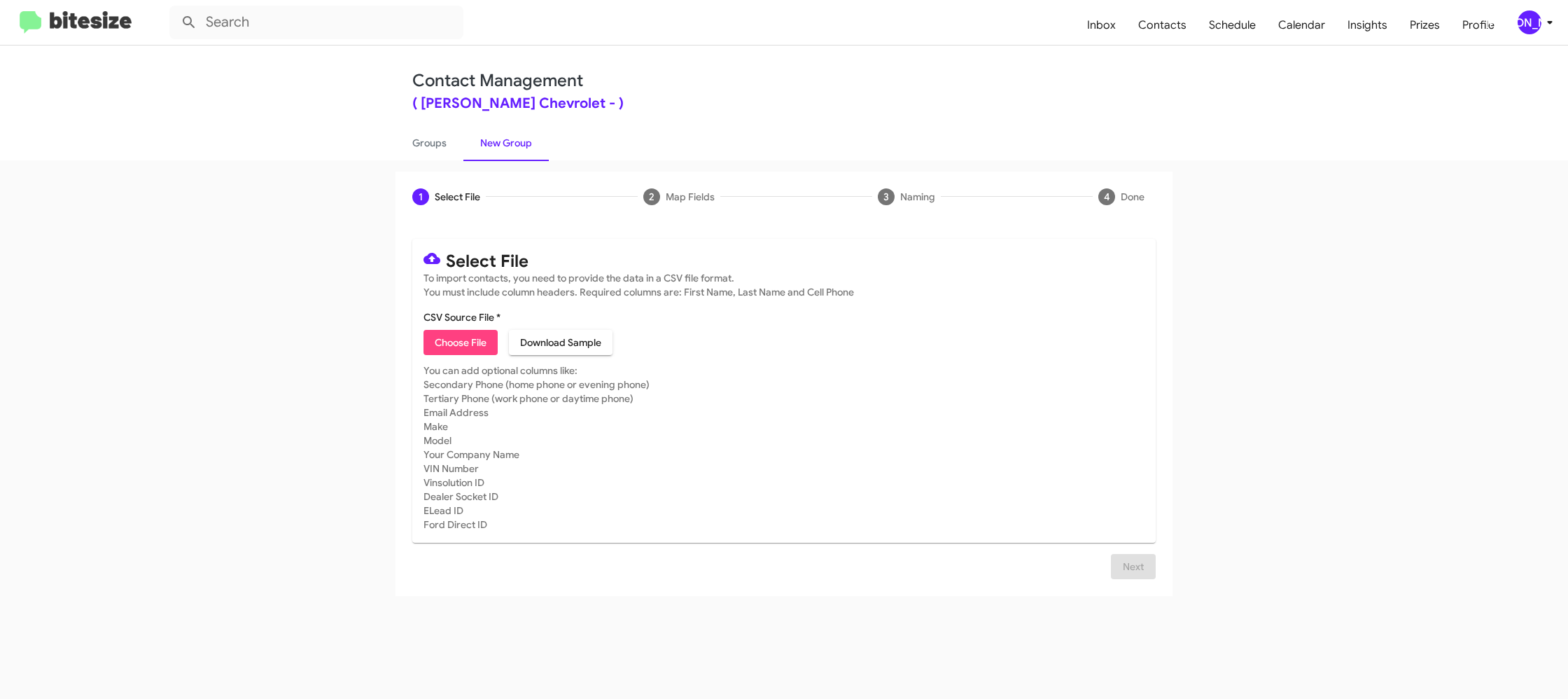
click at [416, 153] on link "Groups" at bounding box center [430, 142] width 68 height 36
click at [497, 142] on link "New Group" at bounding box center [506, 142] width 86 height 36
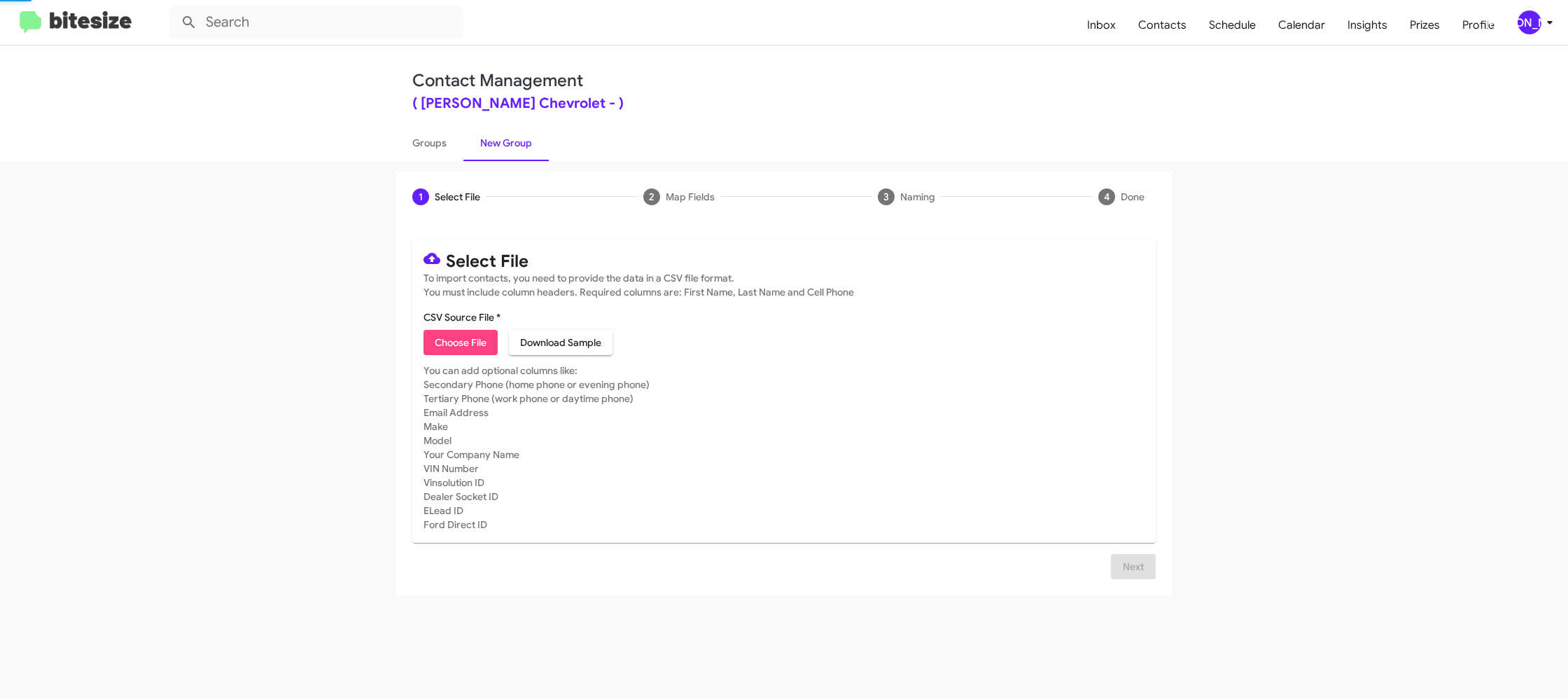
click at [497, 142] on link "New Group" at bounding box center [506, 142] width 86 height 36
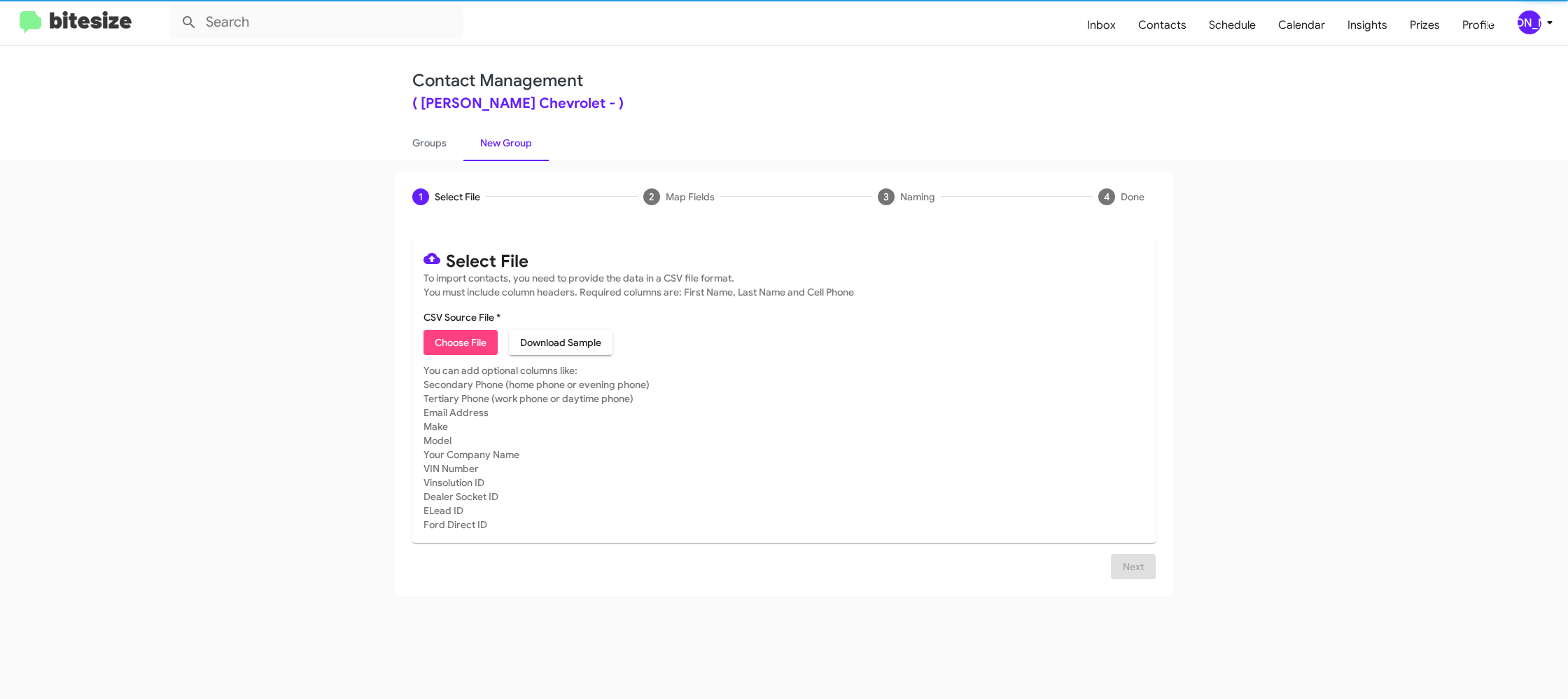
click at [1539, 33] on span "[PERSON_NAME]" at bounding box center [1538, 23] width 42 height 24
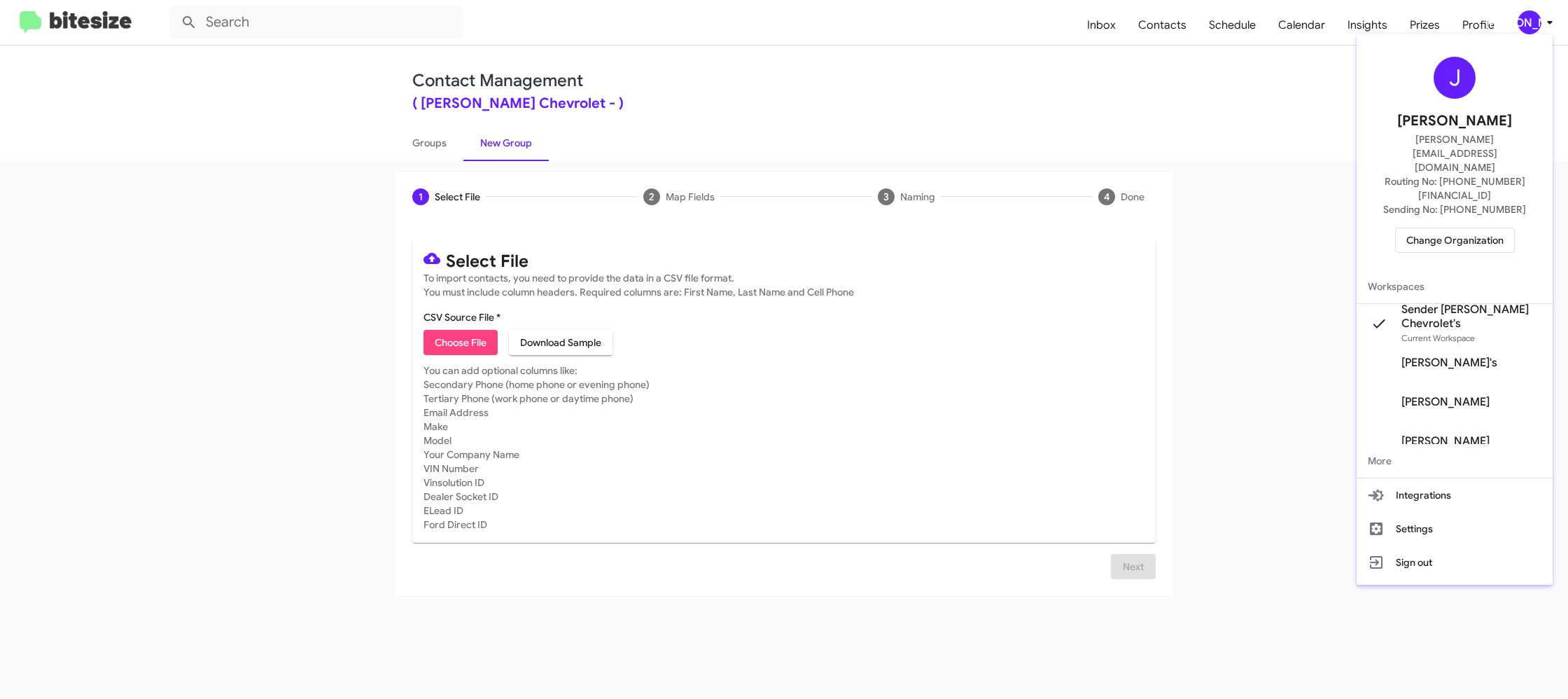
click at [1540, 27] on div at bounding box center [784, 349] width 1568 height 699
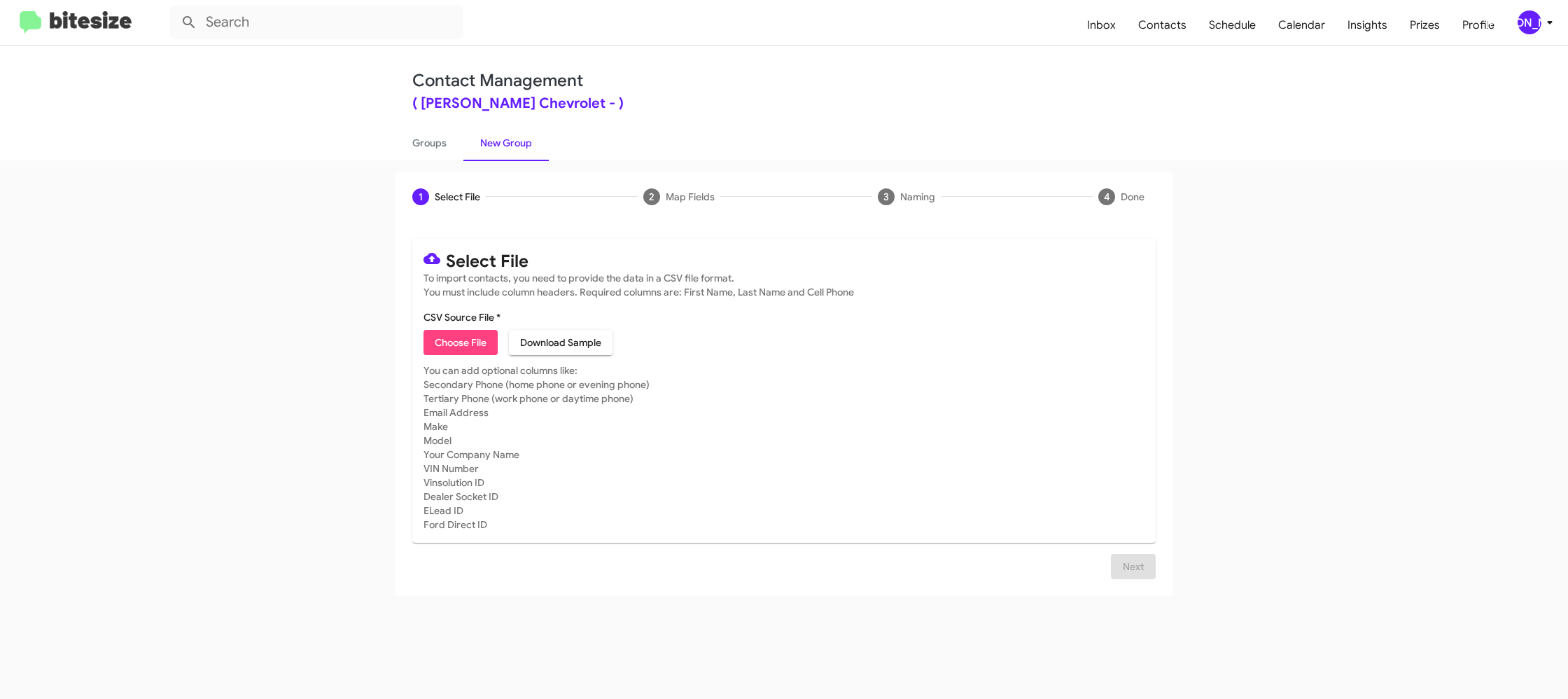
click at [447, 331] on span "Choose File" at bounding box center [460, 343] width 52 height 25
type input "ElkinsChevy_16-90PhoneWalk_10-03-25"
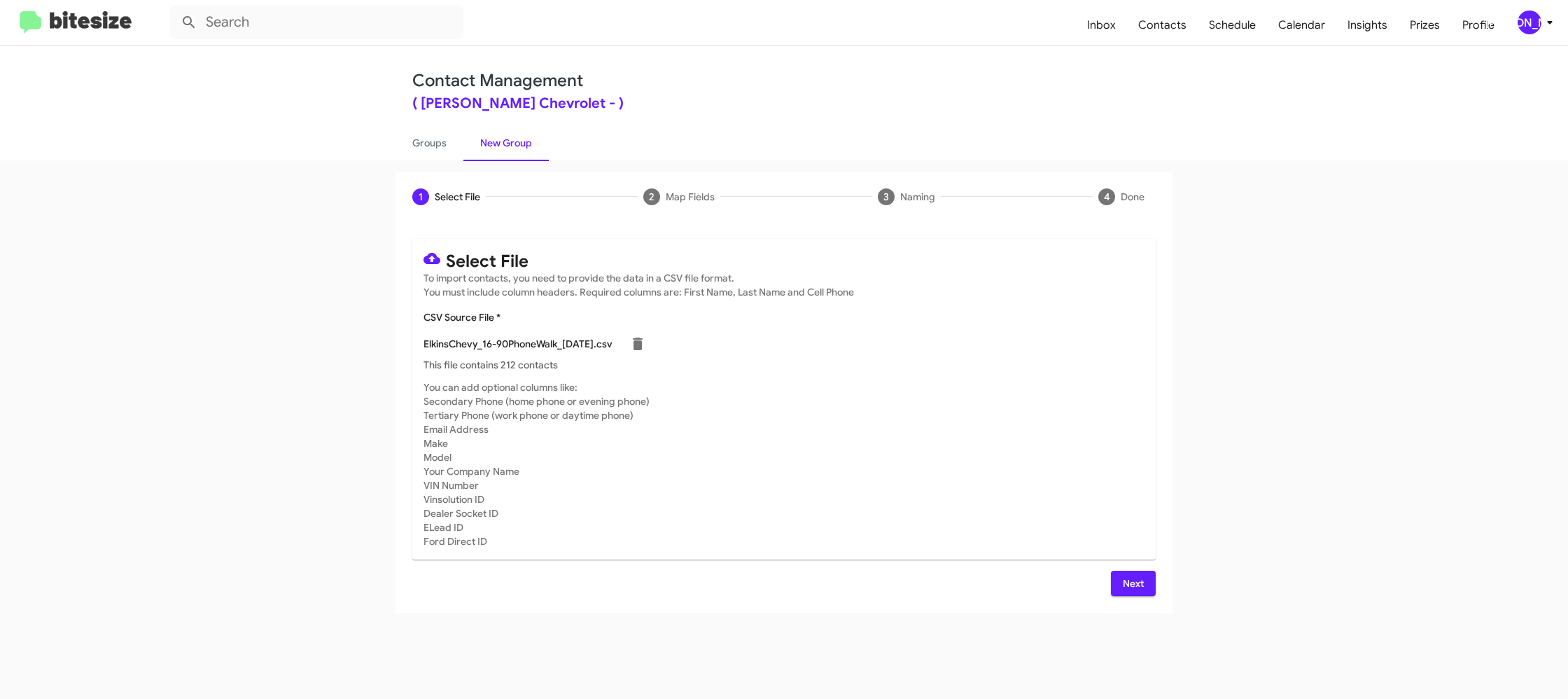
click at [1010, 456] on mat-card-subtitle "You can add optional columns like: Secondary Phone (home phone or evening phone…" at bounding box center [784, 464] width 721 height 168
click at [1132, 584] on span "Next" at bounding box center [1133, 584] width 23 height 25
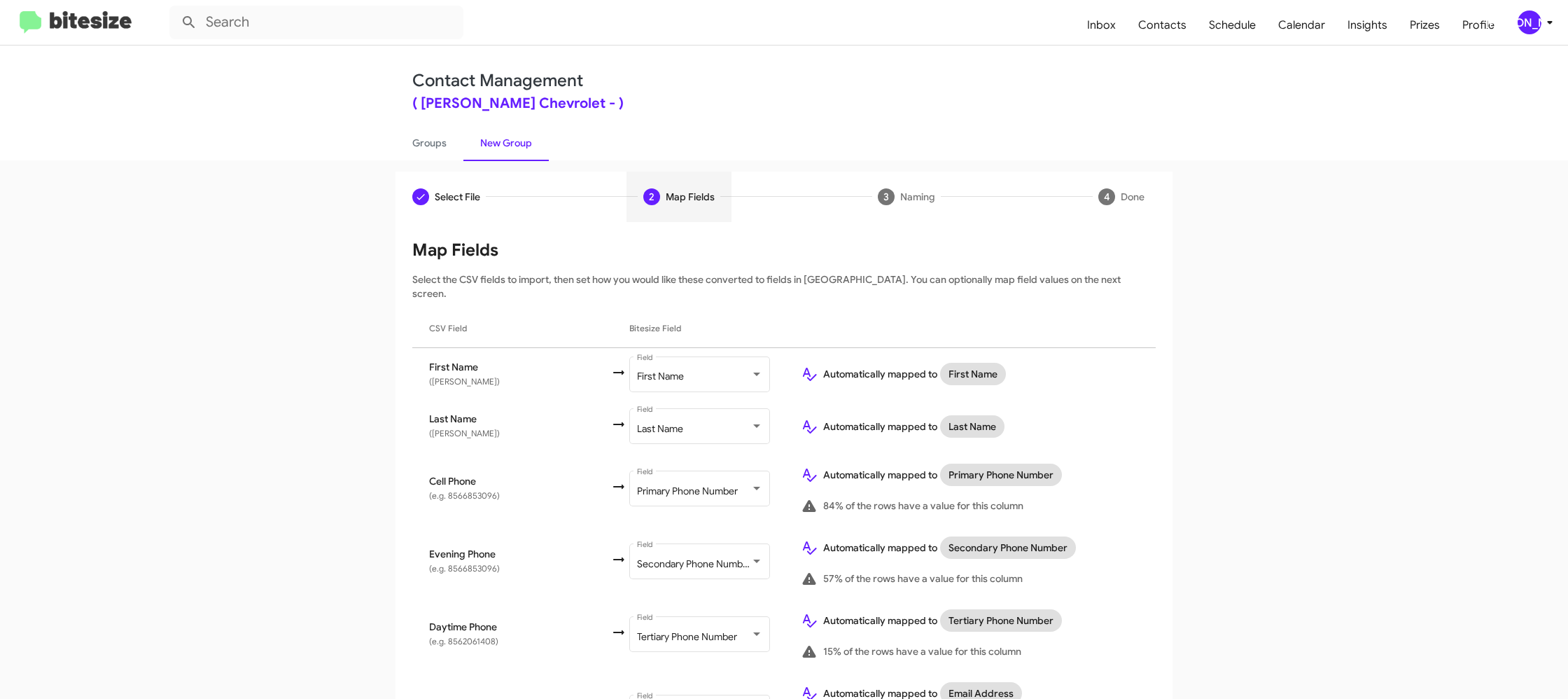
click at [1545, 28] on icon at bounding box center [1550, 23] width 17 height 17
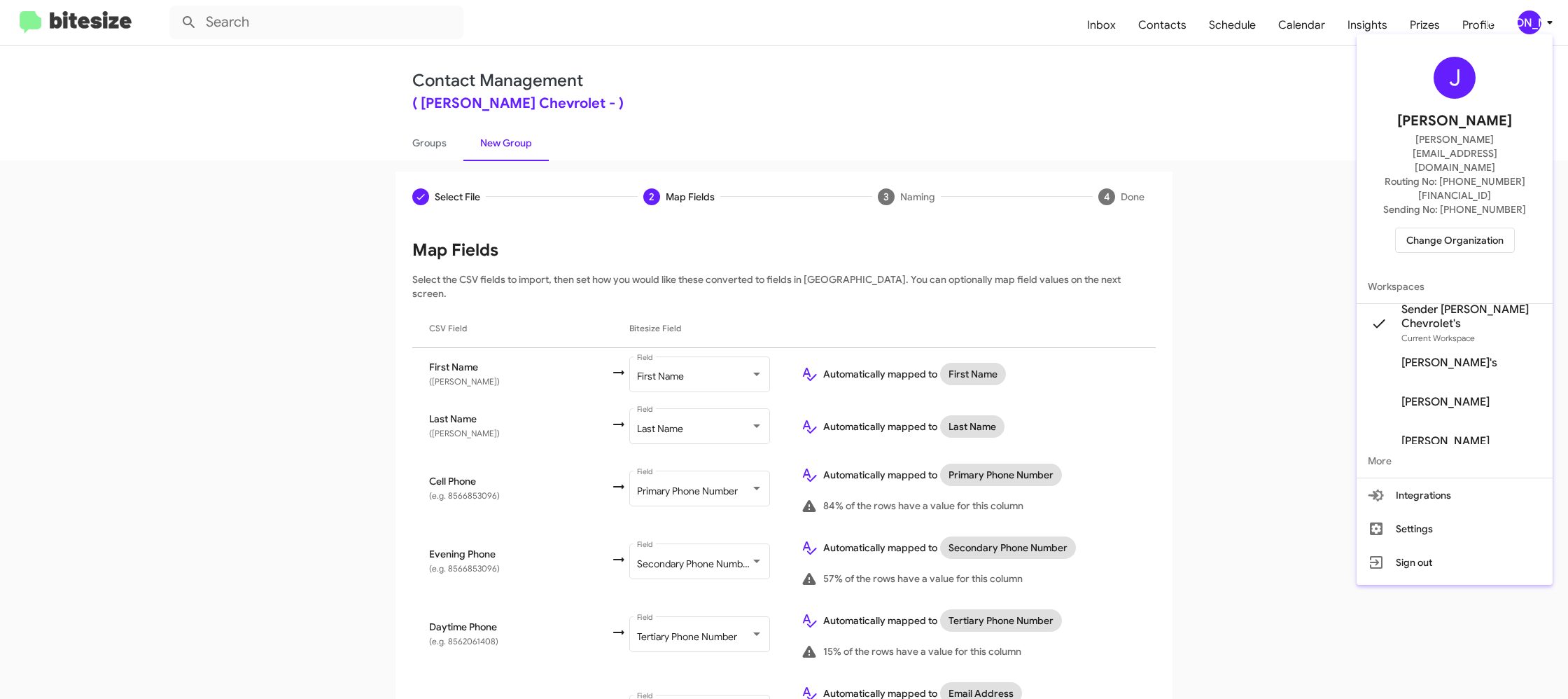
click at [1545, 27] on div at bounding box center [784, 349] width 1568 height 699
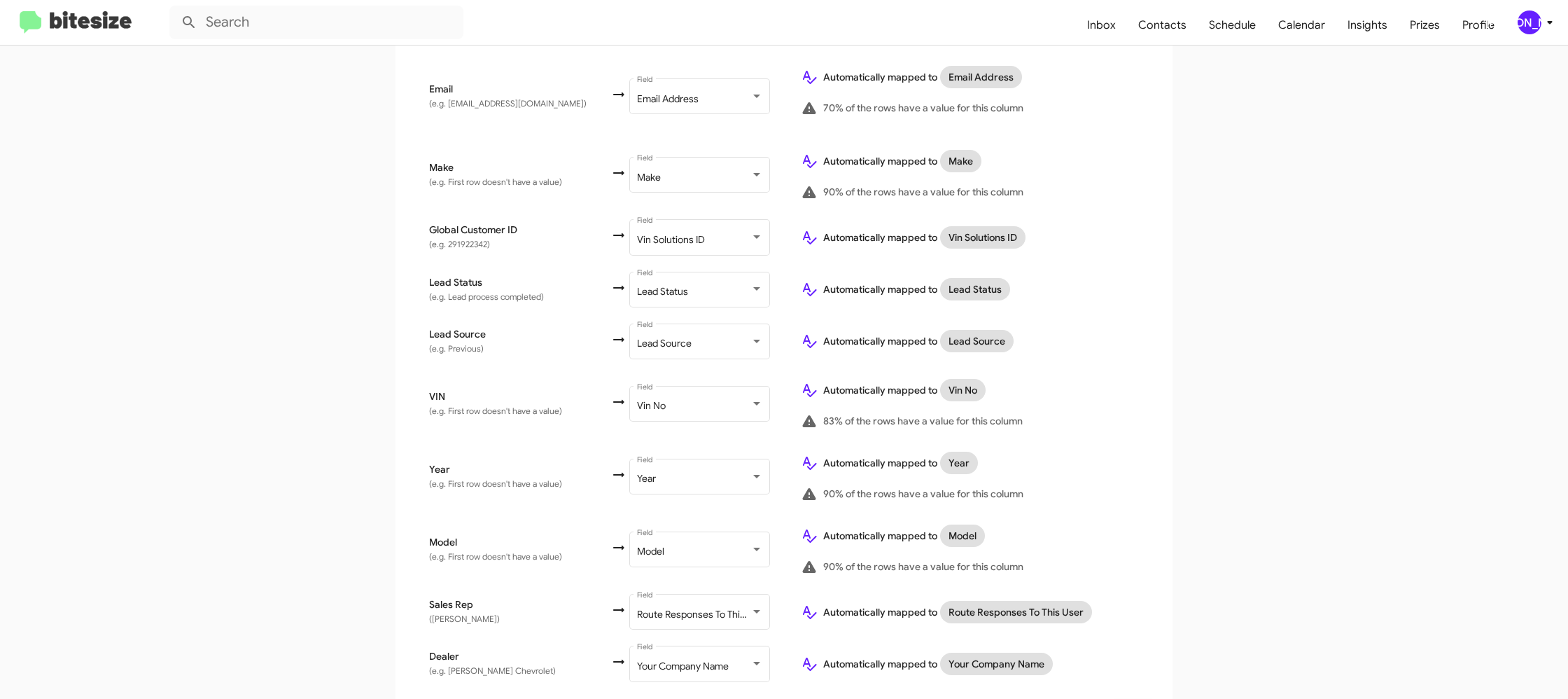
scroll to position [649, 0]
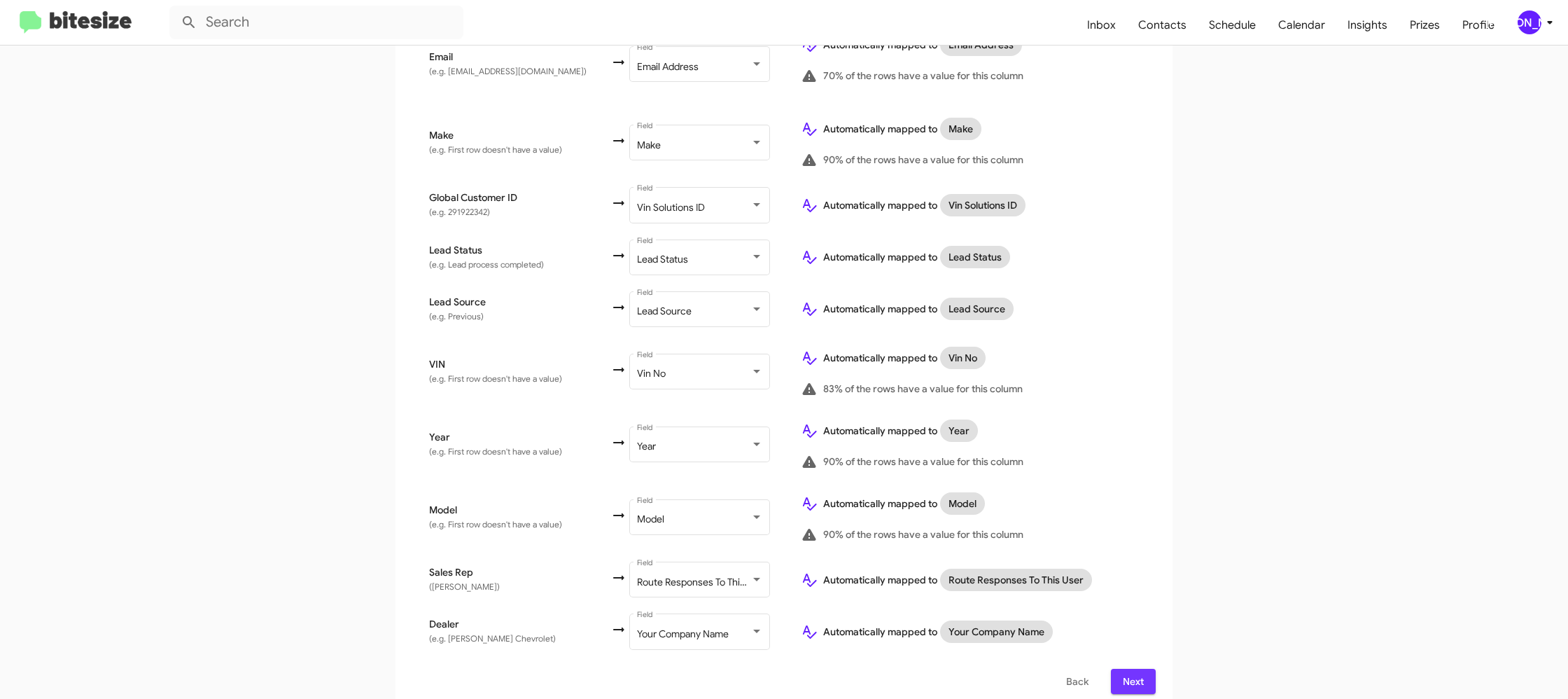
click at [1128, 669] on span "Next" at bounding box center [1133, 681] width 23 height 25
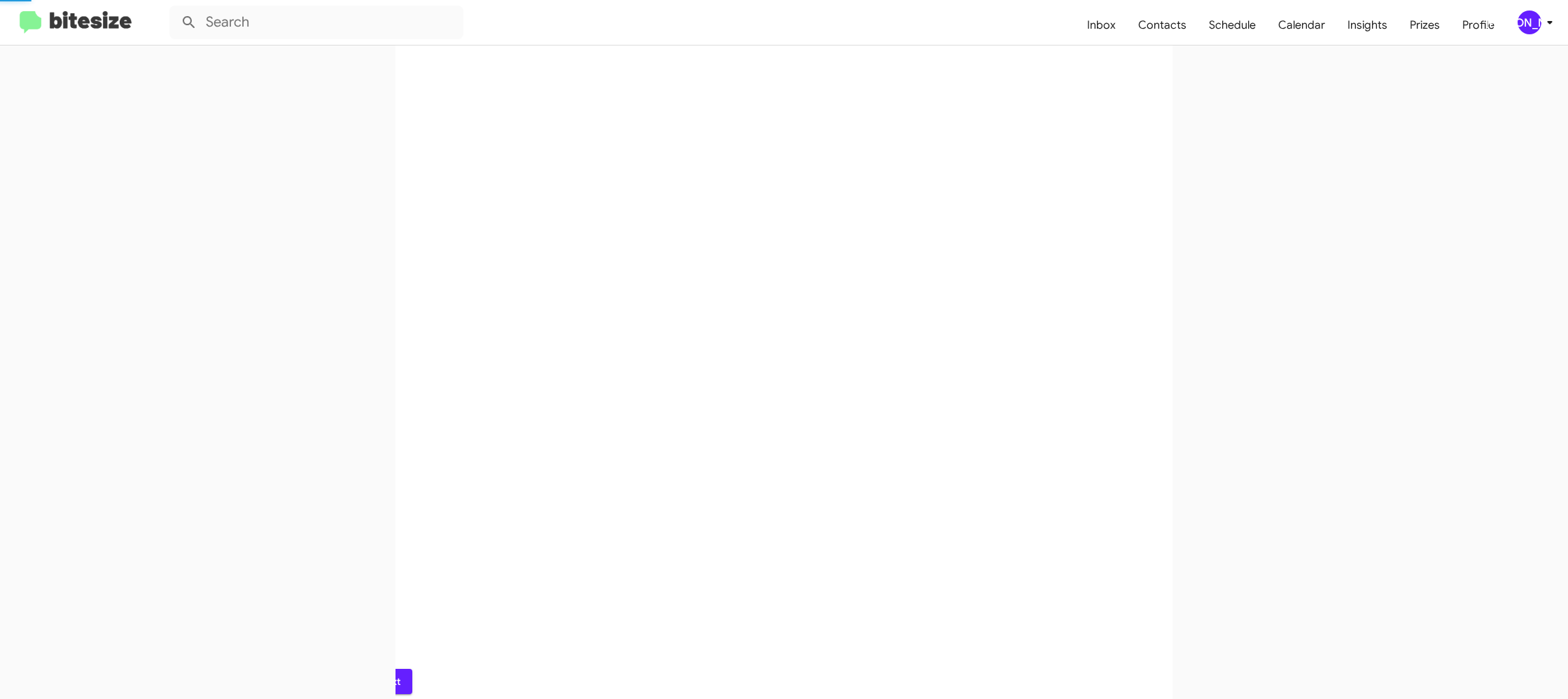
scroll to position [0, 0]
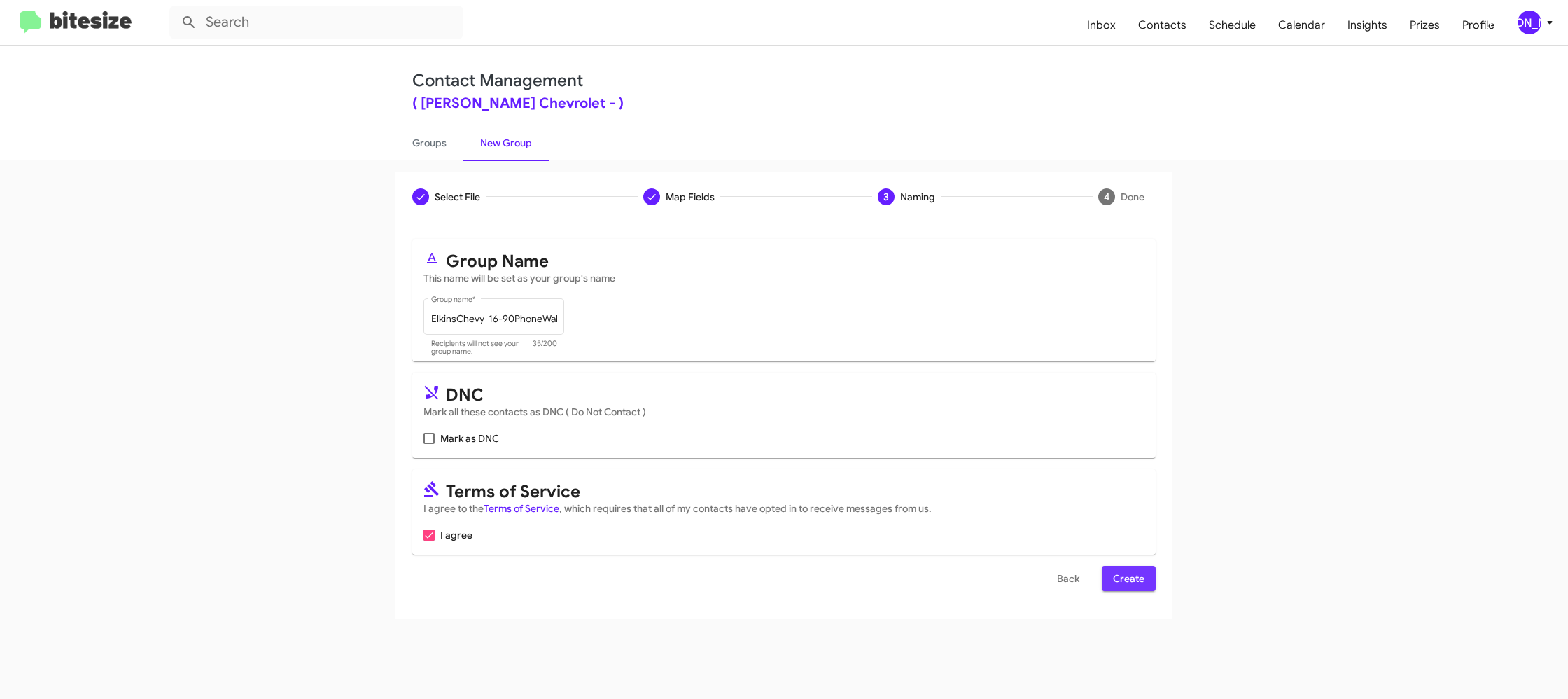
drag, startPoint x: 1133, startPoint y: 574, endPoint x: 1107, endPoint y: 549, distance: 36.1
click at [1133, 574] on span "Create" at bounding box center [1128, 579] width 31 height 25
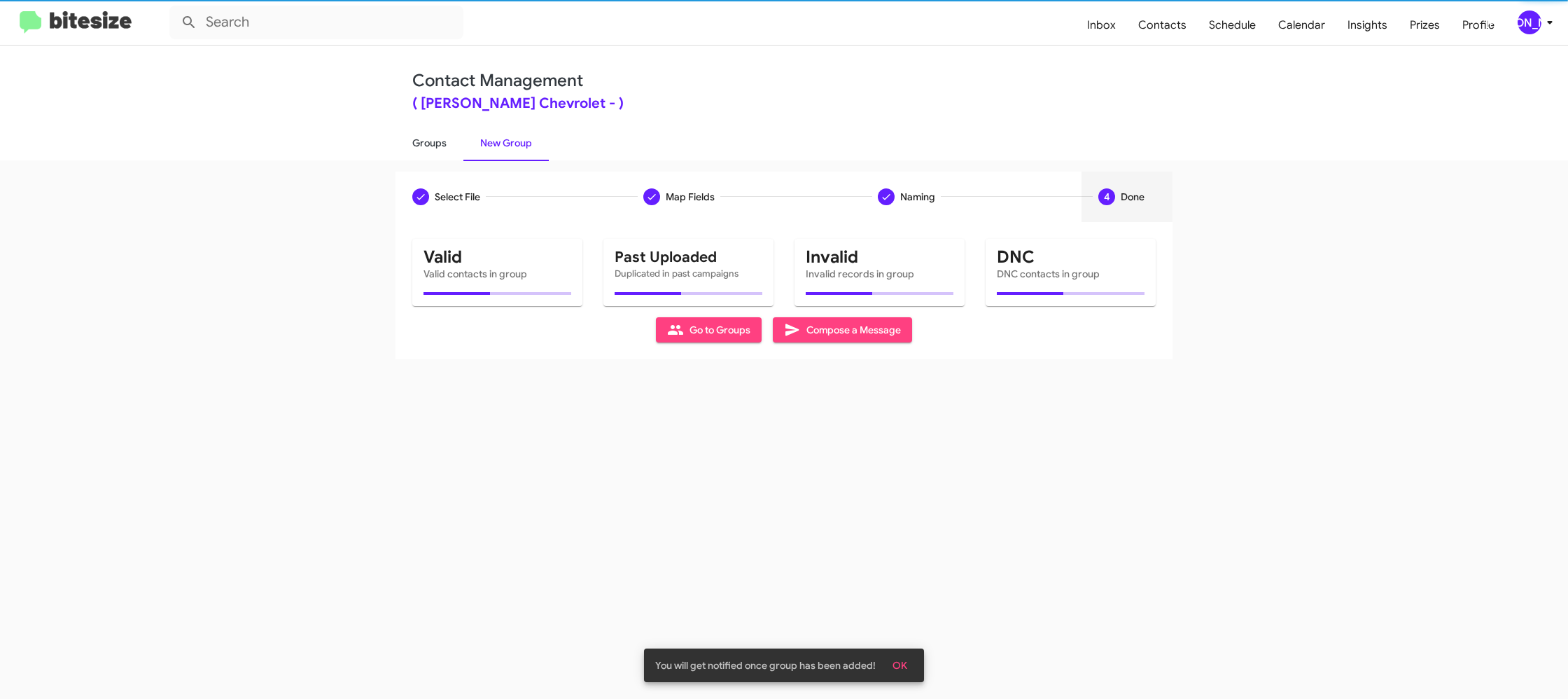
click at [413, 133] on link "Groups" at bounding box center [430, 142] width 68 height 36
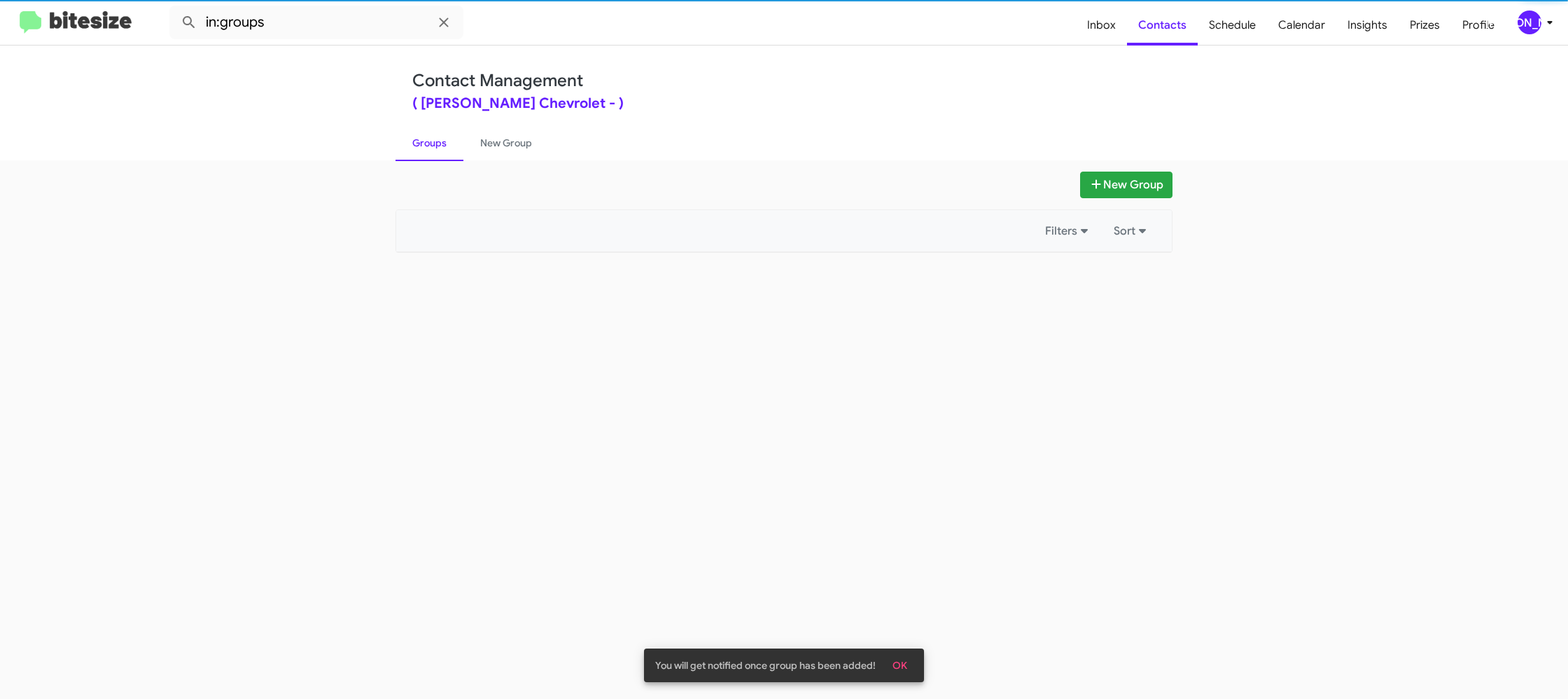
click at [413, 133] on link "Groups" at bounding box center [430, 142] width 68 height 36
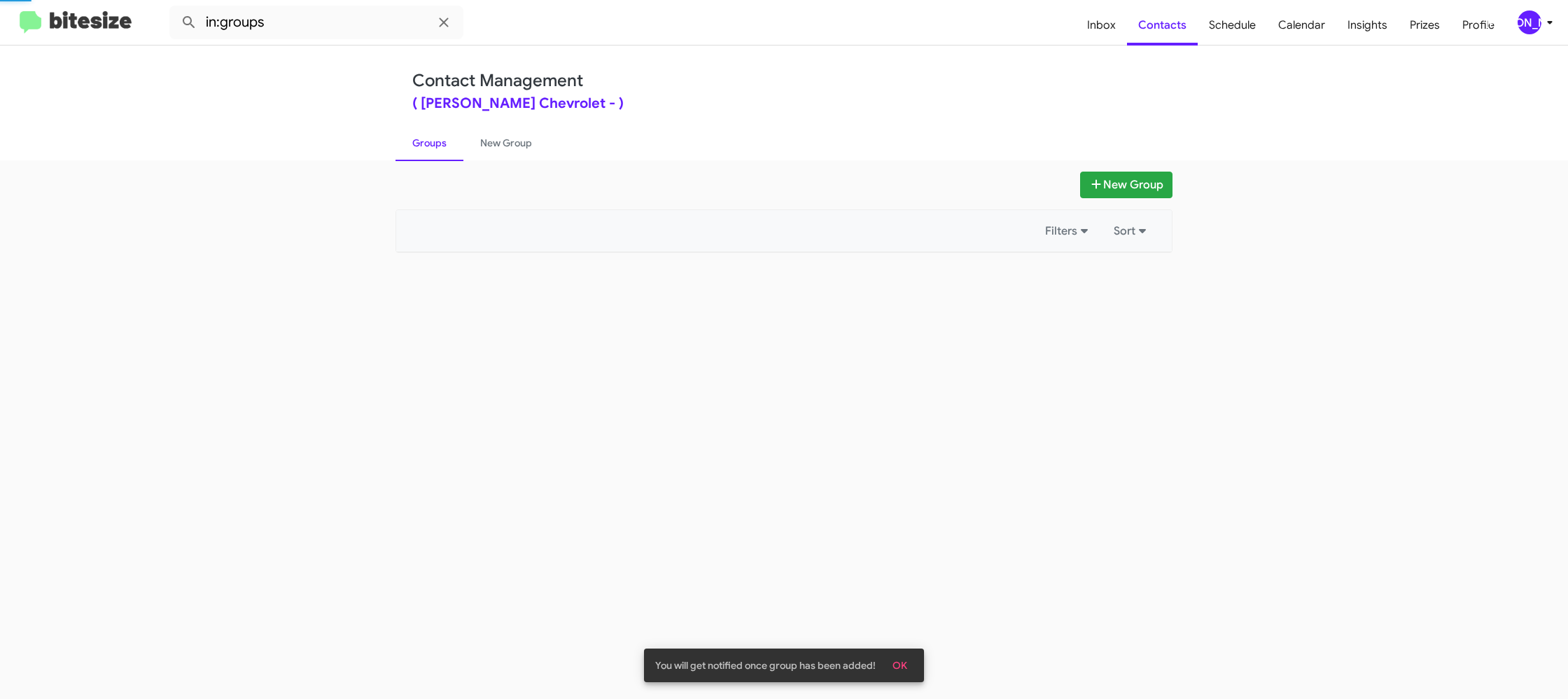
click at [413, 133] on link "Groups" at bounding box center [430, 142] width 68 height 36
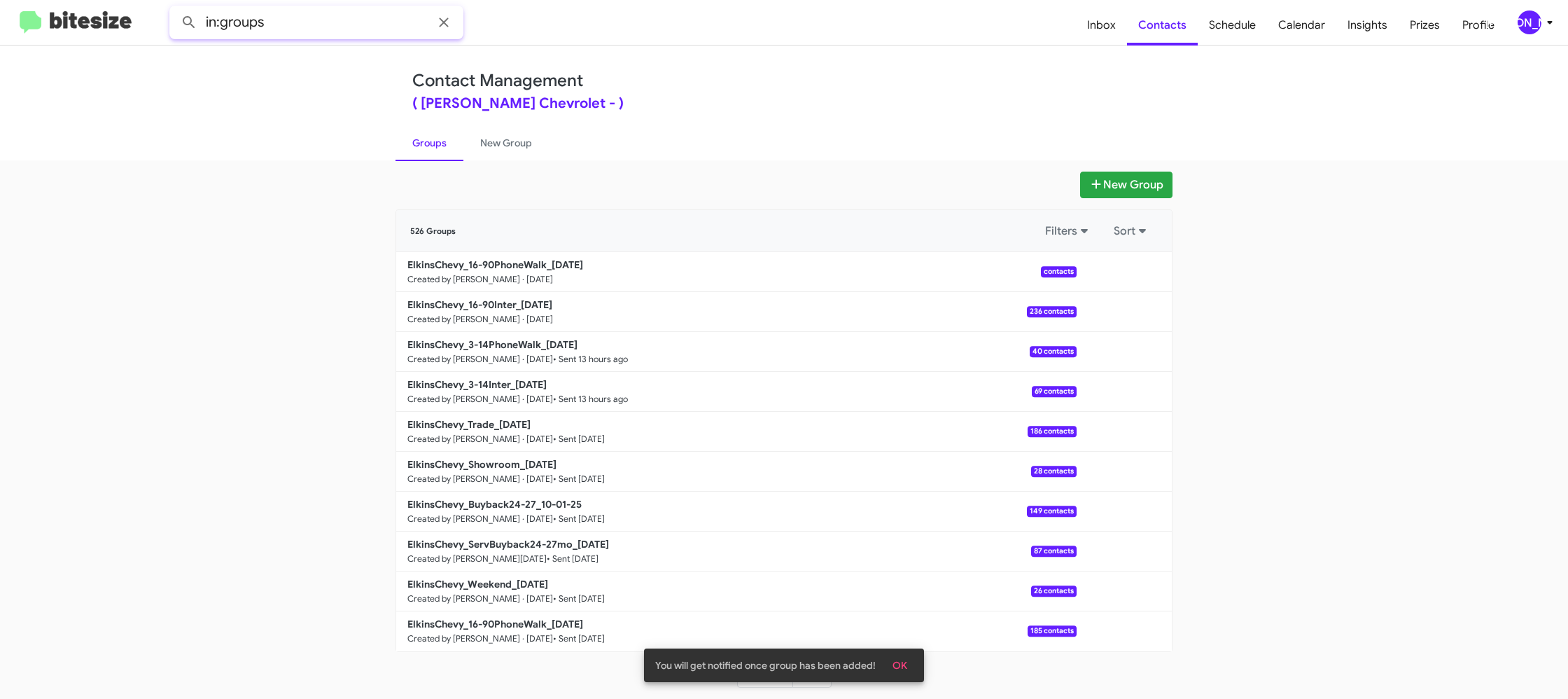
click at [347, 28] on input "in:groups" at bounding box center [316, 22] width 294 height 33
click at [175, 8] on button at bounding box center [189, 23] width 28 height 28
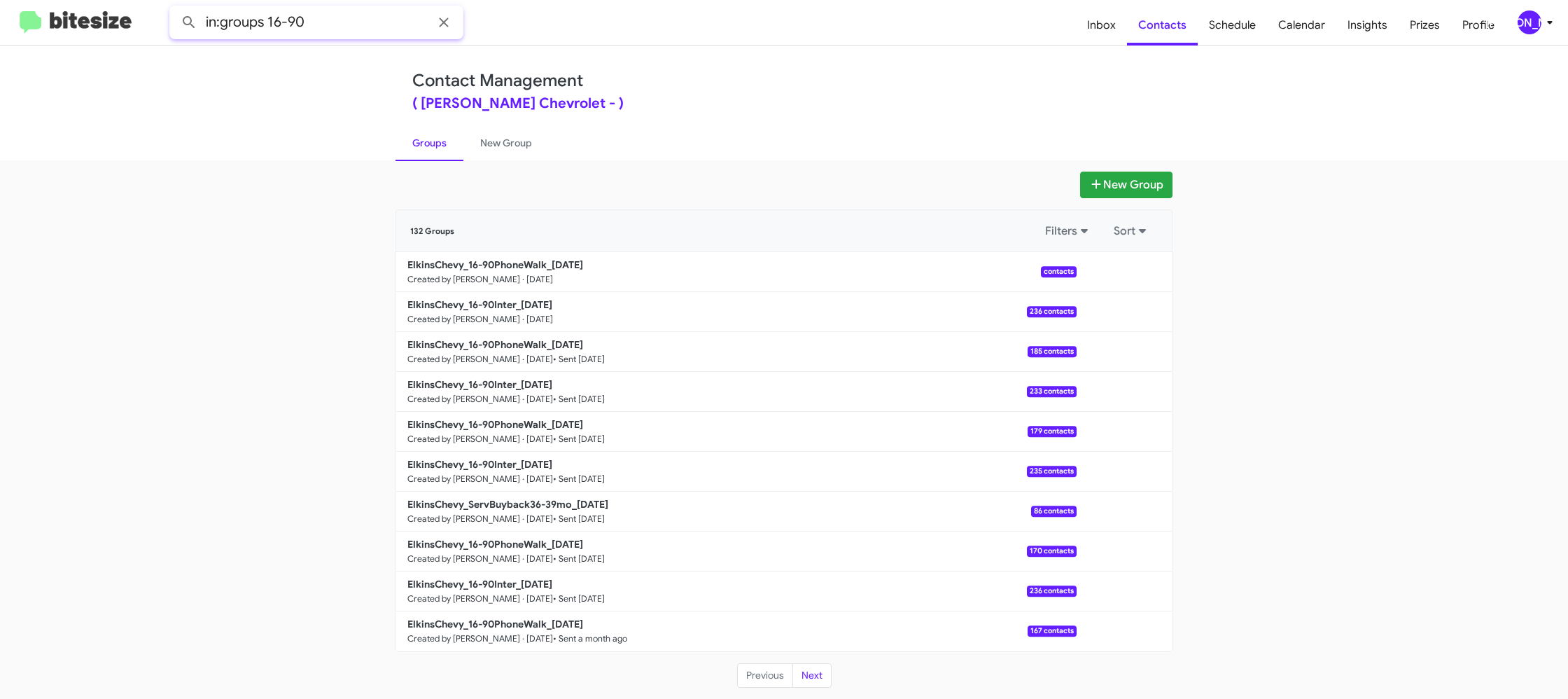
type input "in:groups 16-90"
click at [175, 8] on button at bounding box center [189, 23] width 28 height 28
click at [487, 152] on link "New Group" at bounding box center [506, 142] width 86 height 36
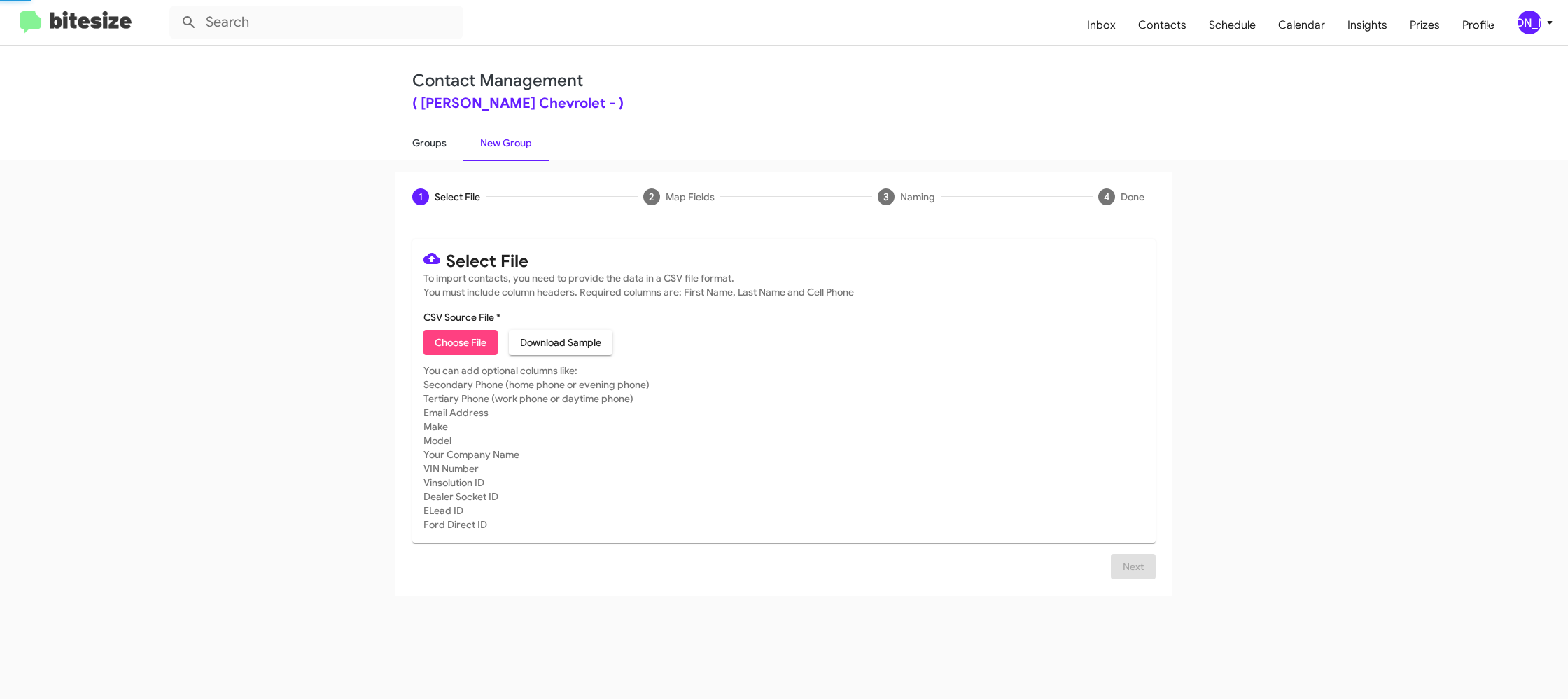
click at [405, 144] on link "Groups" at bounding box center [430, 142] width 68 height 36
type input "in:groups"
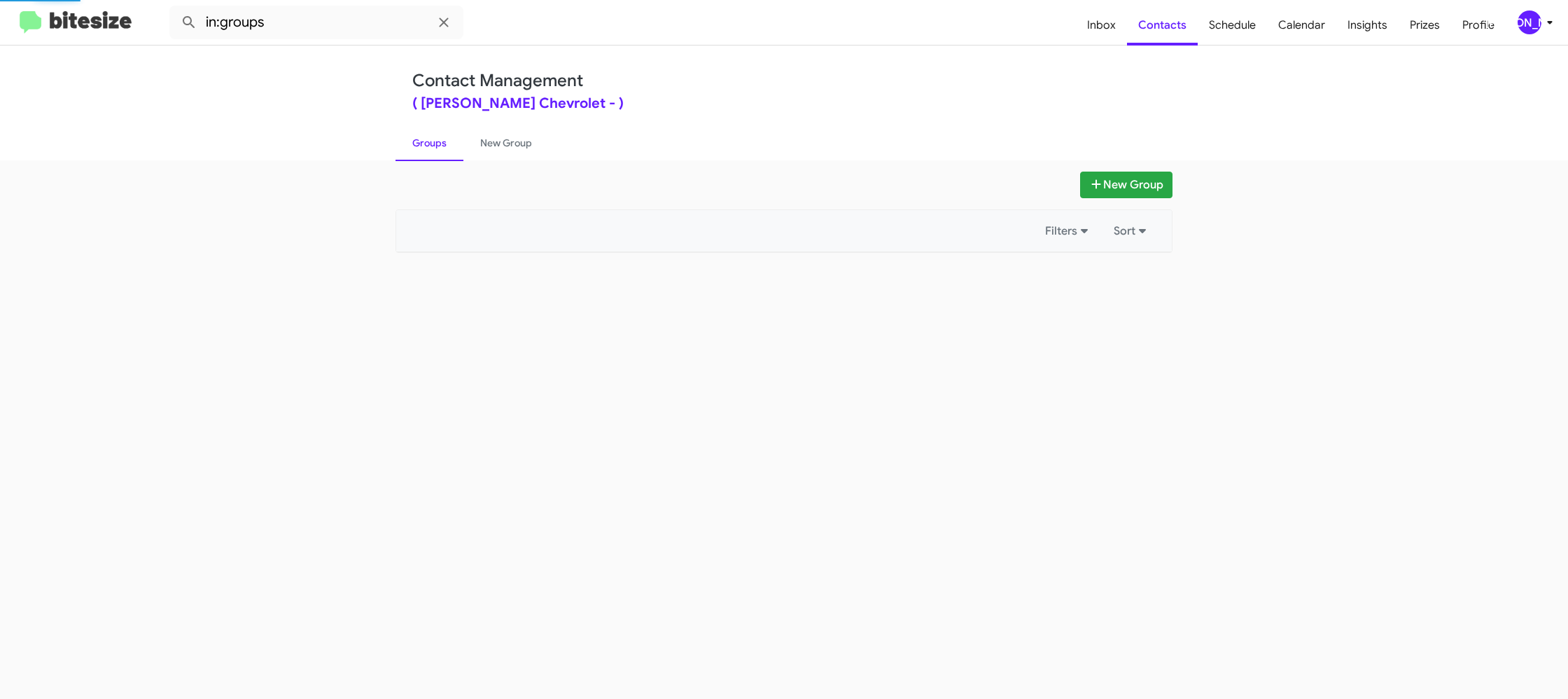
click at [405, 144] on link "Groups" at bounding box center [430, 142] width 68 height 36
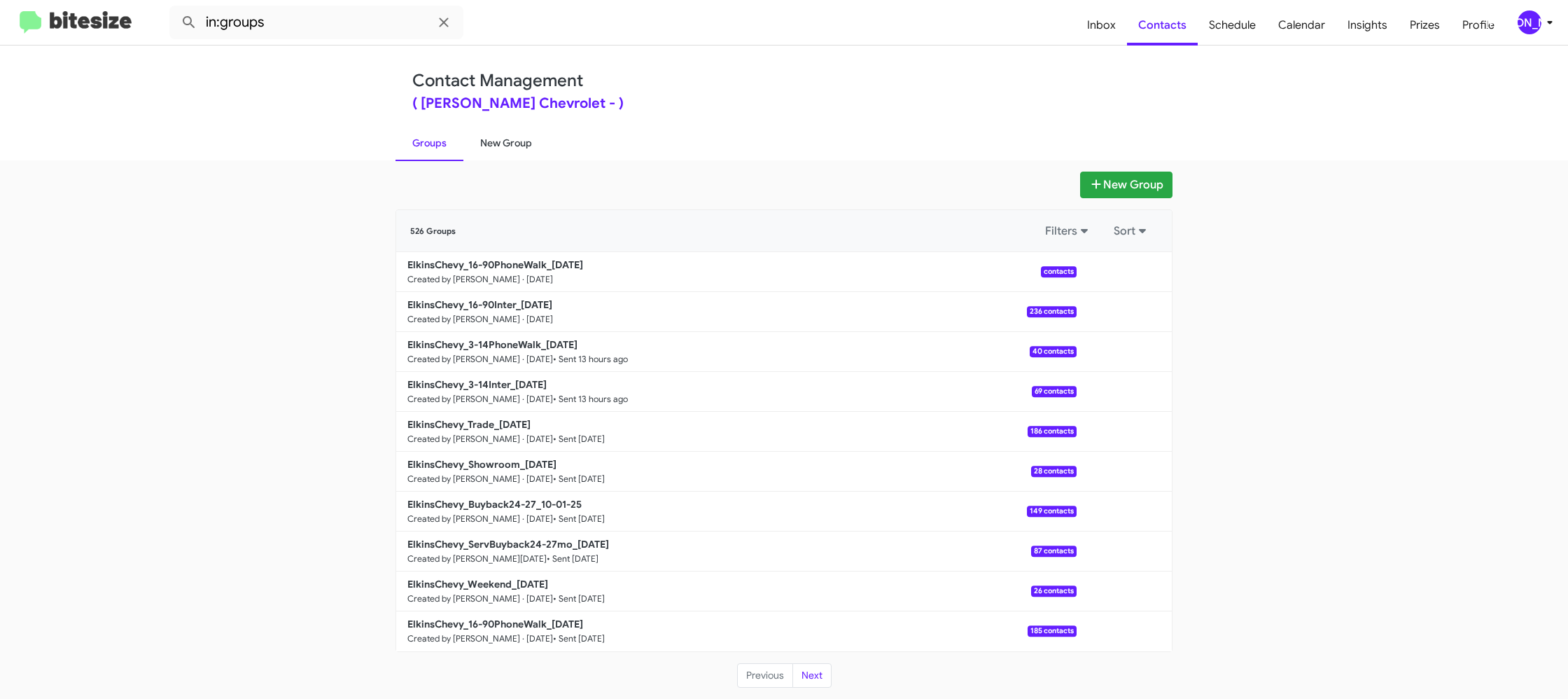
click at [498, 150] on link "New Group" at bounding box center [506, 142] width 86 height 36
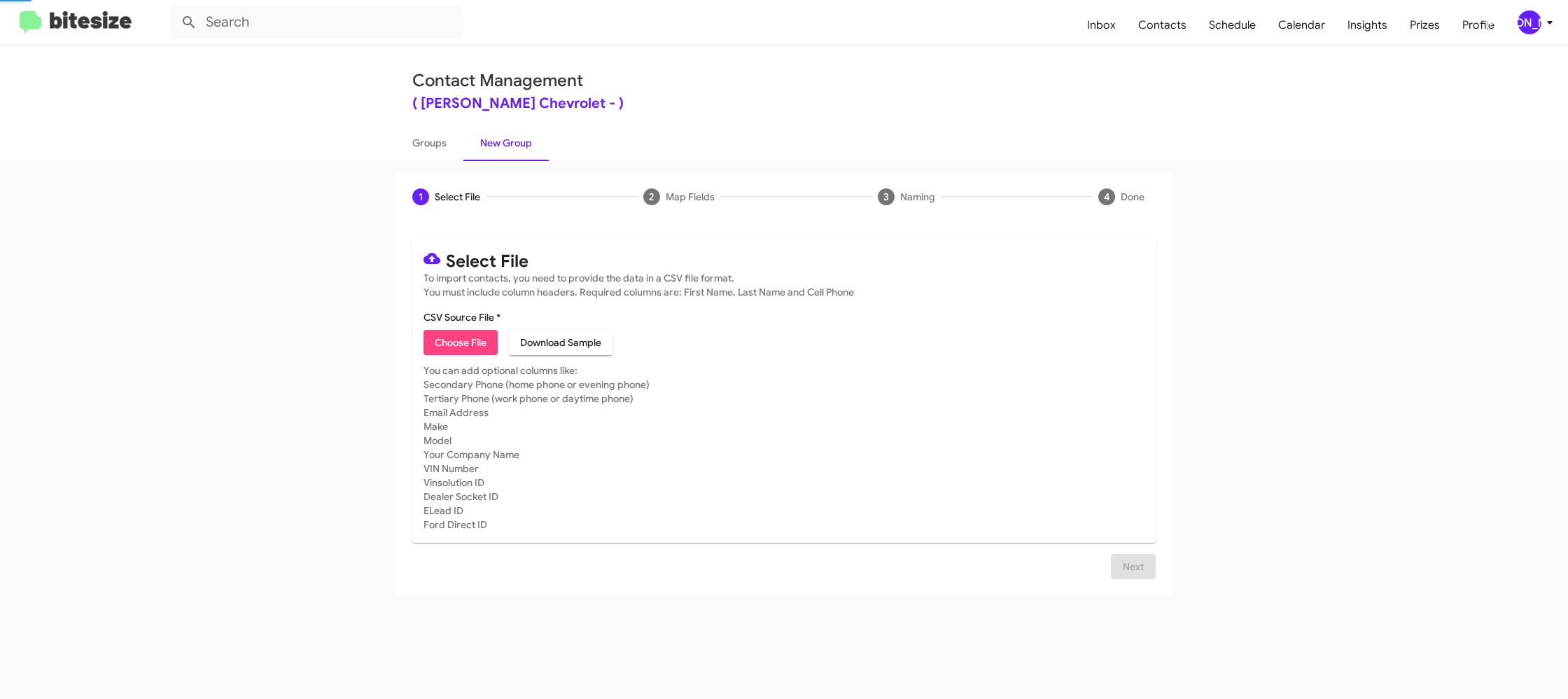
click at [380, 149] on div "Contact Management ( Elkins Chevrolet - ) Groups New Group" at bounding box center [784, 103] width 1568 height 115
click at [434, 144] on link "Groups" at bounding box center [430, 142] width 68 height 36
type input "in:groups"
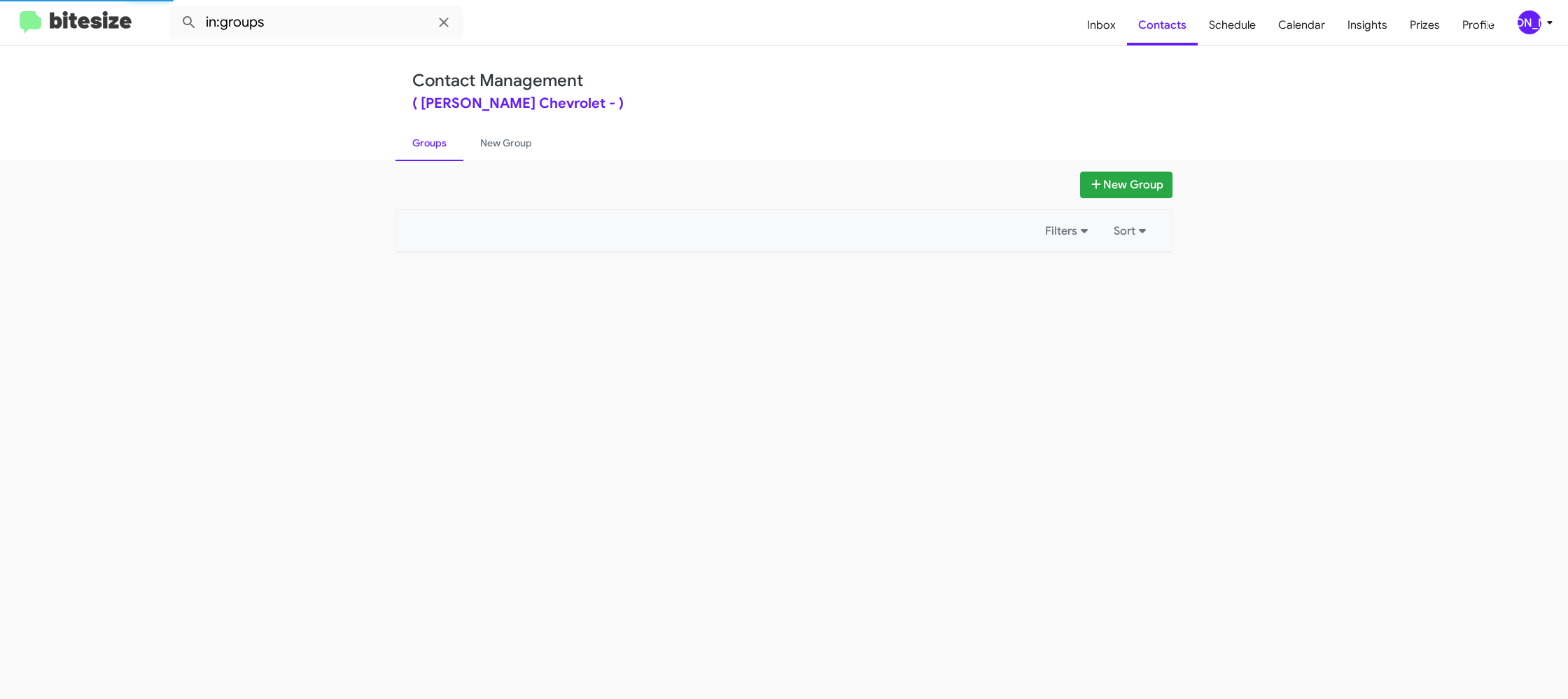
click at [434, 144] on link "Groups" at bounding box center [430, 142] width 68 height 36
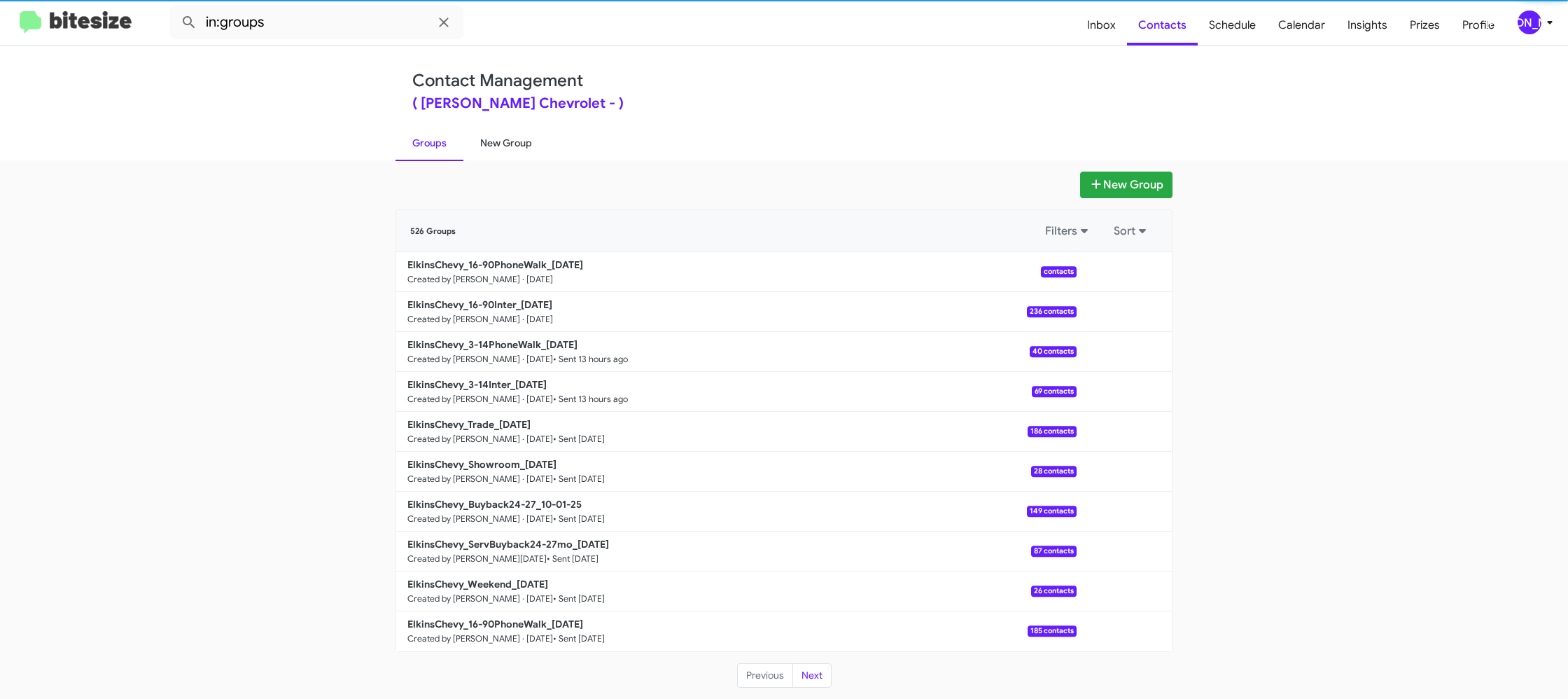
drag, startPoint x: 434, startPoint y: 144, endPoint x: 500, endPoint y: 137, distance: 66.4
click at [434, 143] on link "Groups" at bounding box center [430, 142] width 68 height 36
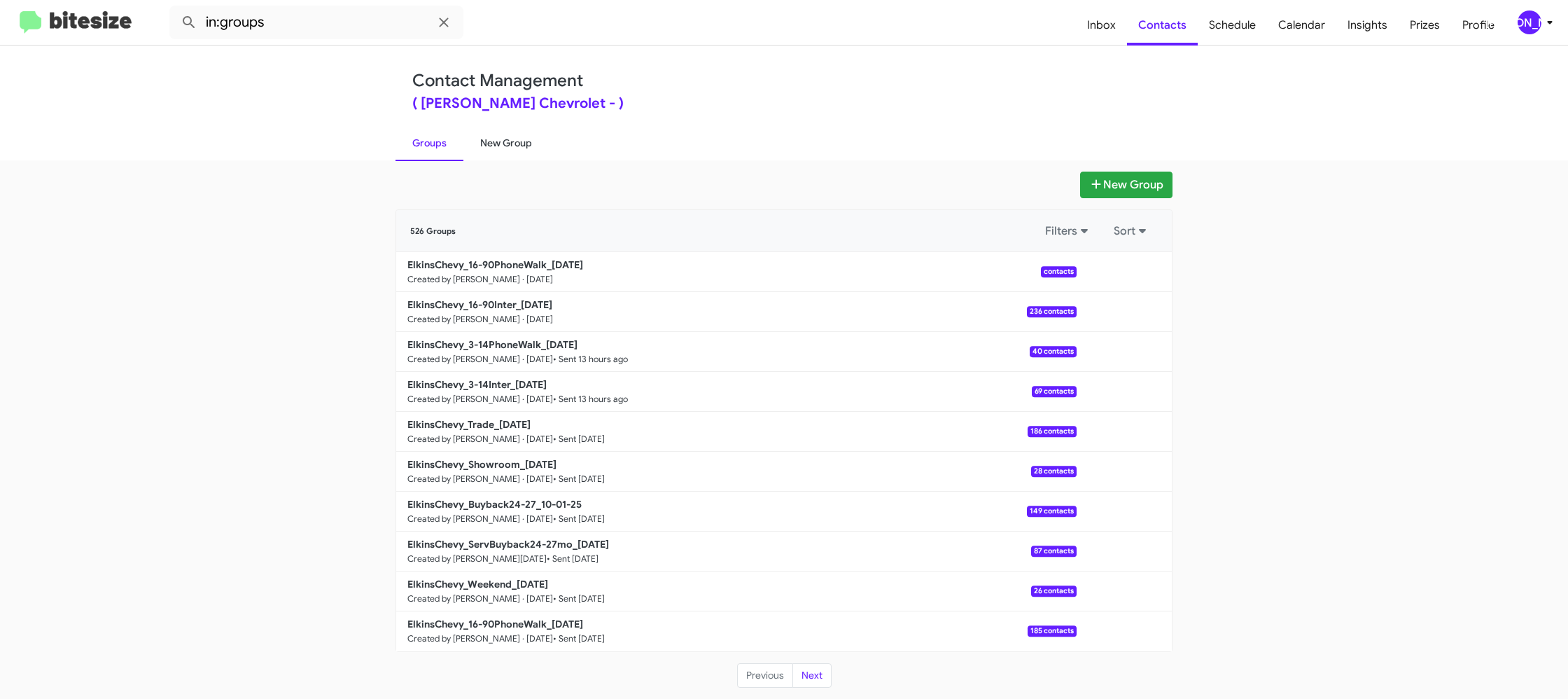
click at [491, 147] on link "New Group" at bounding box center [506, 142] width 86 height 36
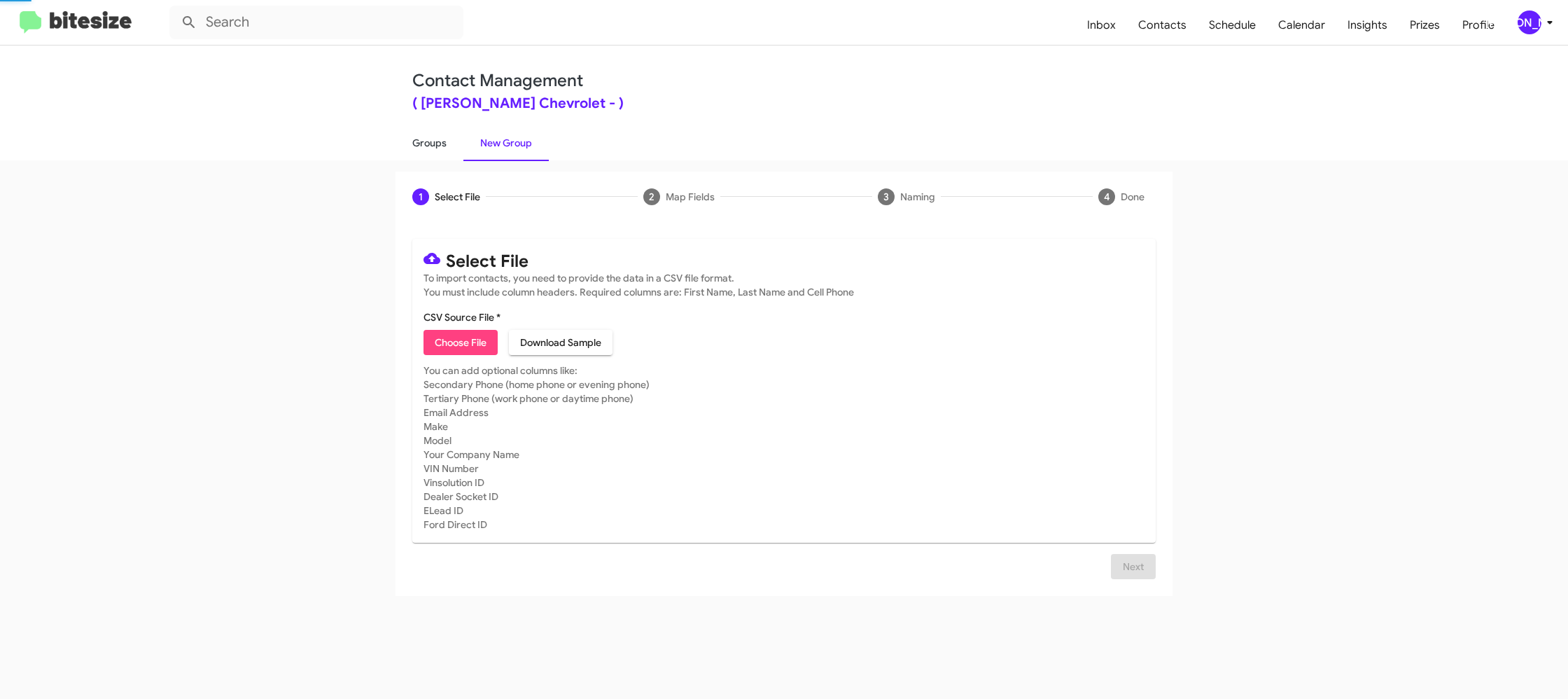
click at [418, 145] on link "Groups" at bounding box center [430, 142] width 68 height 36
type input "in:groups"
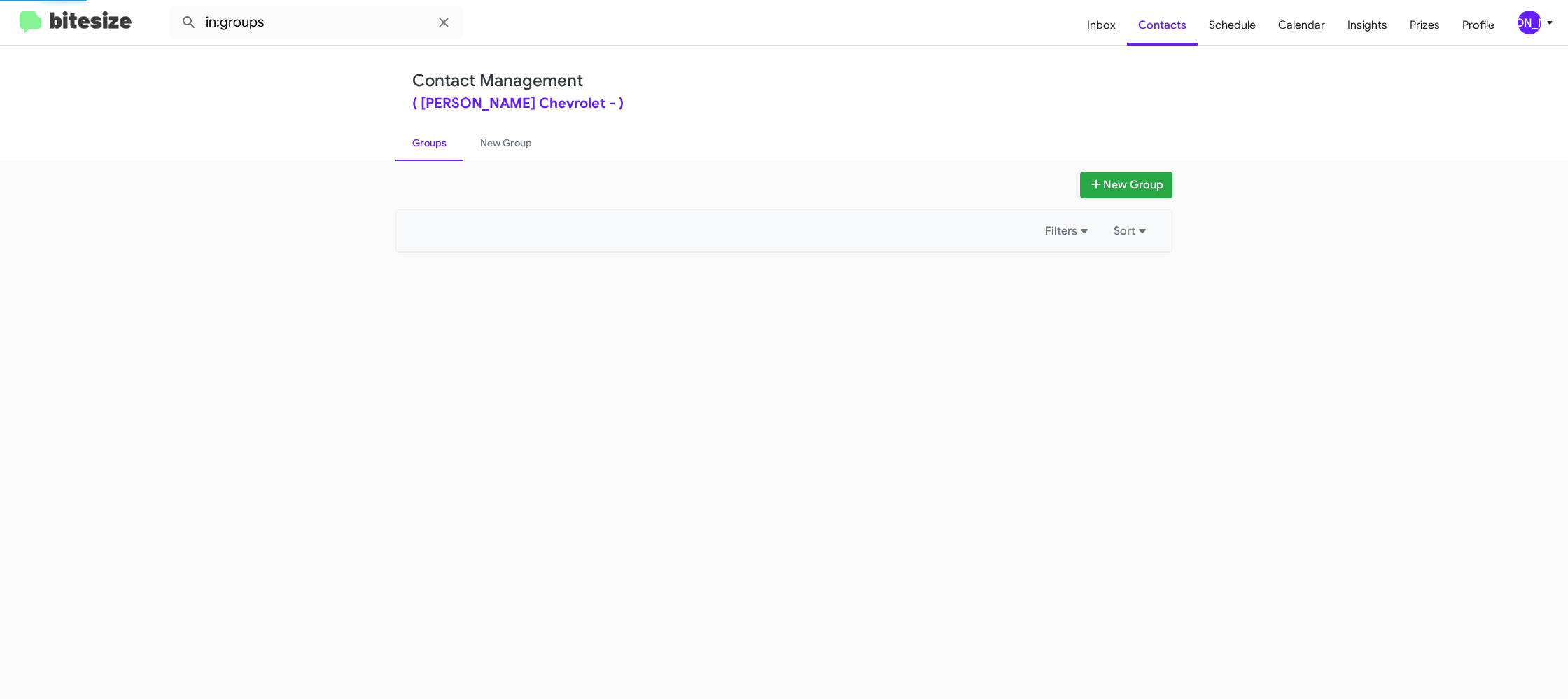
click at [418, 145] on link "Groups" at bounding box center [430, 142] width 68 height 36
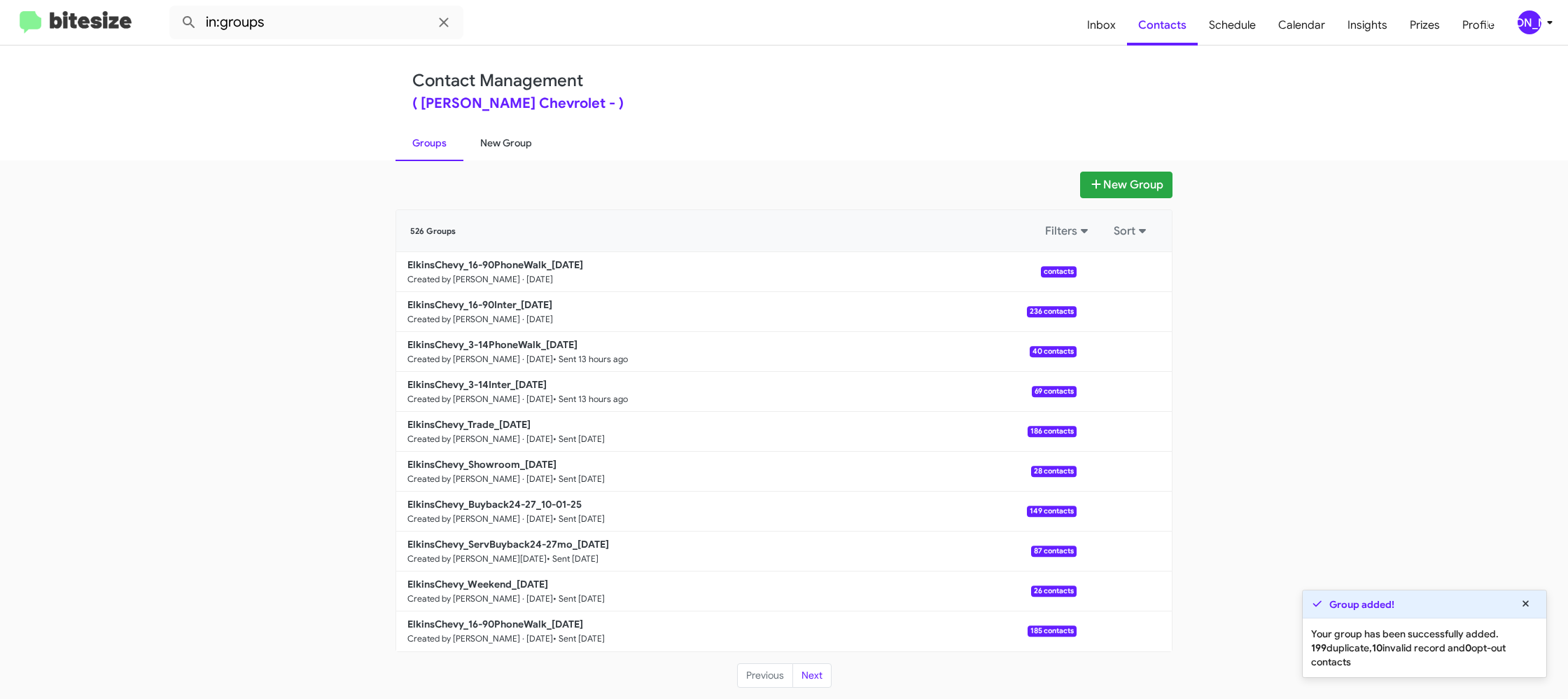
click at [494, 141] on link "New Group" at bounding box center [506, 142] width 86 height 36
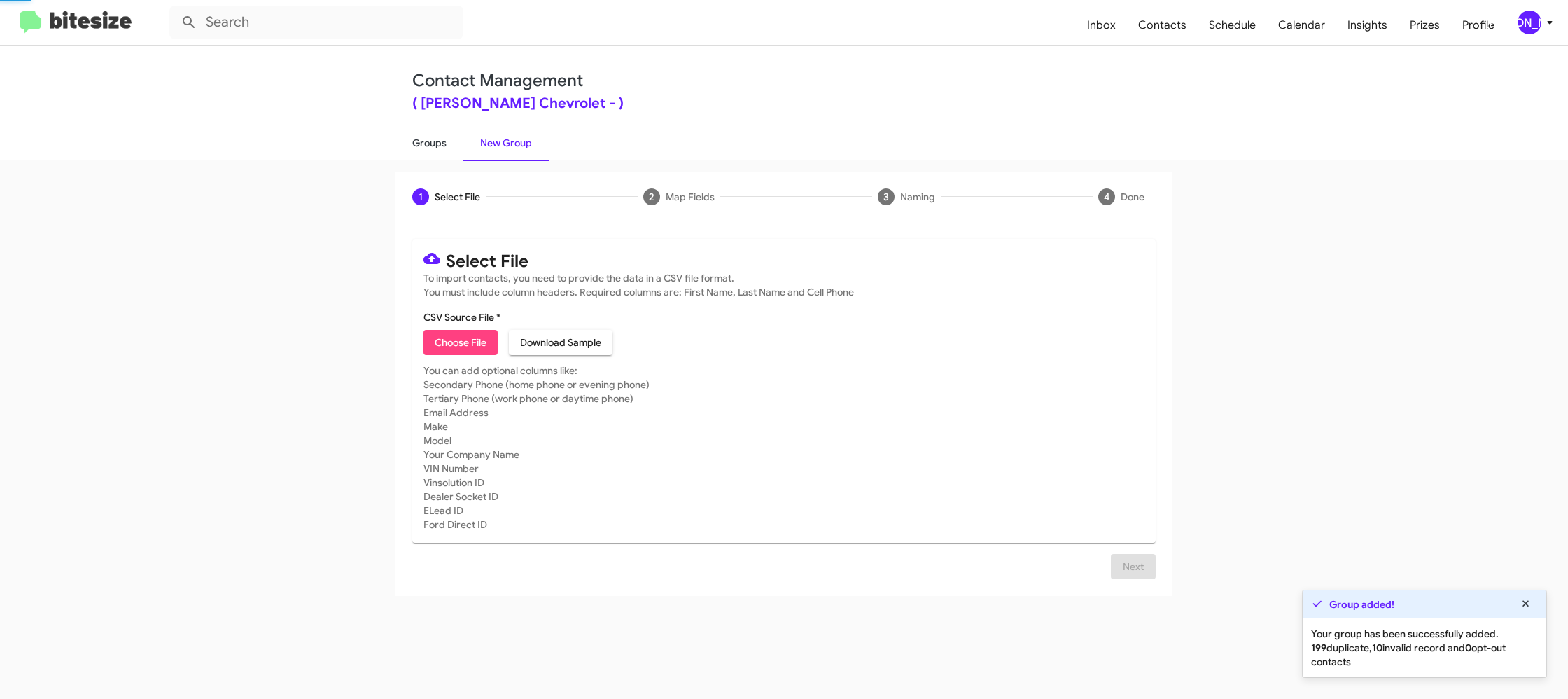
click at [420, 146] on link "Groups" at bounding box center [430, 142] width 68 height 36
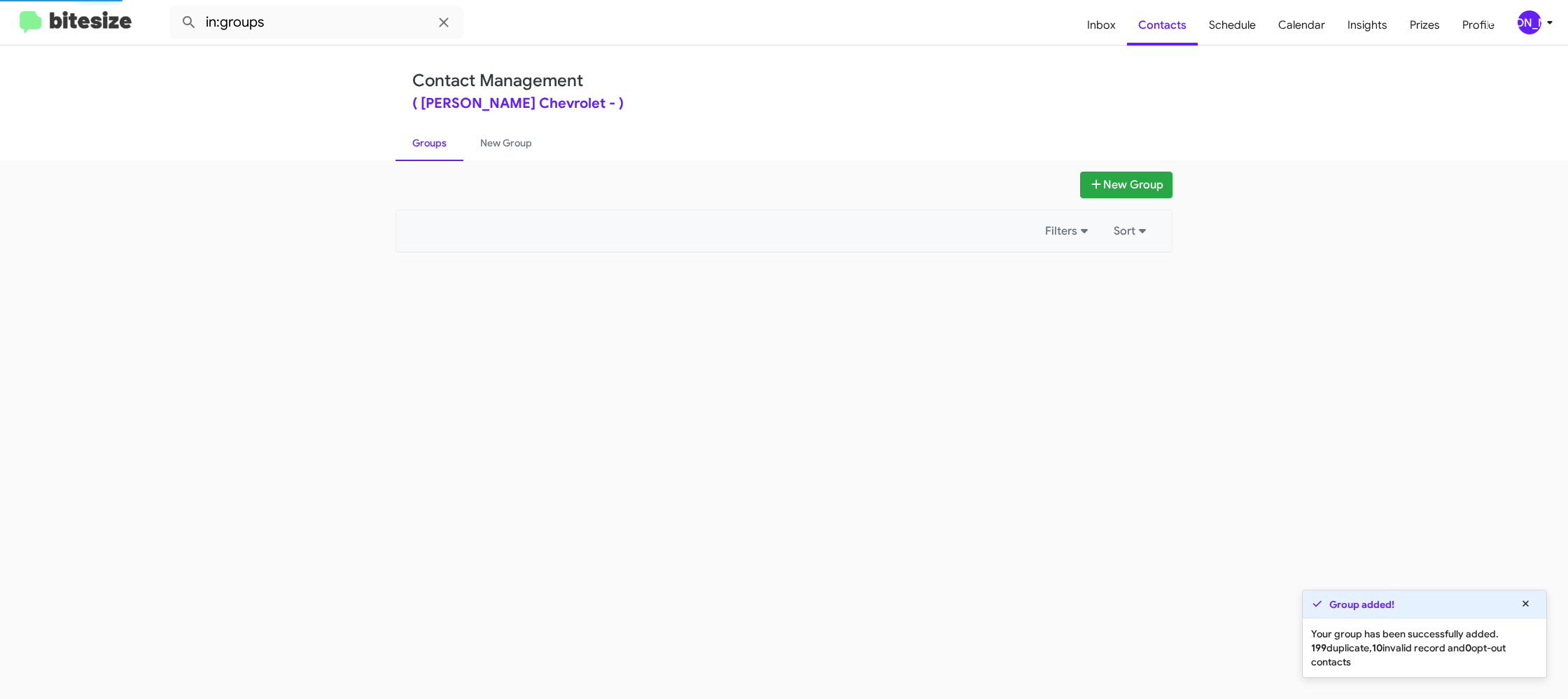
click at [420, 146] on link "Groups" at bounding box center [430, 142] width 68 height 36
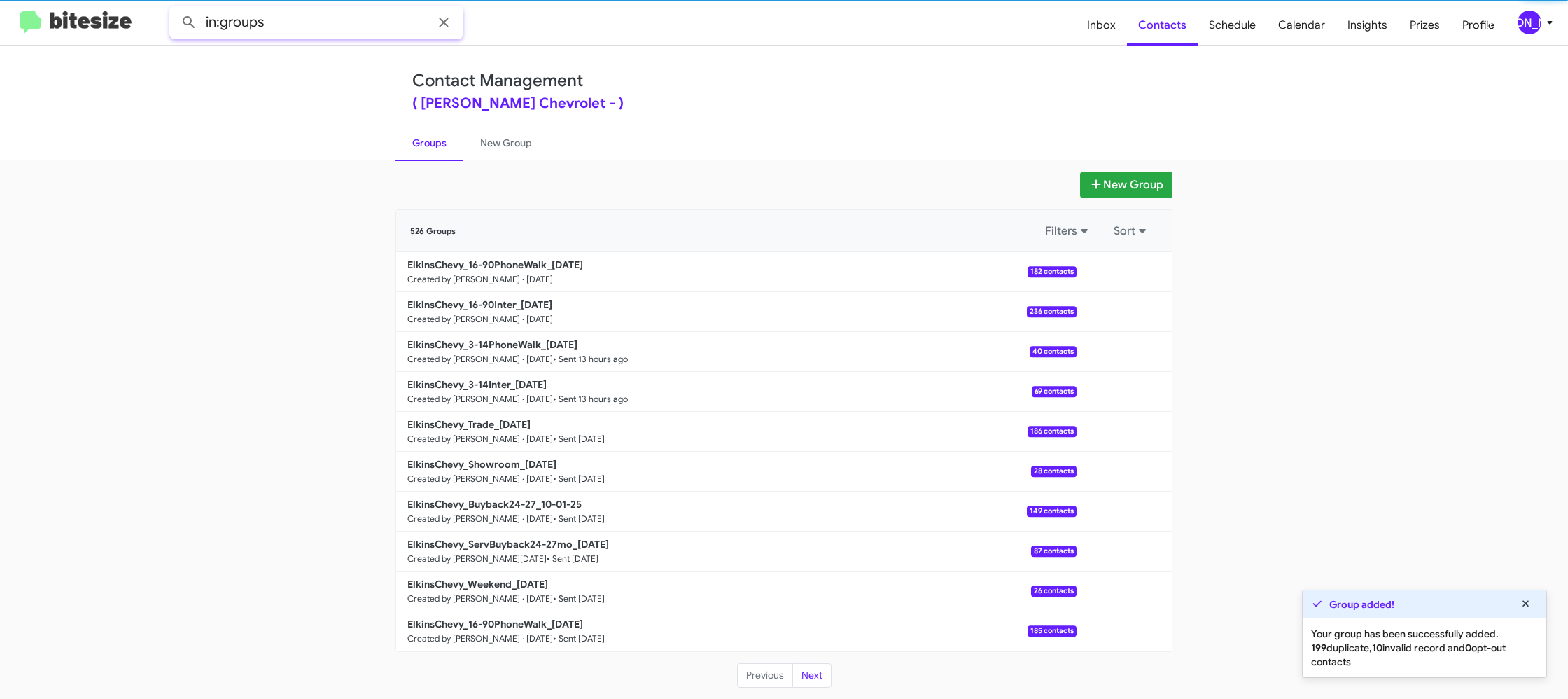
click at [314, 23] on input "in:groups" at bounding box center [316, 22] width 294 height 33
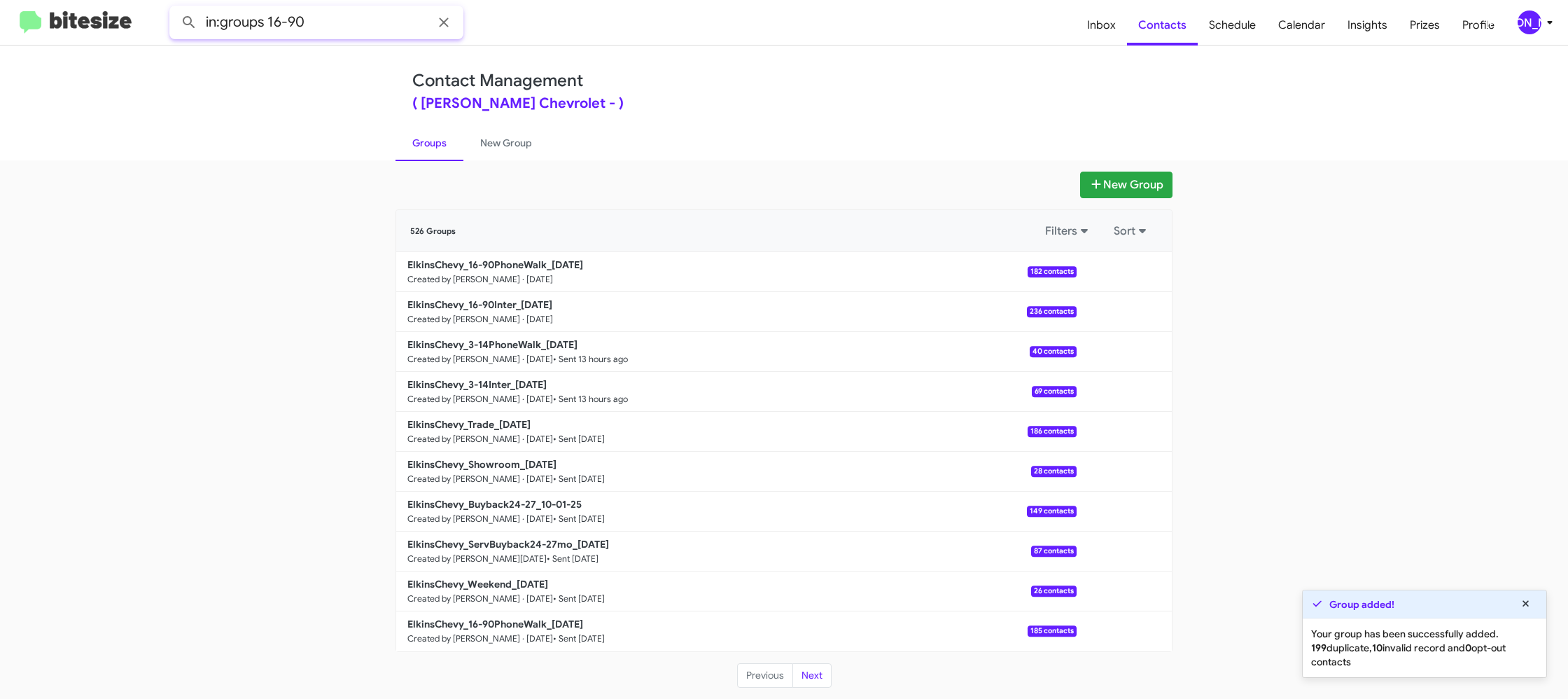
type input "in:groups 16-90"
click at [175, 8] on button at bounding box center [189, 23] width 28 height 28
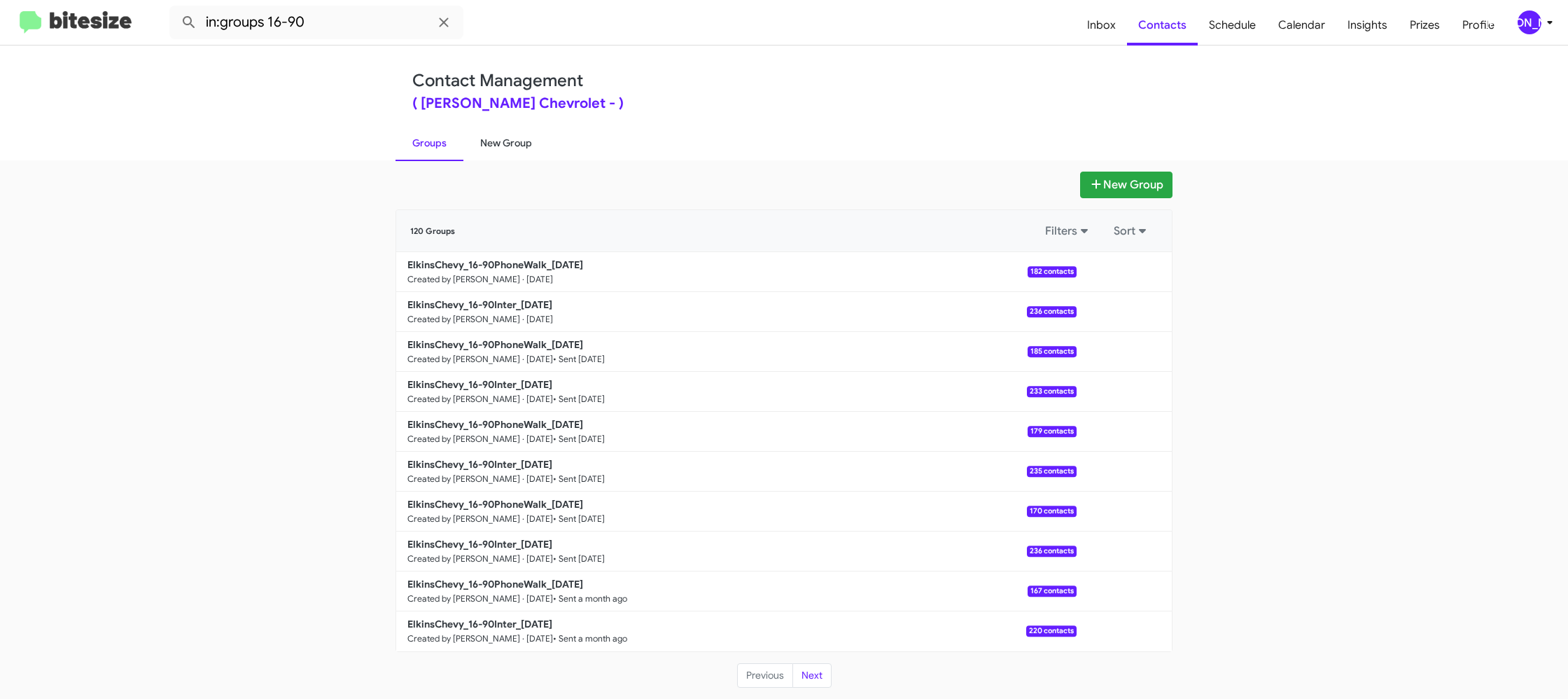
click at [497, 140] on link "New Group" at bounding box center [506, 142] width 86 height 36
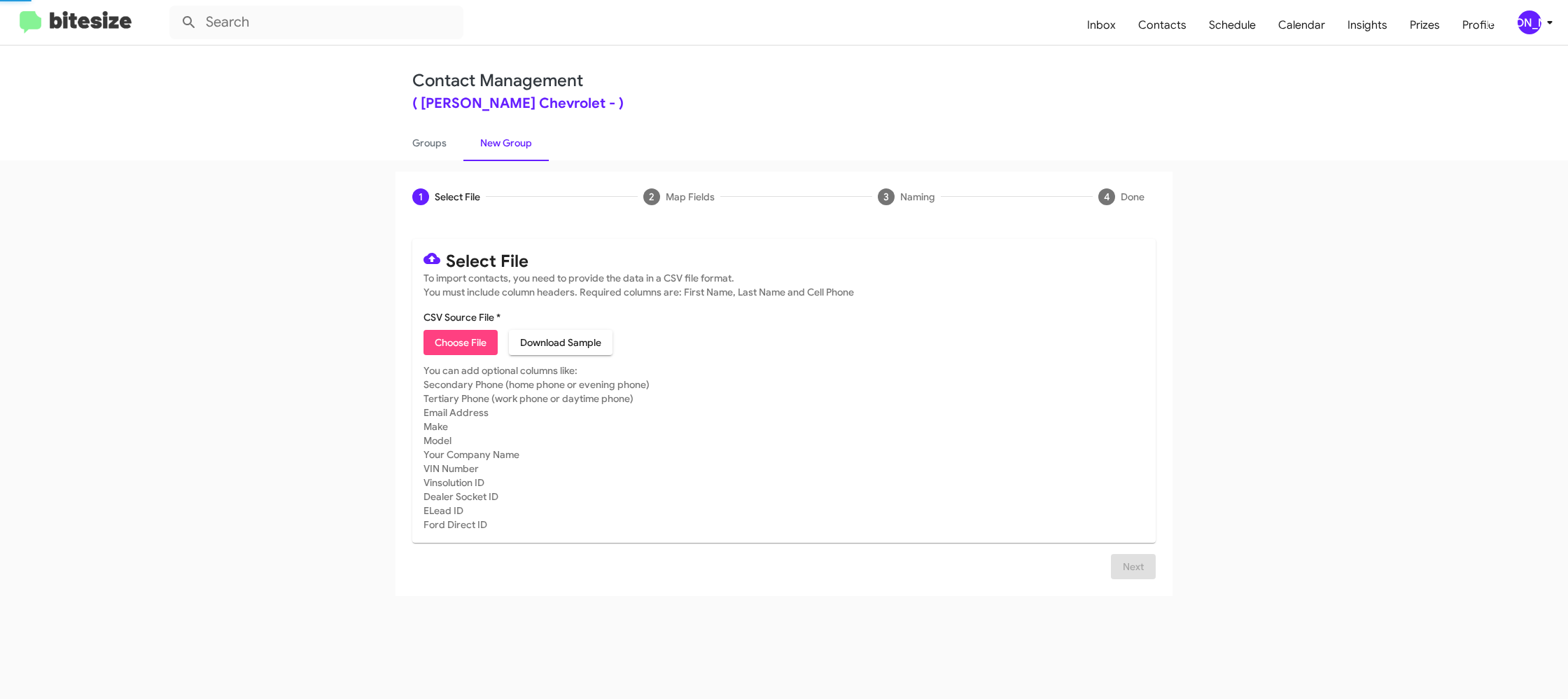
drag, startPoint x: 497, startPoint y: 140, endPoint x: 476, endPoint y: 139, distance: 21.0
click at [496, 138] on link "New Group" at bounding box center [506, 142] width 86 height 36
click at [437, 140] on link "Groups" at bounding box center [430, 142] width 68 height 36
type input "in:groups"
click at [437, 140] on link "Groups" at bounding box center [430, 142] width 68 height 36
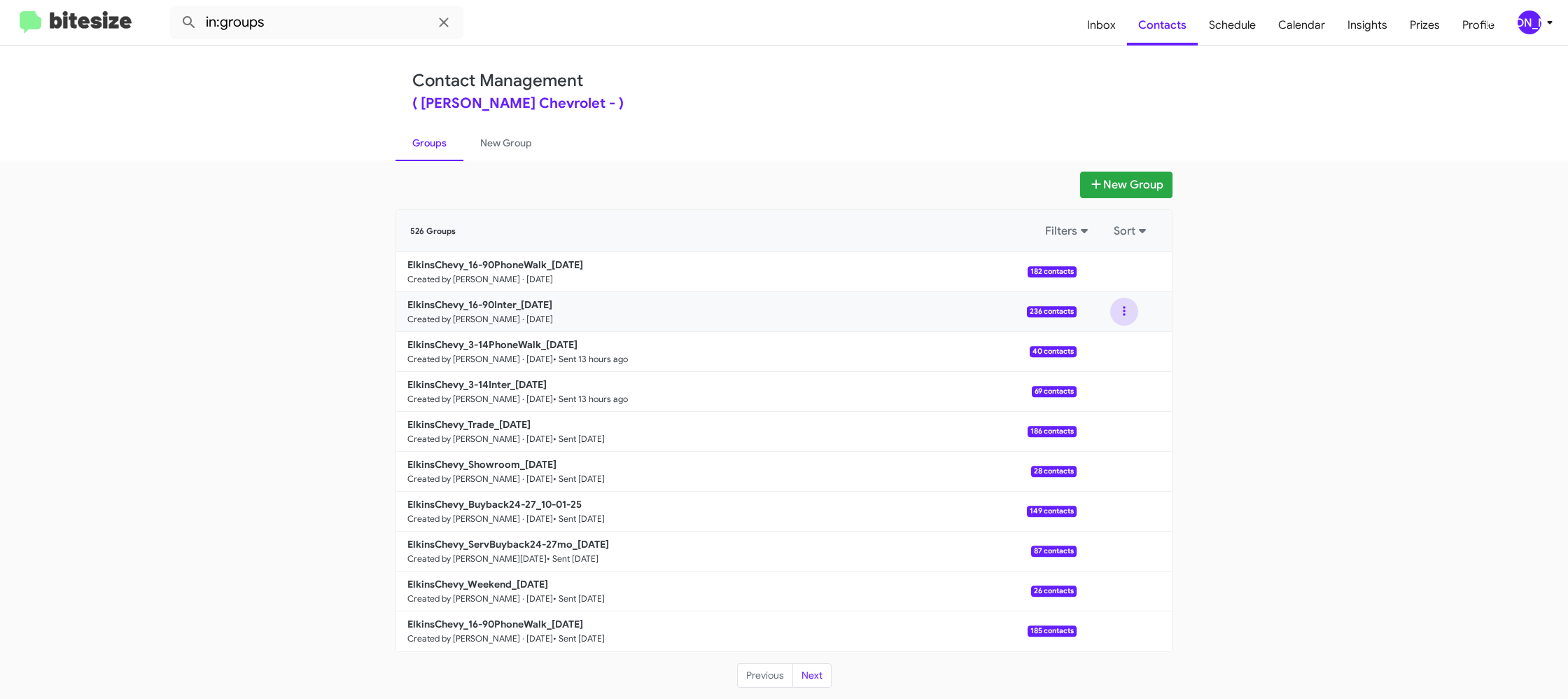
click at [1127, 312] on button at bounding box center [1124, 312] width 28 height 28
click at [1078, 347] on button "View contacts" at bounding box center [1082, 349] width 112 height 33
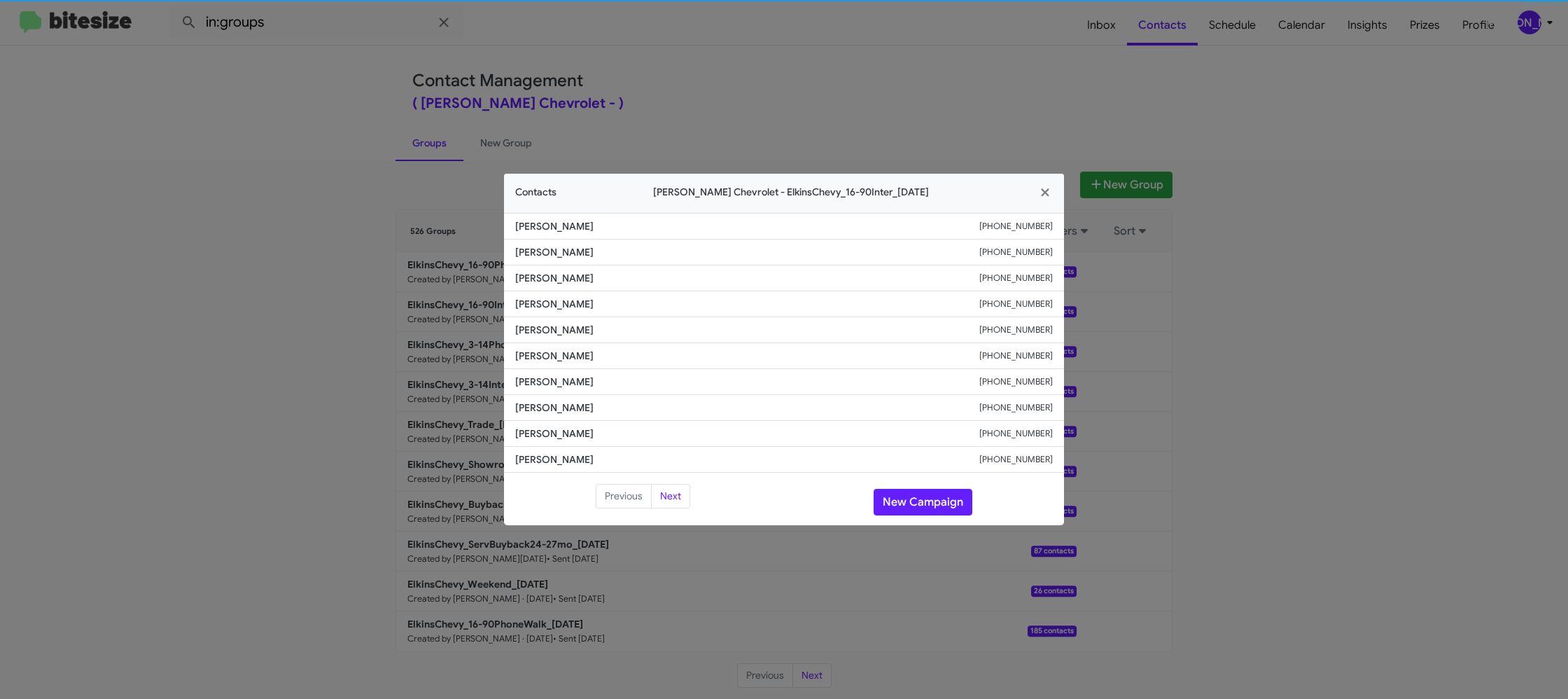
click at [532, 334] on span "Abraham Leibovitz" at bounding box center [748, 330] width 464 height 14
copy span "Abraham Leibovitz"
drag, startPoint x: 806, startPoint y: 125, endPoint x: 959, endPoint y: 183, distance: 163.6
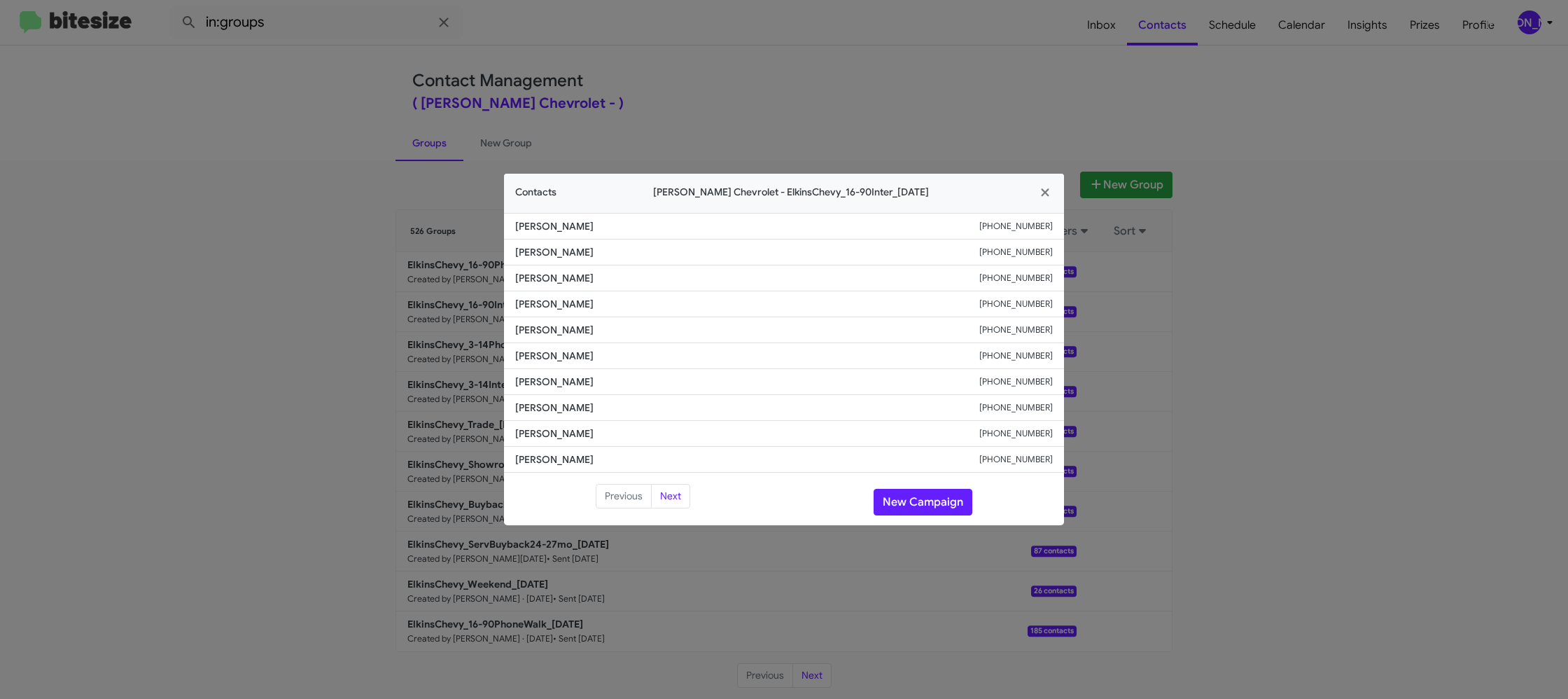
click at [829, 129] on modal-container "Contacts Elkins Chevrolet - ElkinsChevy_16-90Inter_10-03-25 Adam Johnstone +160…" at bounding box center [784, 349] width 1568 height 699
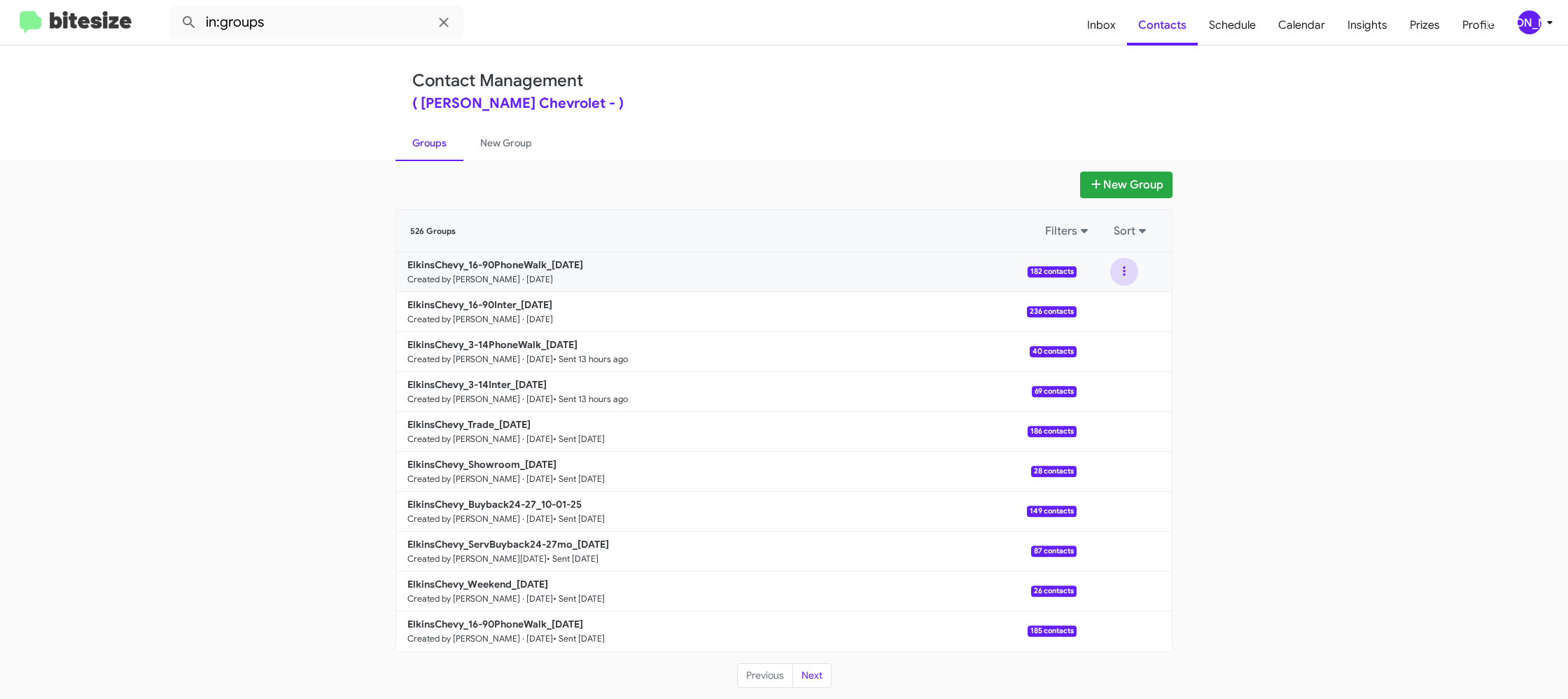
drag, startPoint x: 1124, startPoint y: 277, endPoint x: 1119, endPoint y: 285, distance: 9.4
click at [1124, 277] on button at bounding box center [1124, 272] width 28 height 28
click at [1102, 302] on button "View contacts" at bounding box center [1082, 309] width 112 height 33
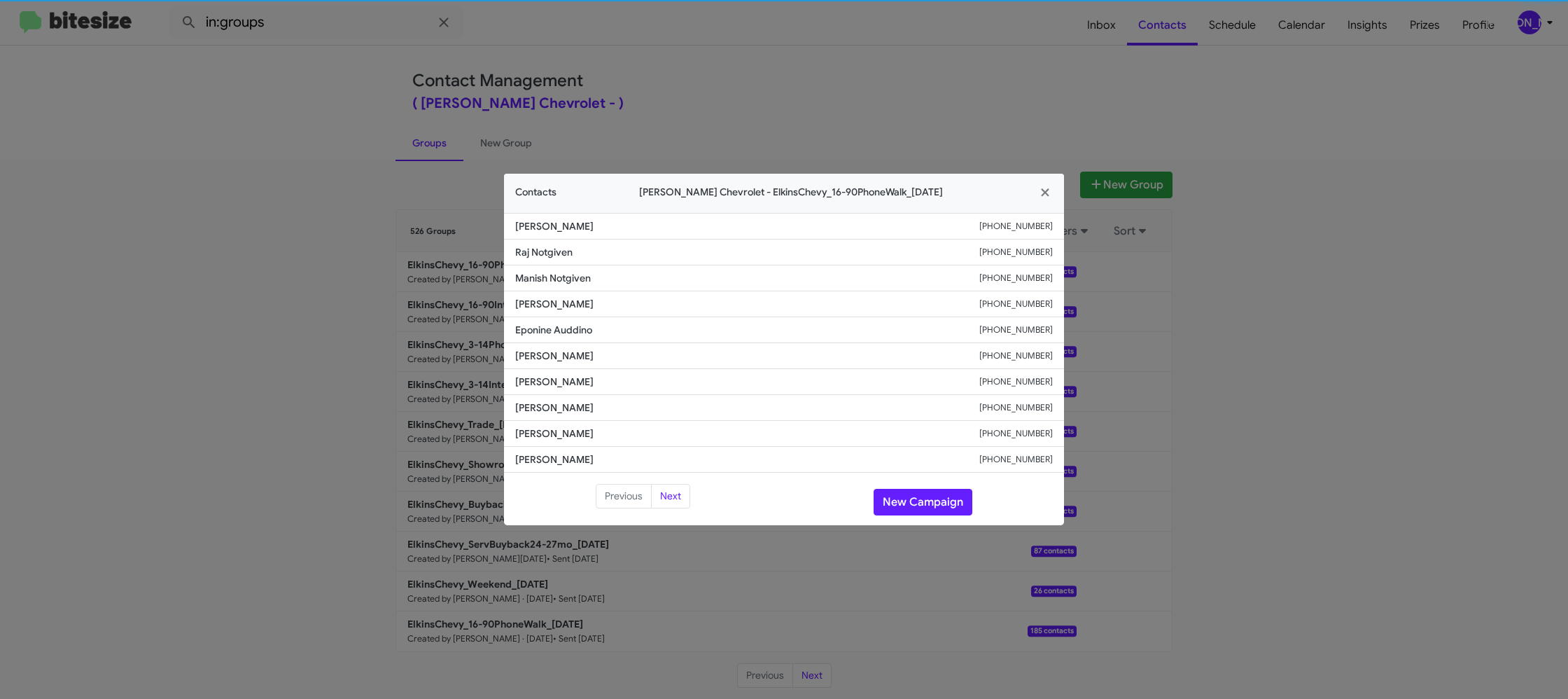
click at [539, 351] on span "Cherylanne Uhl" at bounding box center [748, 356] width 464 height 14
copy span "Cherylanne Uhl"
click at [358, 306] on modal-container "Contacts Elkins Chevrolet - ElkinsChevy_16-90PhoneWalk_10-03-25 Moshe Huss +192…" at bounding box center [784, 349] width 1568 height 699
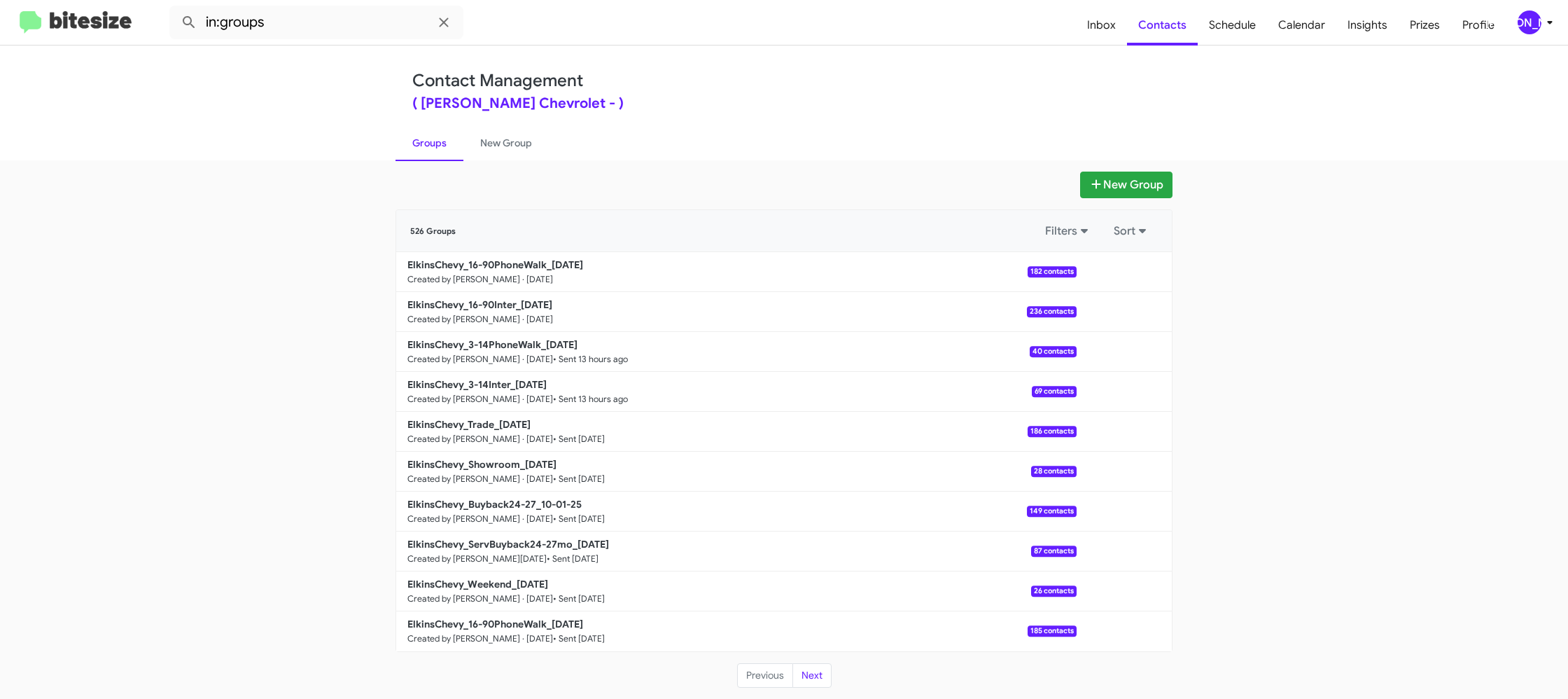
click at [526, 301] on b "ElkinsChevy_16-90Inter_10-03-25" at bounding box center [479, 305] width 145 height 13
drag, startPoint x: 526, startPoint y: 301, endPoint x: 482, endPoint y: 114, distance: 192.1
click at [525, 298] on b "ElkinsChevy_16-90Inter_10-03-25" at bounding box center [479, 305] width 145 height 13
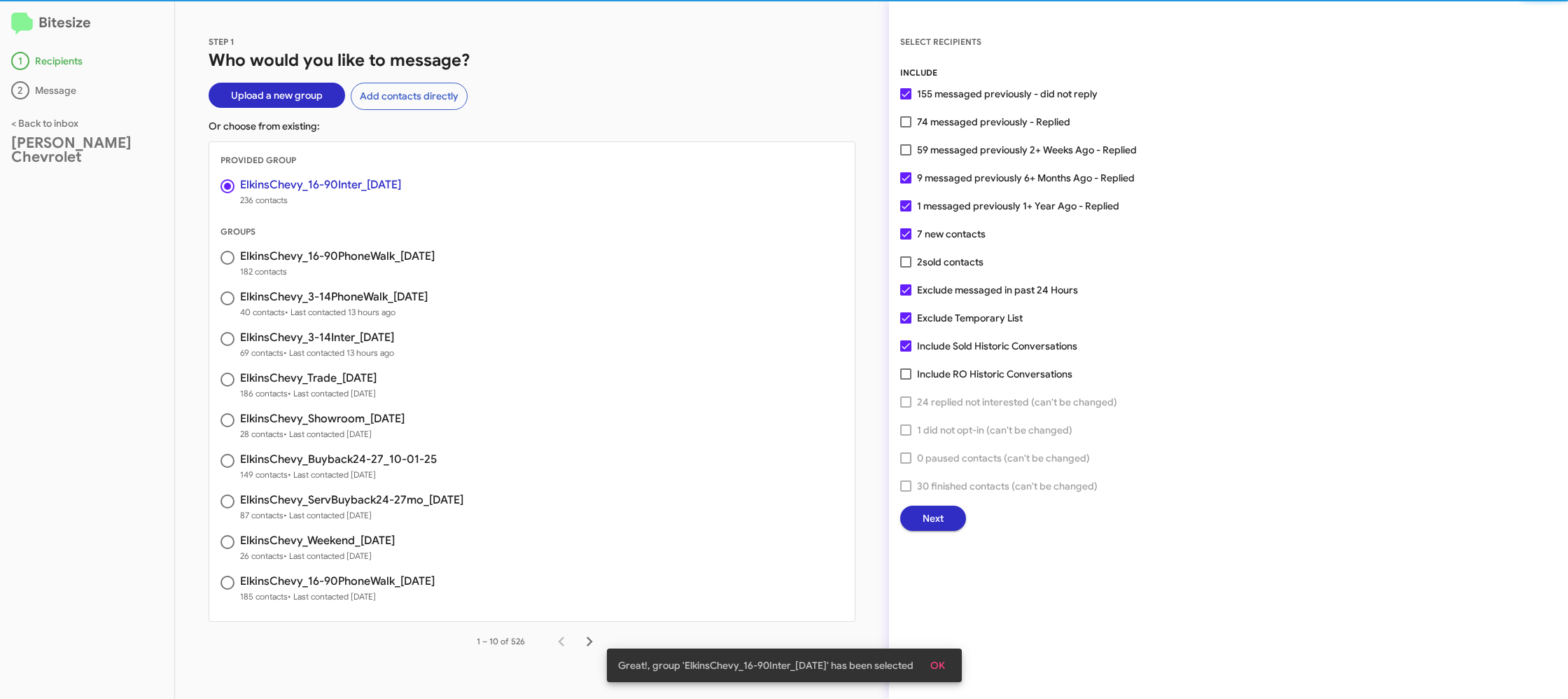
drag, startPoint x: 929, startPoint y: 504, endPoint x: 932, endPoint y: 511, distance: 7.6
click at [929, 504] on div "INCLUDE 155 messaged previously - did not reply 74 messaged previously - Replie…" at bounding box center [1228, 298] width 656 height 465
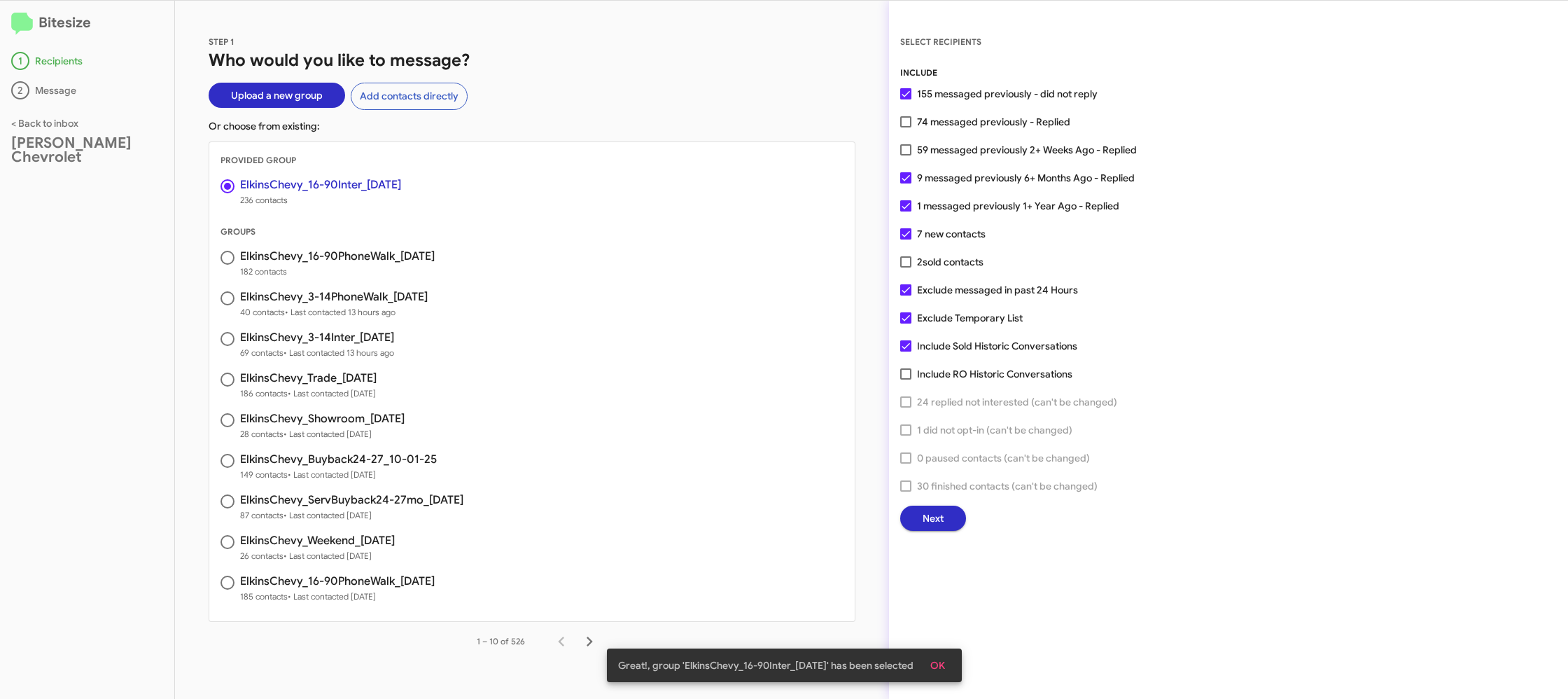
click at [932, 510] on span "Next" at bounding box center [933, 518] width 21 height 25
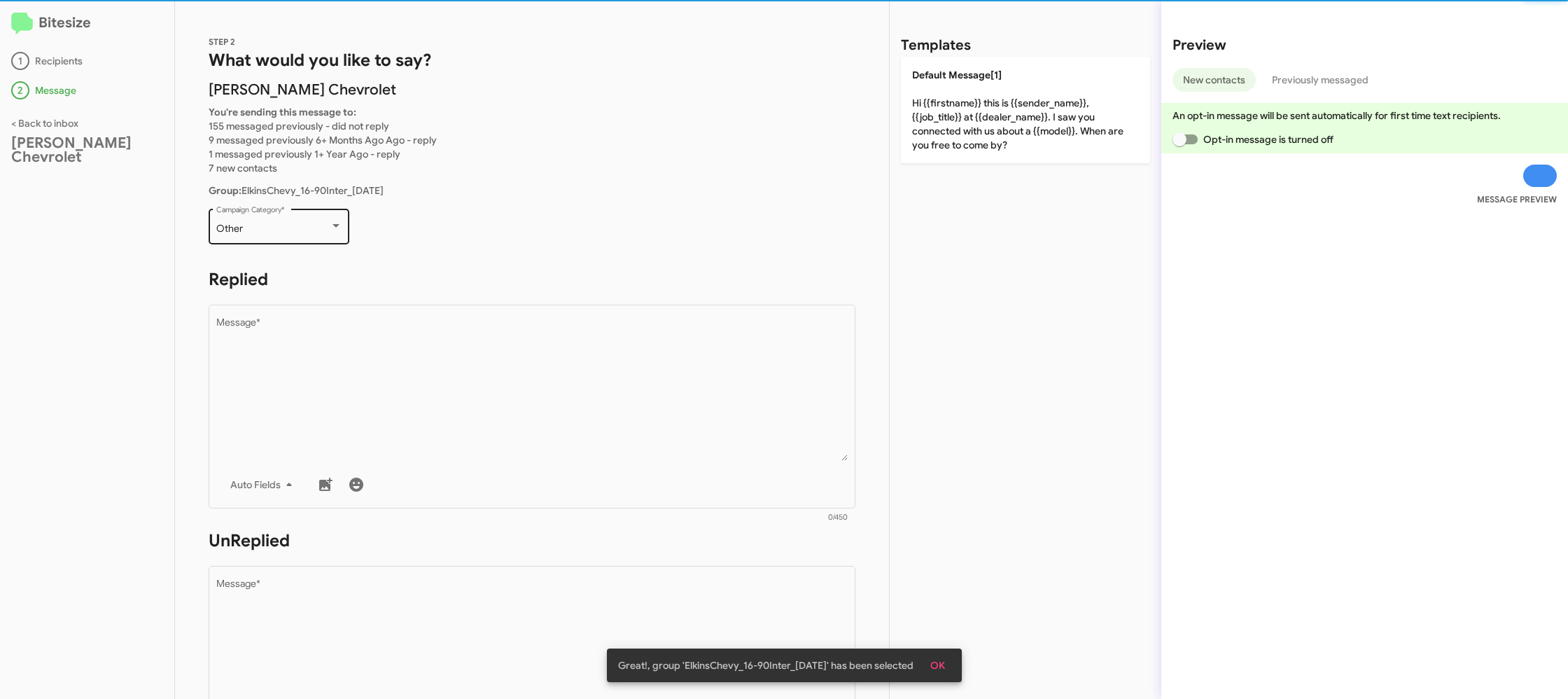
click at [286, 236] on div "Other Campaign Category *" at bounding box center [280, 225] width 126 height 38
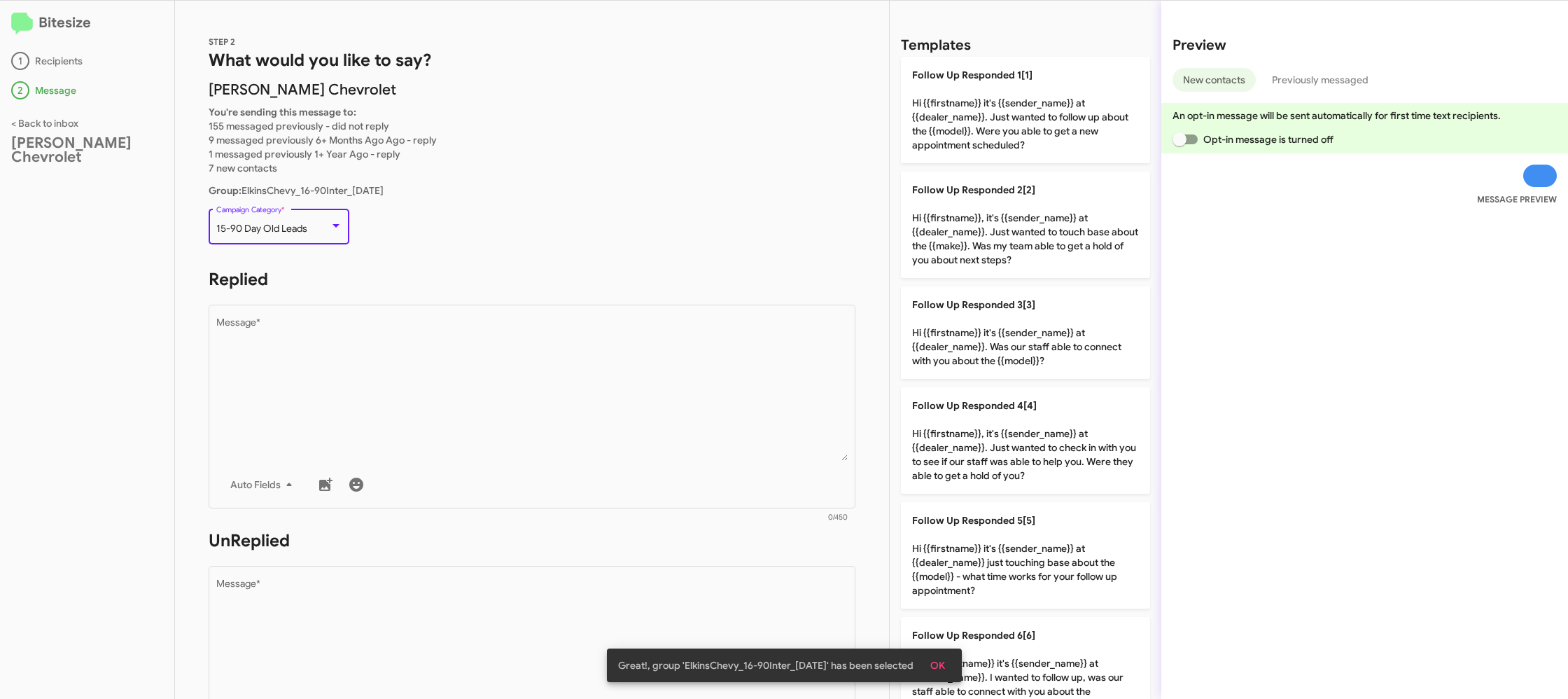
scroll to position [30, 0]
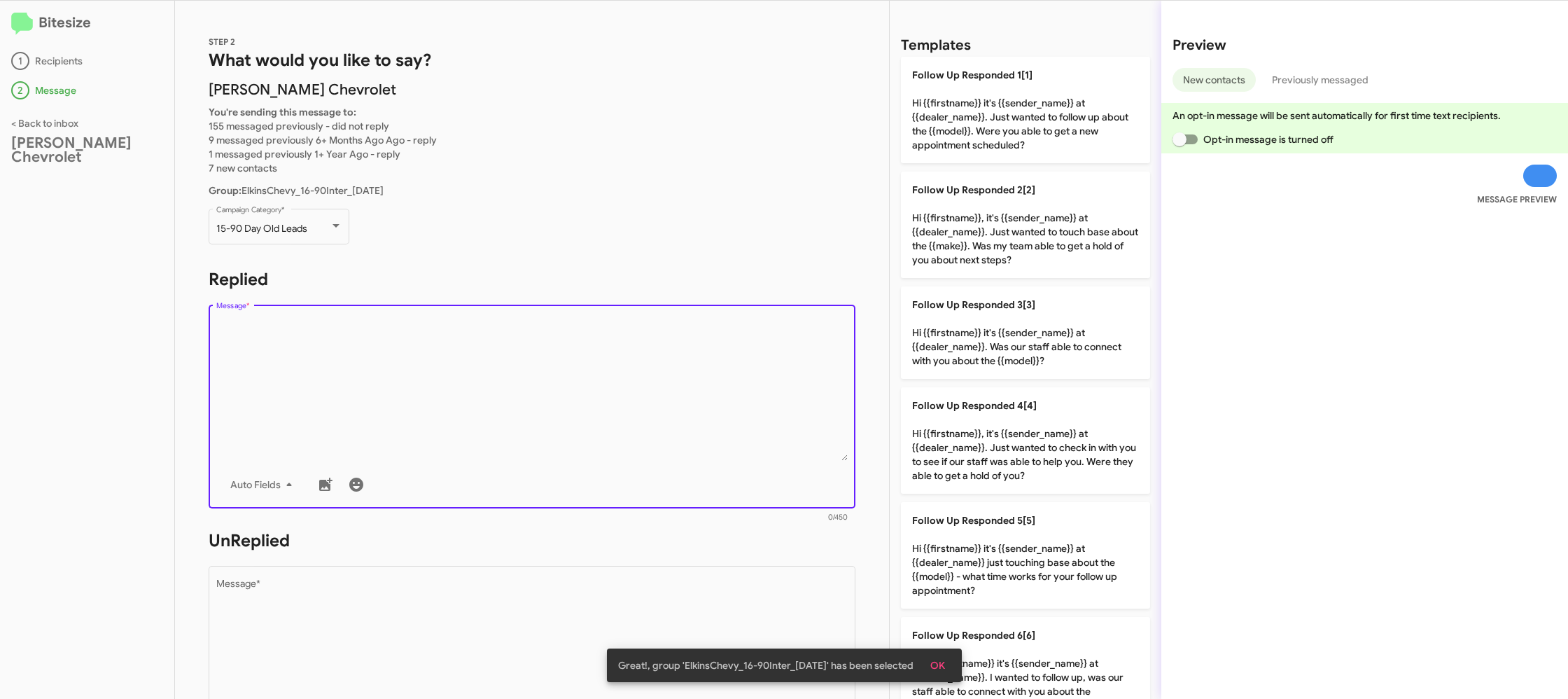
click at [456, 431] on textarea "Message *" at bounding box center [532, 390] width 632 height 143
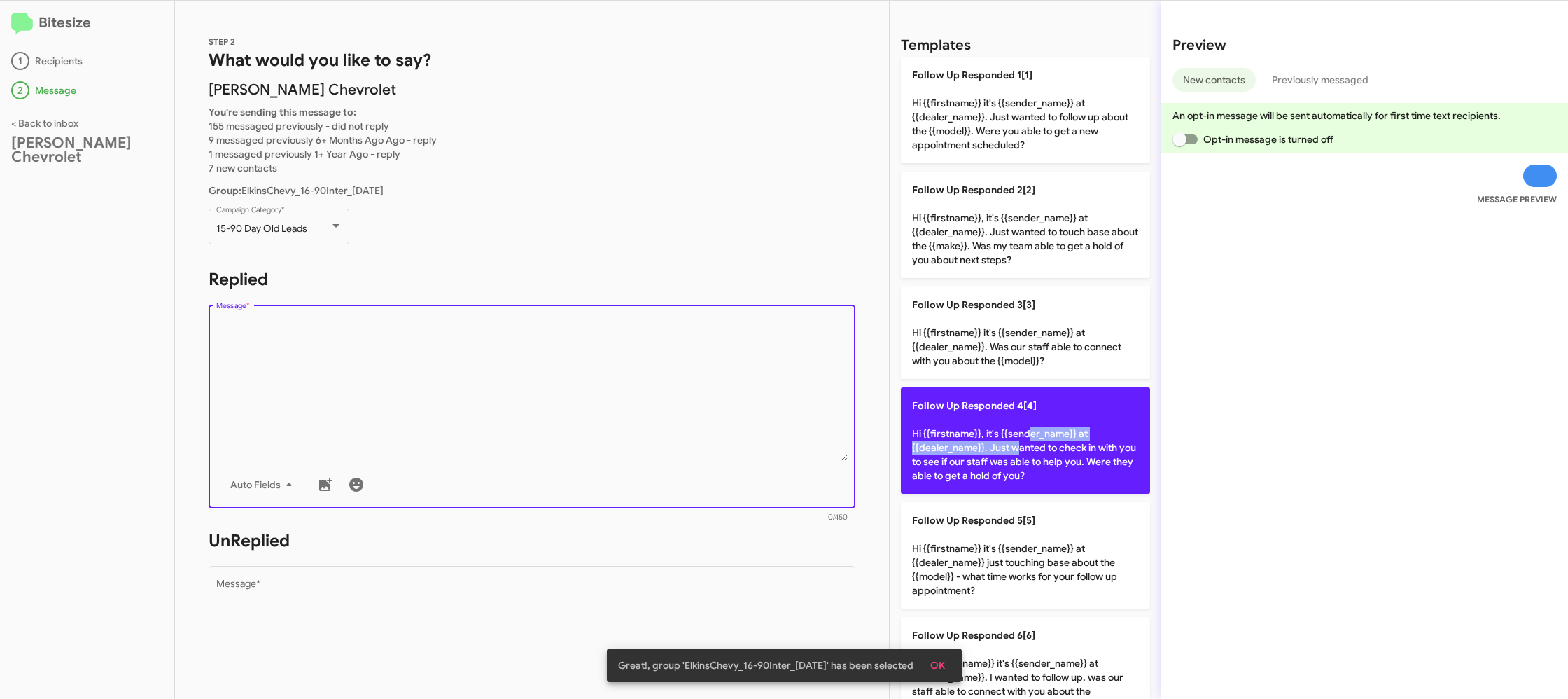
click at [1004, 445] on p "Follow Up Responded 4[4] Hi {{firstname}}, it's {{sender_name}} at {{dealer_nam…" at bounding box center [1025, 441] width 249 height 106
type textarea "Hi {{firstname}}, it's {{sender_name}} at {{dealer_name}}. Just wanted to check…"
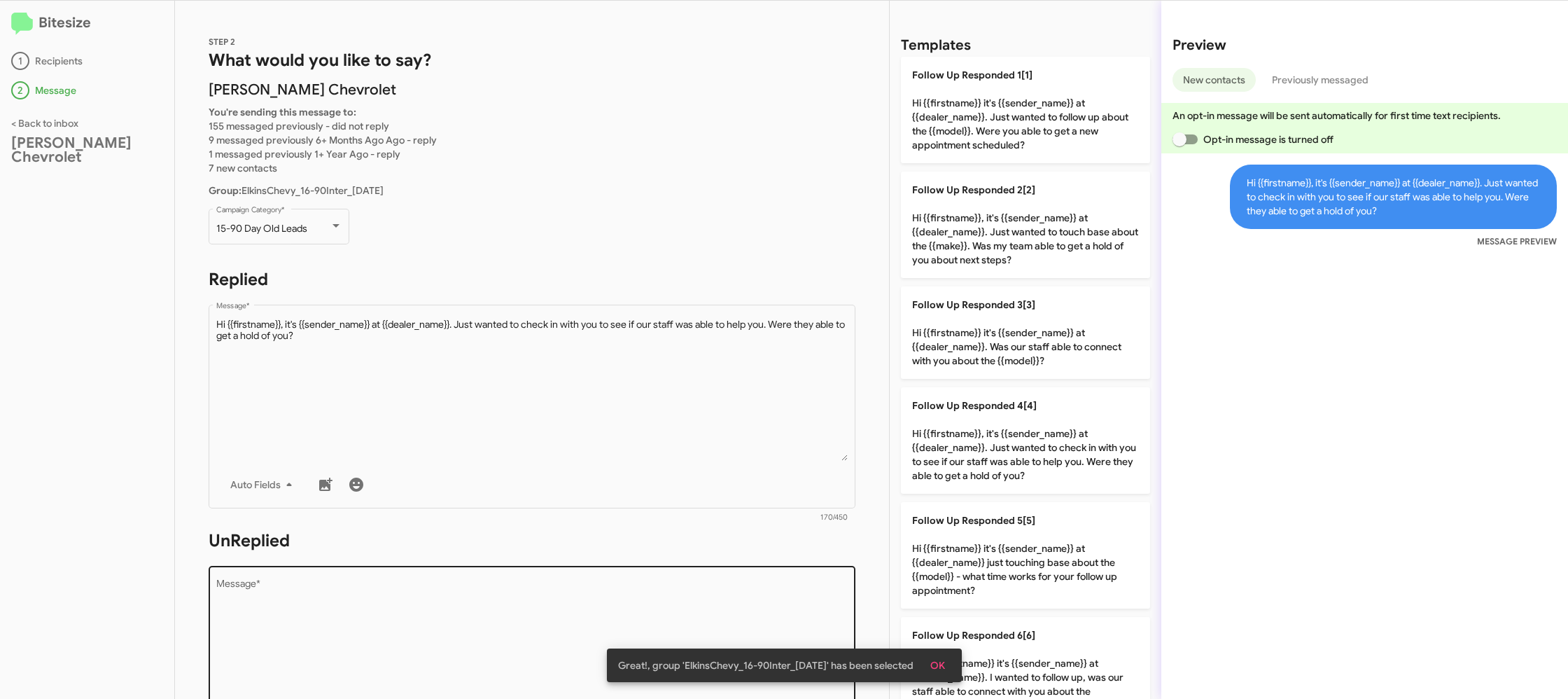
click at [709, 577] on div "Drop image here to insert Auto Fields Message *" at bounding box center [532, 666] width 632 height 207
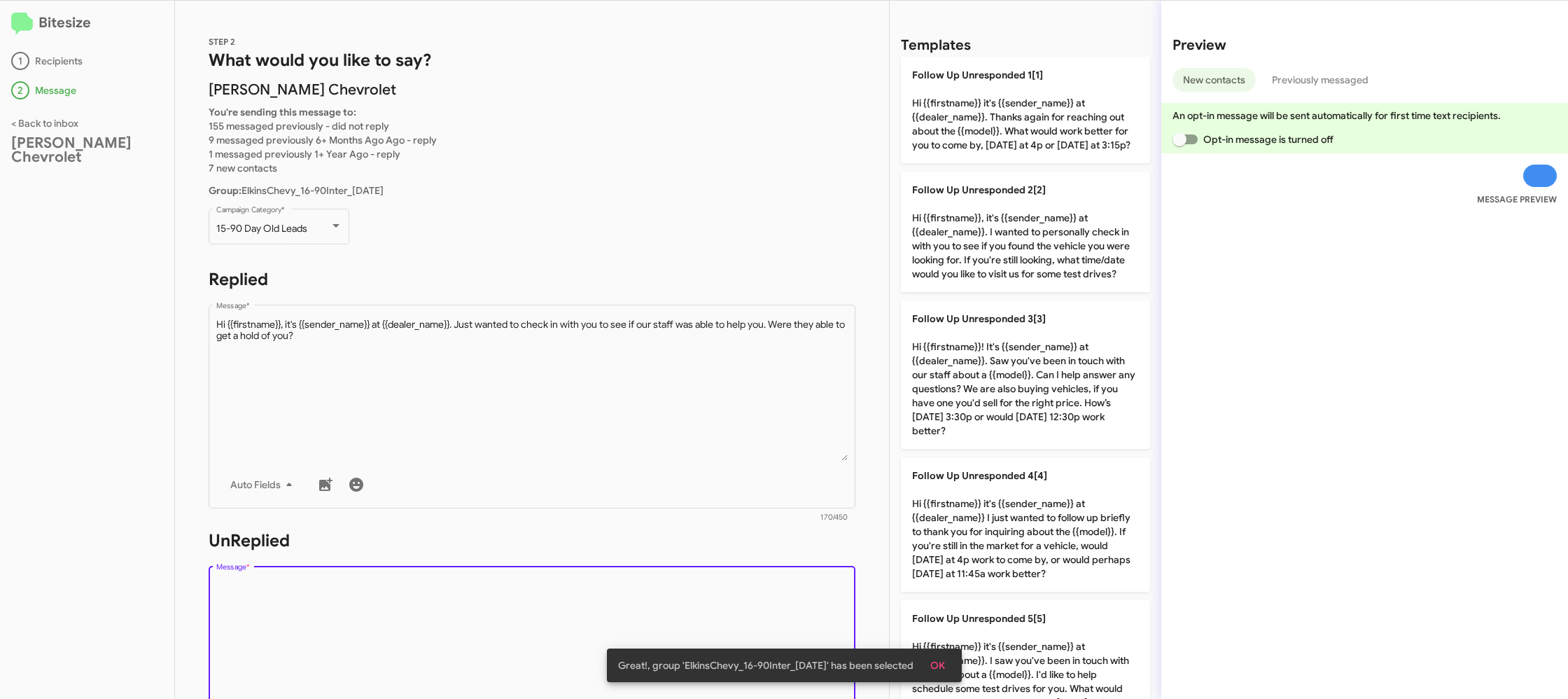
click at [693, 588] on textarea "Message *" at bounding box center [532, 651] width 632 height 143
click at [693, 587] on textarea "Message *" at bounding box center [532, 651] width 632 height 143
drag, startPoint x: 693, startPoint y: 587, endPoint x: 883, endPoint y: 521, distance: 201.1
click at [709, 572] on div "Drop image here to insert Auto Fields Message *" at bounding box center [532, 666] width 632 height 207
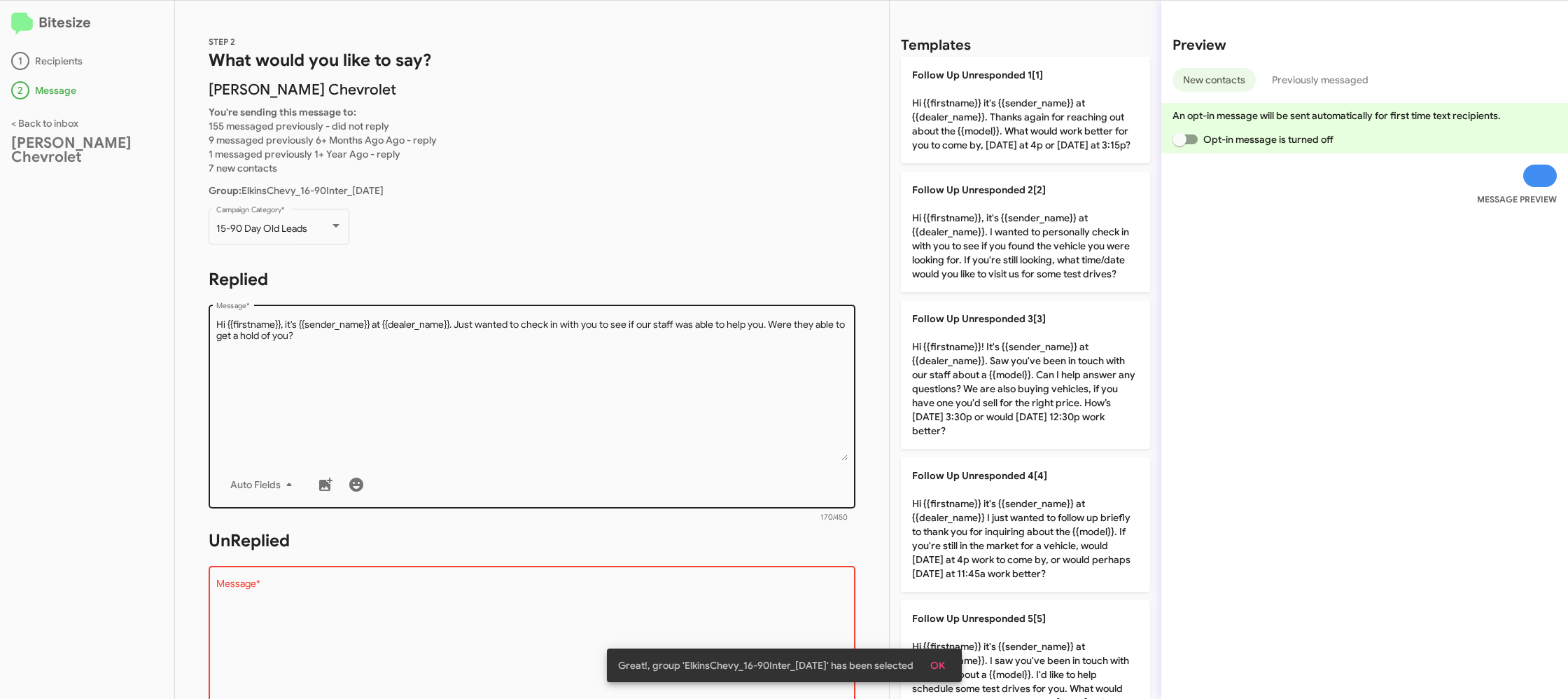
drag, startPoint x: 952, startPoint y: 645, endPoint x: 706, endPoint y: 429, distance: 327.4
click at [949, 641] on div "Great!, group 'ElkinsChevy_16-90Inter_10-03-25' has been selected OK" at bounding box center [784, 665] width 389 height 67
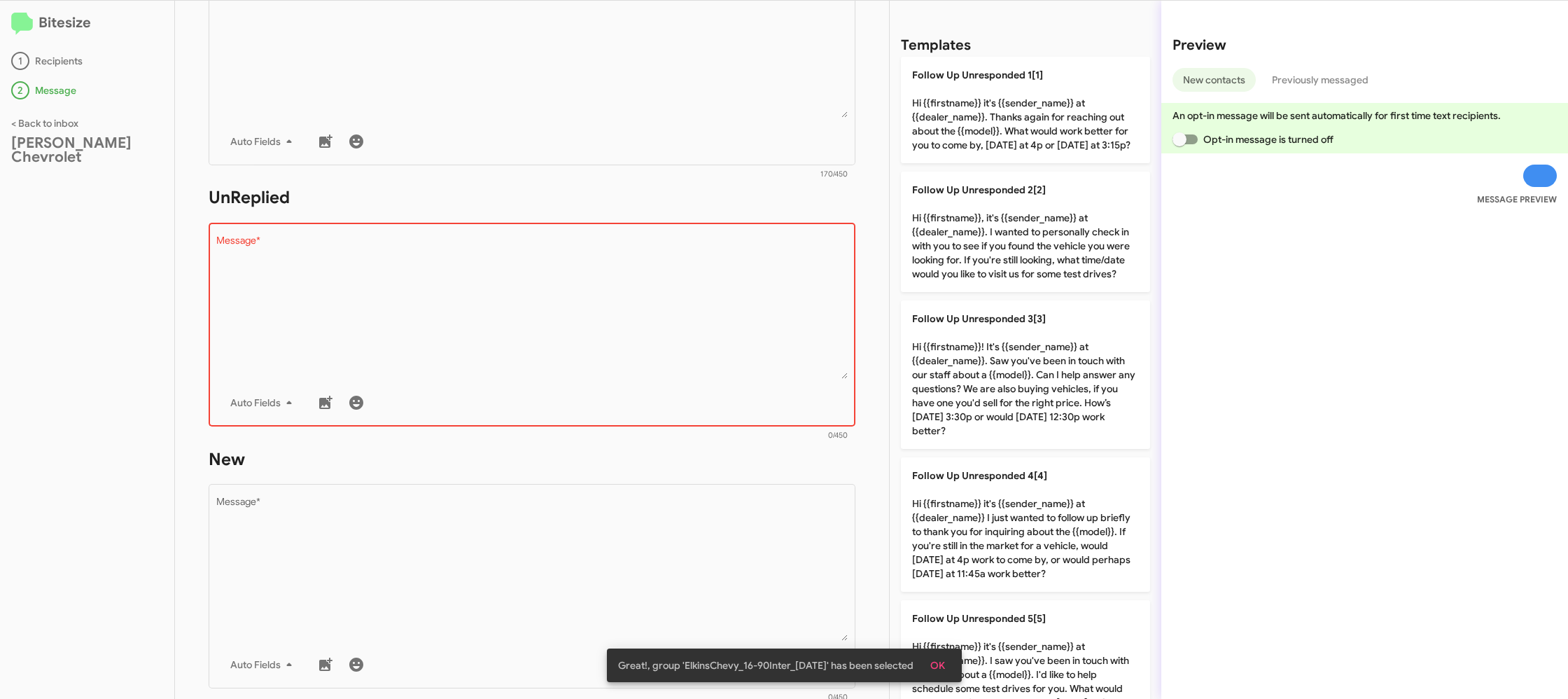
scroll to position [386, 0]
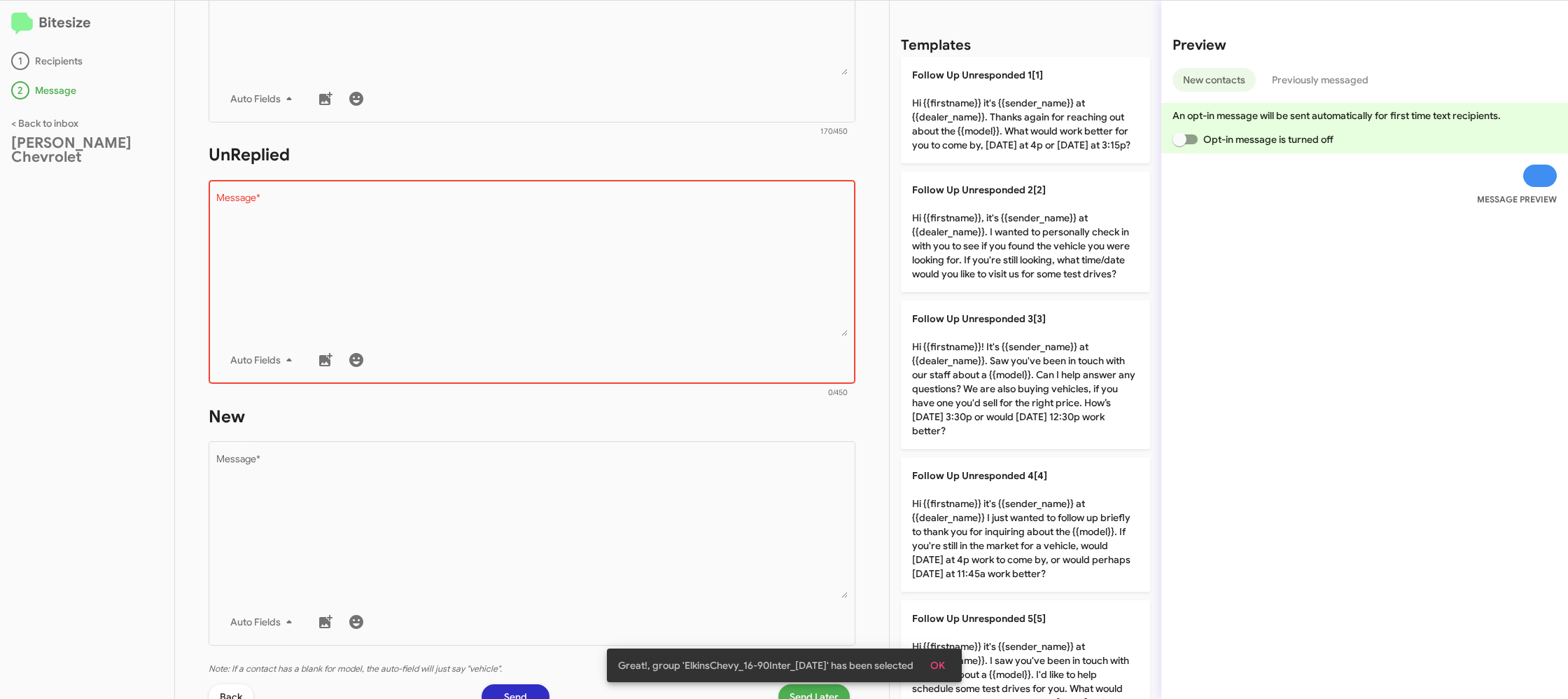
click at [723, 331] on textarea "Message *" at bounding box center [532, 265] width 632 height 143
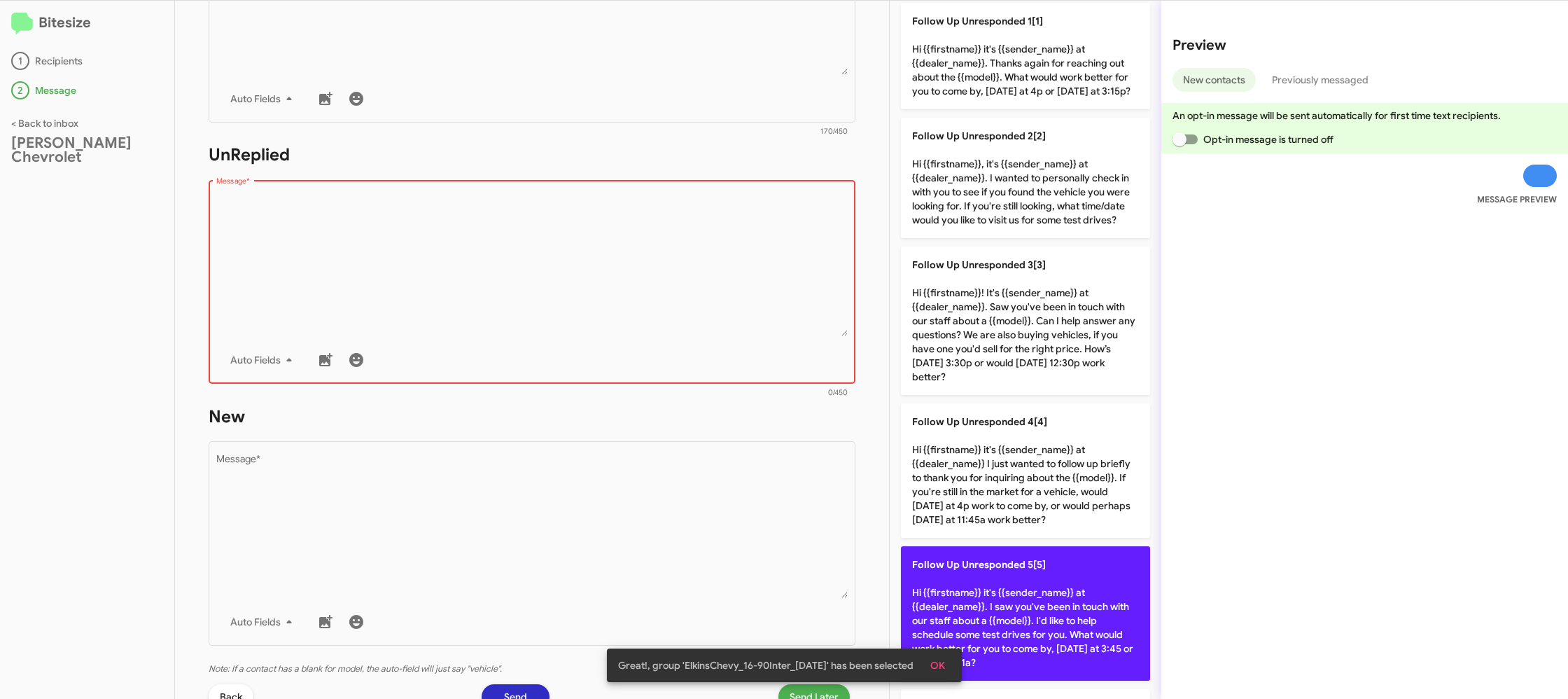
scroll to position [88, 0]
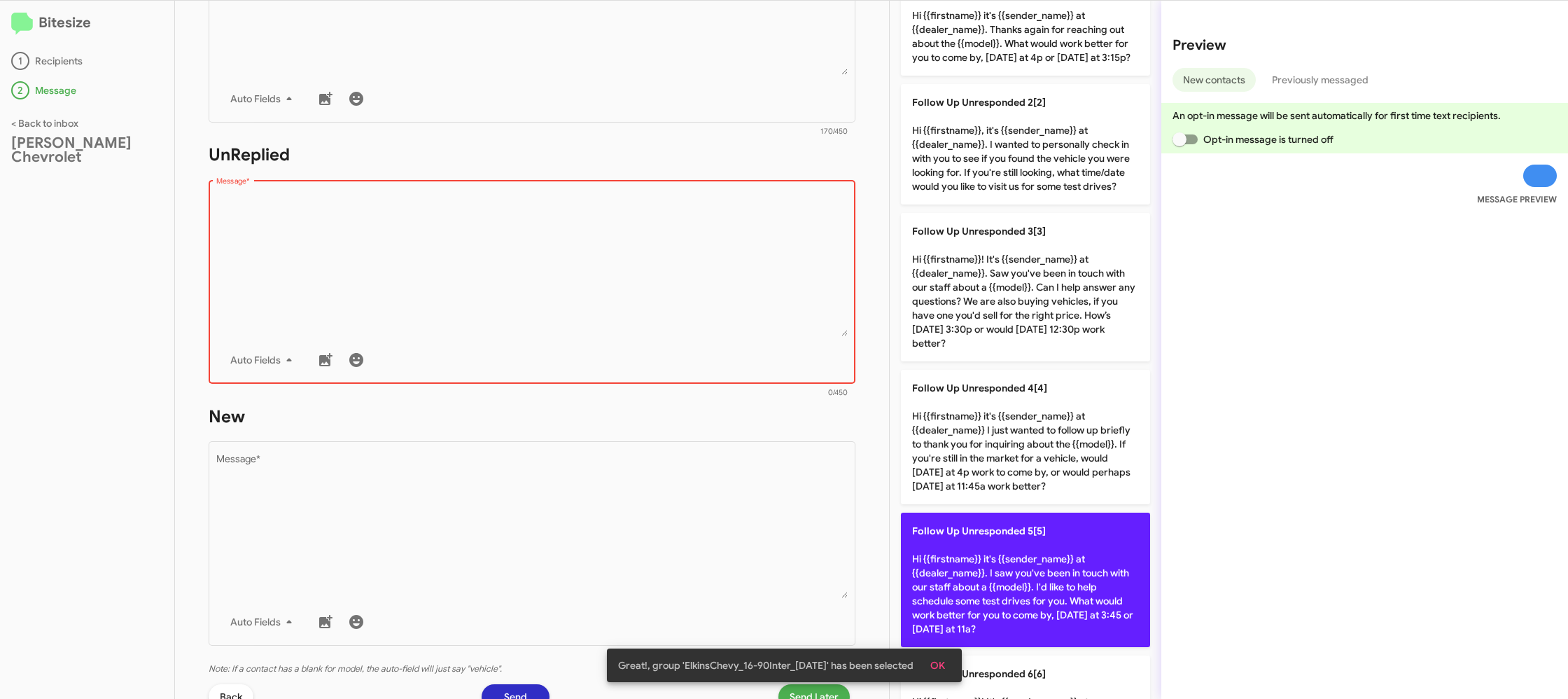
drag, startPoint x: 1019, startPoint y: 574, endPoint x: 944, endPoint y: 556, distance: 77.1
click at [1009, 572] on p "Follow Up Unresponded 5[5] Hi {{firstname}} it's {{sender_name}} at {{dealer_na…" at bounding box center [1025, 580] width 249 height 135
type textarea "Hi {{firstname}} it's {{sender_name}} at {{dealer_name}}. I saw you've been in …"
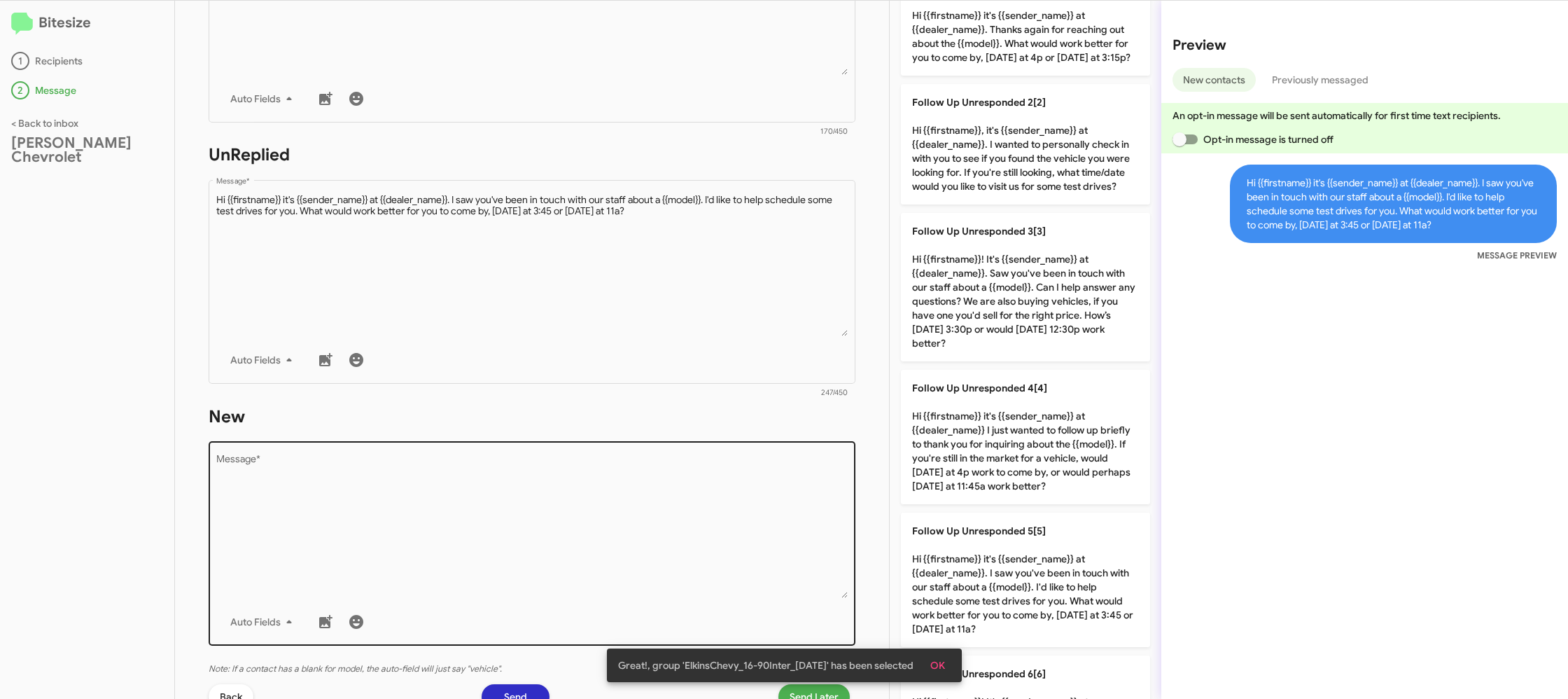
click at [604, 498] on textarea "Message *" at bounding box center [532, 527] width 632 height 143
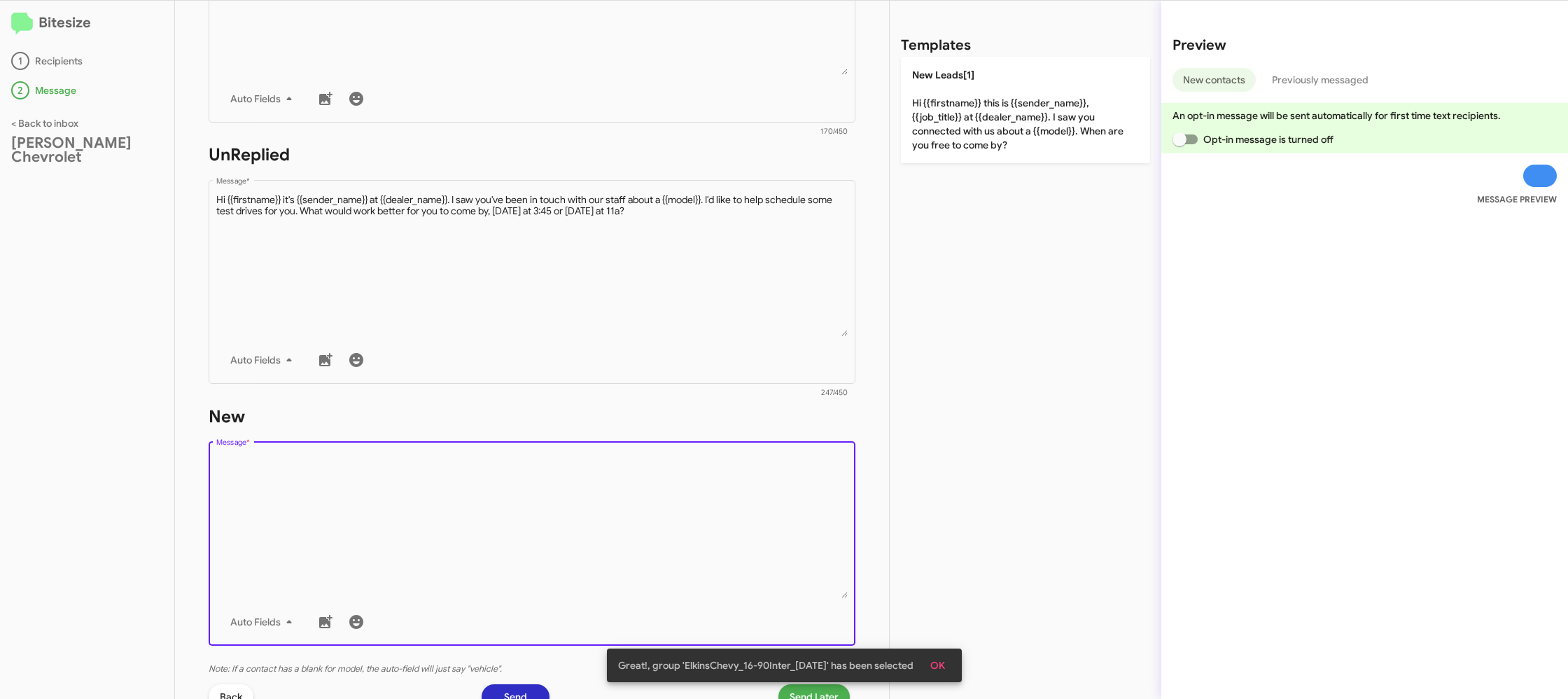
drag, startPoint x: 604, startPoint y: 498, endPoint x: 914, endPoint y: 169, distance: 452.0
click at [604, 479] on textarea "Message *" at bounding box center [532, 527] width 632 height 143
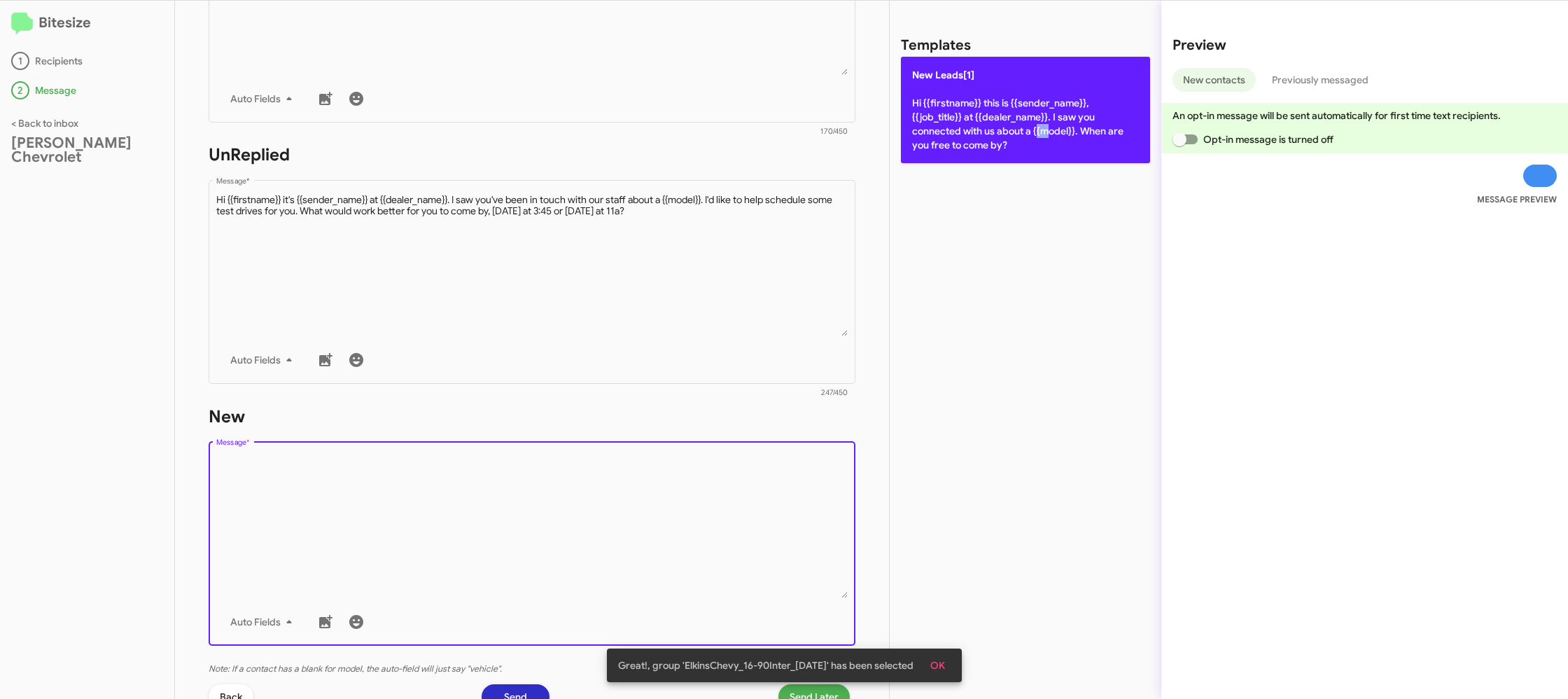
drag, startPoint x: 956, startPoint y: 127, endPoint x: 924, endPoint y: 146, distance: 37.2
click at [956, 127] on p "New Leads[1] Hi {{firstname}} this is {{sender_name}}, {{job_title}} at {{deale…" at bounding box center [1025, 110] width 249 height 106
type textarea "Hi {{firstname}} this is {{sender_name}}, {{job_title}} at {{dealer_name}}. I s…"
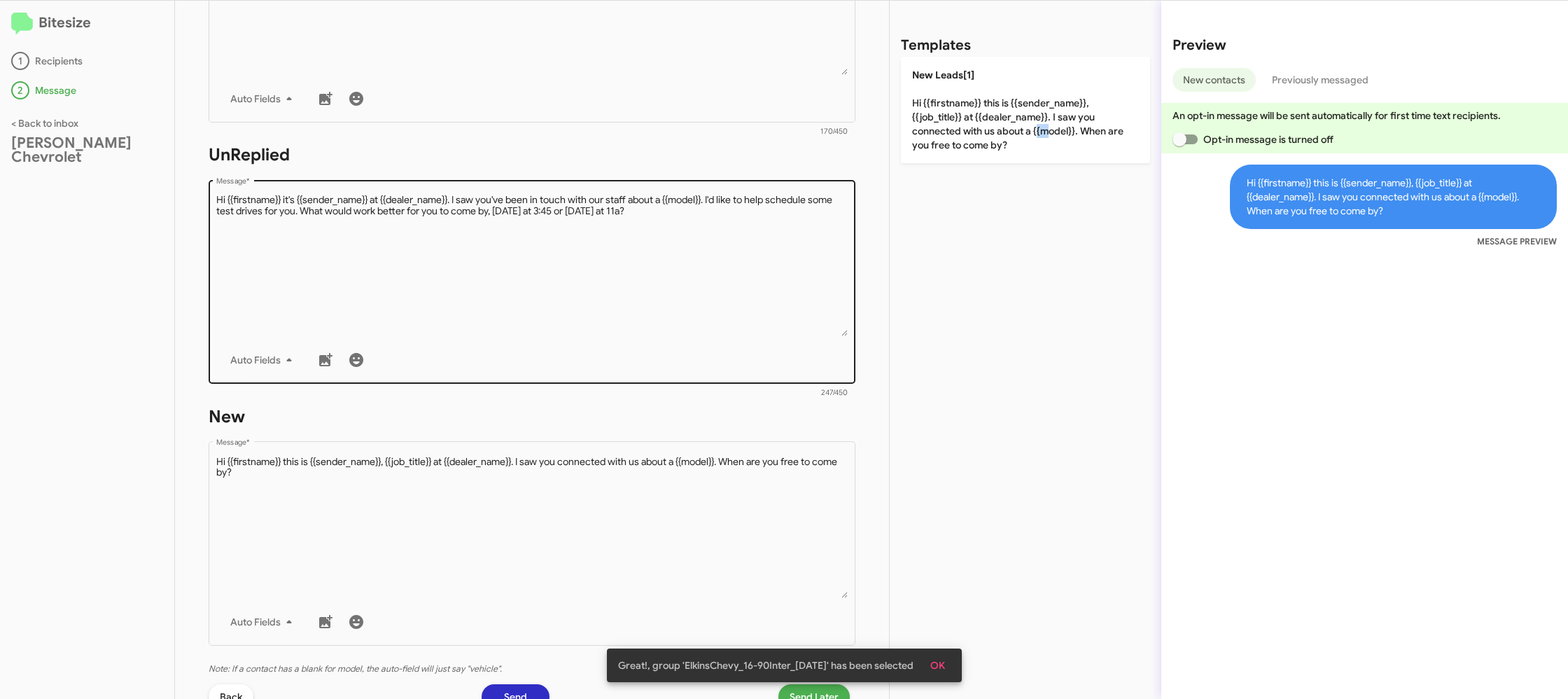
scroll to position [528, 0]
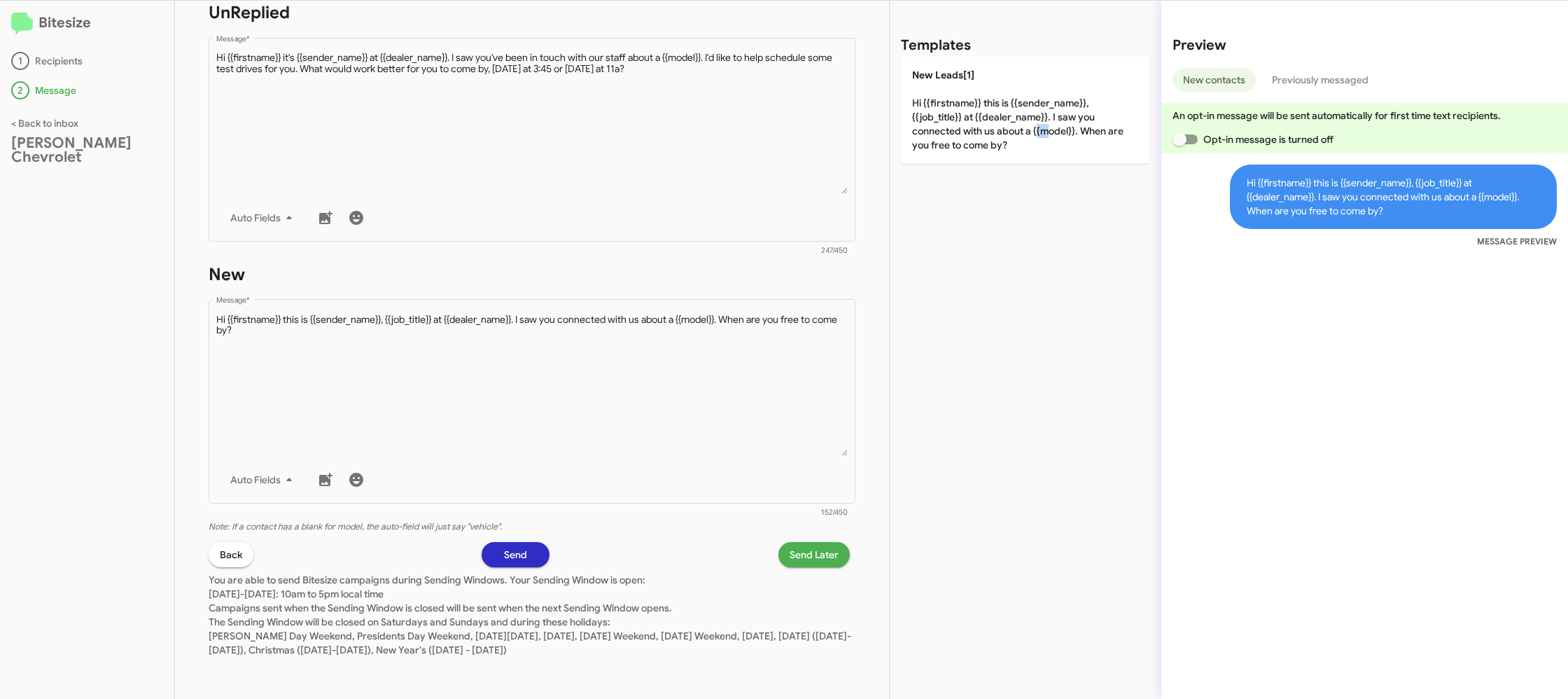
click at [807, 549] on span "Send Later" at bounding box center [813, 555] width 49 height 25
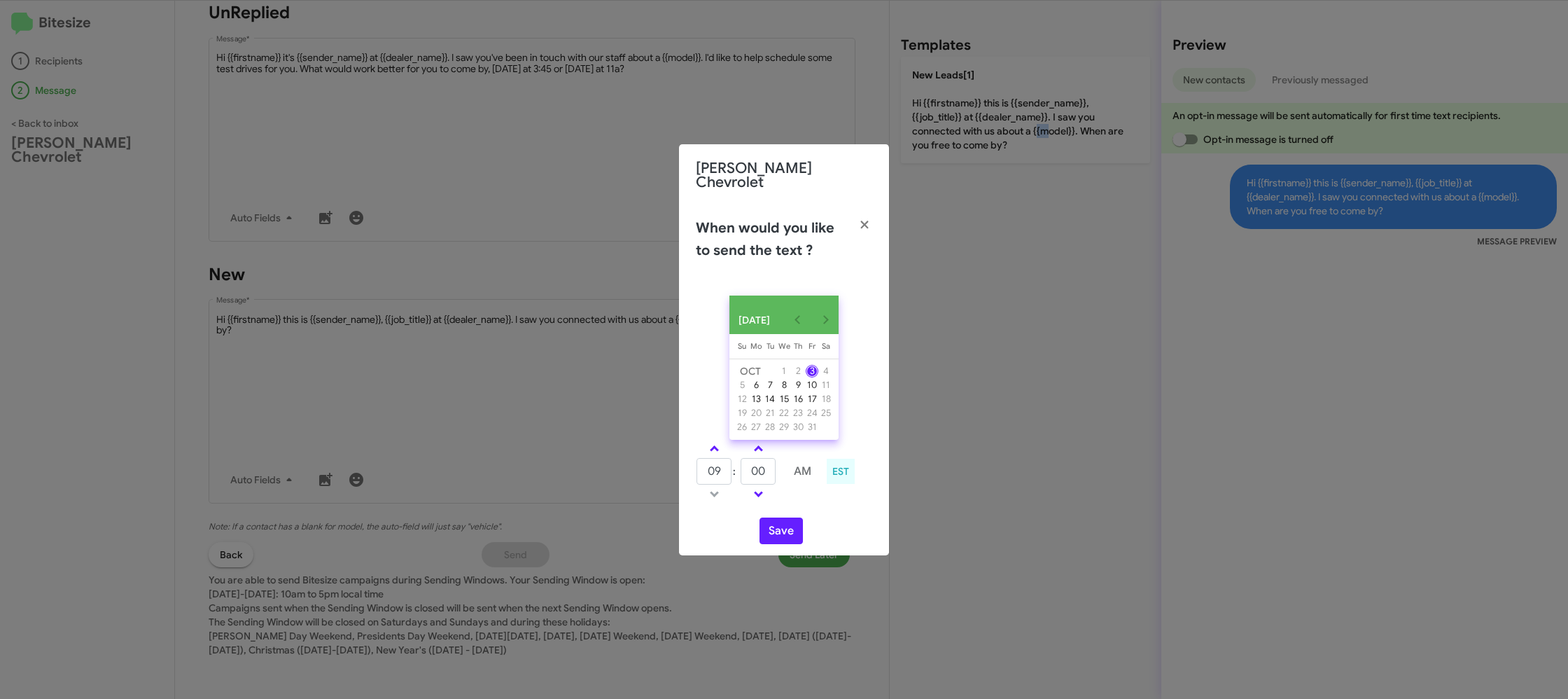
drag, startPoint x: 711, startPoint y: 445, endPoint x: 769, endPoint y: 462, distance: 60.4
click at [711, 445] on span at bounding box center [714, 450] width 9 height 9
type input "10"
click at [765, 467] on input "00" at bounding box center [757, 472] width 35 height 27
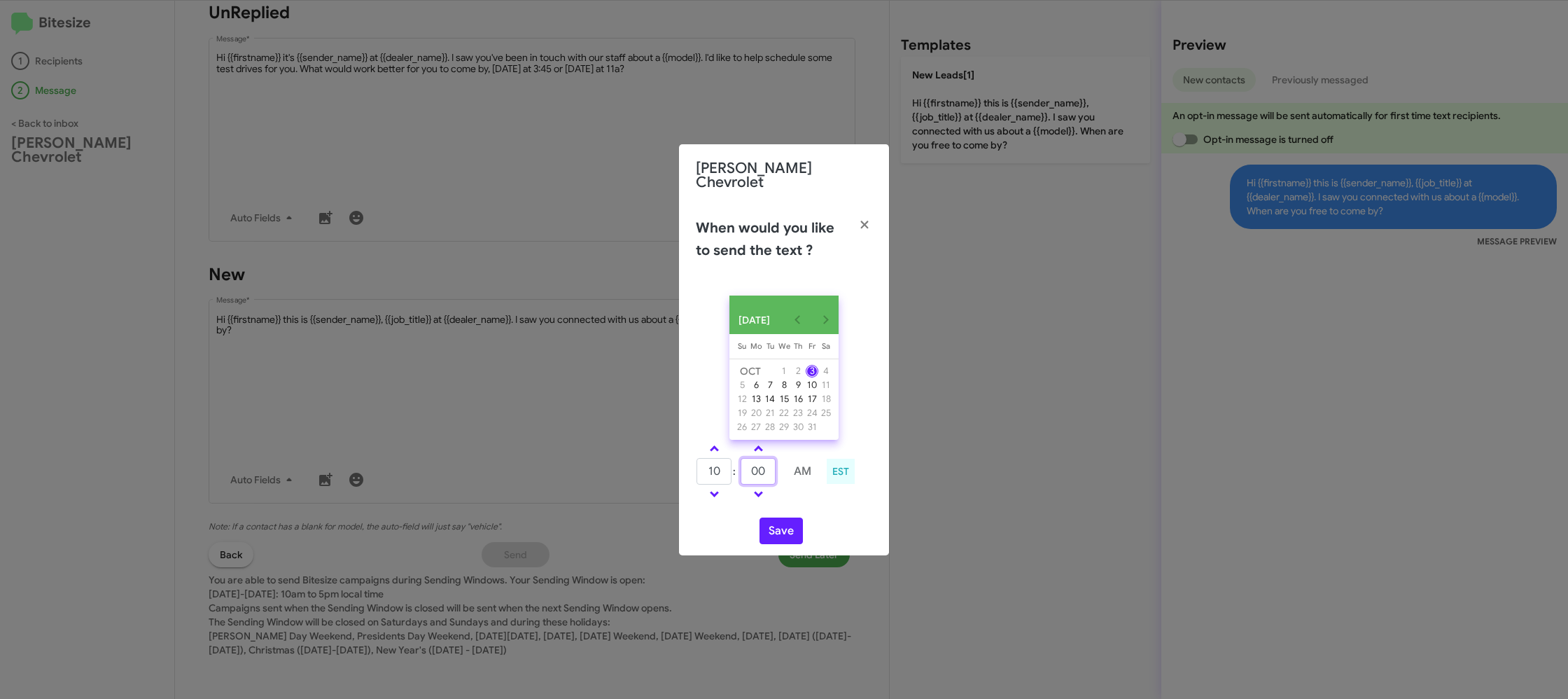
click at [765, 467] on input "00" at bounding box center [757, 472] width 35 height 27
type input "32"
drag, startPoint x: 808, startPoint y: 503, endPoint x: 779, endPoint y: 533, distance: 41.7
click at [803, 505] on div "OCT 2025 Sunday Su Monday Mo Tuesday Tu Wednesday We Thursday Th Friday Fr Satu…" at bounding box center [784, 419] width 210 height 271
click at [779, 533] on button "Save" at bounding box center [781, 531] width 43 height 27
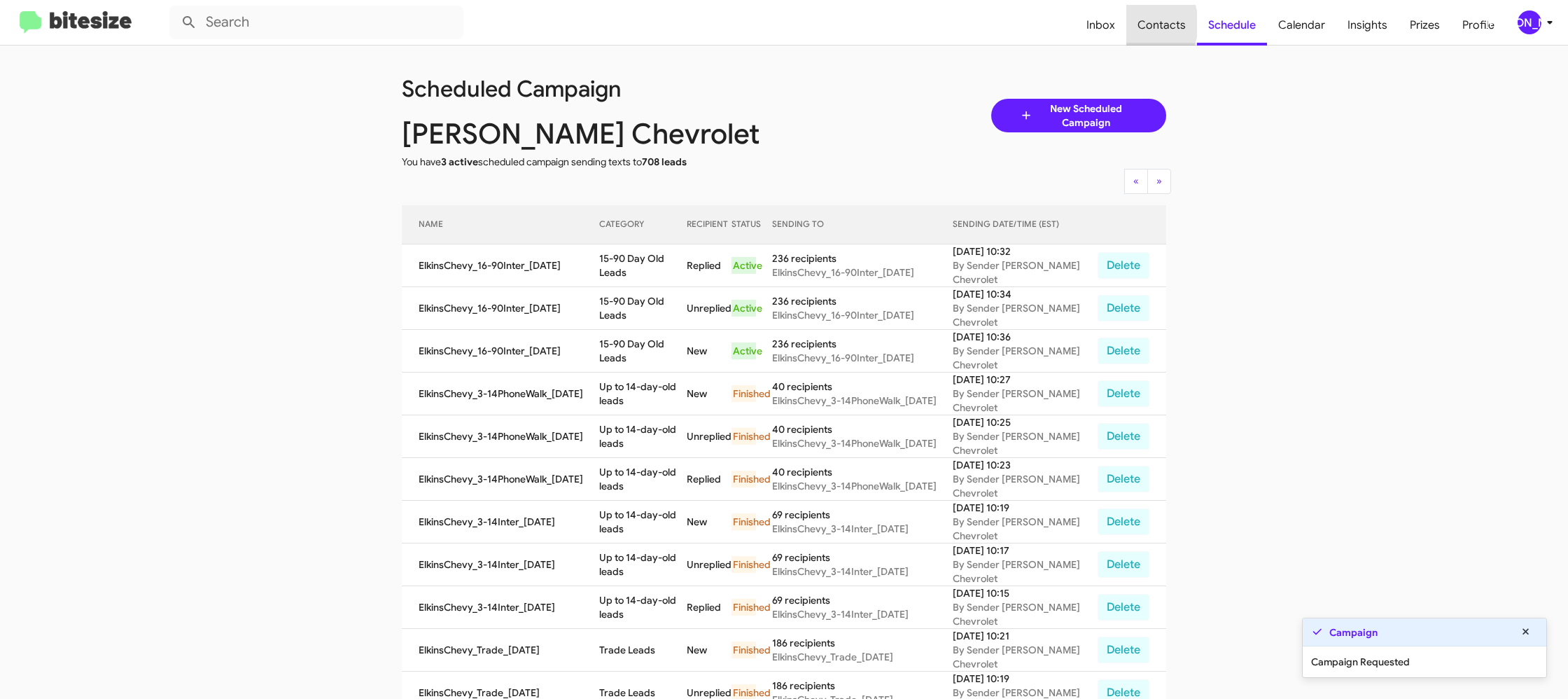
click at [1140, 24] on span "Contacts" at bounding box center [1162, 25] width 71 height 40
type input "in:groups"
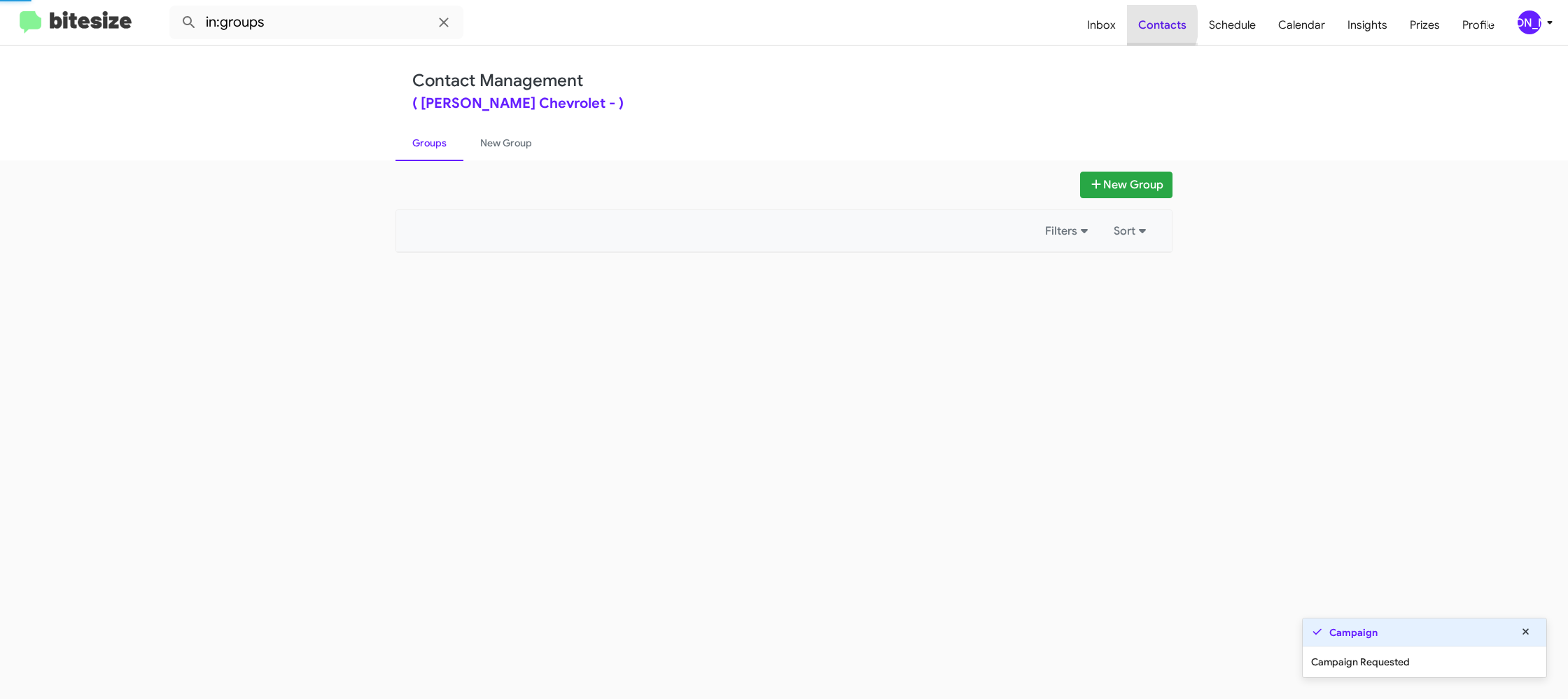
click at [1140, 24] on span "Contacts" at bounding box center [1162, 25] width 71 height 40
drag, startPoint x: 1140, startPoint y: 23, endPoint x: 891, endPoint y: 144, distance: 276.8
click at [1140, 23] on span "Contacts" at bounding box center [1162, 25] width 71 height 40
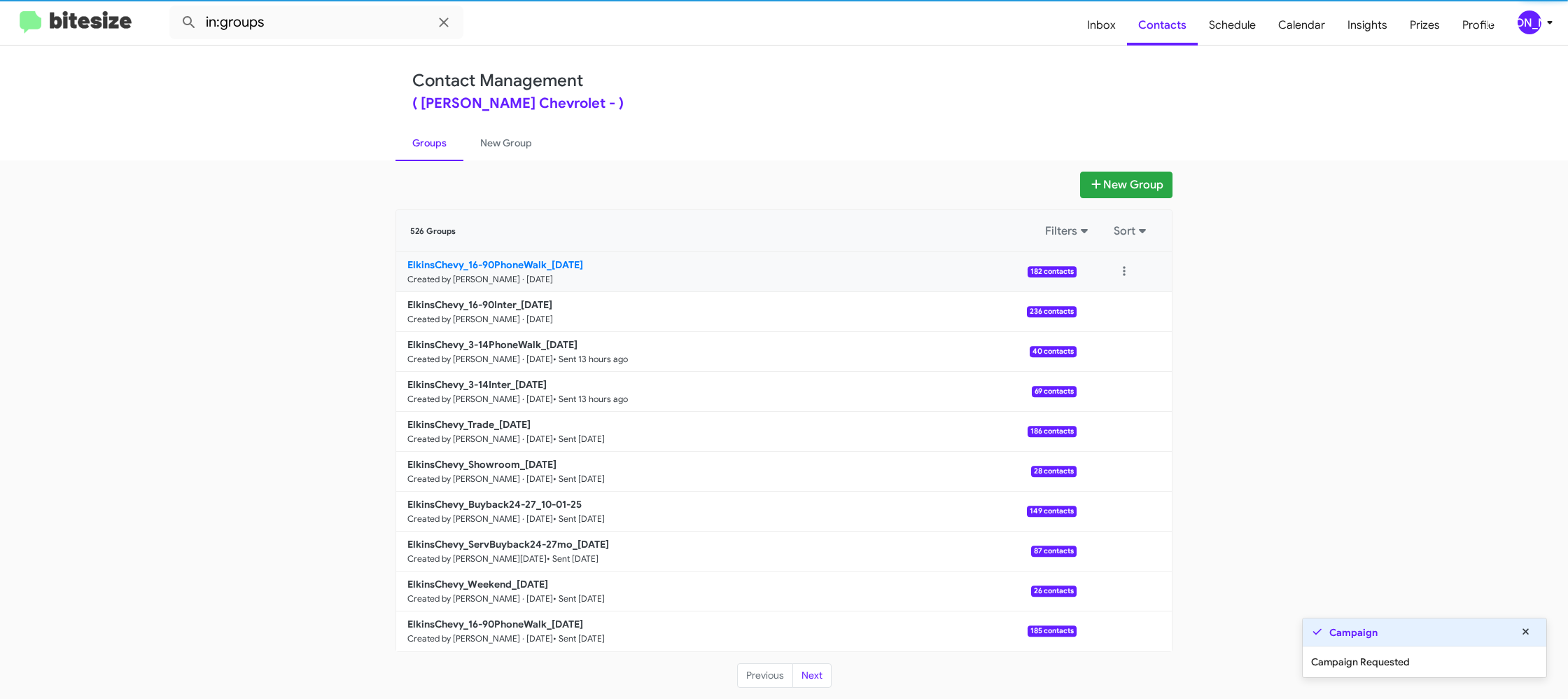
click at [554, 263] on b "ElkinsChevy_16-90PhoneWalk_10-03-25" at bounding box center [495, 265] width 176 height 13
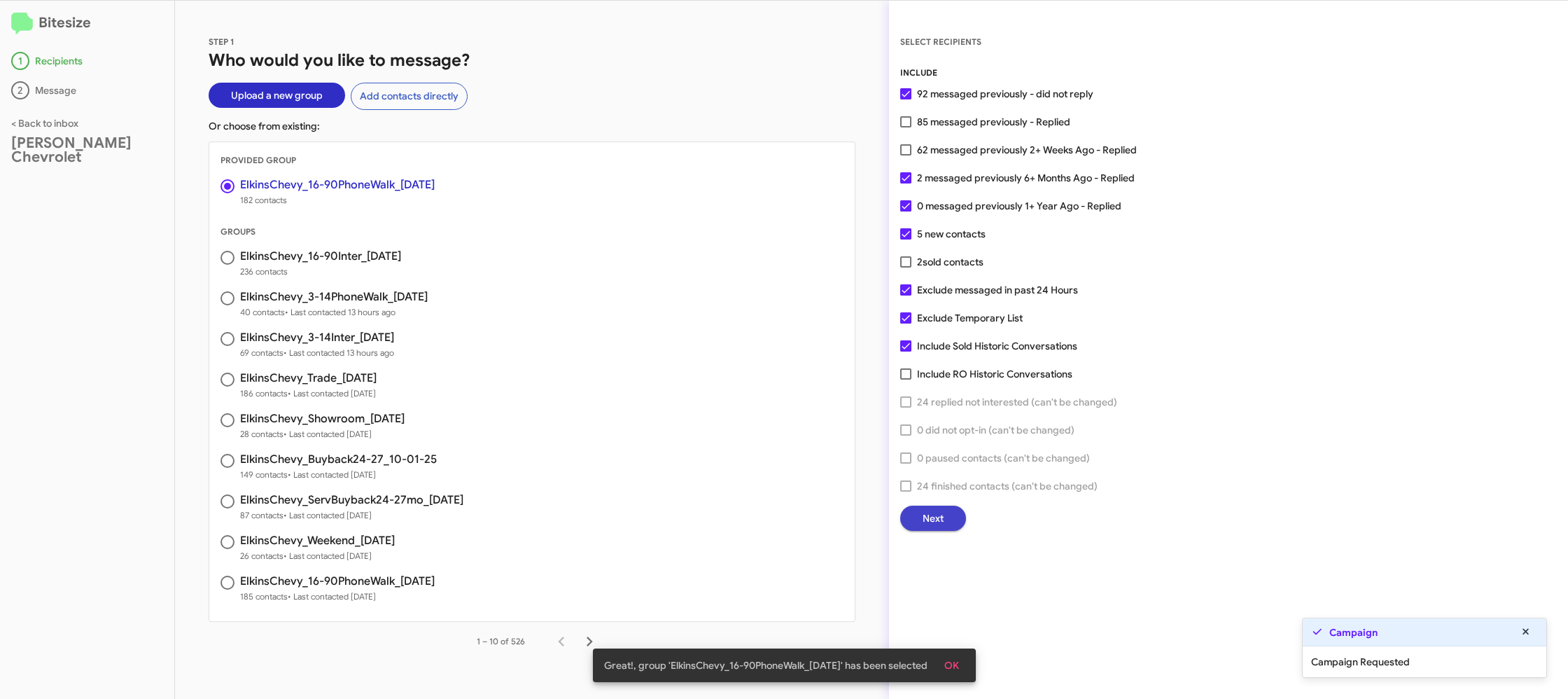
click at [921, 523] on button "Next" at bounding box center [933, 518] width 66 height 25
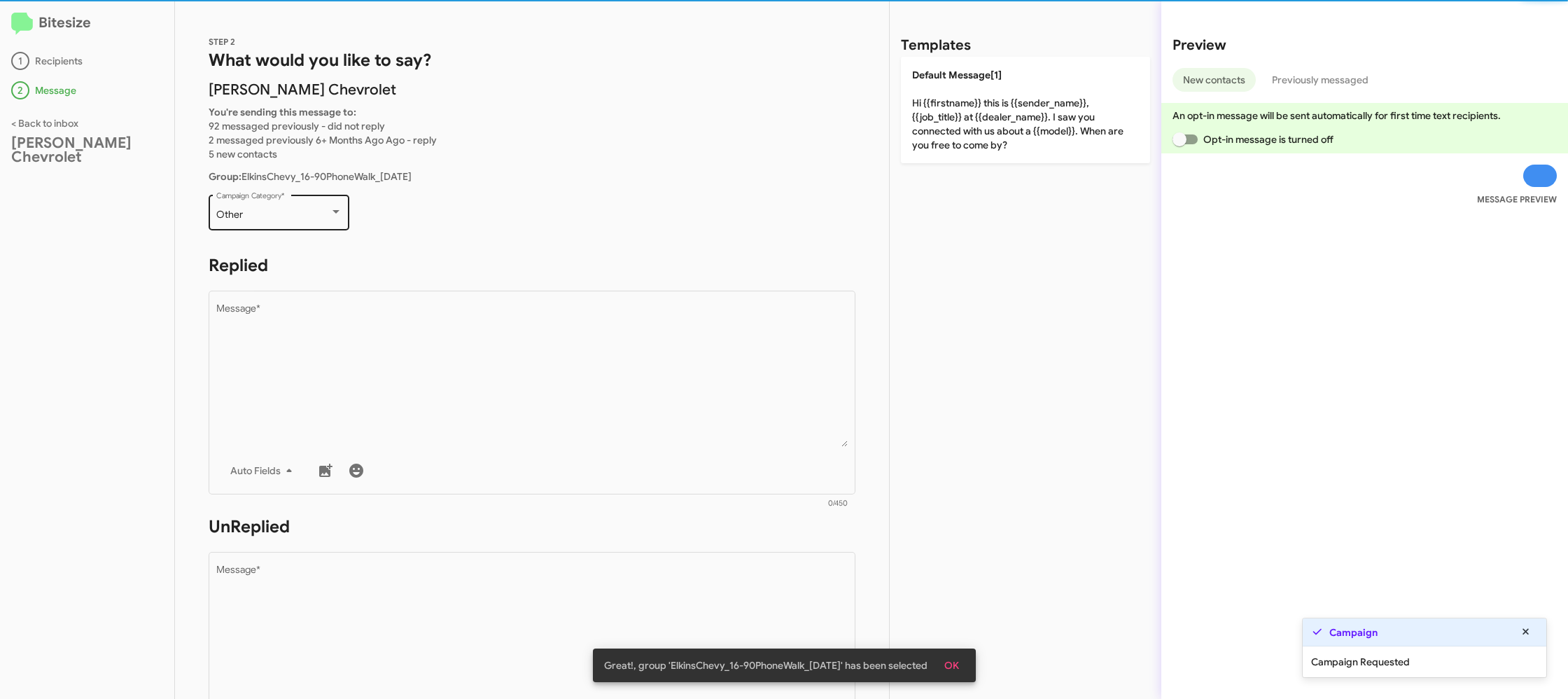
click at [309, 239] on div "Other Campaign Category *" at bounding box center [279, 219] width 141 height 49
click at [299, 214] on div "Other" at bounding box center [273, 215] width 113 height 11
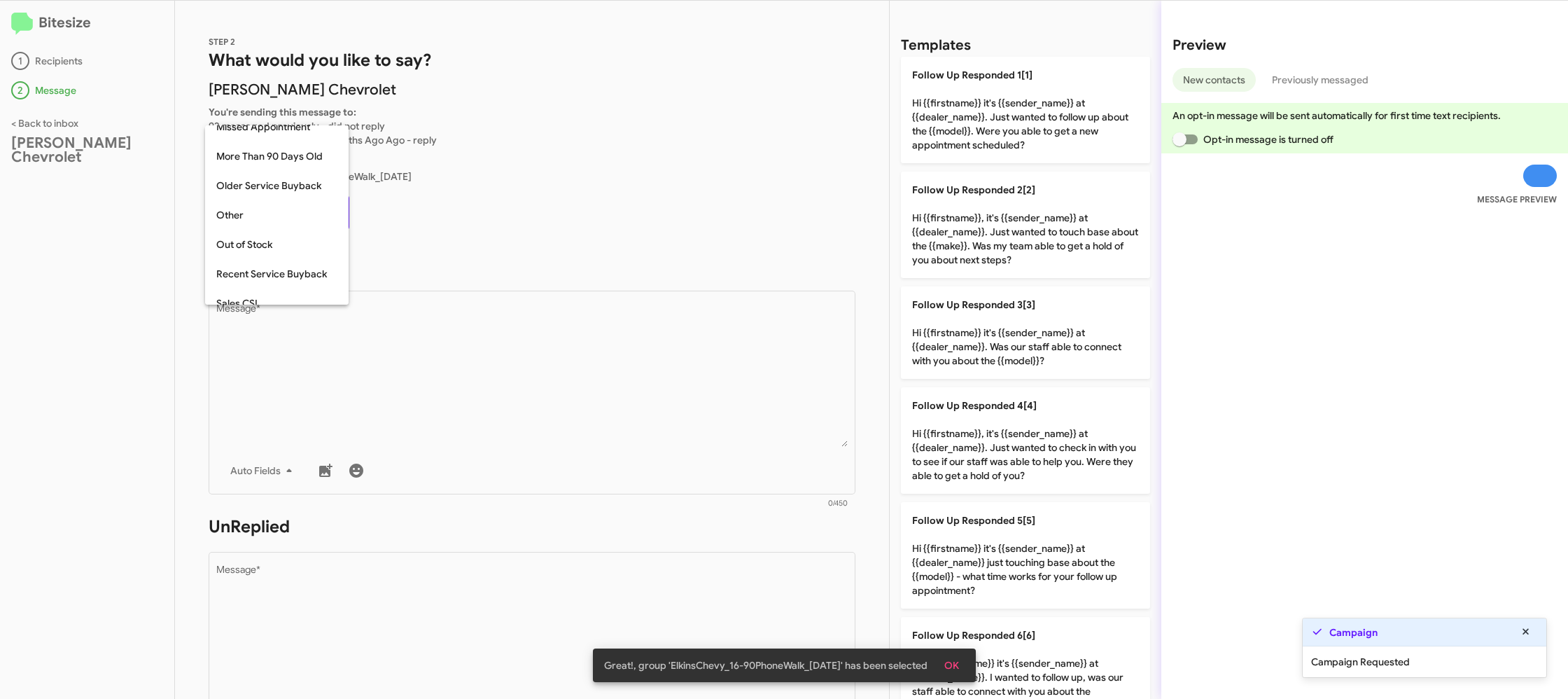
scroll to position [30, 0]
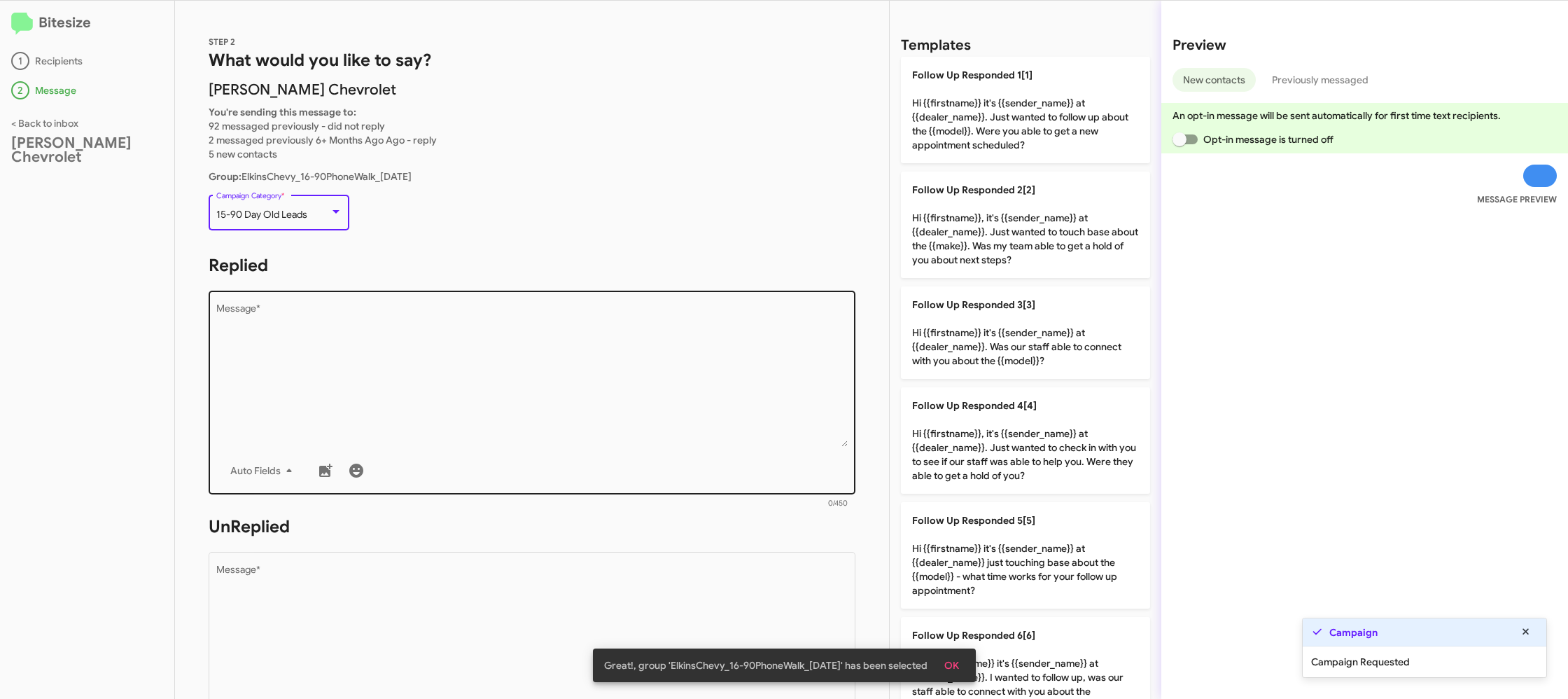
click at [388, 425] on textarea "Message *" at bounding box center [532, 375] width 632 height 143
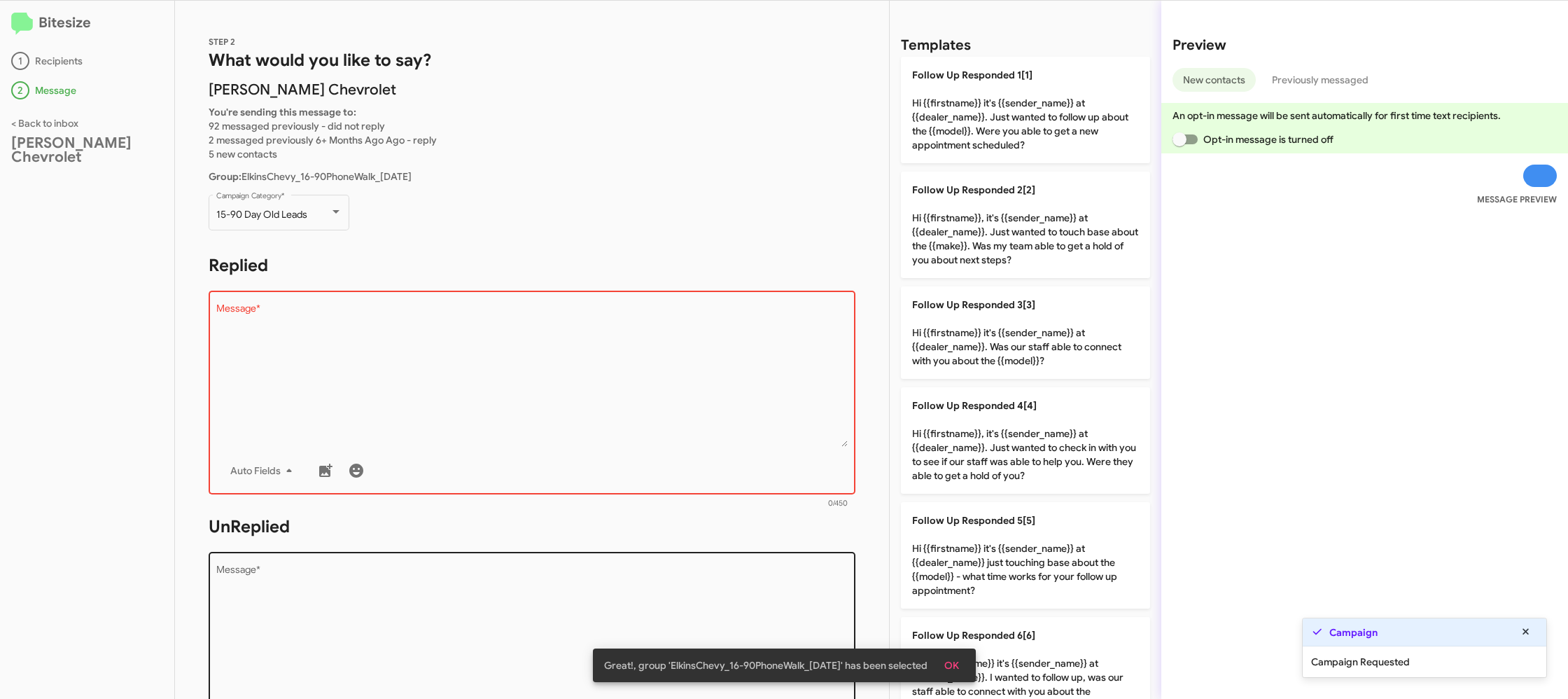
drag, startPoint x: 963, startPoint y: 421, endPoint x: 755, endPoint y: 567, distance: 254.1
click at [961, 422] on p "Follow Up Responded 4[4] Hi {{firstname}}, it's {{sender_name}} at {{dealer_nam…" at bounding box center [1025, 441] width 249 height 106
type textarea "Hi {{firstname}}, it's {{sender_name}} at {{dealer_name}}. Just wanted to check…"
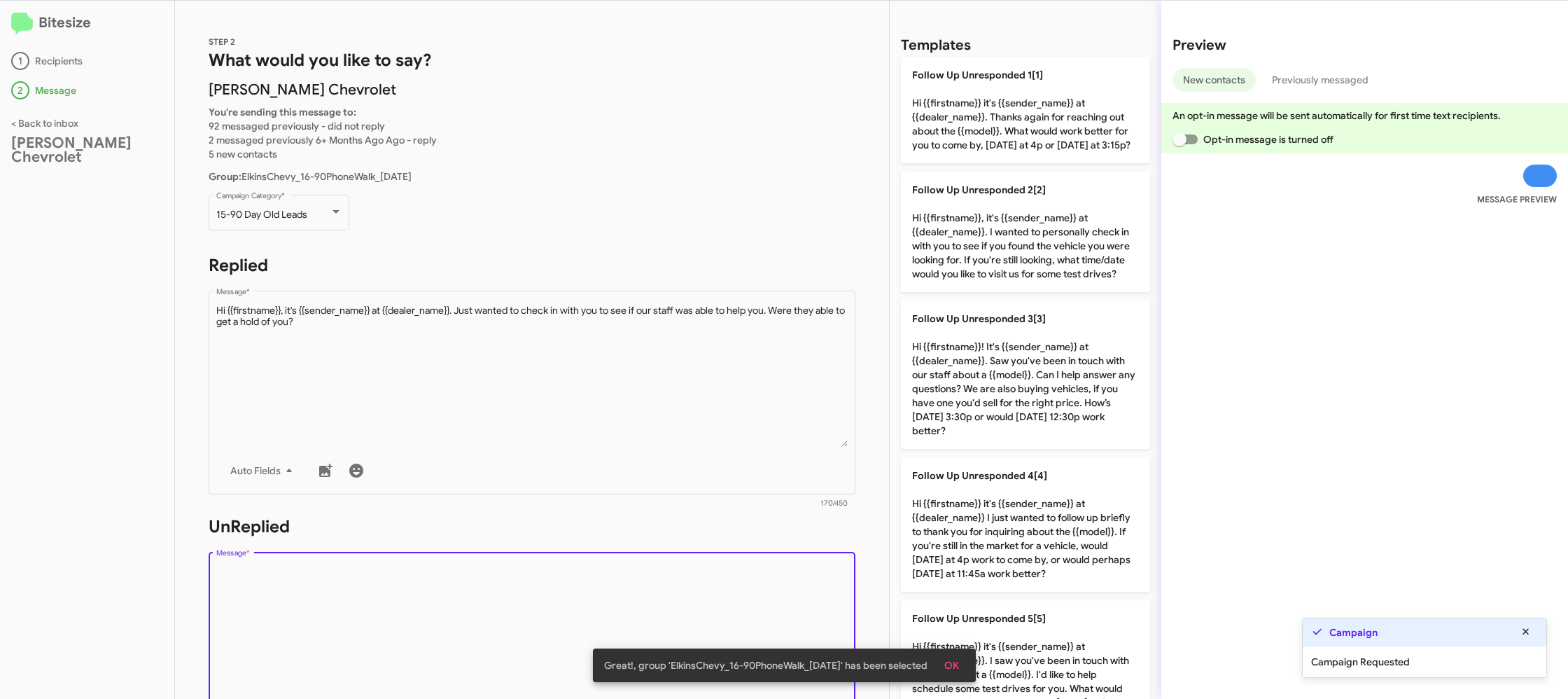
click at [743, 574] on textarea "Message *" at bounding box center [532, 637] width 632 height 143
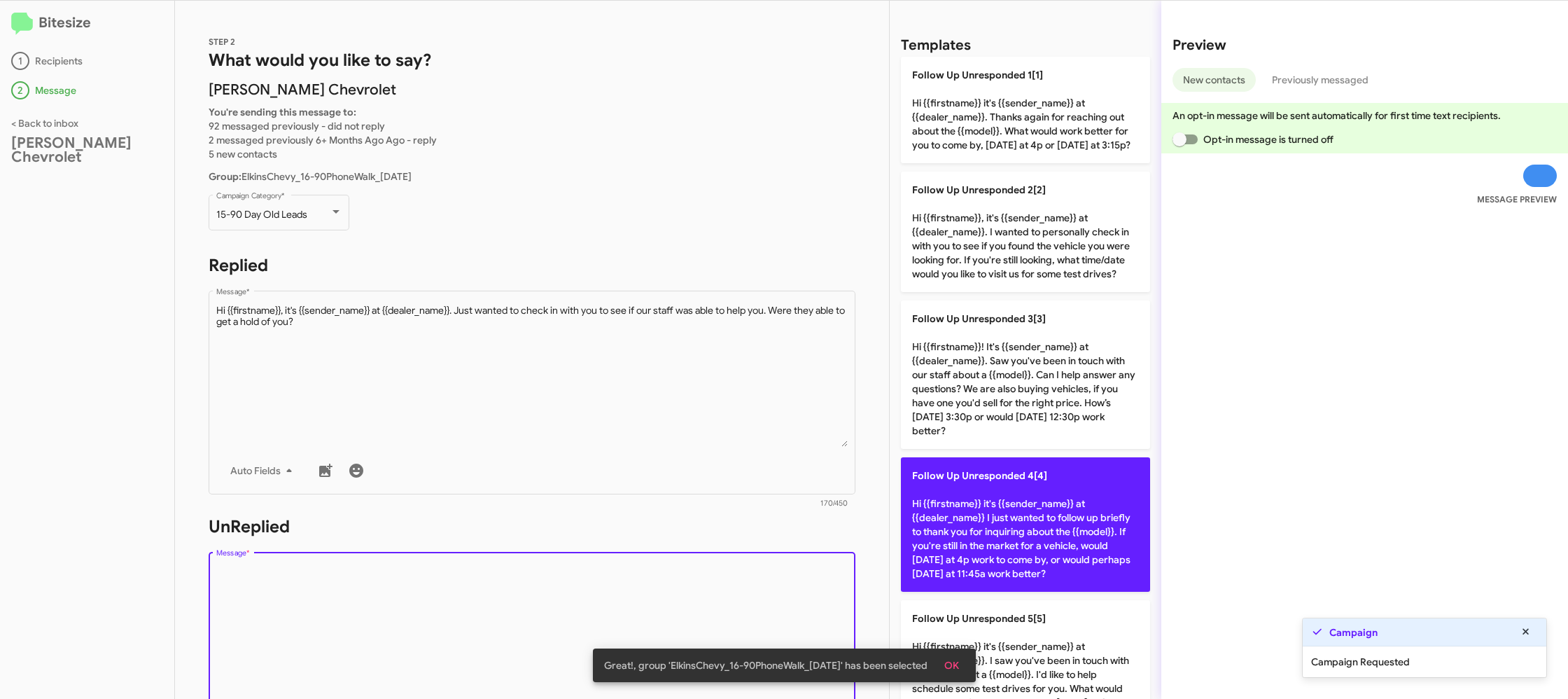
drag, startPoint x: 742, startPoint y: 574, endPoint x: 1017, endPoint y: 555, distance: 275.7
click at [752, 571] on textarea "Message *" at bounding box center [532, 637] width 632 height 143
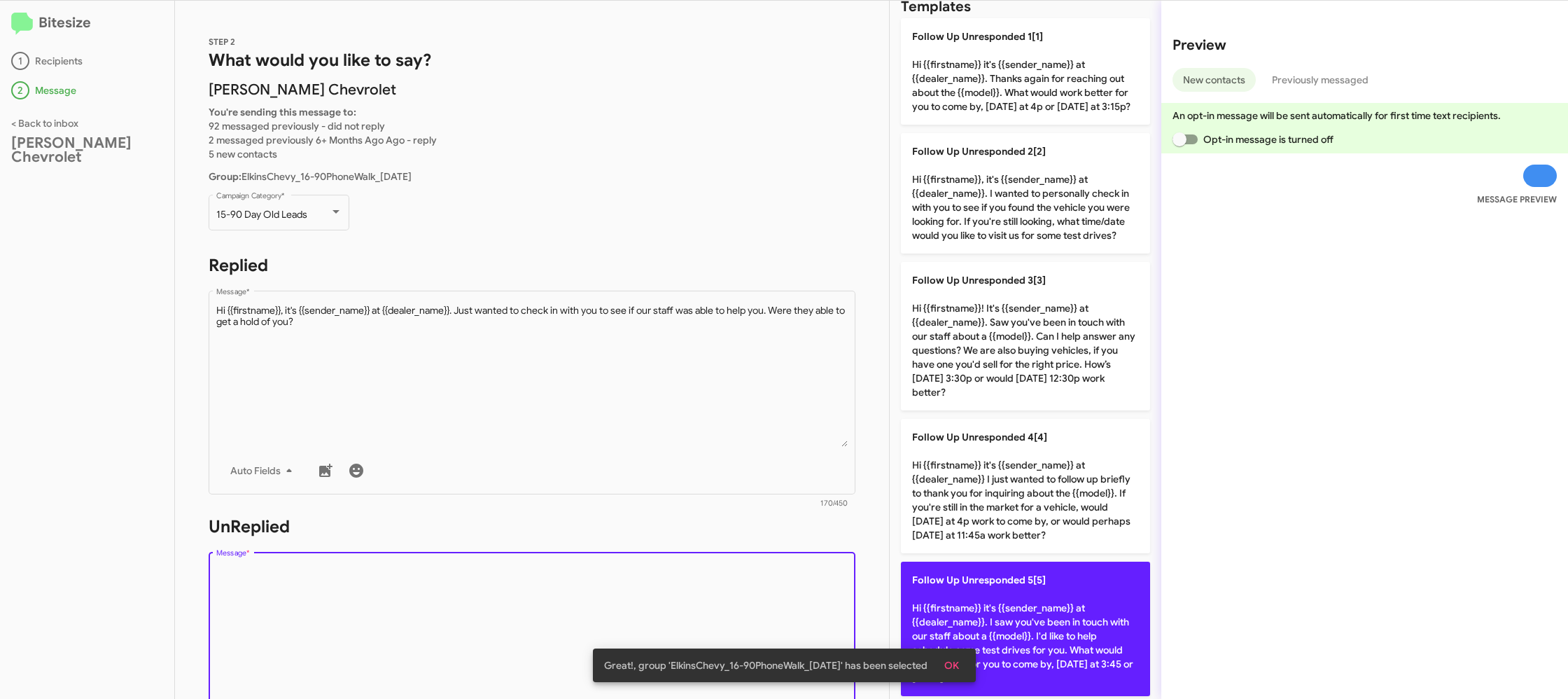
scroll to position [40, 0]
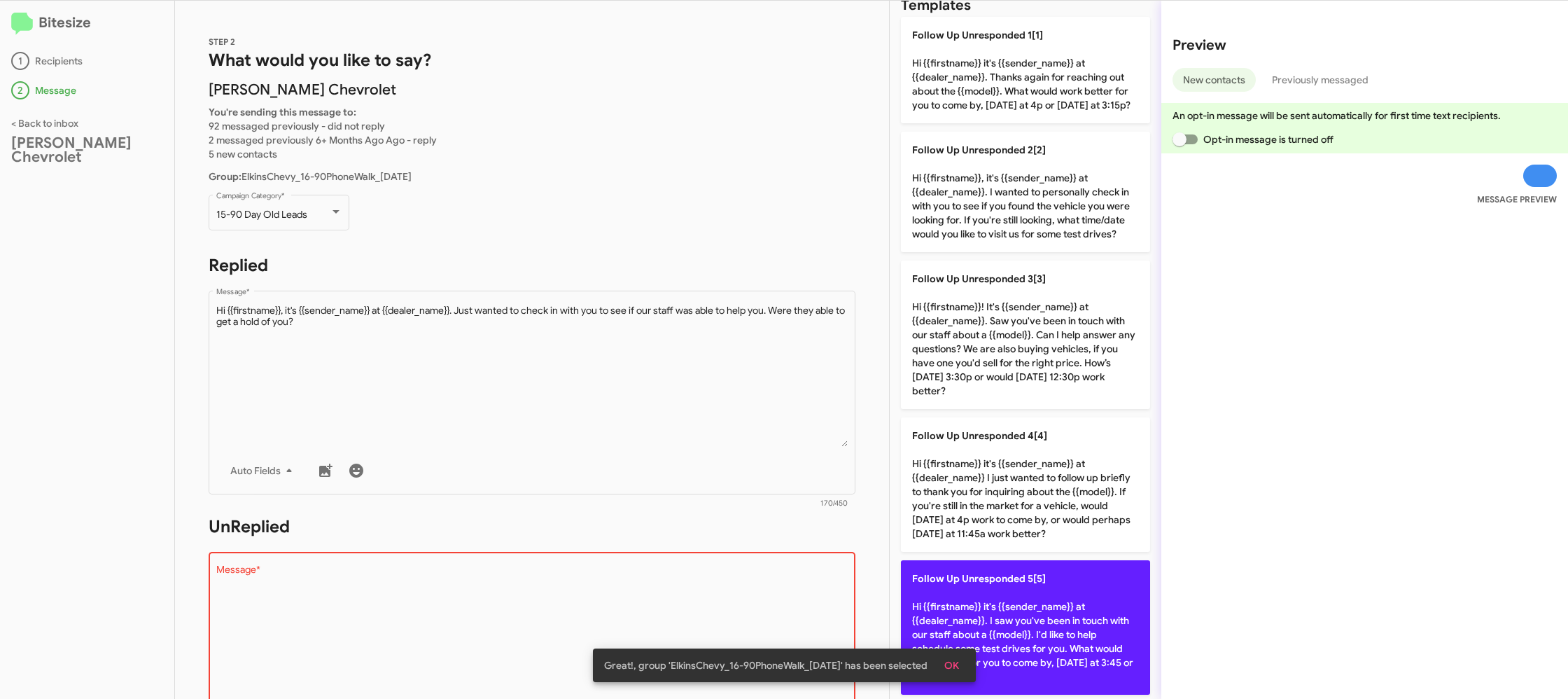
drag, startPoint x: 1017, startPoint y: 584, endPoint x: 983, endPoint y: 562, distance: 40.5
click at [1017, 585] on p "Follow Up Unresponded 5[5] Hi {{firstname}} it's {{sender_name}} at {{dealer_na…" at bounding box center [1025, 627] width 249 height 135
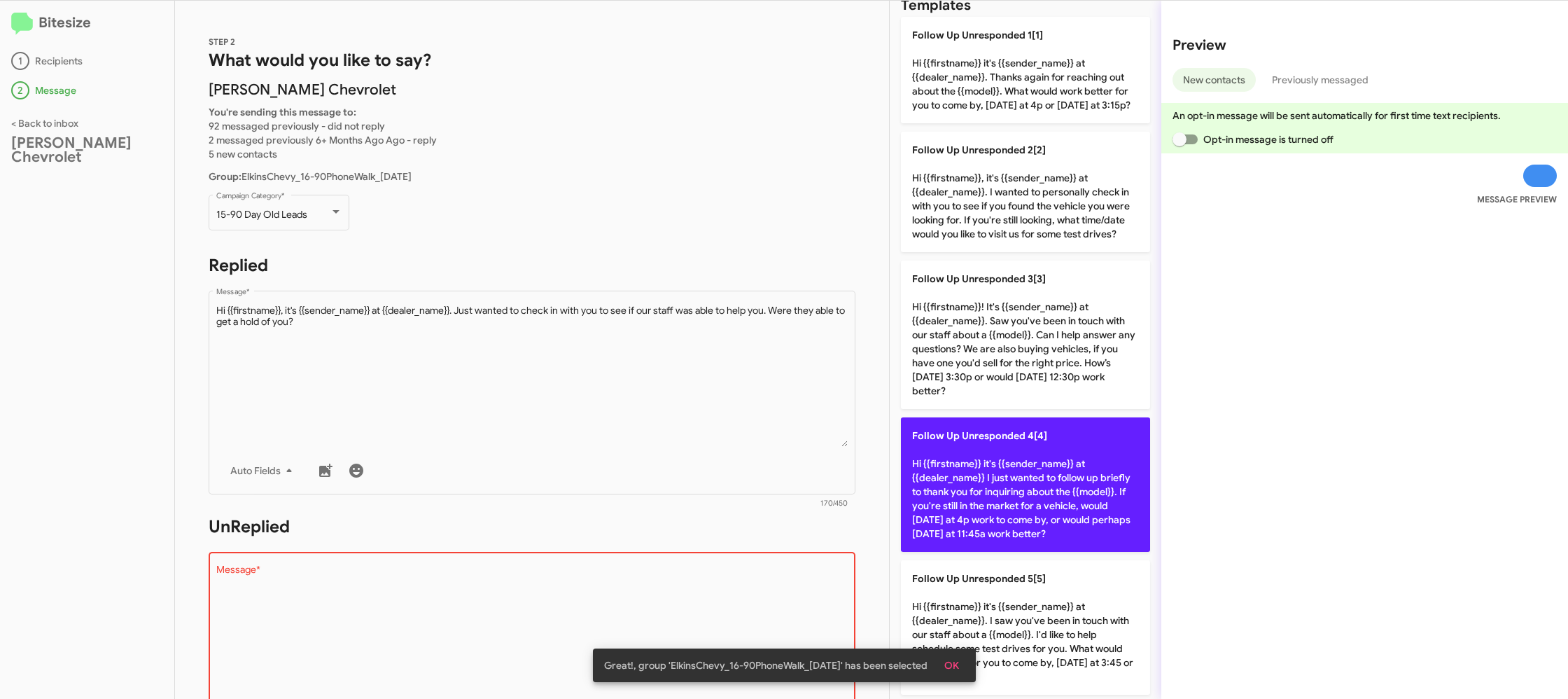
type textarea "Hi {{firstname}} it's {{sender_name}} at {{dealer_name}}. I saw you've been in …"
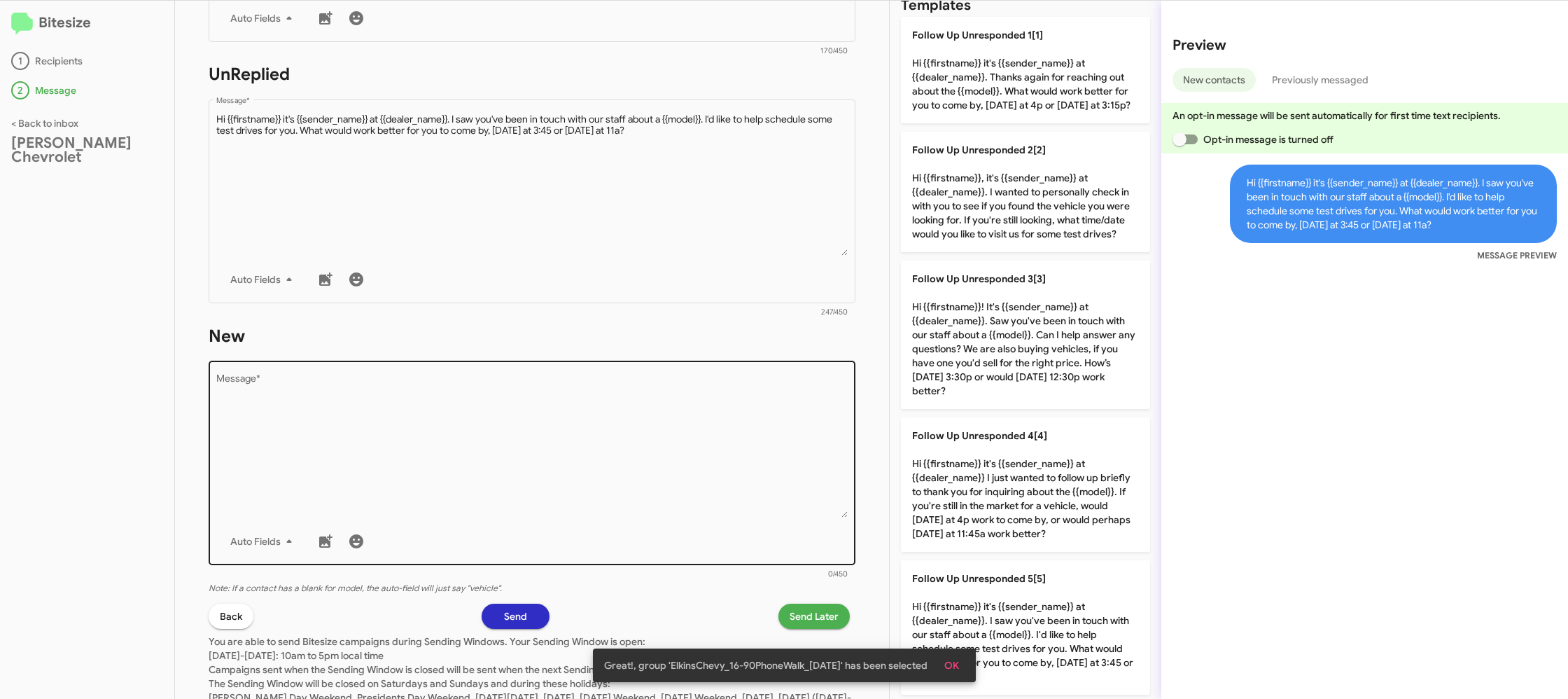
scroll to position [0, 0]
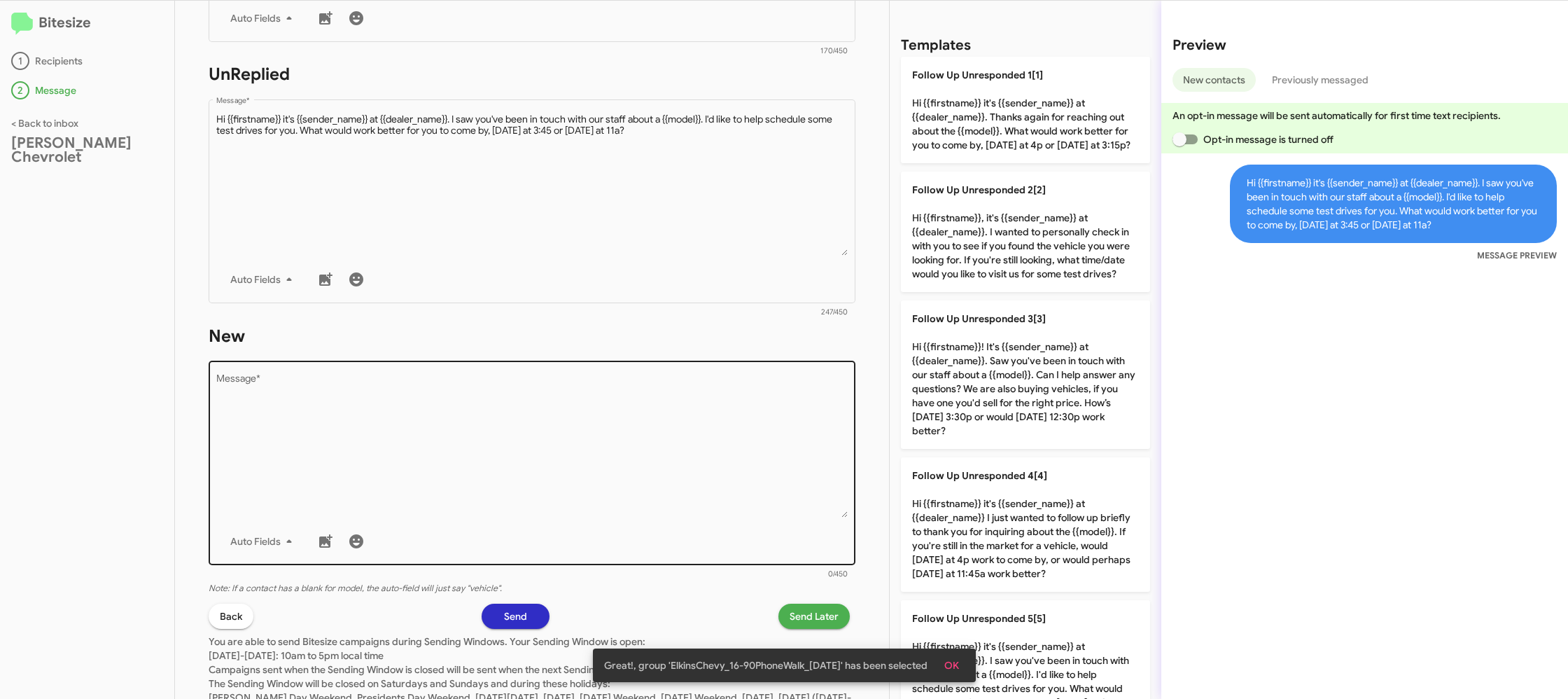
click at [666, 411] on textarea "Message *" at bounding box center [532, 446] width 632 height 143
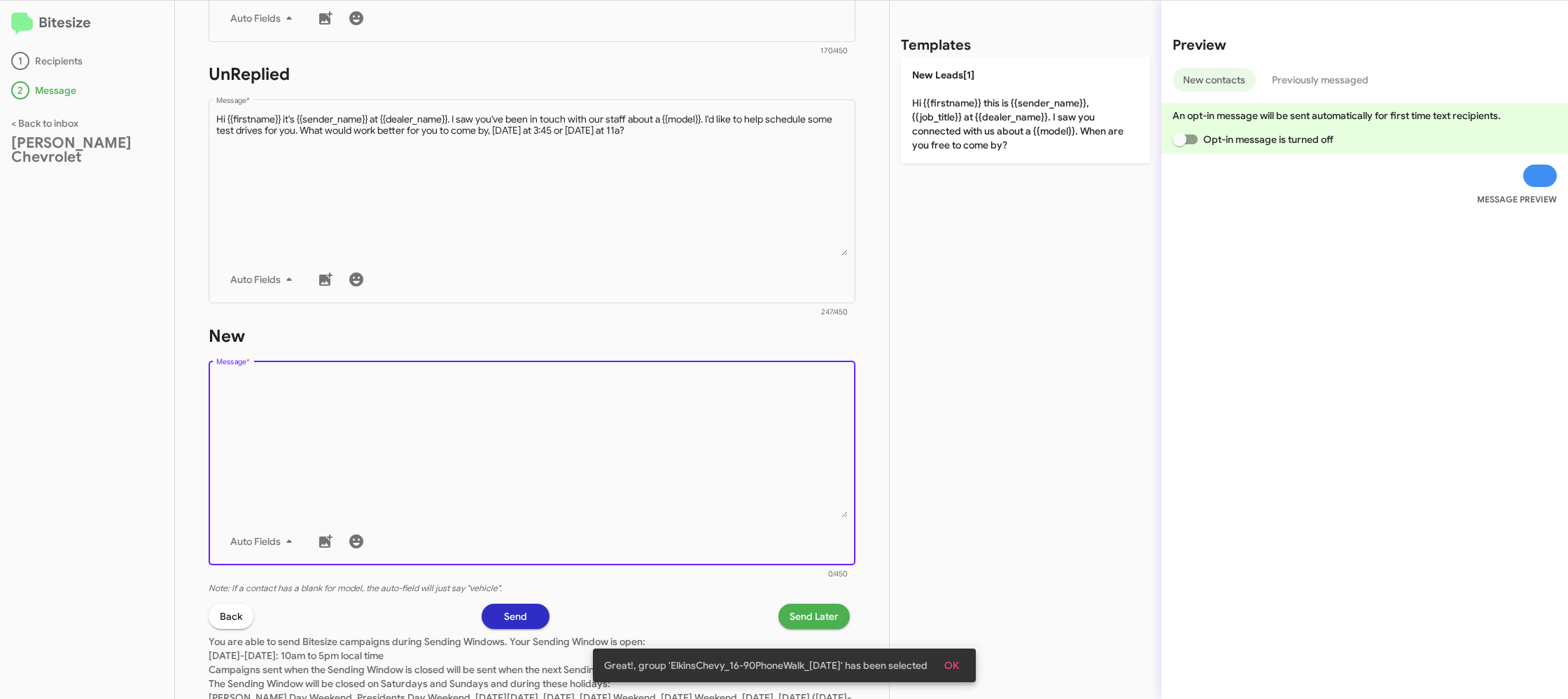
drag, startPoint x: 666, startPoint y: 411, endPoint x: 988, endPoint y: 174, distance: 399.8
click at [684, 396] on textarea "Message *" at bounding box center [532, 446] width 632 height 143
click at [1011, 149] on div "Templates New Leads[1] Hi {{firstname}} this is {{sender_name}}, {{job_title}} …" at bounding box center [1026, 350] width 272 height 698
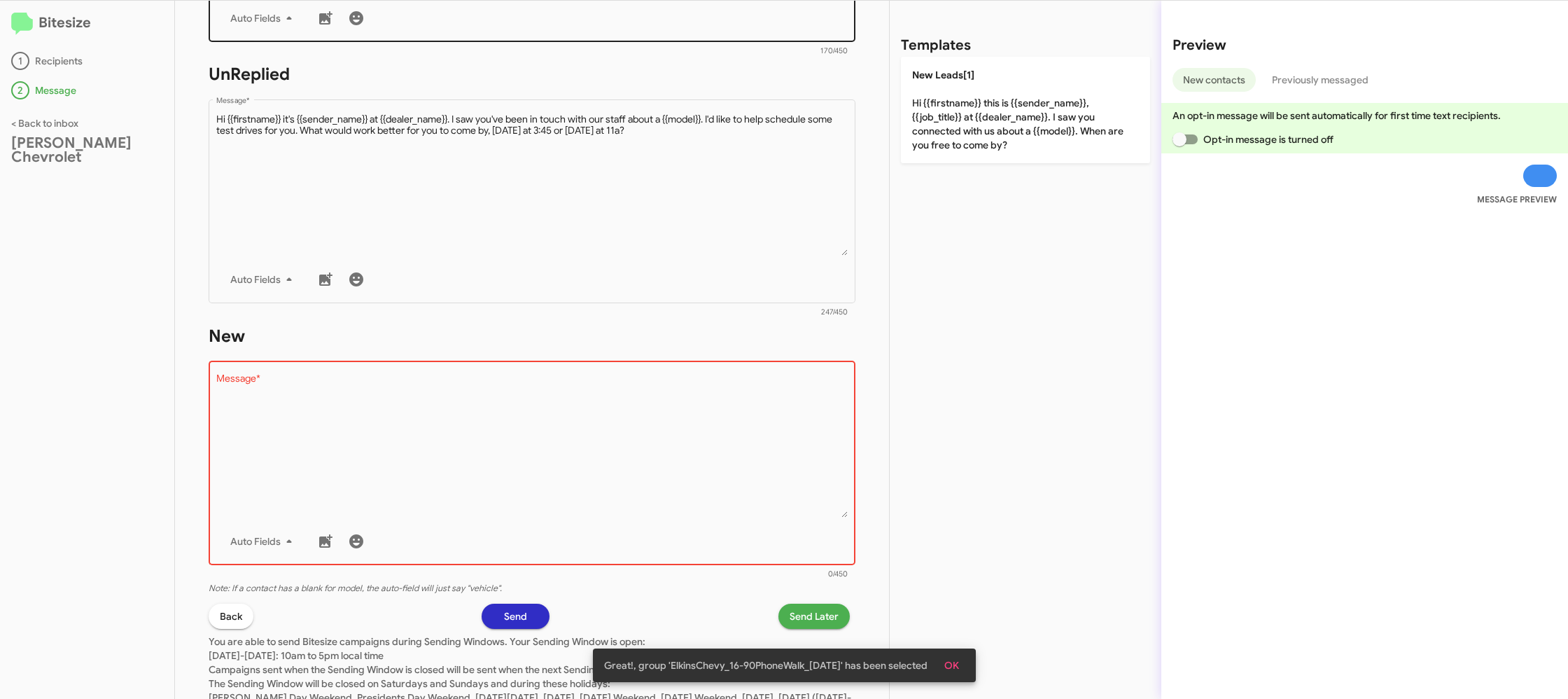
drag, startPoint x: 997, startPoint y: 128, endPoint x: 721, endPoint y: 20, distance: 296.4
click at [997, 128] on p "New Leads[1] Hi {{firstname}} this is {{sender_name}}, {{job_title}} at {{deale…" at bounding box center [1025, 110] width 249 height 106
type textarea "Hi {{firstname}} this is {{sender_name}}, {{job_title}} at {{dealer_name}}. I s…"
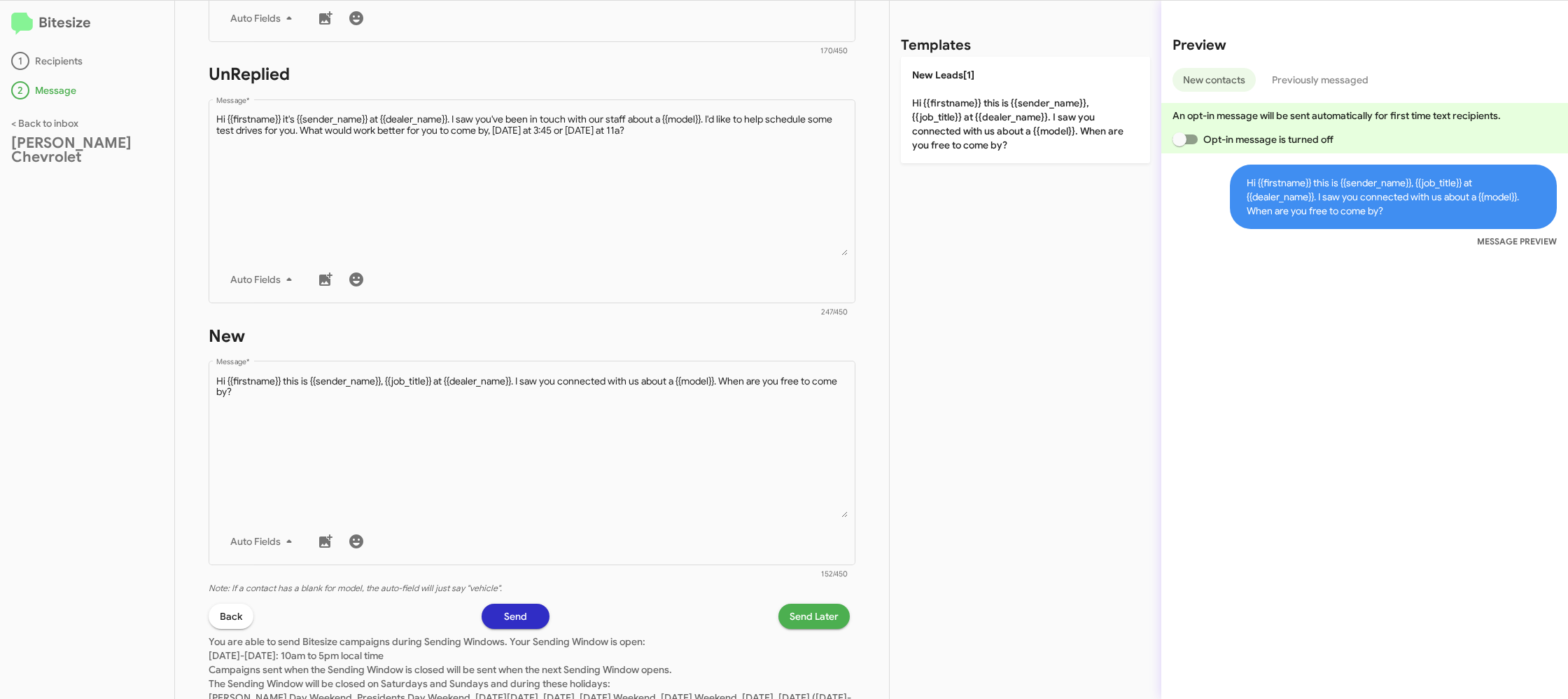
click at [806, 614] on span "Send Later" at bounding box center [813, 616] width 49 height 25
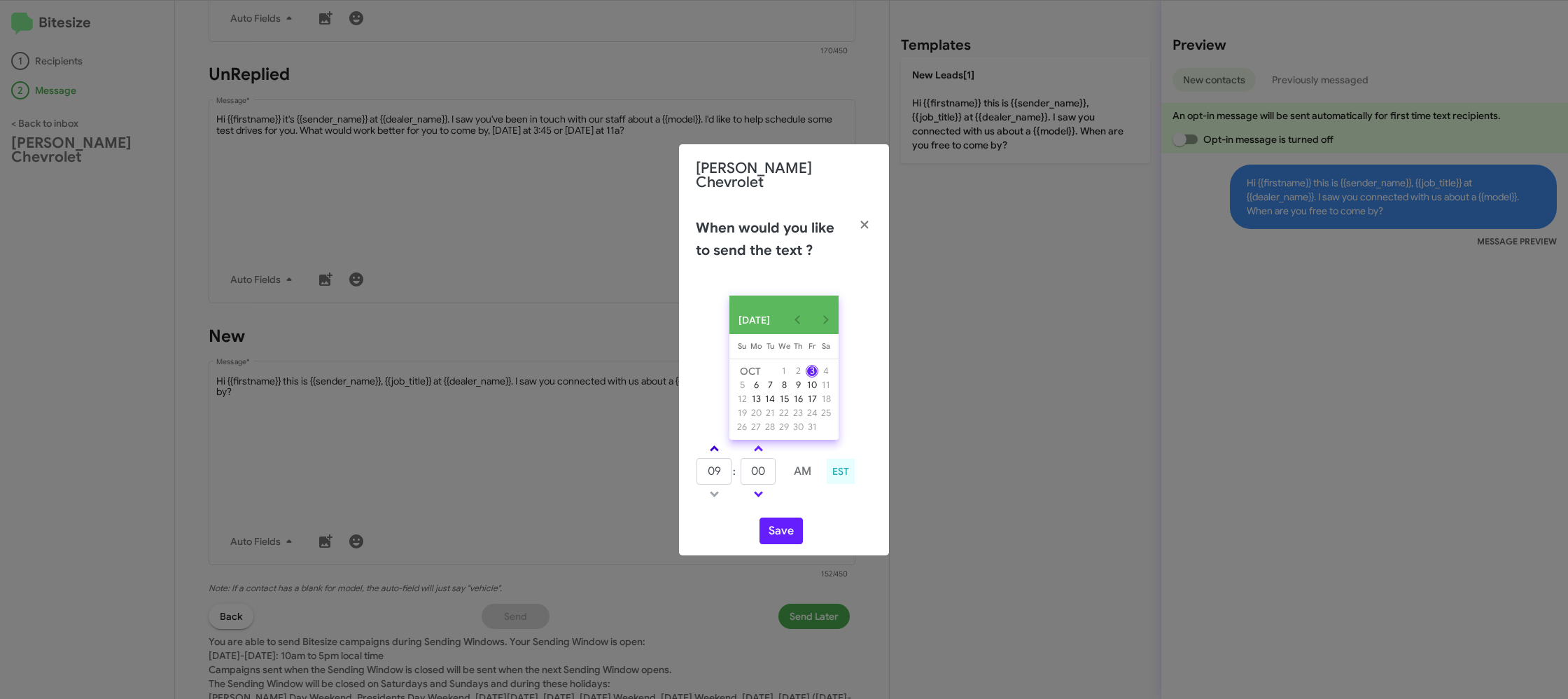
click at [713, 442] on link at bounding box center [714, 448] width 25 height 16
type input "10"
click at [772, 470] on input "00" at bounding box center [757, 472] width 35 height 27
type input "37"
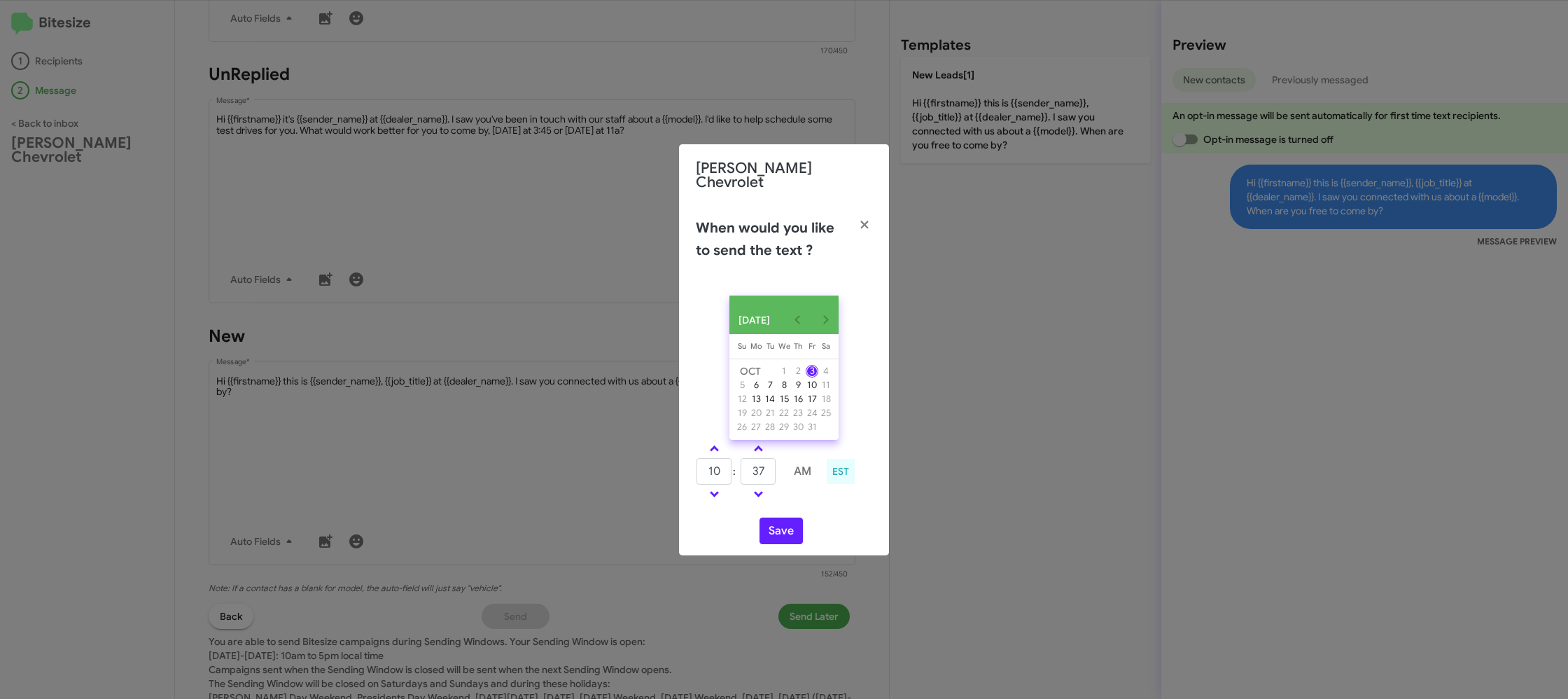
click at [808, 505] on div "OCT 2025 Sunday Su Monday Mo Tuesday Tu Wednesday We Thursday Th Friday Fr Satu…" at bounding box center [784, 419] width 210 height 271
click at [784, 527] on button "Save" at bounding box center [781, 531] width 43 height 27
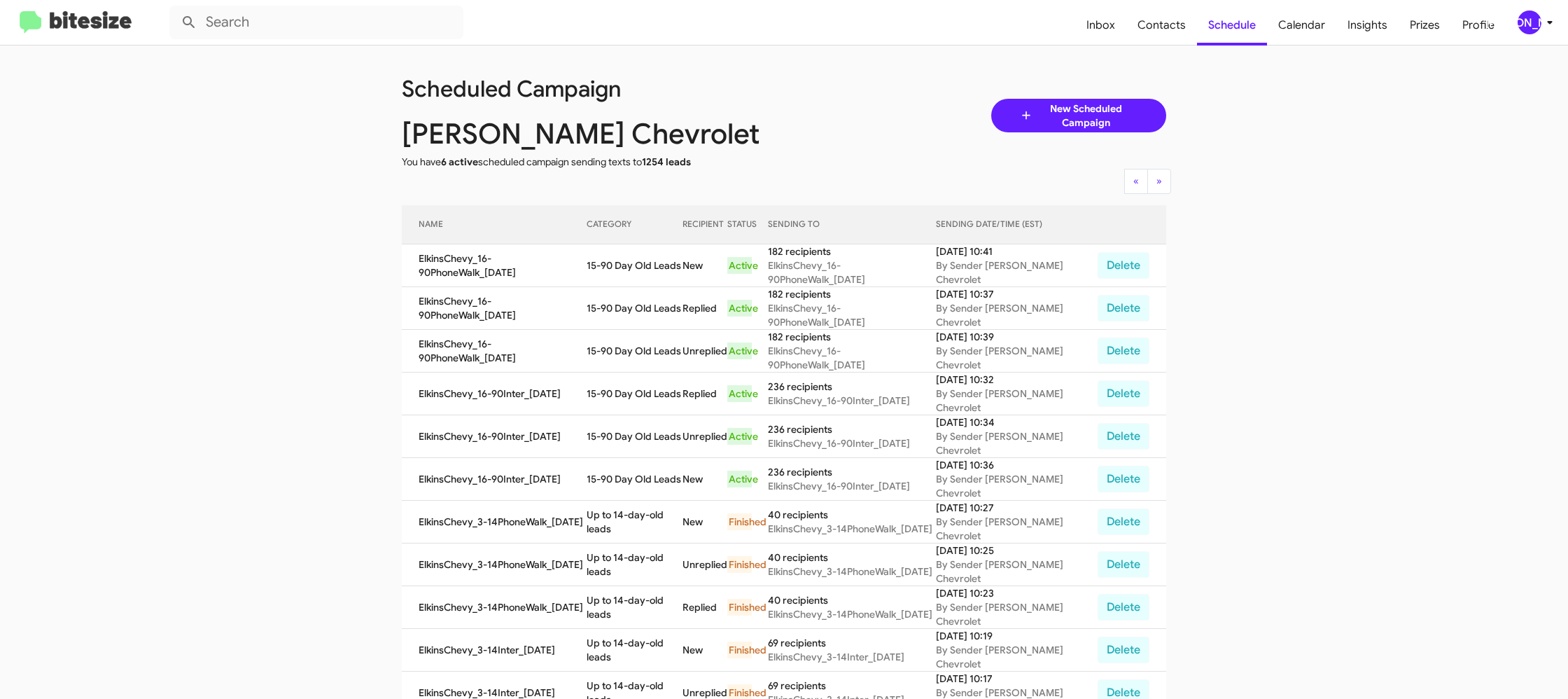
click at [655, 334] on td "15-90 Day Old Leads" at bounding box center [635, 351] width 96 height 42
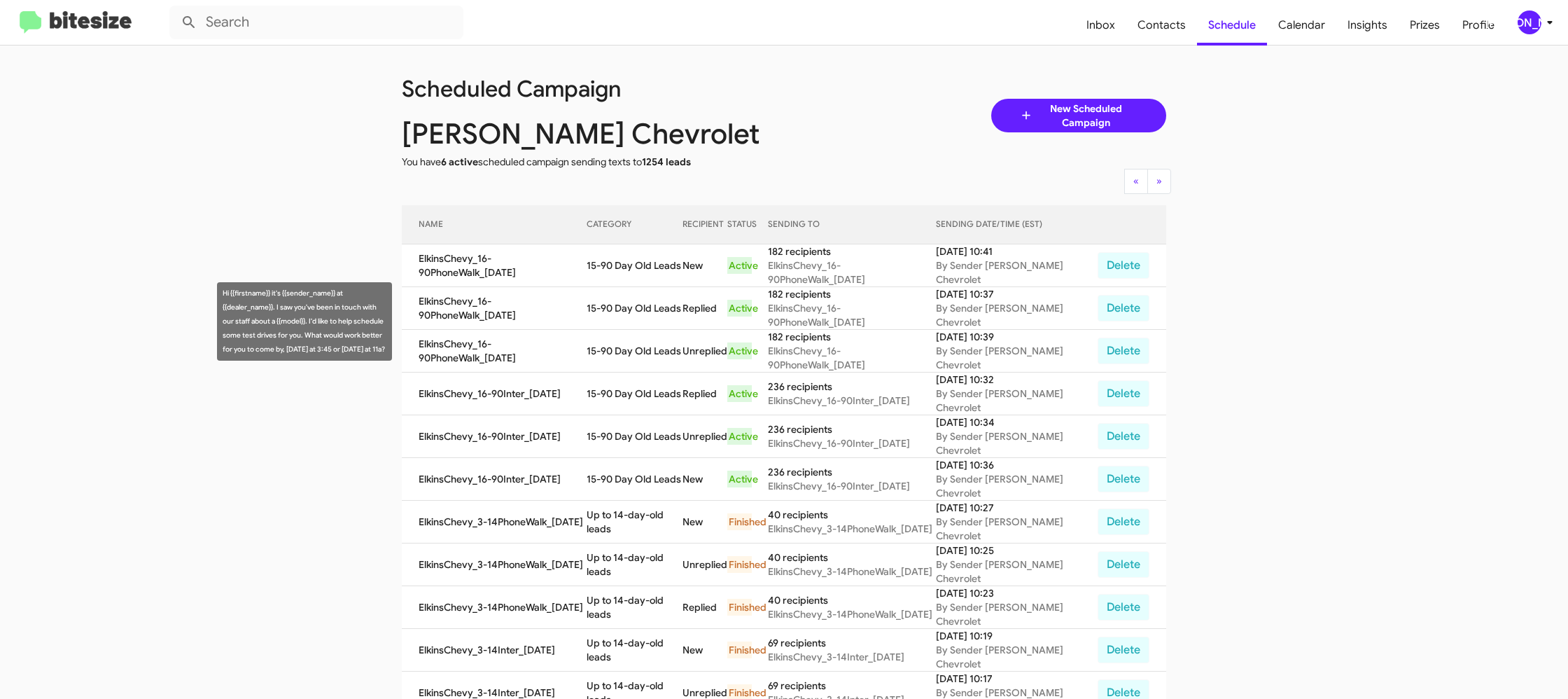
click at [655, 334] on td "15-90 Day Old Leads" at bounding box center [635, 351] width 96 height 42
click at [654, 333] on td "15-90 Day Old Leads" at bounding box center [635, 351] width 96 height 42
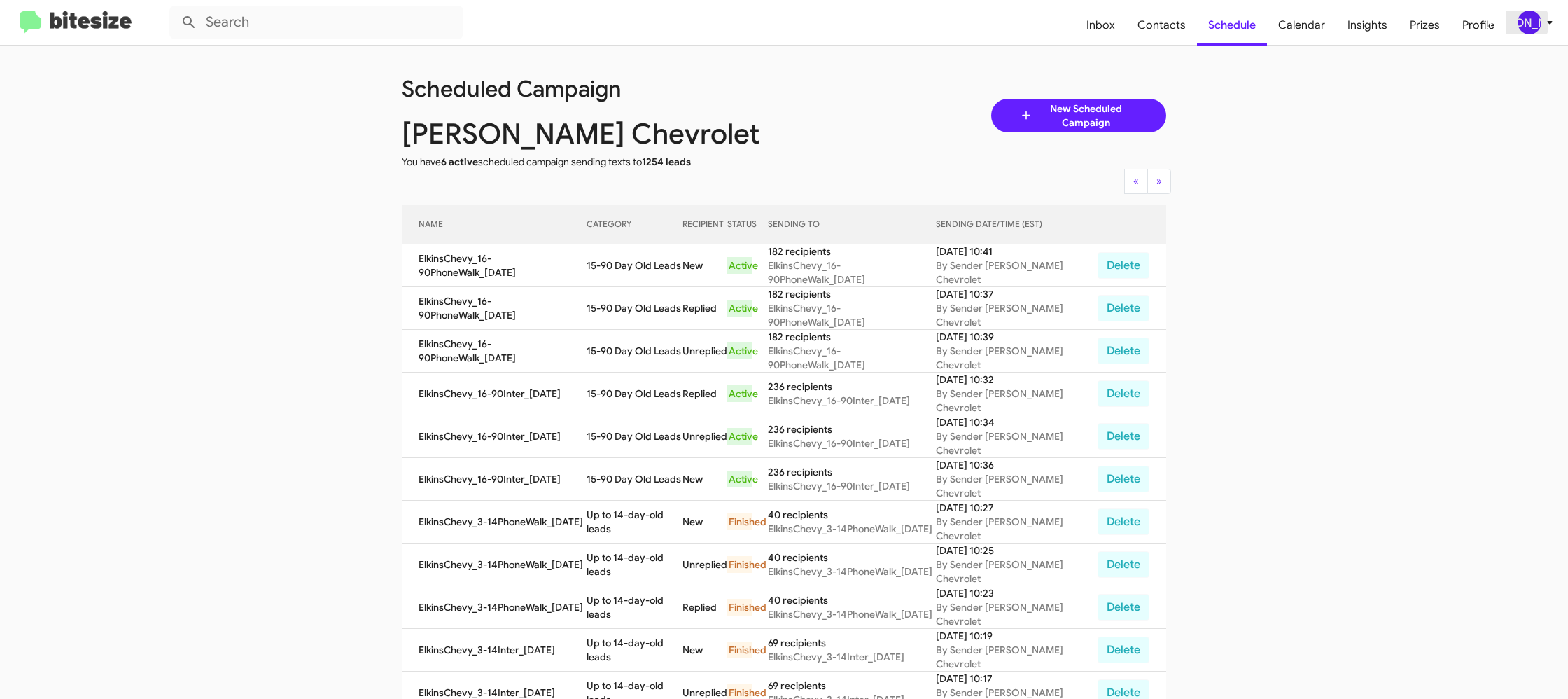
click at [1552, 30] on icon at bounding box center [1550, 23] width 17 height 17
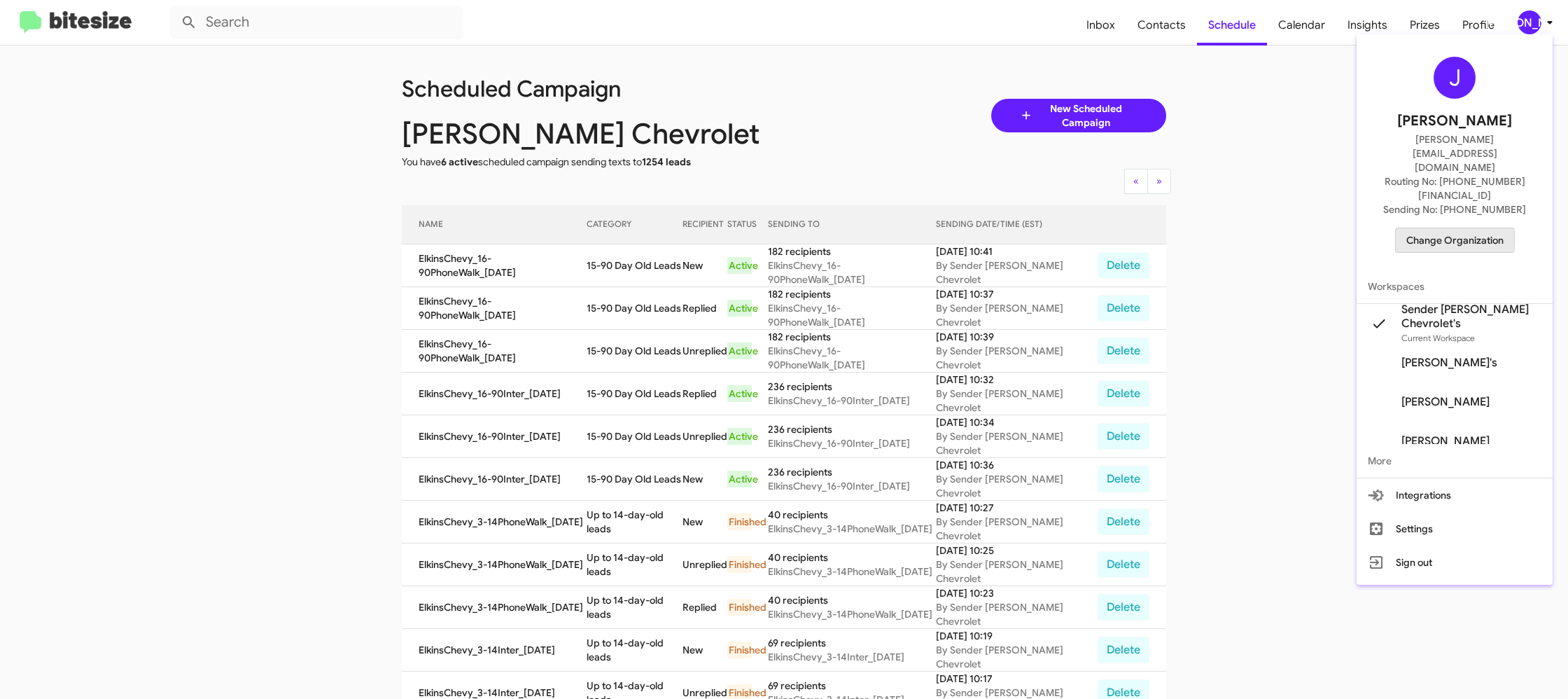
click at [1441, 228] on span "Change Organization" at bounding box center [1454, 240] width 97 height 24
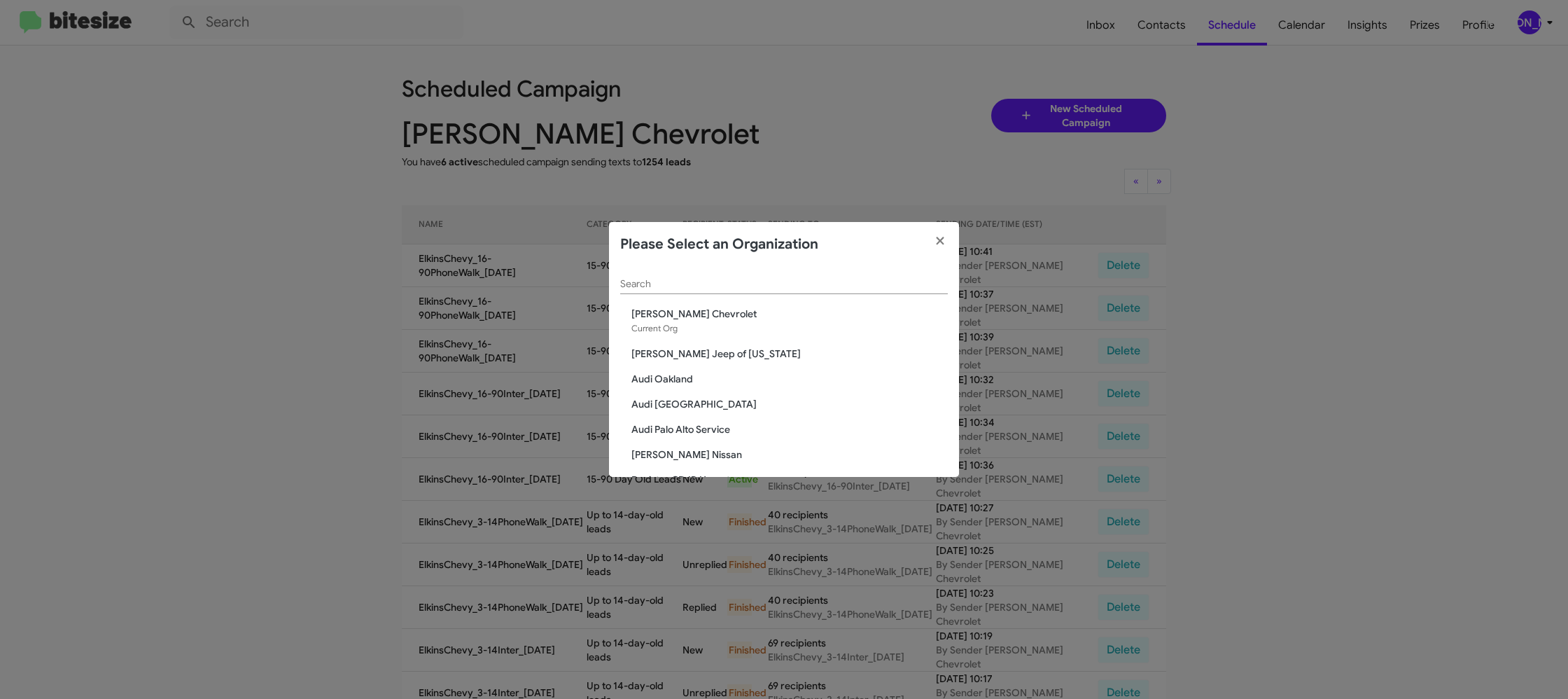
click at [661, 280] on input "Search" at bounding box center [784, 285] width 328 height 11
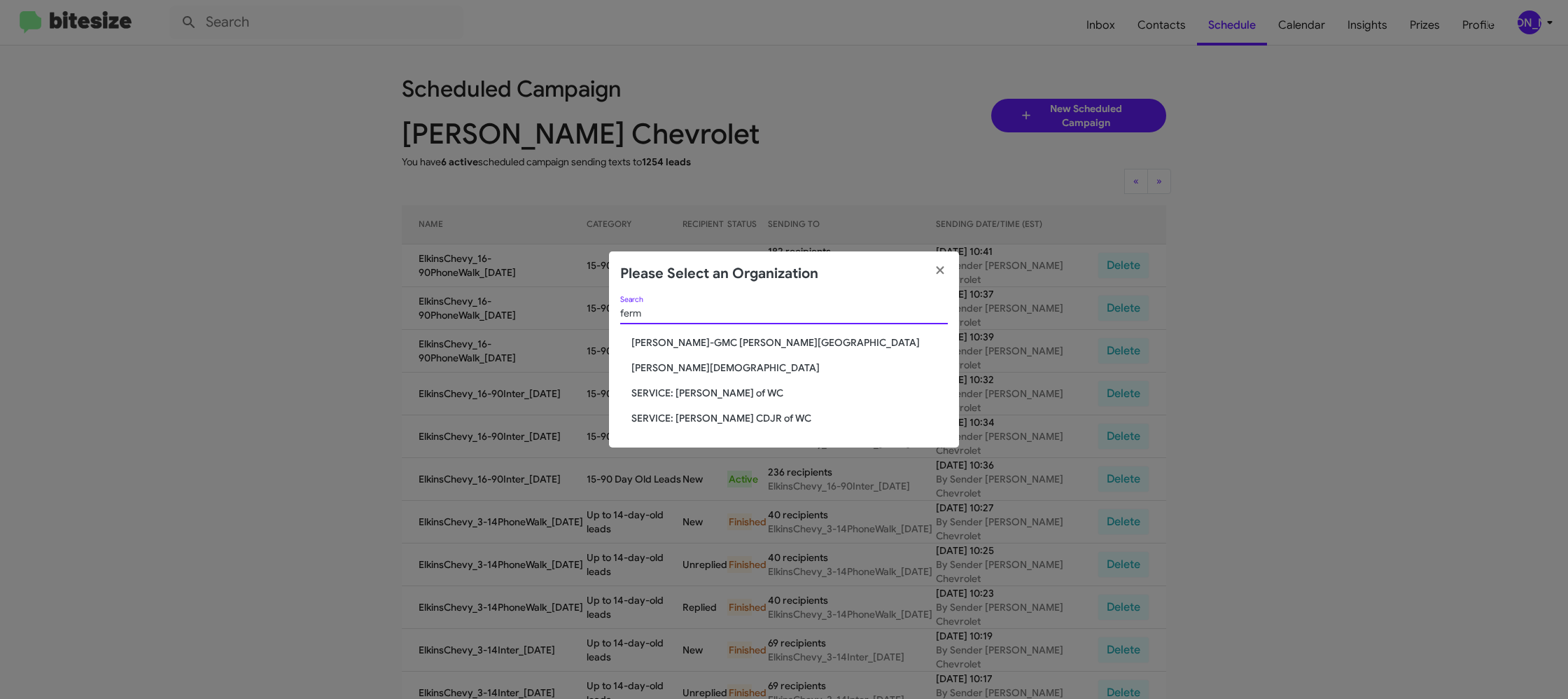
type input "ferm"
click at [697, 363] on span "Ferman Wesley Chapel" at bounding box center [789, 368] width 316 height 14
drag, startPoint x: 697, startPoint y: 363, endPoint x: 691, endPoint y: 266, distance: 97.2
click at [697, 358] on div "ferm Search Ferman Buick-GMC Wesley Chapel Ferman Wesley Chapel SERVICE: Ferman…" at bounding box center [784, 372] width 350 height 152
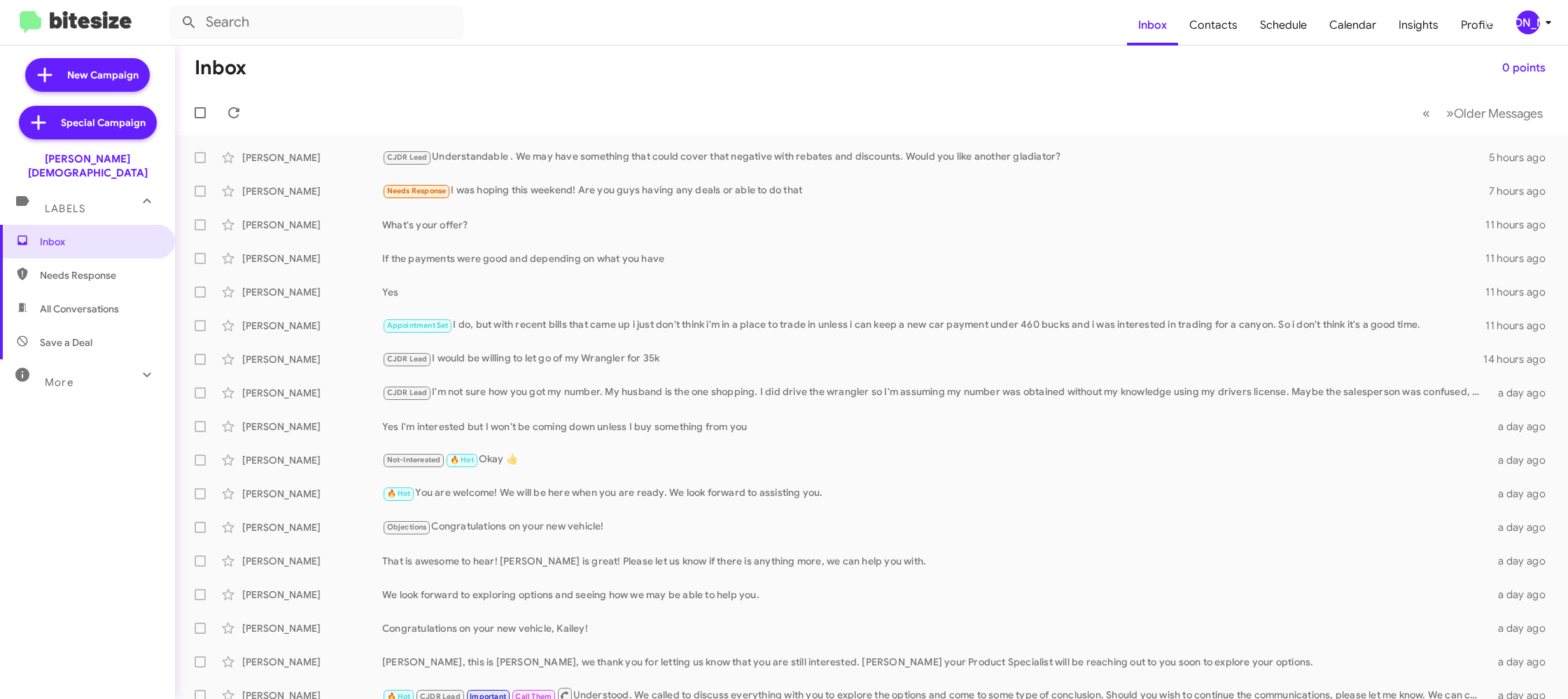
click at [1528, 28] on div "[PERSON_NAME]" at bounding box center [1528, 23] width 24 height 24
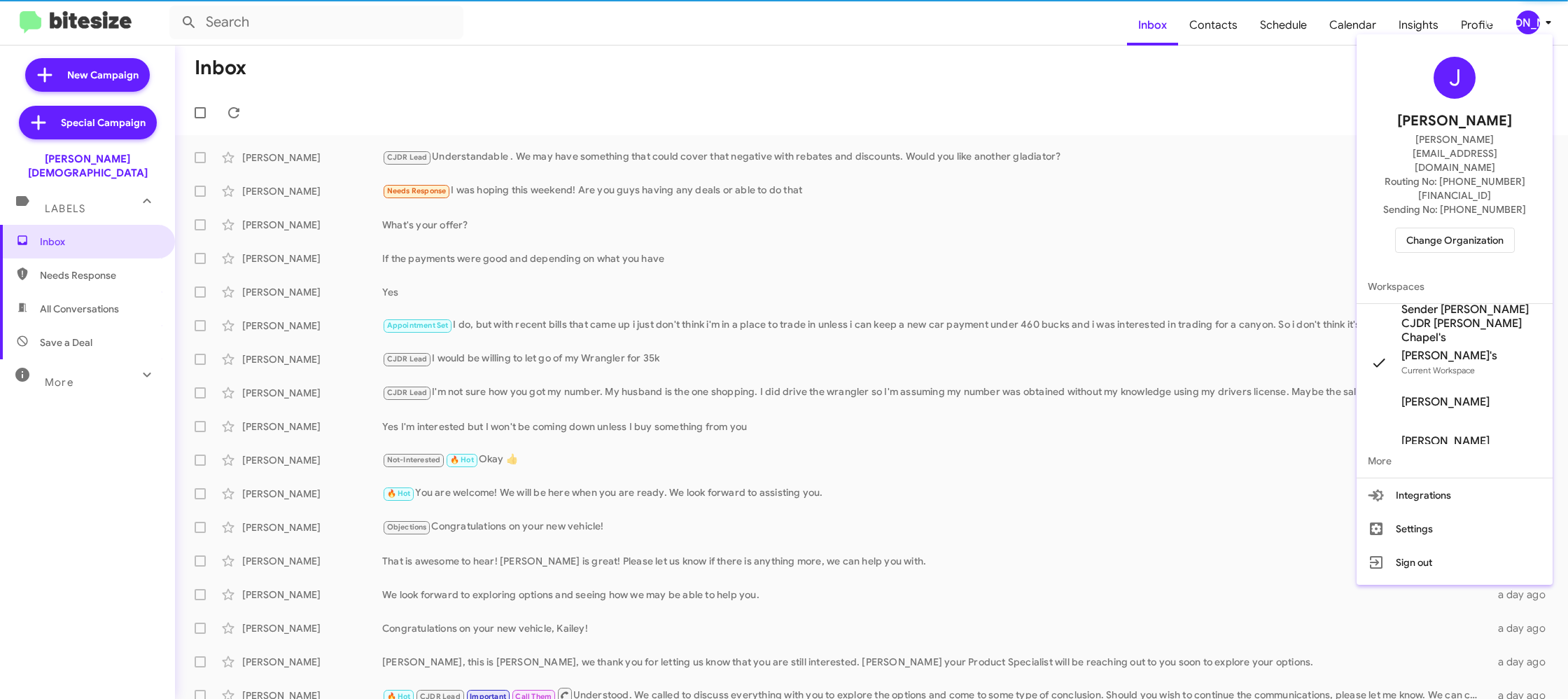
click at [1482, 302] on span "Sender [PERSON_NAME] CJDR [PERSON_NAME] Chapel's" at bounding box center [1471, 323] width 140 height 42
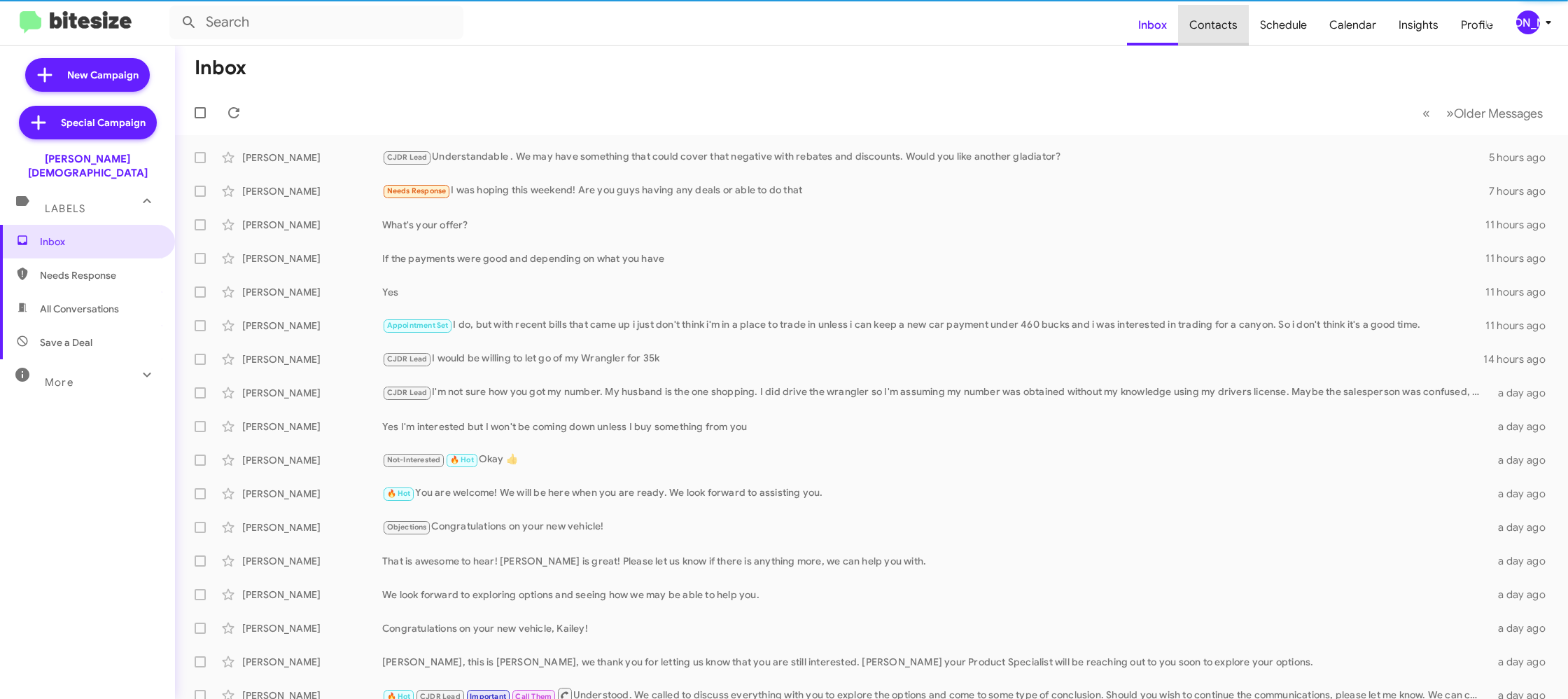
click at [1236, 27] on span "Contacts" at bounding box center [1213, 25] width 71 height 40
click at [1236, 25] on span "Contacts" at bounding box center [1213, 25] width 71 height 40
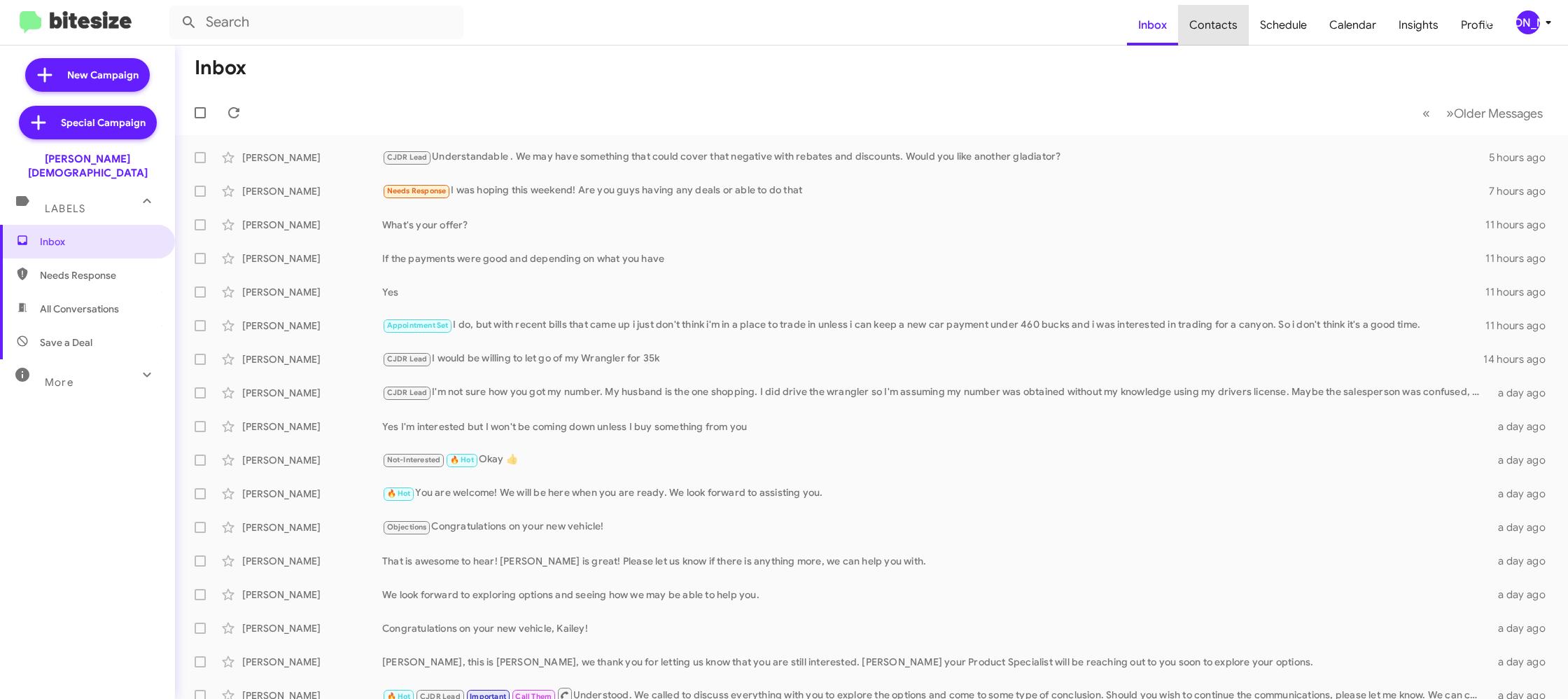
type input "in:groups"
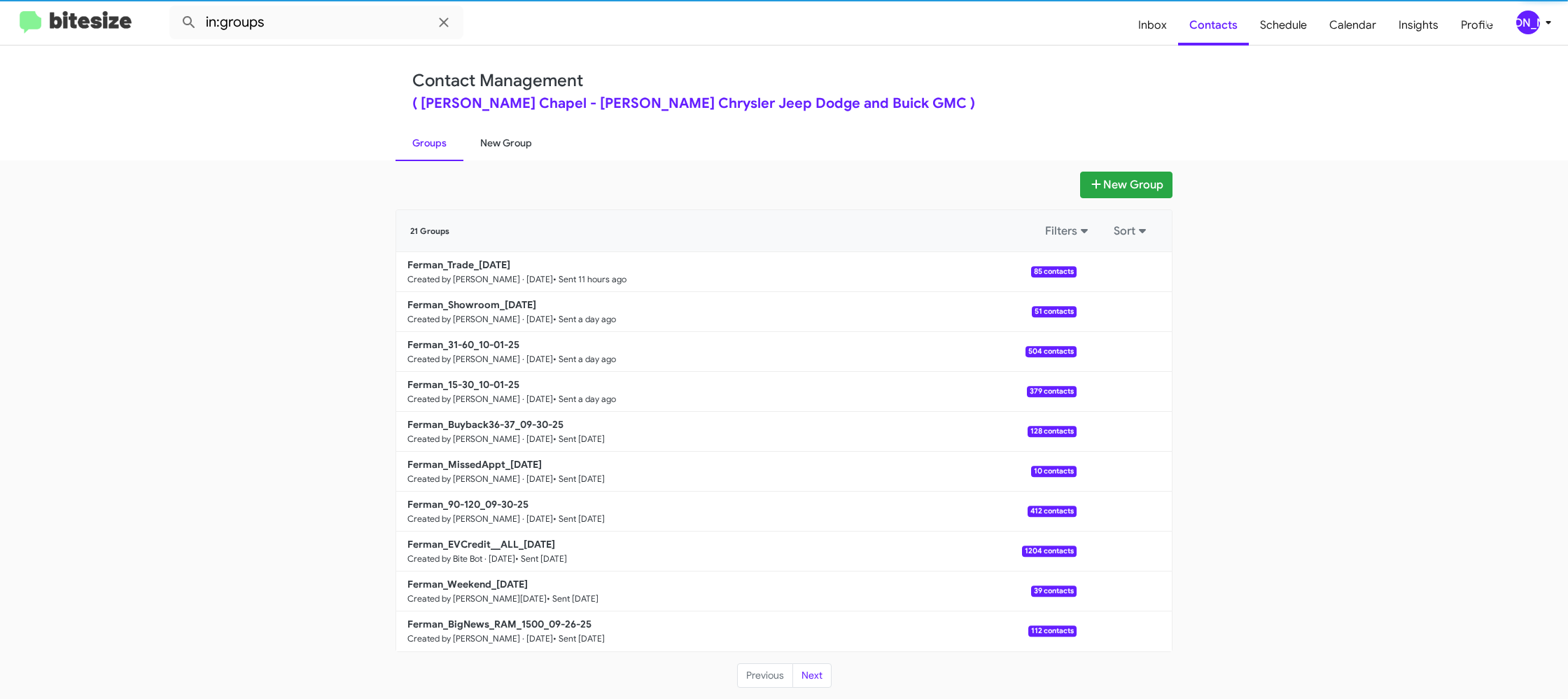
click at [510, 145] on link "New Group" at bounding box center [506, 142] width 86 height 36
drag, startPoint x: 510, startPoint y: 145, endPoint x: 499, endPoint y: 123, distance: 24.6
click at [505, 136] on link "New Group" at bounding box center [506, 142] width 86 height 36
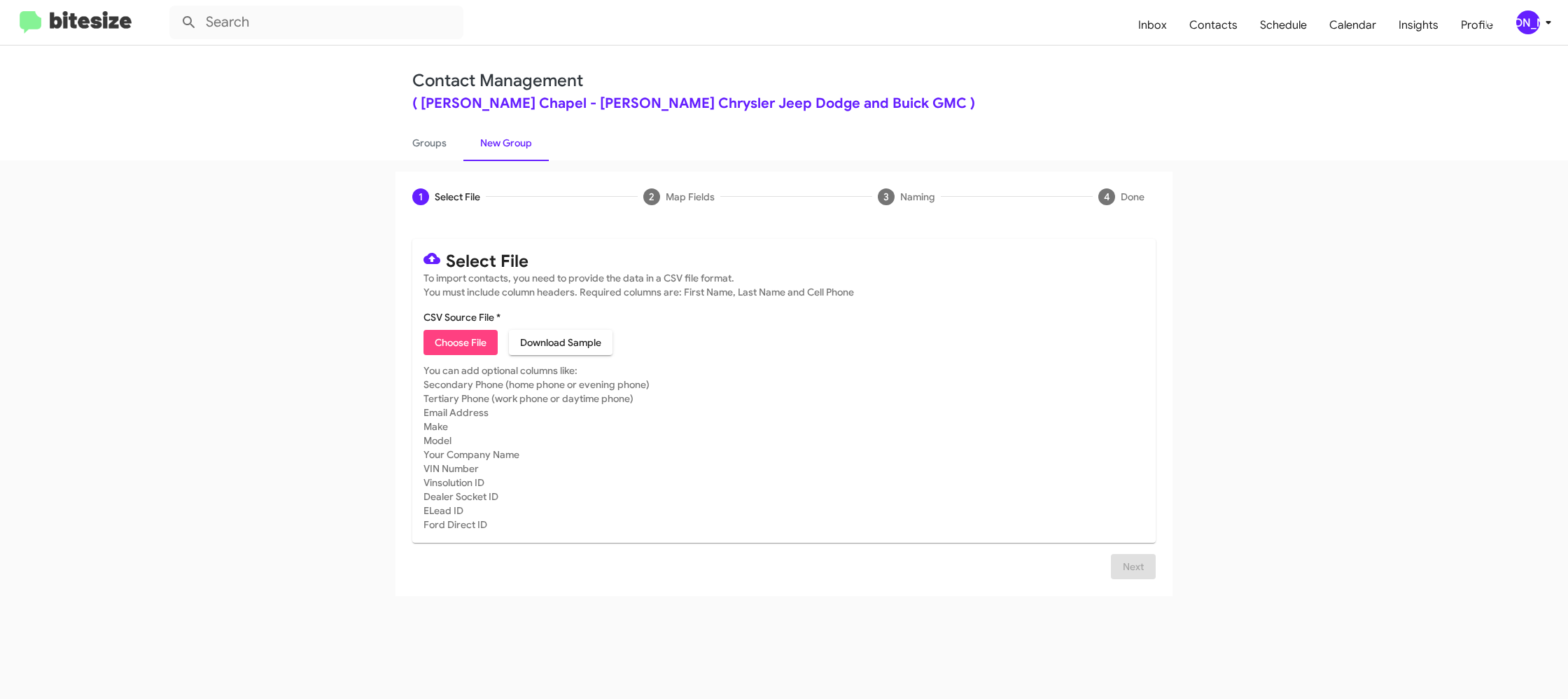
click at [1535, 25] on div "[PERSON_NAME]" at bounding box center [1528, 23] width 24 height 24
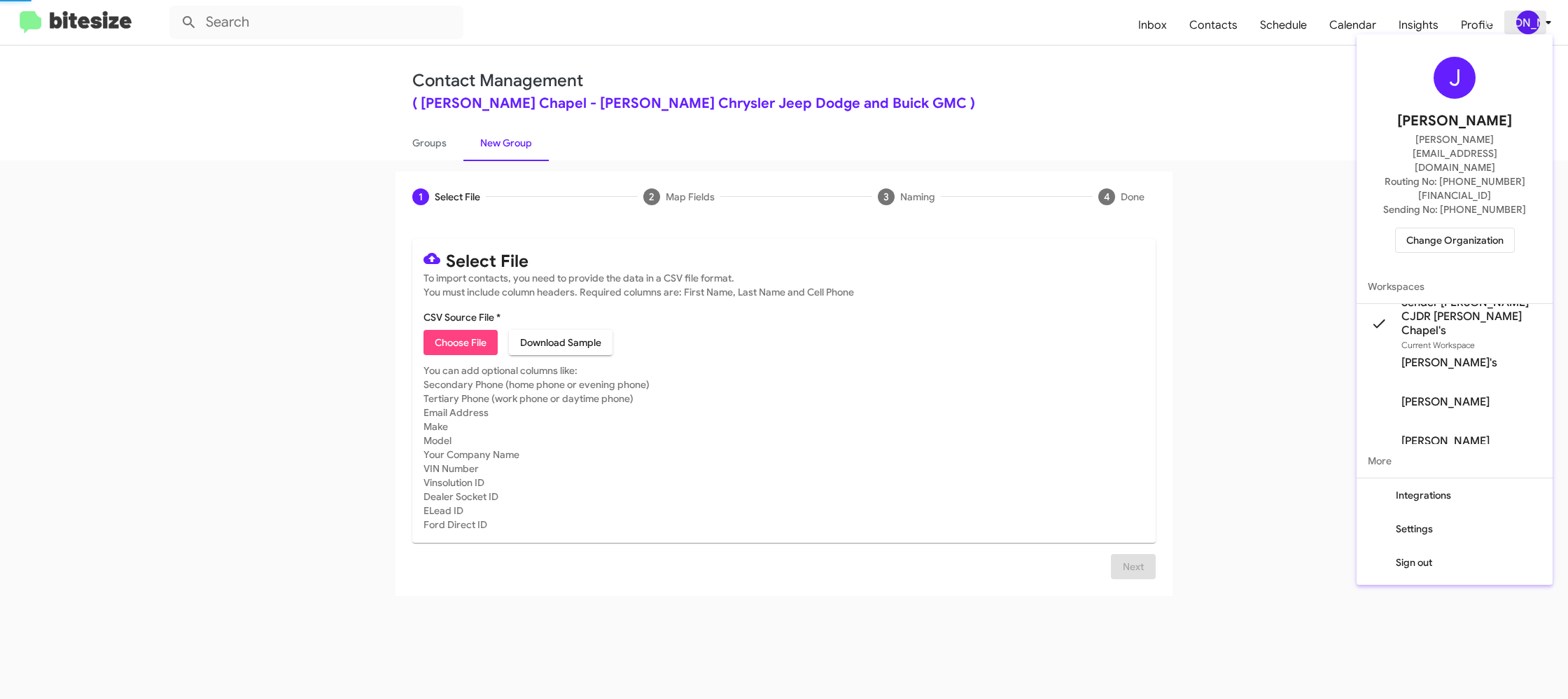
click at [1535, 23] on div at bounding box center [784, 349] width 1568 height 699
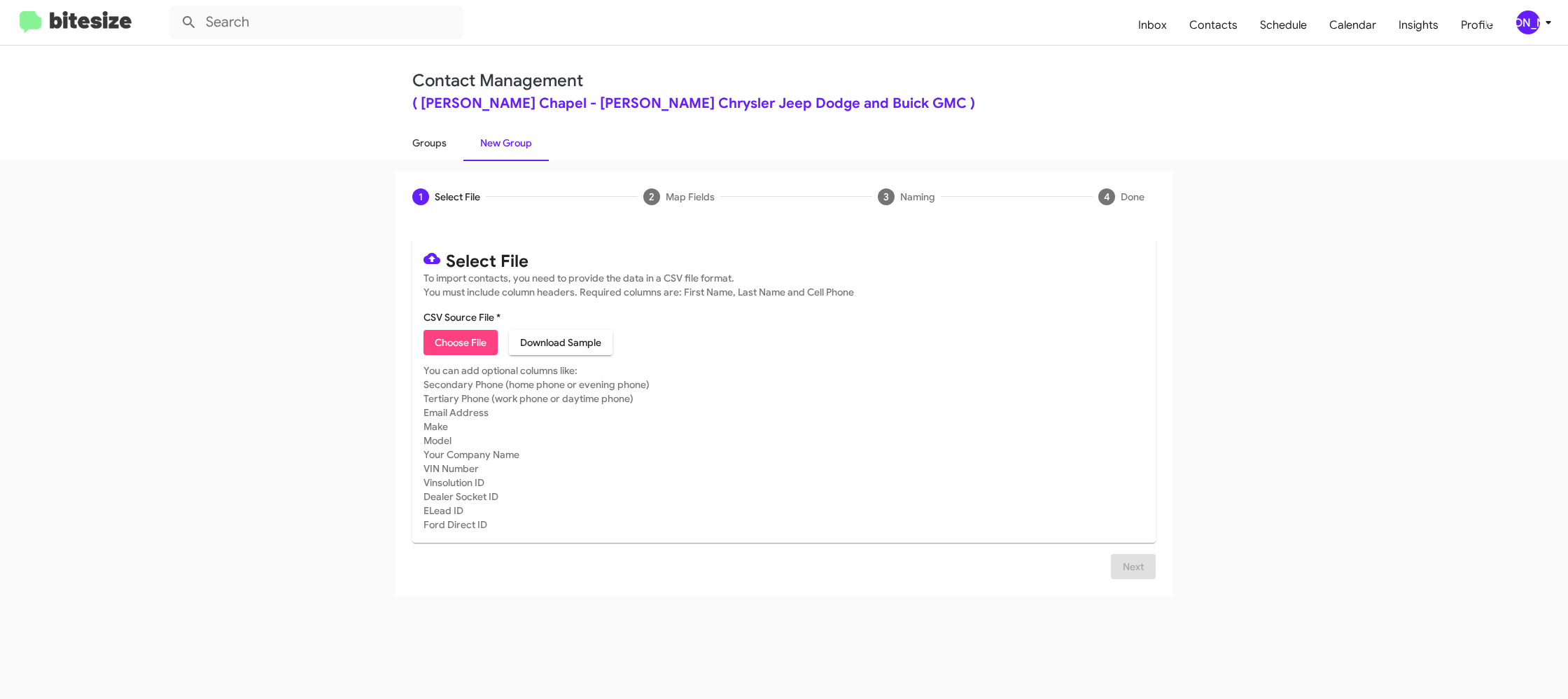
click at [432, 156] on link "Groups" at bounding box center [430, 142] width 68 height 36
type input "in:groups"
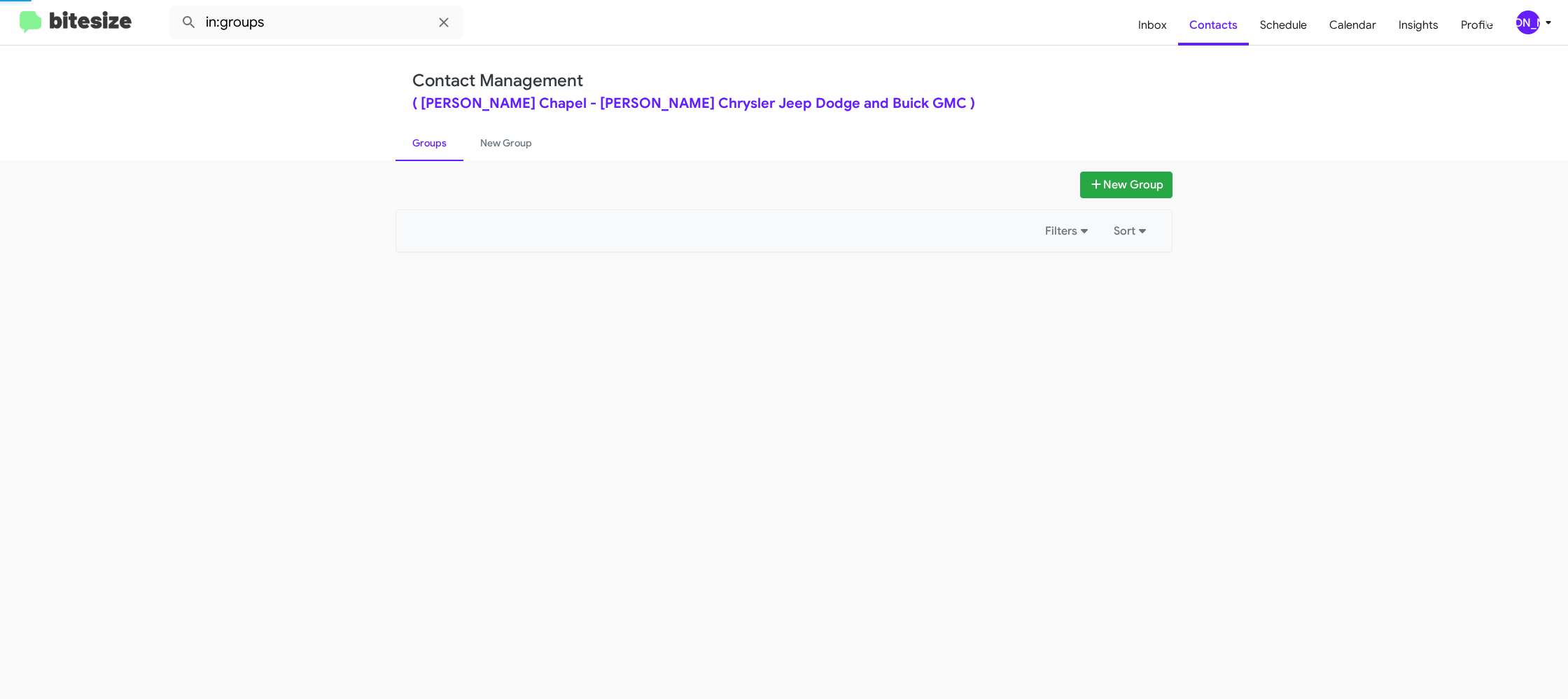
click at [432, 156] on link "Groups" at bounding box center [430, 142] width 68 height 36
drag, startPoint x: 432, startPoint y: 156, endPoint x: 460, endPoint y: 153, distance: 28.2
click at [434, 155] on link "Groups" at bounding box center [430, 142] width 68 height 36
click at [483, 150] on link "New Group" at bounding box center [506, 142] width 86 height 36
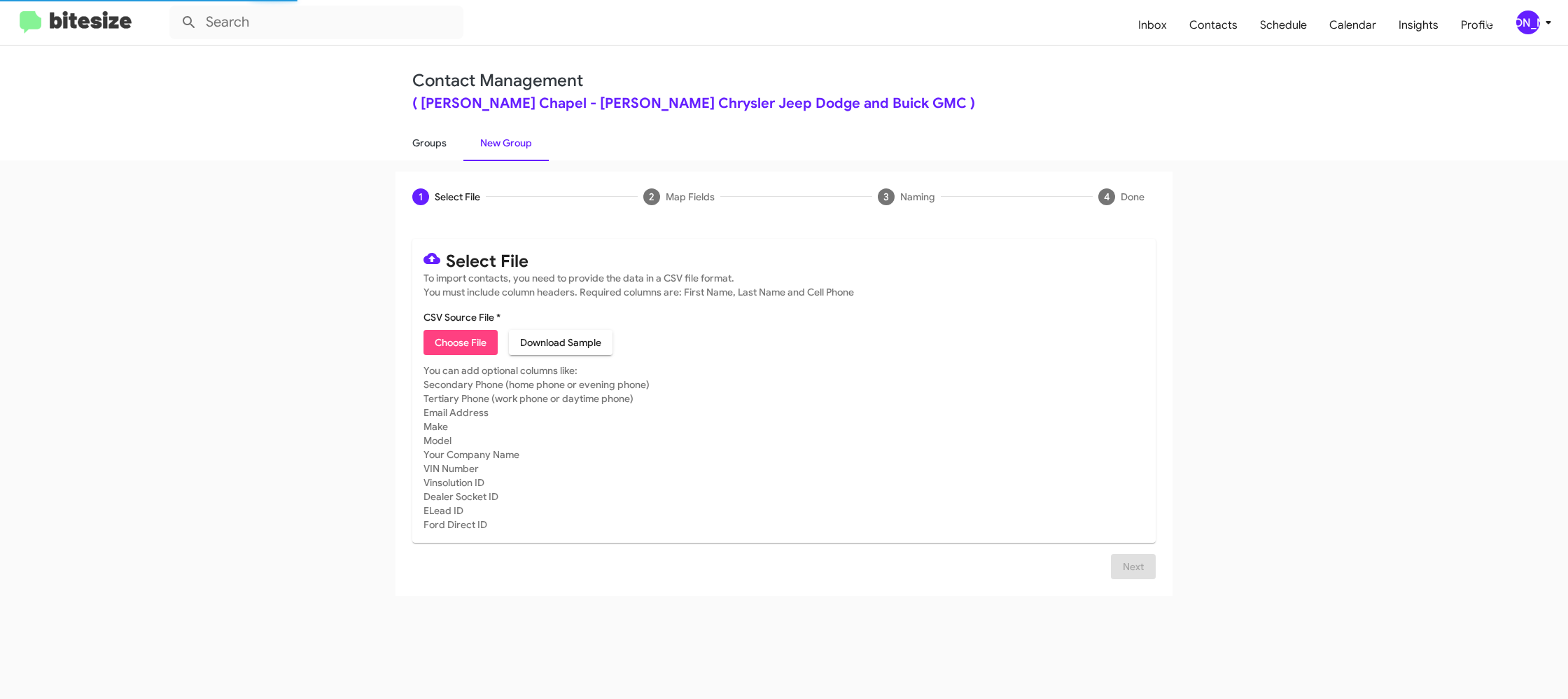
click at [428, 149] on link "Groups" at bounding box center [430, 142] width 68 height 36
type input "in:groups"
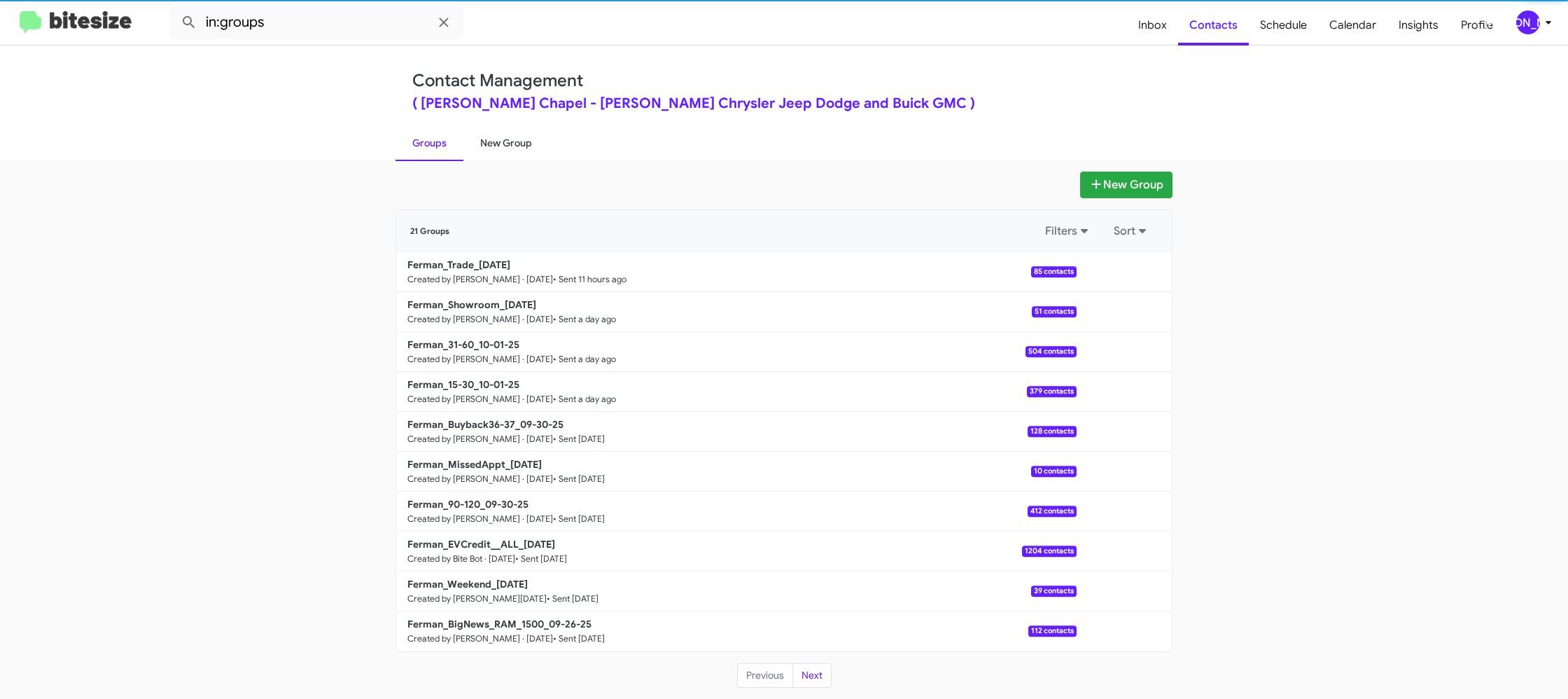
click at [505, 141] on link "New Group" at bounding box center [506, 142] width 86 height 36
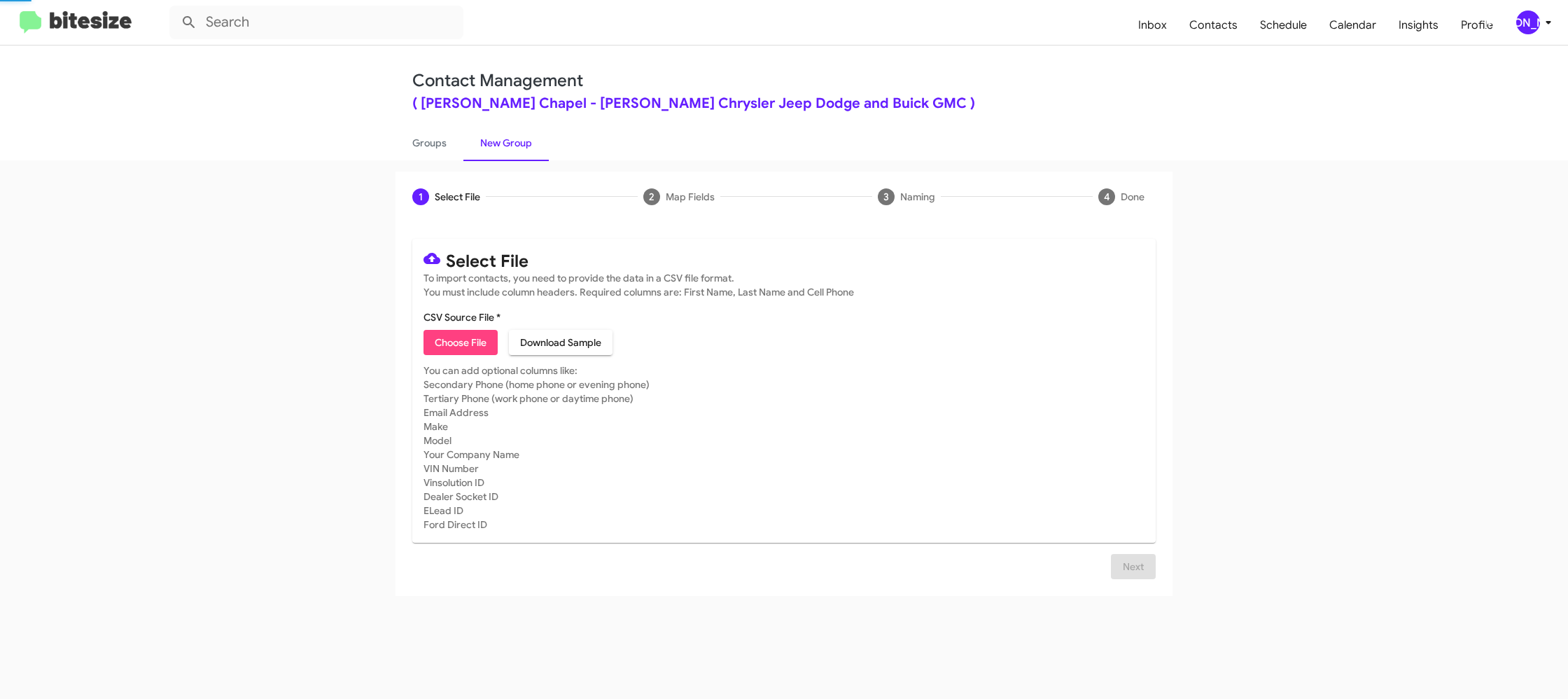
click at [505, 141] on link "New Group" at bounding box center [506, 142] width 86 height 36
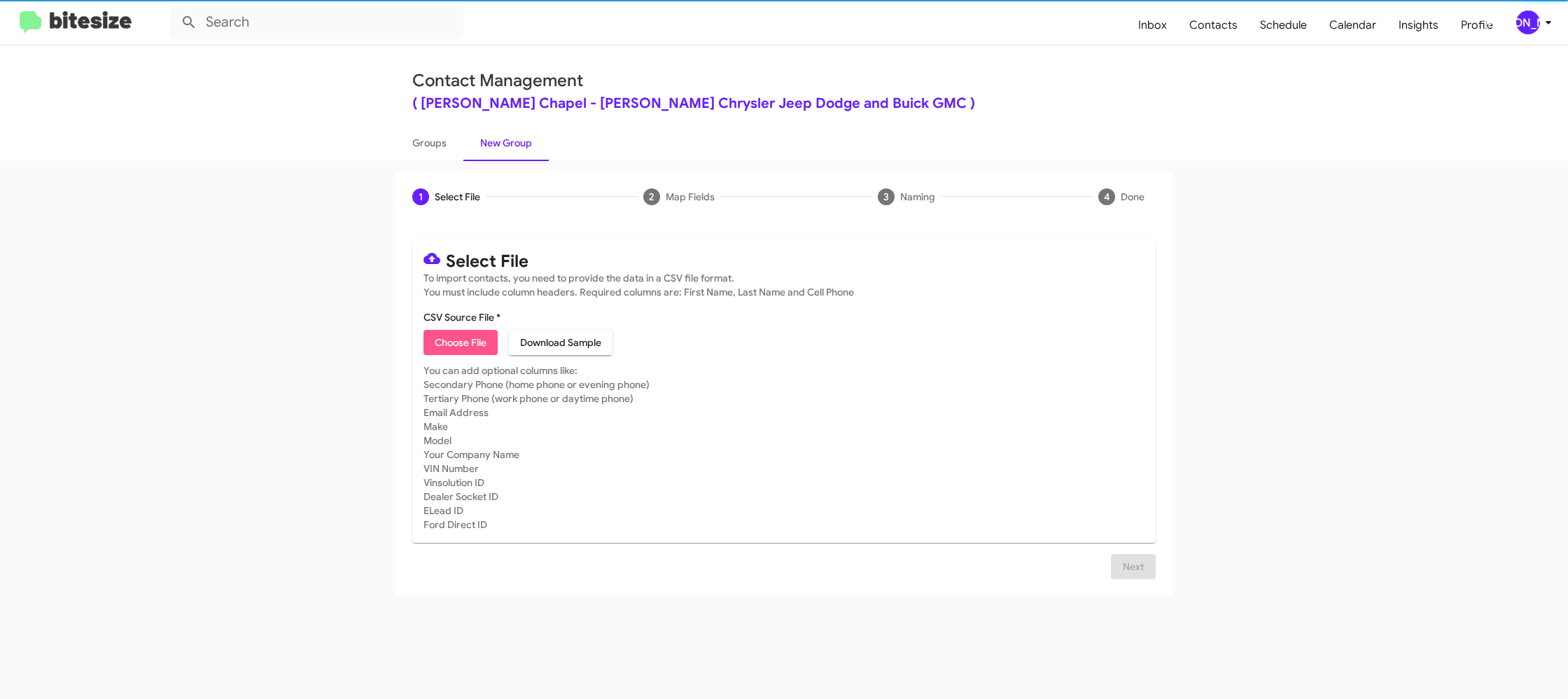
click at [466, 342] on span "Choose File" at bounding box center [460, 343] width 52 height 25
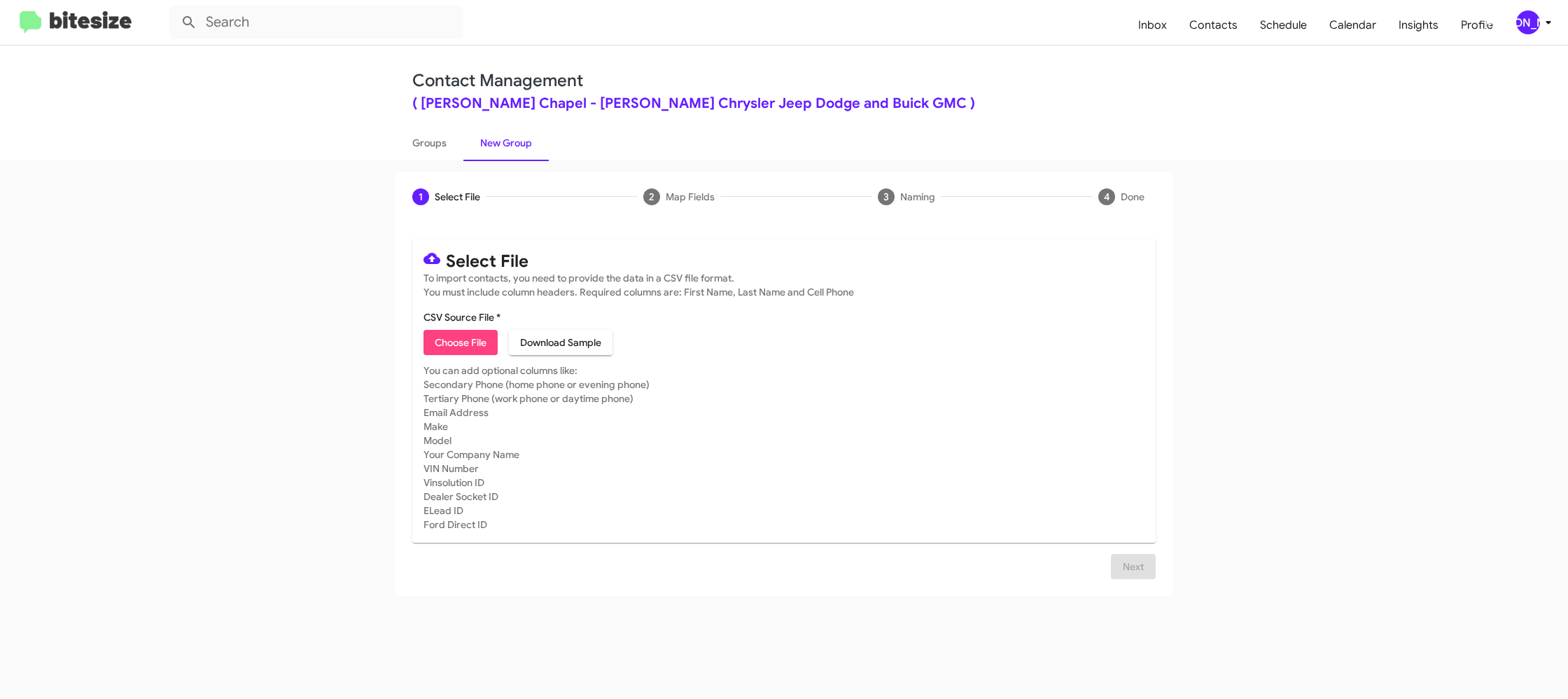
type input "Ferman_3-14_10-03-25"
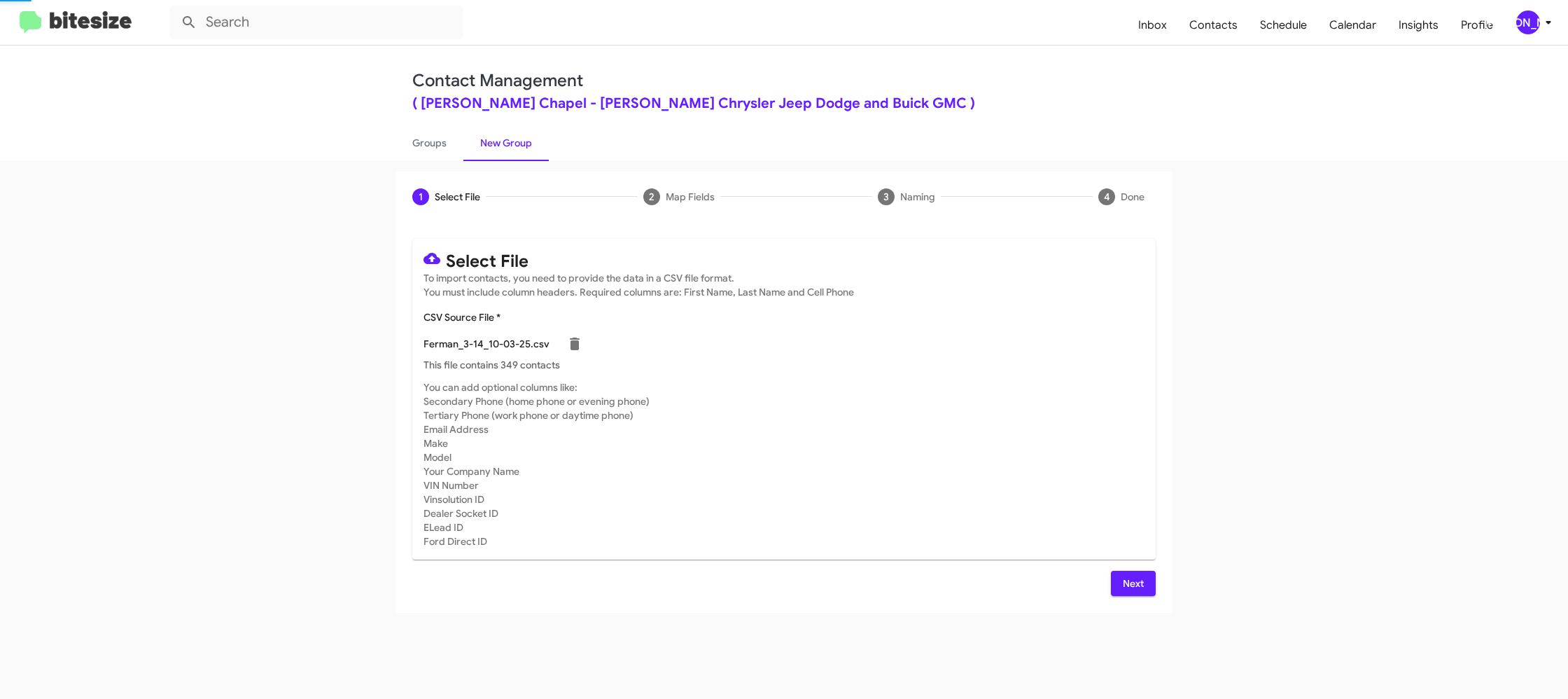
drag, startPoint x: 967, startPoint y: 468, endPoint x: 978, endPoint y: 468, distance: 11.0
click at [980, 468] on mat-card-subtitle "You can add optional columns like: Secondary Phone (home phone or evening phone…" at bounding box center [784, 464] width 721 height 168
drag, startPoint x: 1135, startPoint y: 588, endPoint x: 1114, endPoint y: 556, distance: 38.3
click at [1135, 588] on span "Next" at bounding box center [1133, 584] width 23 height 25
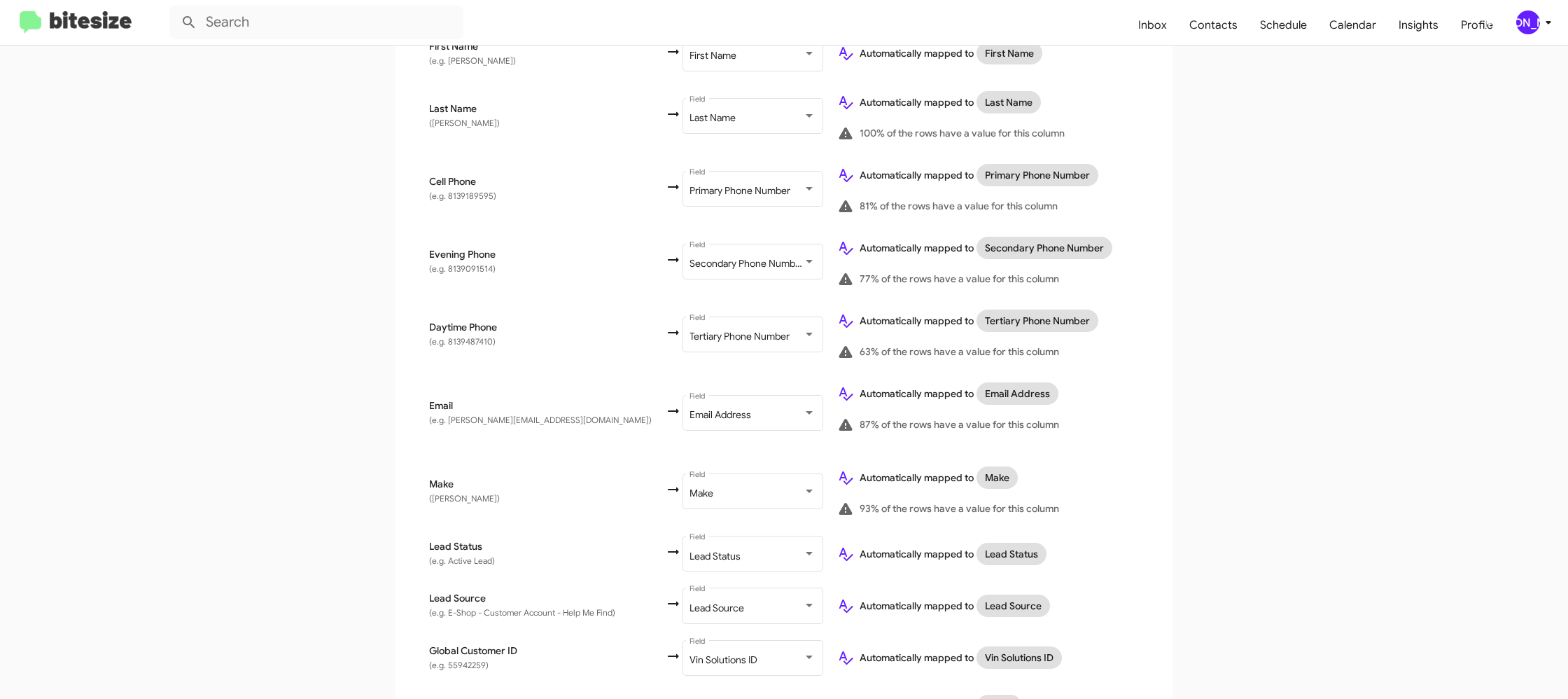
scroll to position [669, 0]
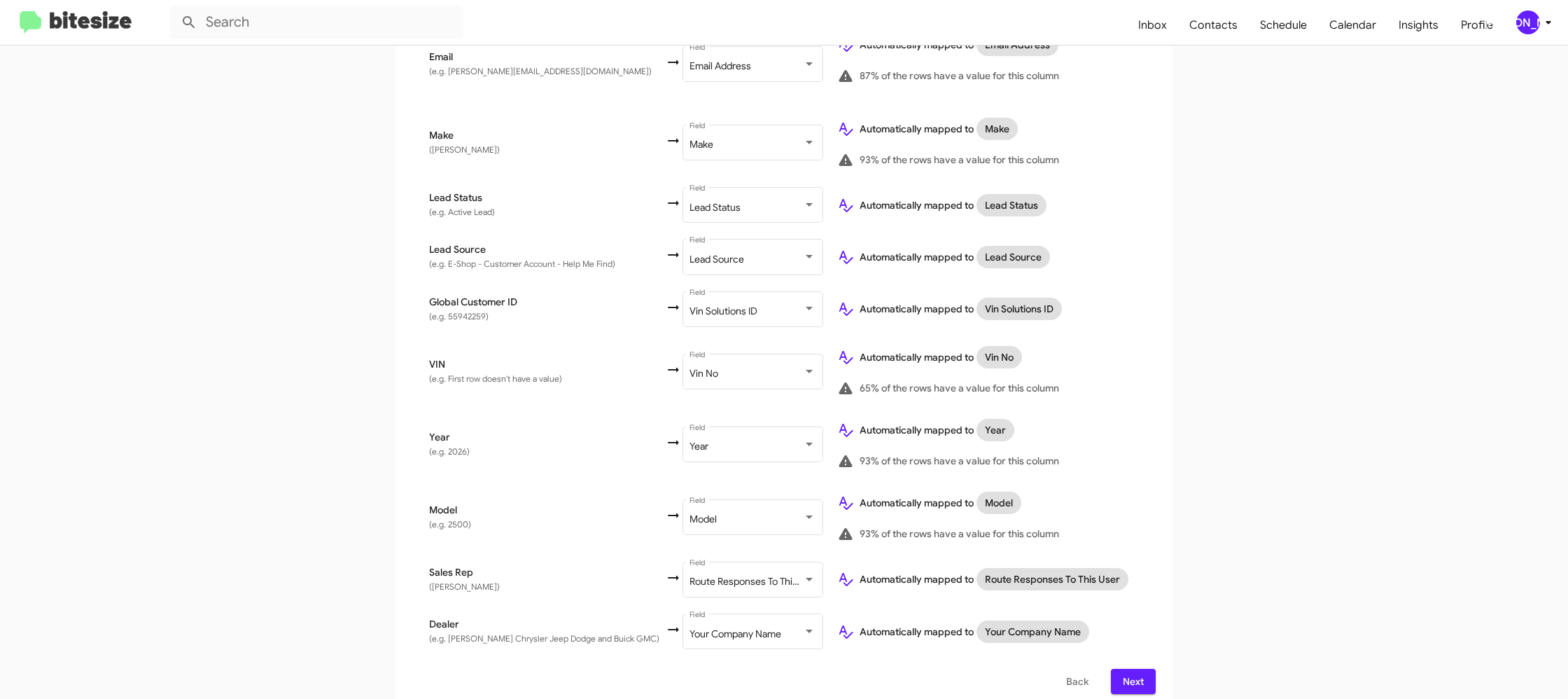
click at [1534, 30] on div "[PERSON_NAME]" at bounding box center [1528, 23] width 24 height 24
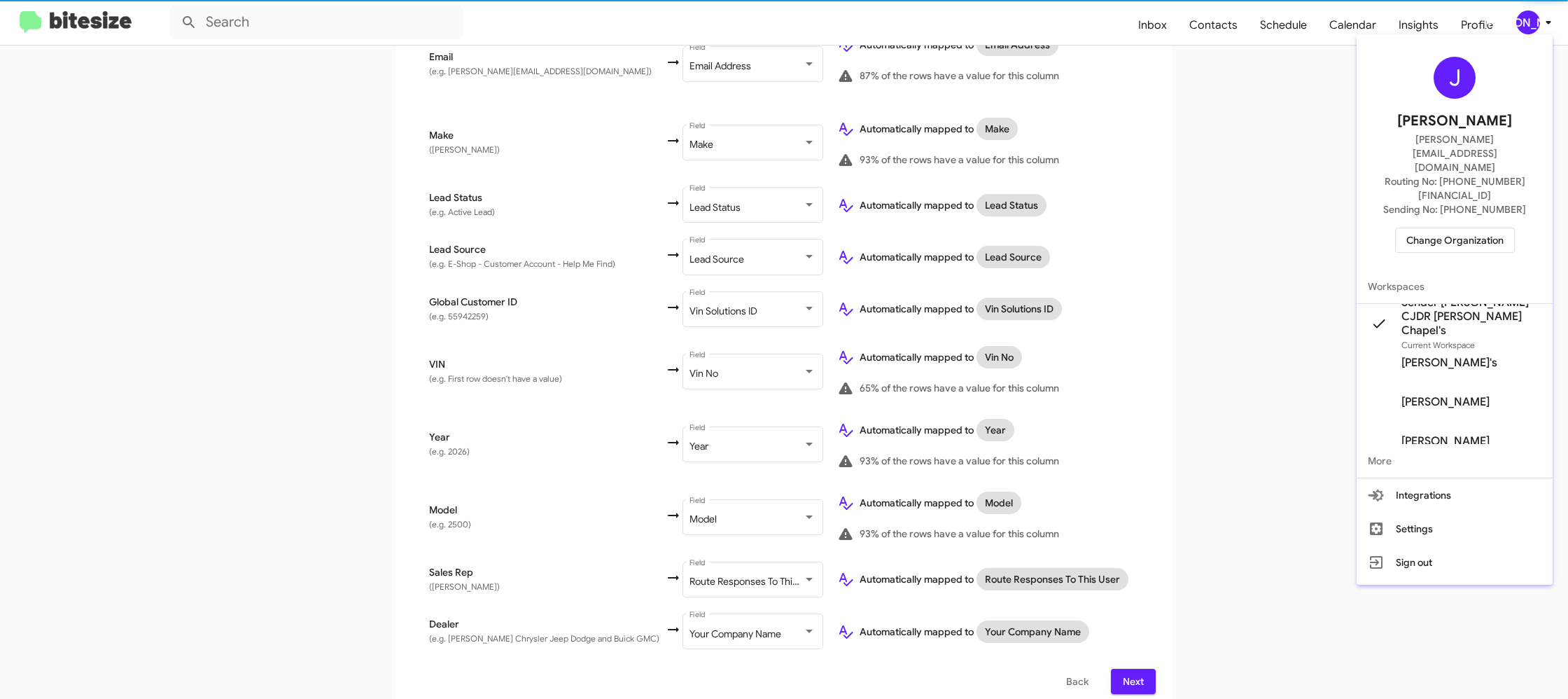
drag, startPoint x: 1535, startPoint y: 28, endPoint x: 1531, endPoint y: 1, distance: 27.3
click at [1535, 28] on div at bounding box center [784, 349] width 1568 height 699
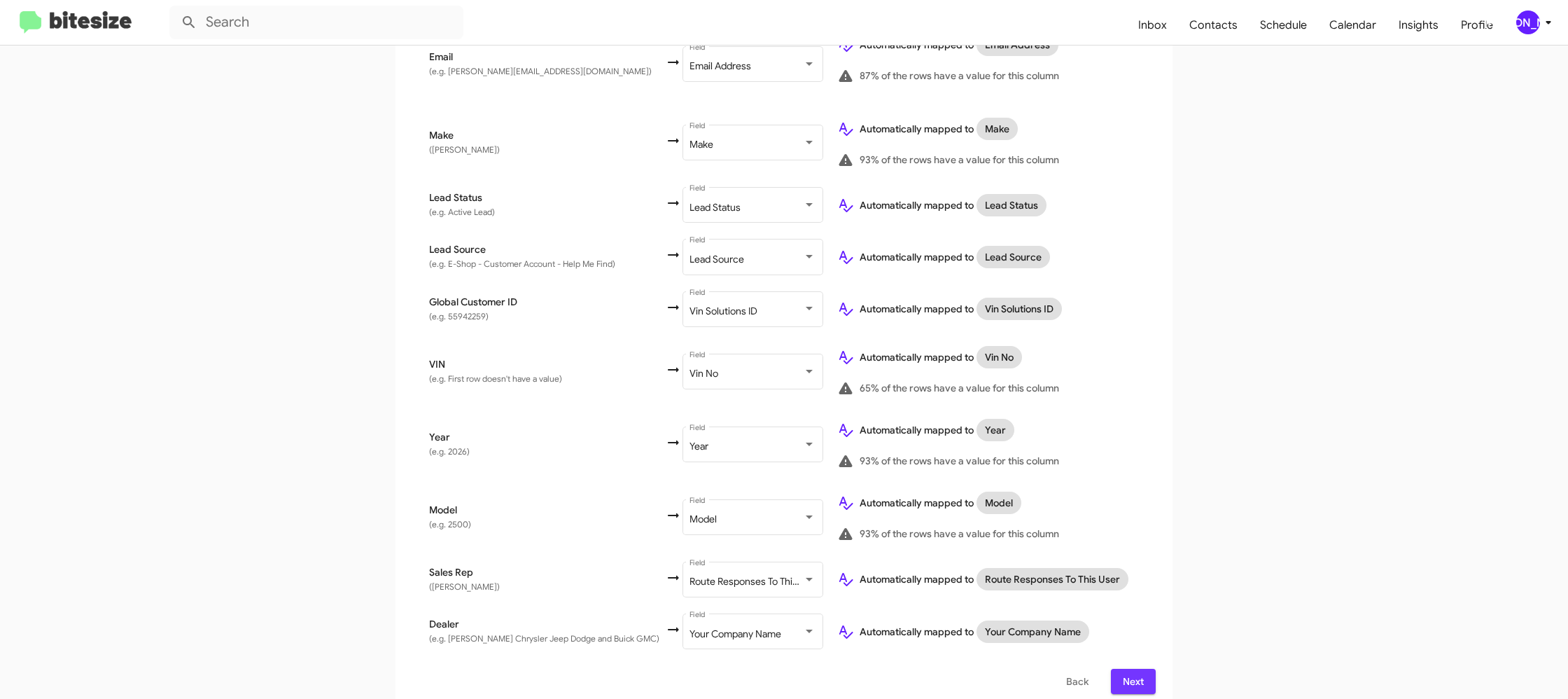
click at [1138, 669] on span "Next" at bounding box center [1133, 681] width 23 height 25
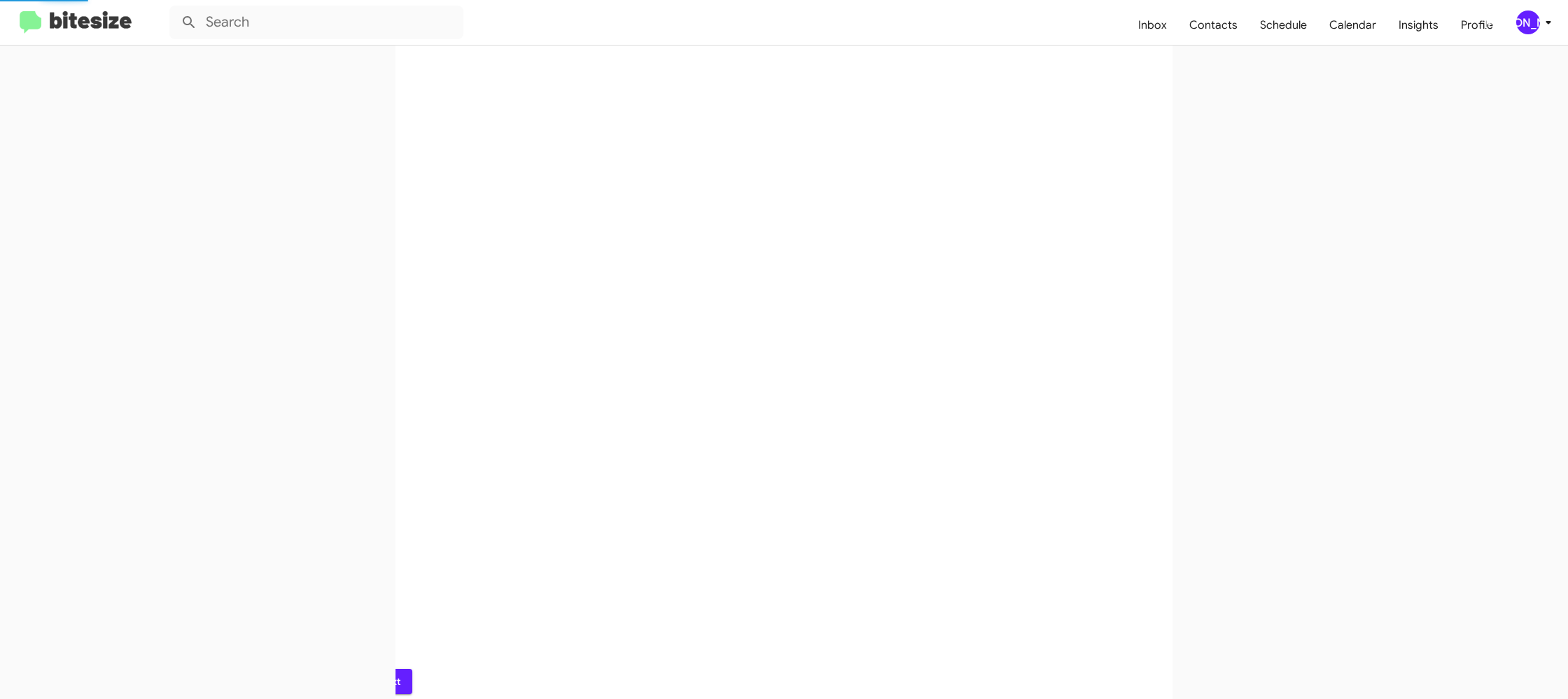
scroll to position [0, 0]
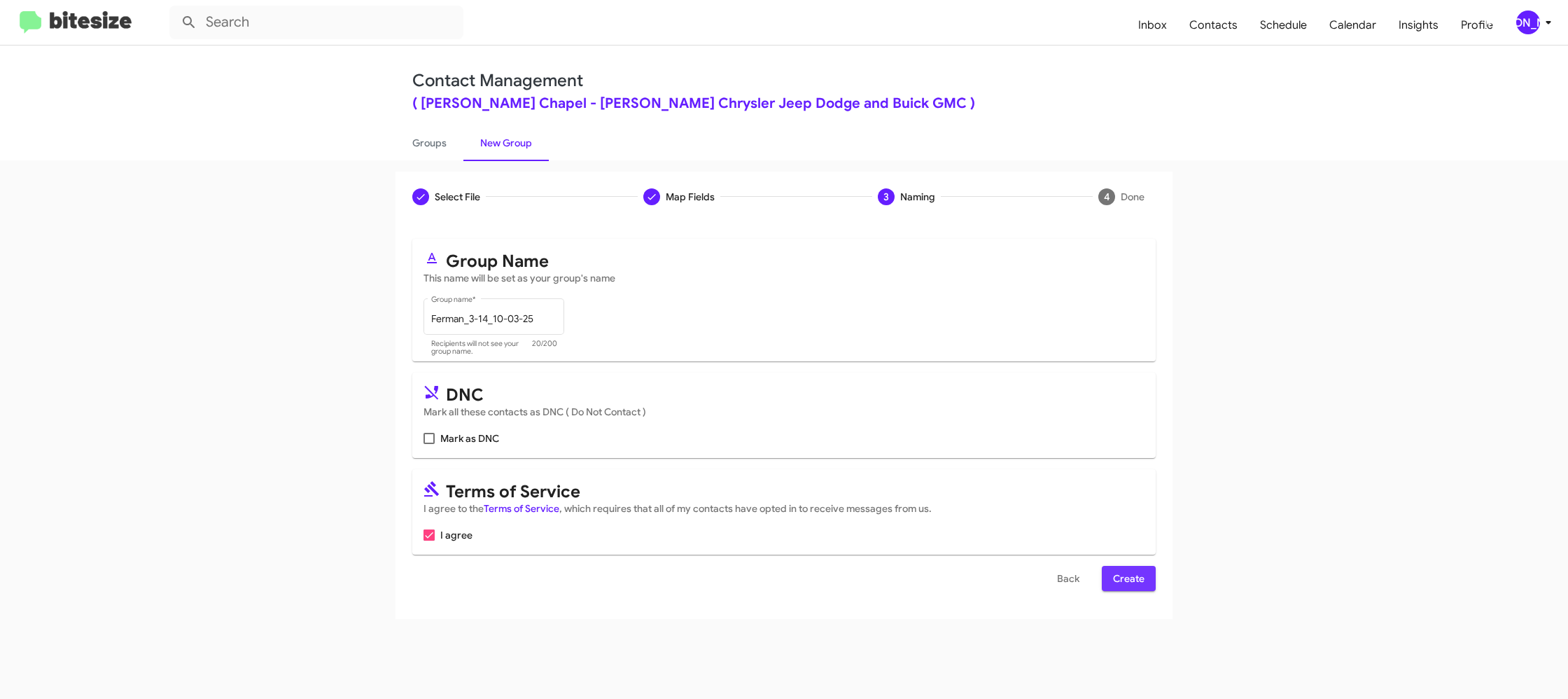
drag, startPoint x: 1132, startPoint y: 576, endPoint x: 1051, endPoint y: 493, distance: 116.0
click at [1132, 576] on span "Create" at bounding box center [1128, 579] width 31 height 25
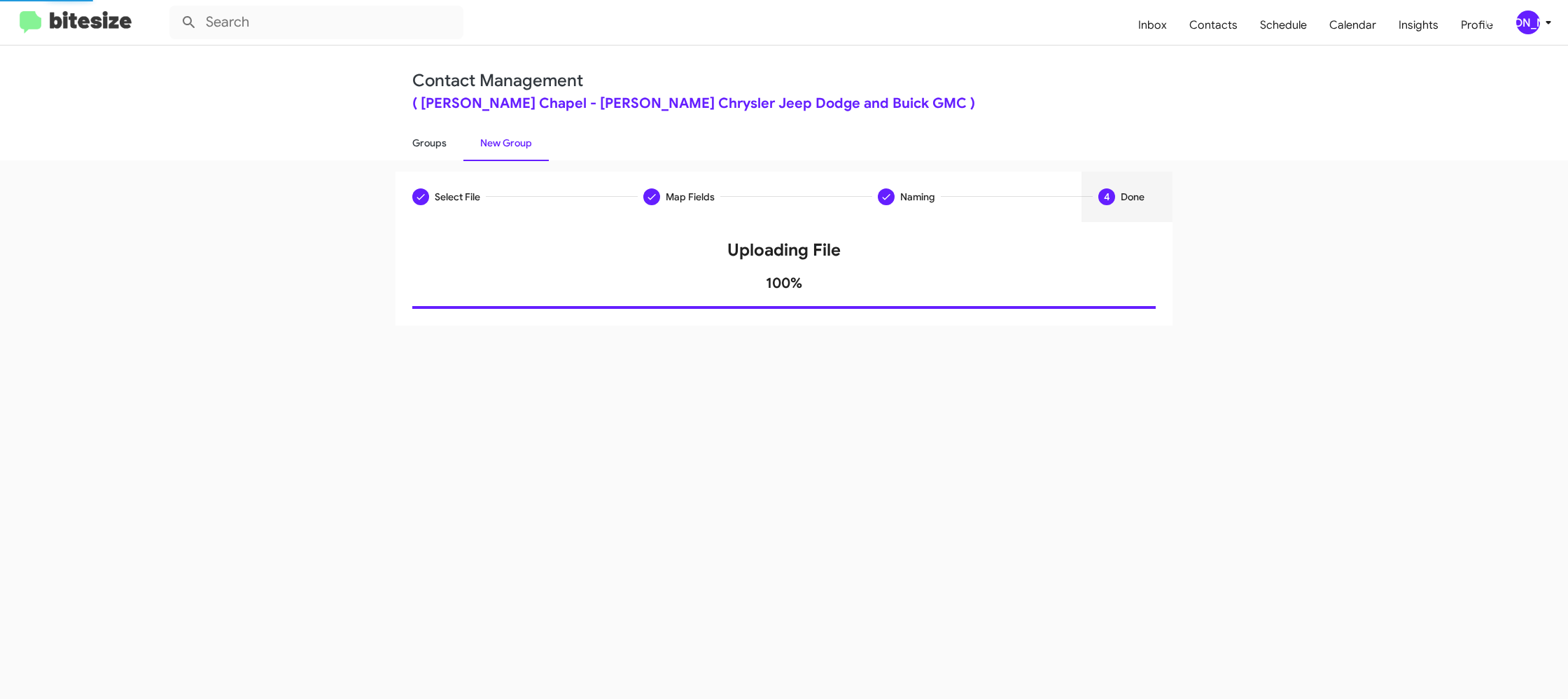
click at [414, 141] on link "Groups" at bounding box center [430, 142] width 68 height 36
type input "in:groups"
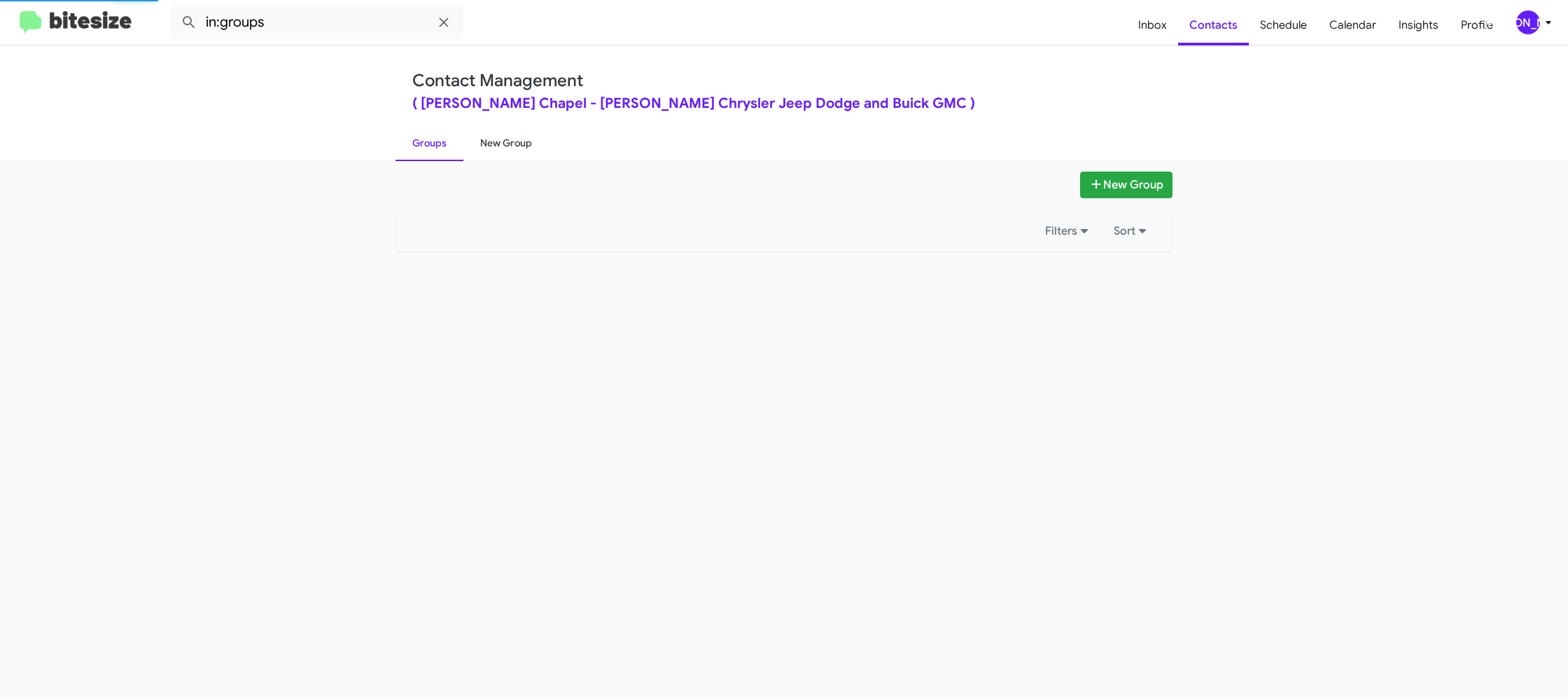
drag, startPoint x: 414, startPoint y: 141, endPoint x: 500, endPoint y: 143, distance: 86.0
click at [416, 141] on link "Groups" at bounding box center [430, 142] width 68 height 36
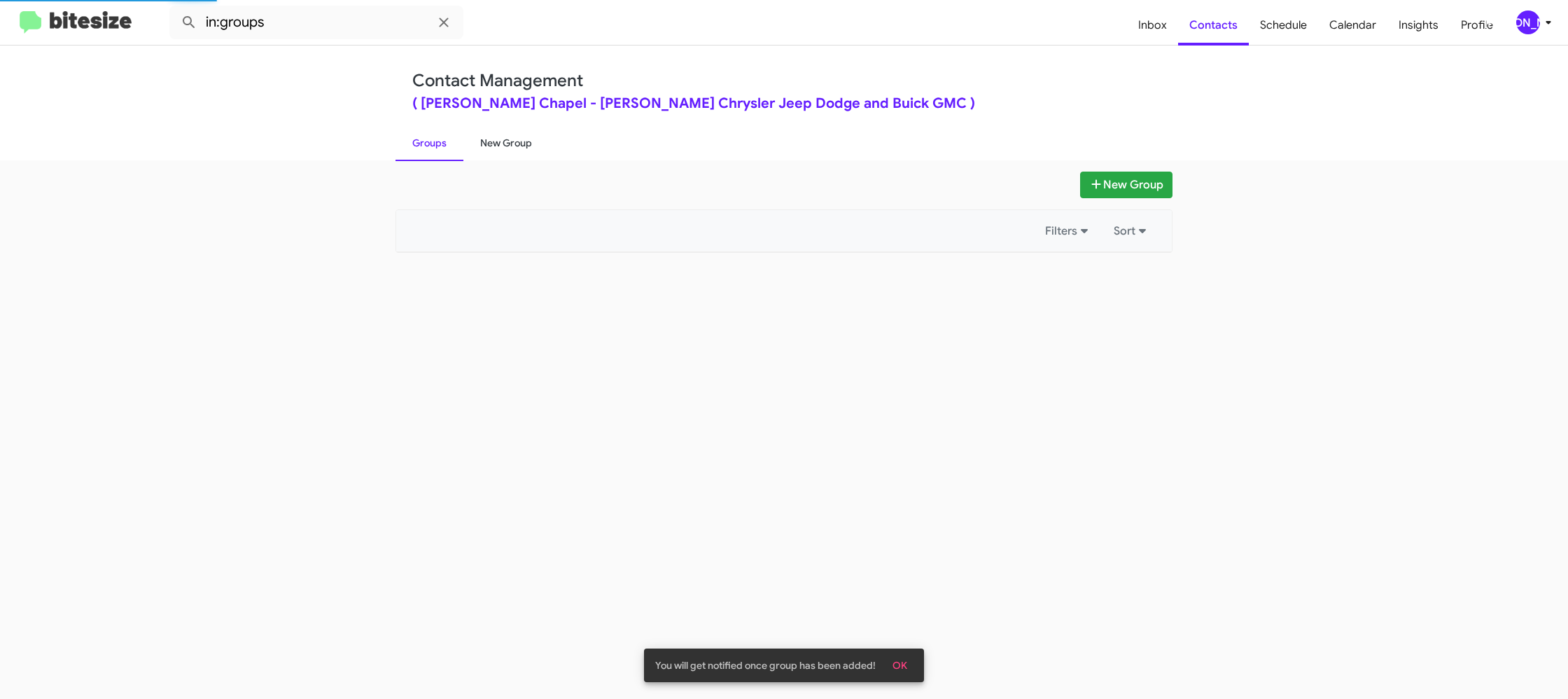
click at [500, 143] on link "New Group" at bounding box center [506, 142] width 86 height 36
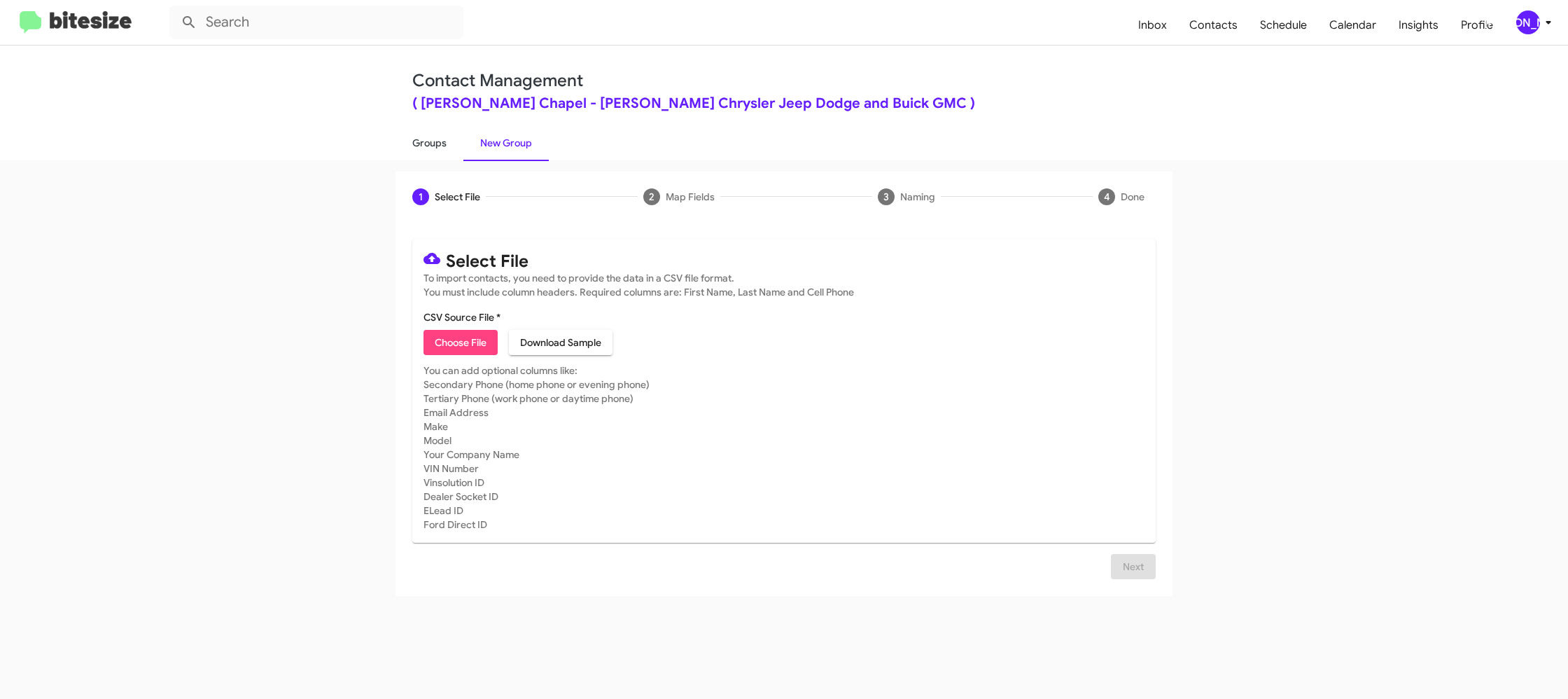
click at [444, 149] on link "Groups" at bounding box center [430, 142] width 68 height 36
type input "in:groups"
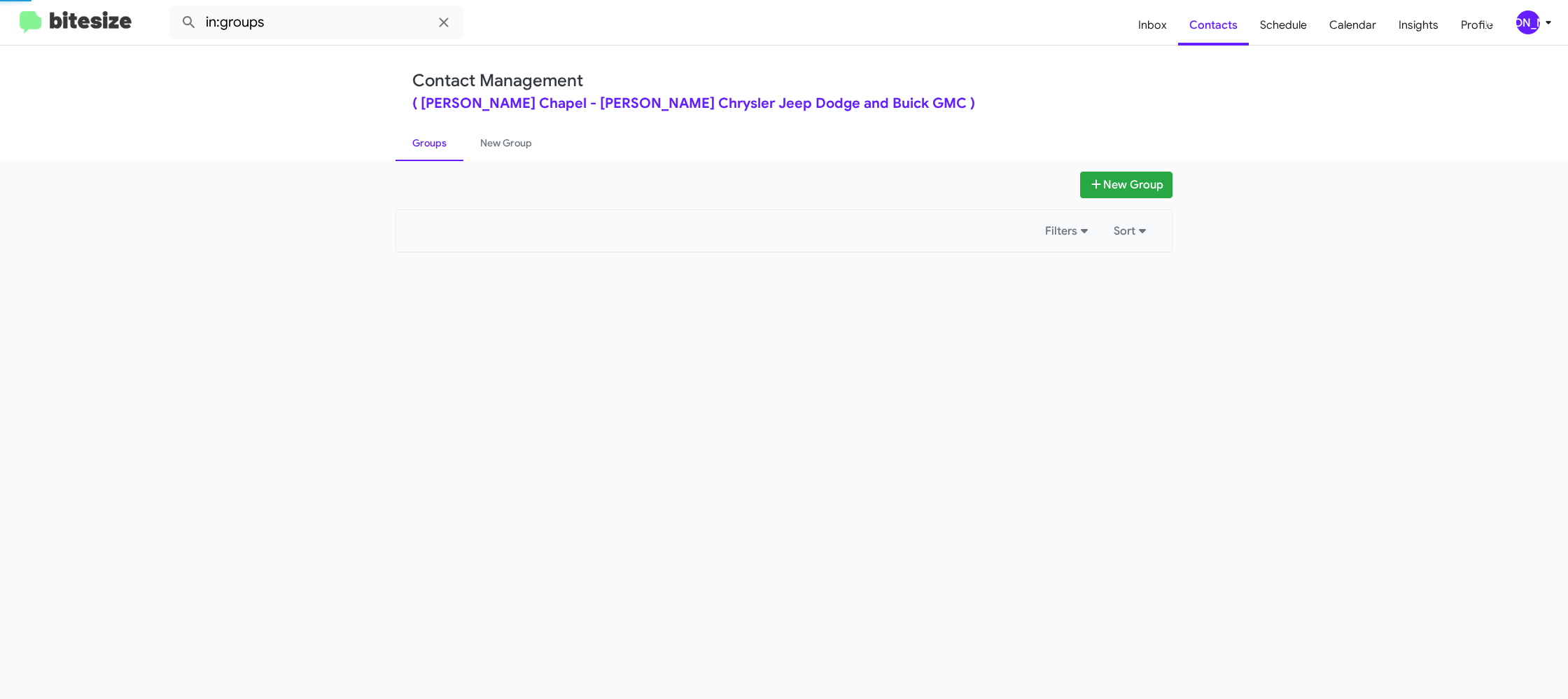
click at [444, 149] on link "Groups" at bounding box center [430, 142] width 68 height 36
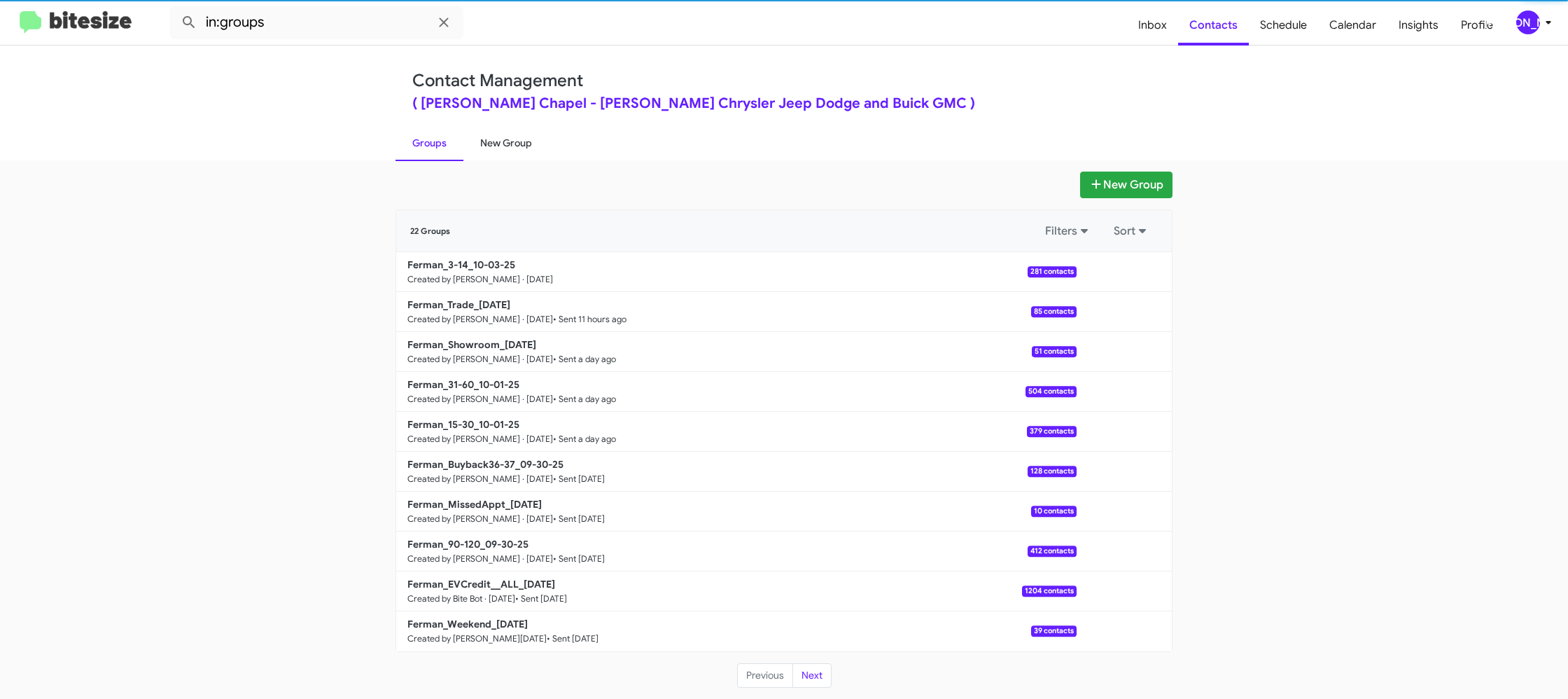
click at [495, 147] on link "New Group" at bounding box center [506, 142] width 86 height 36
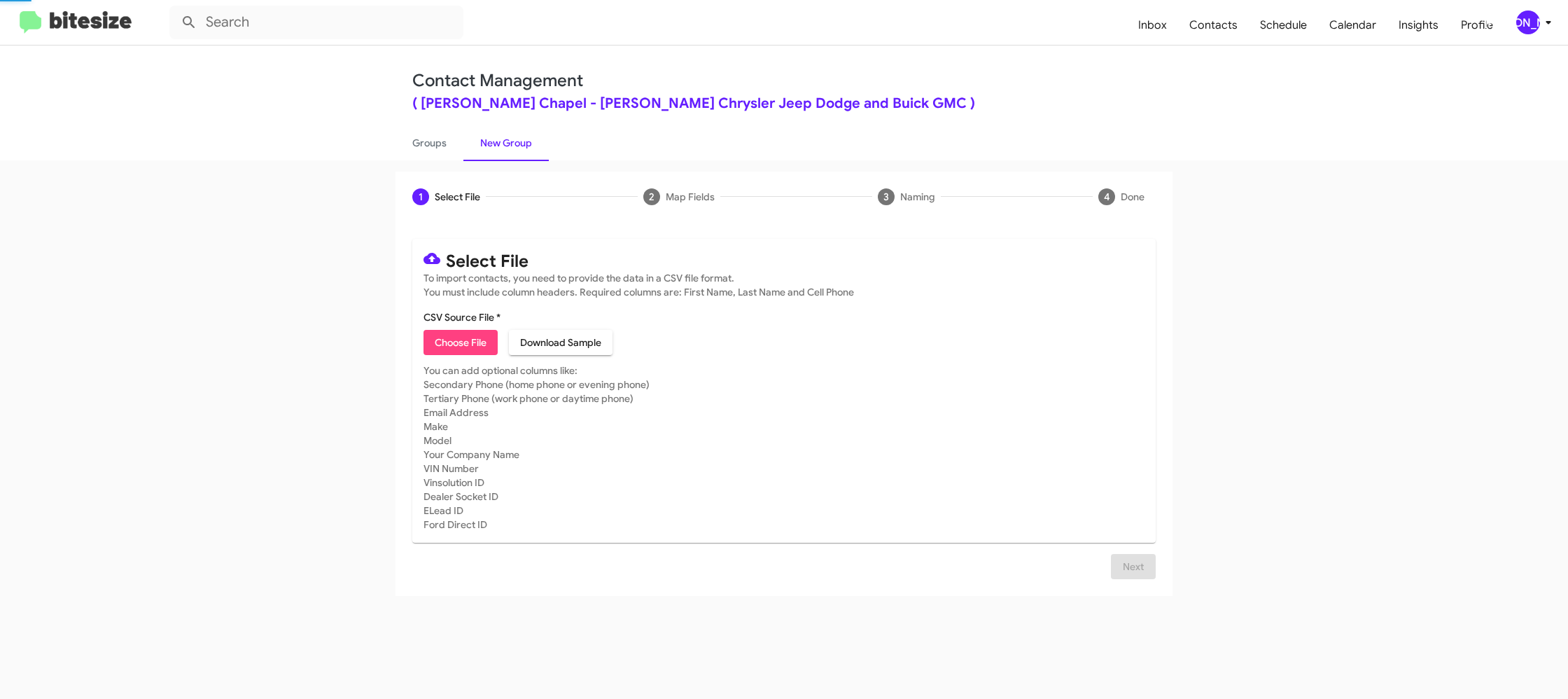
click at [495, 147] on link "New Group" at bounding box center [506, 142] width 86 height 36
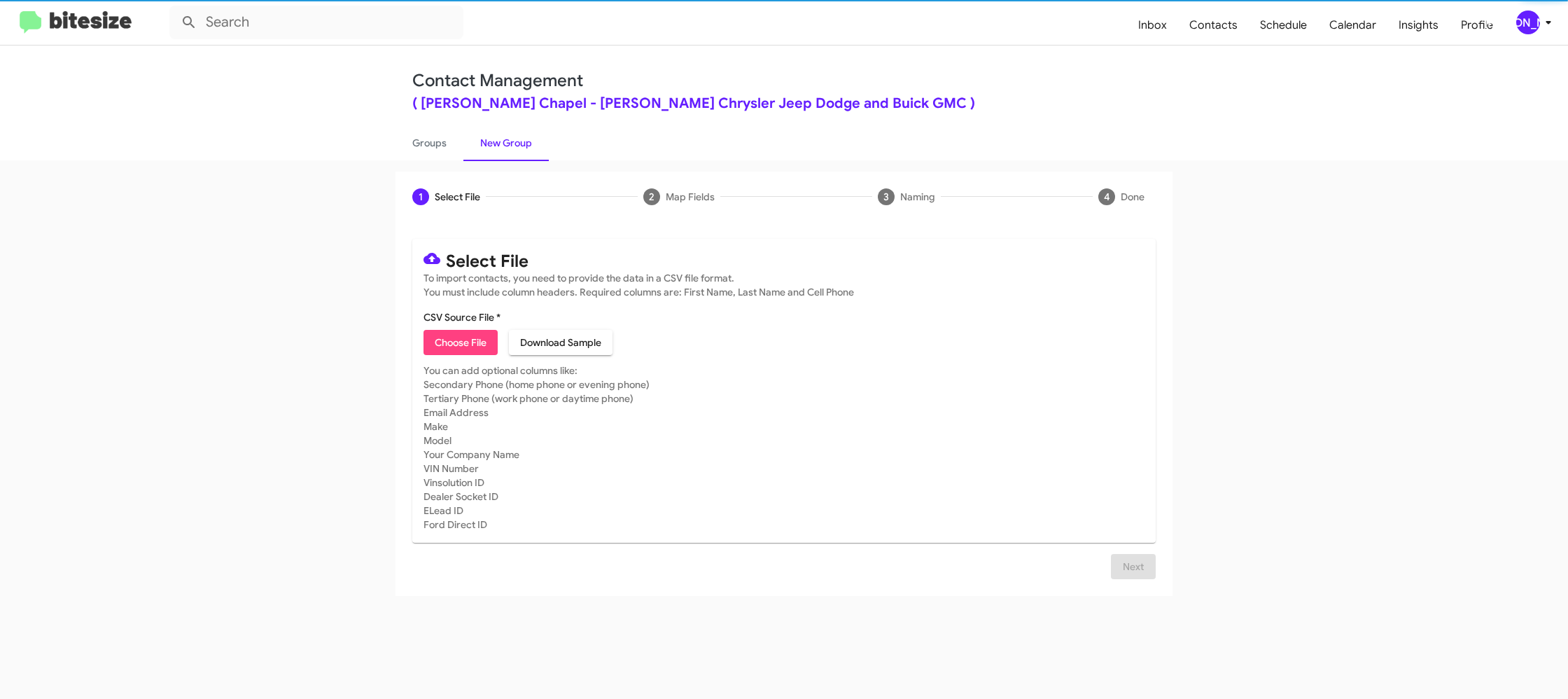
click at [461, 334] on span "Choose File" at bounding box center [460, 343] width 52 height 25
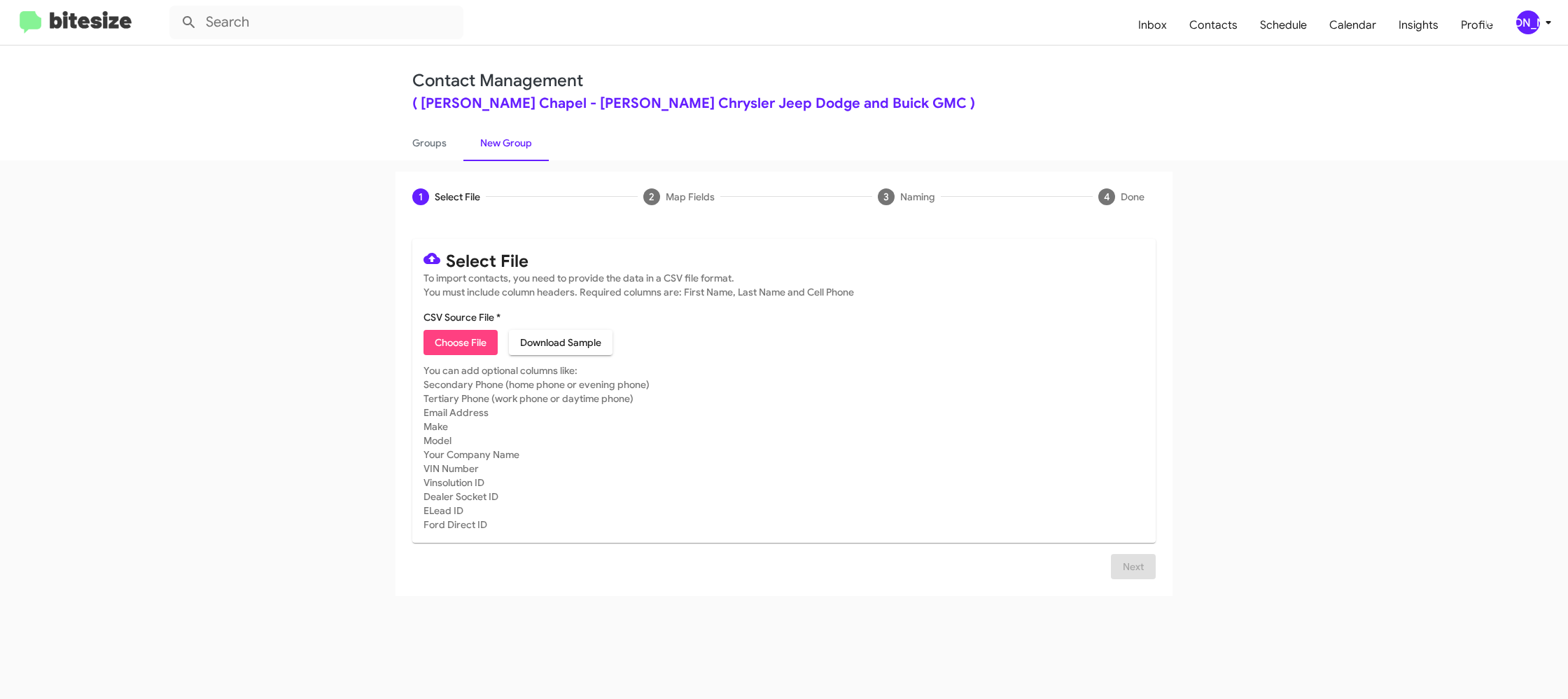
type input "Ferman_61-90_10-03-25"
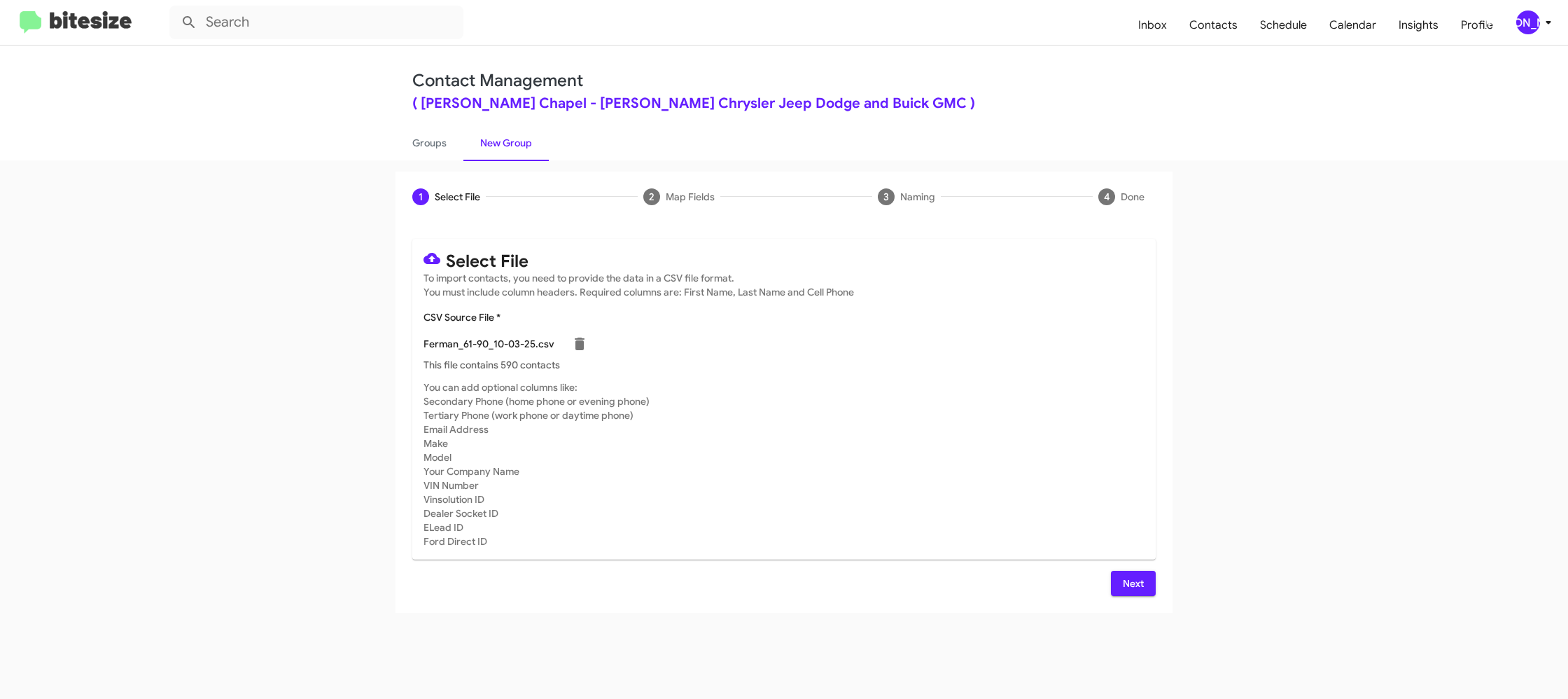
click at [777, 424] on mat-card-subtitle "You can add optional columns like: Secondary Phone (home phone or evening phone…" at bounding box center [784, 464] width 721 height 168
click at [1126, 579] on span "Next" at bounding box center [1133, 584] width 23 height 25
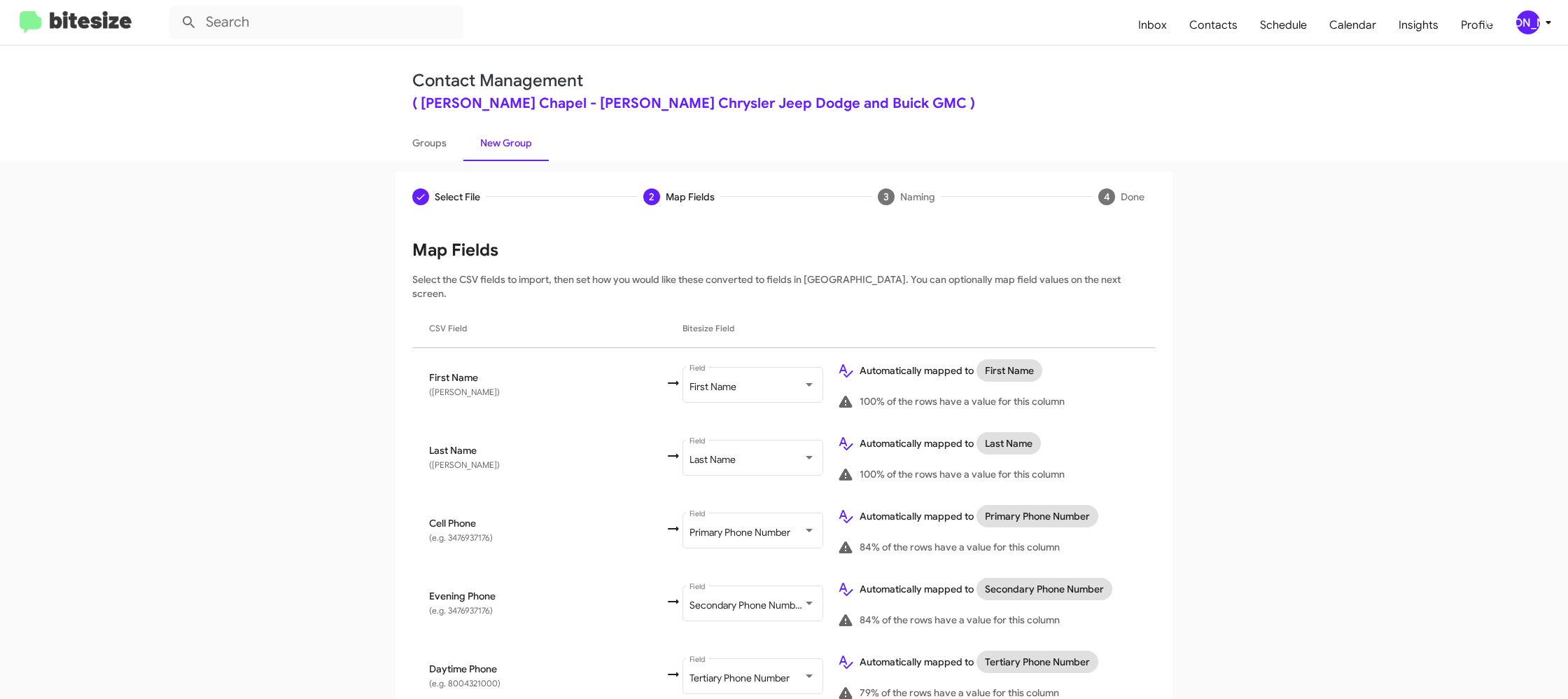
click at [1545, 34] on mat-toolbar "Inbox Contacts Schedule Calendar Insights Profile JA" at bounding box center [784, 22] width 1568 height 45
click at [1545, 23] on icon at bounding box center [1548, 23] width 17 height 17
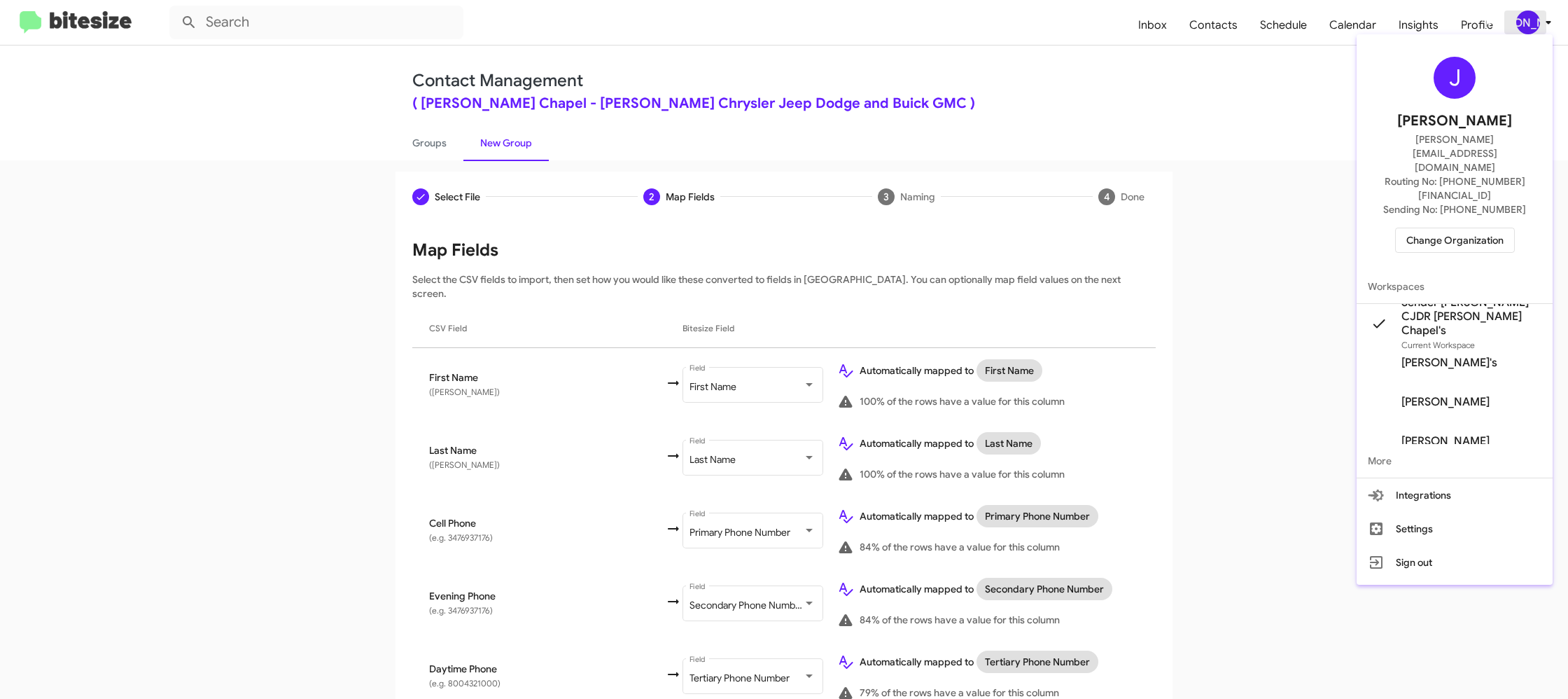
click at [1545, 23] on div at bounding box center [784, 349] width 1568 height 699
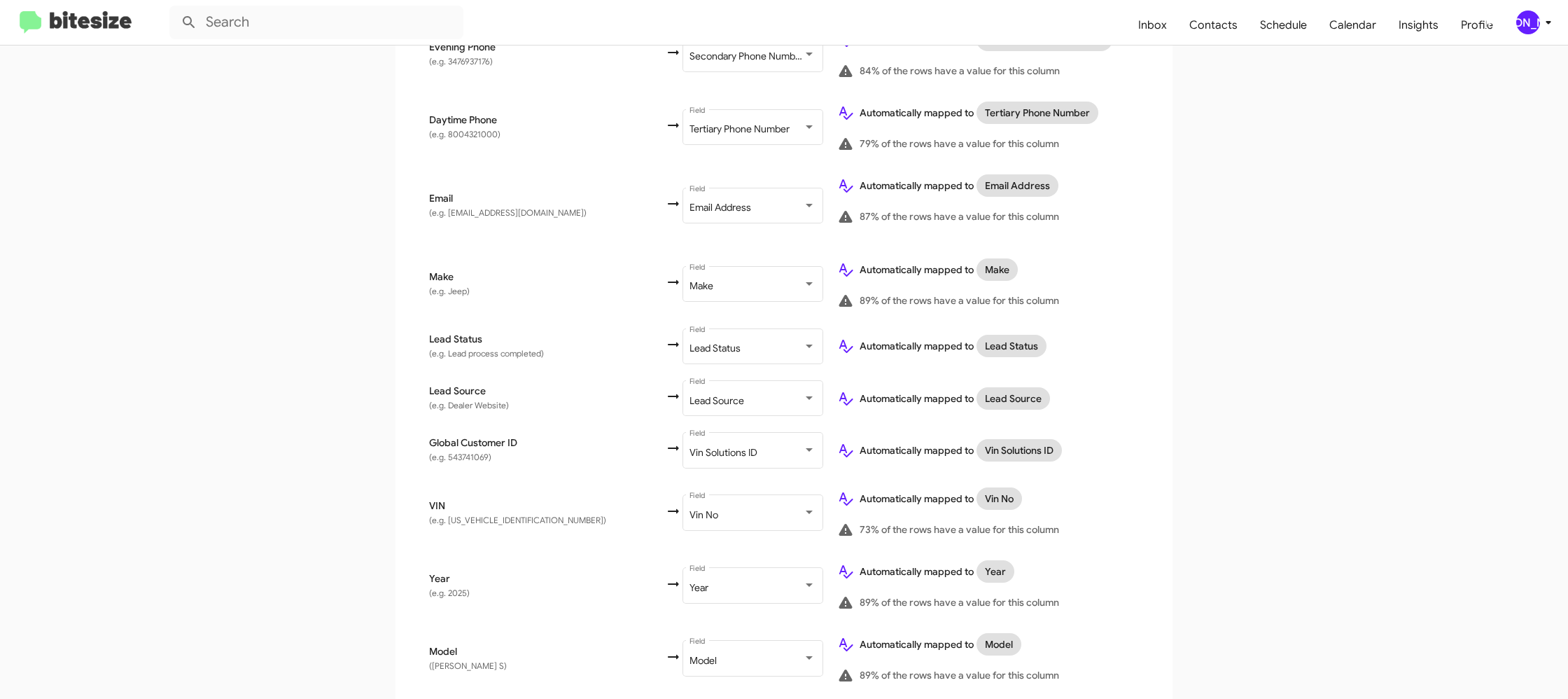
scroll to position [742, 0]
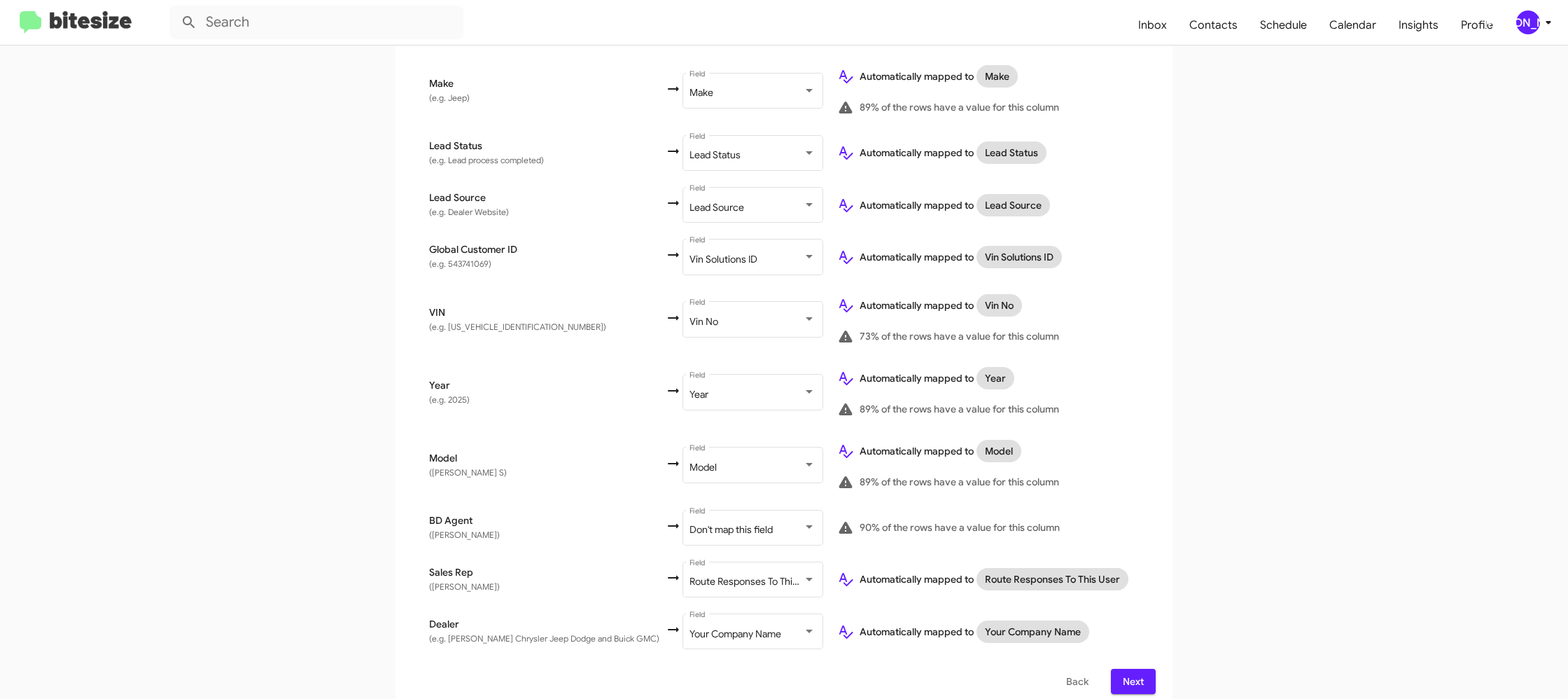
drag, startPoint x: 1068, startPoint y: 670, endPoint x: 1041, endPoint y: 672, distance: 27.1
click at [1067, 669] on span "Back" at bounding box center [1077, 681] width 23 height 25
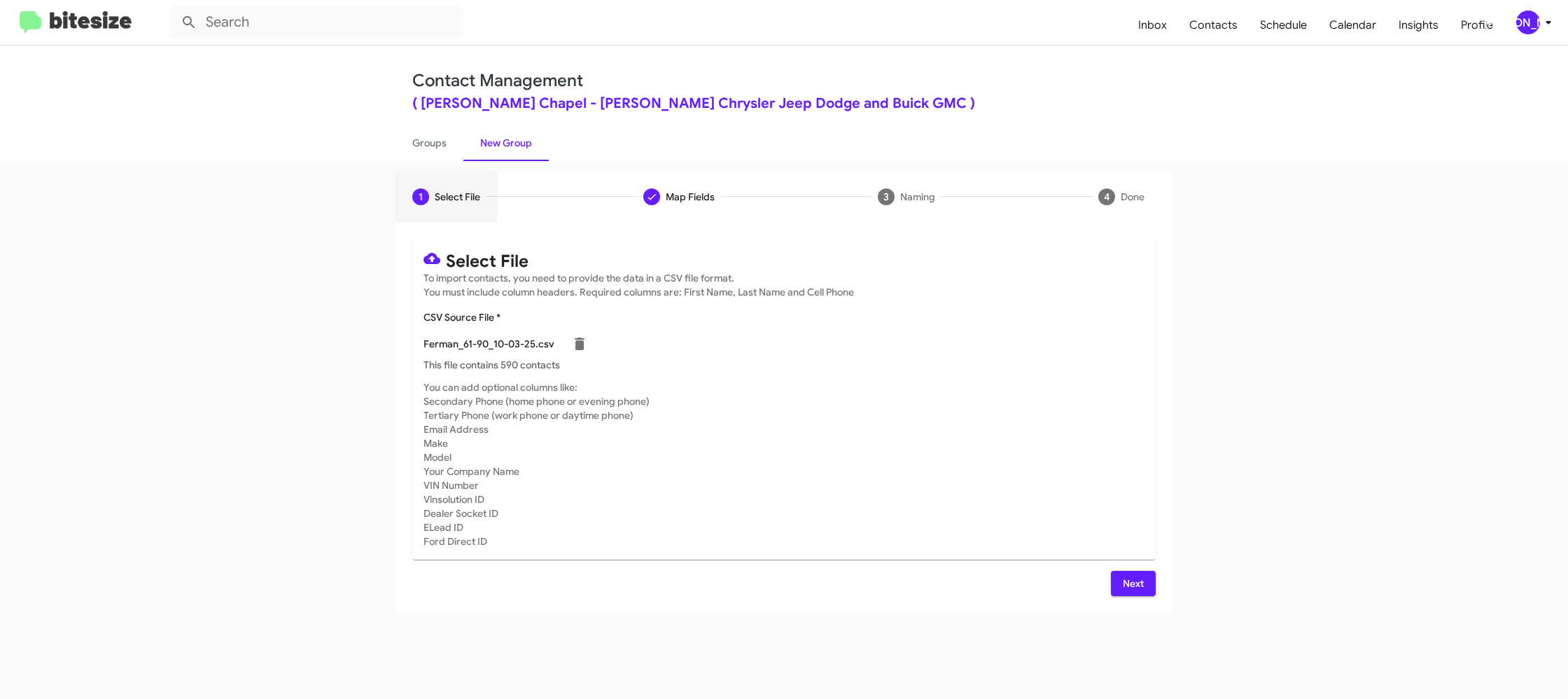
scroll to position [0, 0]
click at [430, 146] on link "Groups" at bounding box center [430, 142] width 68 height 36
type input "in:groups"
click at [430, 146] on link "Groups" at bounding box center [430, 142] width 68 height 36
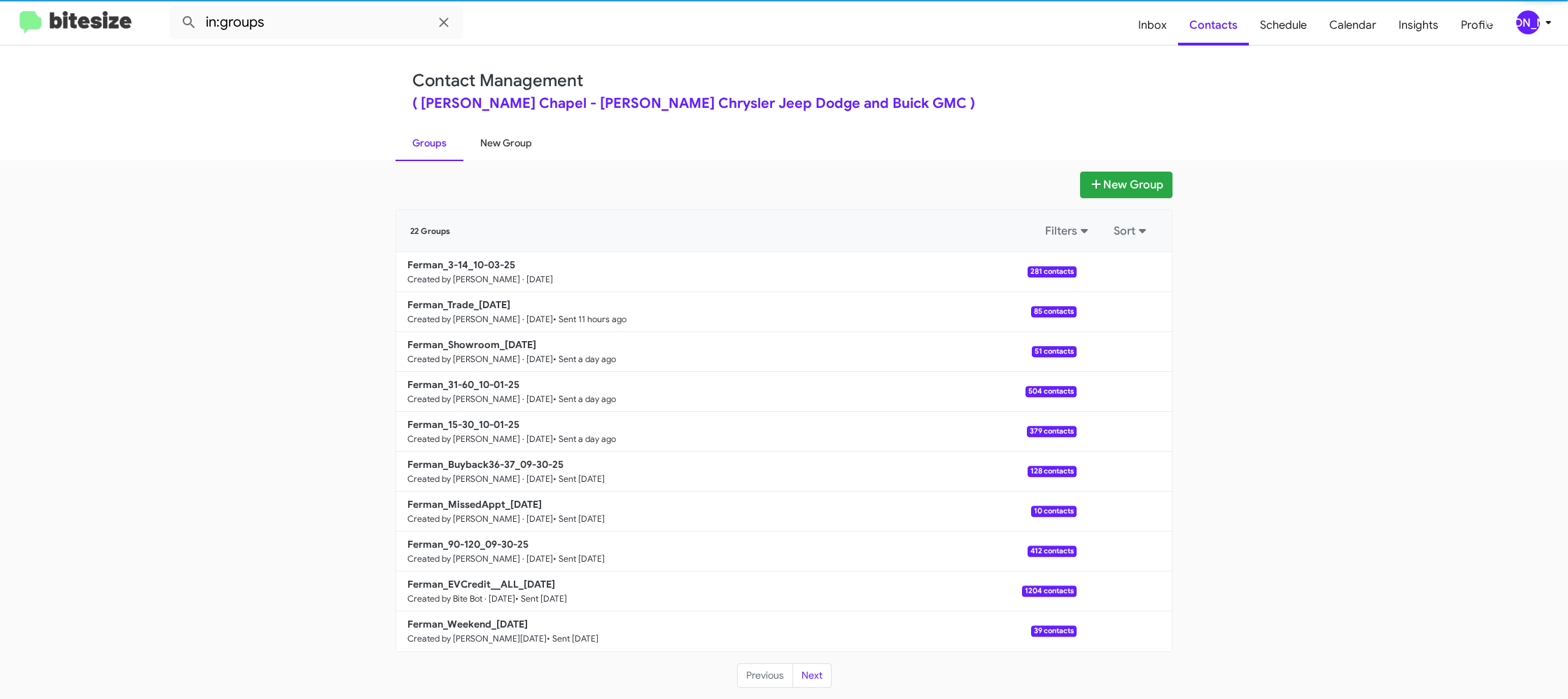
click at [506, 145] on link "New Group" at bounding box center [506, 142] width 86 height 36
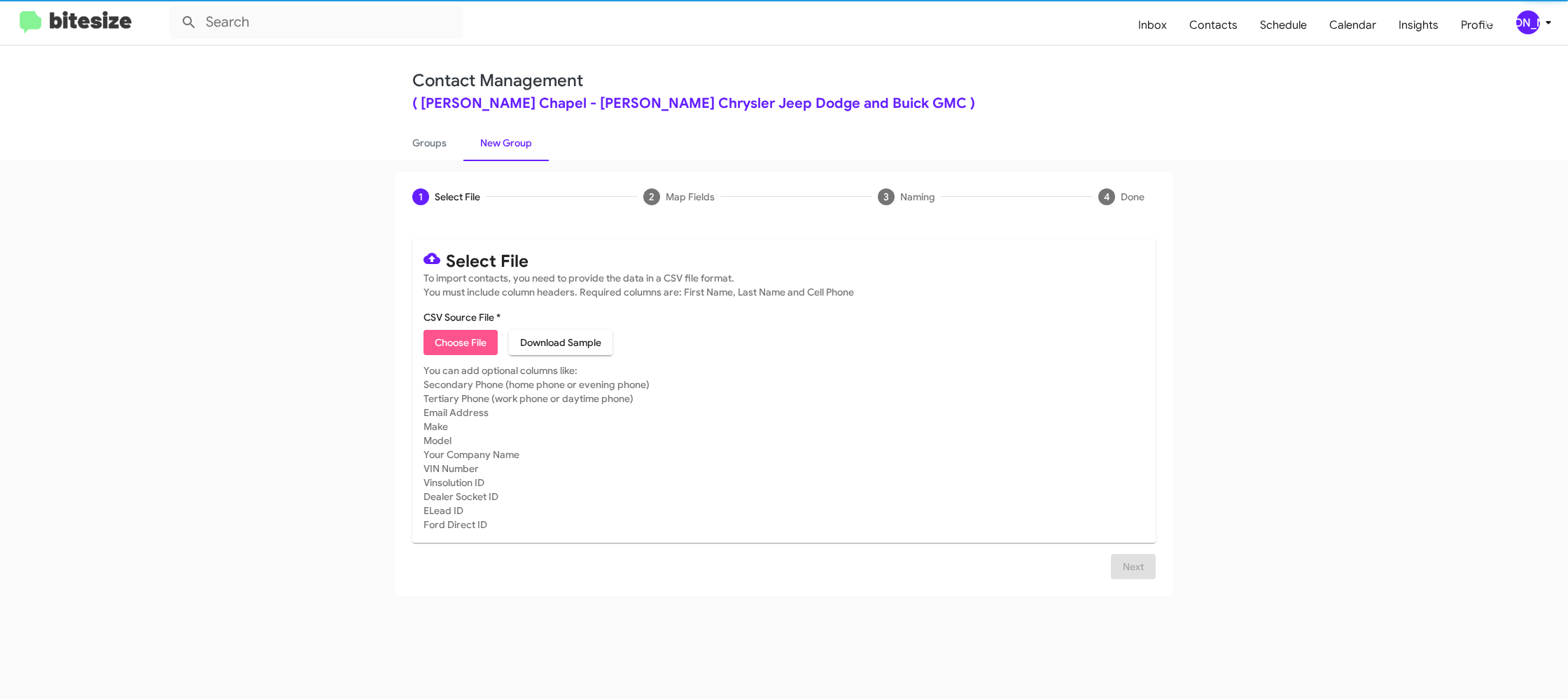
click at [459, 342] on span "Choose File" at bounding box center [460, 343] width 52 height 25
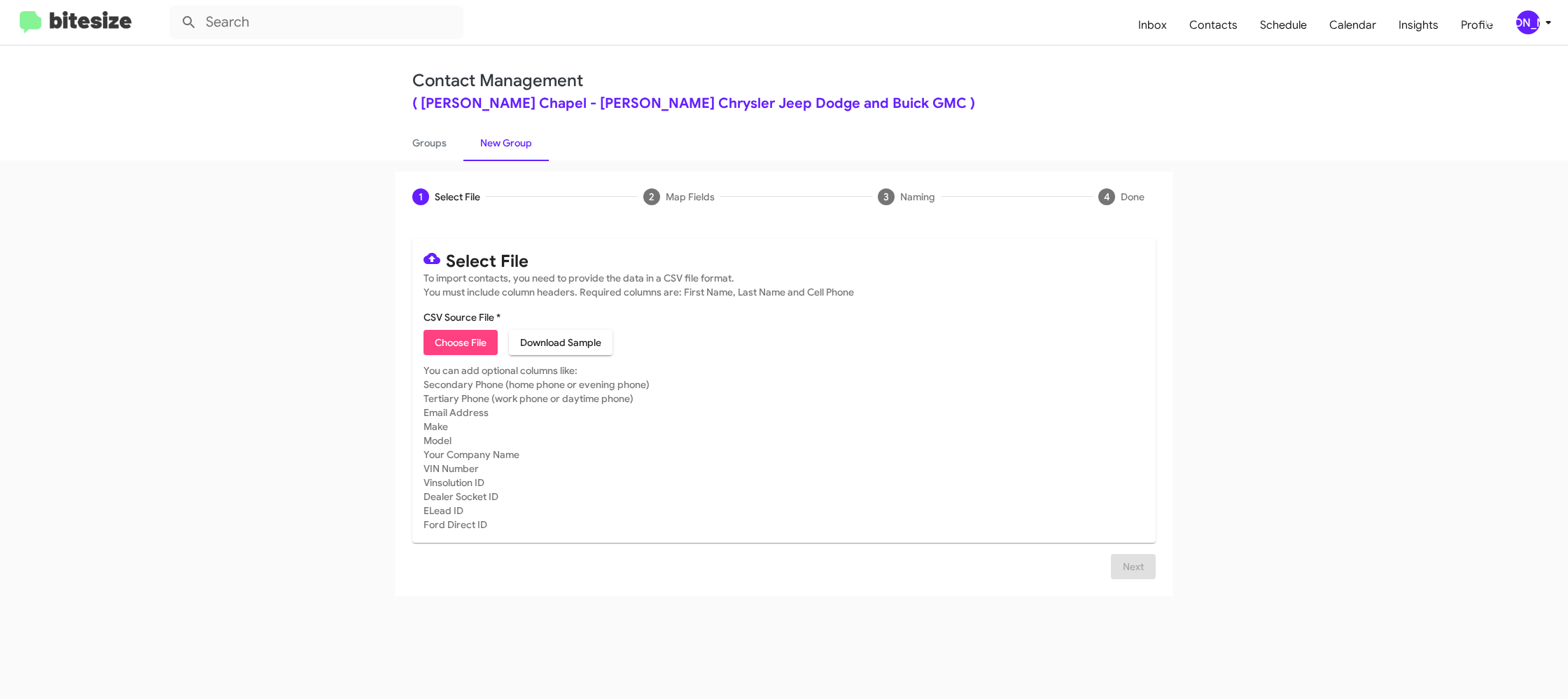
type input "Ferman_61-90_10-03-25"
click at [887, 466] on mat-card-subtitle "You can add optional columns like: Secondary Phone (home phone or evening phone…" at bounding box center [784, 447] width 721 height 168
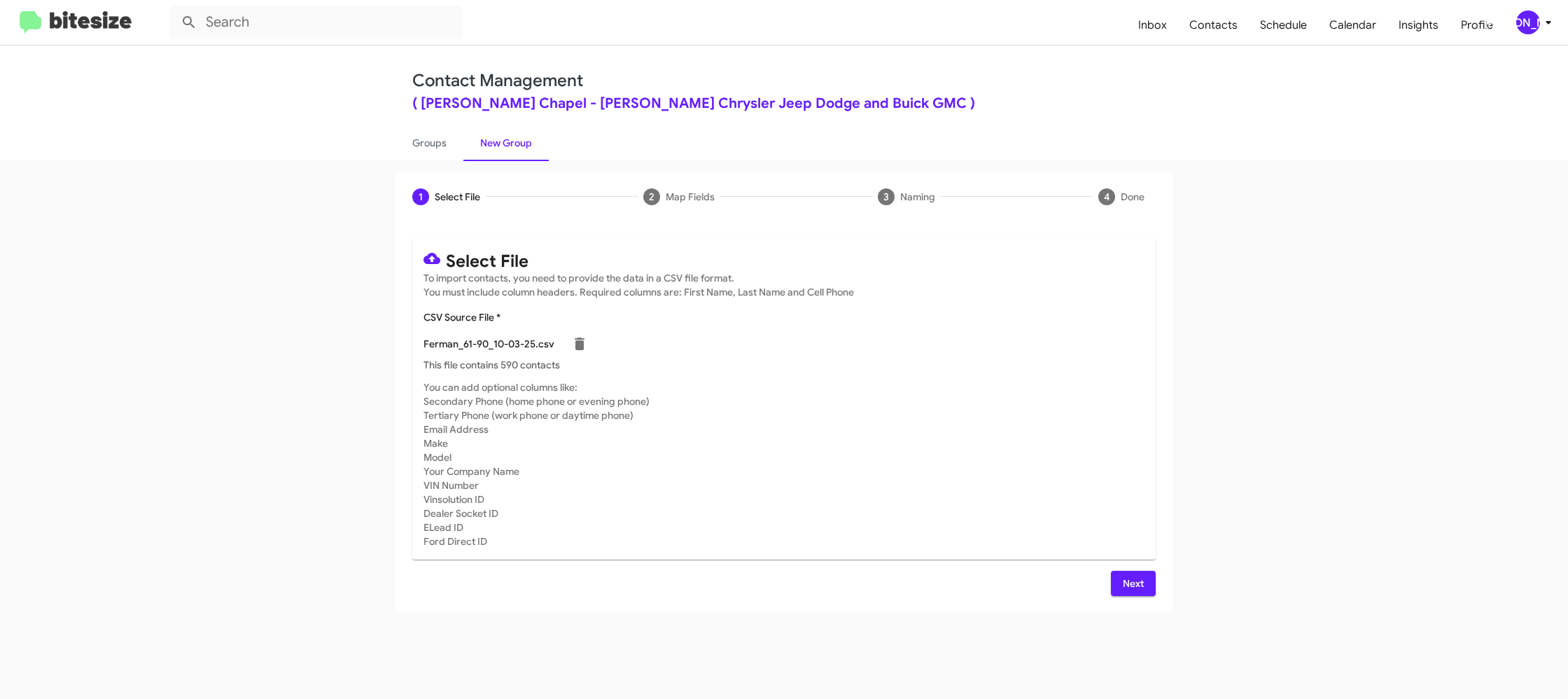
click at [1123, 584] on span "Next" at bounding box center [1133, 584] width 23 height 25
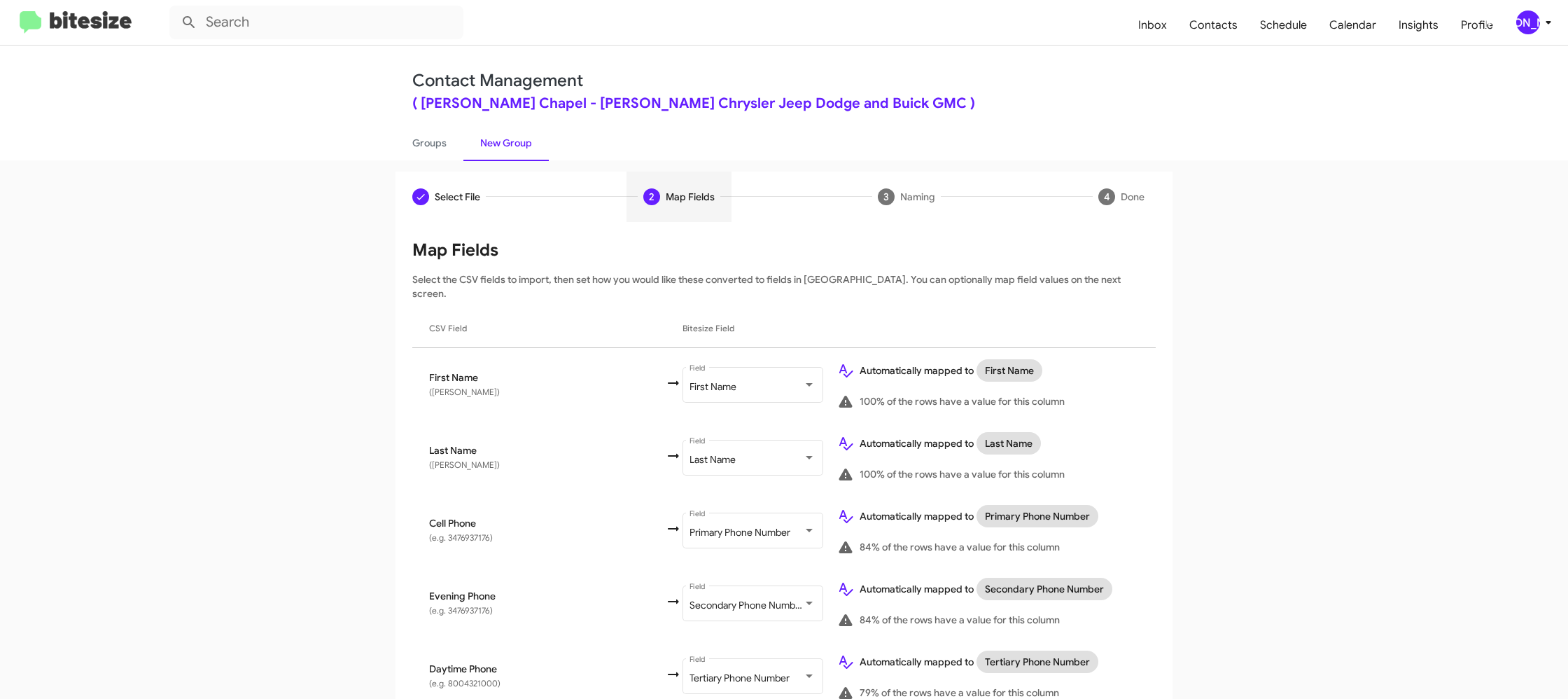
scroll to position [690, 0]
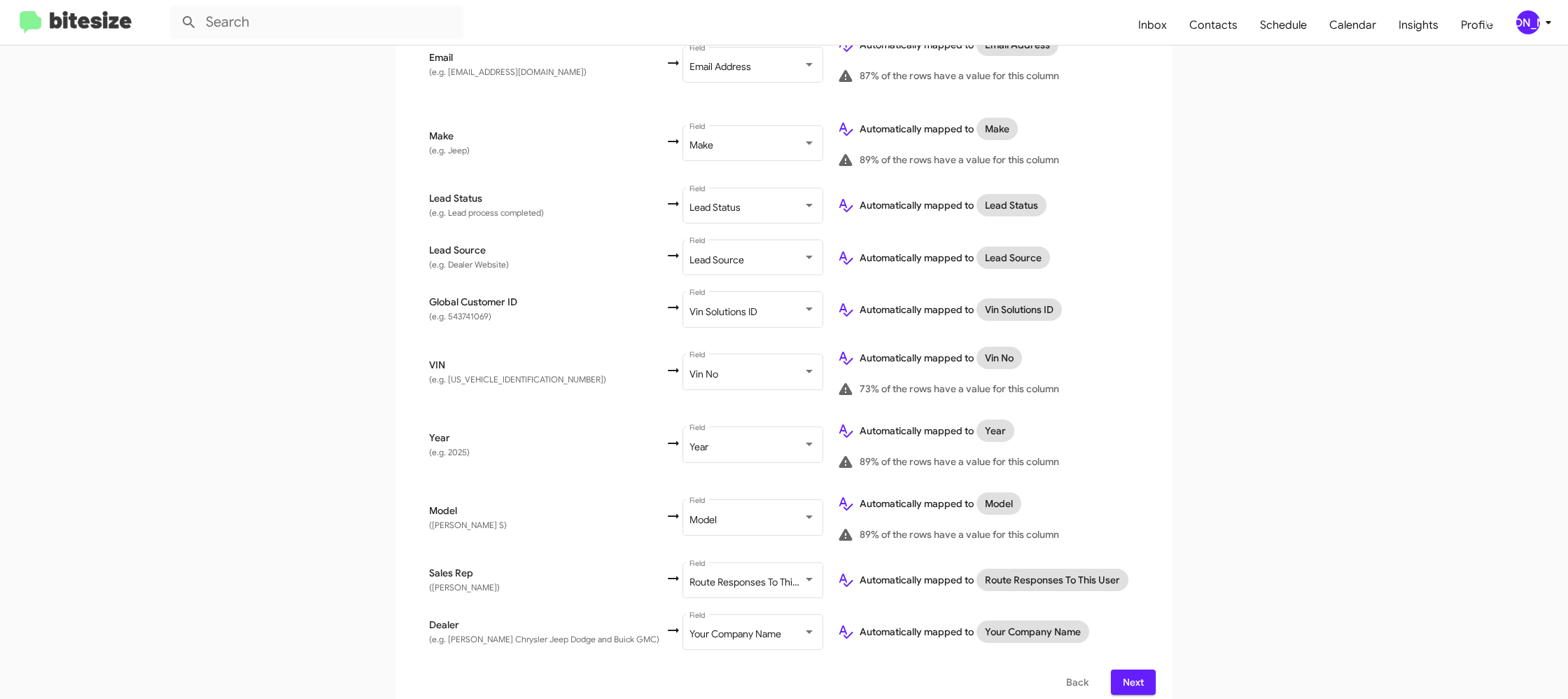
click at [1552, 25] on icon at bounding box center [1548, 23] width 17 height 17
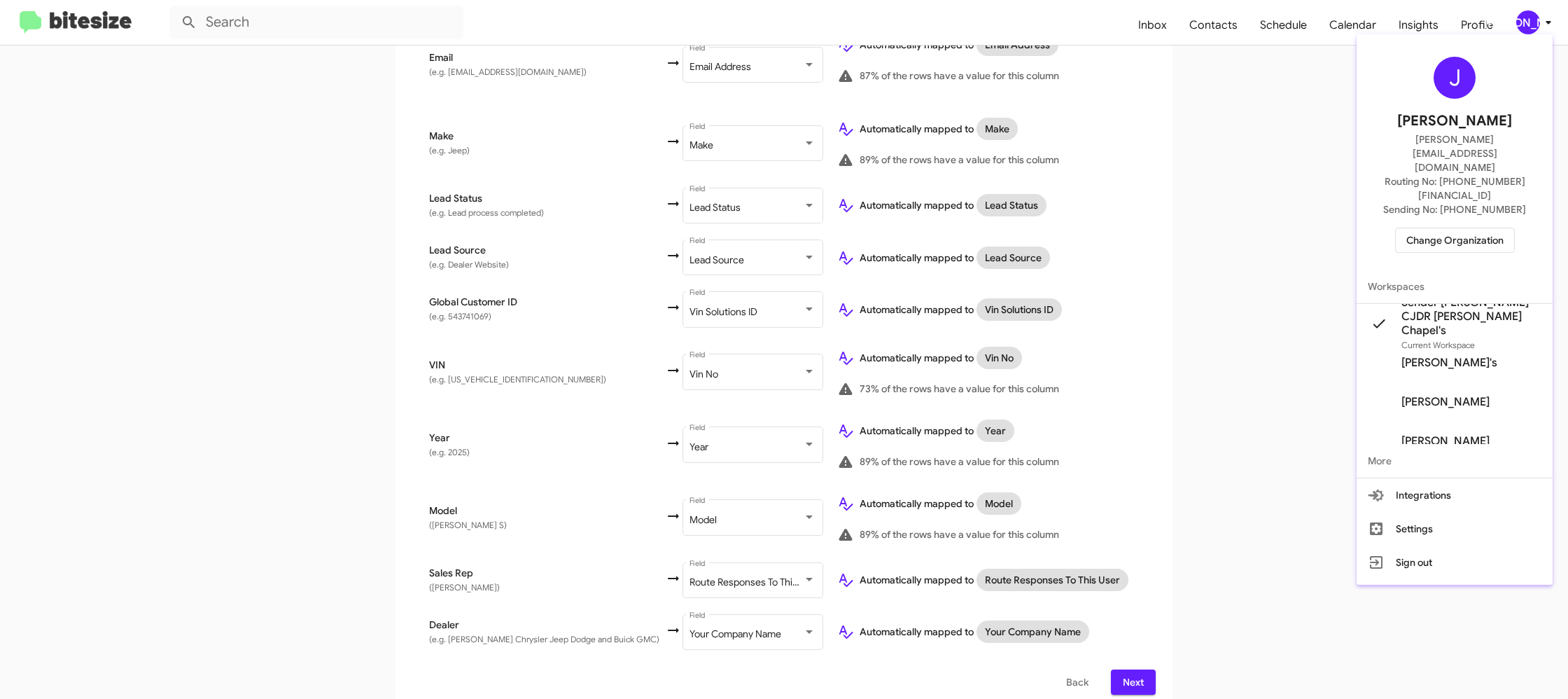
click at [1552, 25] on div at bounding box center [784, 349] width 1568 height 699
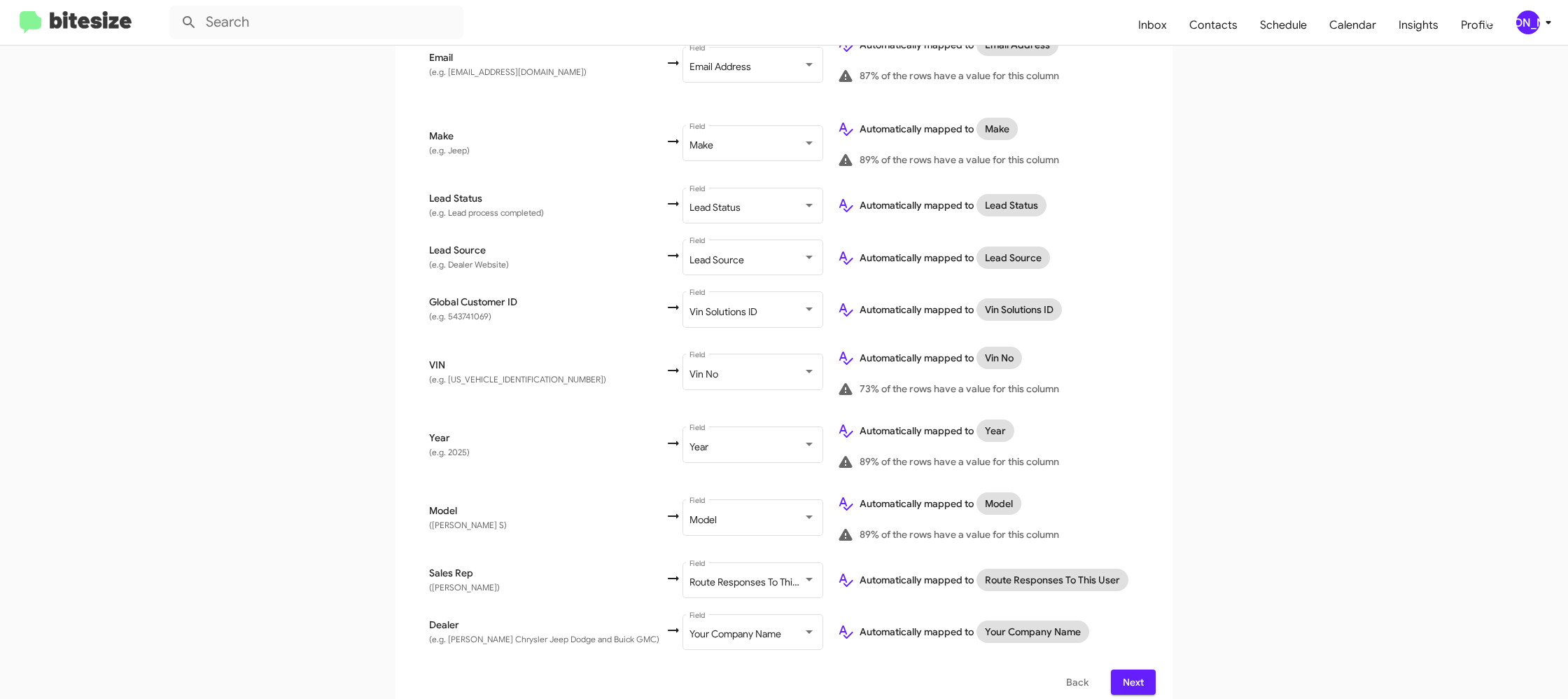
click at [1137, 670] on span "Next" at bounding box center [1133, 682] width 23 height 25
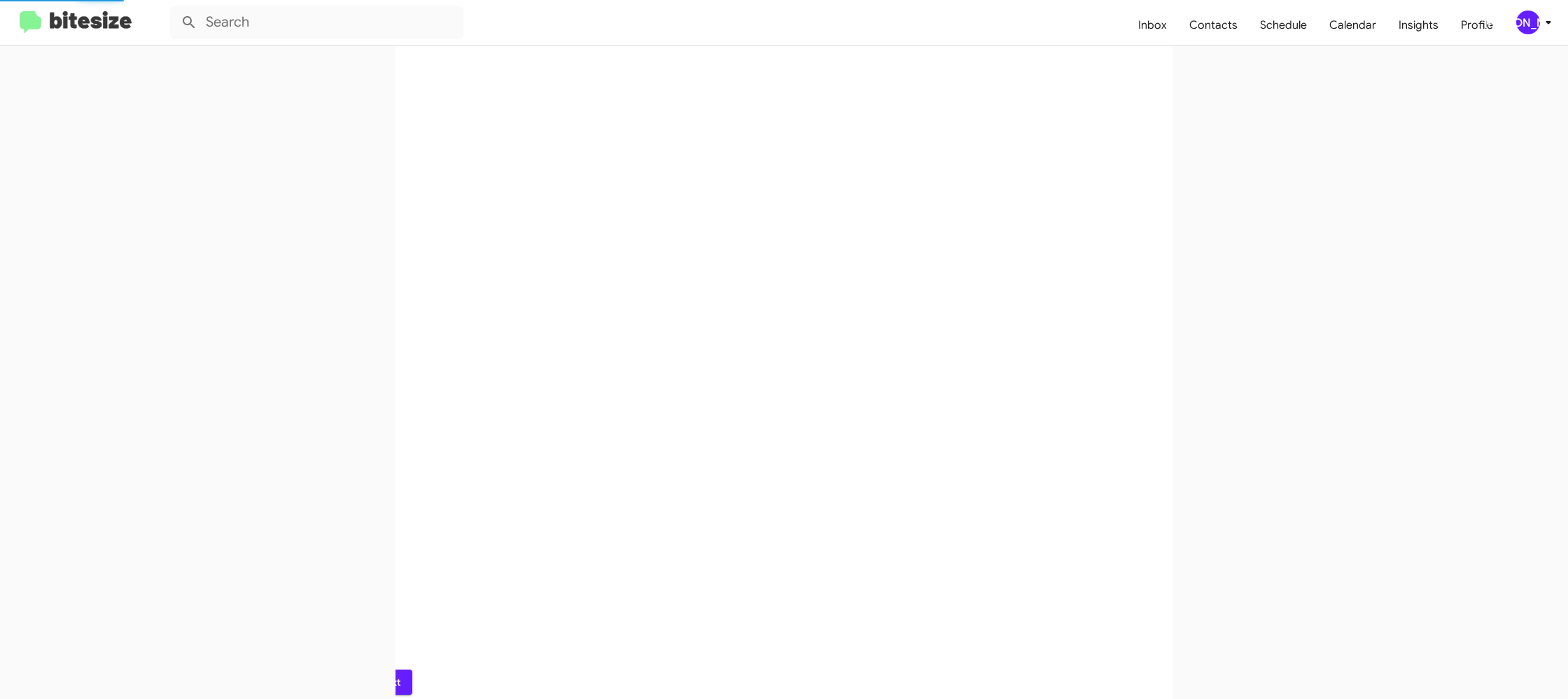
scroll to position [0, 0]
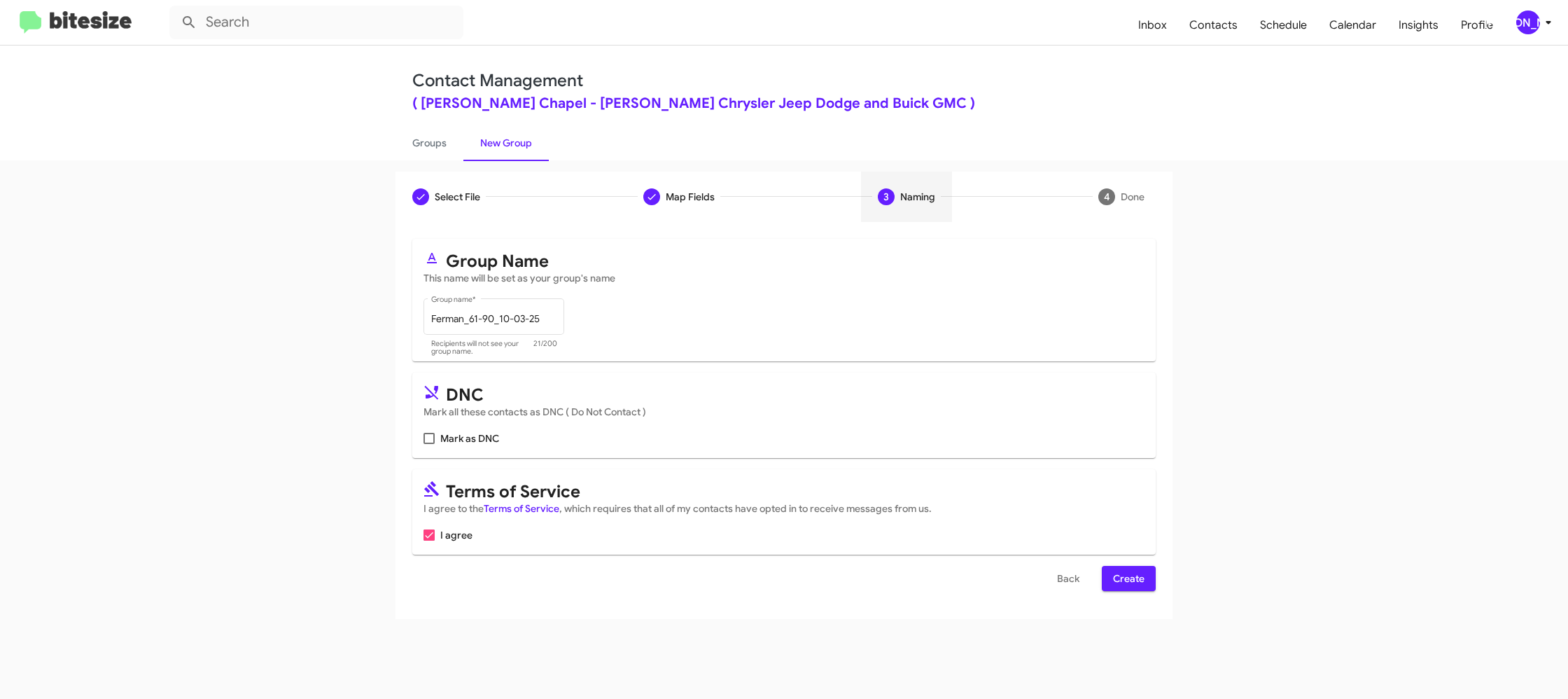
click at [1139, 572] on span "Create" at bounding box center [1128, 579] width 31 height 25
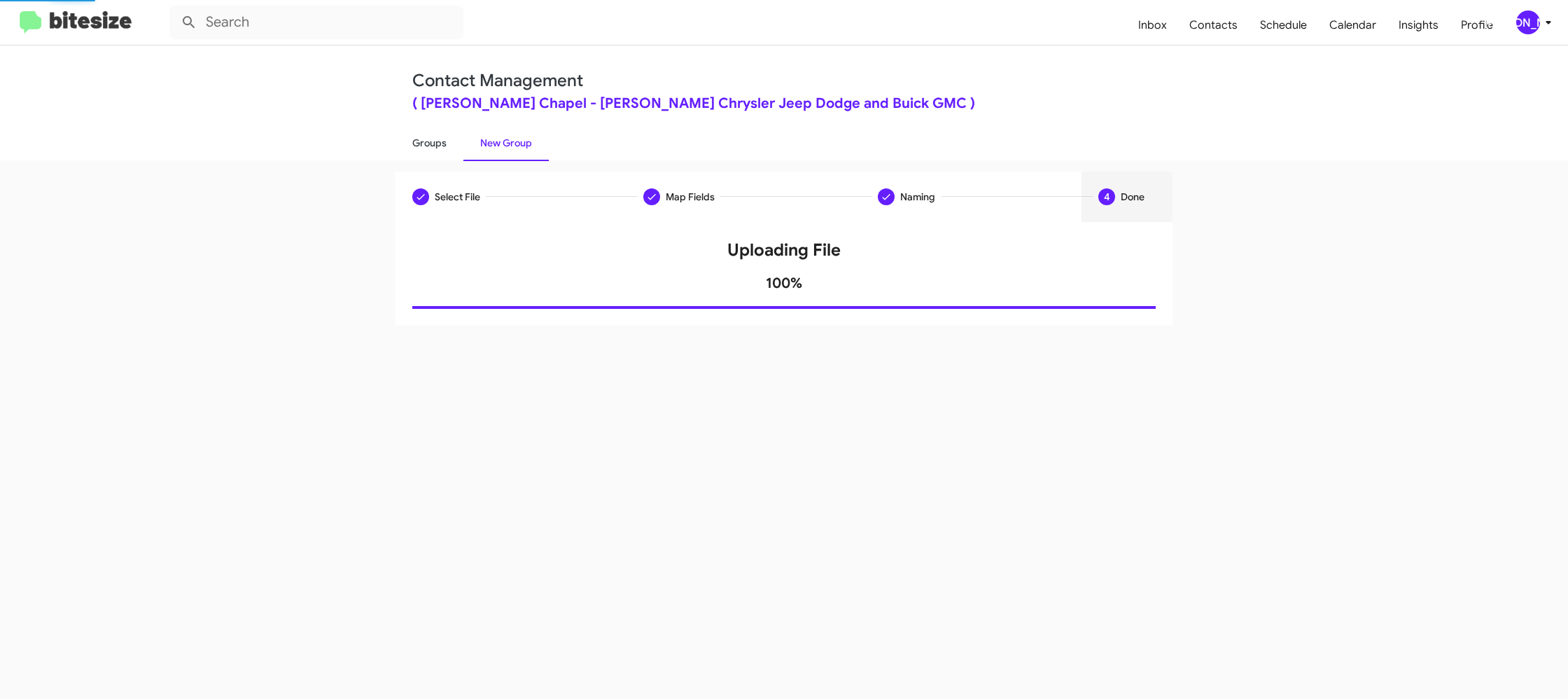
click at [439, 143] on link "Groups" at bounding box center [430, 142] width 68 height 36
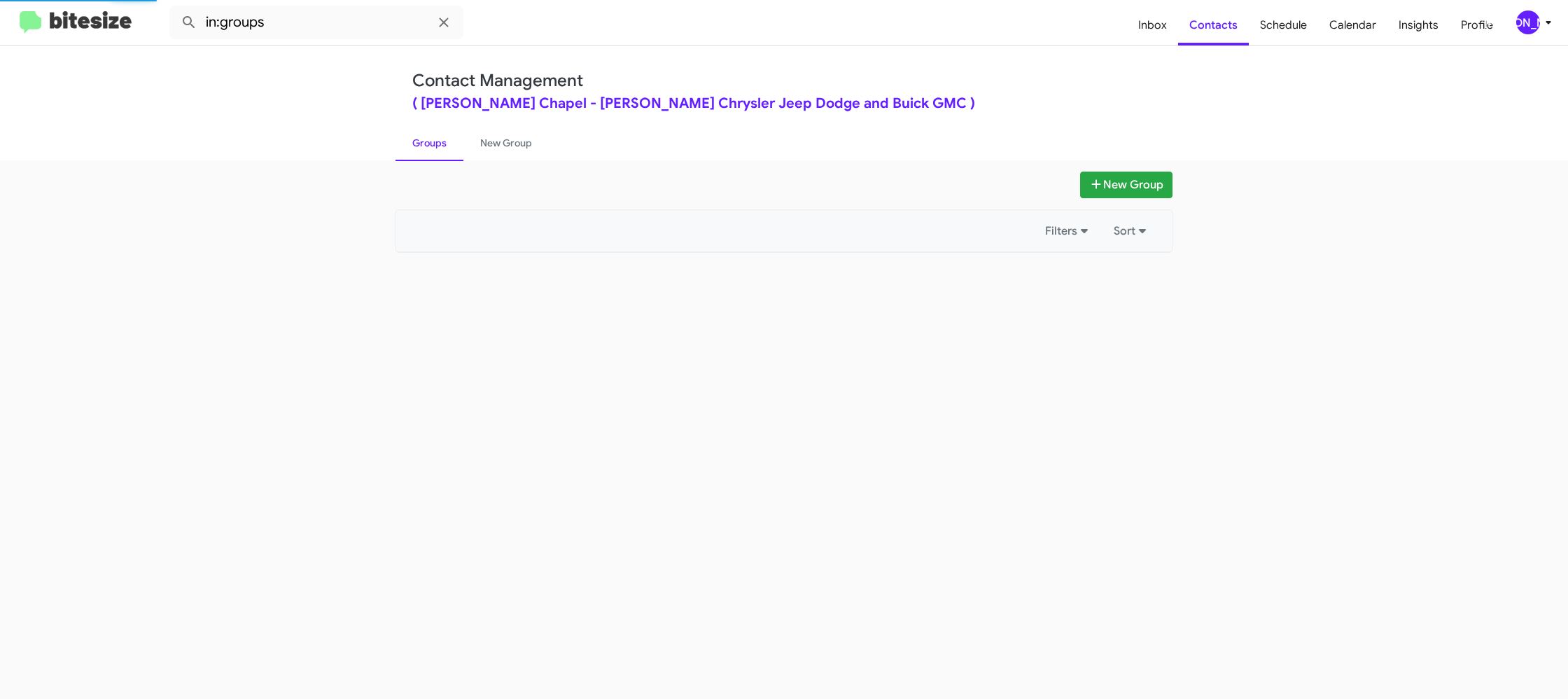
click at [439, 143] on link "Groups" at bounding box center [430, 142] width 68 height 36
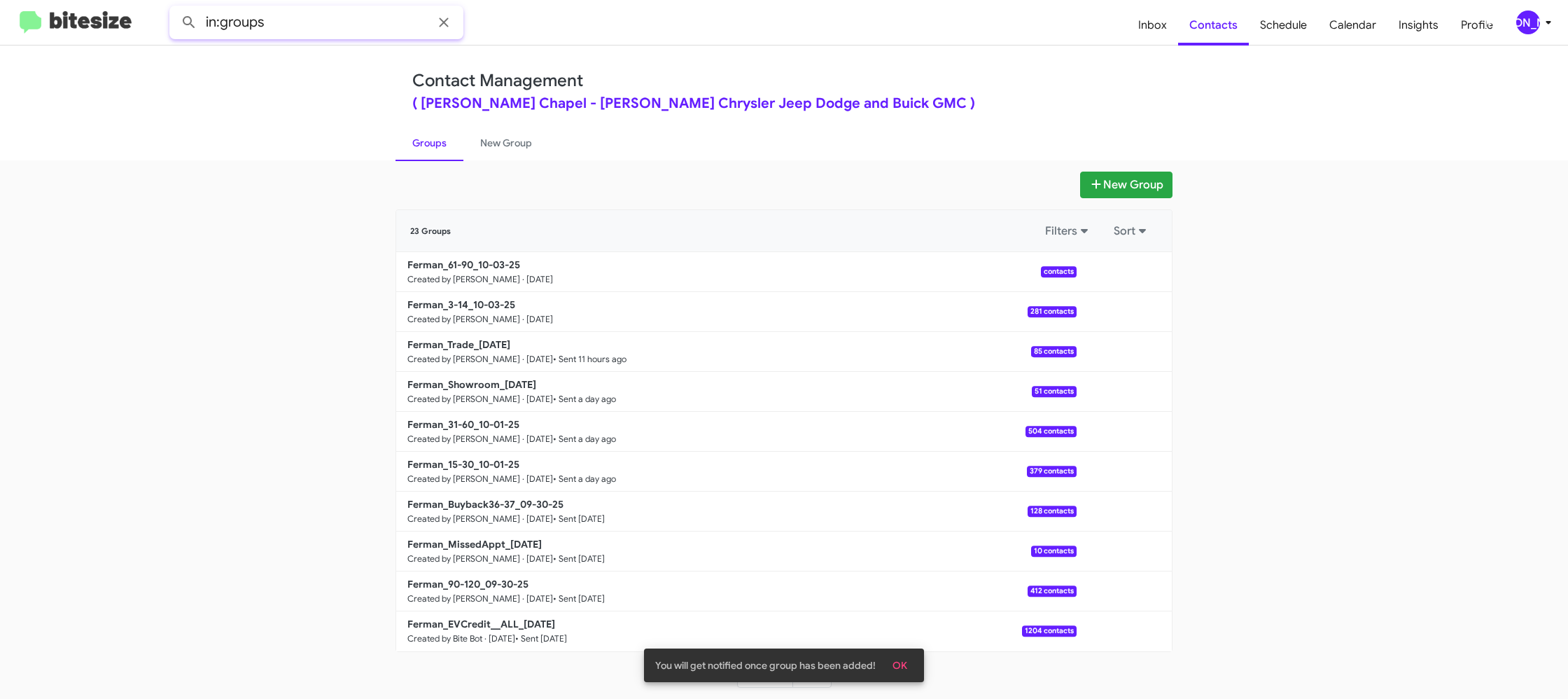
drag, startPoint x: 309, startPoint y: 31, endPoint x: 317, endPoint y: 31, distance: 8.0
click at [309, 31] on input "in:groups" at bounding box center [316, 22] width 294 height 33
click at [175, 8] on button at bounding box center [189, 23] width 28 height 28
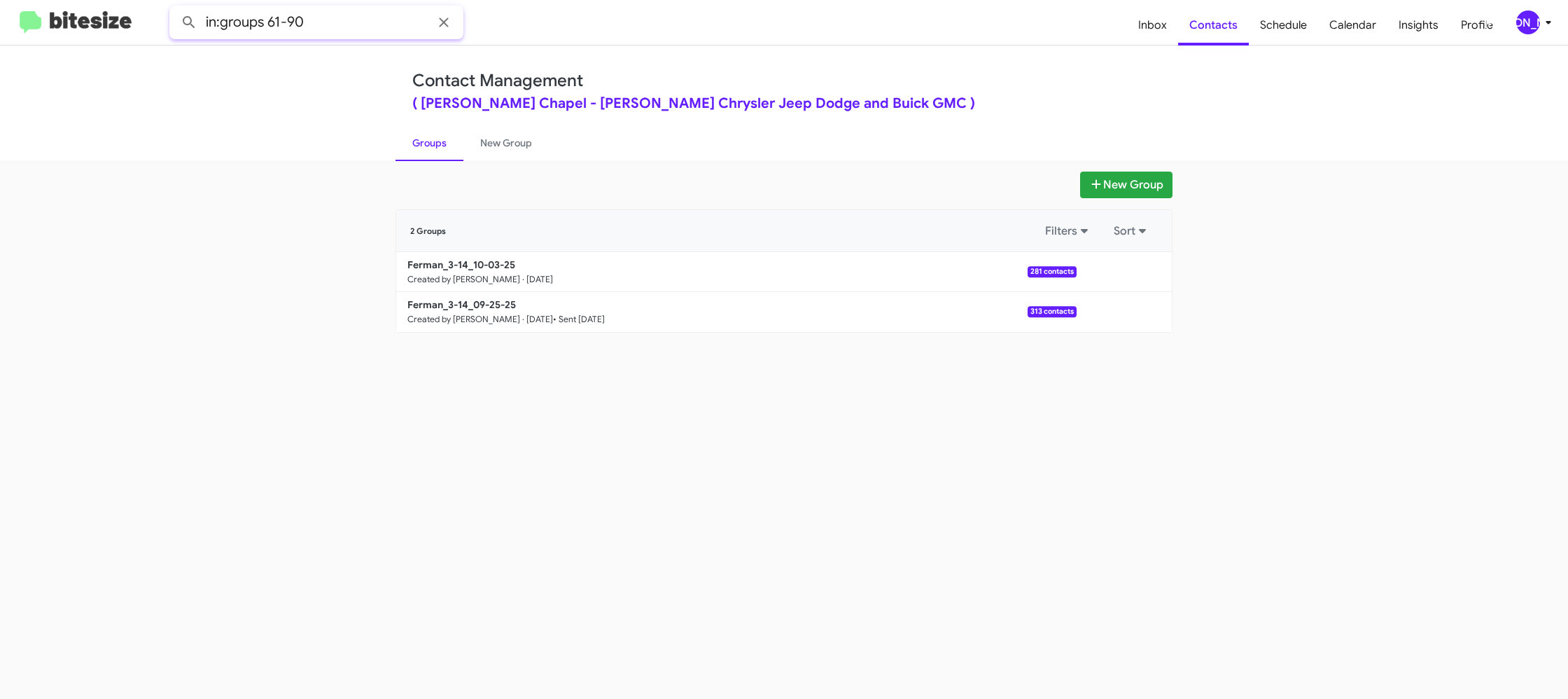
type input "in:groups 61-90"
click at [175, 8] on button at bounding box center [189, 23] width 28 height 28
click at [499, 136] on link "New Group" at bounding box center [506, 142] width 86 height 36
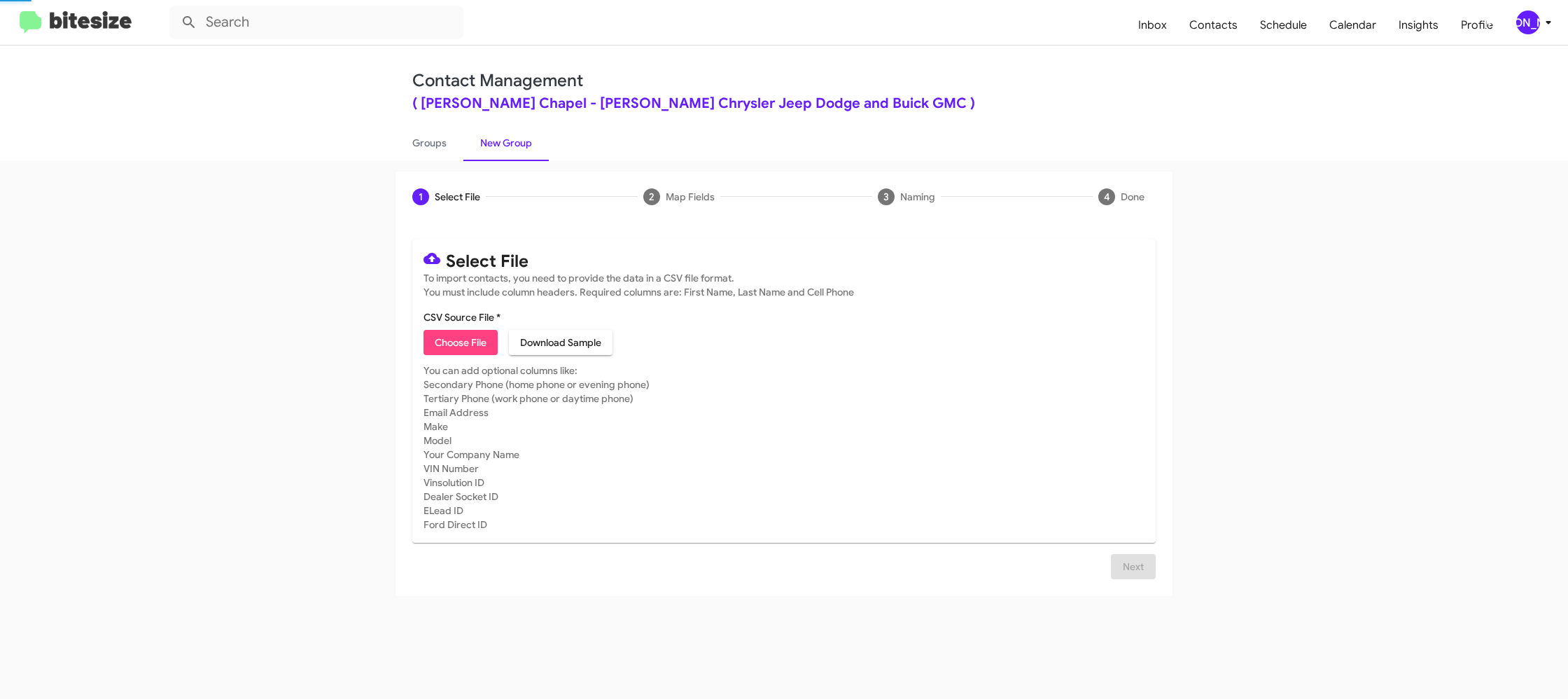
click at [499, 136] on link "New Group" at bounding box center [506, 142] width 86 height 36
click at [445, 142] on link "Groups" at bounding box center [430, 142] width 68 height 36
type input "in:groups"
click at [445, 142] on link "Groups" at bounding box center [430, 142] width 68 height 36
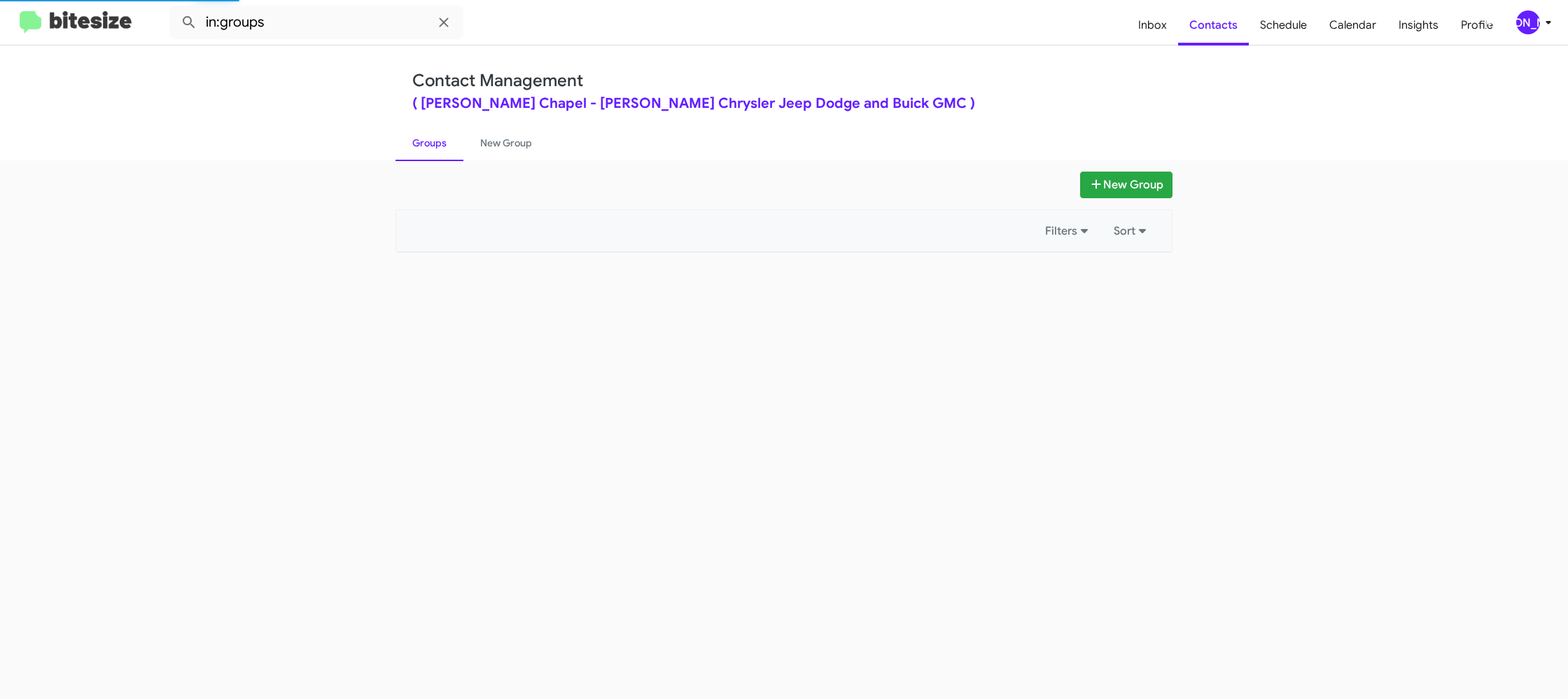
click at [445, 142] on link "Groups" at bounding box center [430, 142] width 68 height 36
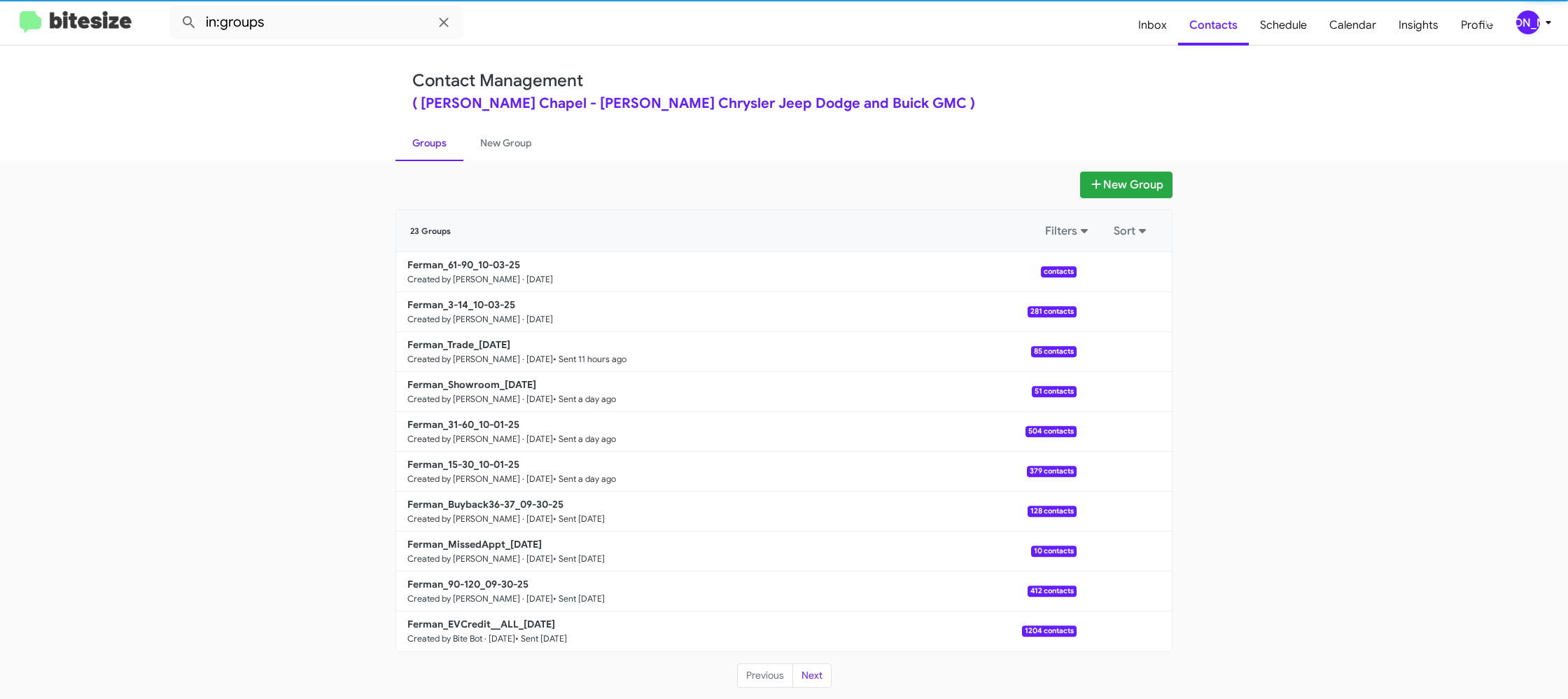
click at [445, 142] on link "Groups" at bounding box center [430, 142] width 68 height 36
click at [505, 138] on link "New Group" at bounding box center [506, 142] width 86 height 36
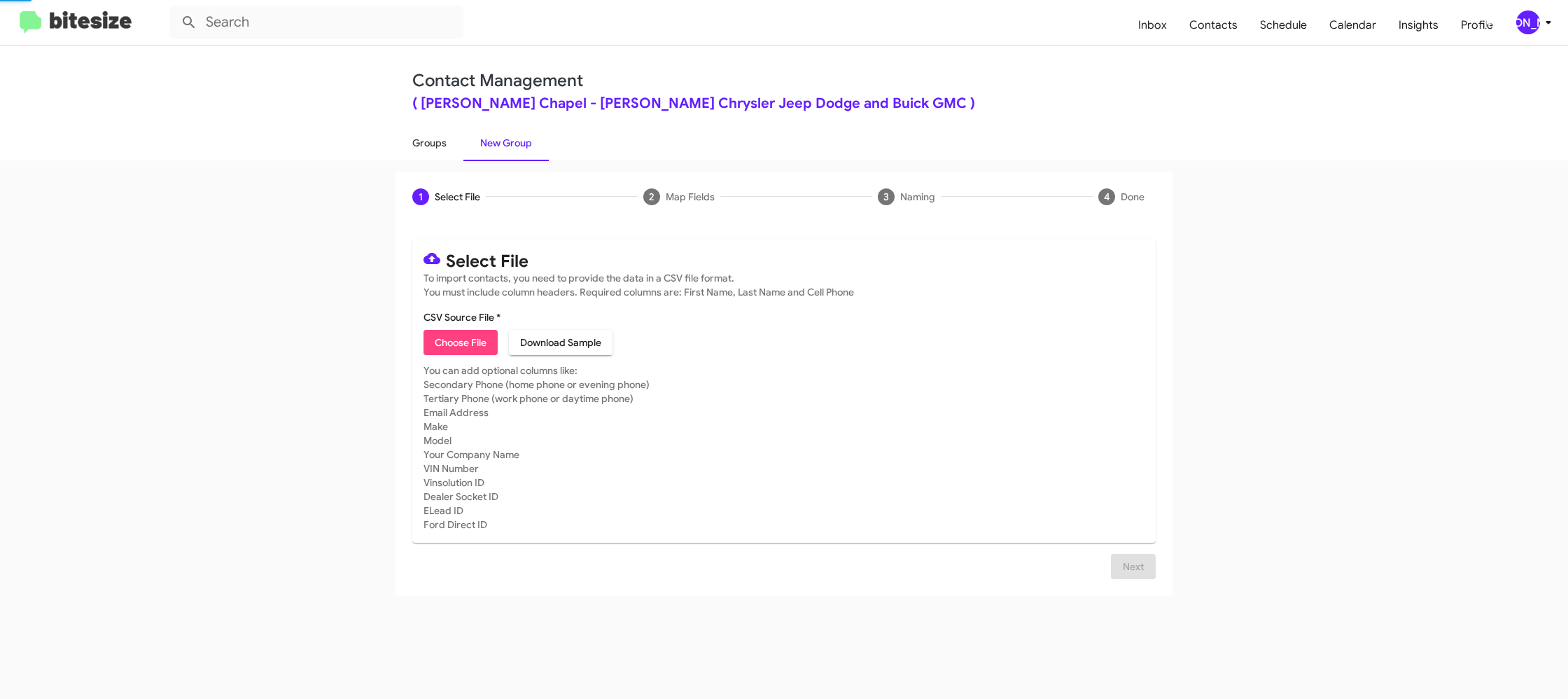
click at [401, 140] on link "Groups" at bounding box center [430, 142] width 68 height 36
type input "in:groups"
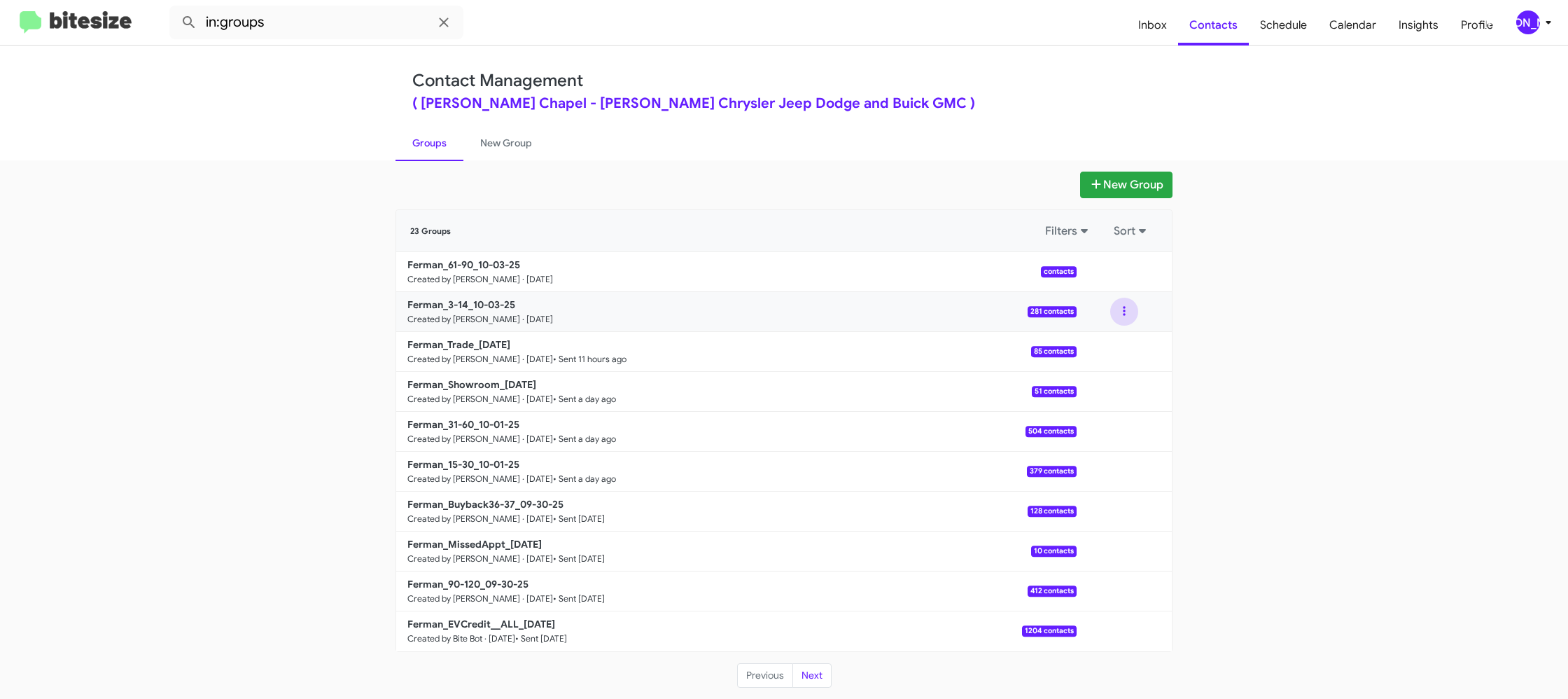
click at [1123, 317] on button at bounding box center [1124, 312] width 28 height 28
click at [1116, 346] on button "View contacts" at bounding box center [1082, 349] width 112 height 33
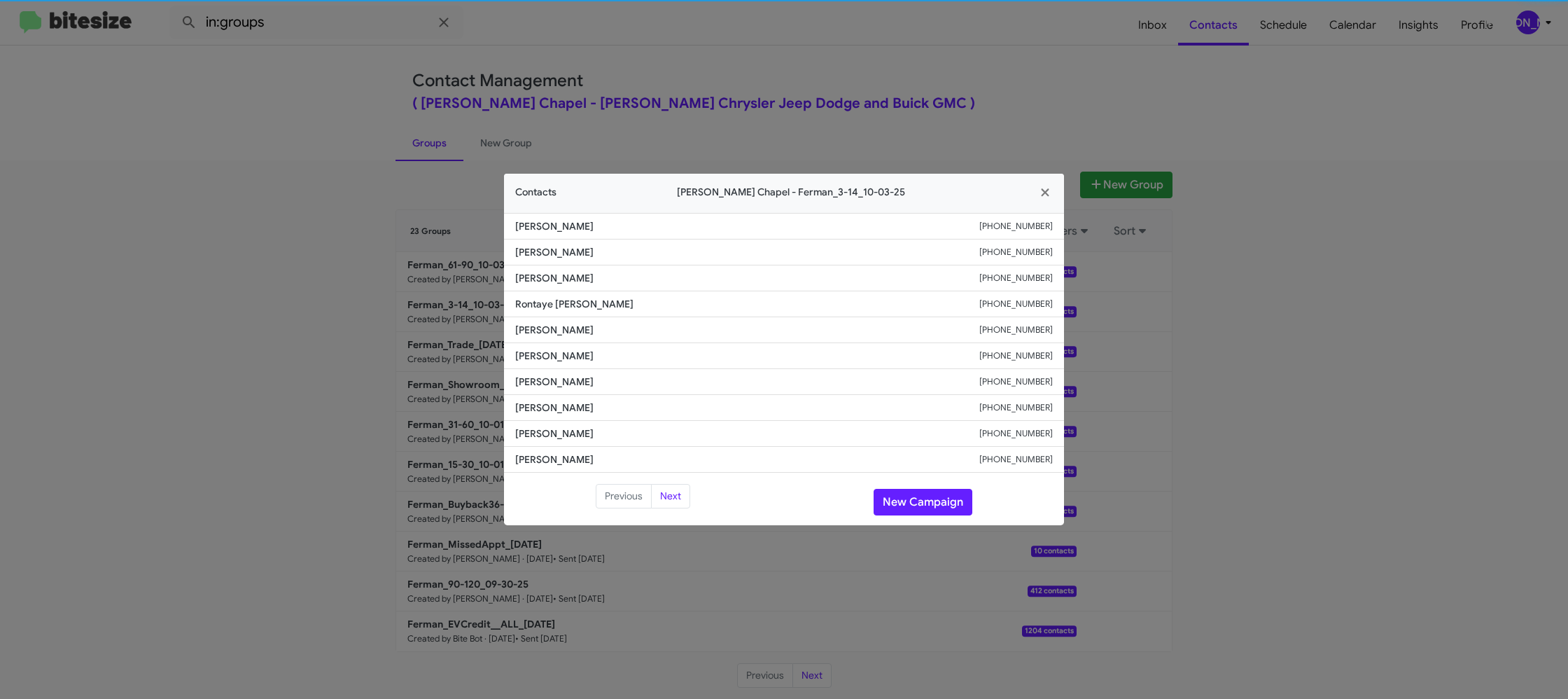
click at [512, 350] on li "Angela Phan +17277935374" at bounding box center [784, 356] width 560 height 26
click at [534, 353] on span "Angela Phan" at bounding box center [748, 356] width 464 height 14
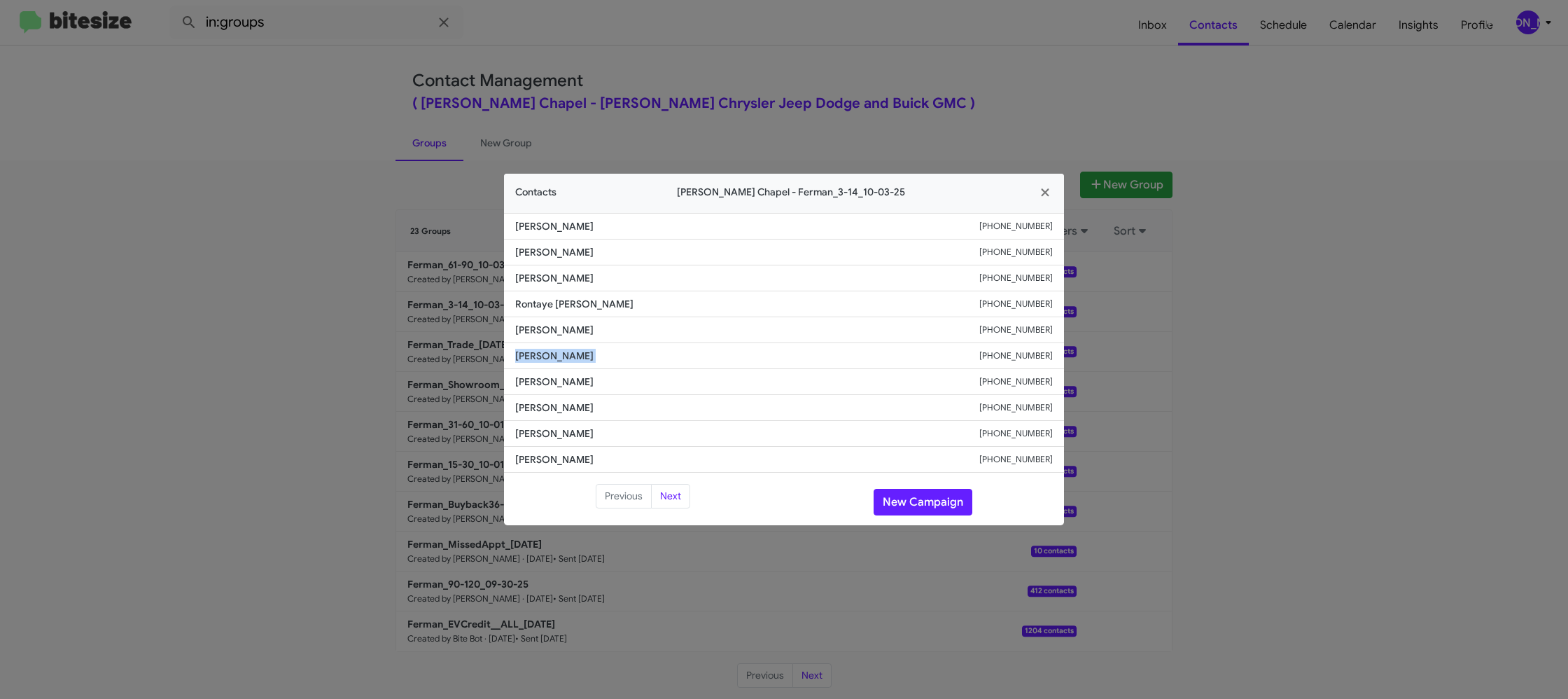
copy span "Angela Phan"
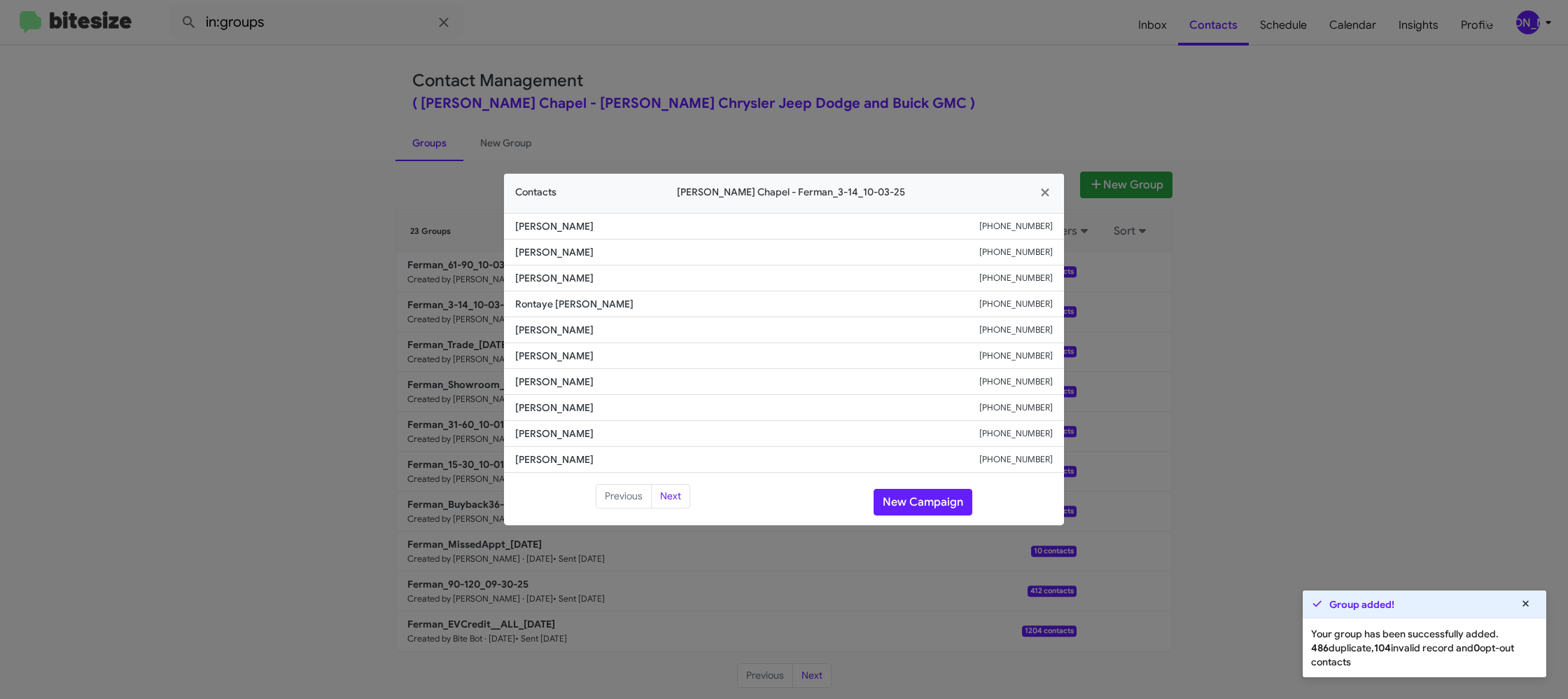
drag, startPoint x: 777, startPoint y: 90, endPoint x: 806, endPoint y: 105, distance: 32.6
click at [784, 93] on modal-container "Contacts Ferman Wesley Chapel - Ferman_3-14_10-03-25 Lamar Thompson +1656203860…" at bounding box center [784, 349] width 1568 height 699
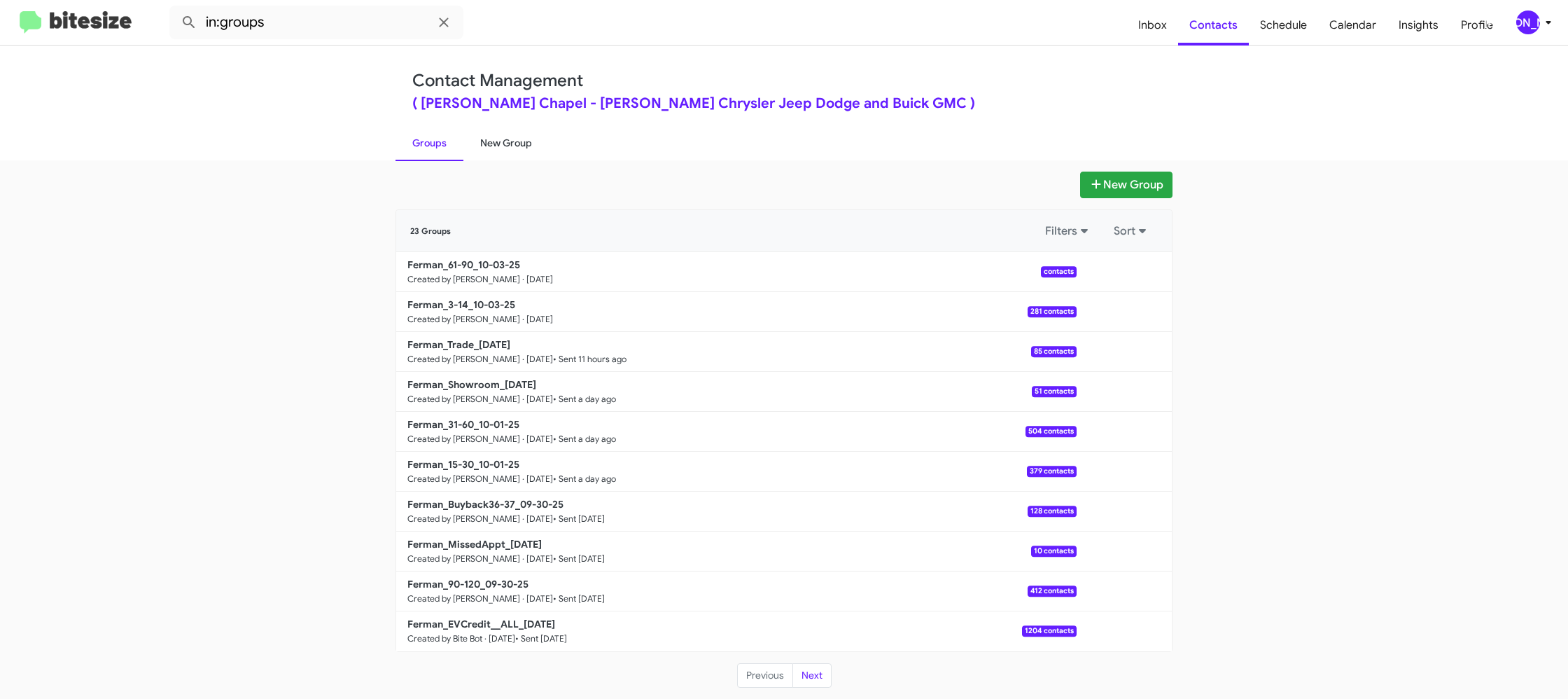
click at [498, 140] on link "New Group" at bounding box center [506, 142] width 86 height 36
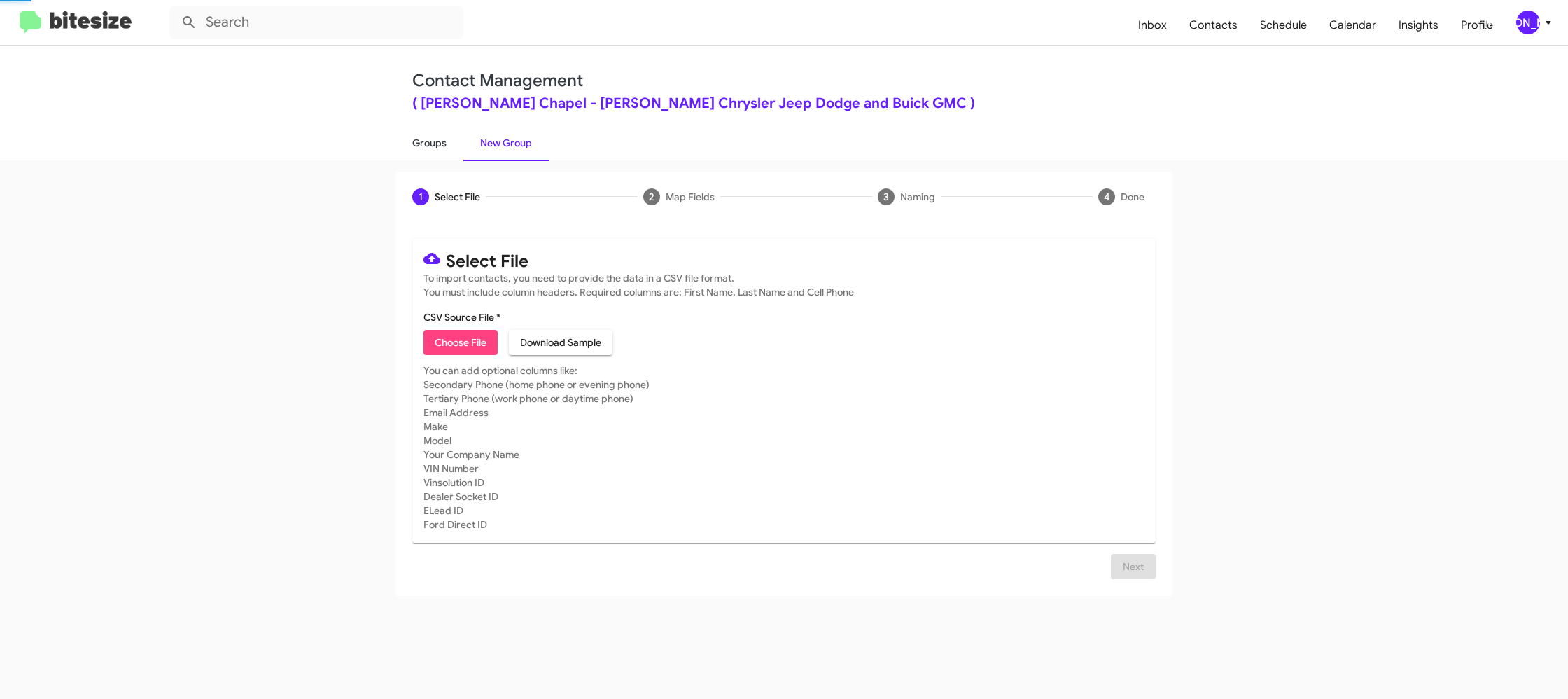
click at [435, 144] on link "Groups" at bounding box center [430, 142] width 68 height 36
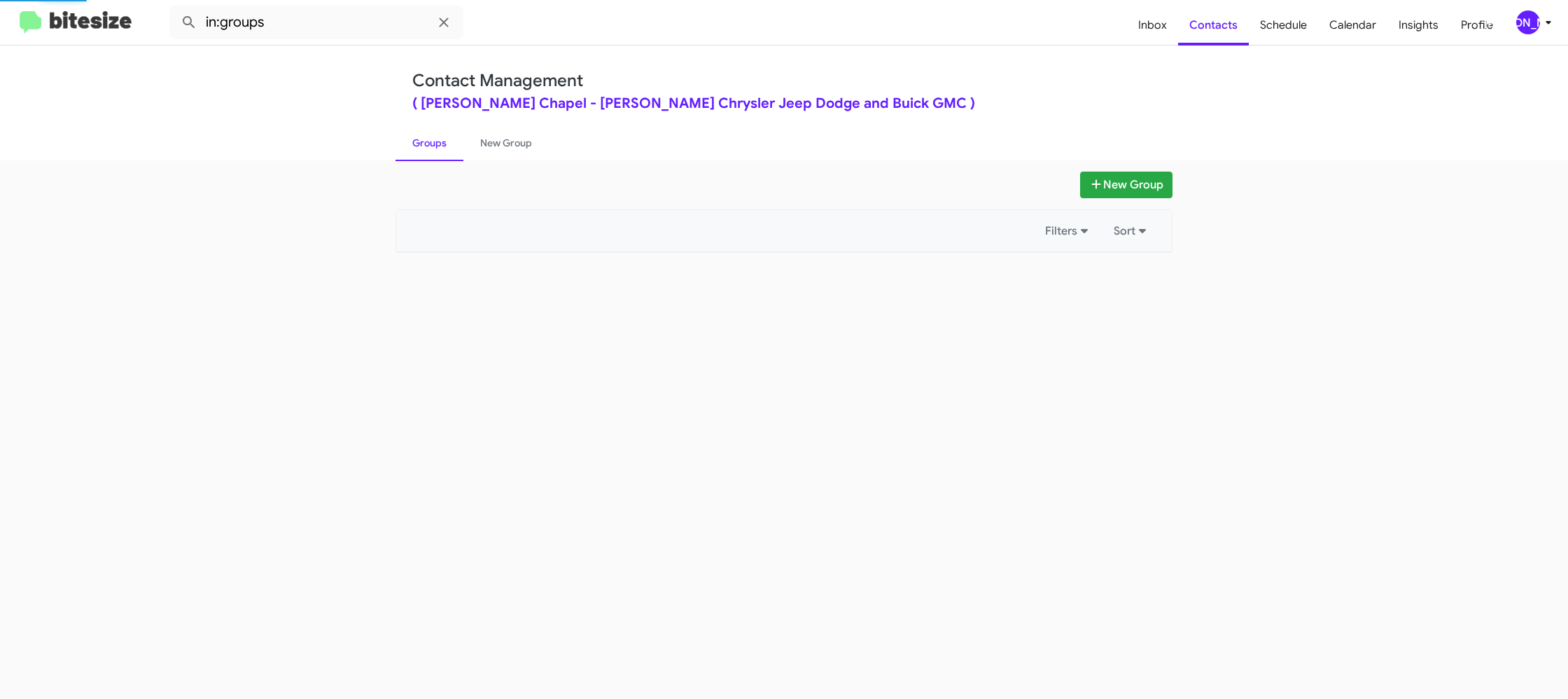
click at [435, 144] on link "Groups" at bounding box center [430, 142] width 68 height 36
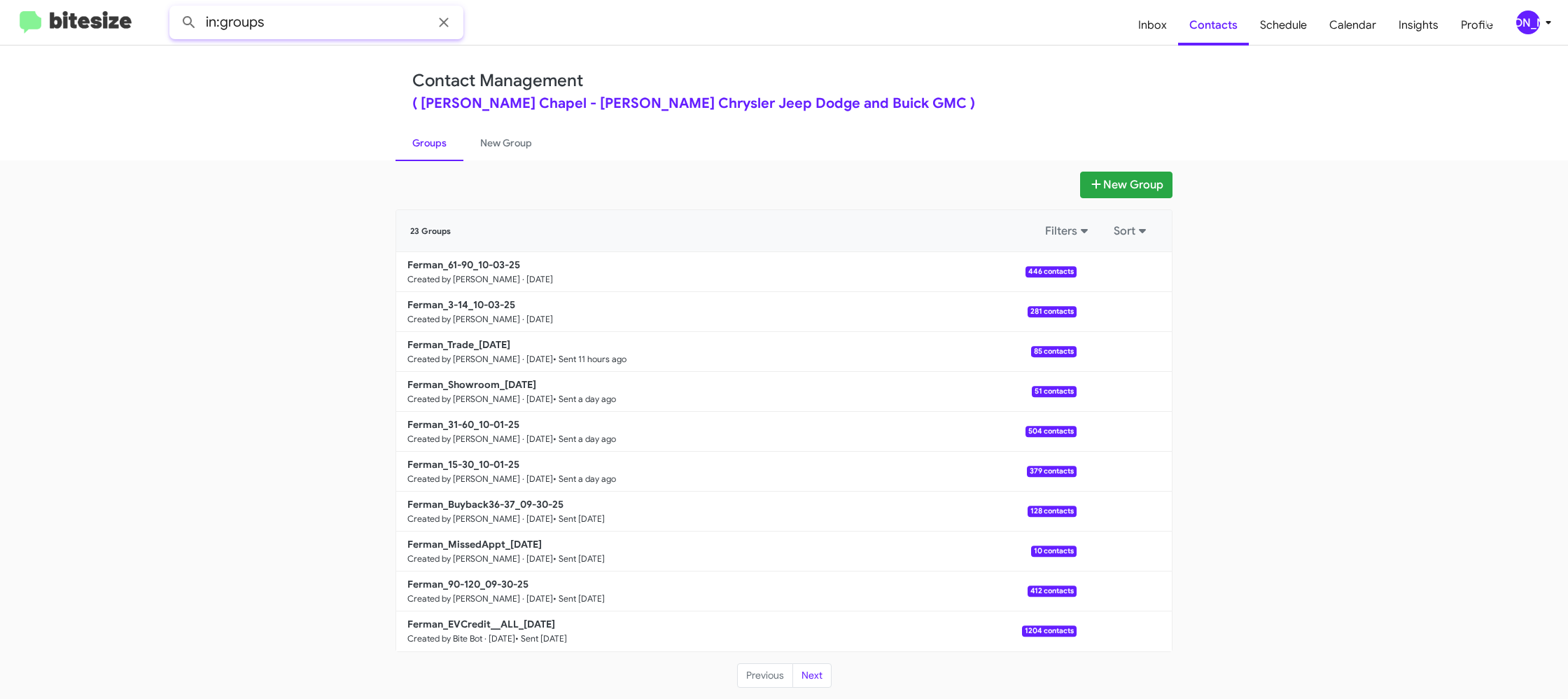
click at [318, 28] on input "in:groups" at bounding box center [316, 22] width 294 height 33
click at [175, 8] on button at bounding box center [189, 23] width 28 height 28
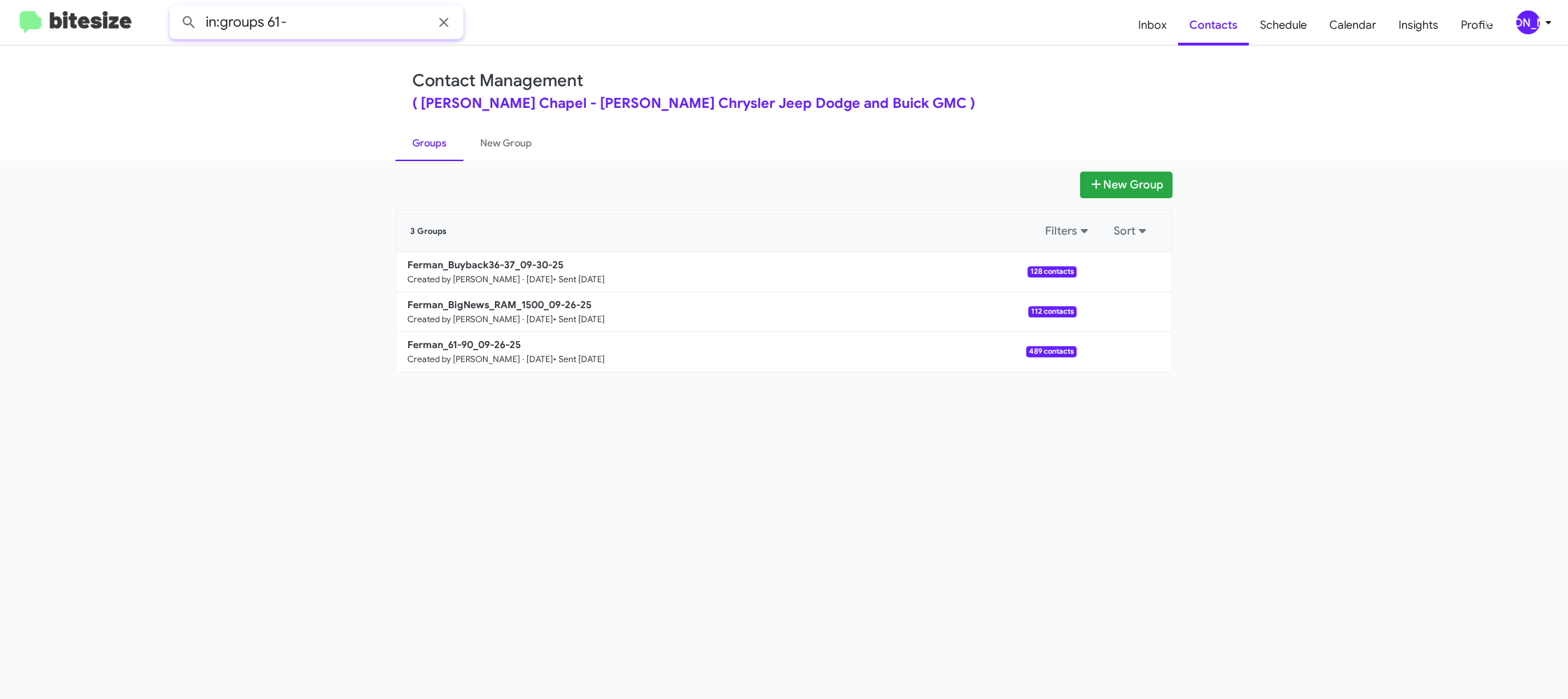
type input "in:groups 61-"
click at [175, 8] on button at bounding box center [189, 23] width 28 height 28
click at [482, 146] on link "New Group" at bounding box center [506, 142] width 86 height 36
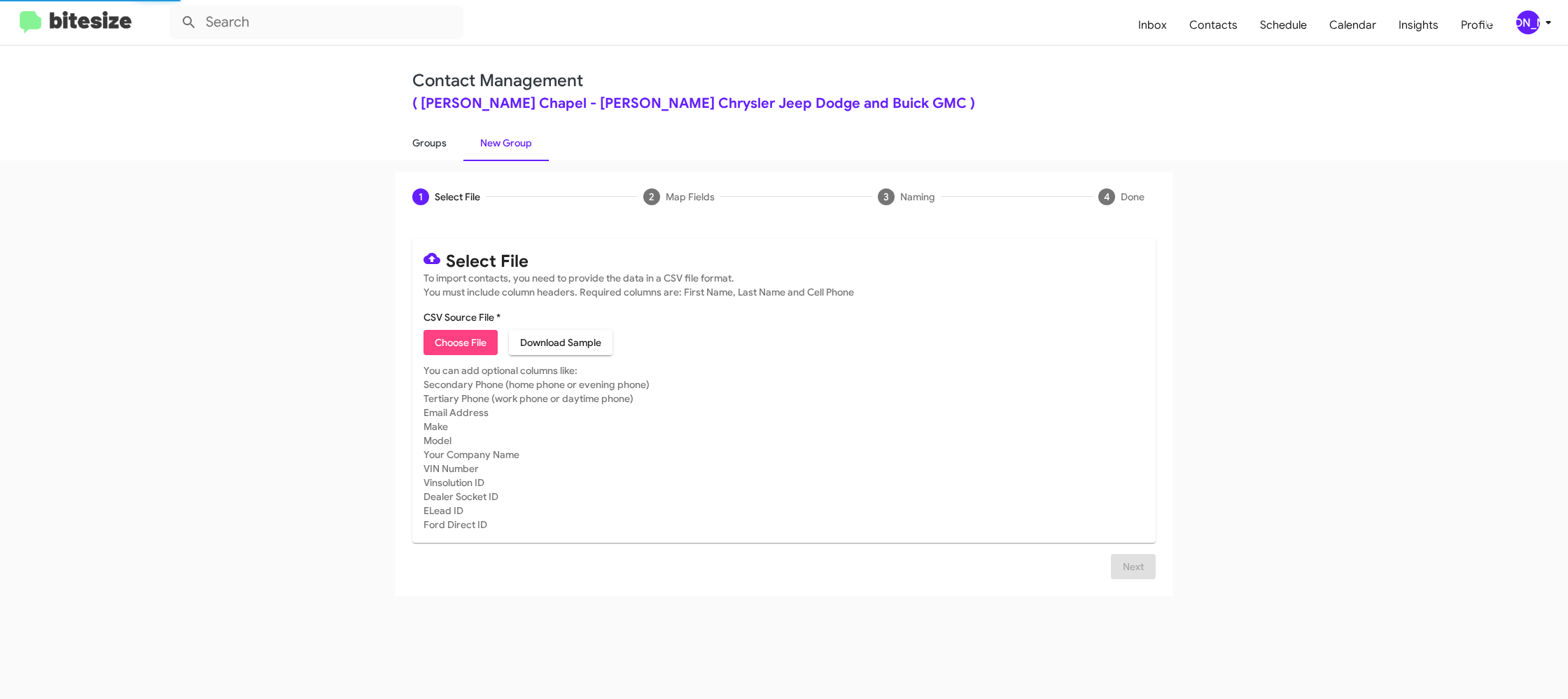
click at [413, 152] on link "Groups" at bounding box center [430, 142] width 68 height 36
type input "in:groups"
click at [413, 152] on link "Groups" at bounding box center [430, 142] width 68 height 36
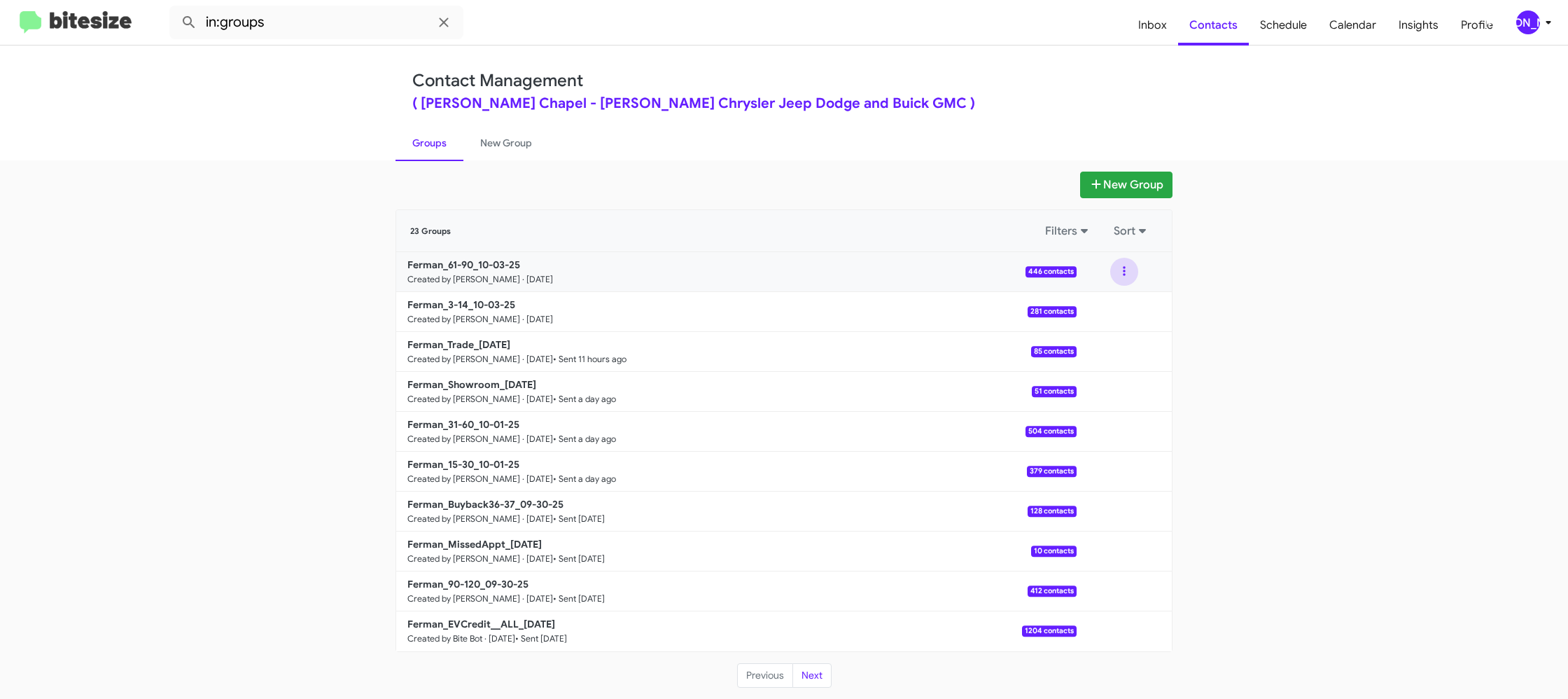
drag, startPoint x: 1128, startPoint y: 275, endPoint x: 1126, endPoint y: 286, distance: 11.2
click at [1127, 275] on button at bounding box center [1124, 272] width 28 height 28
click at [1115, 309] on button "View contacts" at bounding box center [1082, 309] width 112 height 33
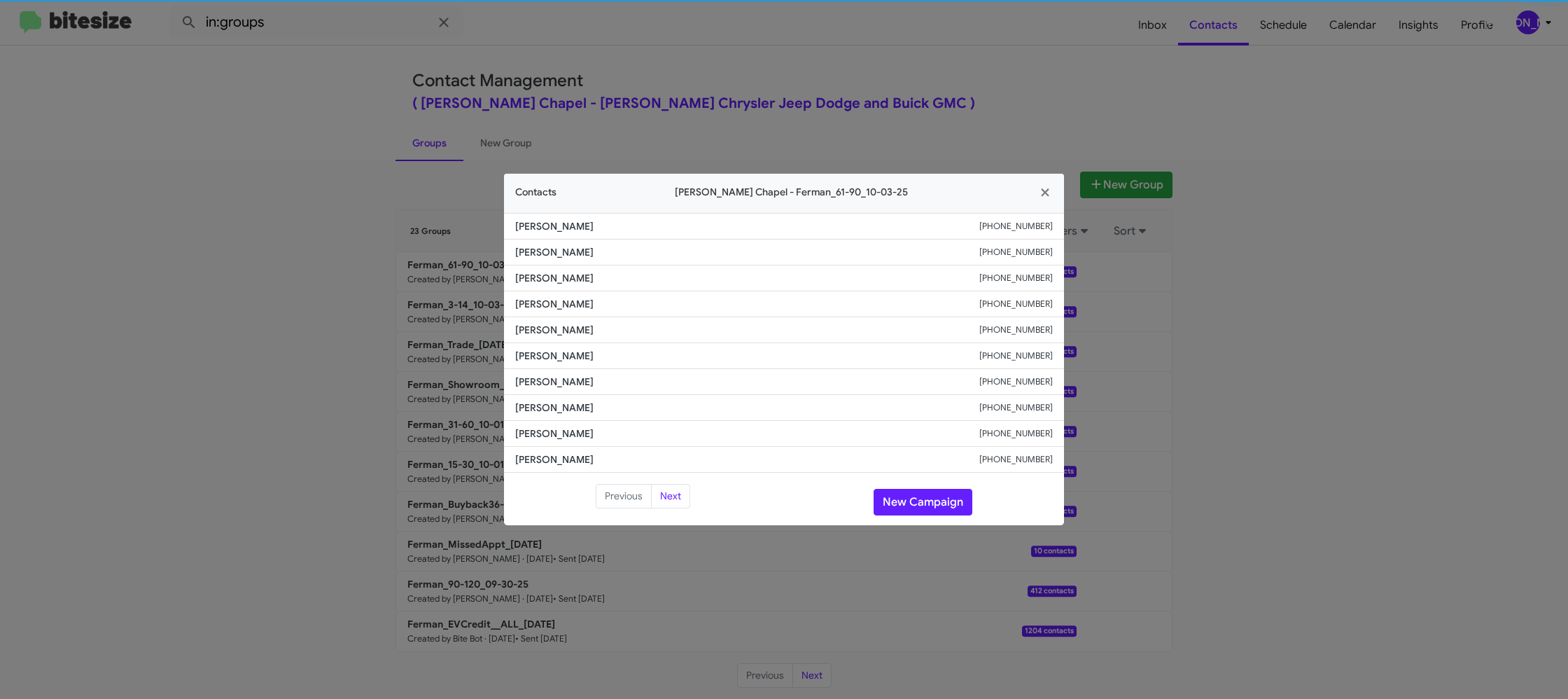
click at [476, 358] on modal-container "Contacts Ferman Wesley Chapel - Ferman_61-90_10-03-25 Jon Dooley +18133551047 R…" at bounding box center [784, 349] width 1568 height 699
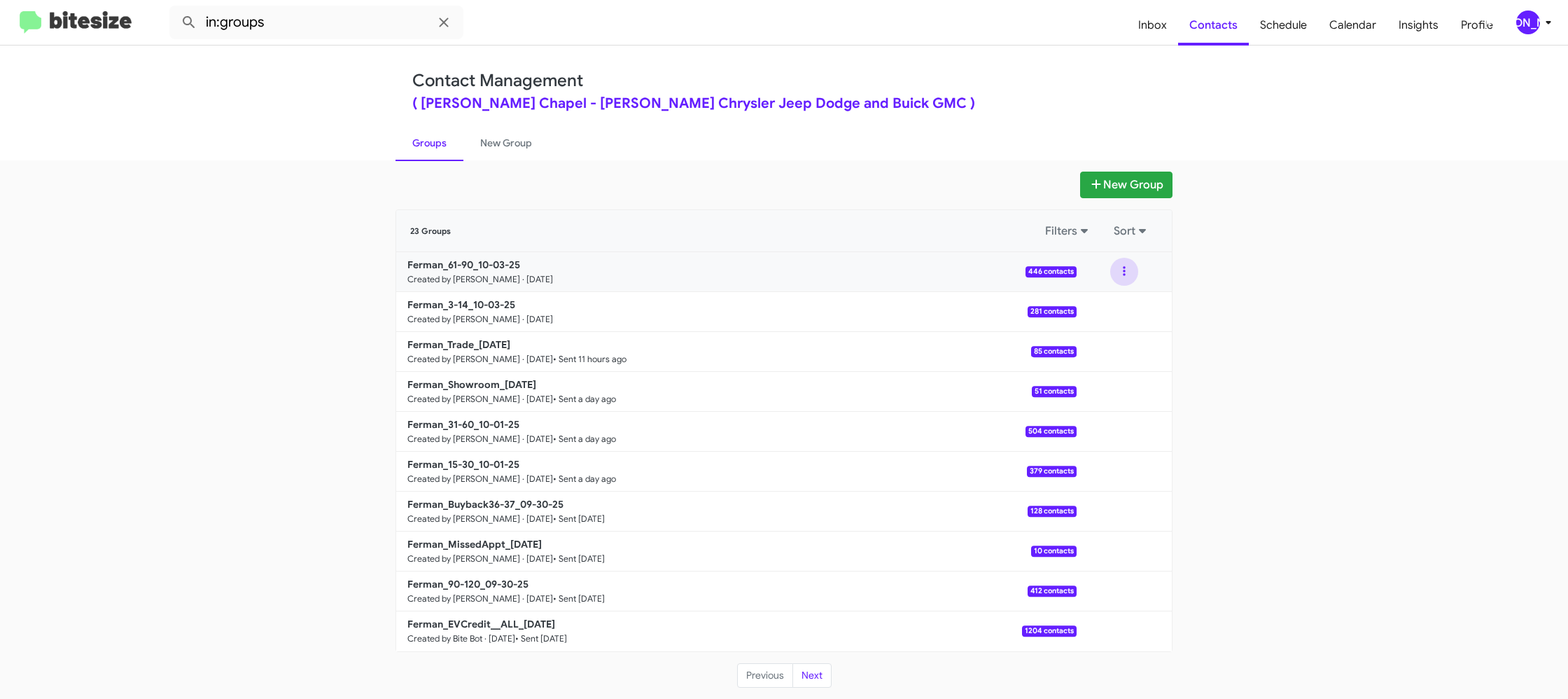
click at [1130, 279] on button at bounding box center [1124, 272] width 28 height 28
click at [1126, 304] on button "View contacts" at bounding box center [1082, 309] width 112 height 33
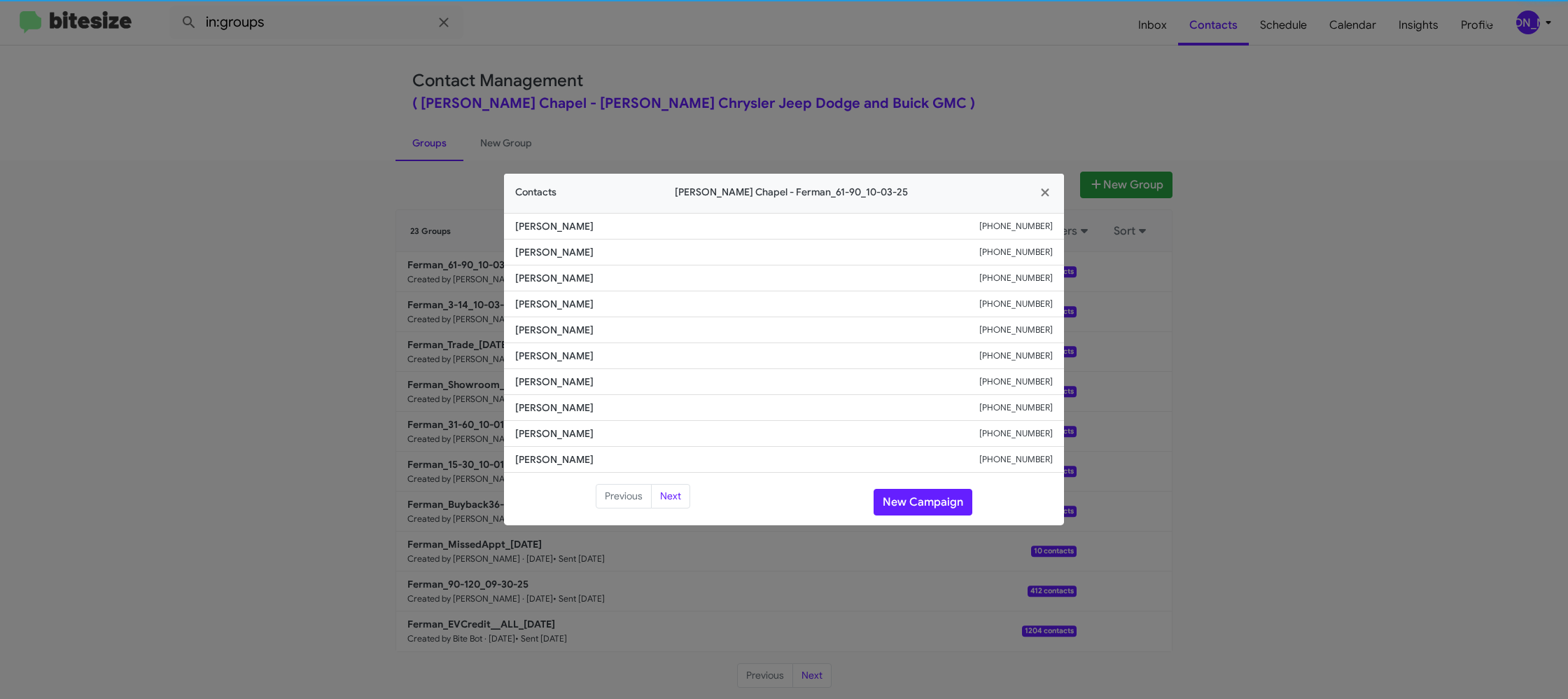
click at [534, 336] on span "Courtney Wisdom" at bounding box center [748, 330] width 464 height 14
copy span "Courtney Wisdom"
drag, startPoint x: 357, startPoint y: 267, endPoint x: 458, endPoint y: 295, distance: 104.8
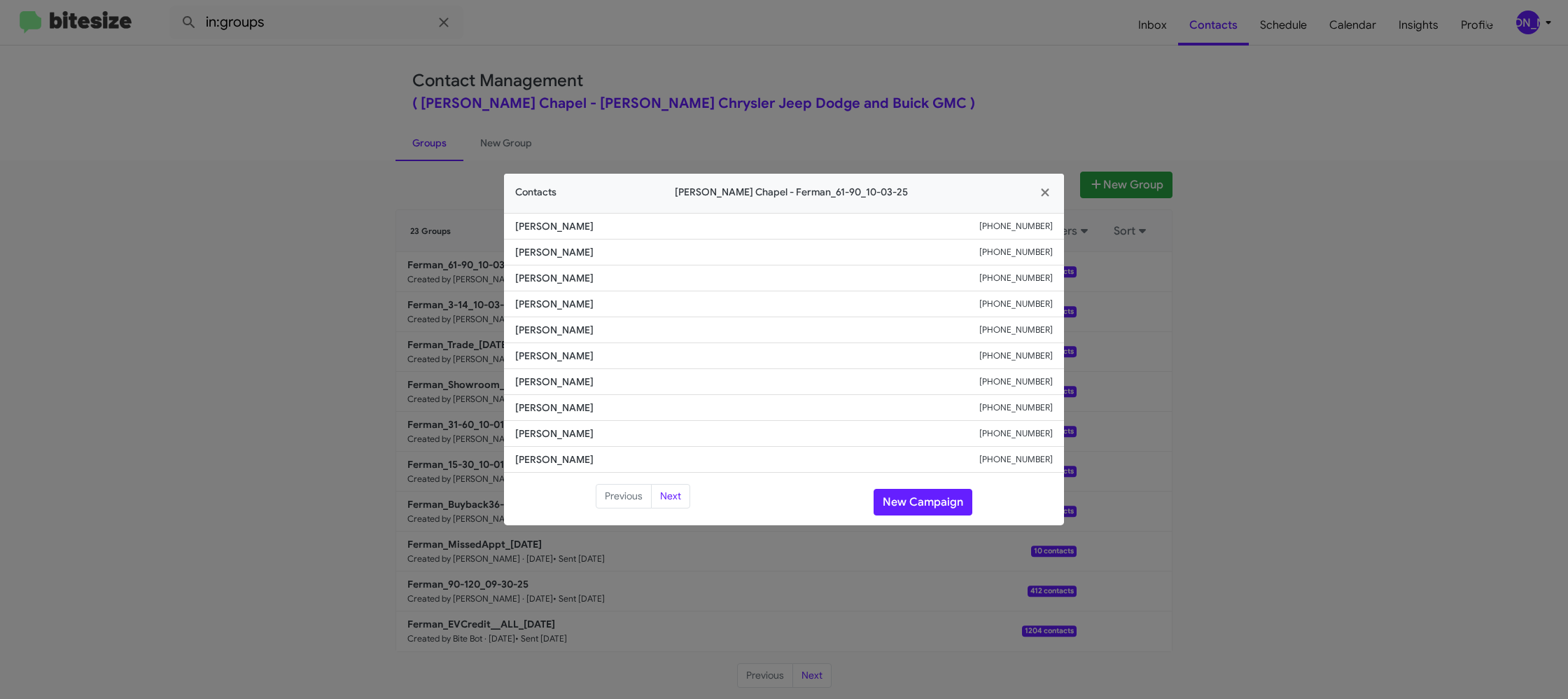
click at [369, 271] on modal-container "Contacts Ferman Wesley Chapel - Ferman_61-90_10-03-25 Jon Dooley +18133551047 R…" at bounding box center [784, 349] width 1568 height 699
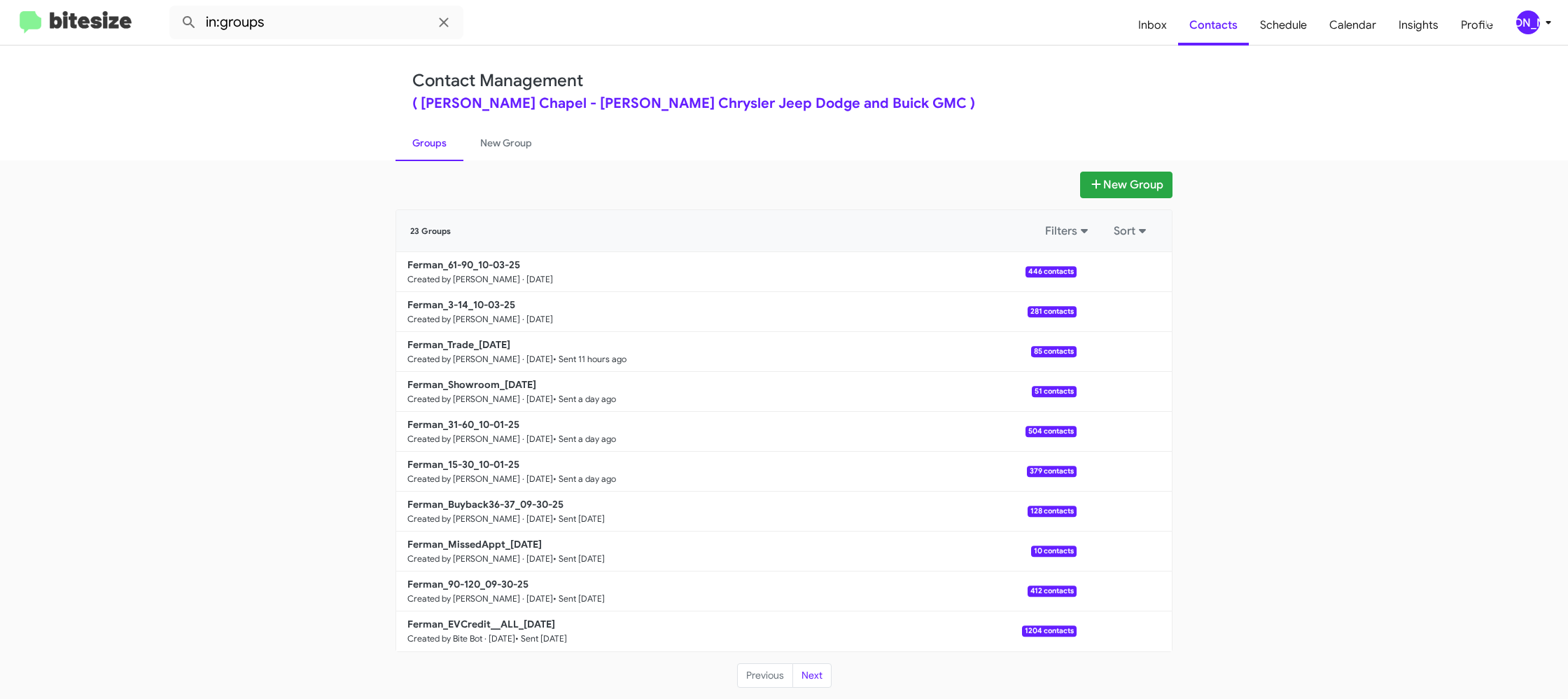
click at [508, 308] on b "Ferman_3-14_10-03-25" at bounding box center [461, 305] width 108 height 13
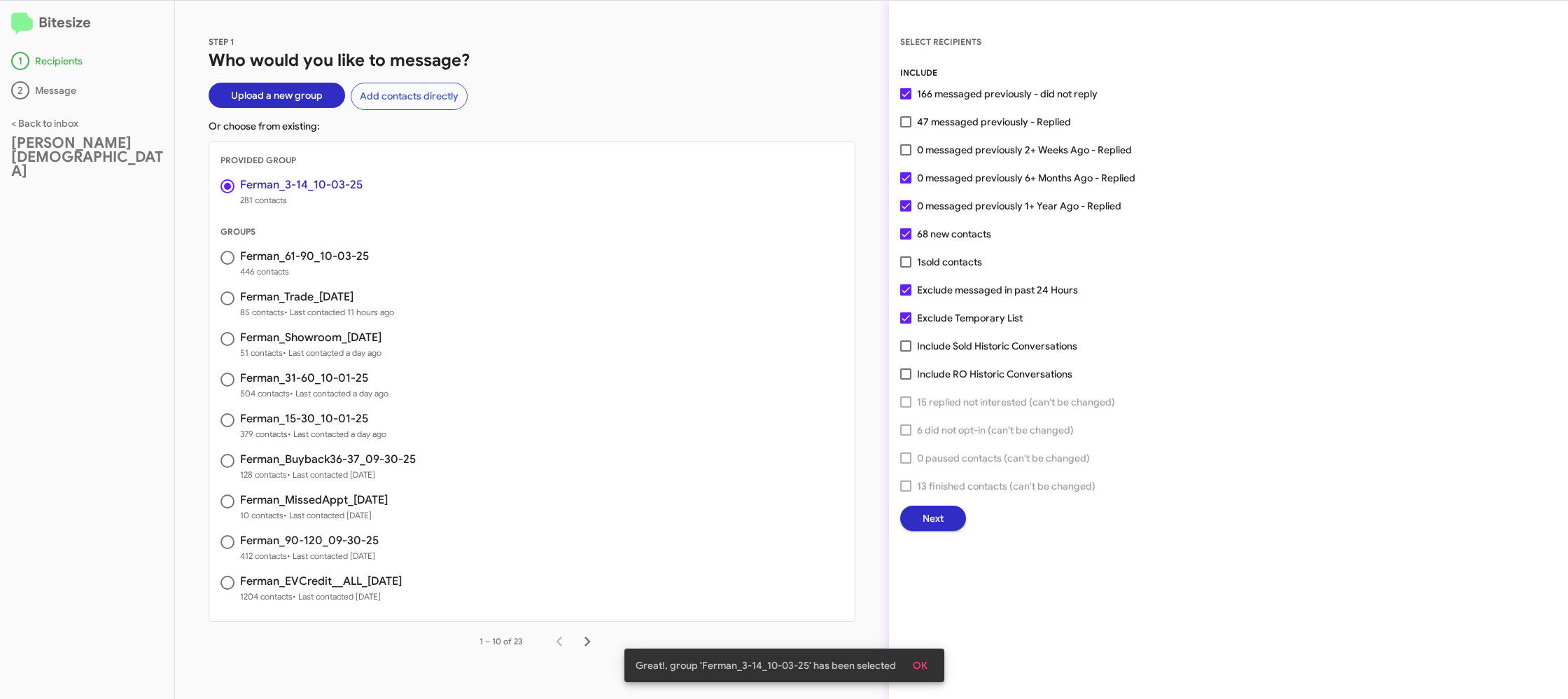
click at [945, 147] on span "0 messaged previously 2+ Weeks Ago - Replied" at bounding box center [1024, 150] width 215 height 17
click at [905, 155] on input "0 messaged previously 2+ Weeks Ago - Replied" at bounding box center [905, 155] width 1 height 1
checkbox input "true"
click at [910, 511] on button "Next" at bounding box center [933, 518] width 66 height 25
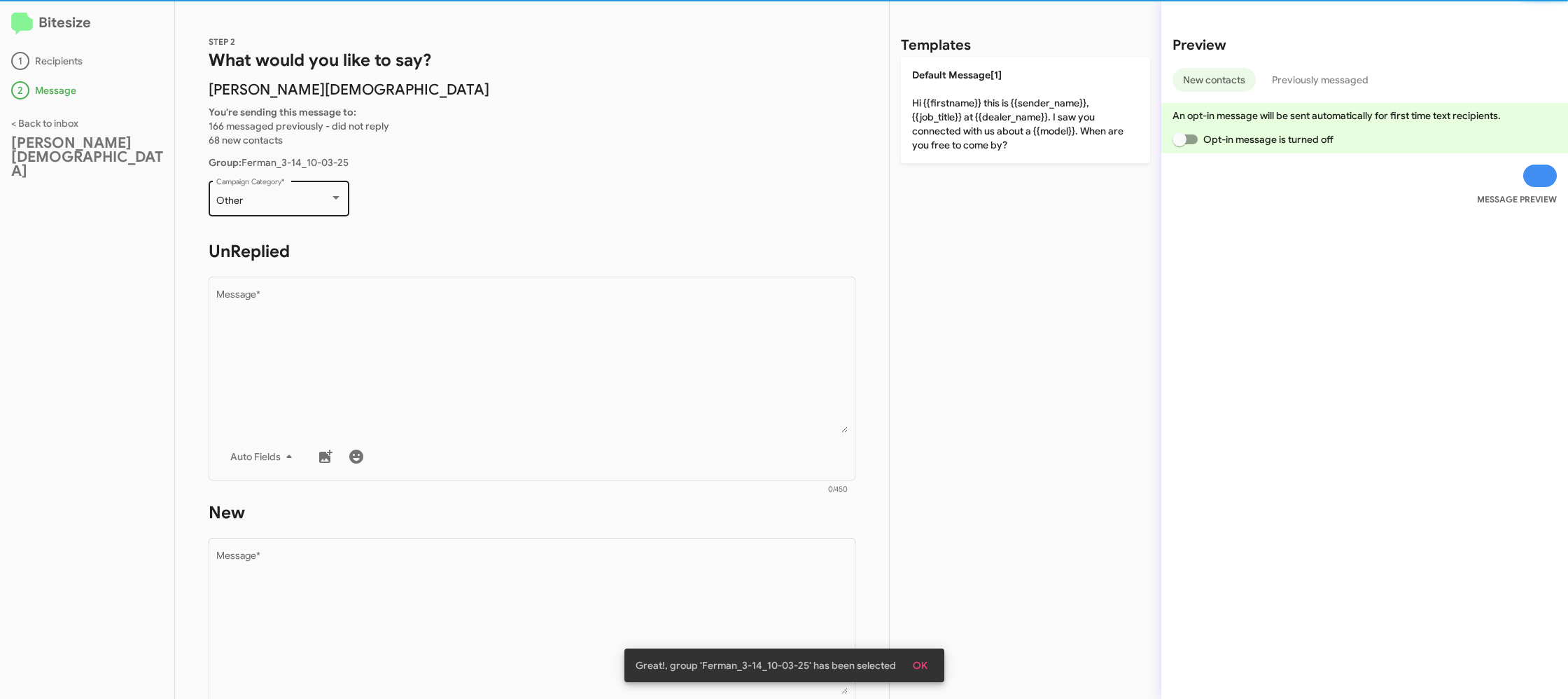
click at [311, 214] on div "Other Campaign Category *" at bounding box center [280, 197] width 126 height 38
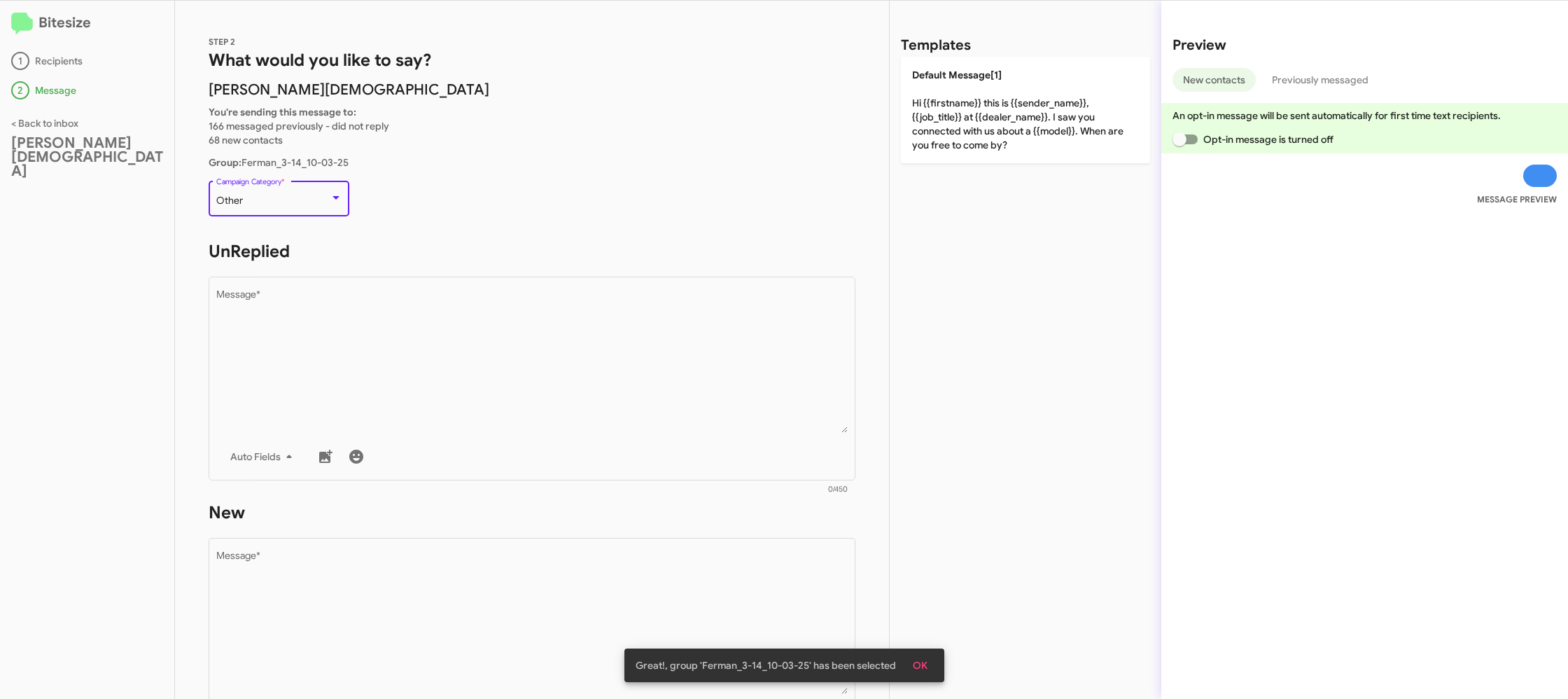
scroll to position [527, 0]
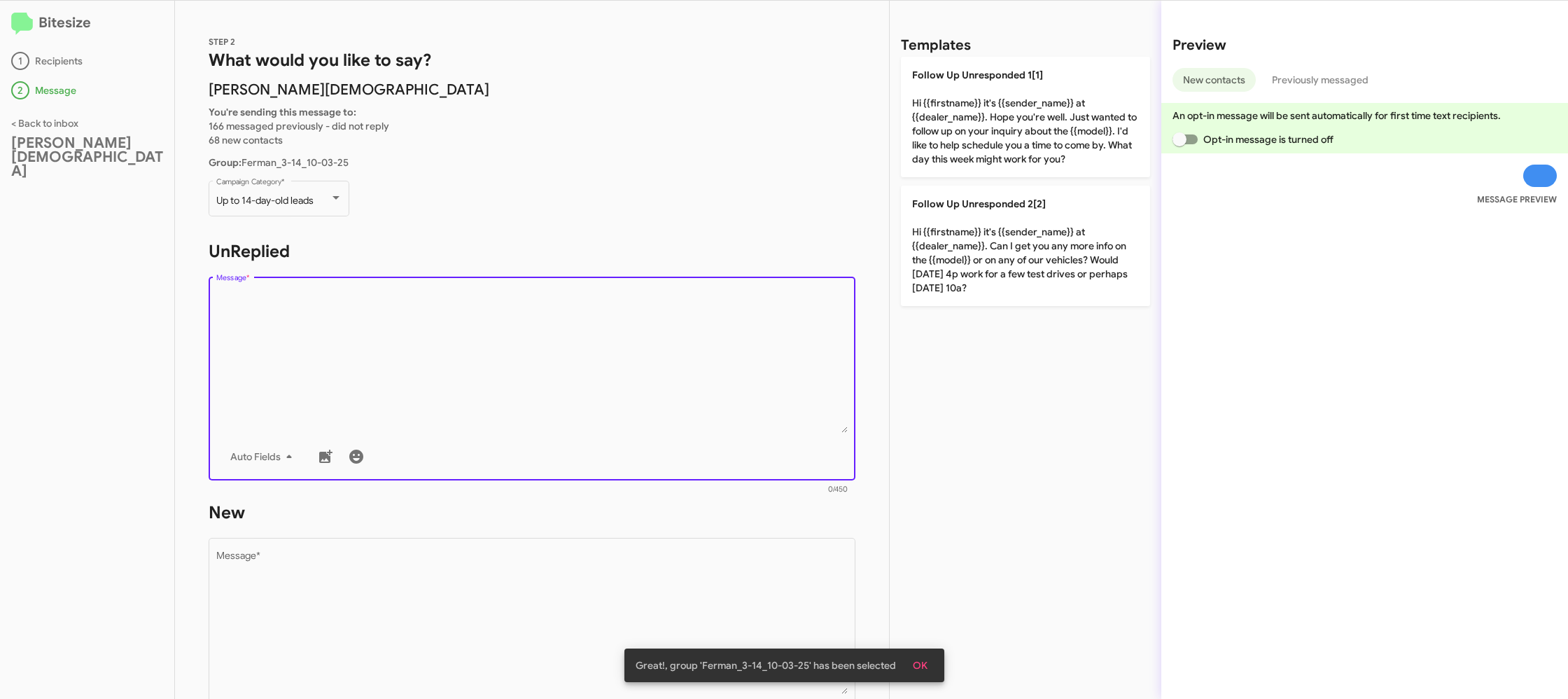
click at [477, 384] on textarea "Message *" at bounding box center [532, 361] width 632 height 143
click at [968, 267] on p "Follow Up Unresponded 2[2] Hi {{firstname}} it's {{sender_name}} at {{dealer_na…" at bounding box center [1025, 246] width 249 height 120
type textarea "Hi {{firstname}} it's {{sender_name}} at {{dealer_name}}. Can I get you any mor…"
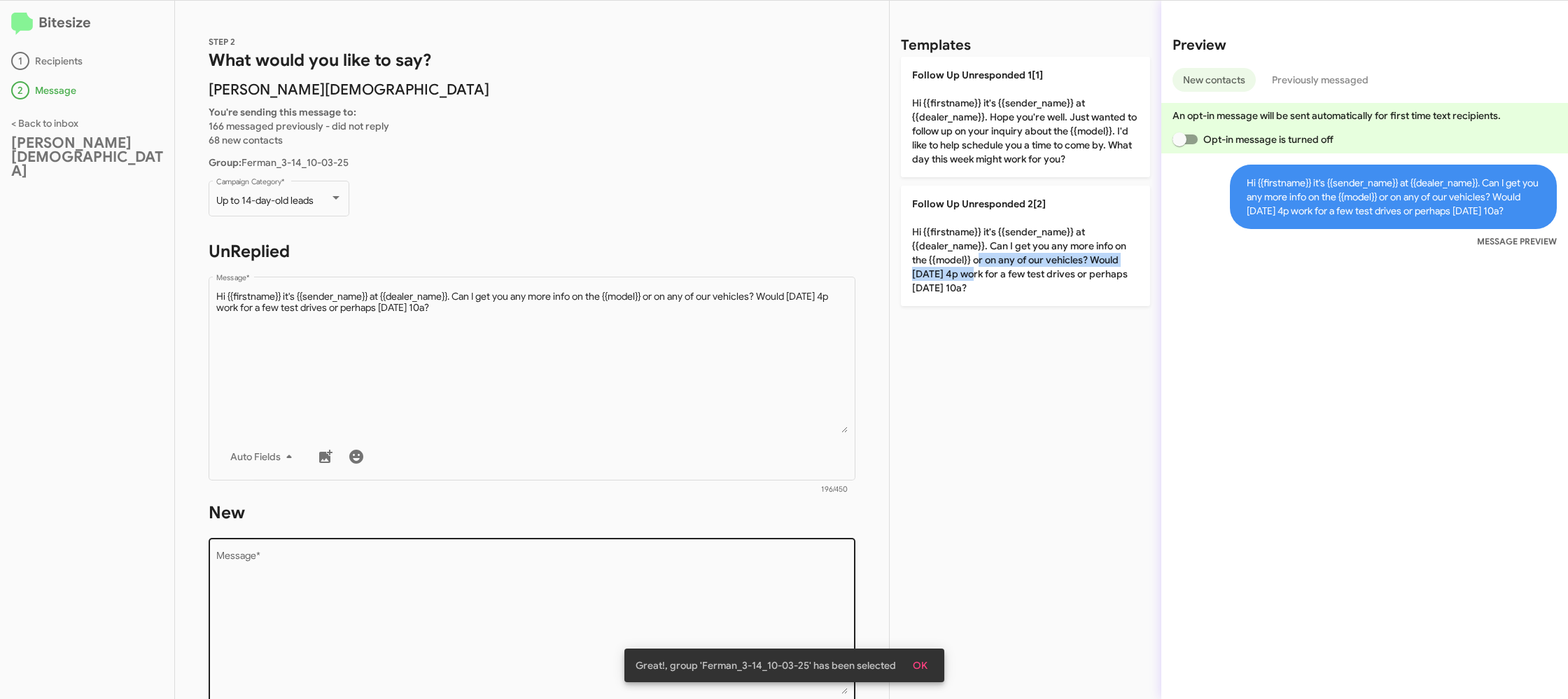
scroll to position [11, 0]
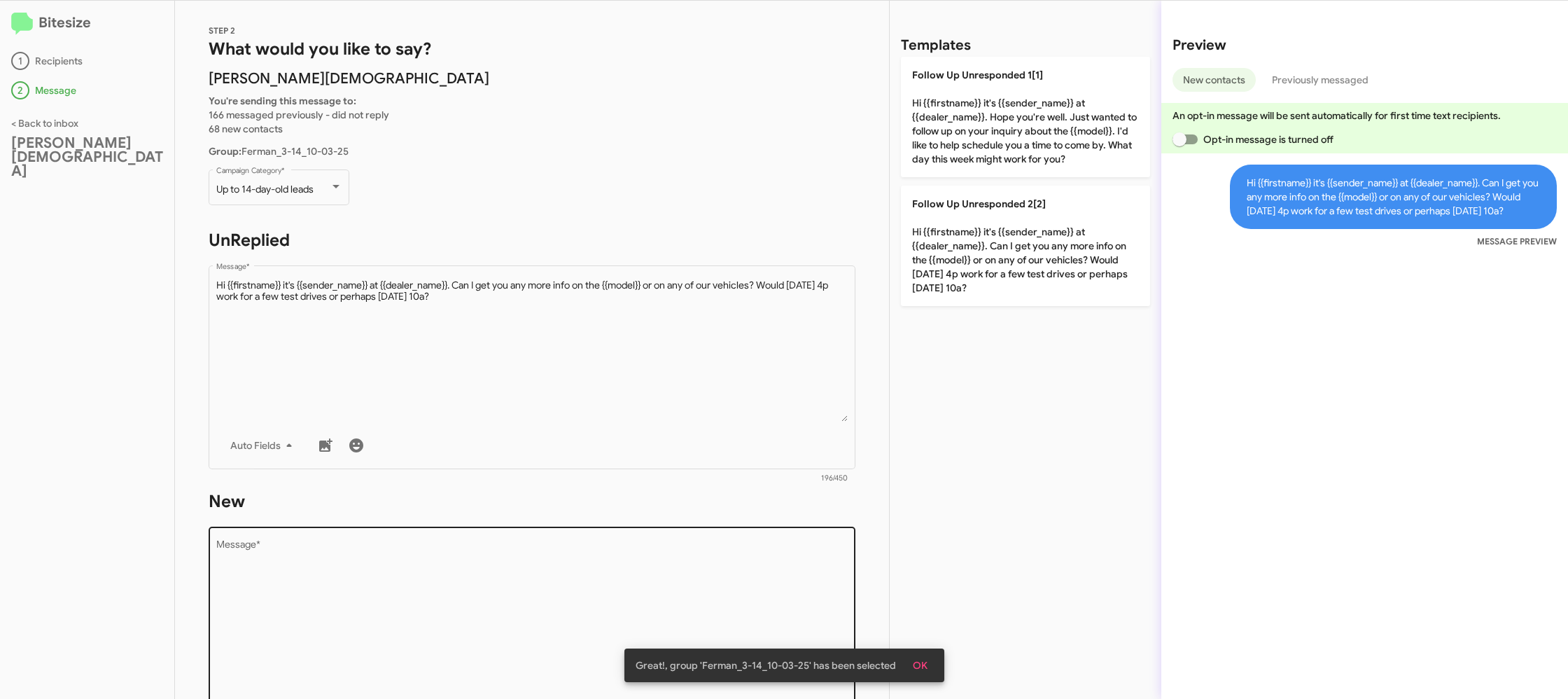
click at [626, 559] on textarea "Message *" at bounding box center [532, 611] width 632 height 143
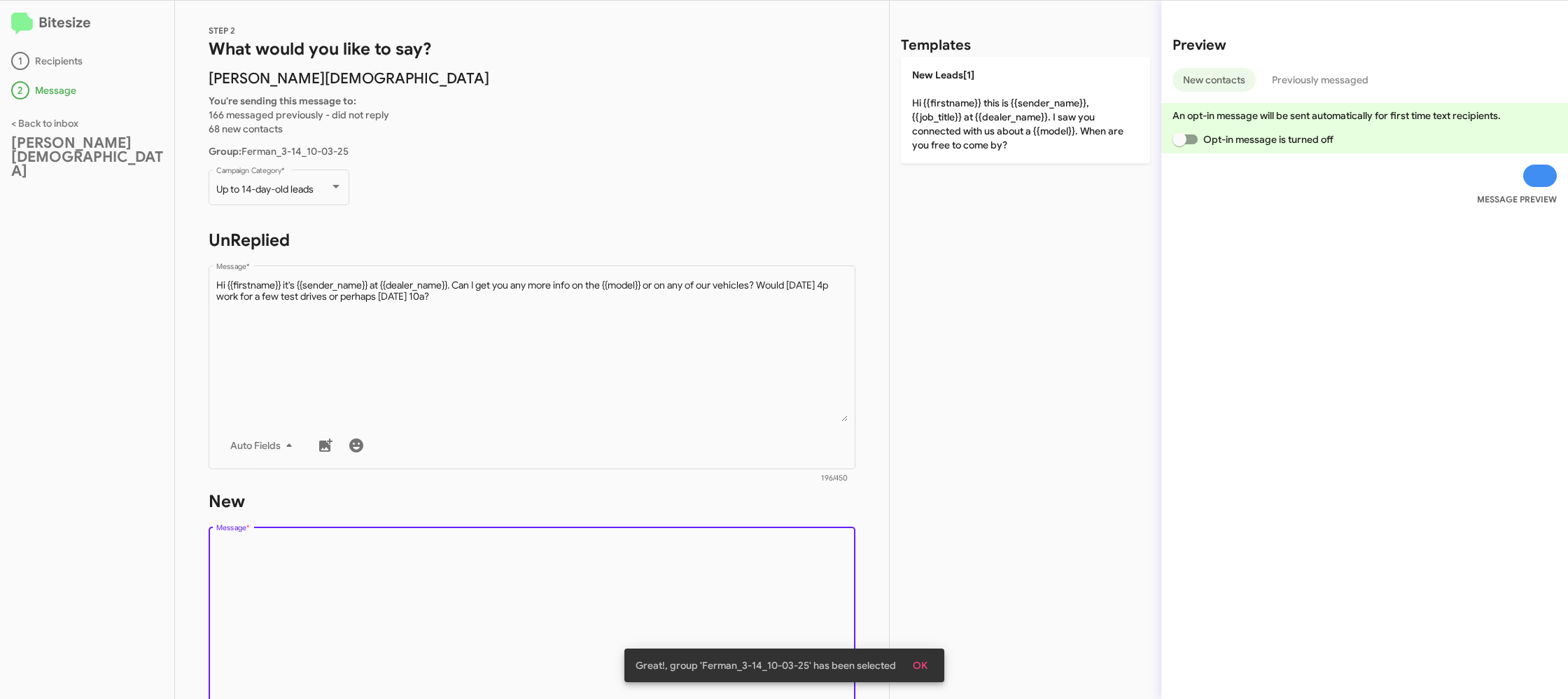
drag, startPoint x: 626, startPoint y: 559, endPoint x: 910, endPoint y: 225, distance: 438.4
click at [669, 494] on form "New Drop image here to insert Auto Fields Message * 0/450" at bounding box center [532, 618] width 647 height 256
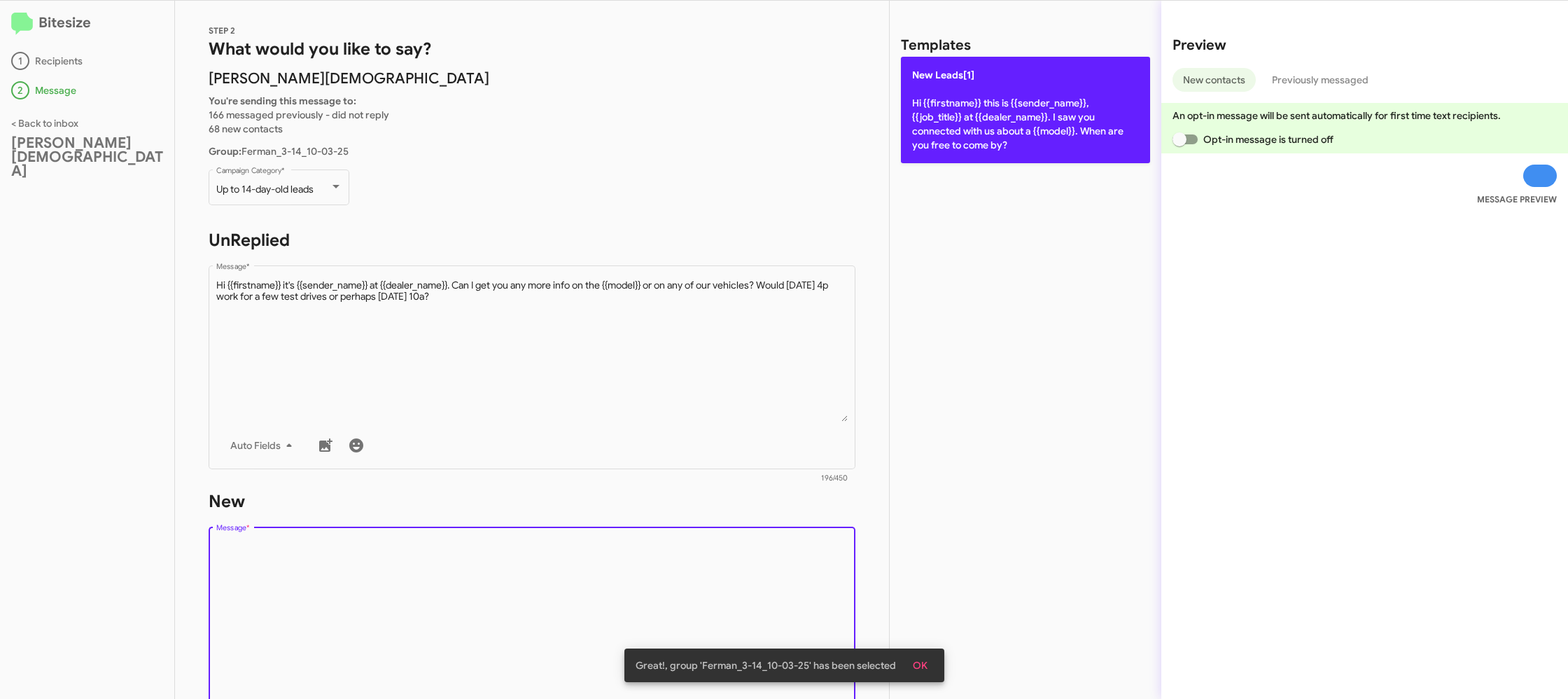
drag, startPoint x: 995, startPoint y: 153, endPoint x: 981, endPoint y: 146, distance: 15.7
click at [991, 152] on div "Templates New Leads[1] Hi {{firstname}} this is {{sender_name}}, {{job_title}} …" at bounding box center [1026, 350] width 272 height 698
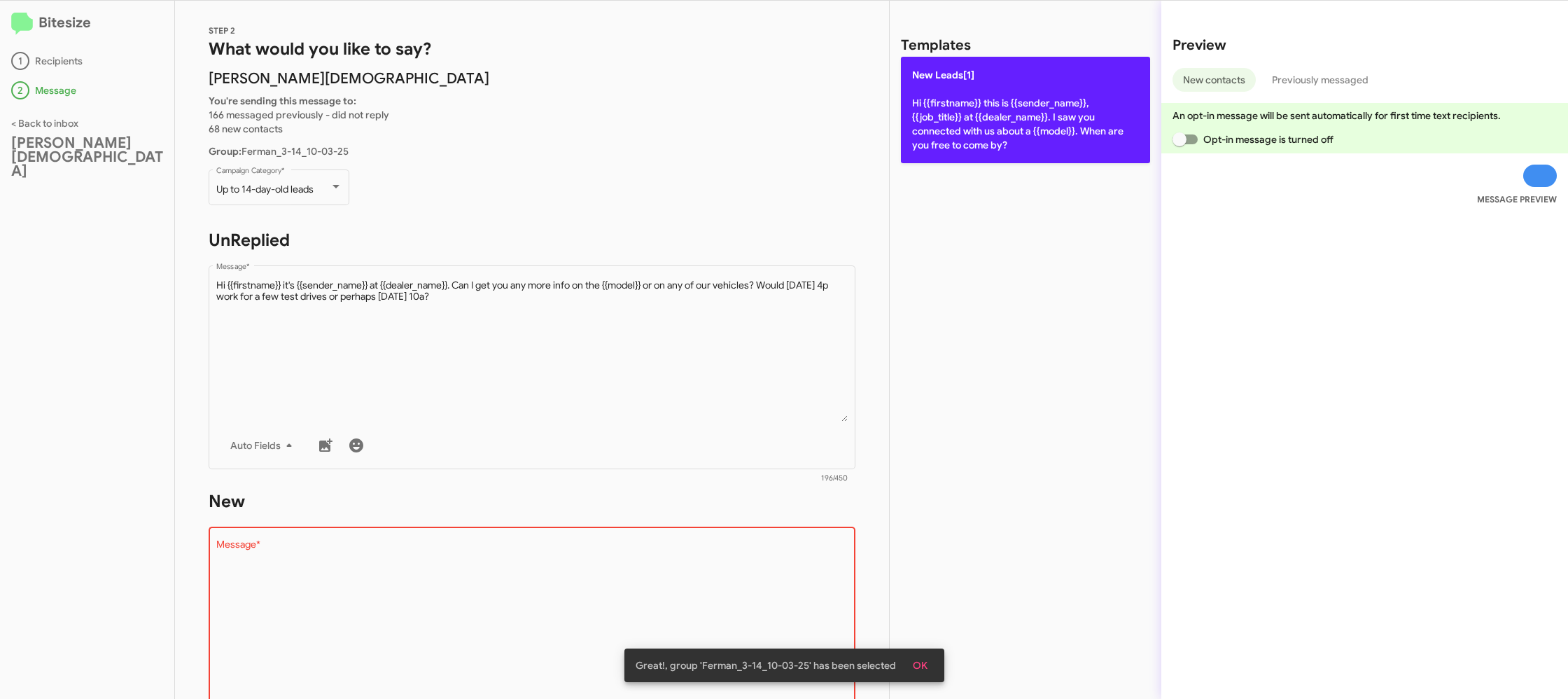
click at [975, 135] on p "New Leads[1] Hi {{firstname}} this is {{sender_name}}, {{job_title}} at {{deale…" at bounding box center [1025, 110] width 249 height 106
type textarea "Hi {{firstname}} this is {{sender_name}}, {{job_title}} at {{dealer_name}}. I s…"
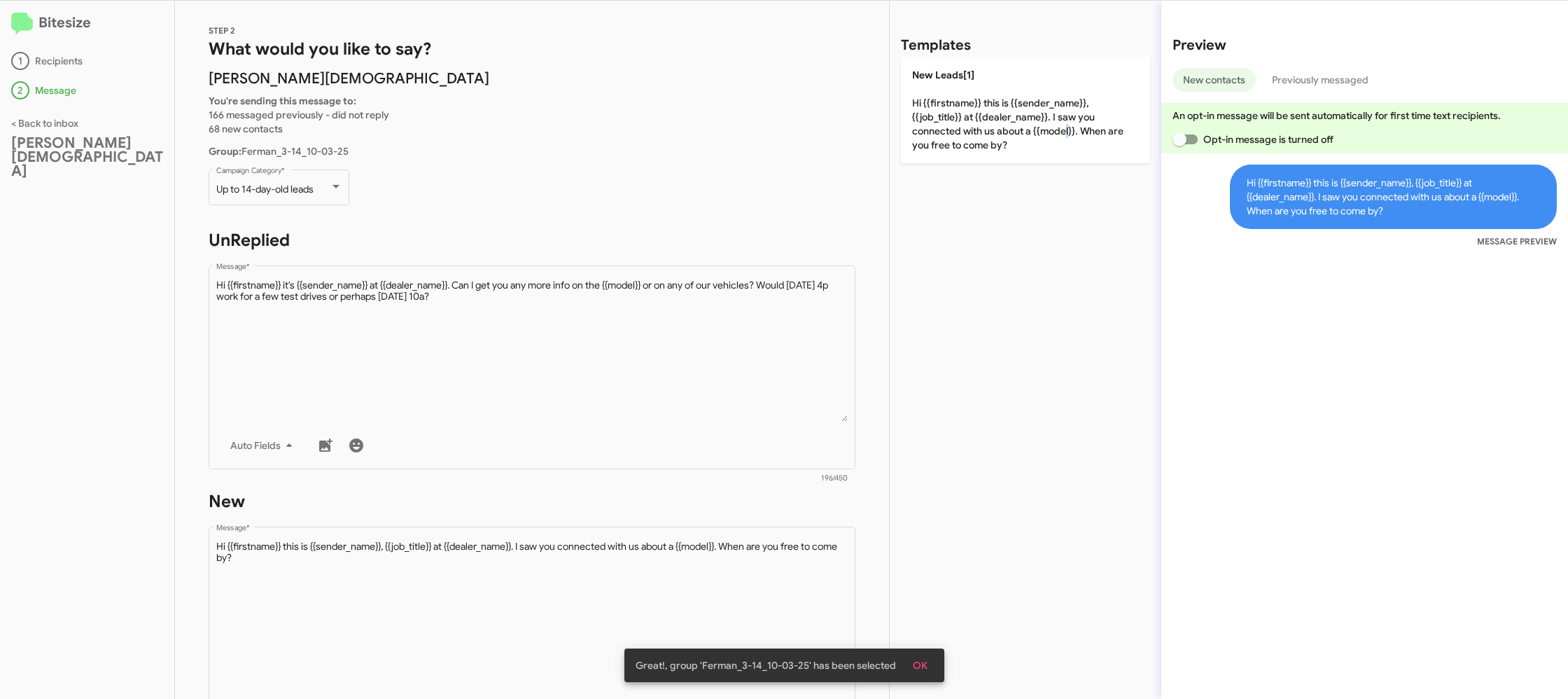
scroll to position [239, 0]
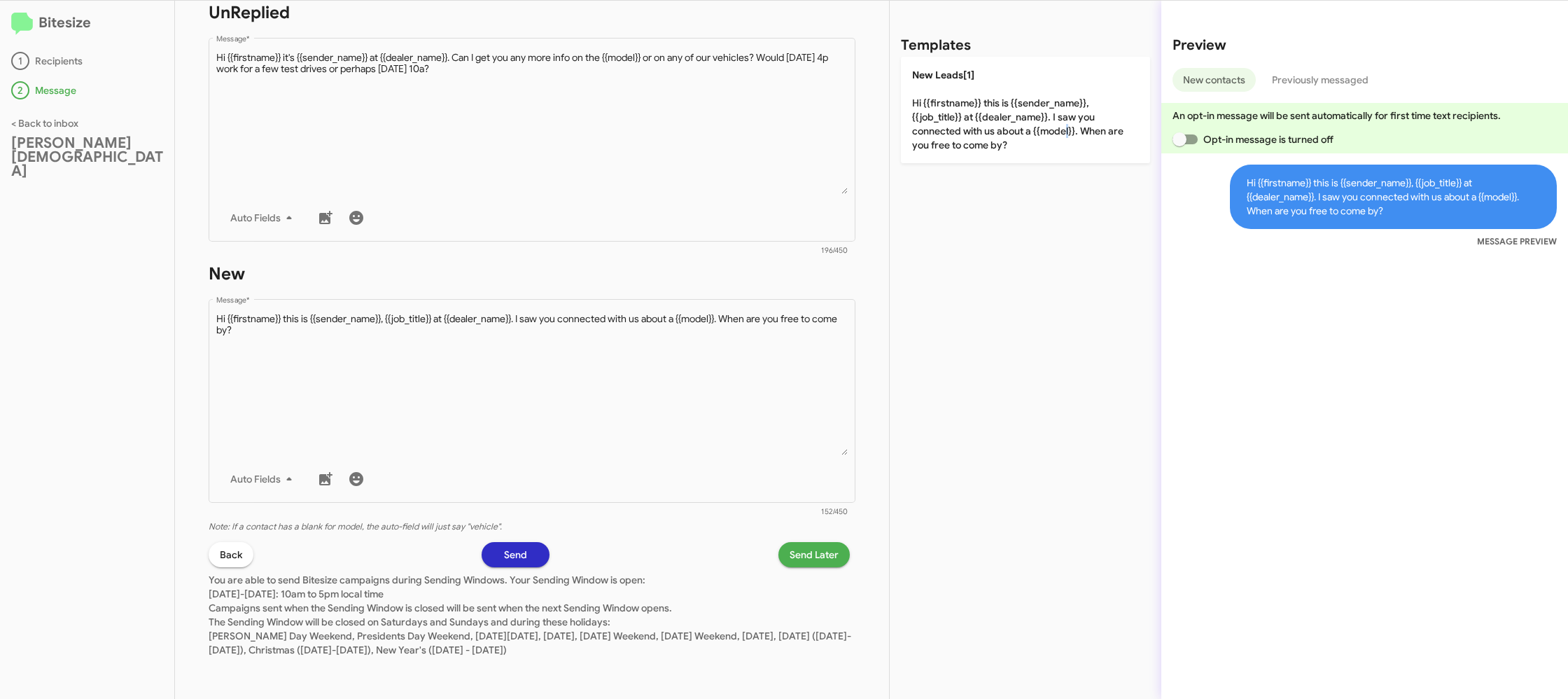
click at [798, 560] on span "Send Later" at bounding box center [813, 555] width 49 height 25
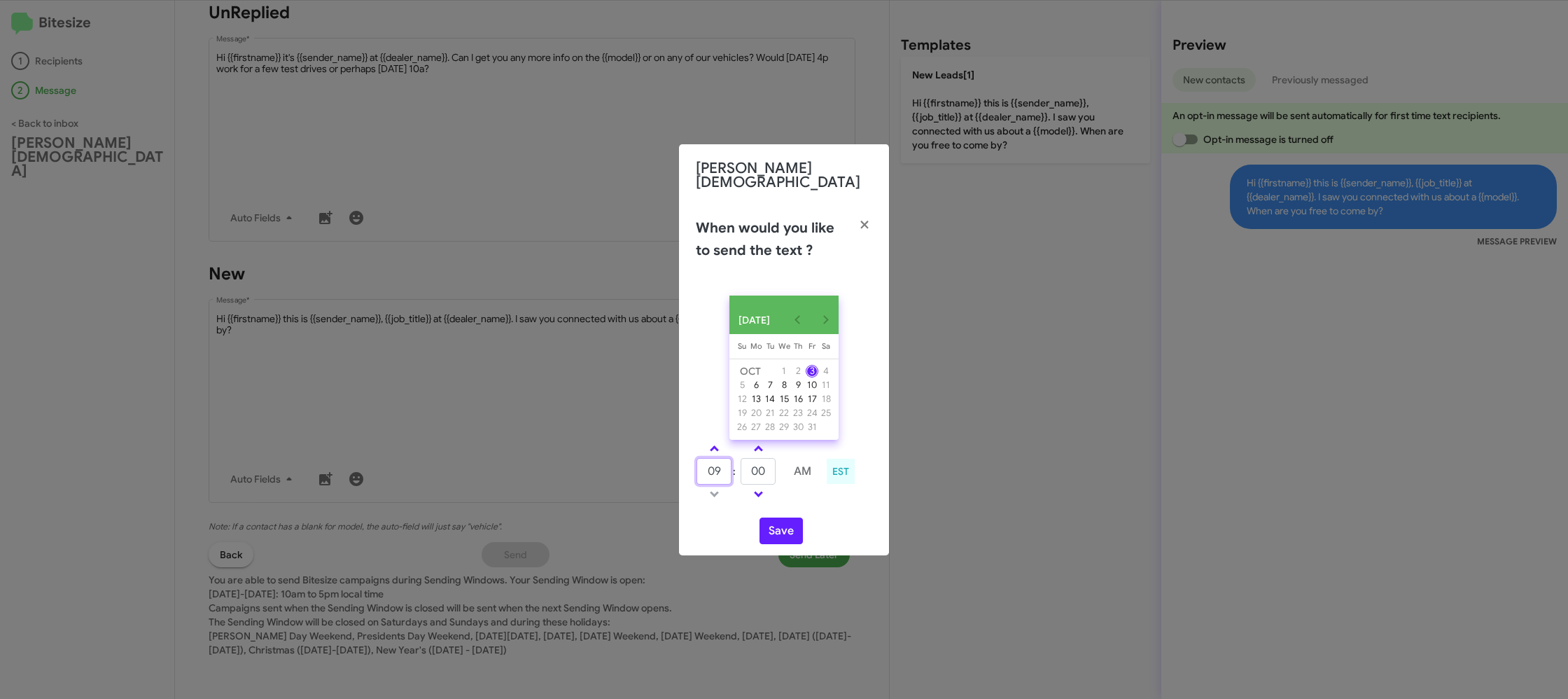
click at [713, 468] on input "09" at bounding box center [714, 472] width 35 height 27
type input "12"
click at [752, 467] on input "00" at bounding box center [757, 472] width 35 height 27
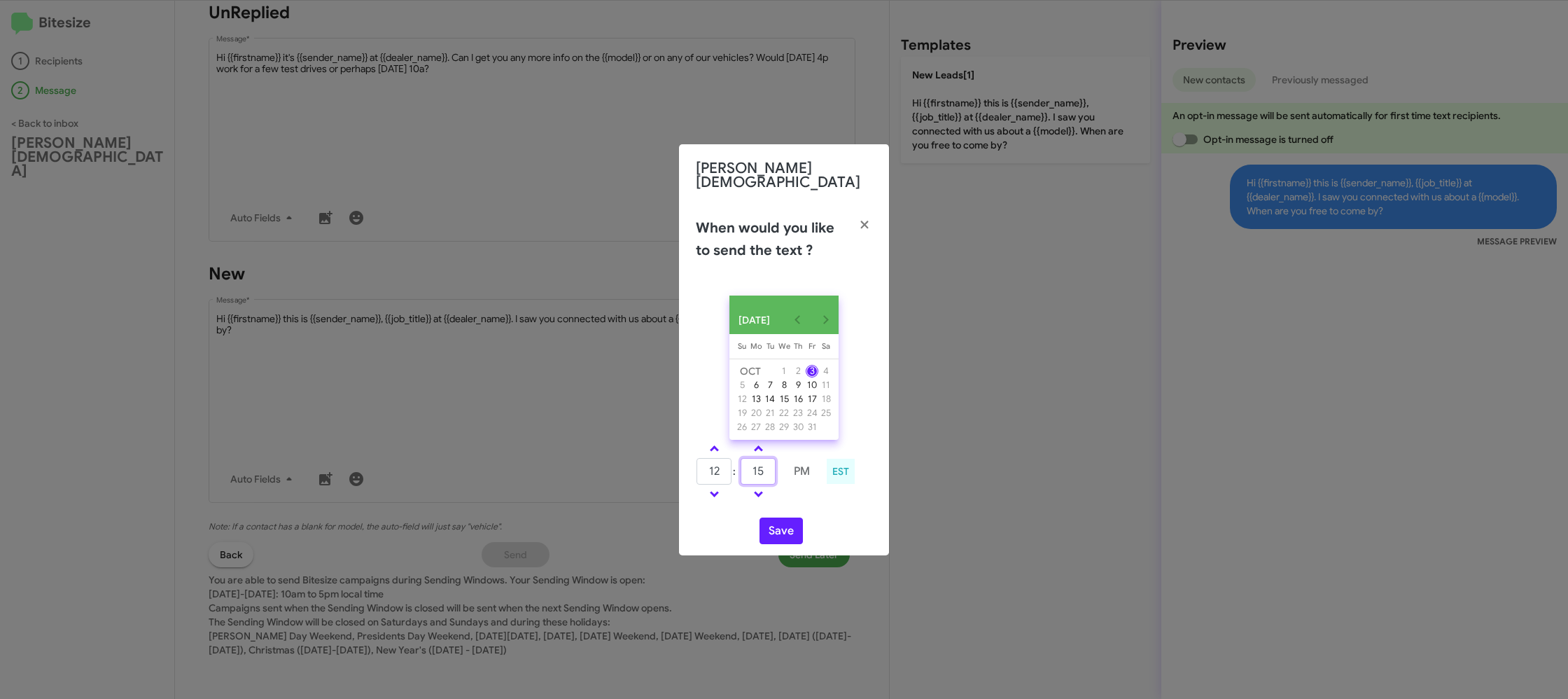
type input "15"
drag, startPoint x: 813, startPoint y: 508, endPoint x: 785, endPoint y: 530, distance: 35.6
click at [813, 508] on div "OCT 2025 Sunday Su Monday Mo Tuesday Tu Wednesday We Thursday Th Friday Fr Satu…" at bounding box center [784, 419] width 210 height 271
click at [785, 530] on button "Save" at bounding box center [781, 531] width 43 height 27
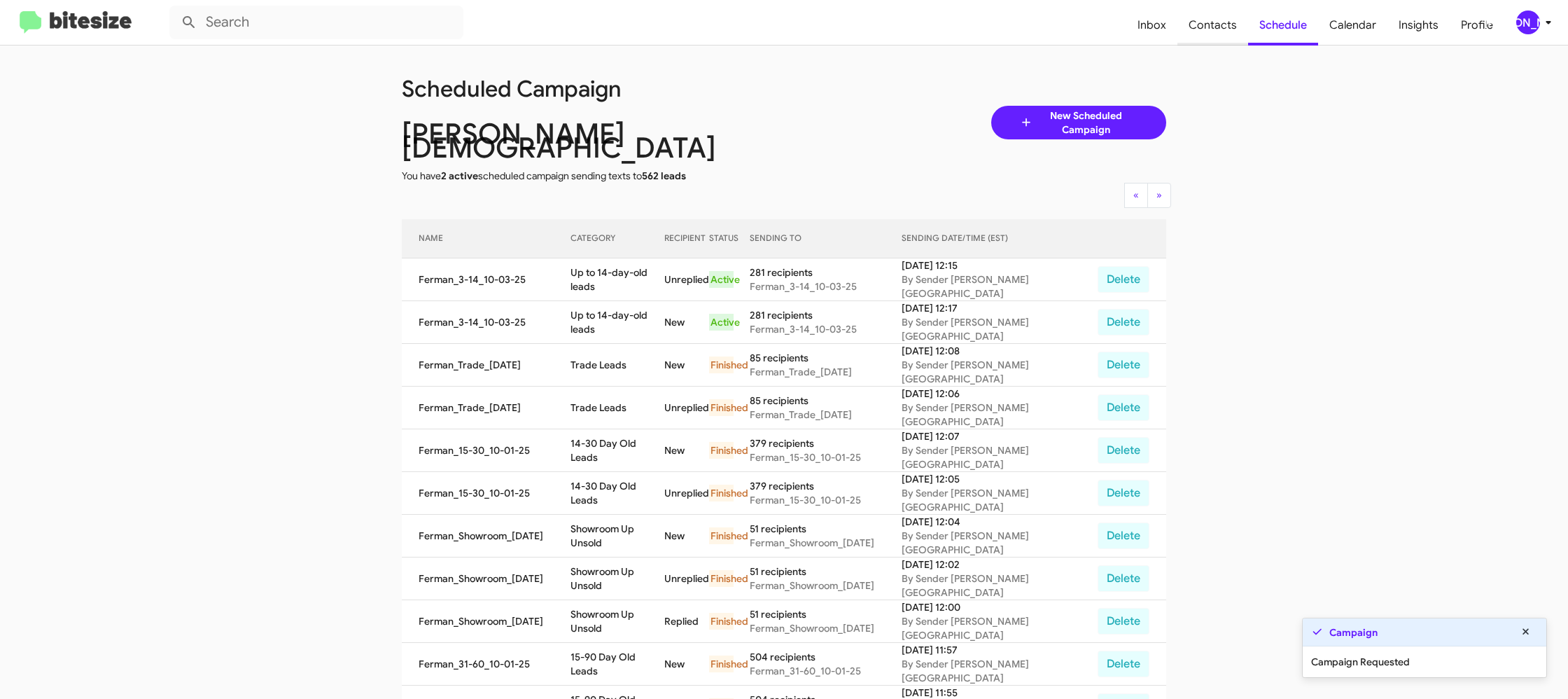
click at [1213, 27] on span "Contacts" at bounding box center [1213, 25] width 71 height 40
type input "in:groups"
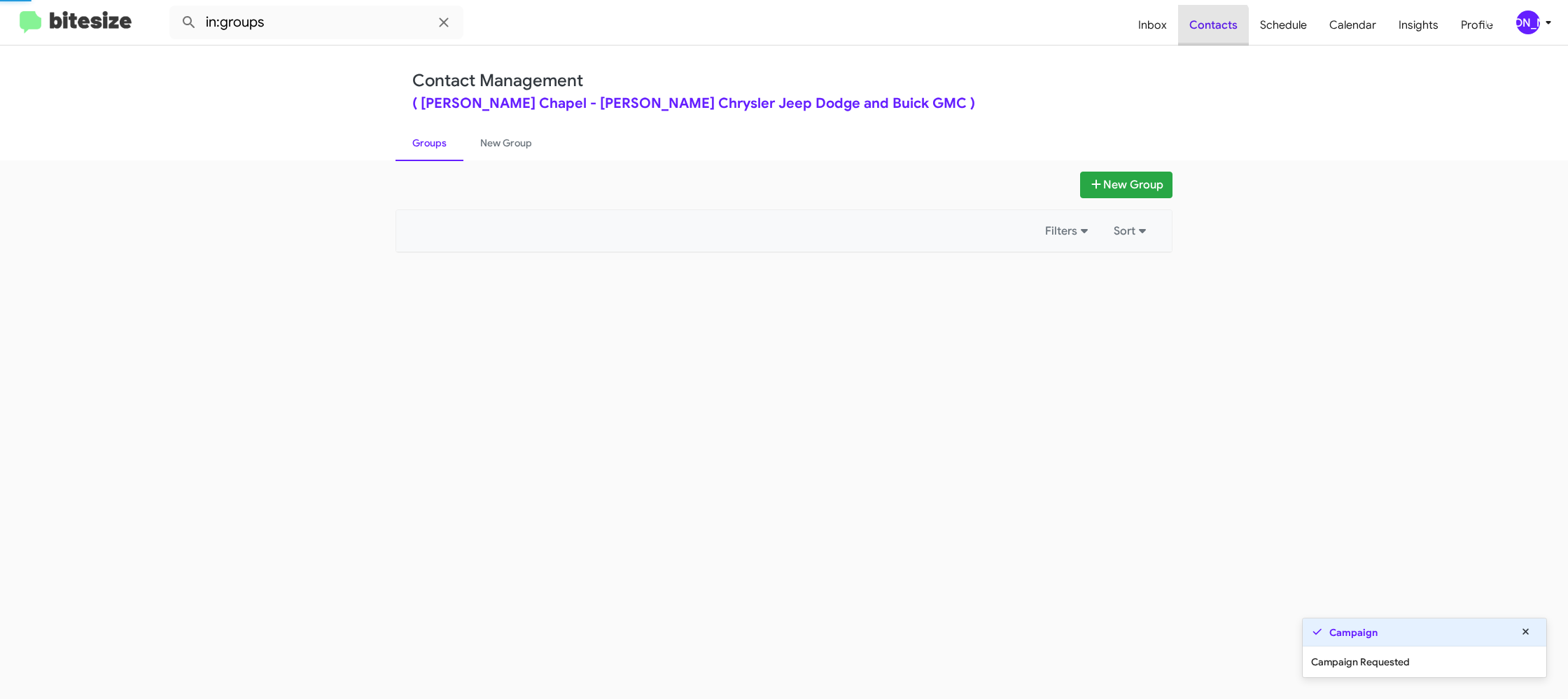
click at [1213, 27] on span "Contacts" at bounding box center [1213, 25] width 71 height 40
drag, startPoint x: 1213, startPoint y: 27, endPoint x: 1175, endPoint y: 31, distance: 38.2
click at [1213, 27] on span "Contacts" at bounding box center [1213, 25] width 71 height 40
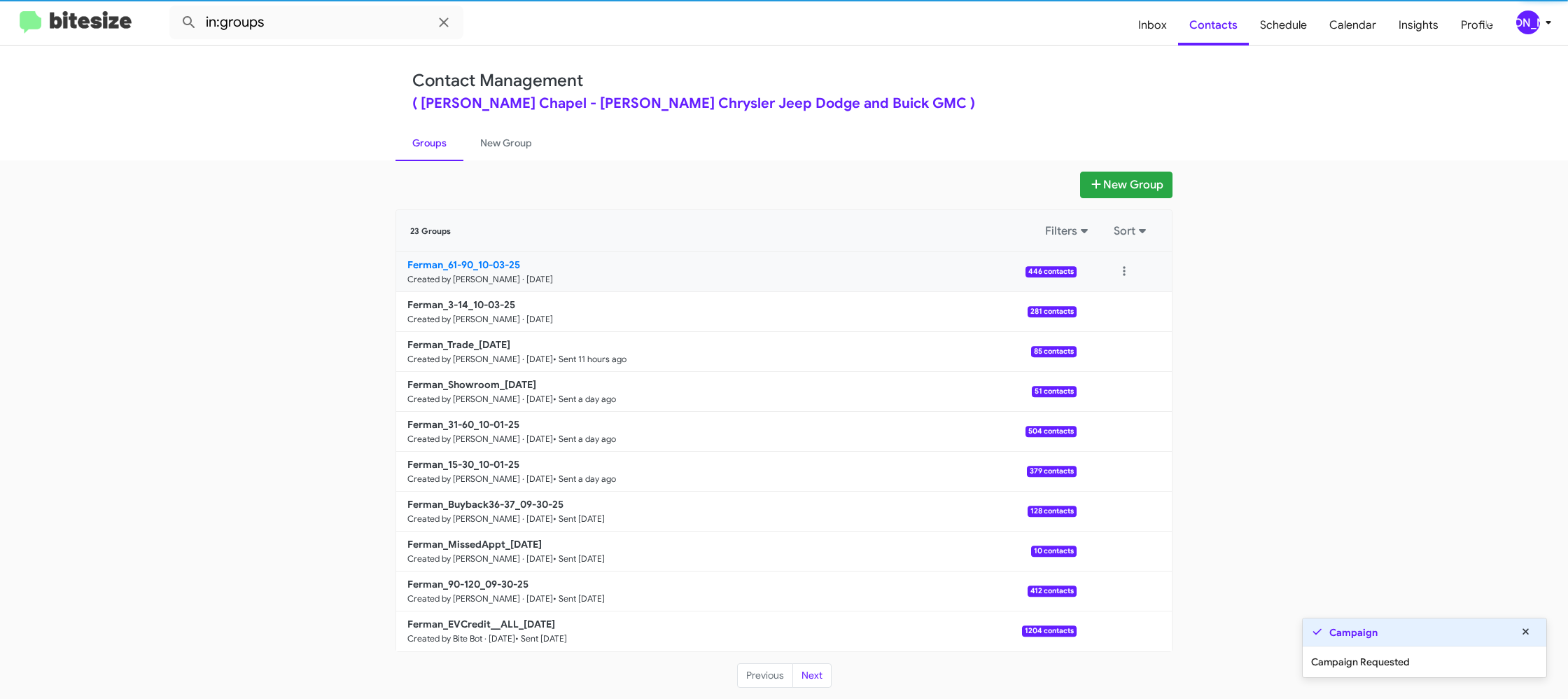
click at [505, 256] on link "Ferman_61-90_10-03-25 Created by Jason Apdua · Oct 3, 2025 446 contacts" at bounding box center [736, 272] width 680 height 40
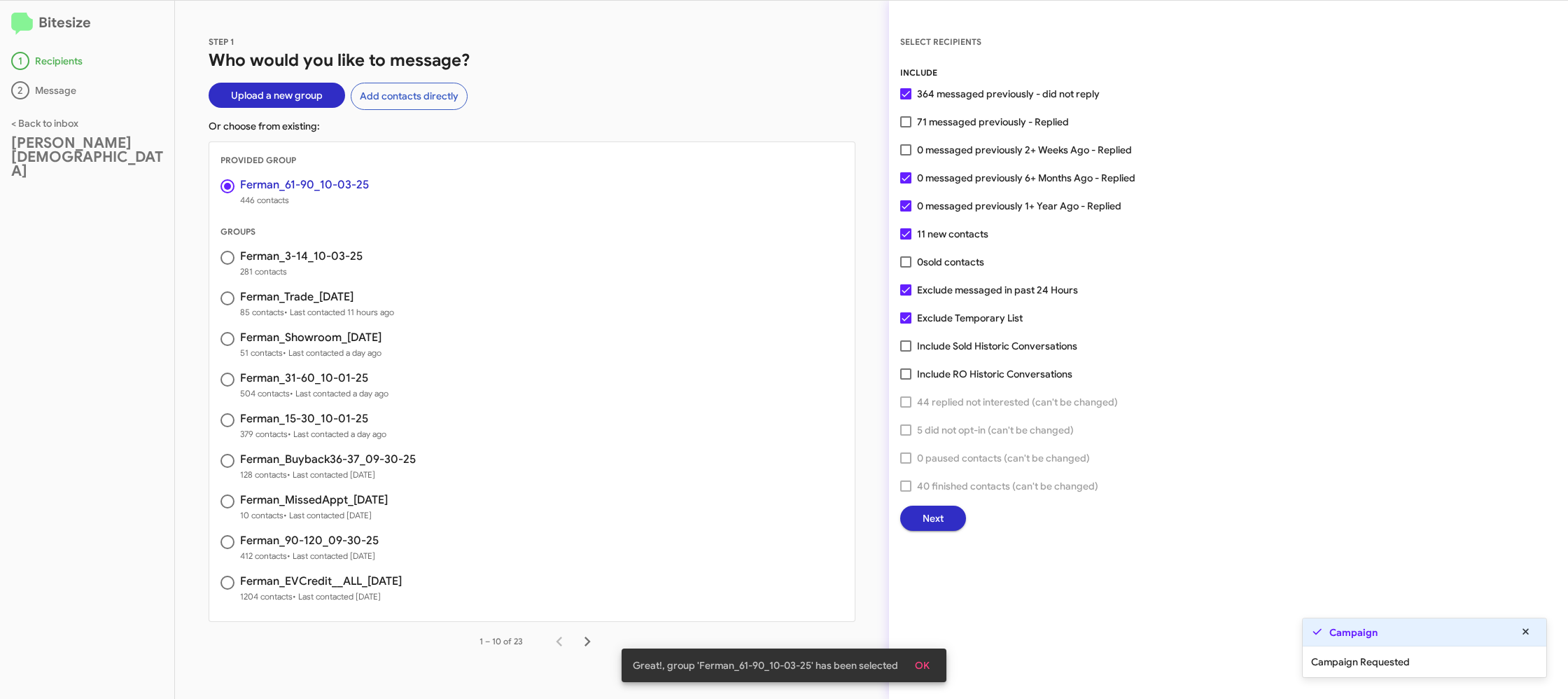
click at [950, 142] on span "0 messaged previously 2+ Weeks Ago - Replied" at bounding box center [1024, 150] width 215 height 17
click at [905, 155] on input "0 messaged previously 2+ Weeks Ago - Replied" at bounding box center [905, 155] width 1 height 1
checkbox input "true"
click at [914, 519] on button "Next" at bounding box center [933, 518] width 66 height 25
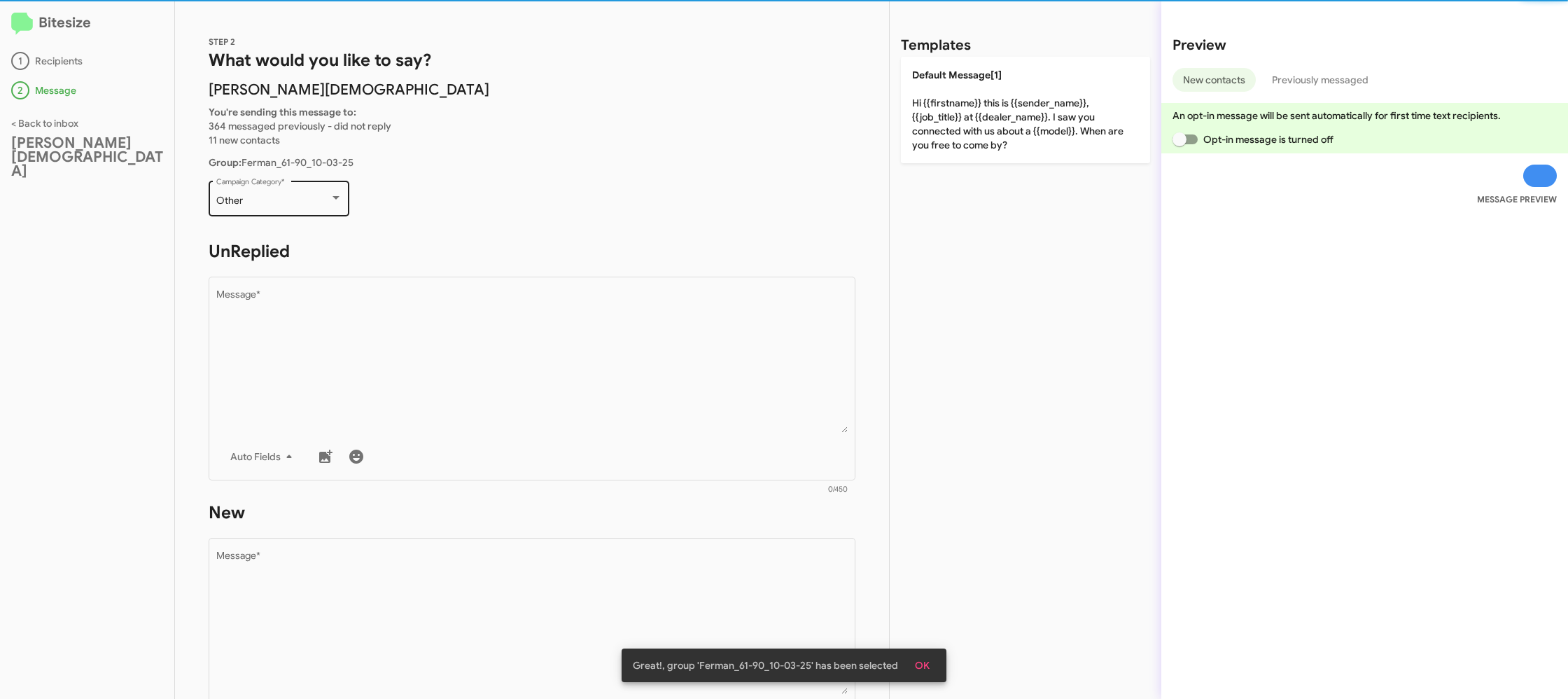
click at [291, 204] on div "Other" at bounding box center [273, 201] width 113 height 11
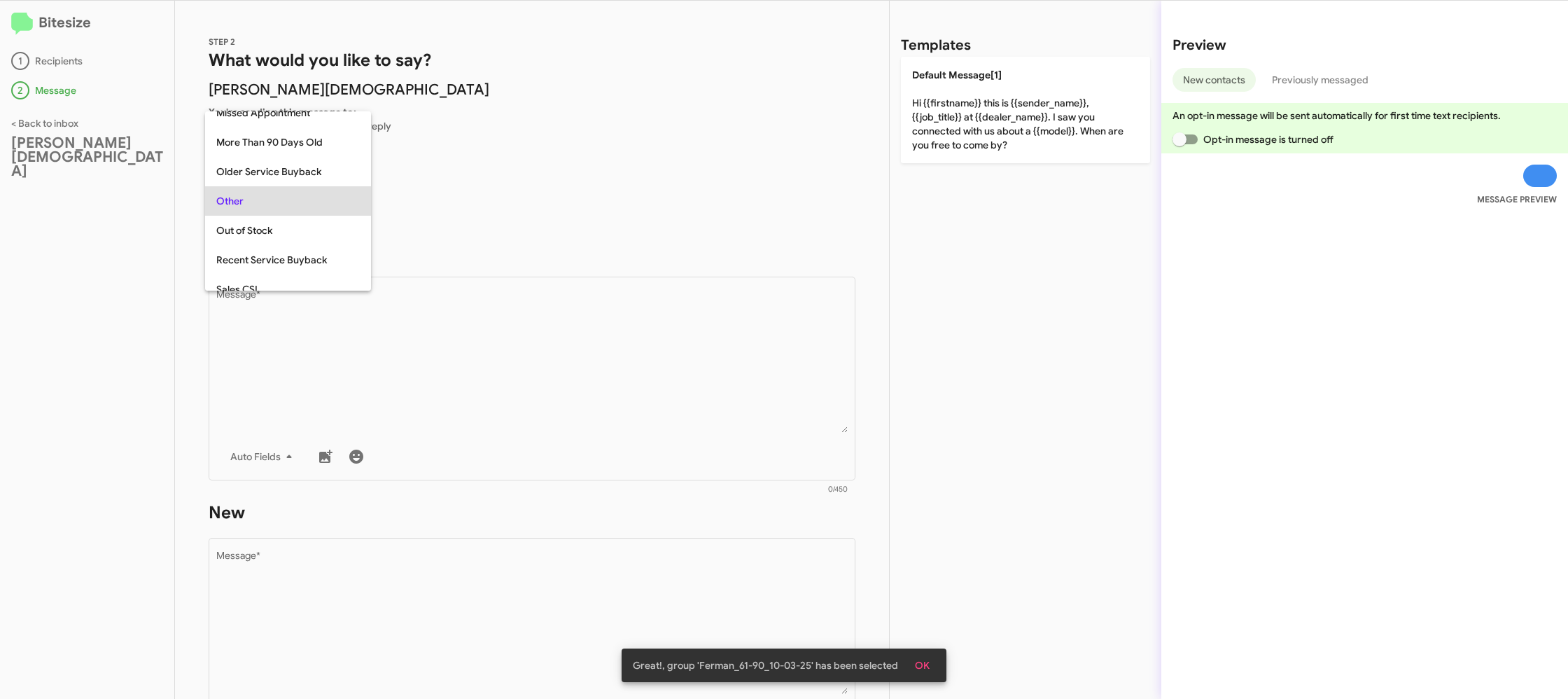
scroll to position [30, 0]
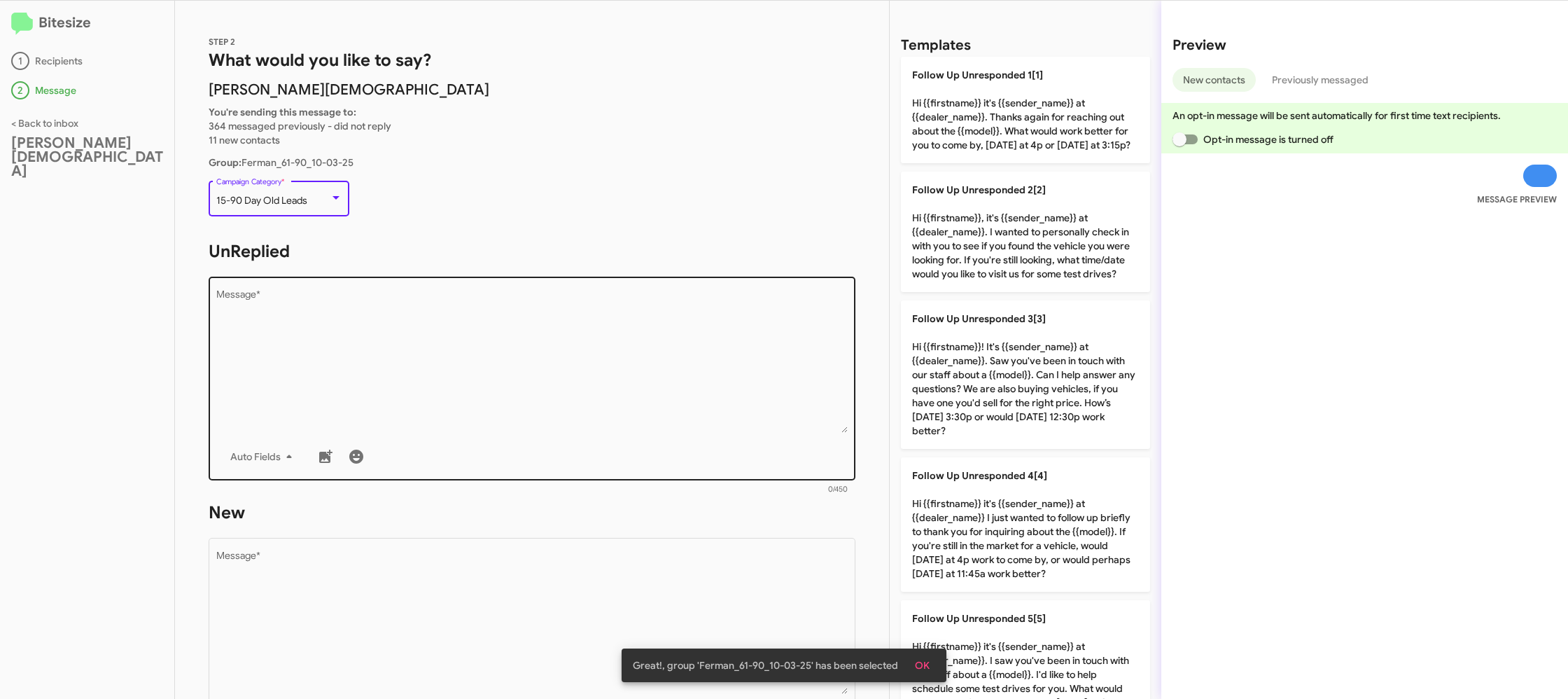
drag, startPoint x: 342, startPoint y: 360, endPoint x: 357, endPoint y: 355, distance: 15.8
click at [344, 358] on textarea "Message *" at bounding box center [532, 361] width 632 height 143
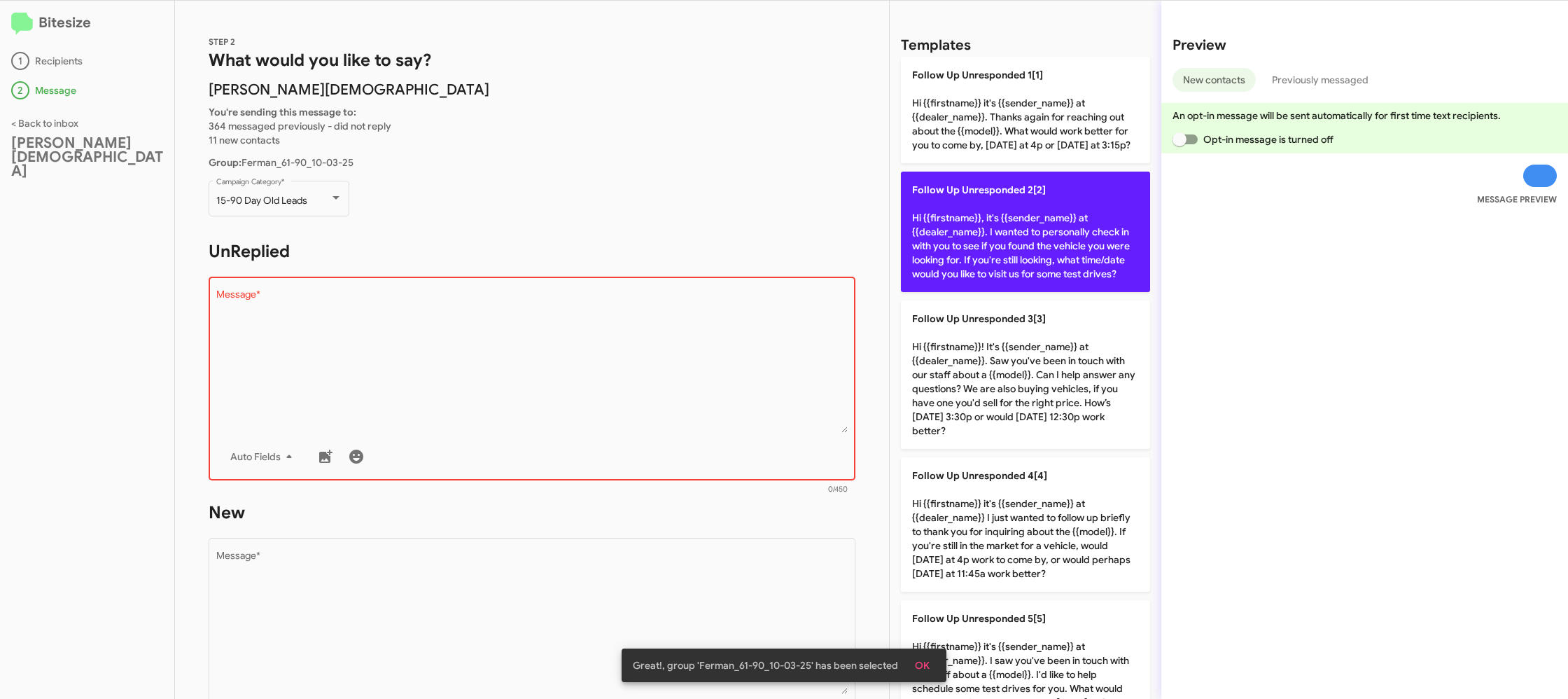
drag, startPoint x: 997, startPoint y: 241, endPoint x: 946, endPoint y: 260, distance: 54.4
click at [992, 243] on p "Follow Up Unresponded 2[2] Hi {{firstname}}, it's {{sender_name}} at {{dealer_n…" at bounding box center [1025, 232] width 249 height 120
type textarea "Hi {{firstname}}, it's {{sender_name}} at {{dealer_name}}. I wanted to personal…"
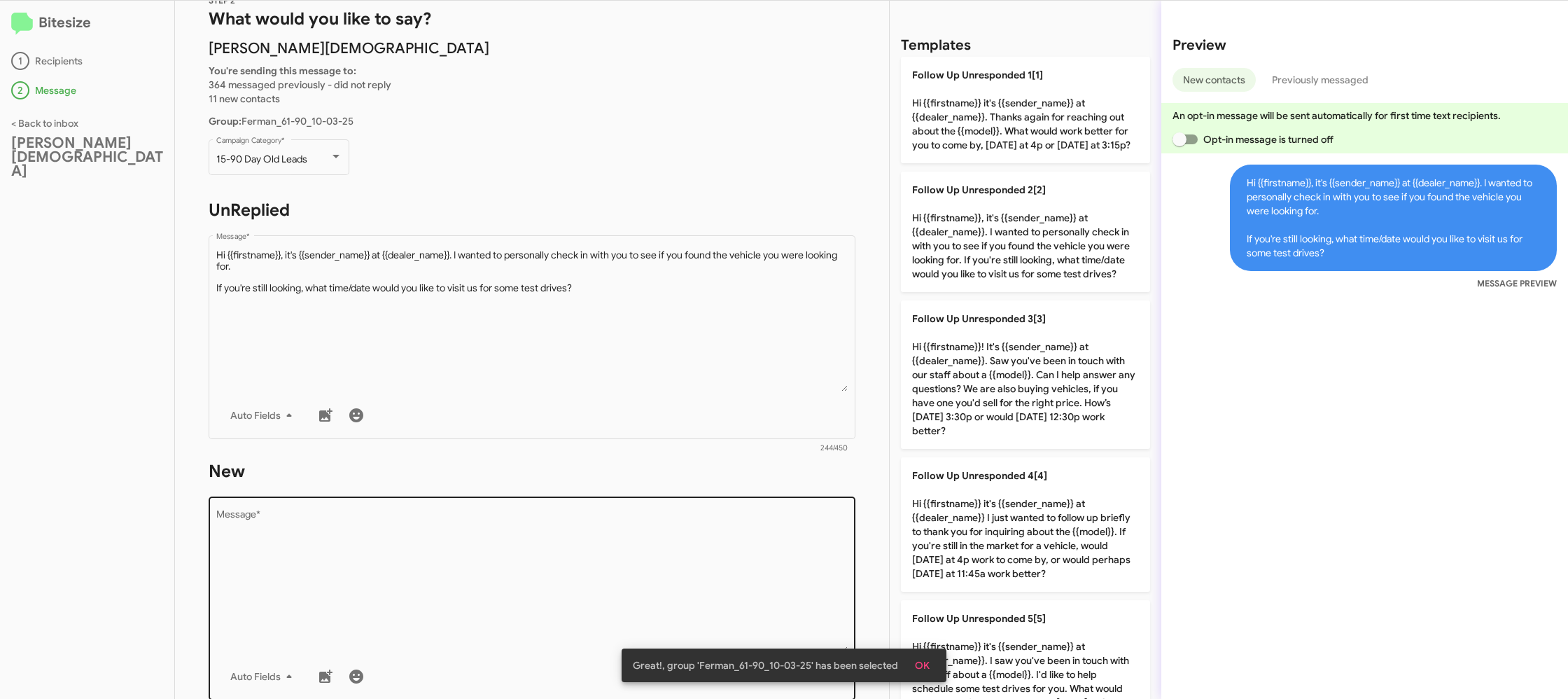
scroll to position [89, 0]
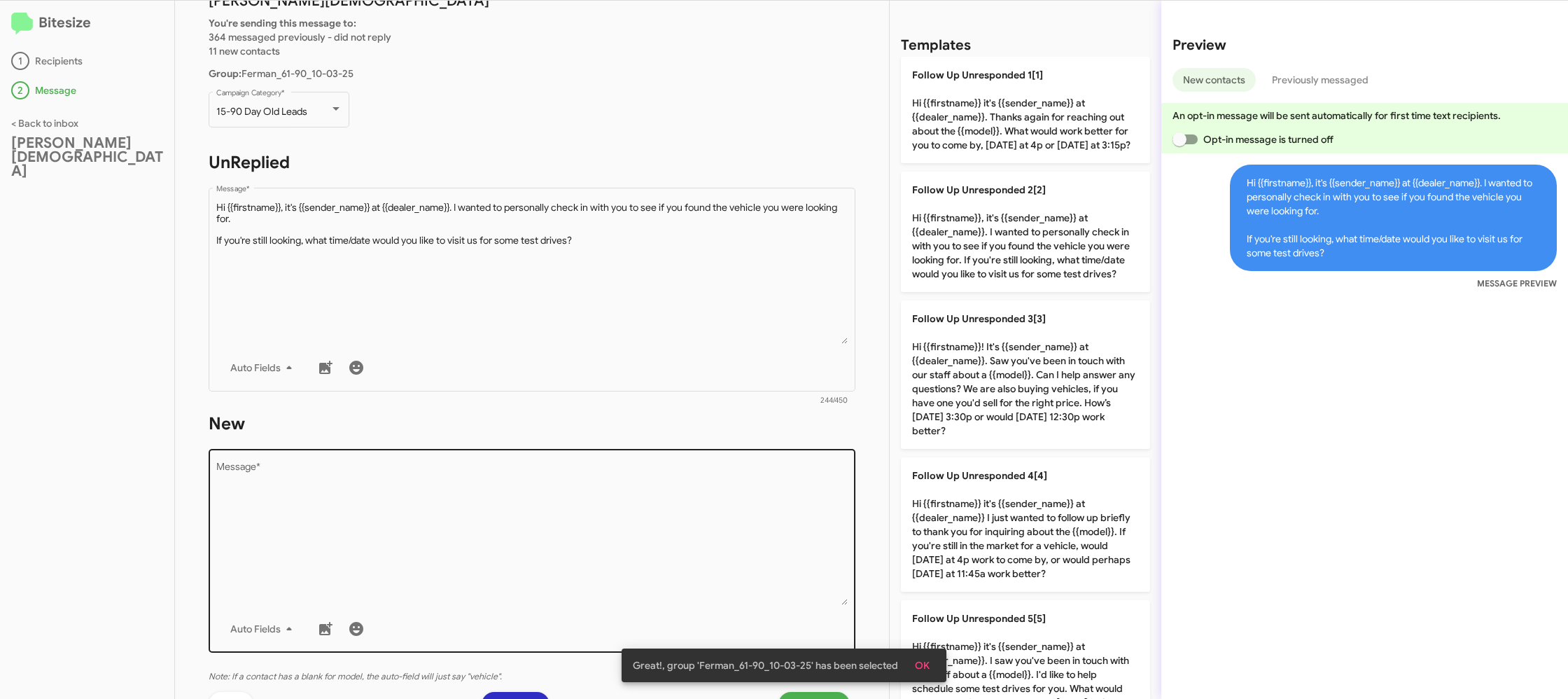
click at [573, 561] on textarea "Message *" at bounding box center [532, 534] width 632 height 143
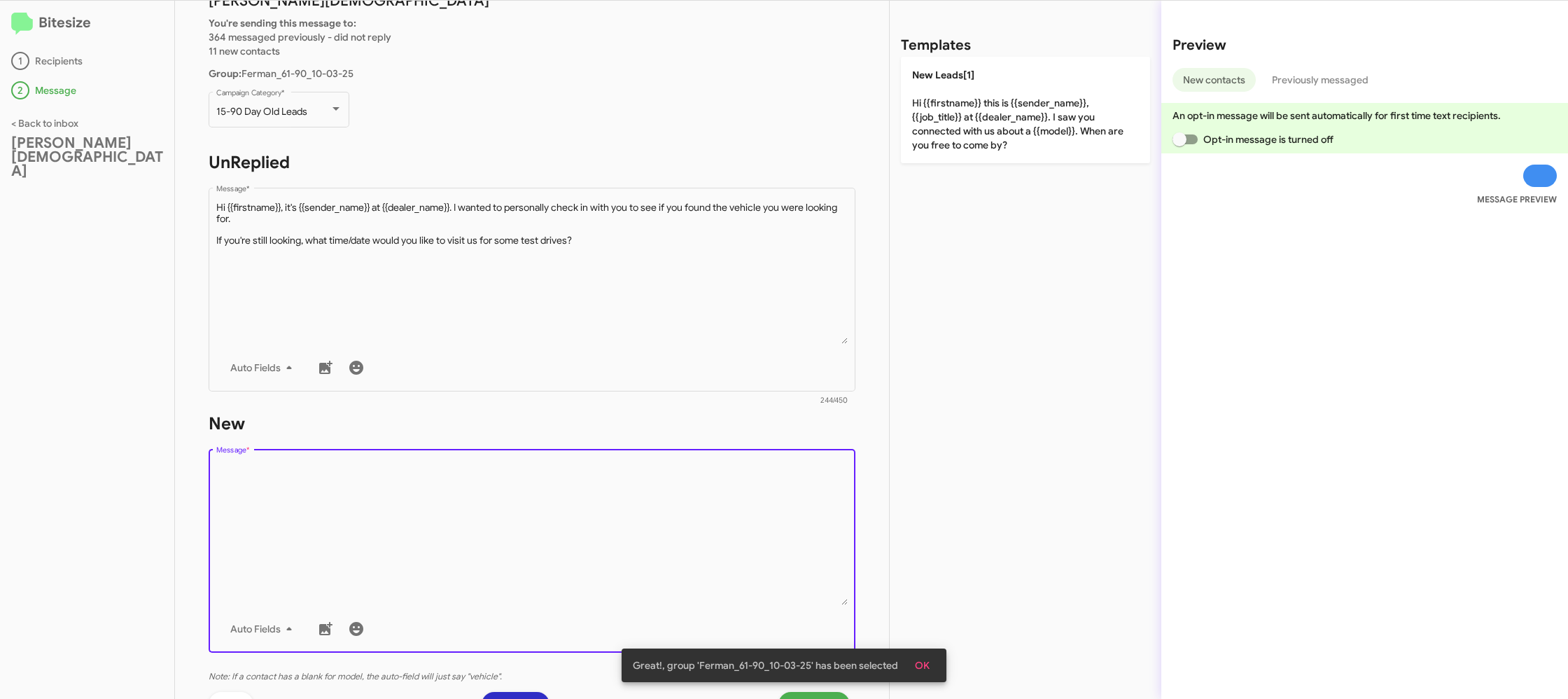
click at [572, 562] on textarea "Message *" at bounding box center [532, 534] width 632 height 143
drag, startPoint x: 572, startPoint y: 562, endPoint x: 585, endPoint y: 529, distance: 35.5
click at [573, 551] on textarea "Message *" at bounding box center [532, 534] width 632 height 143
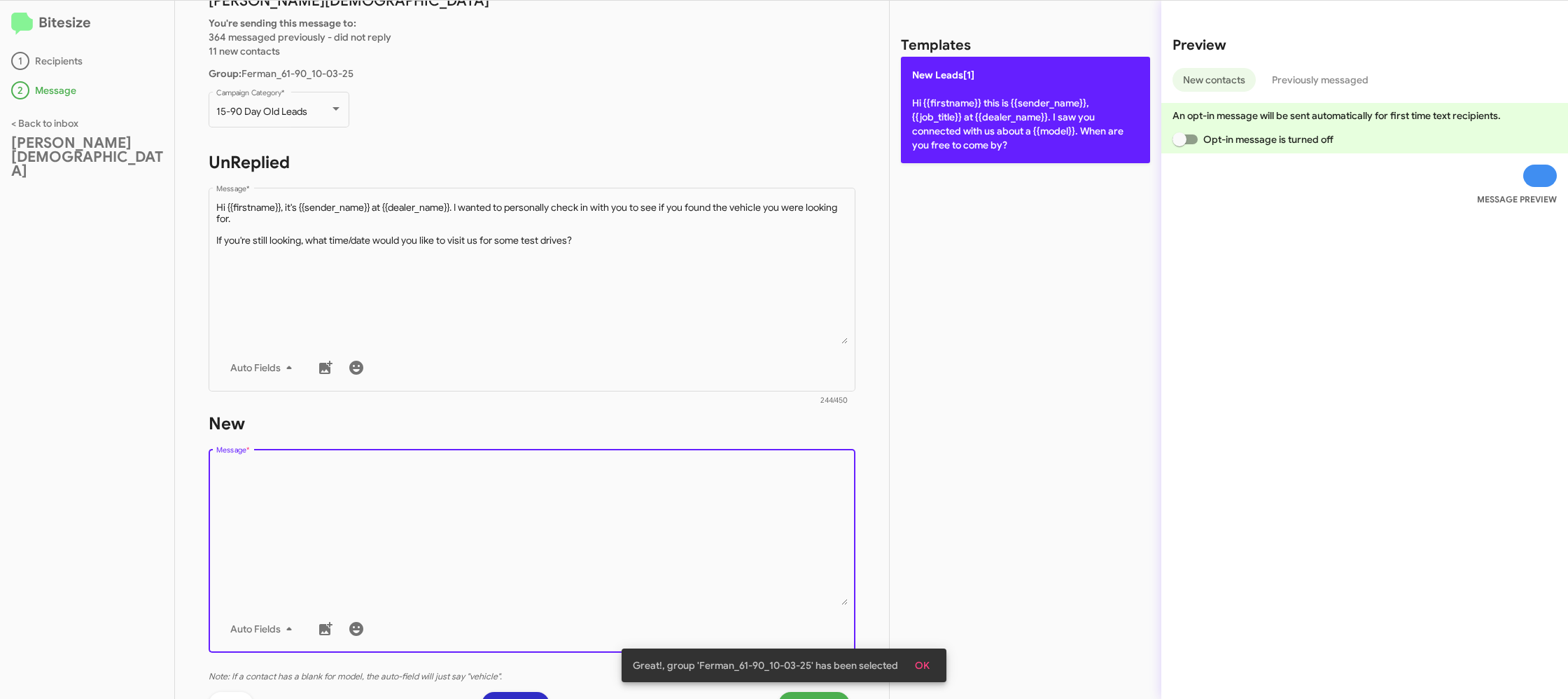
click at [1036, 137] on p "New Leads[1] Hi {{firstname}} this is {{sender_name}}, {{job_title}} at {{deale…" at bounding box center [1025, 110] width 249 height 106
type textarea "Hi {{firstname}} this is {{sender_name}}, {{job_title}} at {{dealer_name}}. I s…"
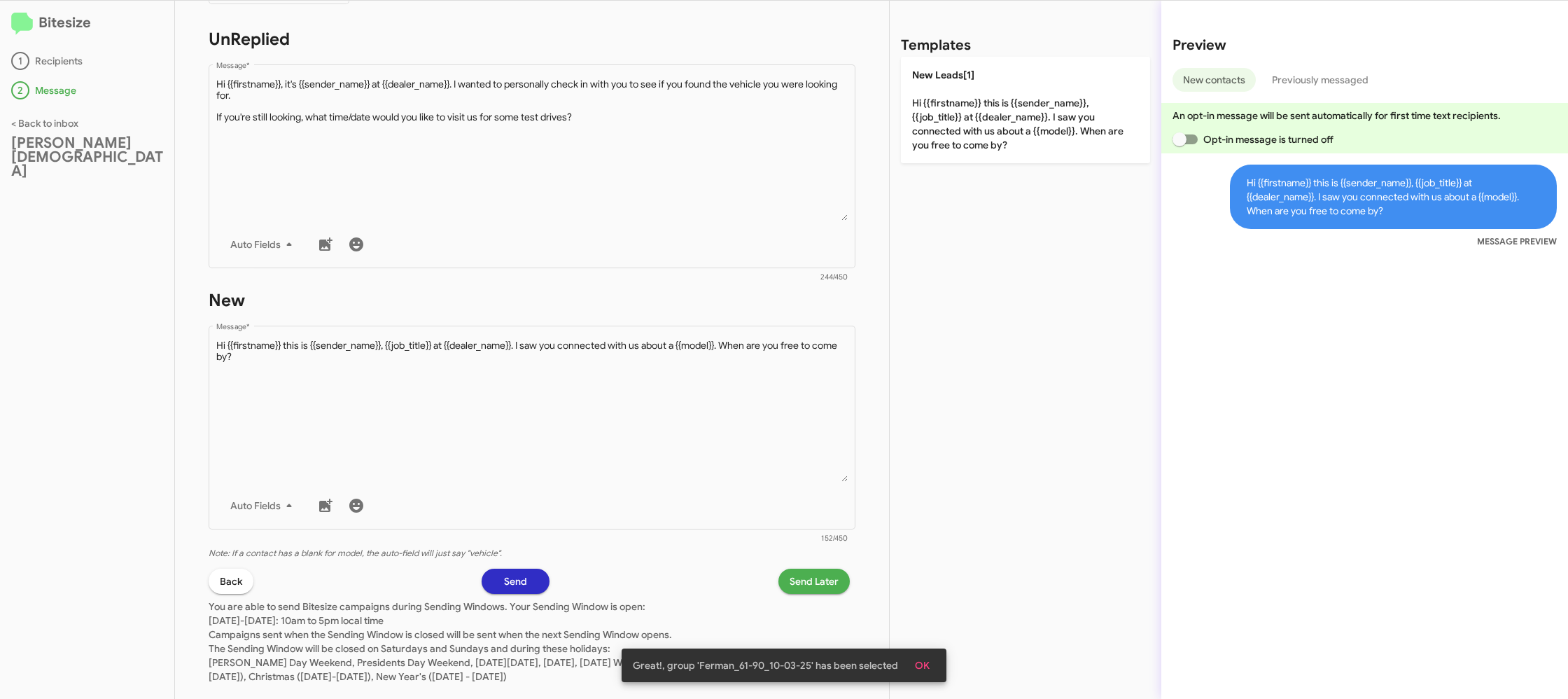
scroll to position [213, 0]
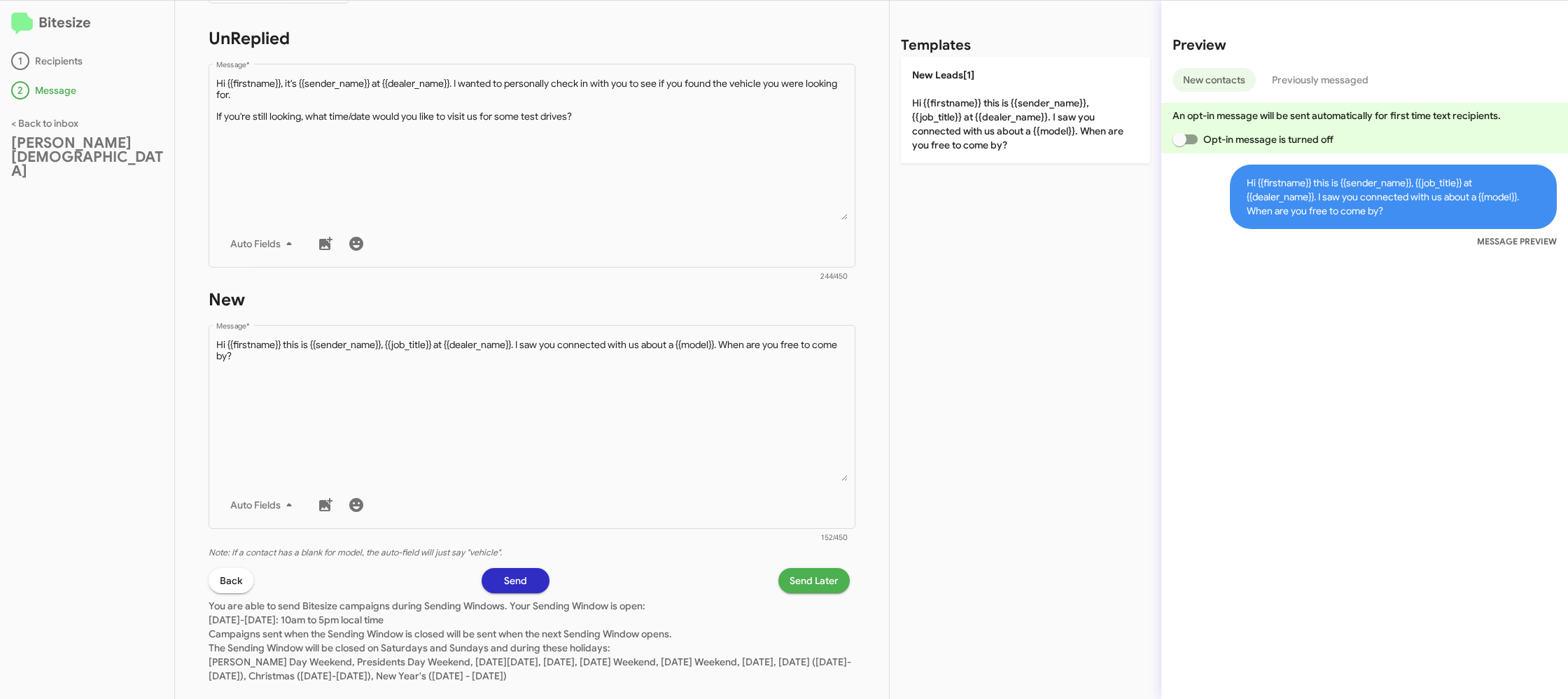
click at [806, 588] on span "Send Later" at bounding box center [813, 581] width 49 height 25
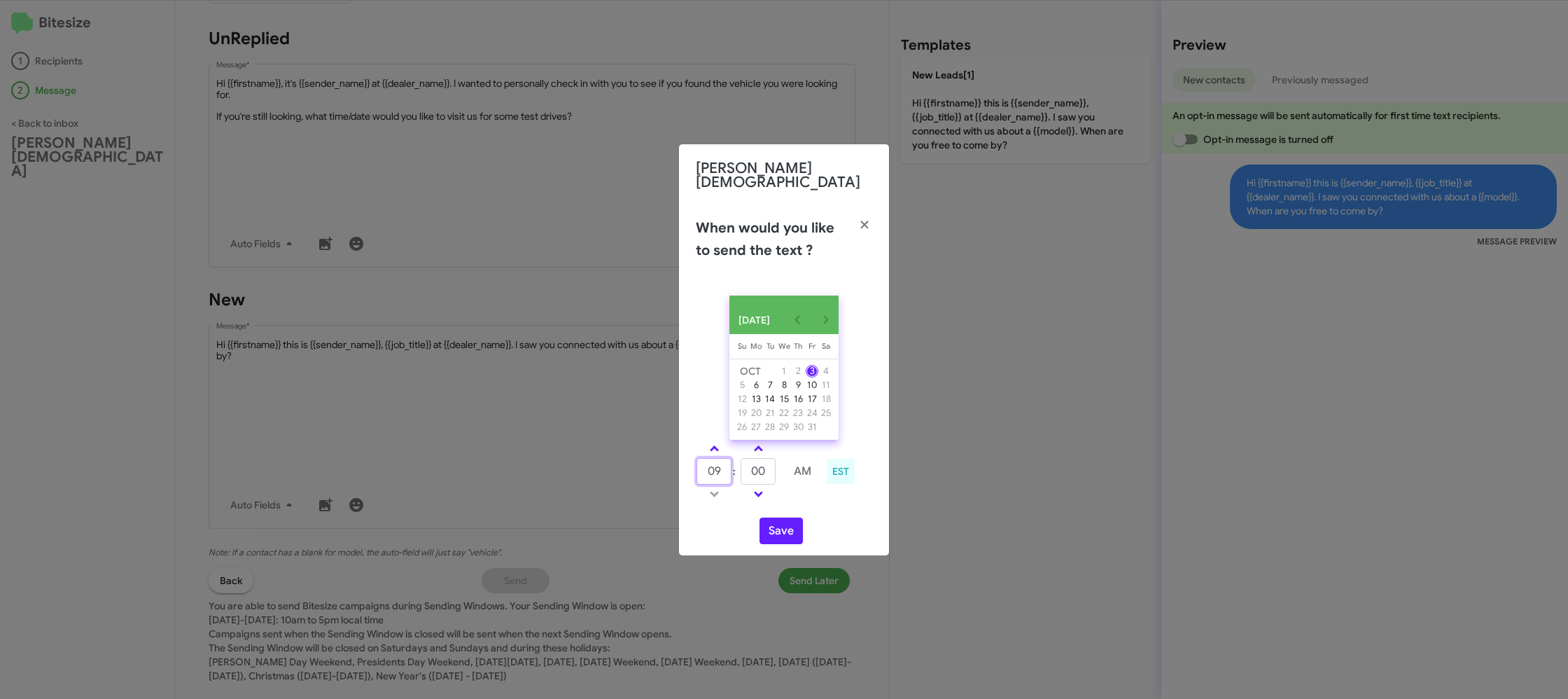
click at [714, 464] on input "09" at bounding box center [714, 472] width 35 height 27
type input "12"
click at [753, 443] on link at bounding box center [758, 448] width 25 height 16
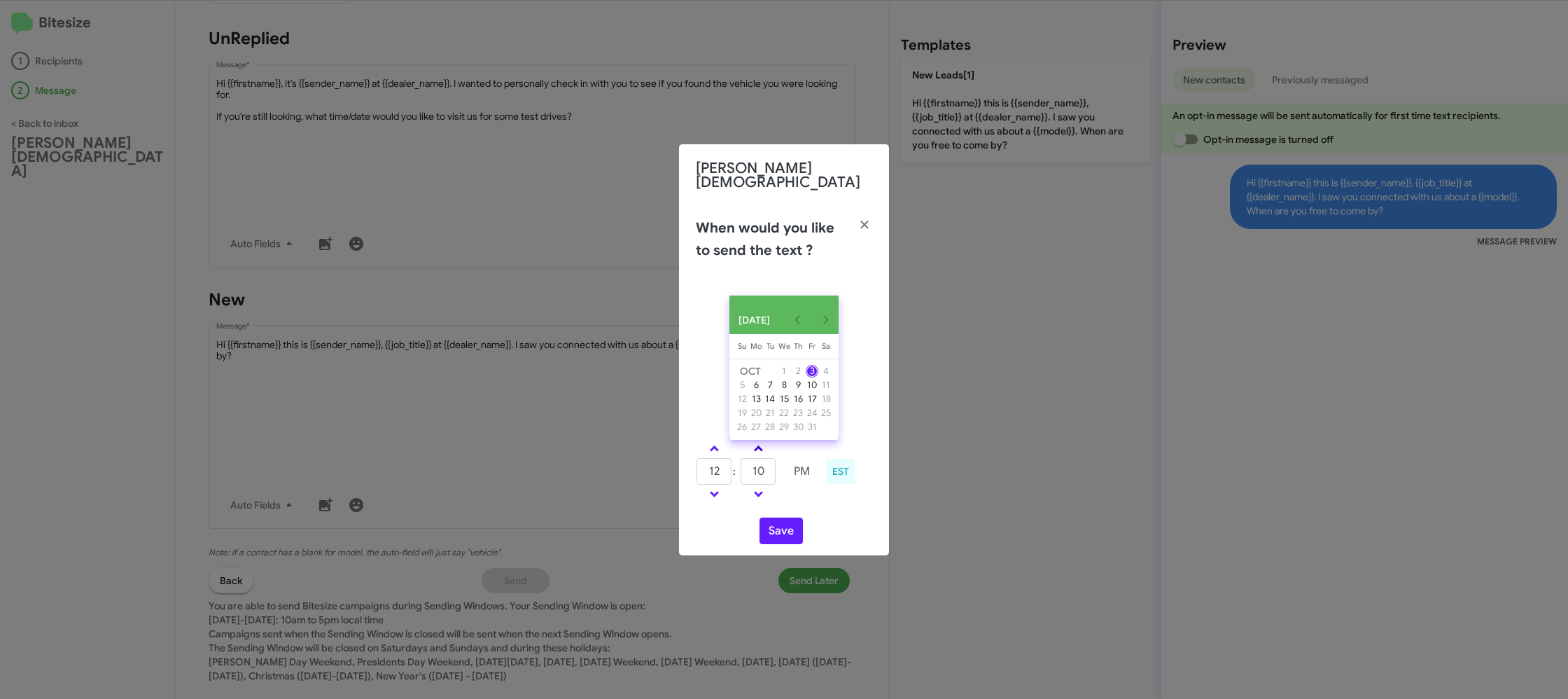
click at [753, 443] on link at bounding box center [758, 448] width 25 height 16
drag, startPoint x: 753, startPoint y: 443, endPoint x: 759, endPoint y: 455, distance: 13.4
click at [753, 443] on link at bounding box center [758, 448] width 25 height 16
type input "20"
click at [773, 530] on button "Save" at bounding box center [781, 531] width 43 height 27
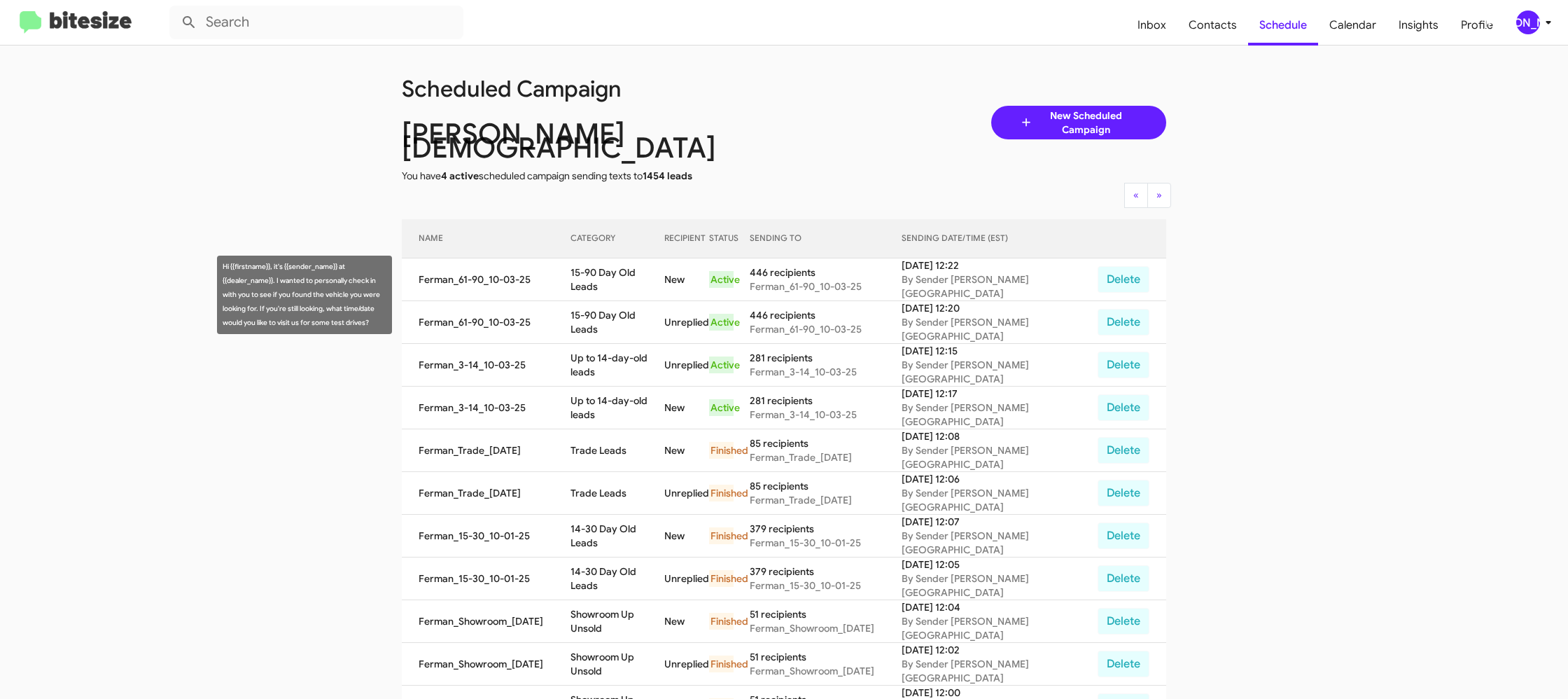
click at [623, 301] on td "15-90 Day Old Leads" at bounding box center [617, 322] width 93 height 42
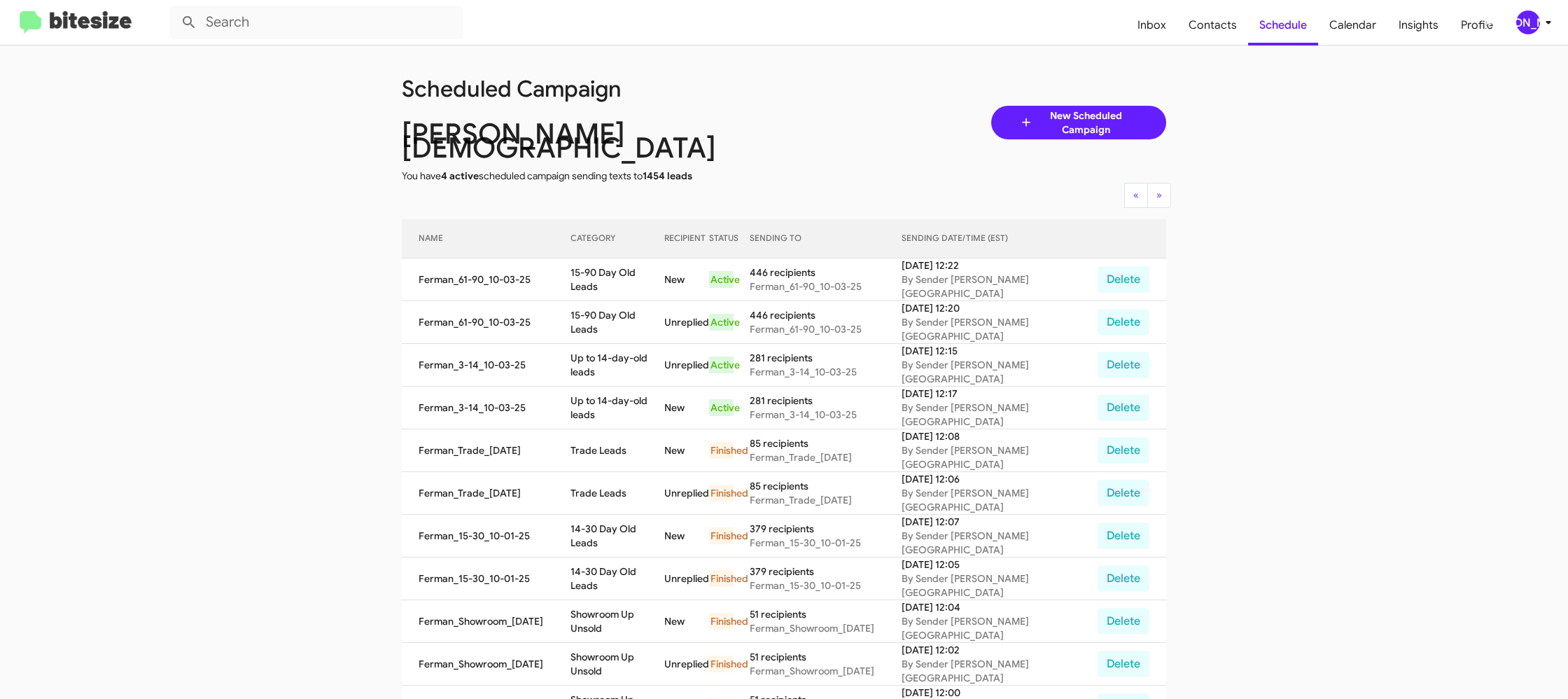
click at [623, 301] on td "15-90 Day Old Leads" at bounding box center [617, 322] width 93 height 42
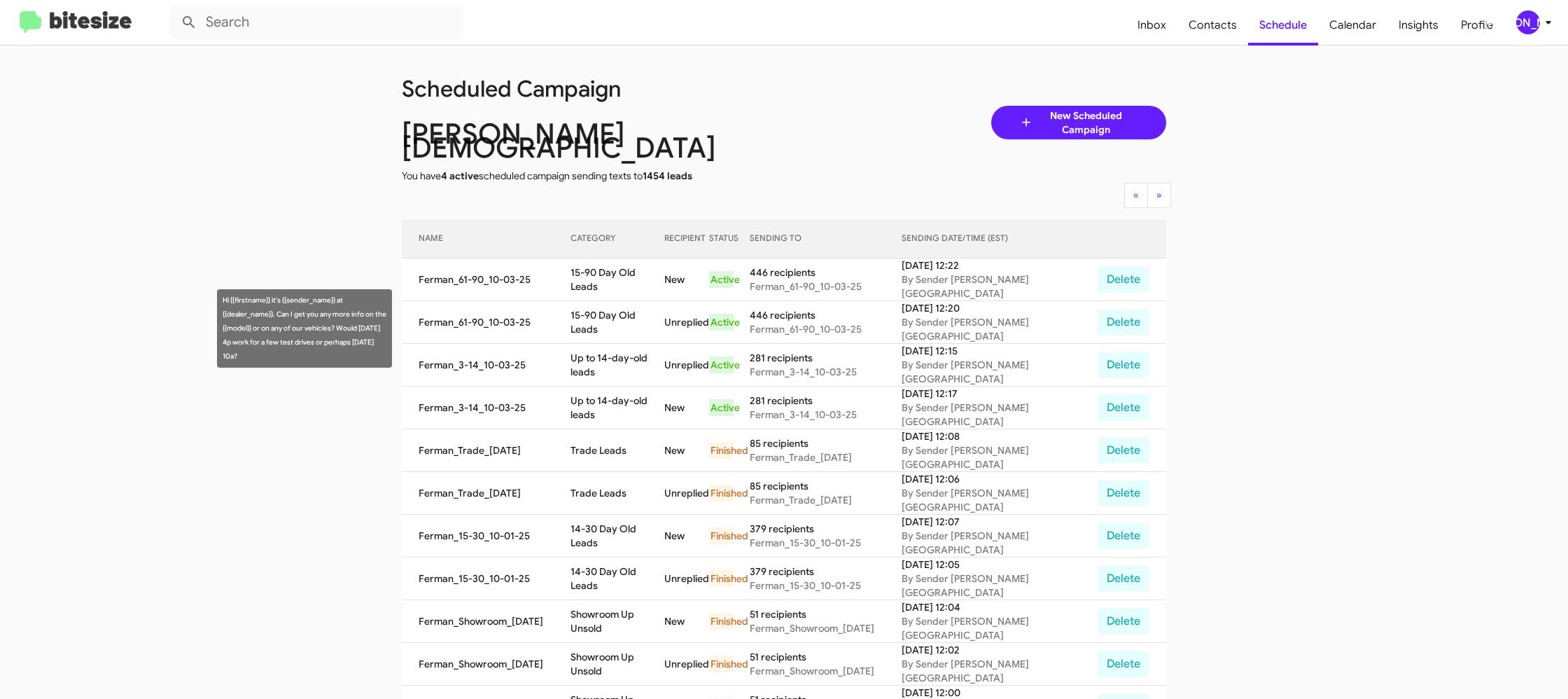
click at [617, 343] on td "Up to 14-day-old leads" at bounding box center [617, 365] width 93 height 42
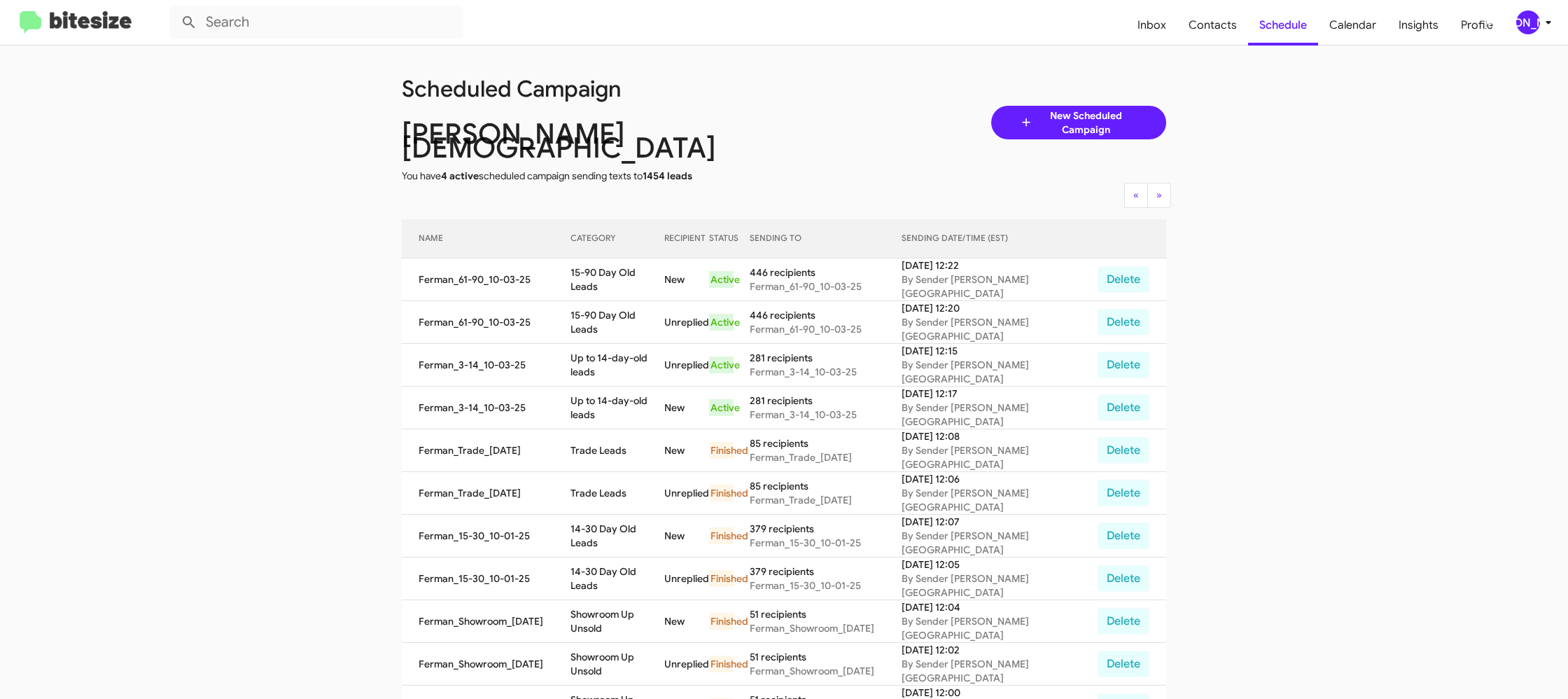
click at [617, 343] on td "Up to 14-day-old leads" at bounding box center [617, 365] width 93 height 42
copy td "Up to 14-day-old leads"
click at [625, 266] on td "15-90 Day Old Leads" at bounding box center [617, 280] width 93 height 42
click at [617, 258] on td "15-90 Day Old Leads" at bounding box center [617, 280] width 93 height 42
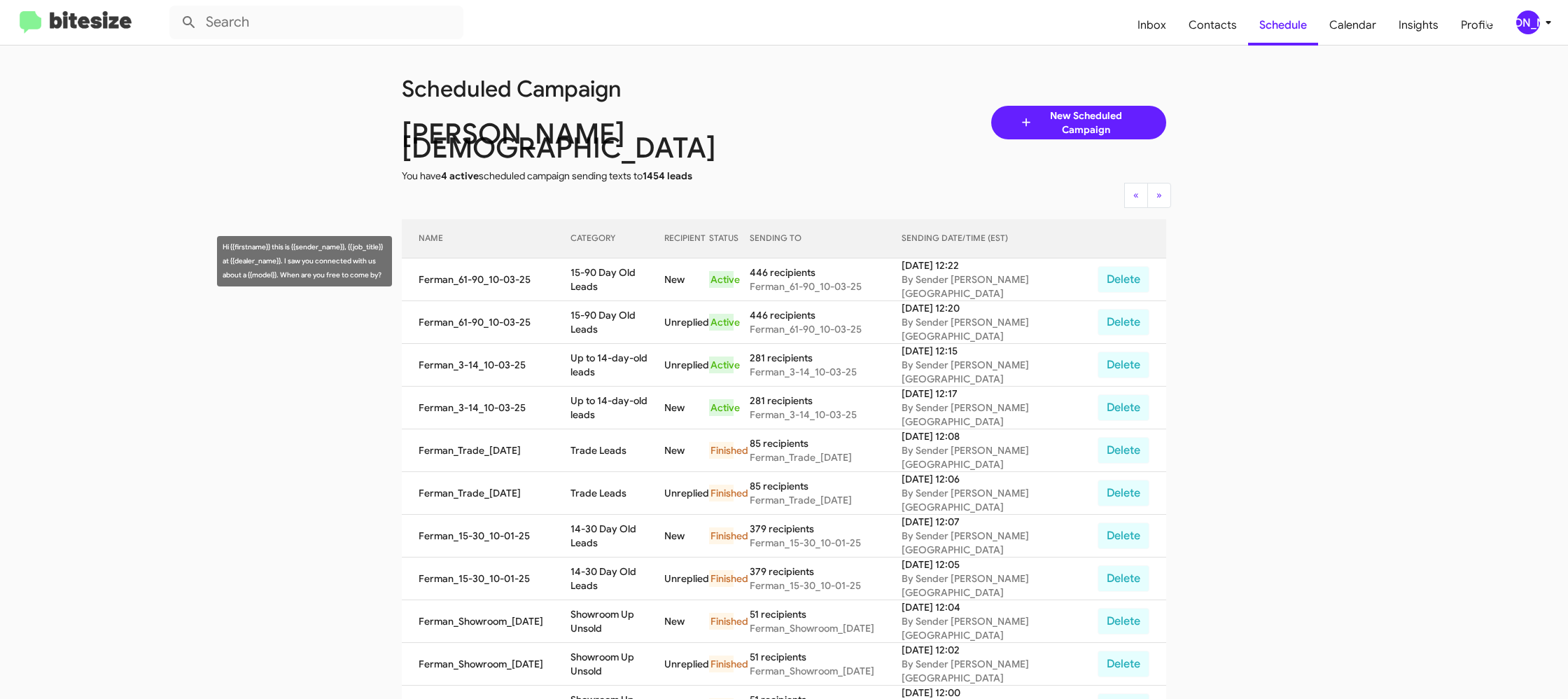
click at [617, 258] on td "15-90 Day Old Leads" at bounding box center [617, 280] width 93 height 42
copy td "15-90 Day Old Leads"
drag, startPoint x: 1529, startPoint y: 15, endPoint x: 1521, endPoint y: 26, distance: 13.6
click at [1528, 15] on div "[PERSON_NAME]" at bounding box center [1528, 23] width 24 height 24
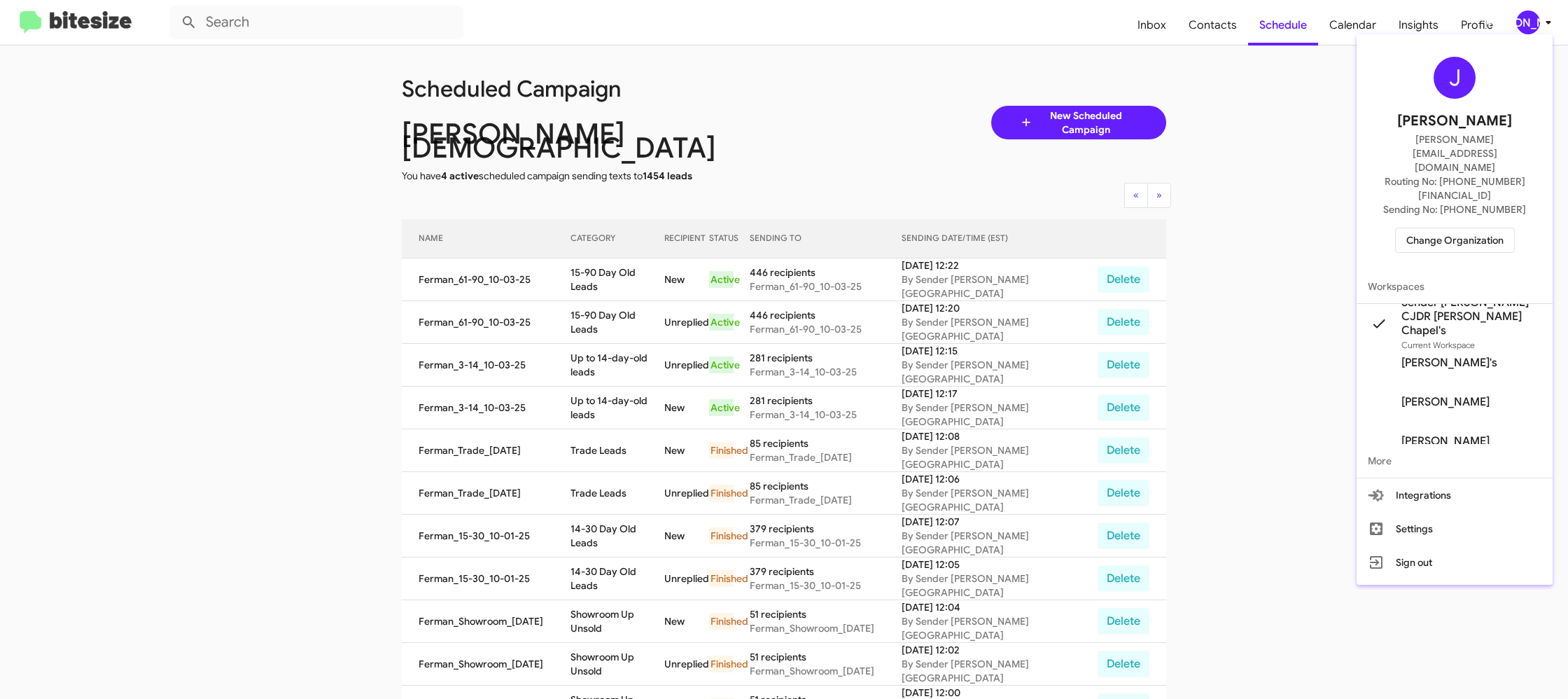
click at [1458, 228] on span "Change Organization" at bounding box center [1454, 240] width 97 height 24
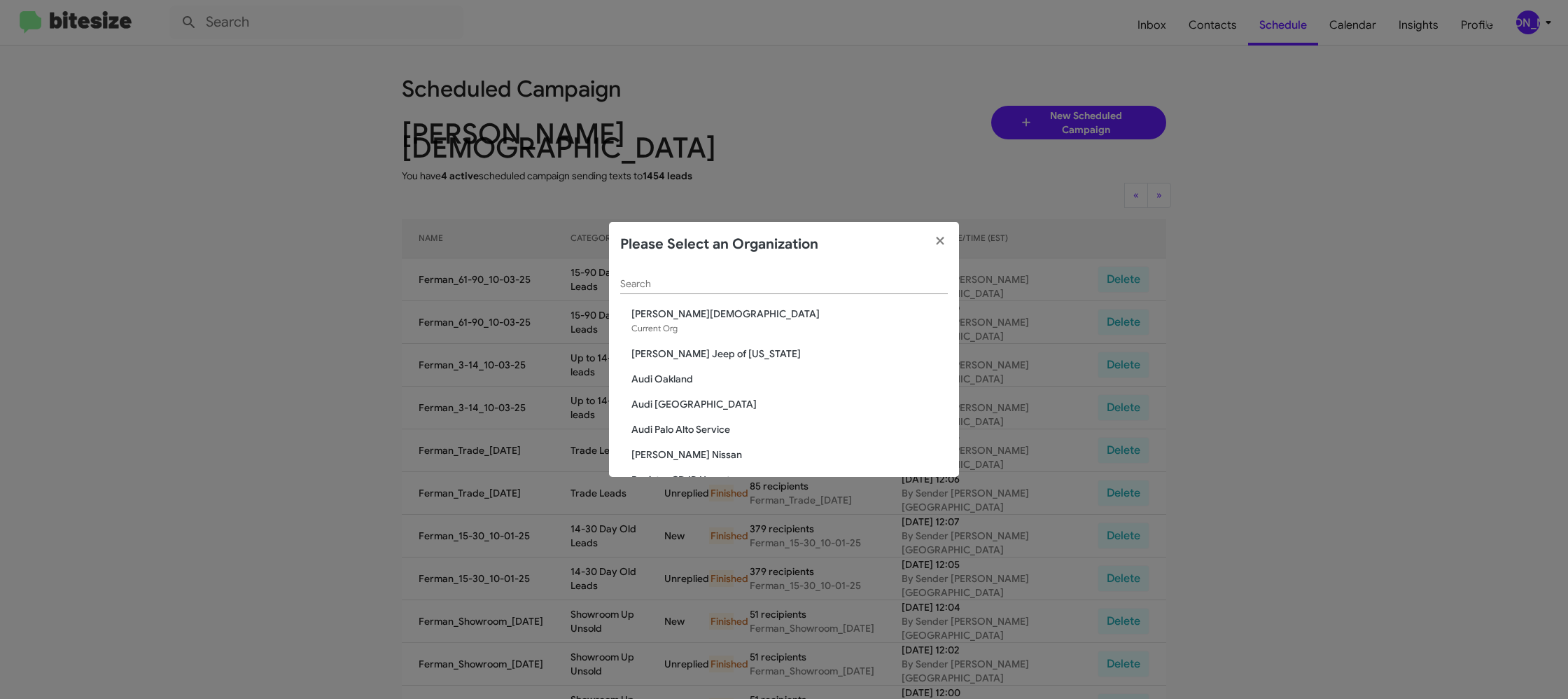
click at [636, 292] on div "Search" at bounding box center [784, 280] width 328 height 28
click at [639, 286] on input "Search" at bounding box center [784, 285] width 328 height 11
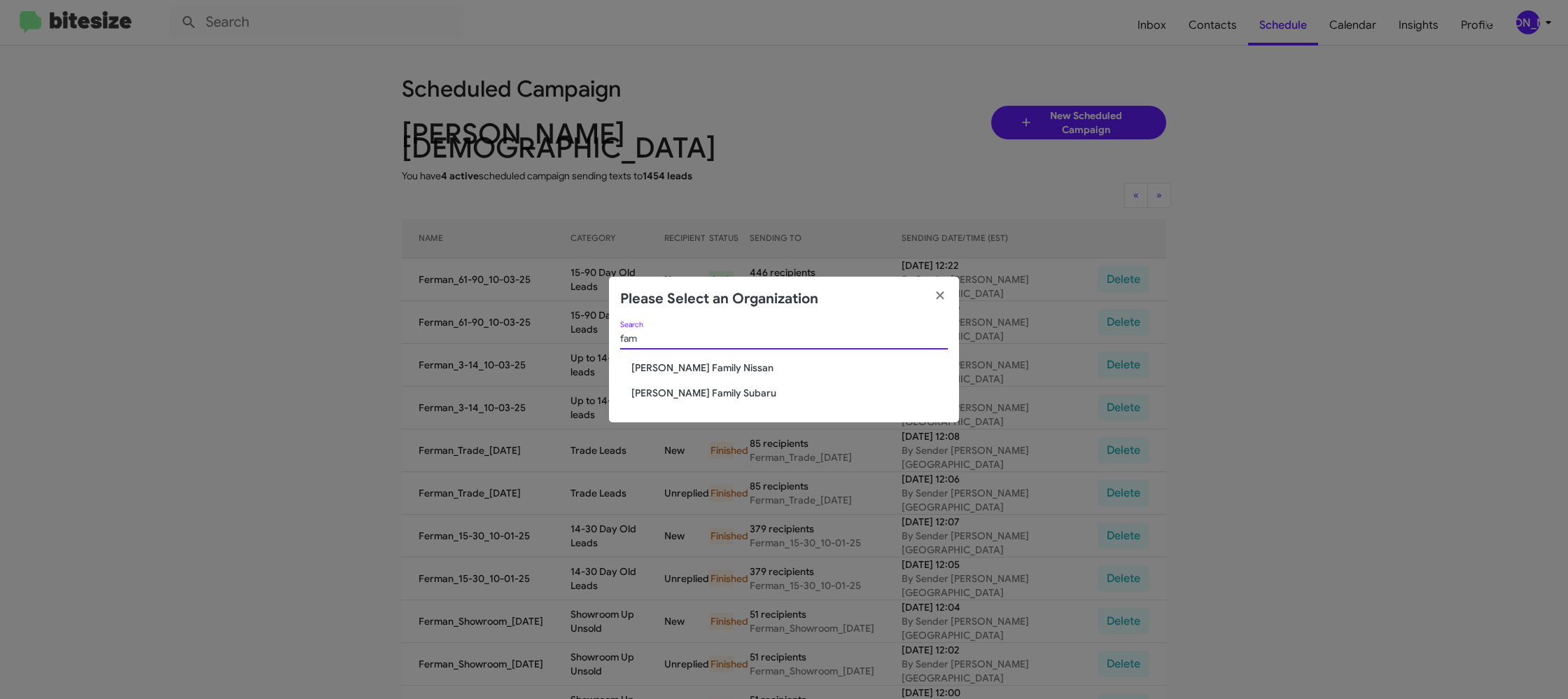
type input "fam"
click at [707, 368] on span "Hicks Family Nissan" at bounding box center [789, 368] width 316 height 14
click at [707, 367] on span "Hicks Family Nissan" at bounding box center [789, 368] width 316 height 14
drag, startPoint x: 707, startPoint y: 367, endPoint x: 164, endPoint y: 678, distance: 625.8
click at [691, 365] on span "Hicks Family Nissan" at bounding box center [789, 368] width 316 height 14
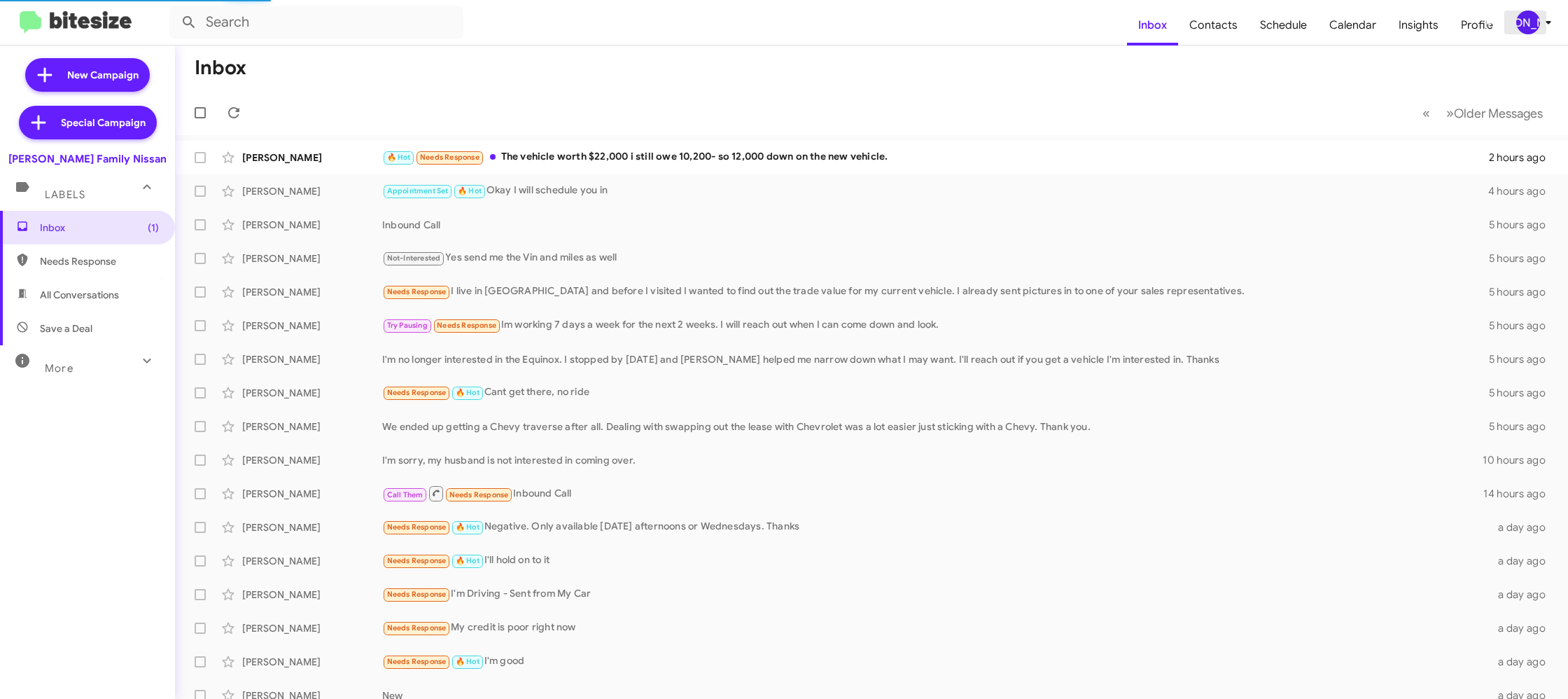
click at [1530, 22] on div "[PERSON_NAME]" at bounding box center [1528, 23] width 24 height 24
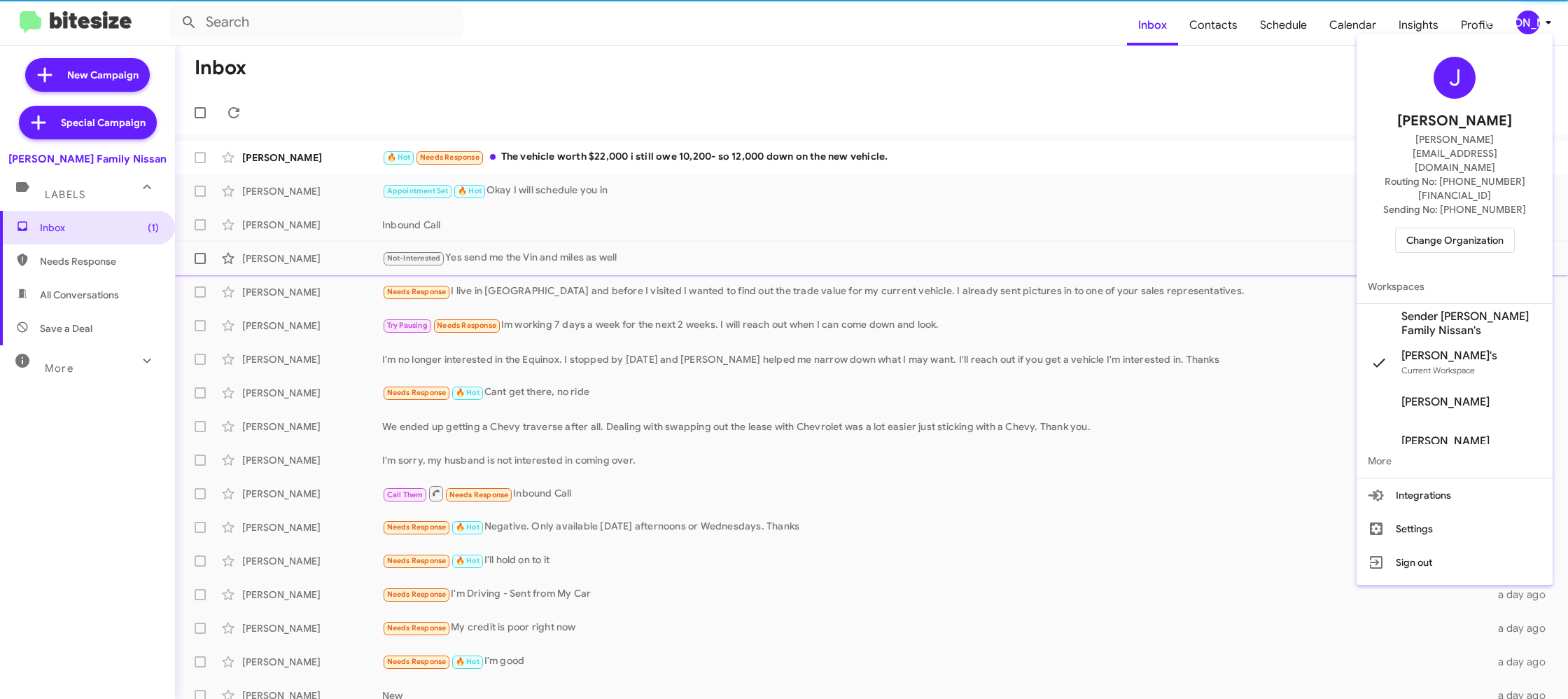
drag, startPoint x: 1462, startPoint y: 280, endPoint x: 1440, endPoint y: 266, distance: 26.1
click at [1462, 309] on span "Sender [PERSON_NAME] Family Nissan's" at bounding box center [1471, 324] width 140 height 28
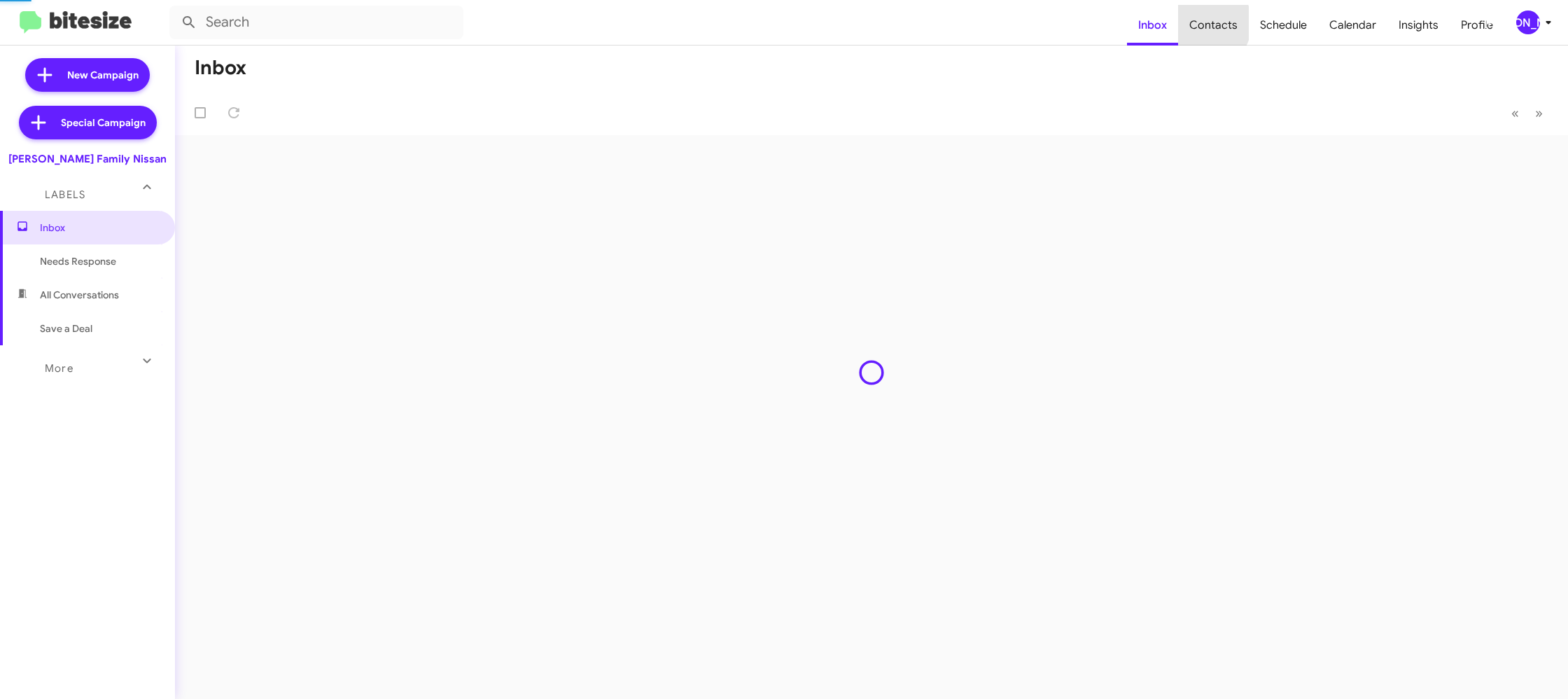
click at [1206, 23] on span "Contacts" at bounding box center [1213, 25] width 71 height 40
type input "in:groups"
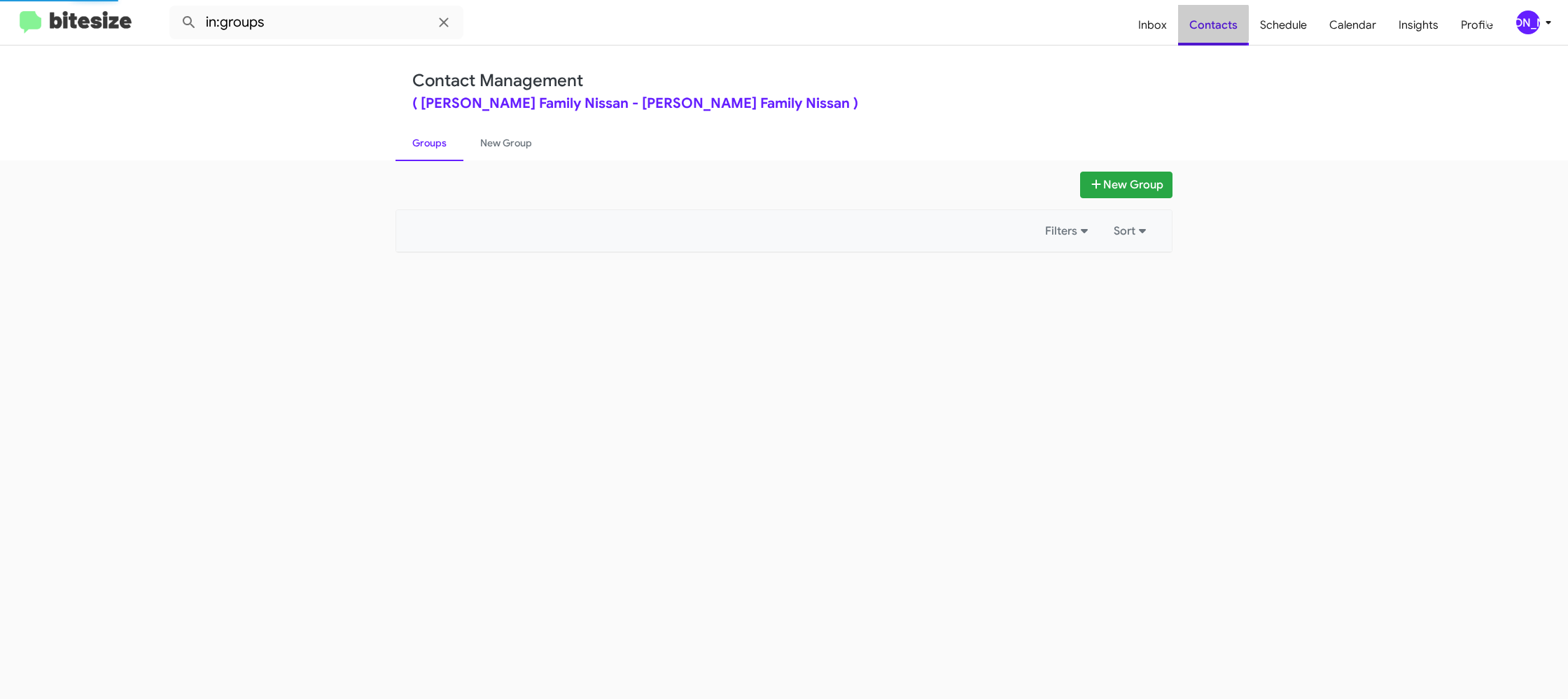
click at [1206, 23] on span "Contacts" at bounding box center [1213, 25] width 71 height 40
drag, startPoint x: 1206, startPoint y: 23, endPoint x: 1164, endPoint y: 18, distance: 42.3
click at [1207, 22] on span "Contacts" at bounding box center [1213, 25] width 71 height 40
click at [504, 132] on link "New Group" at bounding box center [506, 142] width 86 height 36
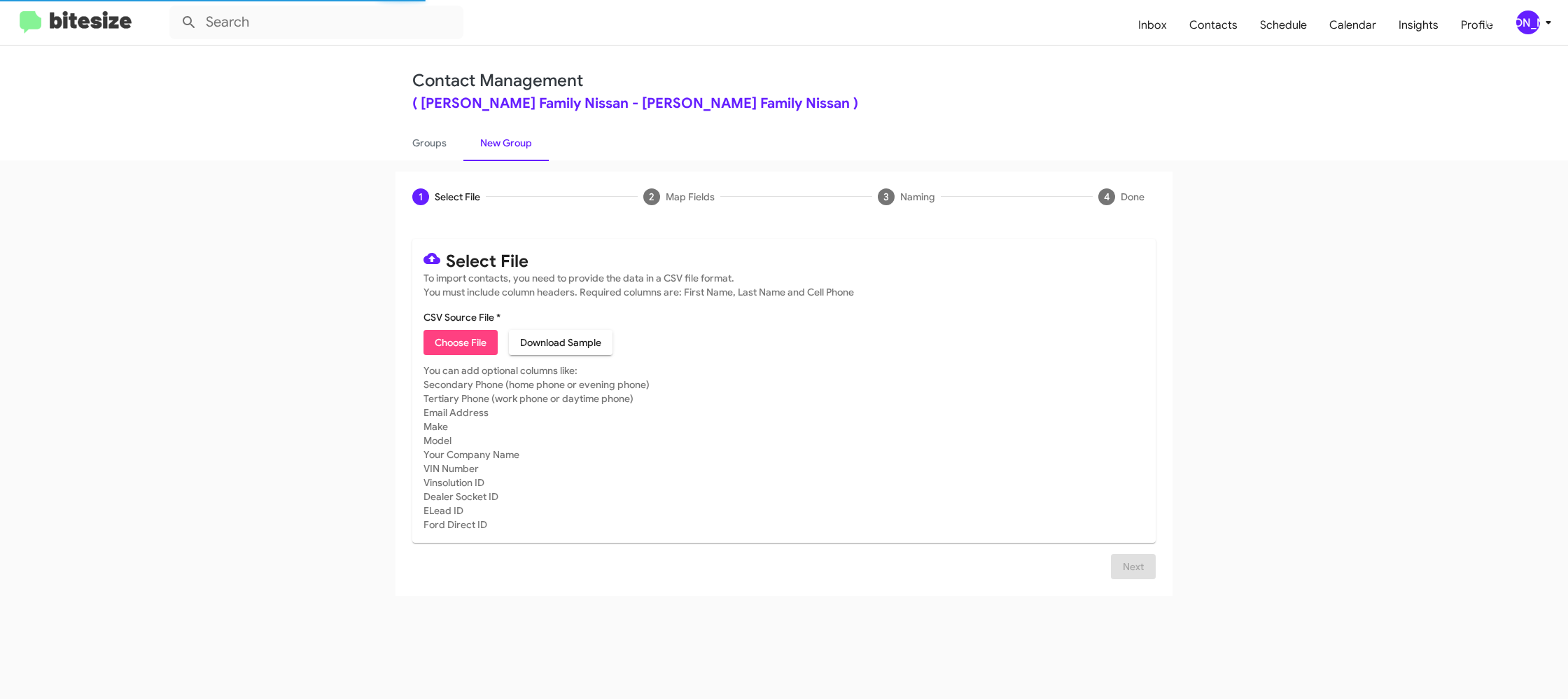
click at [504, 132] on link "New Group" at bounding box center [506, 142] width 86 height 36
drag, startPoint x: 504, startPoint y: 132, endPoint x: 479, endPoint y: 50, distance: 85.7
click at [503, 128] on link "New Group" at bounding box center [506, 142] width 86 height 36
click at [1535, 25] on div "[PERSON_NAME]" at bounding box center [1528, 23] width 24 height 24
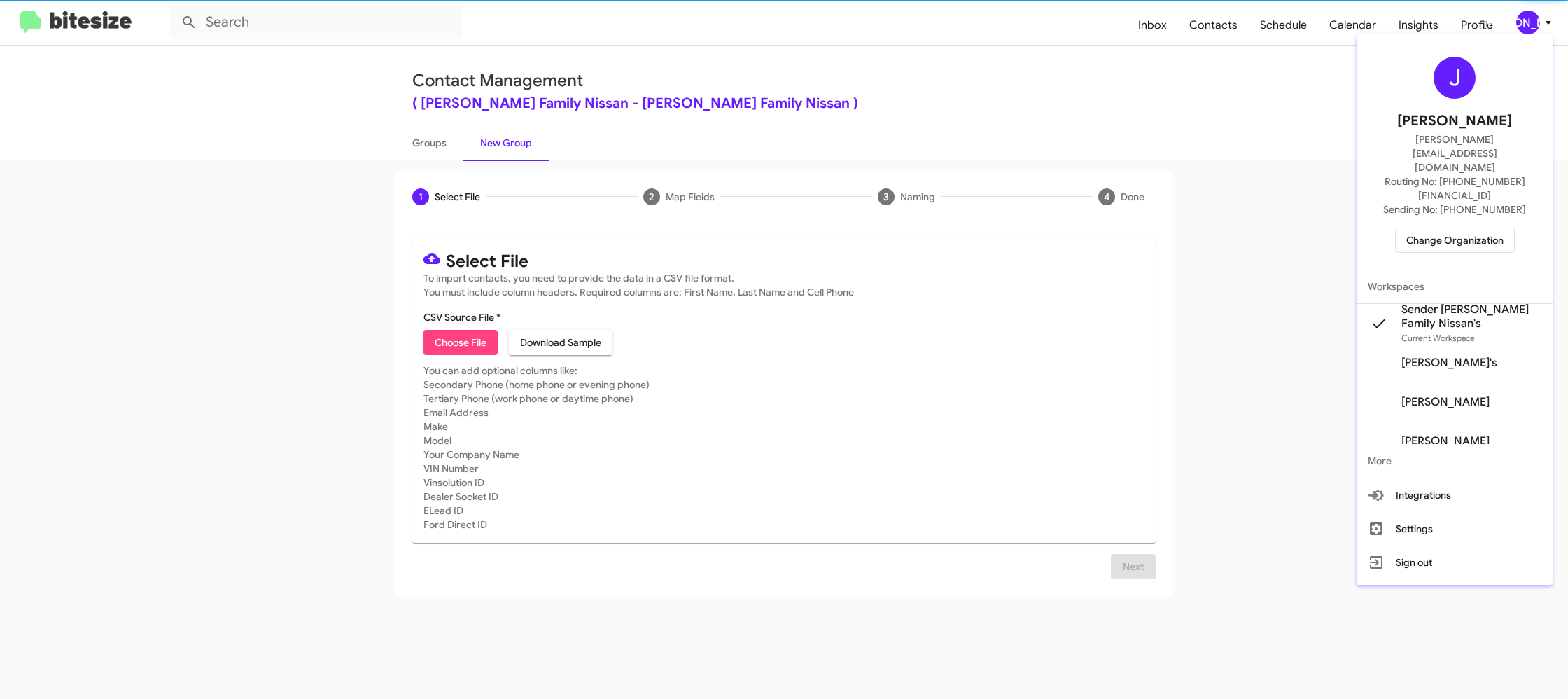
click at [1449, 302] on span "Sender [PERSON_NAME] Family Nissan's" at bounding box center [1471, 317] width 140 height 28
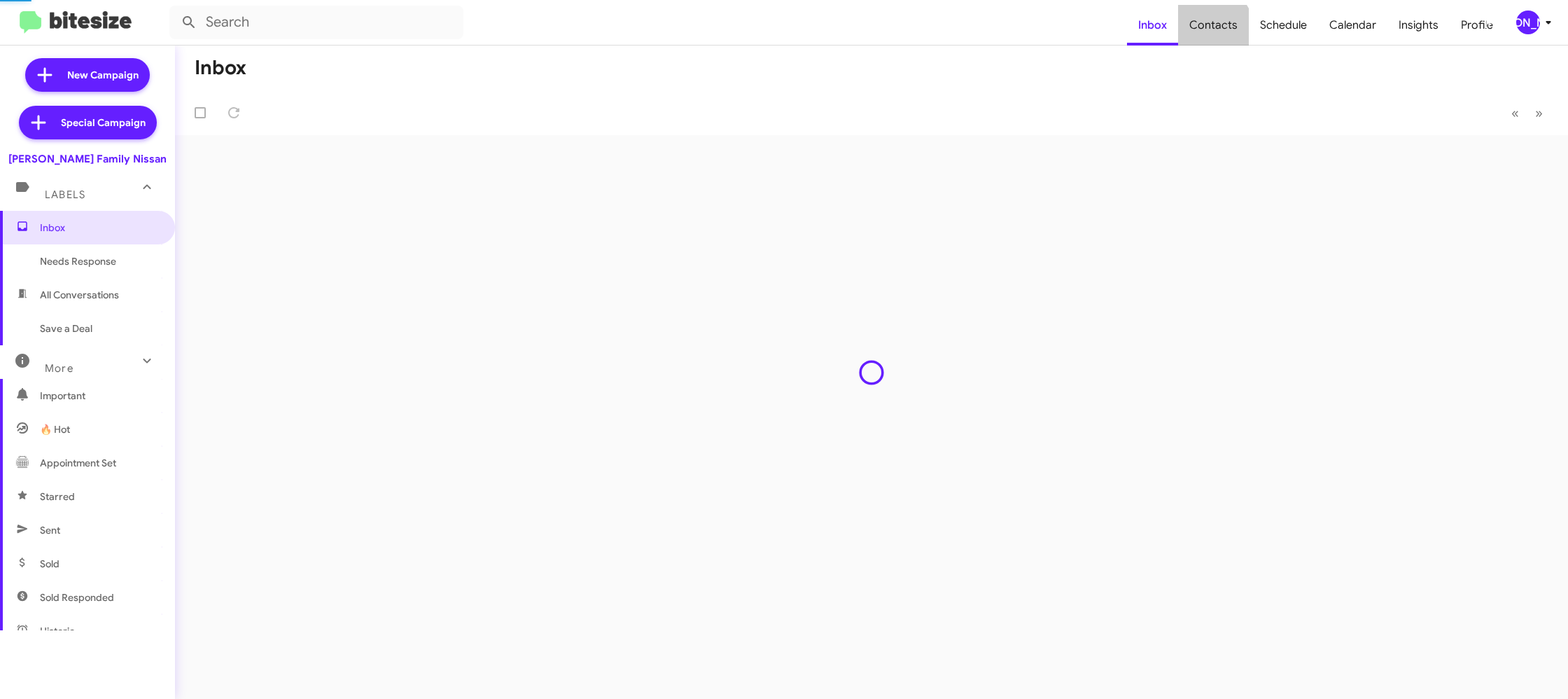
click at [1215, 30] on span "Contacts" at bounding box center [1213, 25] width 71 height 40
type input "in:groups"
drag, startPoint x: 0, startPoint y: 0, endPoint x: 1215, endPoint y: 30, distance: 1215.4
click at [1215, 30] on span "Contacts" at bounding box center [1213, 25] width 71 height 40
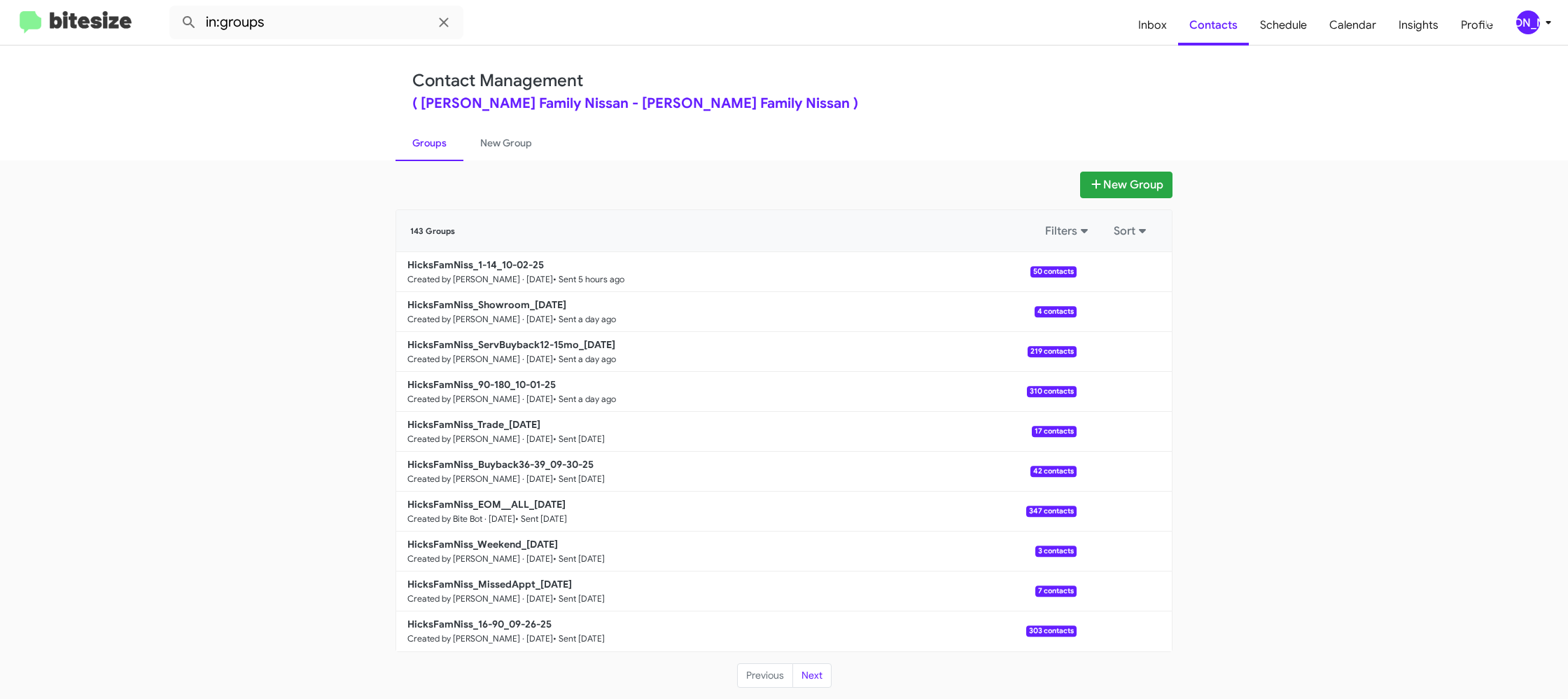
click at [504, 160] on div "New Group 143 Groups Filters Sort HicksFamNiss_1-14_10-02-25 Created by [PERSON…" at bounding box center [784, 429] width 1568 height 538
click at [507, 153] on link "New Group" at bounding box center [506, 142] width 86 height 36
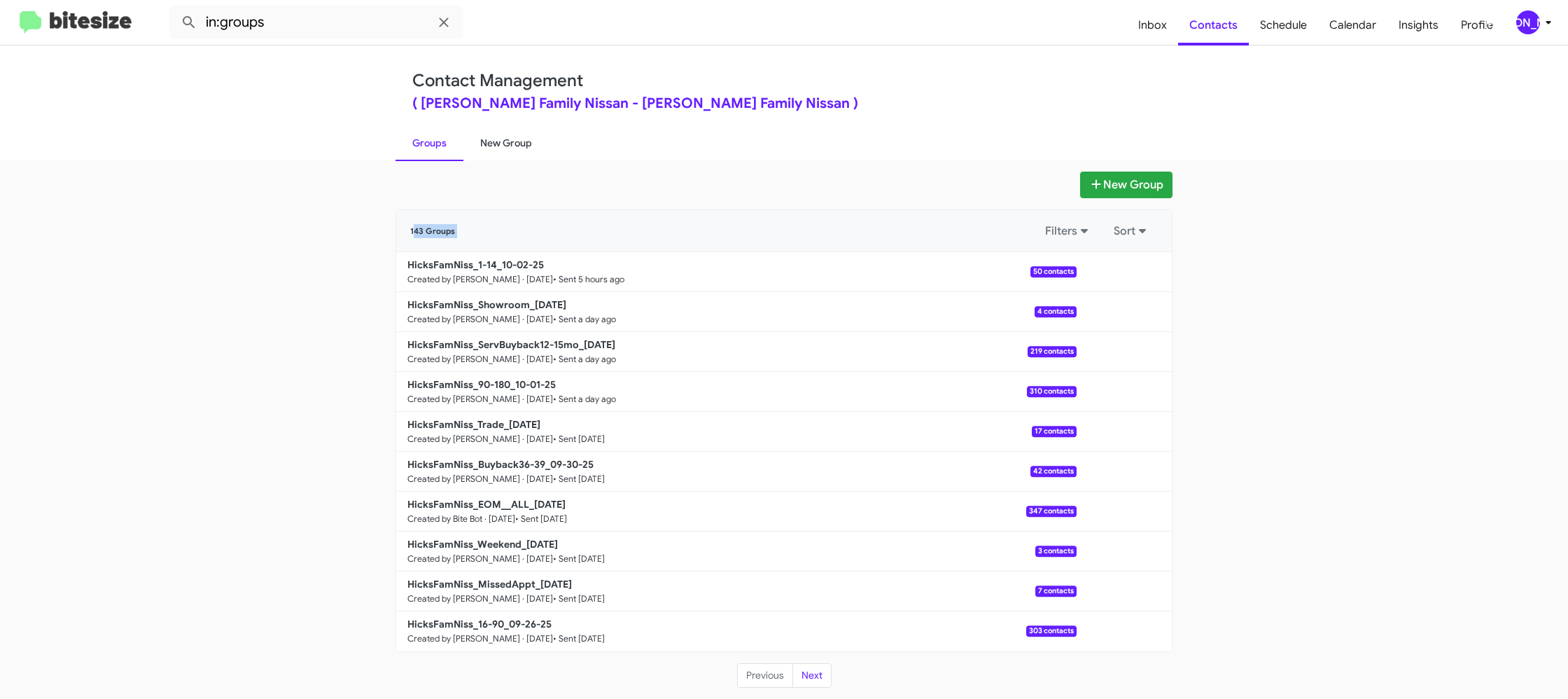
click at [507, 153] on link "New Group" at bounding box center [506, 142] width 86 height 36
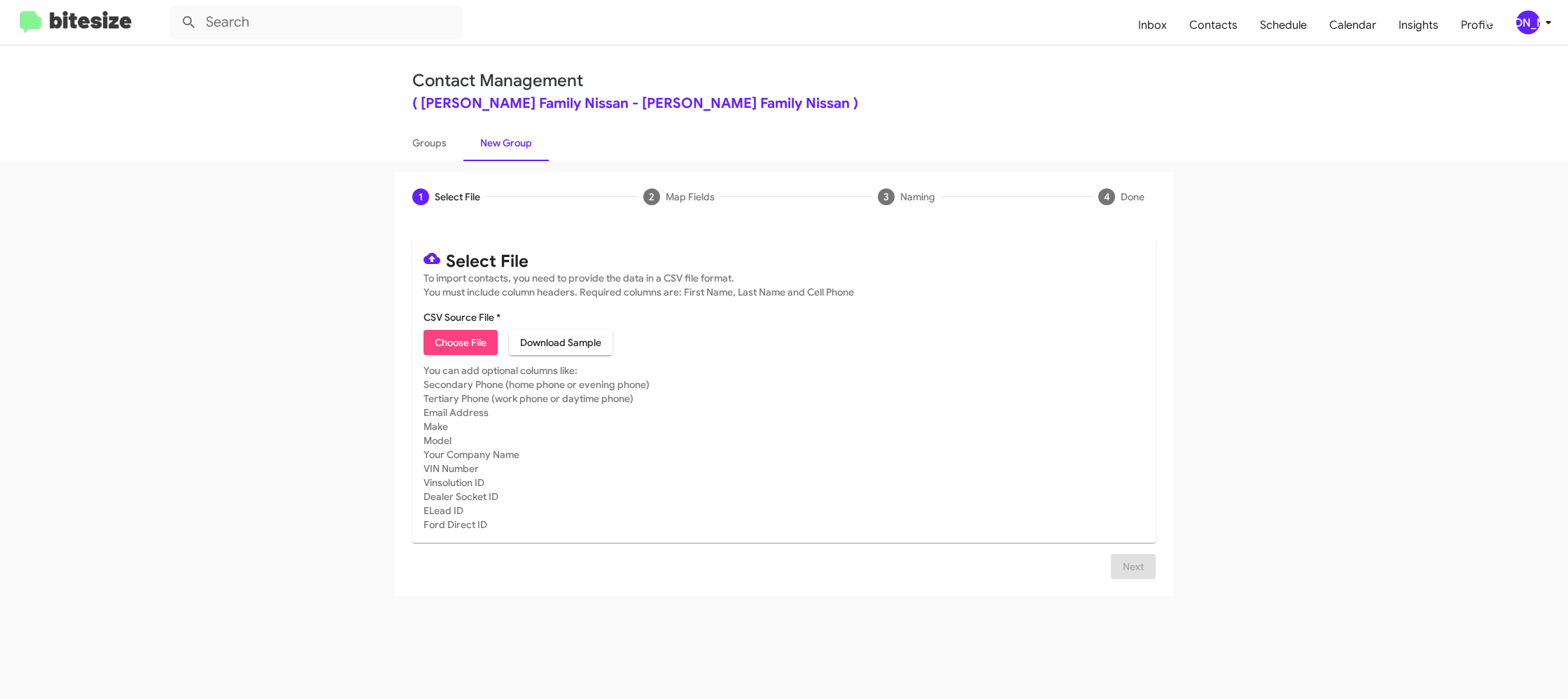
click at [1540, 33] on span "[PERSON_NAME]" at bounding box center [1536, 23] width 42 height 24
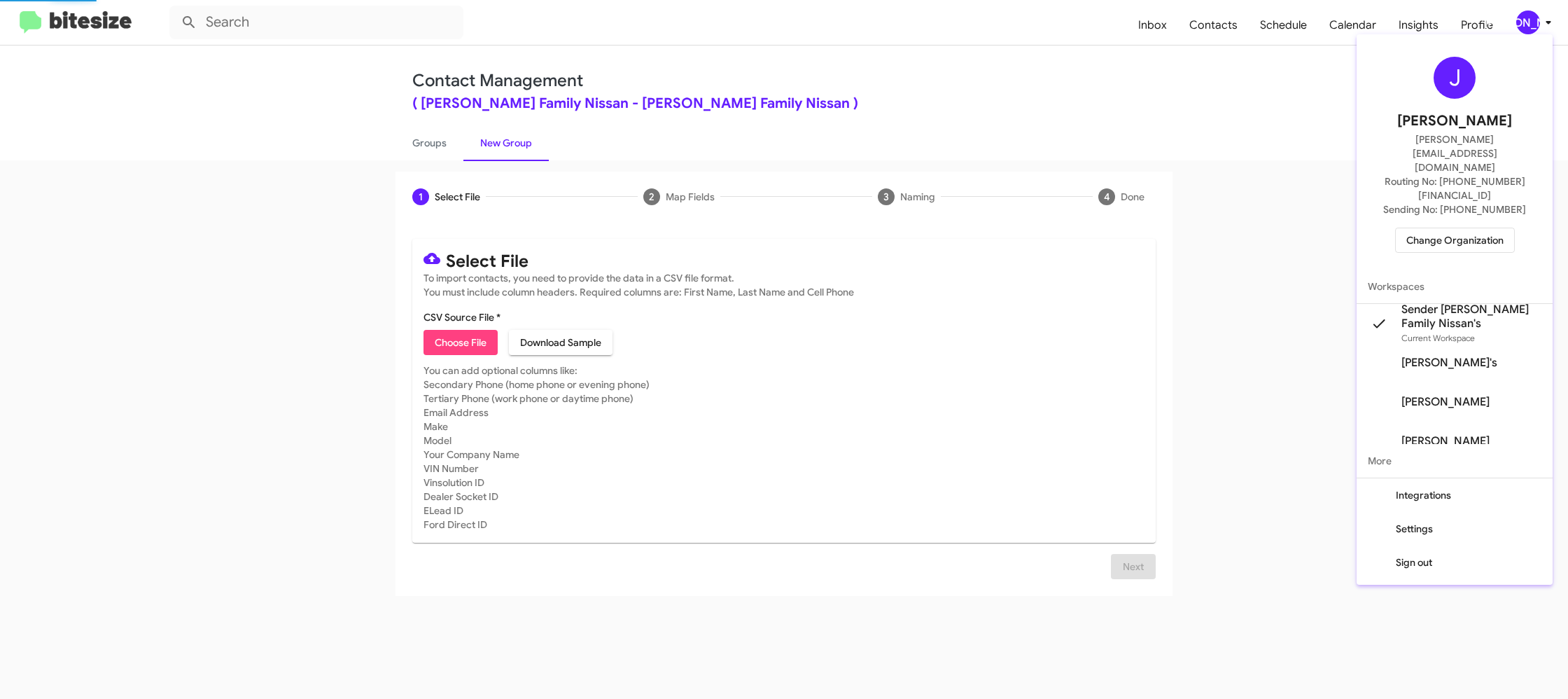
drag, startPoint x: 1541, startPoint y: 23, endPoint x: 1250, endPoint y: 0, distance: 291.9
click at [1534, 19] on div at bounding box center [784, 349] width 1568 height 699
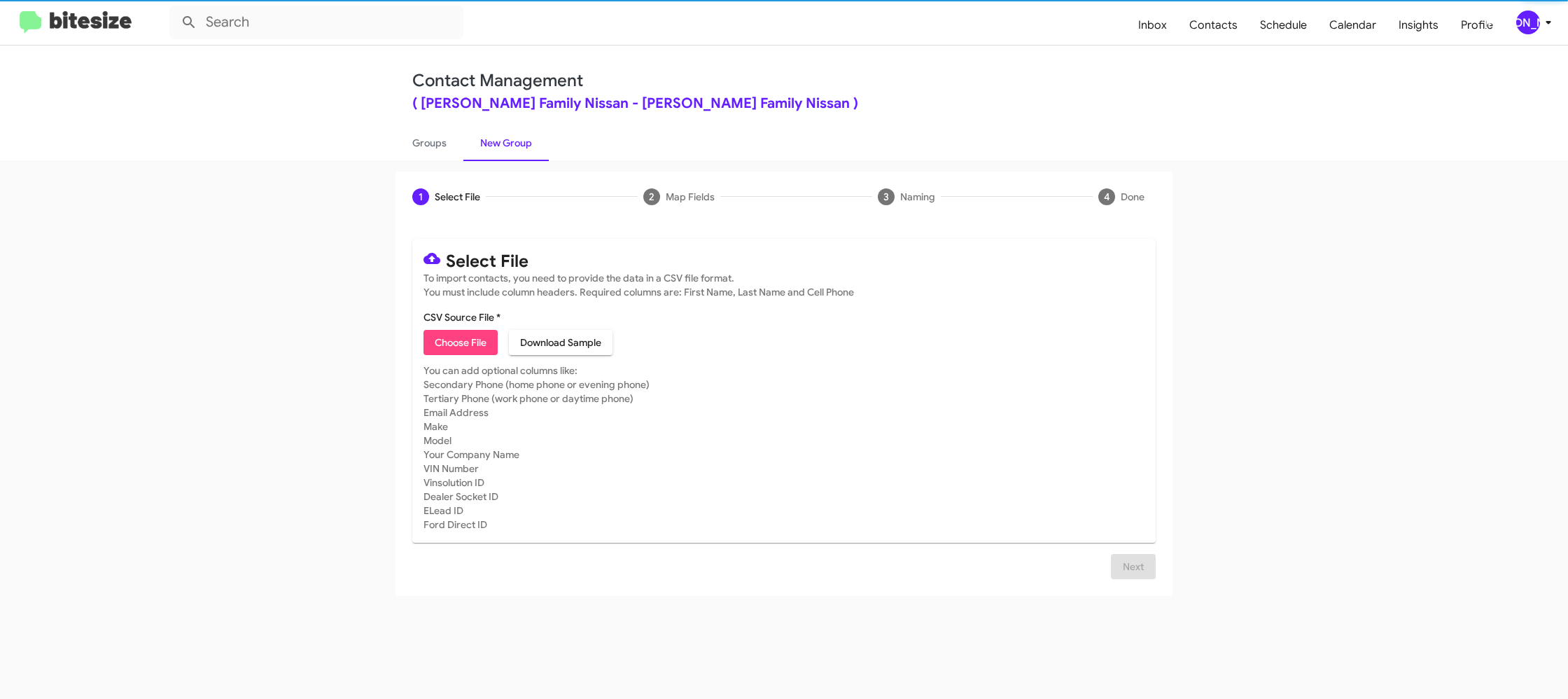
click at [465, 152] on link "New Group" at bounding box center [506, 142] width 86 height 36
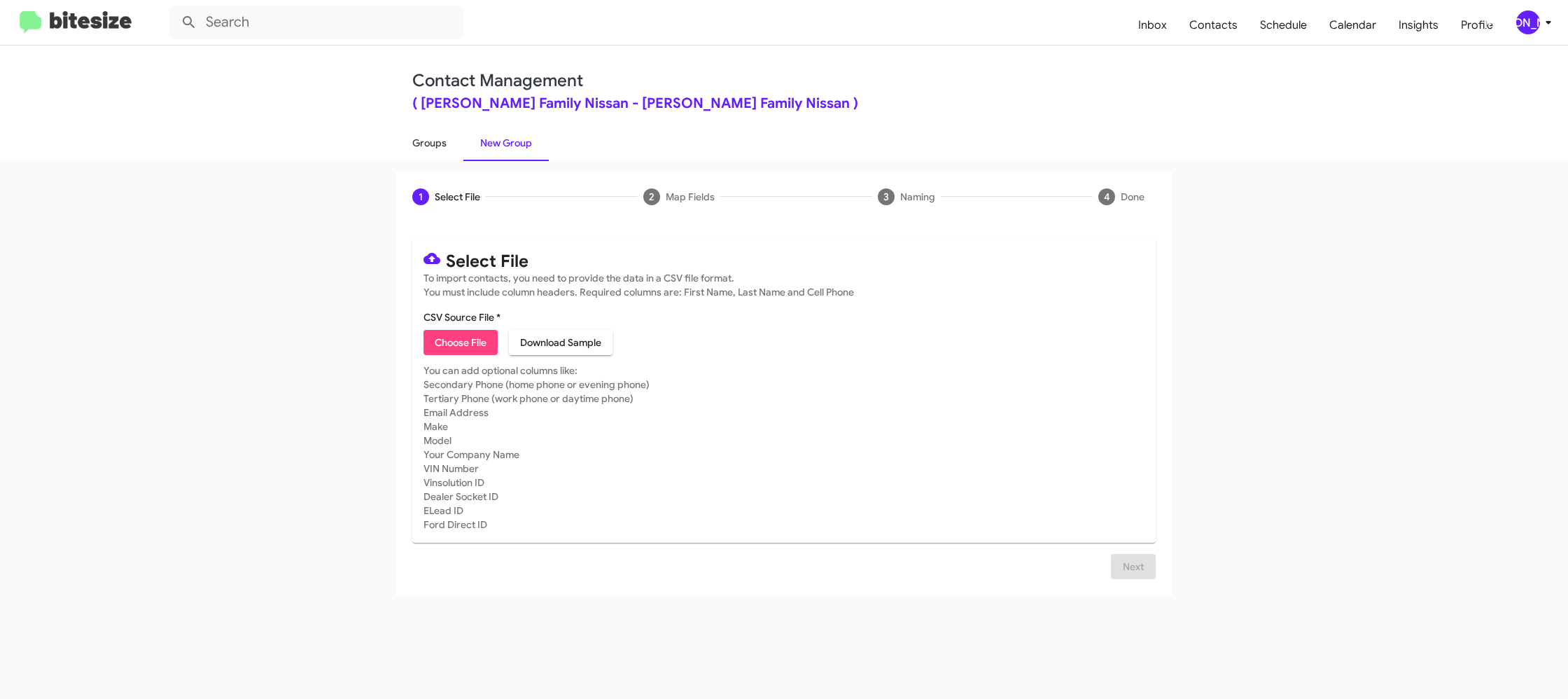
click at [448, 150] on link "Groups" at bounding box center [430, 142] width 68 height 36
type input "in:groups"
click at [448, 150] on link "Groups" at bounding box center [430, 142] width 68 height 36
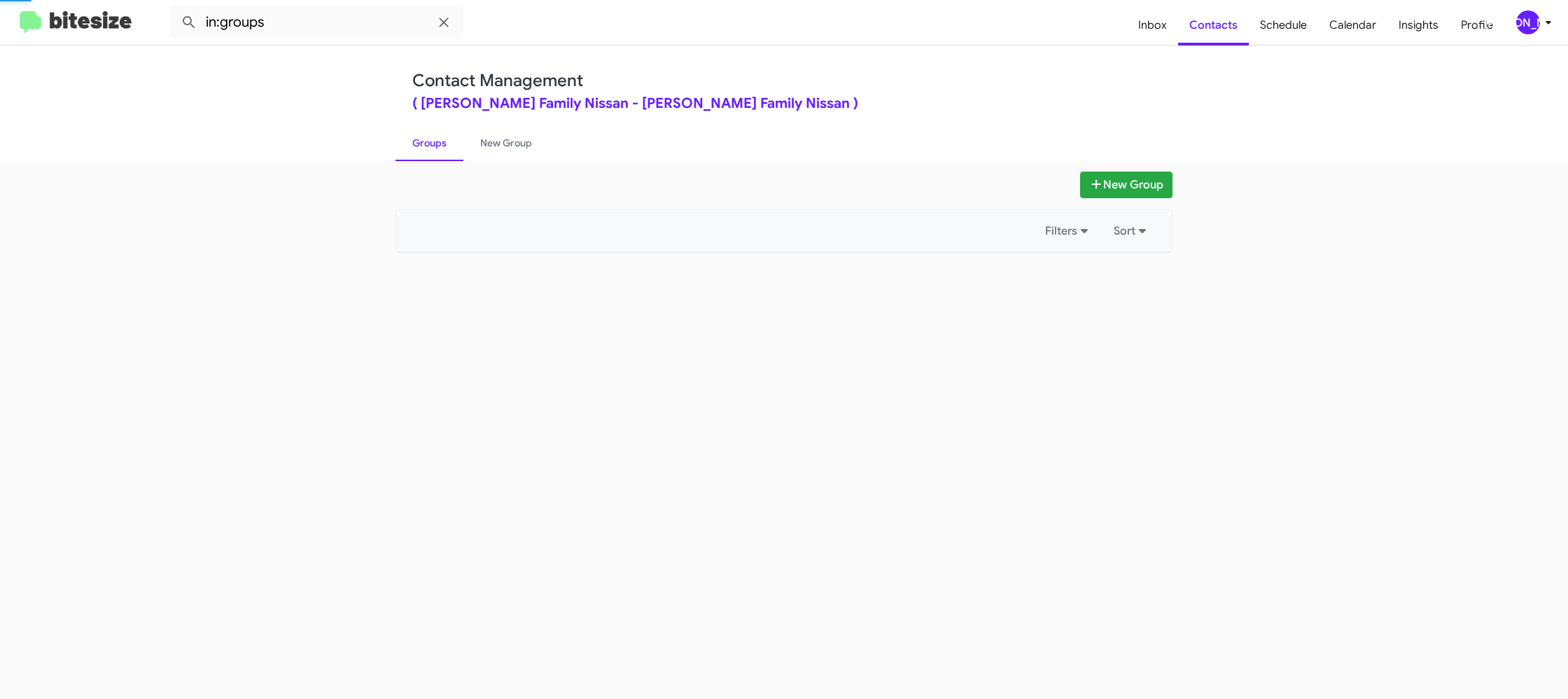
click at [448, 150] on link "Groups" at bounding box center [430, 142] width 68 height 36
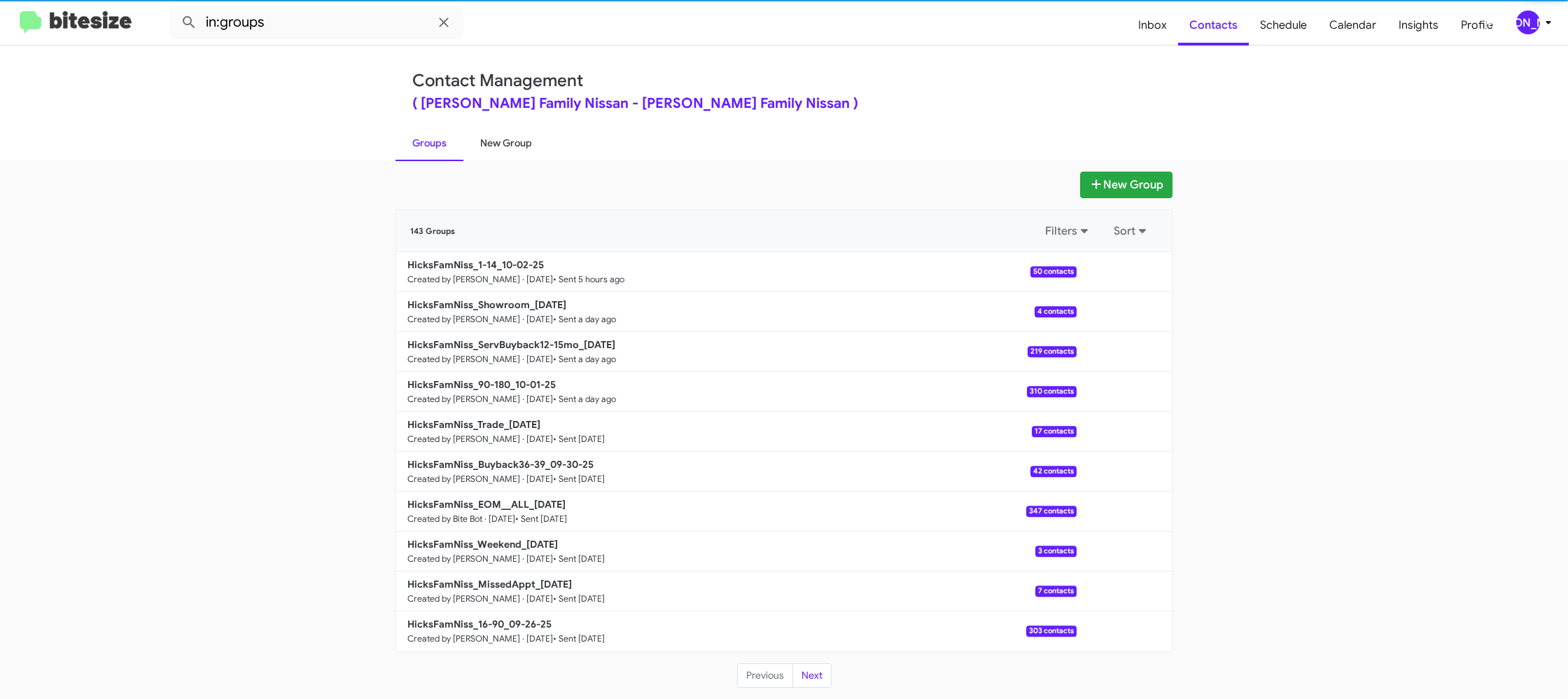
click at [479, 145] on link "New Group" at bounding box center [506, 142] width 86 height 36
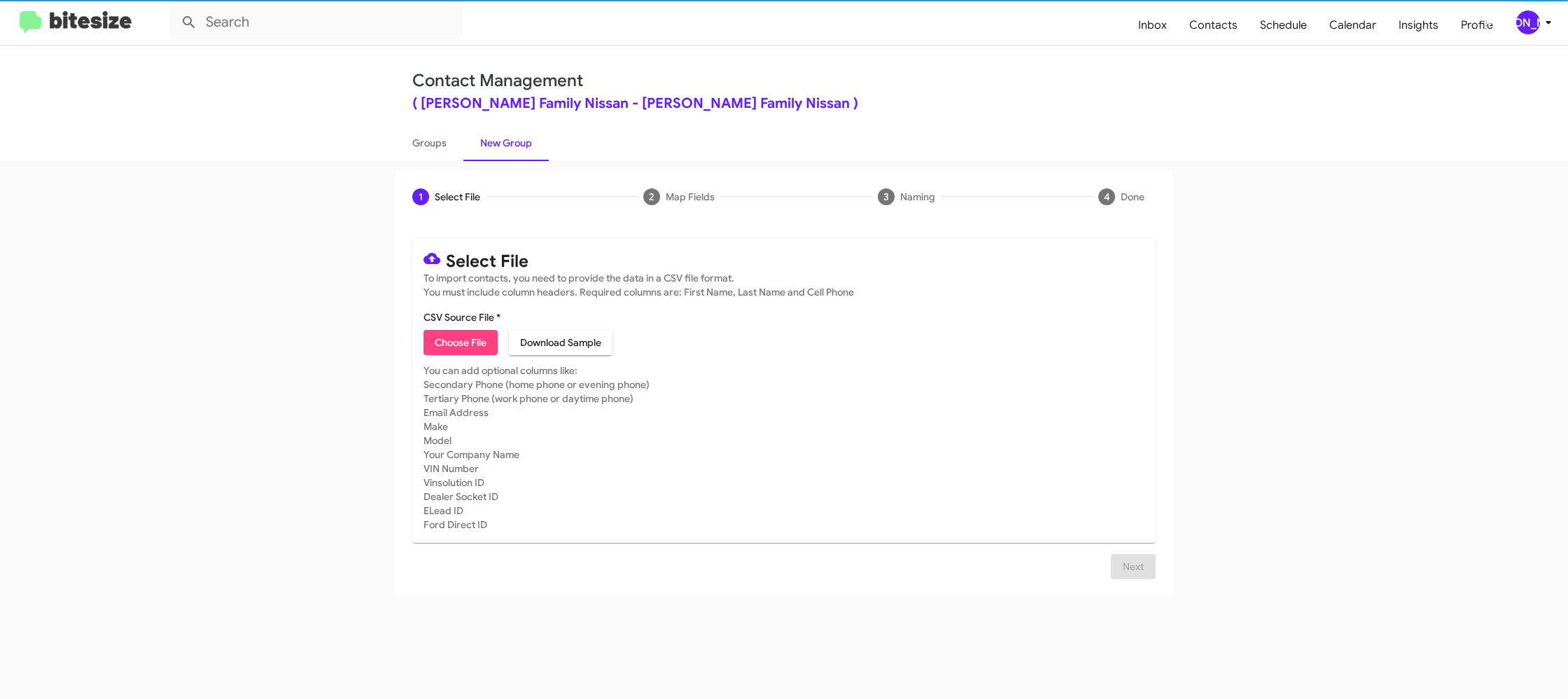
click at [479, 145] on link "New Group" at bounding box center [506, 142] width 86 height 36
click at [452, 353] on span "Choose File" at bounding box center [460, 343] width 52 height 25
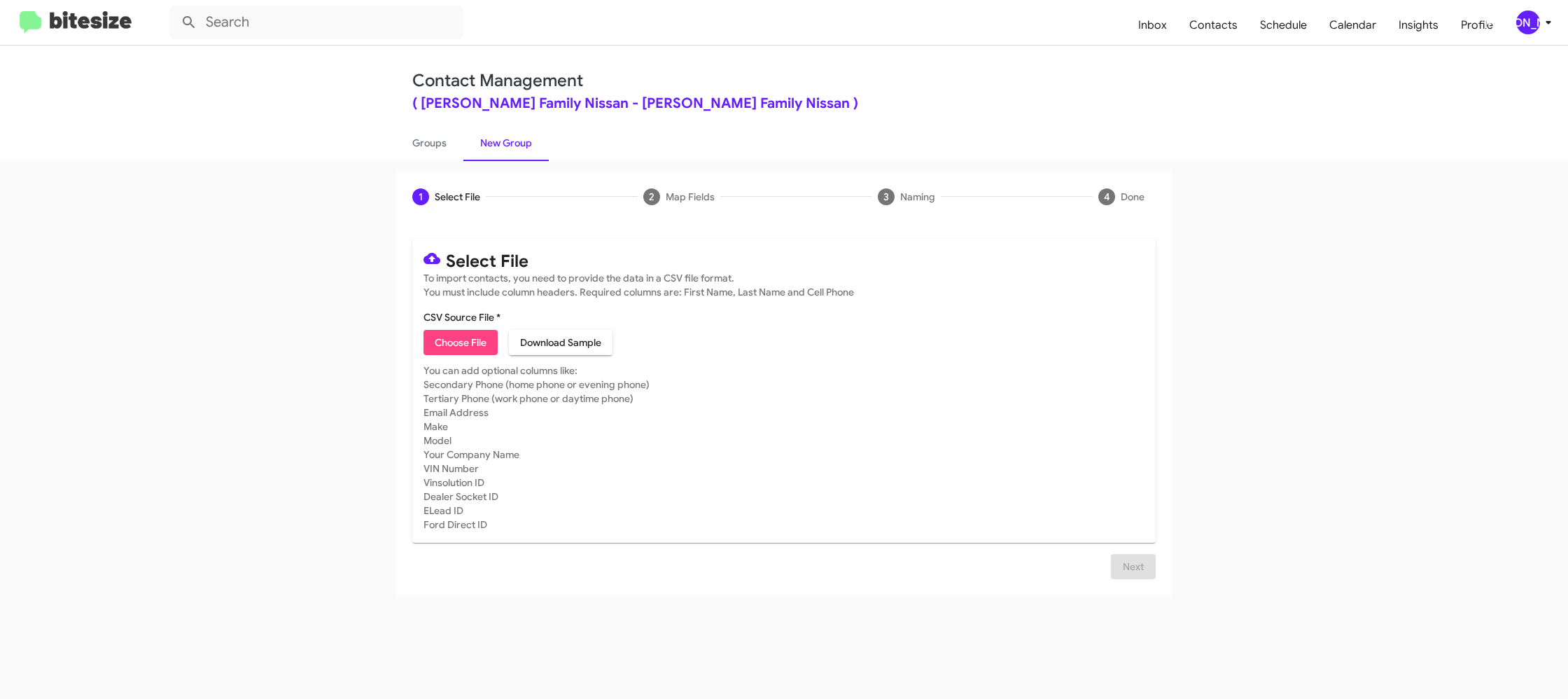
type input "HicksFamNiss_16-90_10-03-25"
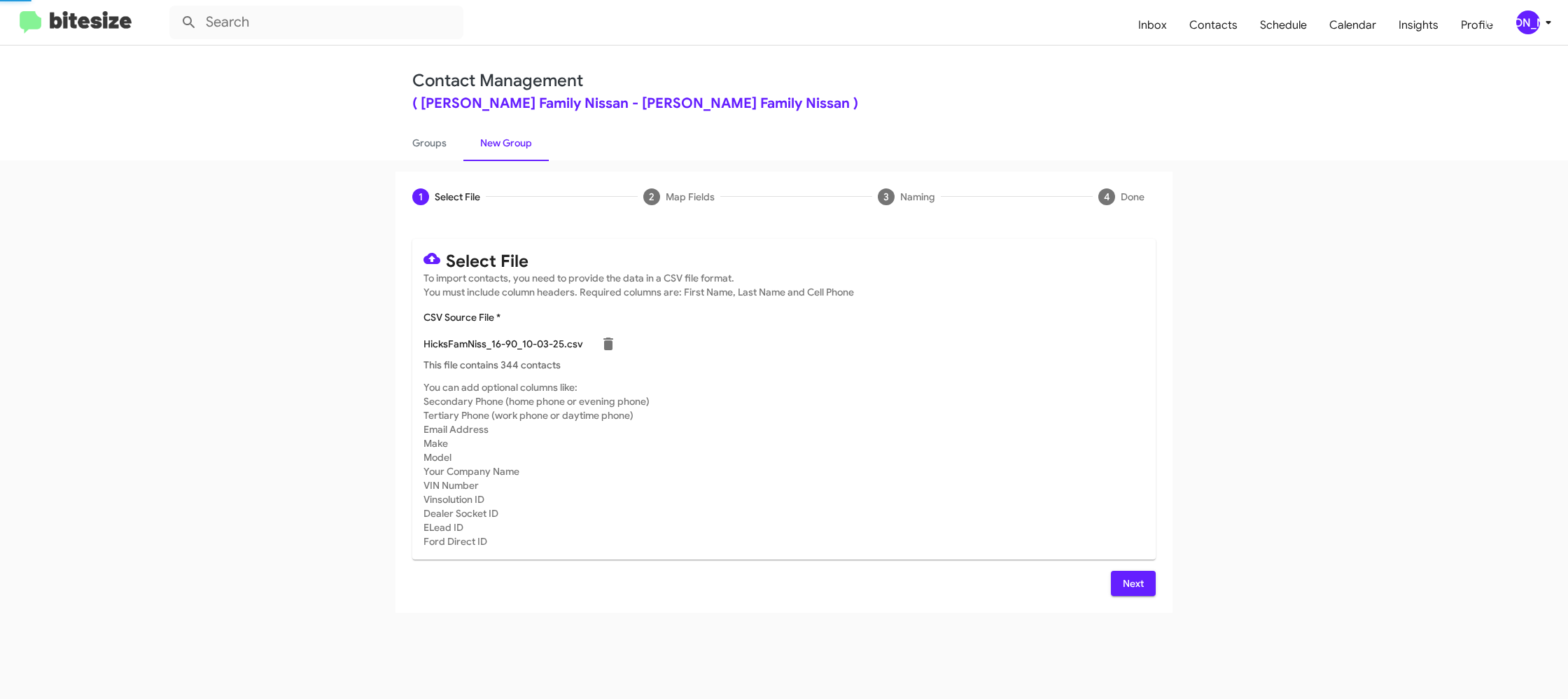
click at [898, 407] on mat-card-subtitle "You can add optional columns like: Secondary Phone (home phone or evening phone…" at bounding box center [784, 464] width 721 height 168
click at [1524, 9] on mat-toolbar "Inbox Contacts Schedule Calendar Insights Profile JA" at bounding box center [784, 22] width 1568 height 45
click at [1527, 12] on div "[PERSON_NAME]" at bounding box center [1528, 23] width 24 height 24
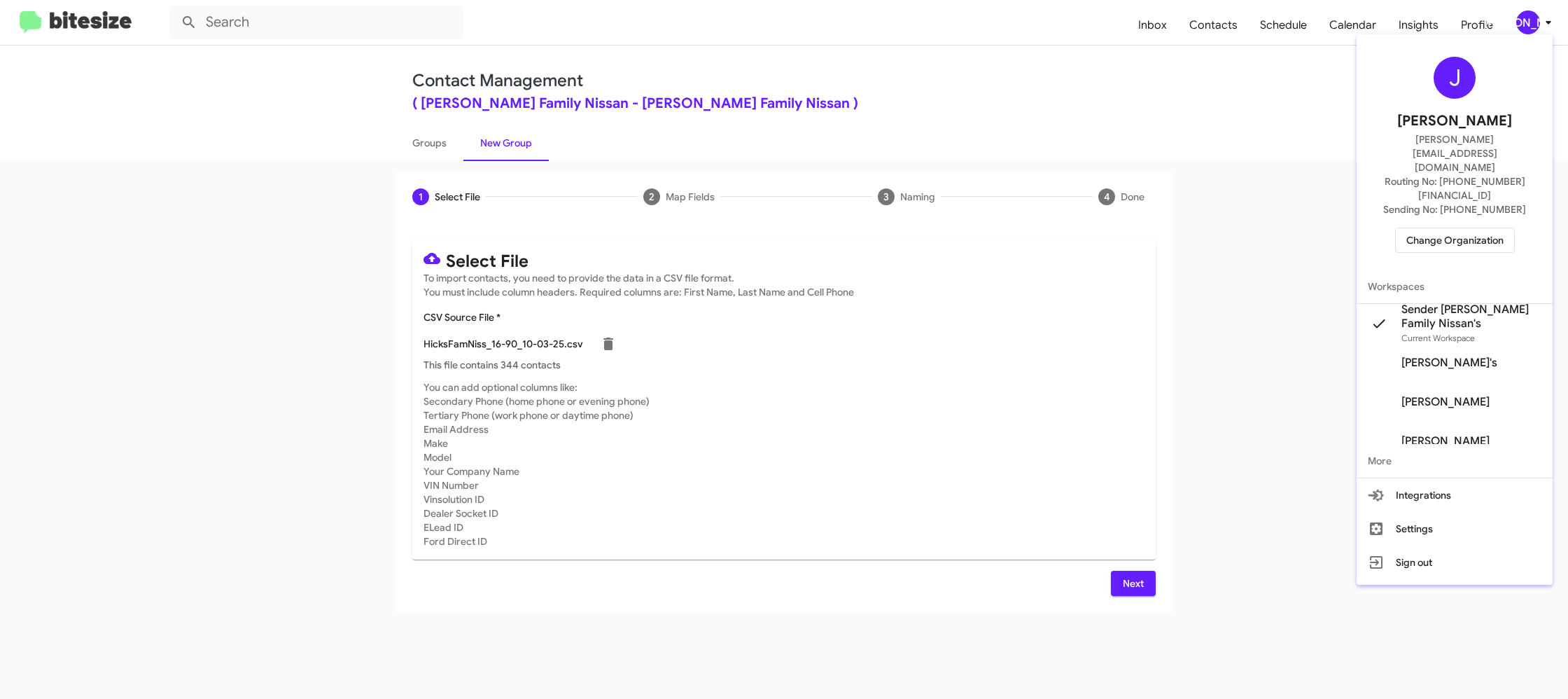
click at [1537, 18] on div at bounding box center [784, 349] width 1568 height 699
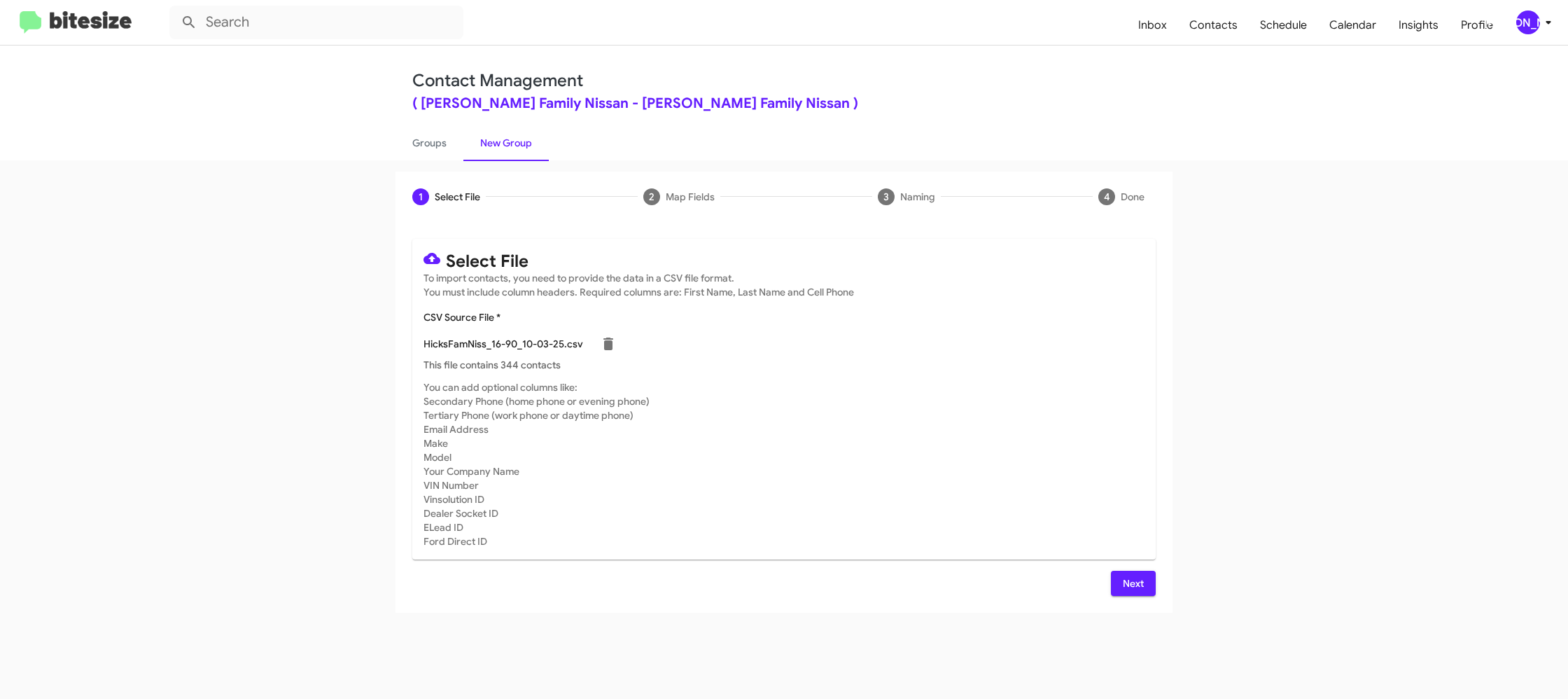
click at [1537, 18] on div "[PERSON_NAME]" at bounding box center [1528, 23] width 24 height 24
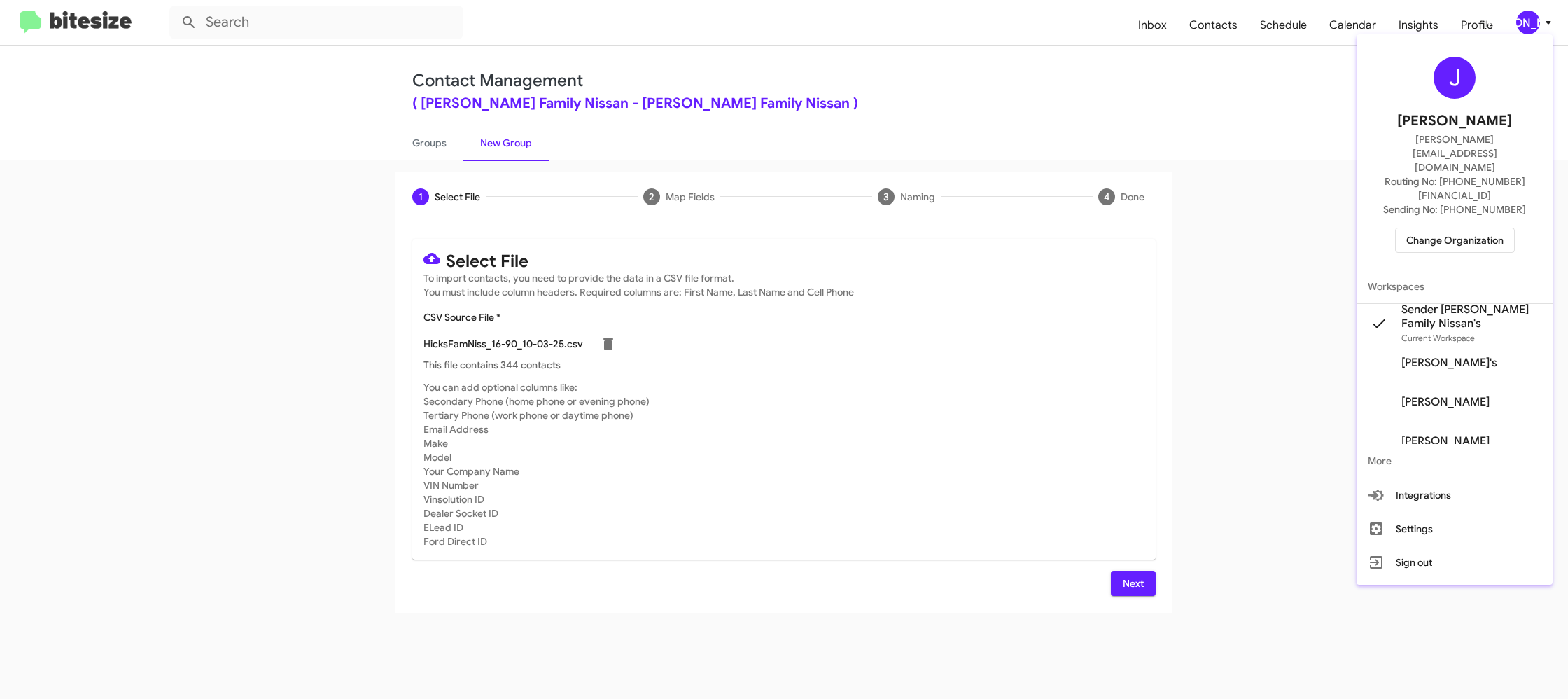
drag, startPoint x: 1537, startPoint y: 18, endPoint x: 1133, endPoint y: 380, distance: 542.5
click at [1536, 16] on div at bounding box center [784, 349] width 1568 height 699
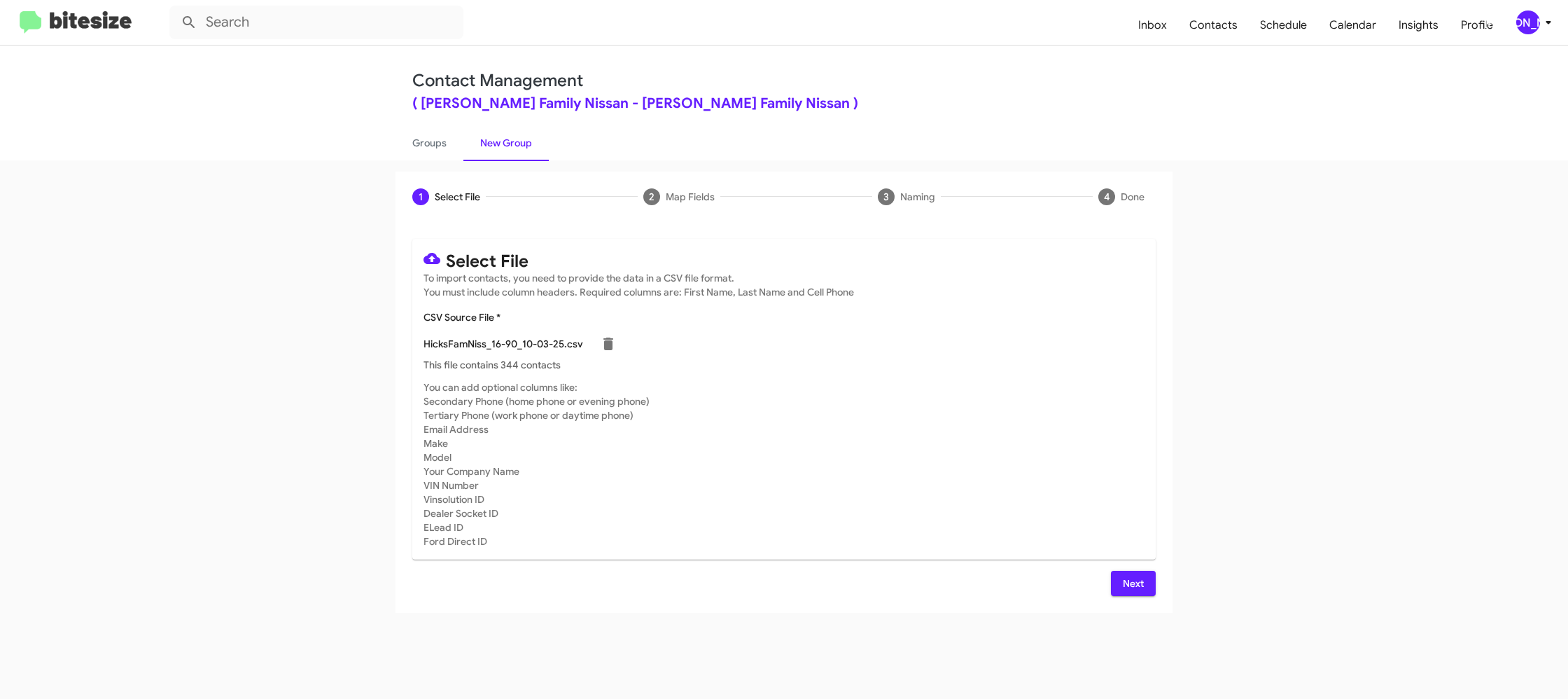
click at [1118, 584] on button "Next" at bounding box center [1133, 584] width 45 height 25
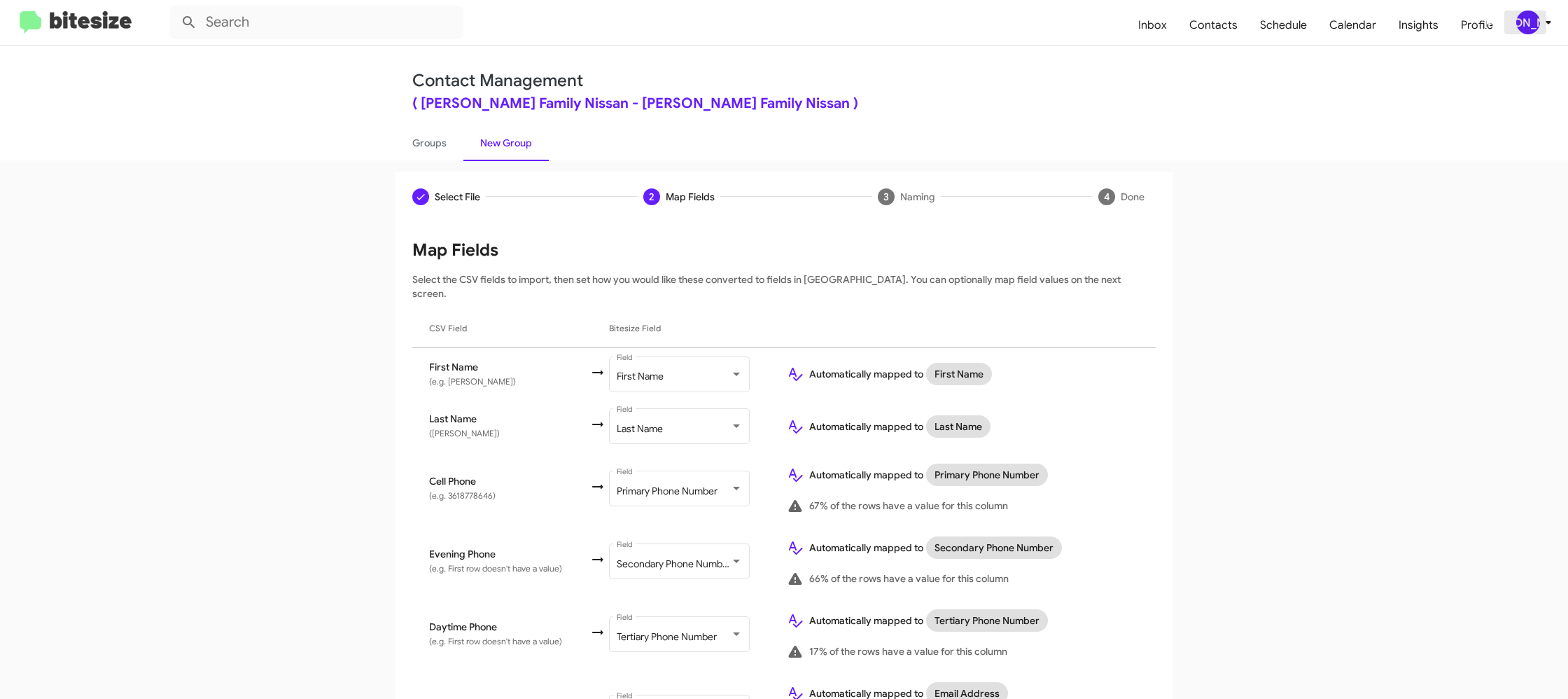
click at [1529, 18] on div "[PERSON_NAME]" at bounding box center [1528, 23] width 24 height 24
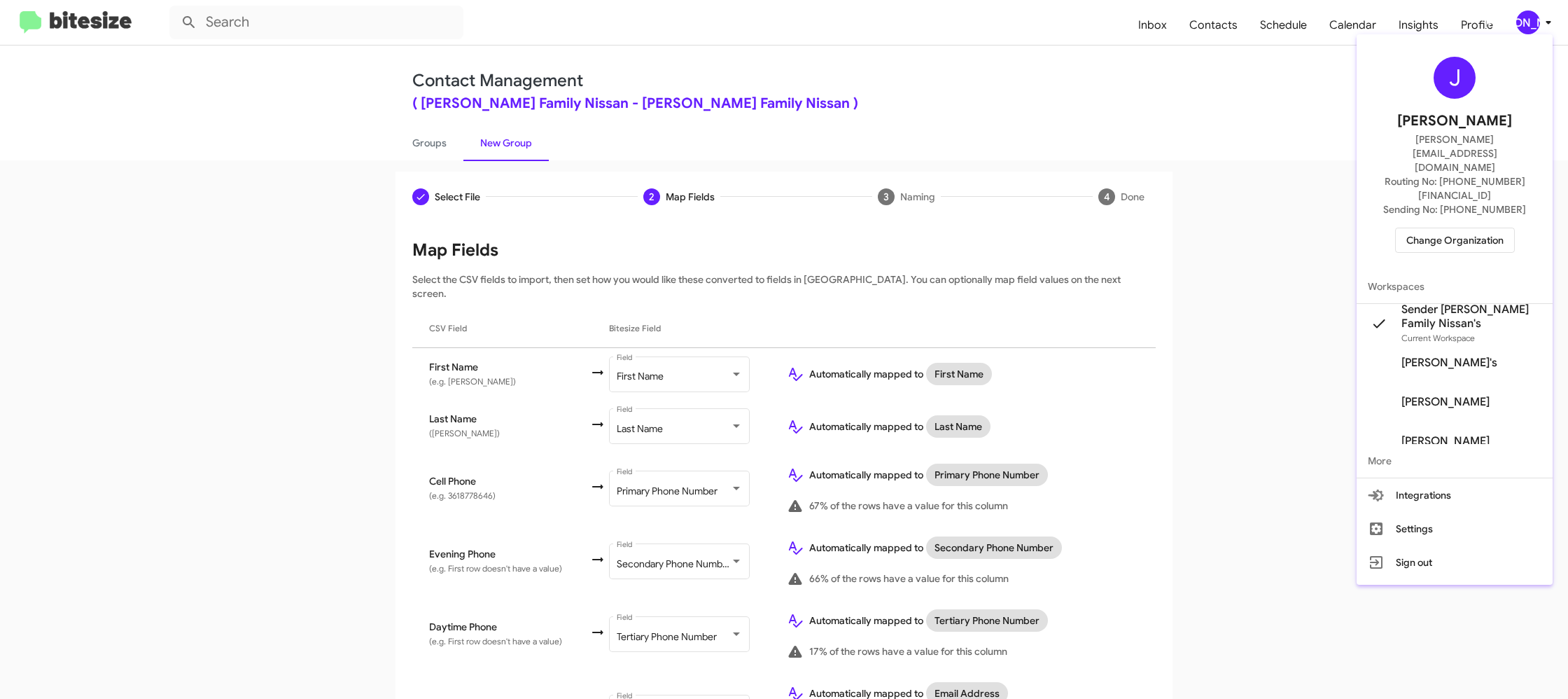
click at [1529, 18] on div at bounding box center [784, 349] width 1568 height 699
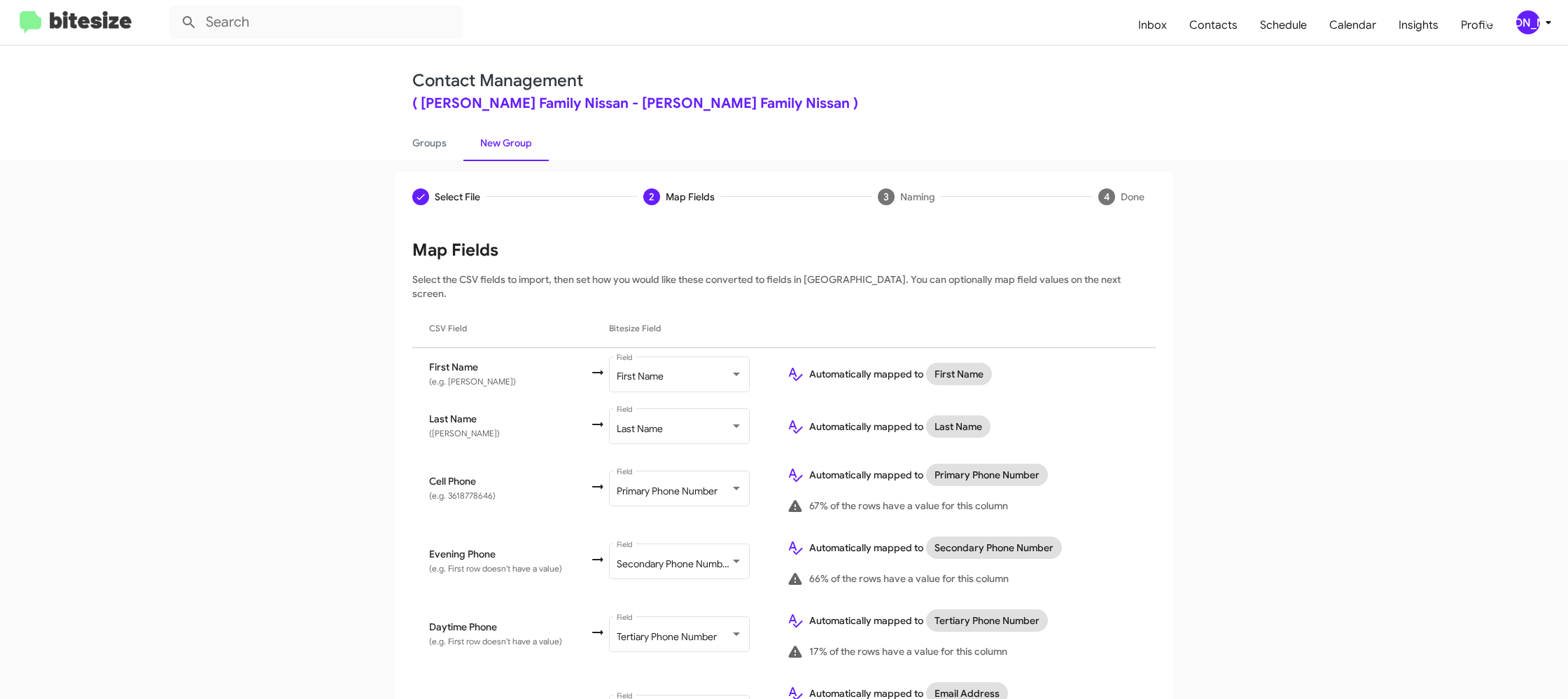
scroll to position [649, 0]
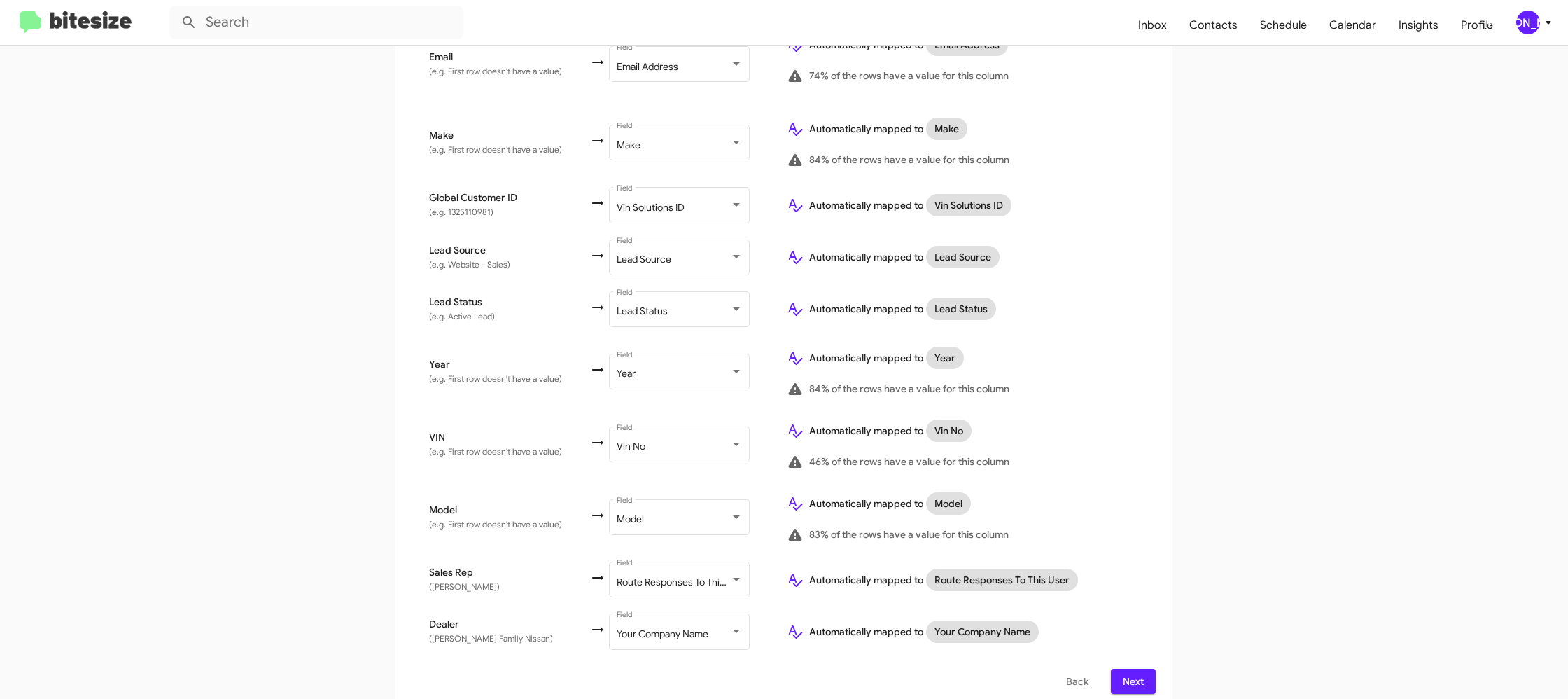
click at [1135, 669] on span "Next" at bounding box center [1133, 681] width 23 height 25
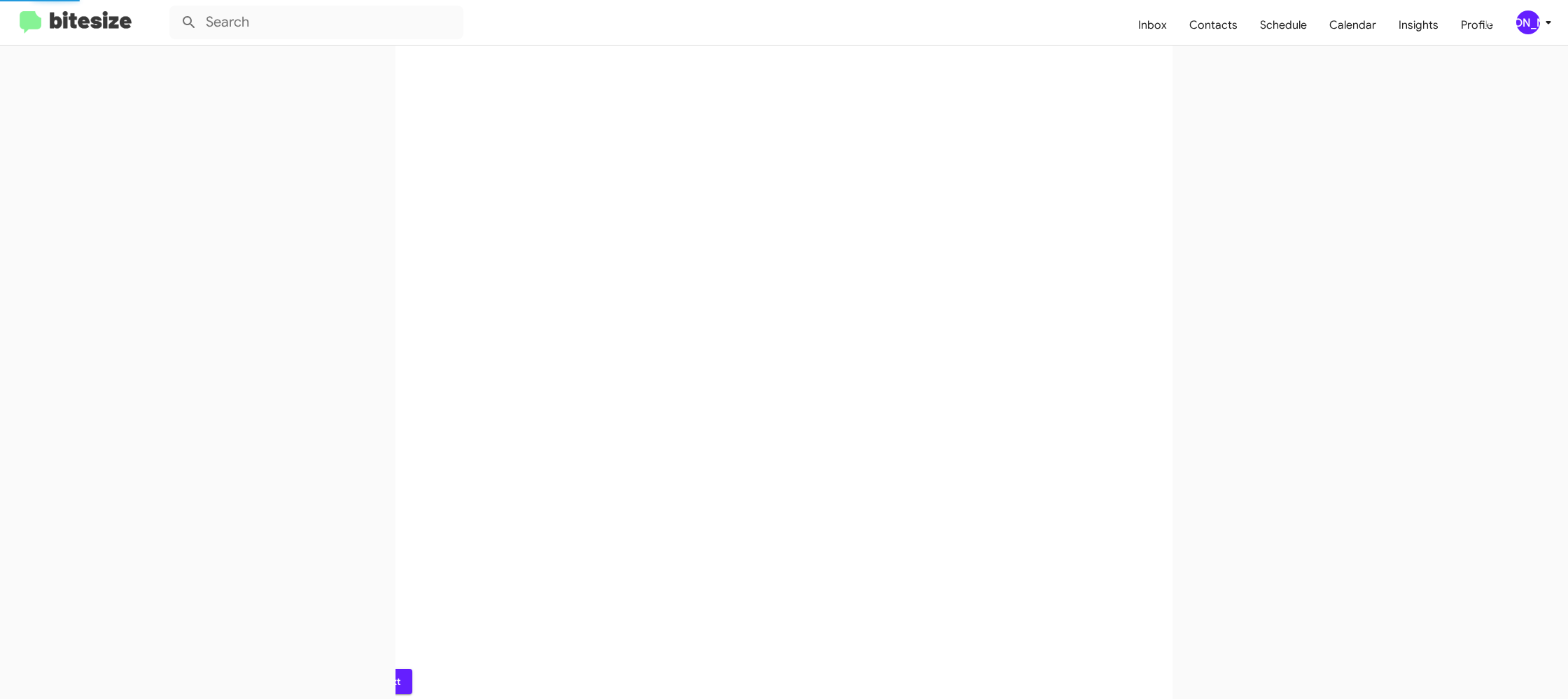
scroll to position [0, 0]
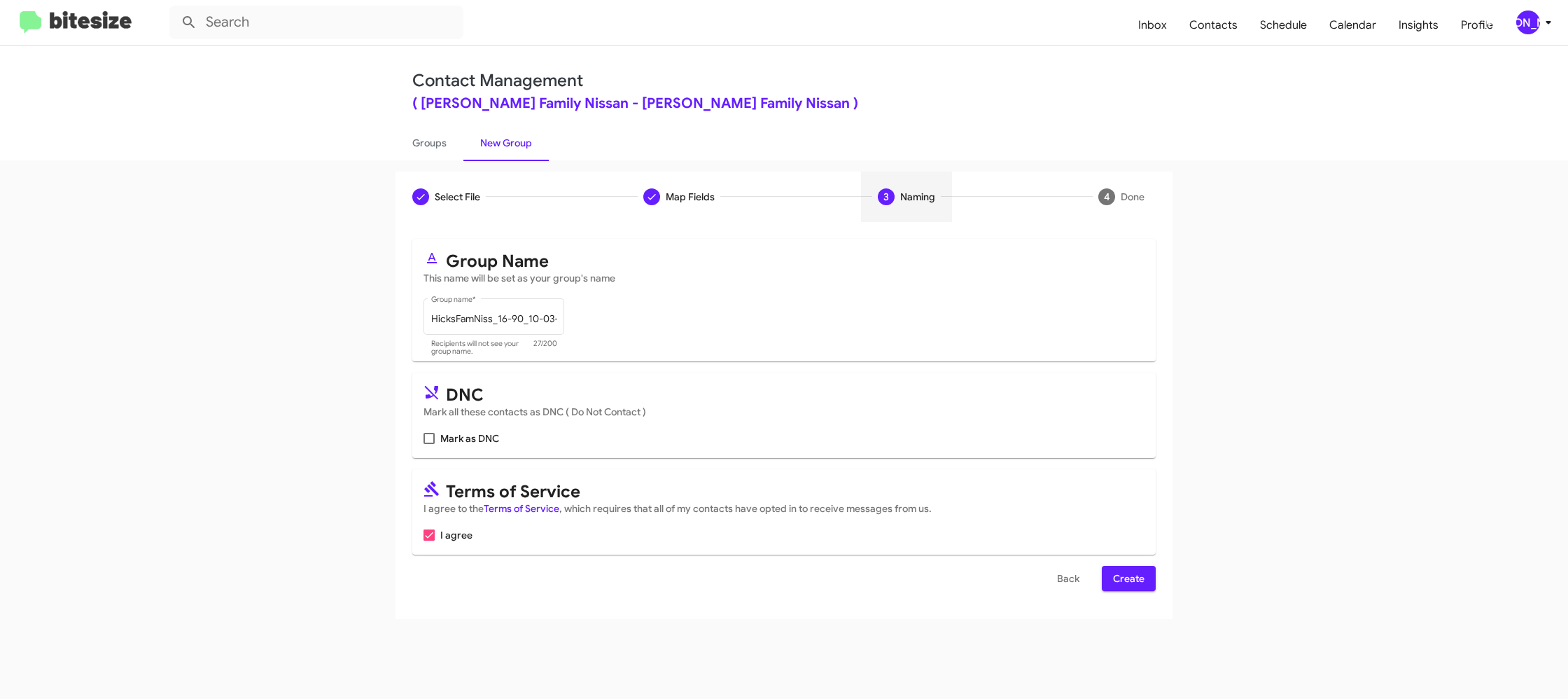
drag, startPoint x: 1155, startPoint y: 584, endPoint x: 1141, endPoint y: 585, distance: 14.0
click at [1150, 584] on button "Create" at bounding box center [1128, 579] width 54 height 25
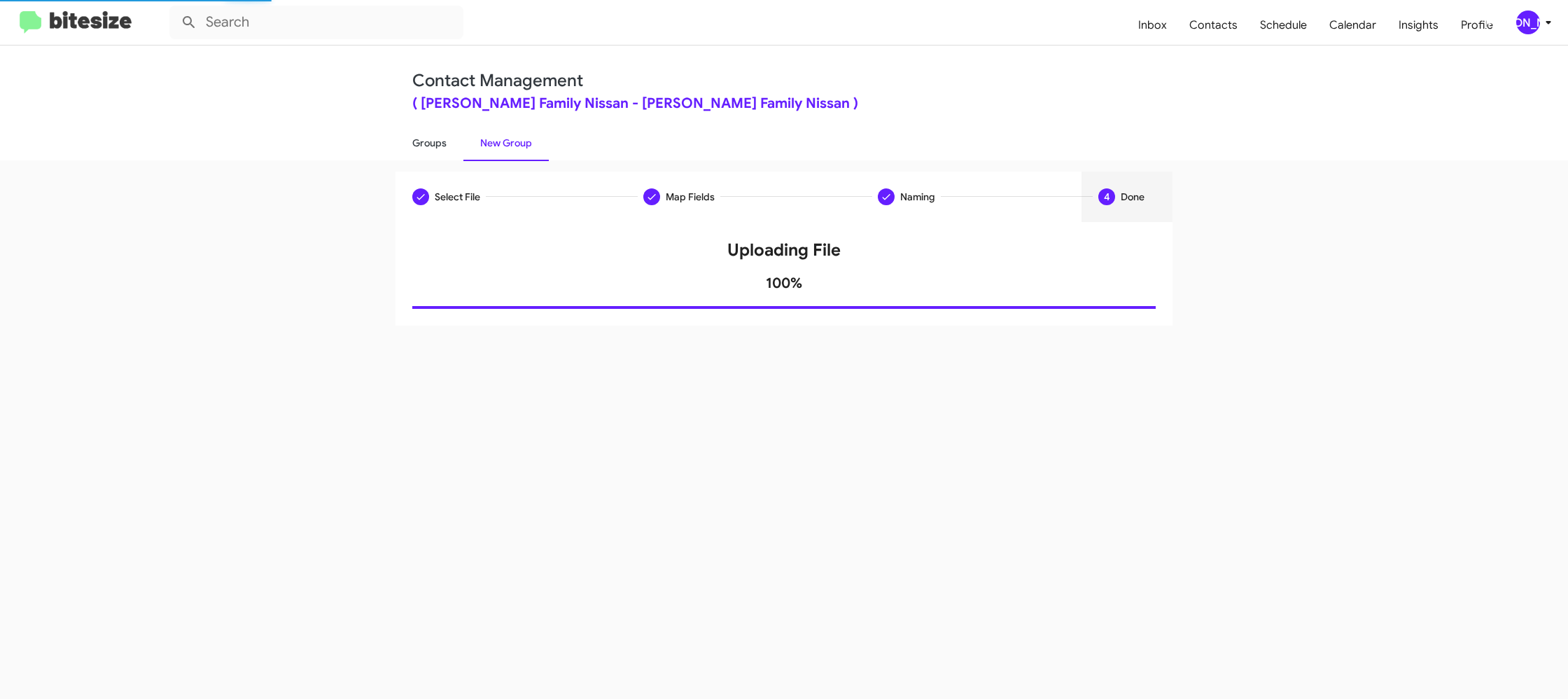
click at [423, 144] on link "Groups" at bounding box center [430, 142] width 68 height 36
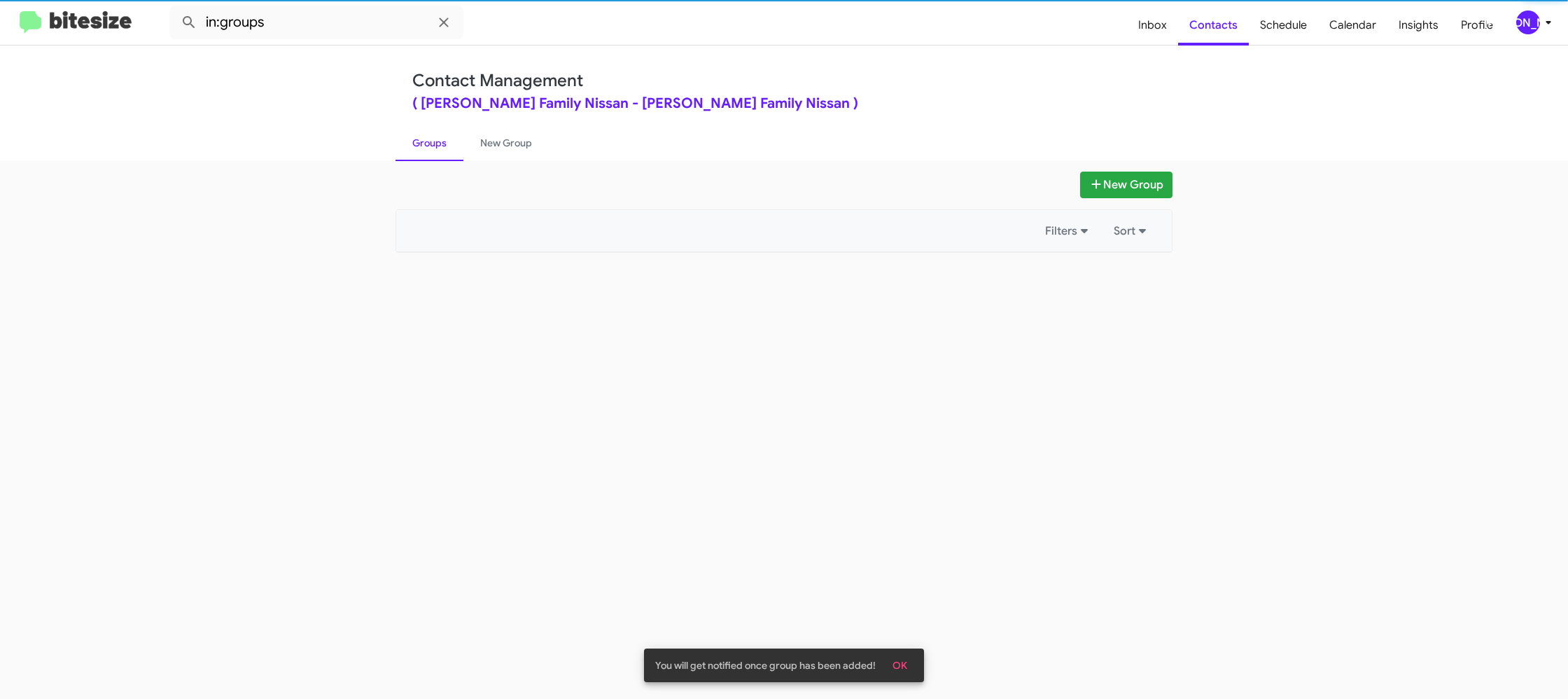
click at [423, 144] on link "Groups" at bounding box center [430, 142] width 68 height 36
drag, startPoint x: 423, startPoint y: 144, endPoint x: 427, endPoint y: 162, distance: 18.4
click at [420, 144] on link "Groups" at bounding box center [430, 142] width 68 height 36
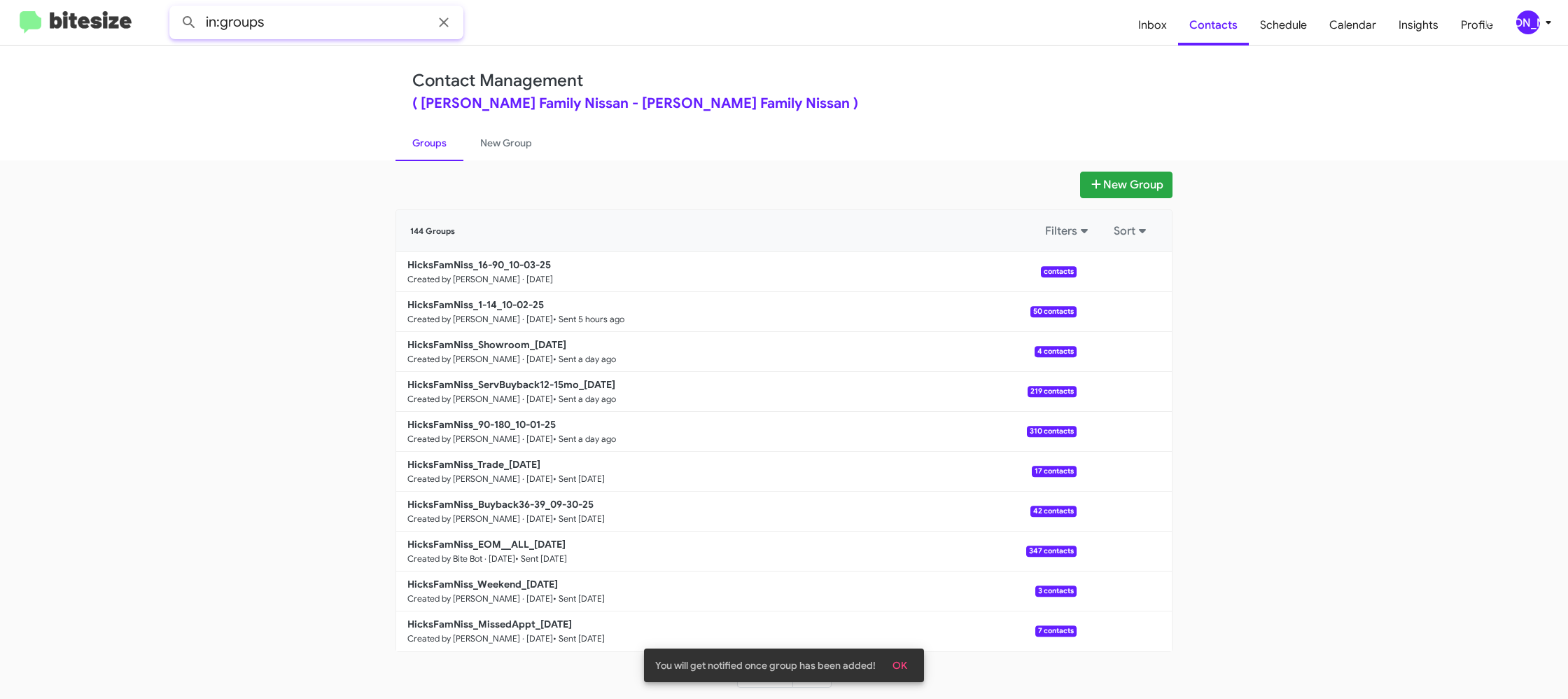
click at [316, 26] on input "in:groups" at bounding box center [316, 22] width 294 height 33
type input "in:groups 16-"
click at [175, 8] on button at bounding box center [189, 23] width 28 height 28
click at [497, 144] on link "New Group" at bounding box center [506, 142] width 86 height 36
drag, startPoint x: 497, startPoint y: 144, endPoint x: 448, endPoint y: 146, distance: 49.0
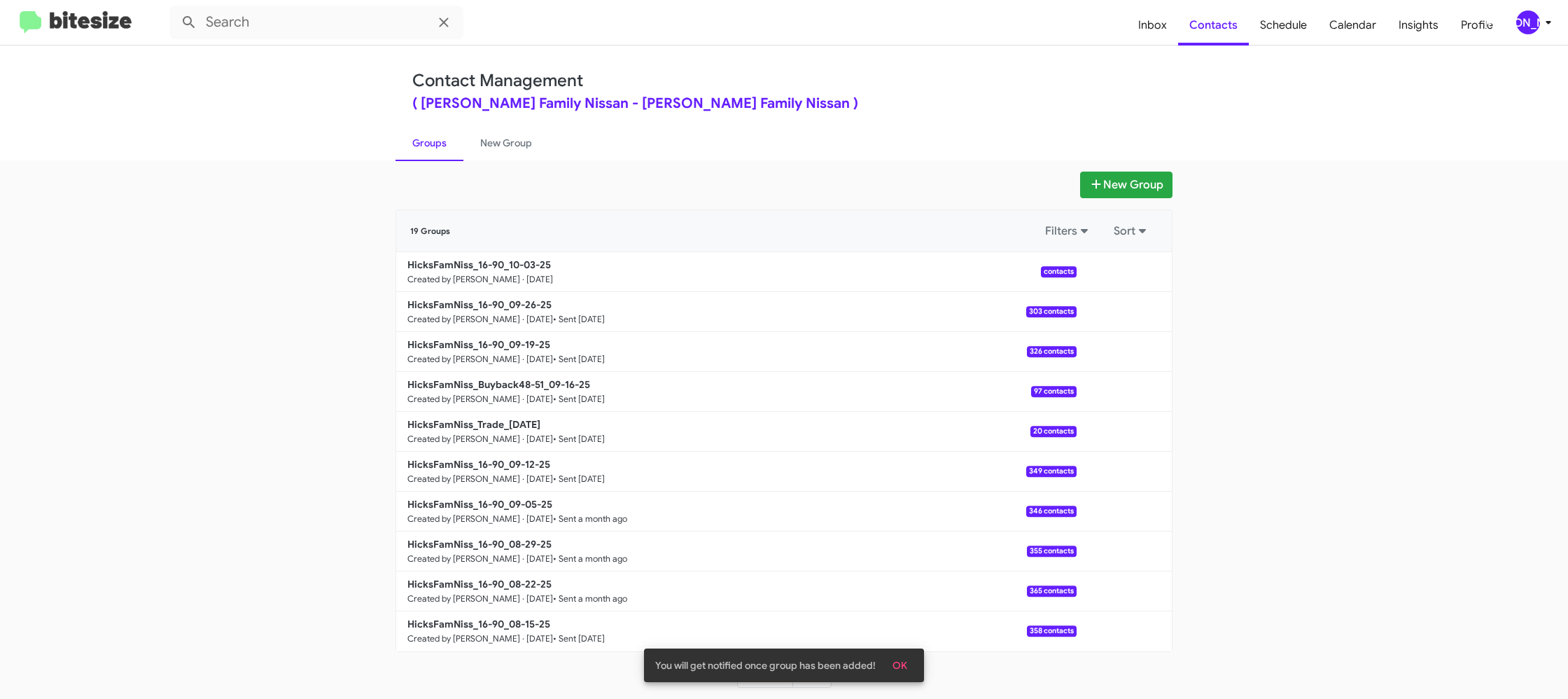
click at [495, 144] on link "New Group" at bounding box center [506, 142] width 86 height 36
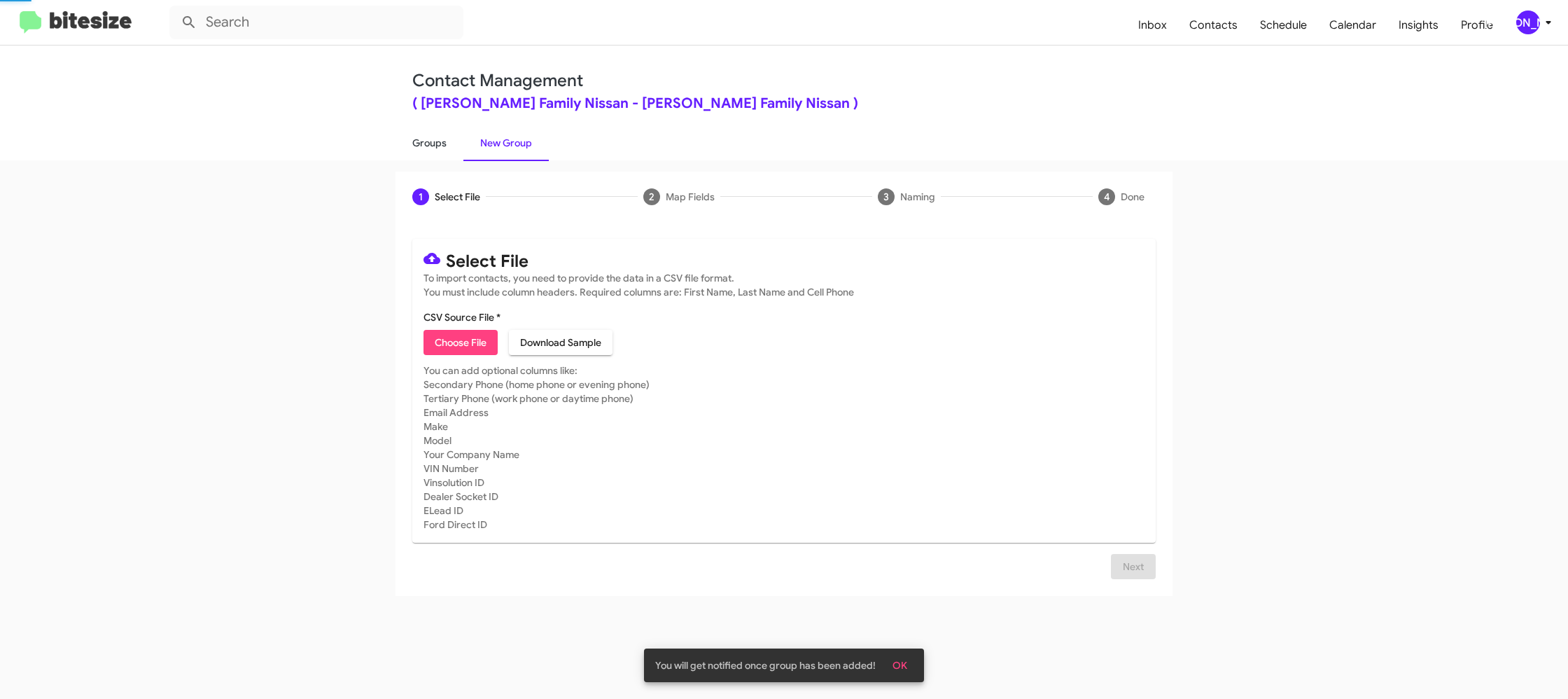
click at [439, 146] on link "Groups" at bounding box center [430, 142] width 68 height 36
type input "in:groups"
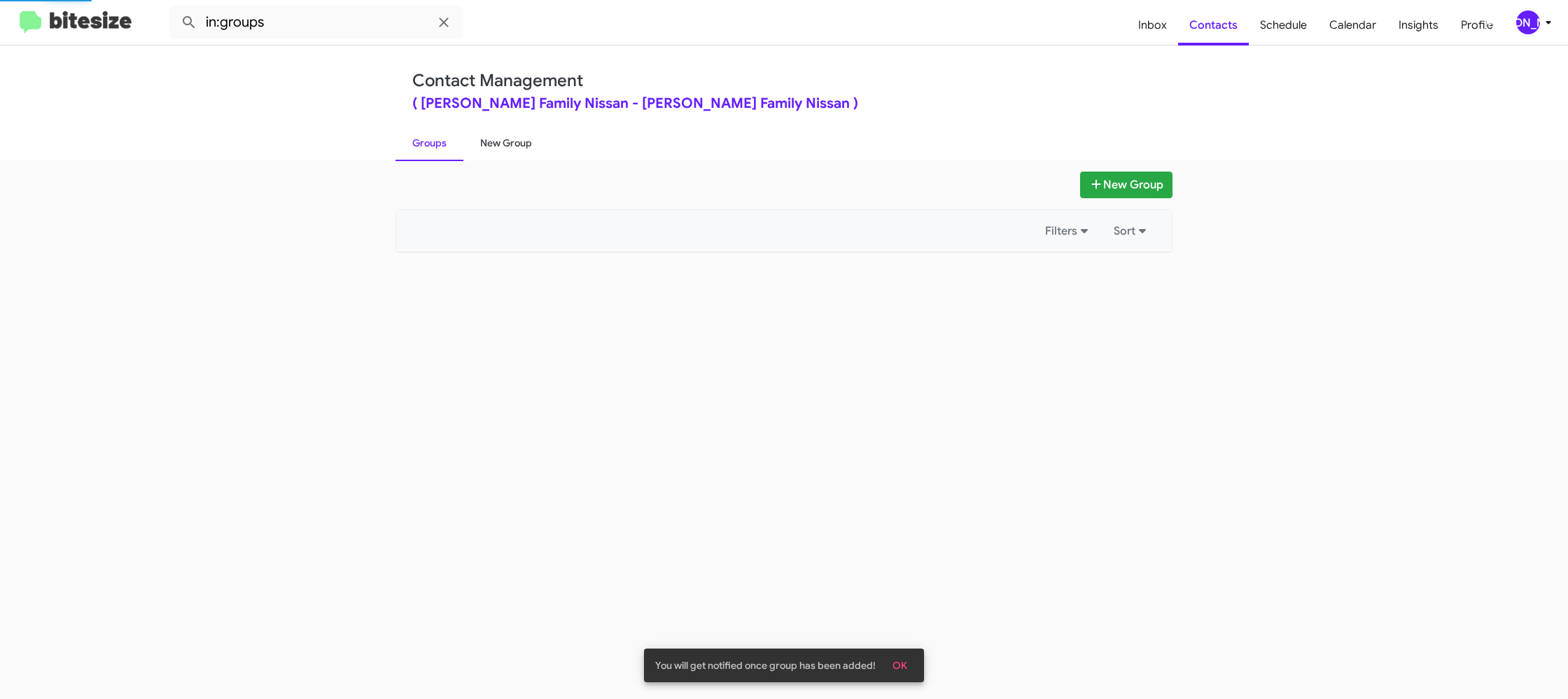
drag, startPoint x: 439, startPoint y: 146, endPoint x: 464, endPoint y: 142, distance: 25.3
click at [442, 143] on link "Groups" at bounding box center [430, 142] width 68 height 36
click at [465, 142] on link "New Group" at bounding box center [506, 142] width 86 height 36
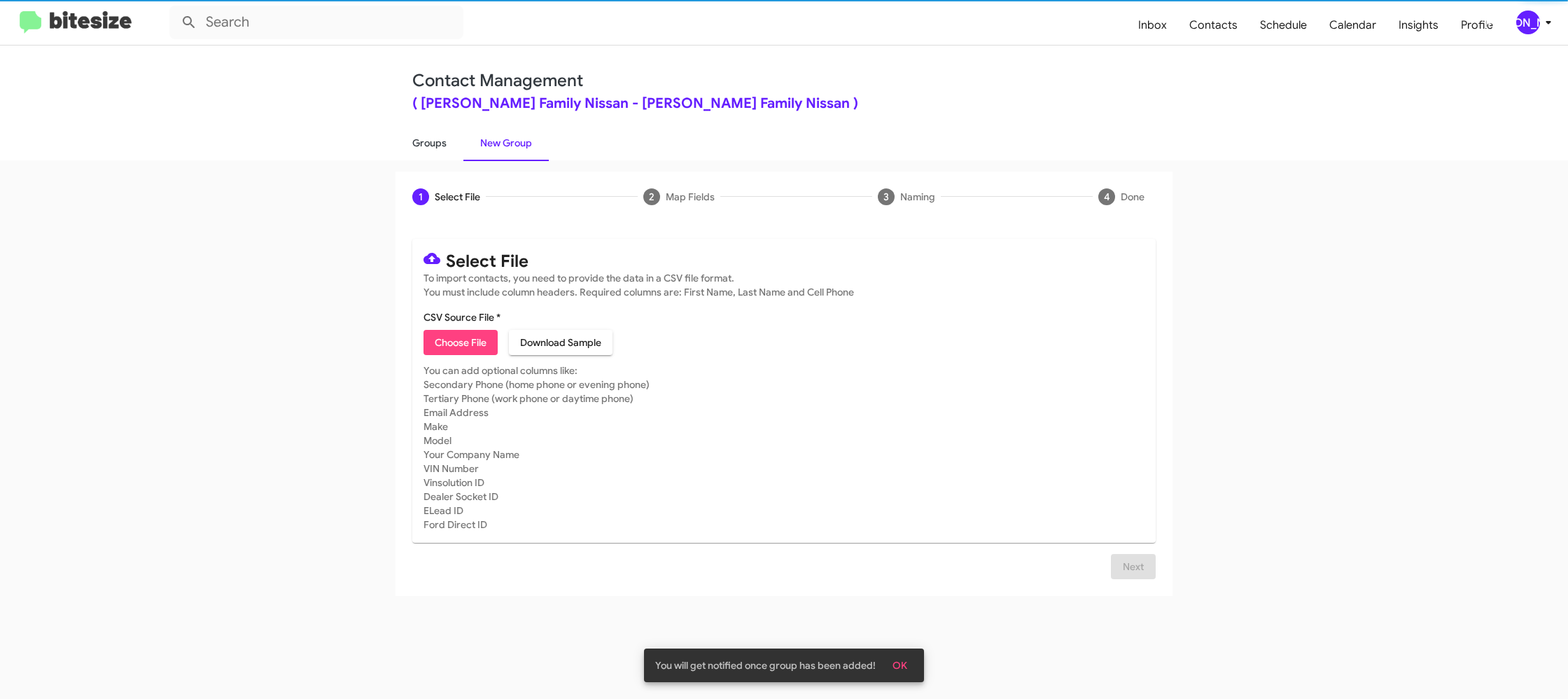
click at [429, 142] on link "Groups" at bounding box center [430, 142] width 68 height 36
type input "in:groups"
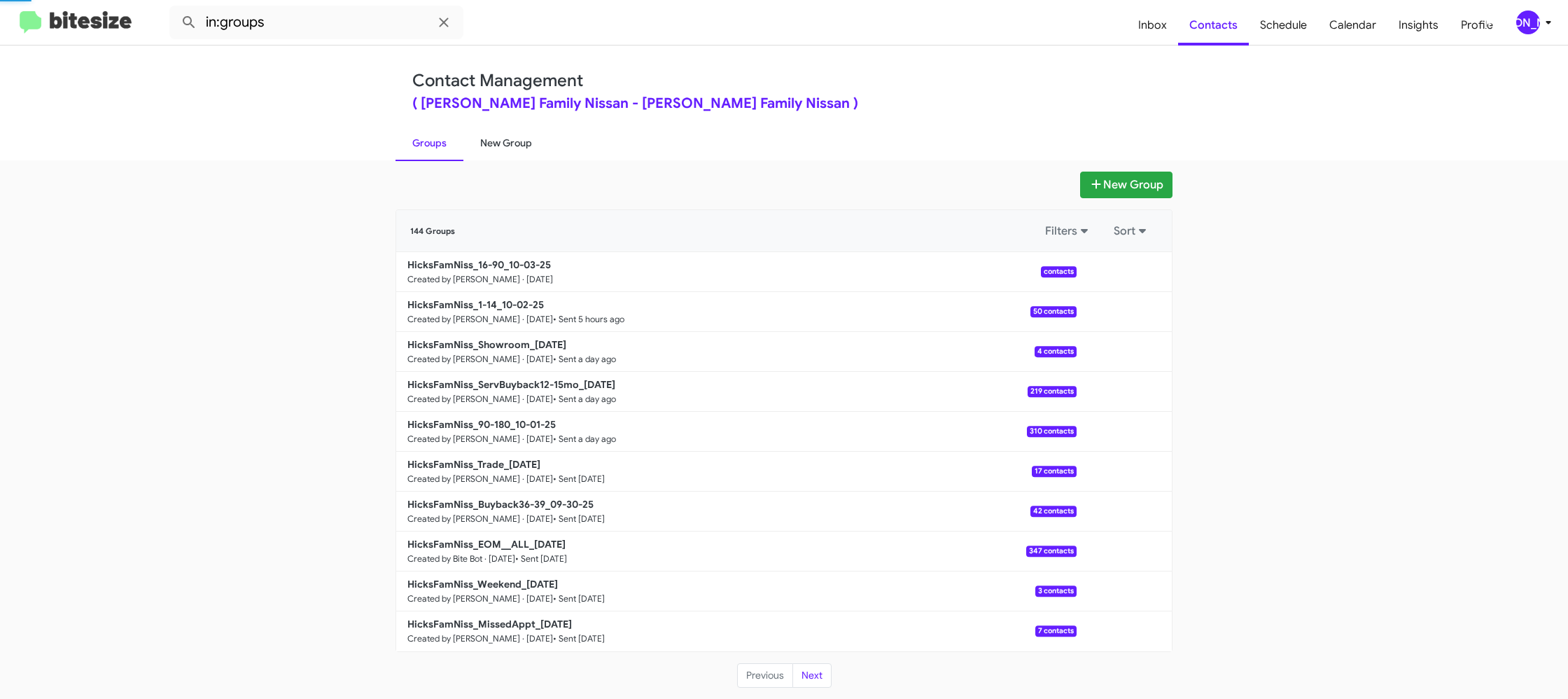
click at [505, 142] on link "New Group" at bounding box center [506, 142] width 86 height 36
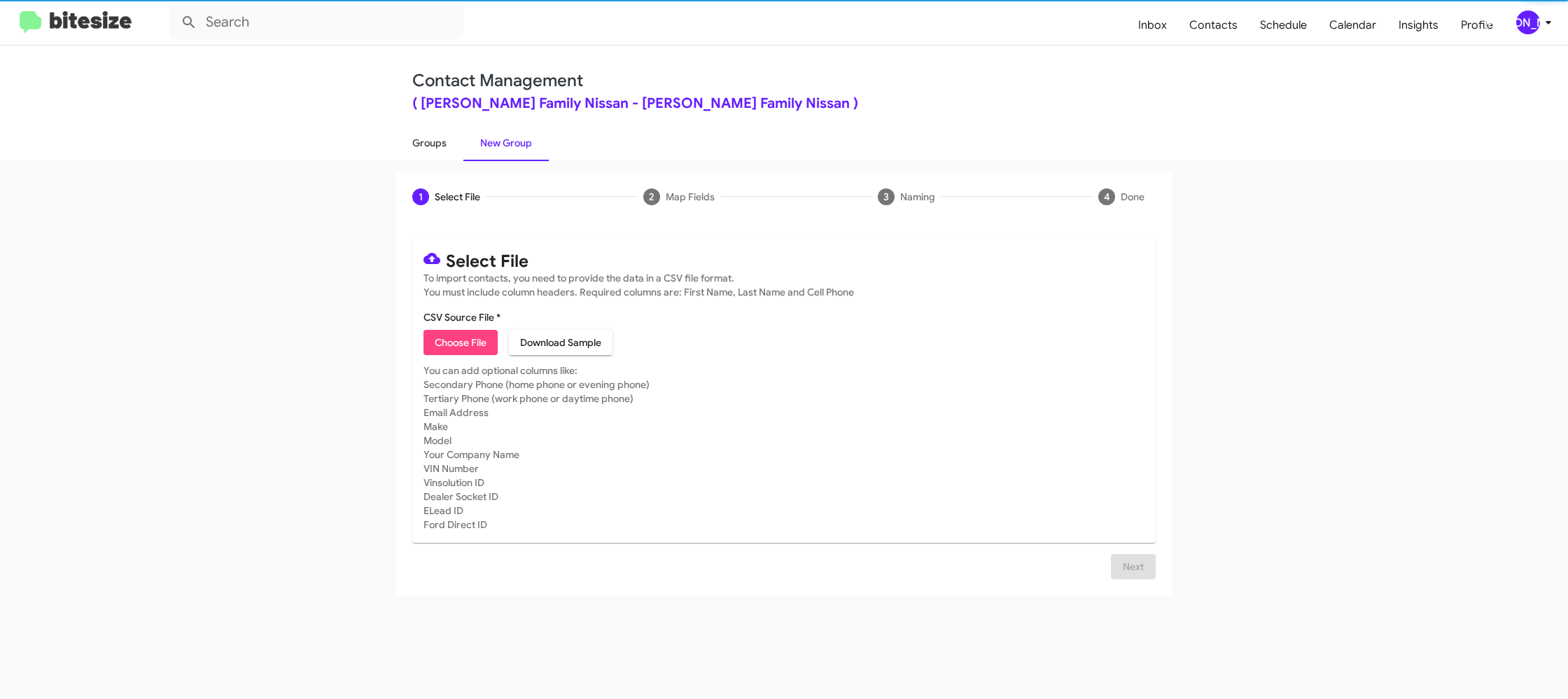
click at [409, 143] on link "Groups" at bounding box center [430, 142] width 68 height 36
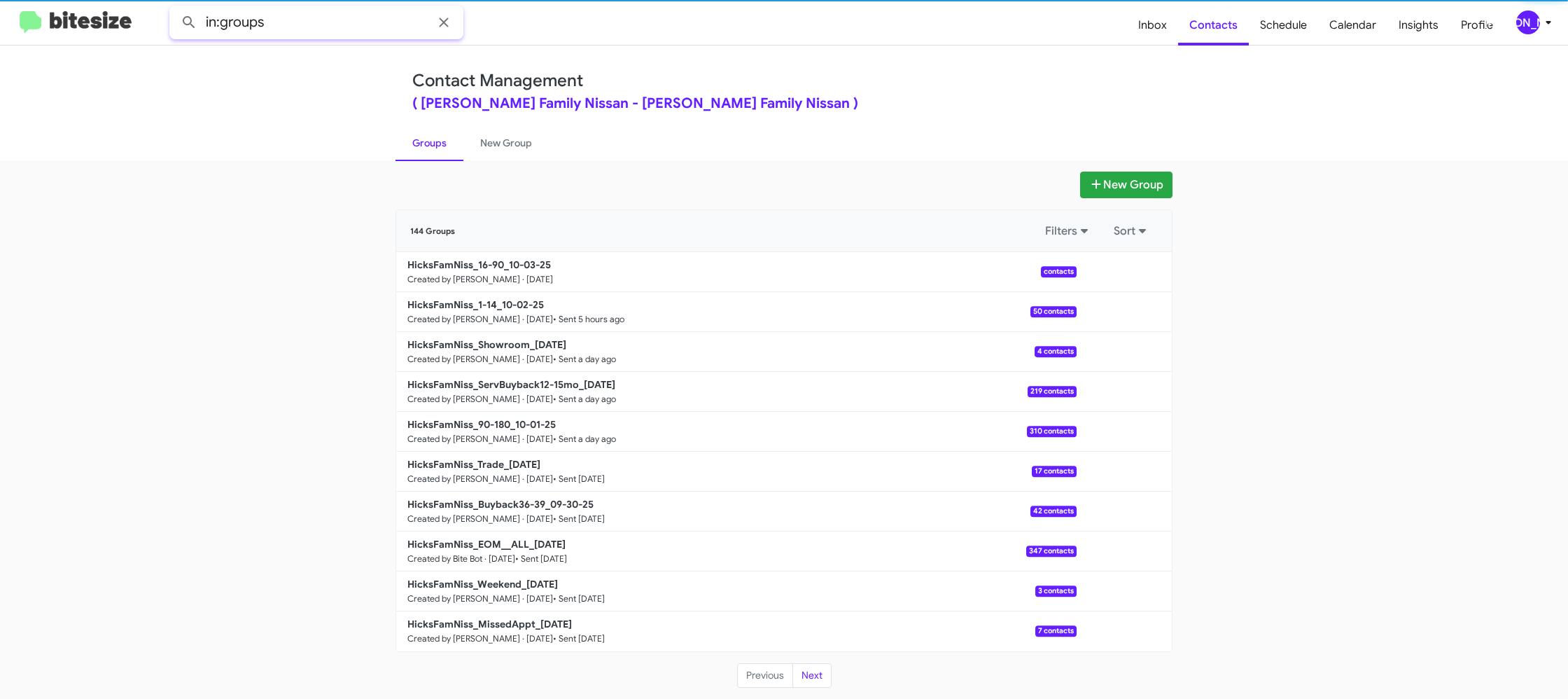
click at [347, 21] on input "in:groups" at bounding box center [316, 22] width 294 height 33
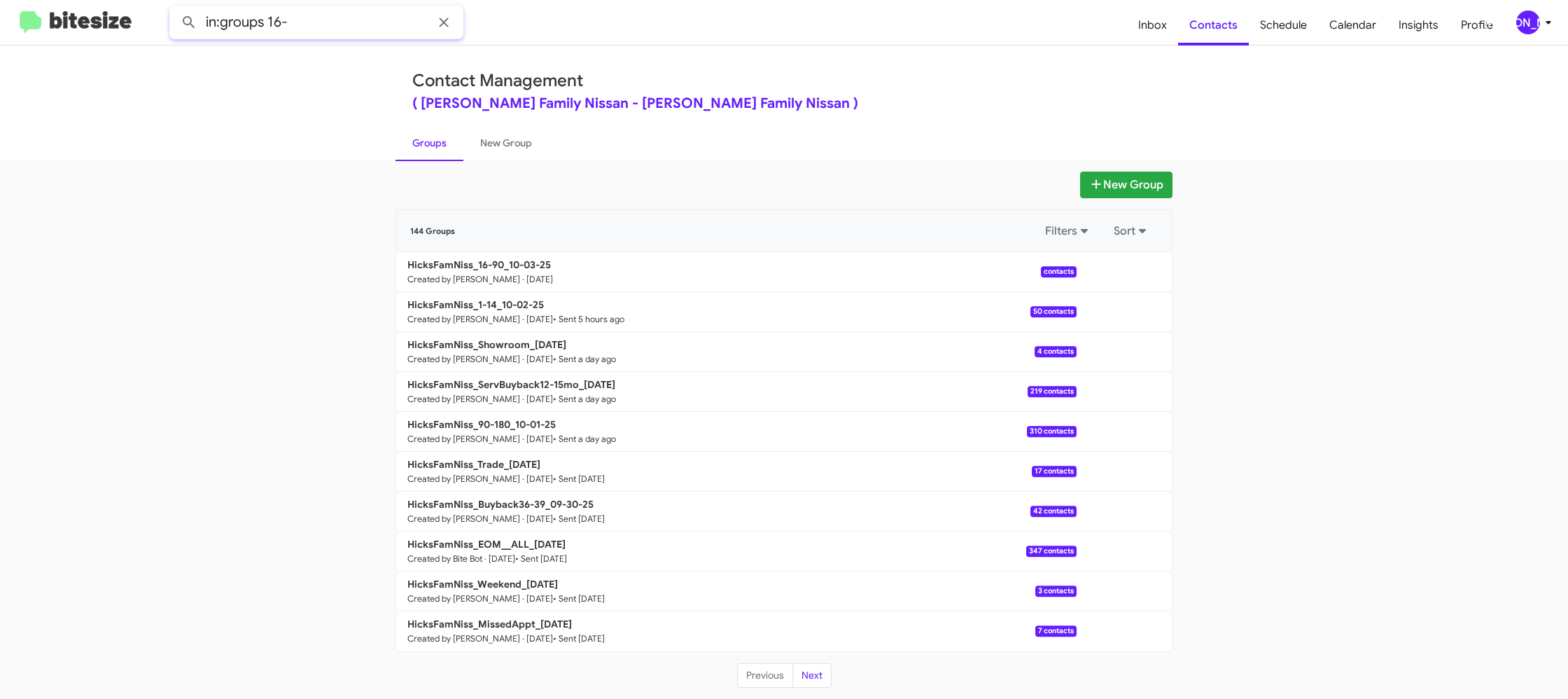
type input "in:groups 16-"
click at [175, 8] on button at bounding box center [189, 23] width 28 height 28
drag, startPoint x: 496, startPoint y: 142, endPoint x: 458, endPoint y: 145, distance: 38.1
click at [496, 142] on link "New Group" at bounding box center [506, 142] width 86 height 36
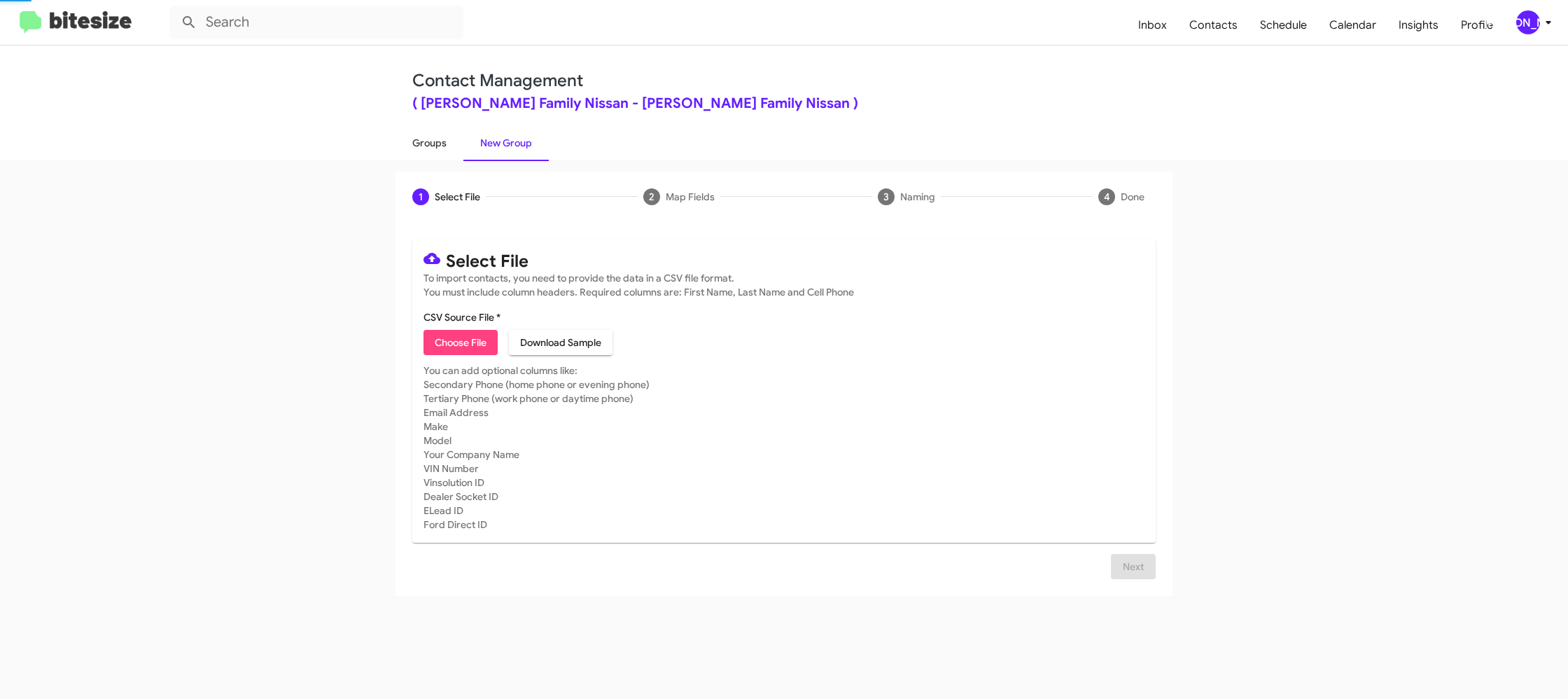
click at [458, 145] on link "Groups" at bounding box center [430, 142] width 68 height 36
type input "in:groups"
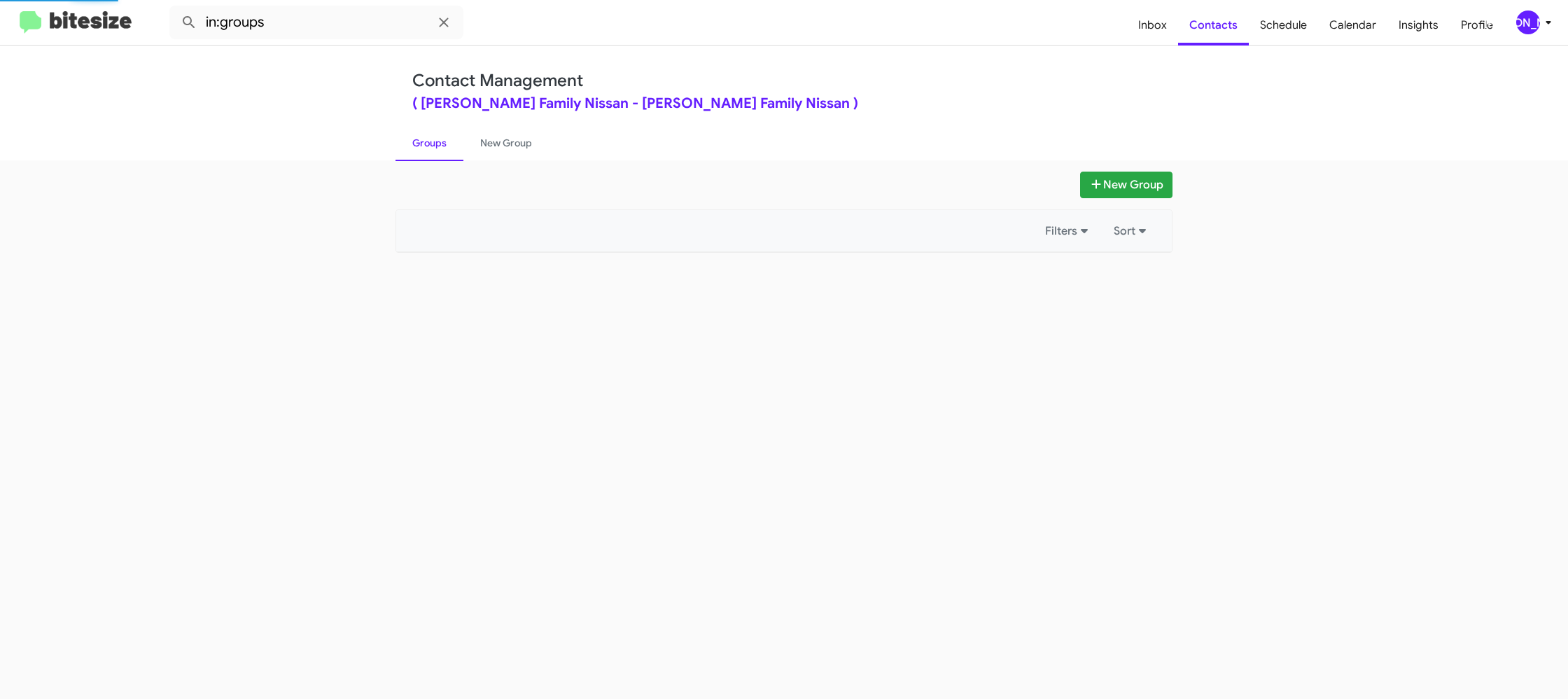
click at [458, 145] on link "Groups" at bounding box center [430, 142] width 68 height 36
drag, startPoint x: 458, startPoint y: 145, endPoint x: 469, endPoint y: 143, distance: 11.2
click at [458, 144] on link "Groups" at bounding box center [430, 142] width 68 height 36
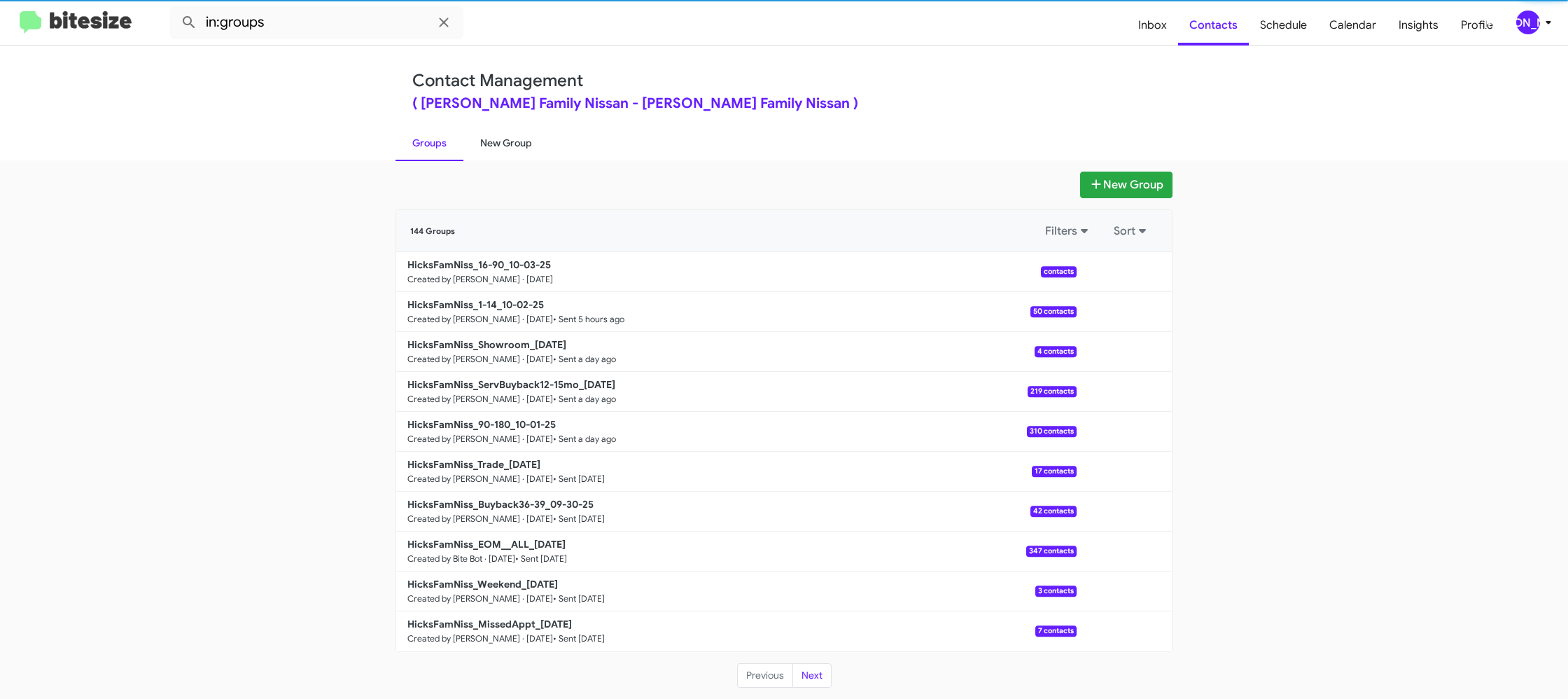
click at [469, 143] on link "New Group" at bounding box center [506, 142] width 86 height 36
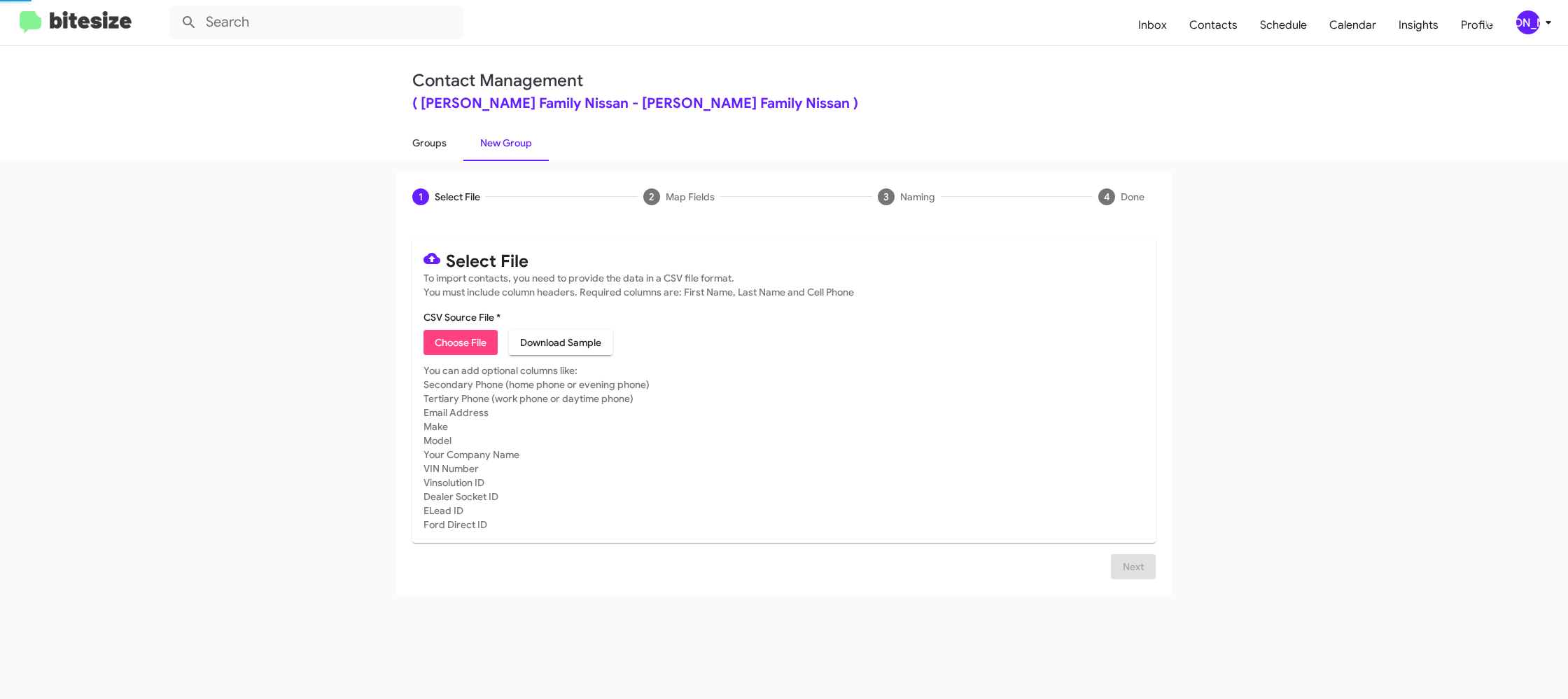
click at [438, 142] on link "Groups" at bounding box center [430, 142] width 68 height 36
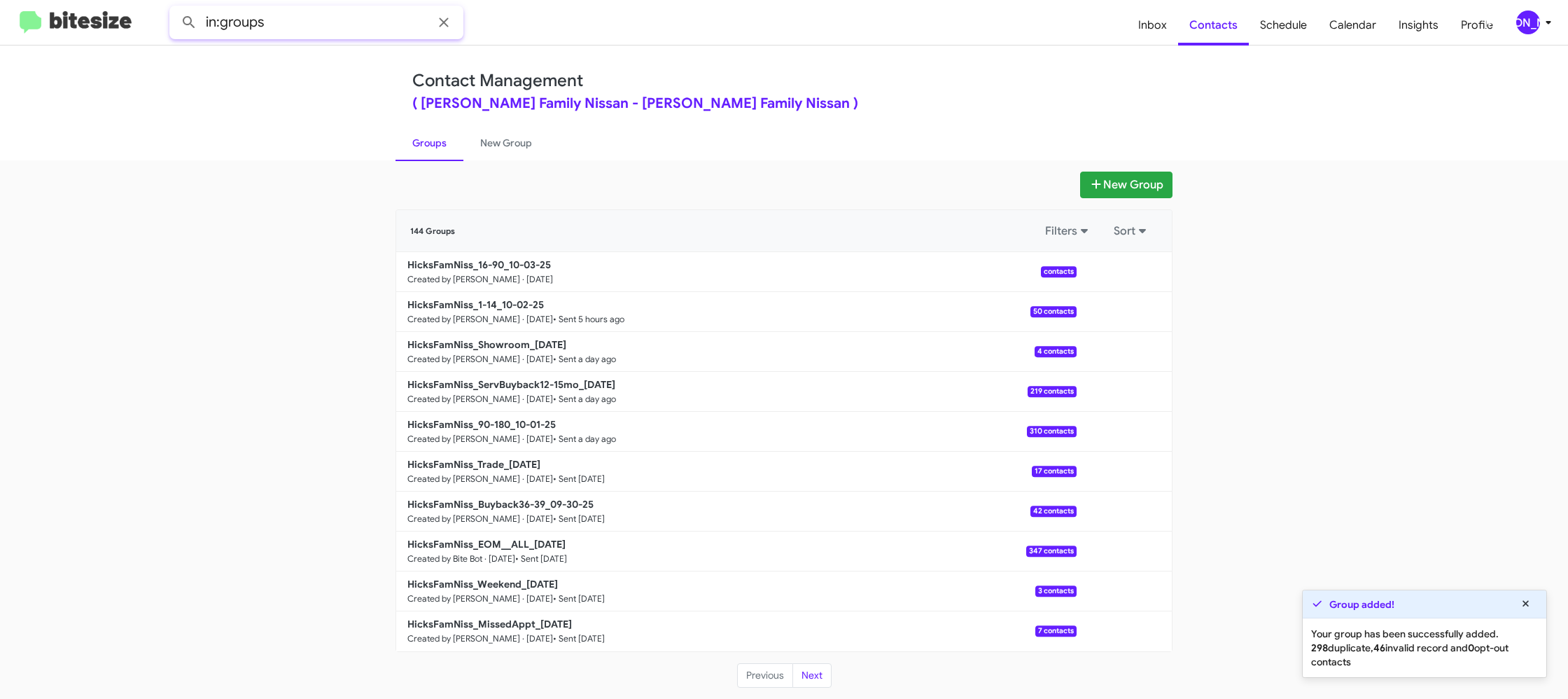
click at [329, 23] on input "in:groups" at bounding box center [316, 22] width 294 height 33
type input "in:groups 16-"
click at [175, 8] on button at bounding box center [189, 23] width 28 height 28
click at [483, 142] on link "New Group" at bounding box center [506, 142] width 86 height 36
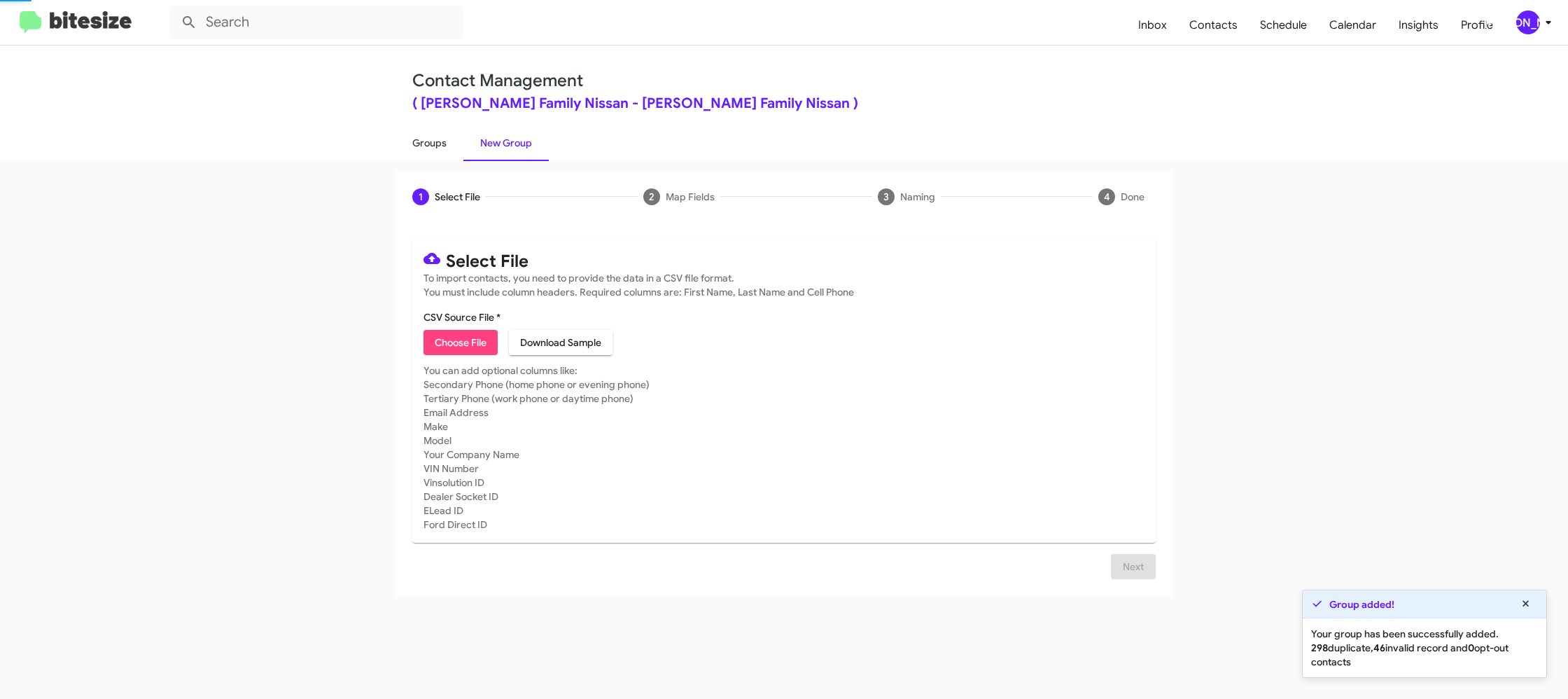
click at [439, 146] on link "Groups" at bounding box center [430, 142] width 68 height 36
type input "in:groups"
click at [439, 146] on link "Groups" at bounding box center [430, 142] width 68 height 36
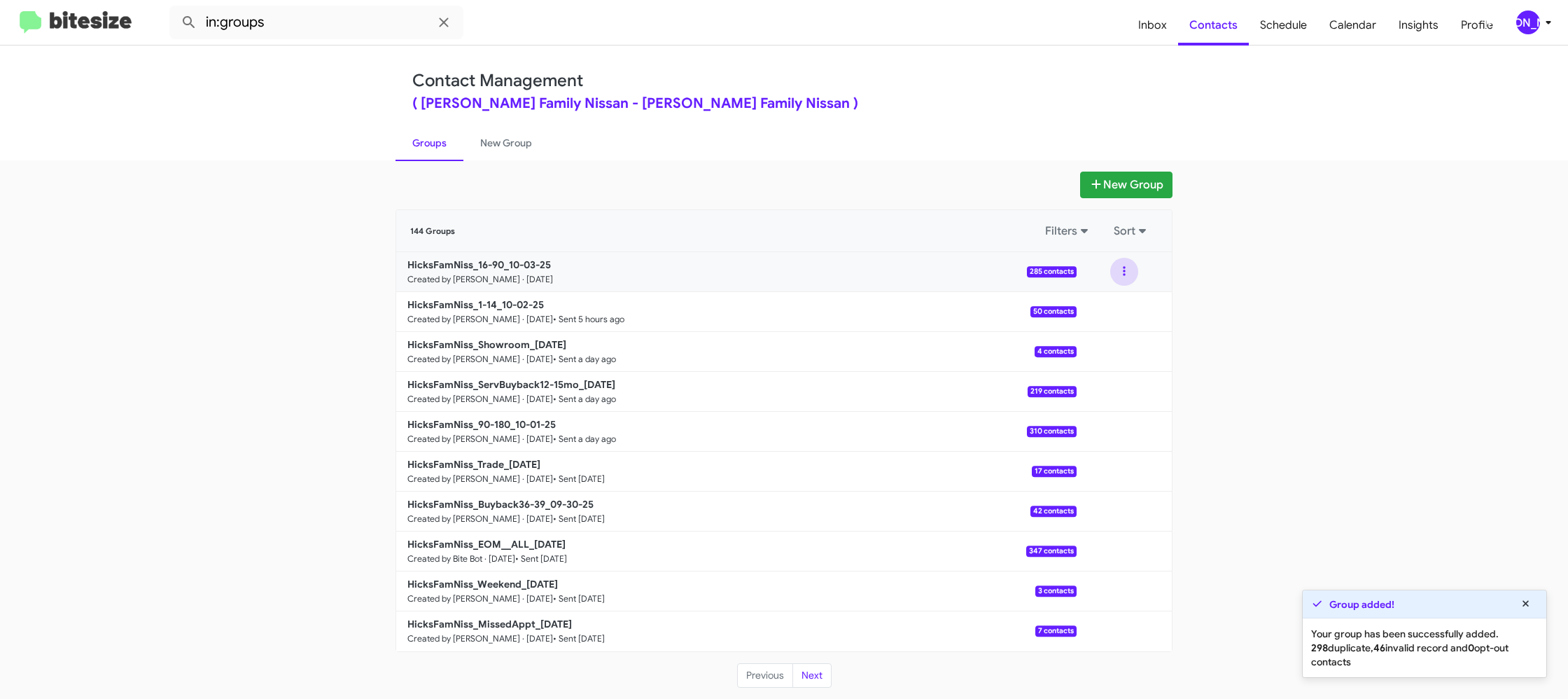
click at [1115, 275] on button at bounding box center [1124, 272] width 28 height 28
click at [1110, 301] on button "View contacts" at bounding box center [1082, 309] width 112 height 33
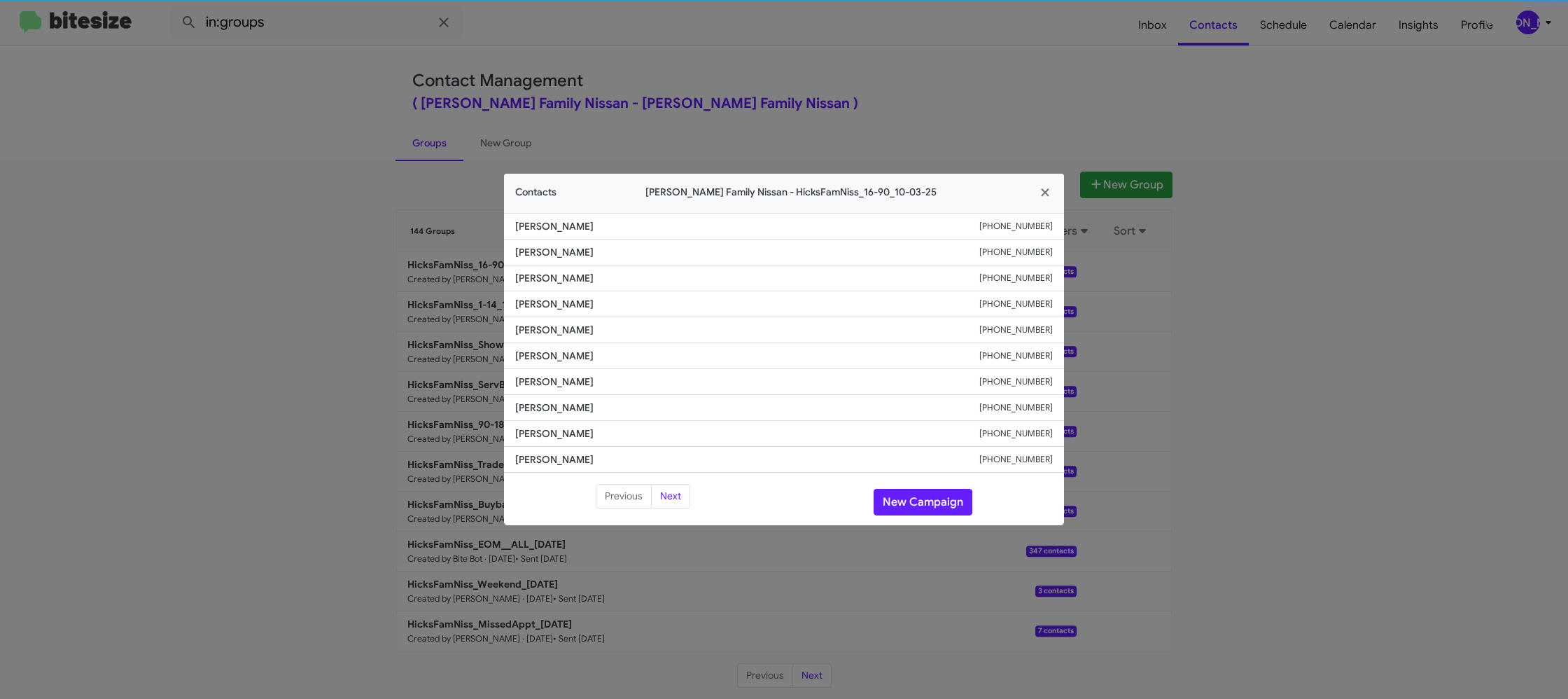
click at [570, 343] on li "Cipriano Herrera +13618343038" at bounding box center [784, 356] width 560 height 26
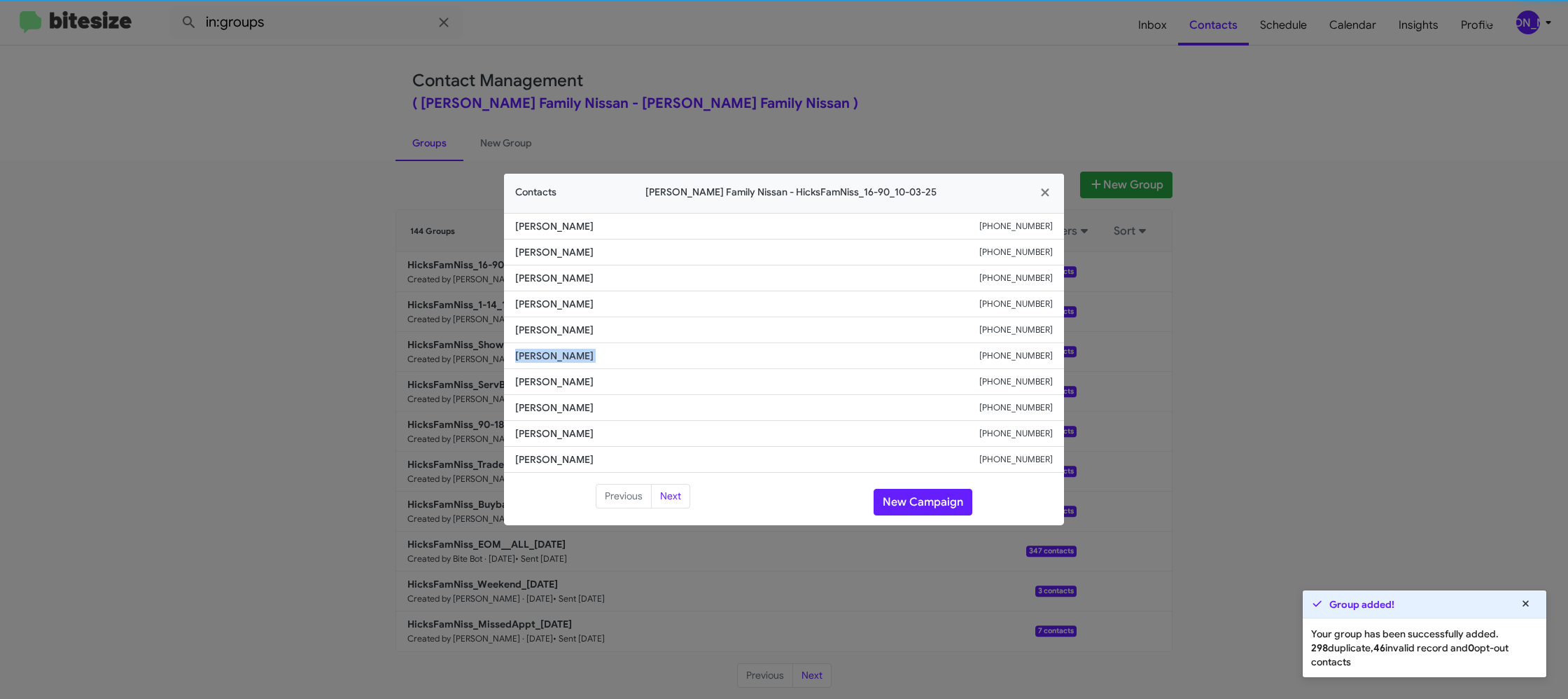
click at [570, 343] on li "Cipriano Herrera +13618343038" at bounding box center [784, 356] width 560 height 26
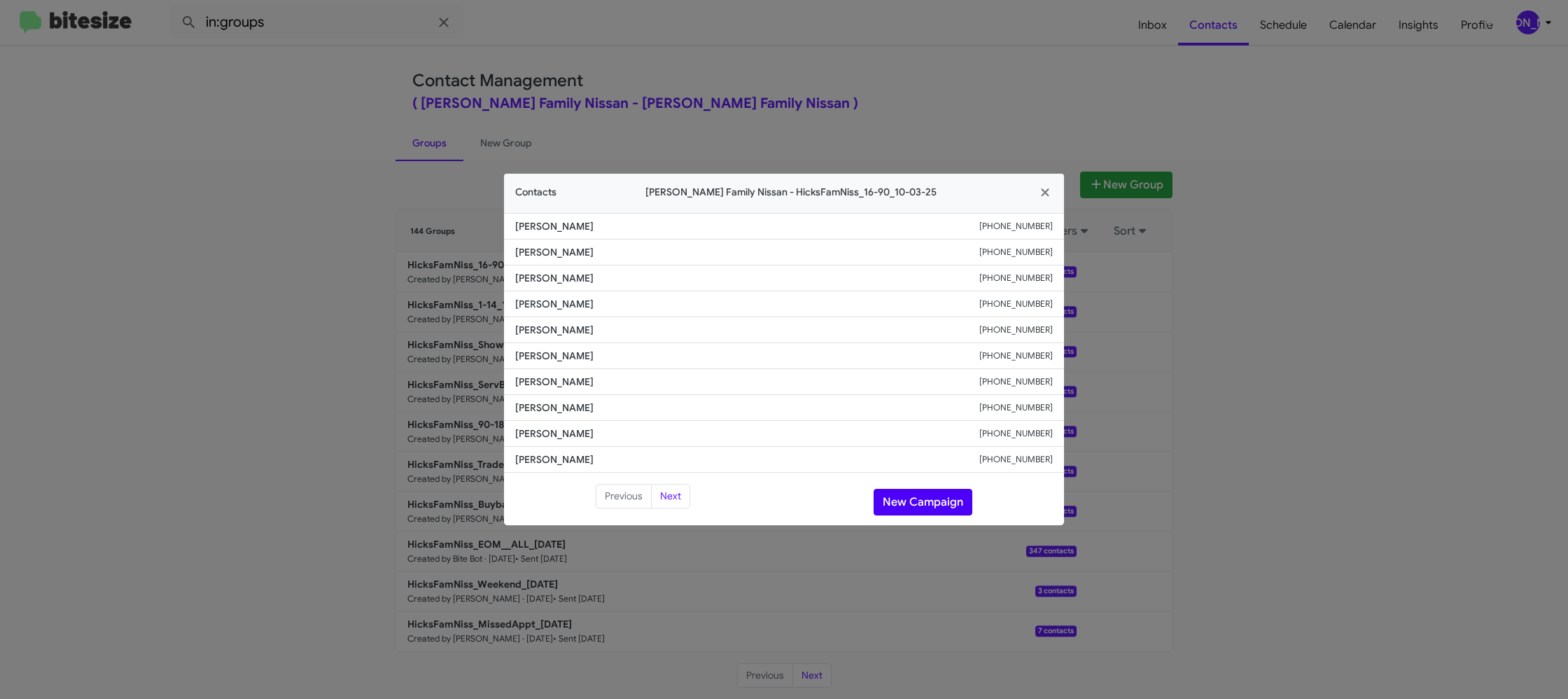
drag, startPoint x: 927, startPoint y: 521, endPoint x: 923, endPoint y: 511, distance: 10.8
click at [925, 516] on app-contacts-modal "Contacts Hicks Family Nissan - HicksFamNiss_16-90_10-03-25 Lesley Rivera +13612…" at bounding box center [784, 349] width 560 height 352
click at [922, 506] on button "New Campaign" at bounding box center [922, 502] width 98 height 27
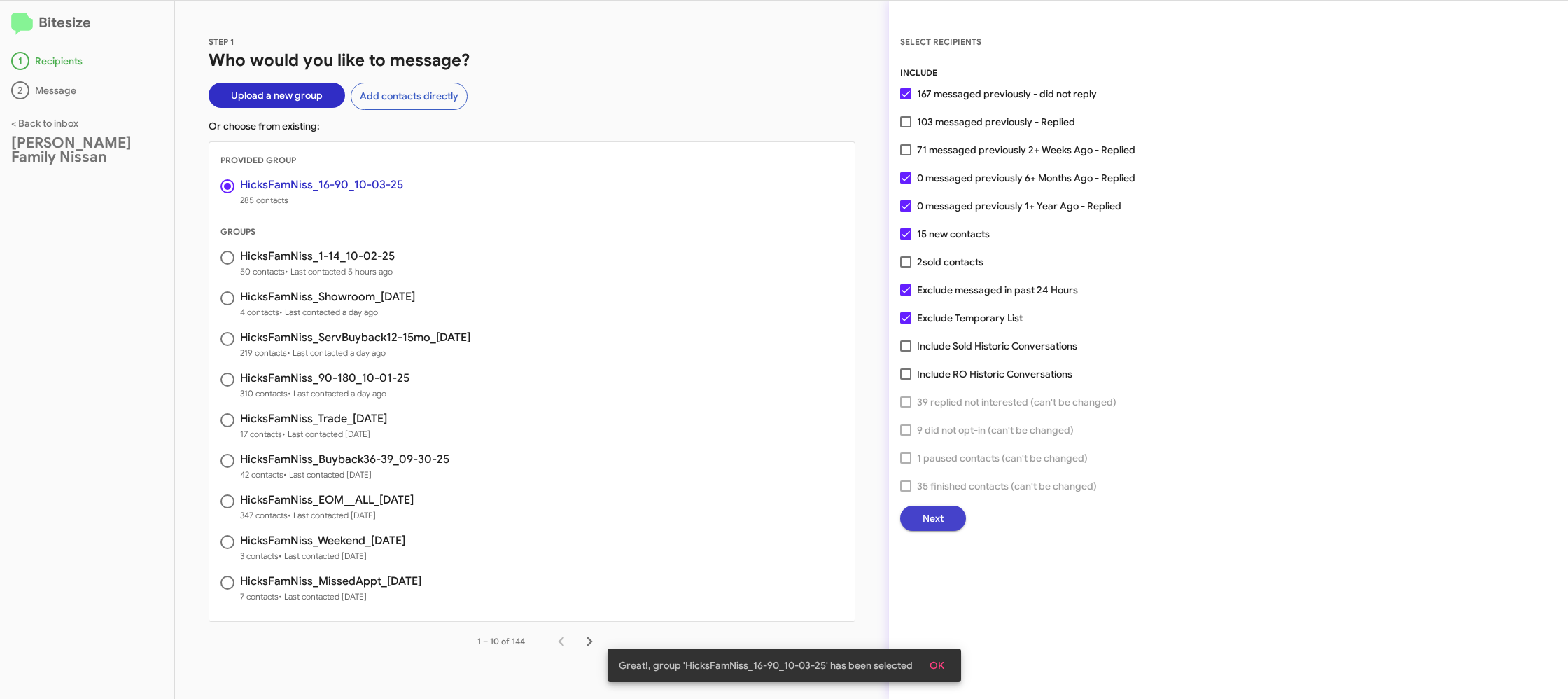
click at [936, 523] on span "Next" at bounding box center [933, 518] width 21 height 25
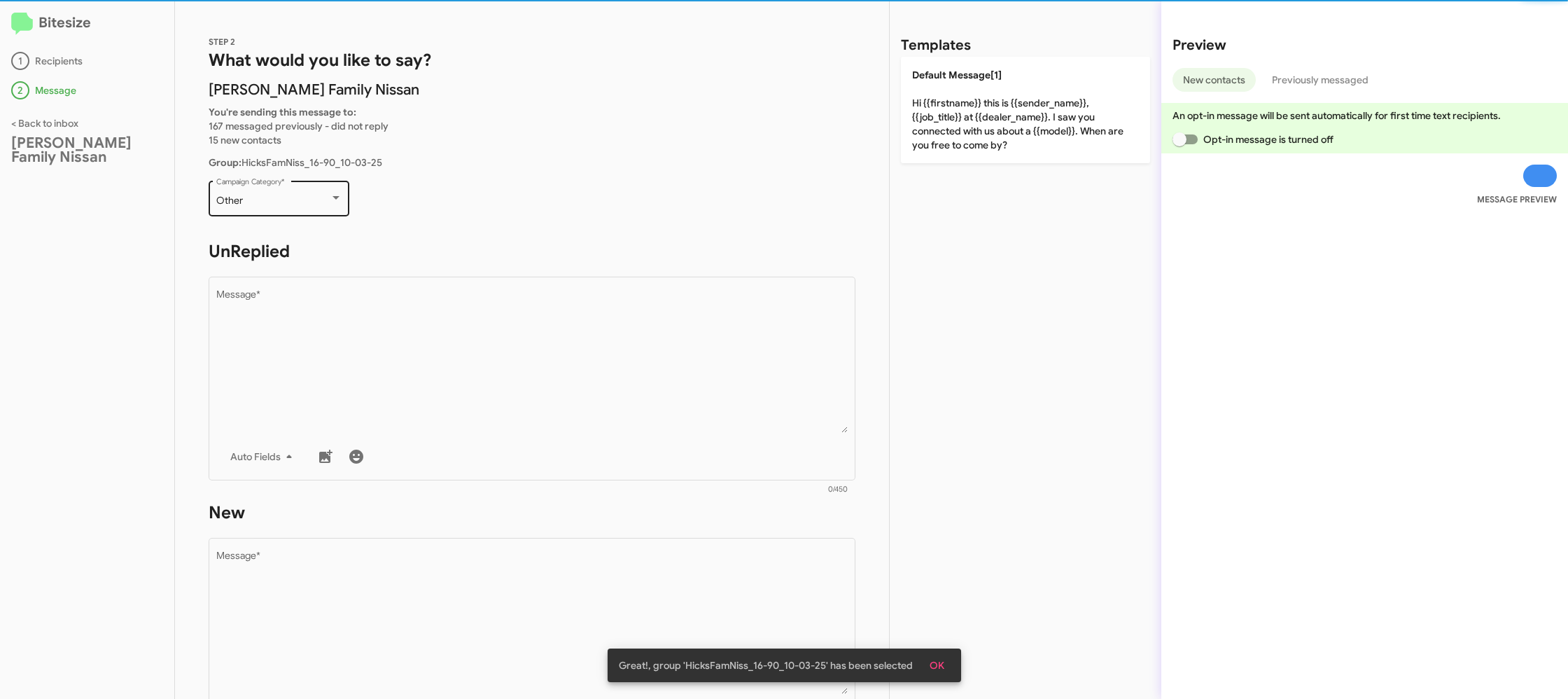
click at [313, 188] on div "Other Campaign Category *" at bounding box center [280, 197] width 126 height 38
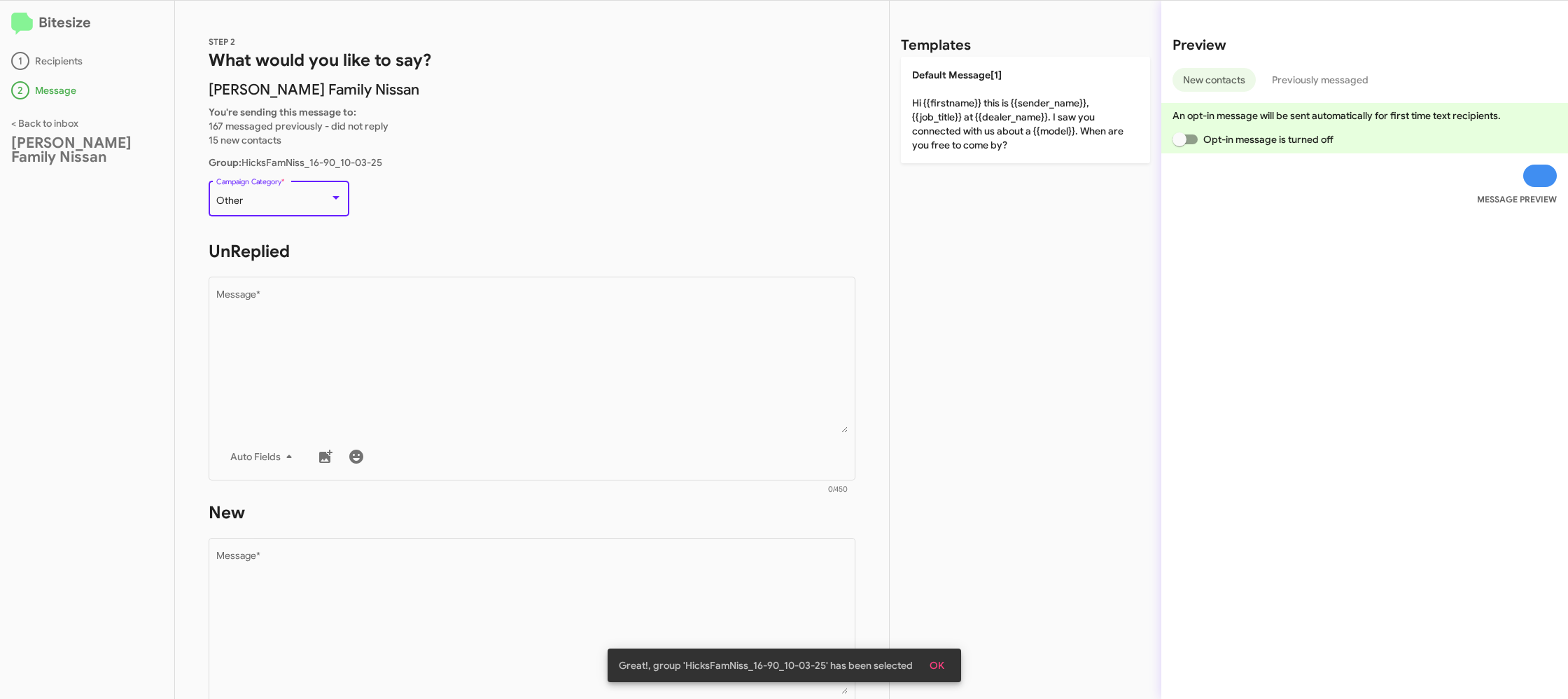
scroll to position [30, 0]
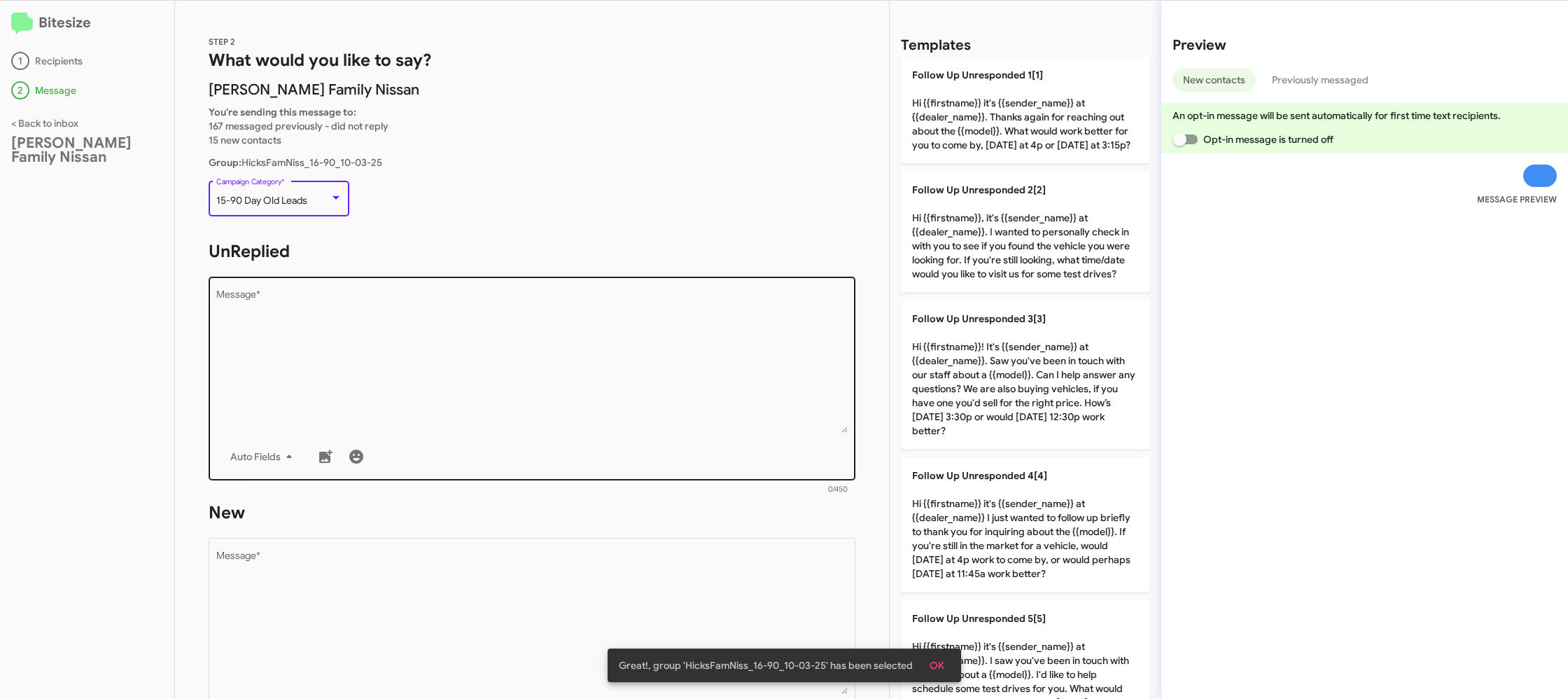
drag, startPoint x: 391, startPoint y: 297, endPoint x: 455, endPoint y: 325, distance: 69.9
click at [391, 297] on textarea "Message *" at bounding box center [532, 361] width 632 height 143
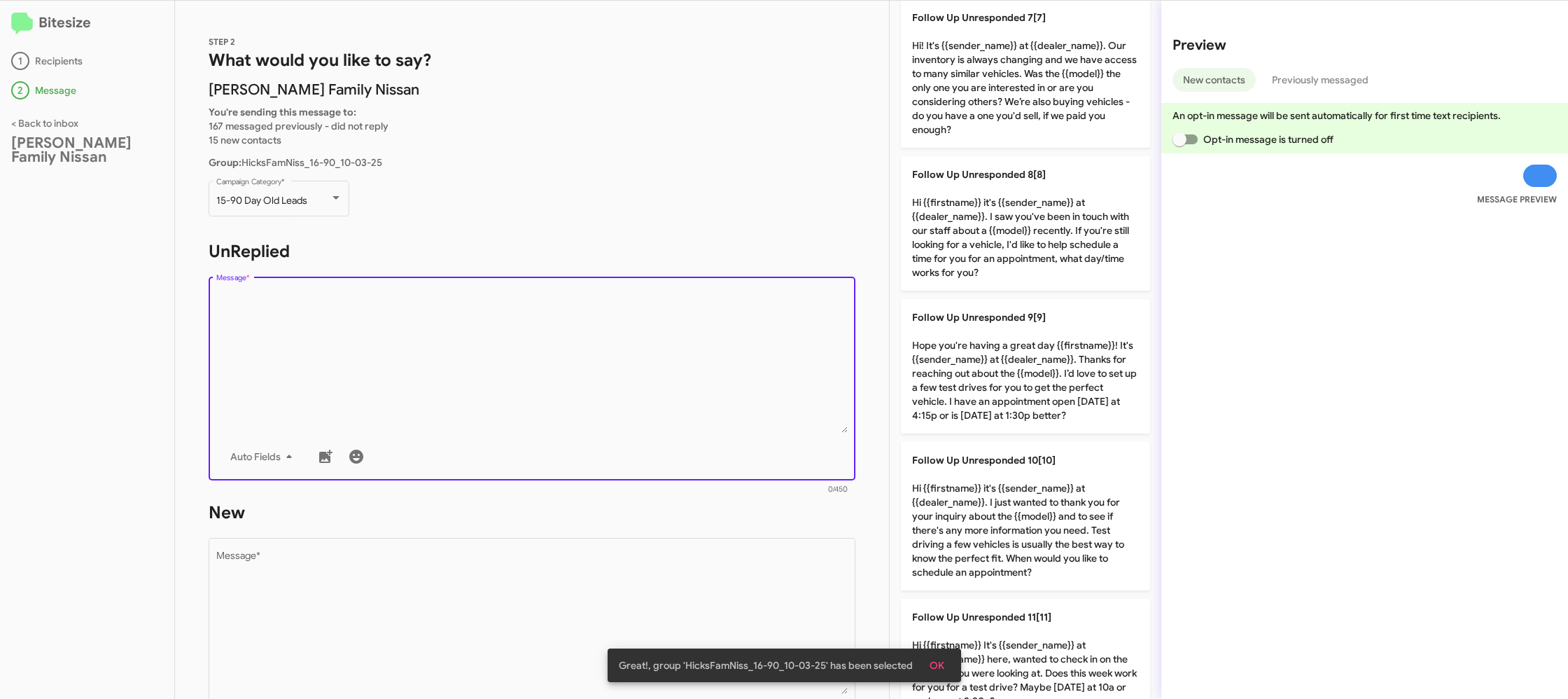
scroll to position [929, 0]
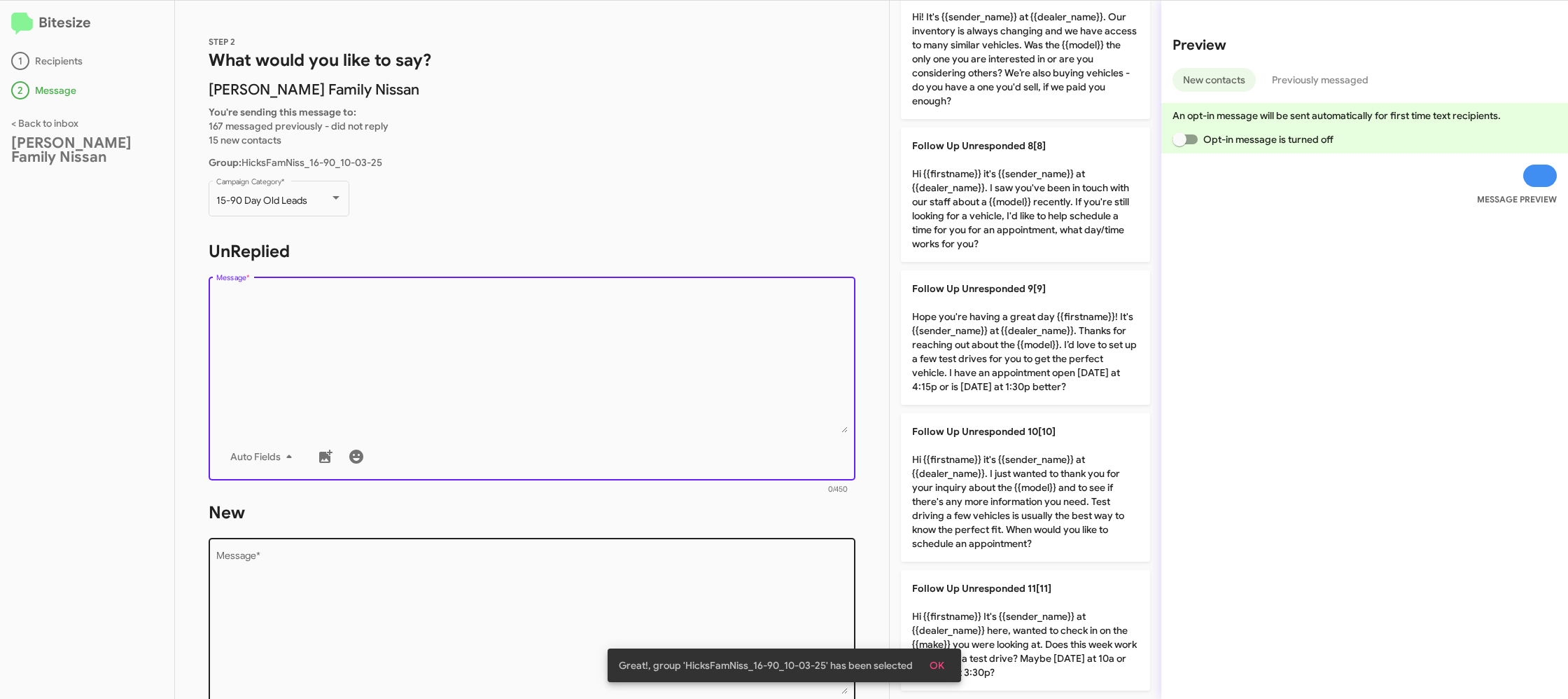
drag, startPoint x: 1015, startPoint y: 356, endPoint x: 720, endPoint y: 541, distance: 348.2
click at [1013, 356] on p "Follow Up Unresponded 9[9] Hope you're having a great day {{firstname}}! It's {…" at bounding box center [1025, 338] width 249 height 135
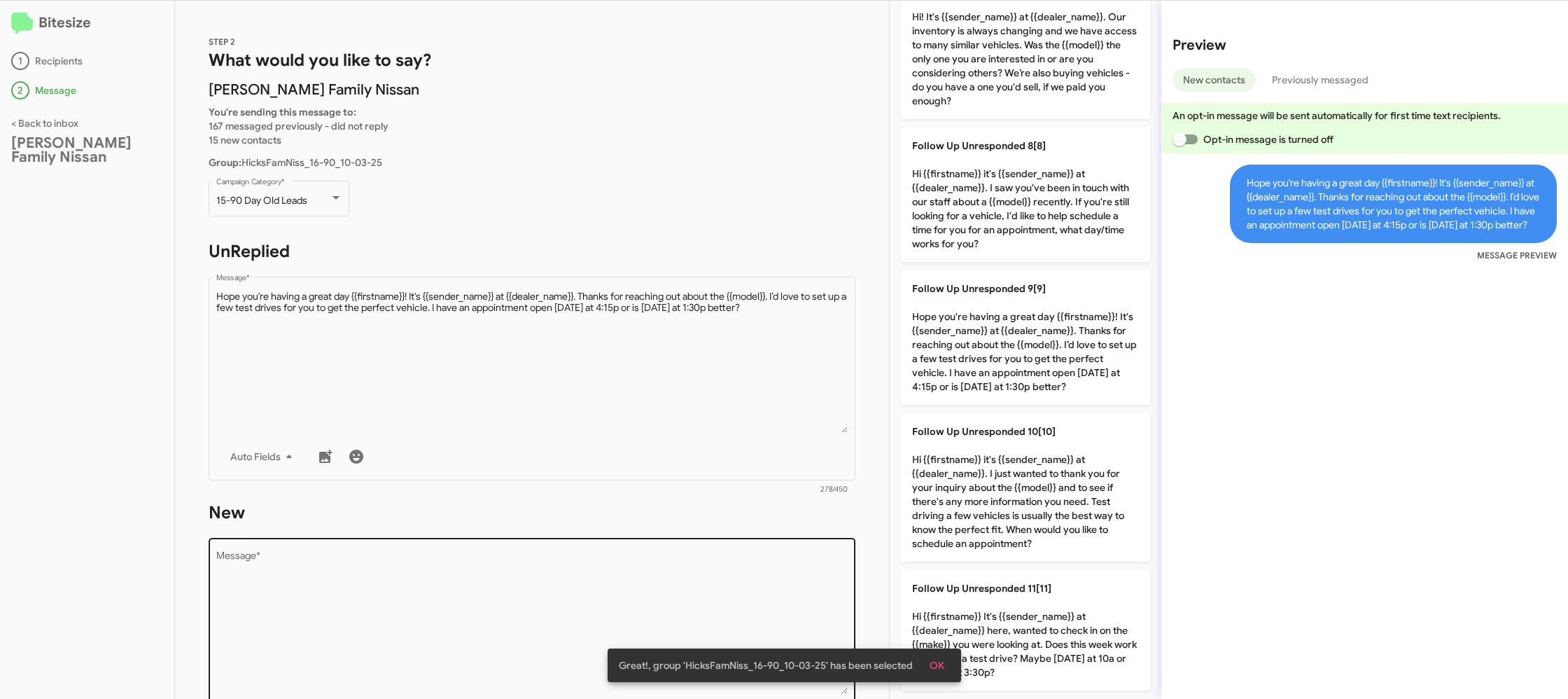
click at [720, 547] on div "Drop image here to insert Auto Fields Message *" at bounding box center [532, 638] width 632 height 207
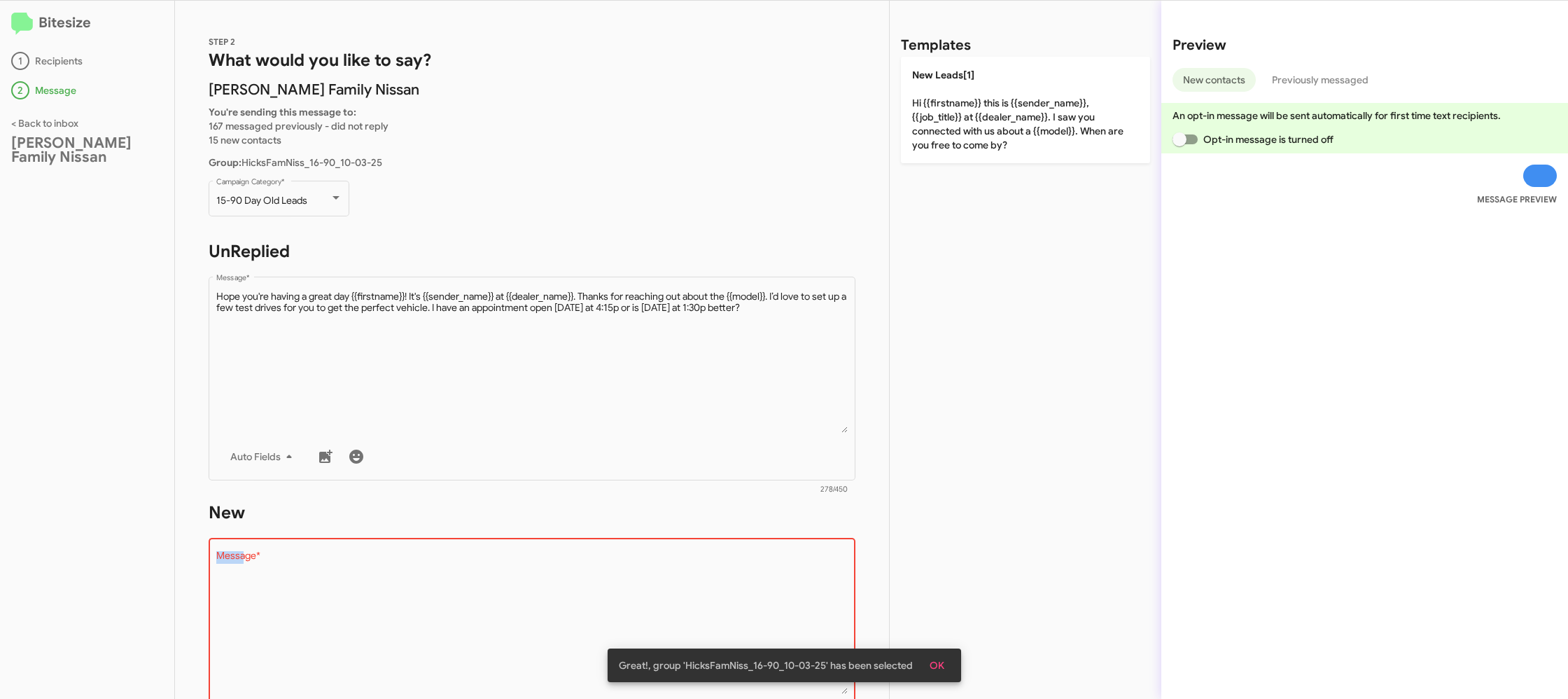
click at [720, 547] on div "Drop image here to insert Auto Fields Message *" at bounding box center [532, 638] width 632 height 207
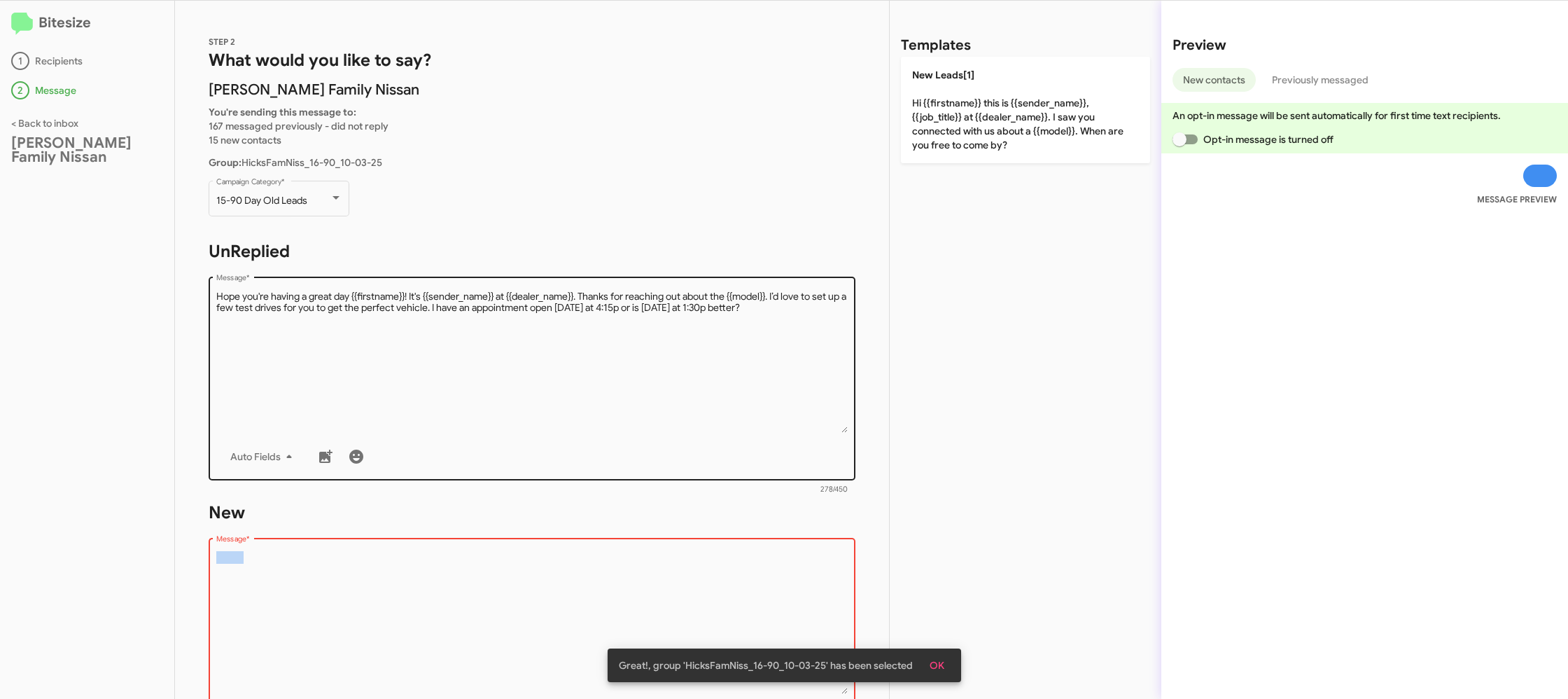
drag, startPoint x: 720, startPoint y: 547, endPoint x: 737, endPoint y: 407, distance: 141.0
click at [707, 511] on form "New Drop image here to insert Auto Fields Message * 0/450" at bounding box center [532, 629] width 647 height 256
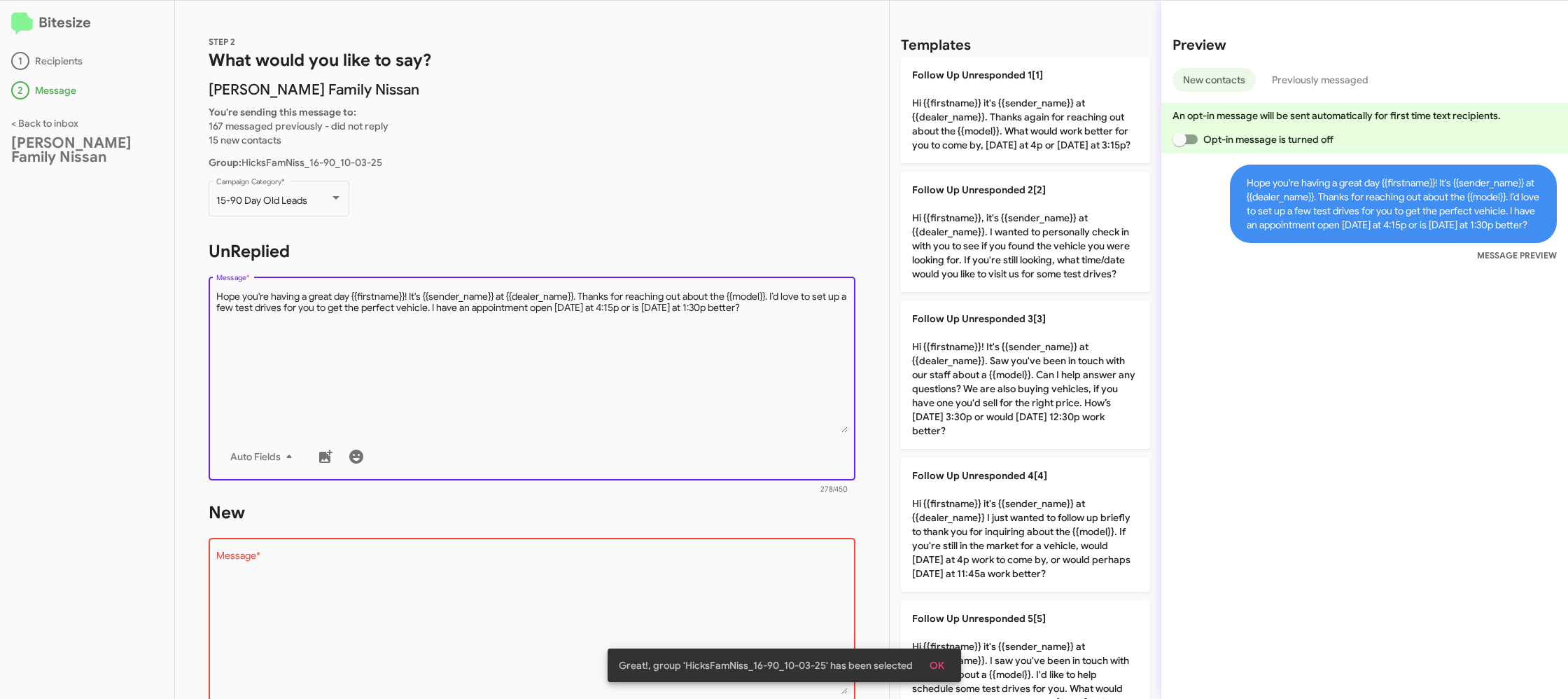
click at [745, 394] on textarea "Message *" at bounding box center [532, 361] width 632 height 143
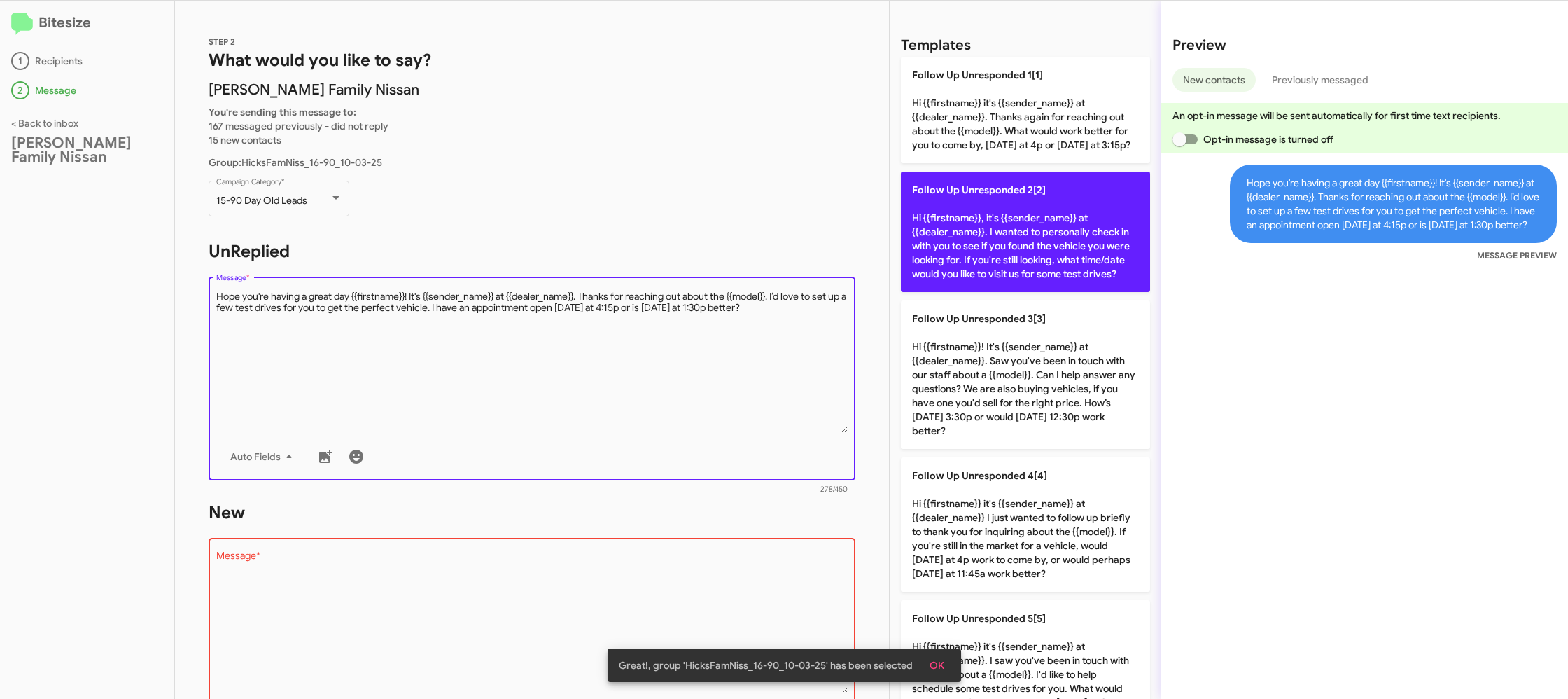
click at [1132, 273] on p "Follow Up Unresponded 2[2] Hi {{firstname}}, it's {{sender_name}} at {{dealer_n…" at bounding box center [1025, 232] width 249 height 120
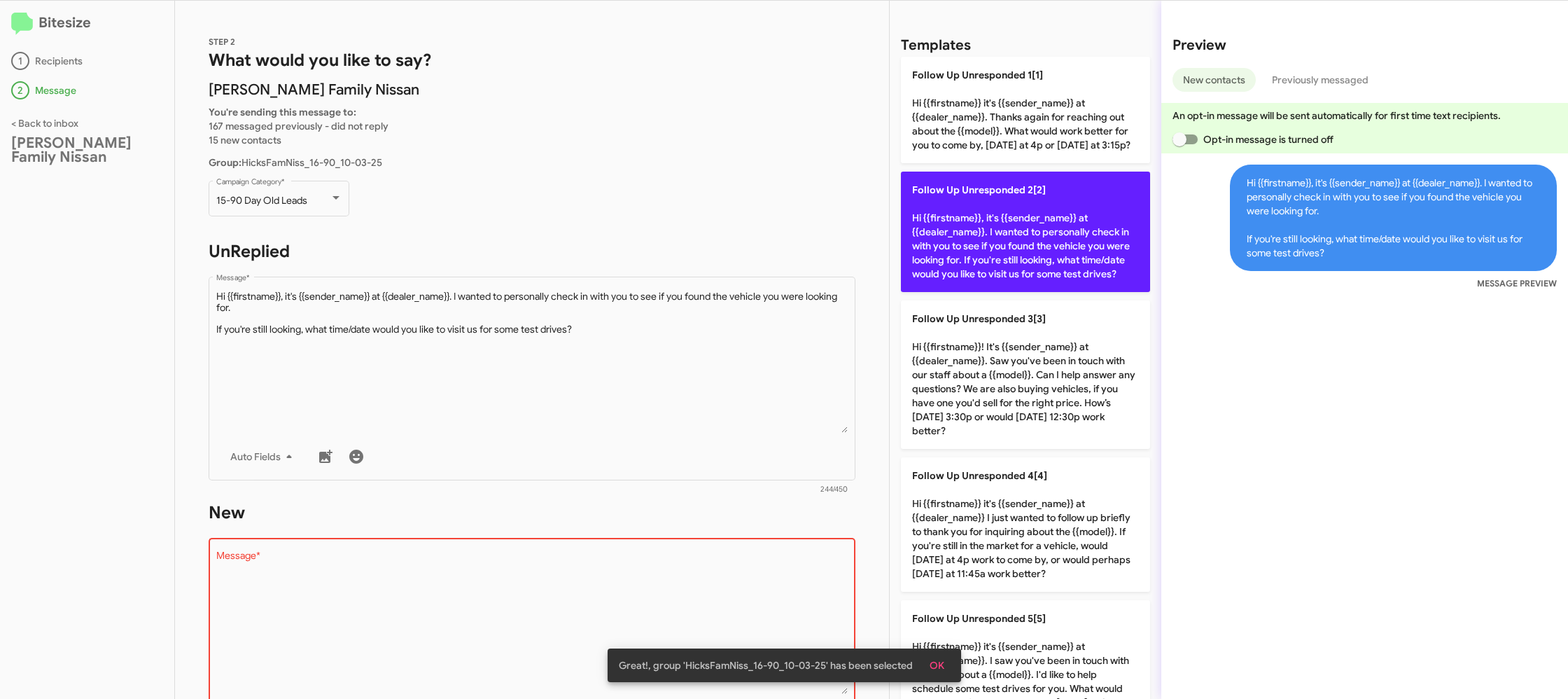
click at [1031, 271] on p "Follow Up Unresponded 2[2] Hi {{firstname}}, it's {{sender_name}} at {{dealer_n…" at bounding box center [1025, 232] width 249 height 120
drag, startPoint x: 1031, startPoint y: 271, endPoint x: 1012, endPoint y: 290, distance: 26.9
click at [1026, 274] on p "Follow Up Unresponded 2[2] Hi {{firstname}}, it's {{sender_name}} at {{dealer_n…" at bounding box center [1025, 232] width 249 height 120
type textarea "Hi {{firstname}}, it's {{sender_name}} at {{dealer_name}}. I wanted to personal…"
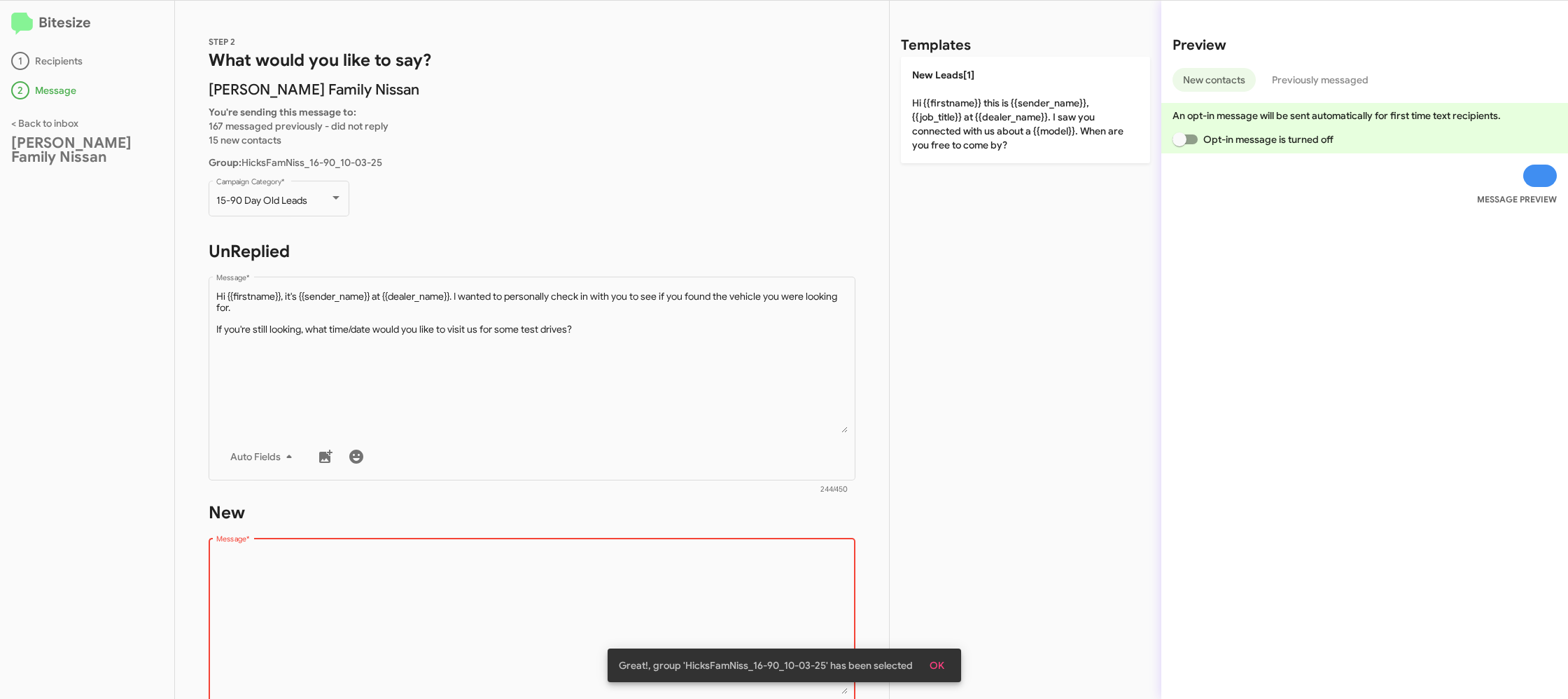
click at [484, 625] on textarea "Message *" at bounding box center [532, 623] width 632 height 143
drag, startPoint x: 484, startPoint y: 625, endPoint x: 490, endPoint y: 698, distance: 73.2
click at [484, 625] on textarea "Message *" at bounding box center [532, 623] width 632 height 143
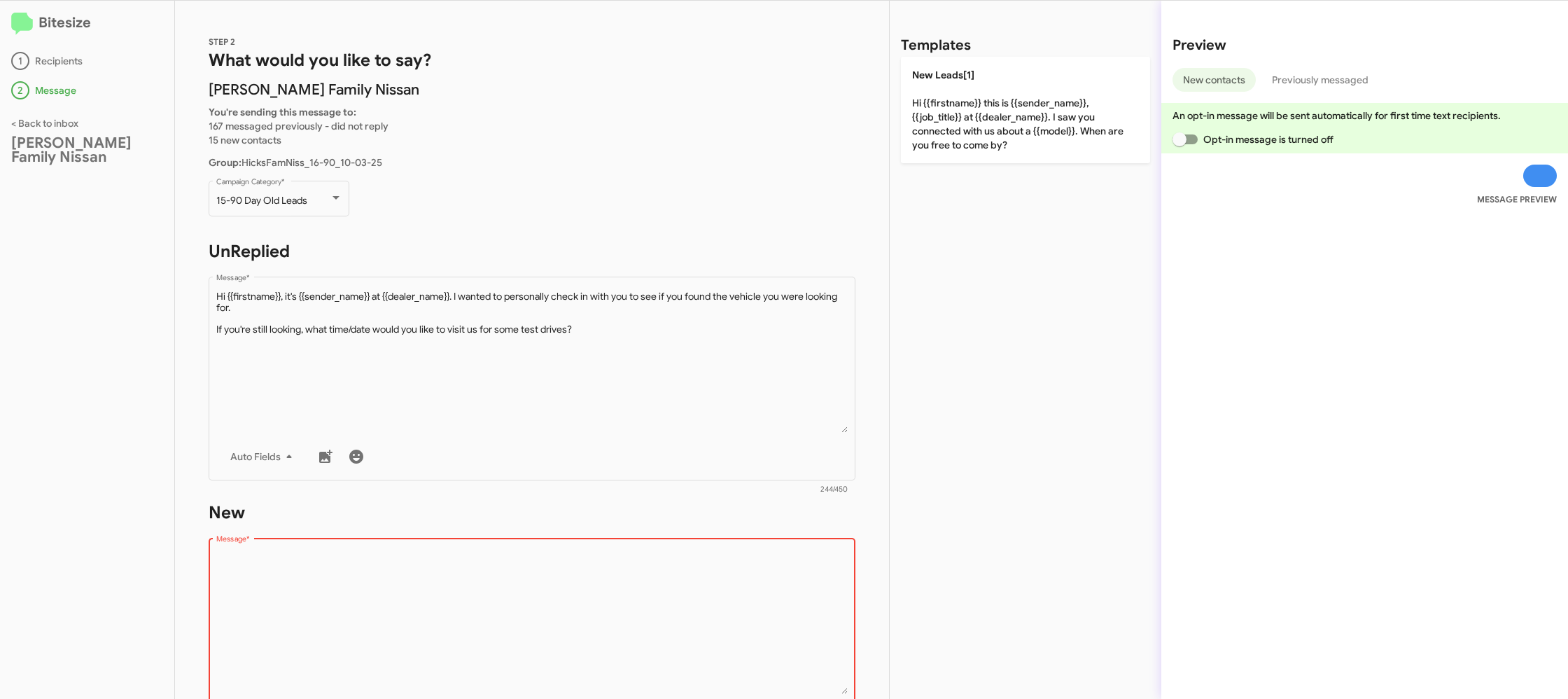
click at [496, 618] on textarea "Message *" at bounding box center [532, 623] width 632 height 143
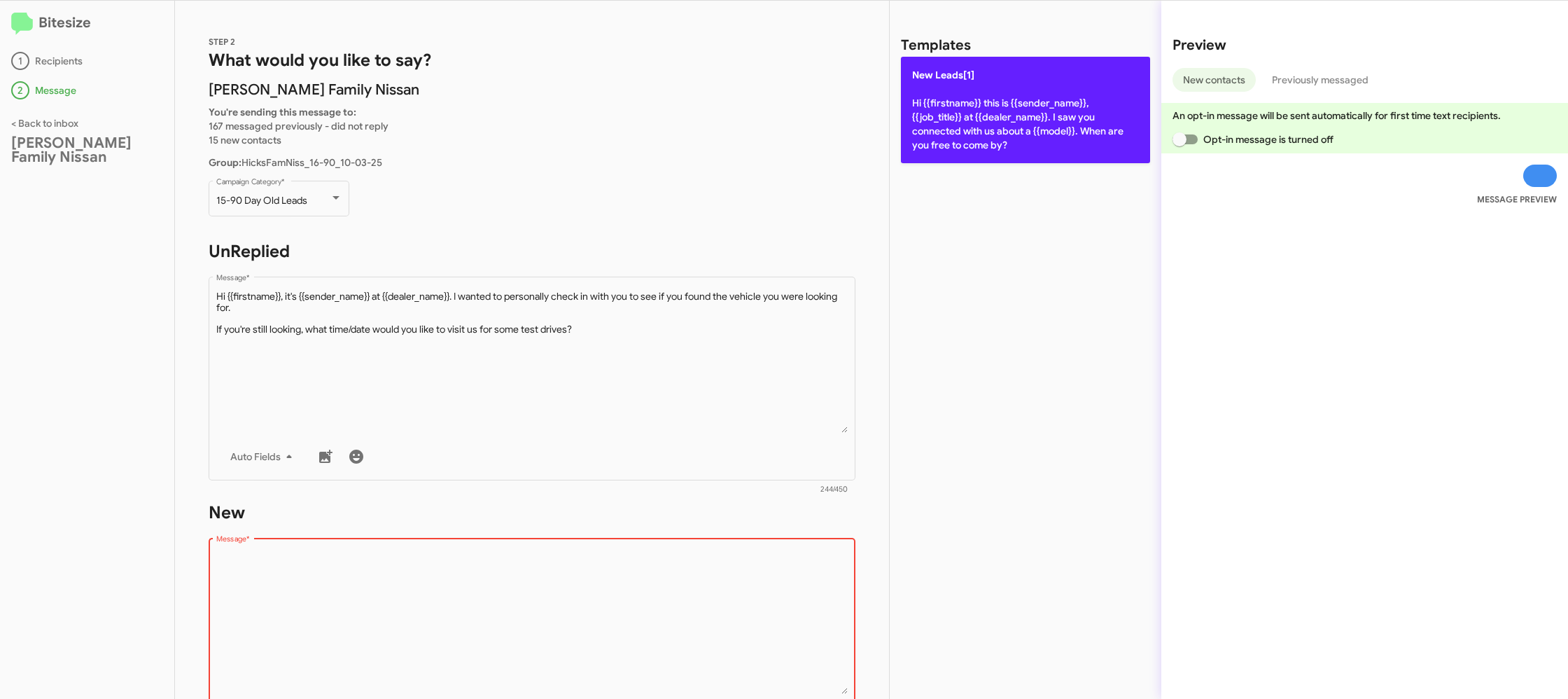
click at [1004, 119] on p "New Leads[1] Hi {{firstname}} this is {{sender_name}}, {{job_title}} at {{deale…" at bounding box center [1025, 110] width 249 height 106
type textarea "Hi {{firstname}} this is {{sender_name}}, {{job_title}} at {{dealer_name}}. I s…"
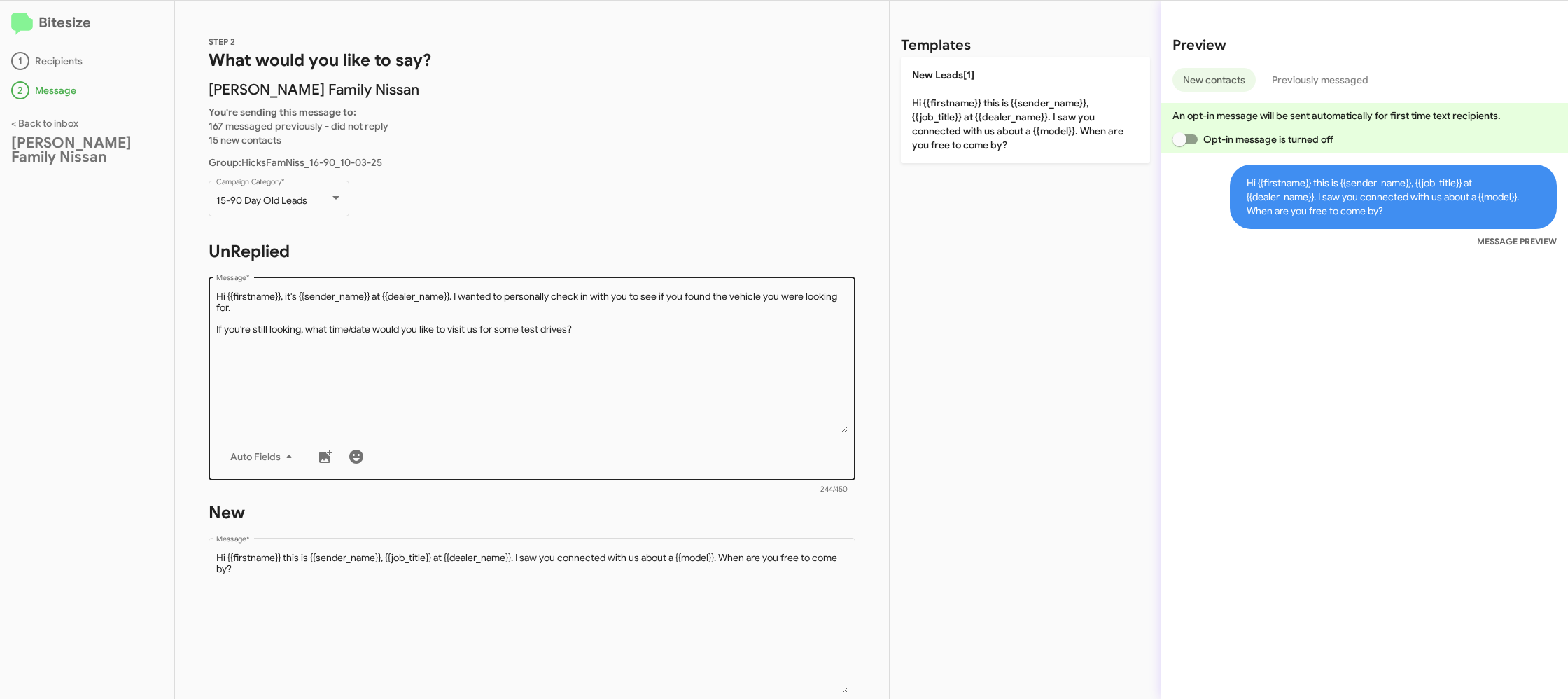
scroll to position [239, 0]
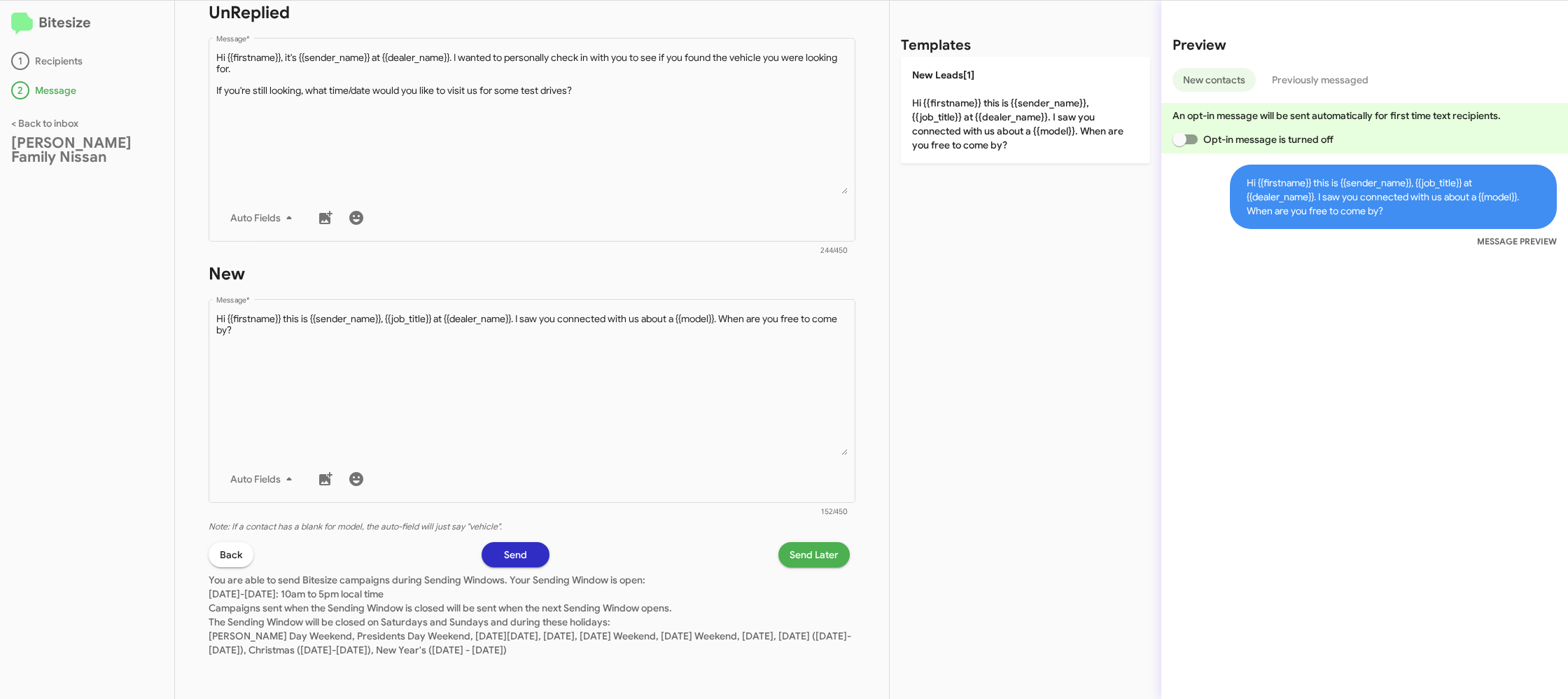
click at [818, 552] on span "Send Later" at bounding box center [813, 555] width 49 height 25
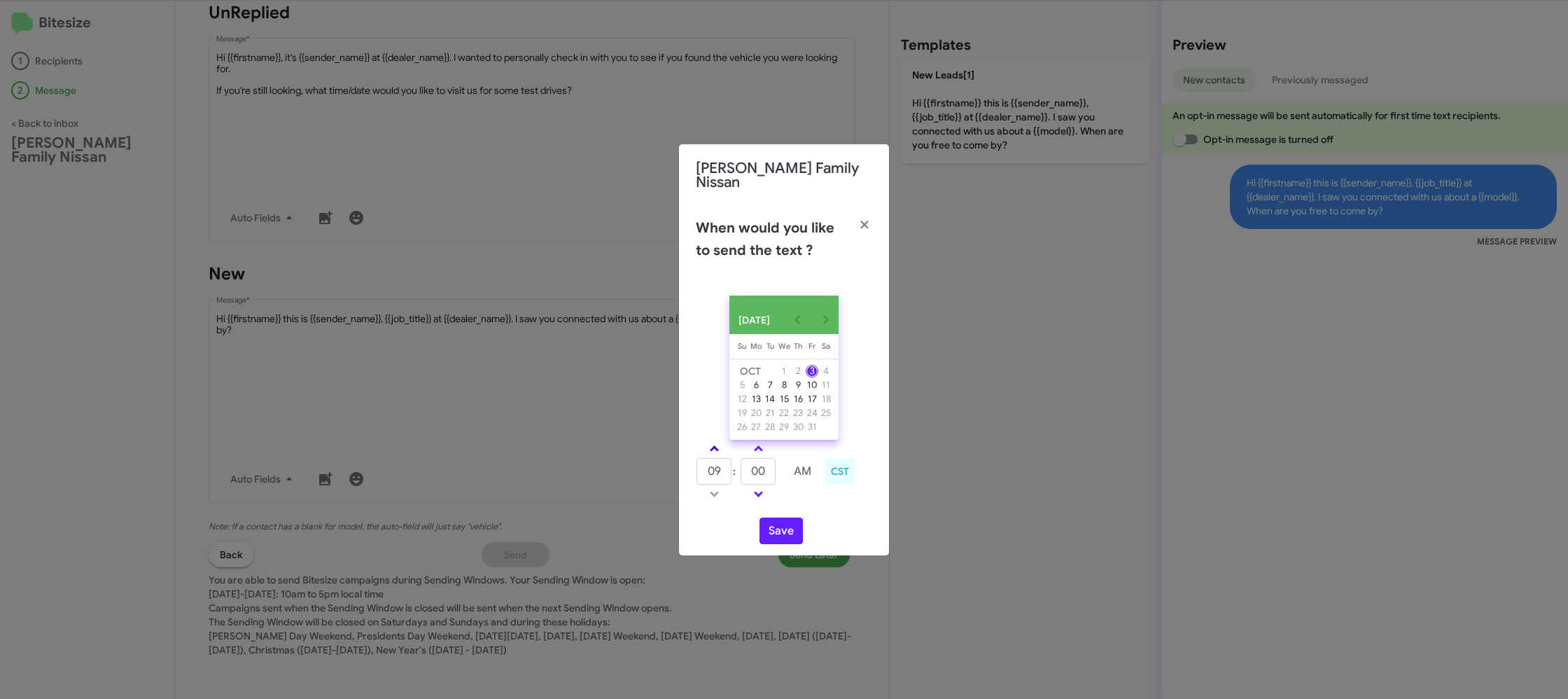
click at [714, 443] on td at bounding box center [714, 448] width 36 height 18
click at [712, 443] on link at bounding box center [714, 448] width 25 height 16
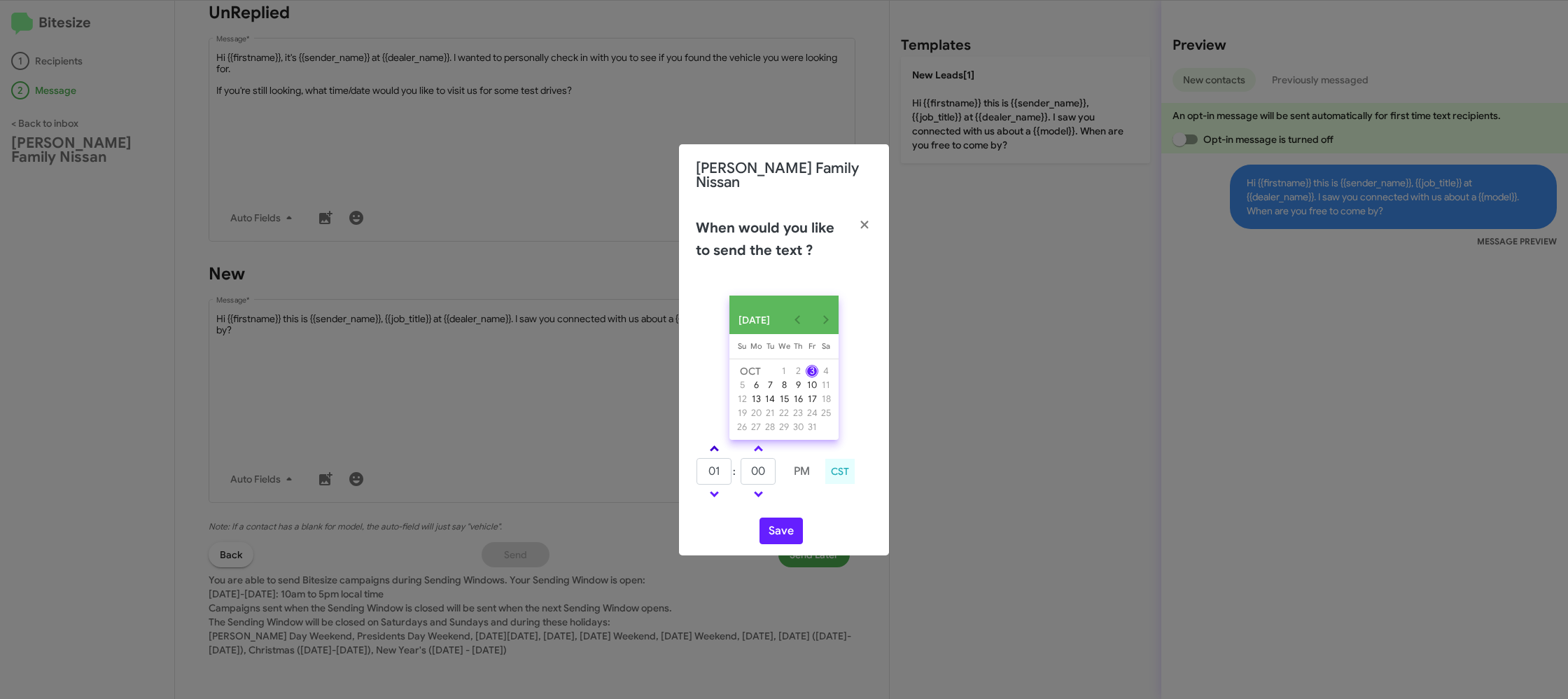
click at [712, 443] on link at bounding box center [714, 448] width 25 height 16
drag, startPoint x: 719, startPoint y: 448, endPoint x: 742, endPoint y: 467, distance: 29.8
click at [719, 448] on link at bounding box center [714, 448] width 25 height 16
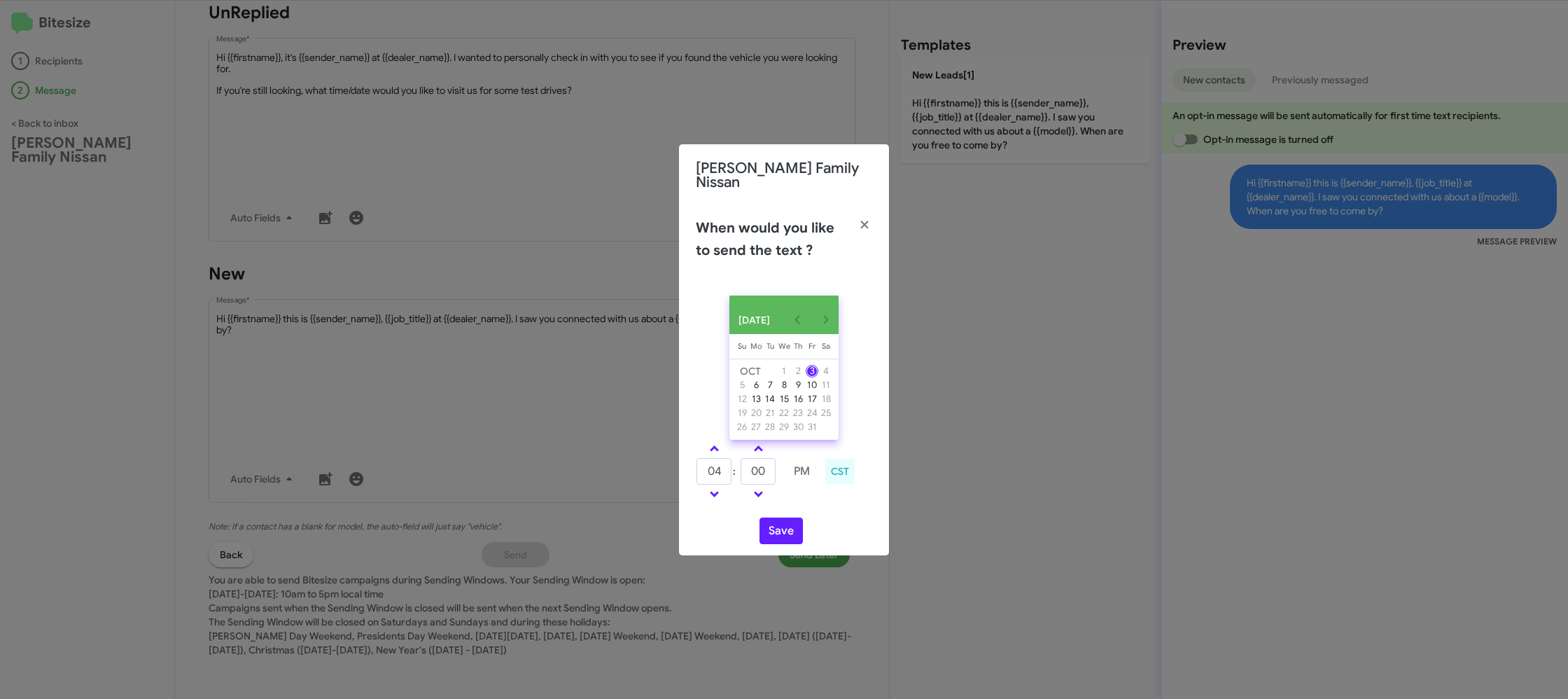
type input "05"
click at [747, 467] on input "00" at bounding box center [757, 472] width 35 height 27
type input "52"
click at [792, 508] on div "OCT 2025 Sunday Su Monday Mo Tuesday Tu Wednesday We Thursday Th Friday Fr Satu…" at bounding box center [784, 419] width 210 height 271
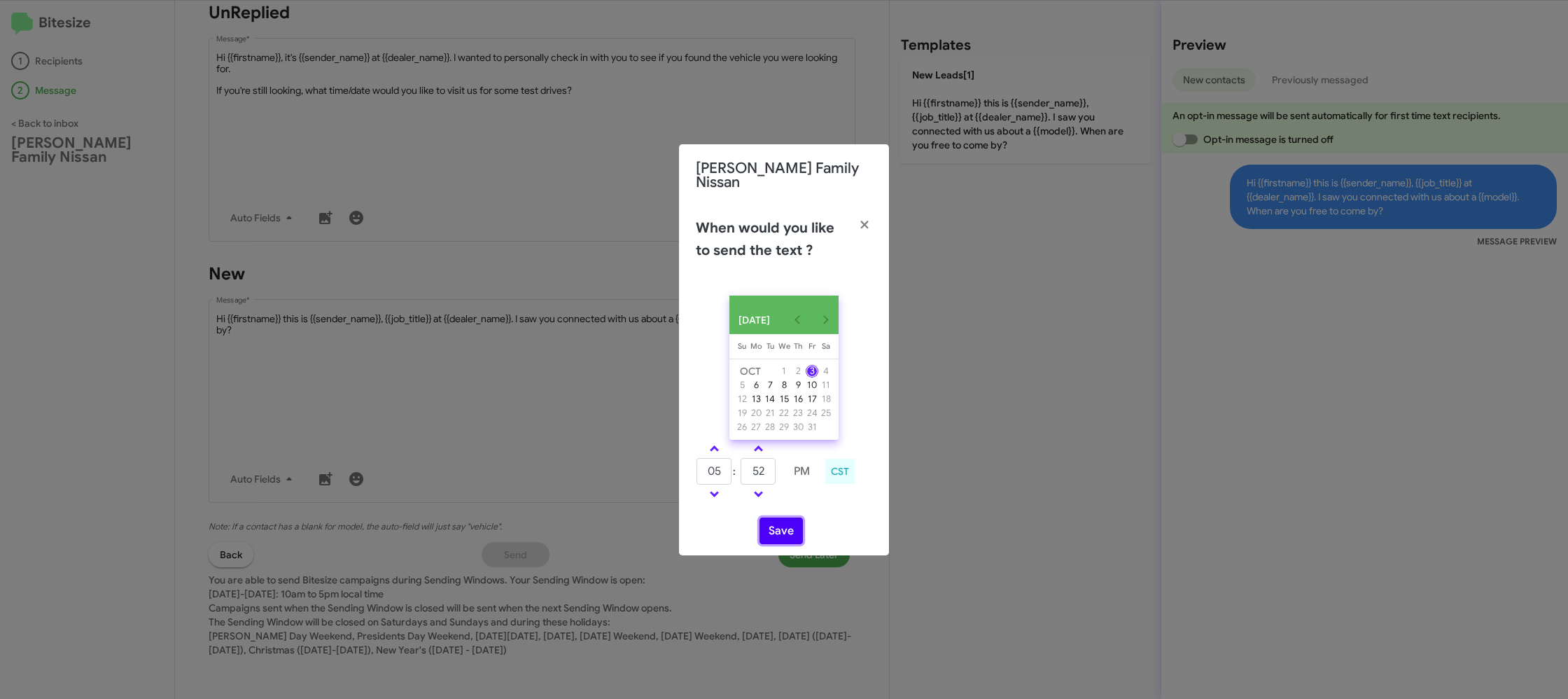
click at [784, 533] on button "Save" at bounding box center [781, 531] width 43 height 27
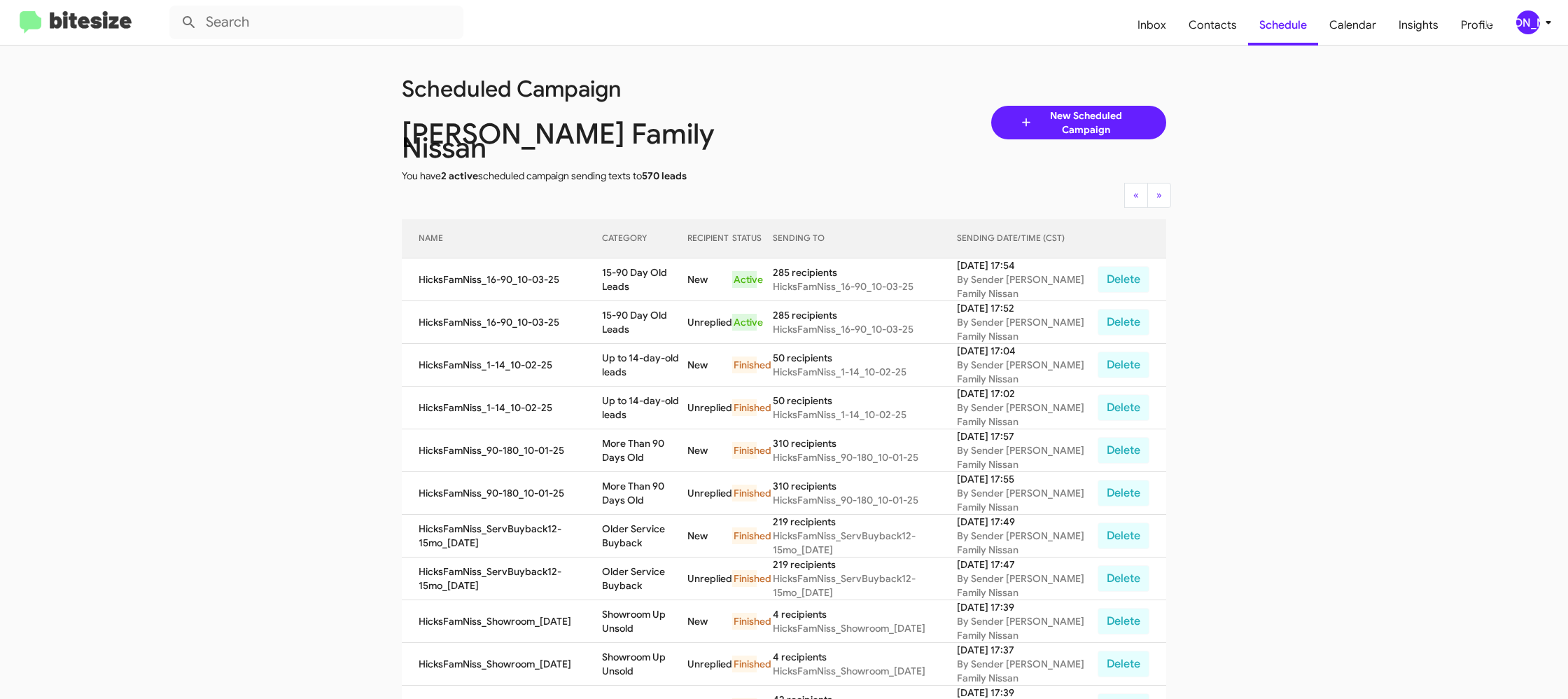
click at [640, 258] on td "15-90 Day Old Leads" at bounding box center [644, 280] width 86 height 42
copy td "15-90 Day Old Leads"
drag, startPoint x: 1516, startPoint y: 17, endPoint x: 1516, endPoint y: 30, distance: 13.0
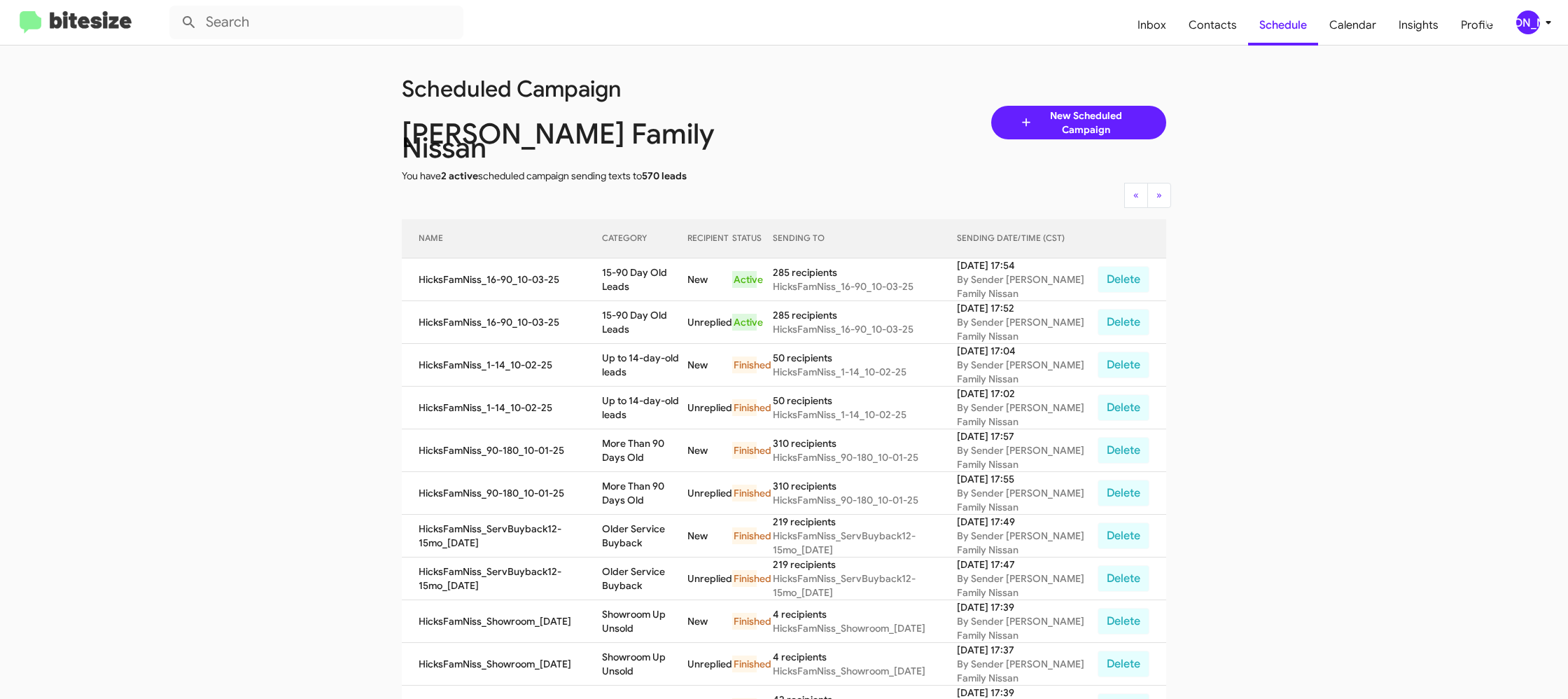
click at [1516, 20] on span "[PERSON_NAME]" at bounding box center [1536, 23] width 42 height 24
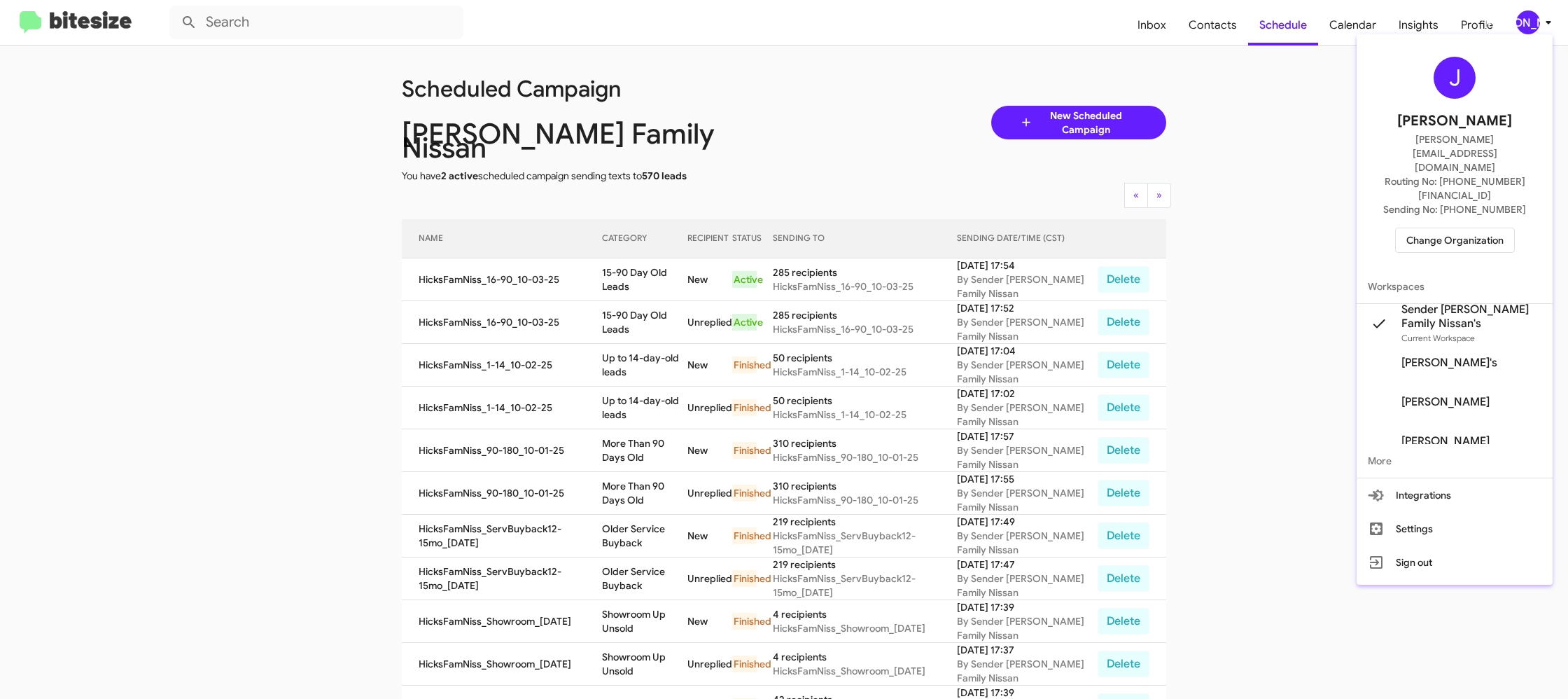
click at [1440, 228] on span "Change Organization" at bounding box center [1454, 240] width 97 height 24
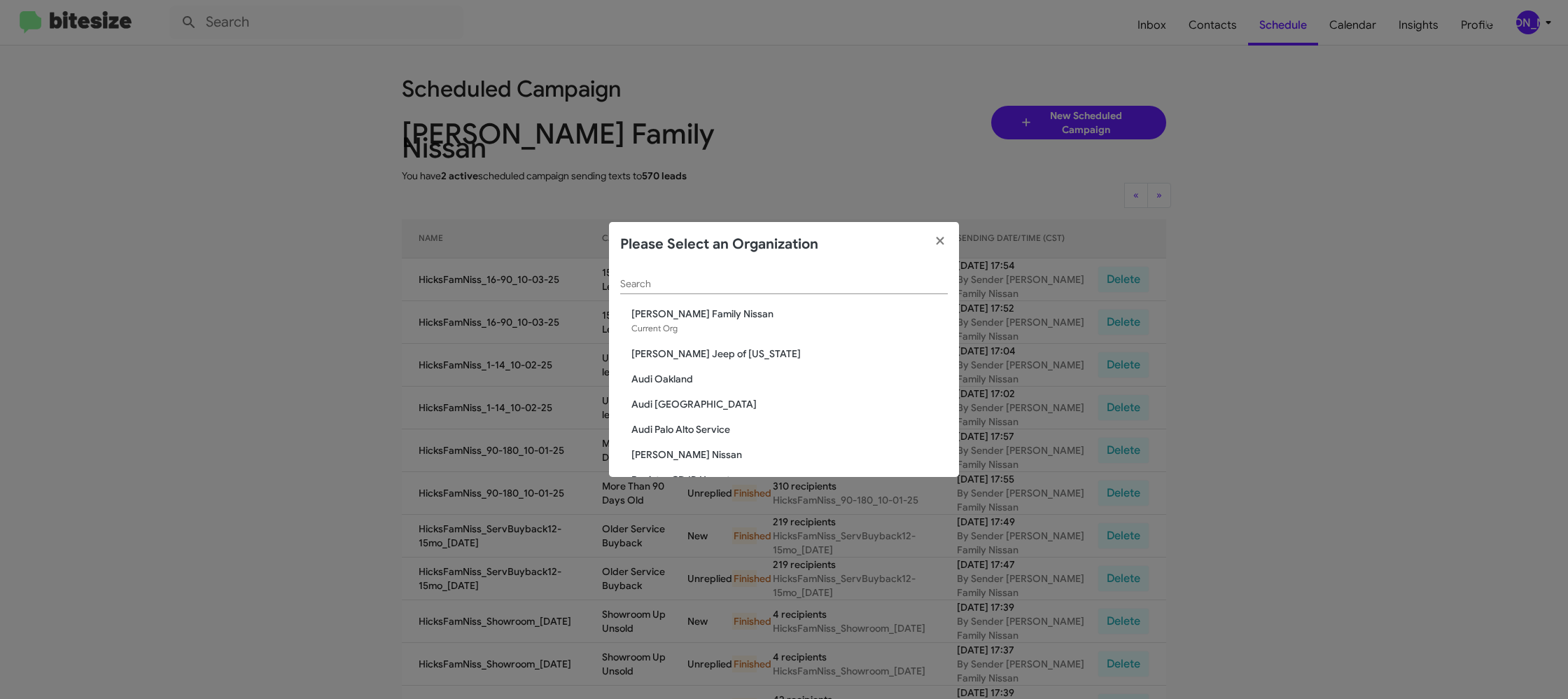
click at [683, 292] on div "Search" at bounding box center [784, 280] width 328 height 28
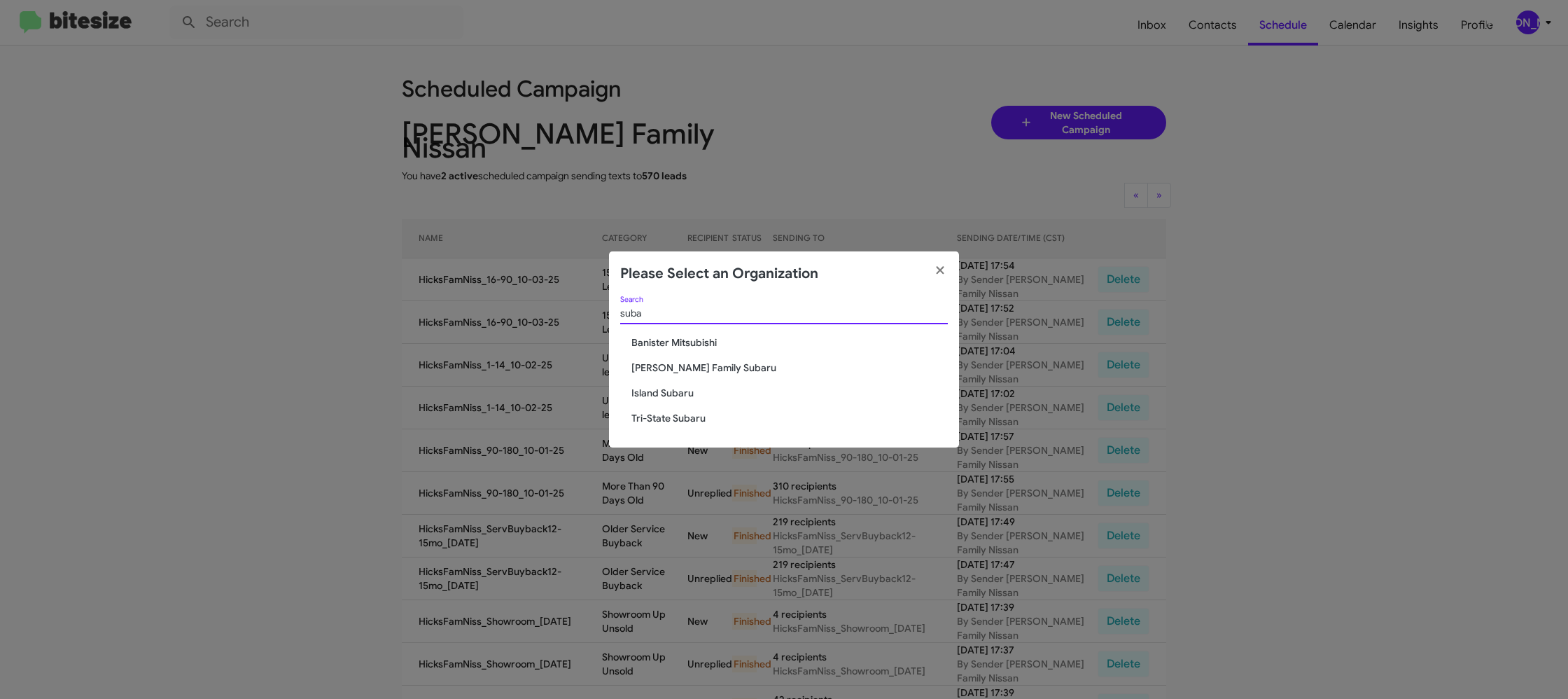
type input "suba"
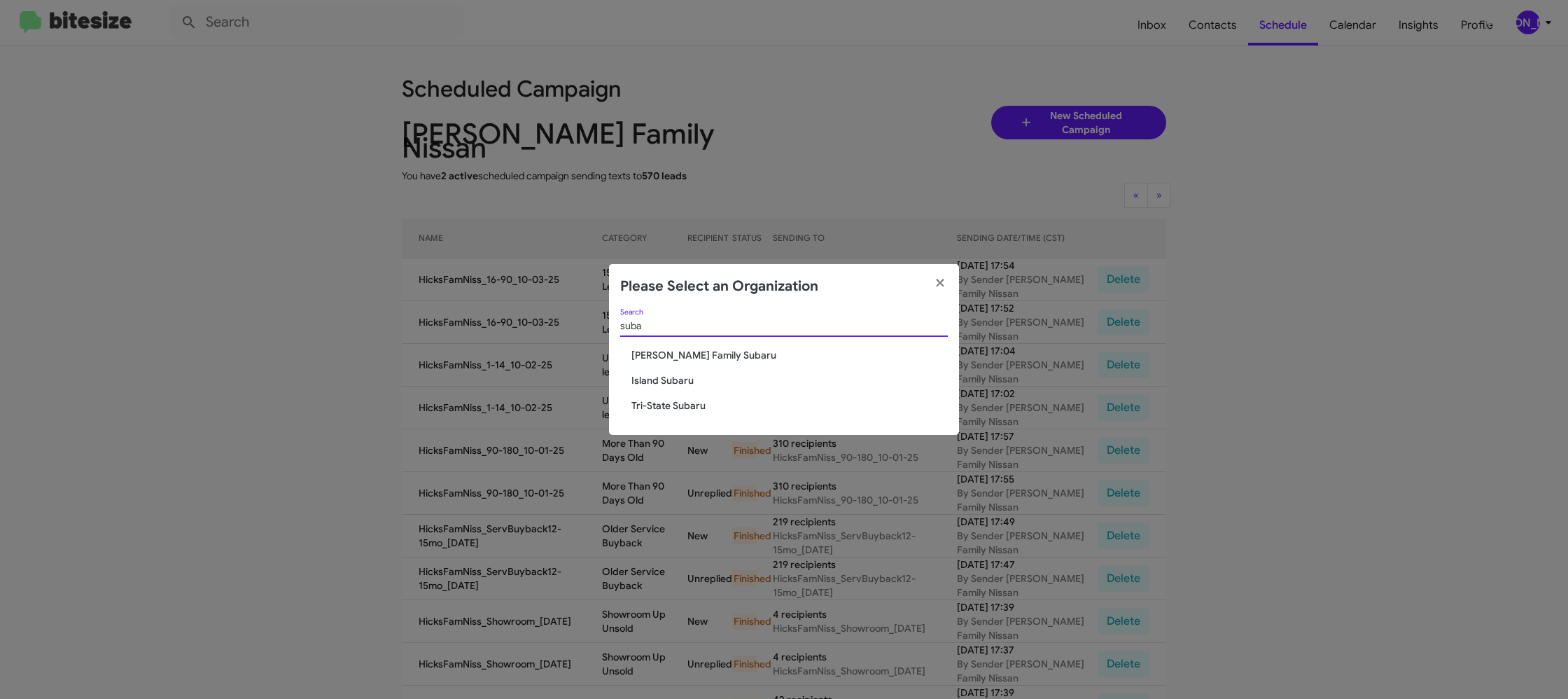
click at [701, 358] on span "[PERSON_NAME] Family Subaru" at bounding box center [789, 355] width 316 height 14
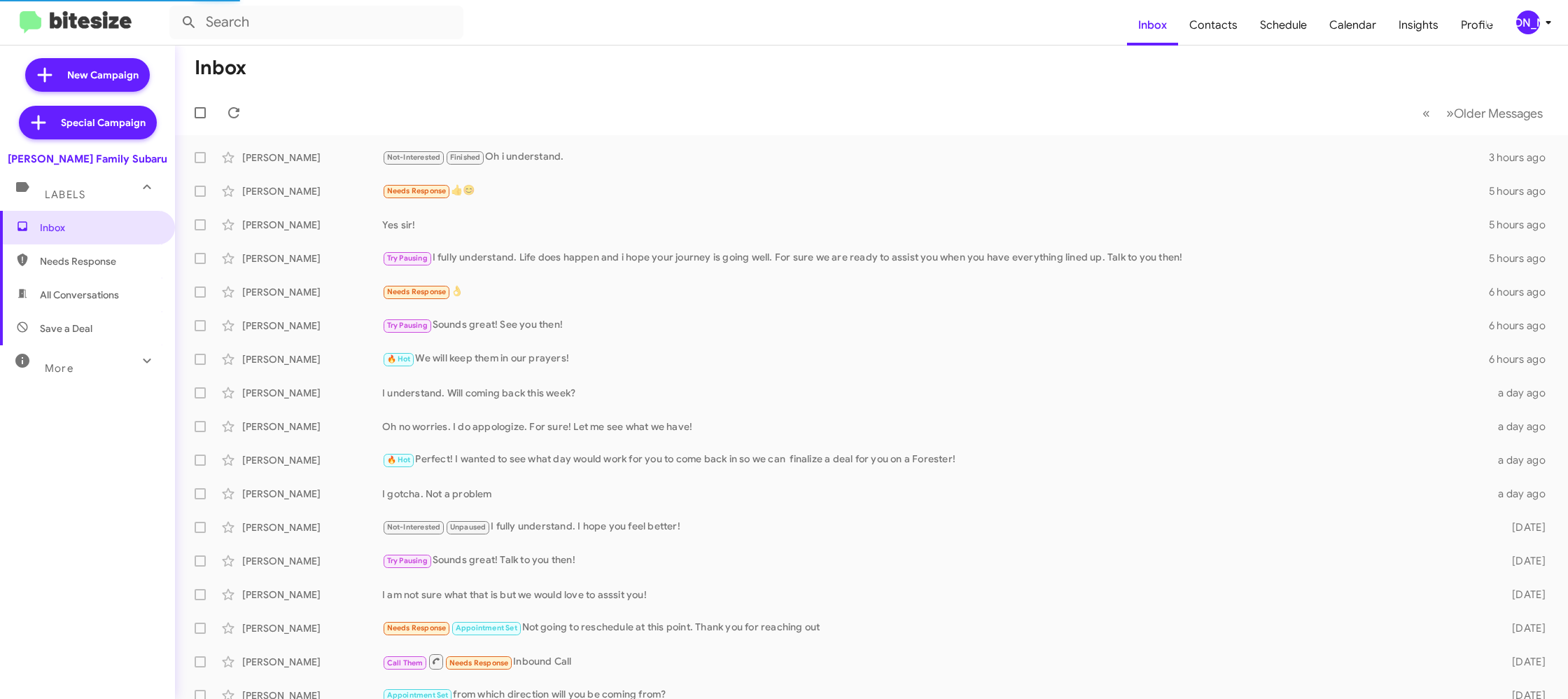
click at [1530, 28] on div "[PERSON_NAME]" at bounding box center [1528, 23] width 24 height 24
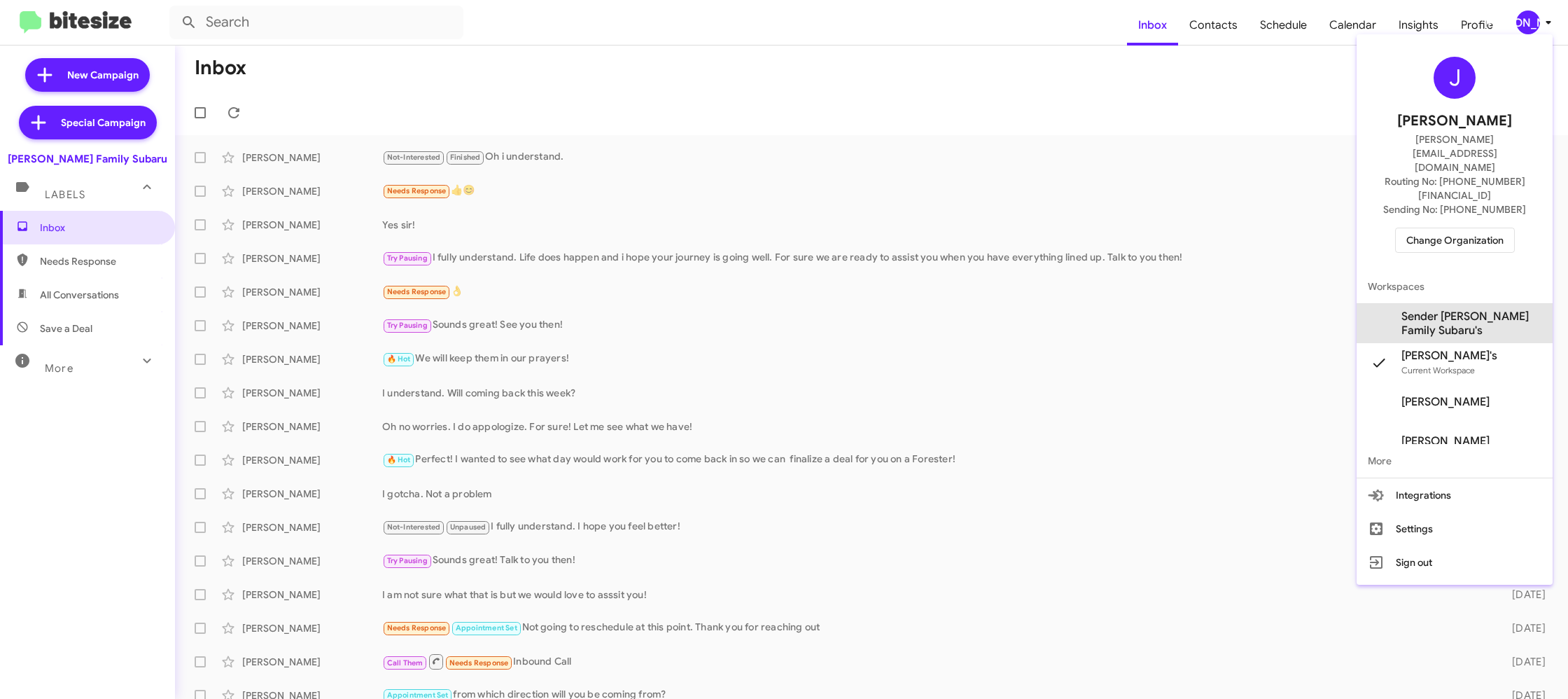
click at [1463, 309] on span "Sender [PERSON_NAME] Family Subaru's" at bounding box center [1471, 324] width 140 height 28
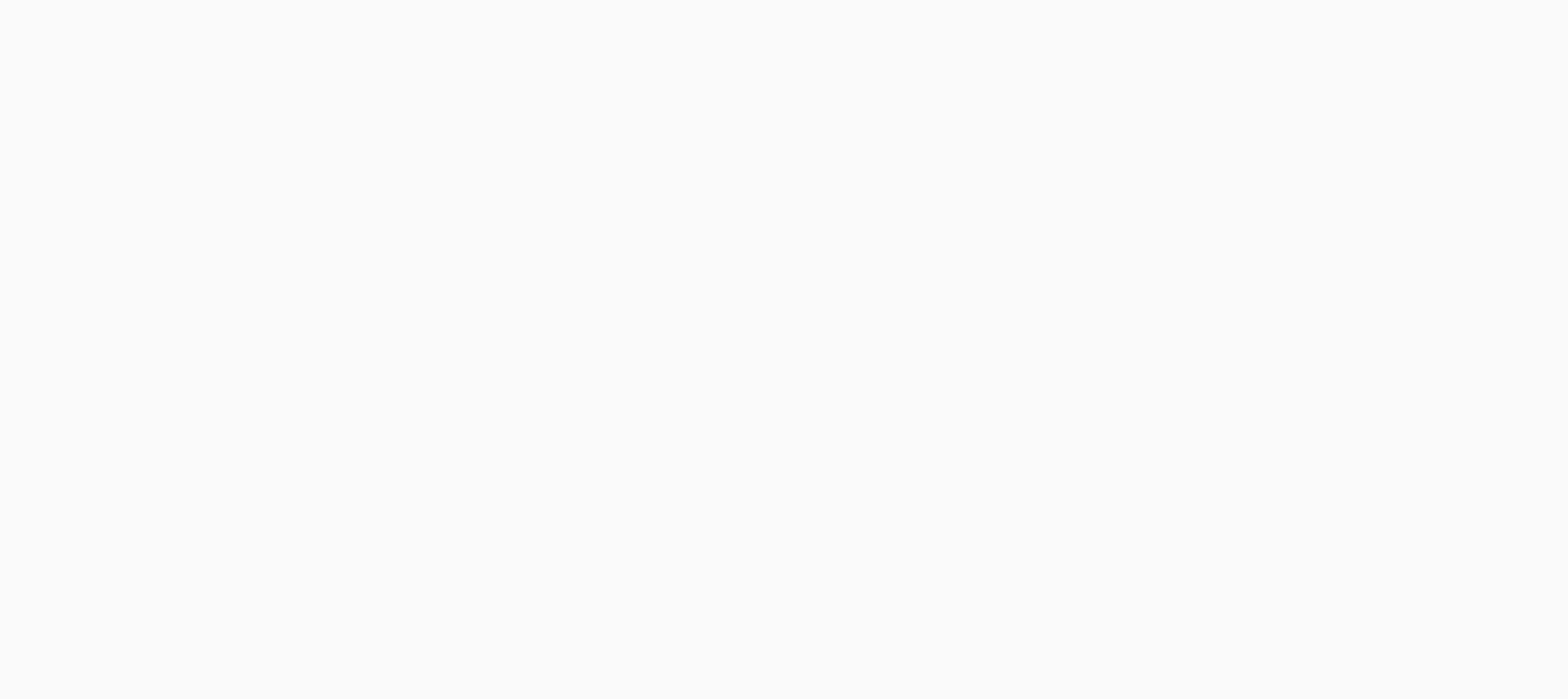
click at [1214, 26] on body at bounding box center [784, 349] width 1568 height 699
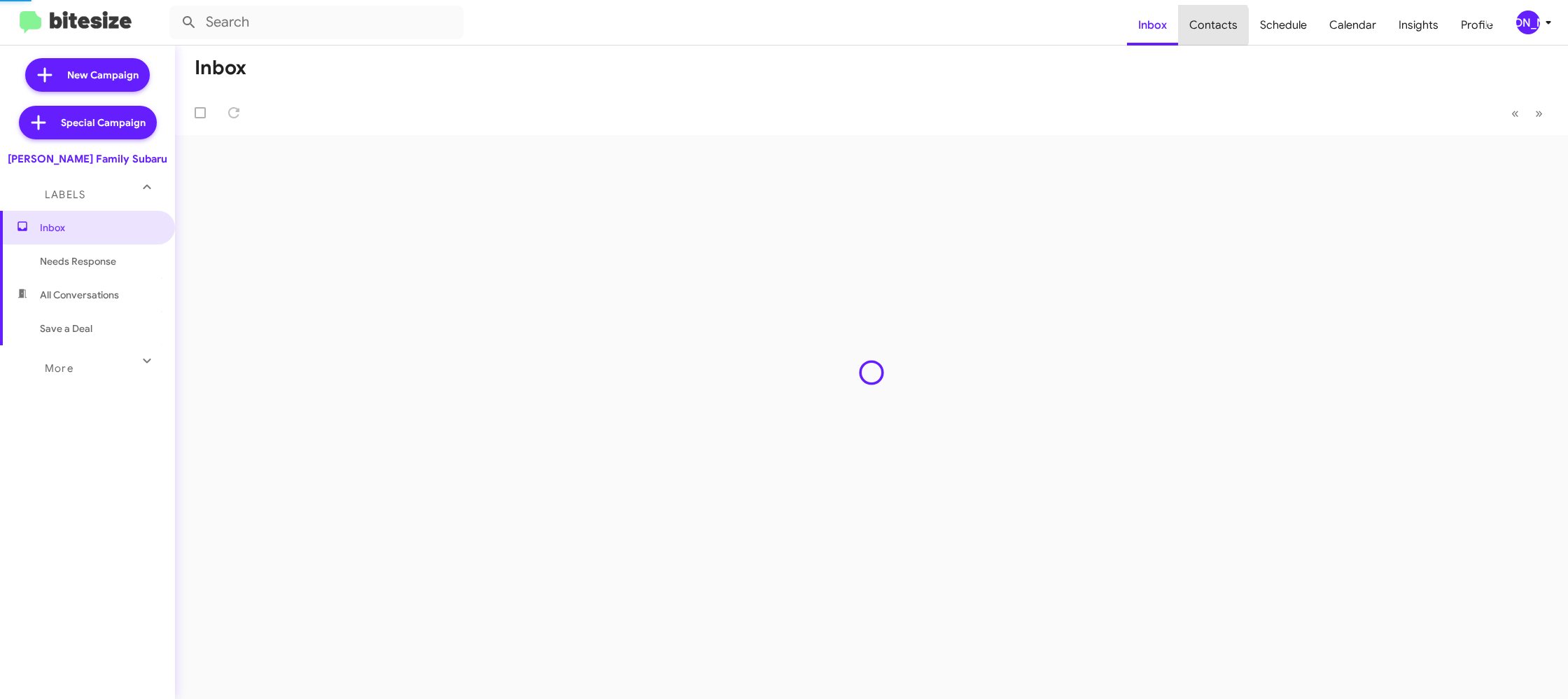
click at [1214, 26] on span "Contacts" at bounding box center [1213, 25] width 71 height 40
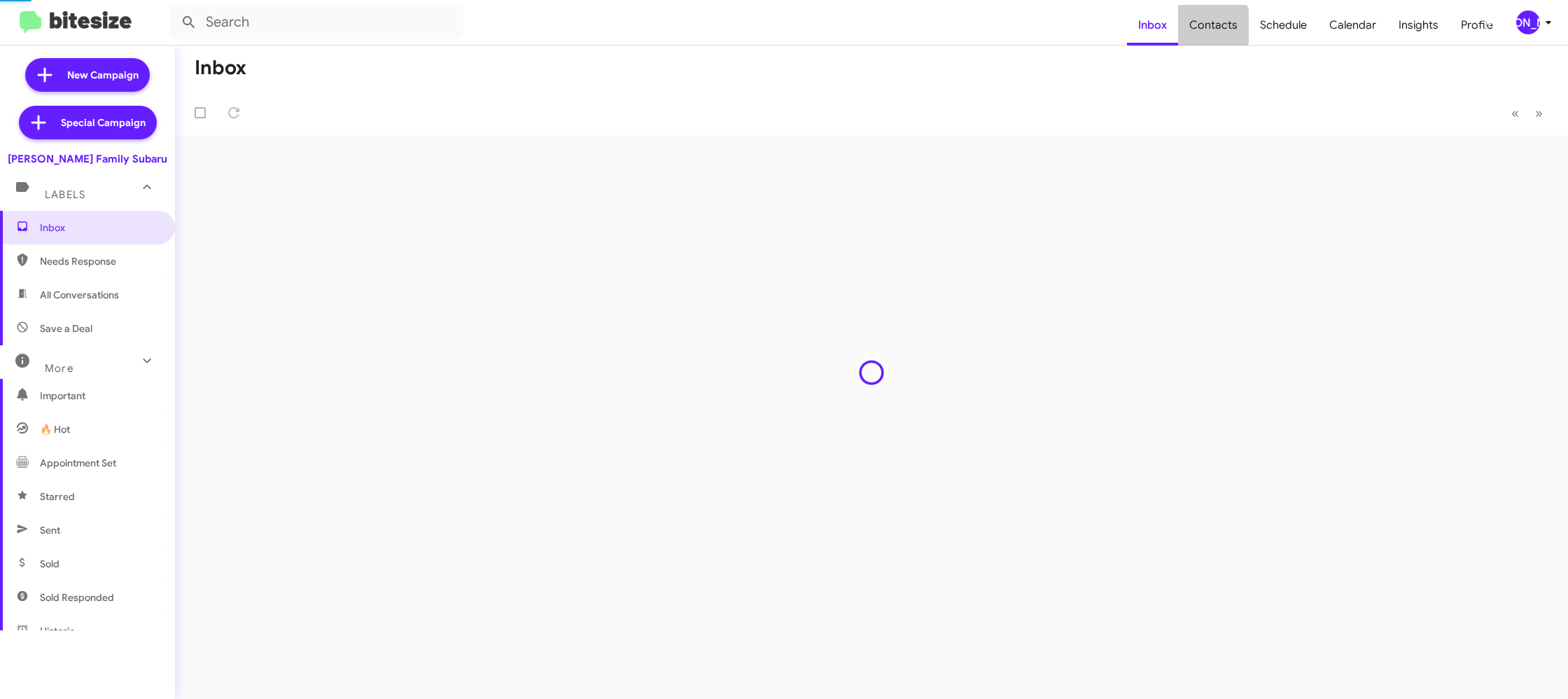
type input "in:groups"
drag, startPoint x: 0, startPoint y: 0, endPoint x: 1123, endPoint y: 1, distance: 1123.0
click at [1211, 25] on span "Contacts" at bounding box center [1213, 25] width 71 height 40
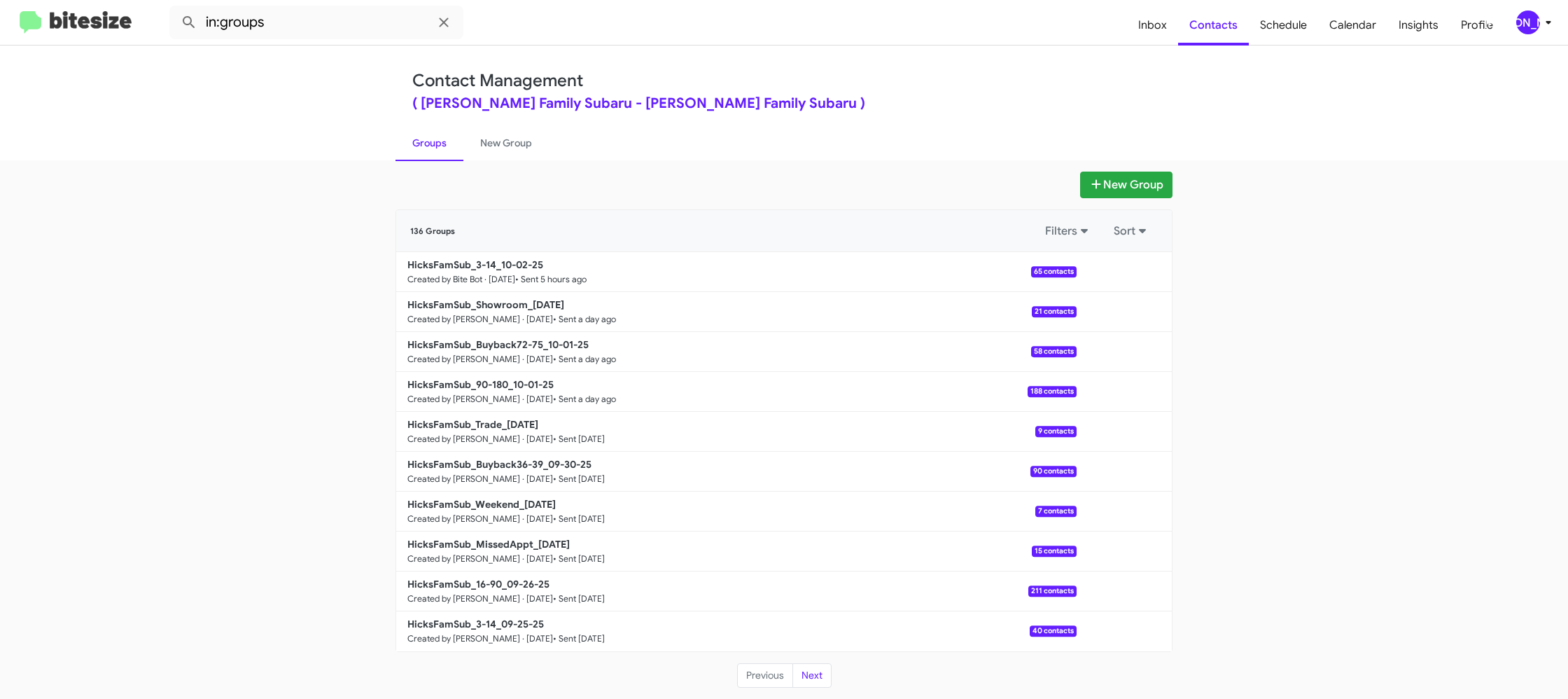
click at [1518, 11] on span "[PERSON_NAME]" at bounding box center [1536, 23] width 42 height 24
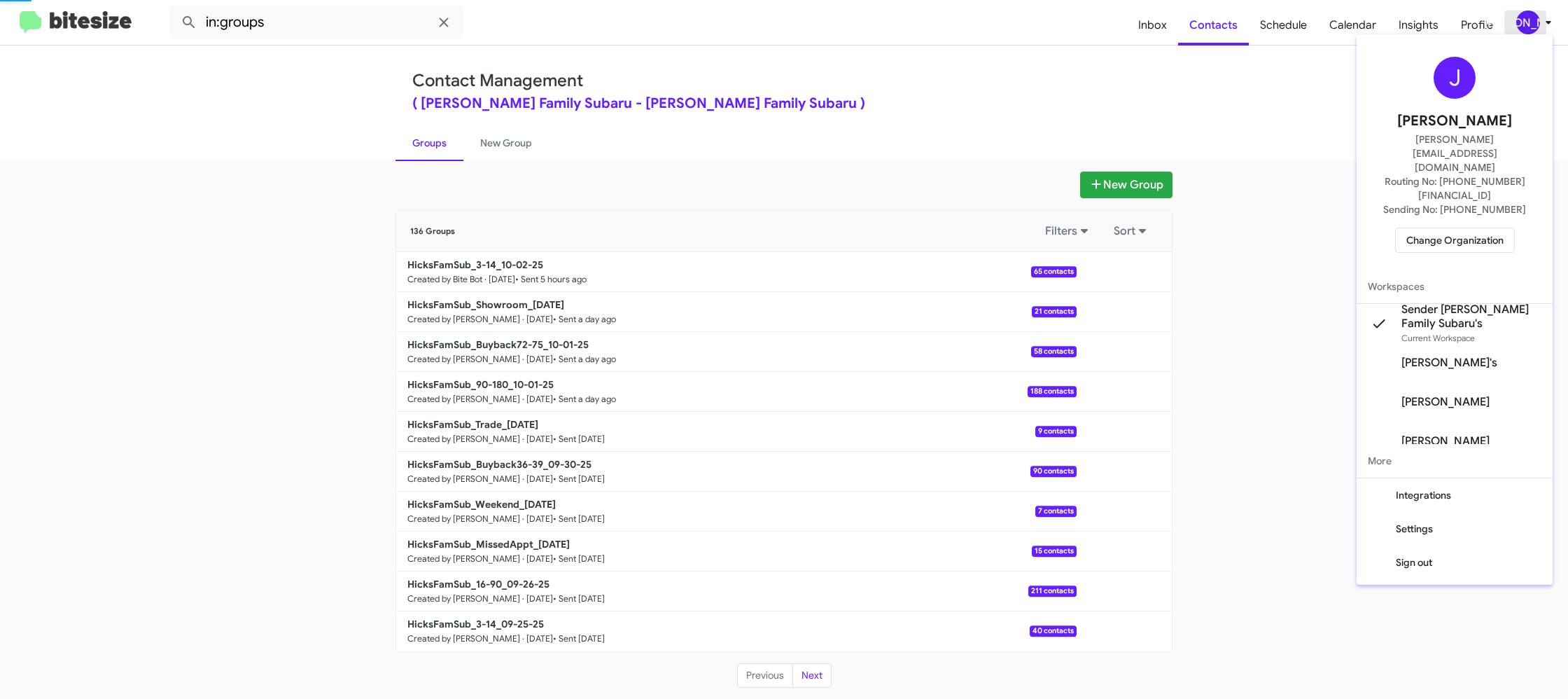
click at [1528, 11] on div at bounding box center [784, 349] width 1568 height 699
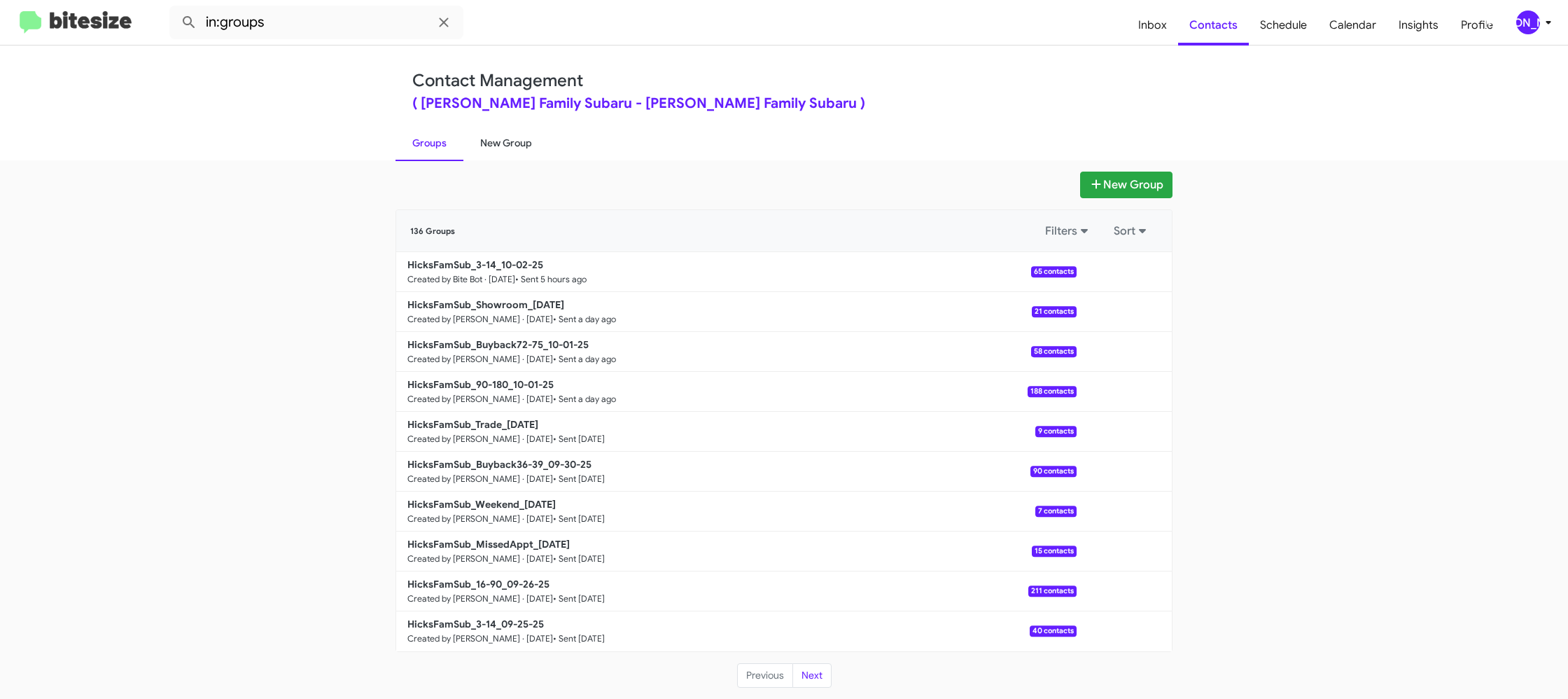
click at [477, 148] on link "New Group" at bounding box center [506, 142] width 86 height 36
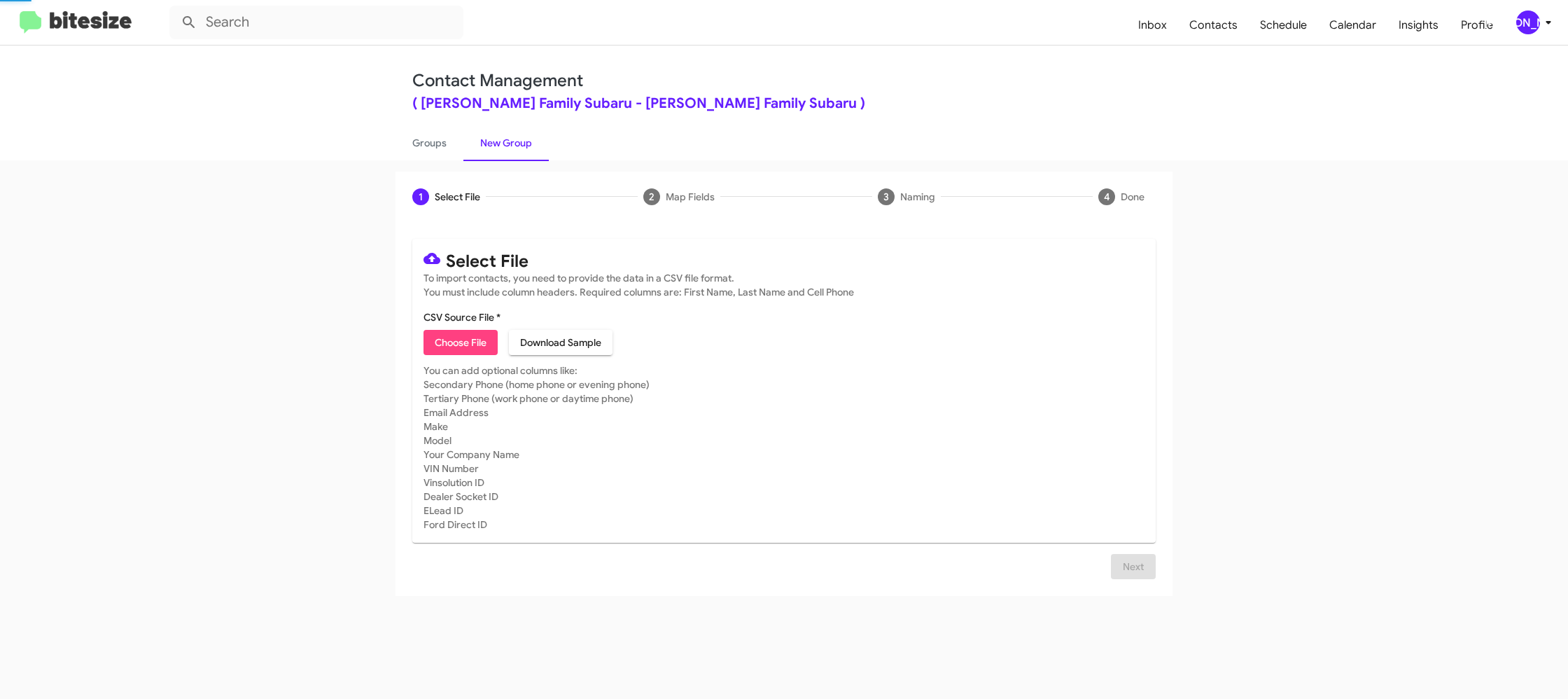
drag, startPoint x: 477, startPoint y: 148, endPoint x: 493, endPoint y: 39, distance: 110.2
click at [477, 129] on link "New Group" at bounding box center [506, 142] width 86 height 36
click at [1555, 33] on span "[PERSON_NAME]" at bounding box center [1536, 23] width 42 height 24
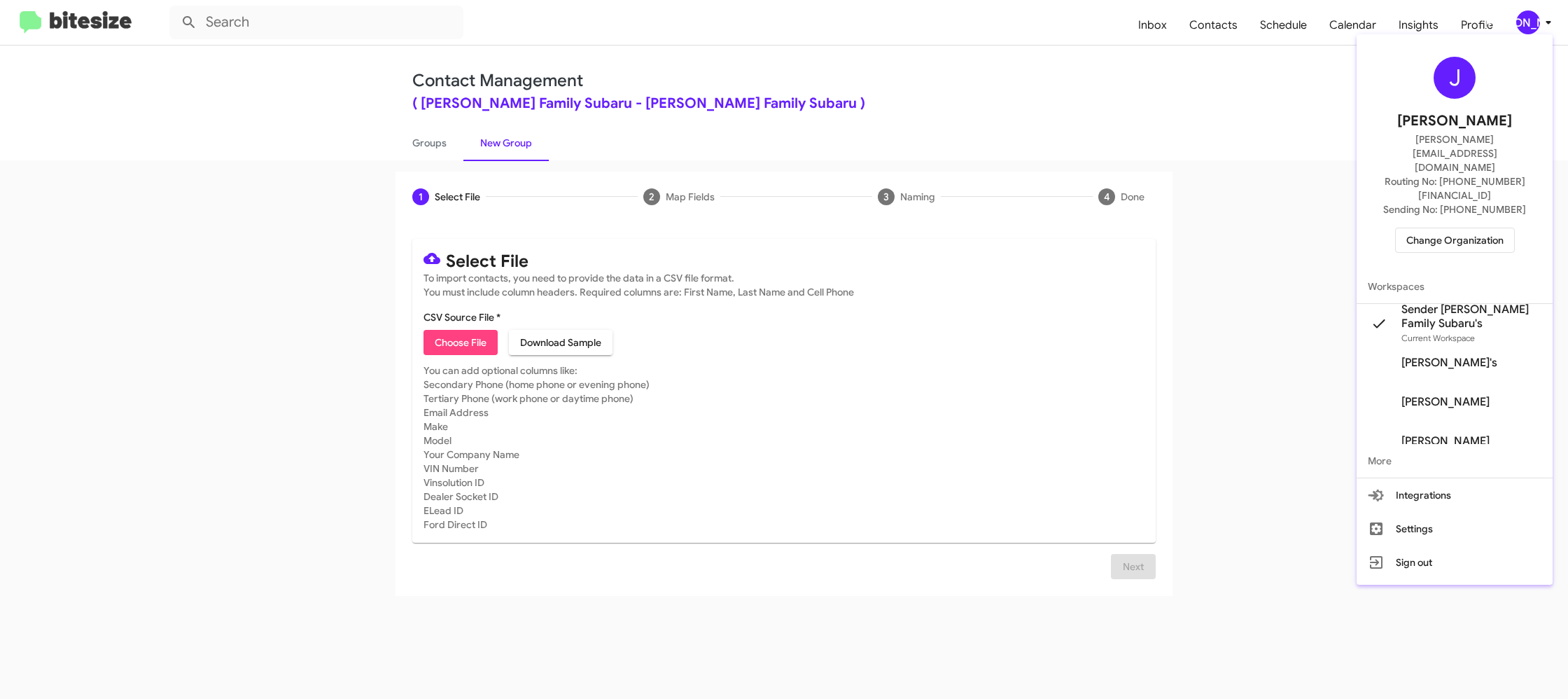
drag, startPoint x: 1546, startPoint y: 22, endPoint x: 1390, endPoint y: 31, distance: 156.3
click at [1546, 22] on div at bounding box center [784, 349] width 1568 height 699
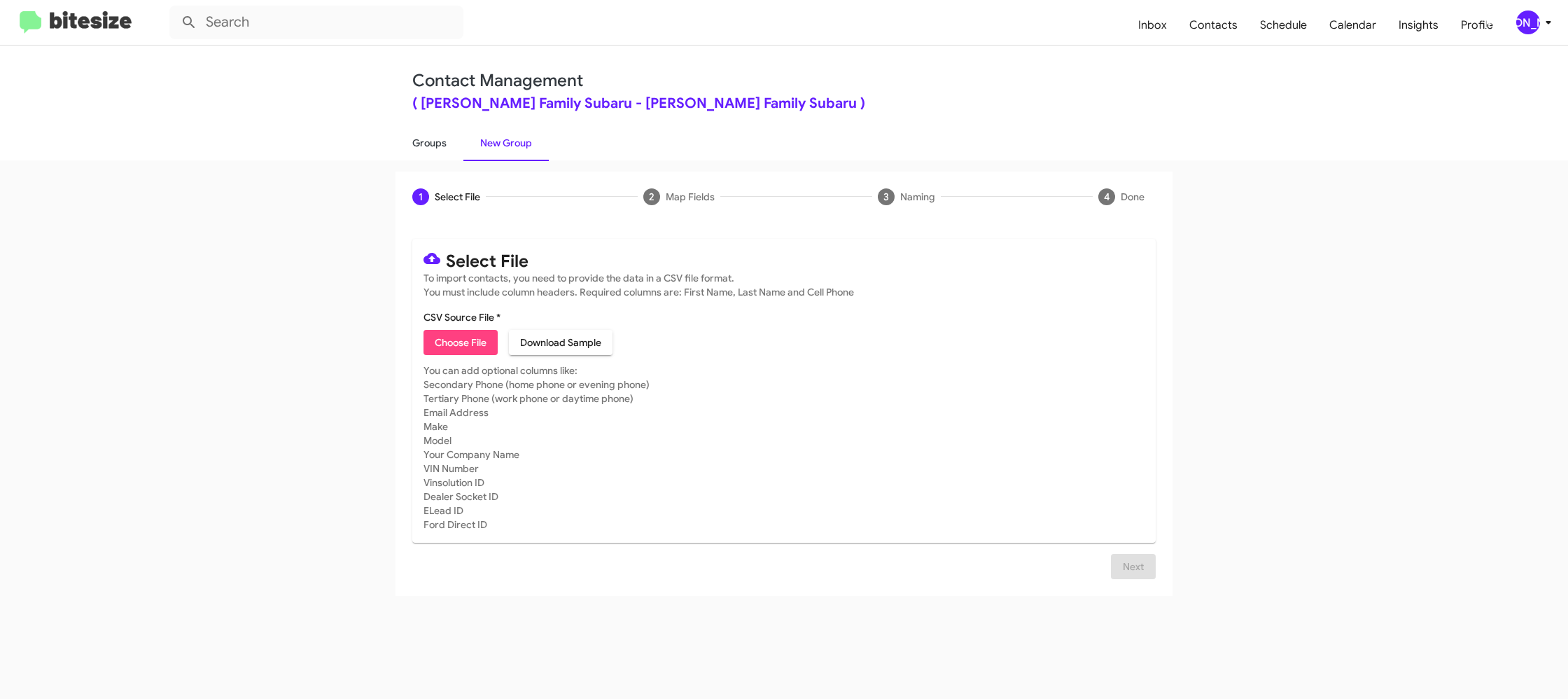
click at [456, 151] on link "Groups" at bounding box center [430, 142] width 68 height 36
type input "in:groups"
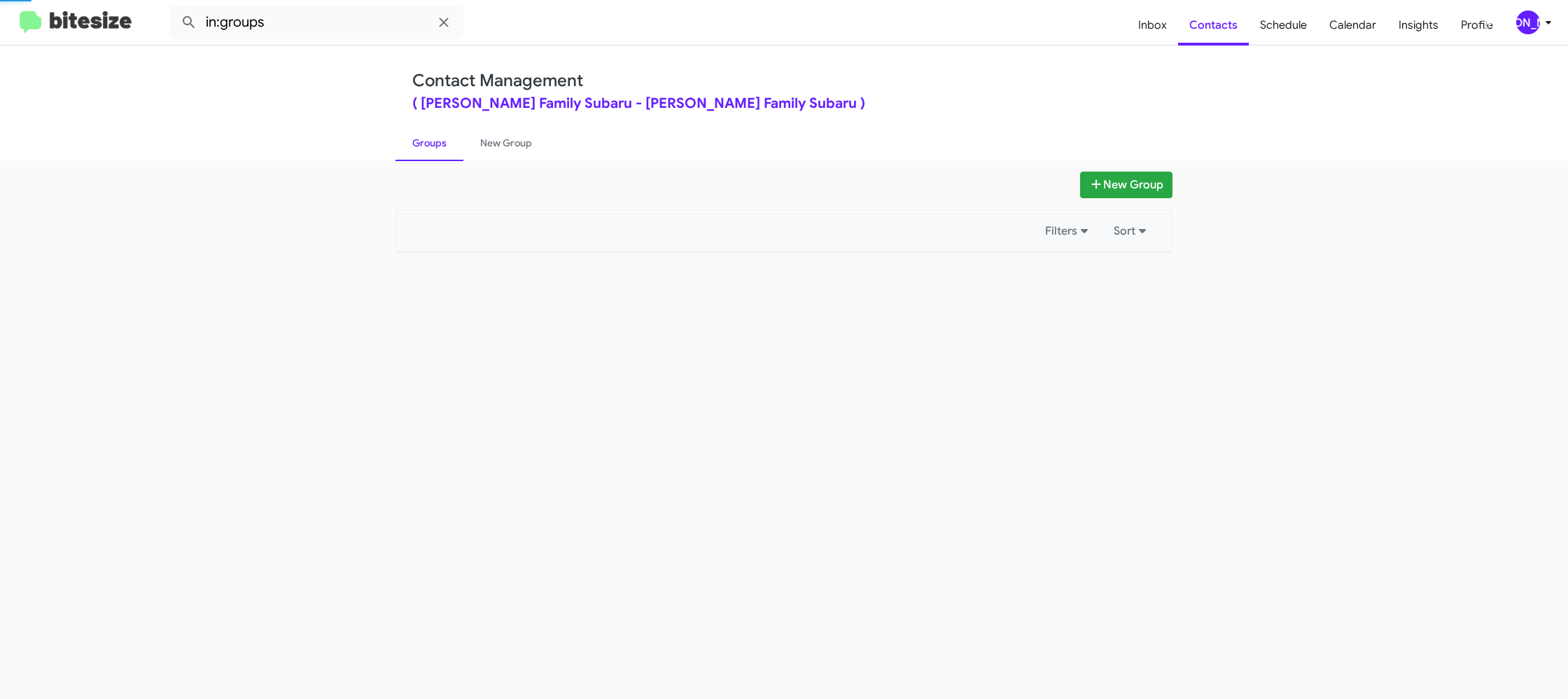
click at [456, 151] on link "Groups" at bounding box center [430, 142] width 68 height 36
click at [487, 144] on link "New Group" at bounding box center [506, 142] width 86 height 36
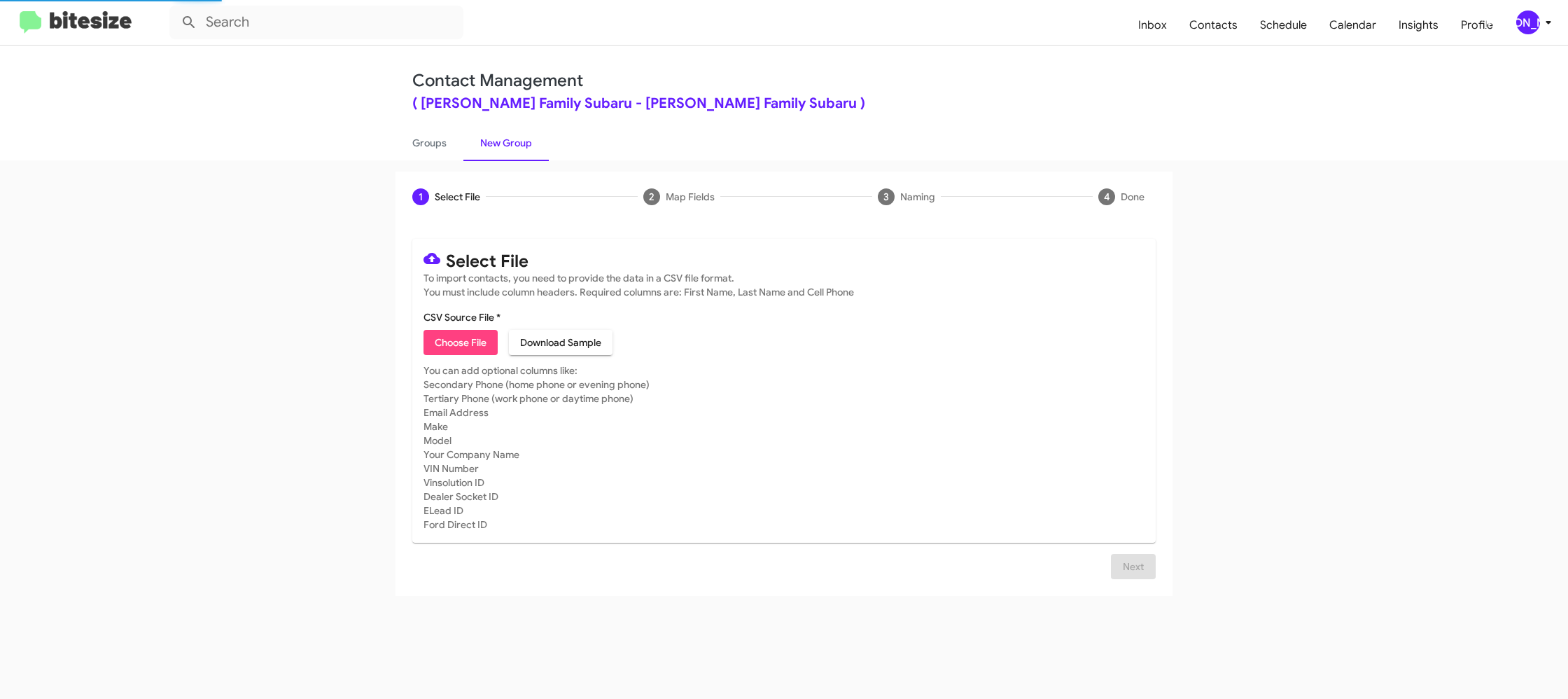
click at [487, 144] on link "New Group" at bounding box center [506, 142] width 86 height 36
click at [453, 343] on span "Choose File" at bounding box center [460, 343] width 52 height 25
type input "HicksFamSub_16-90_10-03-25"
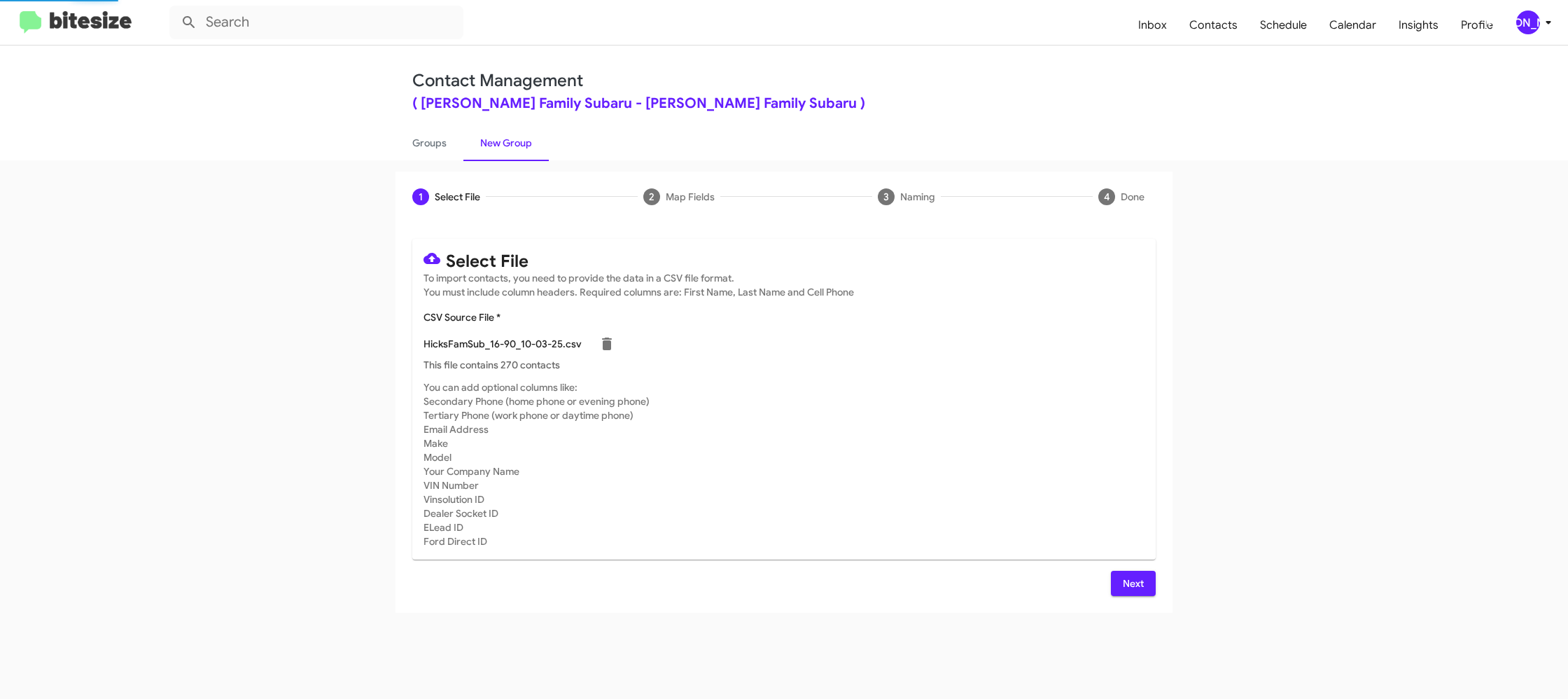
drag, startPoint x: 736, startPoint y: 432, endPoint x: 728, endPoint y: 433, distance: 8.1
click at [735, 432] on mat-card-subtitle "You can add optional columns like: Secondary Phone (home phone or evening phone…" at bounding box center [784, 464] width 721 height 168
click at [1530, 16] on div "[PERSON_NAME]" at bounding box center [1528, 23] width 24 height 24
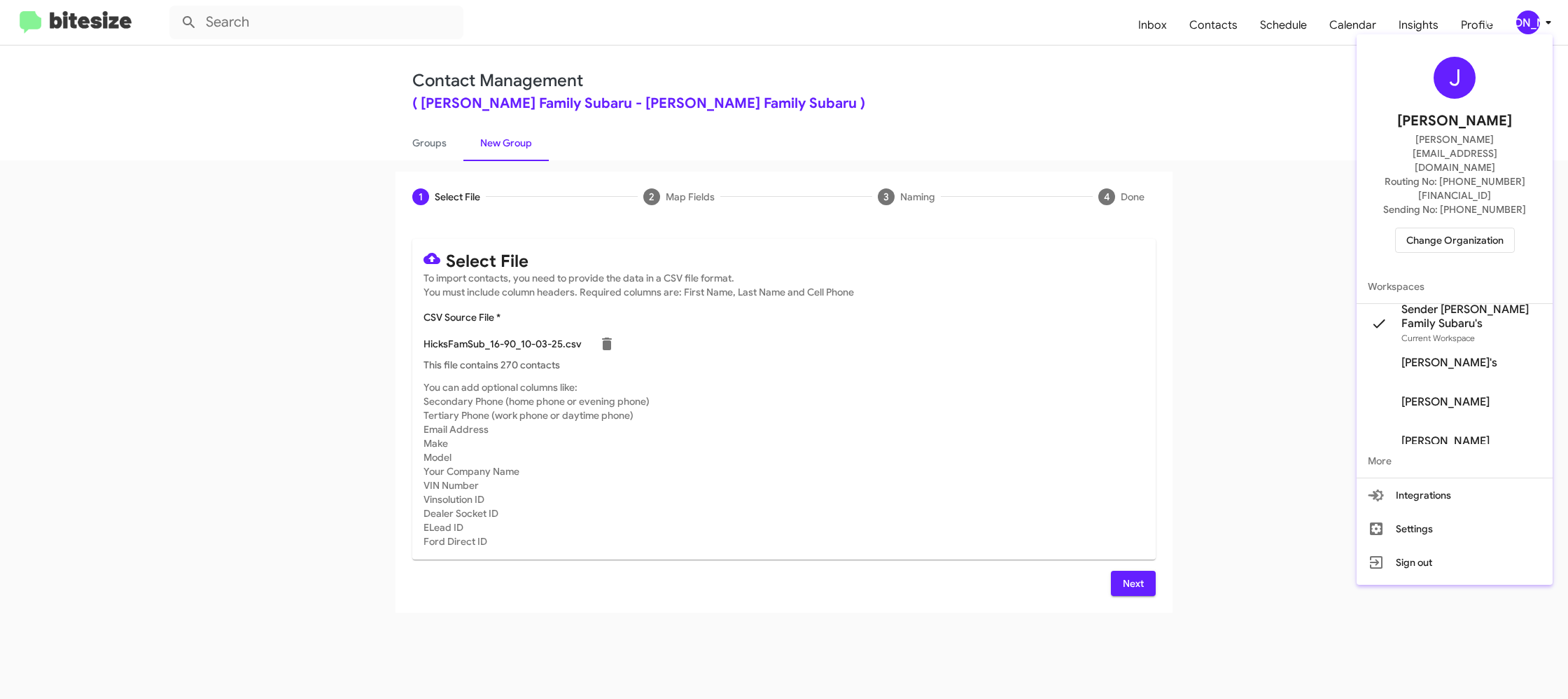
click at [1530, 16] on div at bounding box center [784, 349] width 1568 height 699
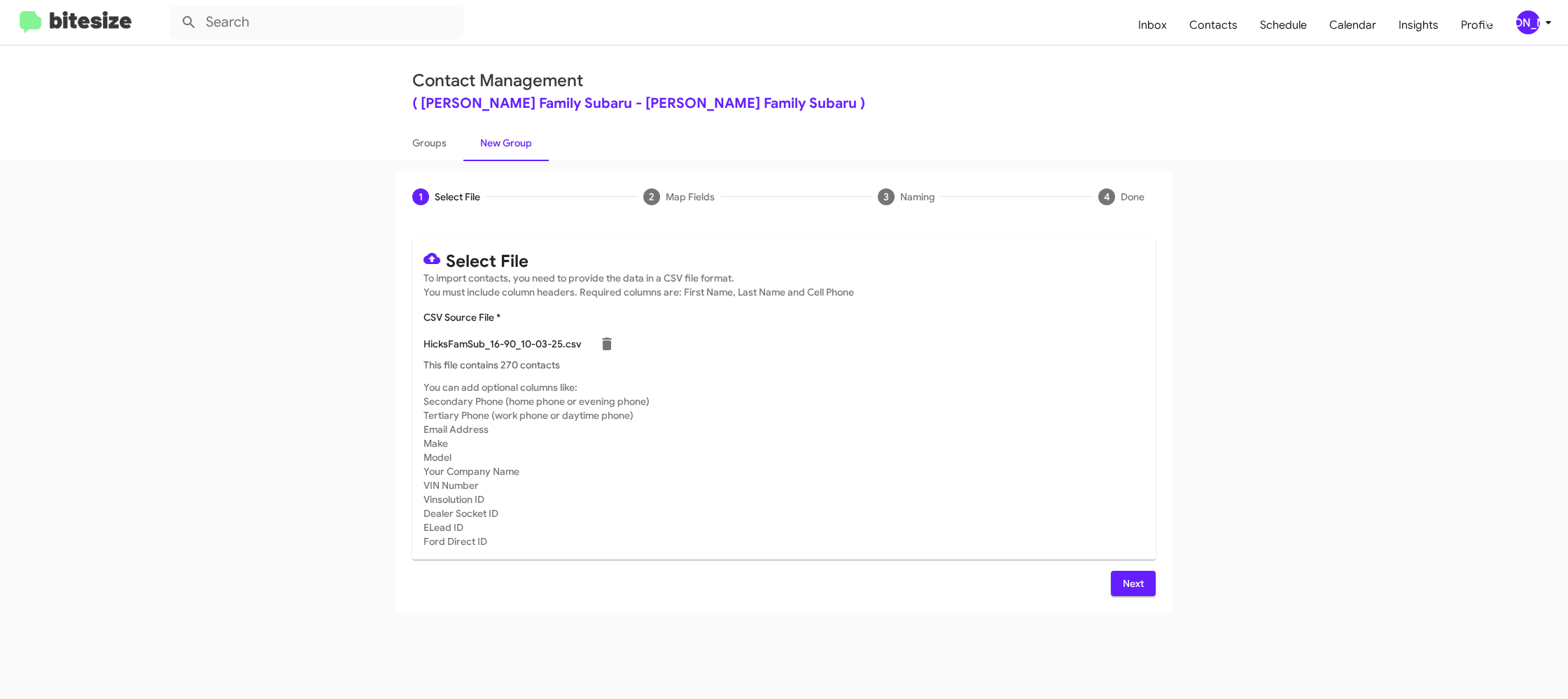
click at [1550, 30] on span "[PERSON_NAME]" at bounding box center [1536, 23] width 42 height 24
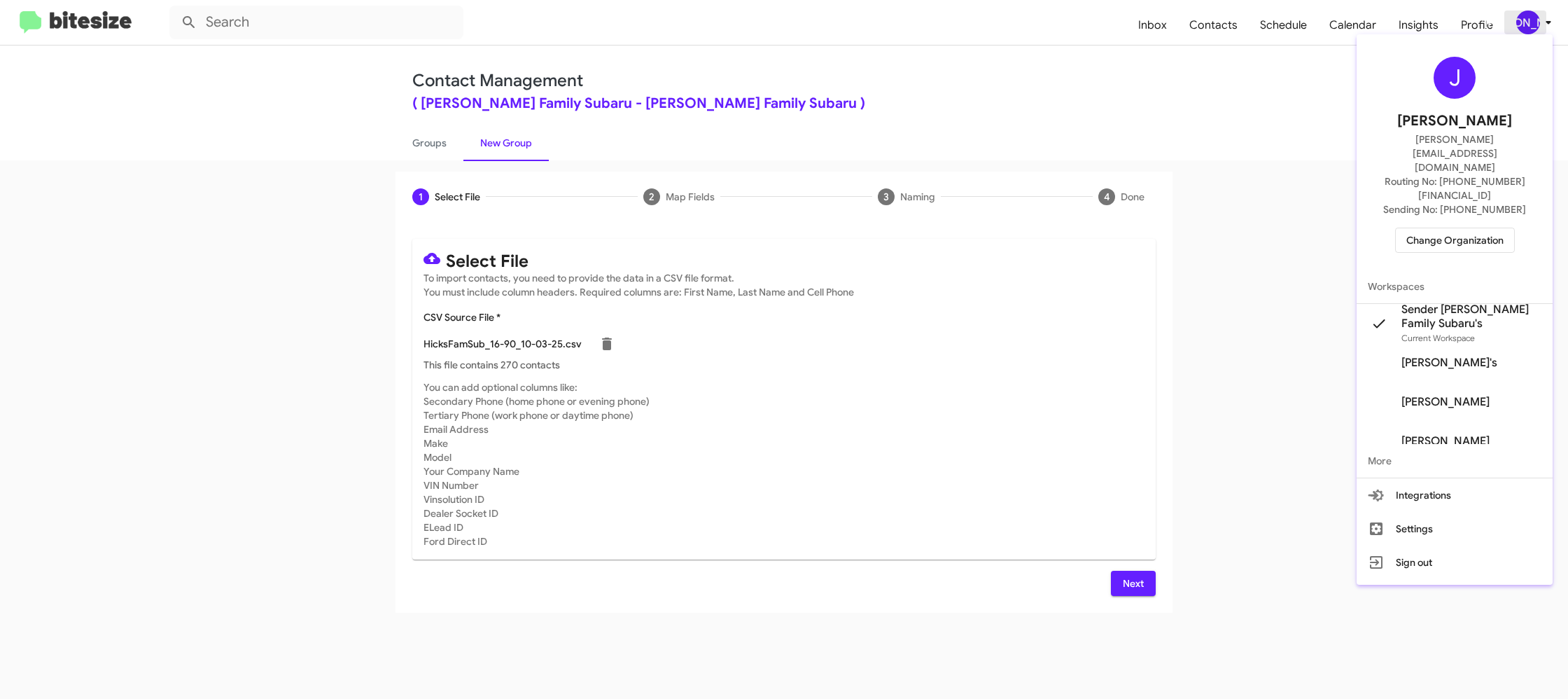
click at [1548, 25] on div at bounding box center [784, 349] width 1568 height 699
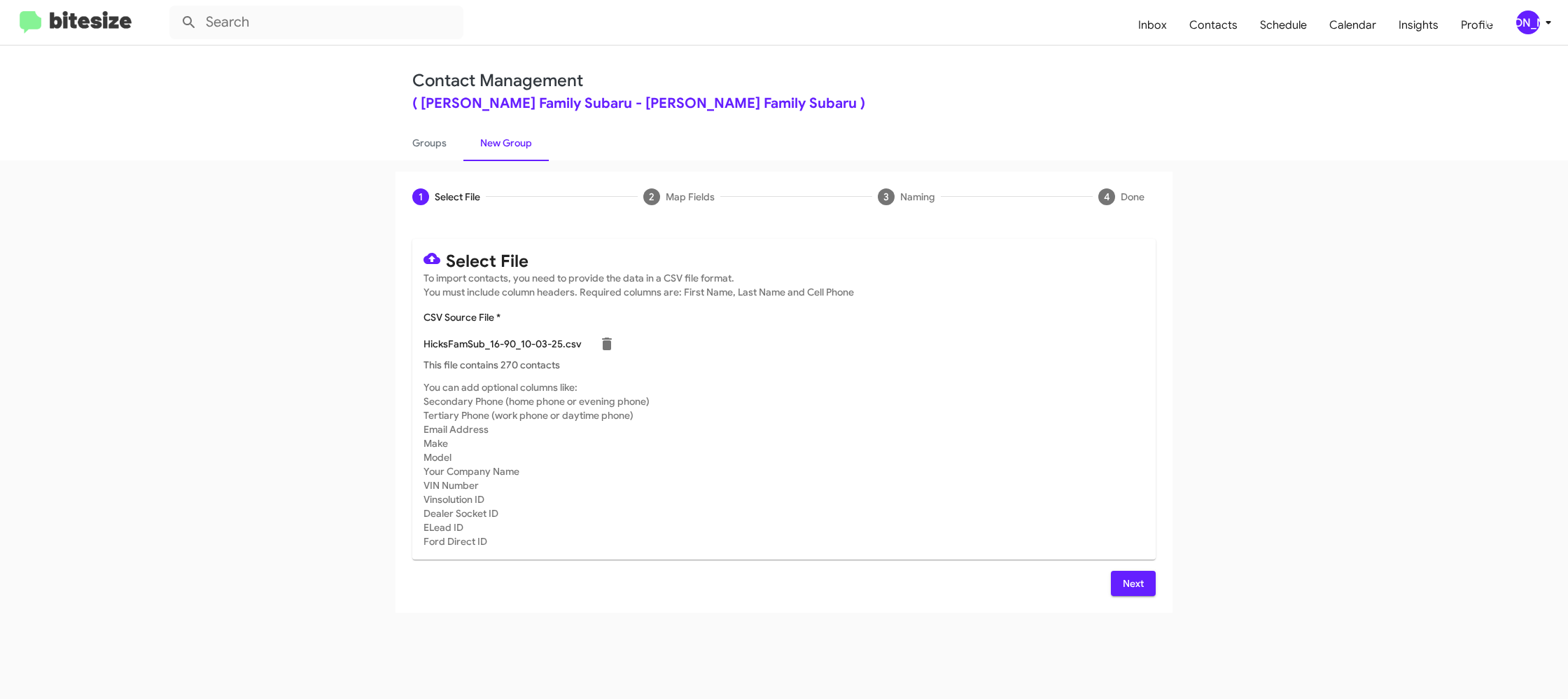
drag, startPoint x: 1148, startPoint y: 581, endPoint x: 1141, endPoint y: 574, distance: 9.9
click at [1148, 581] on button "Next" at bounding box center [1133, 584] width 45 height 25
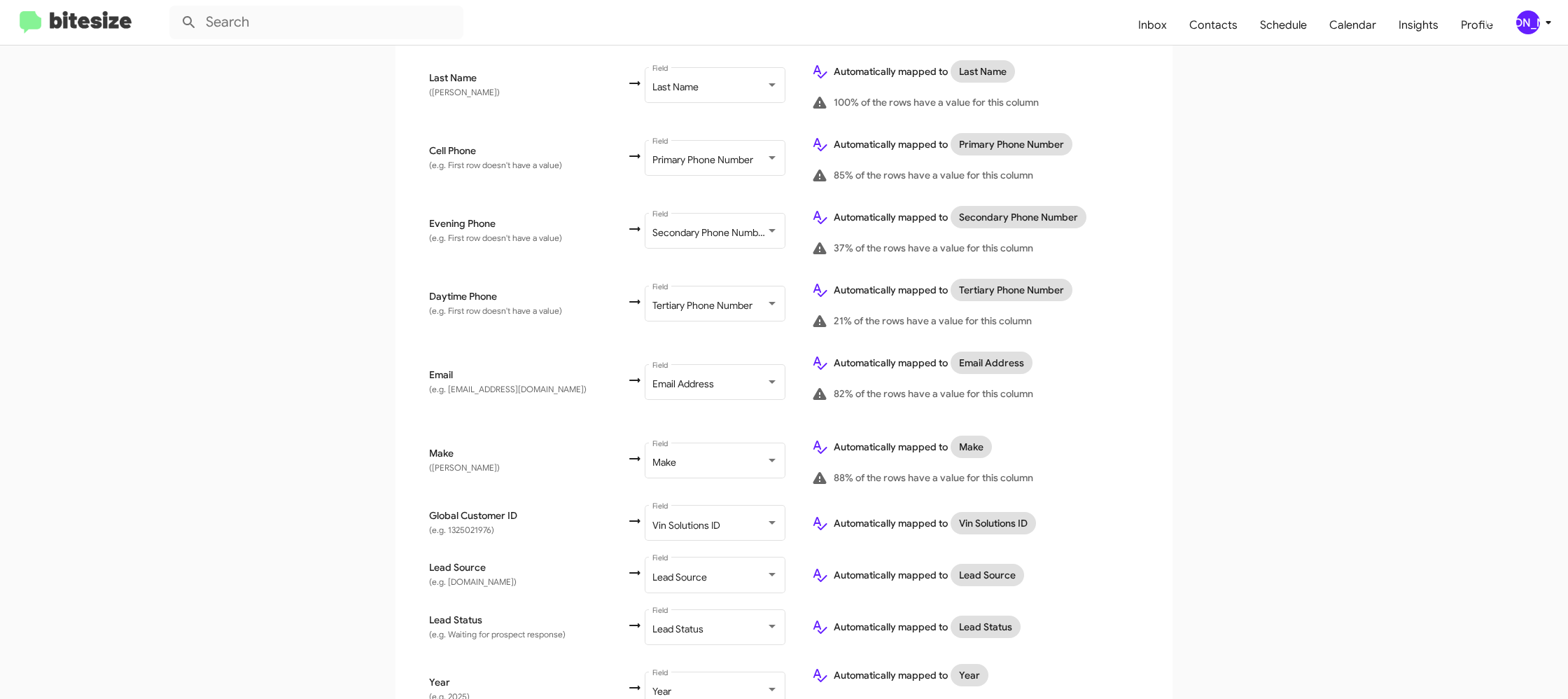
scroll to position [690, 0]
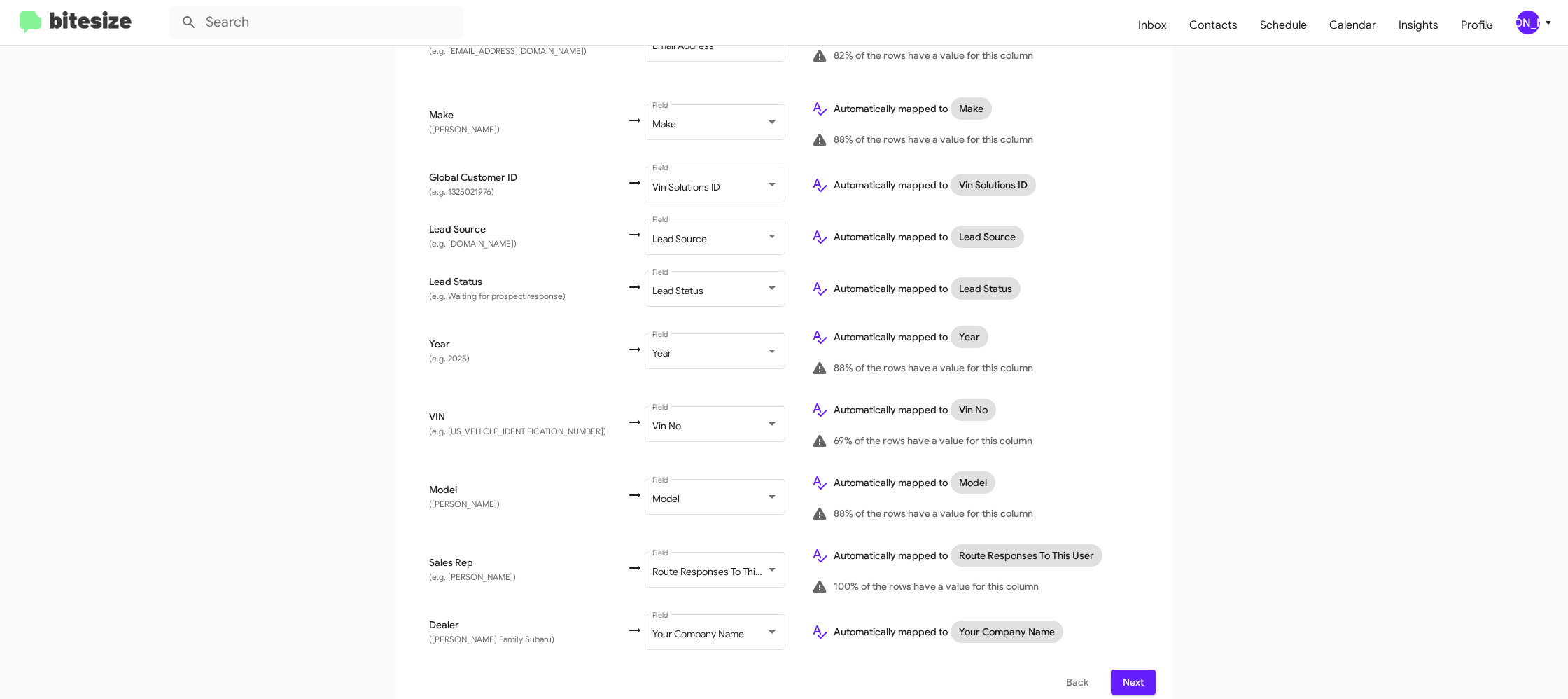
click at [1131, 669] on span "Next" at bounding box center [1133, 682] width 23 height 25
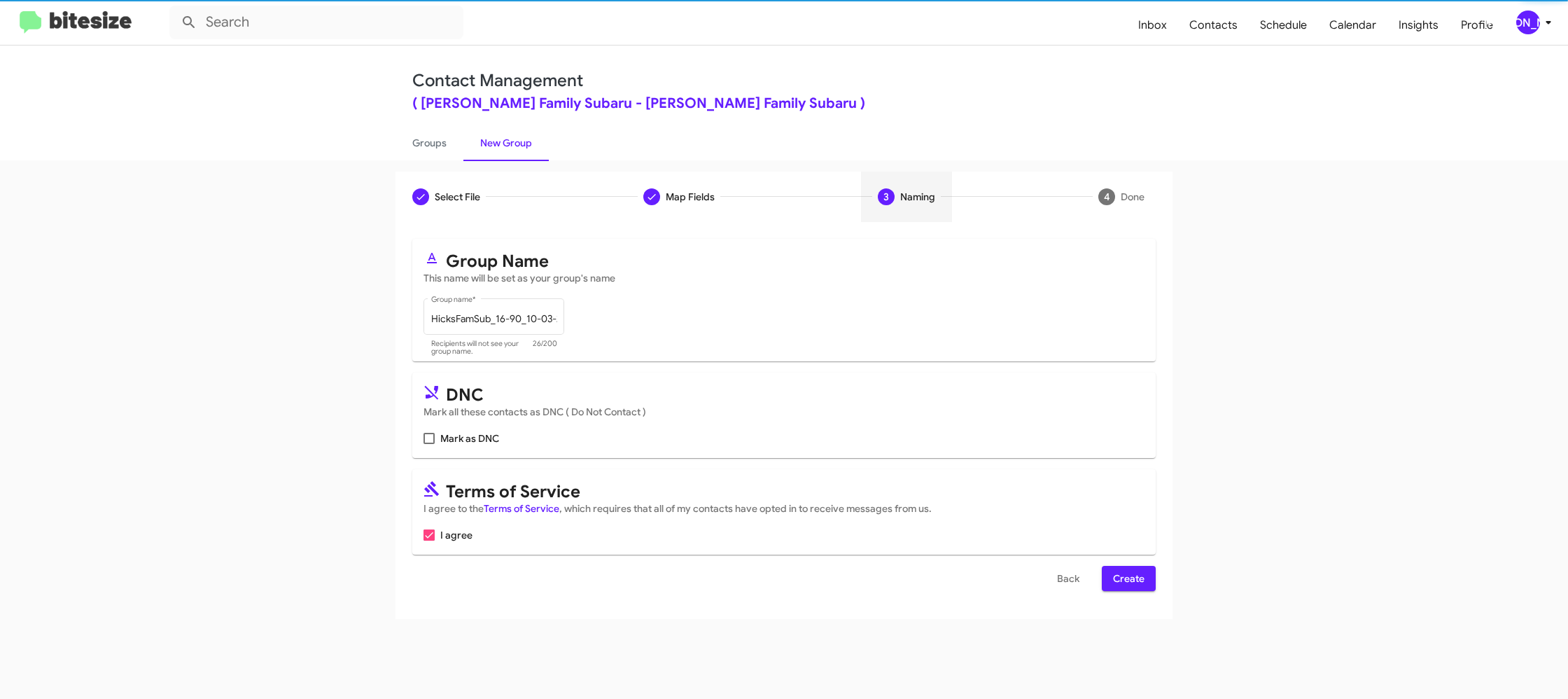
scroll to position [0, 0]
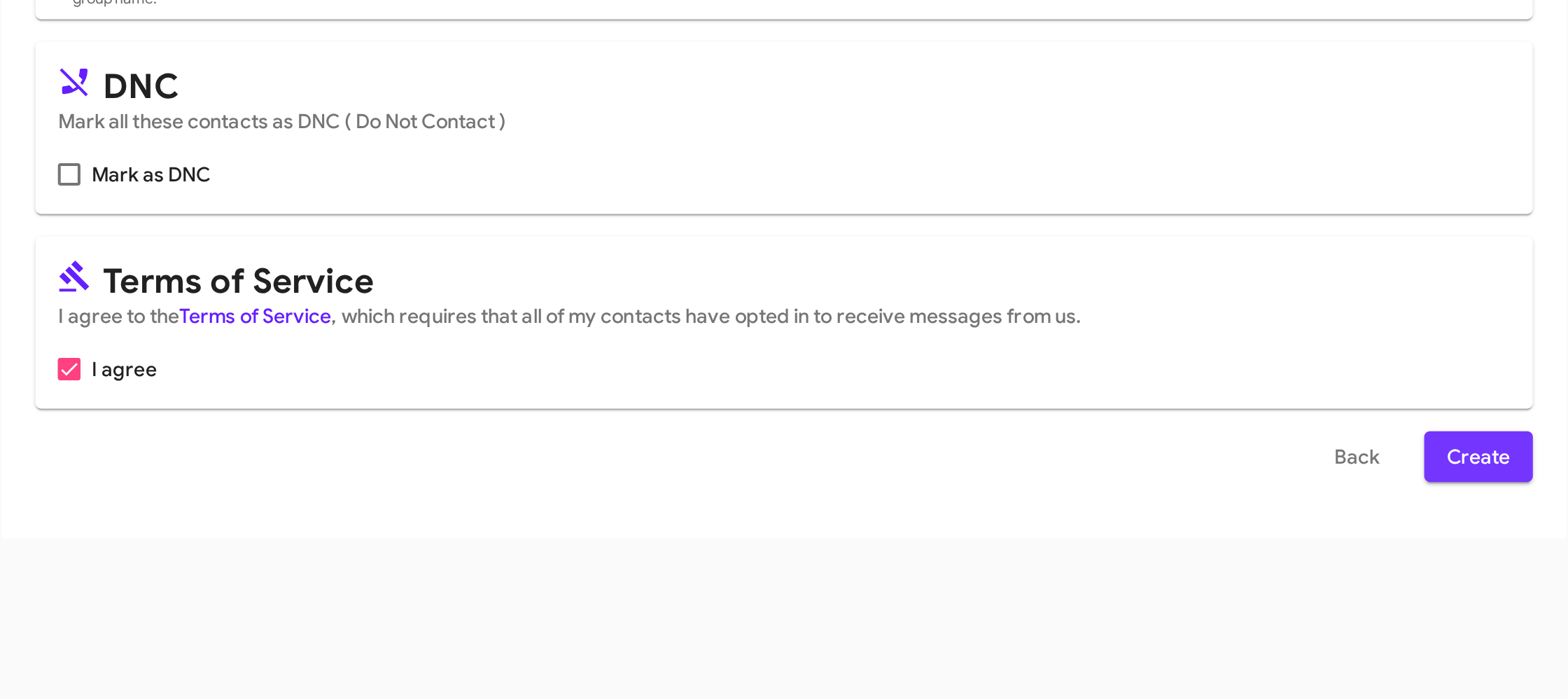
drag, startPoint x: 1133, startPoint y: 577, endPoint x: 1012, endPoint y: 245, distance: 353.4
click at [1133, 577] on span "Create" at bounding box center [1128, 579] width 31 height 25
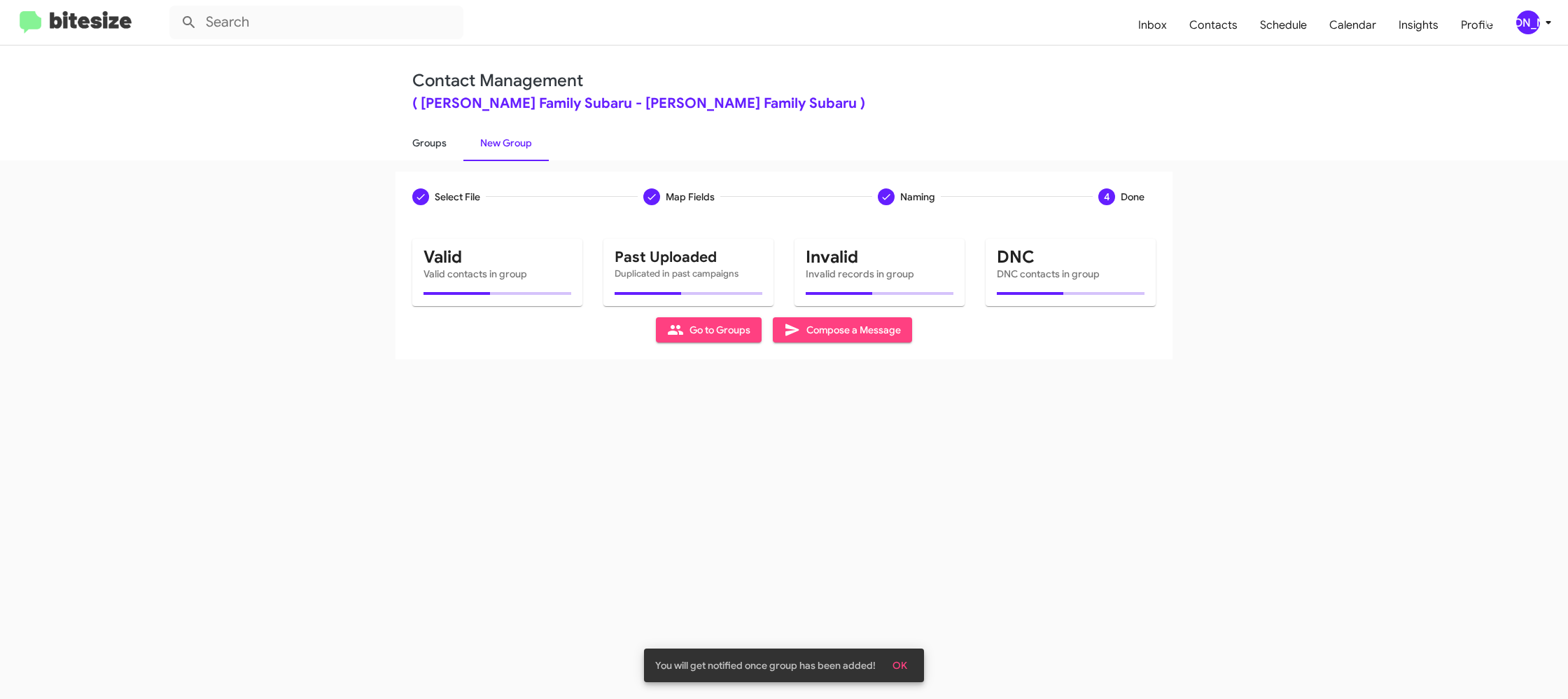
click at [445, 152] on link "Groups" at bounding box center [430, 142] width 68 height 36
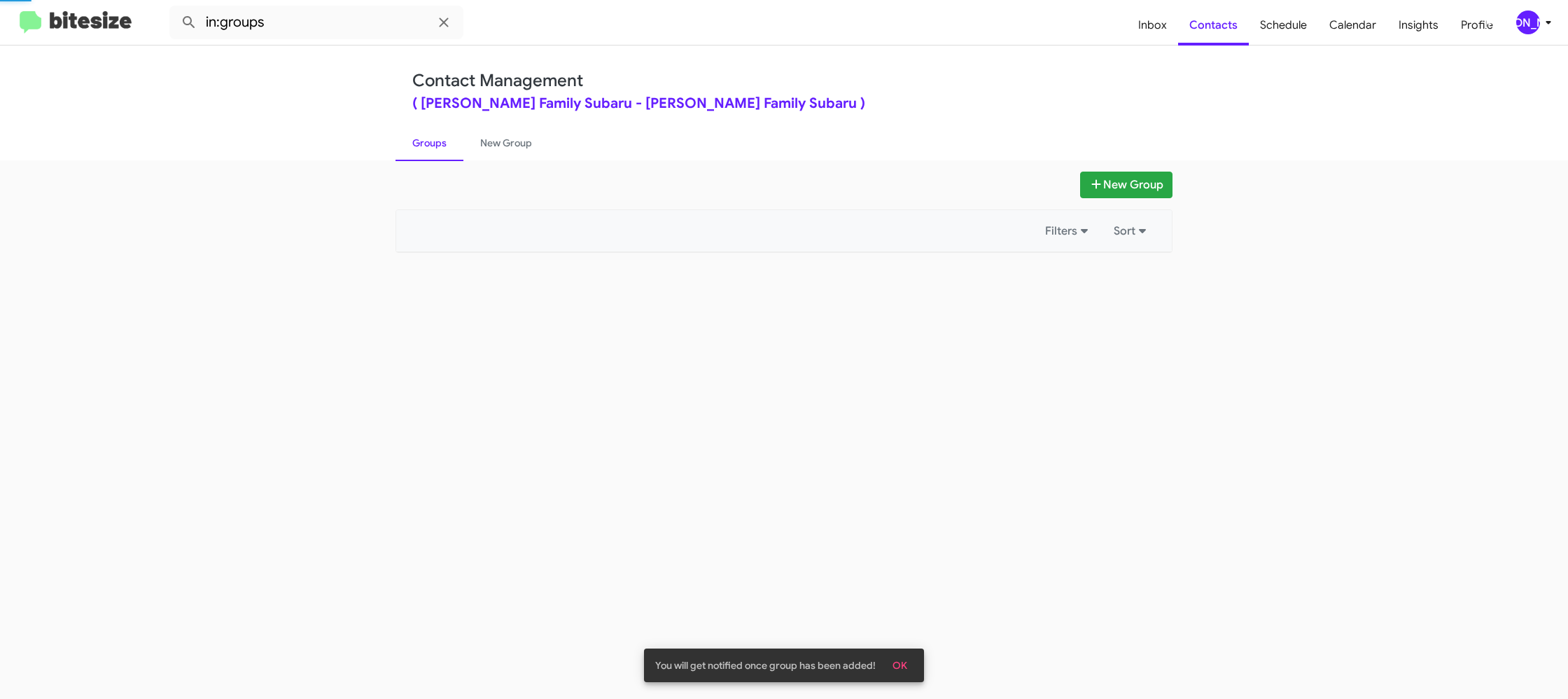
click at [444, 150] on link "Groups" at bounding box center [430, 142] width 68 height 36
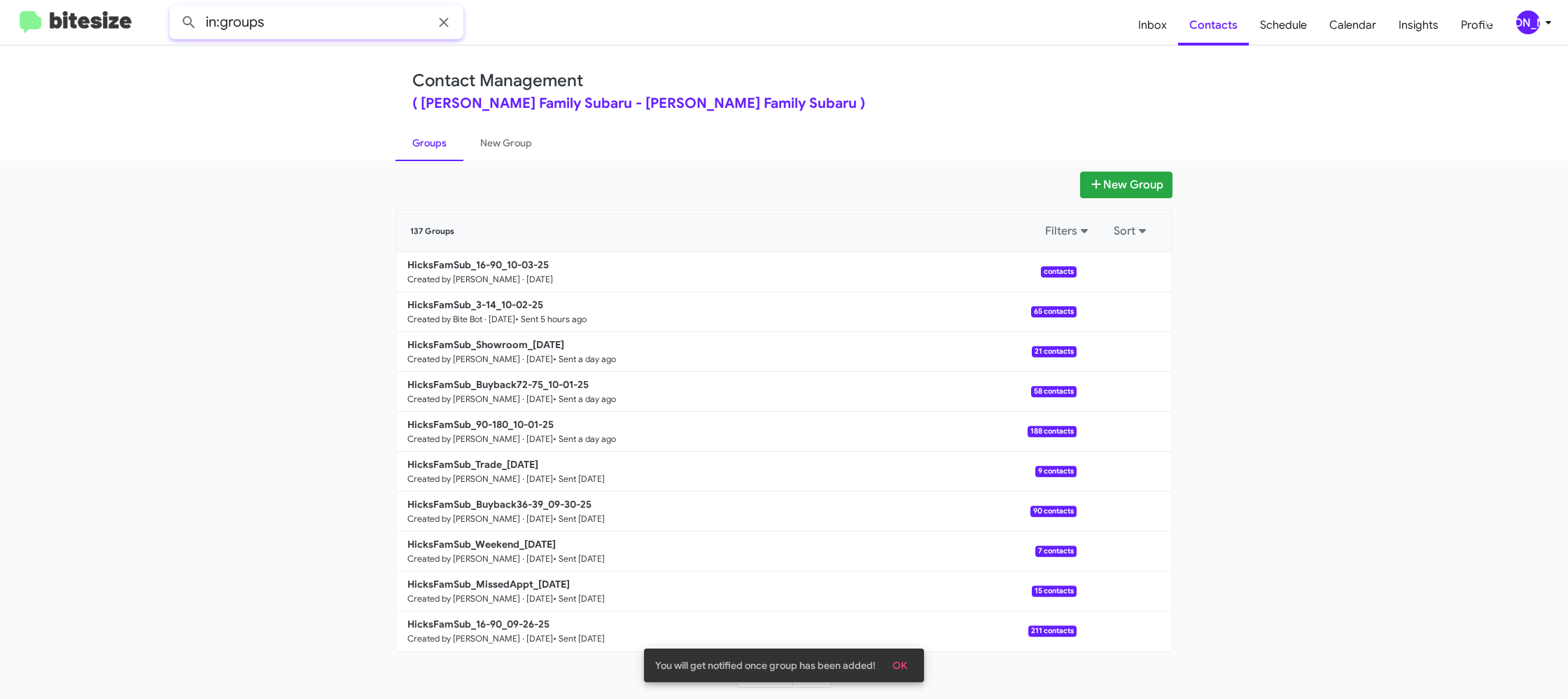
drag, startPoint x: 320, startPoint y: 15, endPoint x: 319, endPoint y: 22, distance: 7.1
click at [319, 20] on input "in:groups" at bounding box center [316, 22] width 294 height 33
click at [319, 22] on input "in:groups" at bounding box center [316, 22] width 294 height 33
type input "in:groups 16-"
click at [175, 8] on button at bounding box center [189, 23] width 28 height 28
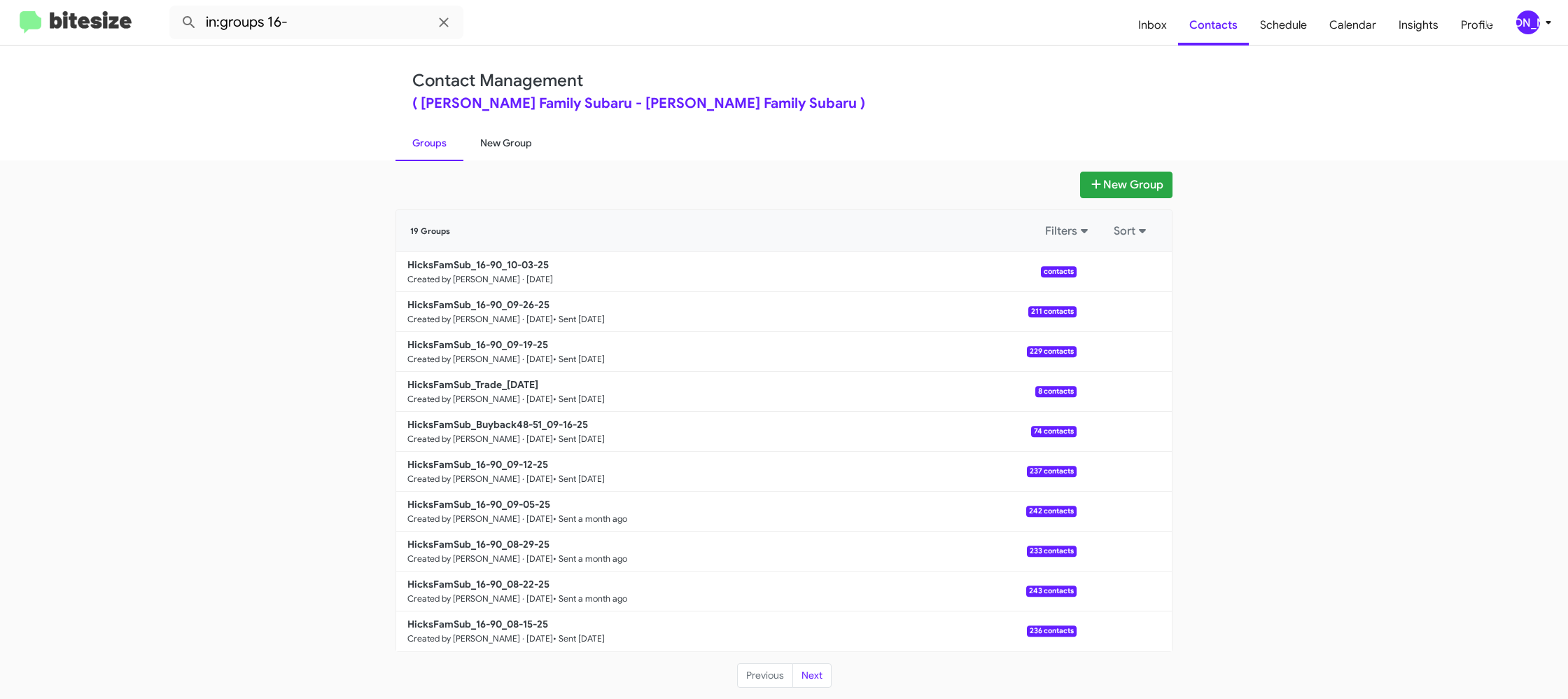
click at [498, 147] on link "New Group" at bounding box center [506, 142] width 86 height 36
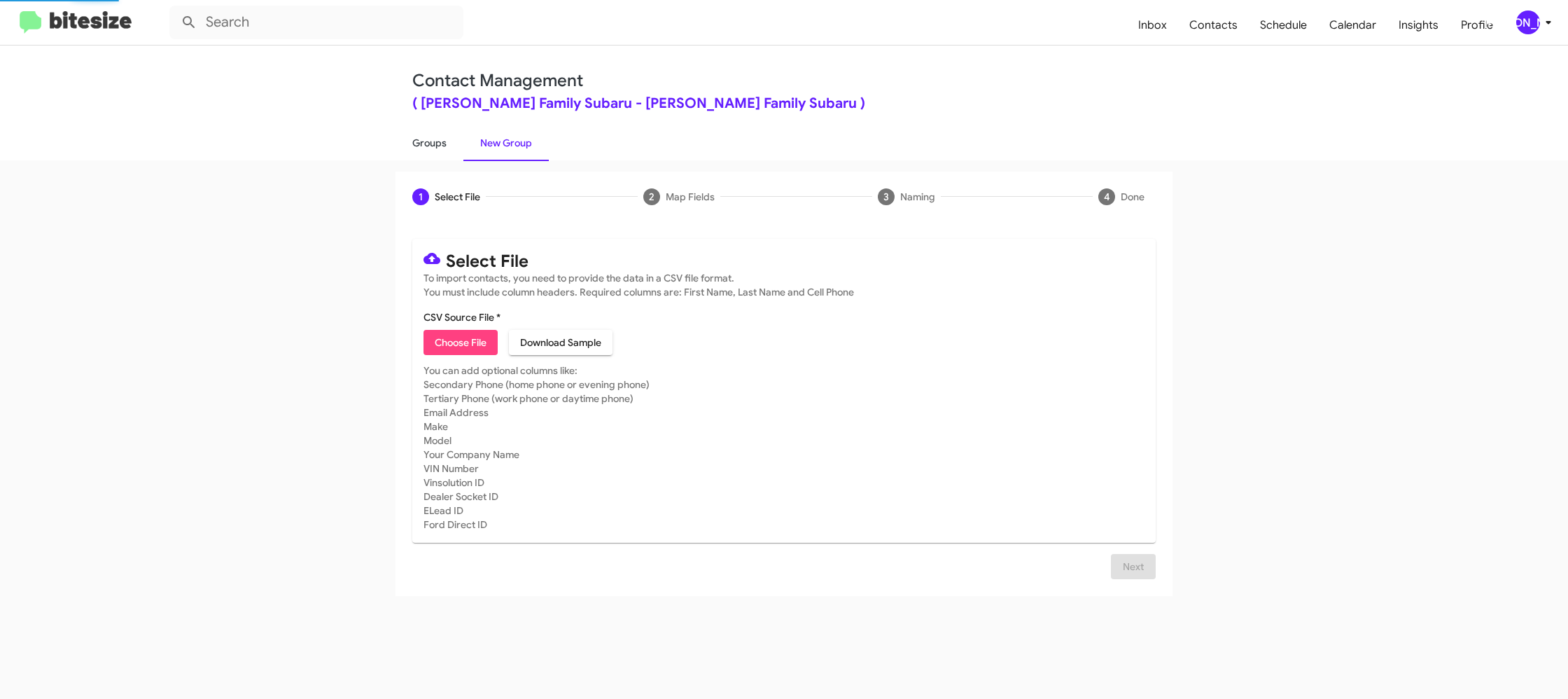
click at [425, 147] on link "Groups" at bounding box center [430, 142] width 68 height 36
type input "in:groups"
click at [425, 147] on link "Groups" at bounding box center [430, 142] width 68 height 36
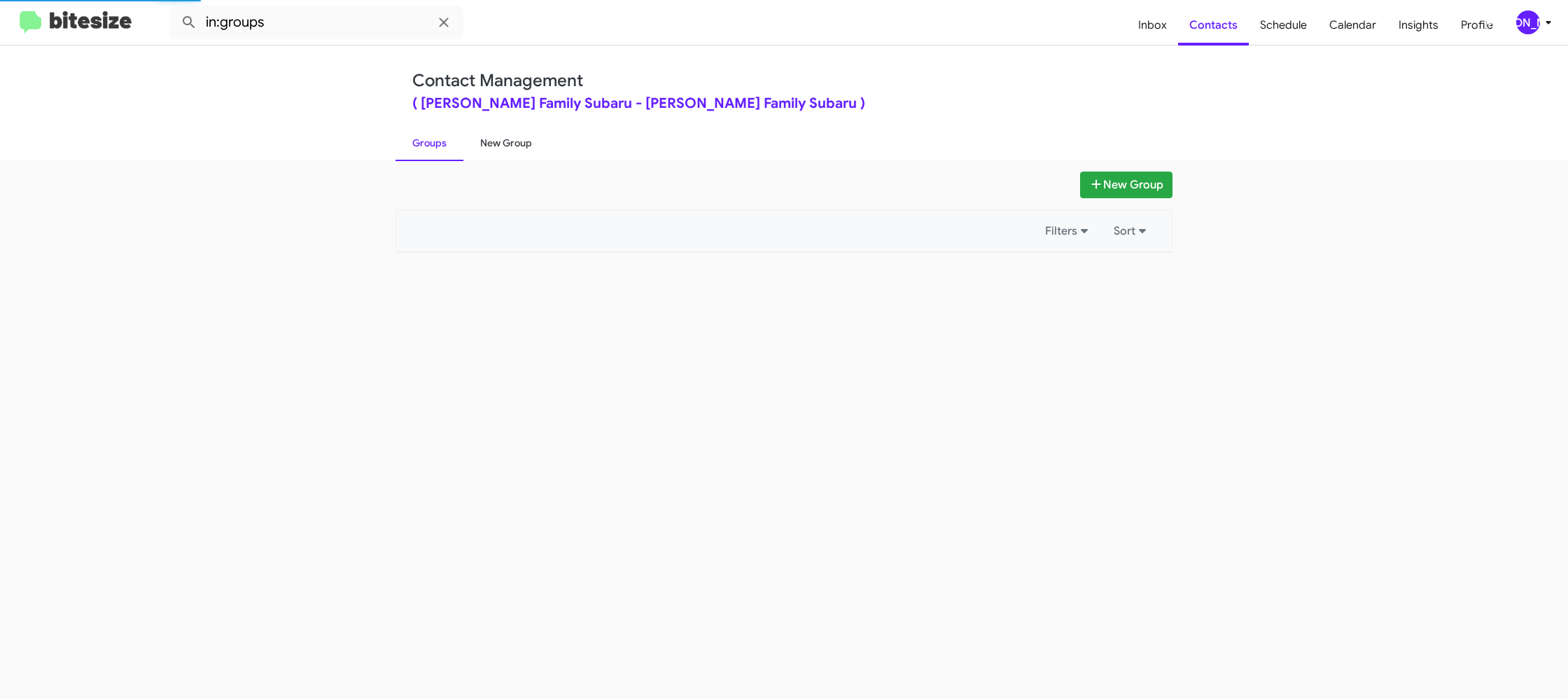
drag, startPoint x: 425, startPoint y: 147, endPoint x: 481, endPoint y: 144, distance: 56.1
click at [425, 146] on link "Groups" at bounding box center [430, 142] width 68 height 36
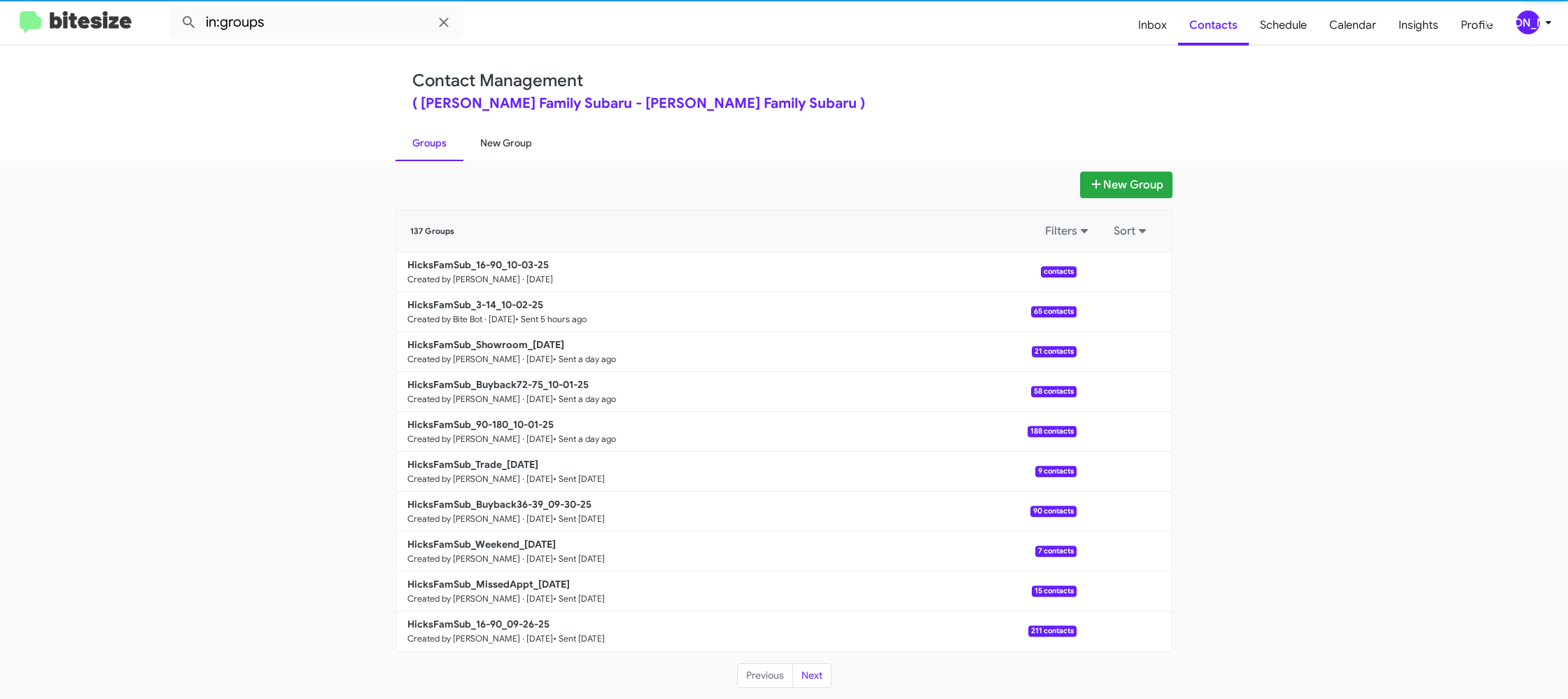
click at [481, 144] on link "New Group" at bounding box center [506, 142] width 86 height 36
click at [448, 144] on link "Groups" at bounding box center [430, 142] width 68 height 36
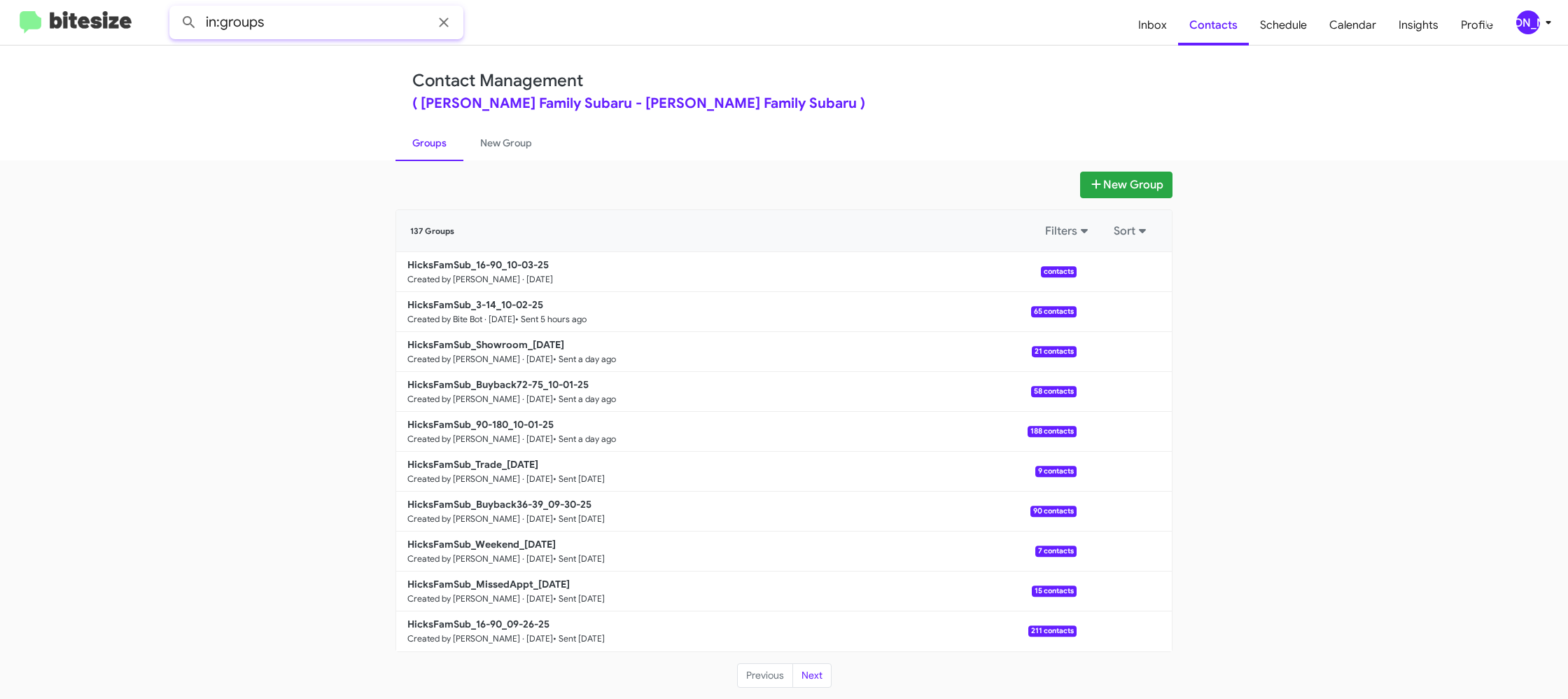
click at [389, 31] on input "in:groups" at bounding box center [316, 22] width 294 height 33
type input "in:groups 16-"
click at [175, 8] on button at bounding box center [189, 23] width 28 height 28
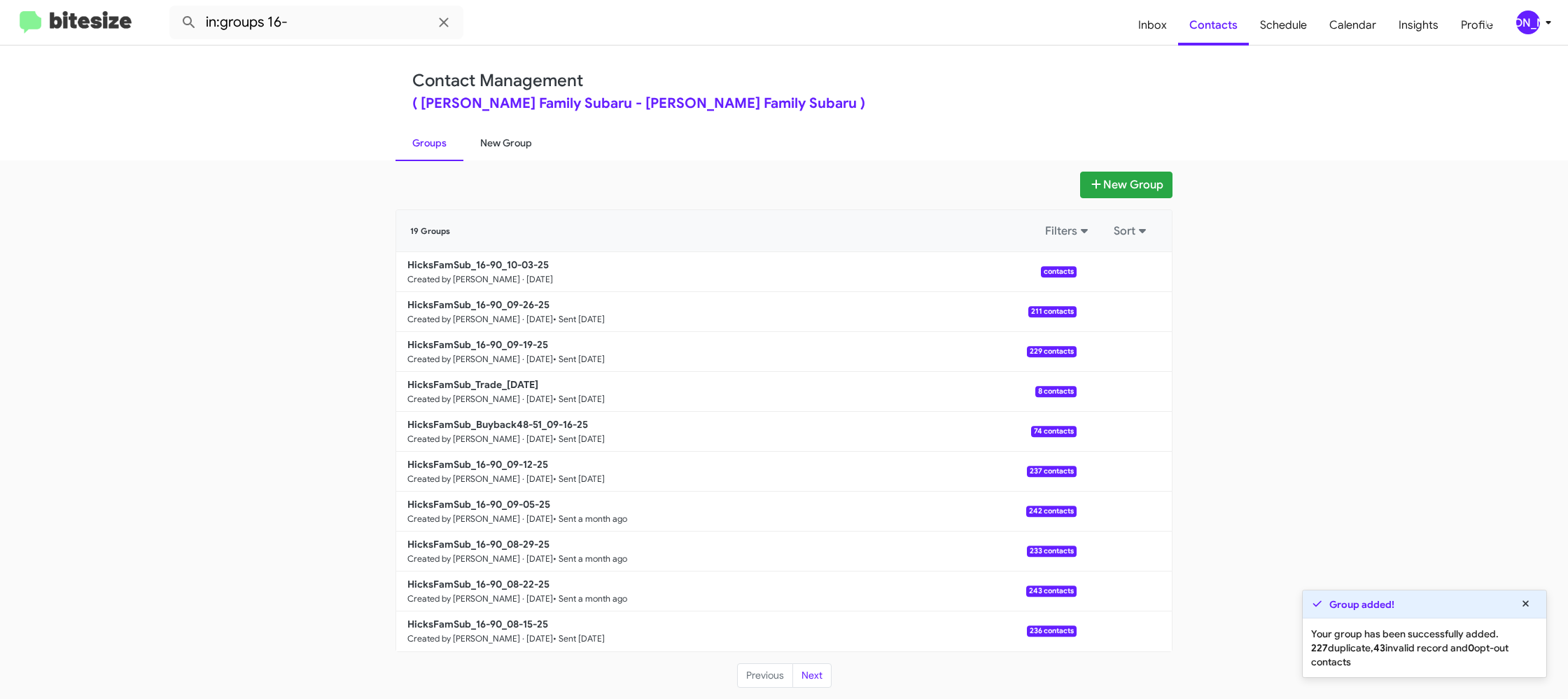
click at [474, 147] on link "New Group" at bounding box center [506, 142] width 86 height 36
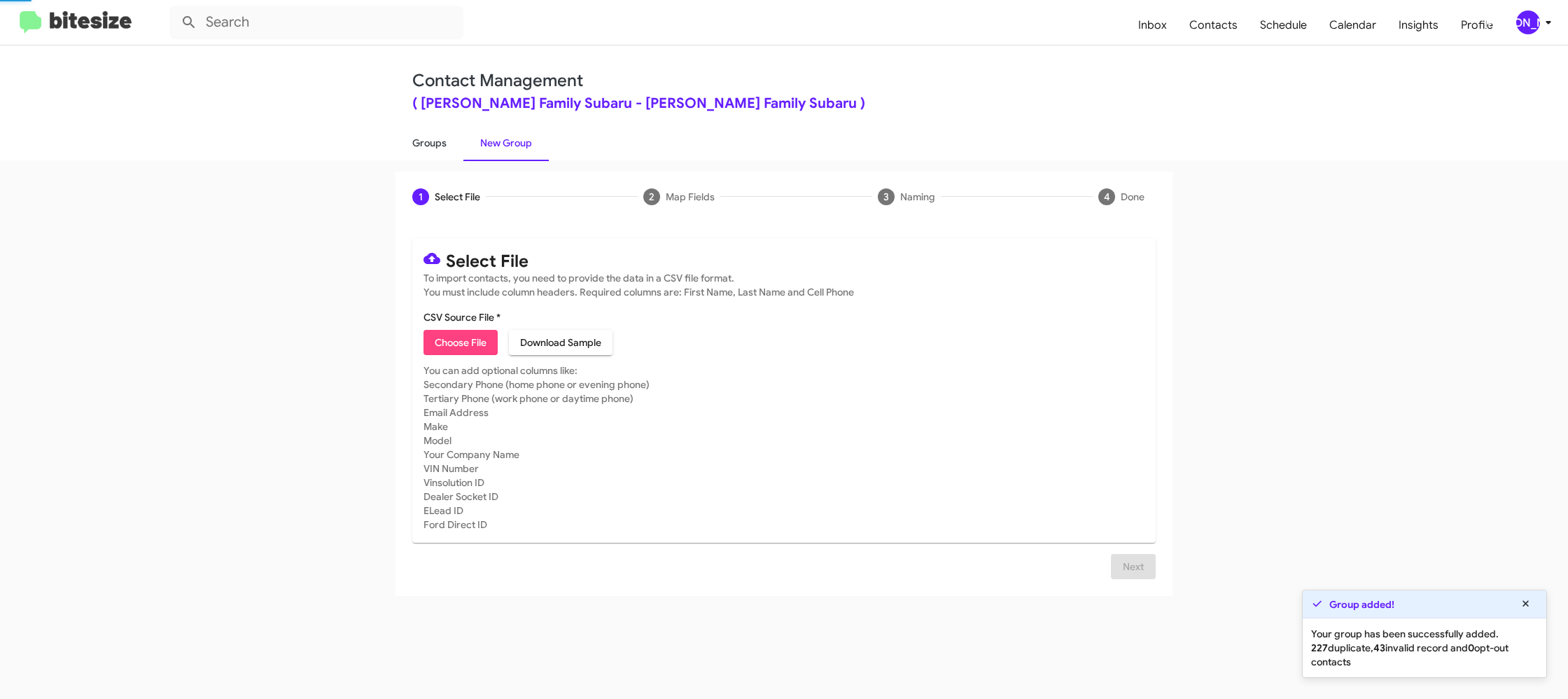
click at [438, 146] on link "Groups" at bounding box center [430, 142] width 68 height 36
type input "in:groups"
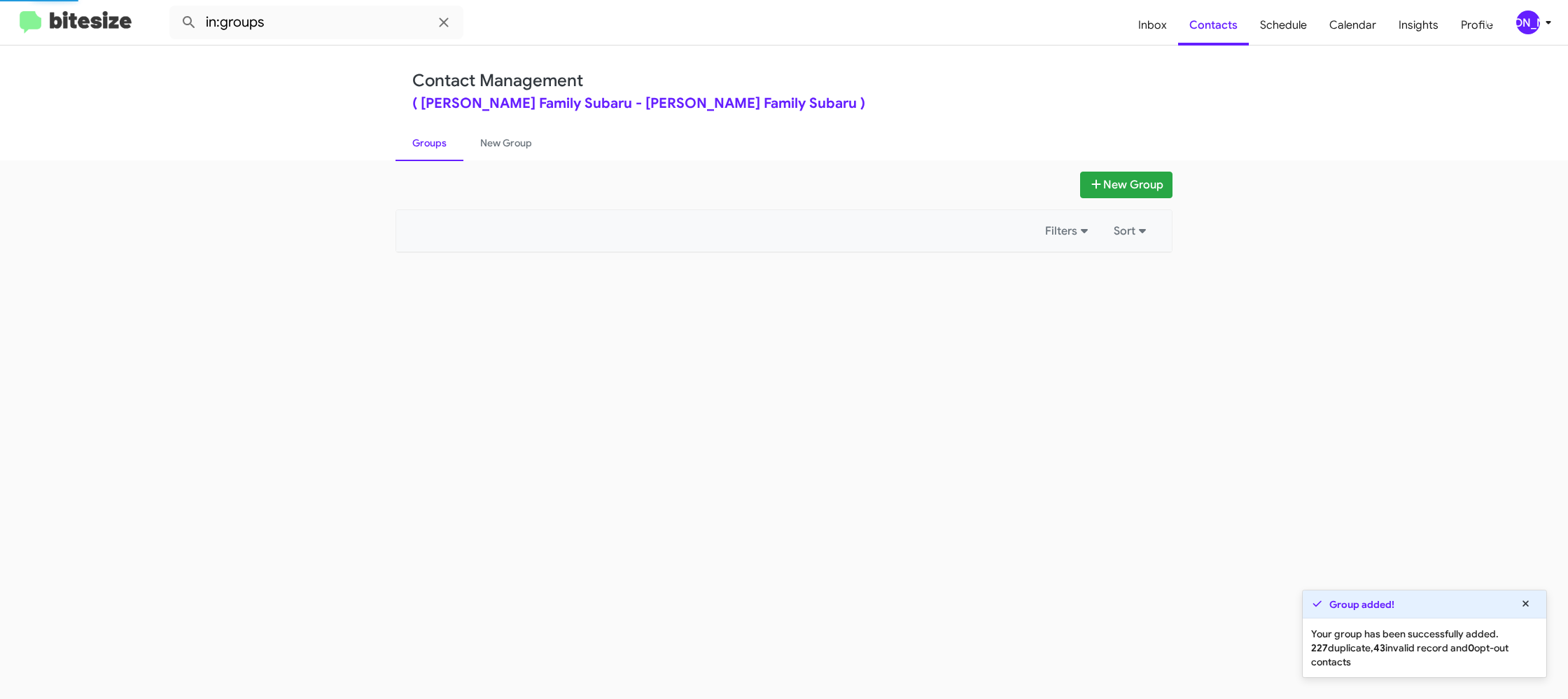
click at [438, 146] on link "Groups" at bounding box center [430, 142] width 68 height 36
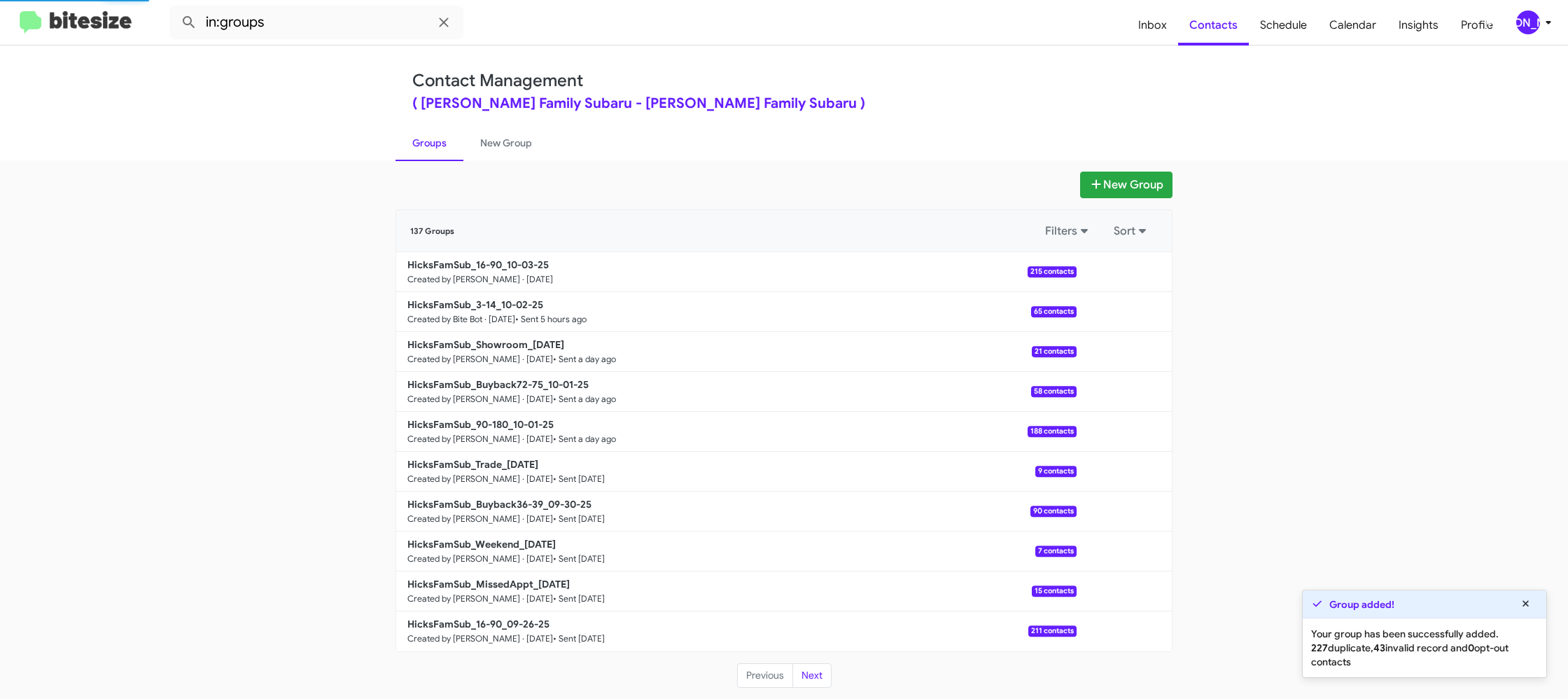
click at [438, 147] on link "Groups" at bounding box center [430, 142] width 68 height 36
click at [1131, 277] on button at bounding box center [1124, 272] width 28 height 28
click at [1118, 305] on button "View contacts" at bounding box center [1082, 309] width 112 height 33
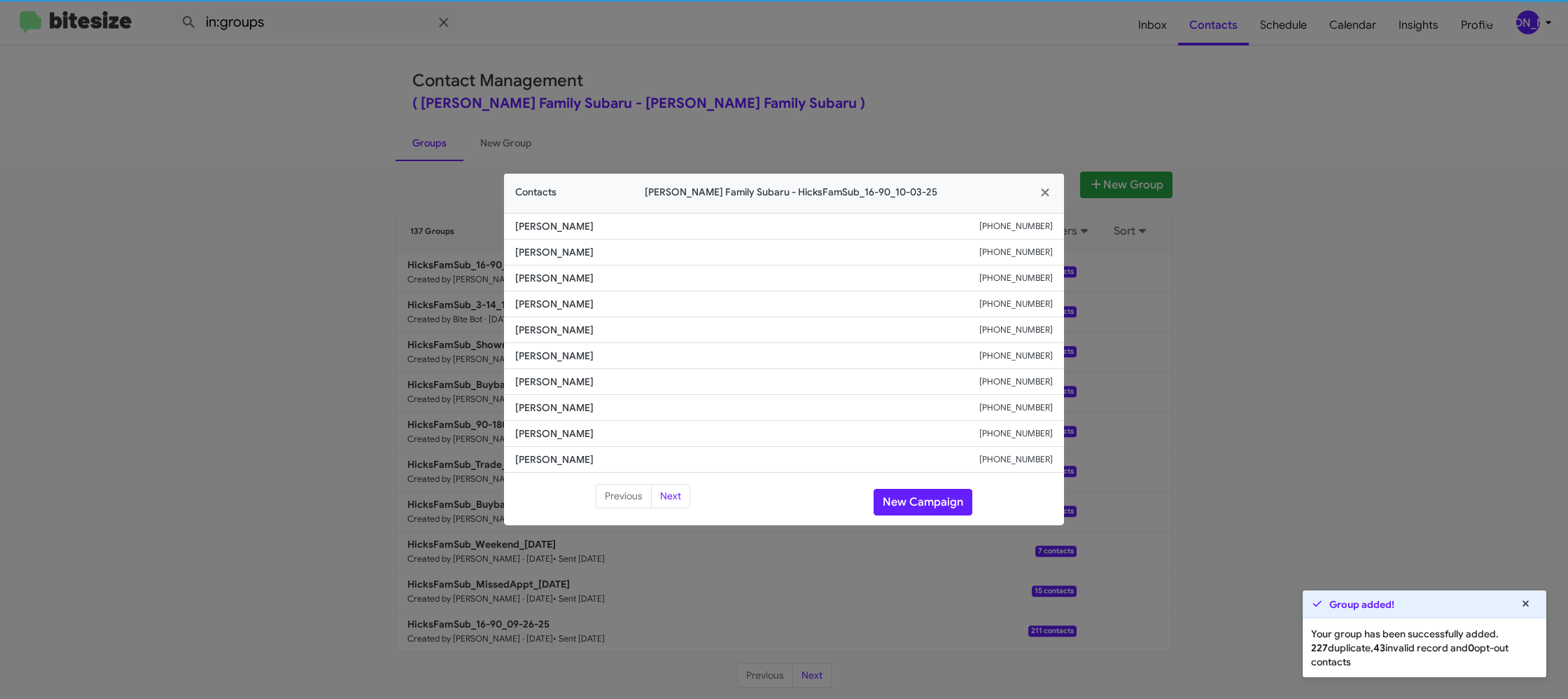
click at [539, 347] on li "Landon Lord +14693387381" at bounding box center [784, 356] width 560 height 26
copy span "Landon Lord"
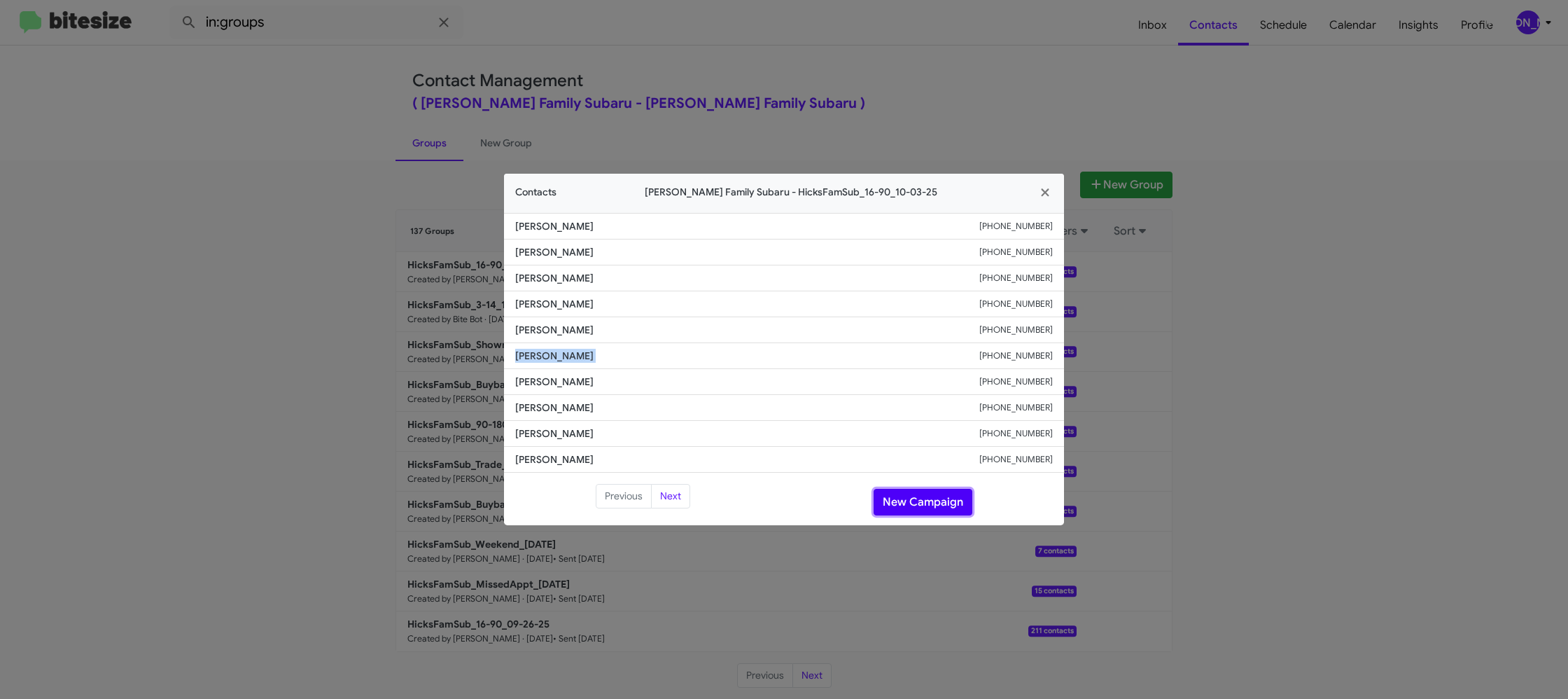
click at [910, 501] on button "New Campaign" at bounding box center [922, 502] width 98 height 27
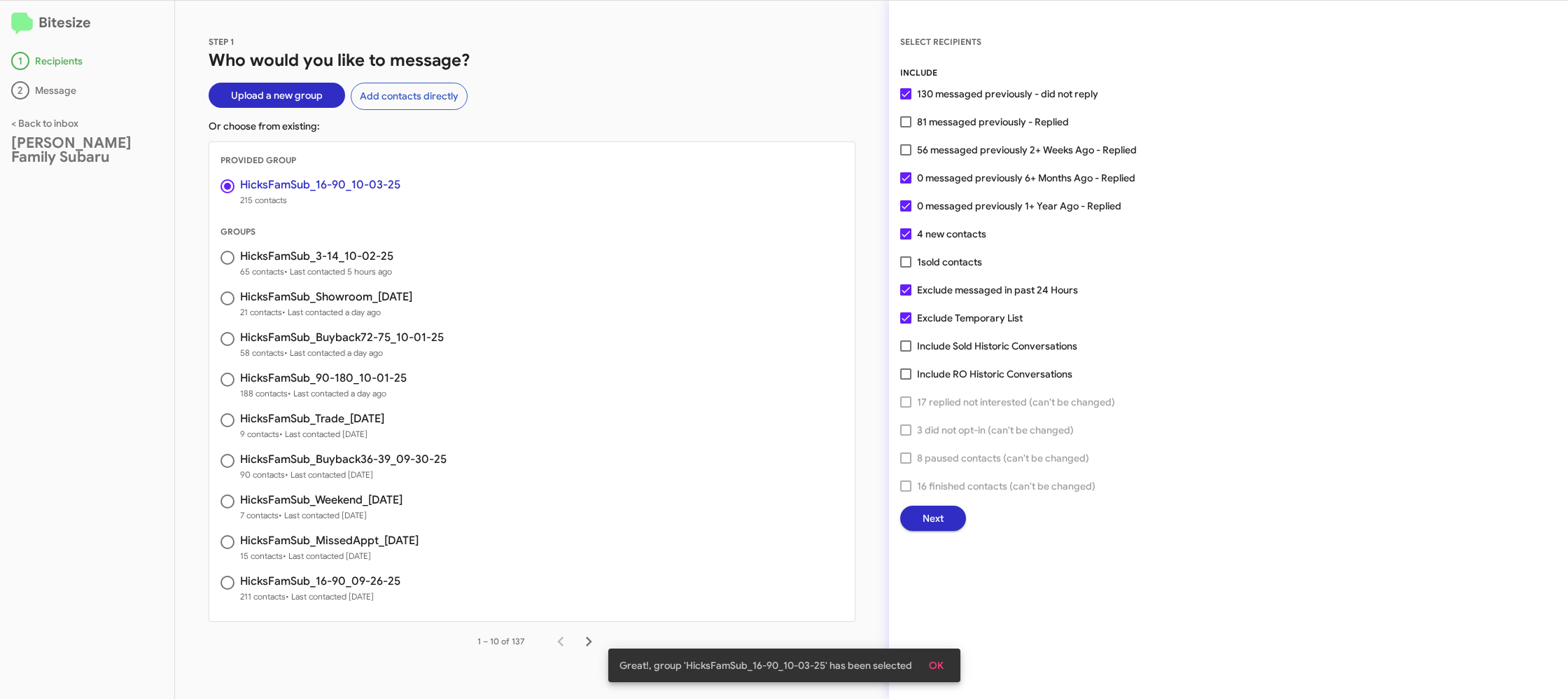
drag, startPoint x: 924, startPoint y: 207, endPoint x: 925, endPoint y: 179, distance: 28.0
click at [923, 205] on span "0 messaged previously 1+ Year Ago - Replied" at bounding box center [1019, 206] width 205 height 17
click at [905, 212] on input "0 messaged previously 1+ Year Ago - Replied" at bounding box center [905, 212] width 1 height 1
checkbox input "false"
click at [925, 178] on span "0 messaged previously 6+ Months Ago - Replied" at bounding box center [1026, 178] width 218 height 17
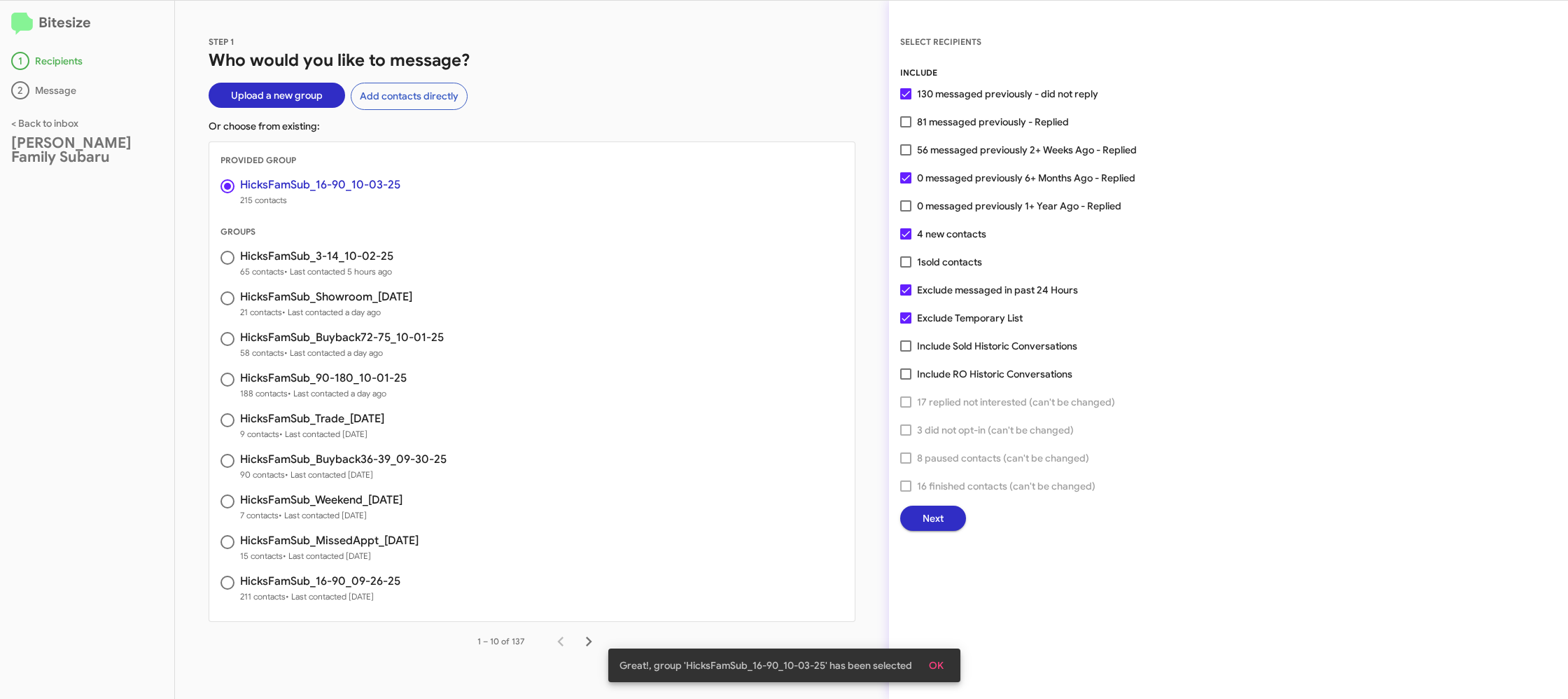
click at [905, 183] on input "0 messaged previously 6+ Months Ago - Replied" at bounding box center [905, 183] width 1 height 1
checkbox input "false"
click at [932, 204] on span "0 messaged previously 1+ Year Ago - Replied" at bounding box center [1019, 206] width 205 height 17
click at [905, 212] on input "0 messaged previously 1+ Year Ago - Replied" at bounding box center [905, 212] width 1 height 1
checkbox input "true"
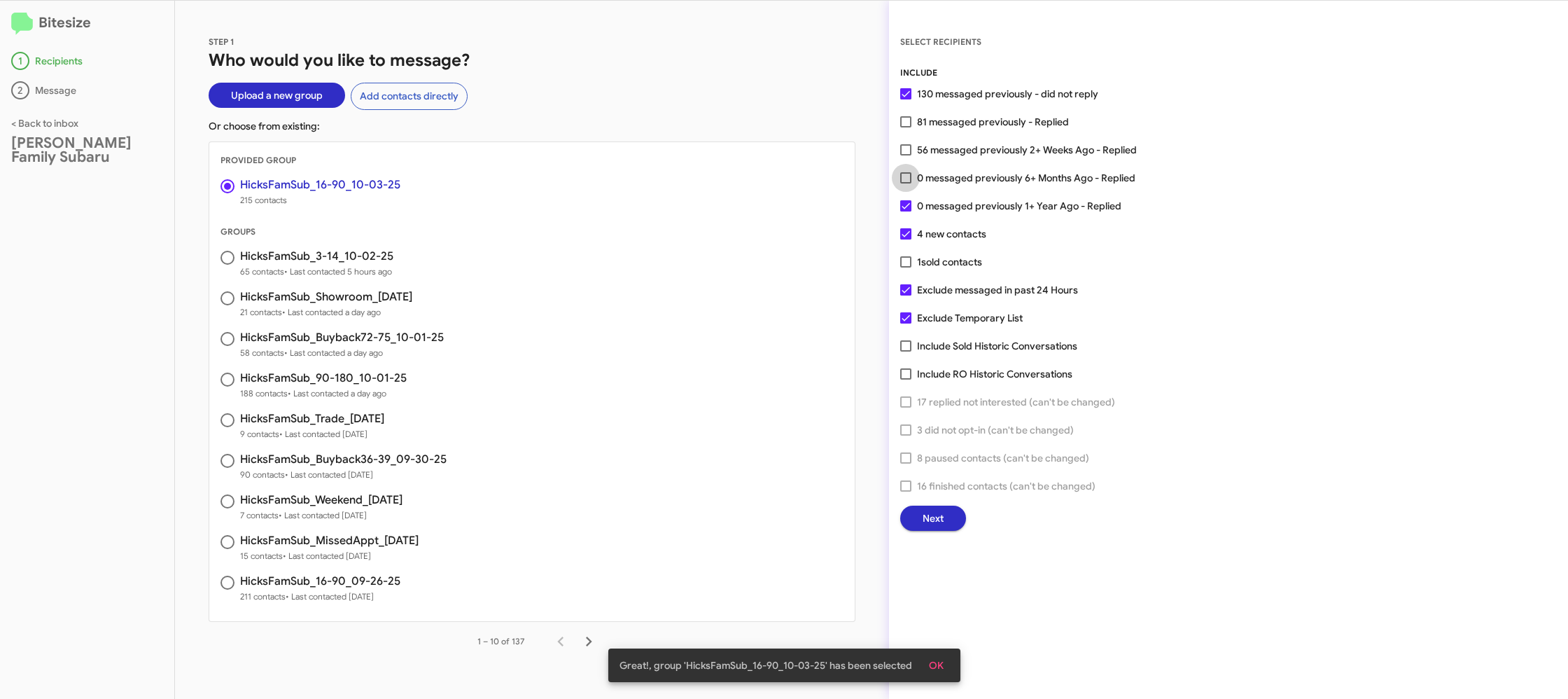
click at [934, 176] on span "0 messaged previously 6+ Months Ago - Replied" at bounding box center [1026, 178] width 218 height 17
click at [905, 183] on input "0 messaged previously 6+ Months Ago - Replied" at bounding box center [905, 183] width 1 height 1
checkbox input "true"
click at [936, 518] on span "Next" at bounding box center [933, 518] width 21 height 25
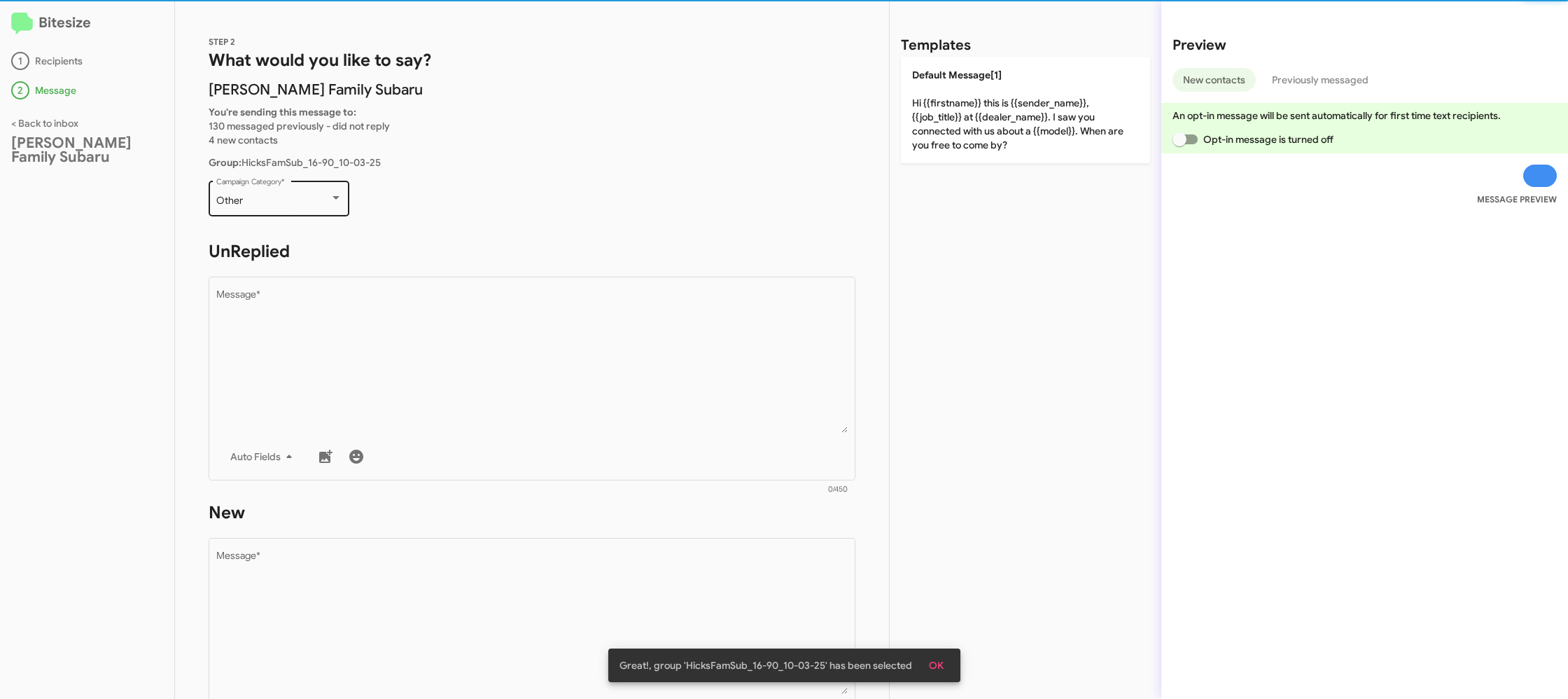
click at [314, 198] on div "Other" at bounding box center [273, 201] width 113 height 11
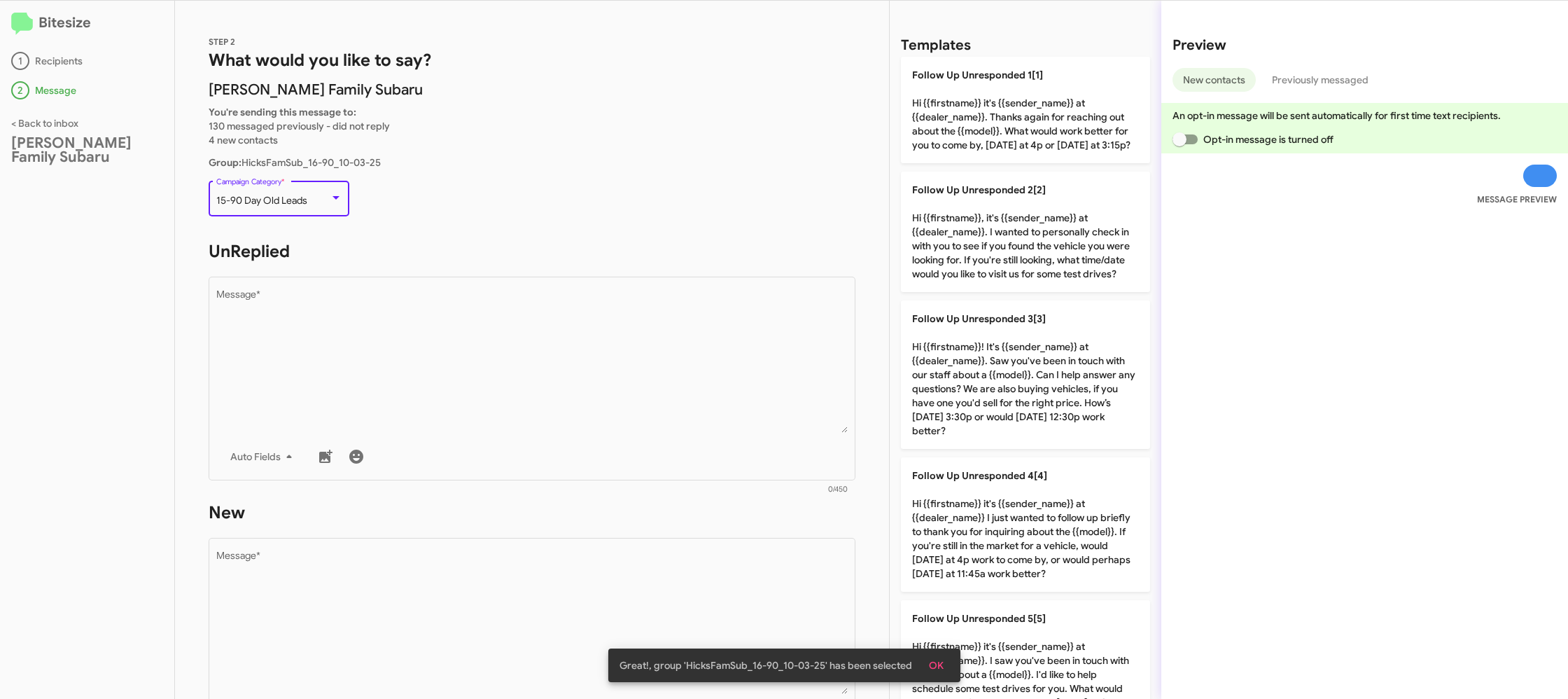
scroll to position [30, 0]
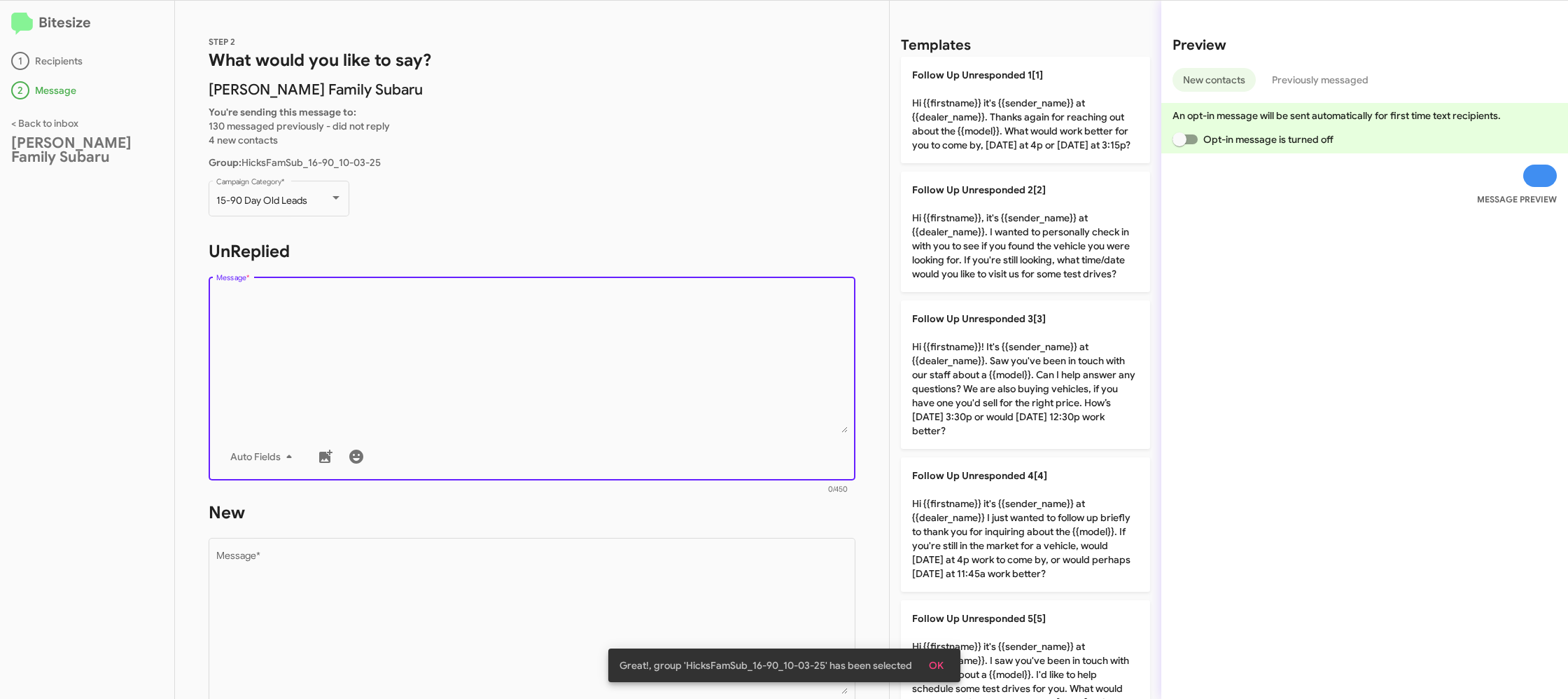
click at [430, 348] on textarea "Message *" at bounding box center [532, 361] width 632 height 143
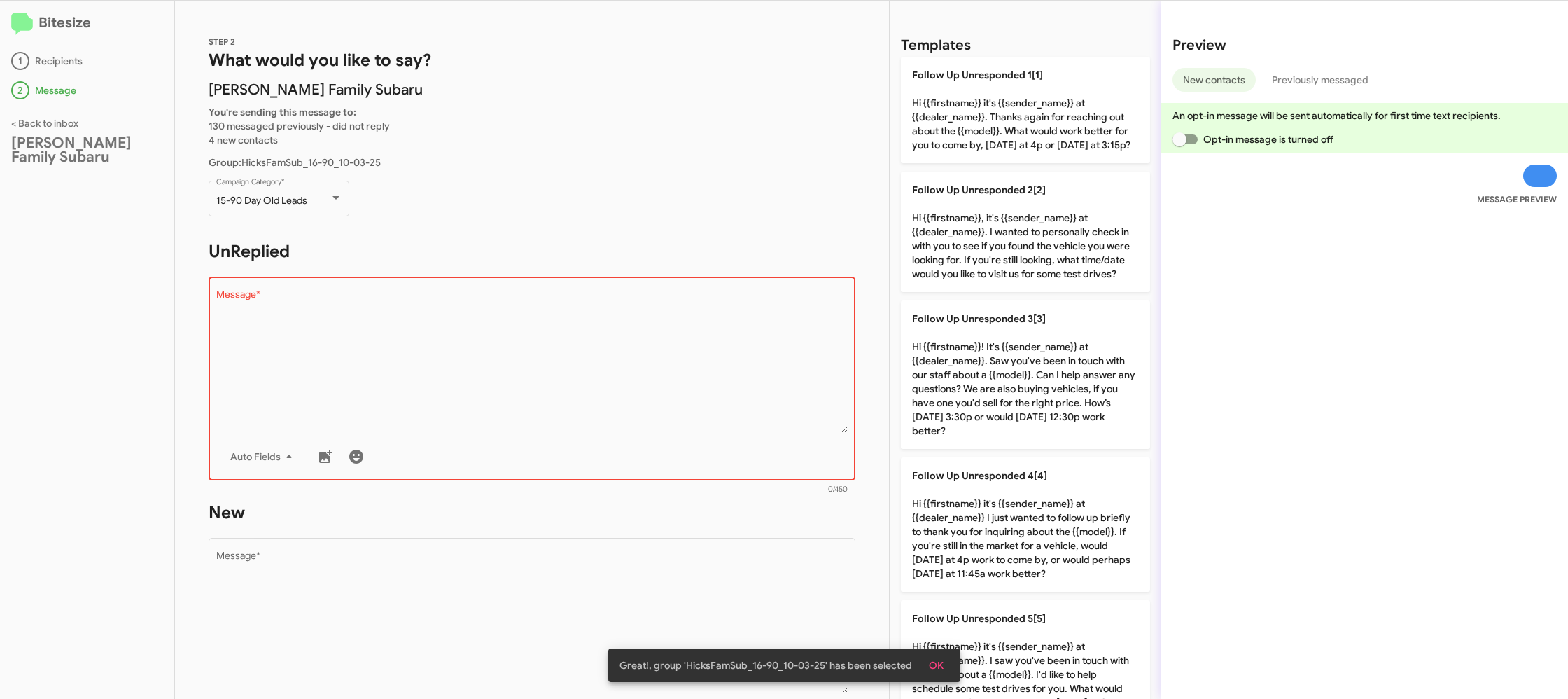
drag, startPoint x: 975, startPoint y: 101, endPoint x: 821, endPoint y: 210, distance: 188.7
click at [975, 101] on p "Follow Up Unresponded 1[1] Hi {{firstname}} it's {{sender_name}} at {{dealer_na…" at bounding box center [1025, 110] width 249 height 106
type textarea "Hi {{firstname}} it's {{sender_name}} at {{dealer_name}}. Thanks again for reac…"
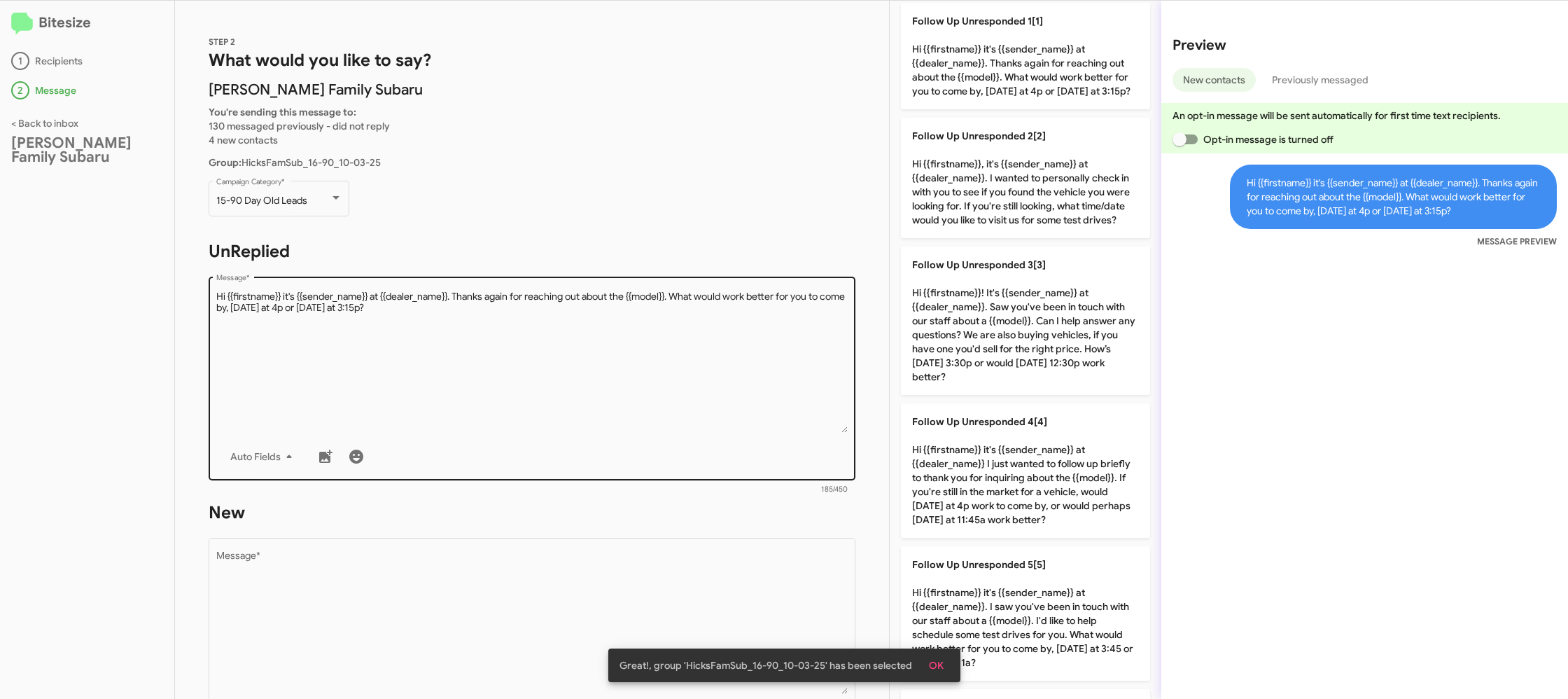
scroll to position [0, 0]
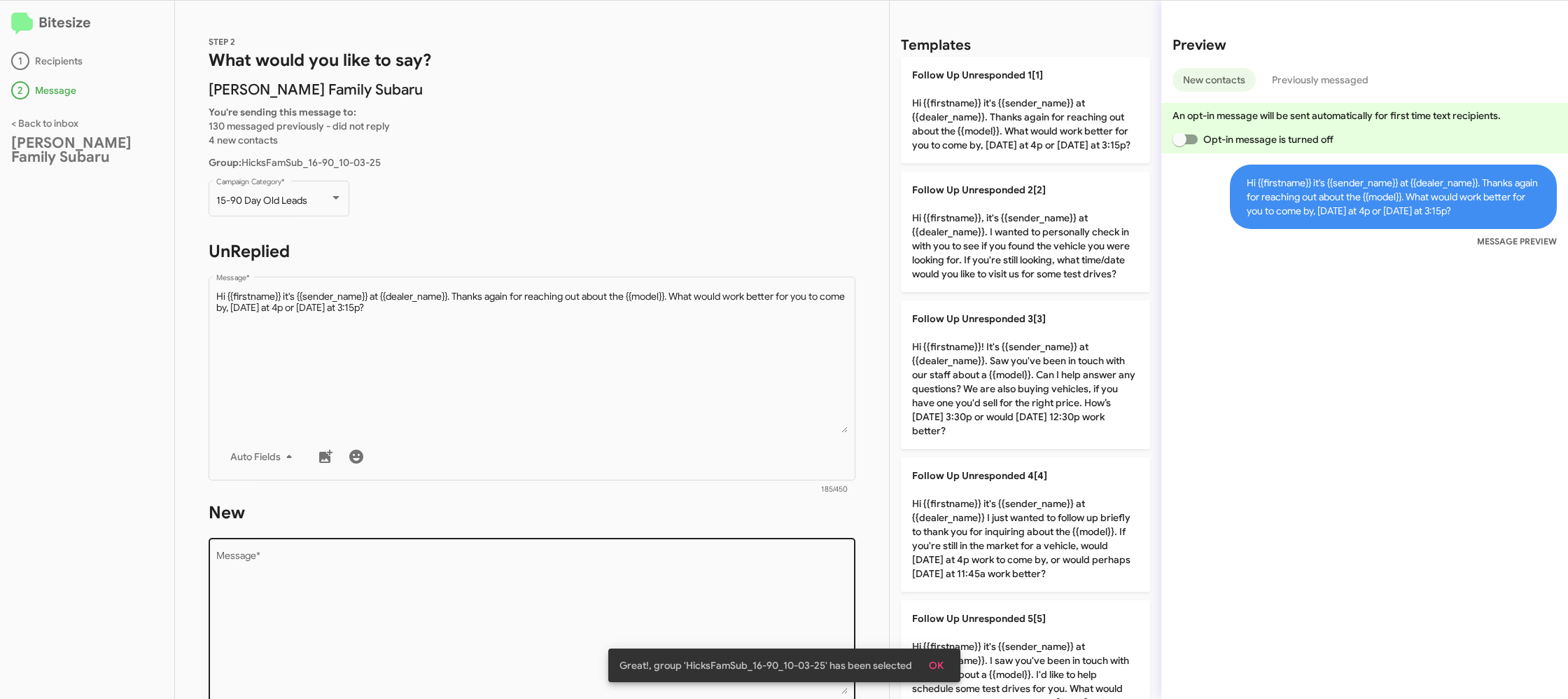
click at [573, 613] on textarea "Message *" at bounding box center [532, 623] width 632 height 143
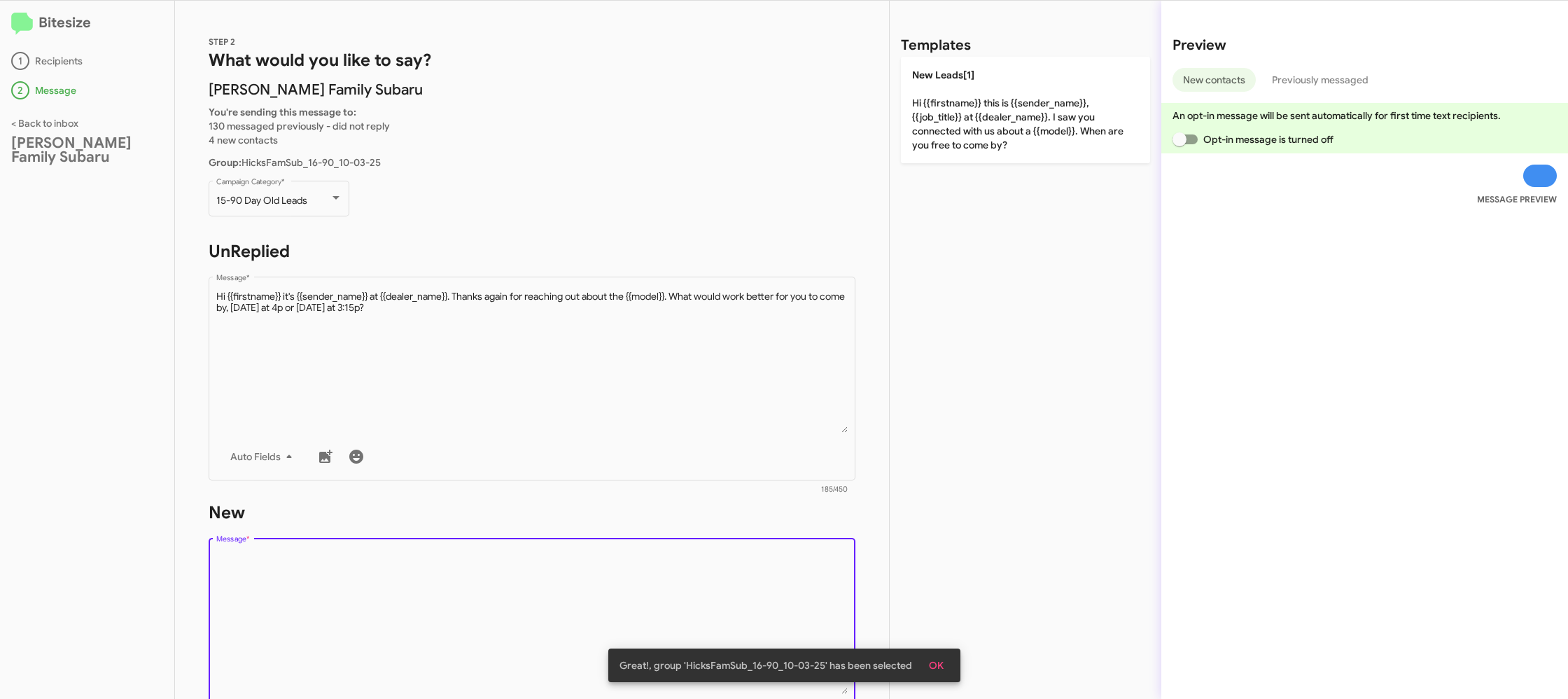
click at [571, 608] on textarea "Message *" at bounding box center [532, 623] width 632 height 143
drag, startPoint x: 571, startPoint y: 608, endPoint x: 913, endPoint y: 243, distance: 500.2
click at [650, 487] on div "STEP 2 What would you like to say? Hicks Family Subaru You're sending this mess…" at bounding box center [532, 350] width 714 height 698
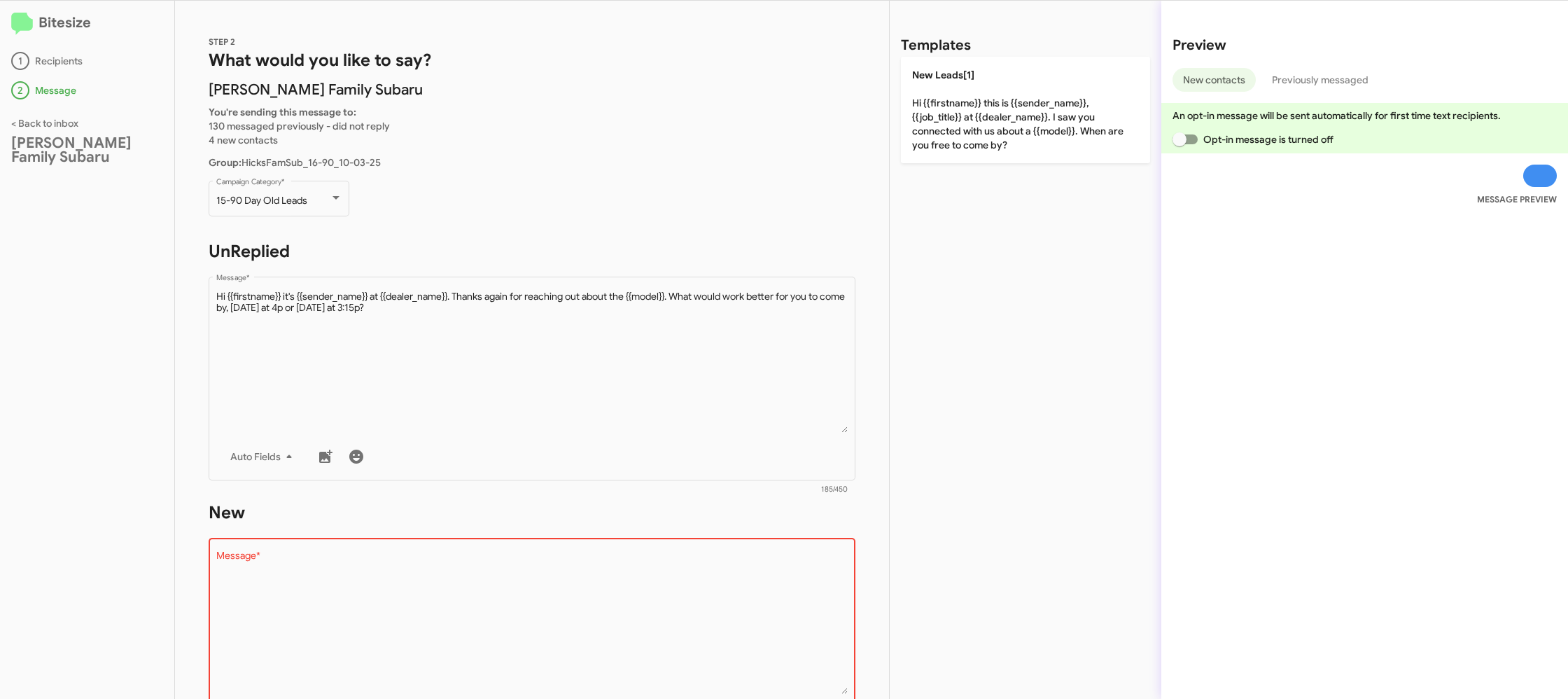
drag, startPoint x: 971, startPoint y: 128, endPoint x: 799, endPoint y: 153, distance: 173.8
click at [961, 128] on p "New Leads[1] Hi {{firstname}} this is {{sender_name}}, {{job_title}} at {{deale…" at bounding box center [1025, 110] width 249 height 106
type textarea "Hi {{firstname}} this is {{sender_name}}, {{job_title}} at {{dealer_name}}. I s…"
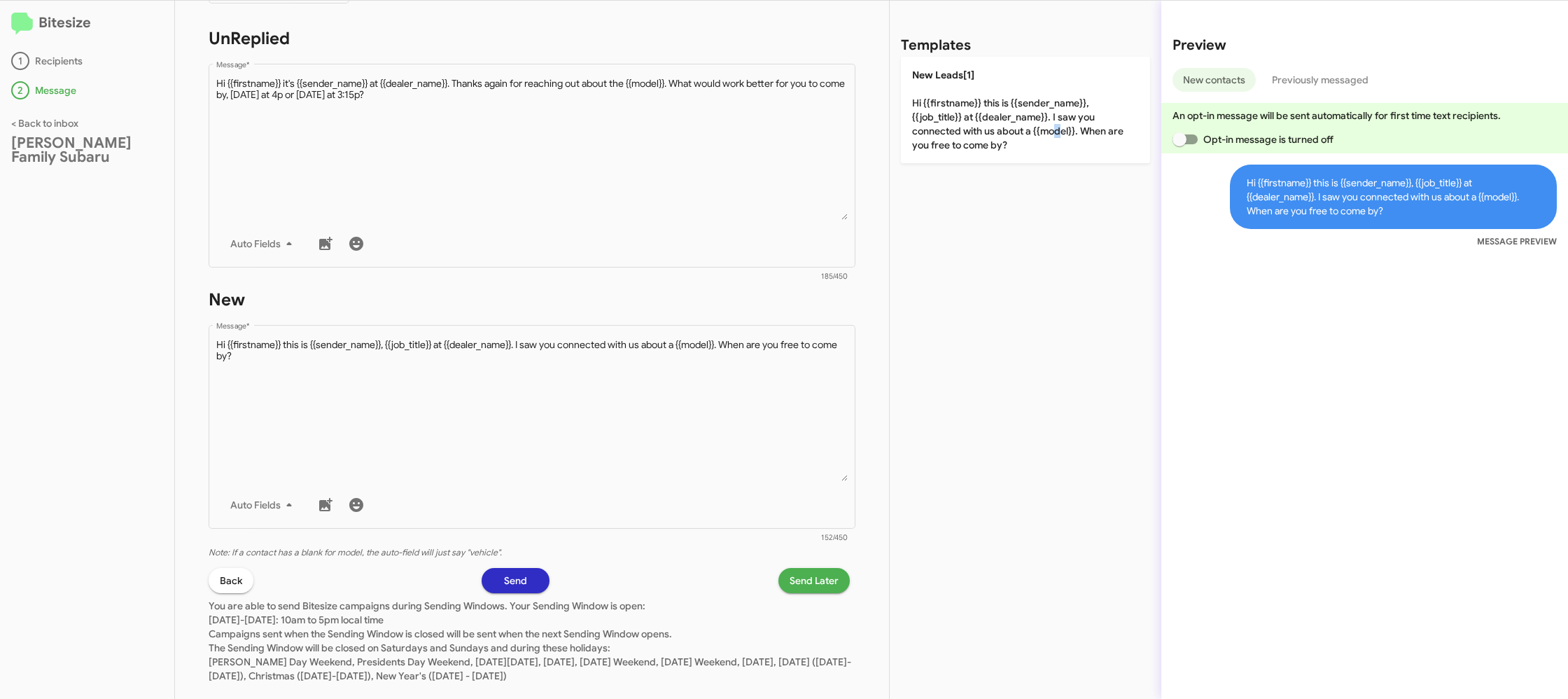
scroll to position [239, 0]
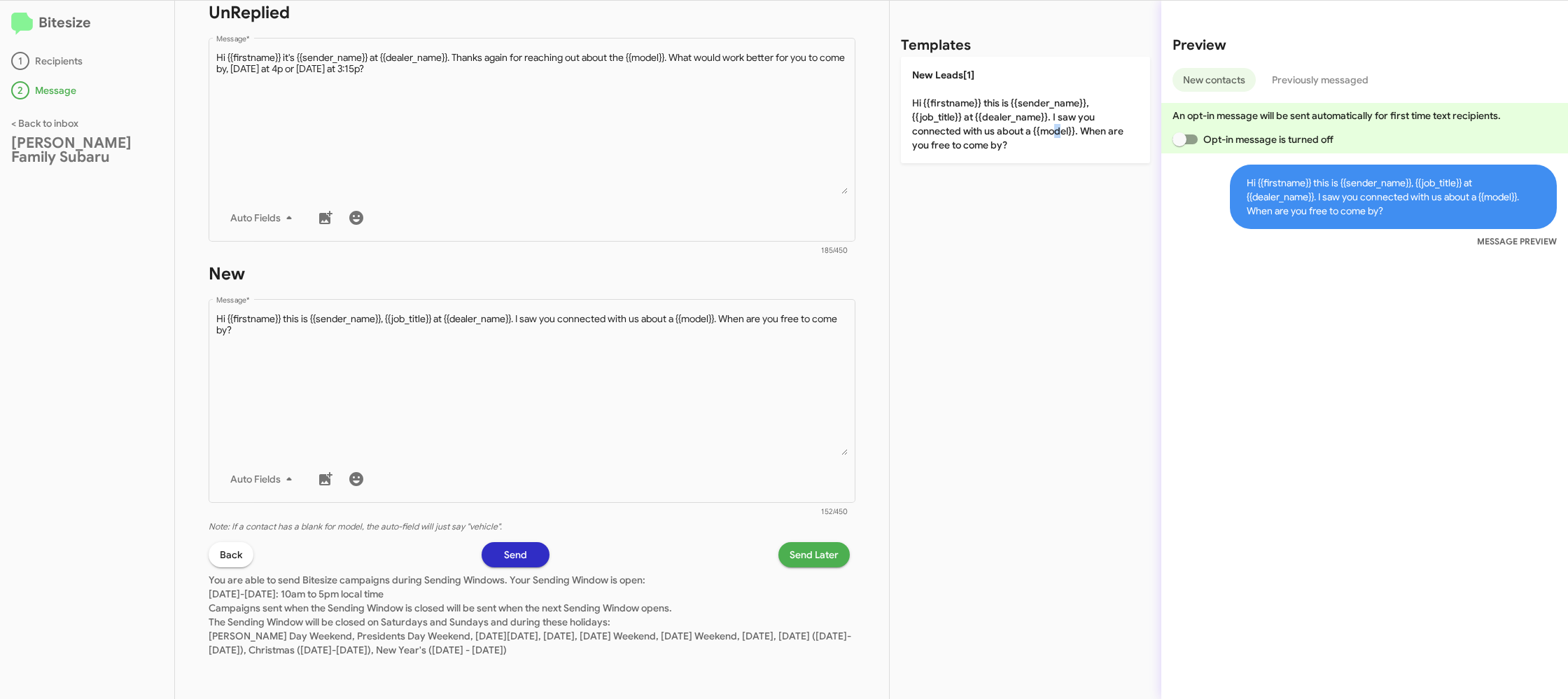
click at [818, 553] on span "Send Later" at bounding box center [813, 555] width 49 height 25
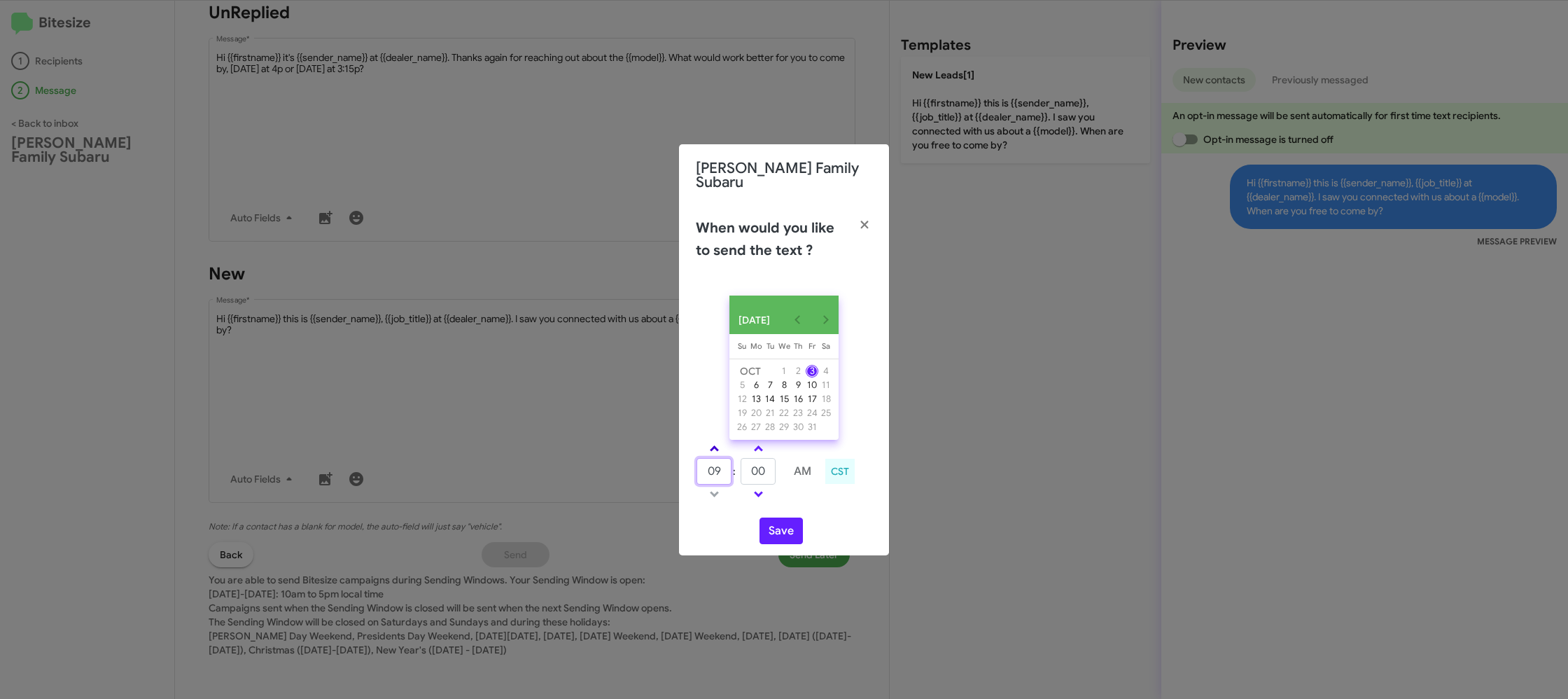
drag, startPoint x: 711, startPoint y: 457, endPoint x: 716, endPoint y: 444, distance: 13.9
click at [711, 458] on input "09" at bounding box center [714, 472] width 35 height 27
click at [715, 441] on link at bounding box center [714, 448] width 25 height 16
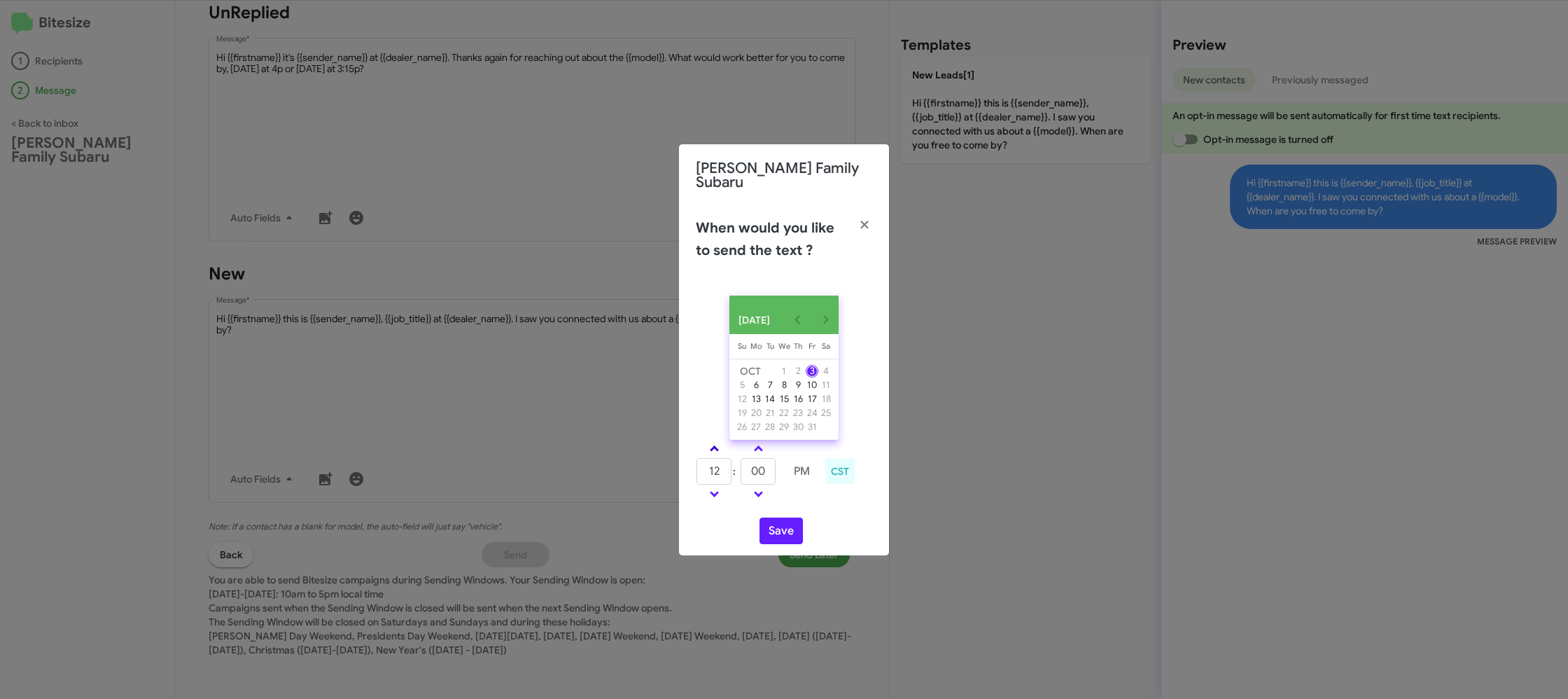
click at [715, 441] on link at bounding box center [714, 448] width 25 height 16
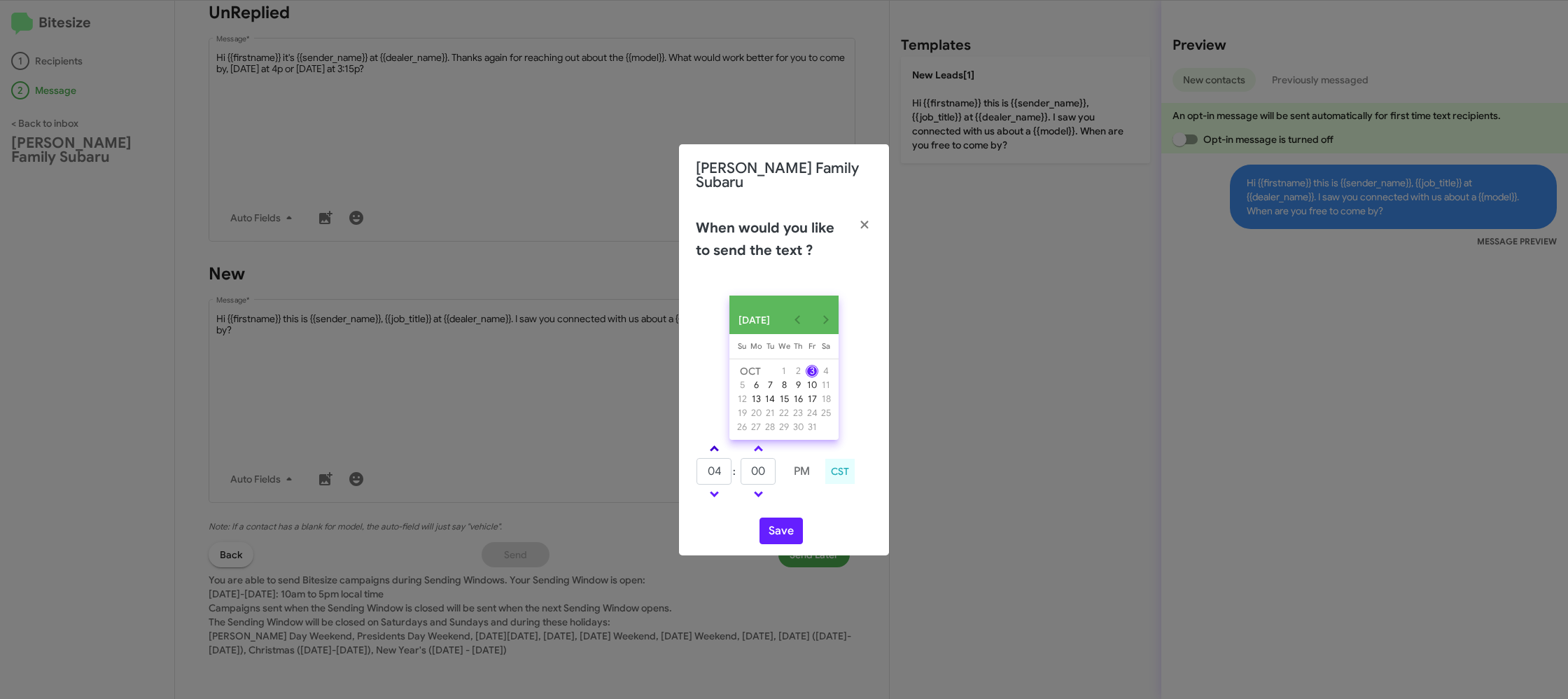
type input "05"
click at [753, 469] on input "00" at bounding box center [757, 472] width 35 height 27
type input "22"
drag, startPoint x: 789, startPoint y: 497, endPoint x: 782, endPoint y: 511, distance: 15.7
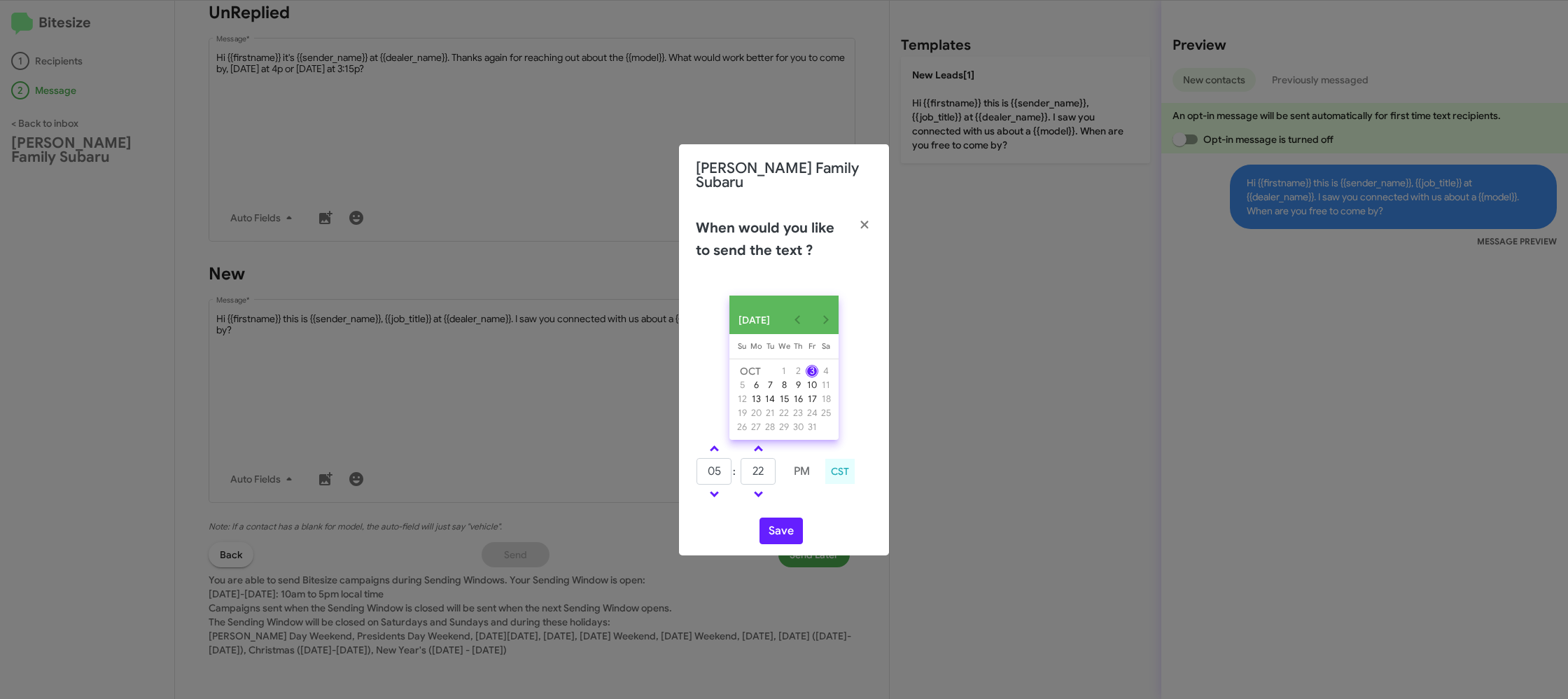
click at [788, 499] on td at bounding box center [801, 494] width 35 height 18
click at [779, 523] on button "Save" at bounding box center [781, 531] width 43 height 27
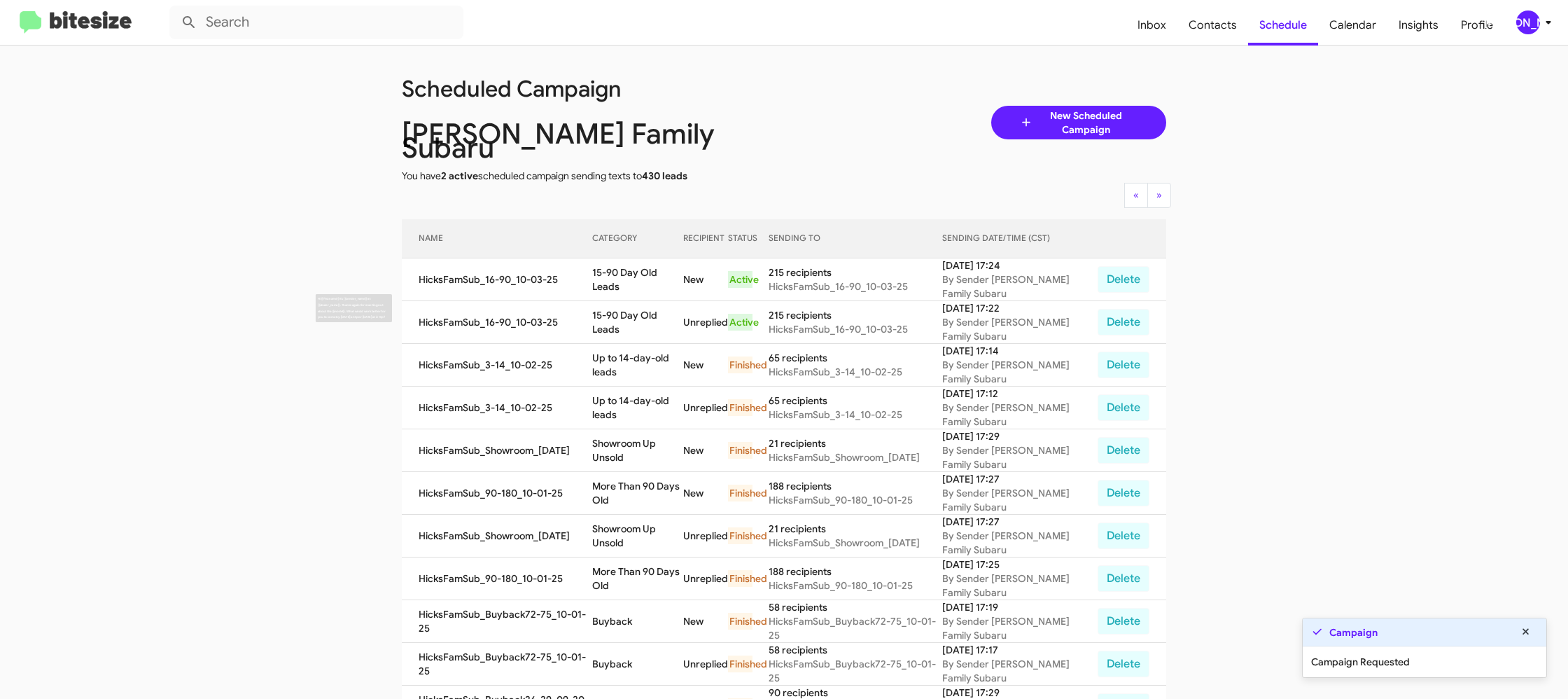
click at [619, 313] on td "15-90 Day Old Leads" at bounding box center [637, 322] width 91 height 42
drag, startPoint x: 619, startPoint y: 313, endPoint x: 636, endPoint y: 282, distance: 35.4
click at [619, 312] on td "15-90 Day Old Leads" at bounding box center [637, 322] width 91 height 42
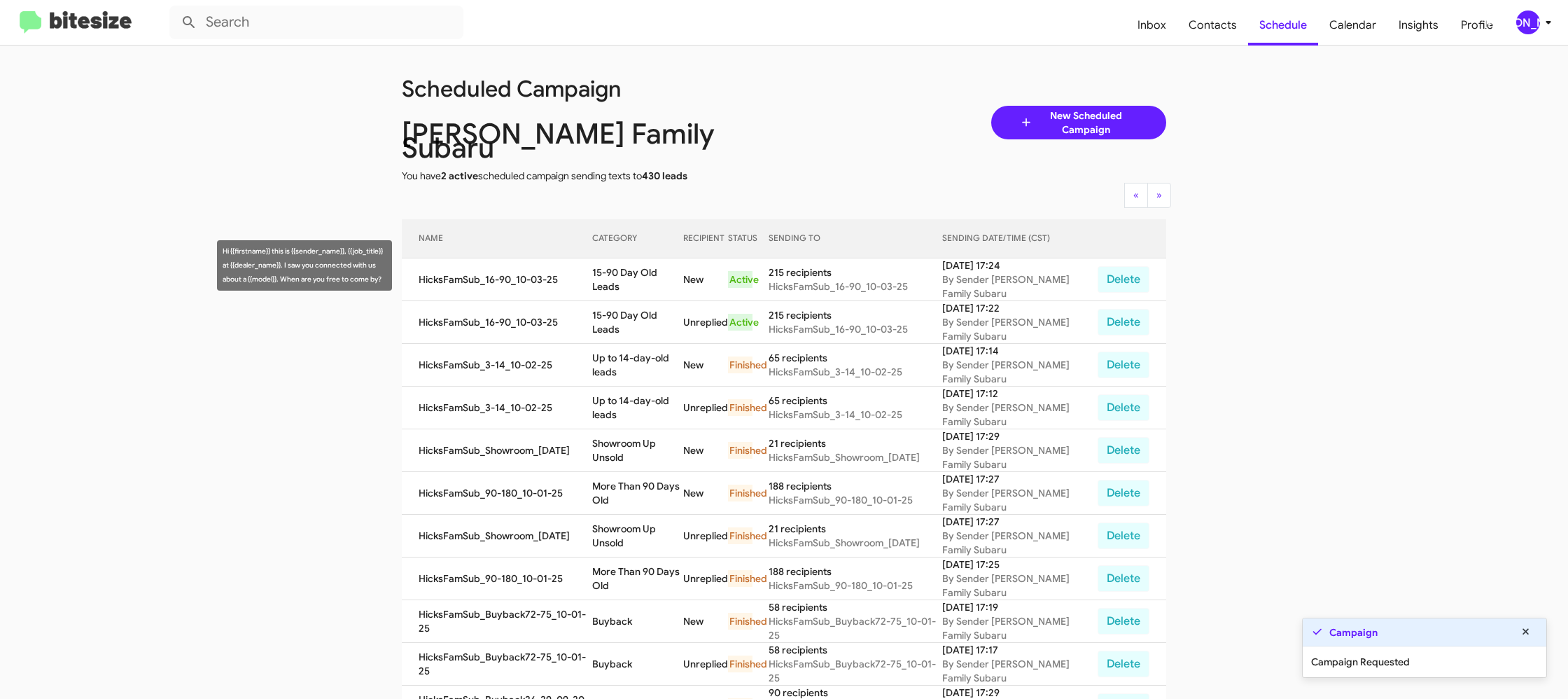
copy td "15-90 Day Old Leads"
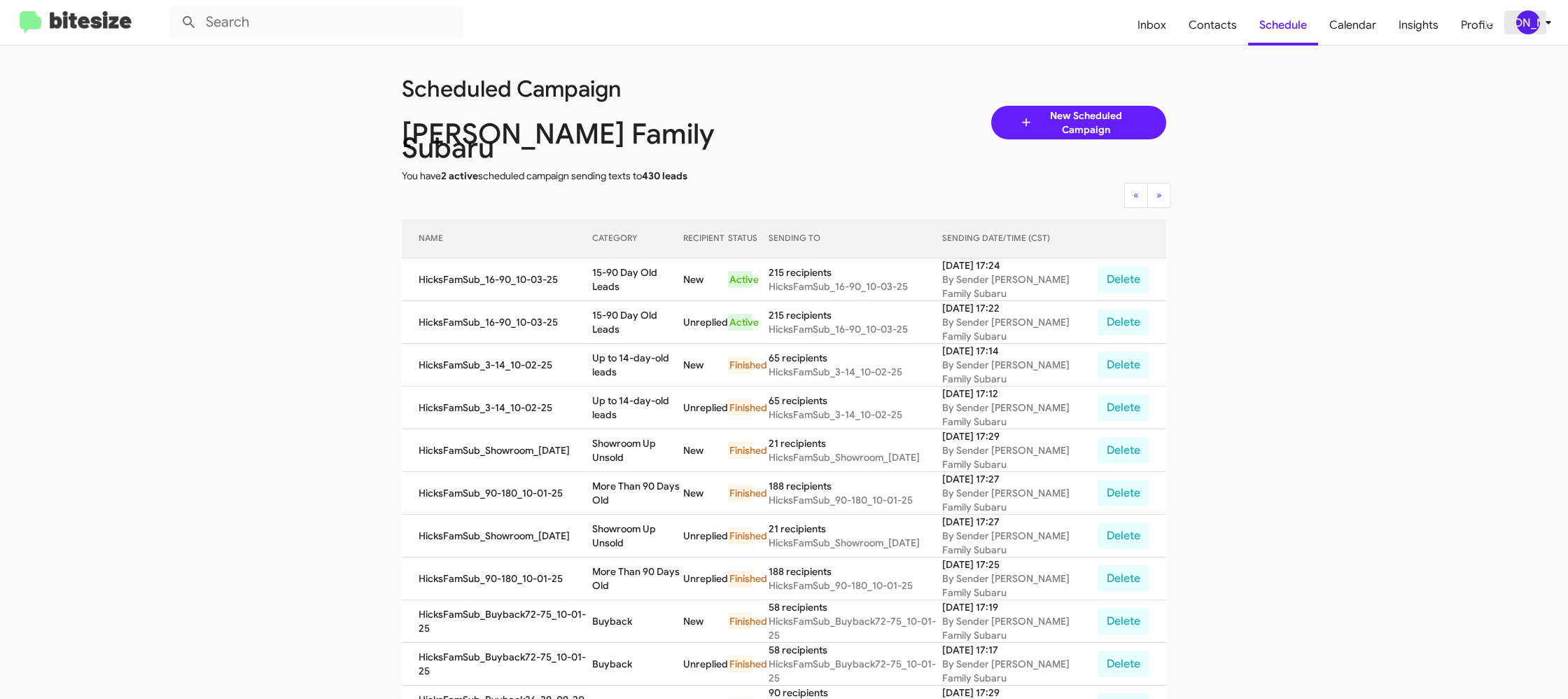
click at [1543, 15] on icon at bounding box center [1548, 23] width 17 height 17
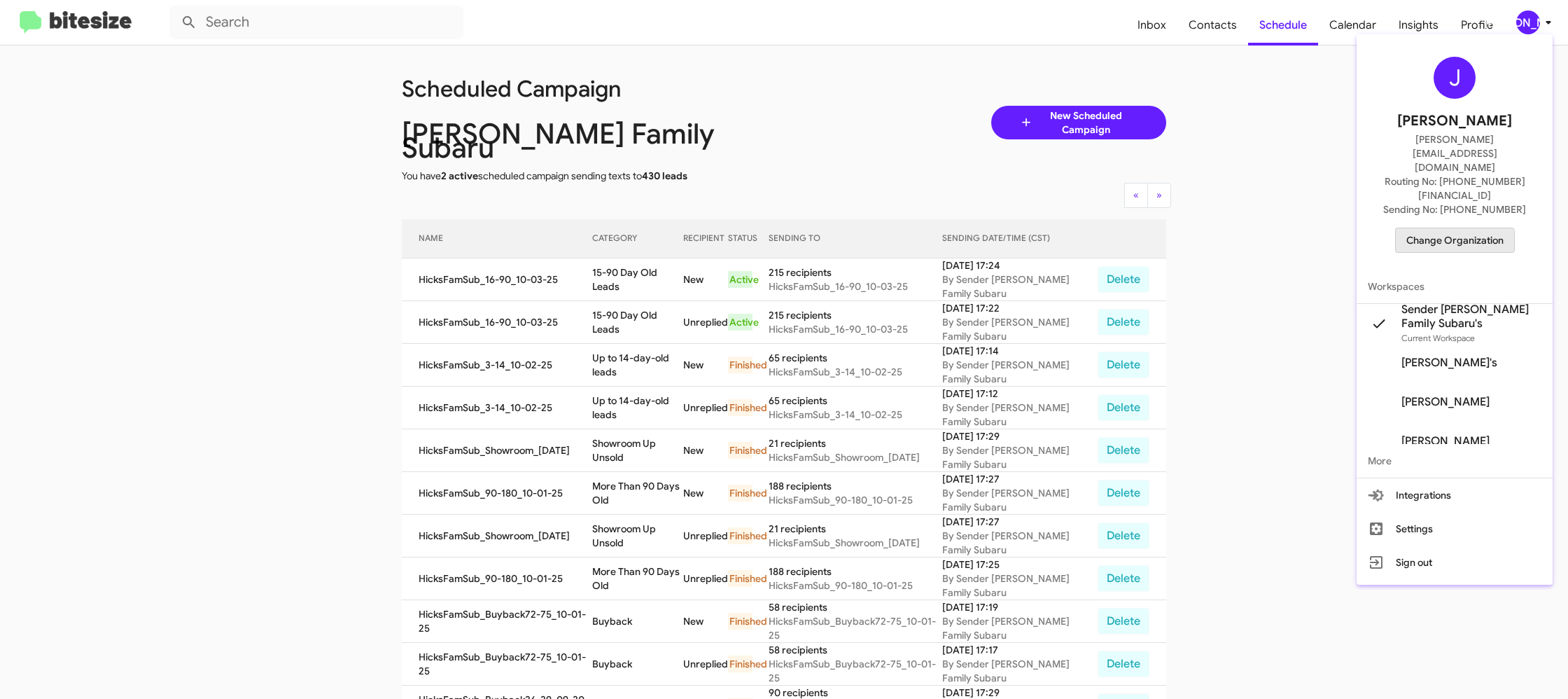
click at [1447, 228] on span "Change Organization" at bounding box center [1454, 240] width 97 height 24
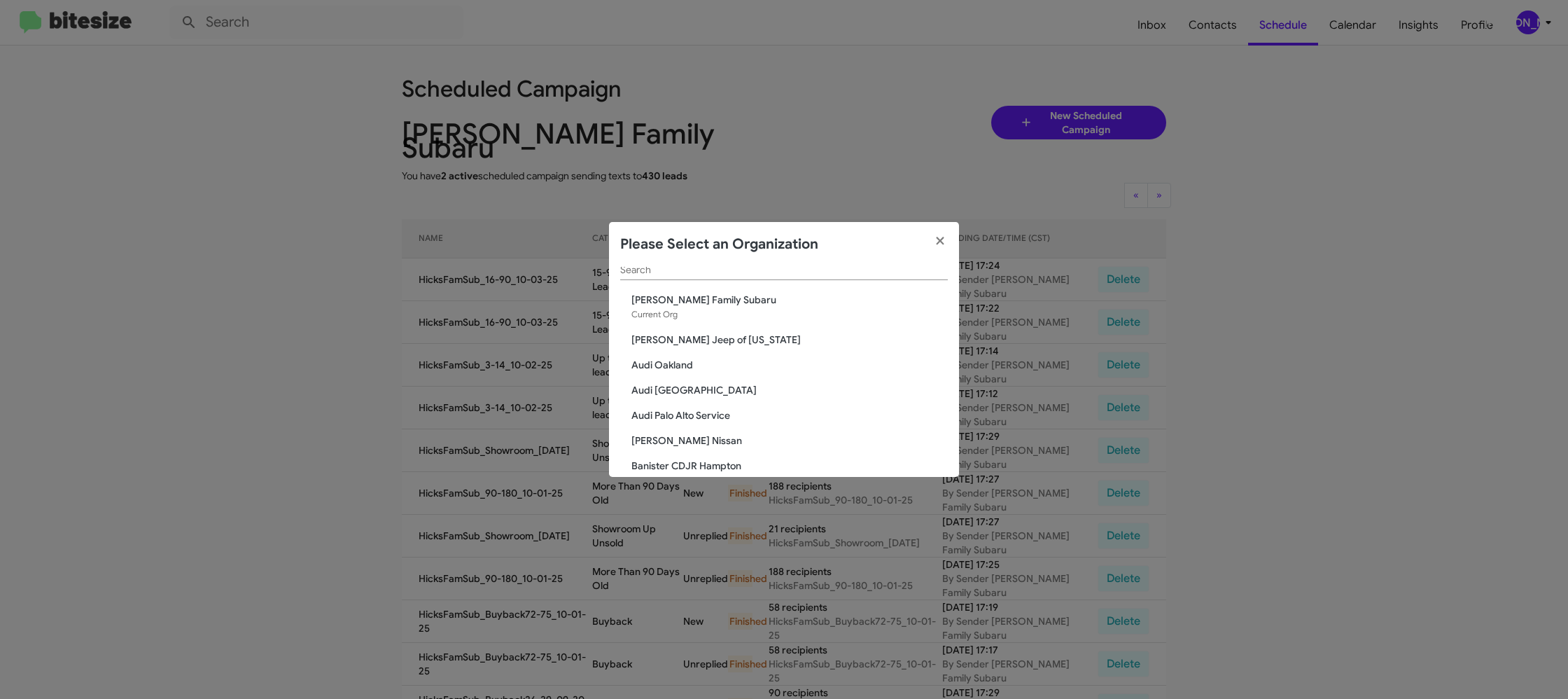
click at [687, 268] on input "Search" at bounding box center [784, 271] width 328 height 11
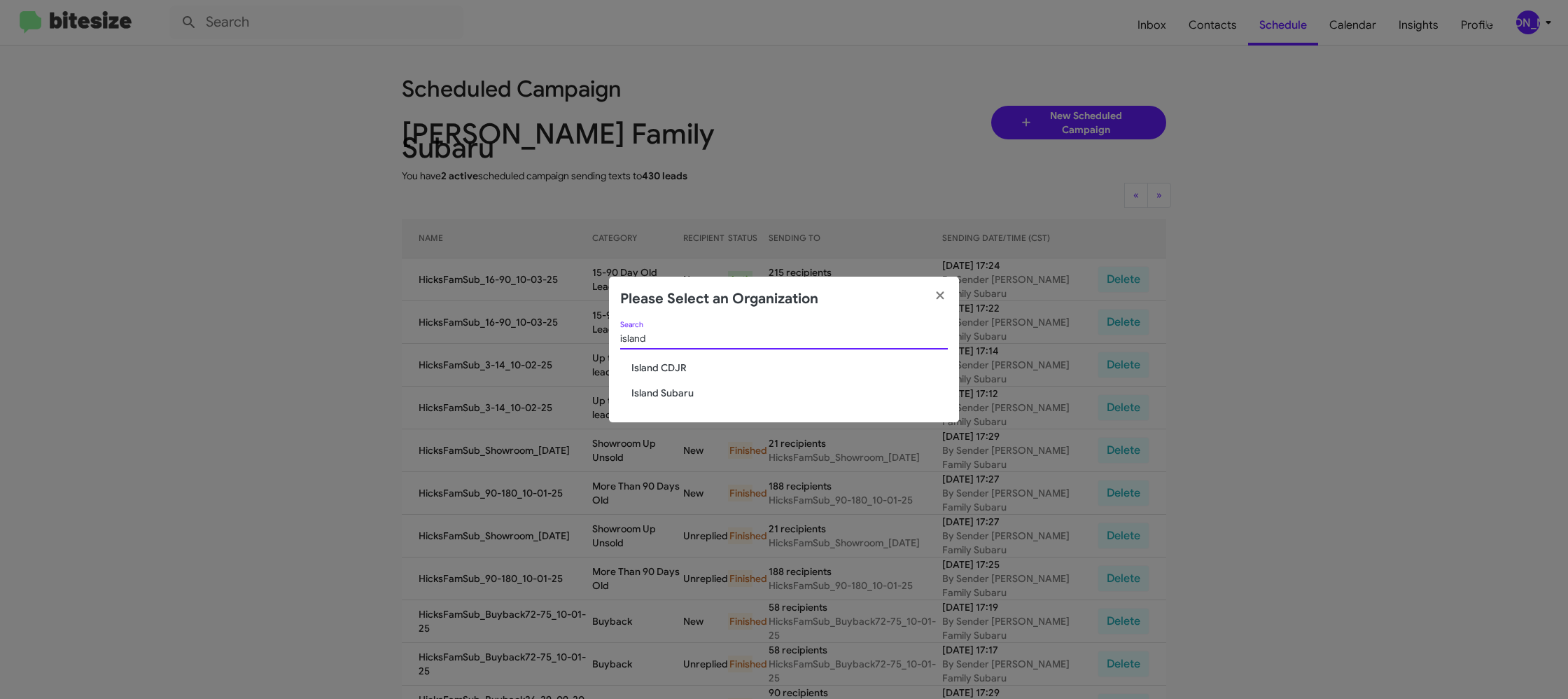
type input "island"
click at [671, 393] on span "Island Subaru" at bounding box center [789, 393] width 316 height 14
click at [671, 392] on span "Island Subaru" at bounding box center [789, 393] width 316 height 14
